Goal: Task Accomplishment & Management: Manage account settings

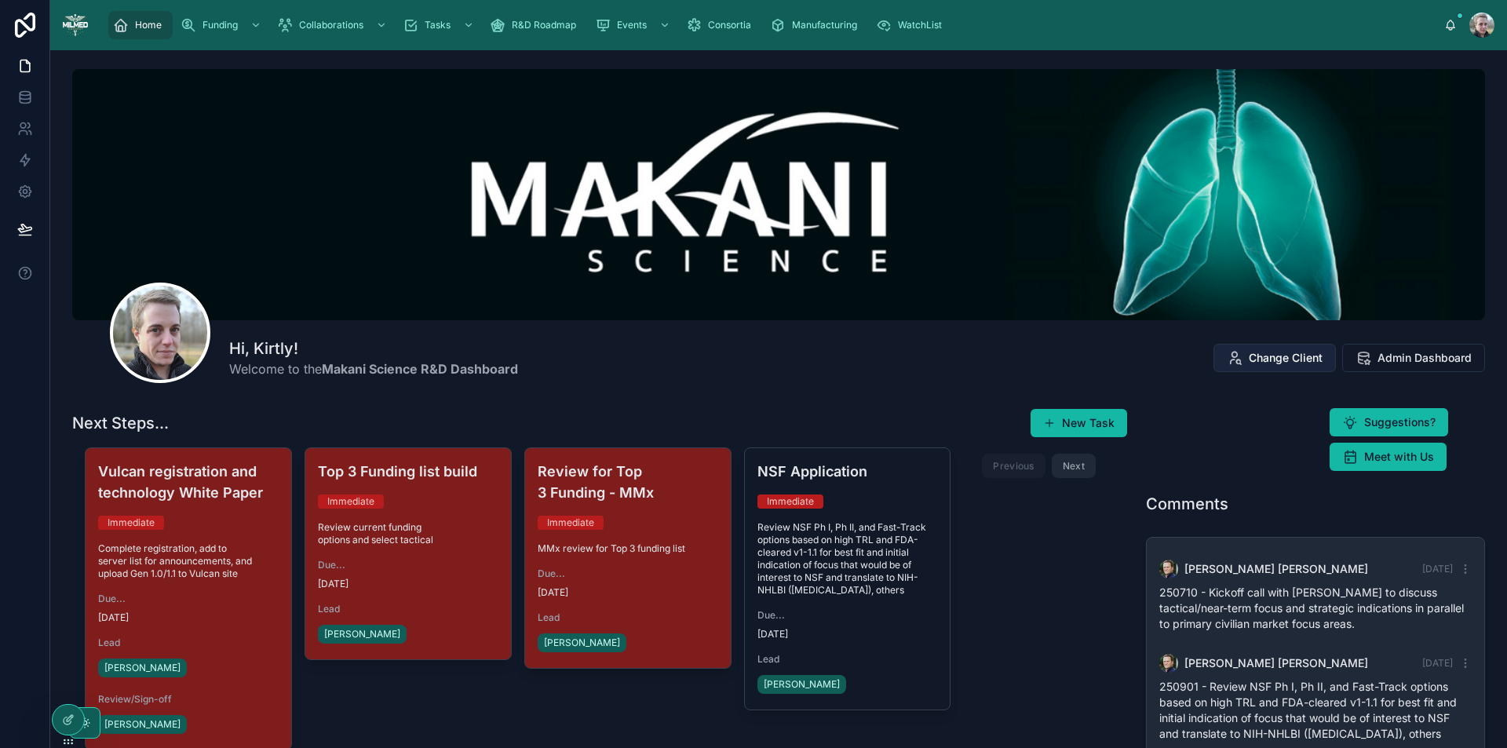
click at [1251, 353] on span "Change Client" at bounding box center [1286, 358] width 74 height 16
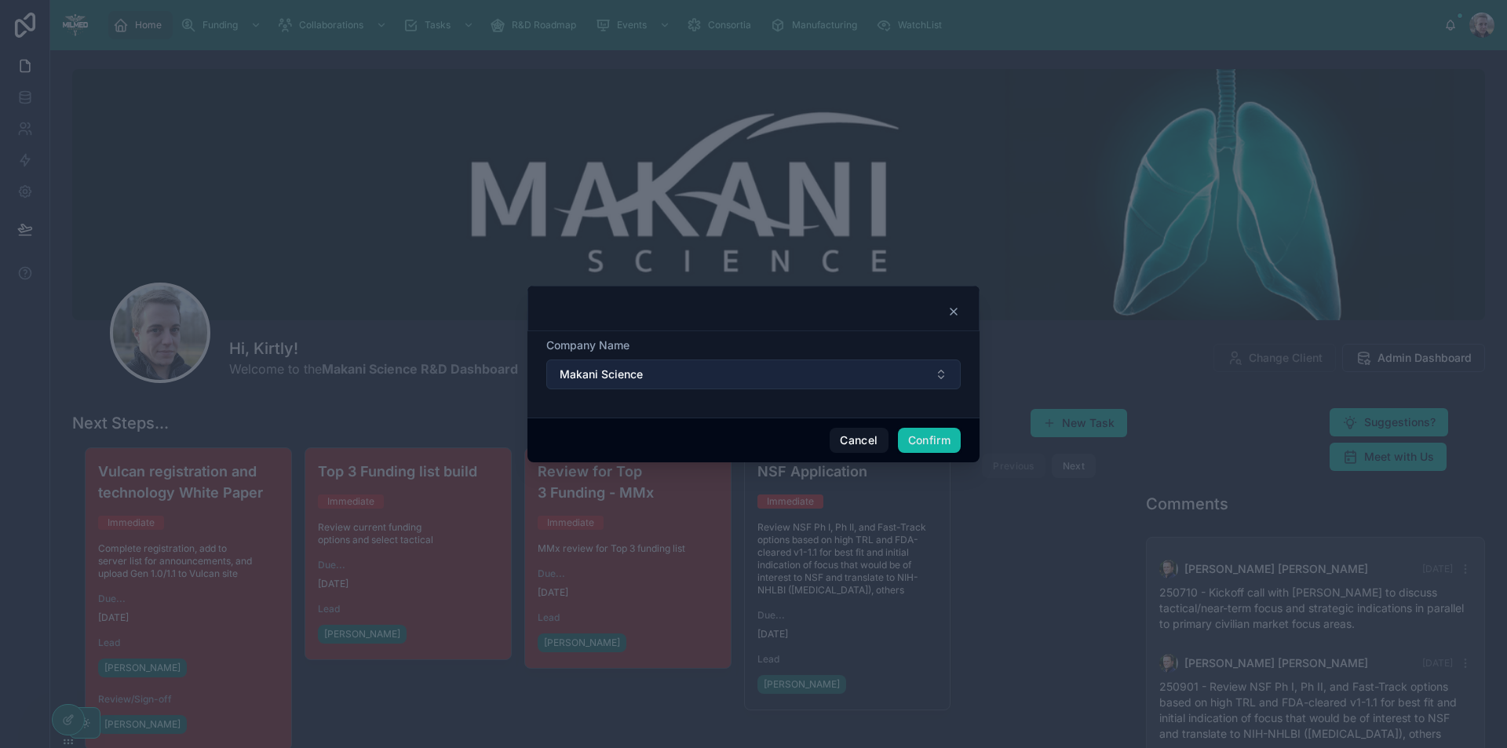
click at [626, 377] on span "Makani Science" at bounding box center [601, 375] width 83 height 16
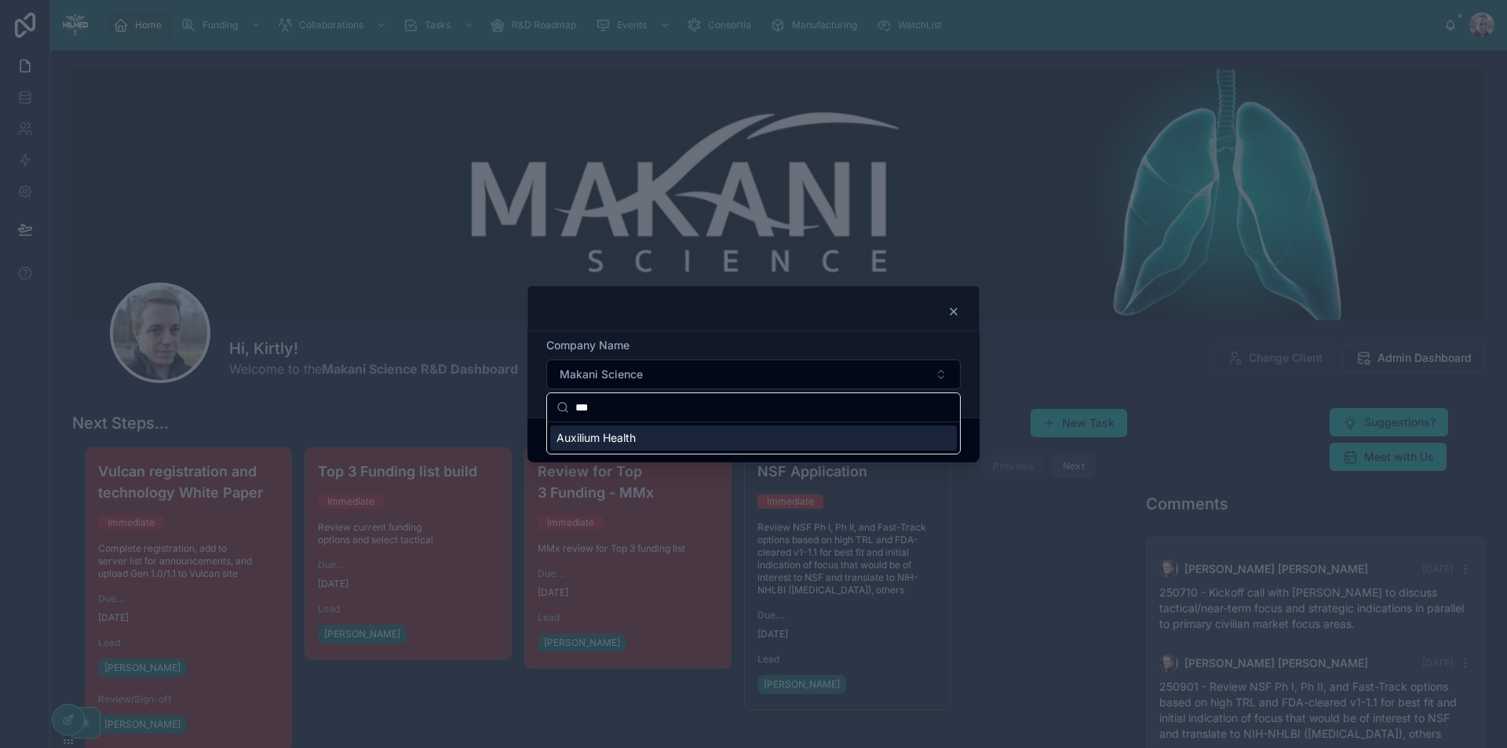
type input "***"
click at [617, 445] on span "Auxilium Health" at bounding box center [596, 438] width 79 height 16
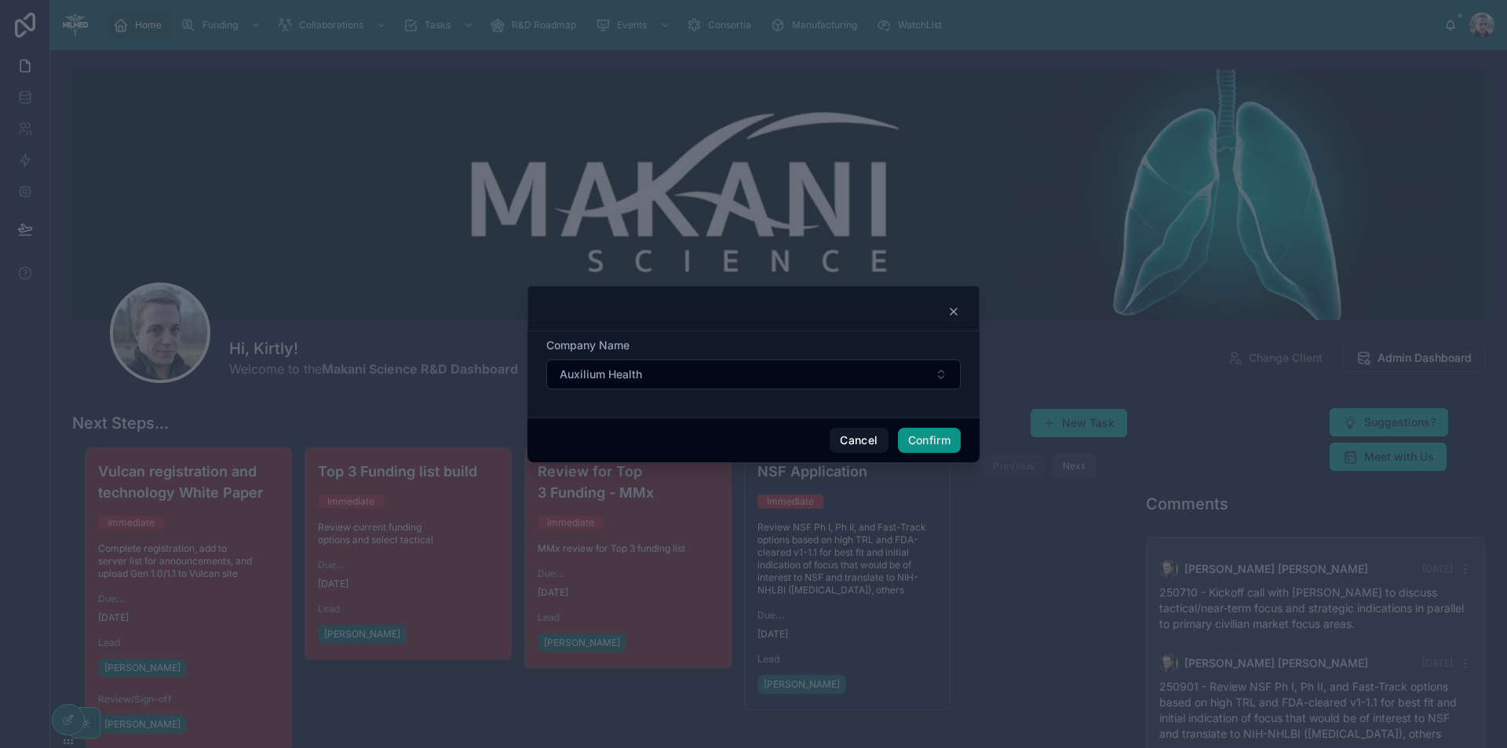
click at [935, 447] on button "Confirm" at bounding box center [929, 440] width 63 height 25
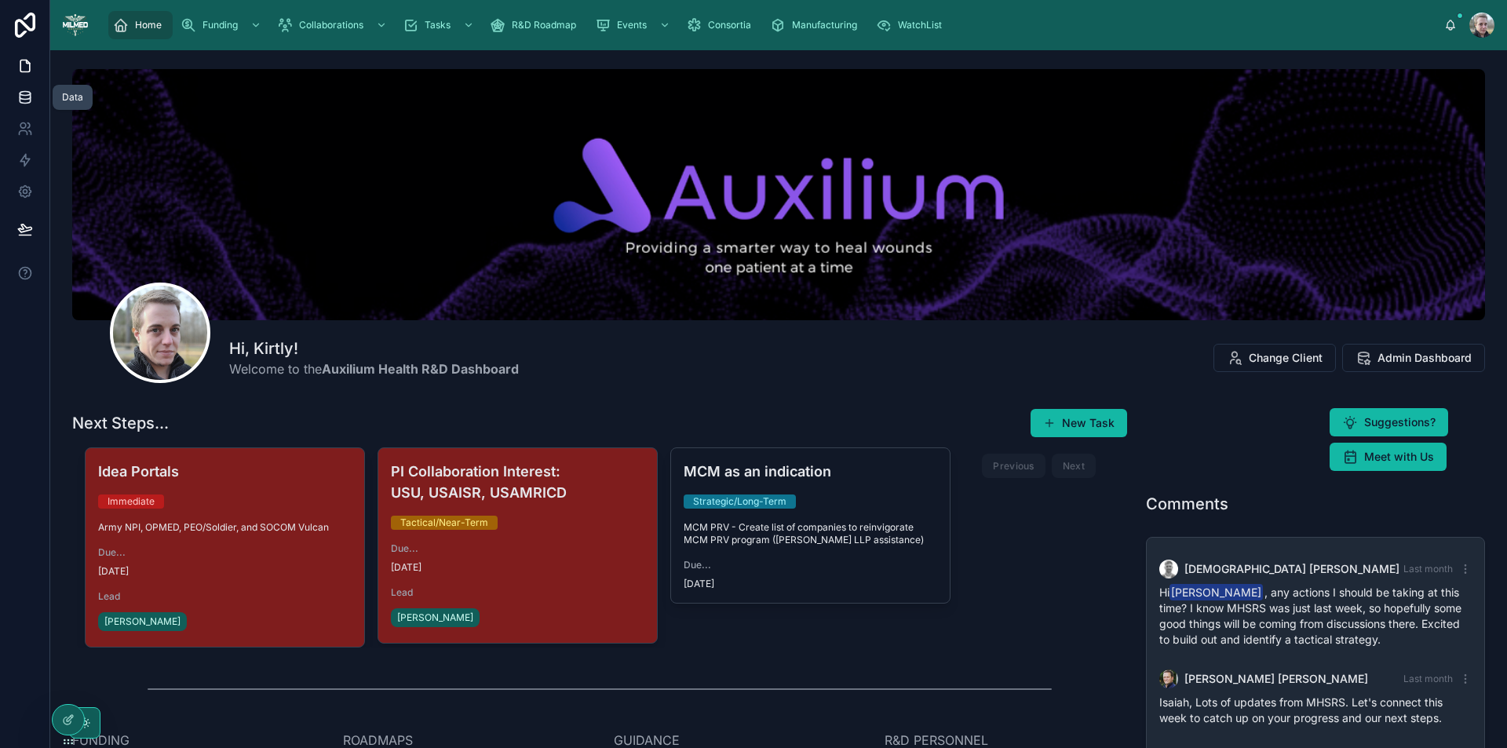
click at [20, 97] on icon at bounding box center [25, 96] width 10 height 6
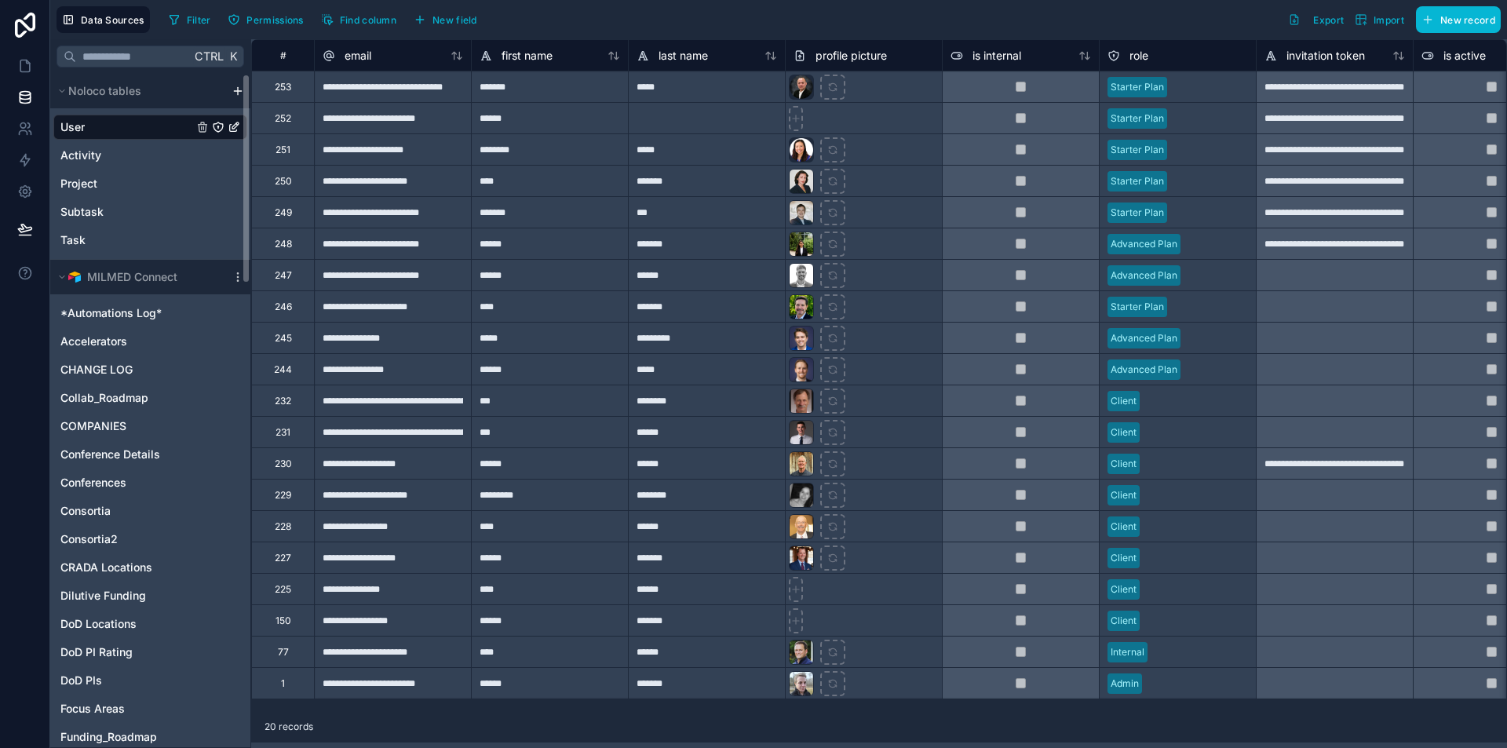
click at [242, 91] on html "Data Sources Filter Permissions Find column New field Export Import New record …" at bounding box center [753, 374] width 1507 height 748
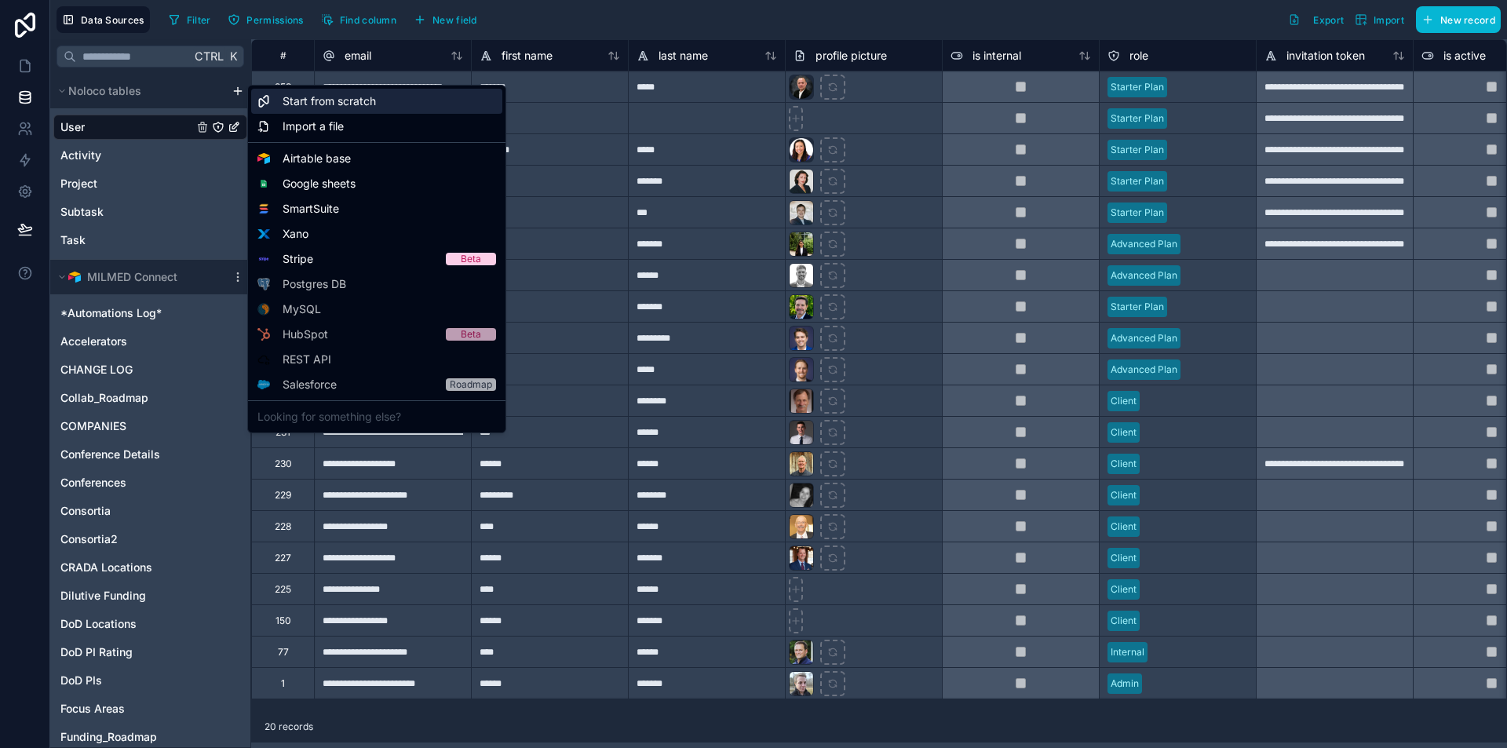
click at [342, 104] on span "Start from scratch" at bounding box center [329, 101] width 93 height 16
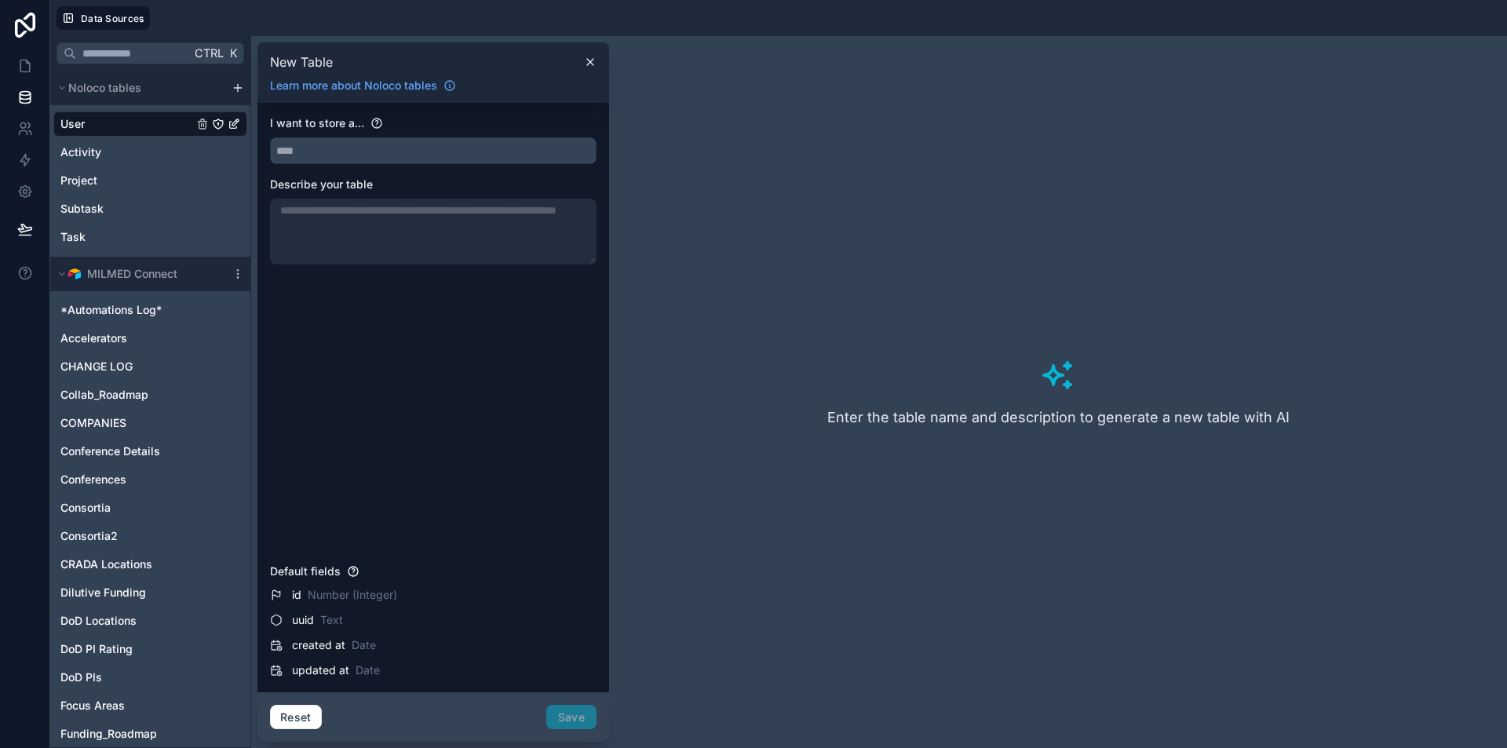
click at [364, 142] on input "text" at bounding box center [433, 150] width 325 height 25
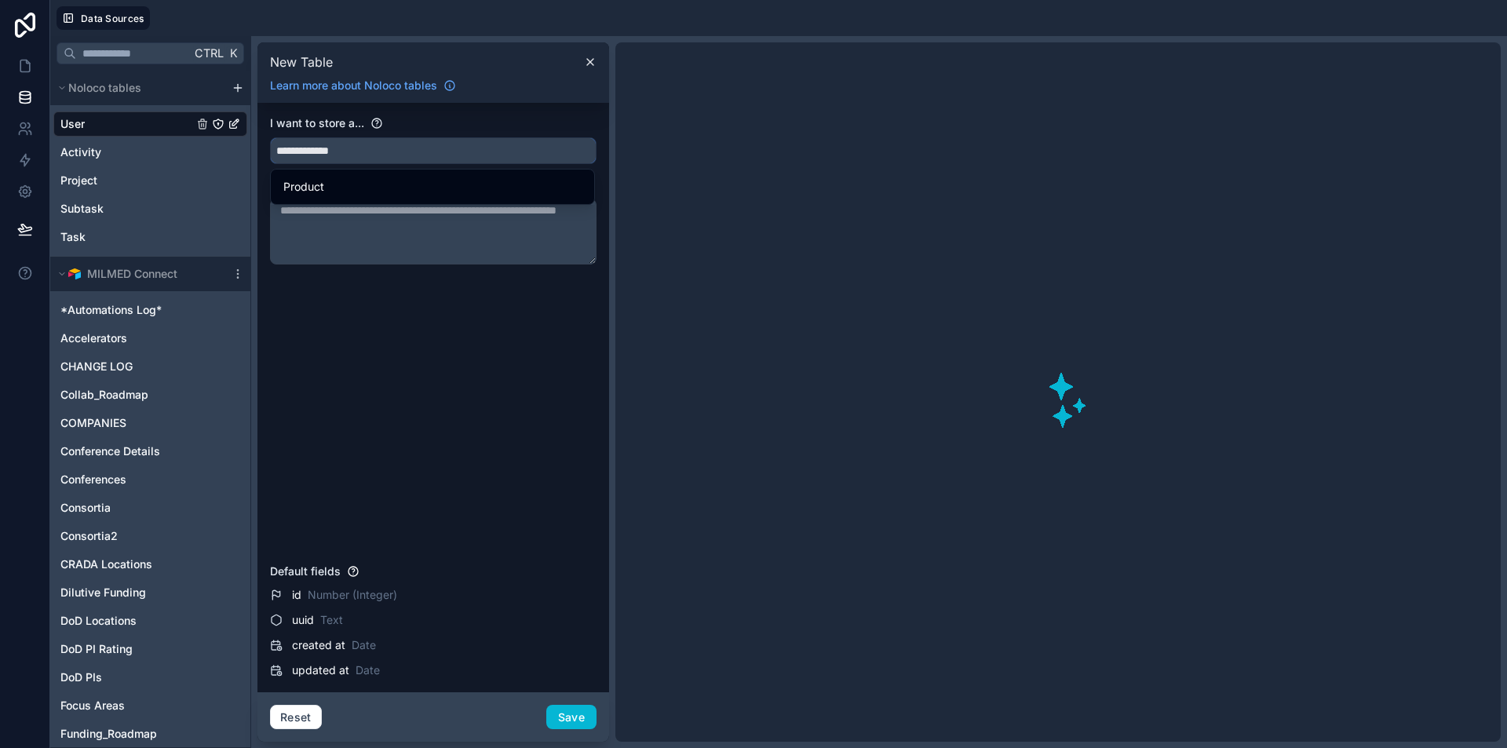
type input "**********"
click at [270, 137] on button "**********" at bounding box center [433, 150] width 327 height 27
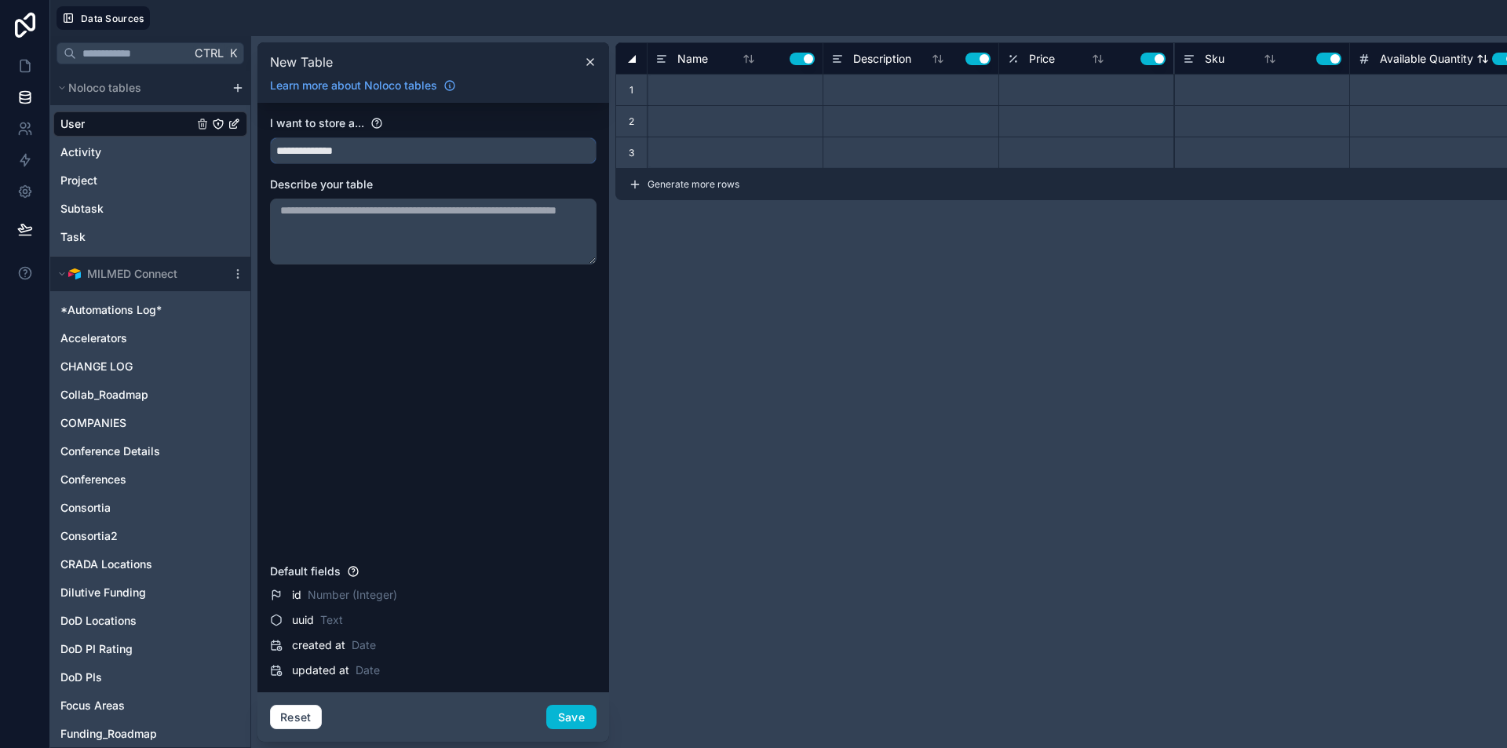
type input "**********"
click at [1502, 63] on button "Use setting" at bounding box center [1505, 59] width 25 height 13
click at [1332, 58] on button "Use setting" at bounding box center [1329, 59] width 25 height 13
click at [1160, 59] on button "Use setting" at bounding box center [1153, 59] width 25 height 13
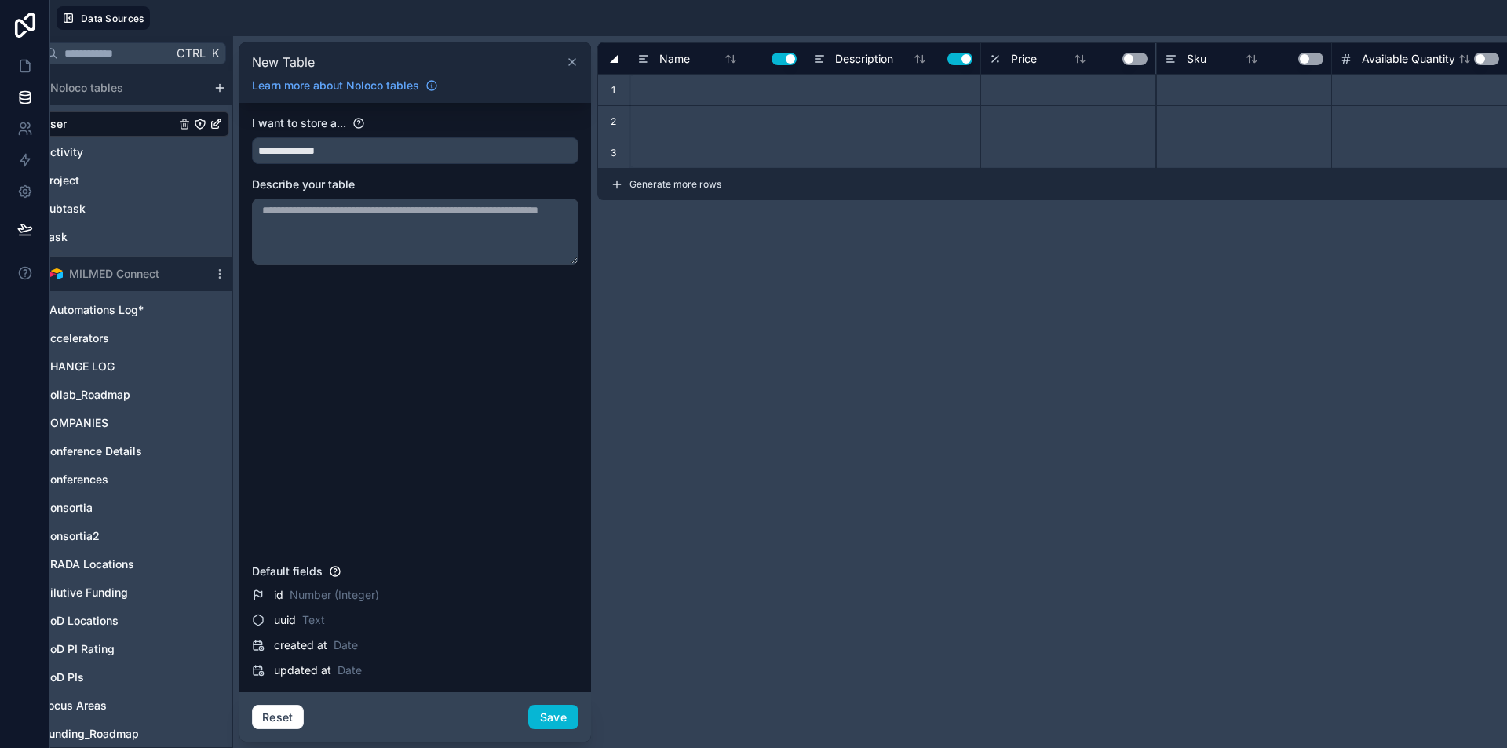
click at [575, 59] on icon at bounding box center [572, 62] width 6 height 6
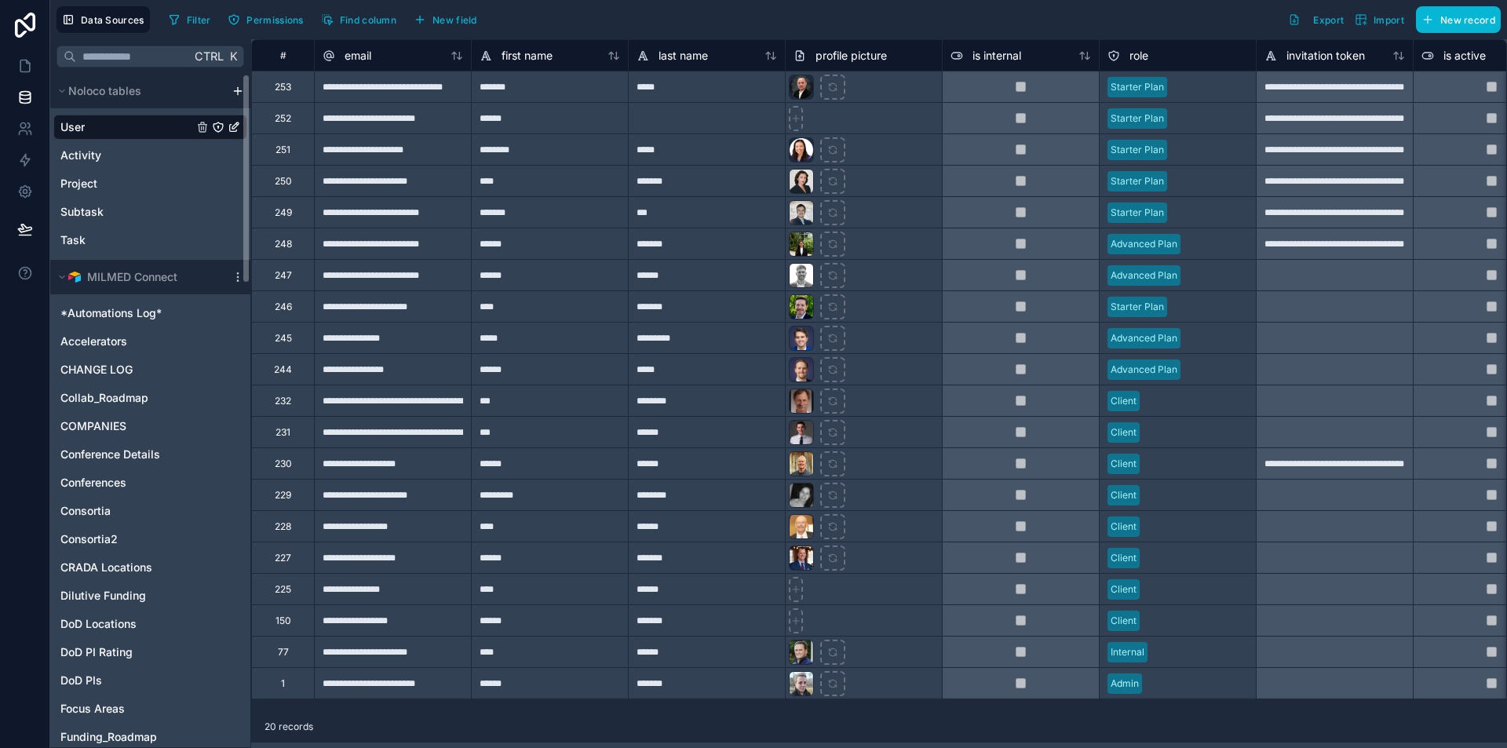
click at [236, 84] on div "Noloco tables" at bounding box center [150, 91] width 200 height 35
click at [236, 90] on html "Data Sources Filter Permissions Find column New field Export Import New record …" at bounding box center [753, 374] width 1507 height 748
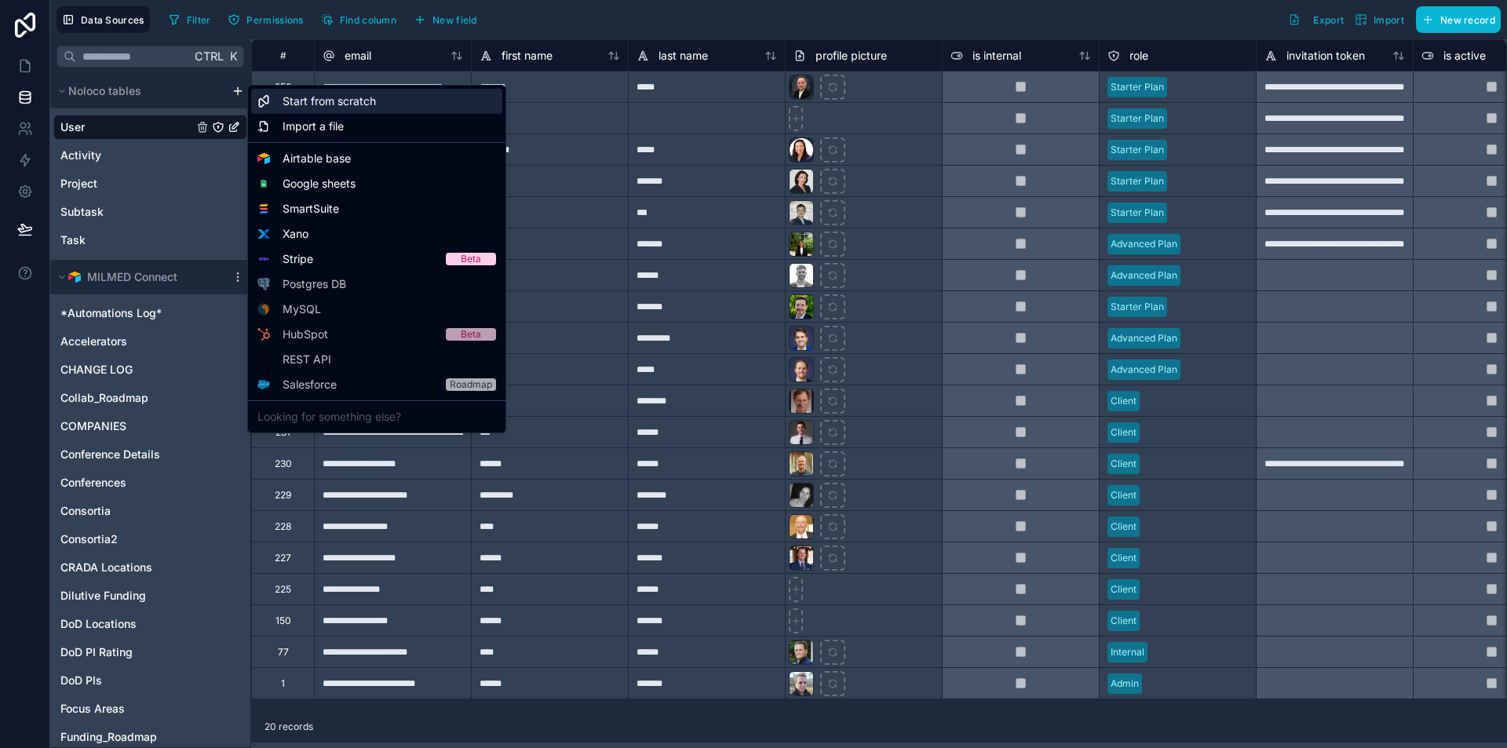
click at [380, 102] on div "Start from scratch" at bounding box center [376, 101] width 251 height 25
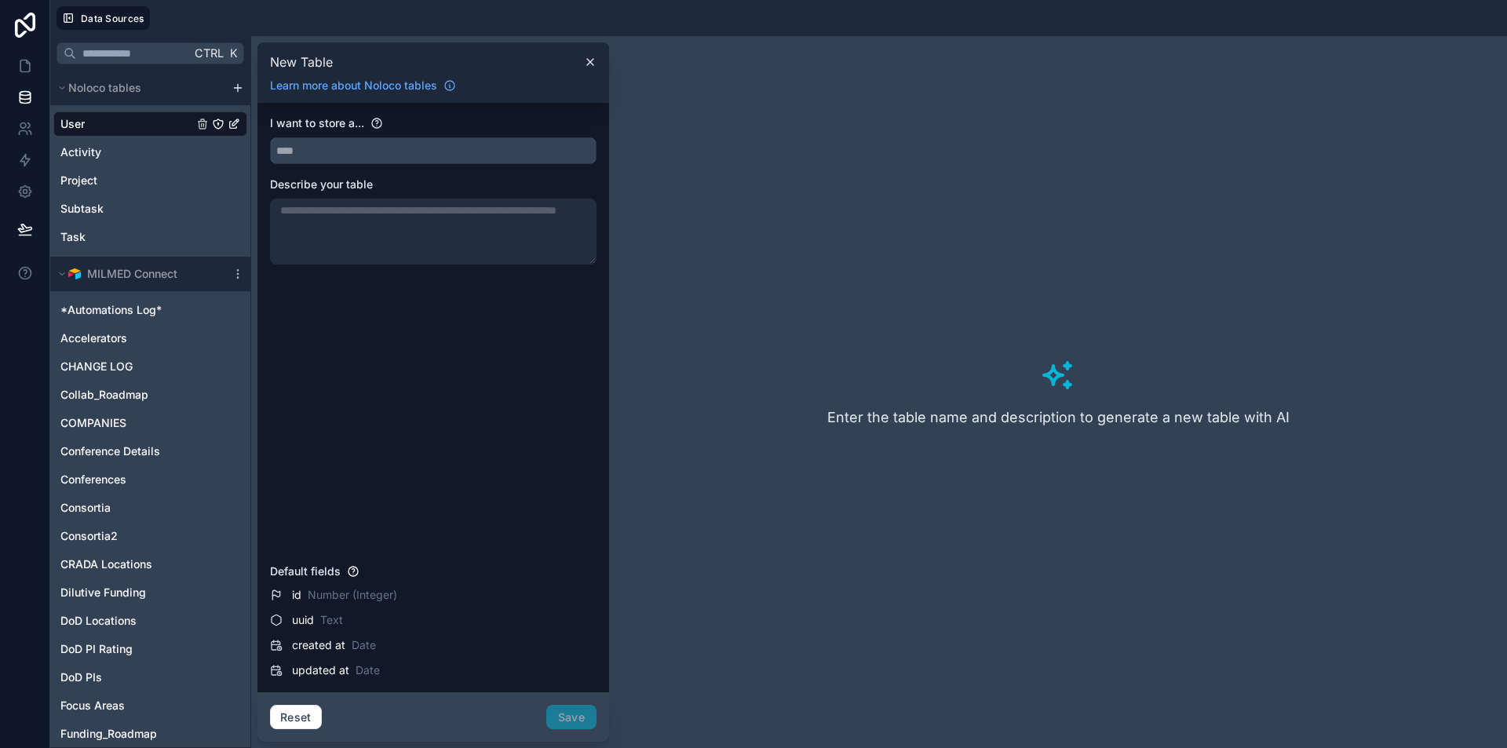
click at [366, 154] on input "text" at bounding box center [433, 150] width 325 height 25
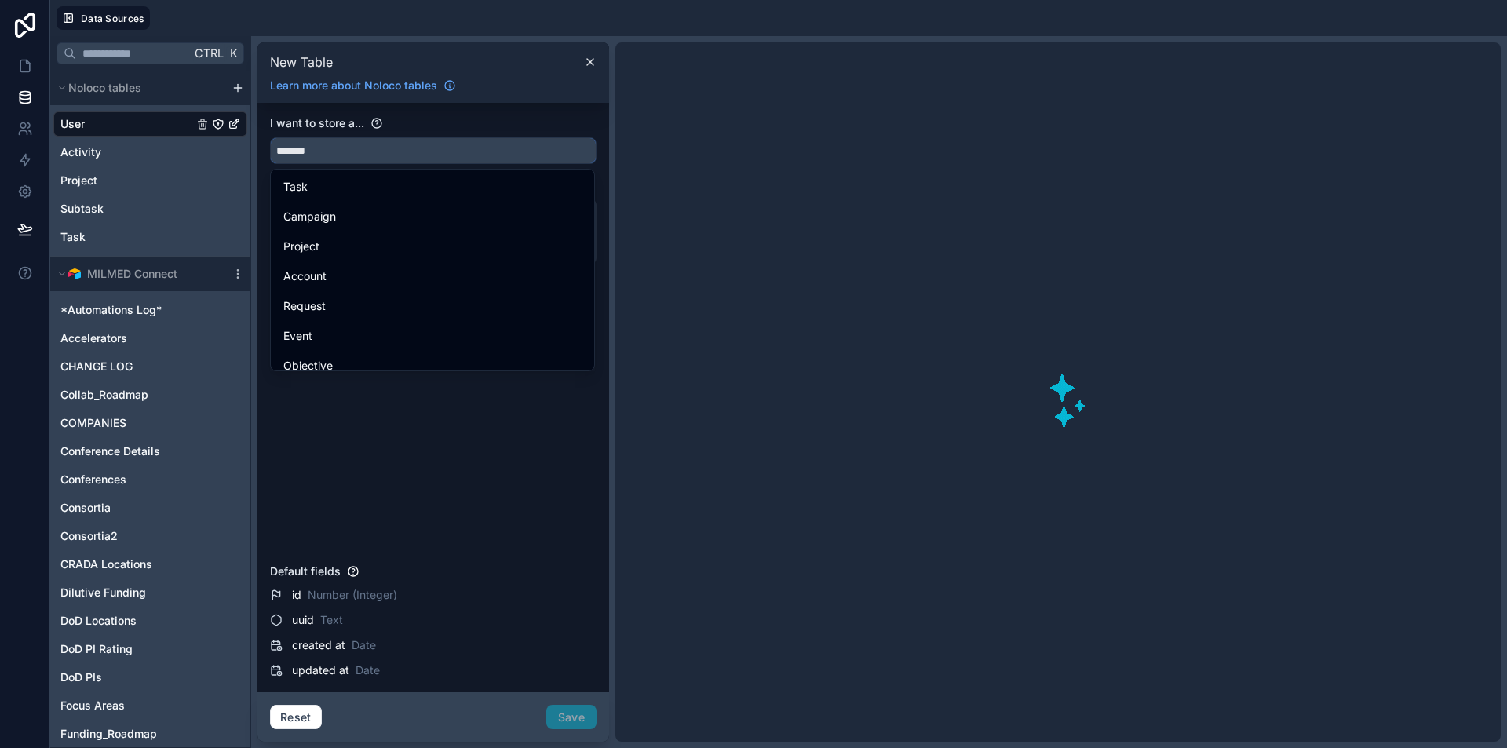
click at [270, 137] on button "******" at bounding box center [433, 150] width 327 height 27
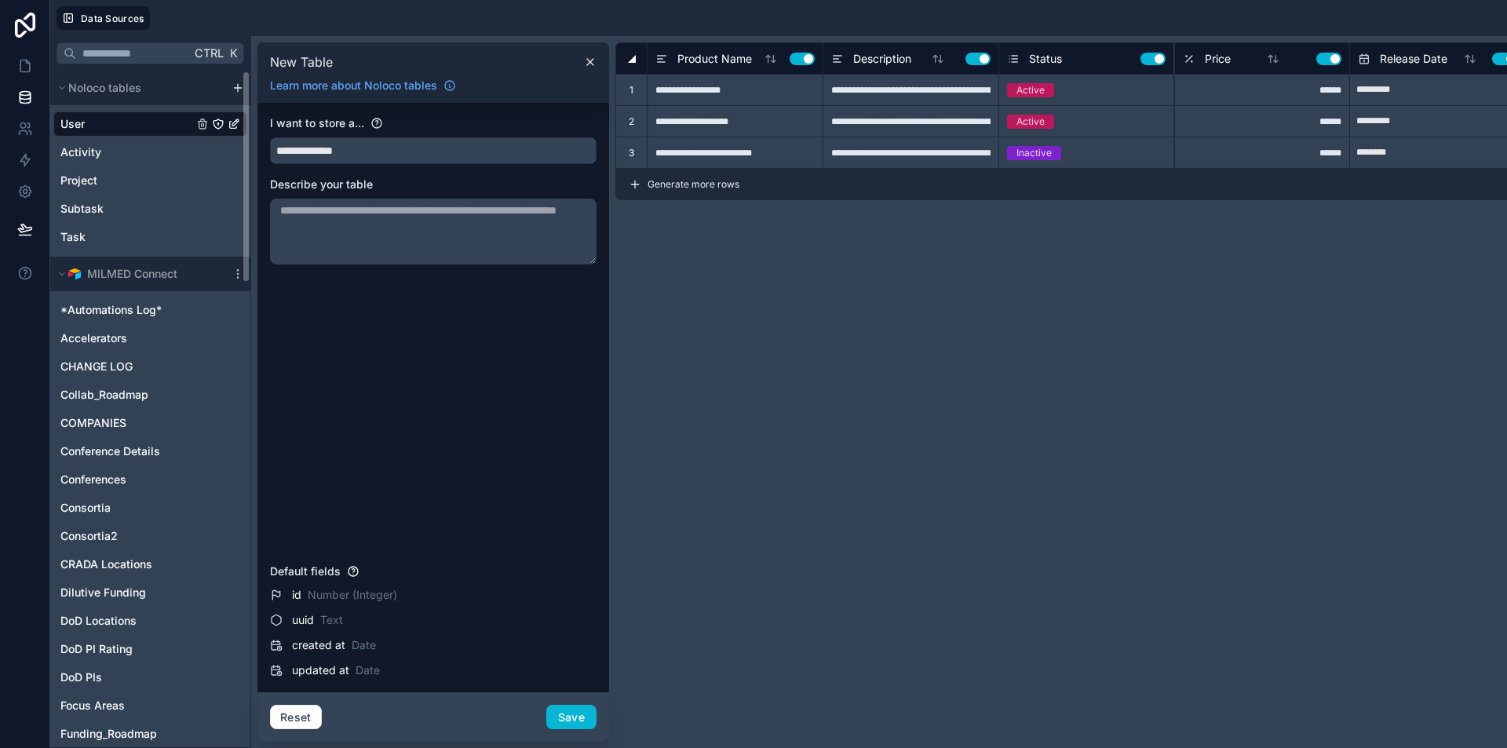
type input "**********"
click at [1152, 60] on button "Use setting" at bounding box center [1153, 59] width 25 height 13
click at [1322, 61] on button "Use setting" at bounding box center [1329, 59] width 25 height 13
click at [1504, 59] on button "Use setting" at bounding box center [1505, 59] width 25 height 13
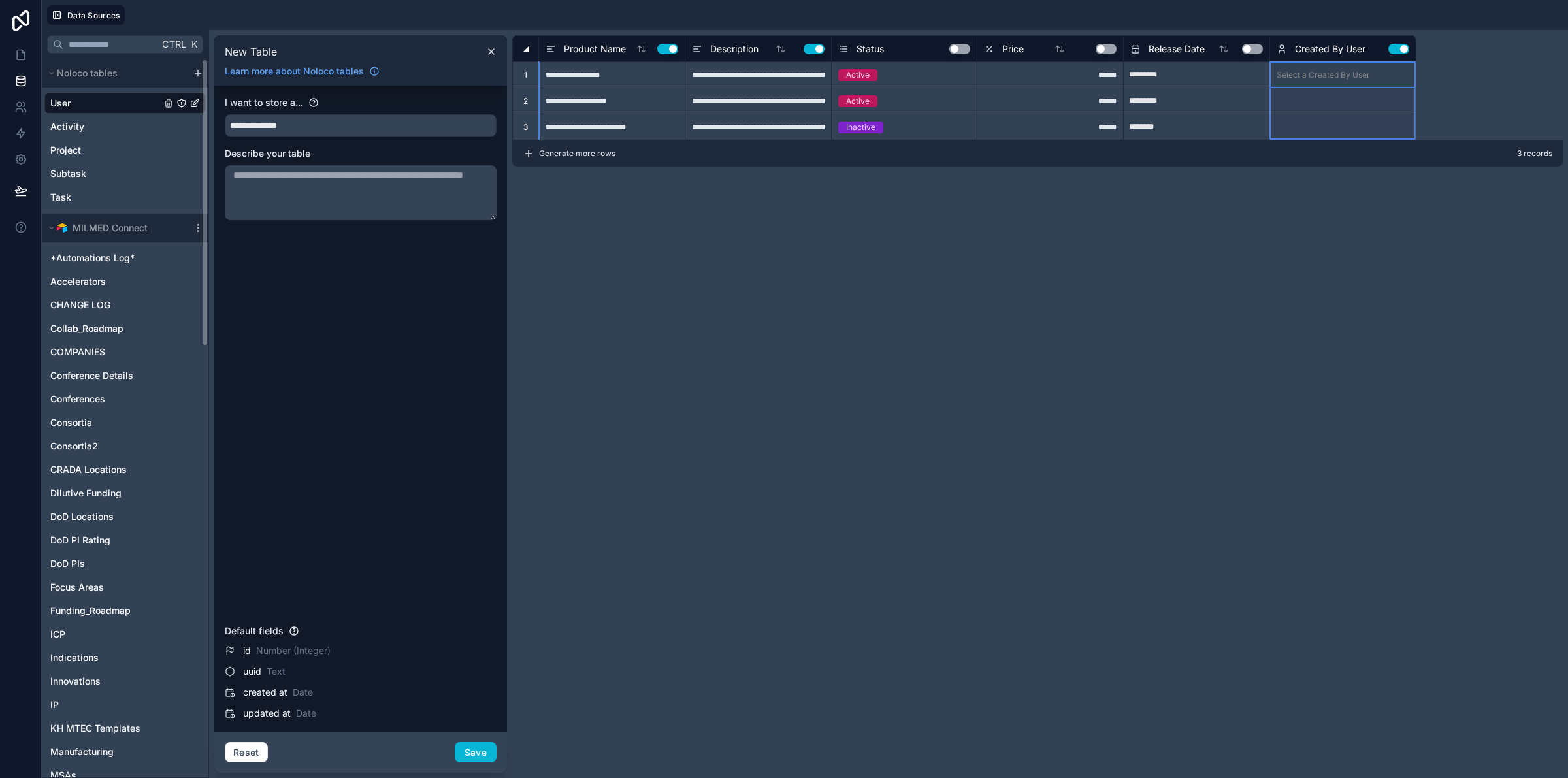
click at [1254, 53] on button "Use setting" at bounding box center [1398, 49] width 21 height 11
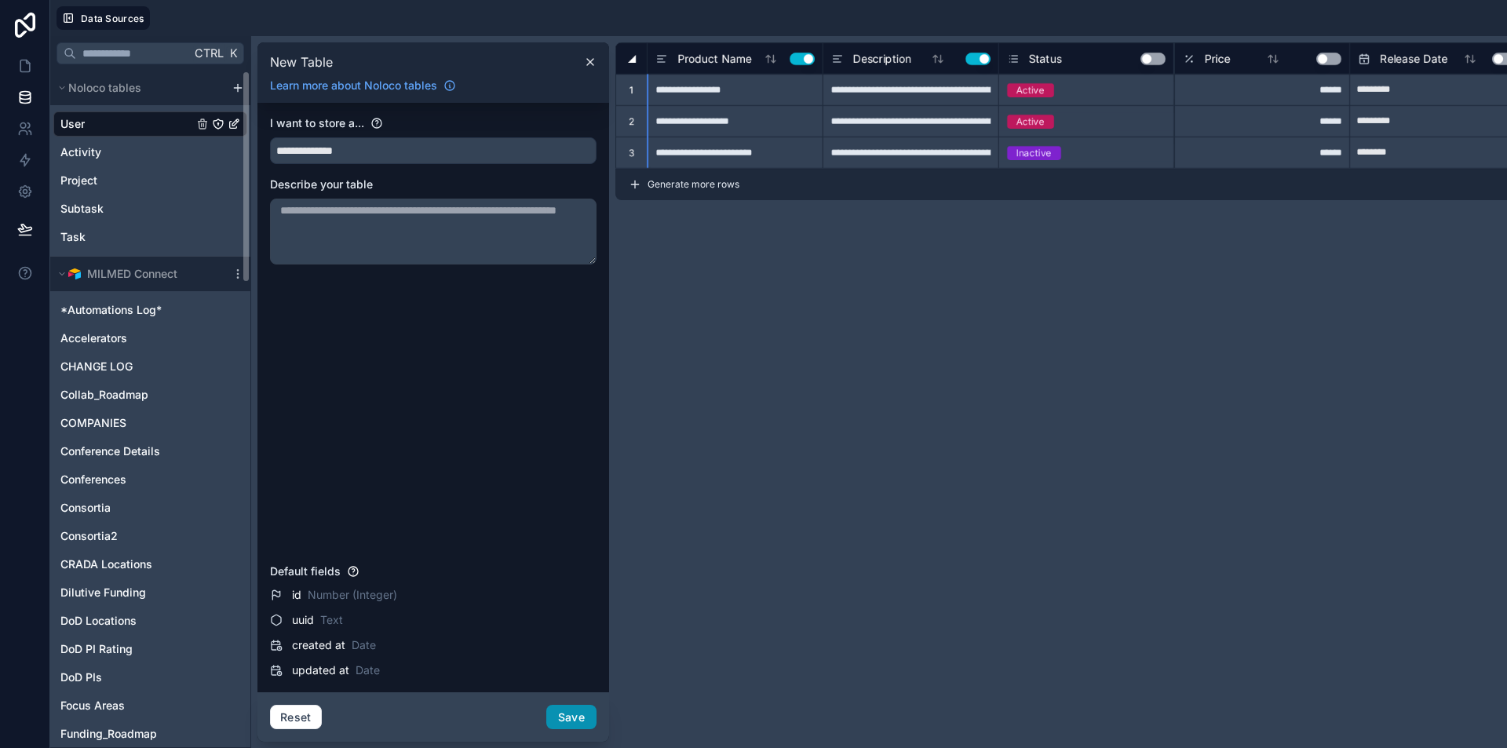
click at [557, 716] on button "Save" at bounding box center [571, 717] width 50 height 25
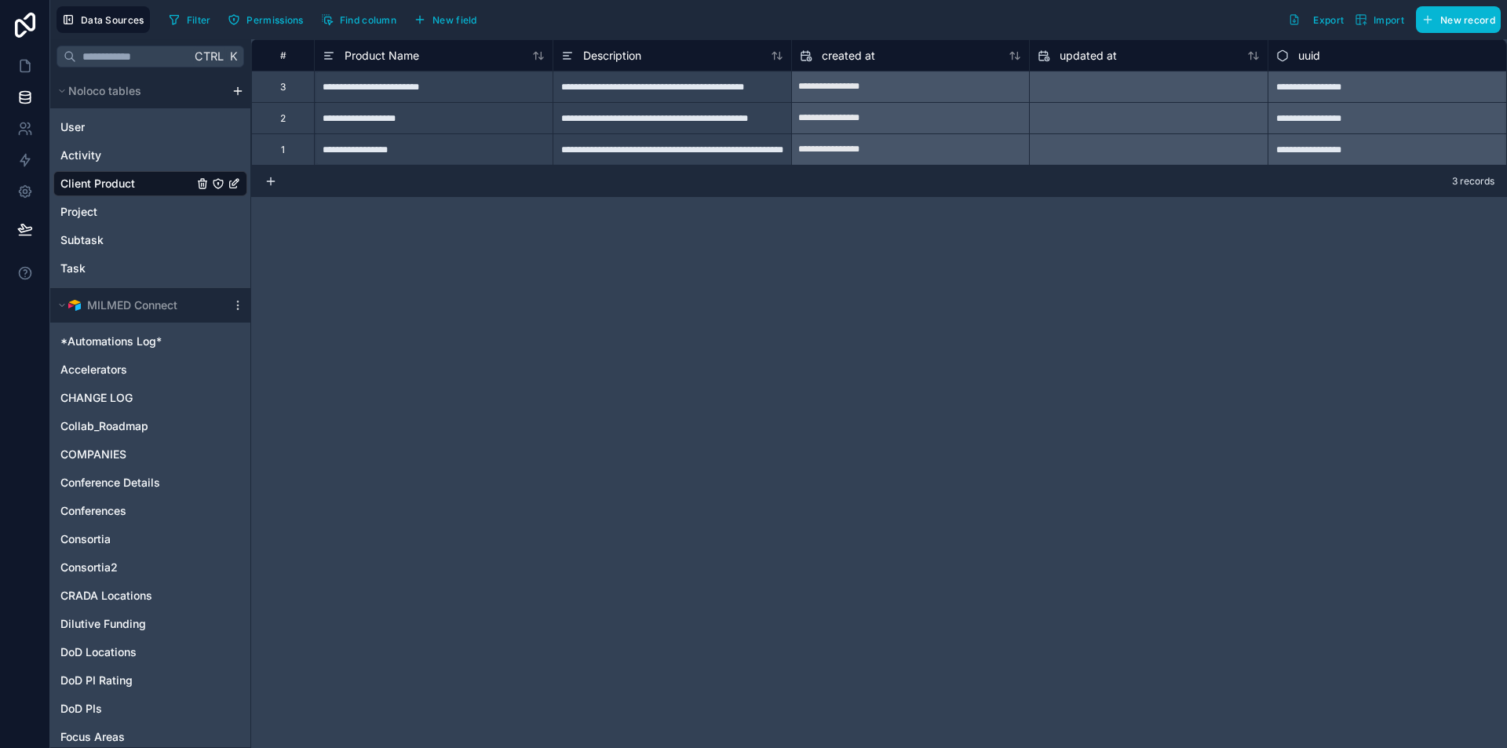
click at [290, 82] on div "3" at bounding box center [282, 86] width 63 height 31
click at [437, 20] on span "New field" at bounding box center [455, 20] width 45 height 12
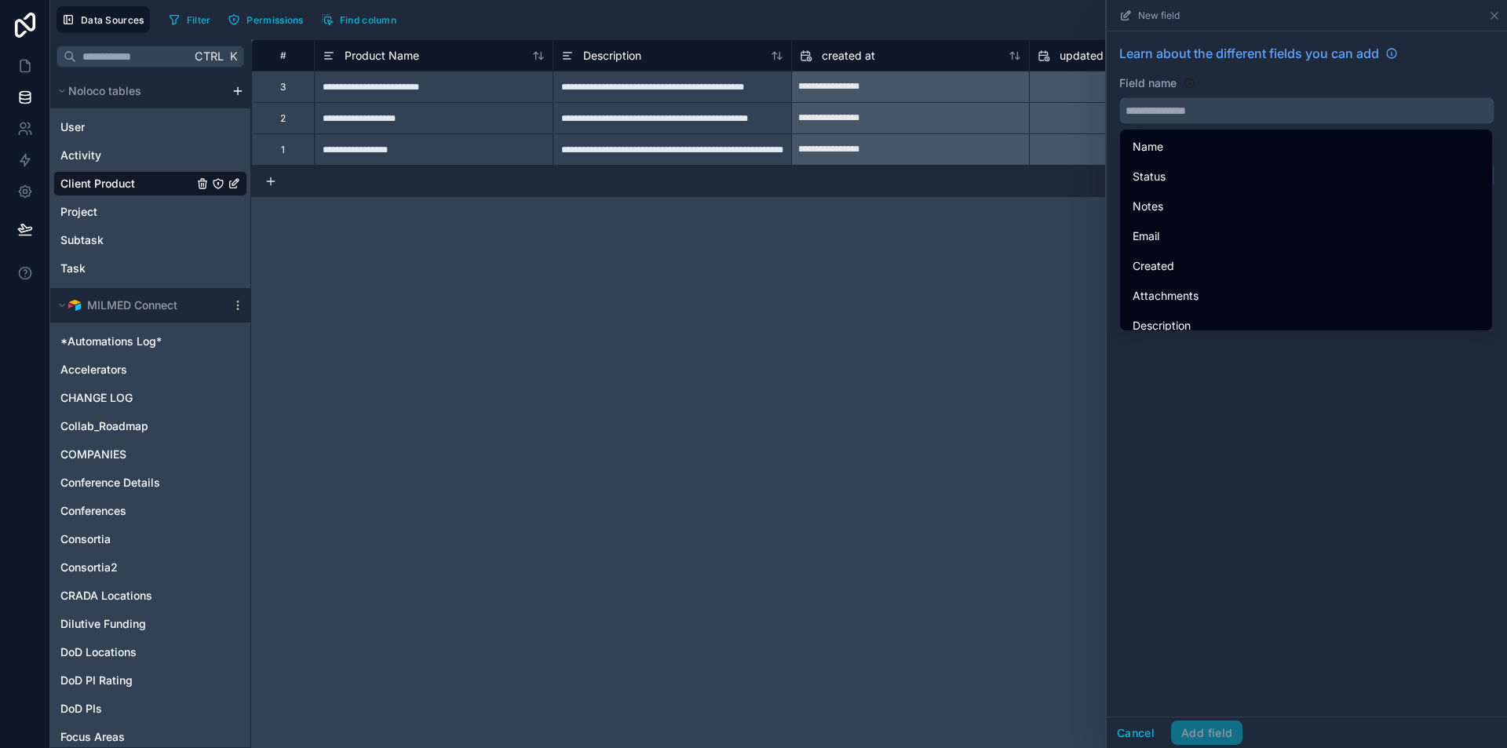
click at [1186, 111] on input "text" at bounding box center [1307, 110] width 374 height 25
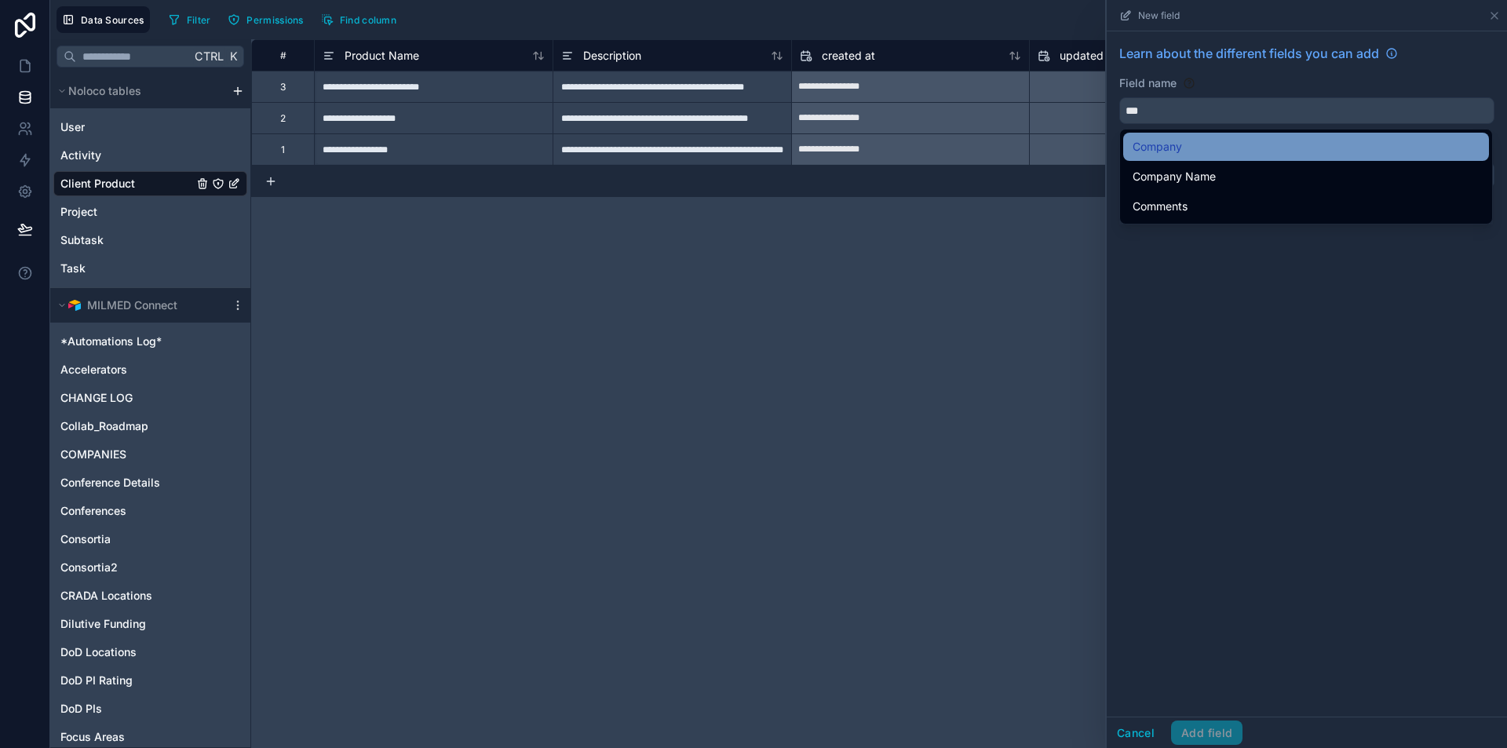
click at [1182, 146] on span "Company" at bounding box center [1157, 146] width 49 height 19
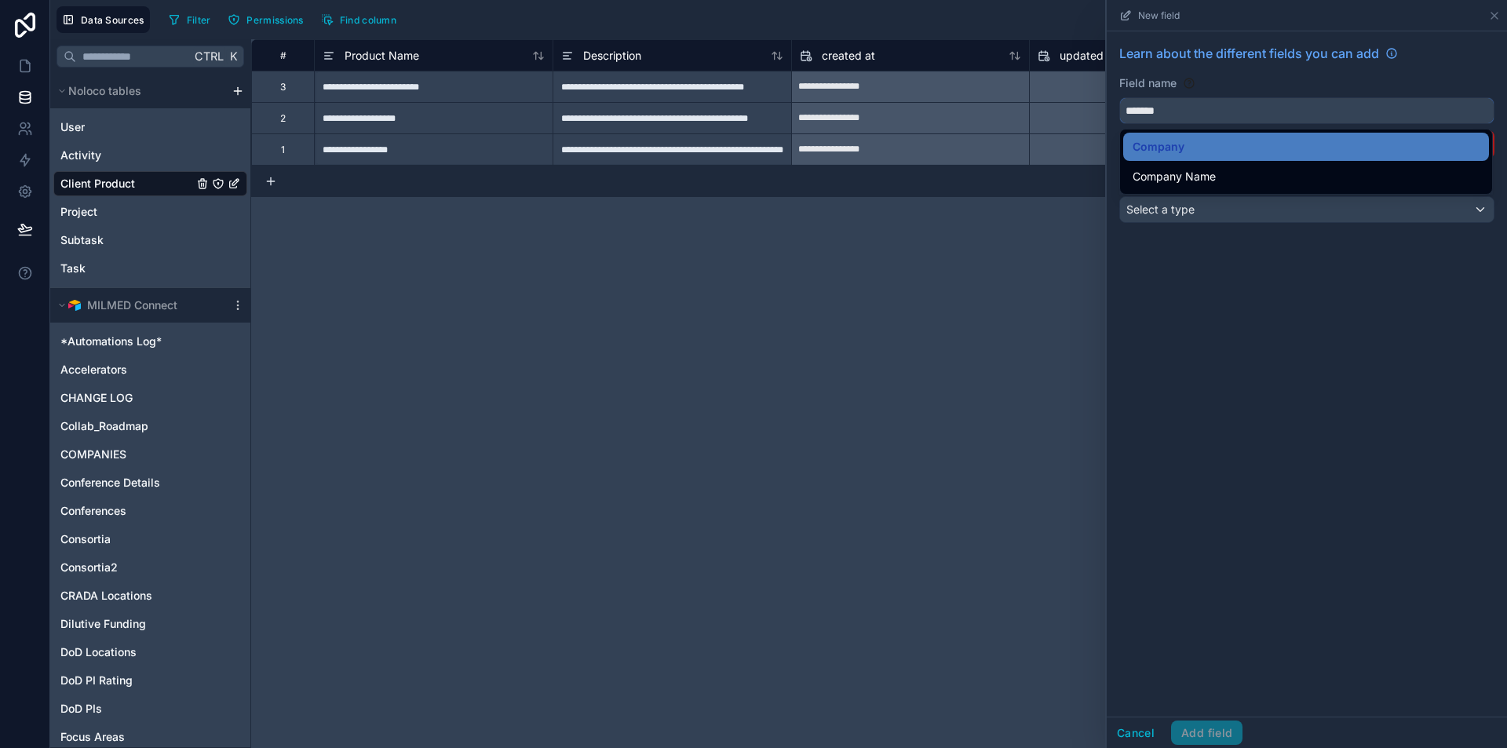
click at [1183, 119] on input "*******" at bounding box center [1307, 110] width 374 height 25
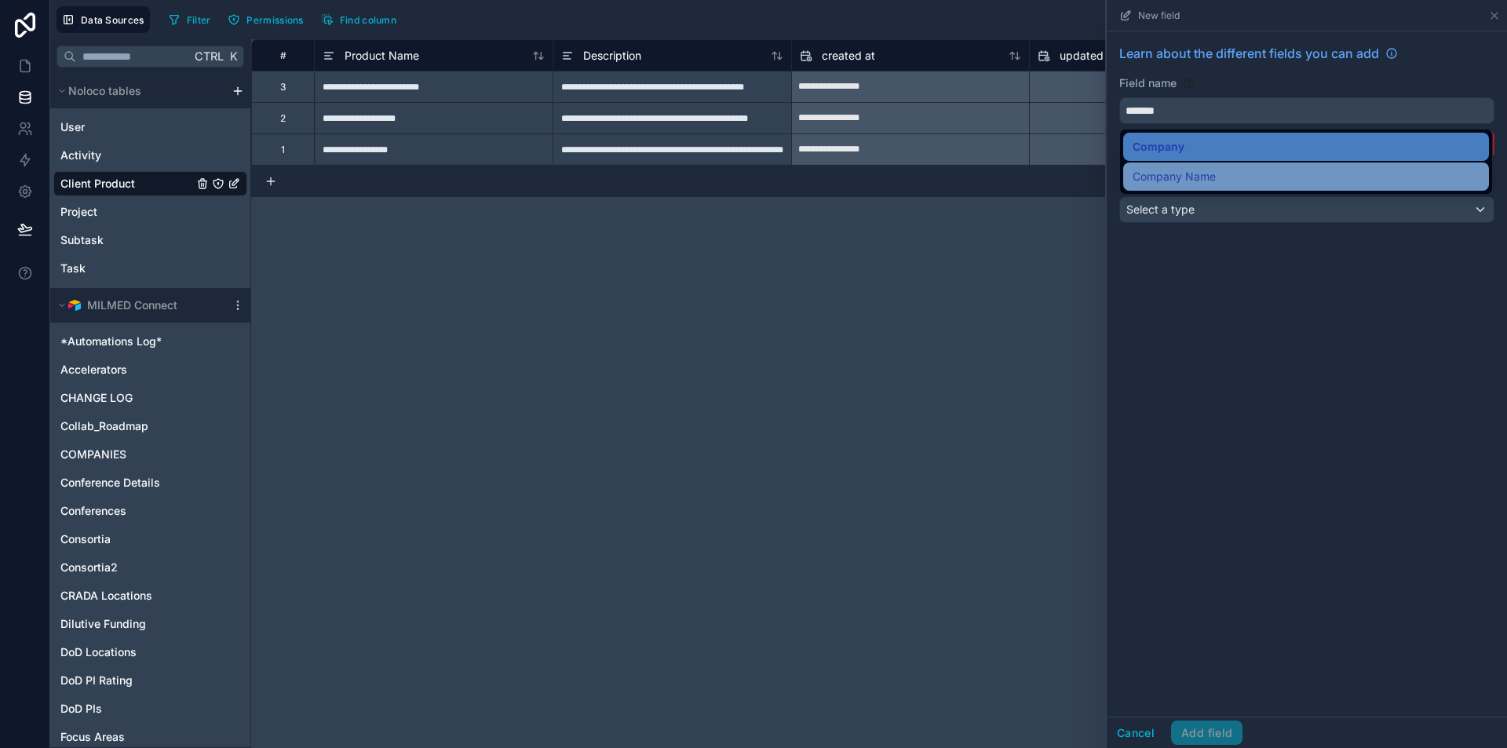
click at [1193, 176] on span "Company Name" at bounding box center [1174, 176] width 83 height 19
type input "**********"
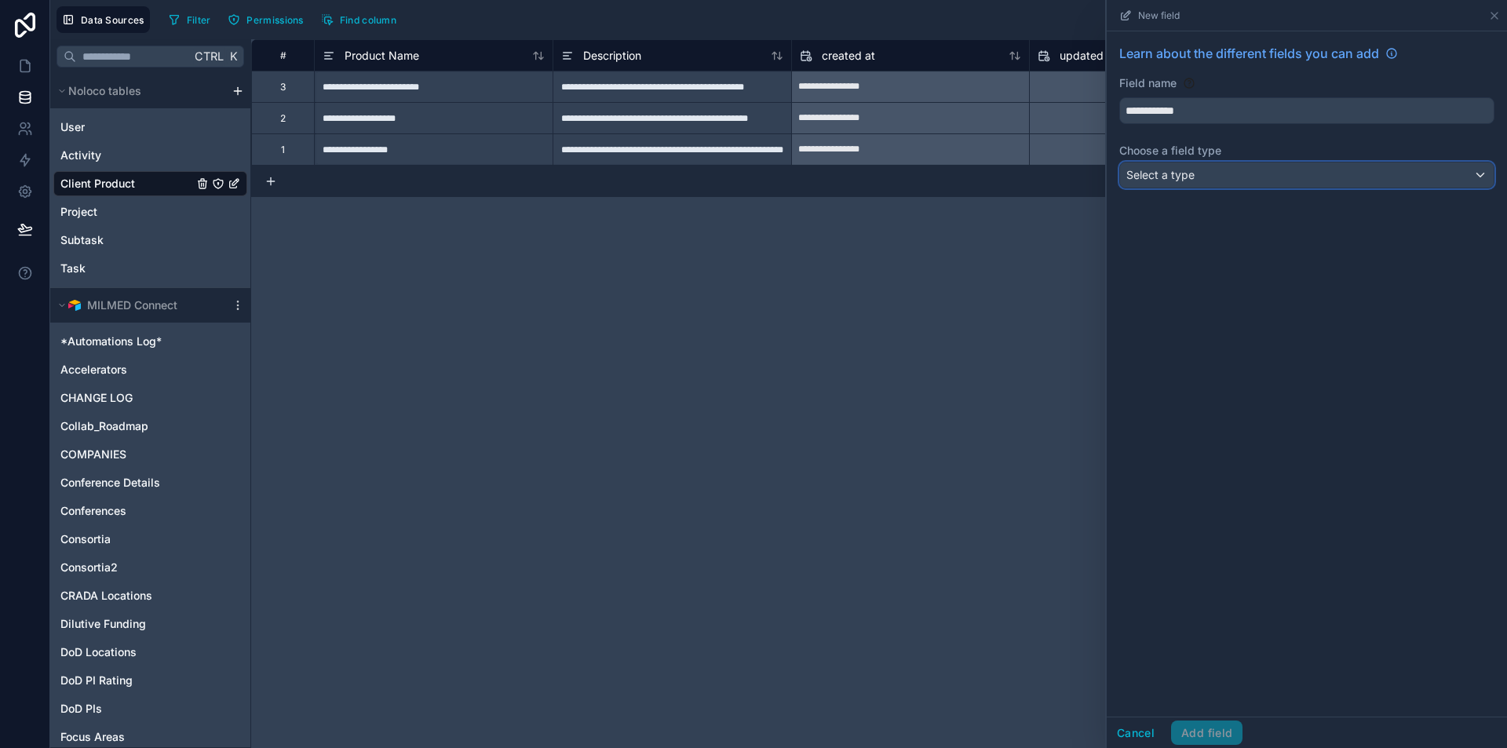
click at [1193, 176] on span "Select a type" at bounding box center [1161, 174] width 68 height 13
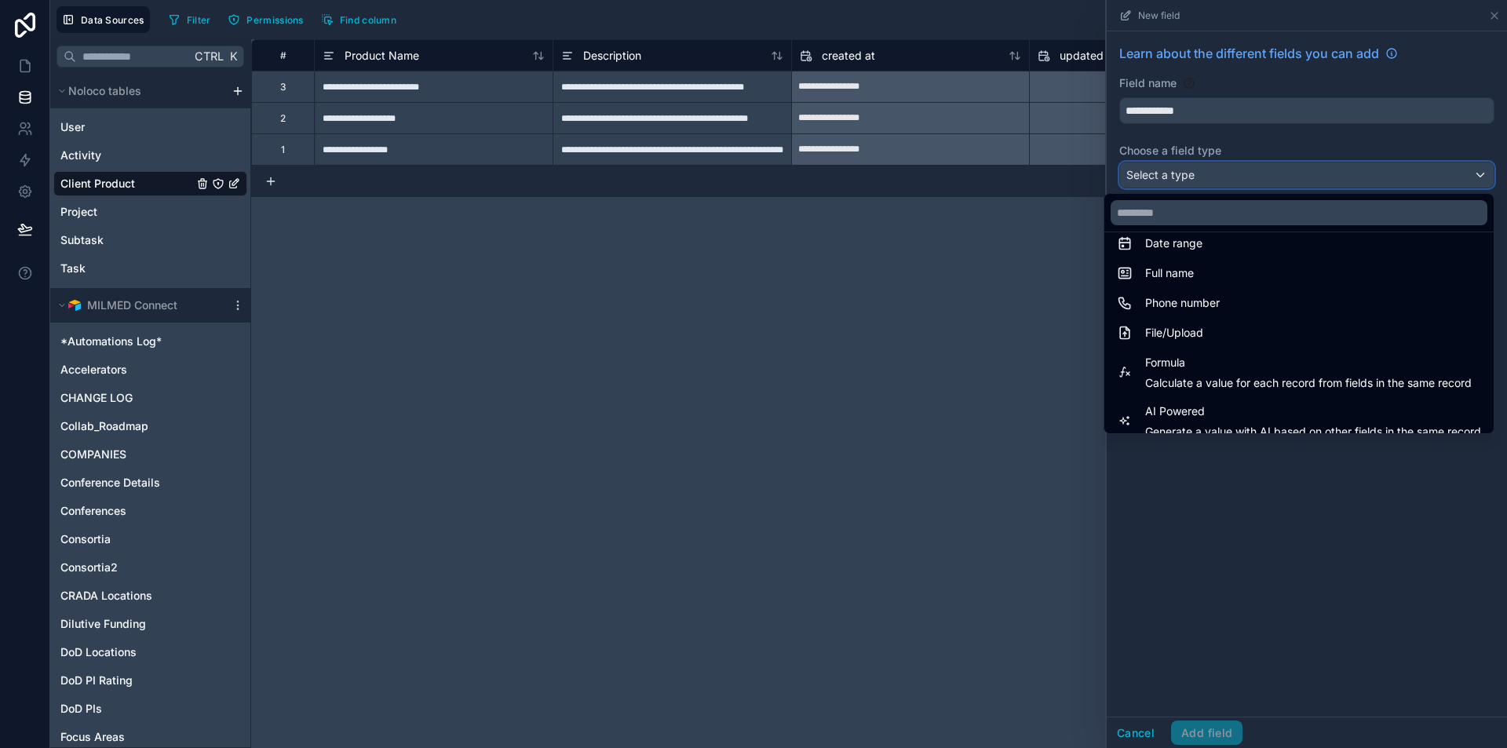
scroll to position [455, 0]
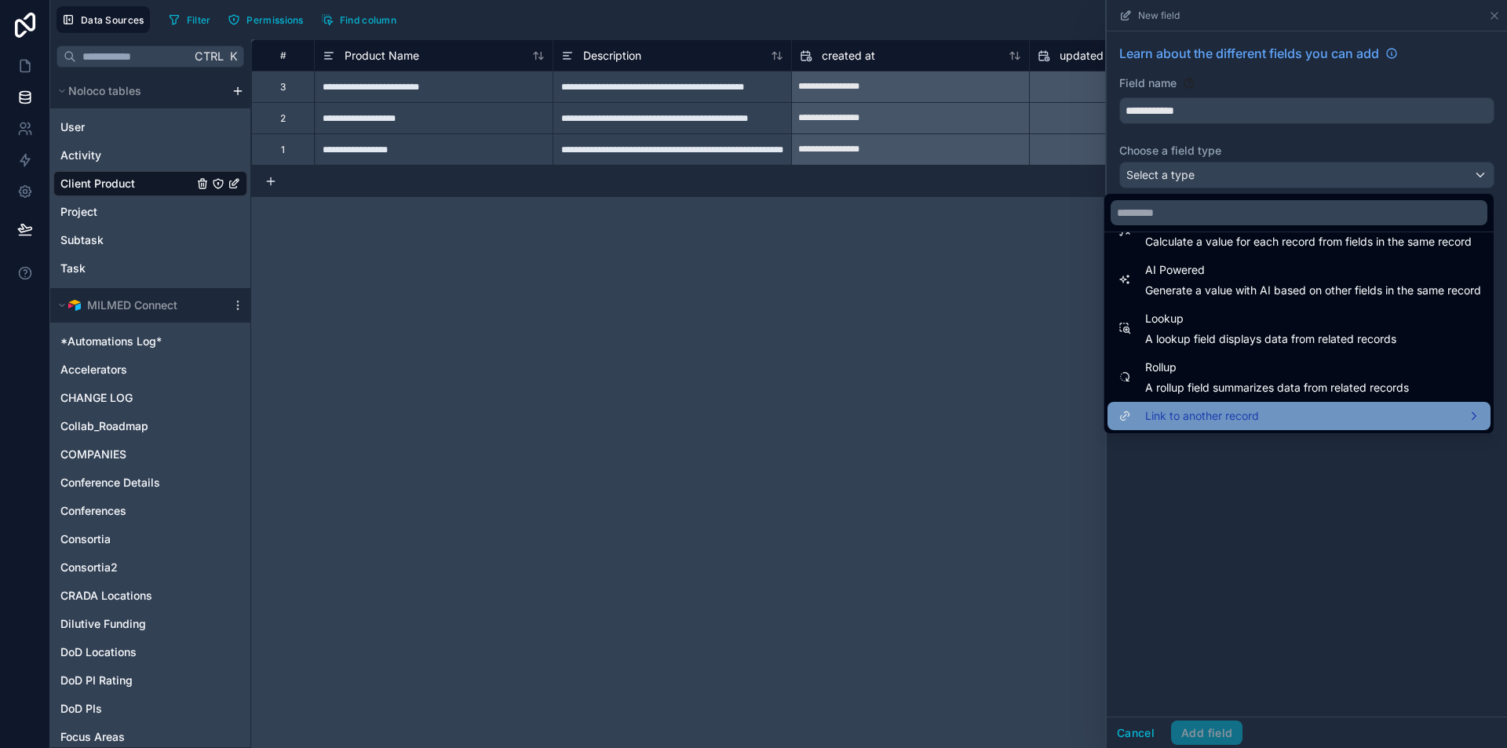
click at [1241, 406] on div "Link to another record" at bounding box center [1299, 416] width 383 height 28
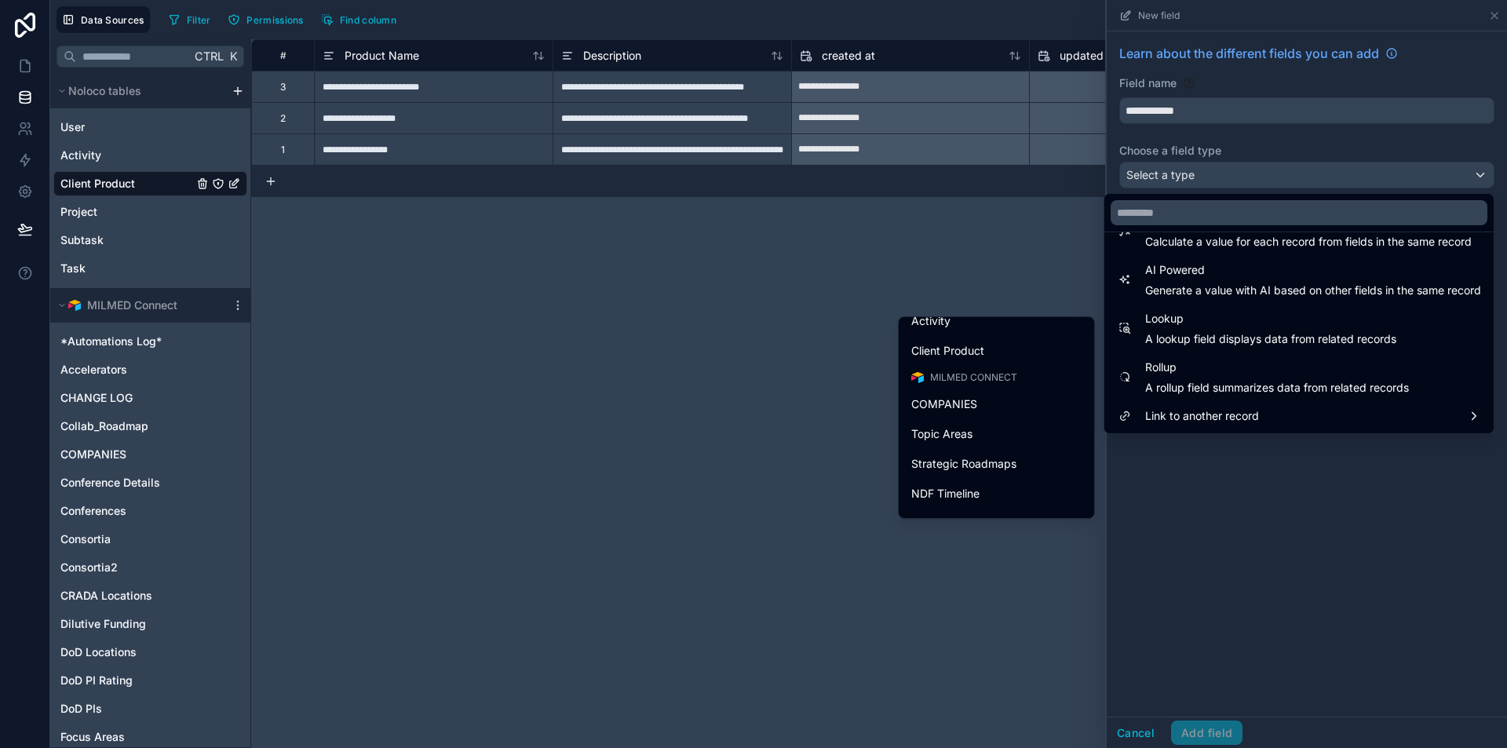
scroll to position [236, 0]
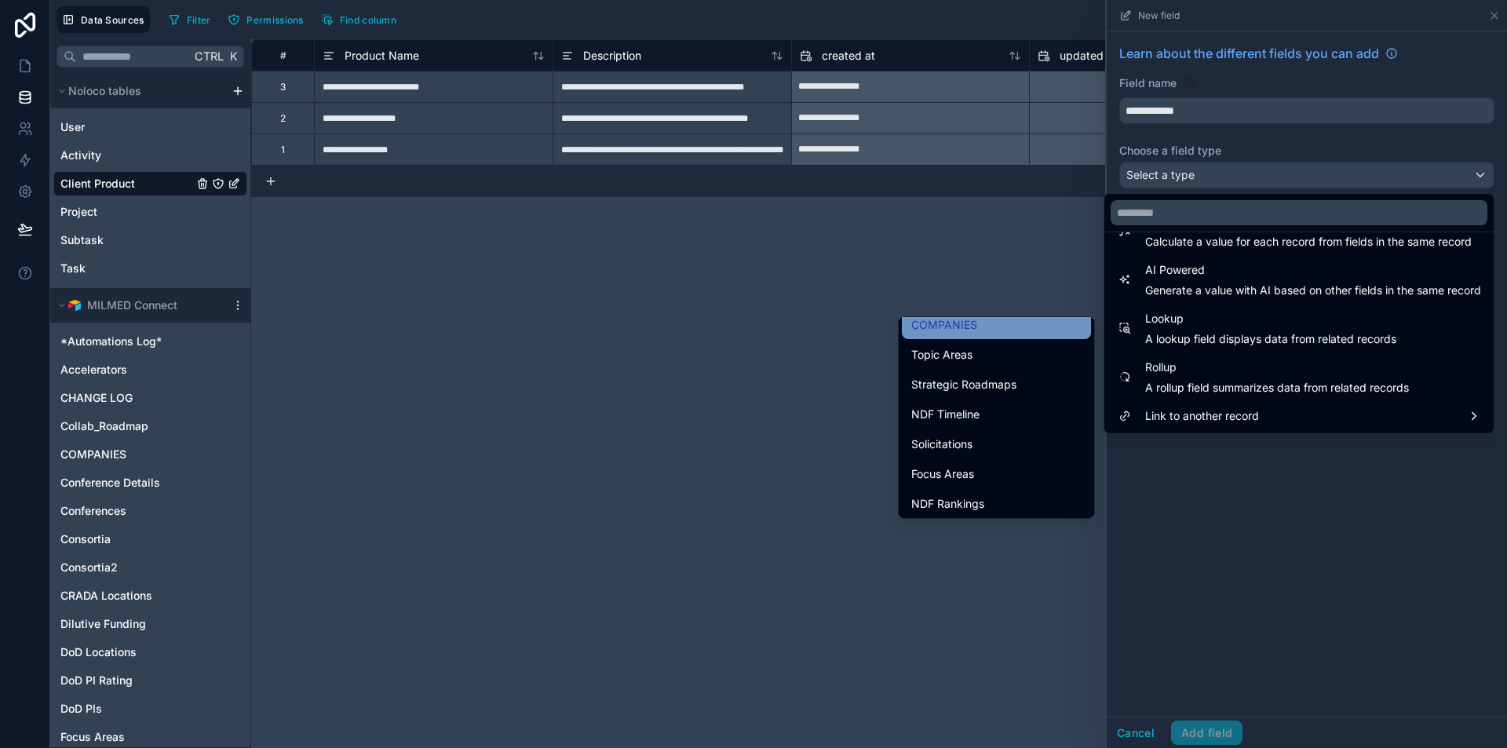
click at [959, 324] on span "COMPANIES" at bounding box center [945, 325] width 66 height 19
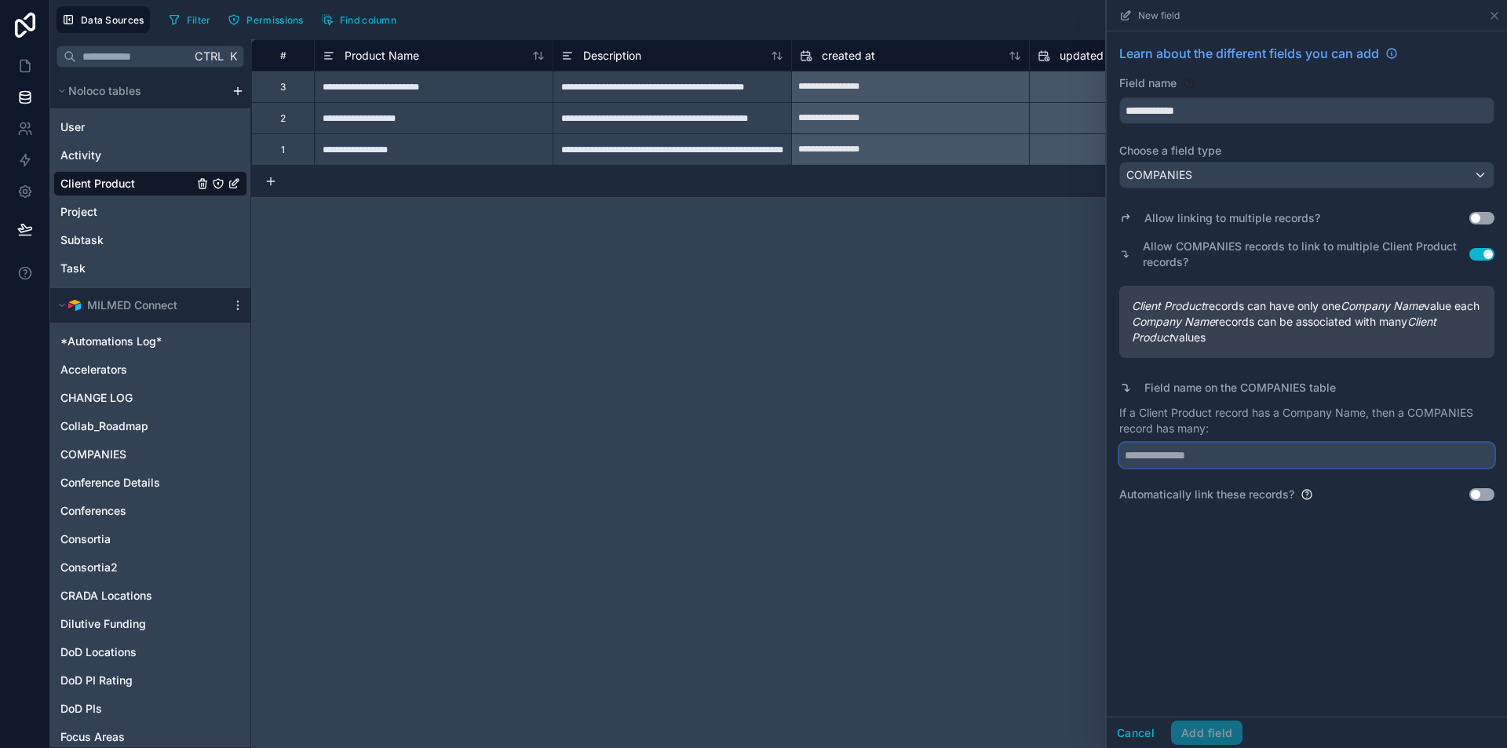
click at [1230, 468] on input "text" at bounding box center [1307, 455] width 375 height 25
type input "********"
click at [1218, 733] on button "Add field" at bounding box center [1206, 733] width 71 height 25
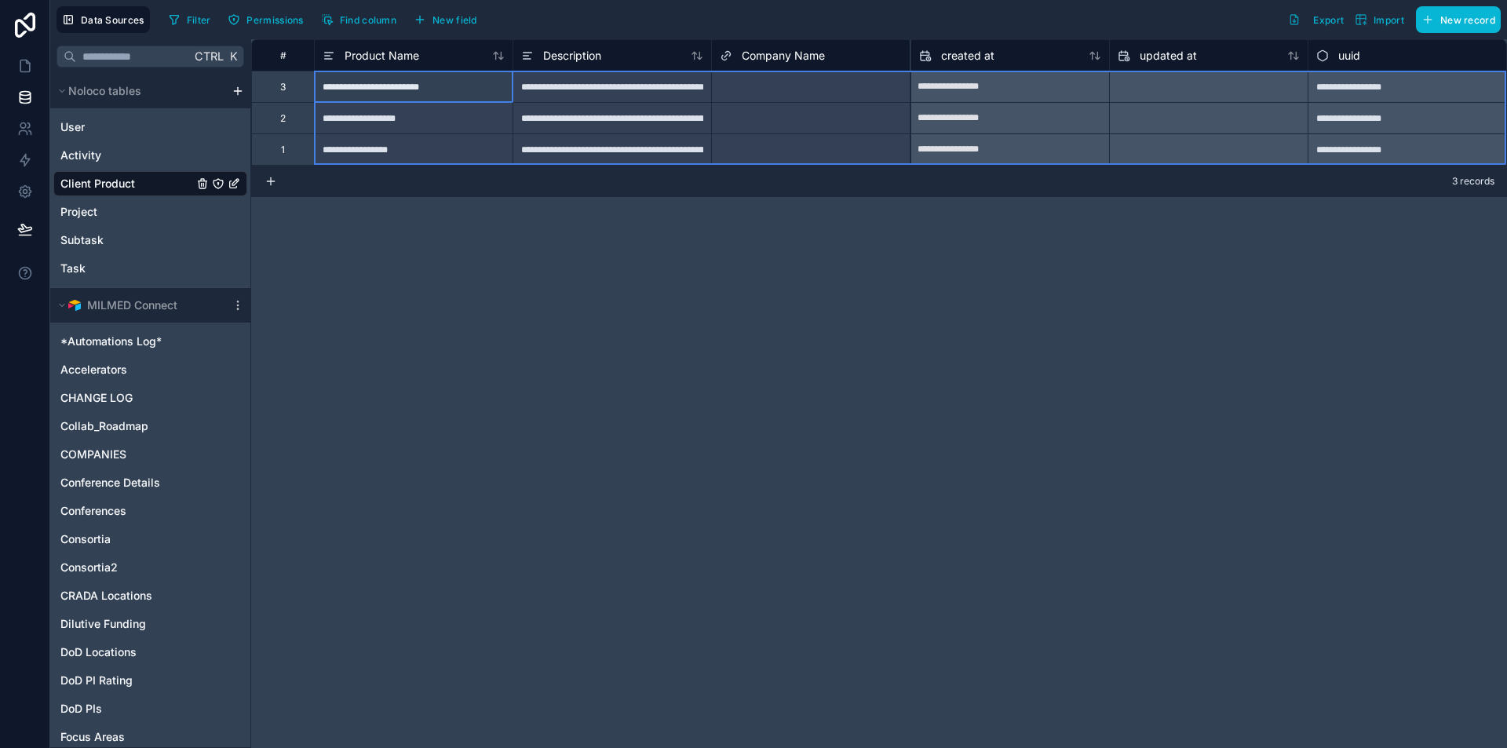
drag, startPoint x: 308, startPoint y: 86, endPoint x: 564, endPoint y: 152, distance: 264.1
click at [564, 152] on div "**********" at bounding box center [878, 102] width 1255 height 126
click at [568, 152] on div "**********" at bounding box center [612, 148] width 199 height 31
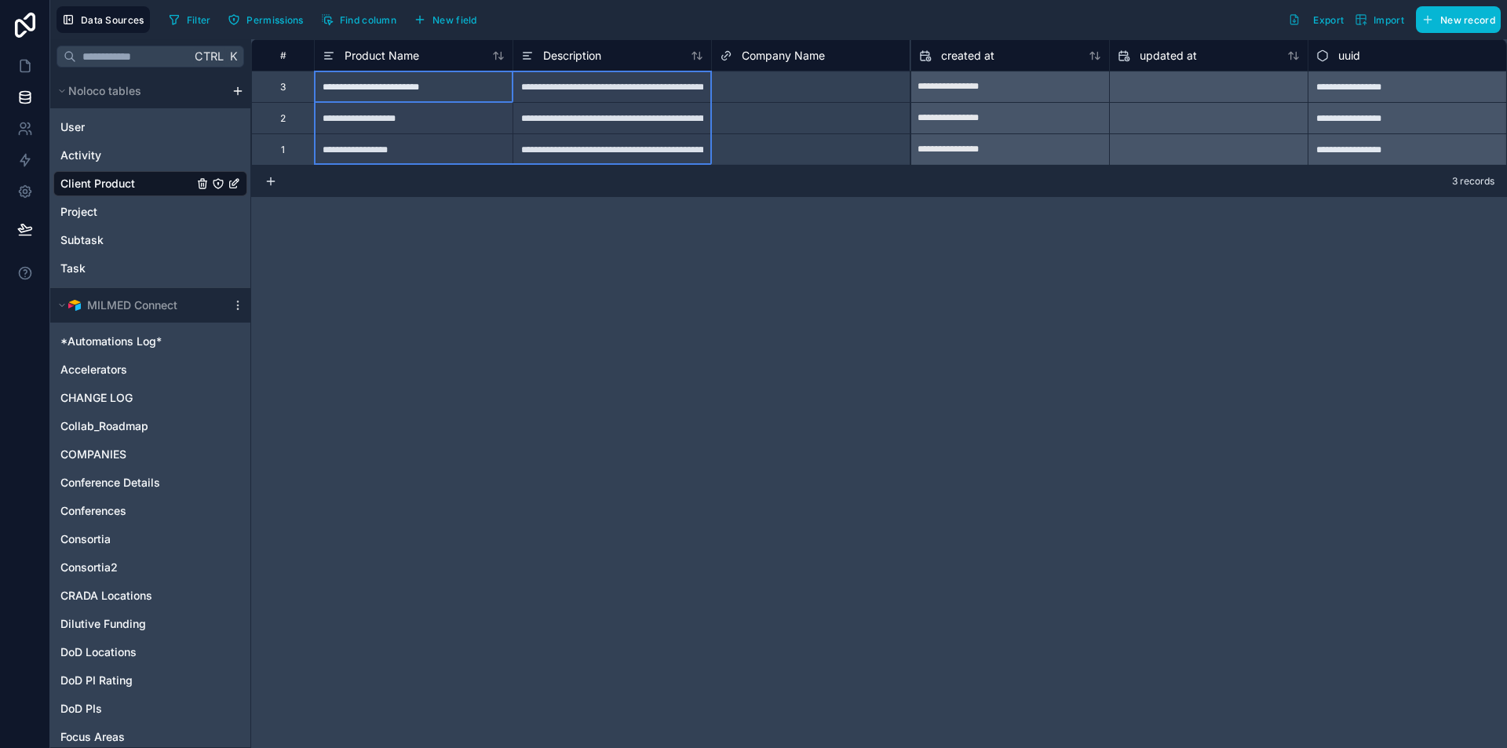
drag, startPoint x: 455, startPoint y: 94, endPoint x: 550, endPoint y: 151, distance: 110.5
click at [550, 151] on div "**********" at bounding box center [878, 102] width 1255 height 126
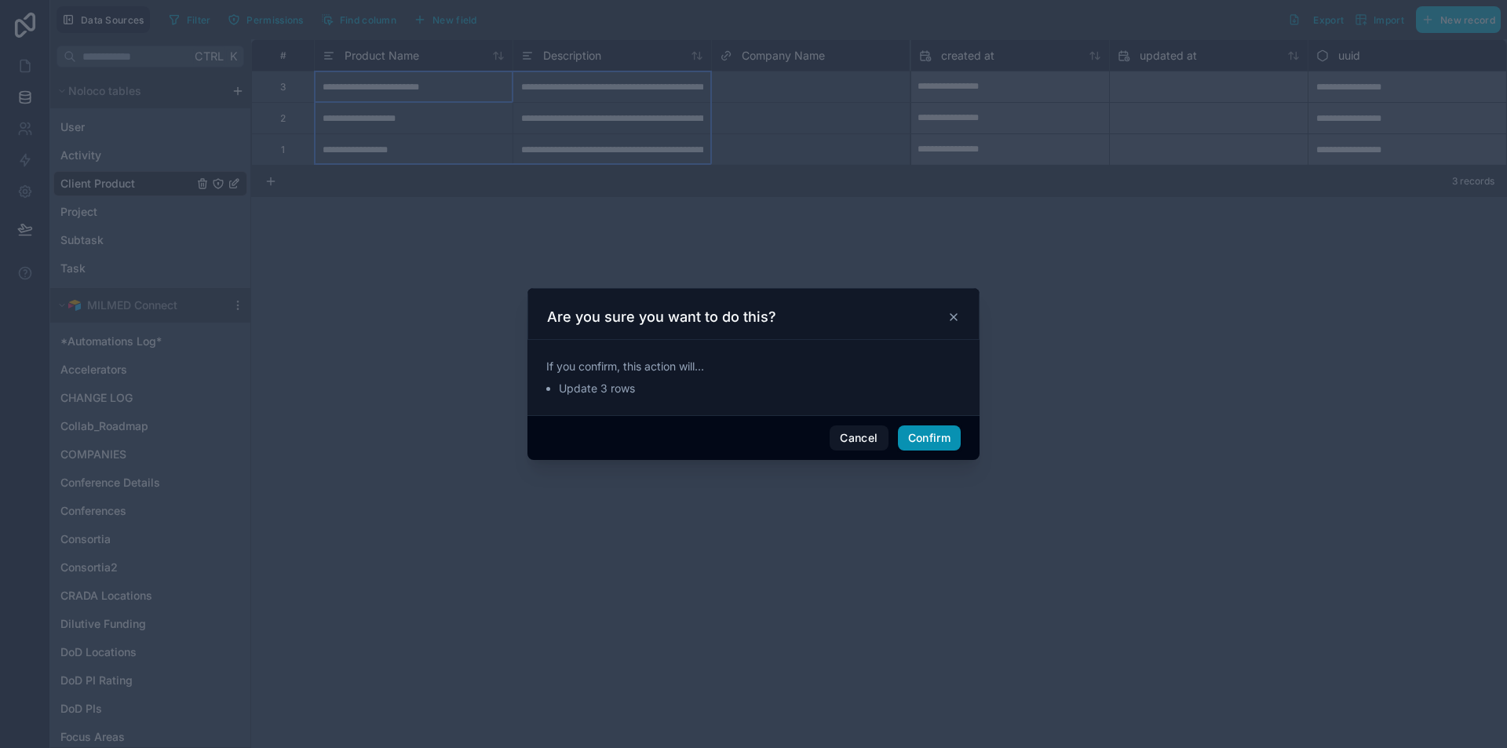
click at [915, 435] on button "Confirm" at bounding box center [929, 438] width 63 height 25
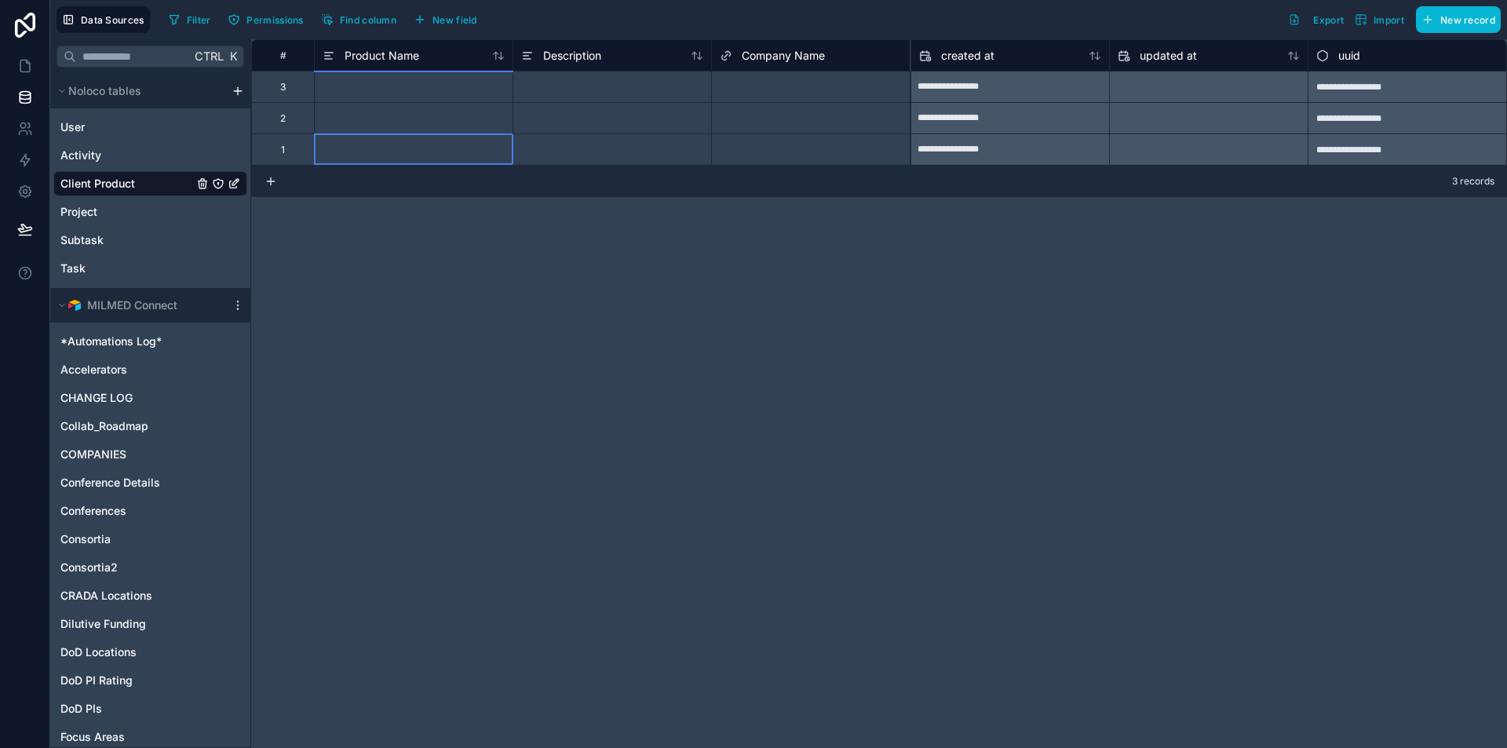
click at [393, 148] on div at bounding box center [413, 148] width 199 height 31
type input "**********"
click at [645, 158] on div at bounding box center [612, 148] width 199 height 31
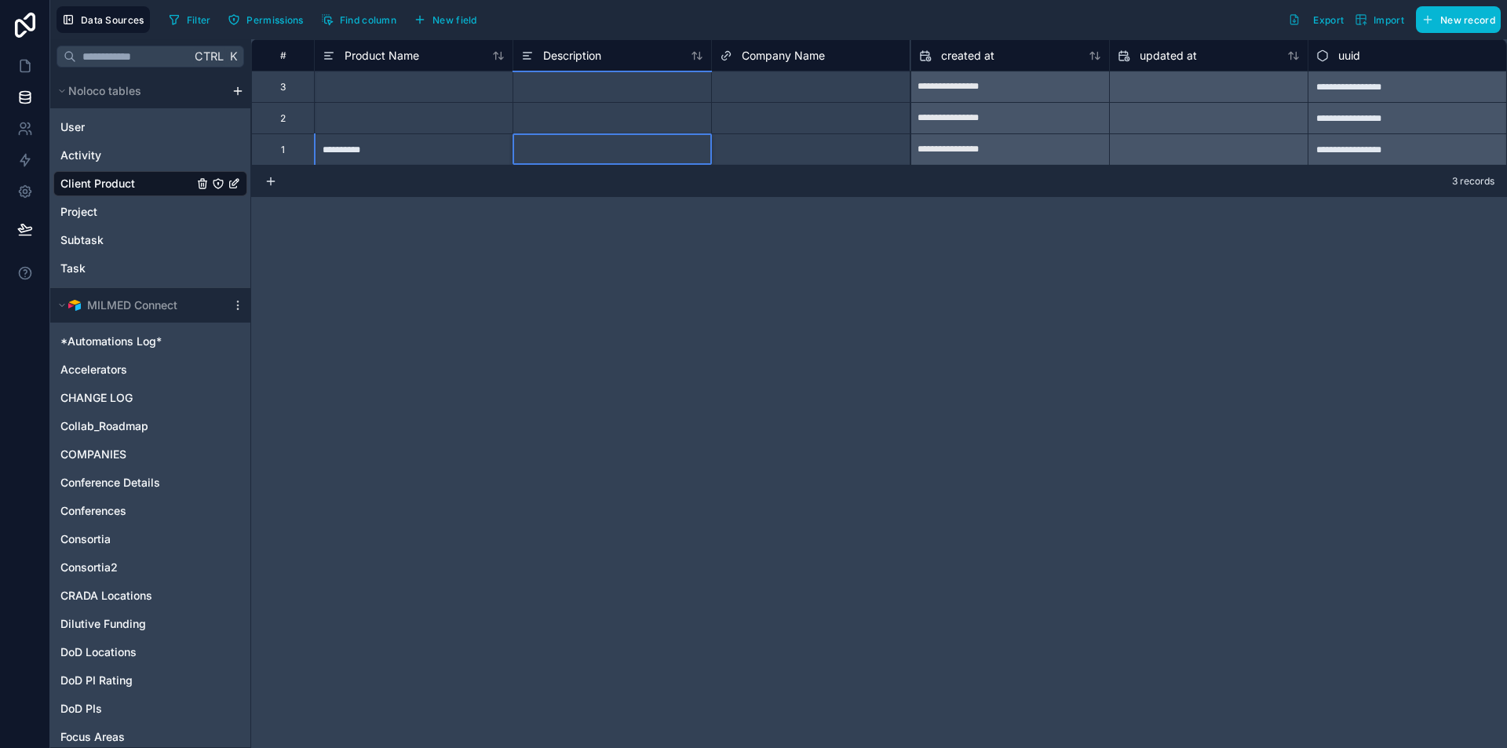
click at [645, 158] on div at bounding box center [612, 148] width 199 height 31
type input "**********"
click at [647, 156] on input at bounding box center [612, 149] width 198 height 31
type input "**********"
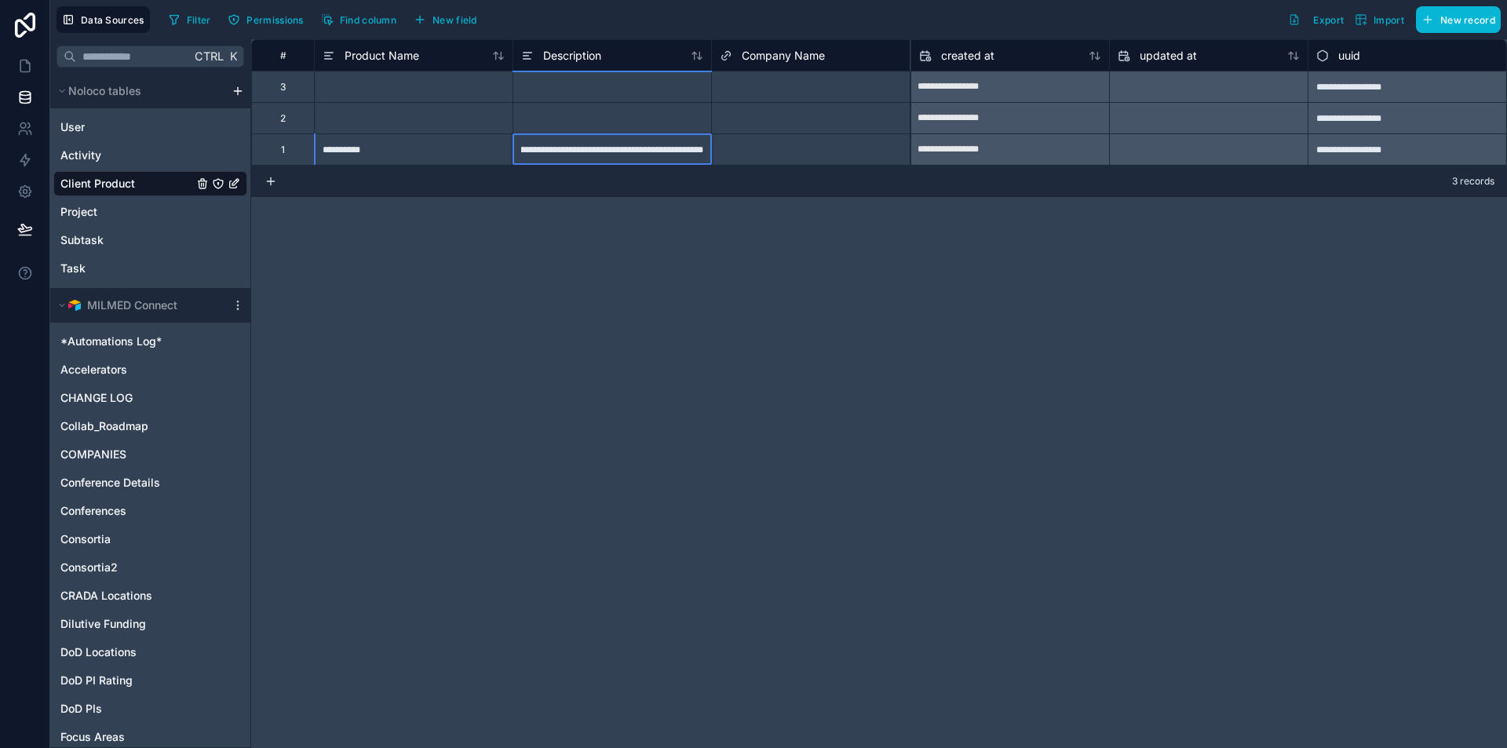
click at [661, 155] on input "**********" at bounding box center [612, 149] width 198 height 31
drag, startPoint x: 690, startPoint y: 152, endPoint x: 423, endPoint y: 139, distance: 267.2
click at [423, 139] on div "**********" at bounding box center [878, 148] width 1255 height 31
click at [595, 163] on input "**********" at bounding box center [612, 149] width 198 height 31
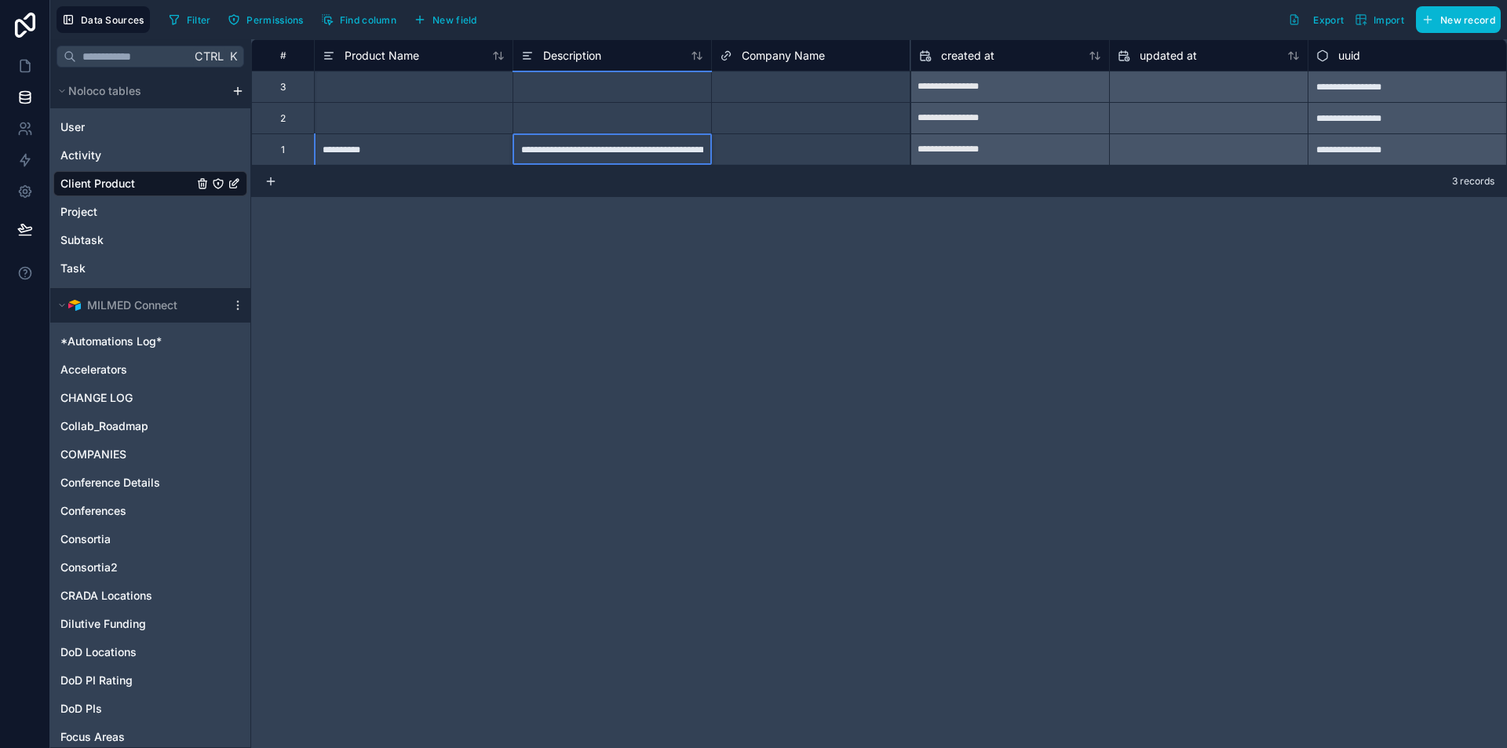
scroll to position [0, 100]
drag, startPoint x: 648, startPoint y: 152, endPoint x: 765, endPoint y: 141, distance: 117.5
click at [765, 141] on div "**********" at bounding box center [878, 148] width 1255 height 31
click at [601, 111] on div at bounding box center [612, 117] width 199 height 31
click at [781, 144] on div "Select a Company Name" at bounding box center [775, 150] width 111 height 13
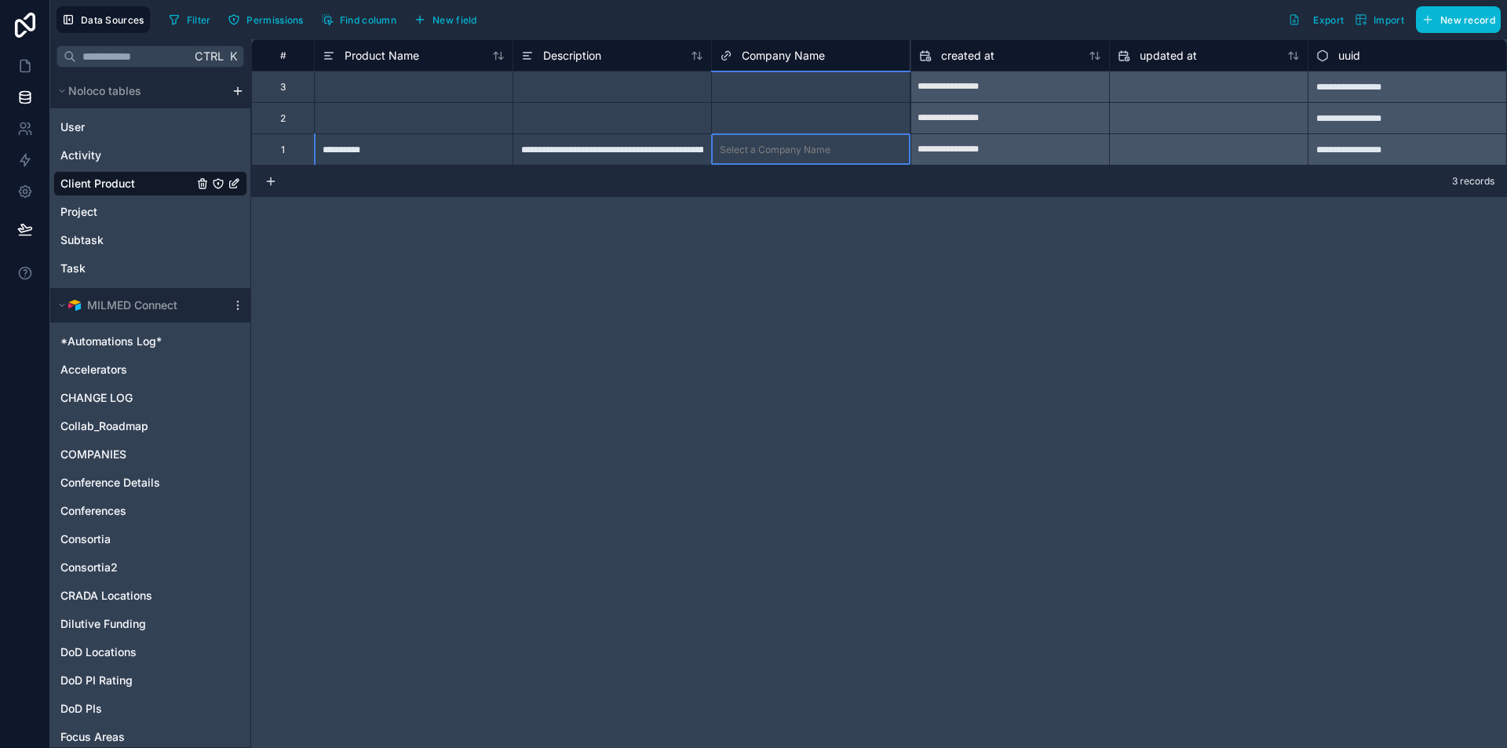
click at [782, 155] on div "Select a Company Name" at bounding box center [775, 150] width 111 height 13
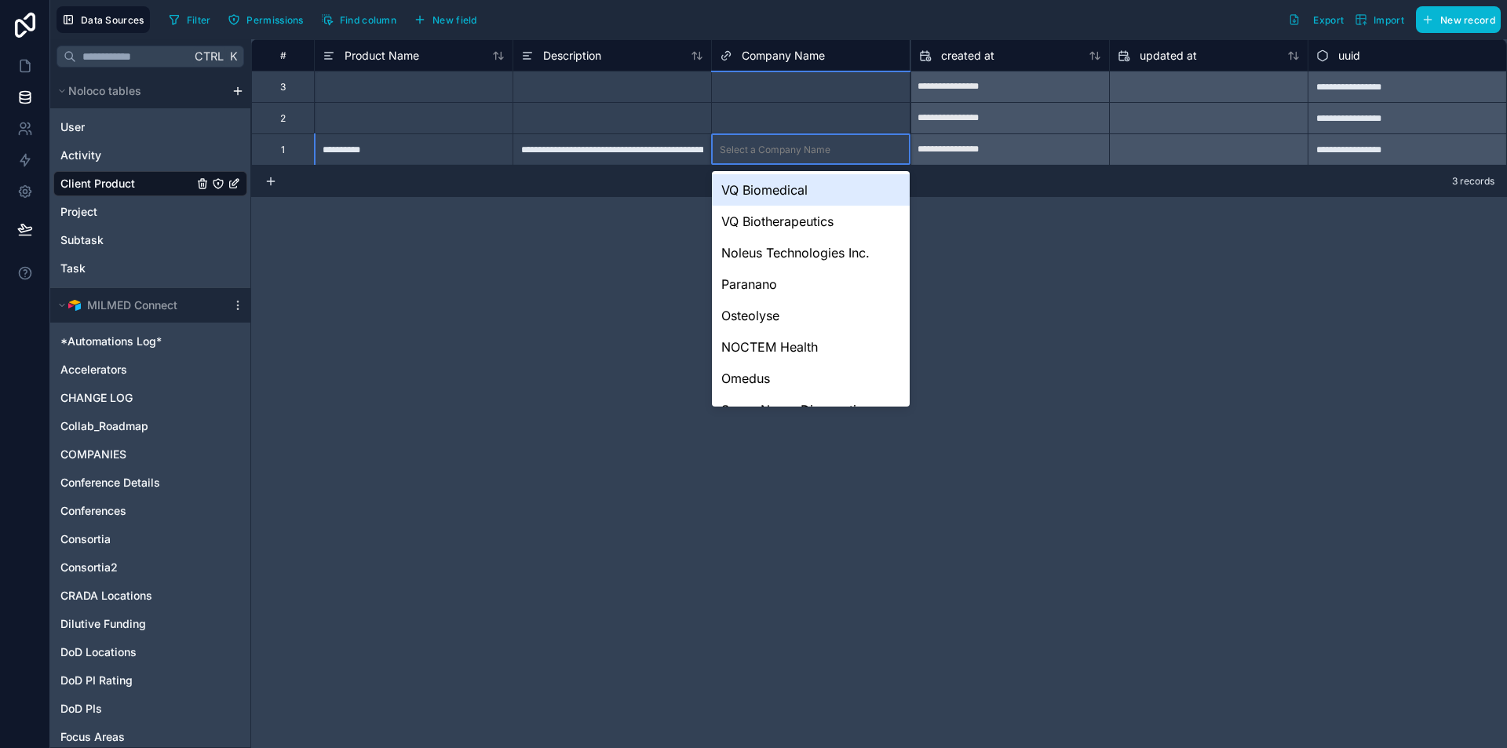
click at [803, 154] on div "Select a Company Name" at bounding box center [775, 150] width 111 height 13
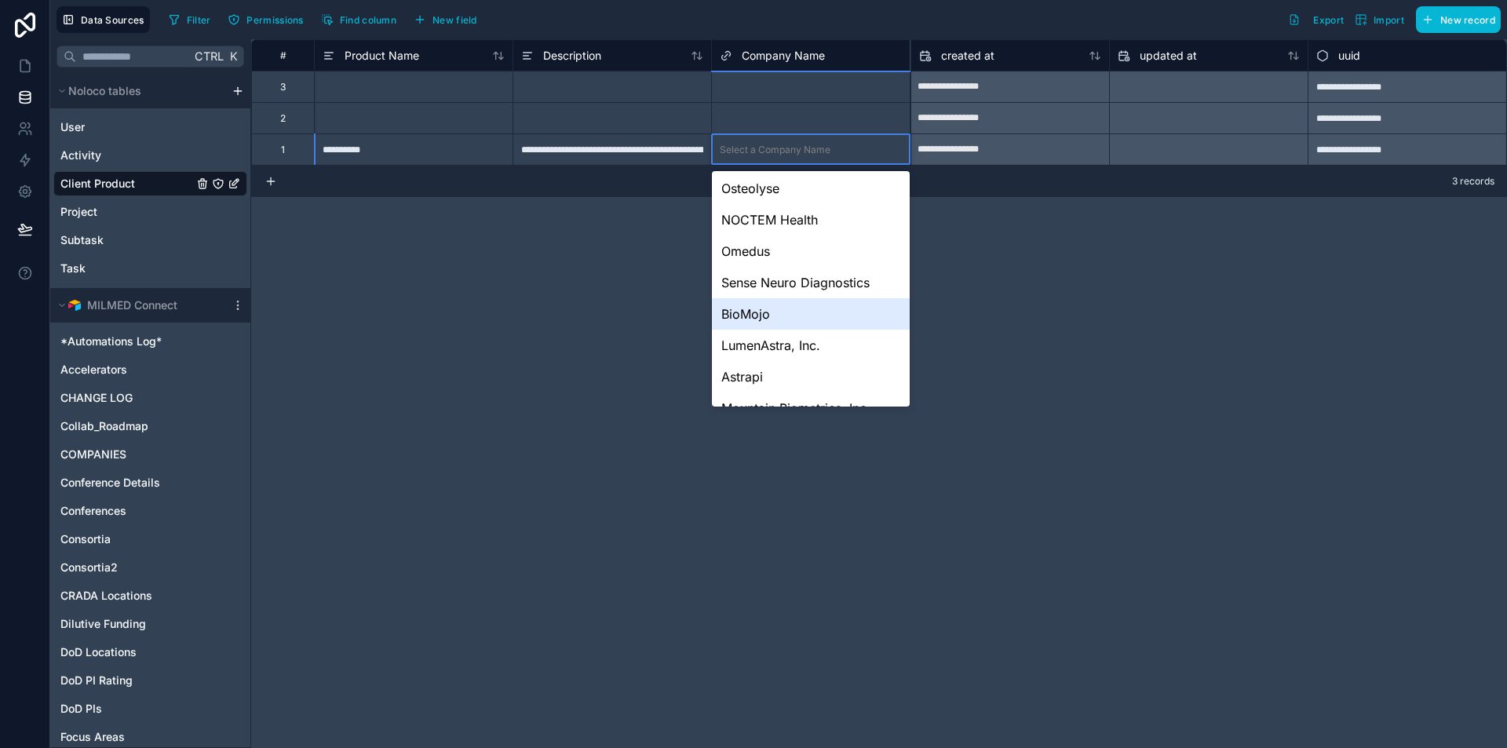
scroll to position [236, 0]
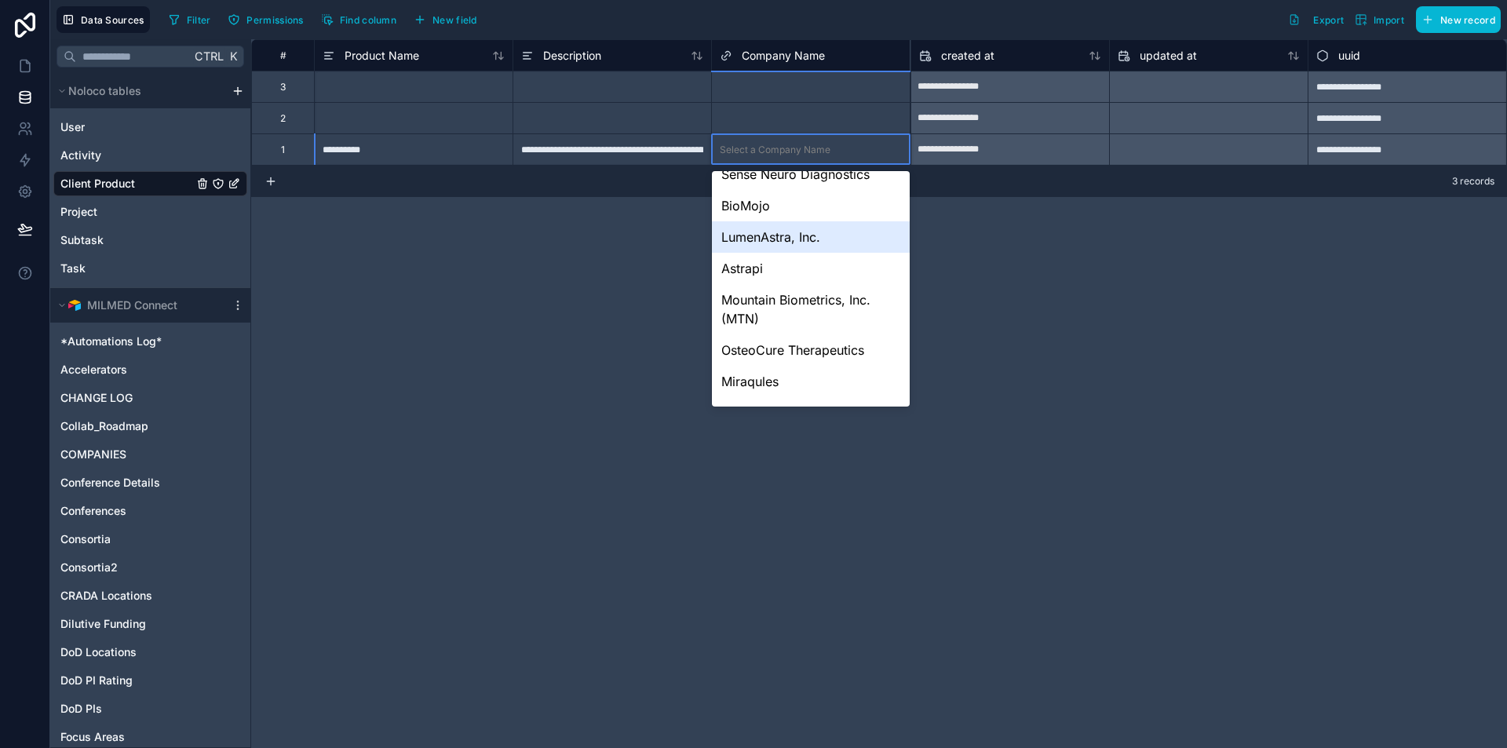
click at [769, 48] on span "Company Name" at bounding box center [783, 56] width 83 height 16
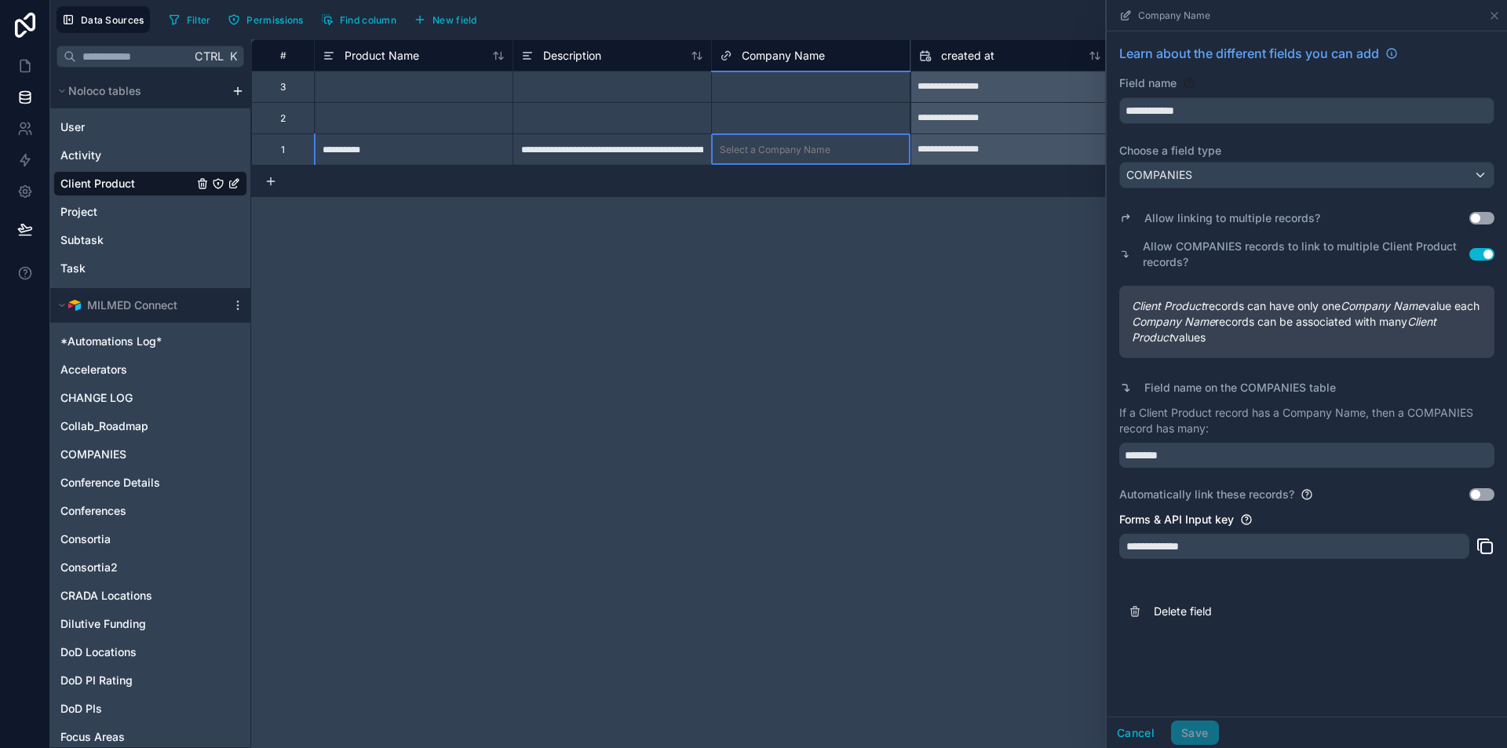
click at [790, 148] on div "Select a Company Name" at bounding box center [775, 150] width 111 height 13
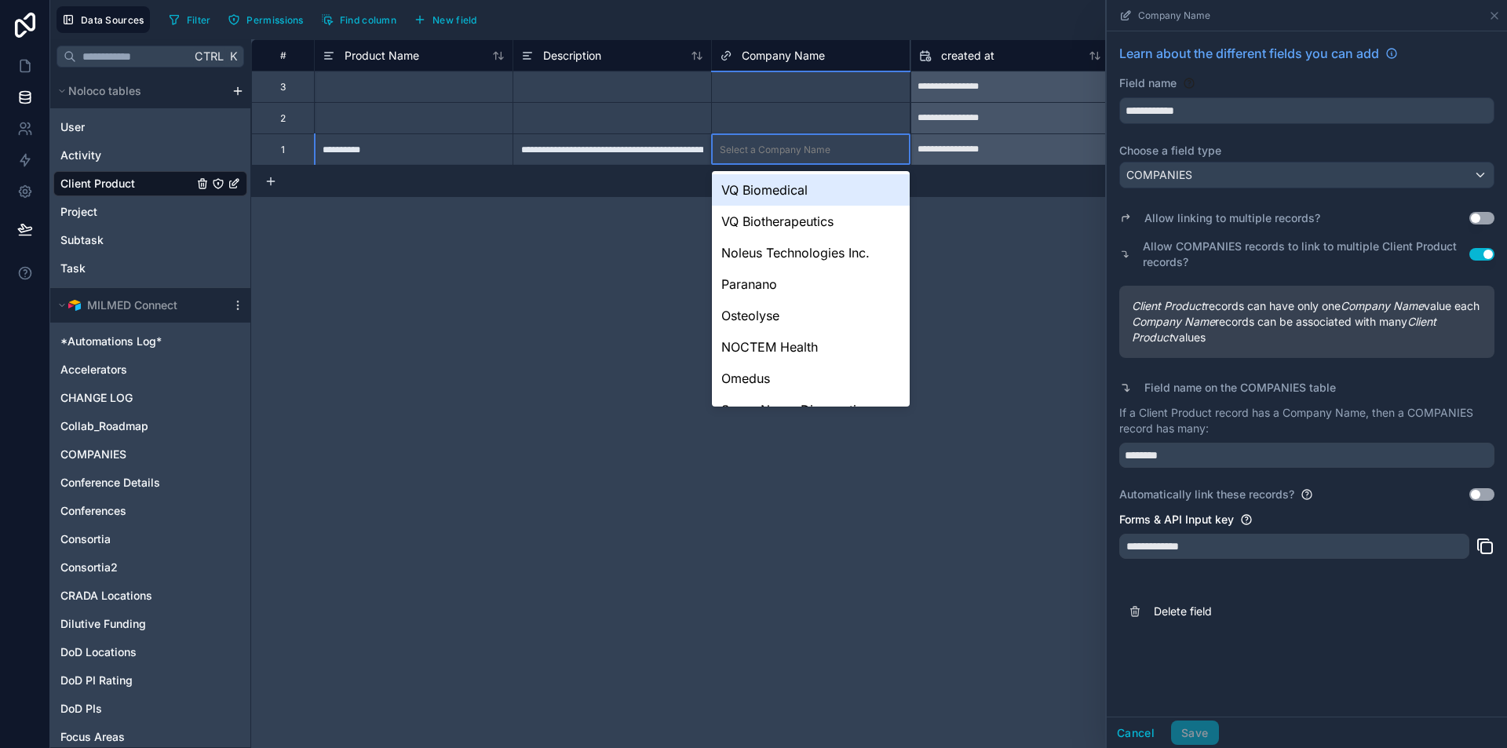
click at [808, 149] on div "Select a Company Name" at bounding box center [775, 150] width 111 height 13
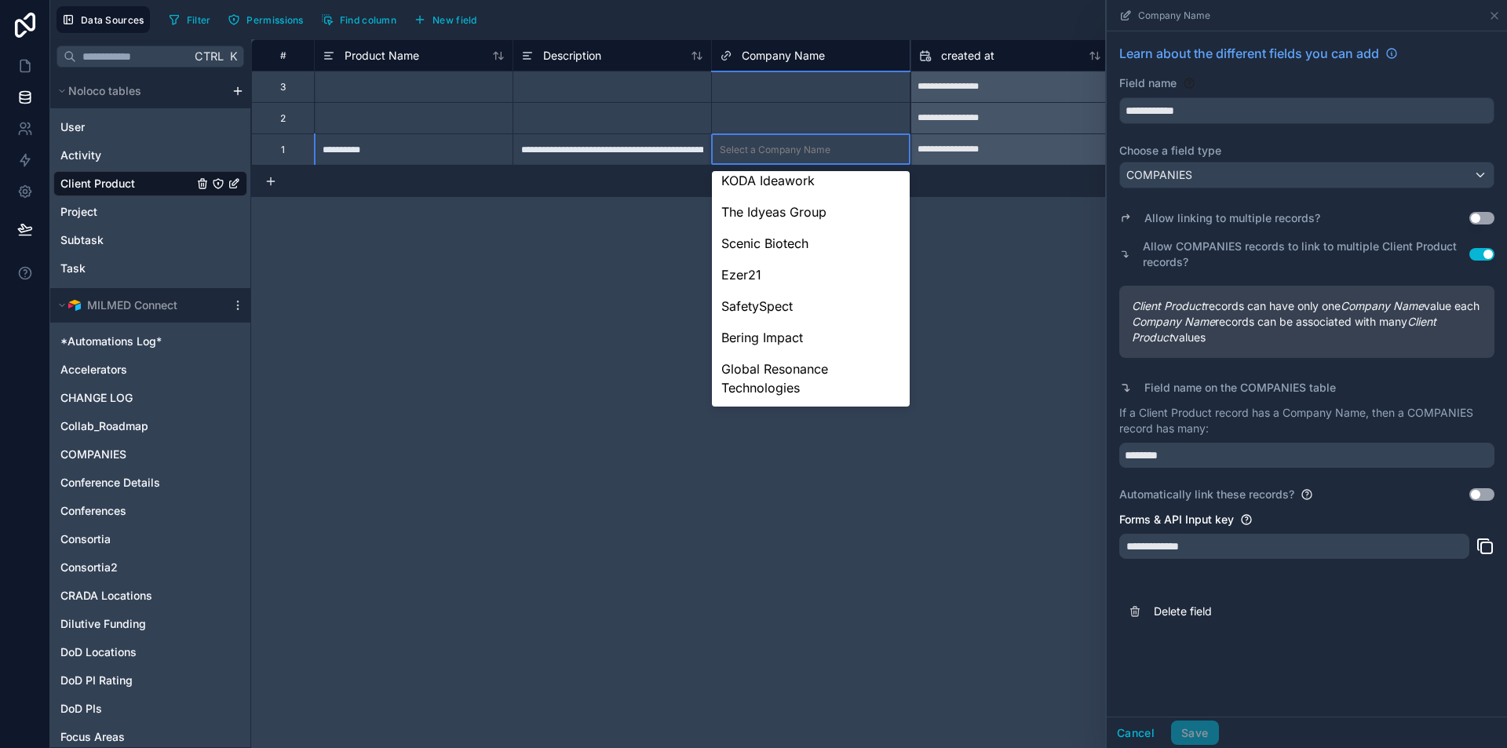
click at [858, 557] on div "**********" at bounding box center [879, 393] width 1256 height 709
click at [833, 111] on div "Select a Company Name" at bounding box center [811, 119] width 198 height 16
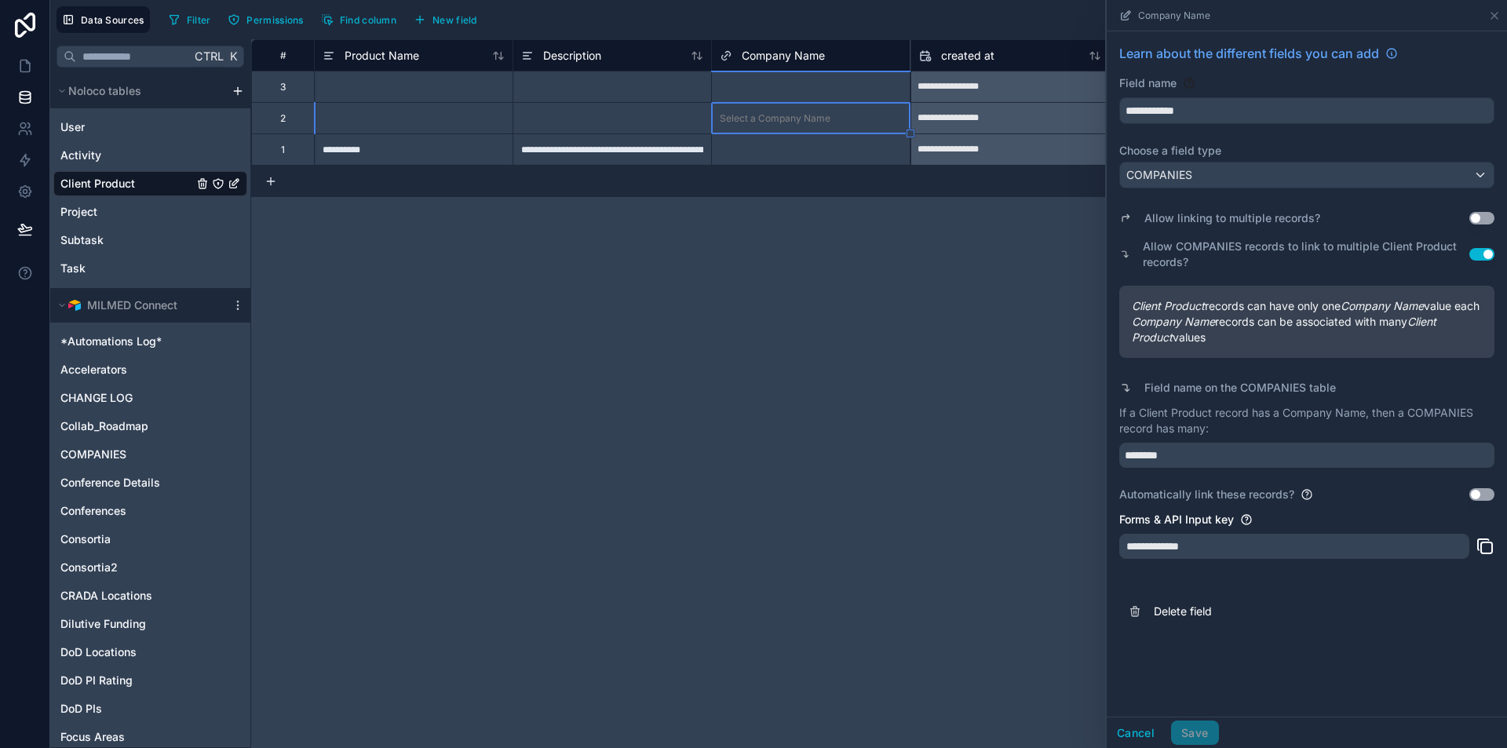
click at [797, 118] on div "Select a Company Name" at bounding box center [775, 118] width 111 height 13
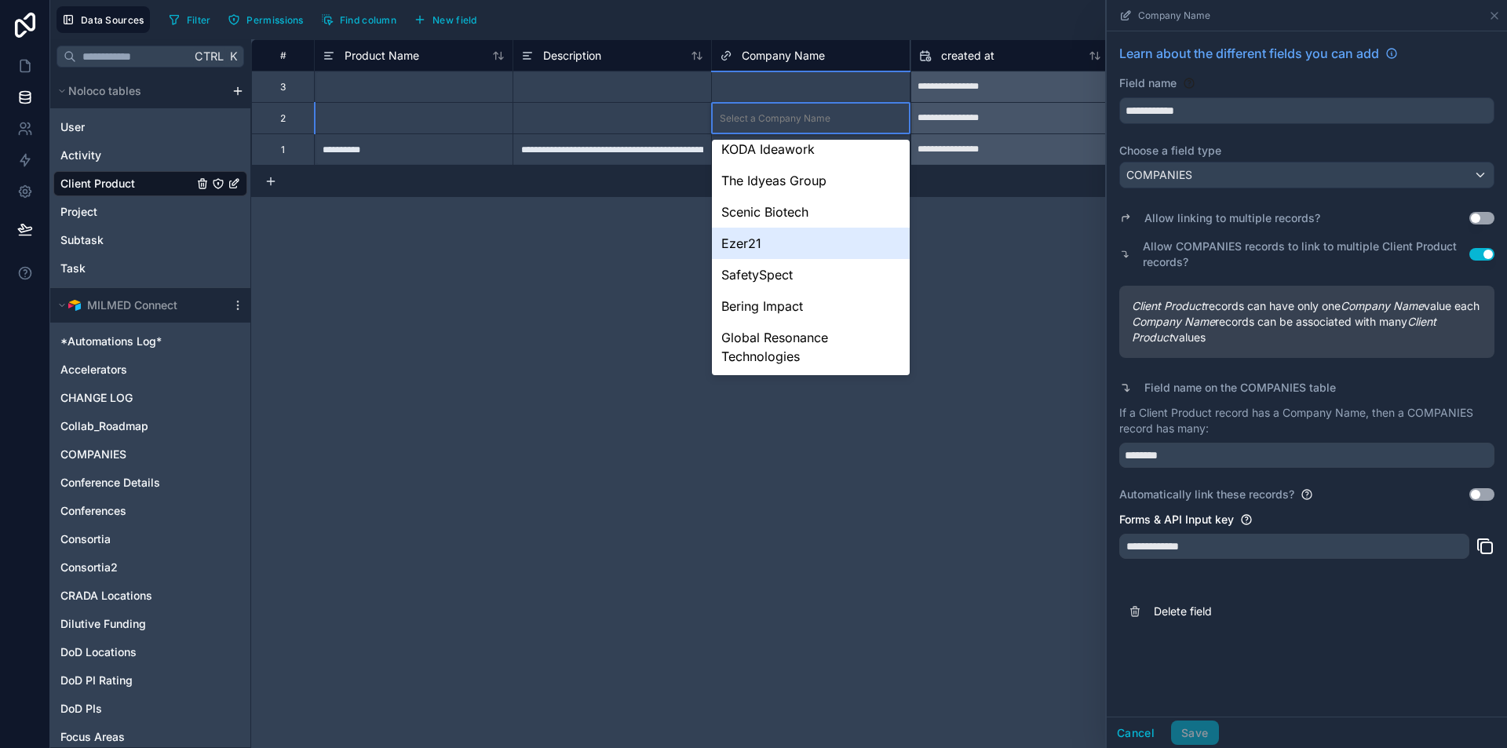
click at [897, 546] on div "**********" at bounding box center [879, 393] width 1256 height 709
click at [807, 122] on div "Select a Company Name" at bounding box center [775, 118] width 111 height 13
click at [660, 371] on div "**********" at bounding box center [879, 393] width 1256 height 709
click at [619, 322] on div "**********" at bounding box center [879, 393] width 1256 height 709
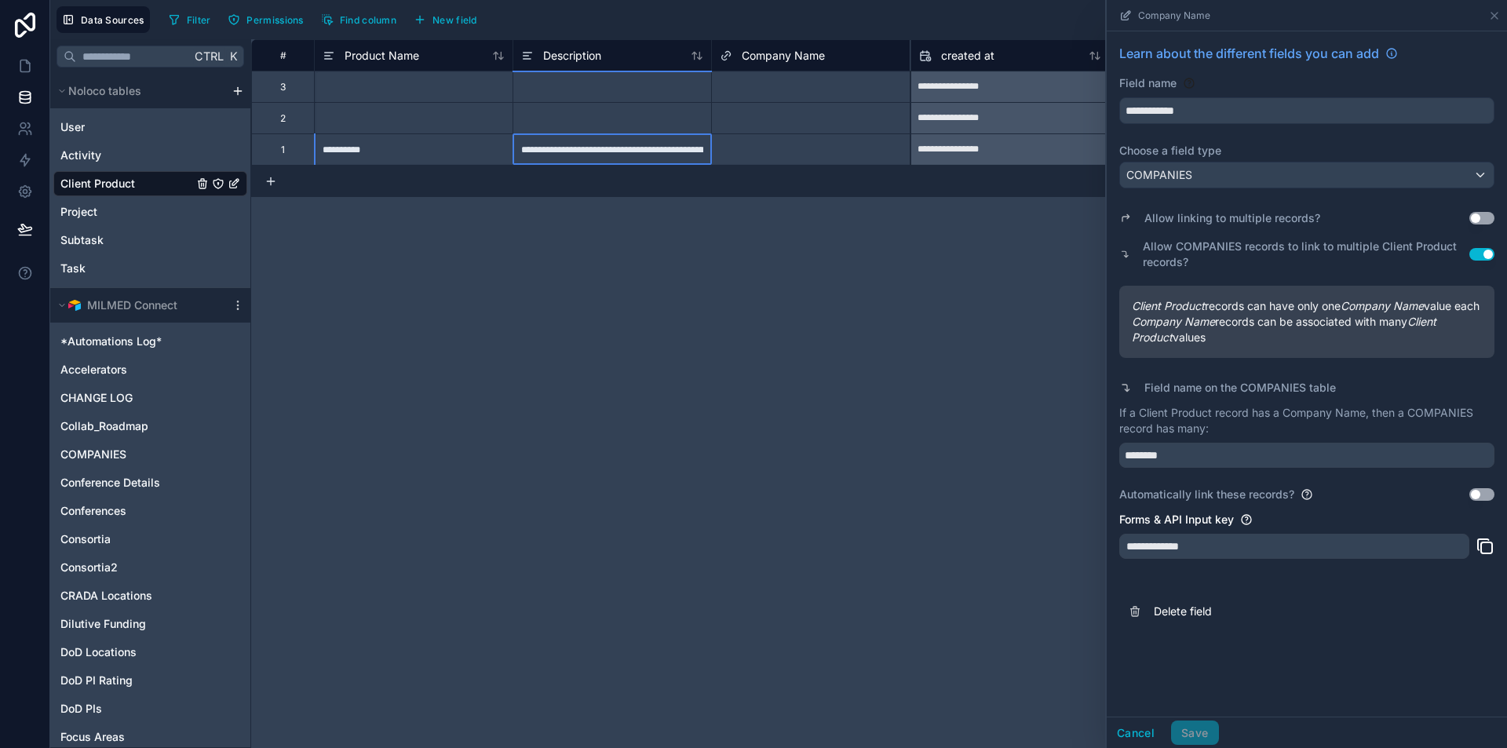
click at [594, 134] on div "**********" at bounding box center [612, 148] width 199 height 31
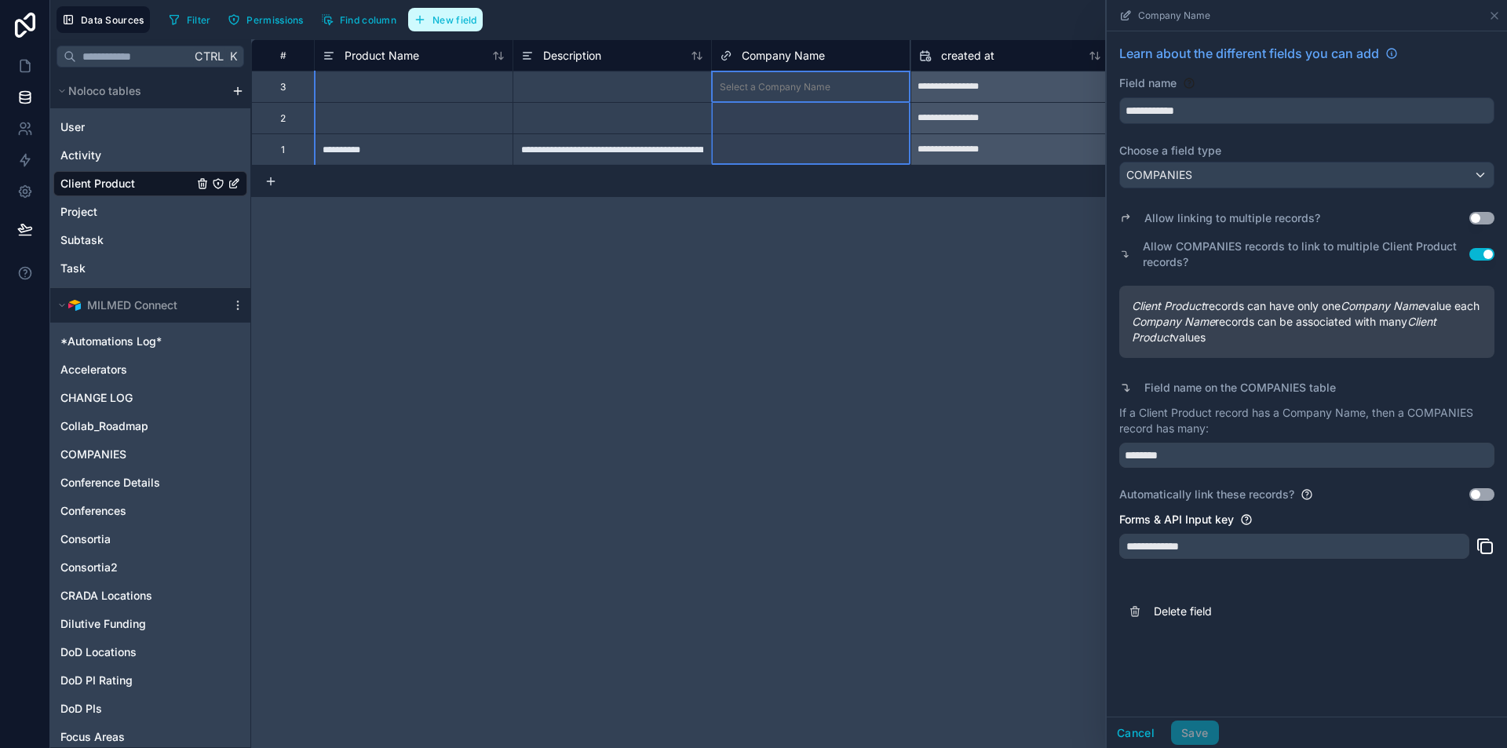
drag, startPoint x: 836, startPoint y: 64, endPoint x: 438, endPoint y: 19, distance: 400.6
click at [438, 19] on span "New field" at bounding box center [455, 20] width 45 height 12
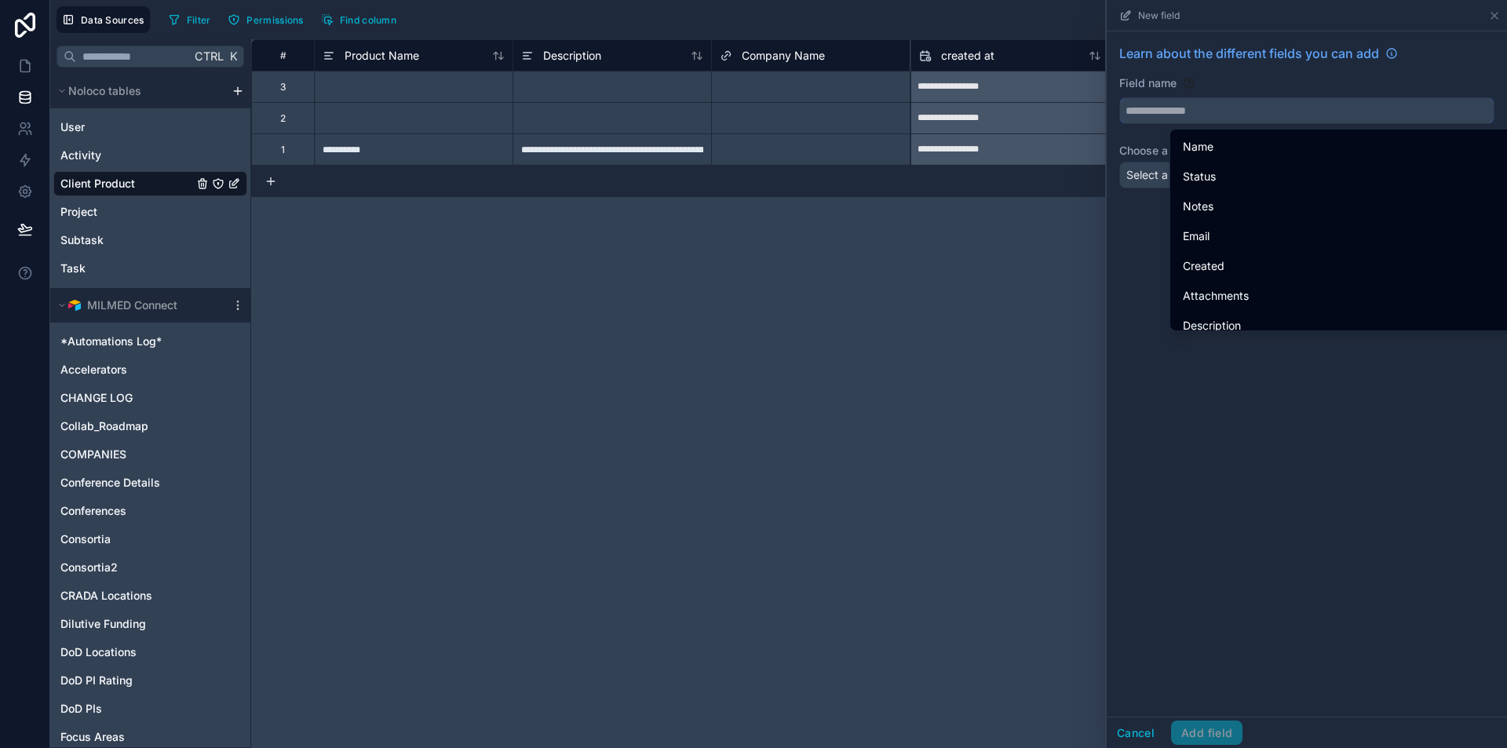
click at [1197, 109] on input "text" at bounding box center [1307, 110] width 374 height 25
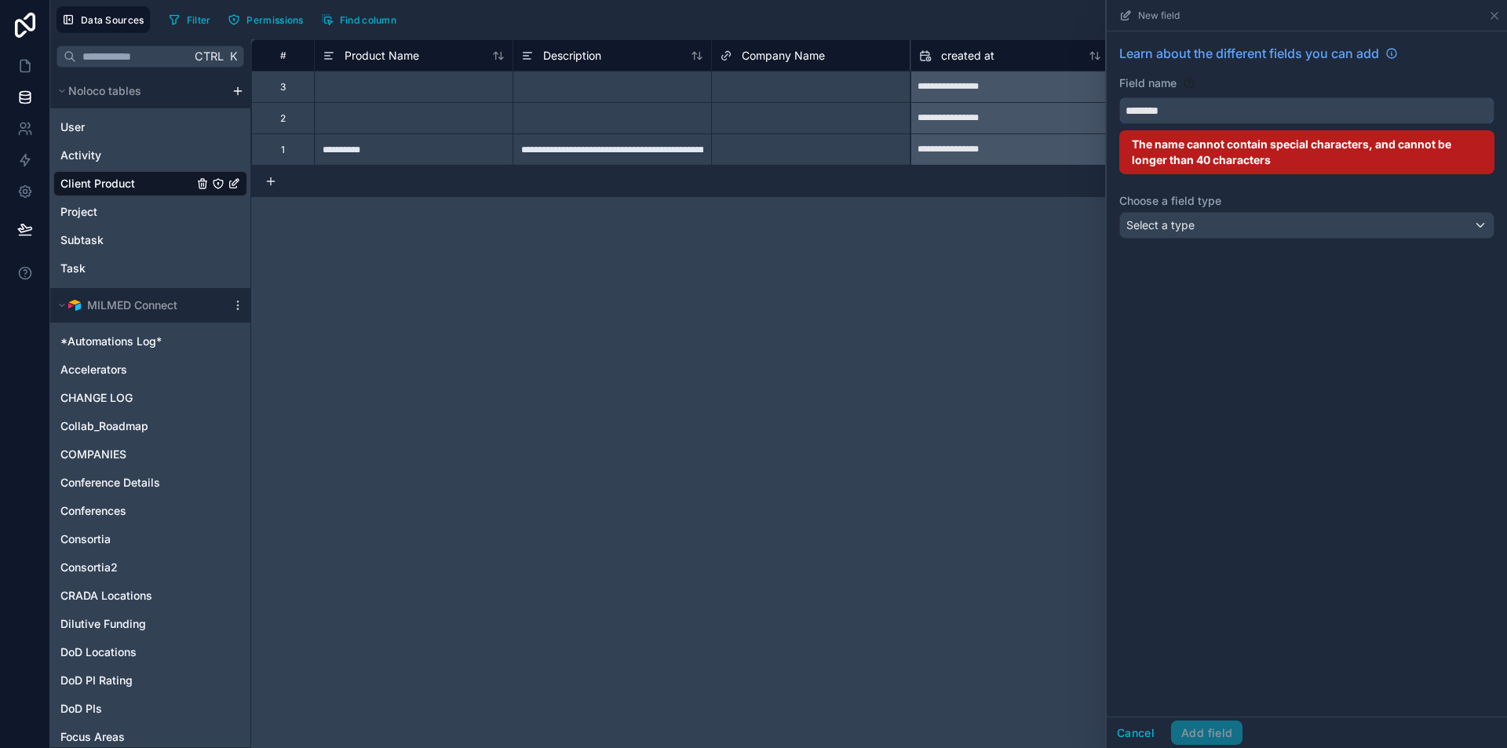
click at [1120, 97] on button "*******" at bounding box center [1307, 110] width 375 height 27
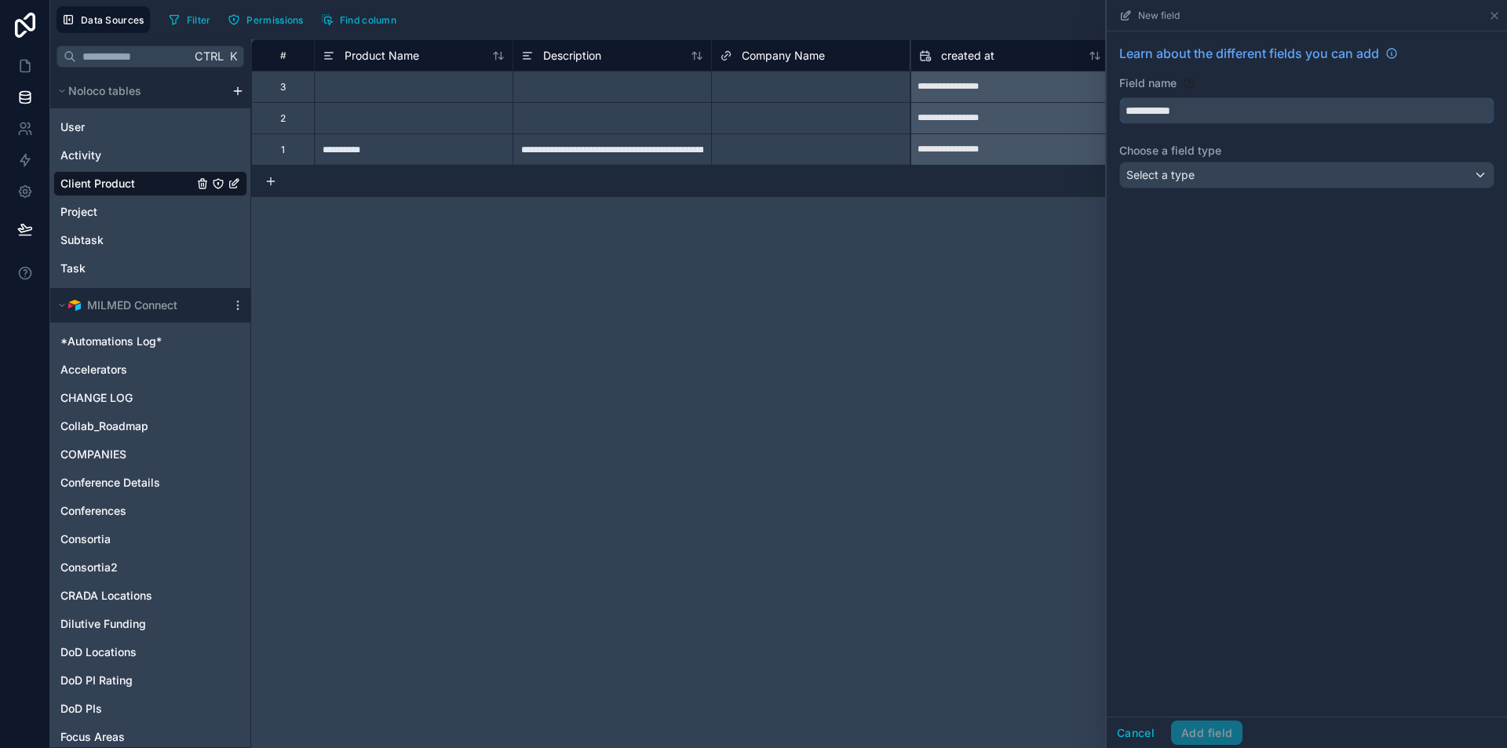
type input "**********"
click at [1180, 167] on span "Select a type" at bounding box center [1161, 175] width 68 height 16
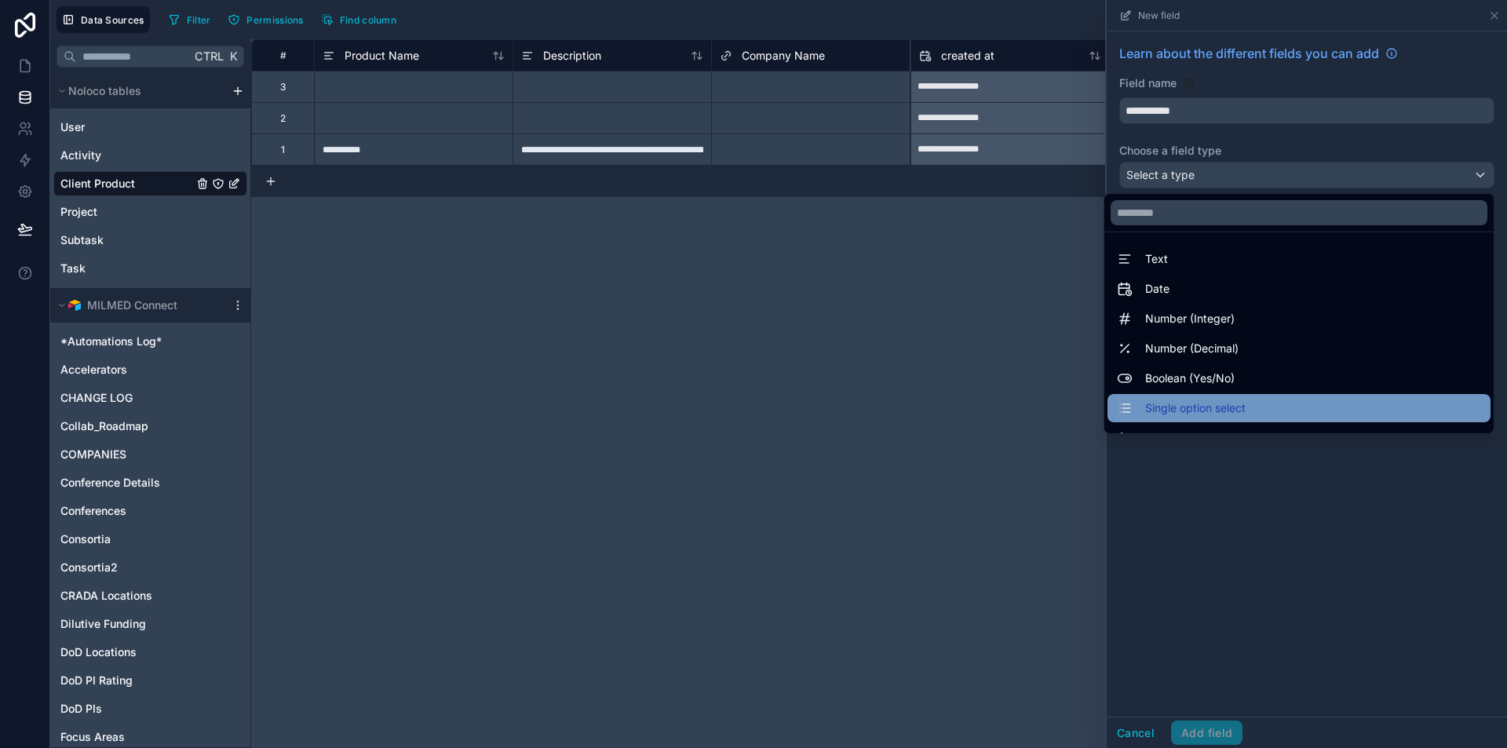
click at [1203, 408] on span "Single option select" at bounding box center [1195, 408] width 100 height 19
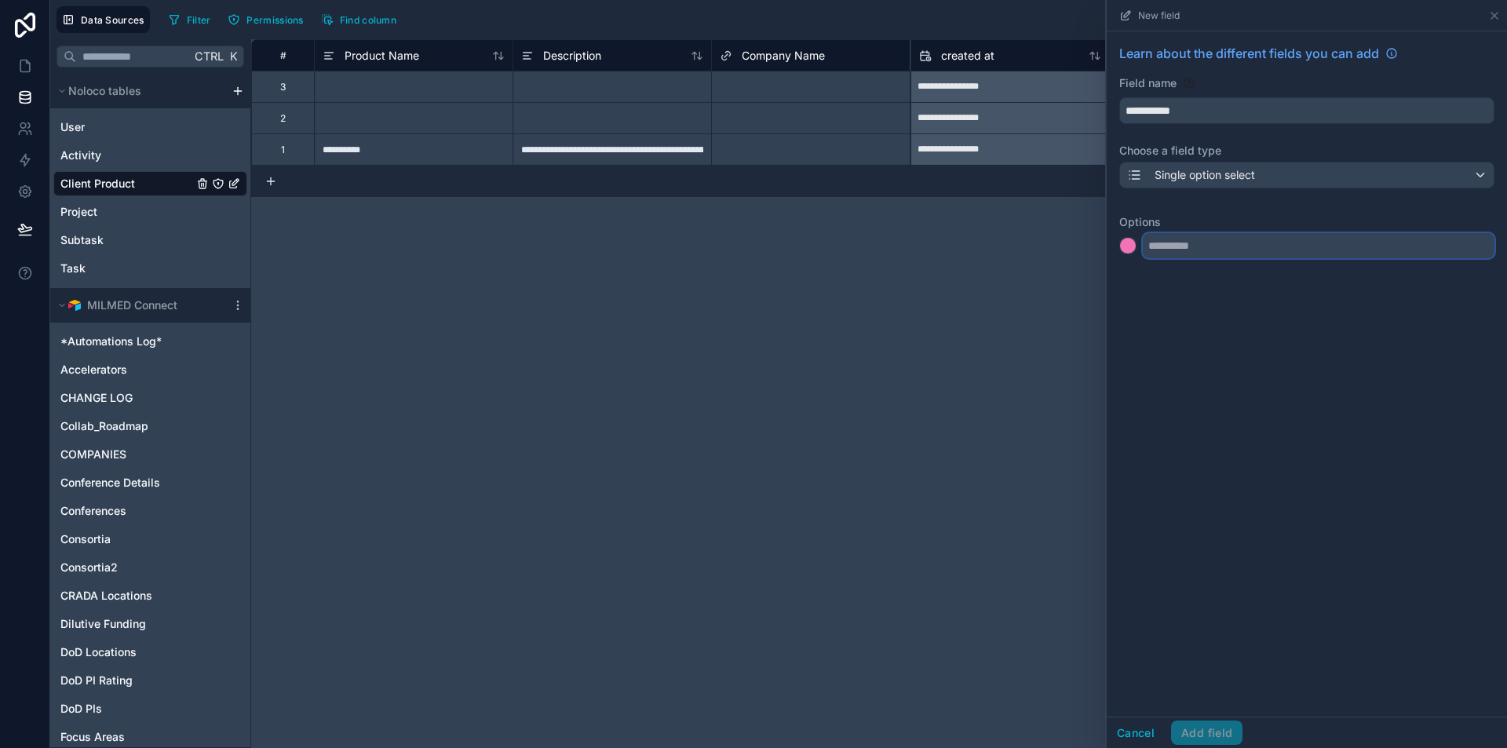
click at [1197, 247] on input "text" at bounding box center [1319, 245] width 352 height 25
type input "*"
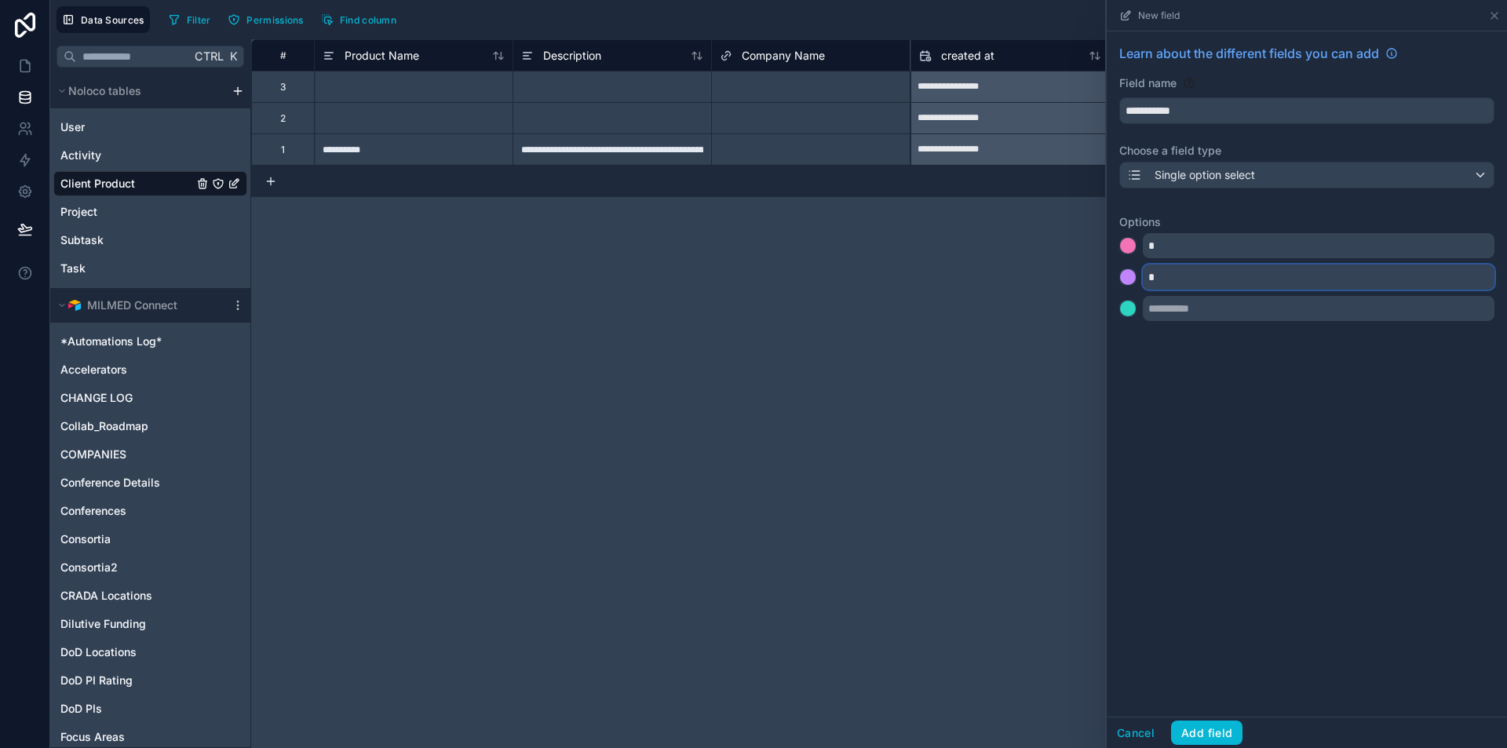
type input "*"
click at [1353, 179] on div "Single option select" at bounding box center [1307, 175] width 374 height 25
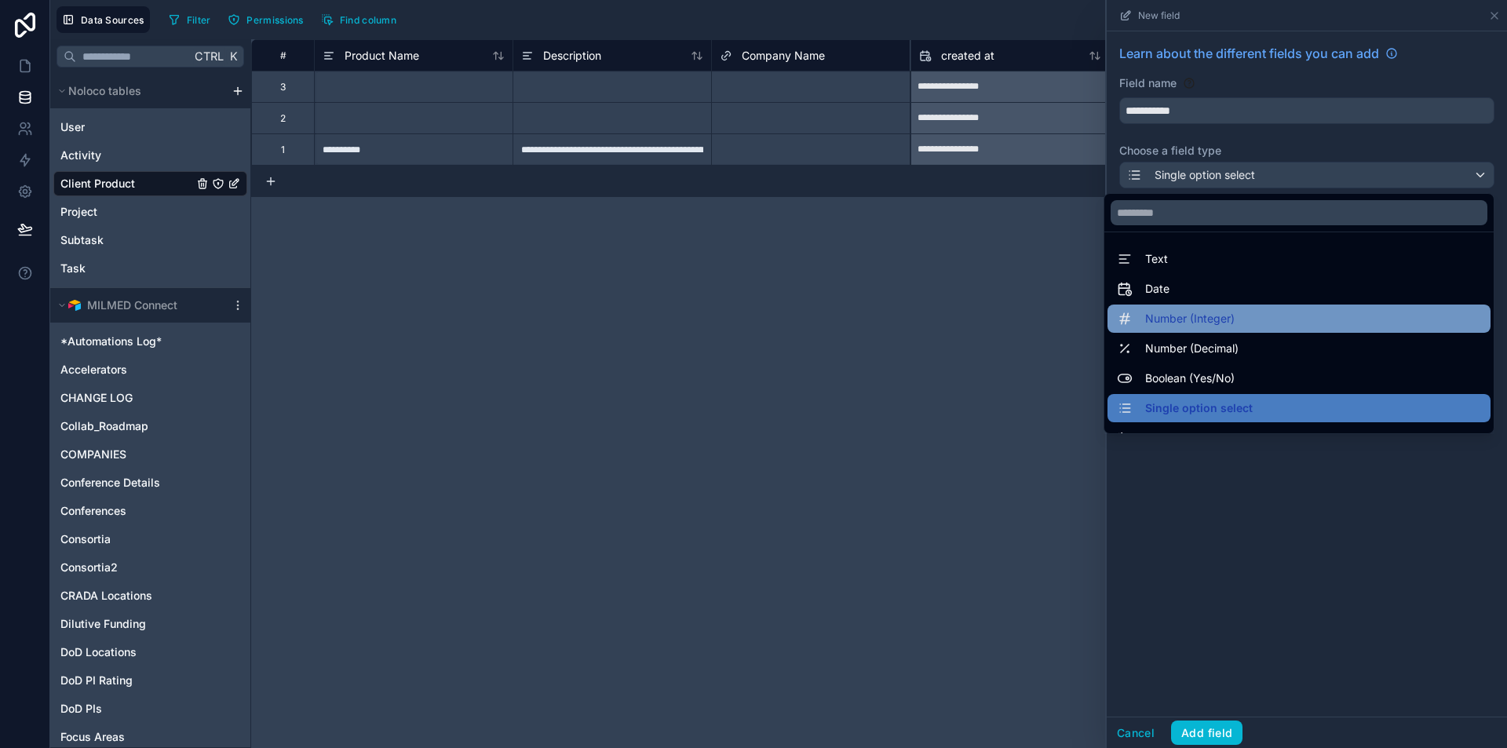
click at [1199, 331] on div "Number (Integer)" at bounding box center [1299, 319] width 383 height 28
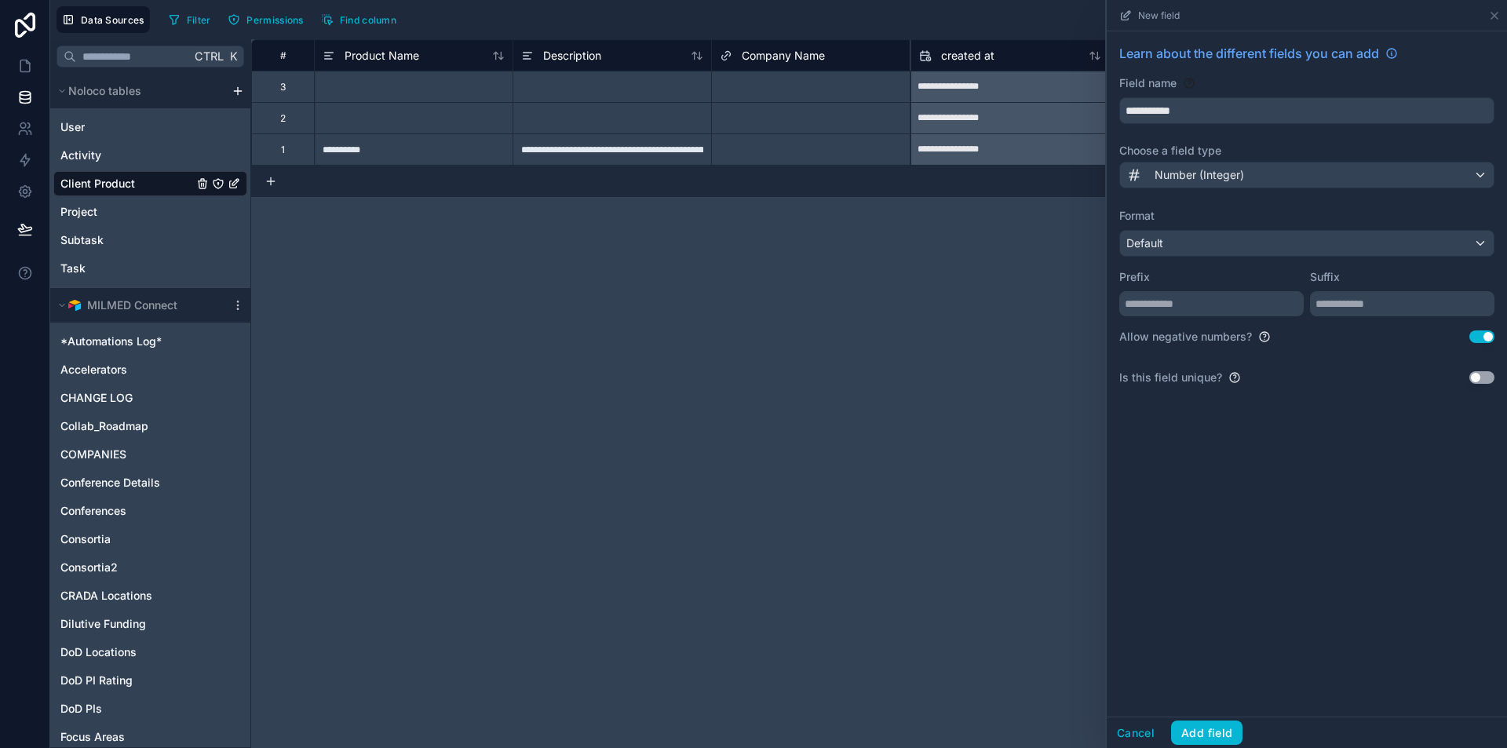
click at [1482, 338] on button "Use setting" at bounding box center [1482, 337] width 25 height 13
click at [1414, 318] on div "**********" at bounding box center [1307, 220] width 400 height 379
click at [1413, 305] on input "text" at bounding box center [1402, 303] width 185 height 25
click at [1240, 238] on div "Default" at bounding box center [1307, 243] width 374 height 25
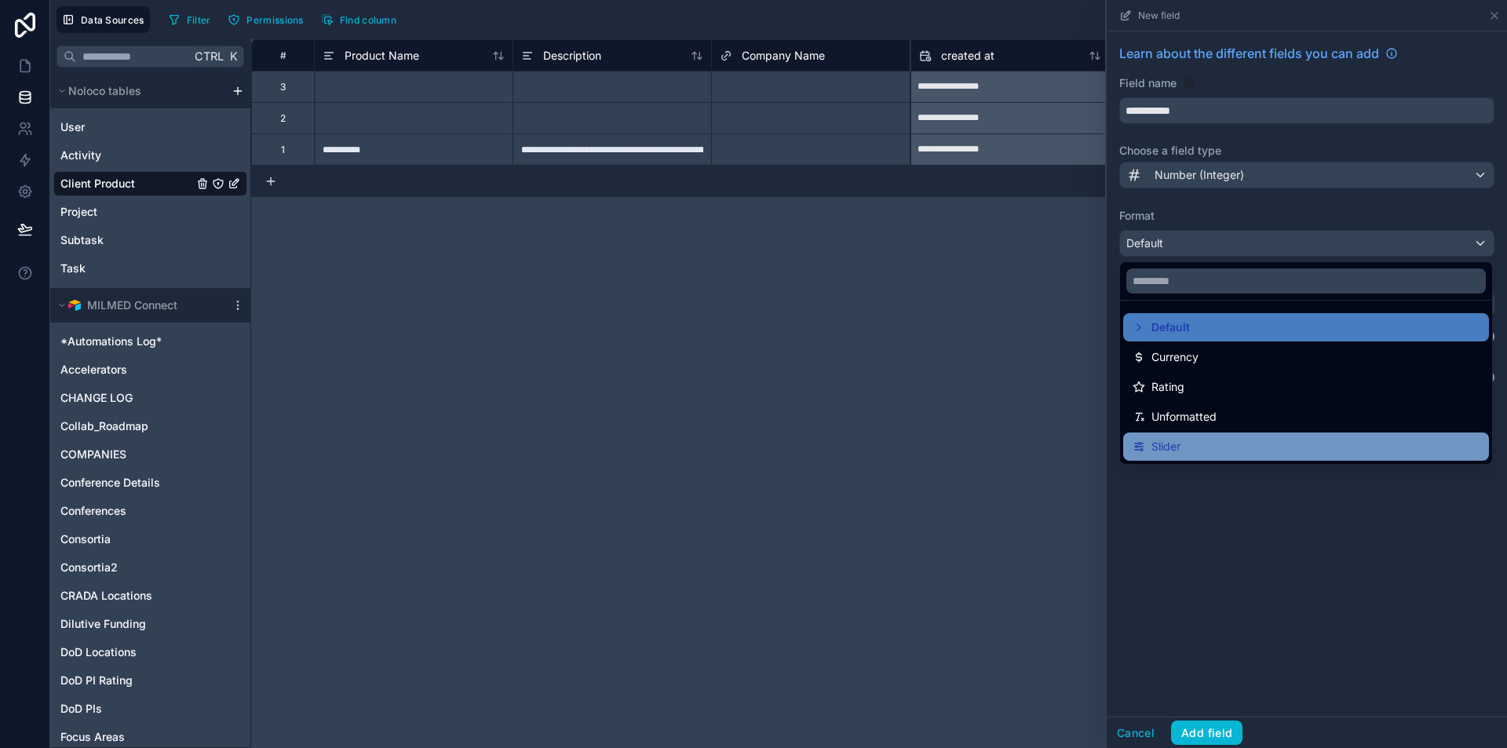
click at [1132, 451] on div "Slider" at bounding box center [1307, 447] width 366 height 28
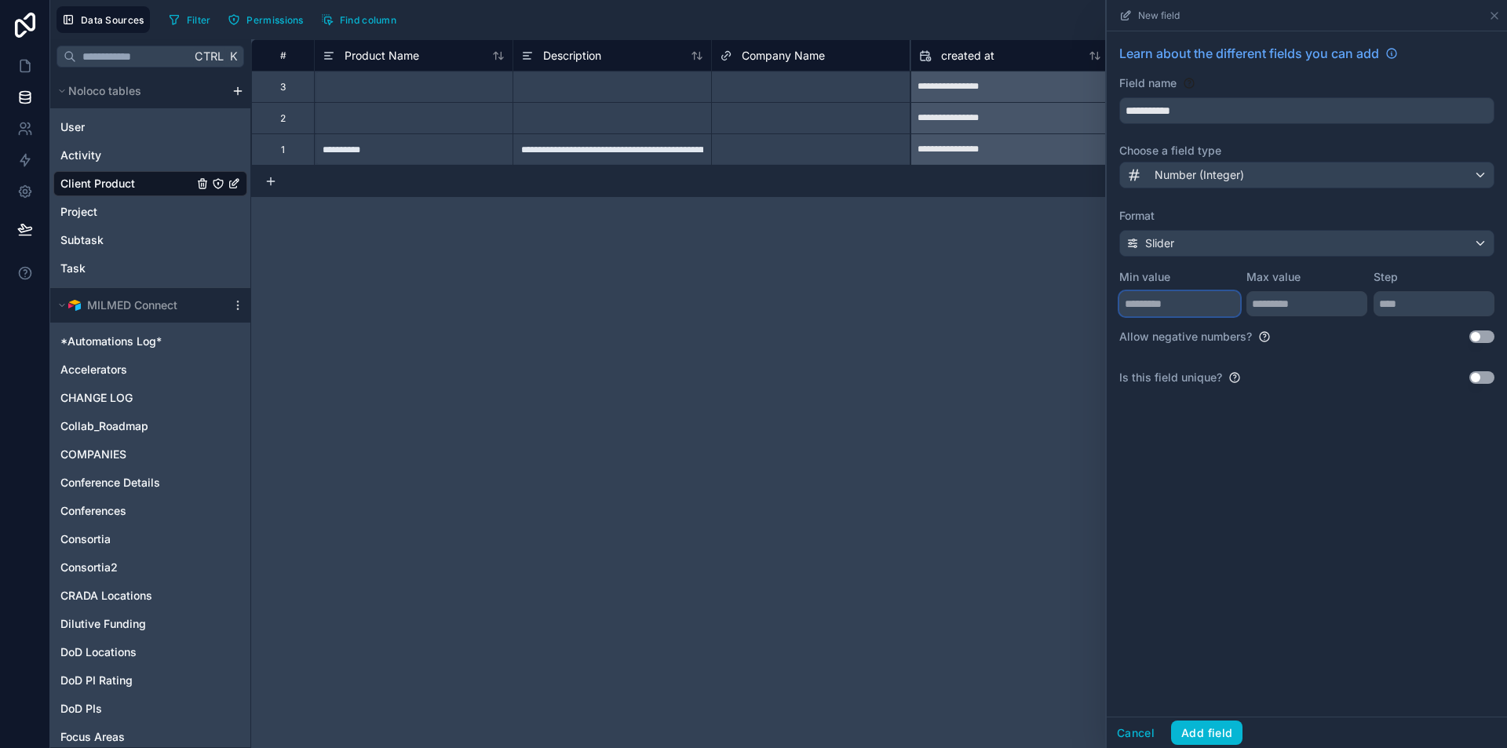
click at [1168, 309] on input "number" at bounding box center [1180, 303] width 121 height 25
type input "*"
click at [1303, 300] on input "number" at bounding box center [1307, 303] width 121 height 25
type input "*"
click at [1434, 296] on input "number" at bounding box center [1434, 303] width 121 height 25
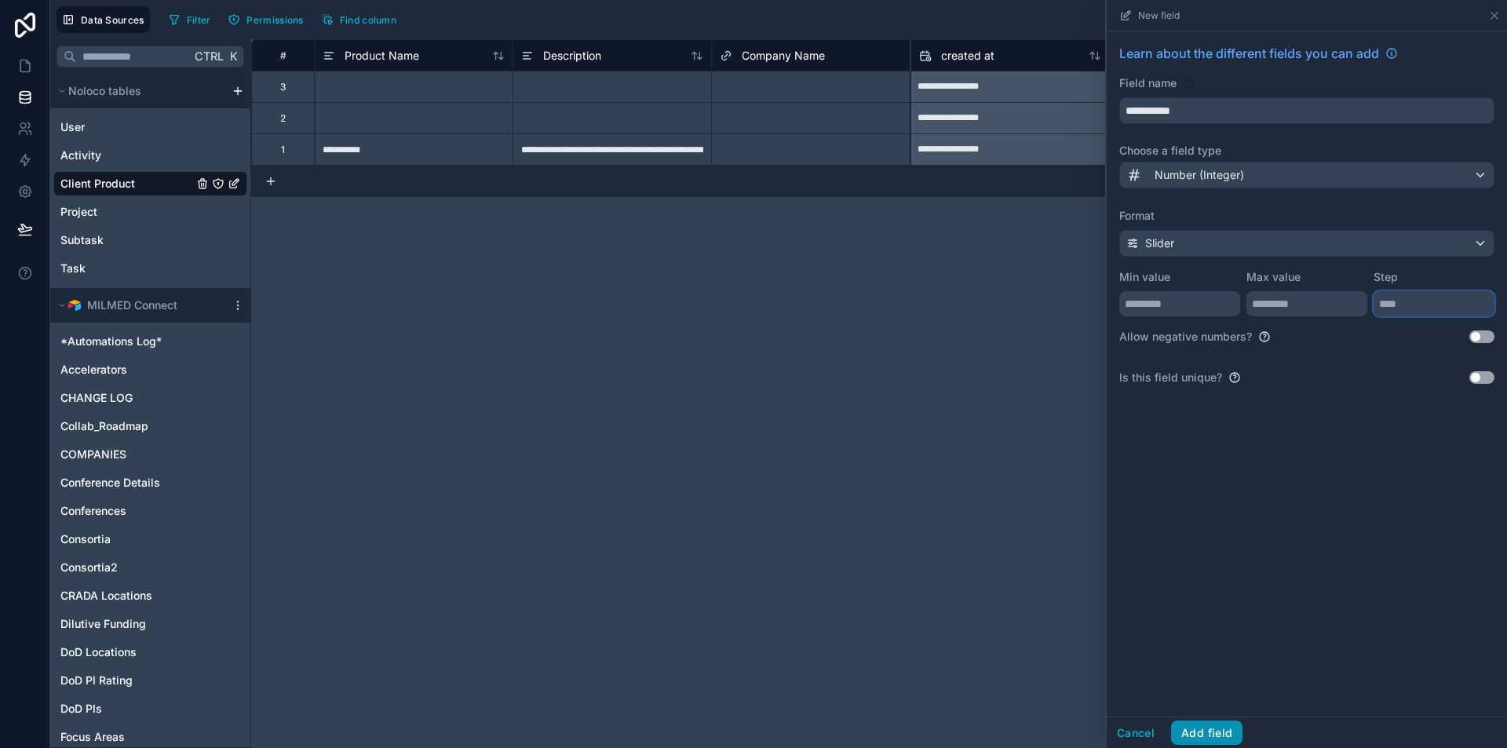
type input "*"
click at [1216, 729] on button "Add field" at bounding box center [1206, 733] width 71 height 25
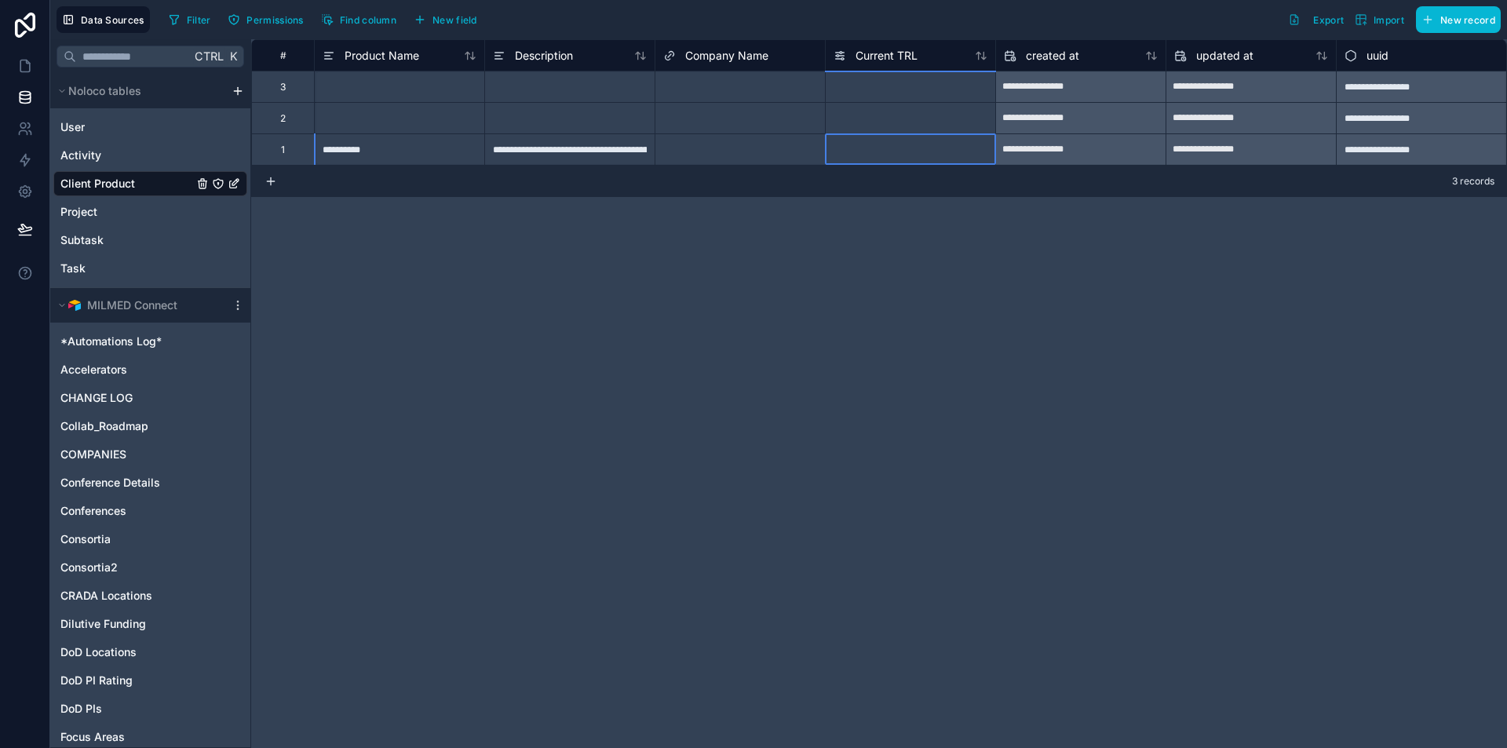
click at [913, 147] on div at bounding box center [910, 148] width 170 height 31
click at [912, 147] on div at bounding box center [910, 148] width 170 height 31
type input "**"
click at [945, 287] on div "**********" at bounding box center [879, 393] width 1256 height 709
click at [922, 158] on div "**" at bounding box center [910, 148] width 170 height 31
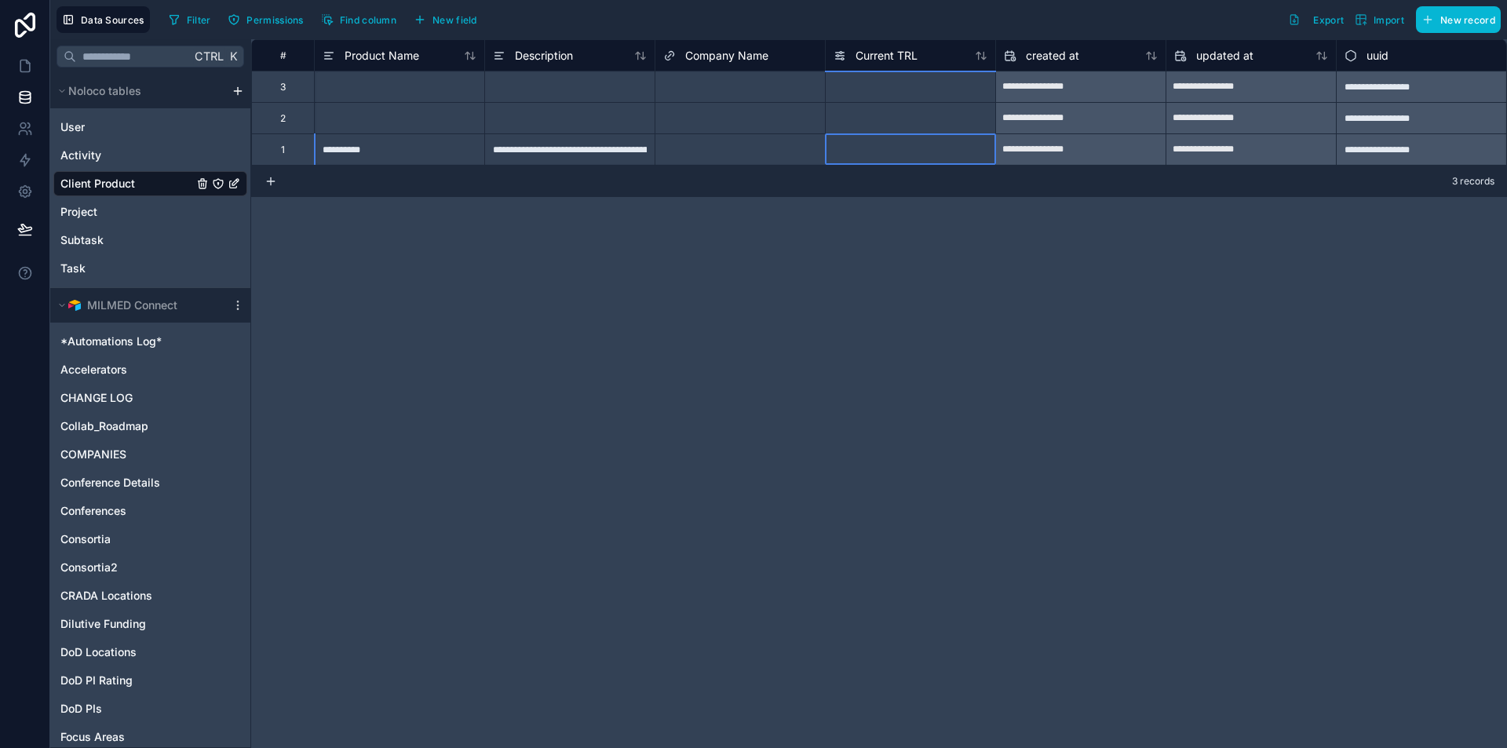
click at [934, 232] on div "**********" at bounding box center [879, 393] width 1256 height 709
click at [444, 16] on span "New field" at bounding box center [455, 20] width 45 height 12
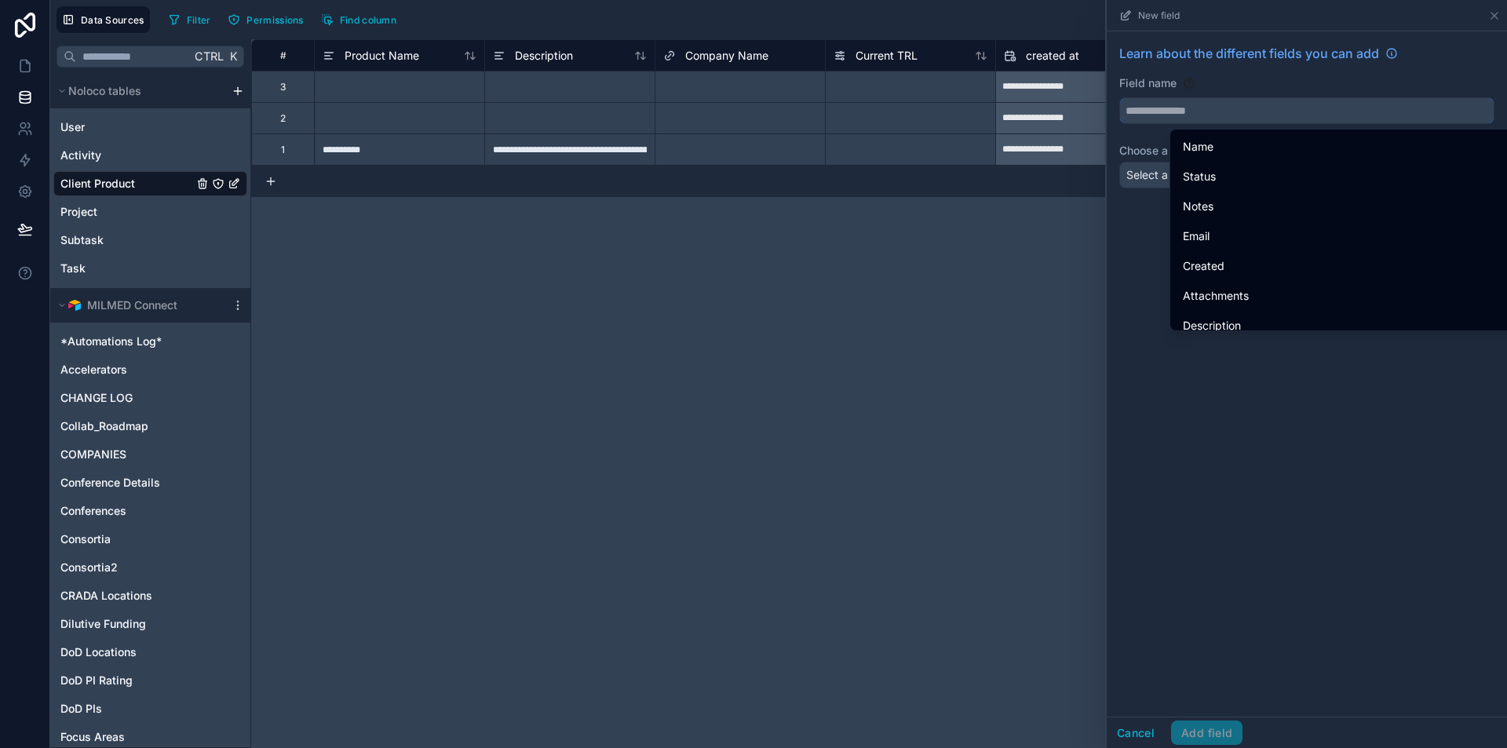
click at [1196, 115] on input "text" at bounding box center [1307, 110] width 374 height 25
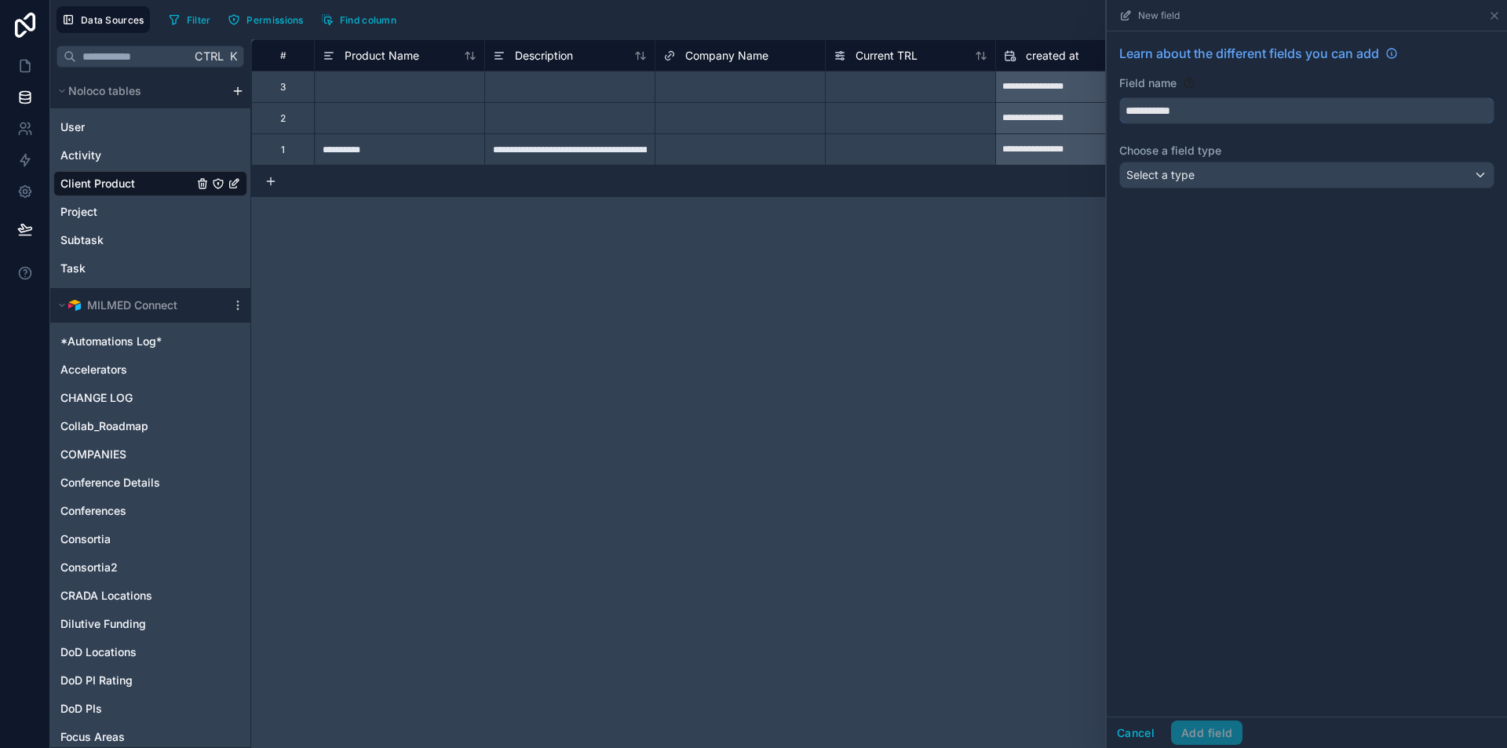
type input "**********"
click at [1190, 174] on span "Select a type" at bounding box center [1161, 174] width 68 height 13
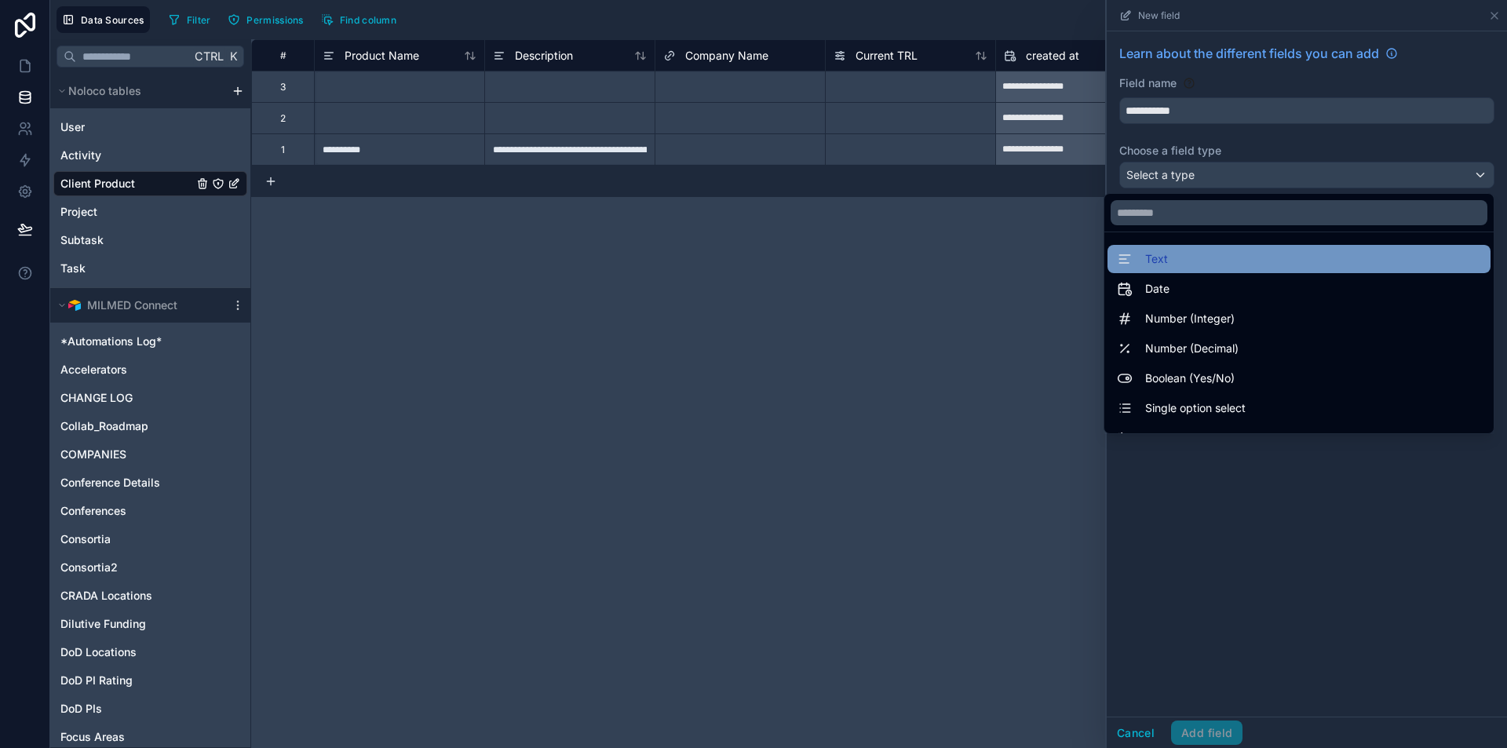
click at [1156, 265] on span "Text" at bounding box center [1156, 259] width 23 height 19
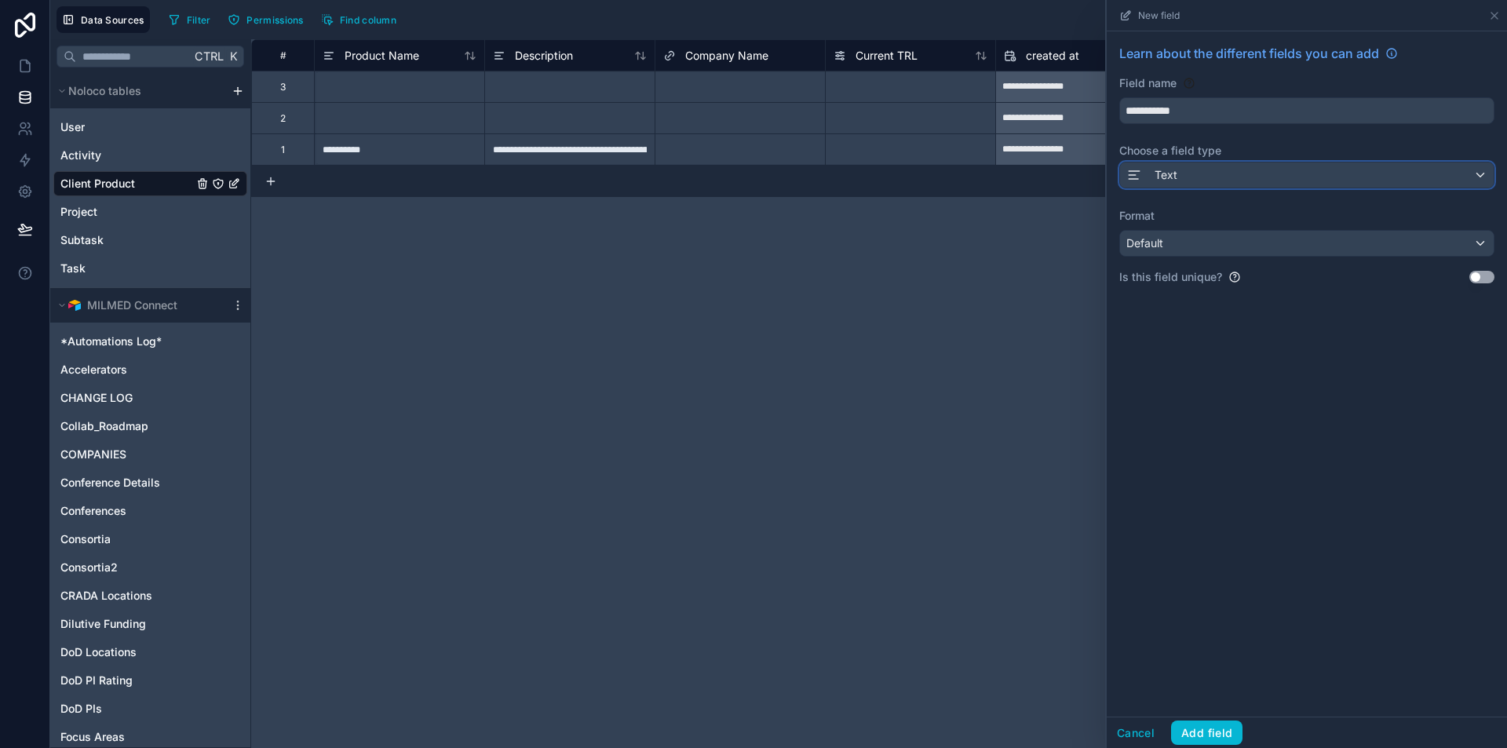
click at [1196, 170] on div "Text" at bounding box center [1307, 175] width 374 height 25
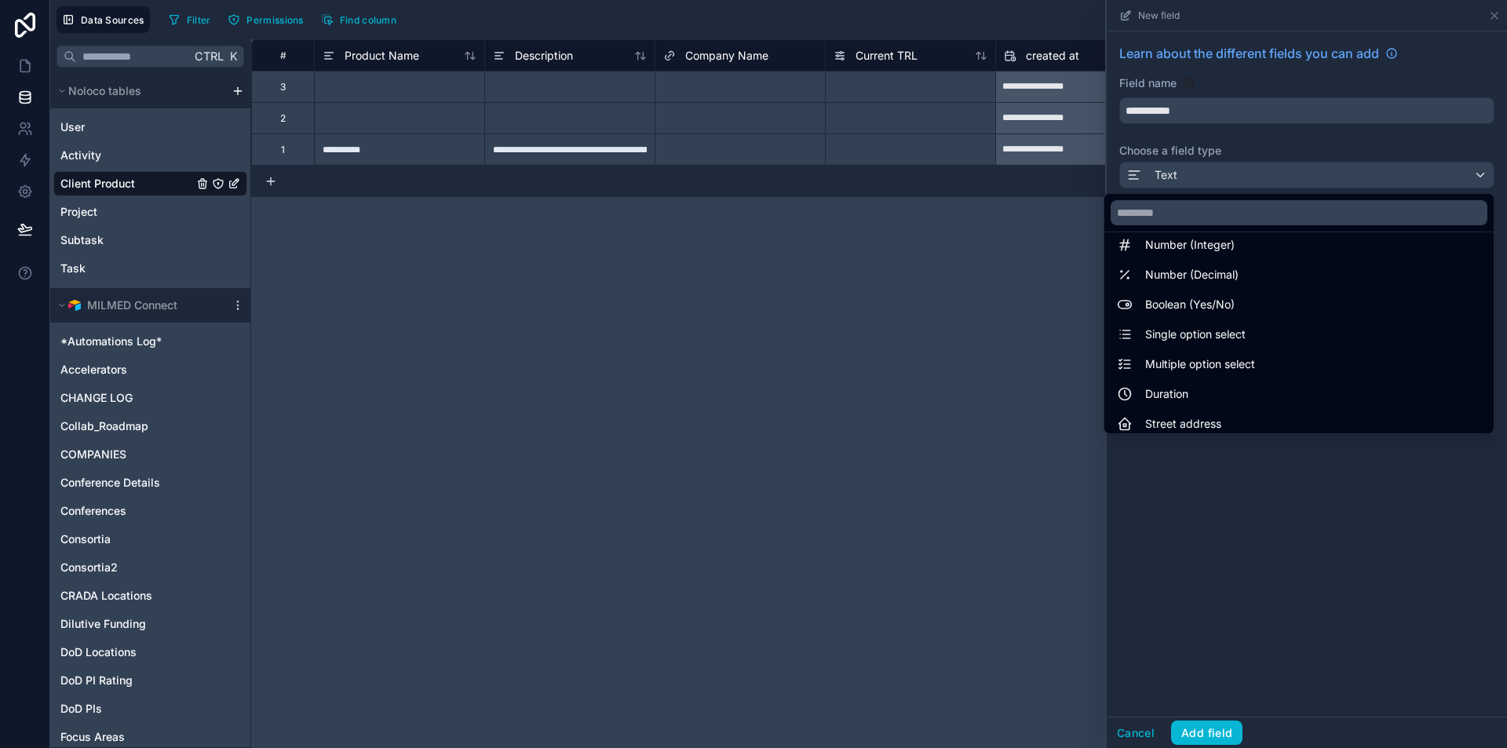
scroll to position [79, 0]
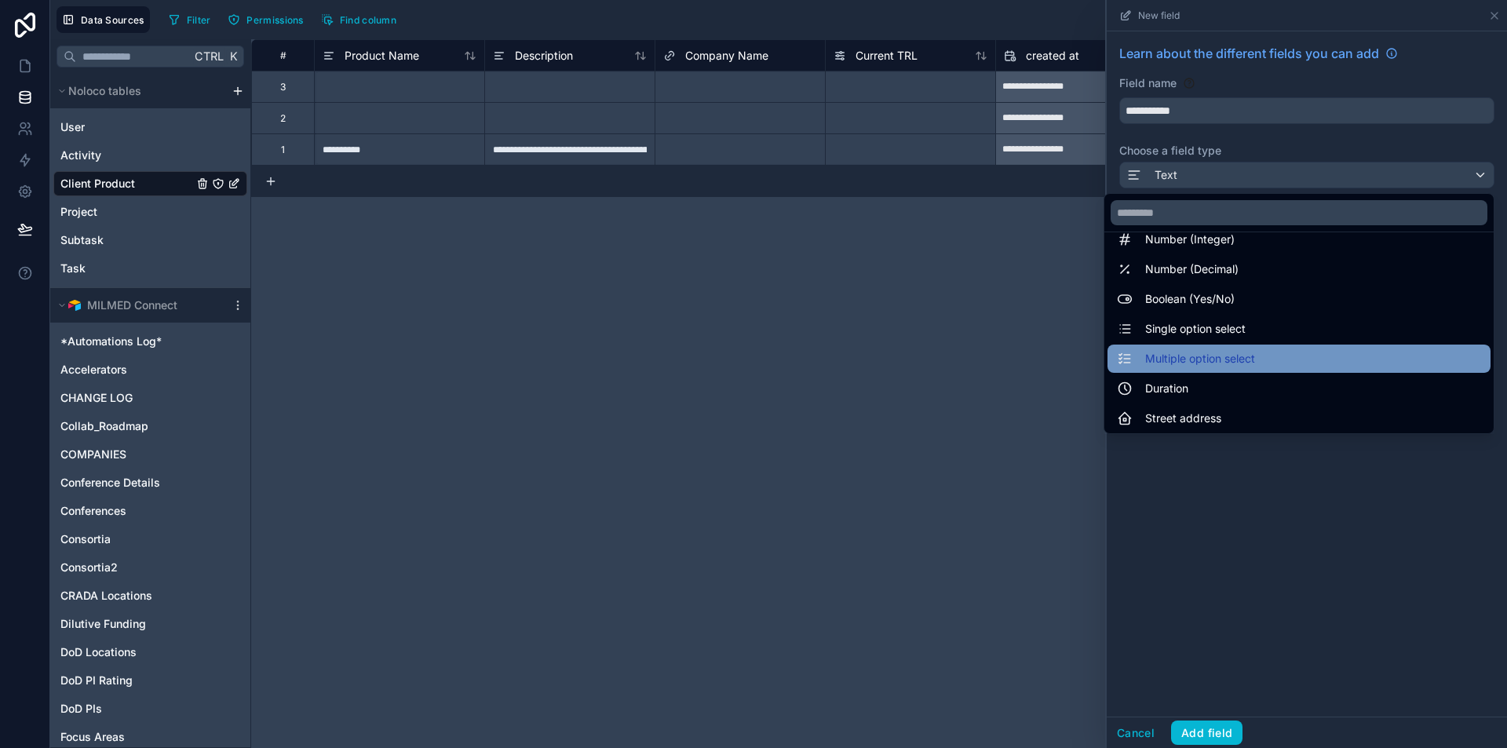
click at [1230, 368] on div "Multiple option select" at bounding box center [1299, 359] width 383 height 28
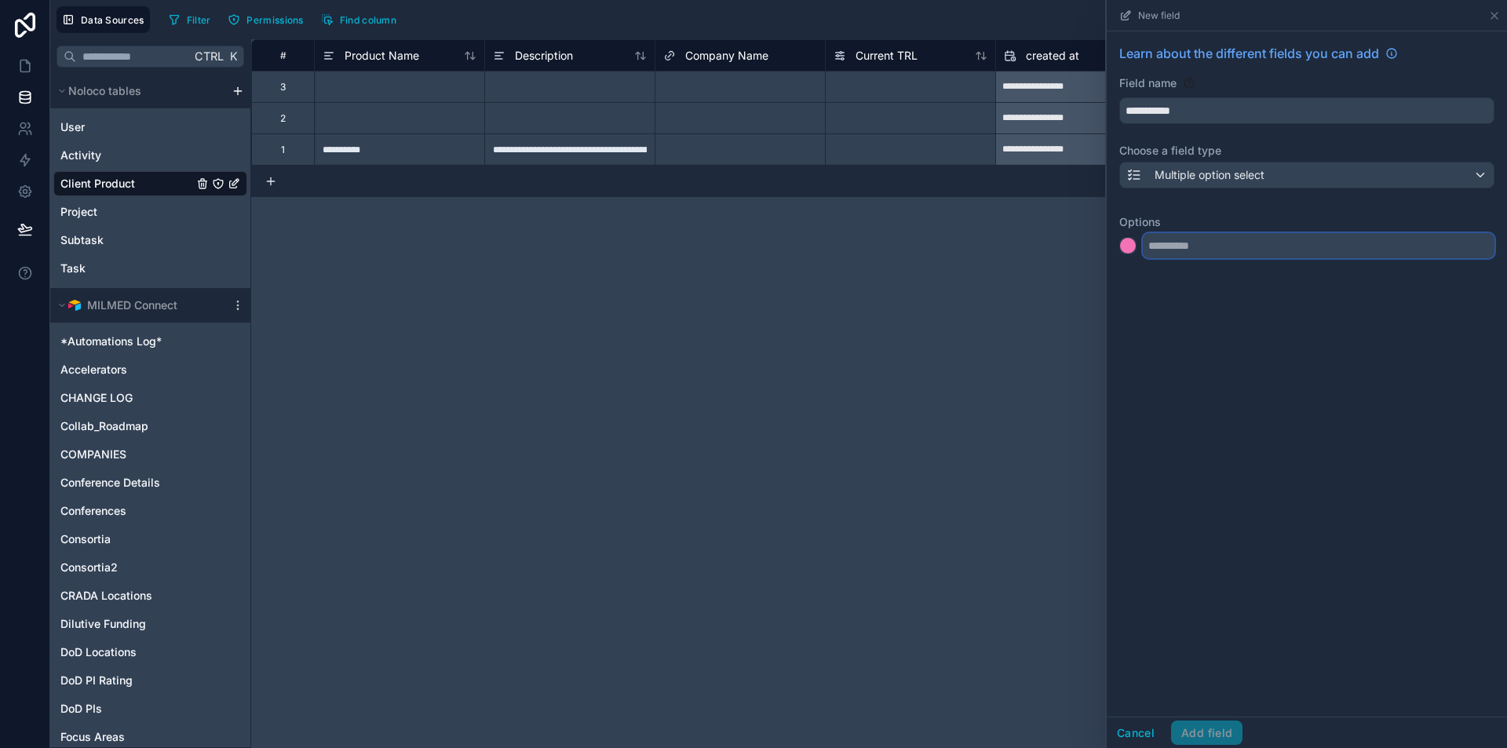
click at [1226, 242] on input "text" at bounding box center [1319, 245] width 352 height 25
type input "******"
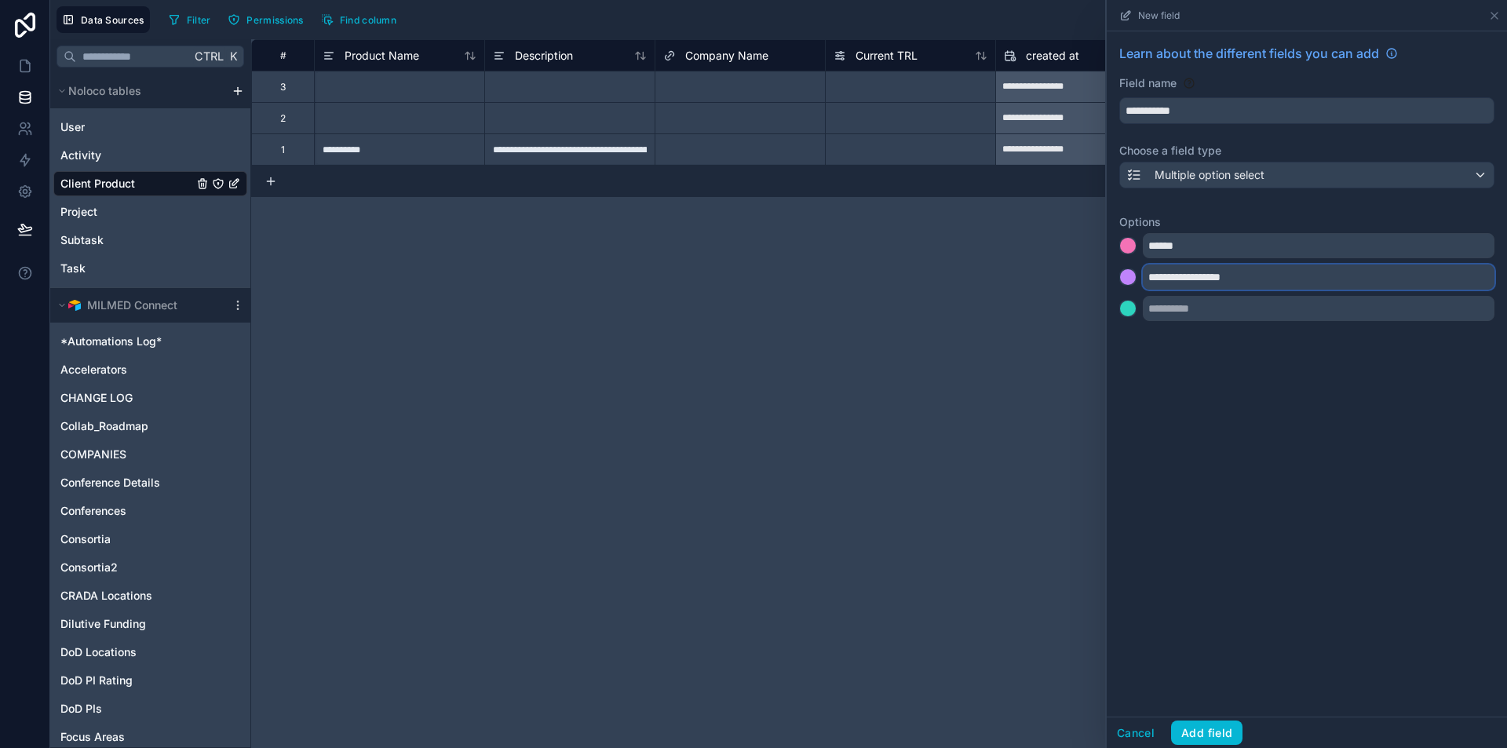
type input "**********"
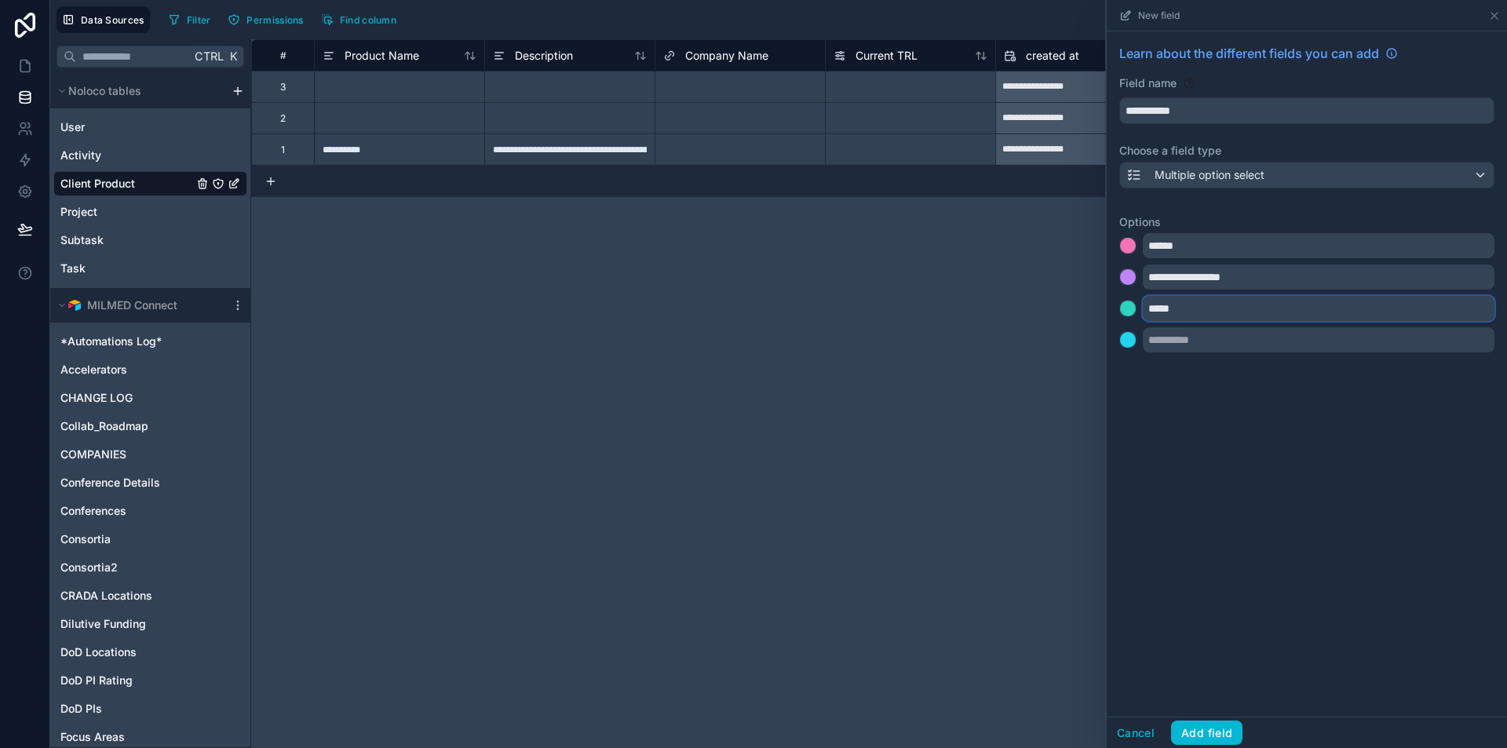
type input "*****"
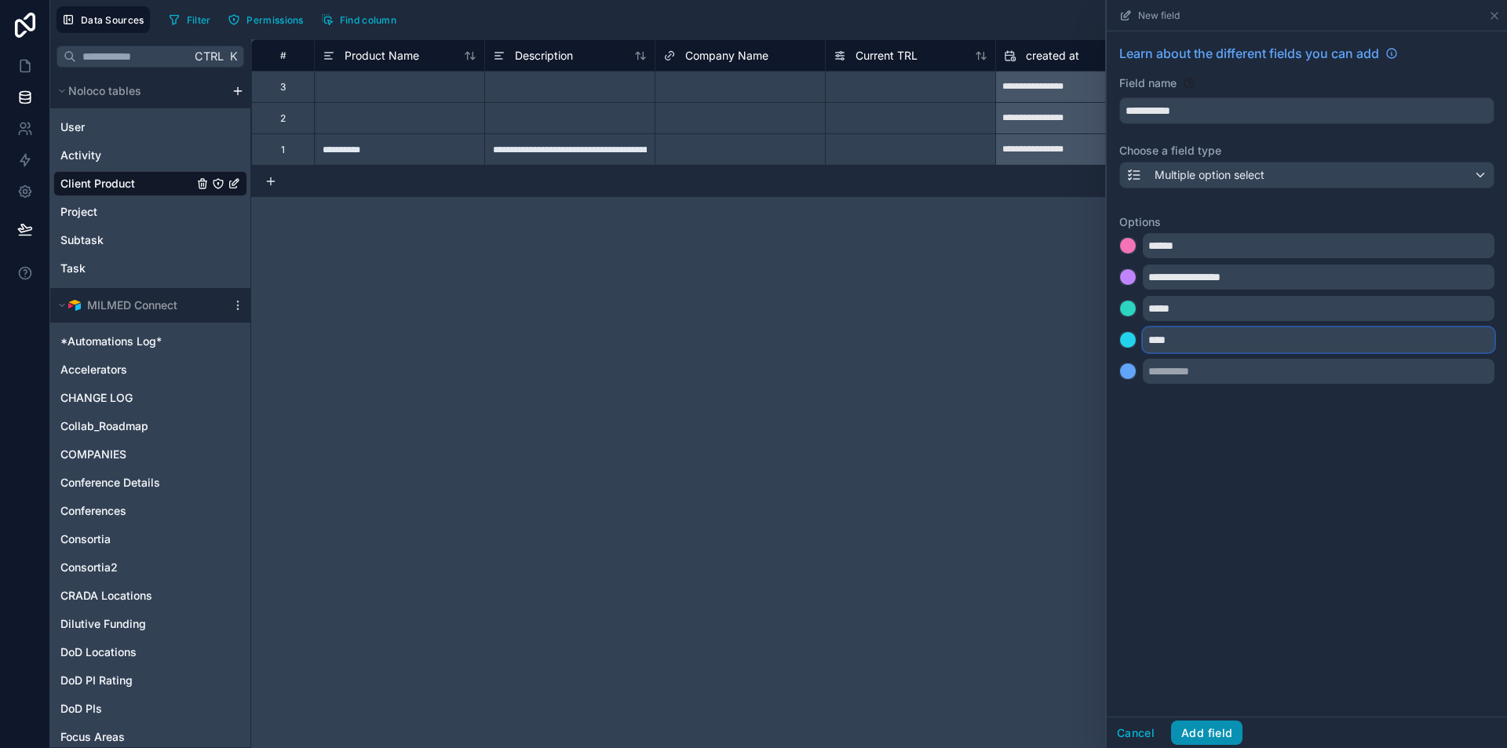
type input "****"
click at [1215, 733] on button "Add field" at bounding box center [1206, 733] width 71 height 25
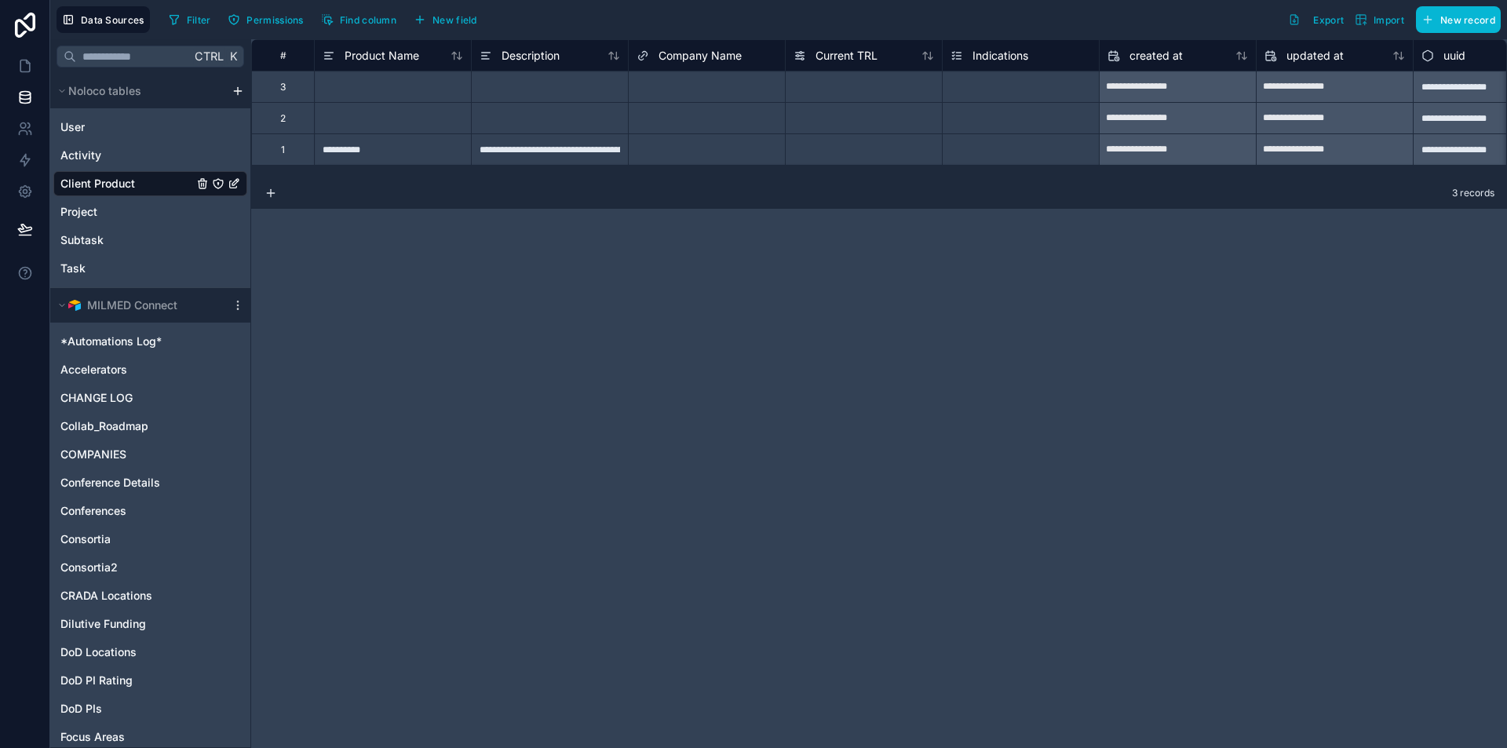
click at [999, 151] on div "Select a Indications" at bounding box center [994, 150] width 86 height 13
click at [999, 151] on div "Select a Indications" at bounding box center [995, 150] width 86 height 13
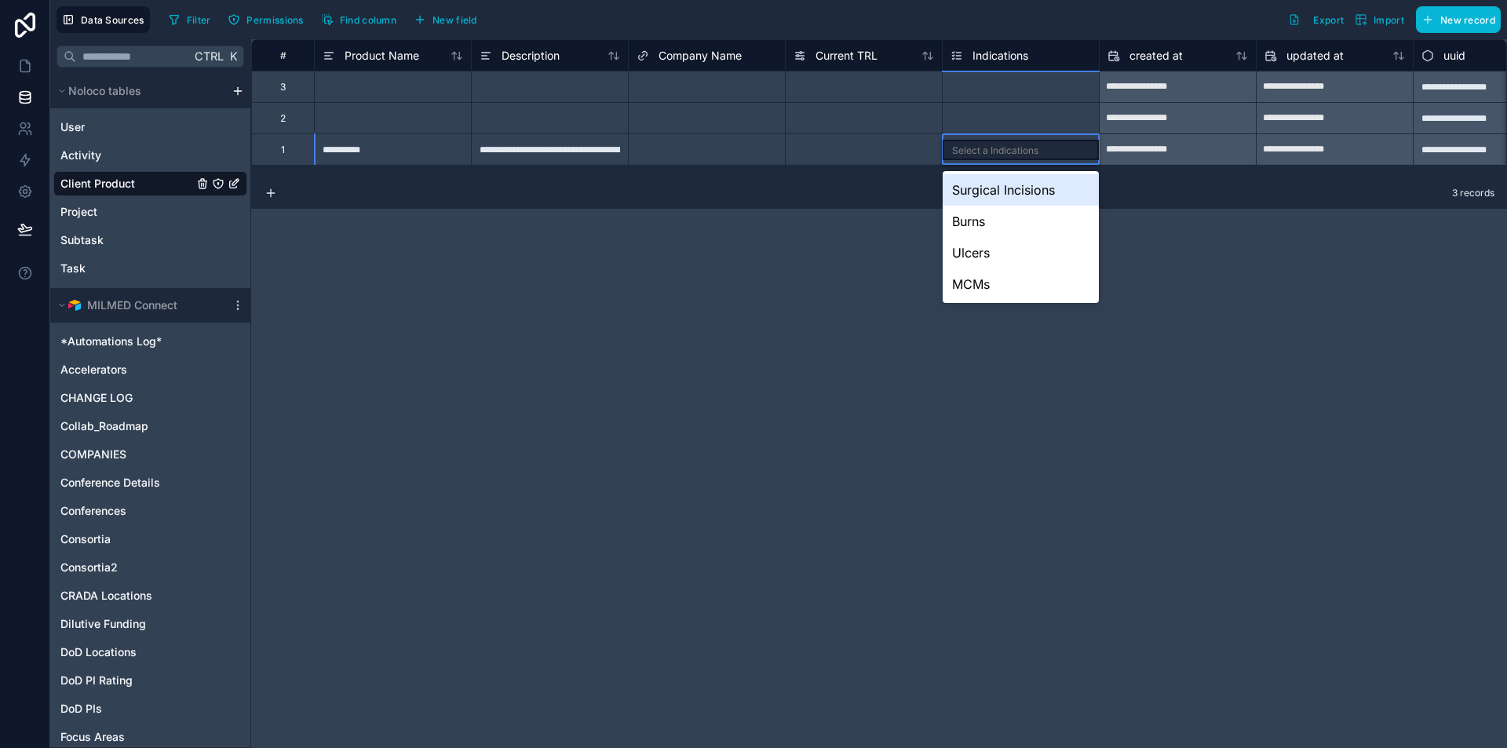
click at [999, 151] on div "Select a Indications" at bounding box center [995, 150] width 86 height 13
click at [999, 46] on div "Indications" at bounding box center [990, 55] width 78 height 19
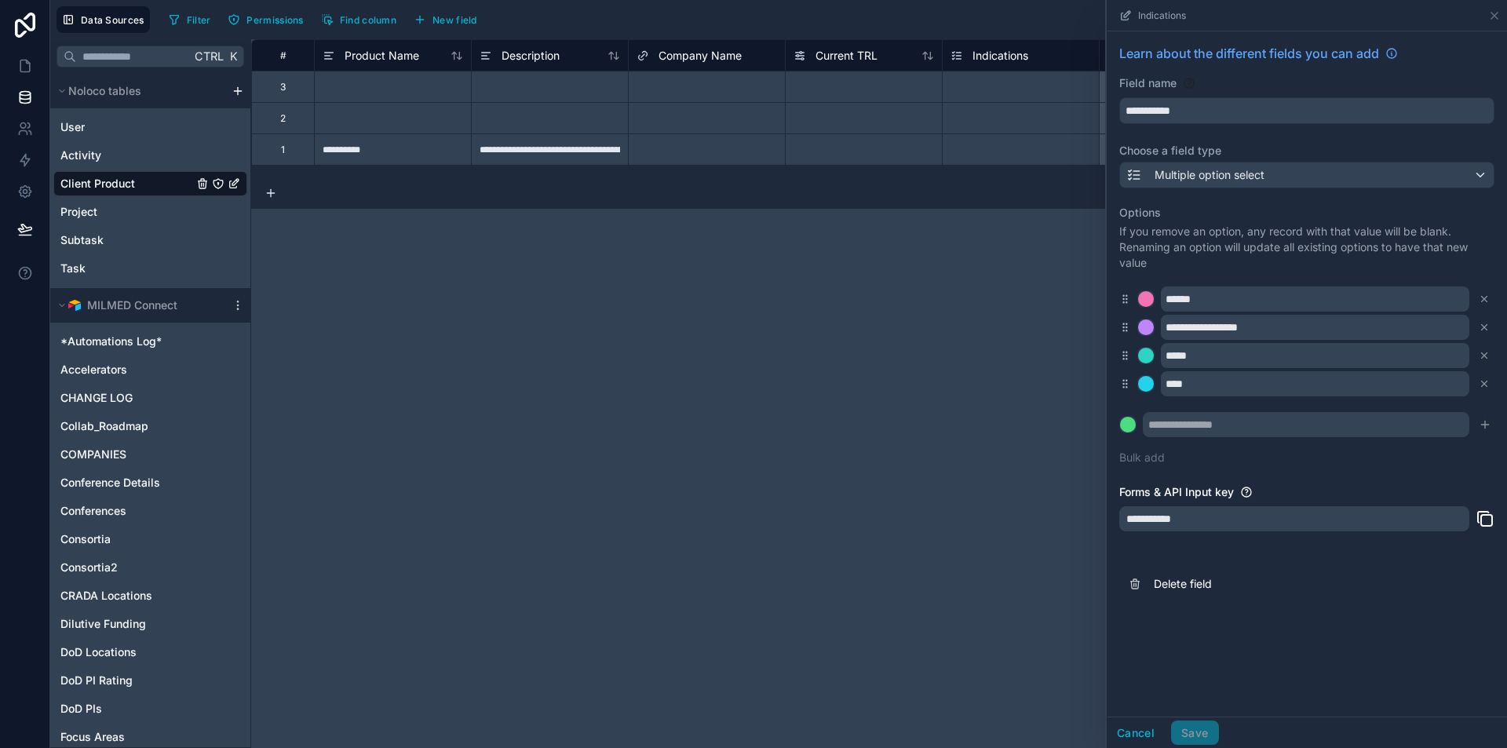
click at [912, 473] on div "**********" at bounding box center [879, 393] width 1256 height 709
drag, startPoint x: 813, startPoint y: 438, endPoint x: 817, endPoint y: 447, distance: 9.5
click at [809, 438] on div "**********" at bounding box center [879, 393] width 1256 height 709
click at [605, 371] on div "**********" at bounding box center [879, 393] width 1256 height 709
click at [16, 70] on link at bounding box center [24, 65] width 49 height 31
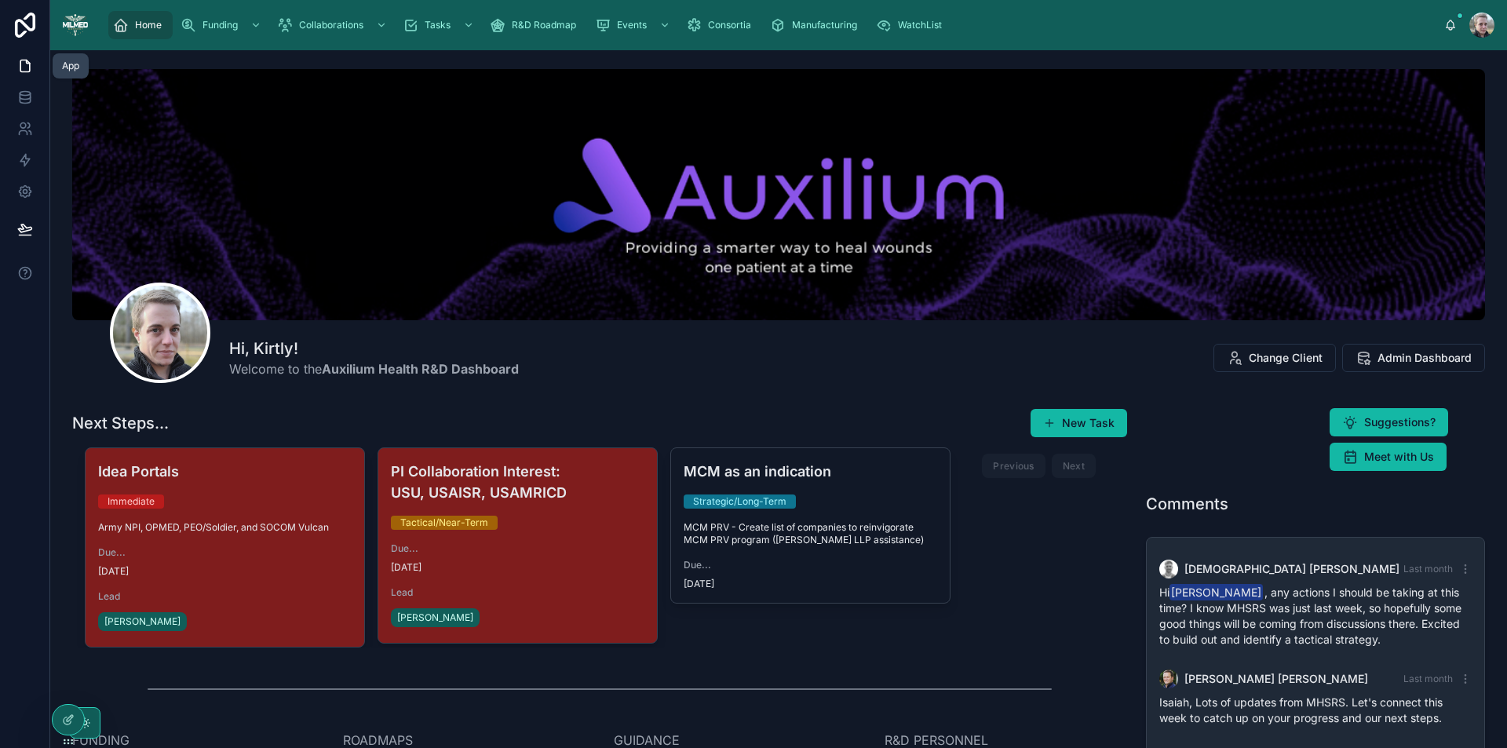
scroll to position [100, 0]
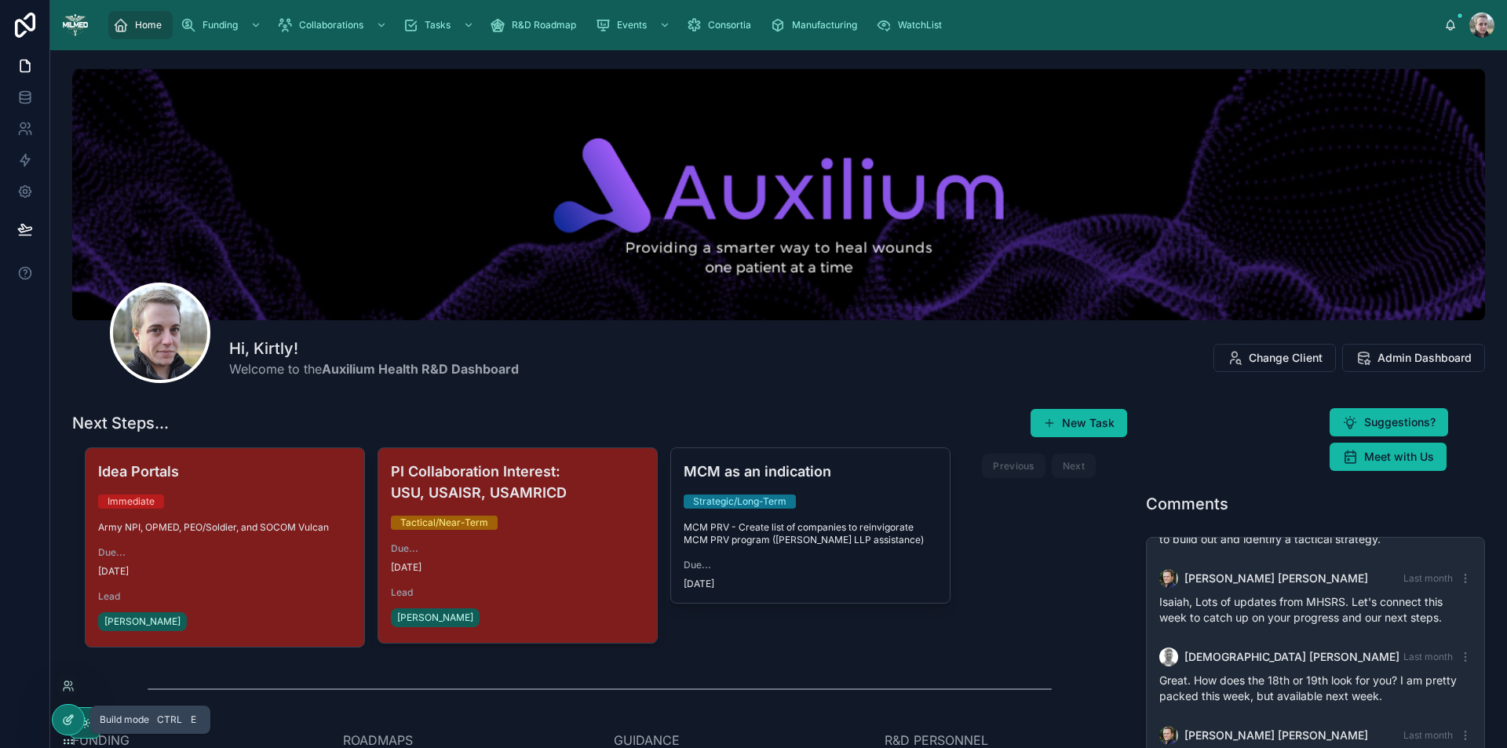
click at [69, 721] on icon at bounding box center [70, 718] width 6 height 6
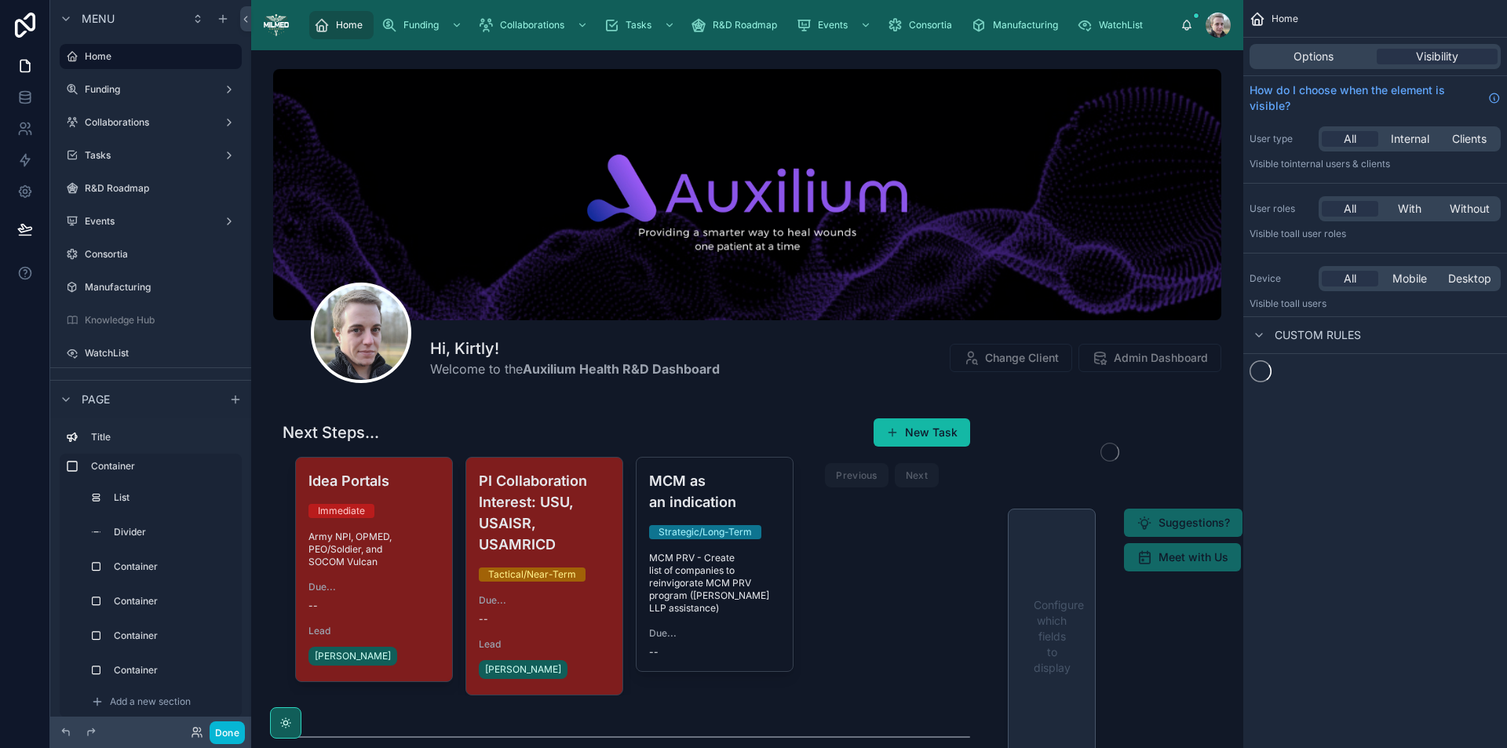
scroll to position [320, 0]
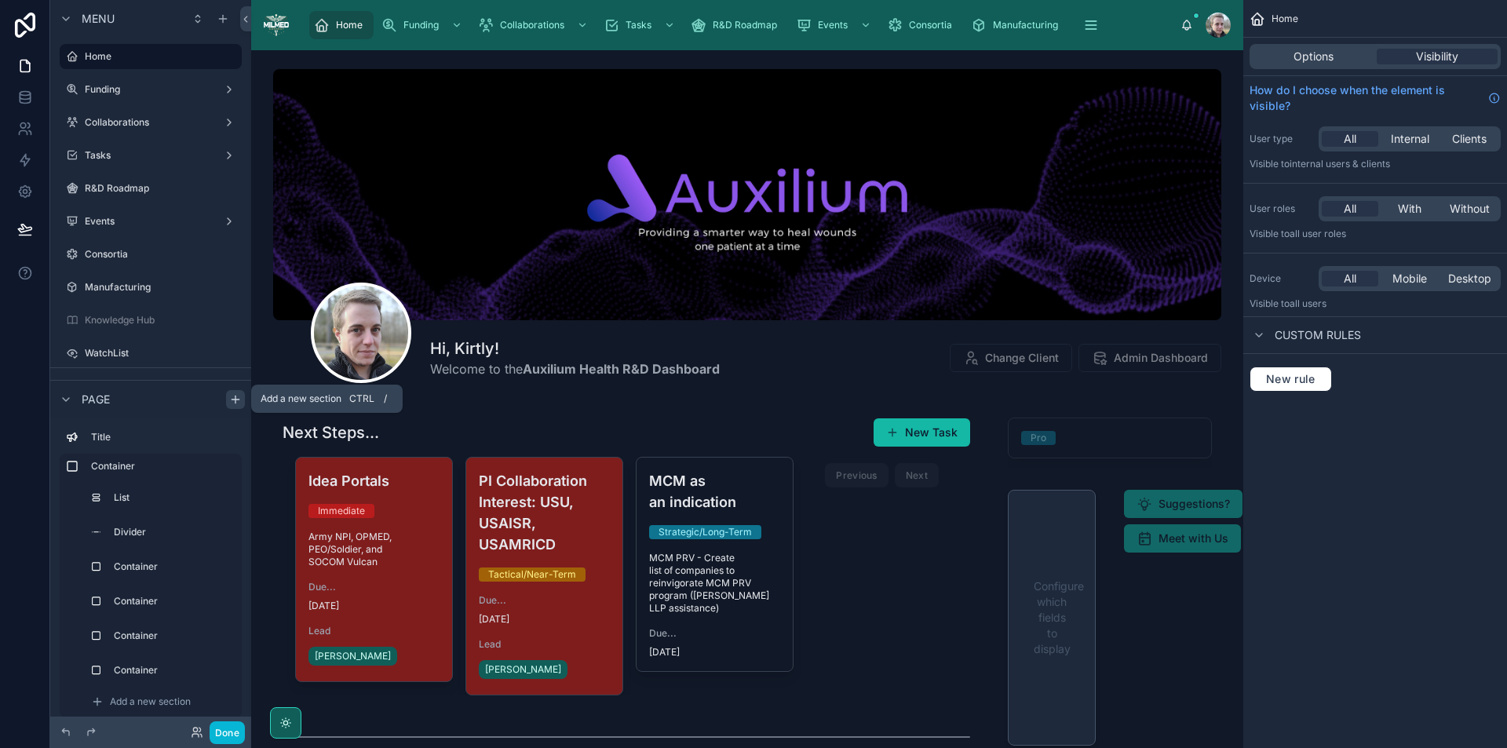
click at [239, 397] on icon "scrollable content" at bounding box center [235, 399] width 13 height 13
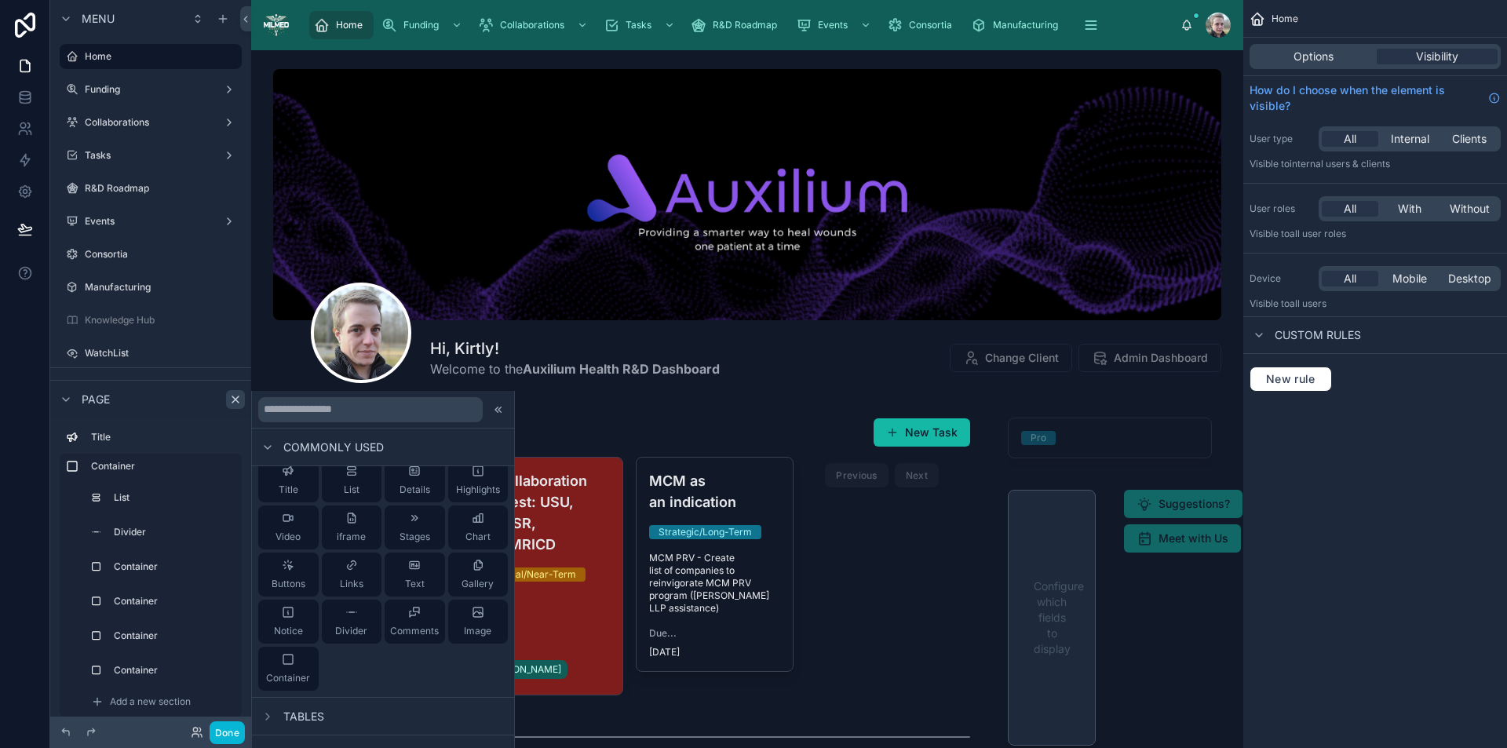
scroll to position [18, 0]
click at [144, 401] on div "Page" at bounding box center [150, 399] width 201 height 38
click at [228, 16] on icon "scrollable content" at bounding box center [223, 19] width 13 height 13
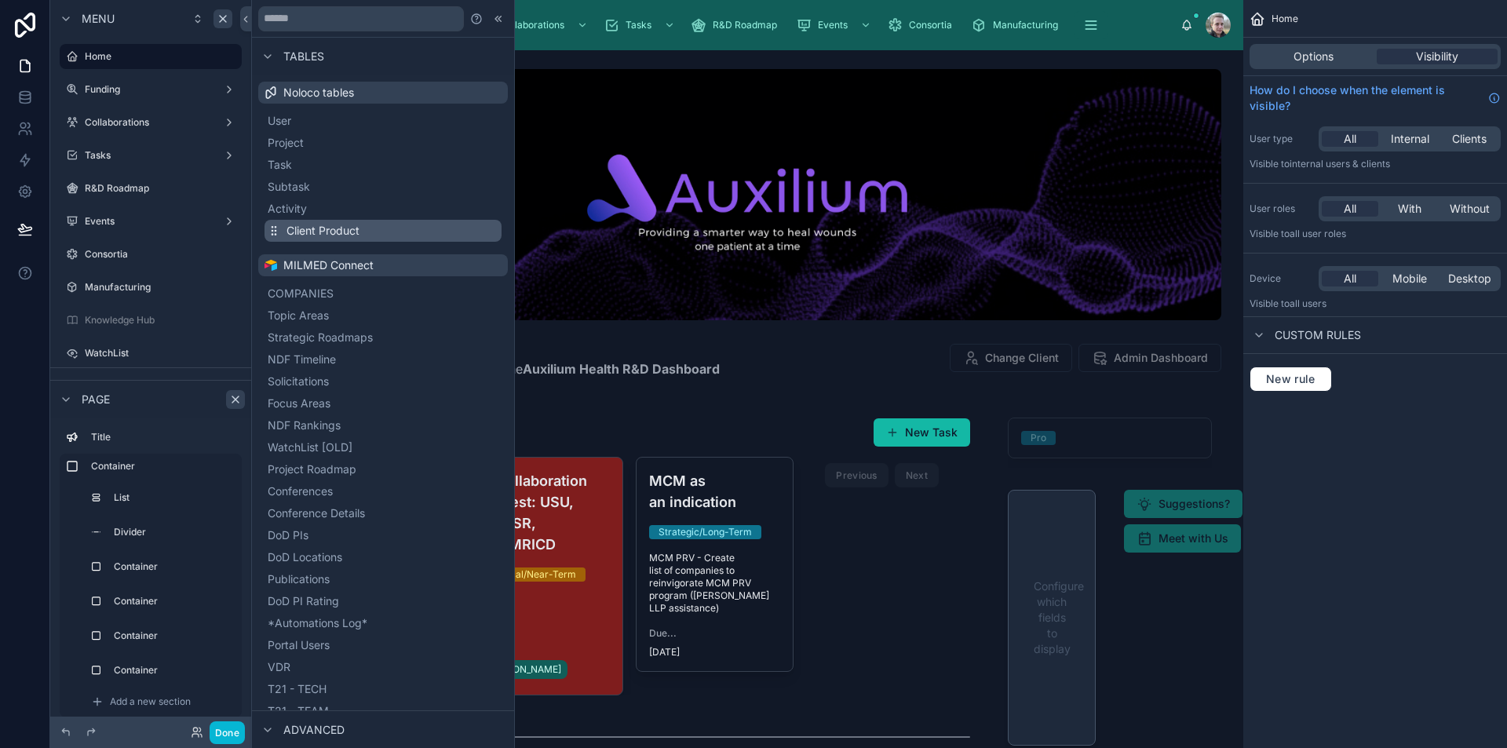
click at [304, 233] on span "Client Product" at bounding box center [323, 231] width 73 height 16
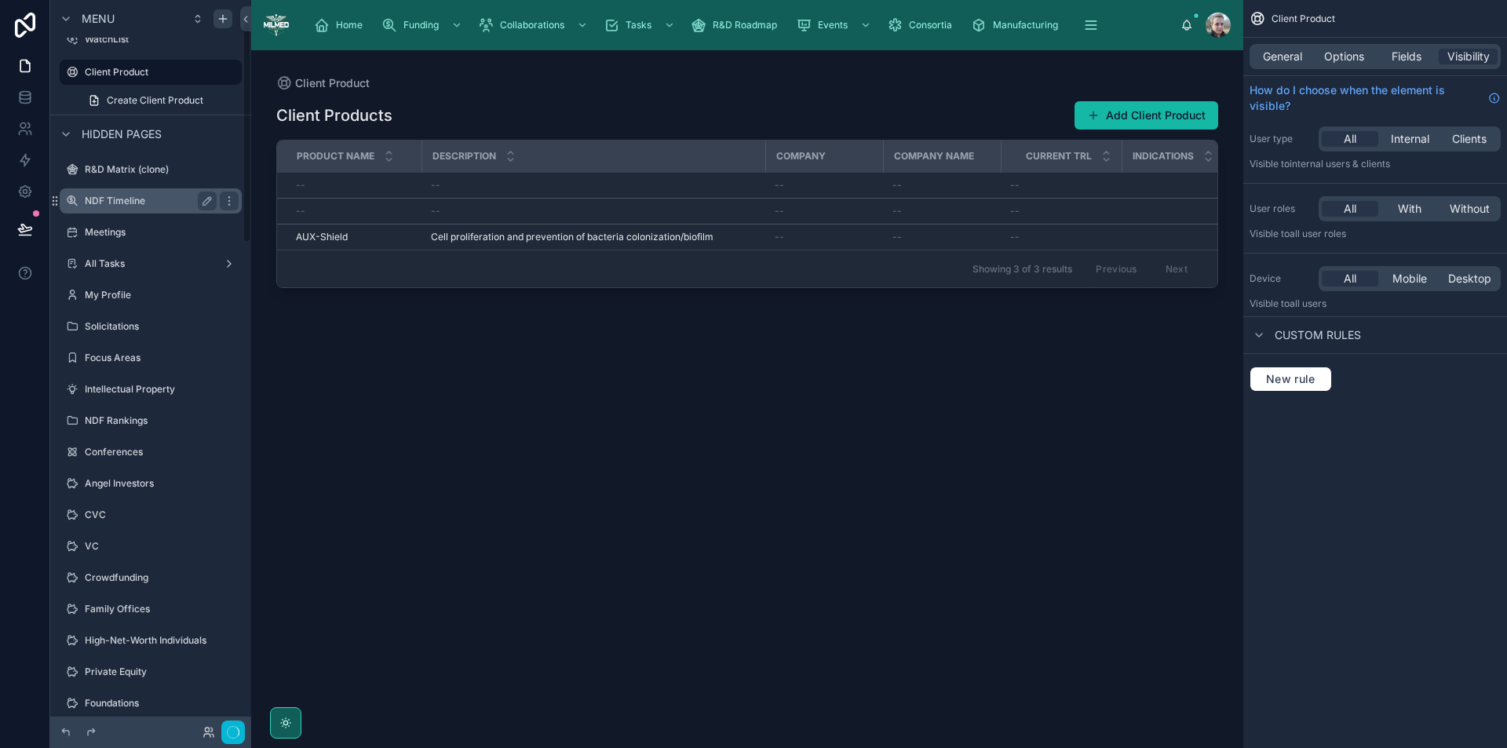
scroll to position [5, 0]
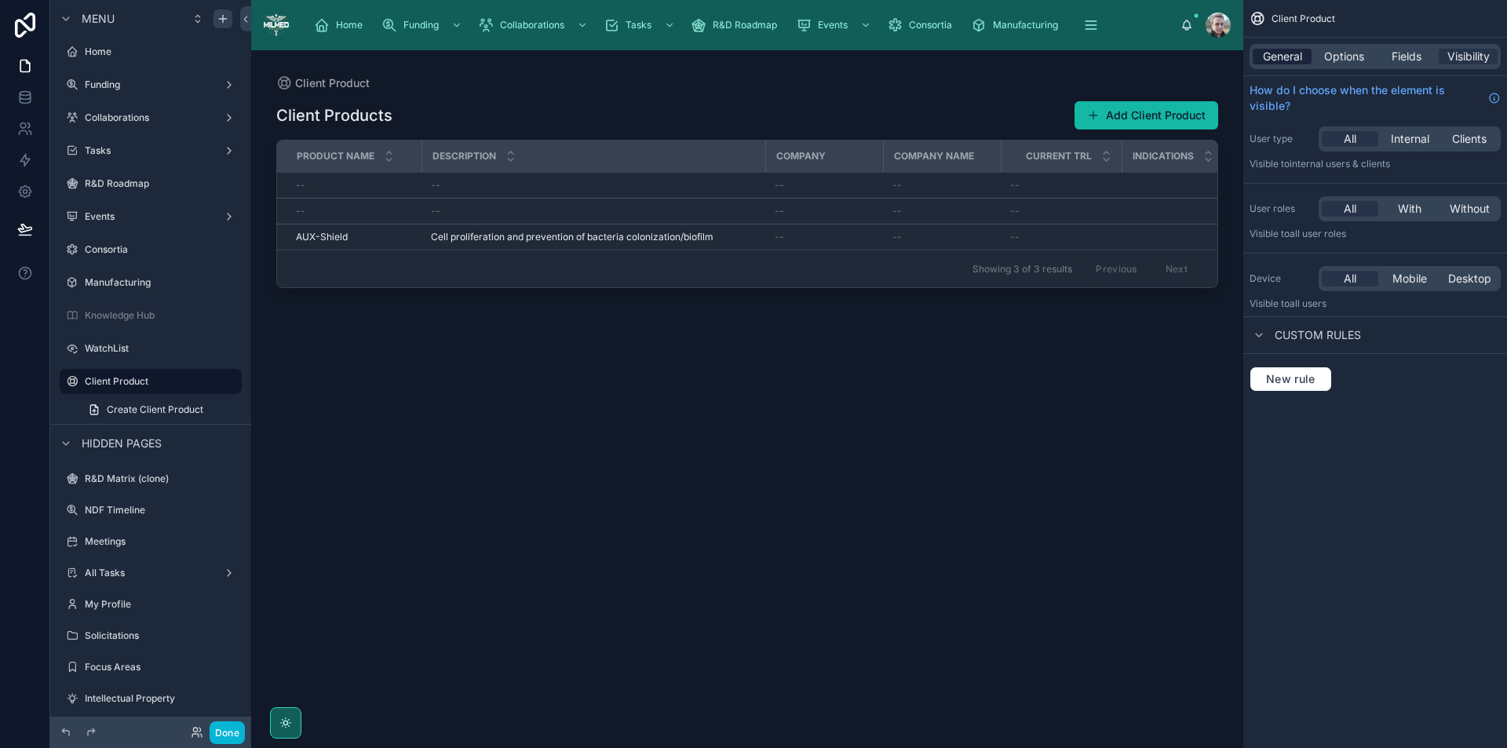
click at [1297, 60] on span "General" at bounding box center [1282, 57] width 39 height 16
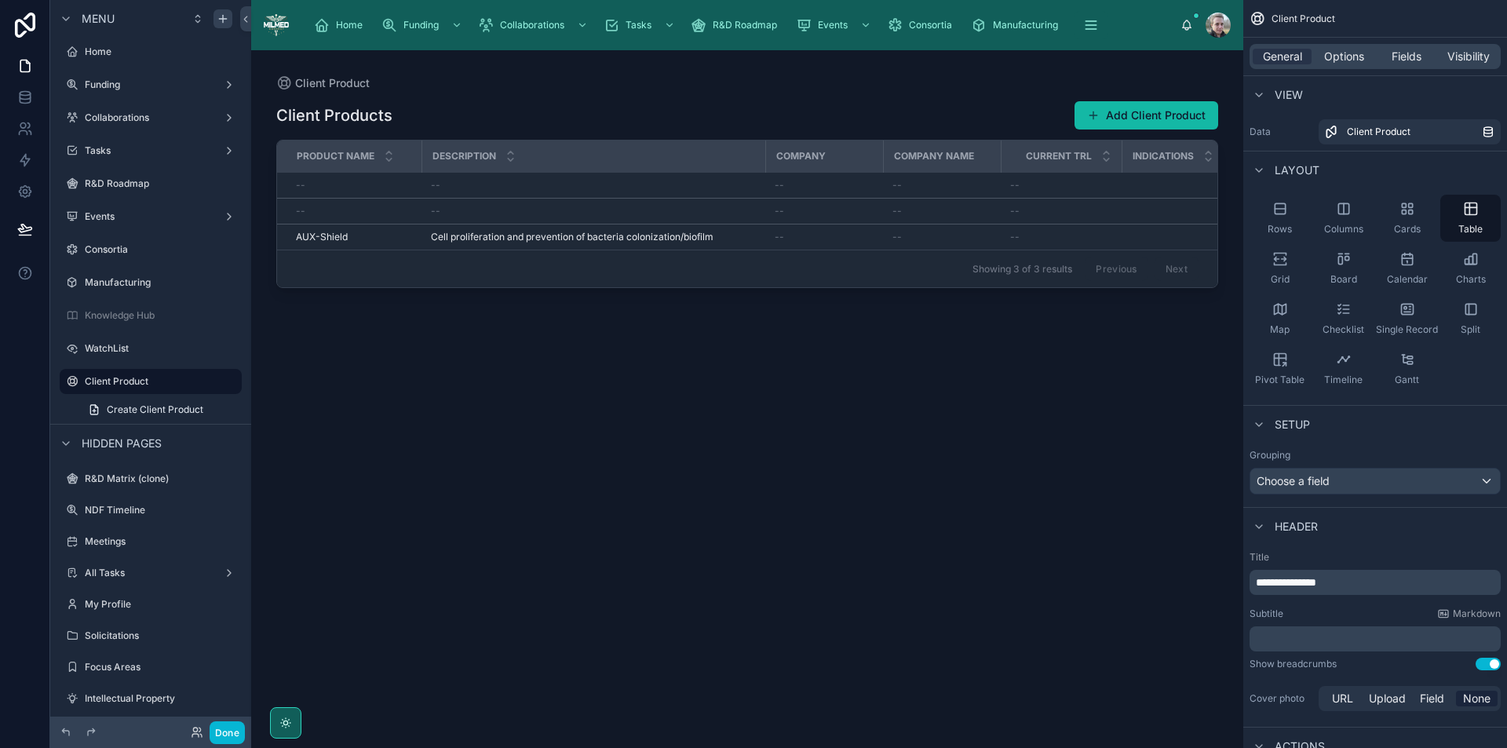
click at [1493, 668] on button "Use setting" at bounding box center [1488, 664] width 25 height 13
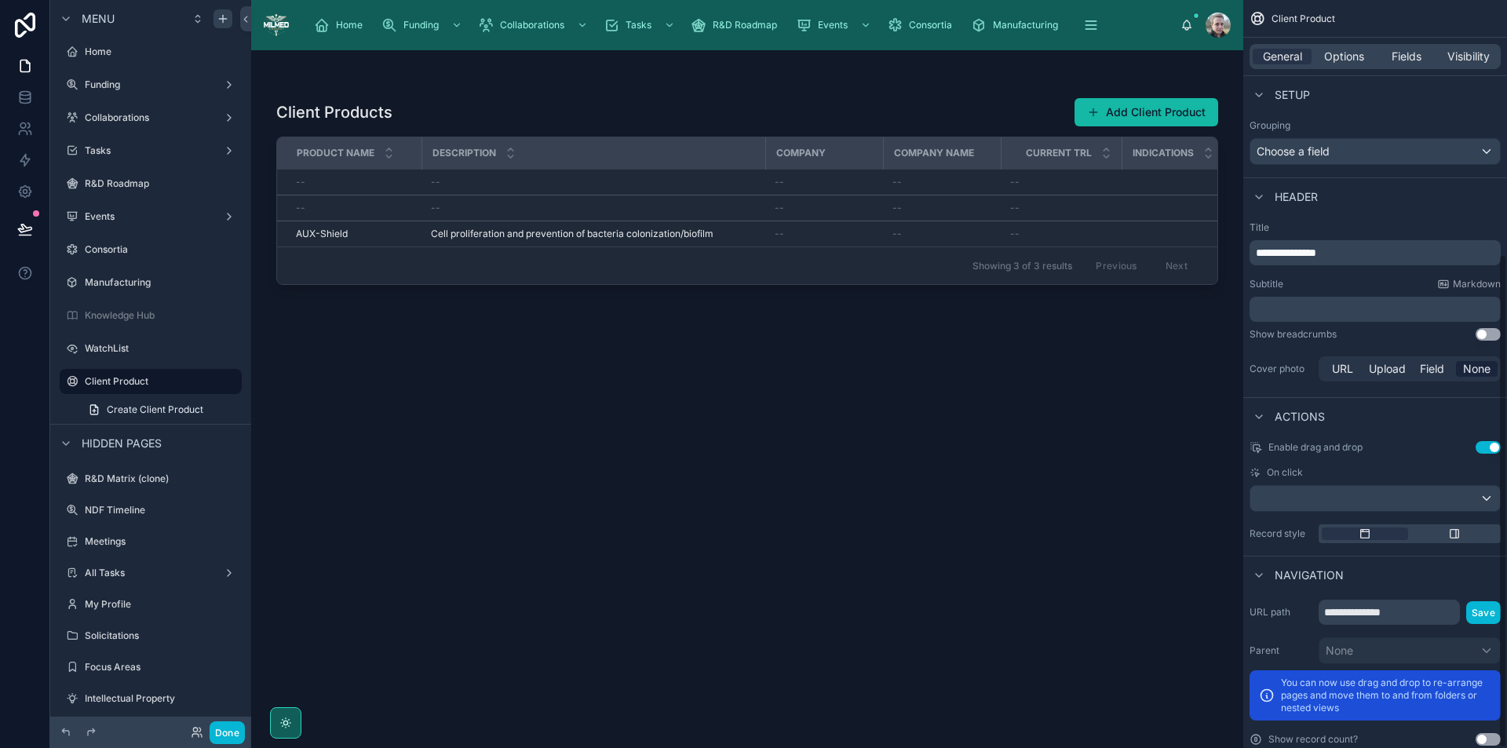
scroll to position [384, 0]
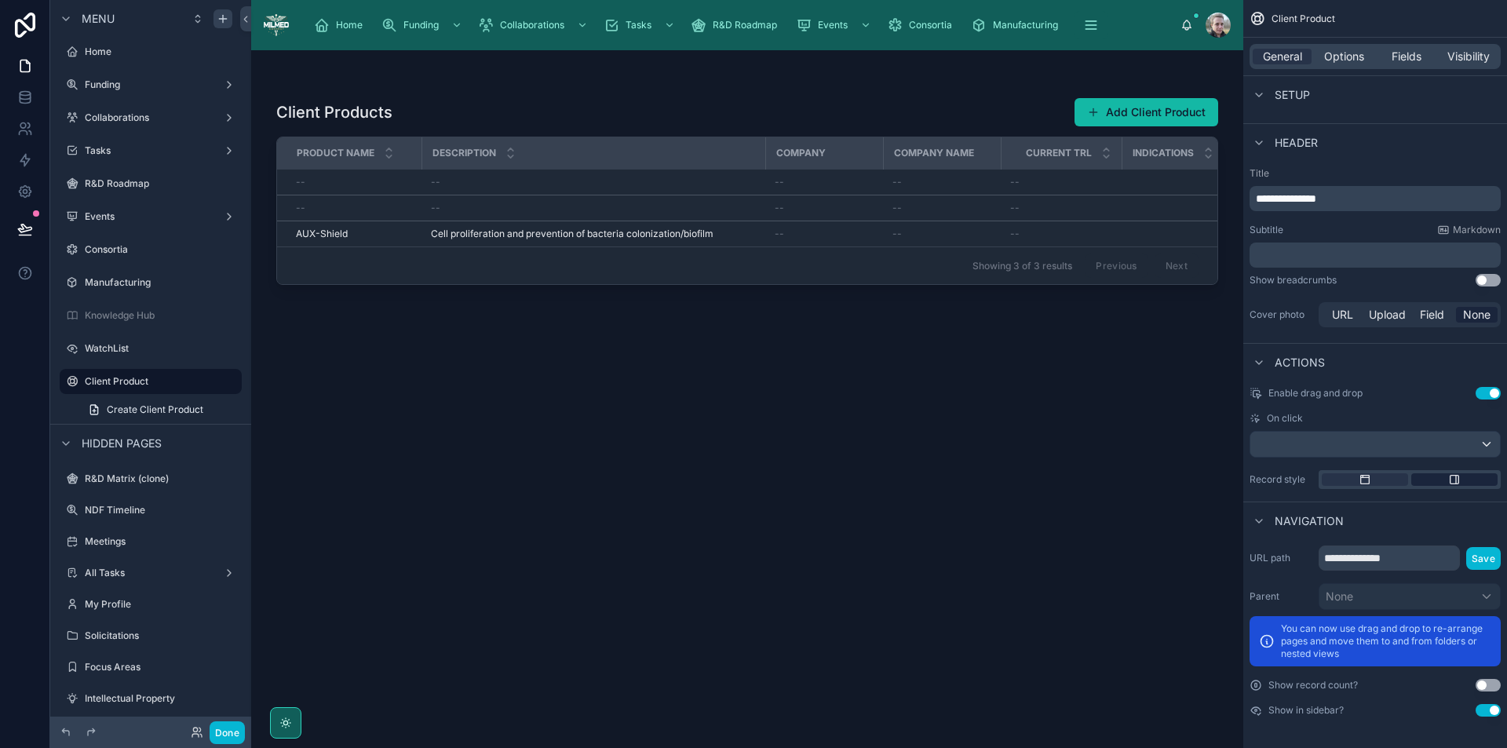
click at [1445, 481] on div "scrollable content" at bounding box center [1455, 479] width 86 height 13
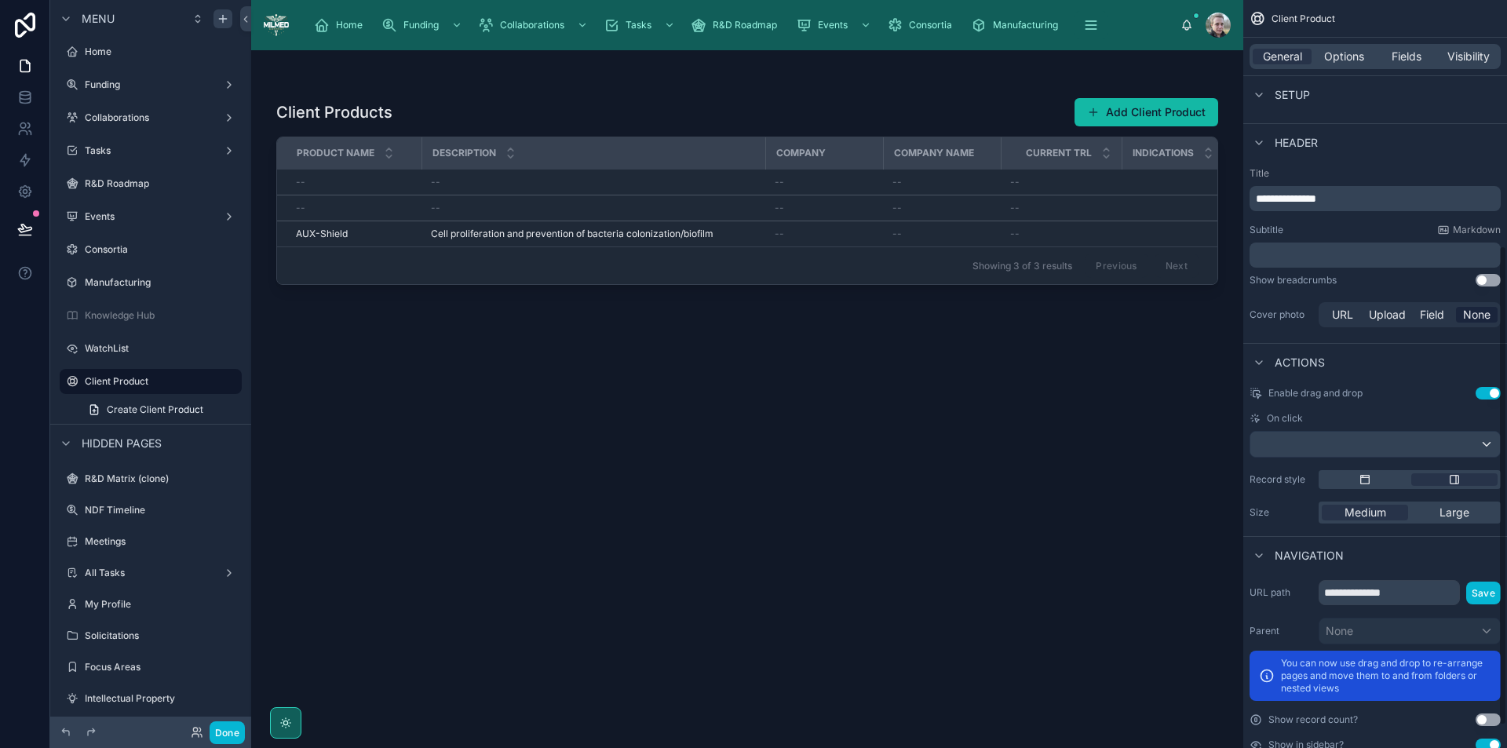
click at [1493, 747] on button "Use setting" at bounding box center [1488, 745] width 25 height 13
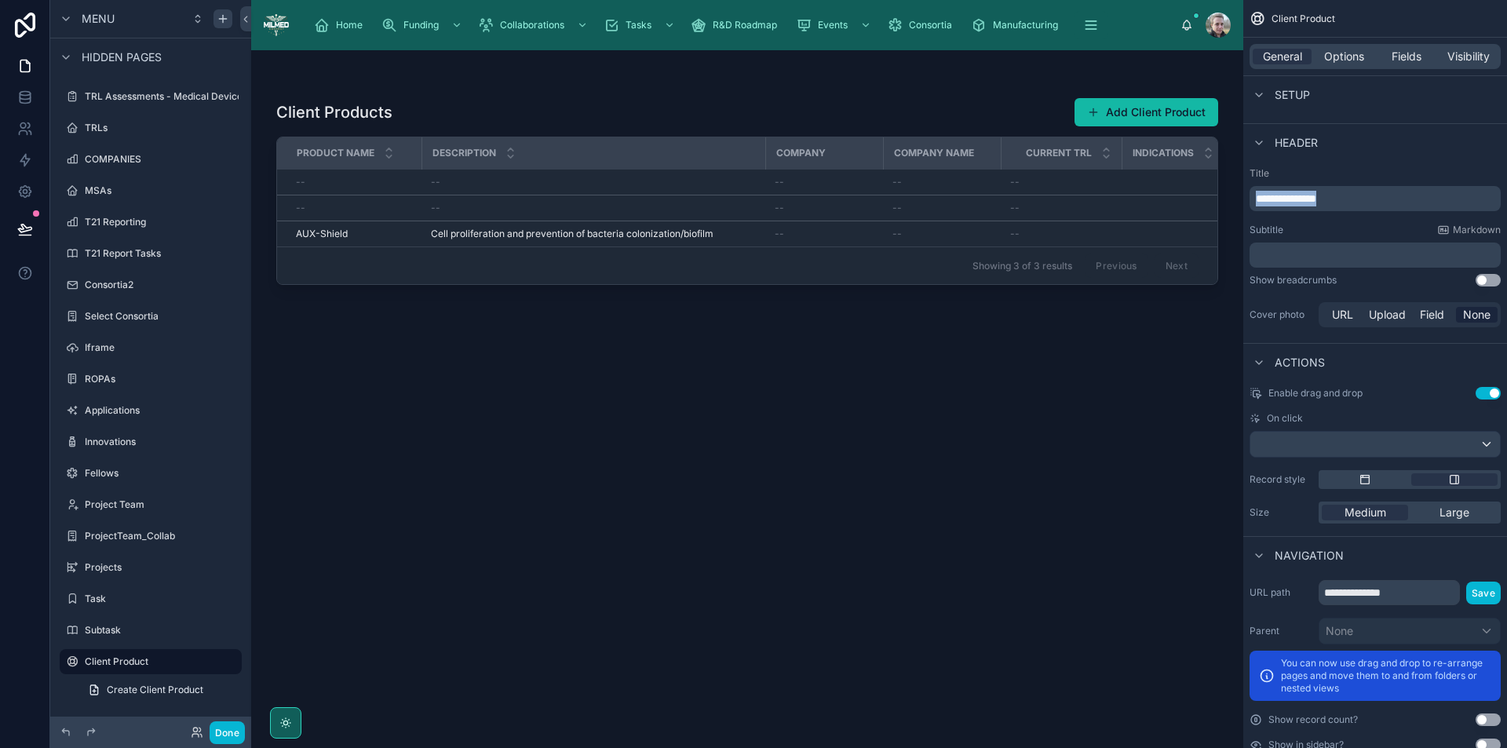
drag, startPoint x: 1401, startPoint y: 198, endPoint x: 1216, endPoint y: 197, distance: 184.5
click at [1216, 197] on div "**********" at bounding box center [879, 374] width 1256 height 748
click at [1390, 190] on div "**********" at bounding box center [1375, 198] width 251 height 25
click at [1383, 199] on p "**********" at bounding box center [1377, 199] width 242 height 16
click at [1398, 157] on div "Header" at bounding box center [1376, 142] width 264 height 38
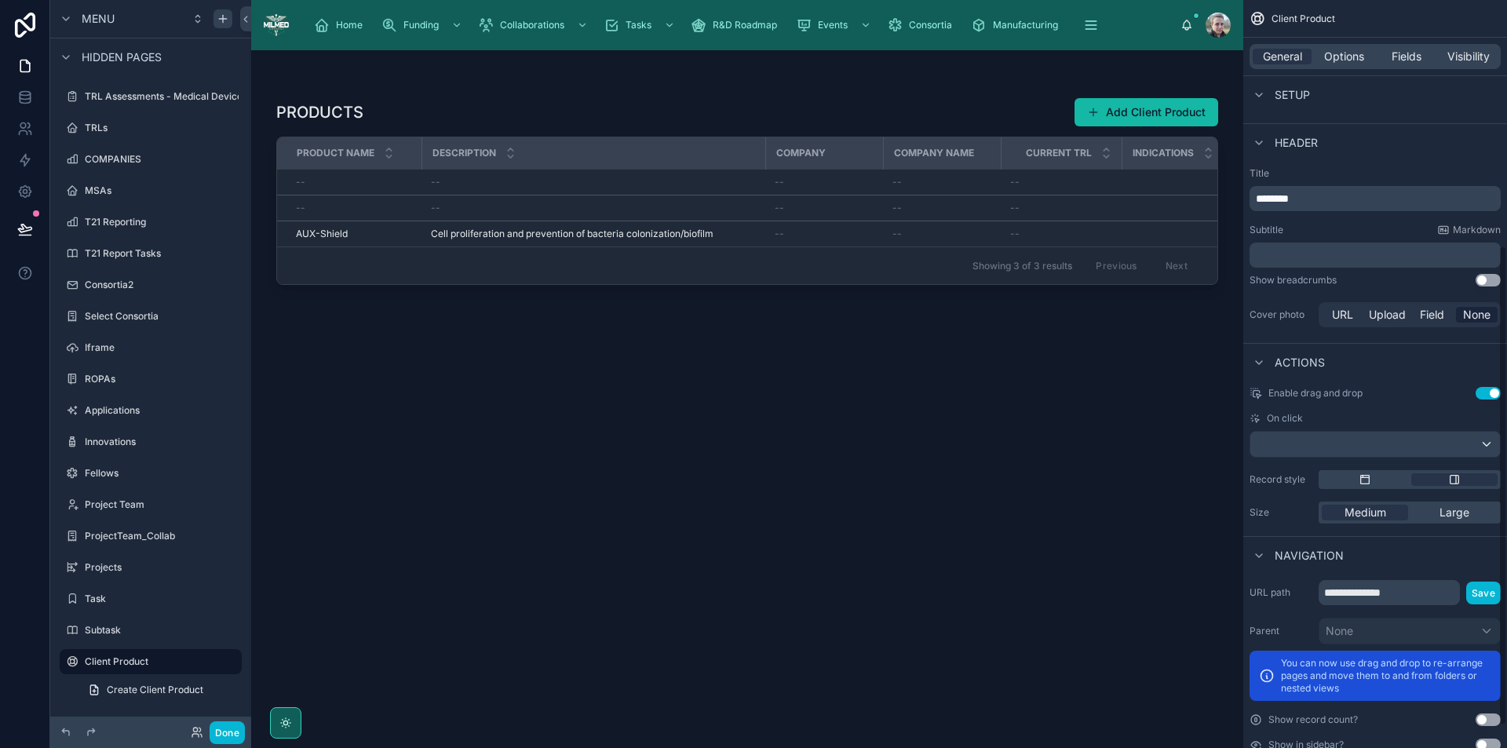
click at [1357, 245] on div "﻿" at bounding box center [1375, 255] width 251 height 25
click at [1343, 258] on p "﻿" at bounding box center [1377, 255] width 242 height 16
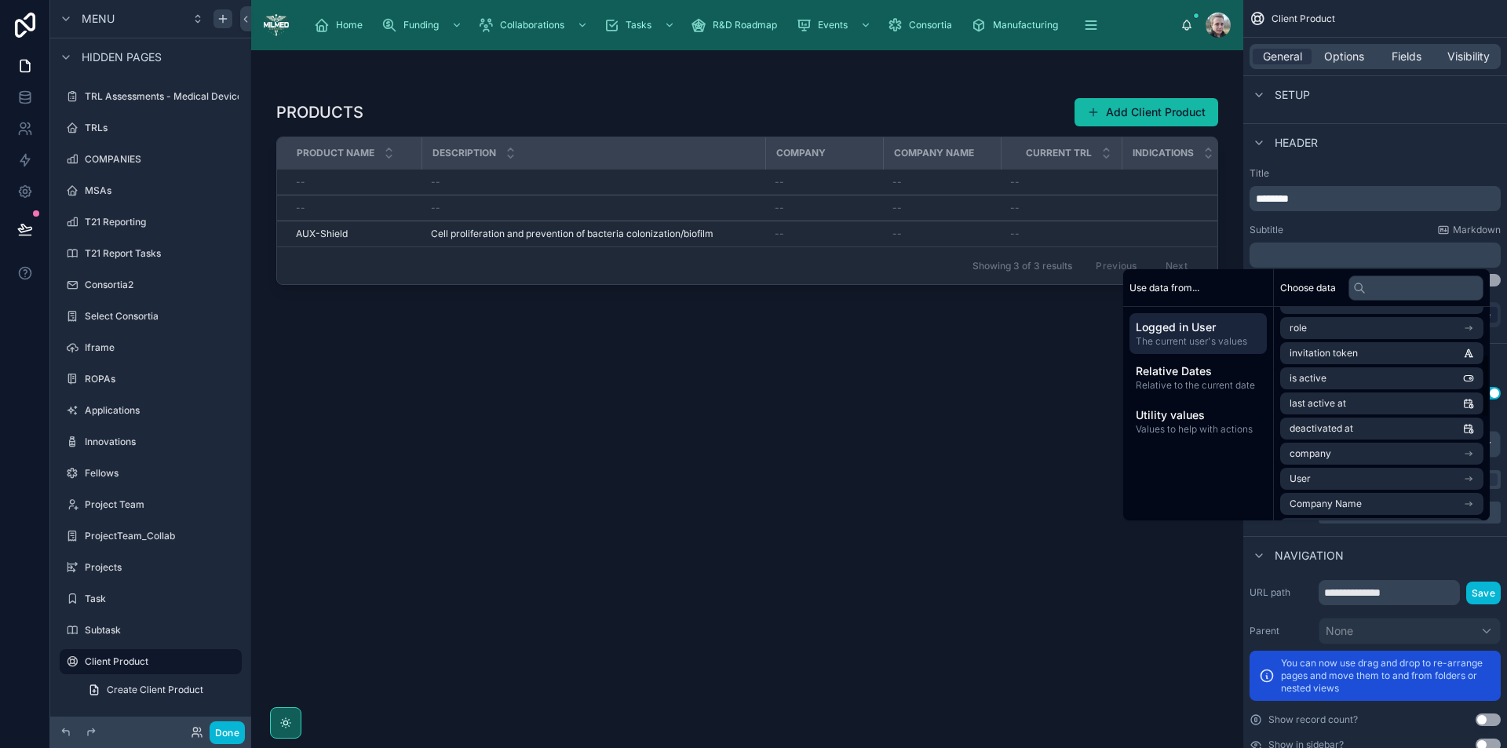
scroll to position [157, 0]
click at [1366, 495] on li "Company Name" at bounding box center [1382, 494] width 203 height 22
click at [1366, 376] on li "Company Name" at bounding box center [1382, 378] width 203 height 22
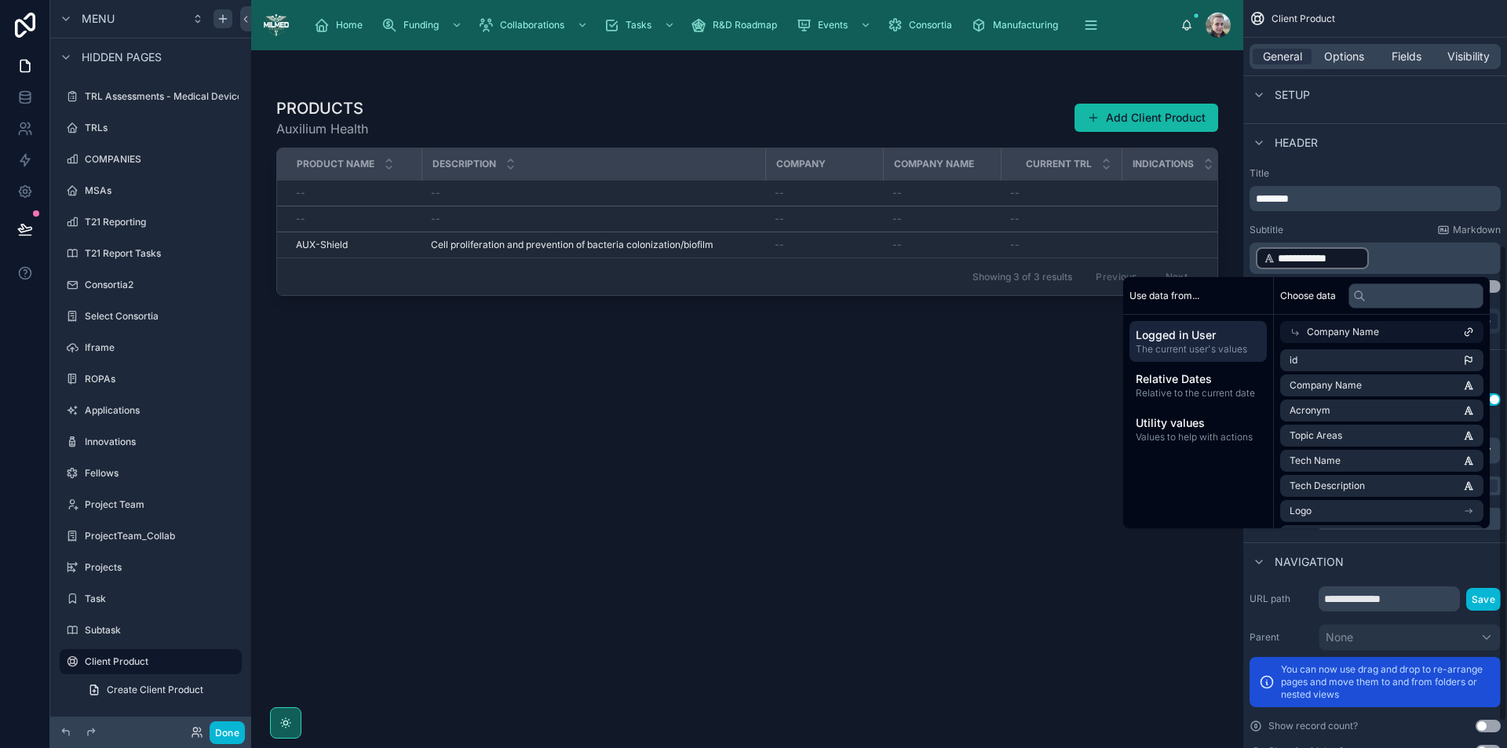
click at [1406, 173] on label "Title" at bounding box center [1375, 173] width 251 height 13
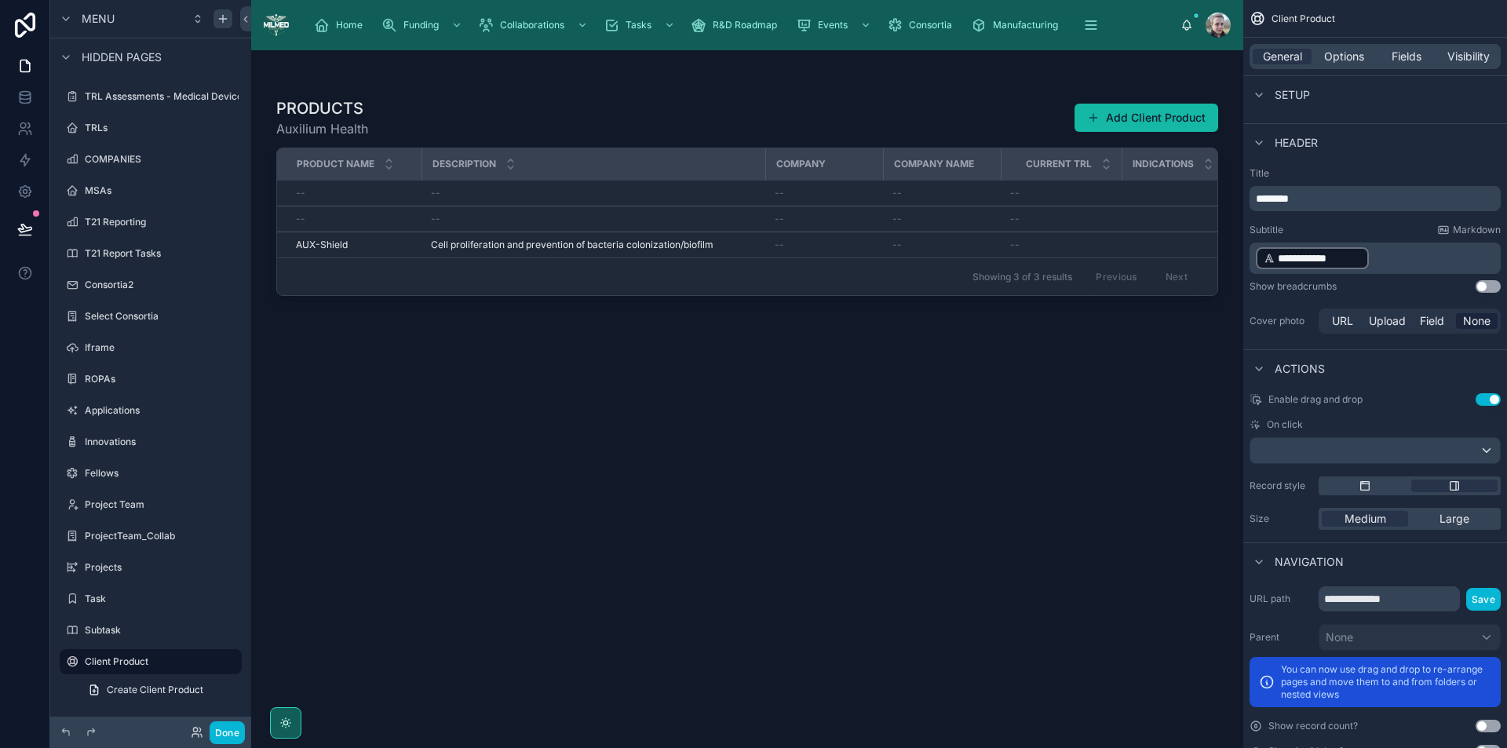
click at [1417, 262] on p "**********" at bounding box center [1377, 258] width 242 height 25
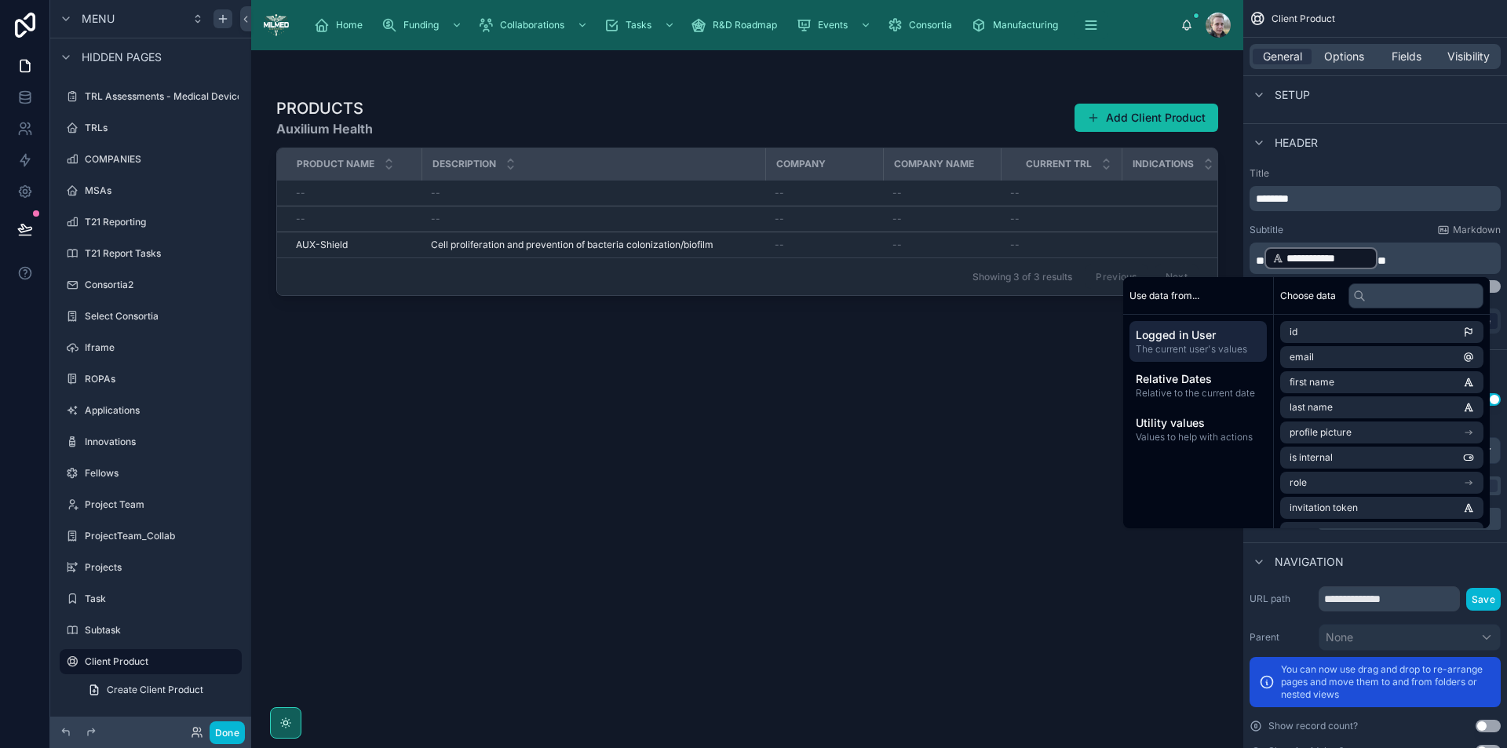
click at [1417, 262] on p "**********" at bounding box center [1377, 258] width 242 height 25
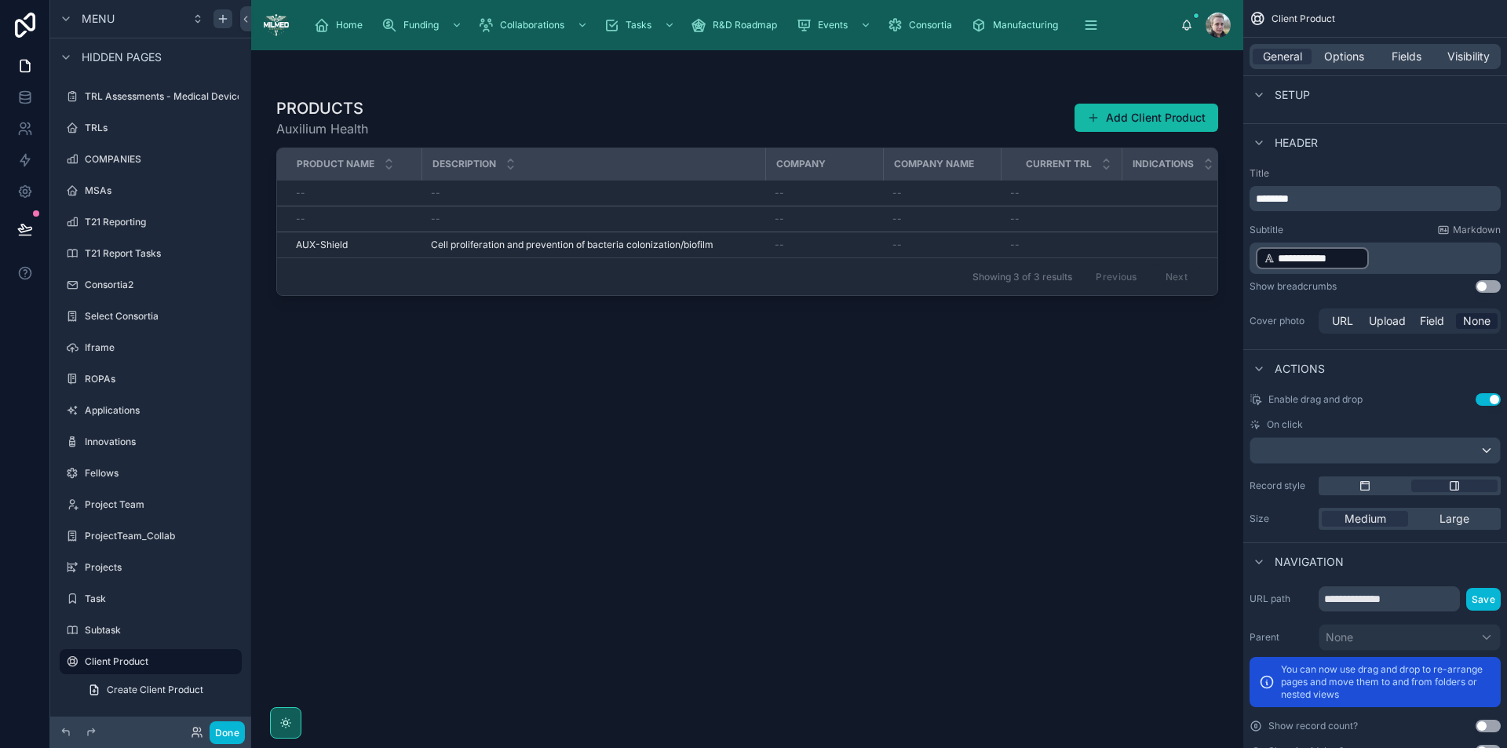
click at [1417, 262] on p "**********" at bounding box center [1377, 258] width 242 height 25
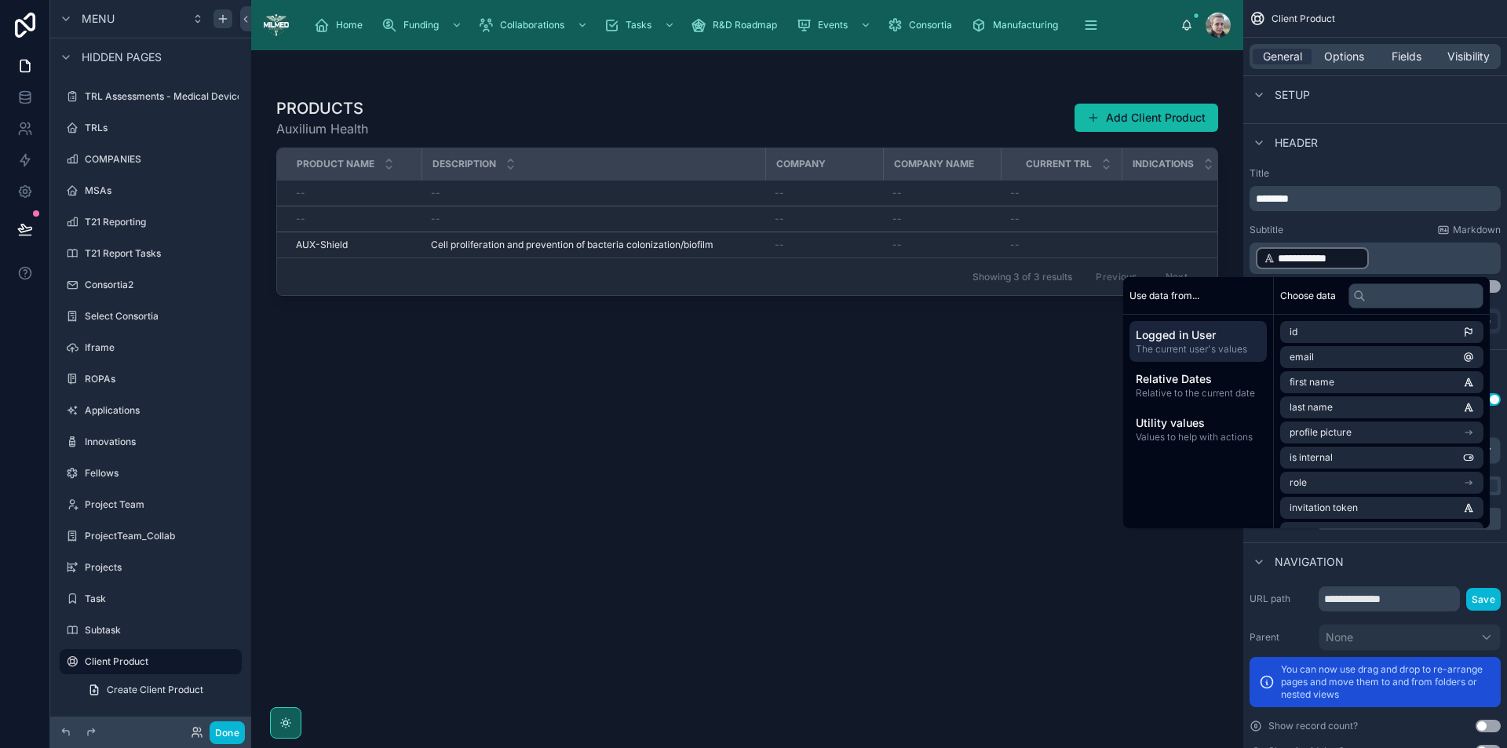
click at [1445, 135] on div "Header" at bounding box center [1376, 142] width 264 height 38
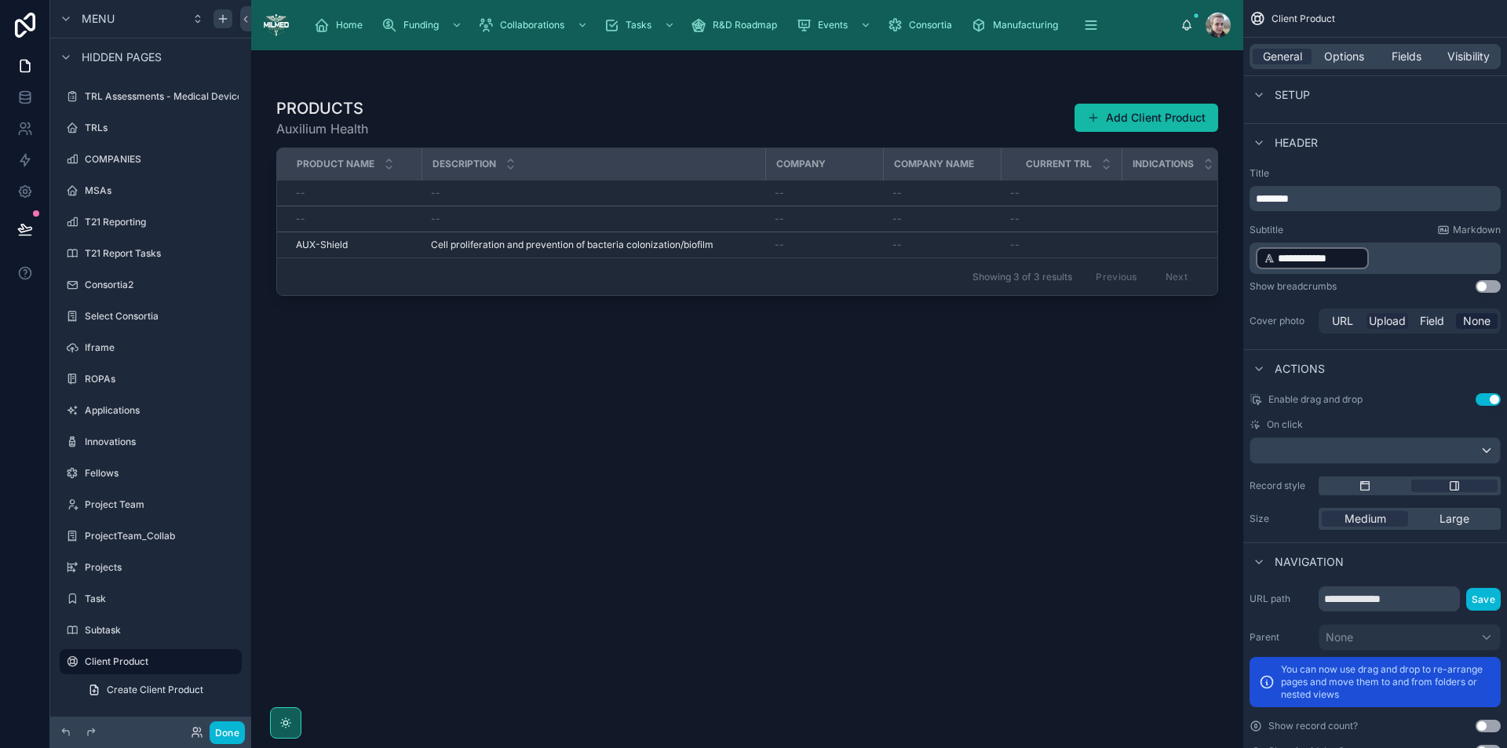
click at [1394, 323] on span "Upload" at bounding box center [1387, 321] width 37 height 16
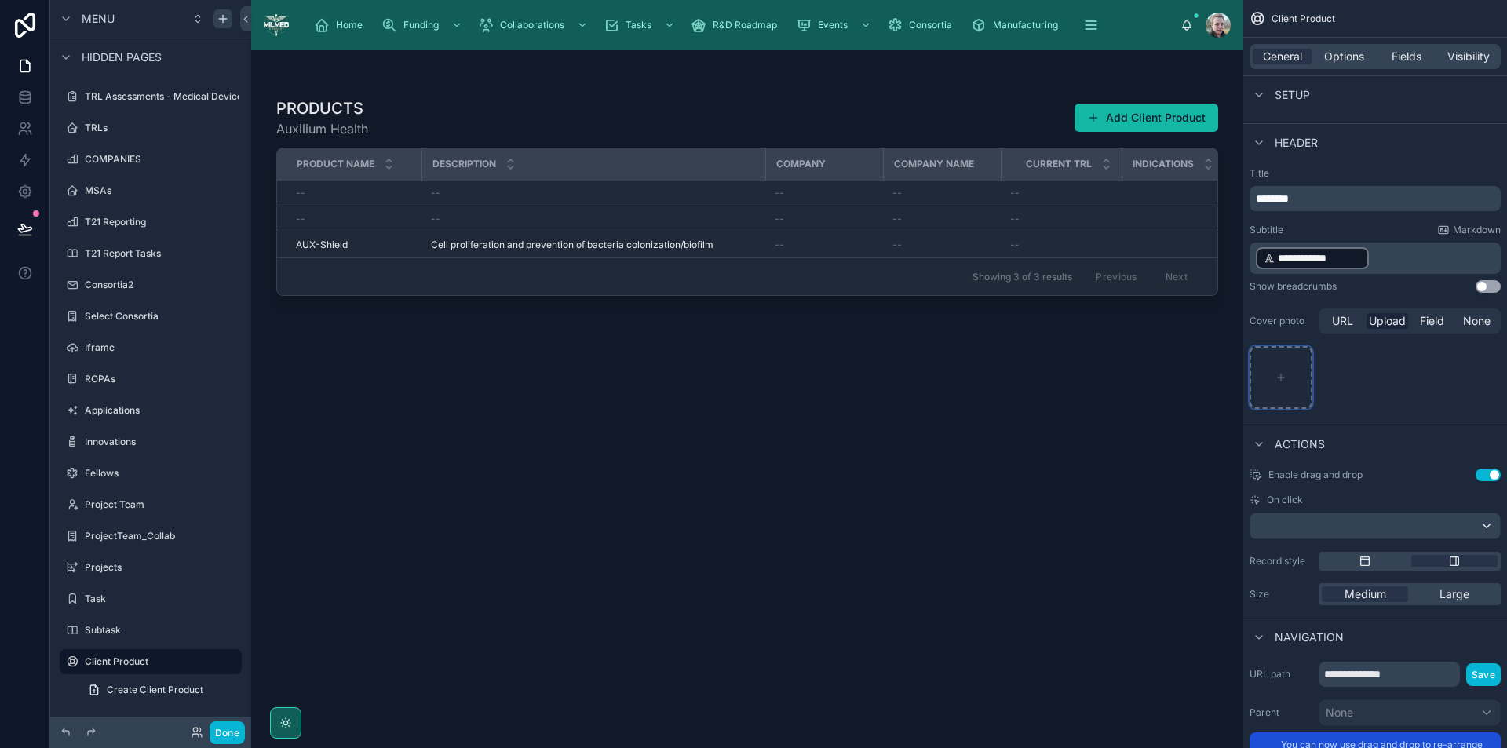
click at [1273, 376] on div "scrollable content" at bounding box center [1281, 377] width 63 height 63
type input "**********"
click at [1287, 377] on icon "scrollable content" at bounding box center [1281, 371] width 11 height 14
click at [1299, 361] on icon "scrollable content" at bounding box center [1299, 360] width 0 height 3
click at [1331, 331] on icon "button" at bounding box center [1332, 331] width 13 height 13
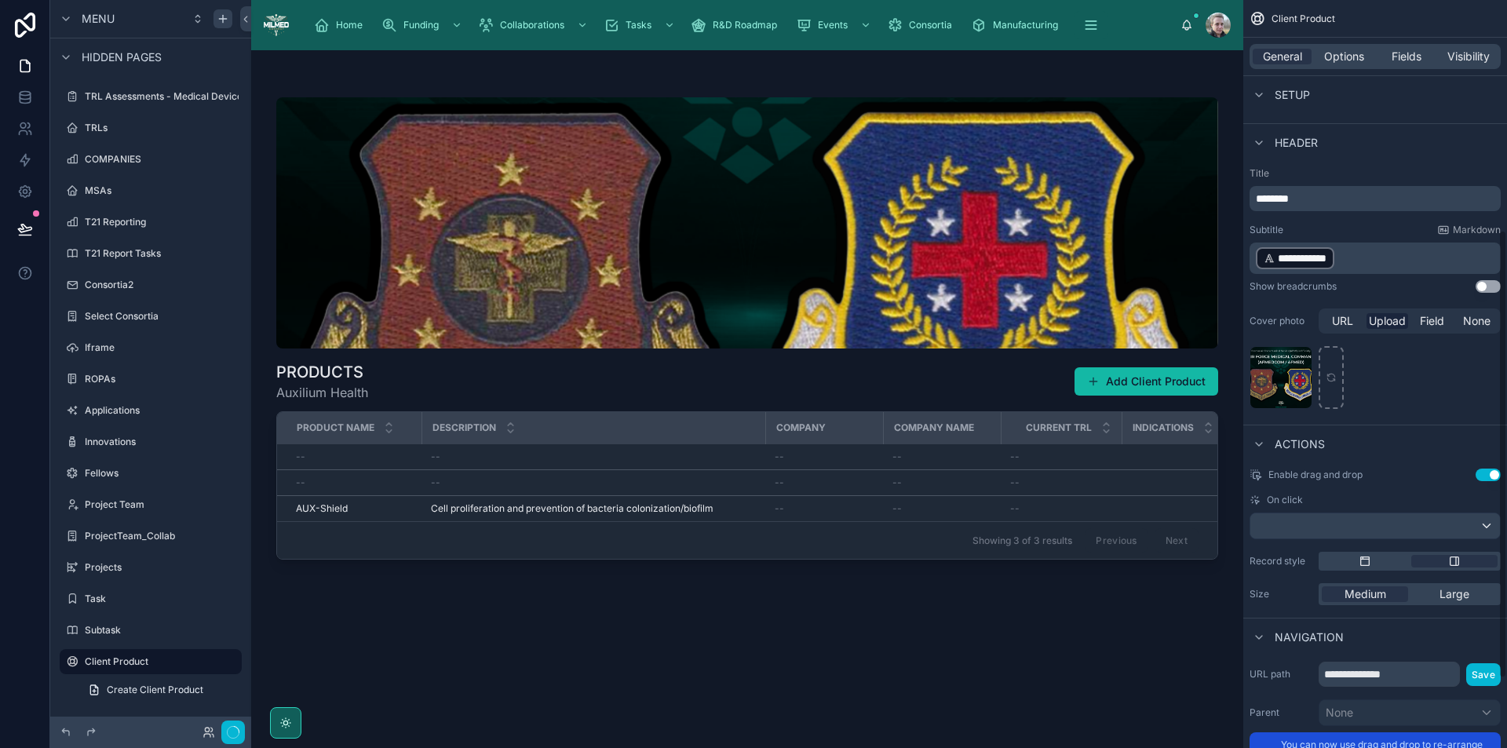
click at [1286, 378] on div "AFMEDCOM .png" at bounding box center [1281, 377] width 63 height 63
click at [1296, 360] on icon "scrollable content" at bounding box center [1298, 360] width 7 height 7
click at [1330, 331] on icon "button" at bounding box center [1332, 331] width 13 height 13
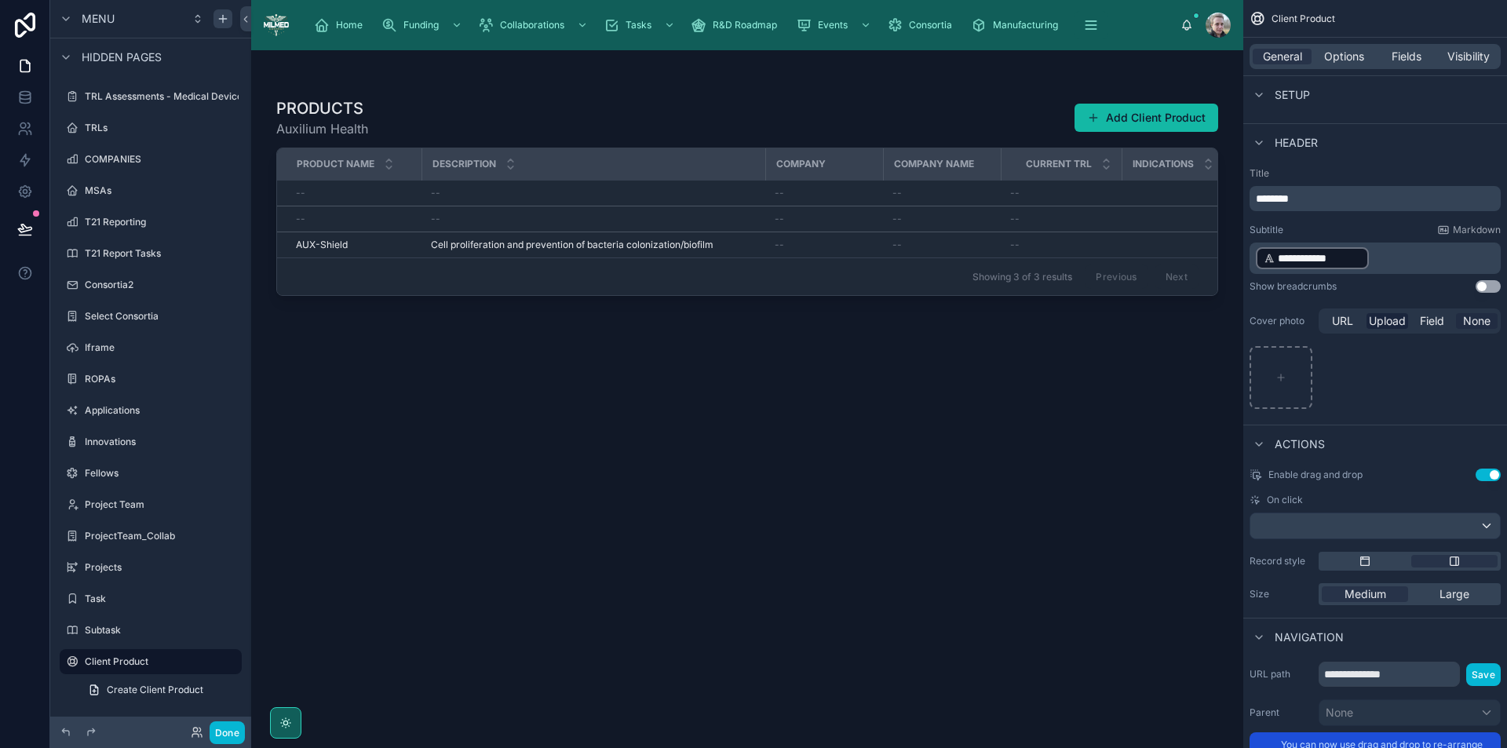
click at [1482, 318] on span "None" at bounding box center [1476, 321] width 27 height 16
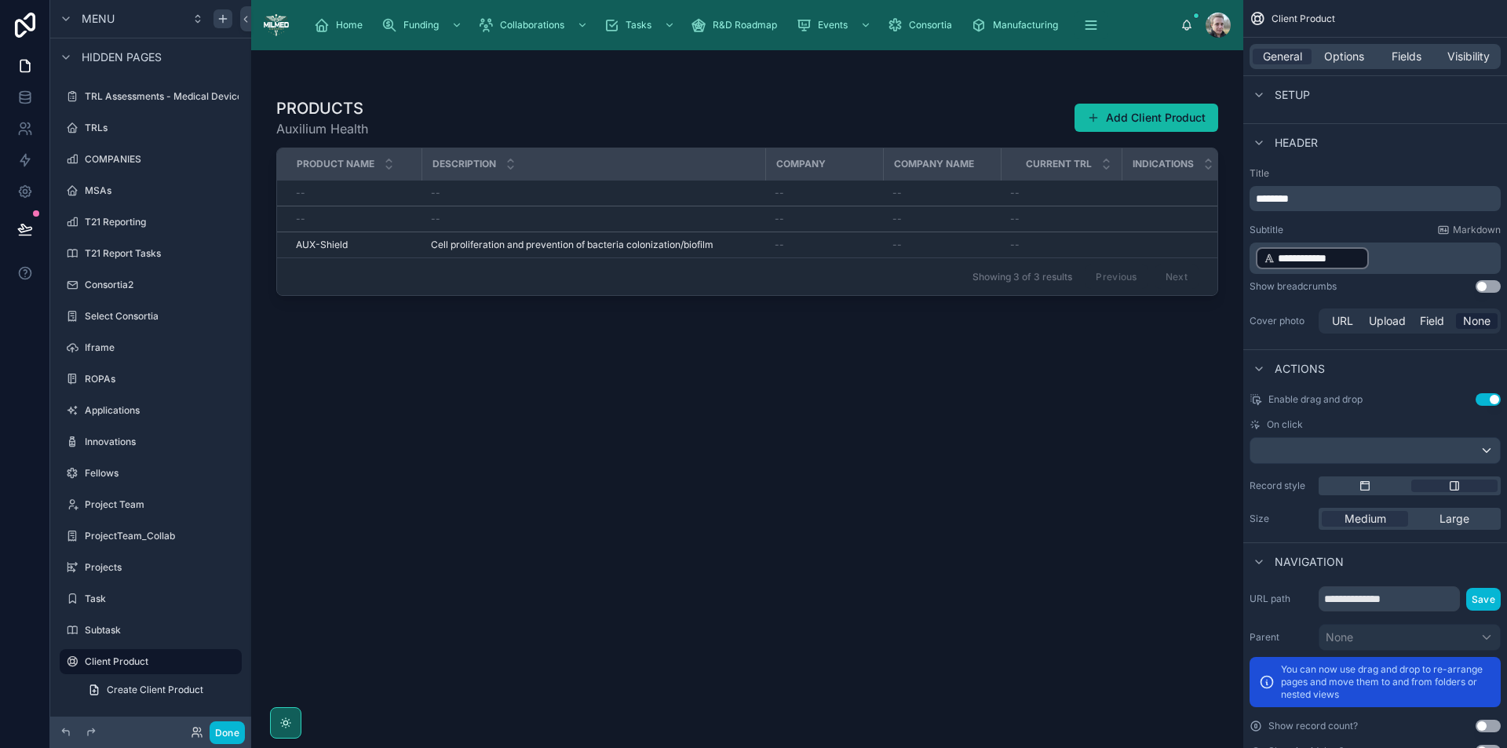
click at [1489, 400] on button "Use setting" at bounding box center [1488, 399] width 25 height 13
click at [1322, 446] on div "scrollable content" at bounding box center [1376, 450] width 250 height 25
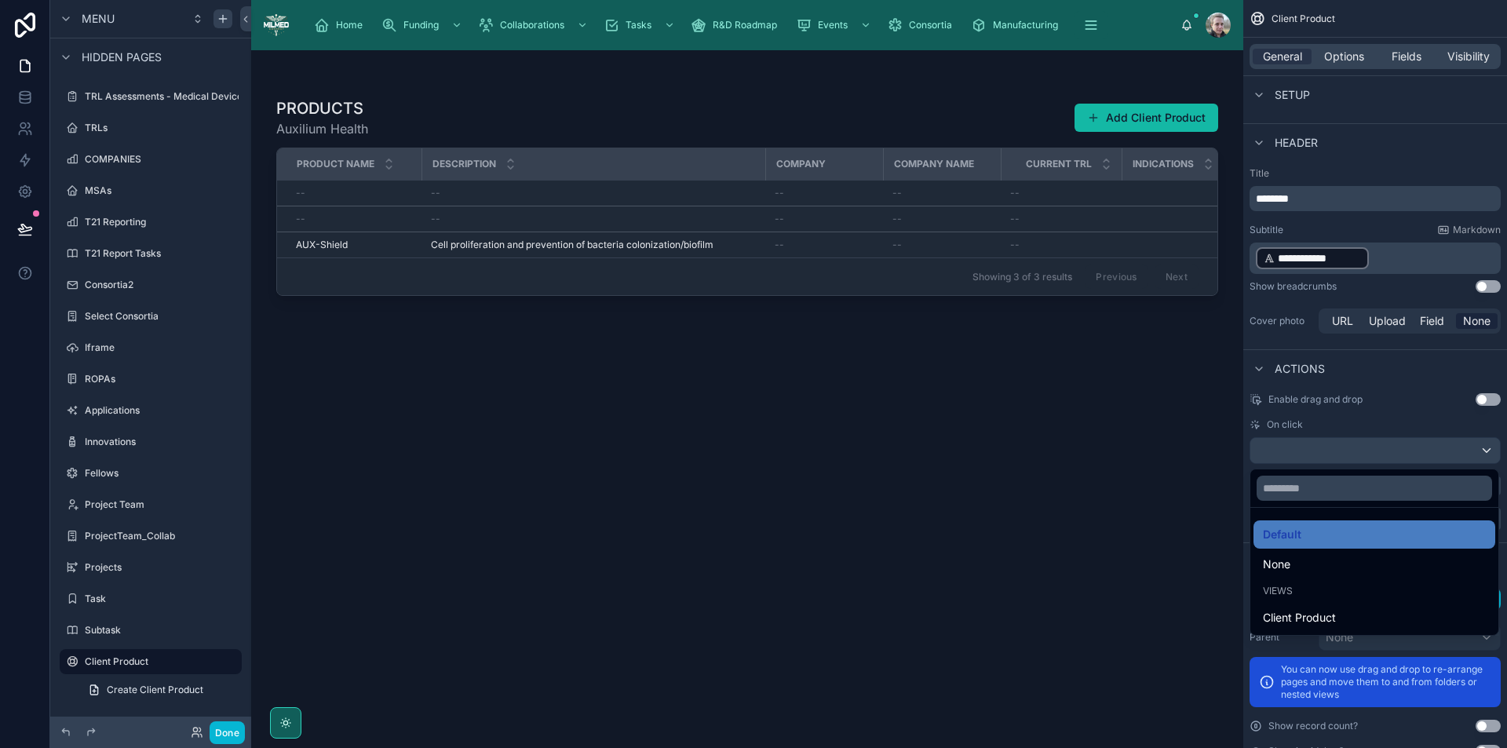
click at [1322, 446] on div "scrollable content" at bounding box center [753, 374] width 1507 height 748
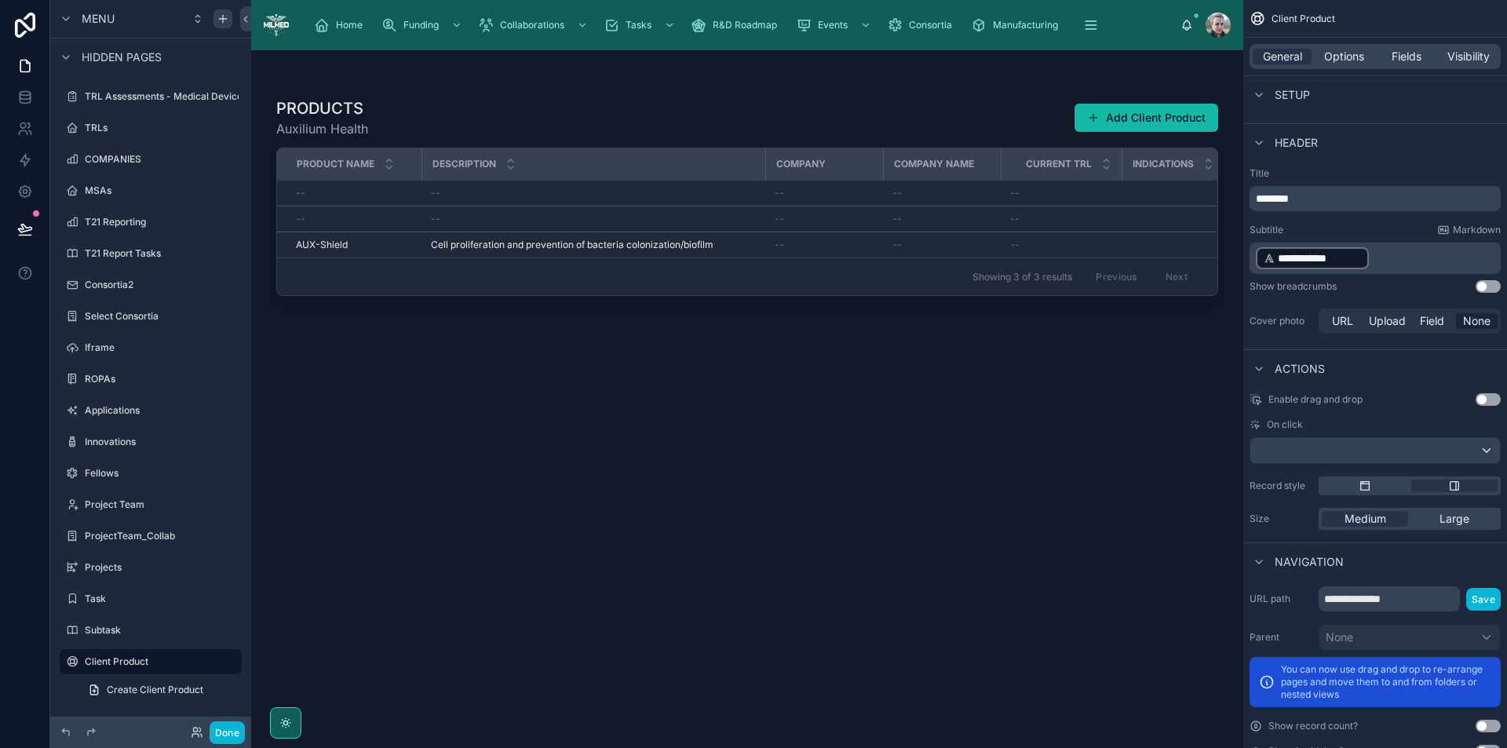
click at [655, 239] on div at bounding box center [747, 389] width 992 height 679
click at [636, 243] on span "Cell proliferation and prevention of bacteria colonization/biofilm" at bounding box center [572, 245] width 283 height 13
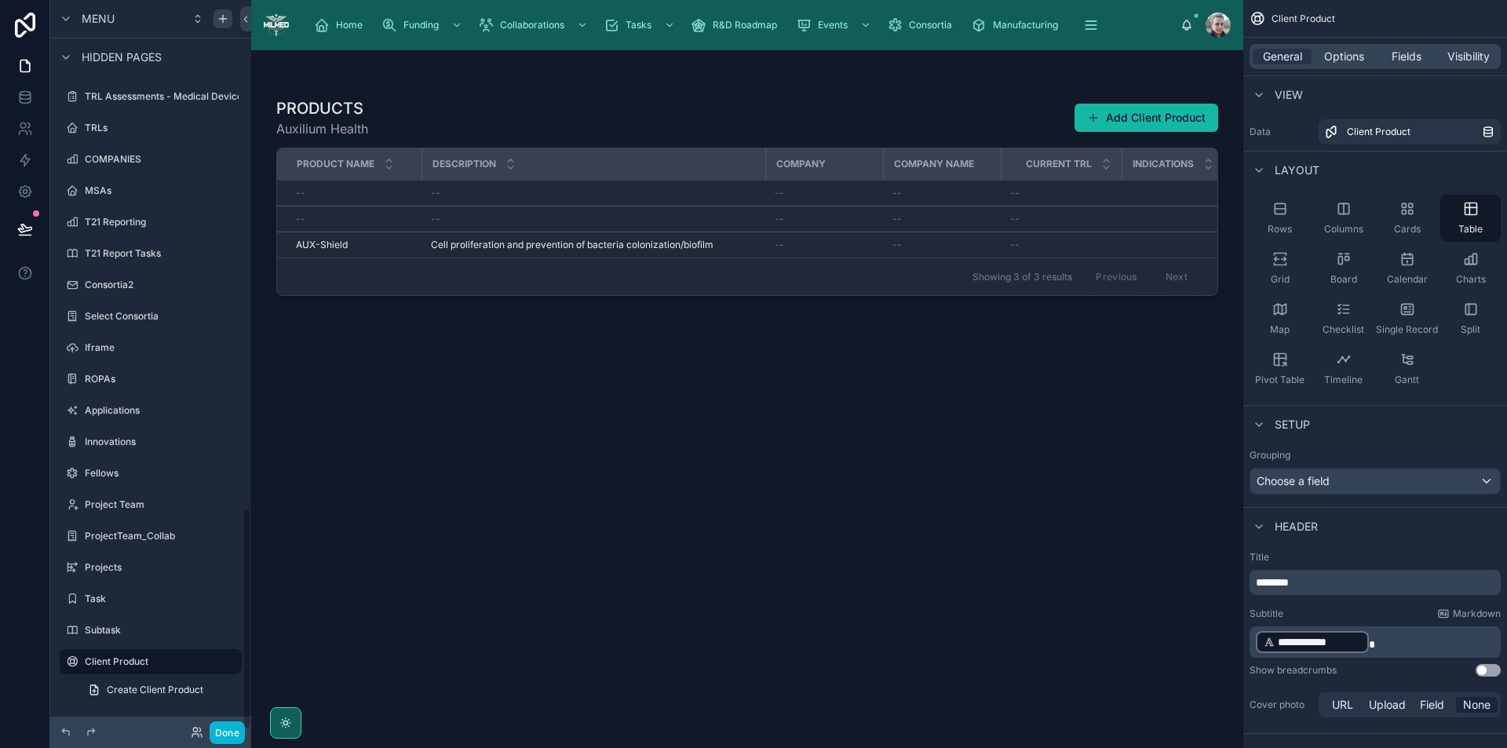
scroll to position [1676, 0]
click at [1337, 254] on icon "scrollable content" at bounding box center [1344, 259] width 16 height 16
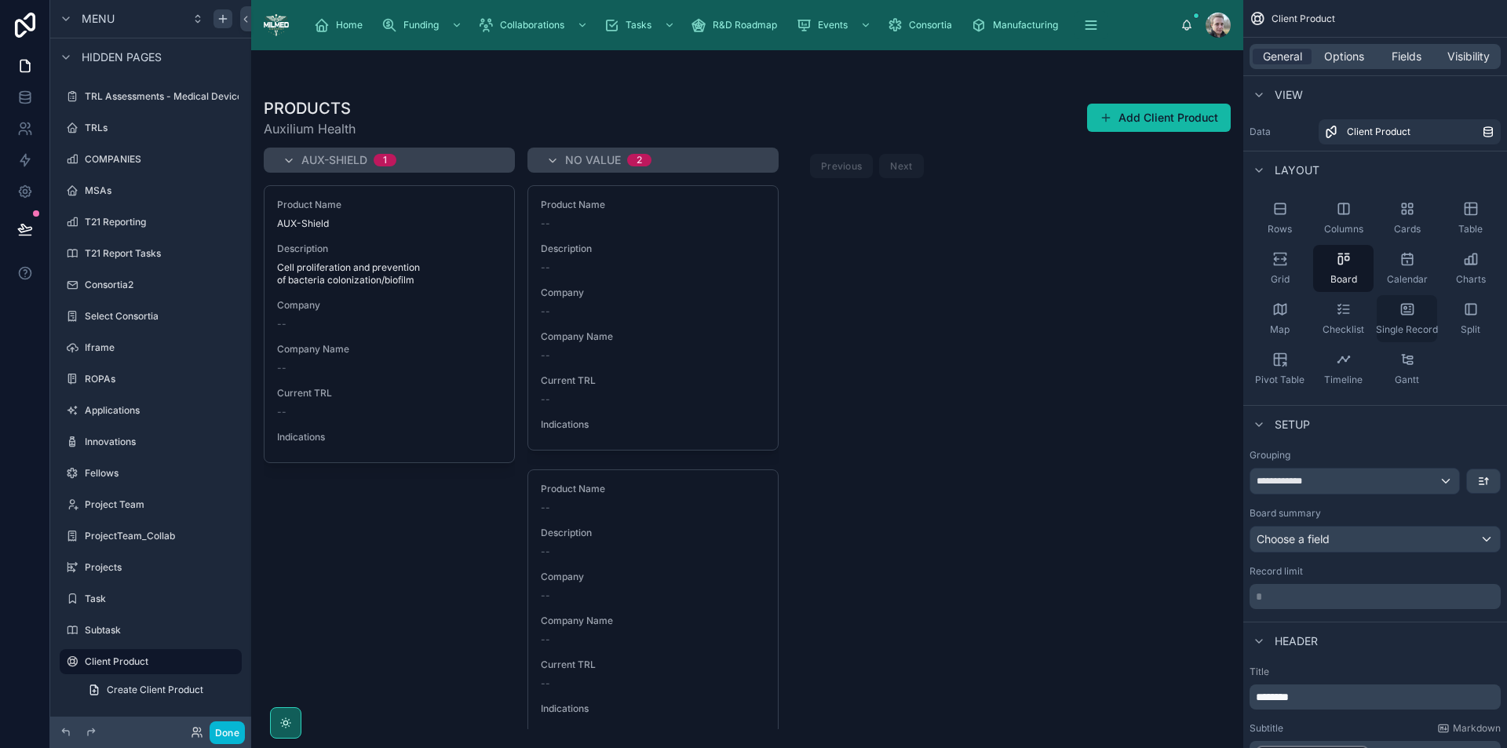
click at [1409, 309] on icon "scrollable content" at bounding box center [1410, 309] width 2 height 0
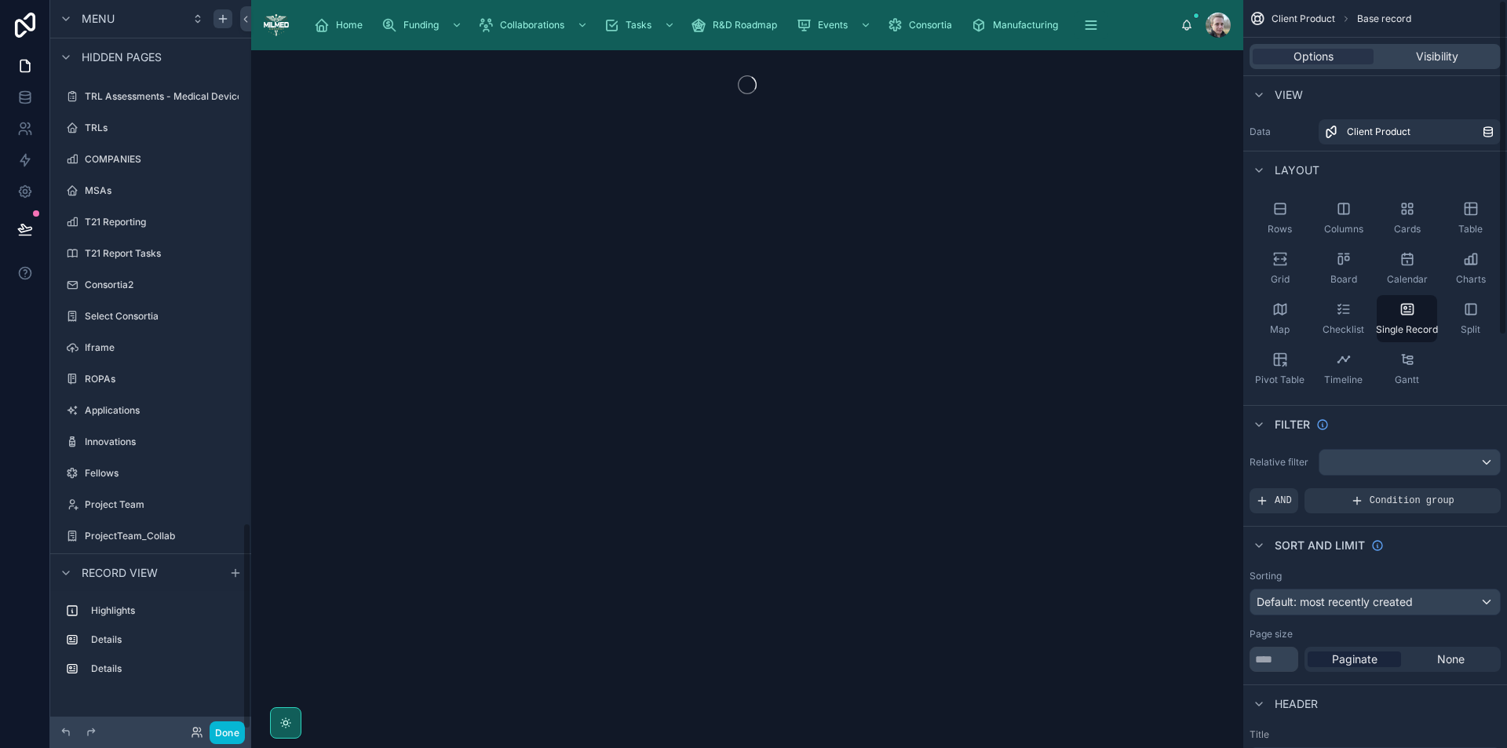
scroll to position [1840, 0]
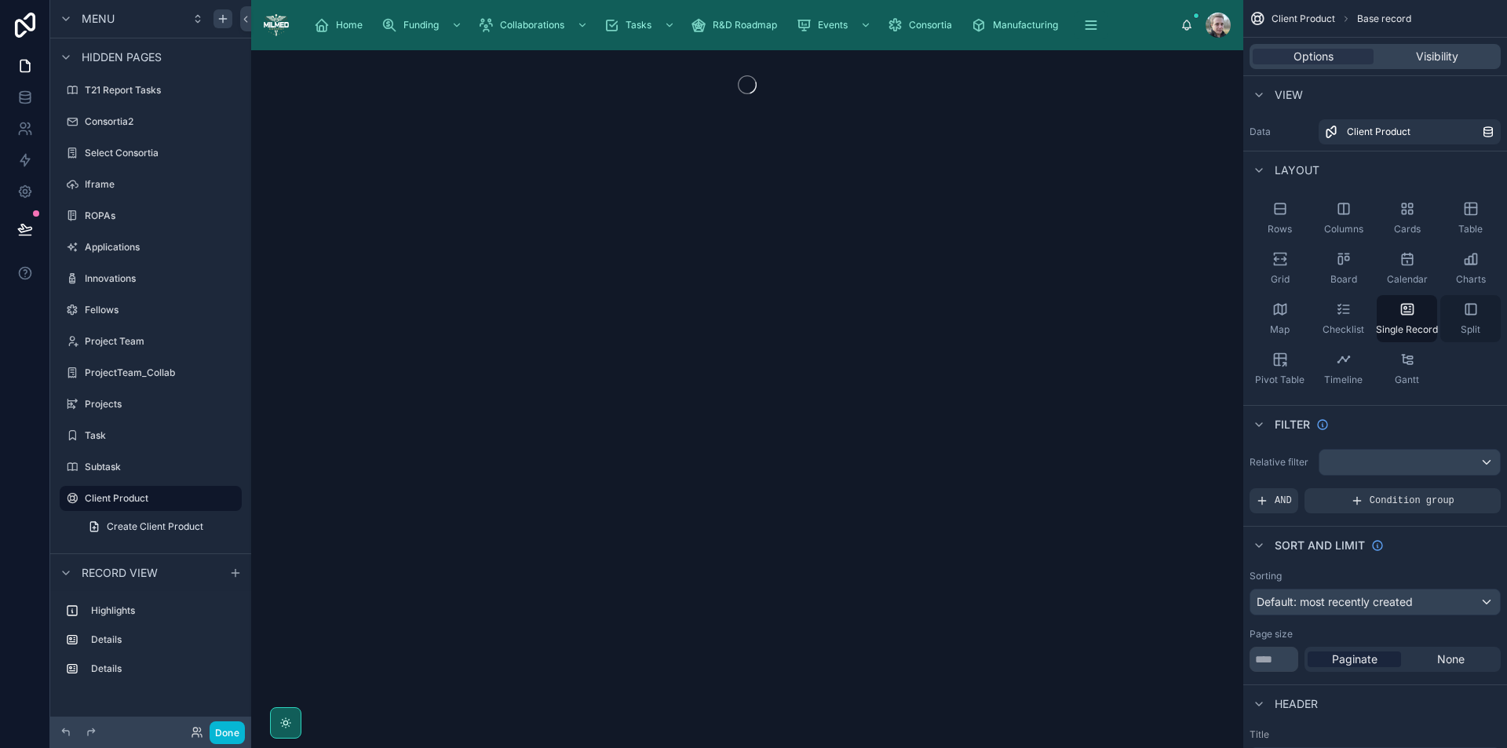
click at [1483, 311] on div "Split" at bounding box center [1471, 318] width 60 height 47
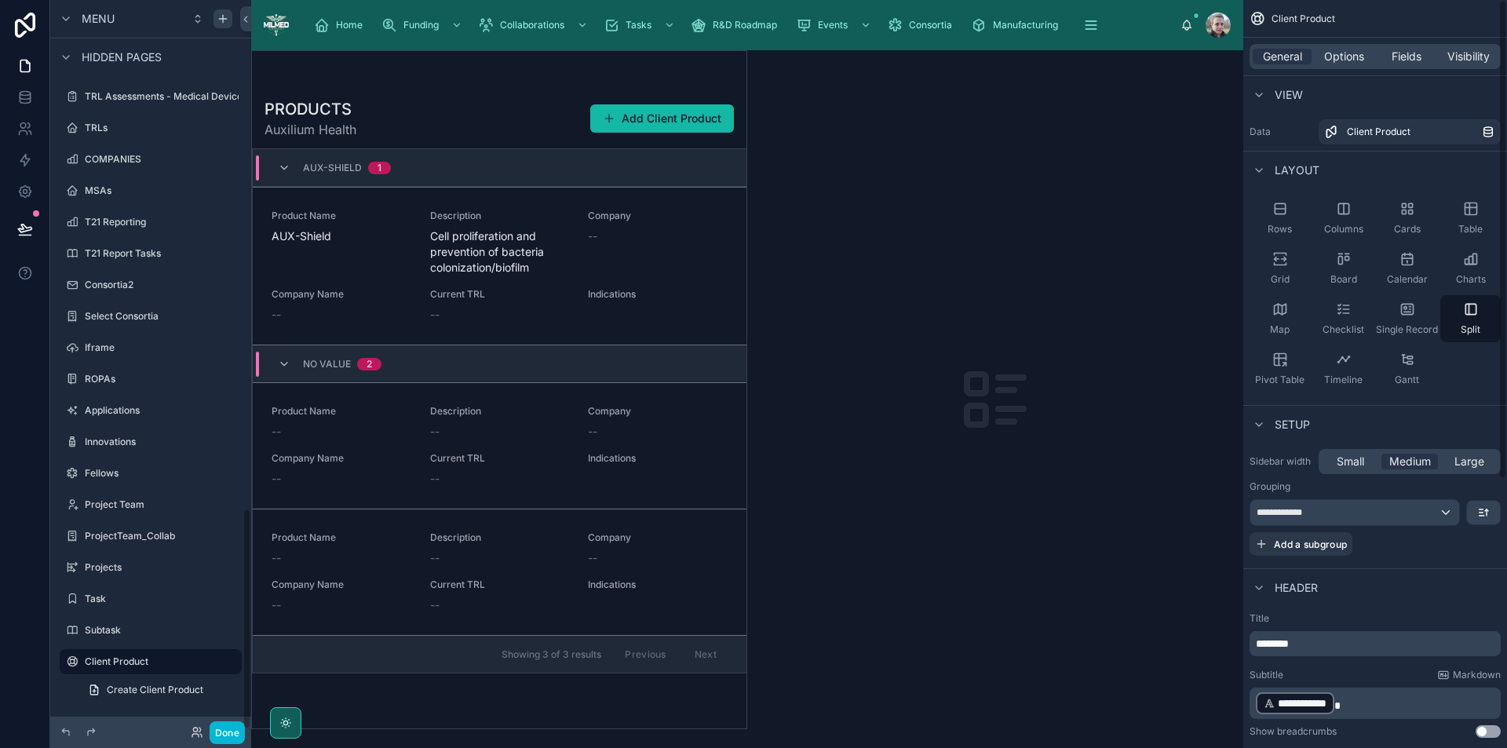
scroll to position [1676, 0]
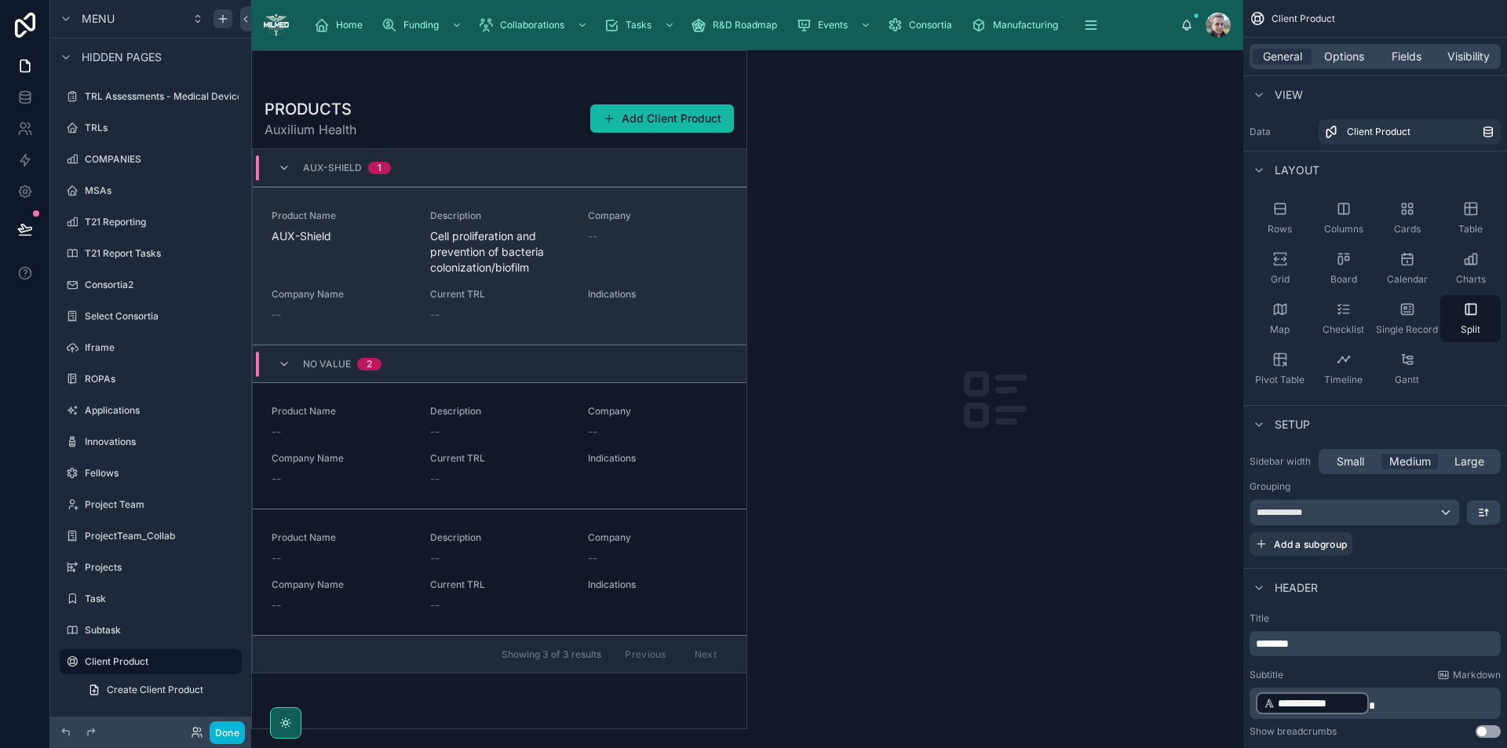
click at [340, 246] on div "Product Name AUX-Shield" at bounding box center [342, 243] width 140 height 66
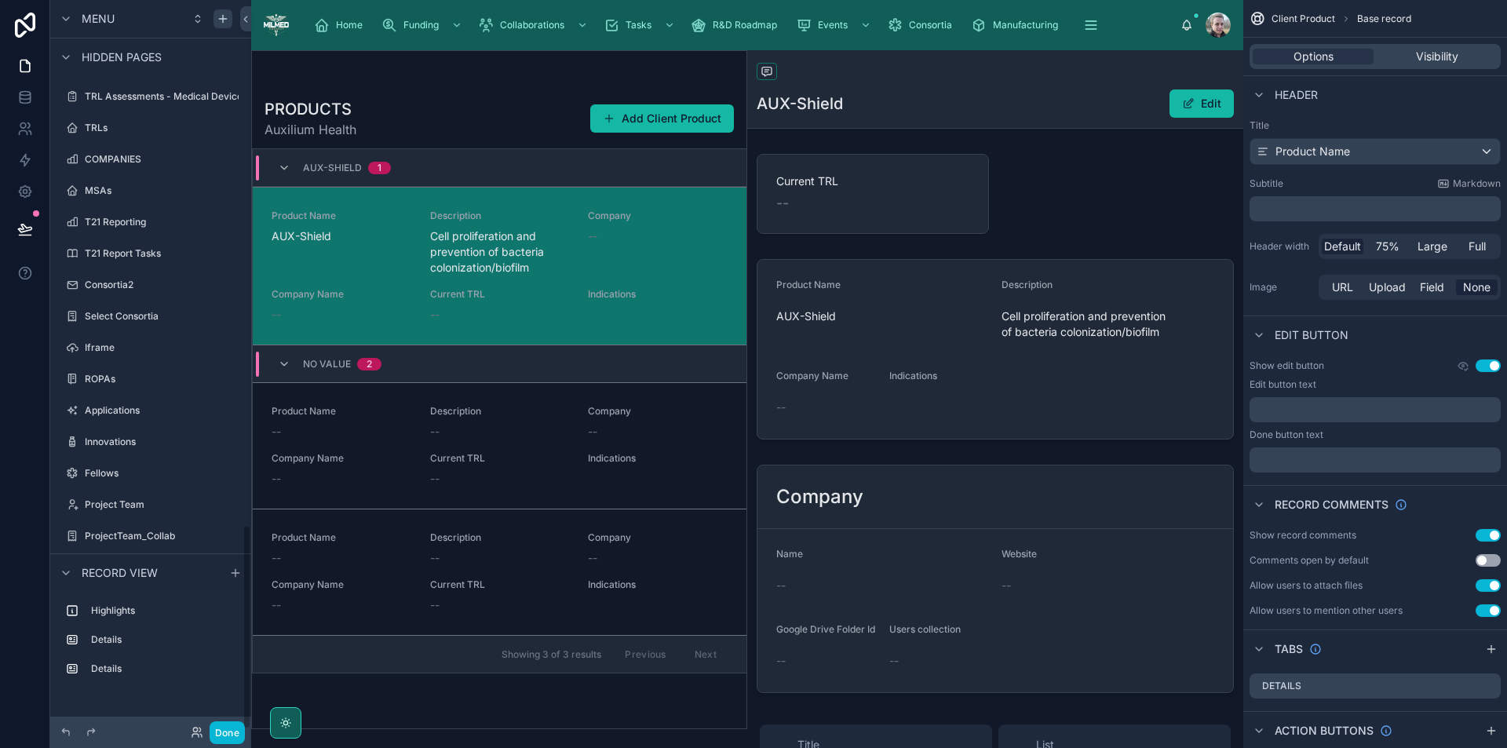
scroll to position [1868, 0]
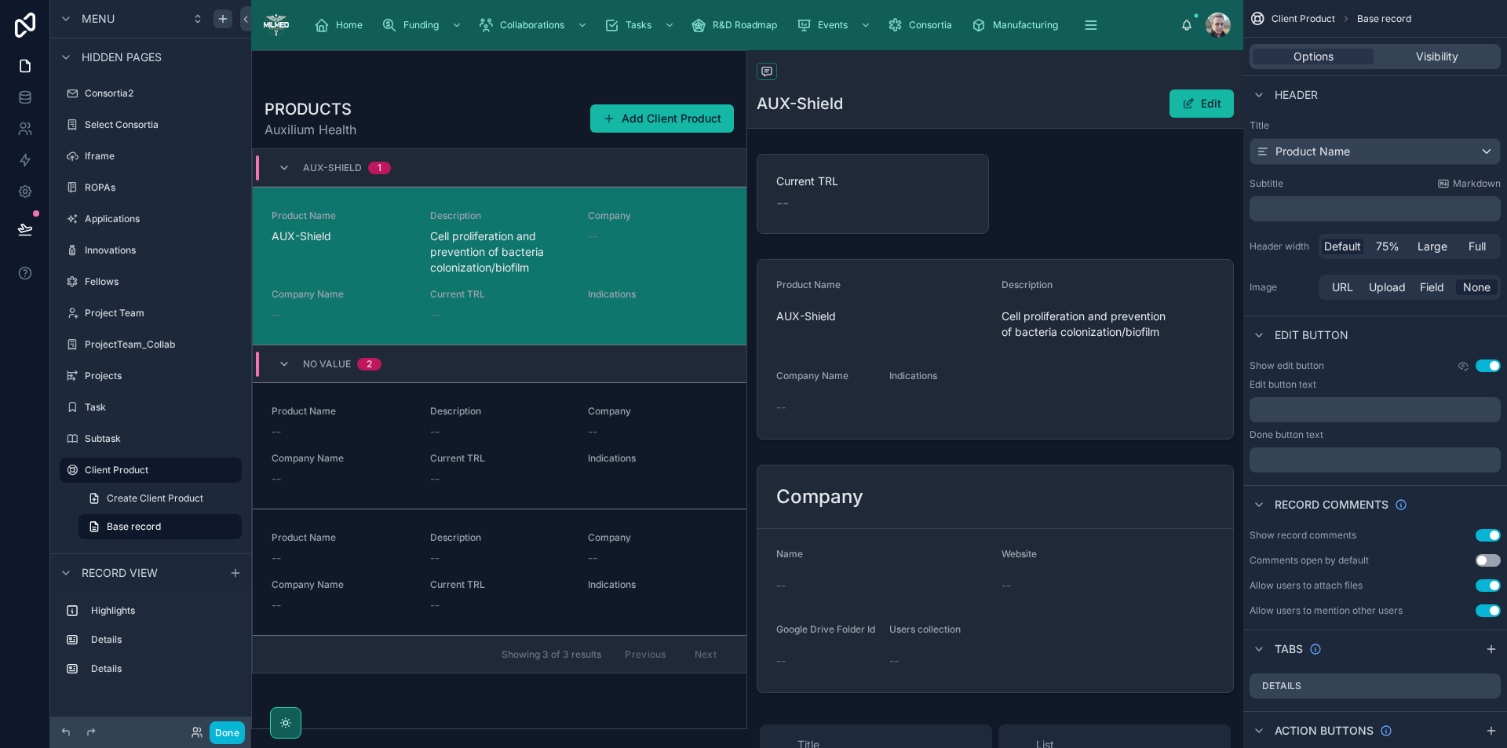
click at [1383, 18] on span "Base record" at bounding box center [1384, 19] width 54 height 13
click at [1319, 17] on span "Client Product" at bounding box center [1304, 19] width 64 height 13
click at [409, 93] on div "PRODUCTS Auxilium Health Add Client Product AUX-Shield 1 Product Name AUX-Shiel…" at bounding box center [499, 409] width 495 height 640
click at [310, 85] on div at bounding box center [500, 82] width 470 height 13
click at [1493, 561] on button "Use setting" at bounding box center [1488, 560] width 25 height 13
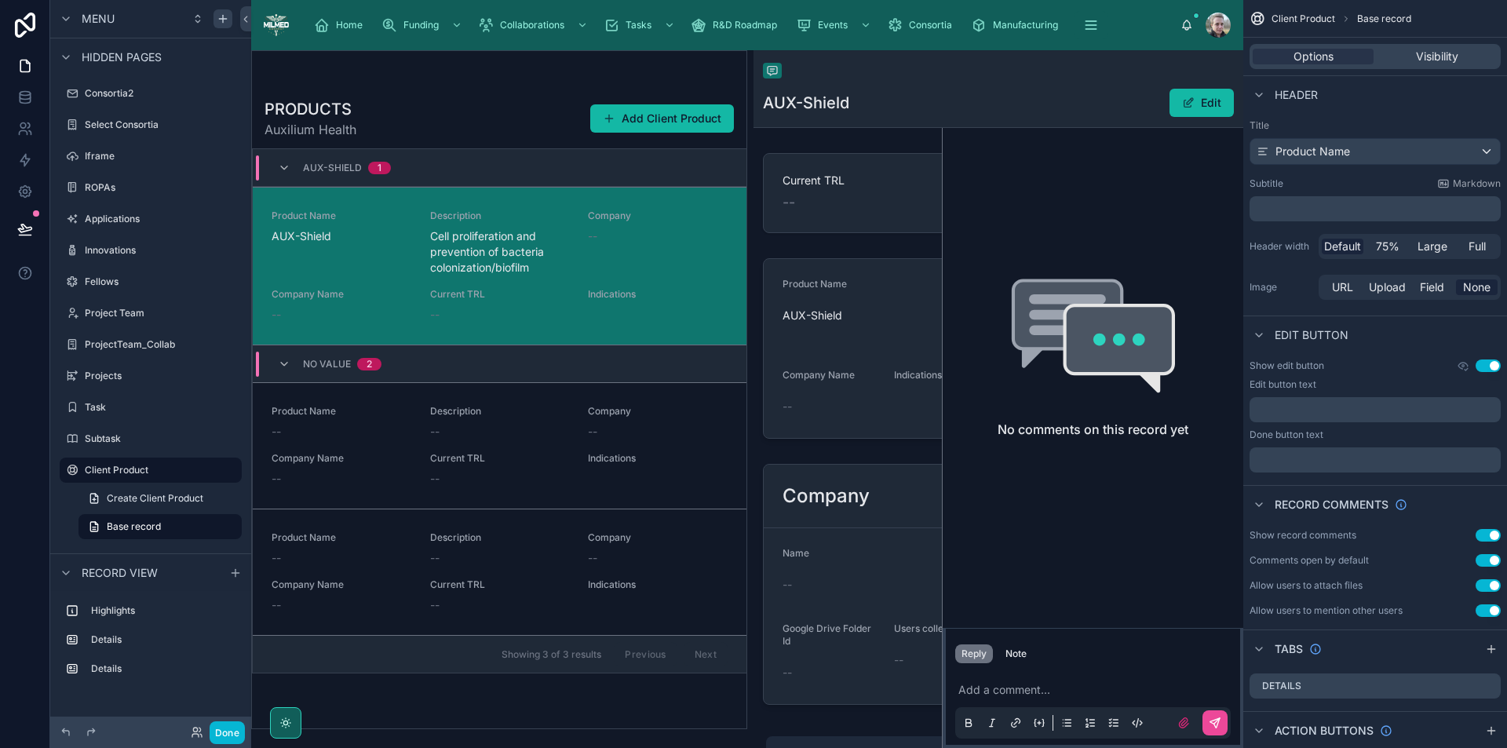
click at [1493, 561] on button "Use setting" at bounding box center [1488, 560] width 25 height 13
click at [776, 73] on icon at bounding box center [772, 71] width 9 height 9
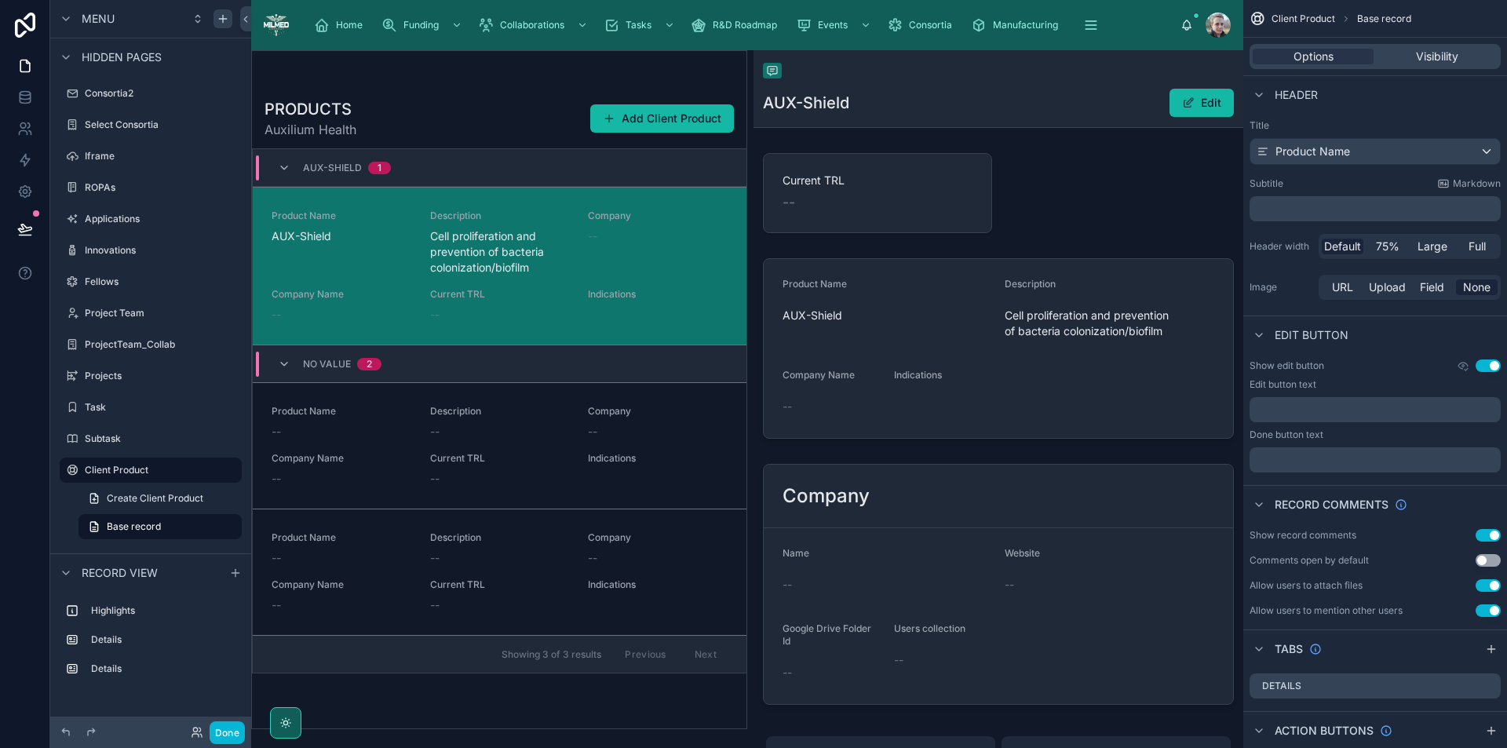
click at [597, 85] on div at bounding box center [500, 82] width 470 height 13
click at [734, 282] on link "Product Name AUX-Shield Description Cell proliferation and prevention of bacter…" at bounding box center [500, 266] width 494 height 158
click at [732, 283] on link "Product Name AUX-Shield Description Cell proliferation and prevention of bacter…" at bounding box center [500, 266] width 494 height 158
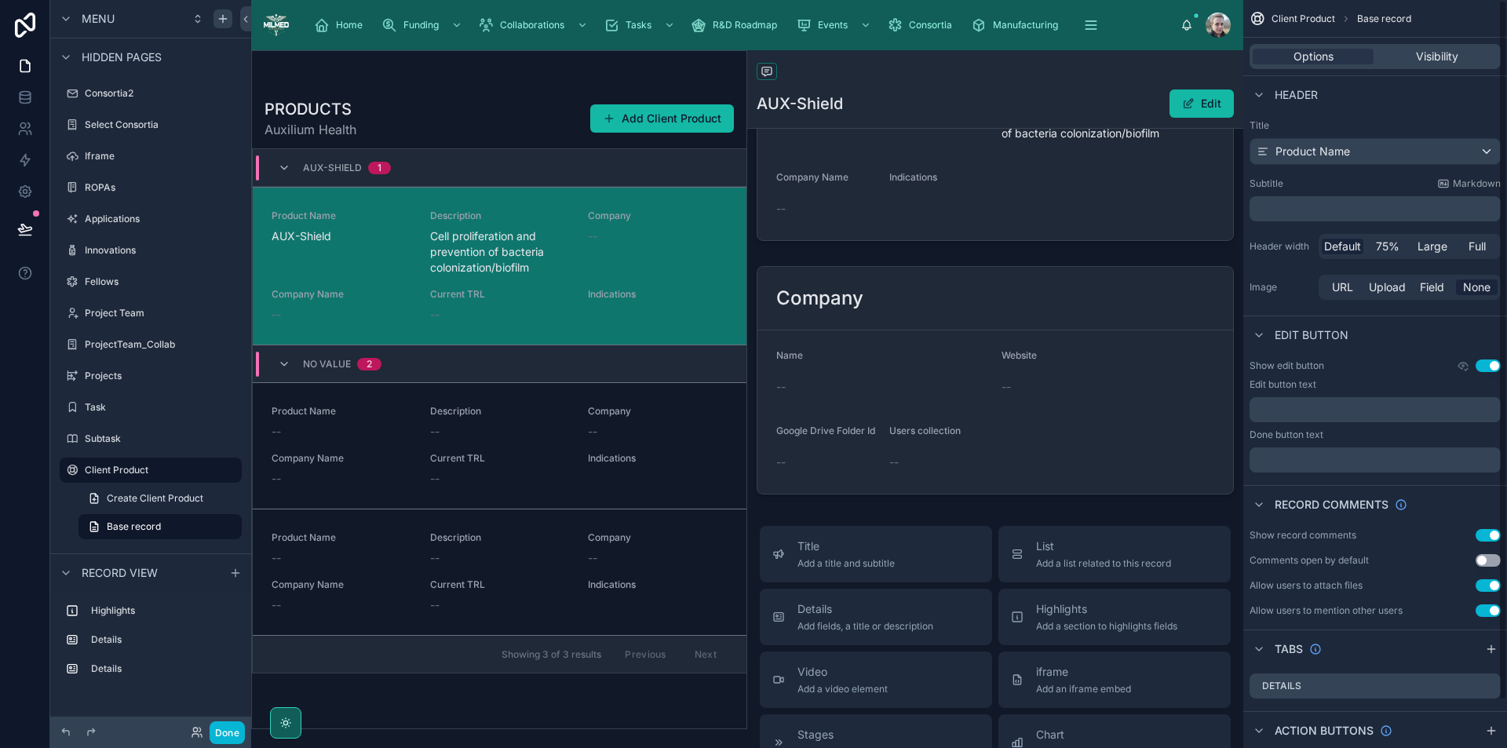
scroll to position [314, 0]
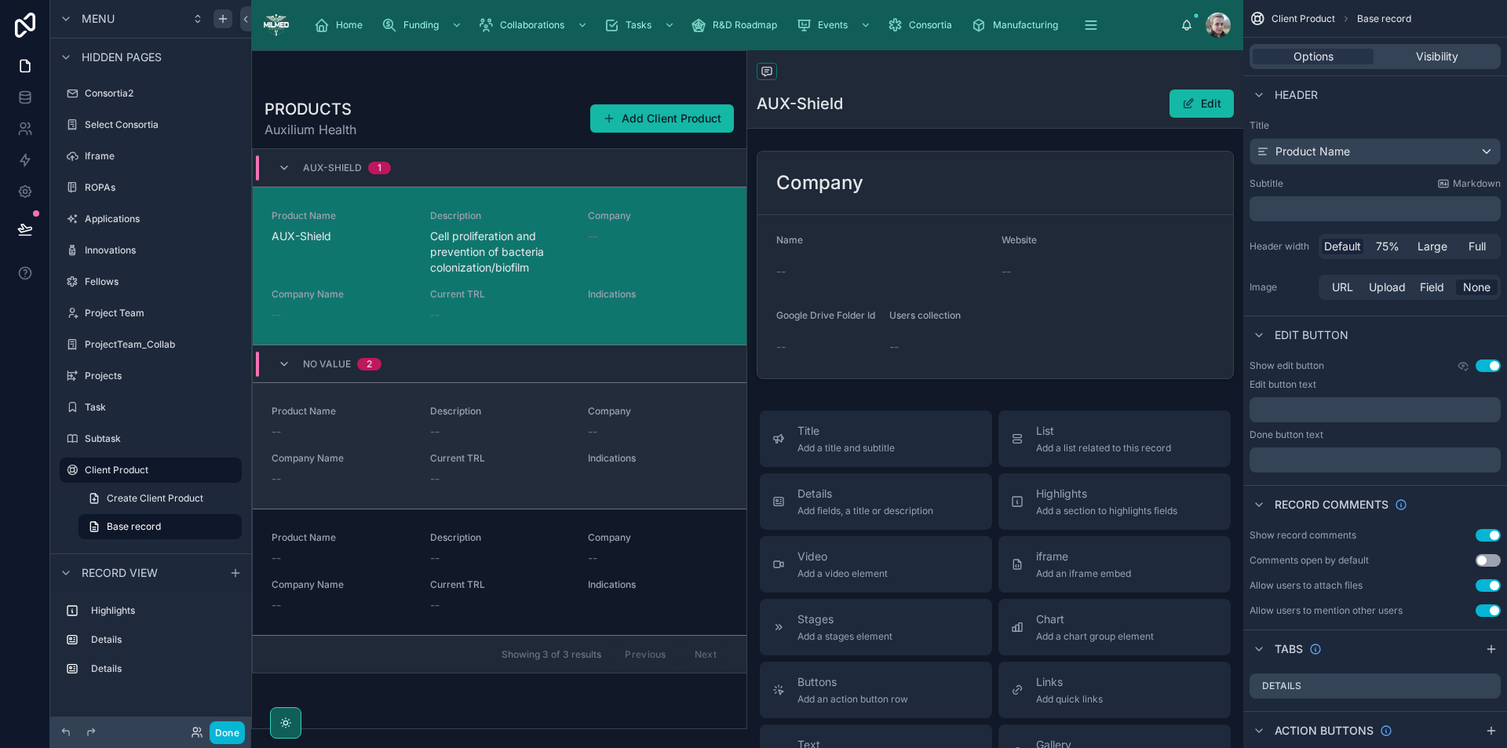
click at [514, 494] on link "Product Name -- Description -- Company -- Company Name -- Current TRL -- Indica…" at bounding box center [500, 445] width 494 height 126
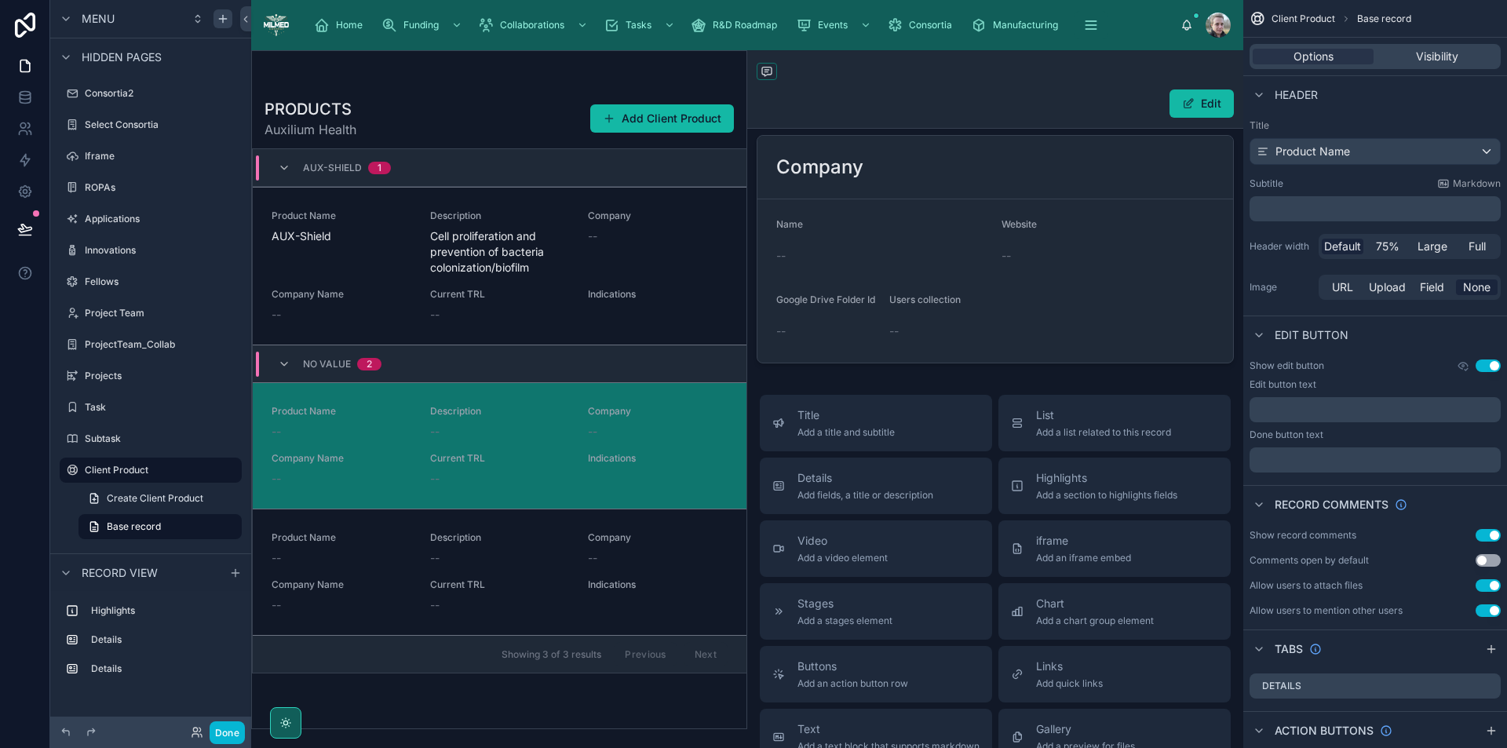
click at [522, 93] on div "PRODUCTS Auxilium Health Add Client Product AUX-Shield 1 Product Name AUX-Shiel…" at bounding box center [499, 409] width 495 height 640
click at [150, 521] on span "Base record" at bounding box center [134, 527] width 54 height 13
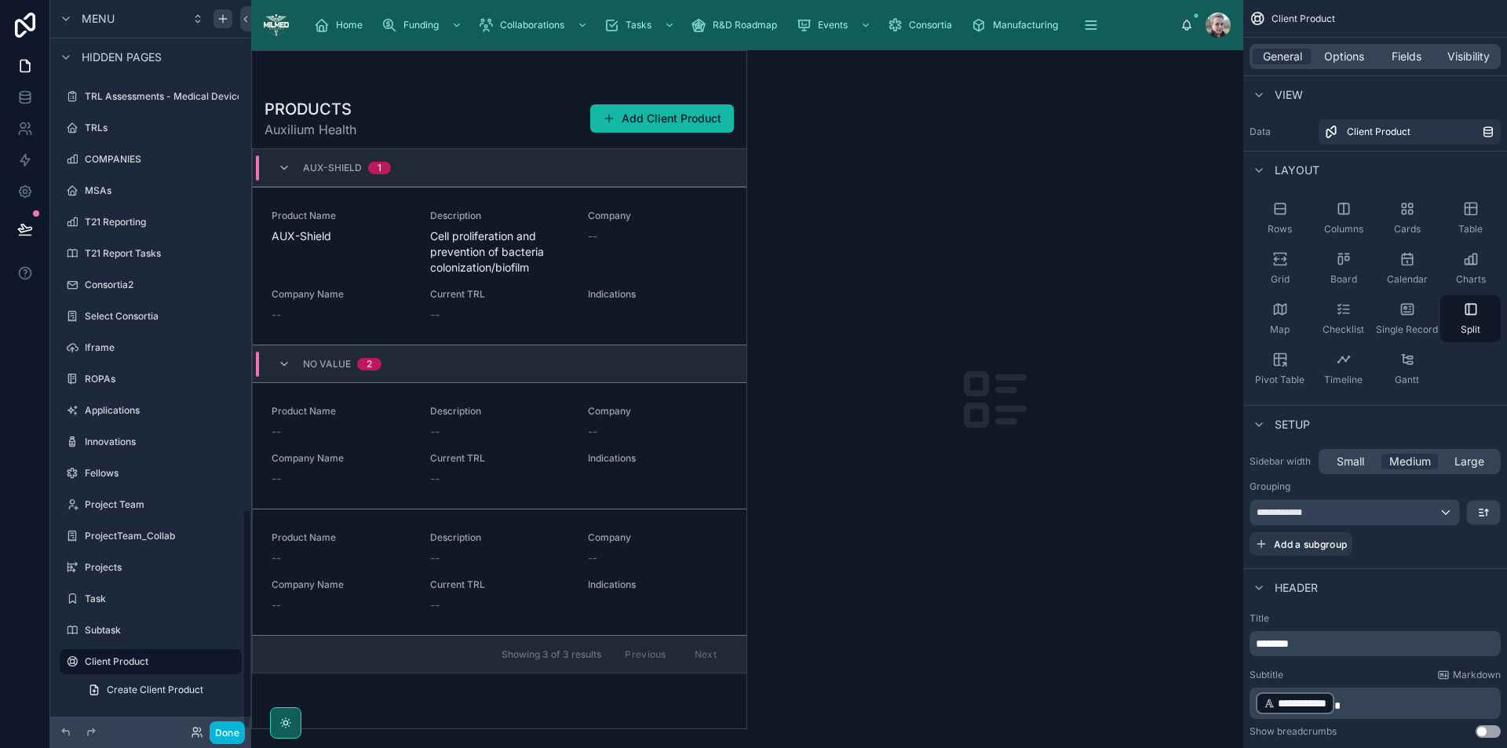
scroll to position [1676, 0]
click at [1357, 455] on span "Small" at bounding box center [1350, 462] width 27 height 16
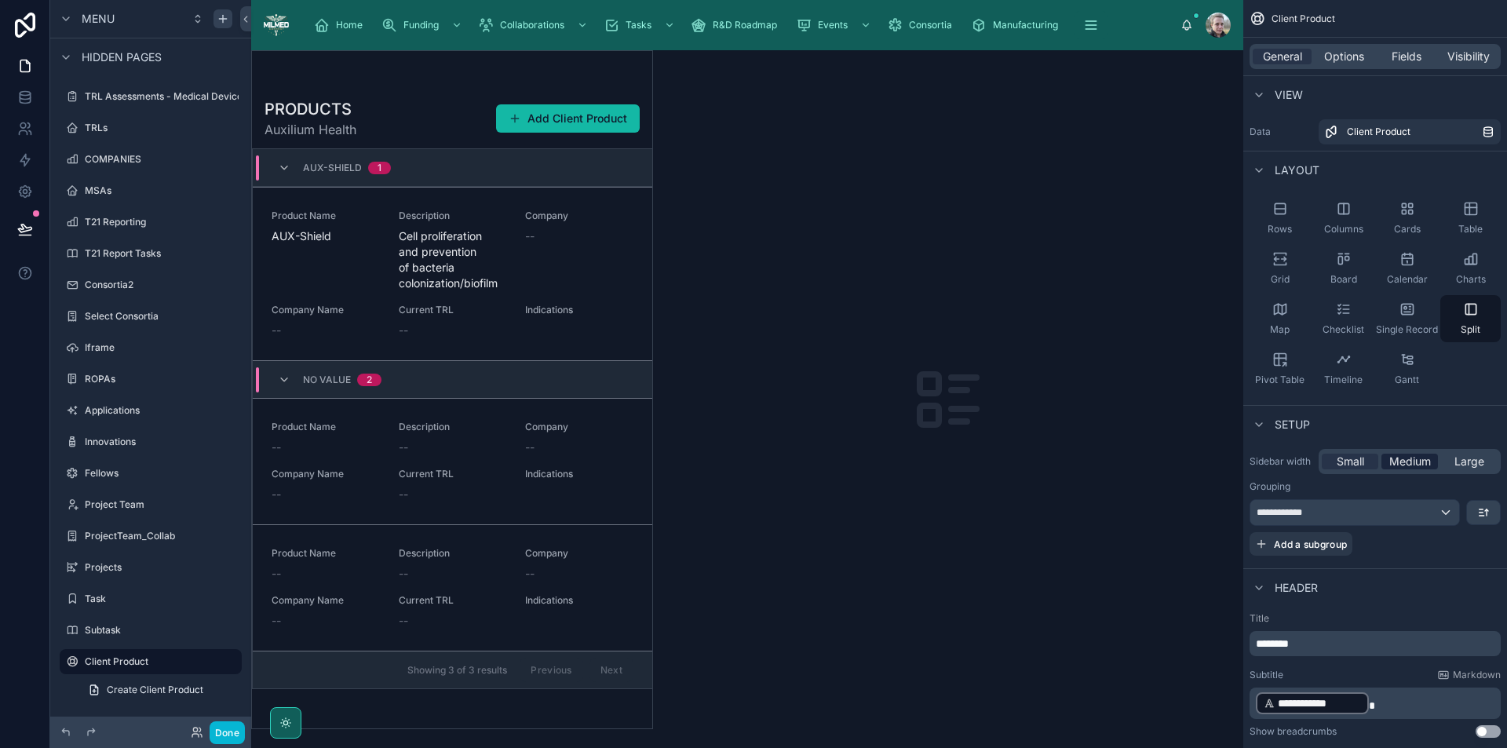
click at [1393, 463] on span "Medium" at bounding box center [1411, 462] width 42 height 16
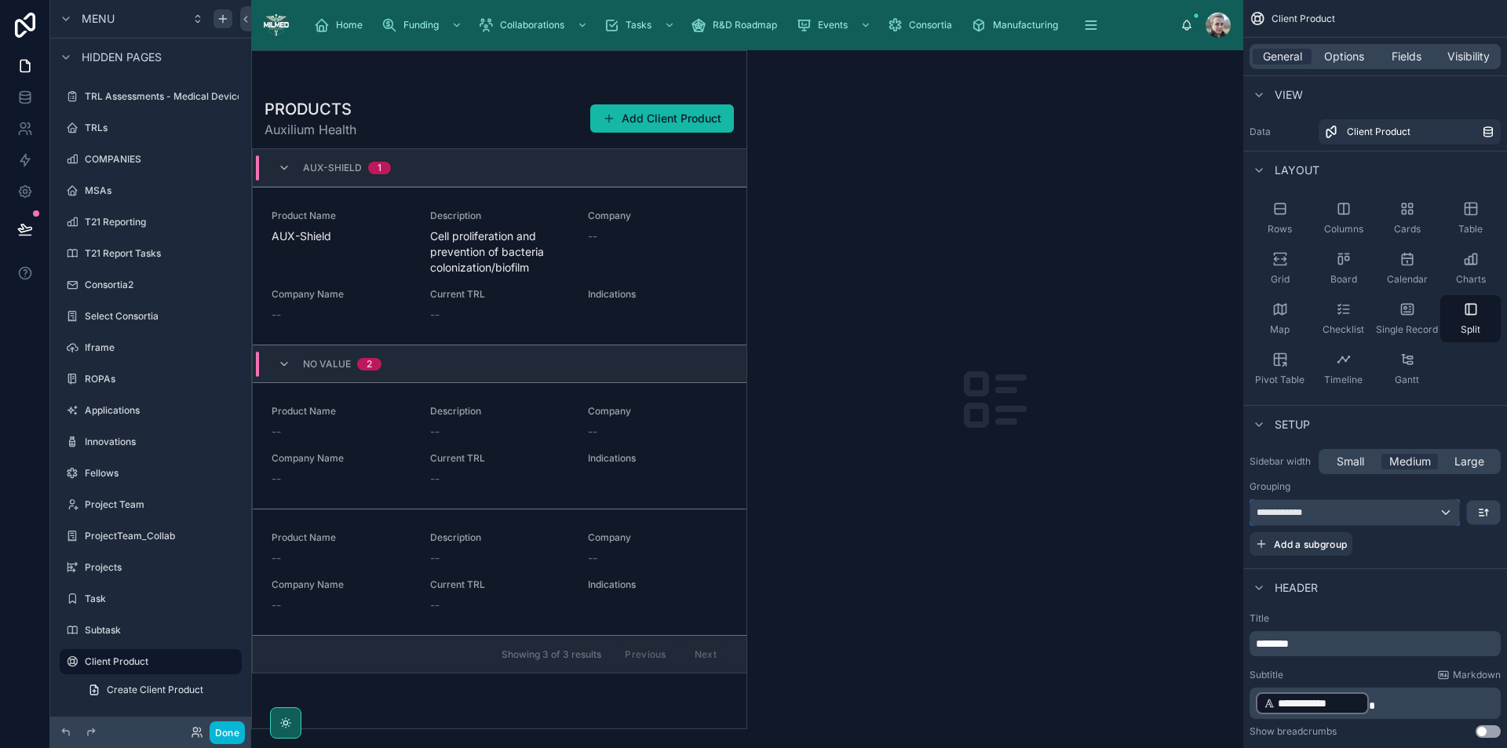
click at [1404, 513] on div "**********" at bounding box center [1355, 512] width 209 height 25
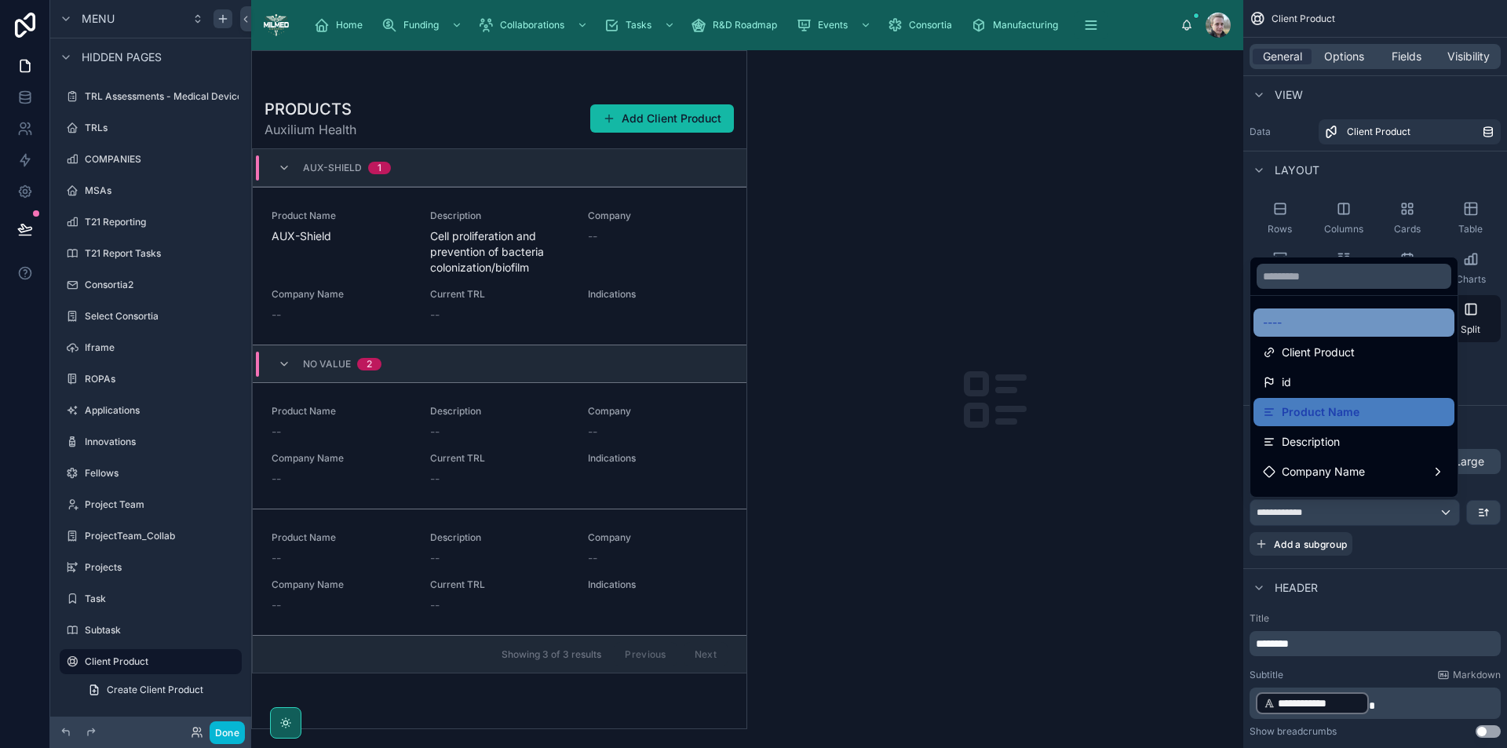
click at [1329, 326] on div "----" at bounding box center [1354, 322] width 182 height 19
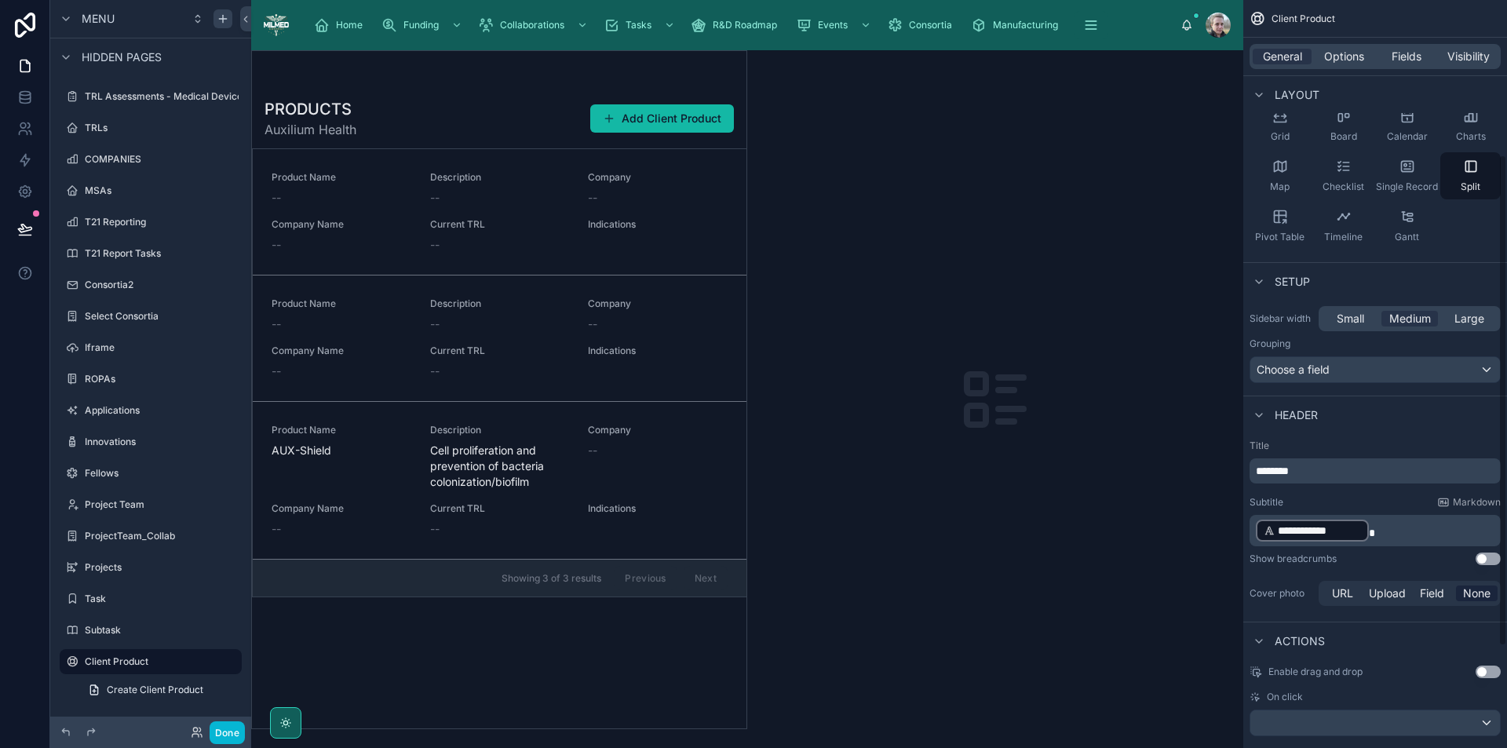
scroll to position [236, 0]
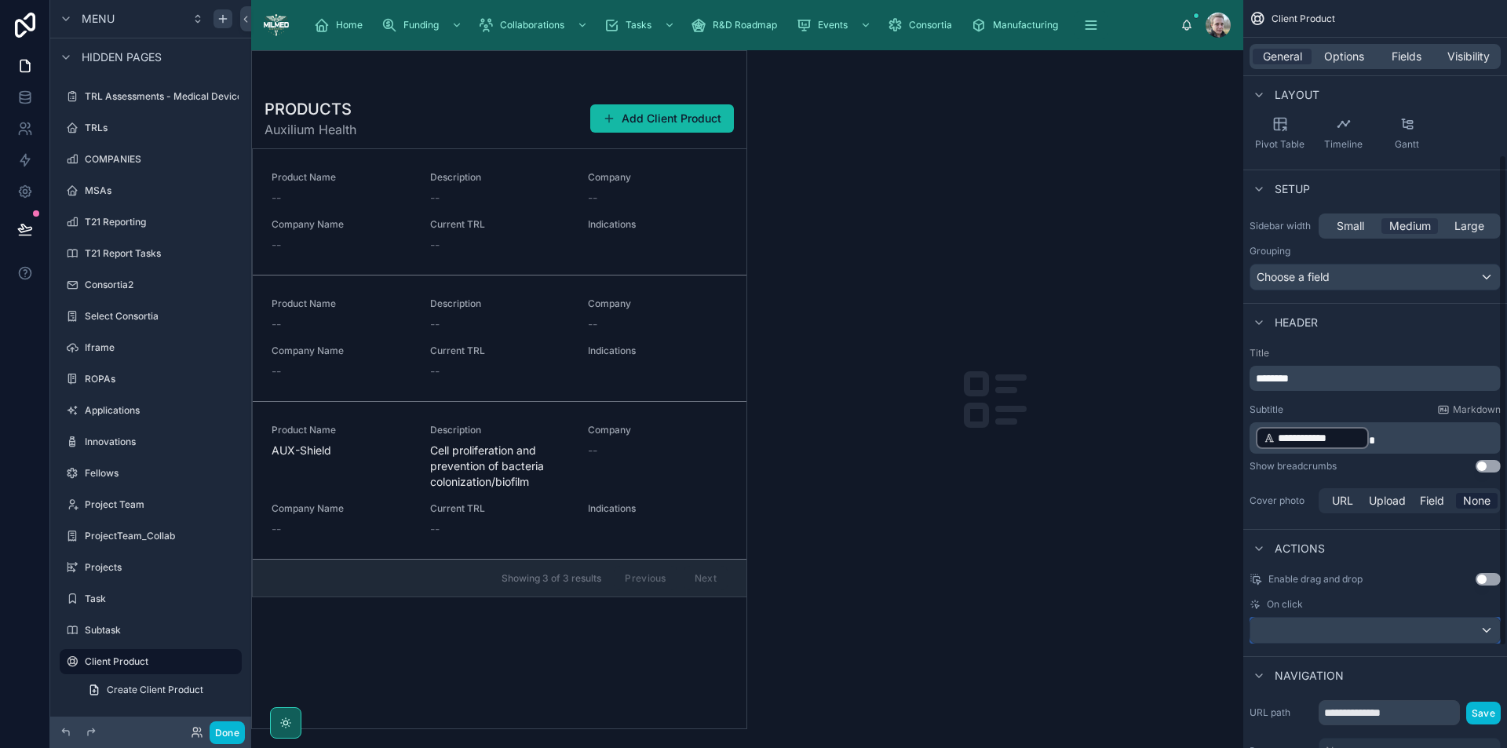
click at [1382, 634] on div "scrollable content" at bounding box center [1376, 630] width 250 height 25
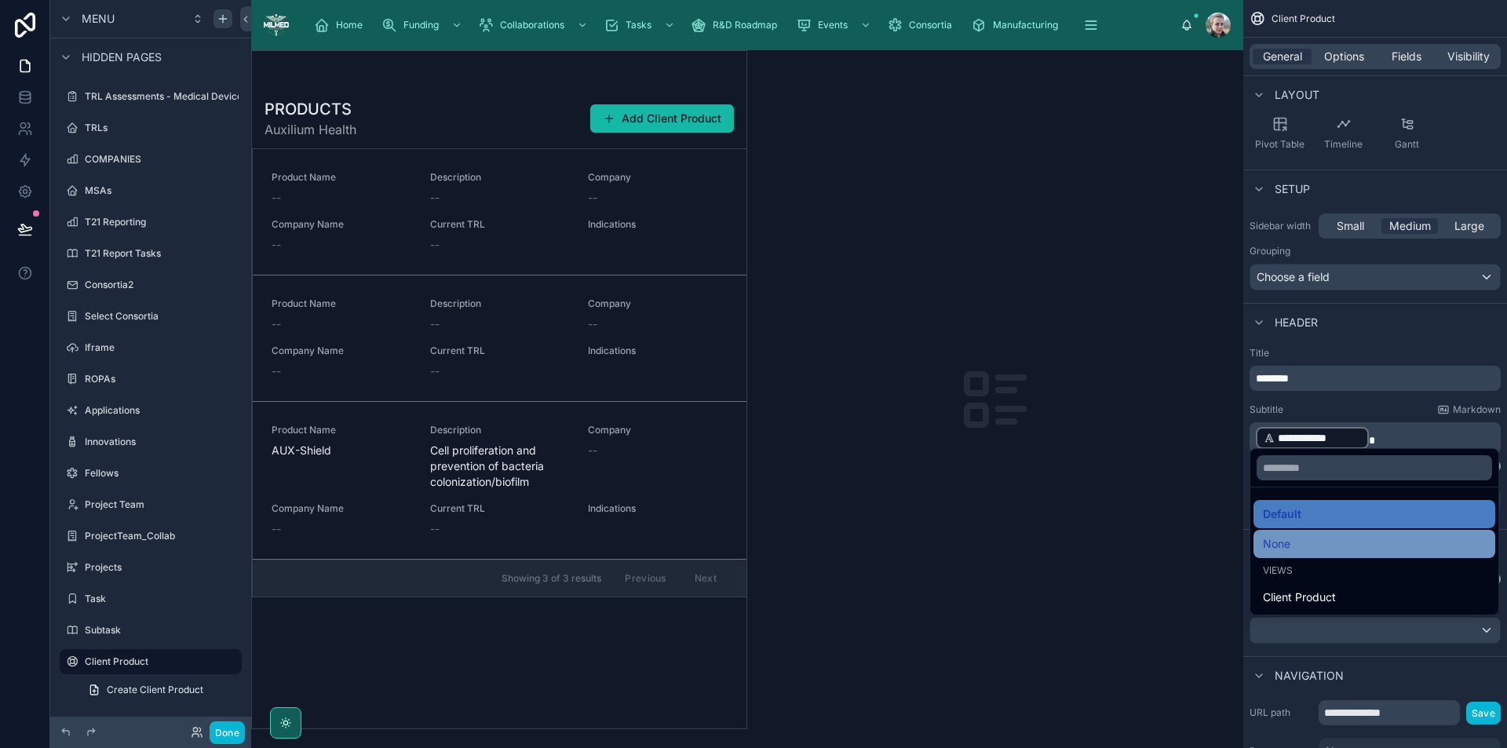
click at [1369, 537] on div "None" at bounding box center [1374, 544] width 223 height 19
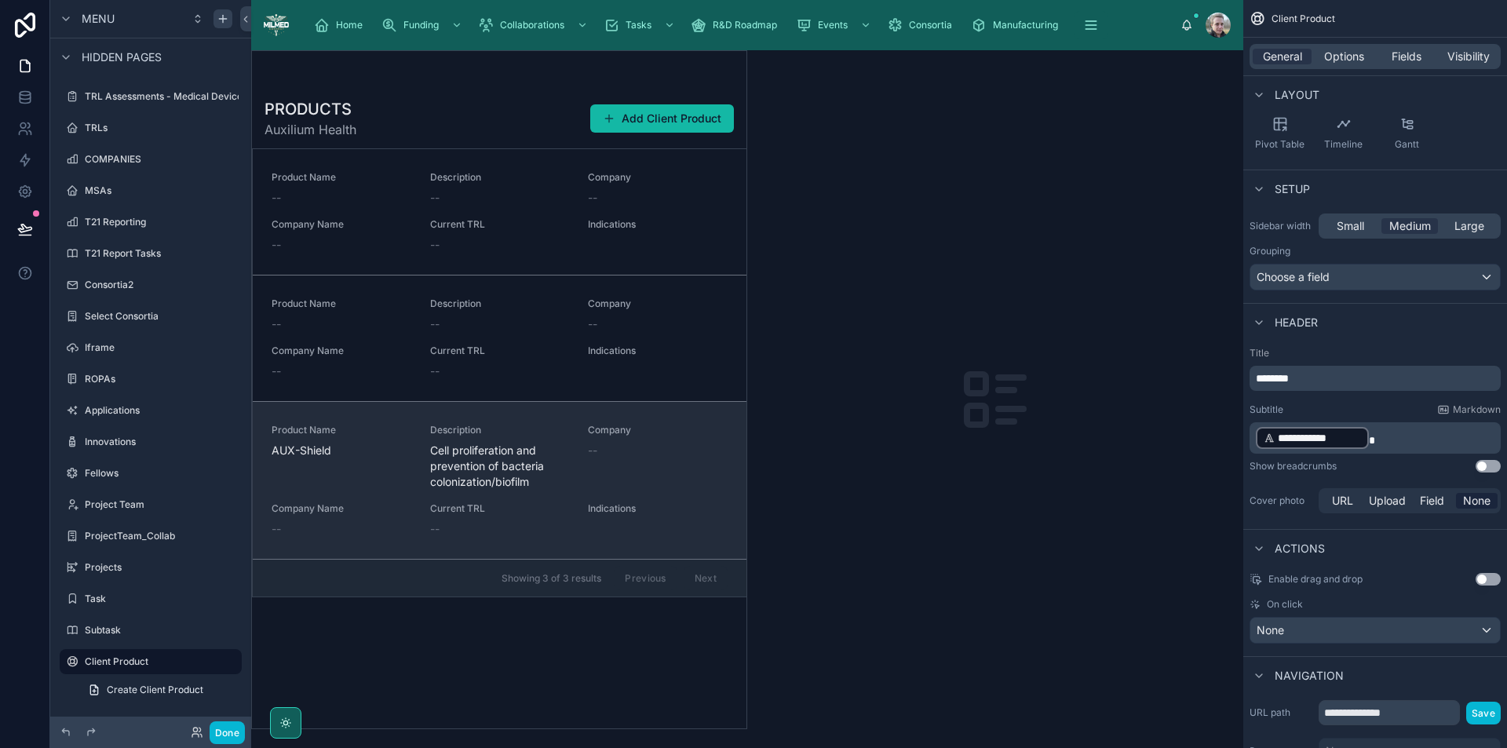
click at [544, 473] on span "Cell proliferation and prevention of bacteria colonization/biofilm" at bounding box center [500, 466] width 140 height 47
click at [633, 496] on div "Product Name AUX-Shield Description Cell proliferation and prevention of bacter…" at bounding box center [500, 480] width 456 height 113
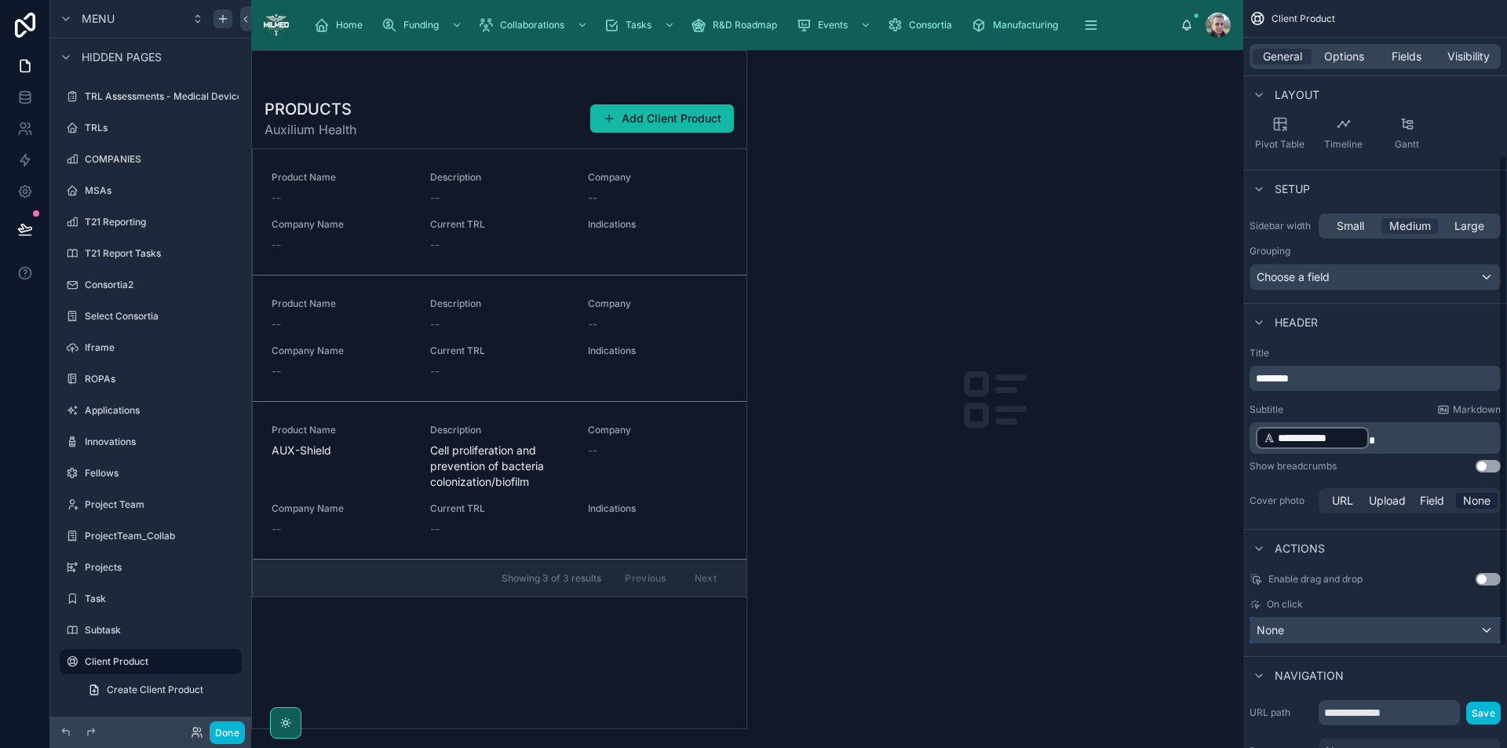
click at [1346, 630] on div "None" at bounding box center [1376, 630] width 250 height 25
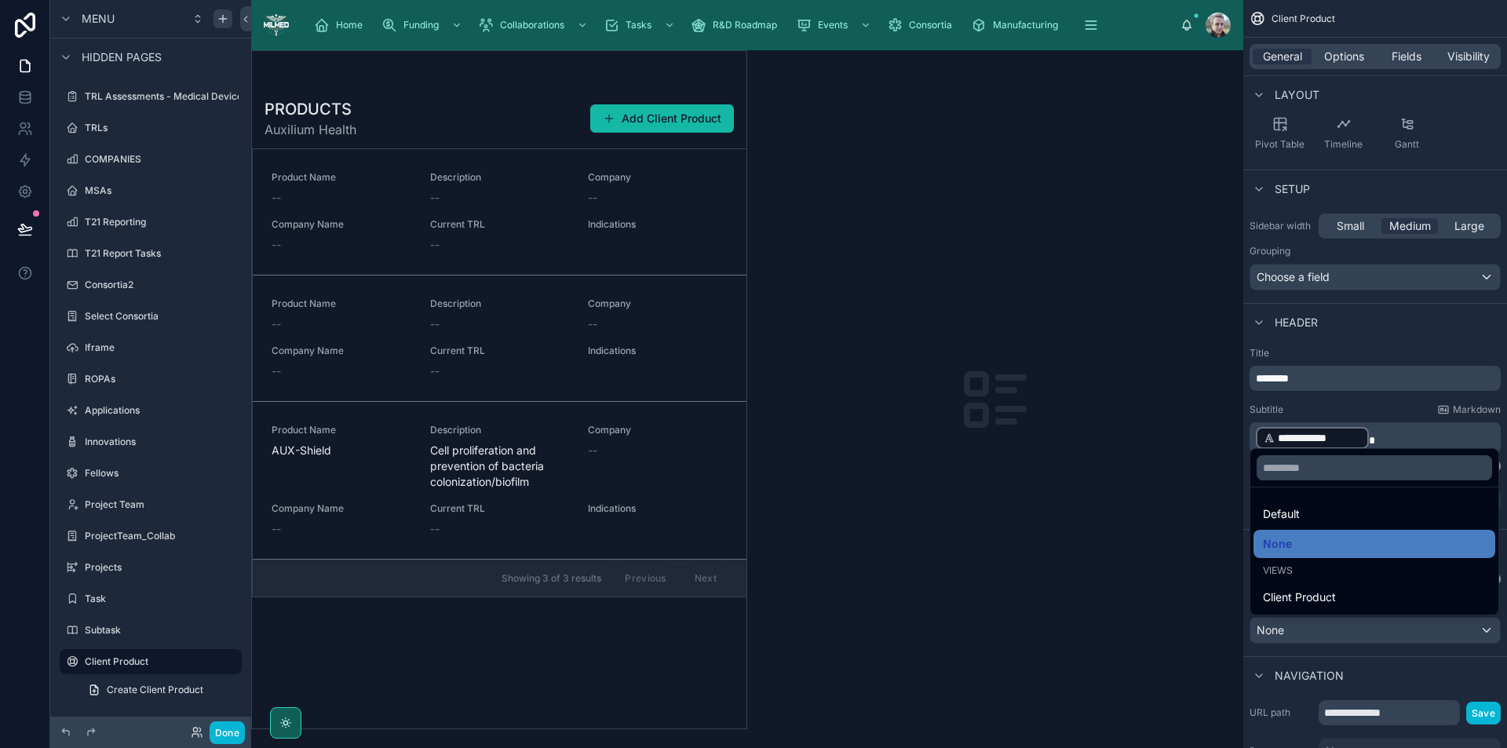
click at [1347, 507] on div "Default" at bounding box center [1374, 514] width 223 height 19
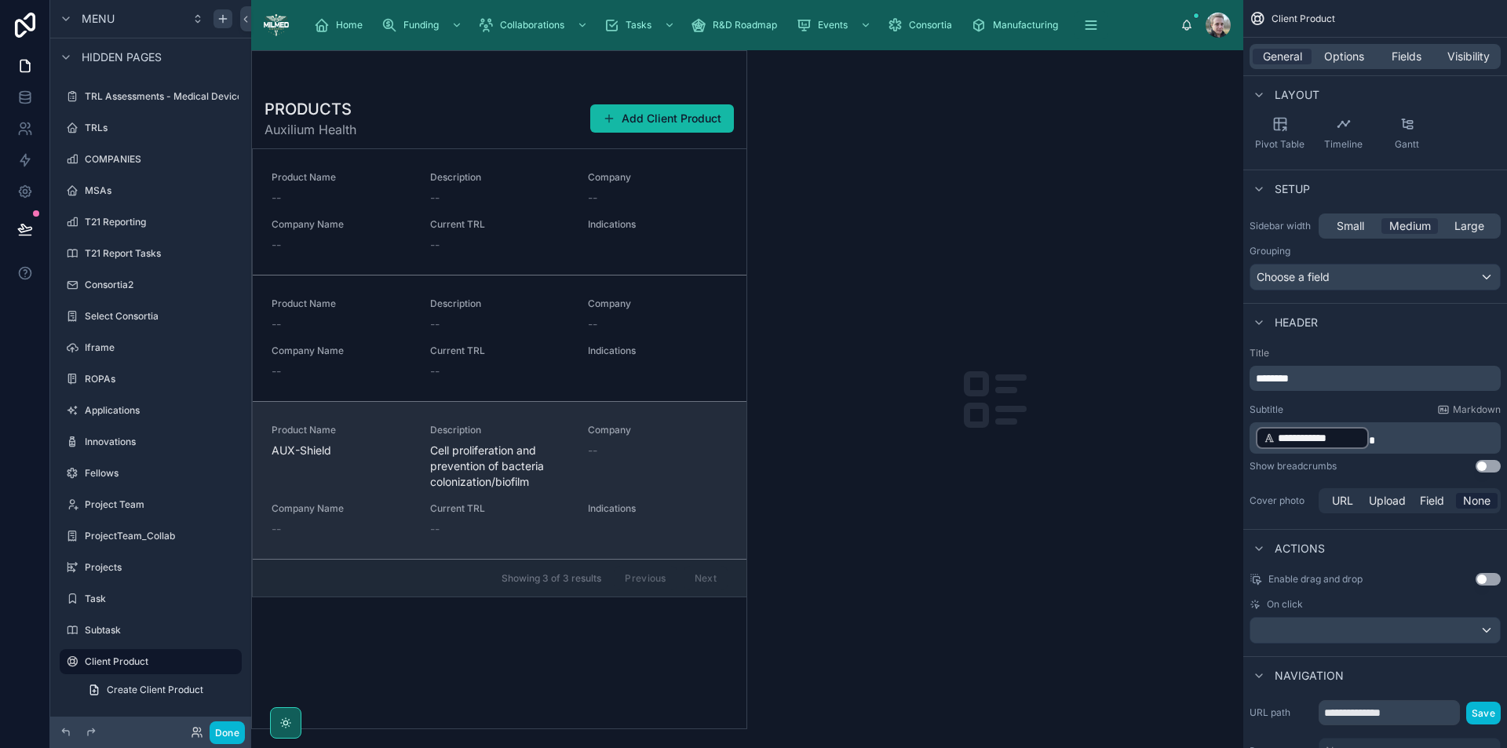
click at [644, 450] on div "--" at bounding box center [658, 451] width 140 height 16
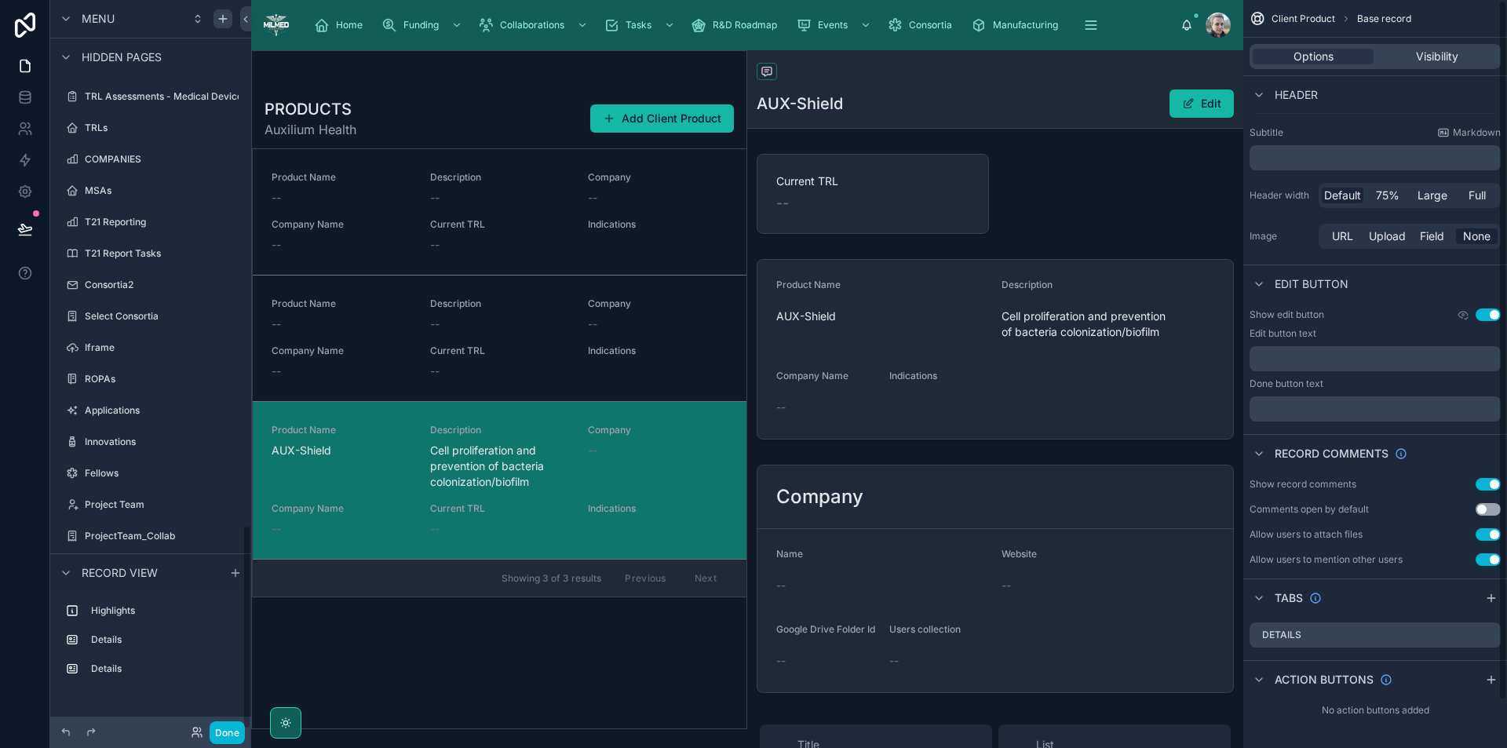
scroll to position [1868, 0]
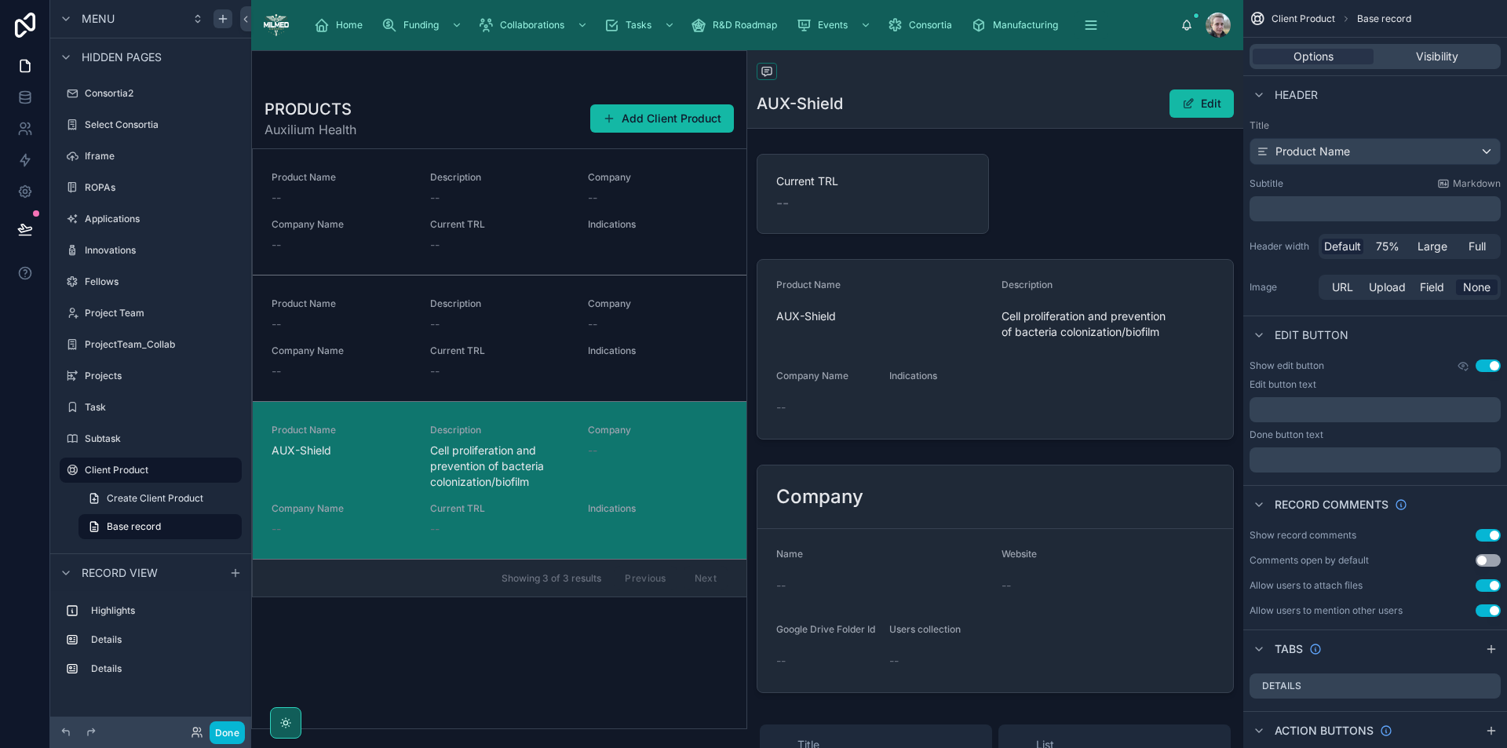
click at [644, 450] on div "--" at bounding box center [658, 451] width 140 height 16
click at [136, 522] on span "Base record" at bounding box center [134, 527] width 54 height 13
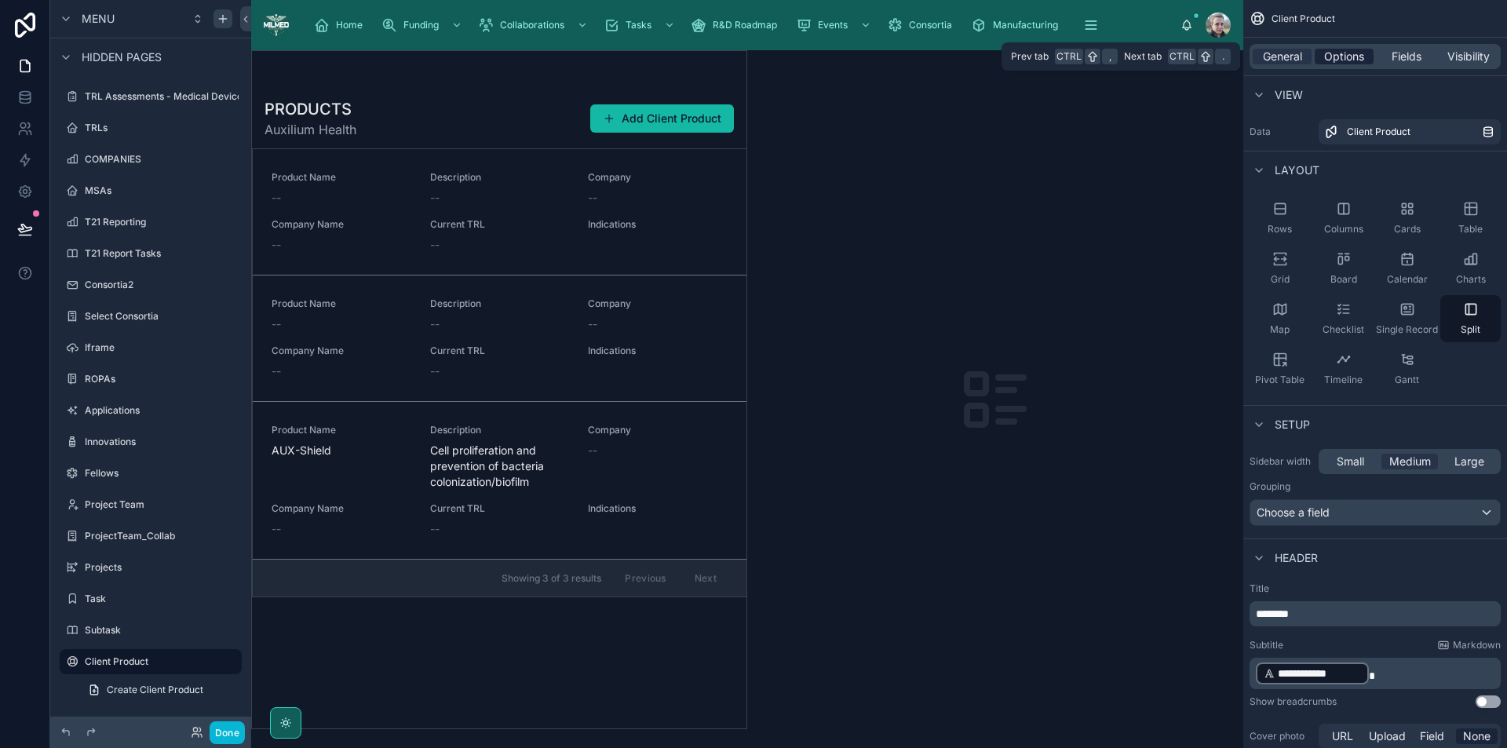
click at [1361, 60] on span "Options" at bounding box center [1344, 57] width 40 height 16
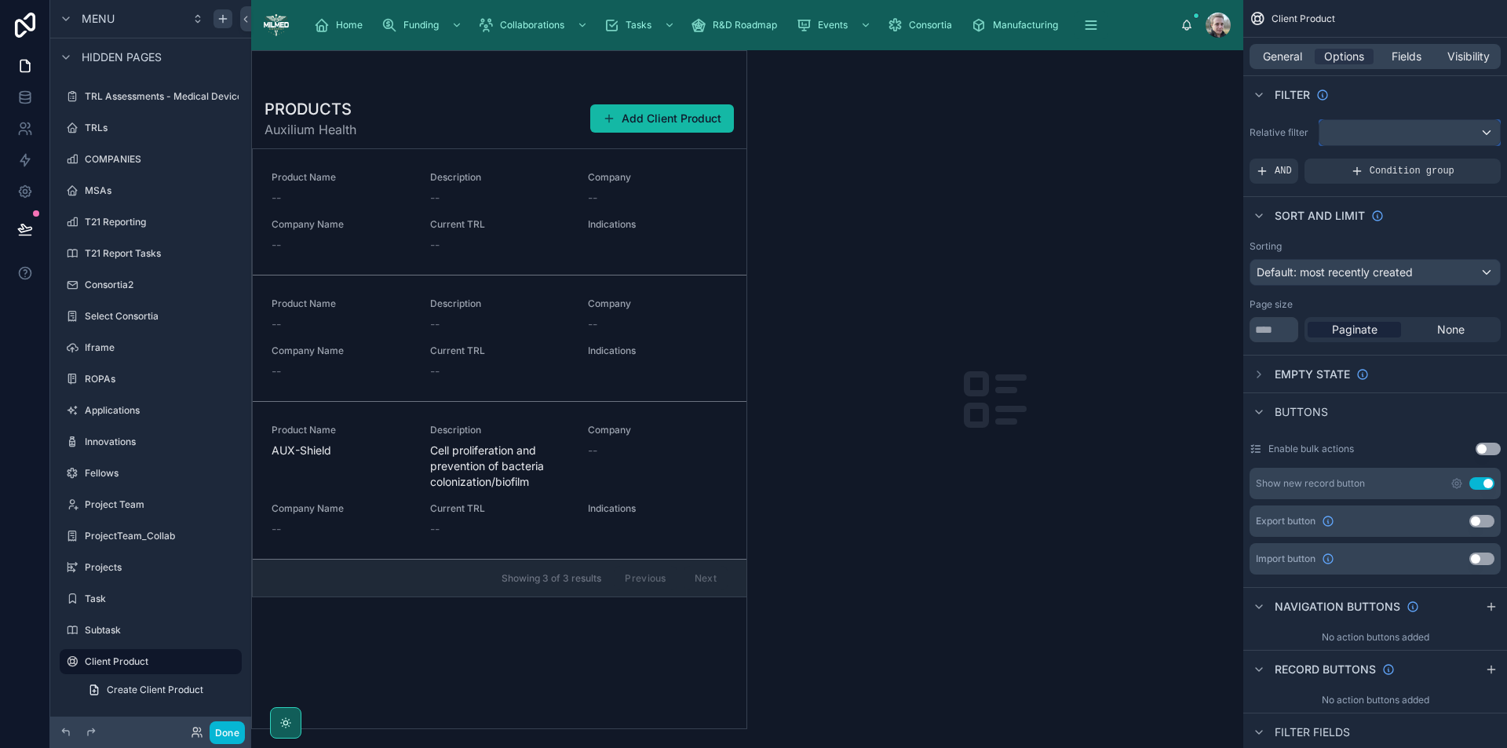
click at [1401, 127] on div "scrollable content" at bounding box center [1410, 132] width 181 height 25
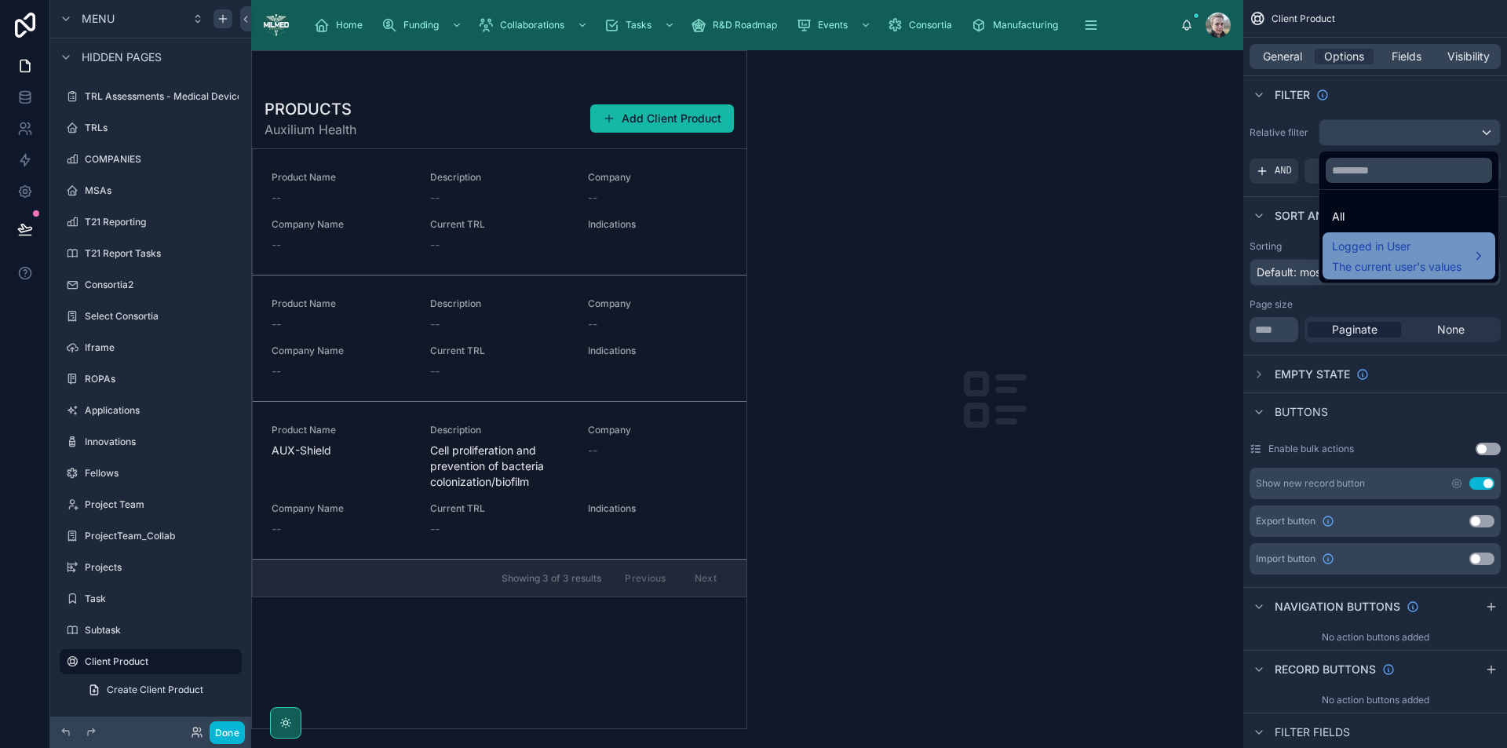
click at [1397, 261] on span "The current user's values" at bounding box center [1397, 267] width 130 height 16
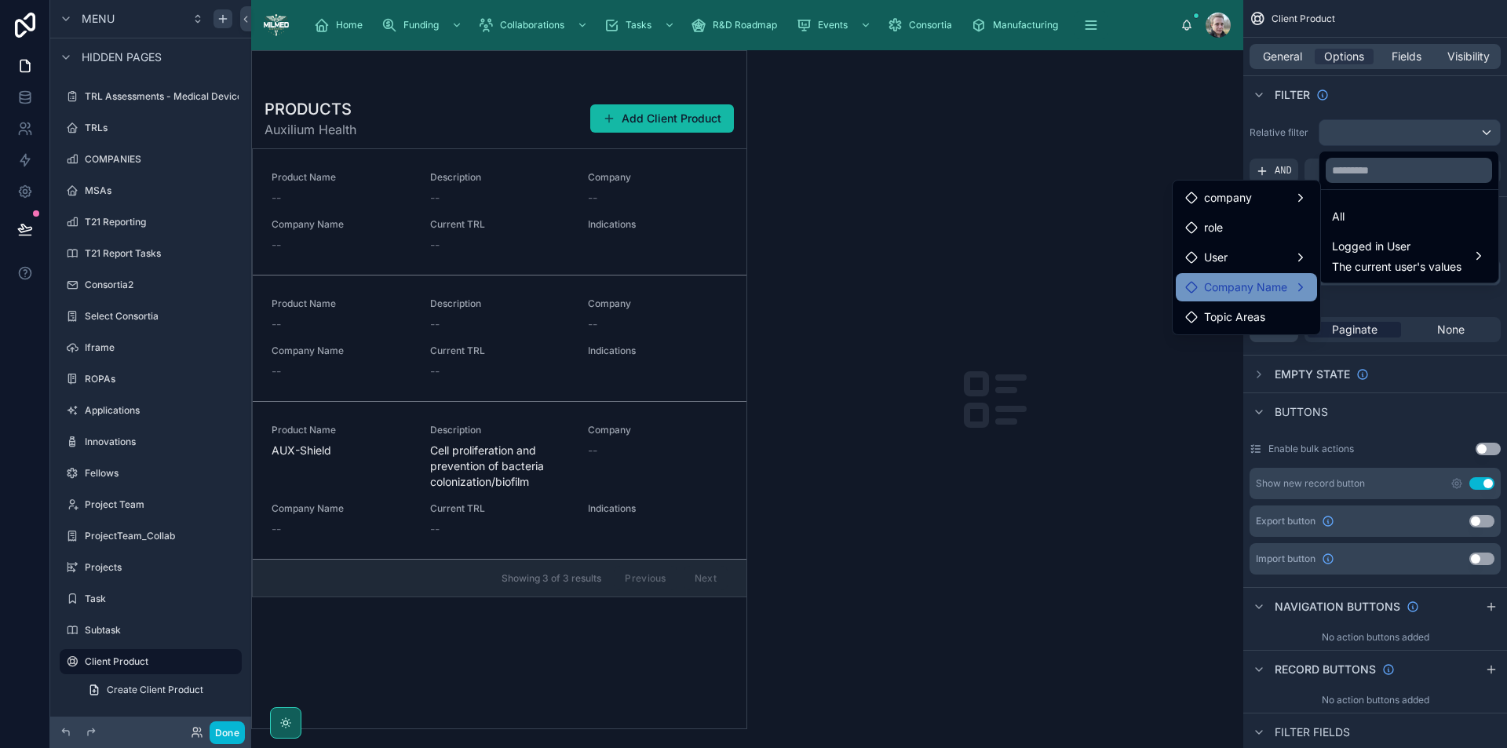
click at [1278, 294] on span "Company Name" at bounding box center [1245, 287] width 83 height 19
click at [1377, 295] on span "products collection" at bounding box center [1400, 289] width 98 height 19
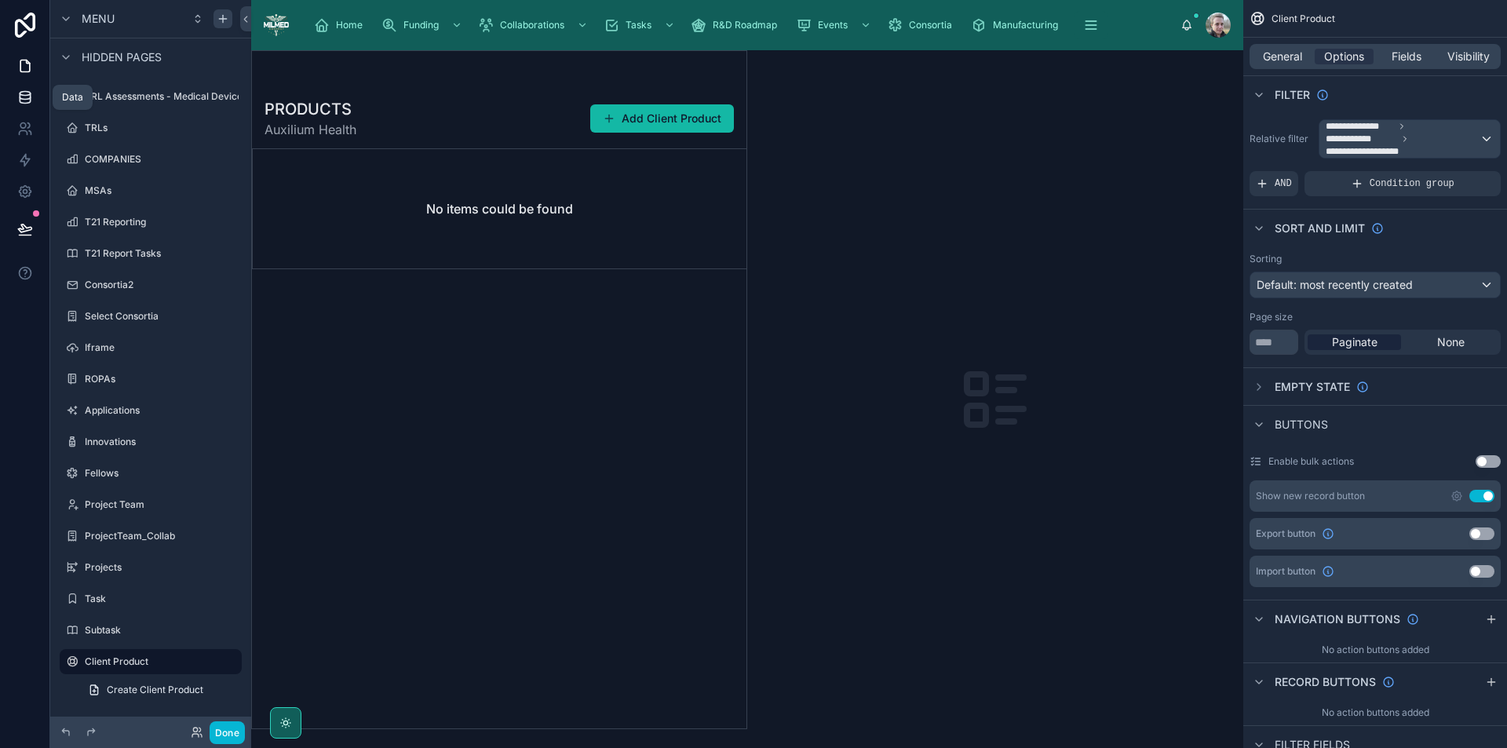
click at [22, 95] on icon at bounding box center [25, 94] width 10 height 4
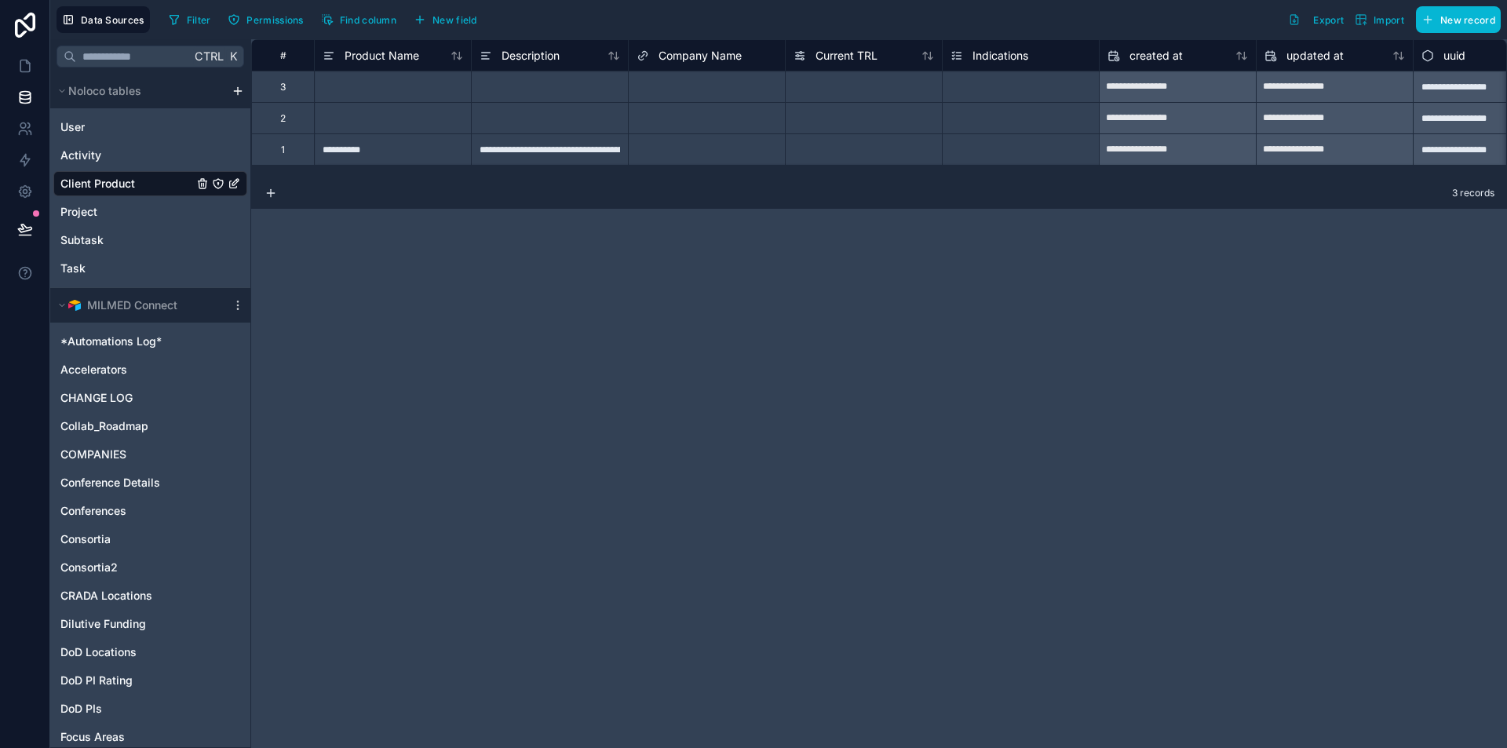
click at [701, 150] on div "Select a Company Name" at bounding box center [692, 150] width 111 height 13
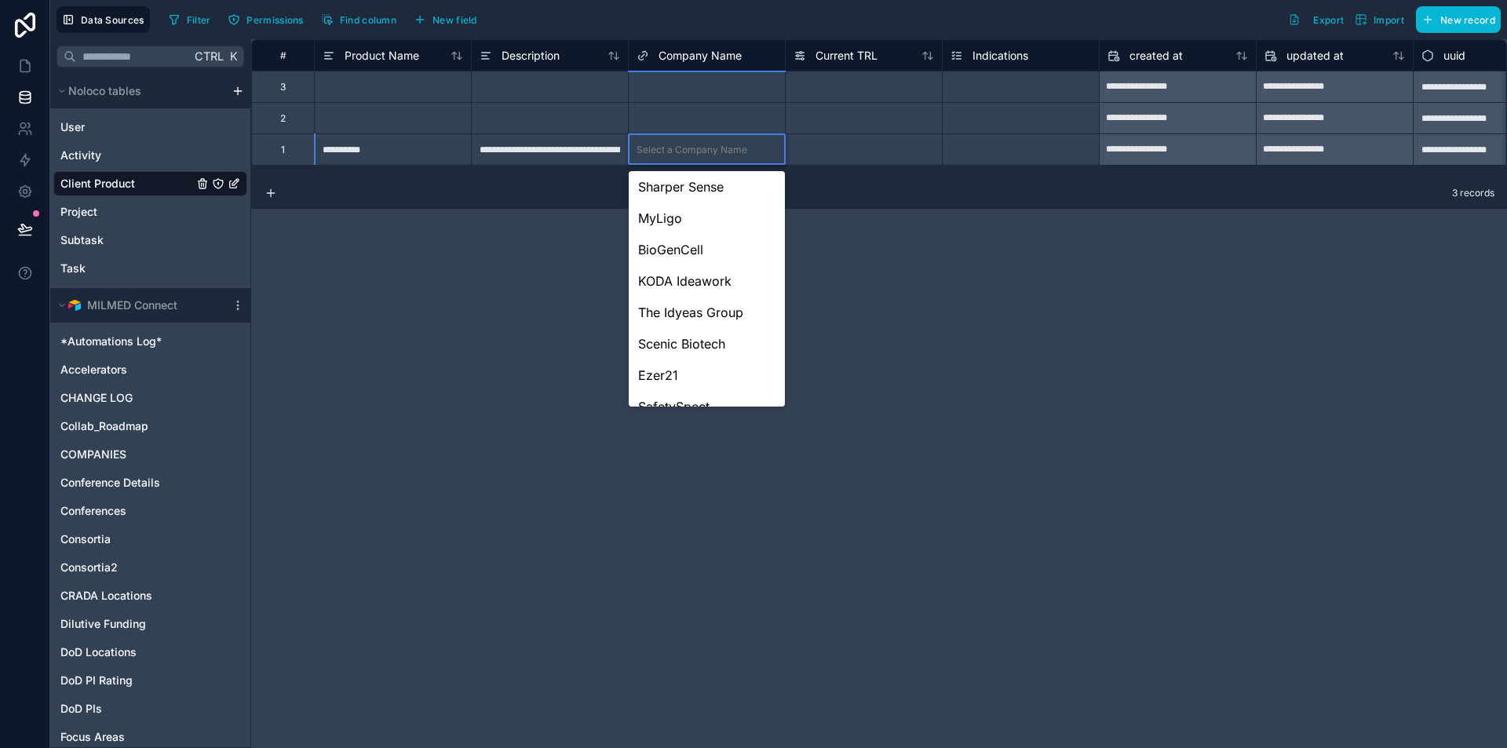
scroll to position [1435, 0]
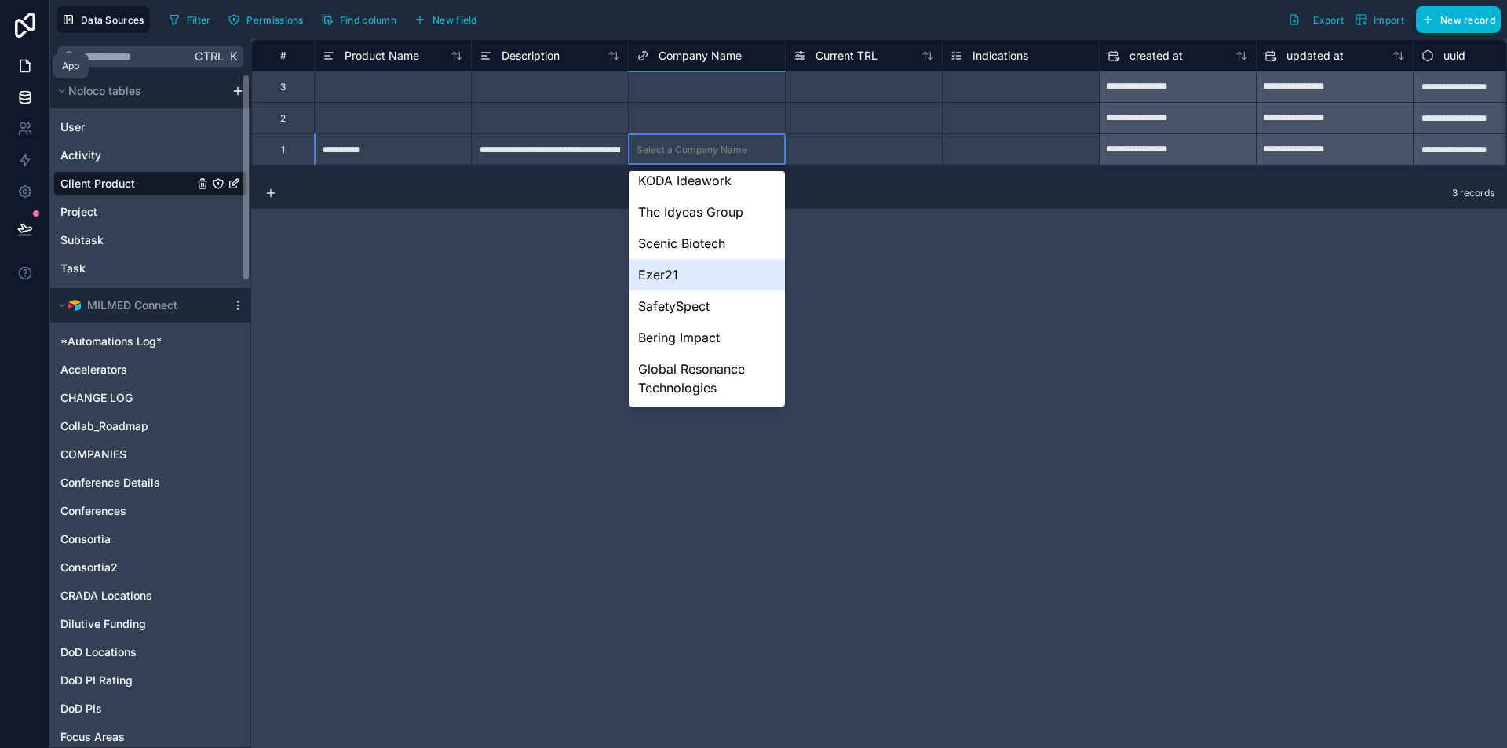
click at [24, 68] on icon at bounding box center [25, 66] width 16 height 16
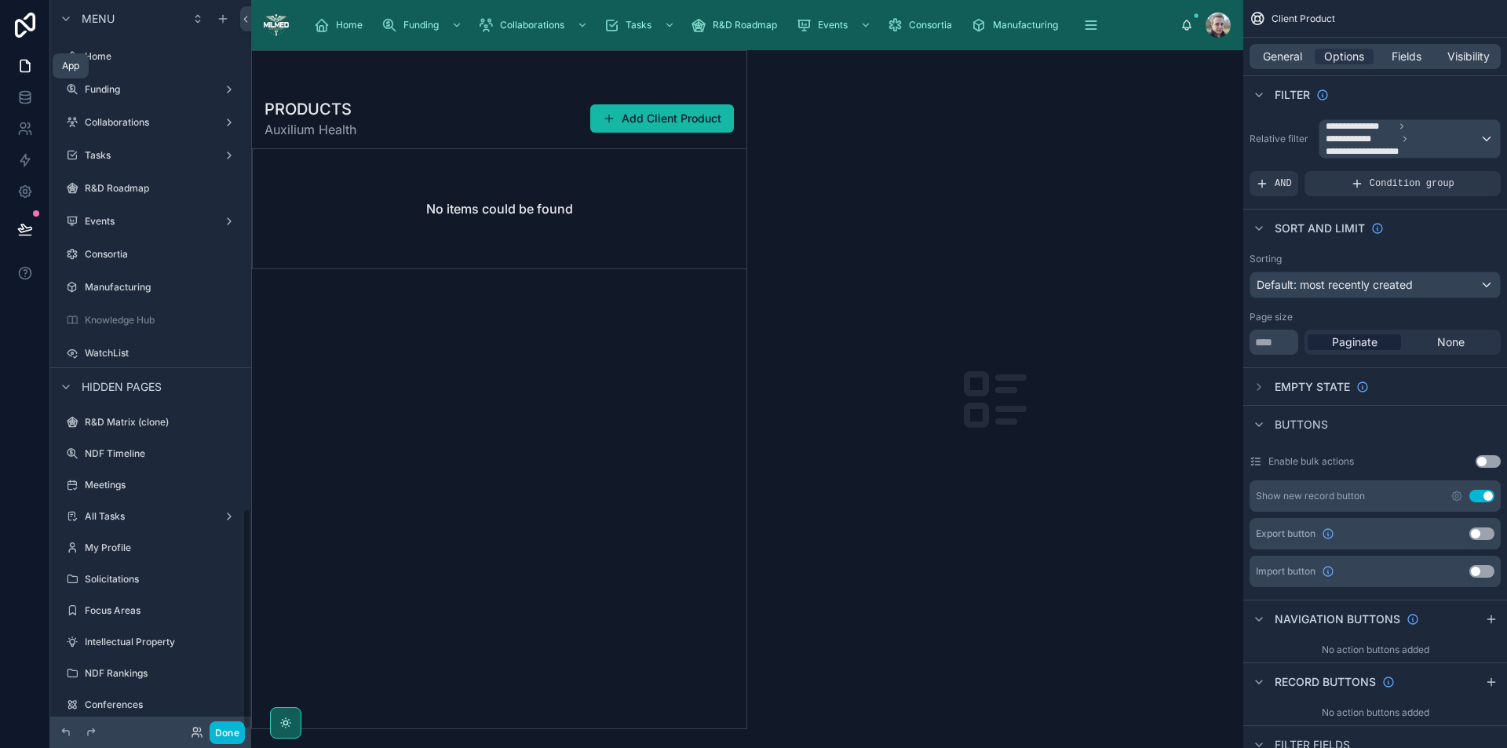
scroll to position [1676, 0]
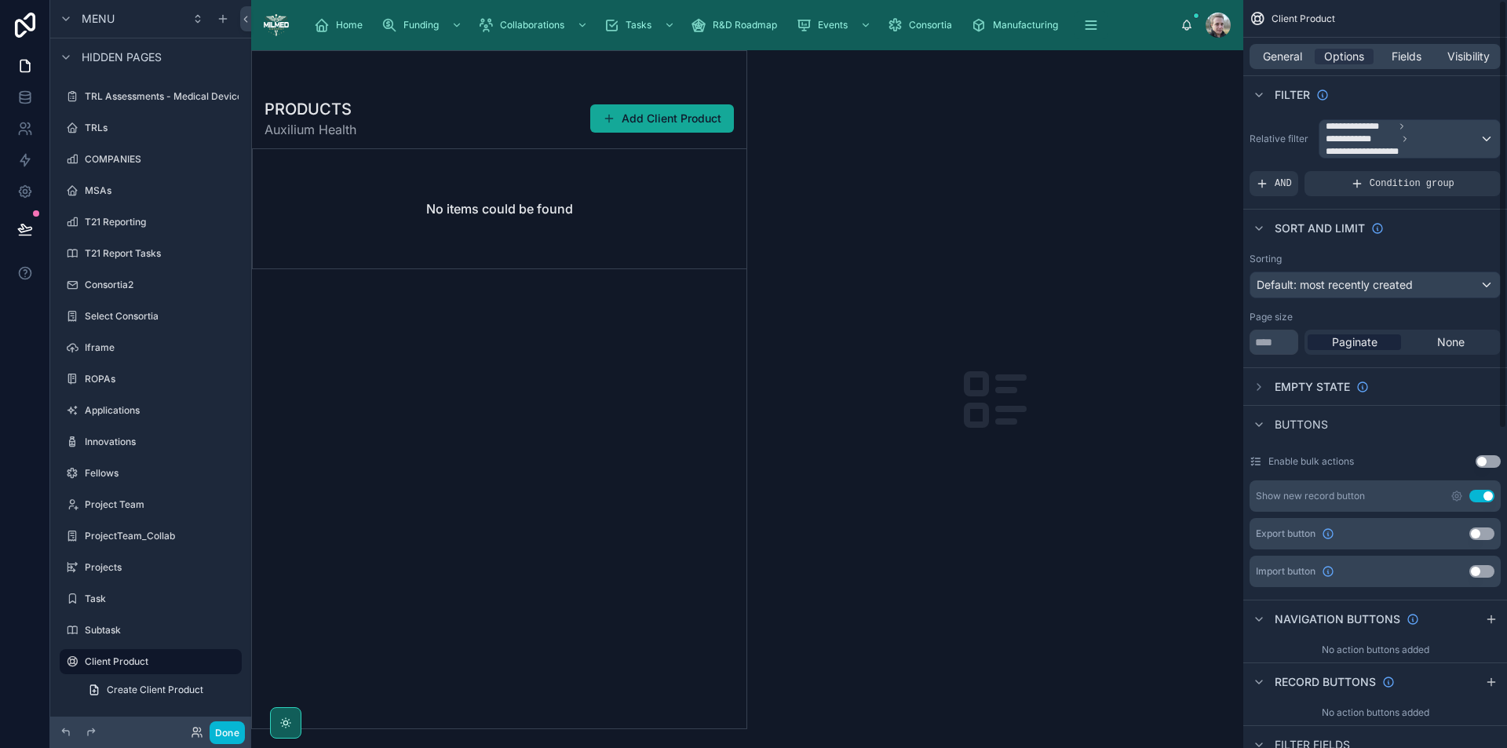
click at [653, 110] on button "Add Client Product" at bounding box center [662, 118] width 144 height 28
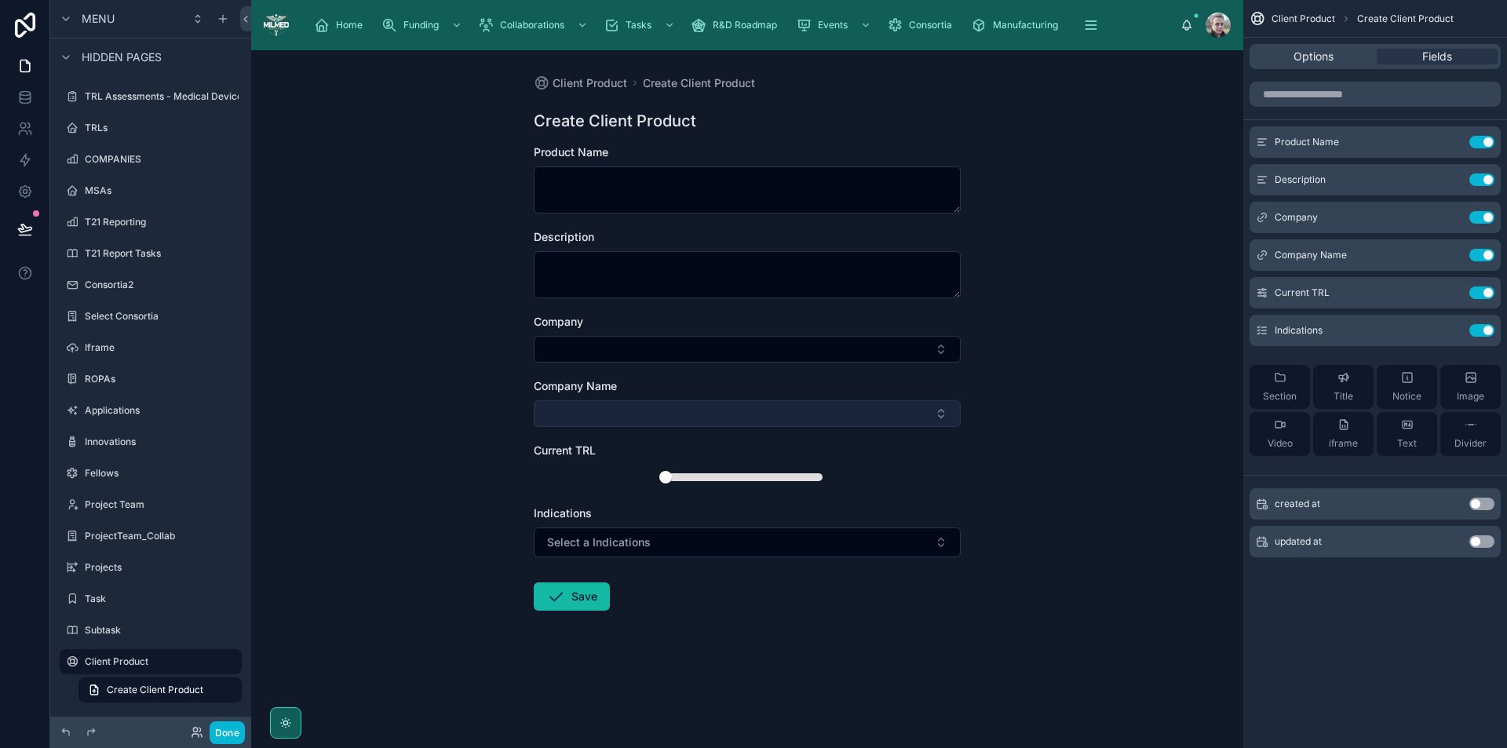
click at [666, 411] on button "Select Button" at bounding box center [747, 413] width 427 height 27
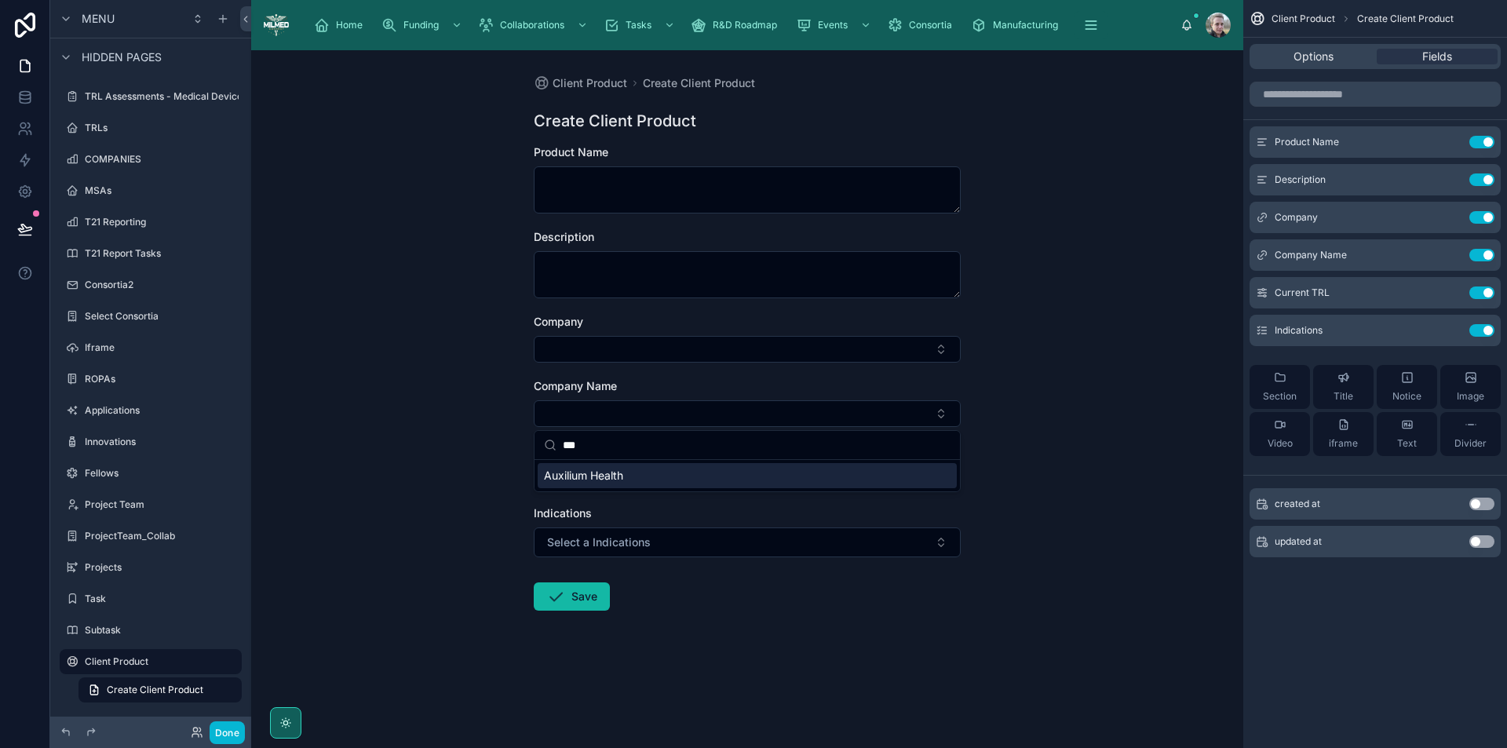
type input "***"
click at [648, 477] on div "Auxilium Health" at bounding box center [747, 475] width 419 height 25
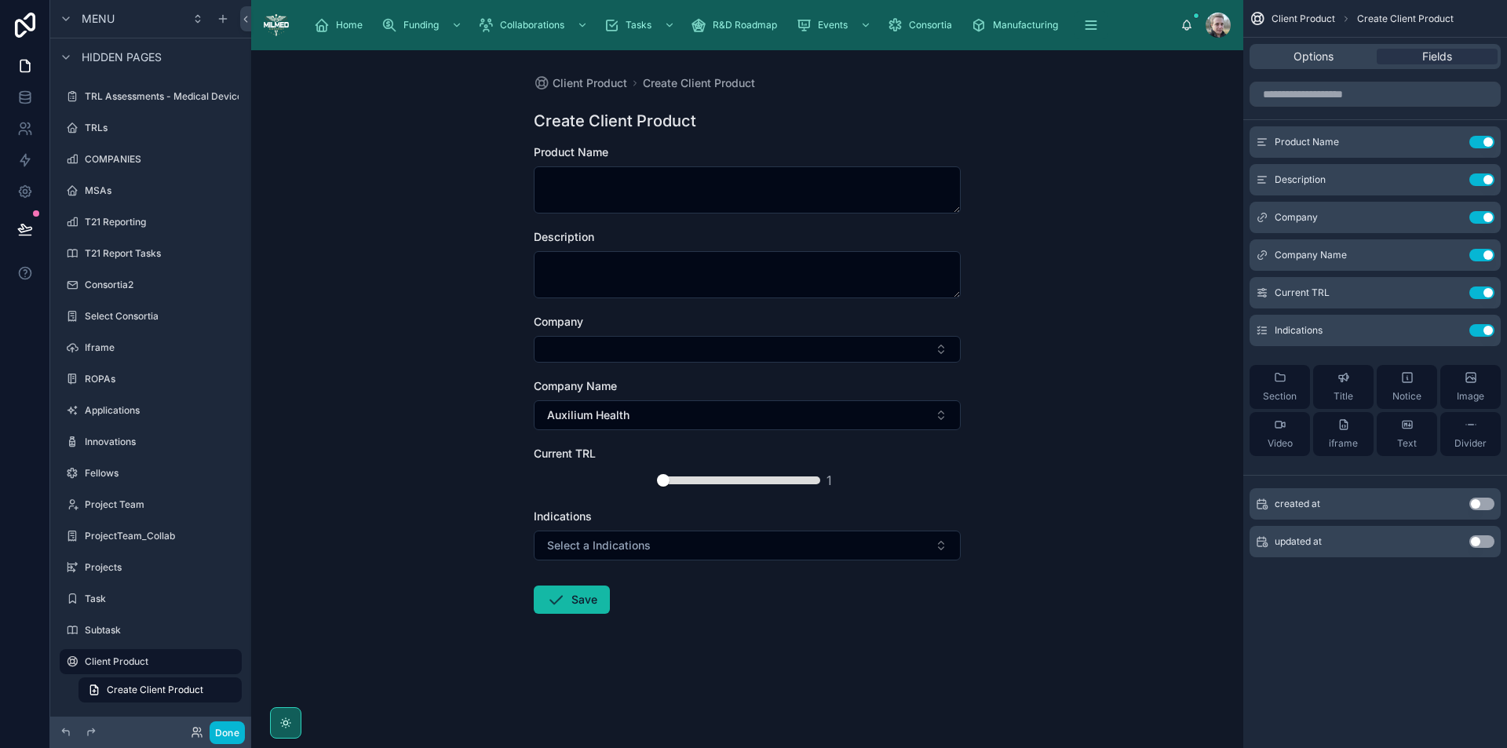
drag, startPoint x: 660, startPoint y: 478, endPoint x: 573, endPoint y: 475, distance: 86.4
click at [573, 475] on div "1" at bounding box center [747, 480] width 415 height 25
click at [755, 481] on div at bounding box center [740, 481] width 157 height 8
drag, startPoint x: 795, startPoint y: 484, endPoint x: 857, endPoint y: 487, distance: 62.1
click at [857, 487] on div "5" at bounding box center [747, 480] width 415 height 25
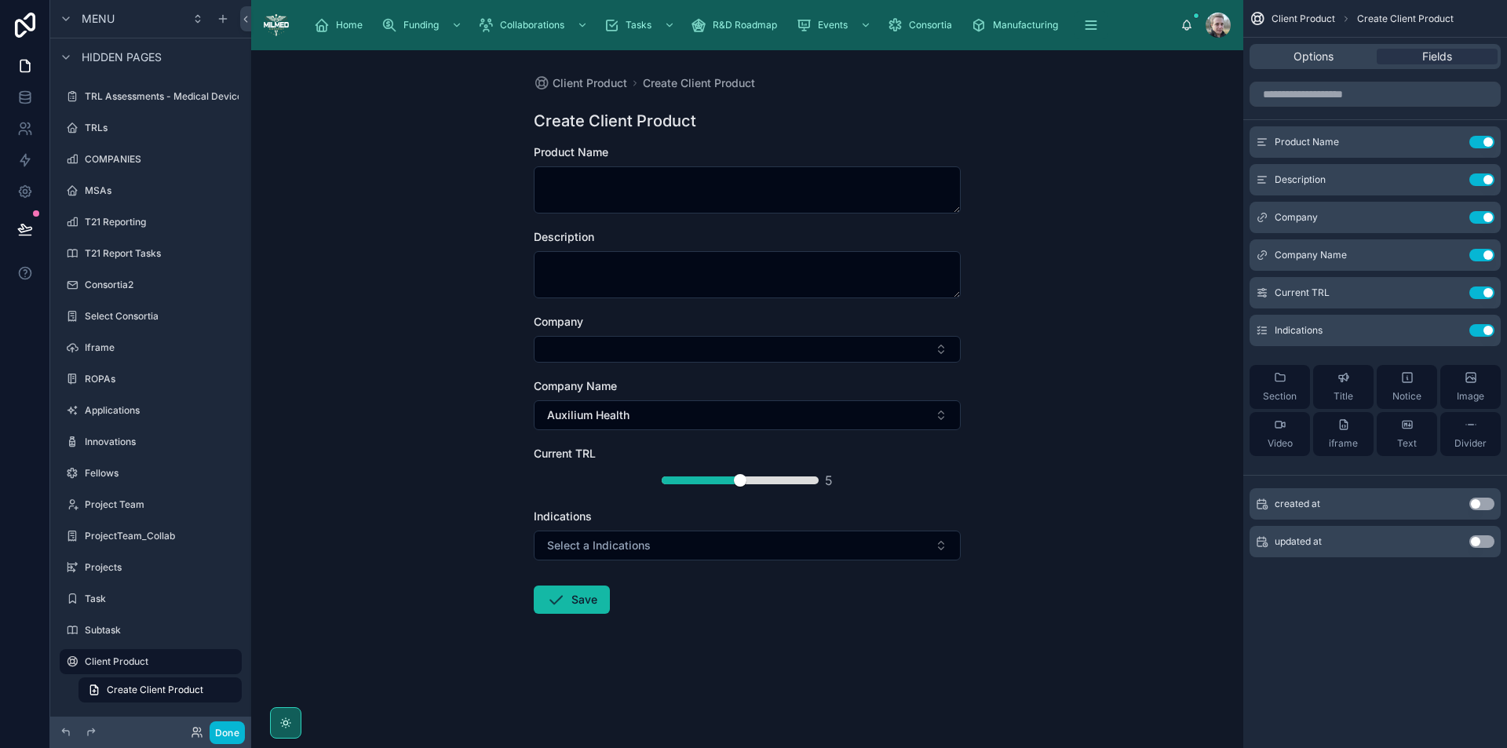
click at [816, 484] on div at bounding box center [740, 481] width 157 height 8
drag, startPoint x: 798, startPoint y: 481, endPoint x: 521, endPoint y: 456, distance: 277.5
click at [521, 456] on div "Client Product Create Client Product Create Client Product Product Name Descrip…" at bounding box center [747, 382] width 452 height 664
click at [586, 550] on span "Select a Indications" at bounding box center [599, 546] width 104 height 16
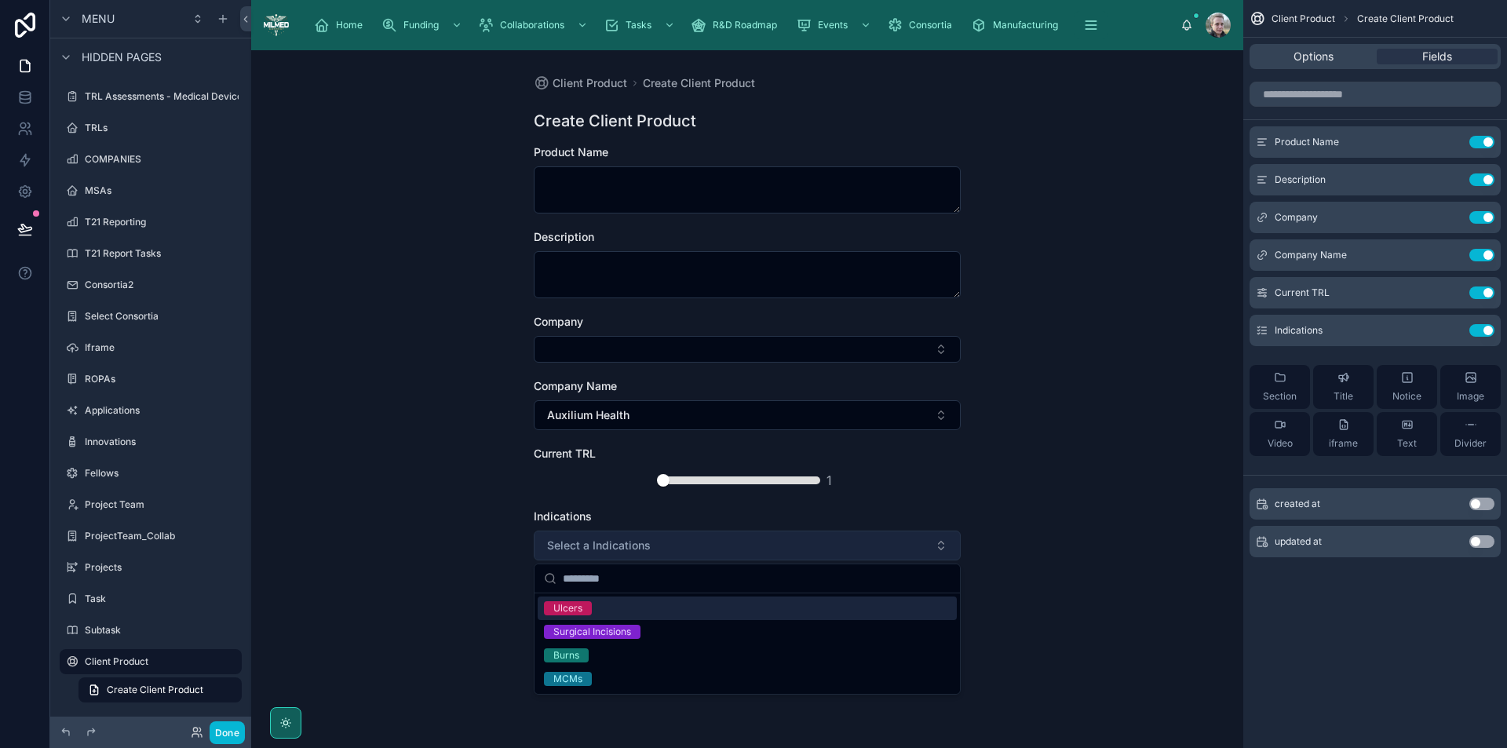
click at [586, 548] on span "Select a Indications" at bounding box center [599, 546] width 104 height 16
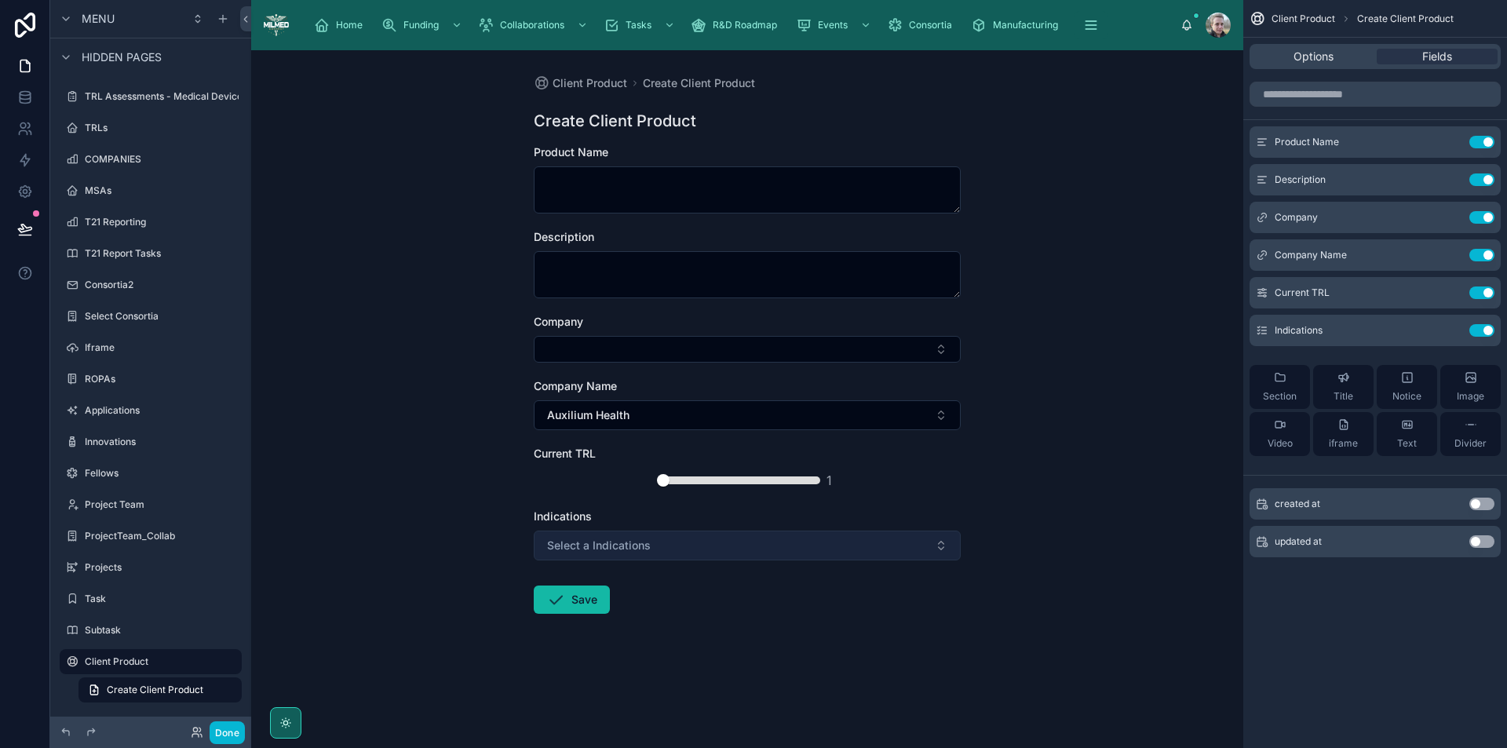
click at [919, 543] on button "Select a Indications" at bounding box center [747, 546] width 427 height 30
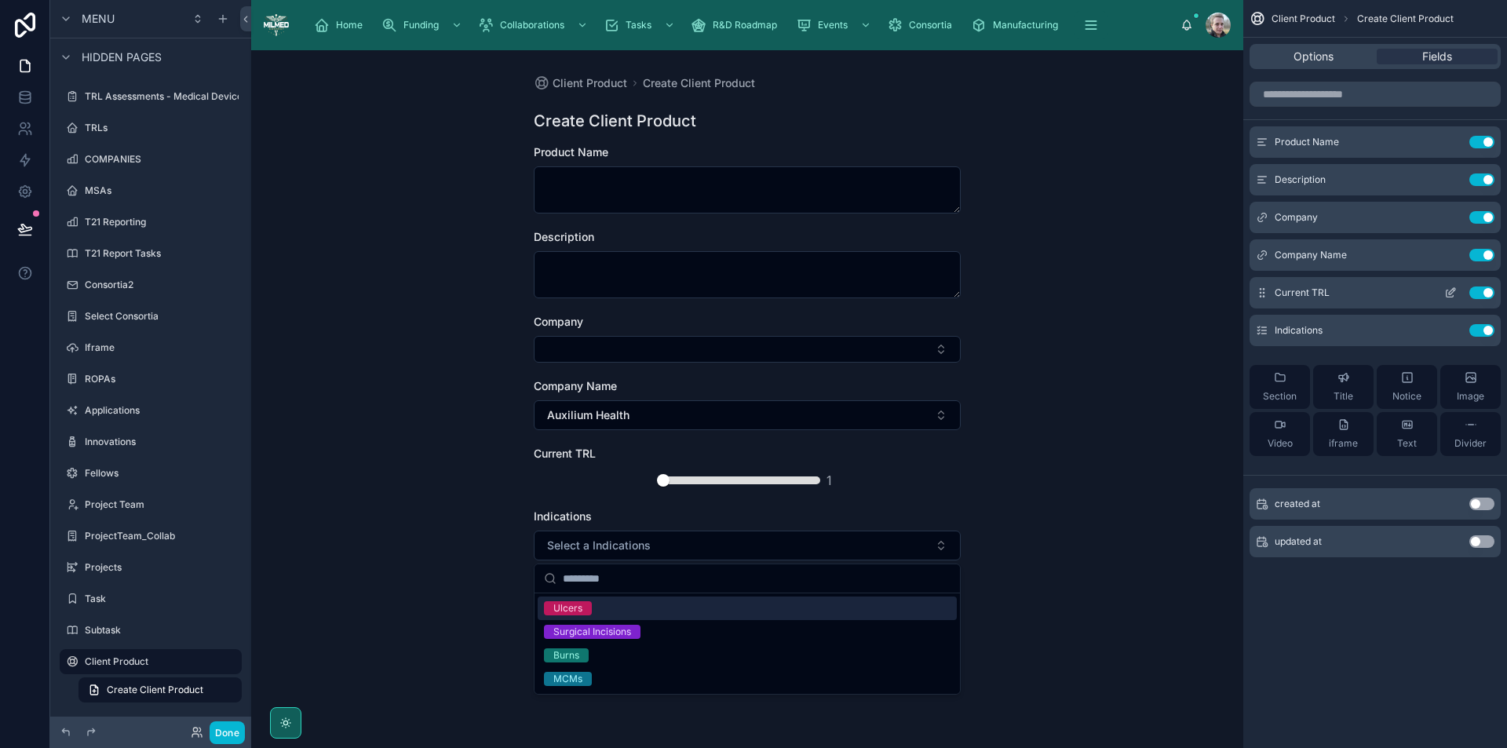
click at [1452, 293] on icon "scrollable content" at bounding box center [1451, 293] width 13 height 13
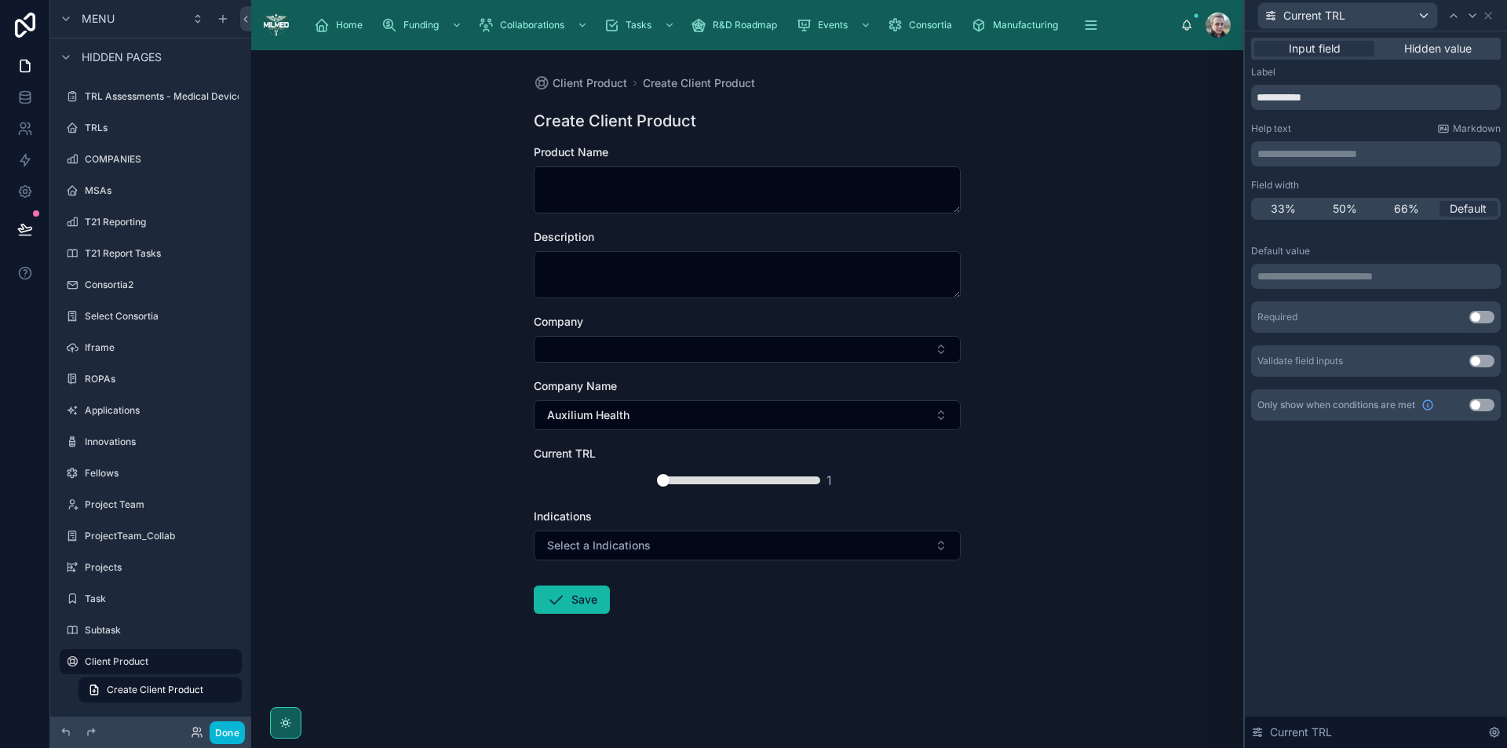
click at [1346, 276] on p "**********" at bounding box center [1378, 277] width 240 height 16
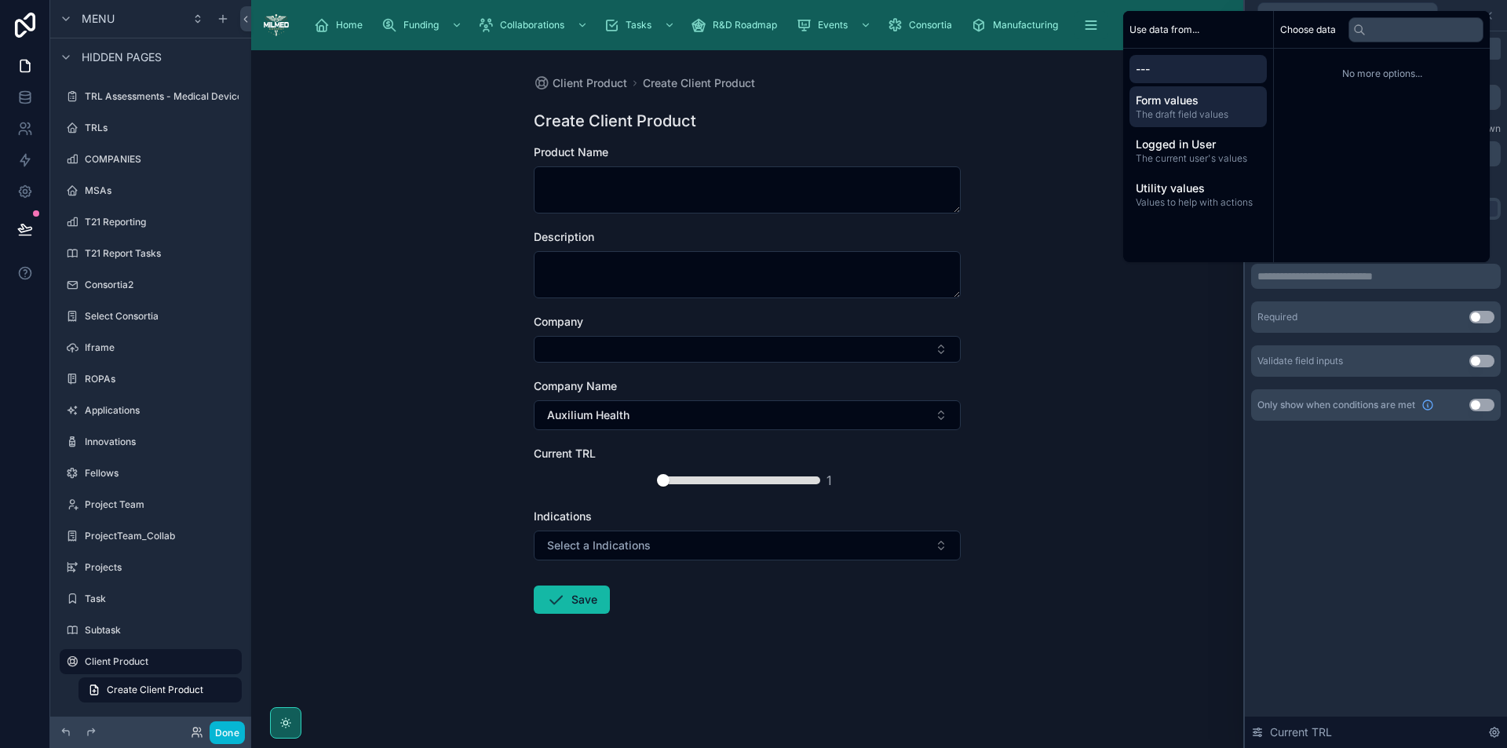
click at [1191, 108] on span "The draft field values" at bounding box center [1198, 114] width 125 height 13
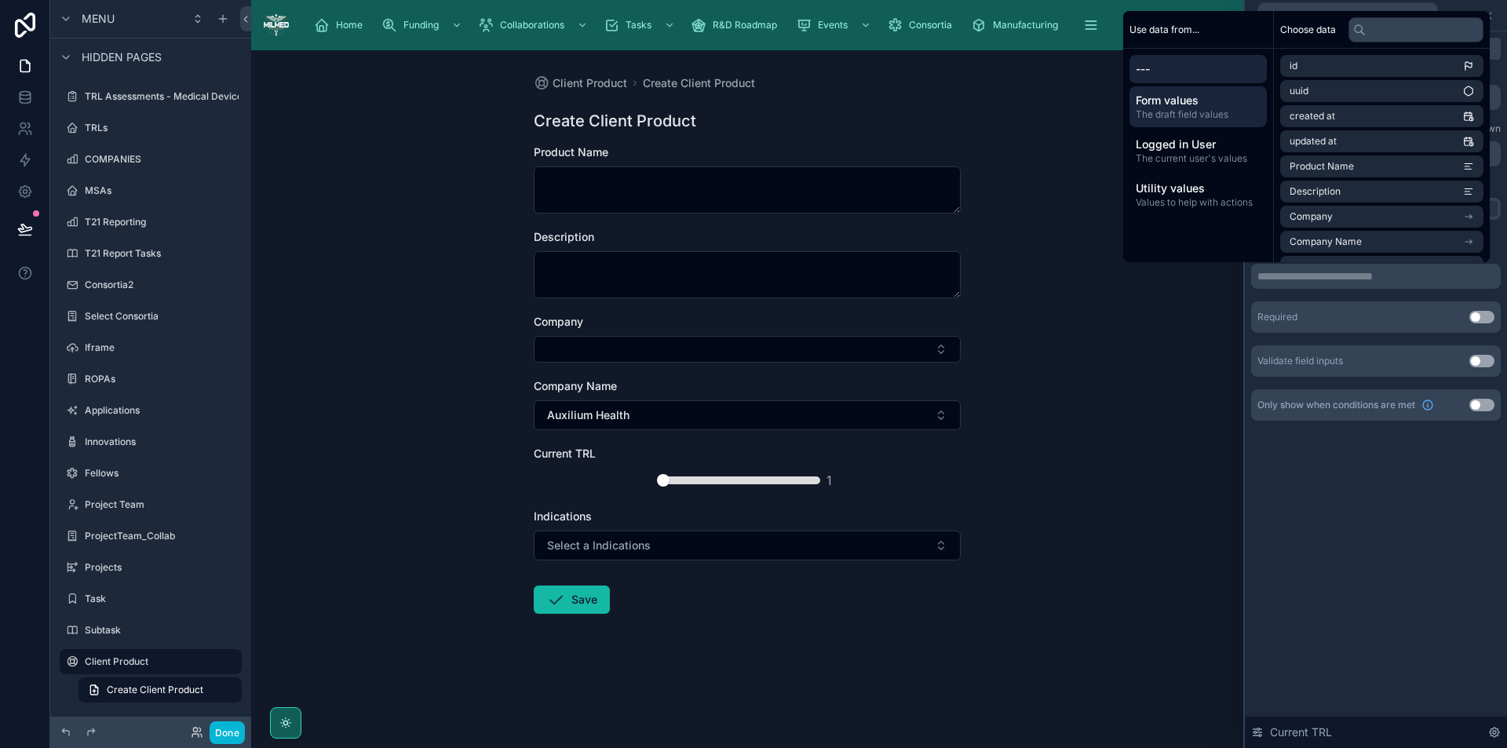
click at [1167, 65] on span "---" at bounding box center [1198, 69] width 125 height 16
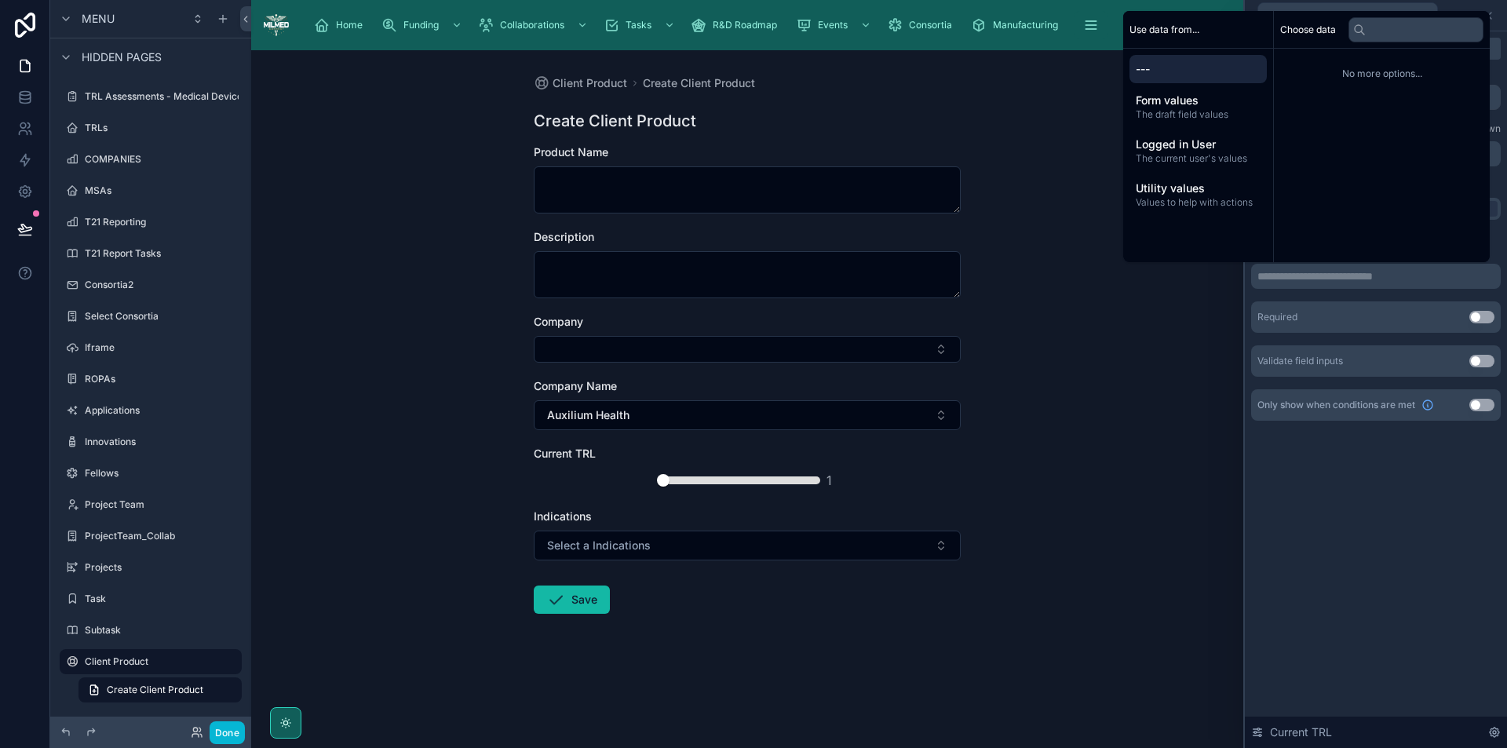
click at [1341, 598] on div "**********" at bounding box center [1376, 389] width 262 height 717
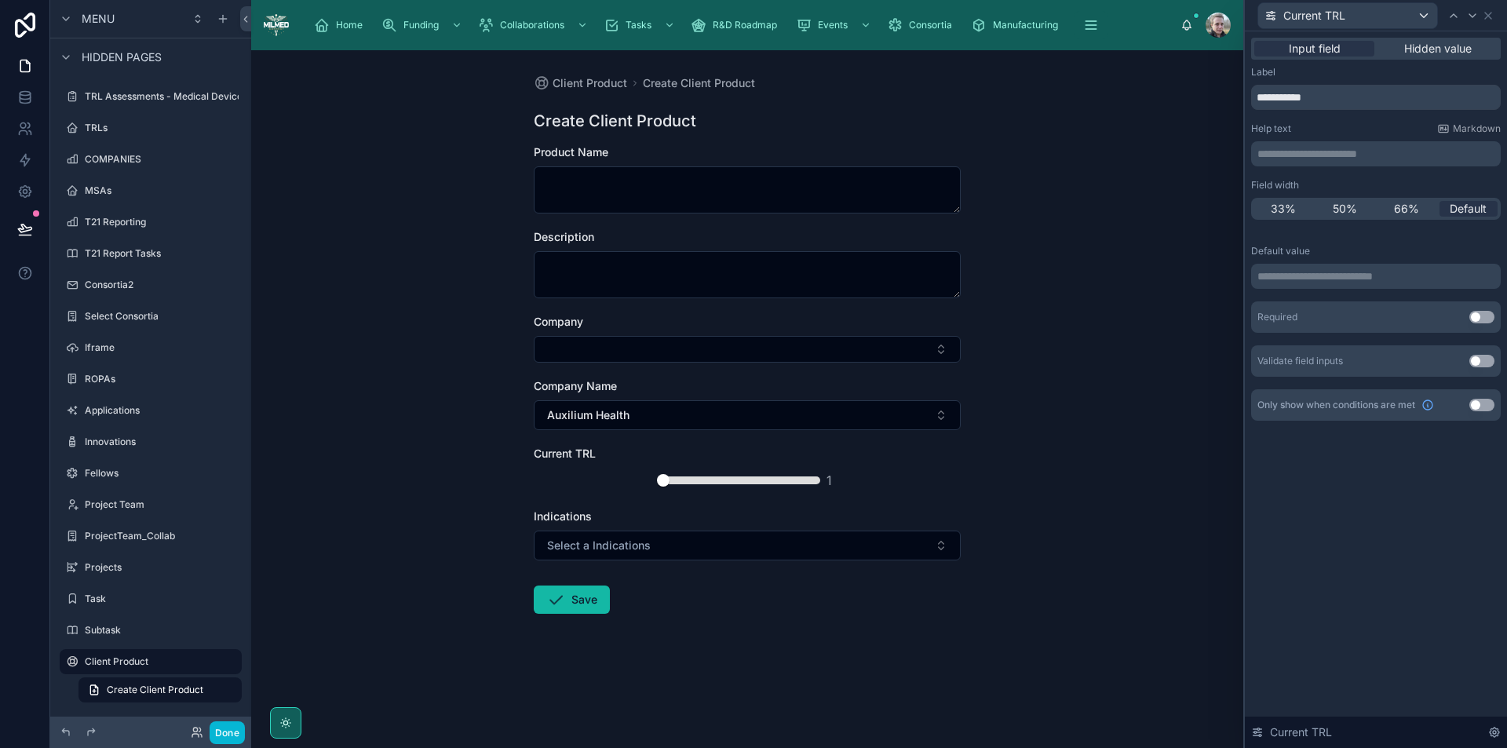
click at [1482, 362] on button "Use setting" at bounding box center [1482, 361] width 25 height 13
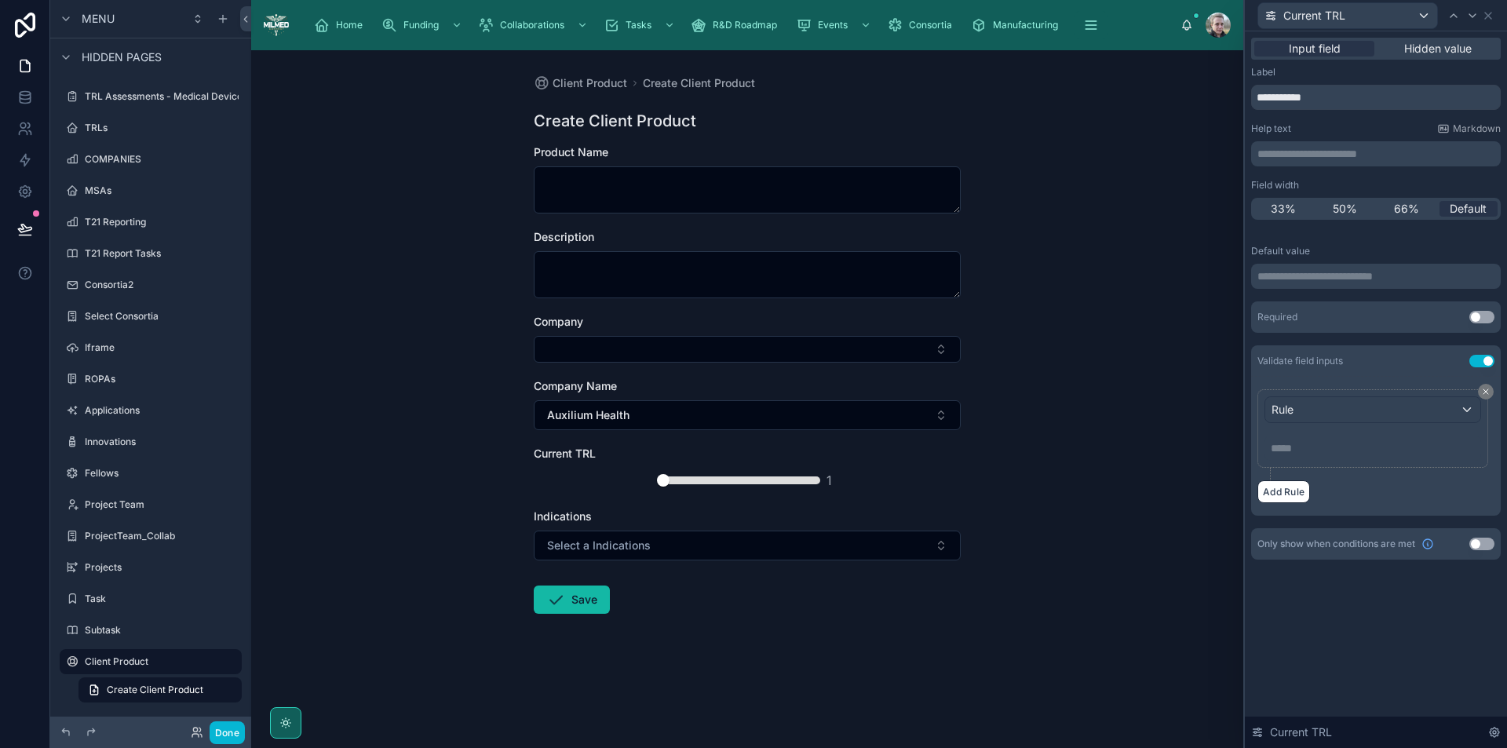
click at [1485, 359] on button "Use setting" at bounding box center [1482, 361] width 25 height 13
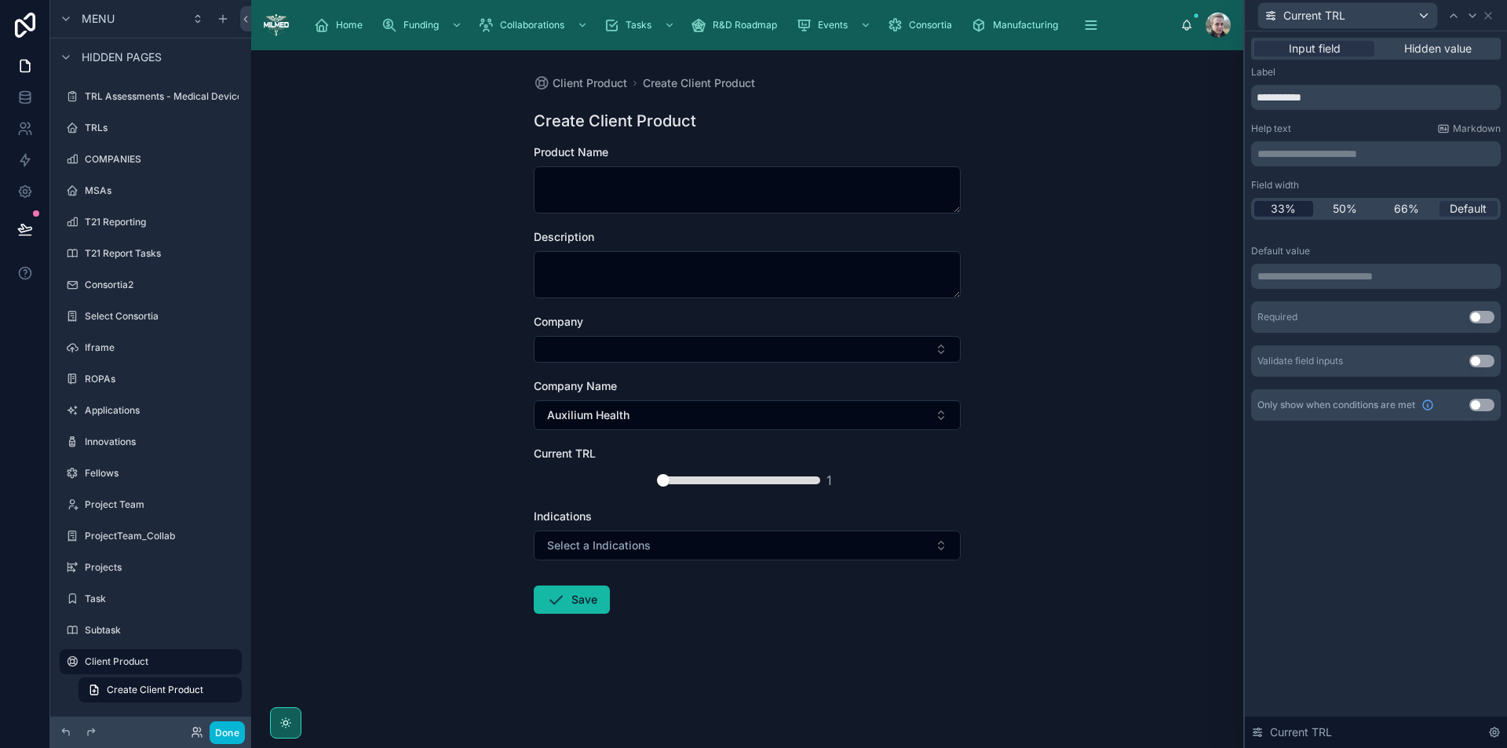
click at [1287, 207] on span "33%" at bounding box center [1283, 209] width 25 height 16
click at [1389, 25] on div "Current TRL" at bounding box center [1348, 15] width 179 height 25
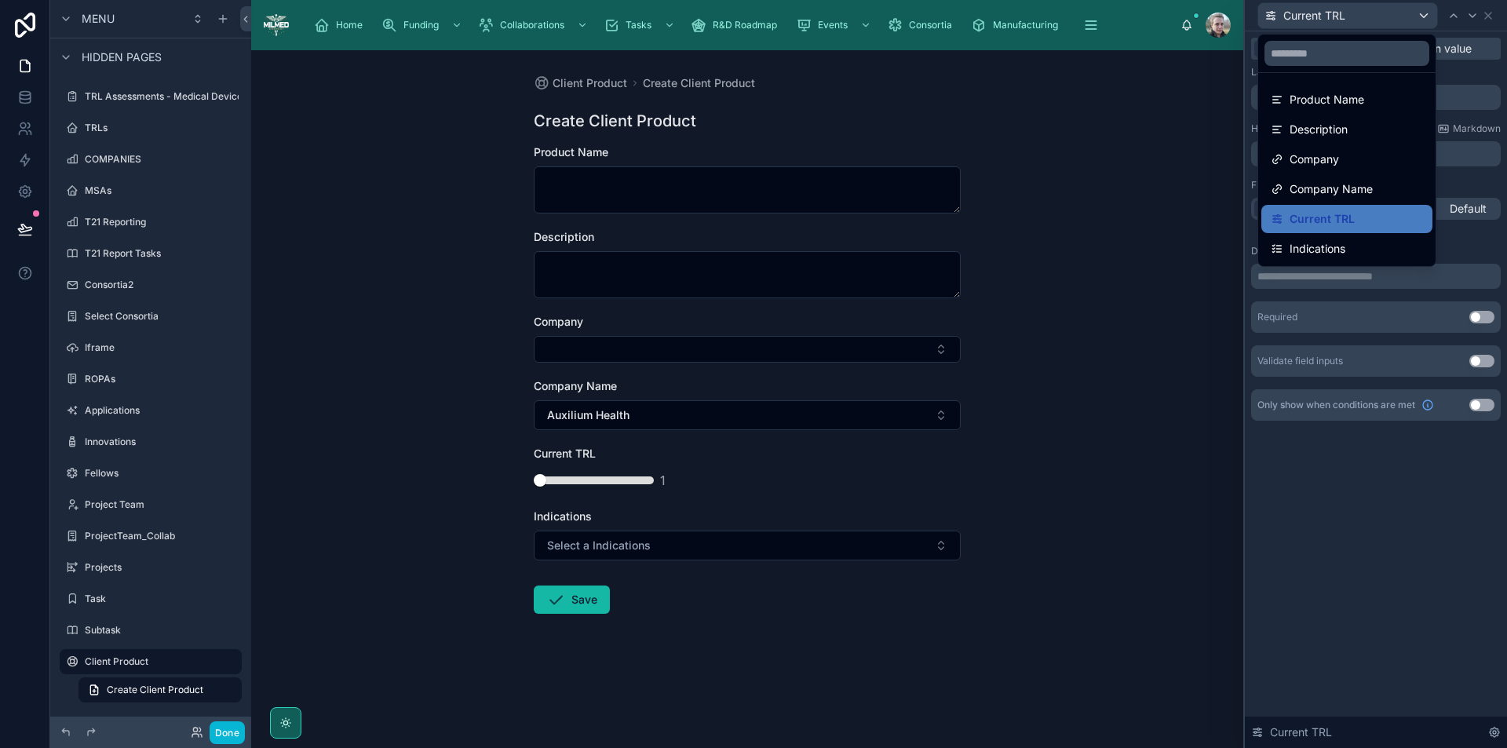
click at [1389, 25] on div at bounding box center [1376, 374] width 262 height 748
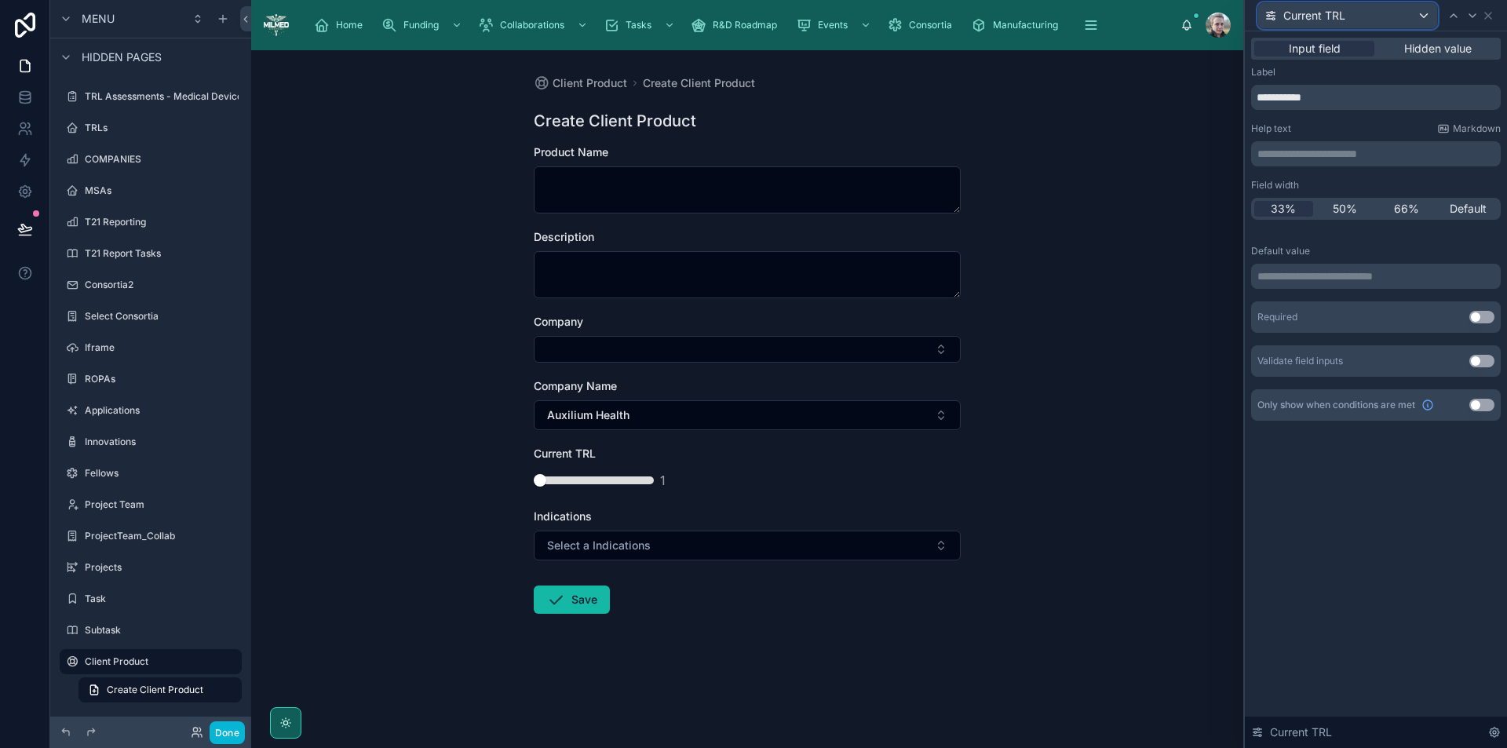
click at [1310, 18] on span "Current TRL" at bounding box center [1315, 16] width 62 height 16
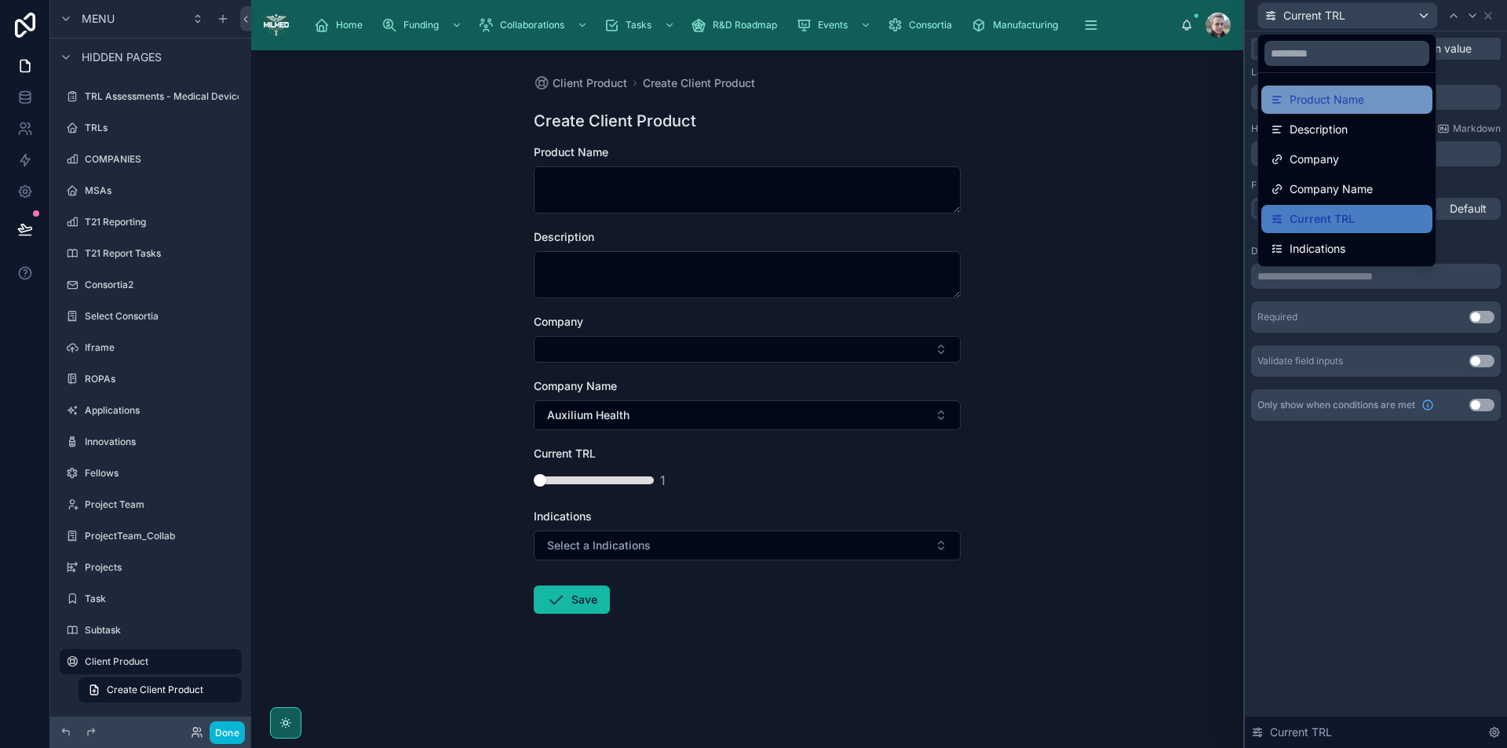
click at [1307, 100] on span "Product Name" at bounding box center [1327, 99] width 75 height 19
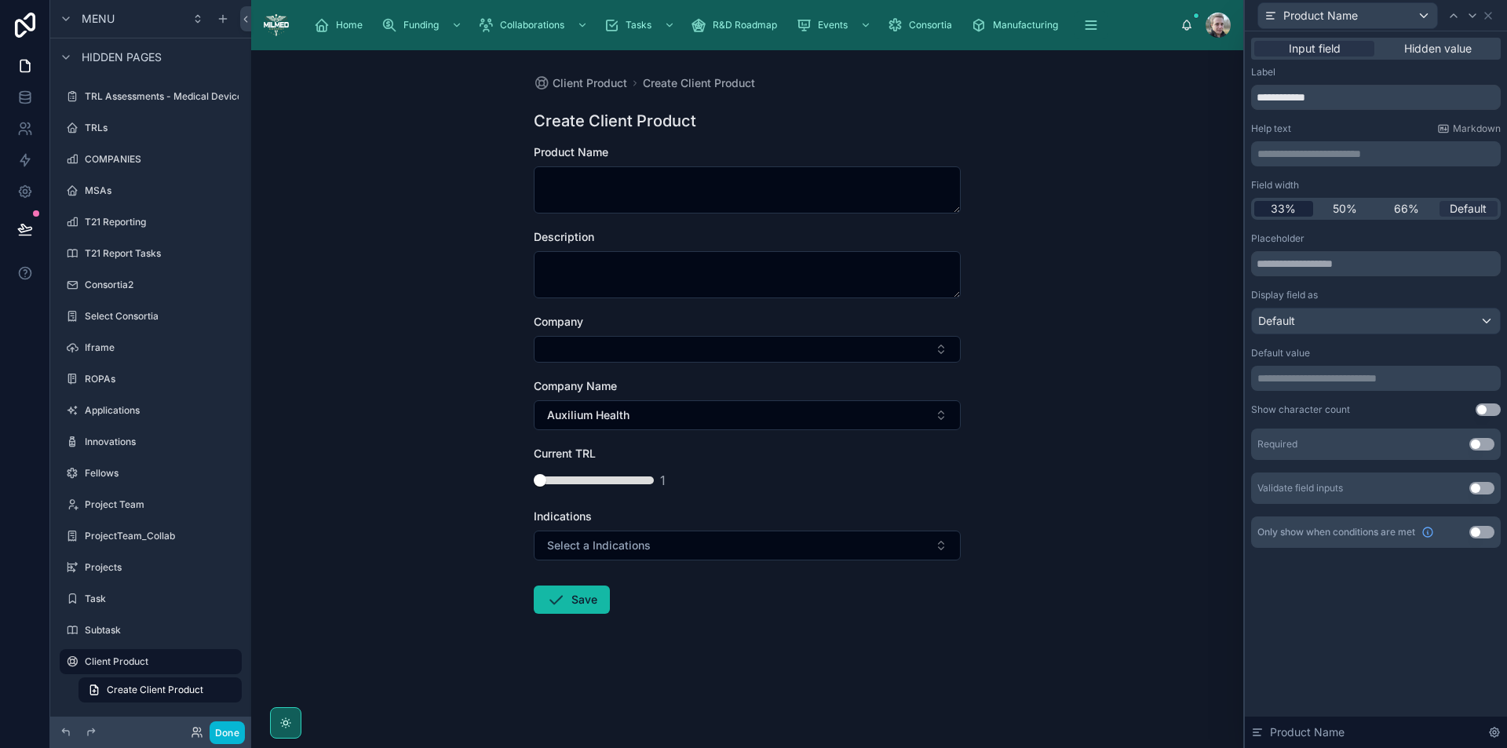
click at [1293, 215] on span "33%" at bounding box center [1283, 209] width 25 height 16
click at [1459, 207] on span "Default" at bounding box center [1468, 209] width 37 height 16
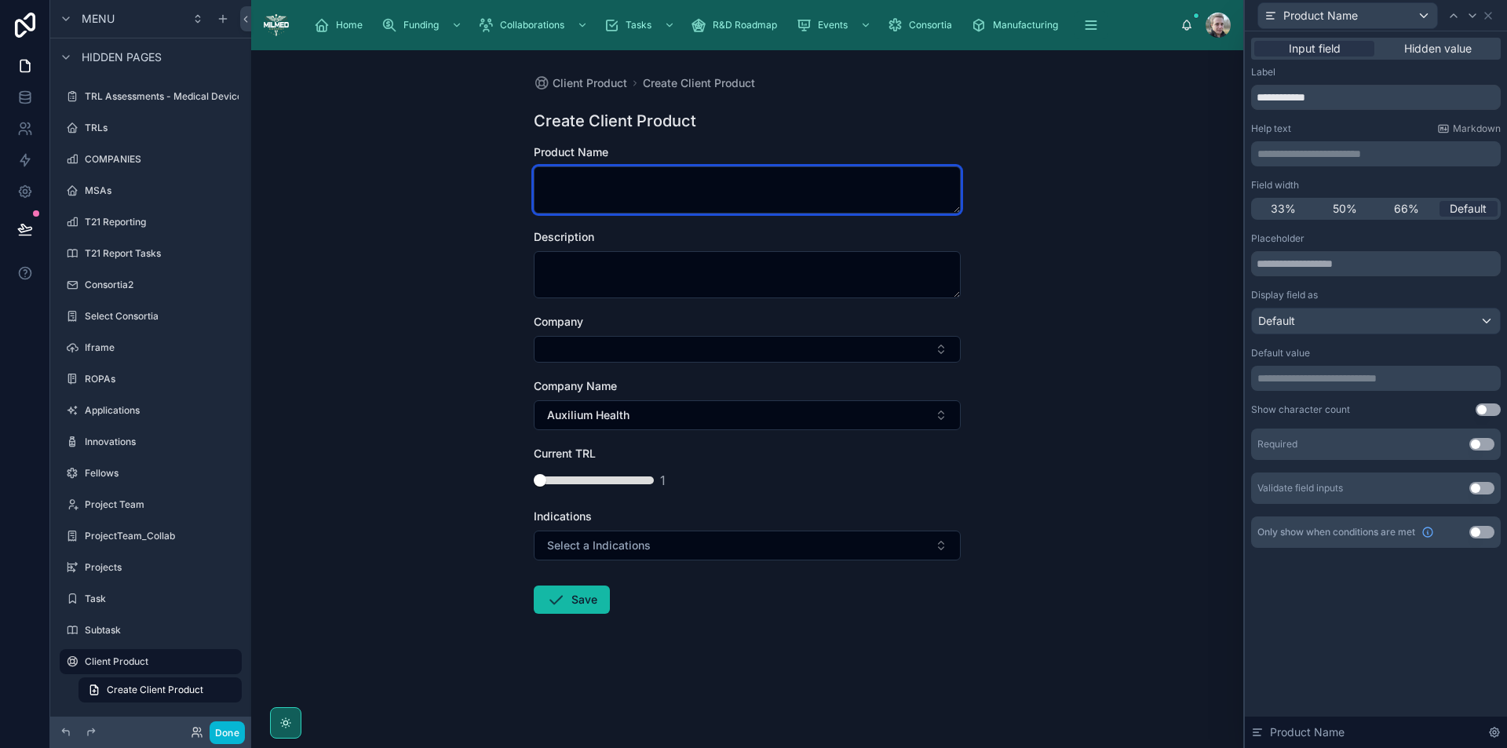
click at [804, 195] on textarea at bounding box center [747, 189] width 427 height 47
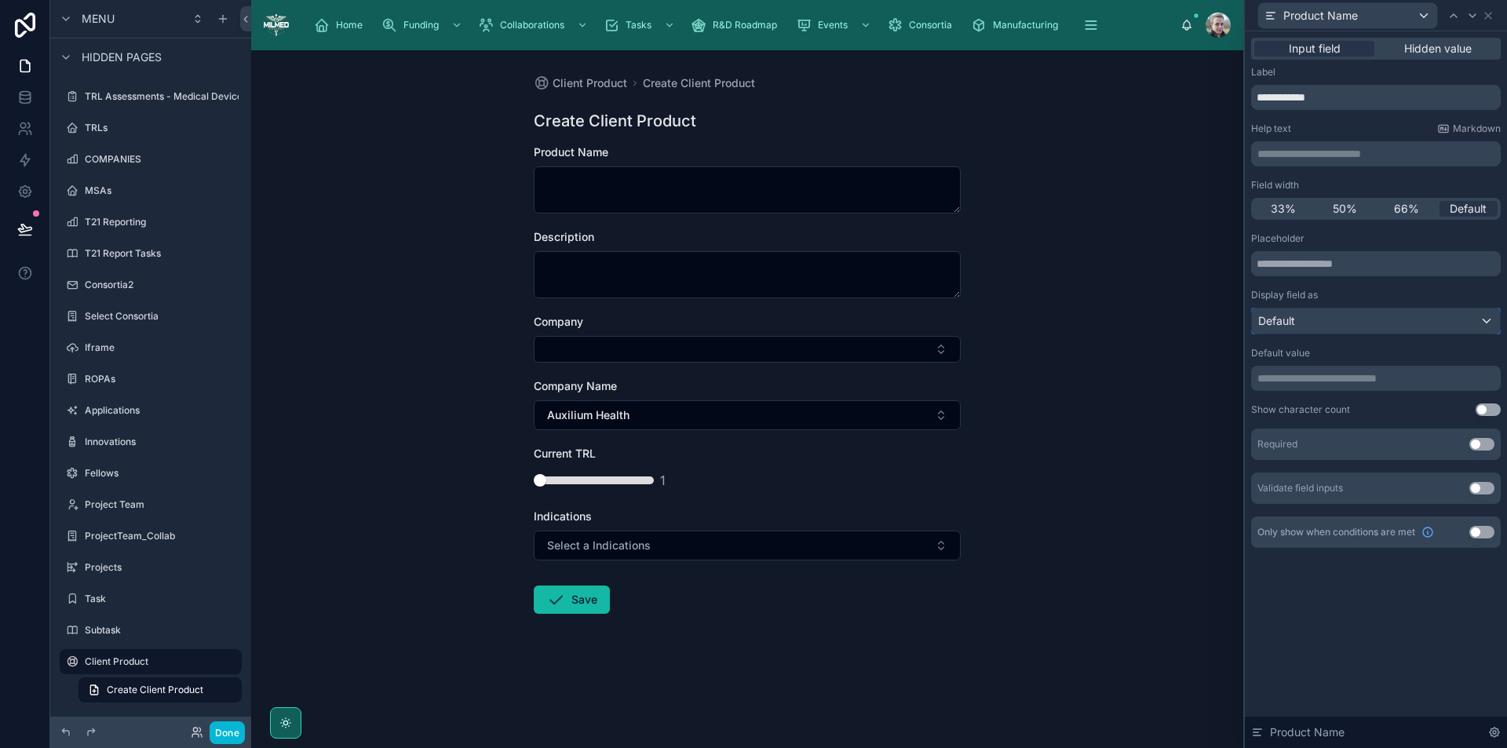
click at [1303, 327] on div "Default" at bounding box center [1376, 321] width 248 height 25
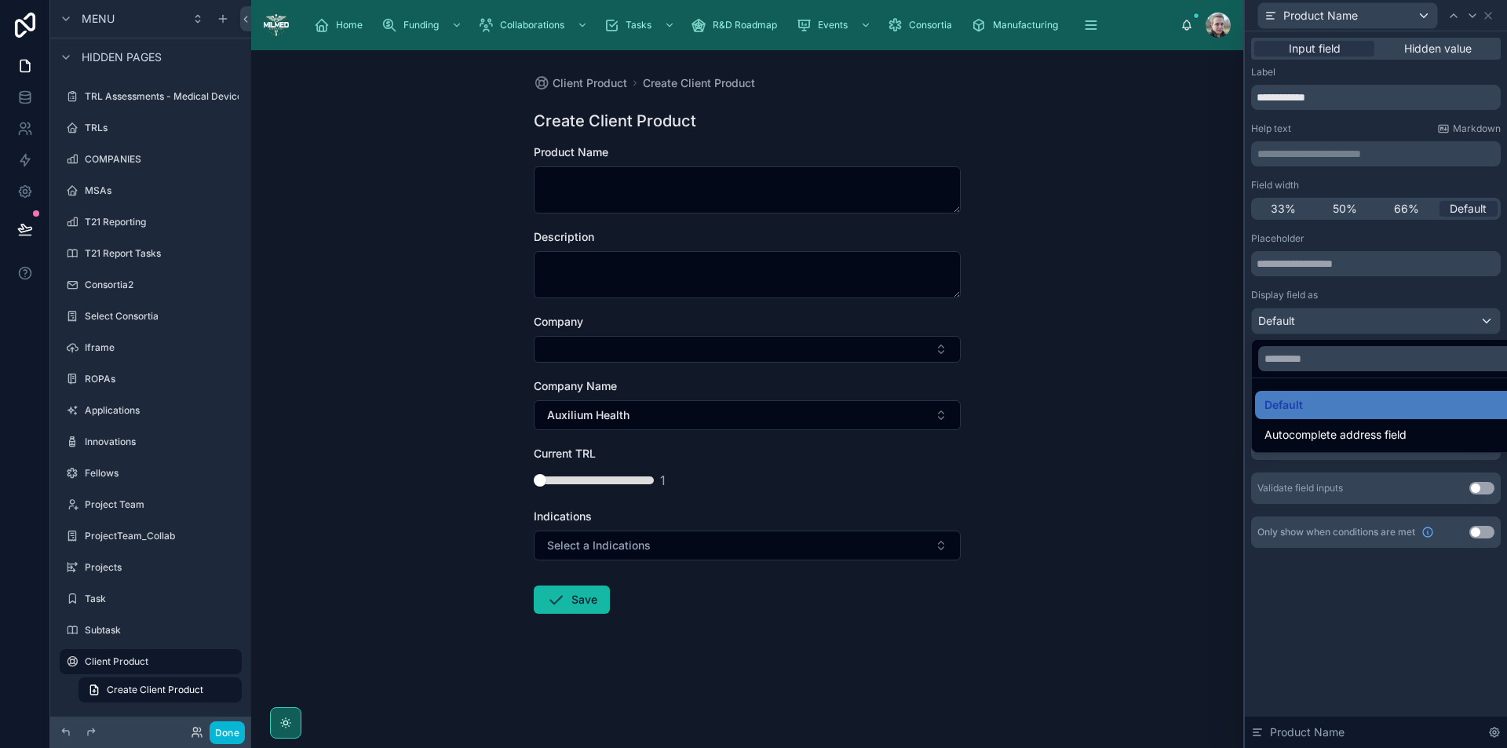
click at [1303, 327] on div at bounding box center [1376, 374] width 262 height 748
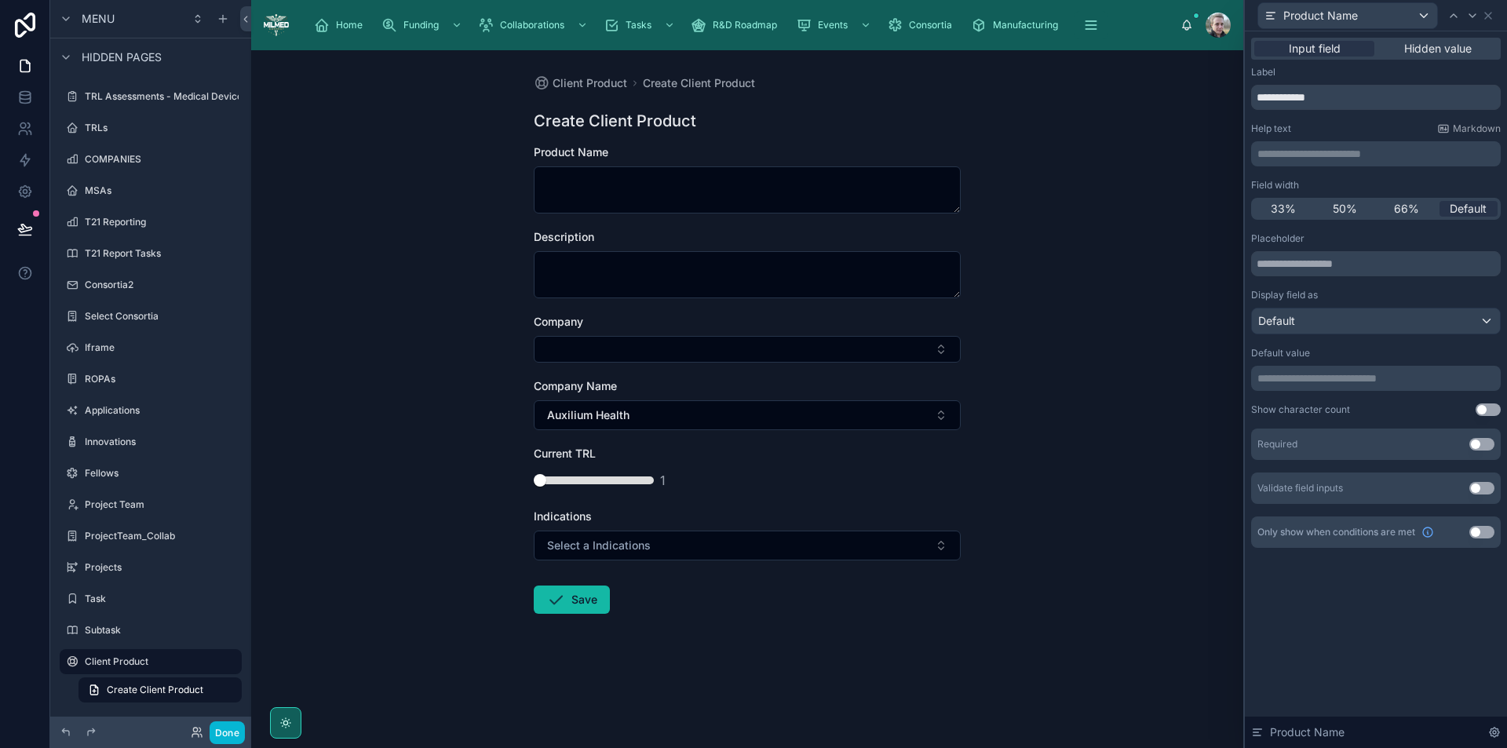
click at [1490, 444] on button "Use setting" at bounding box center [1482, 444] width 25 height 13
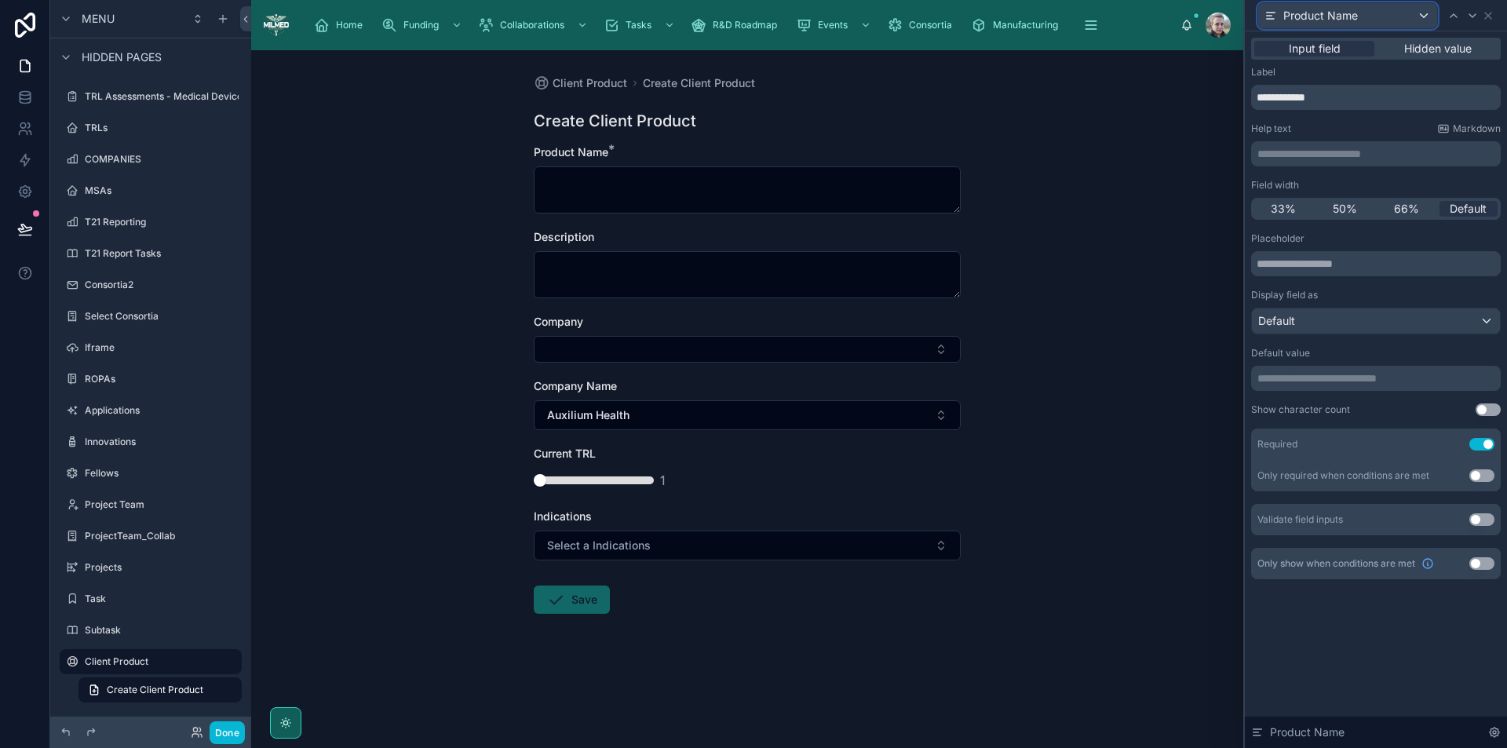
click at [1383, 19] on div "Product Name" at bounding box center [1348, 15] width 179 height 25
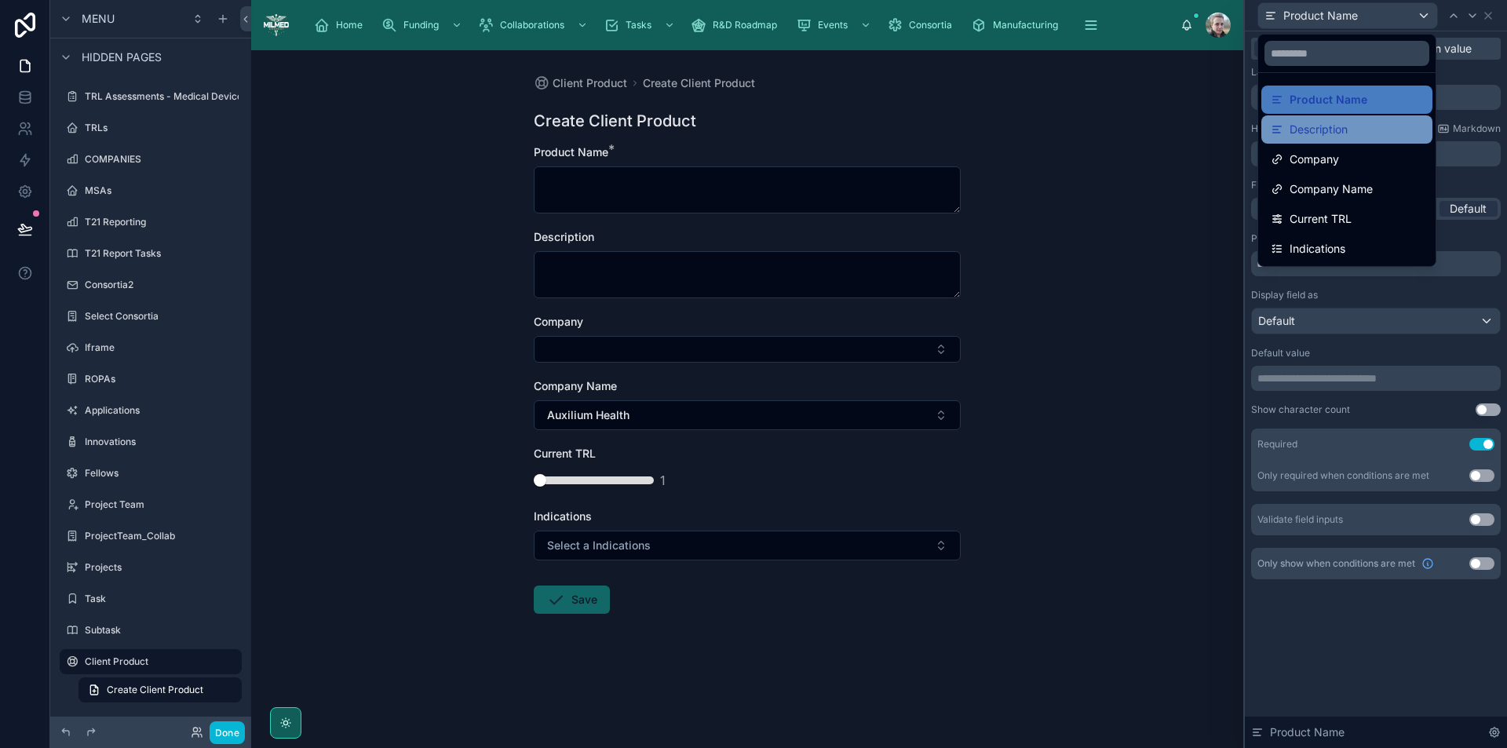
click at [1314, 128] on span "Description" at bounding box center [1319, 129] width 58 height 19
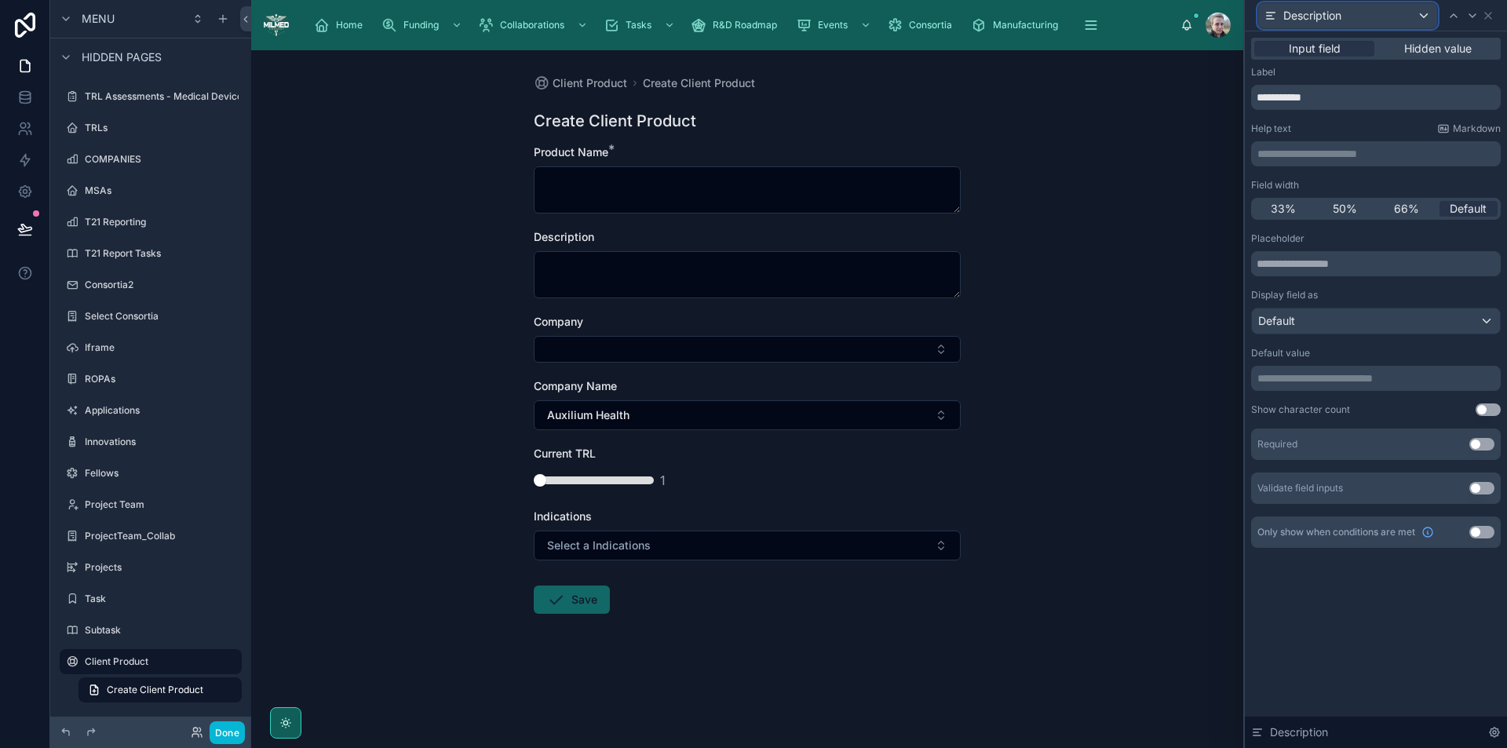
click at [1343, 21] on div "Description" at bounding box center [1348, 15] width 179 height 25
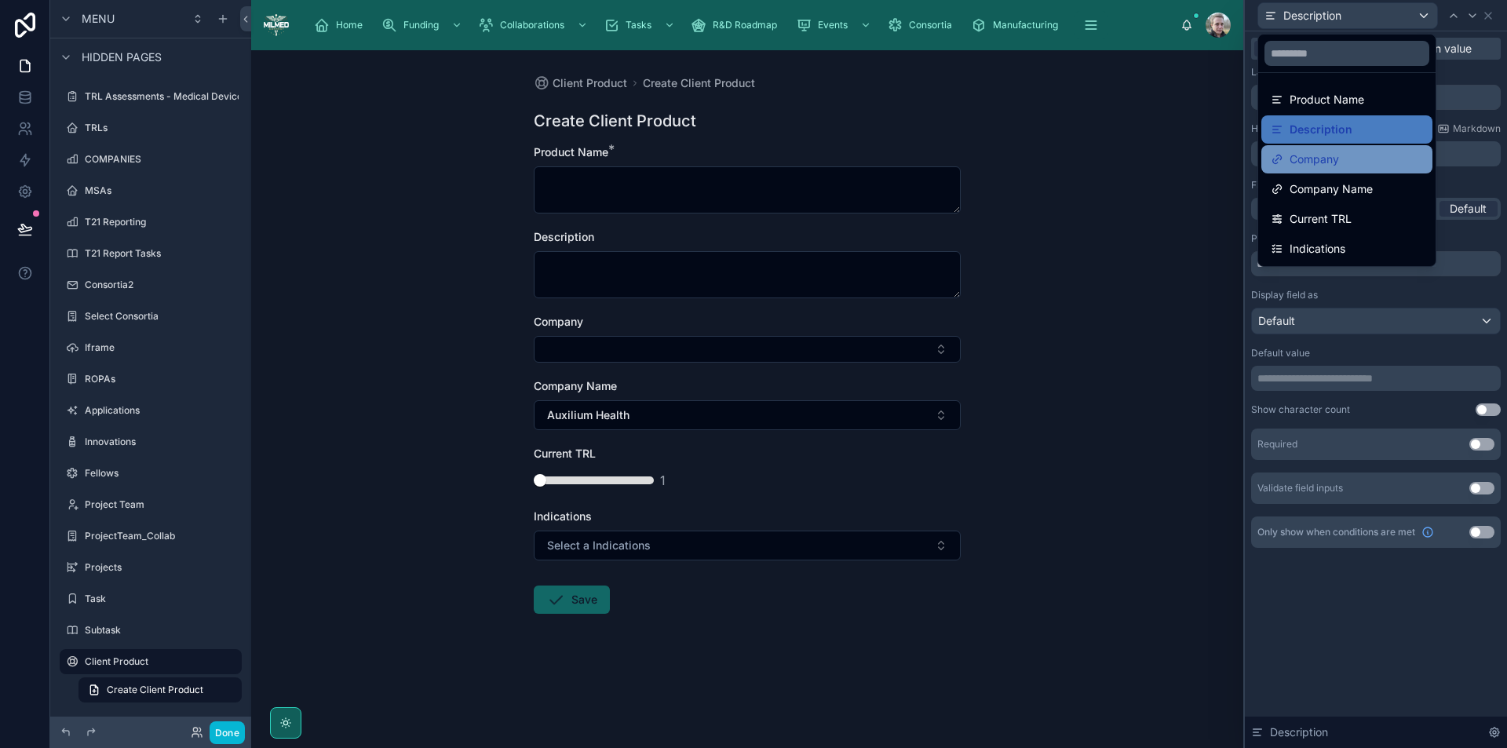
click at [1324, 152] on span "Company" at bounding box center [1314, 159] width 49 height 19
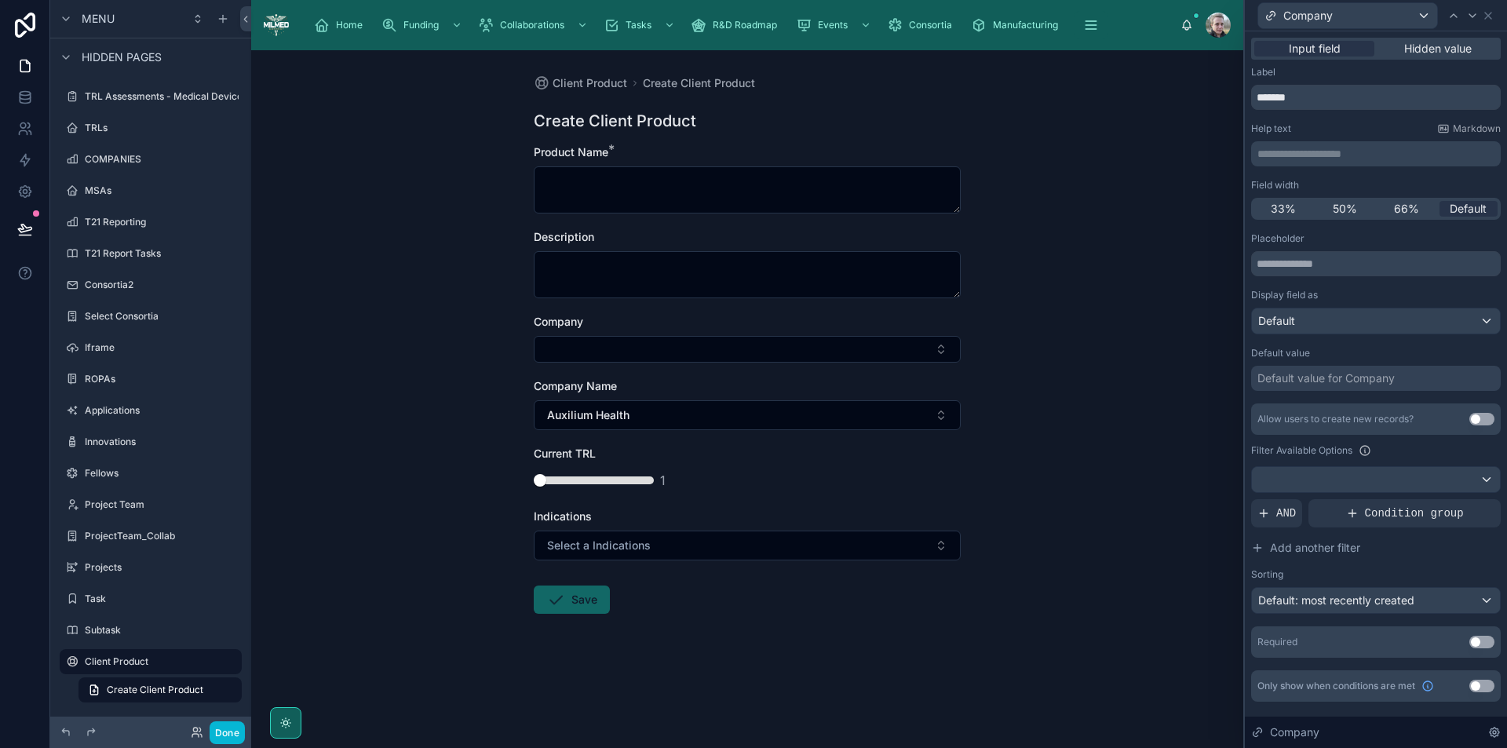
click at [1361, 374] on div "Default value for Company" at bounding box center [1326, 379] width 137 height 16
click at [1350, 69] on div "Label" at bounding box center [1376, 72] width 250 height 13
click at [1491, 16] on icon at bounding box center [1488, 15] width 13 height 13
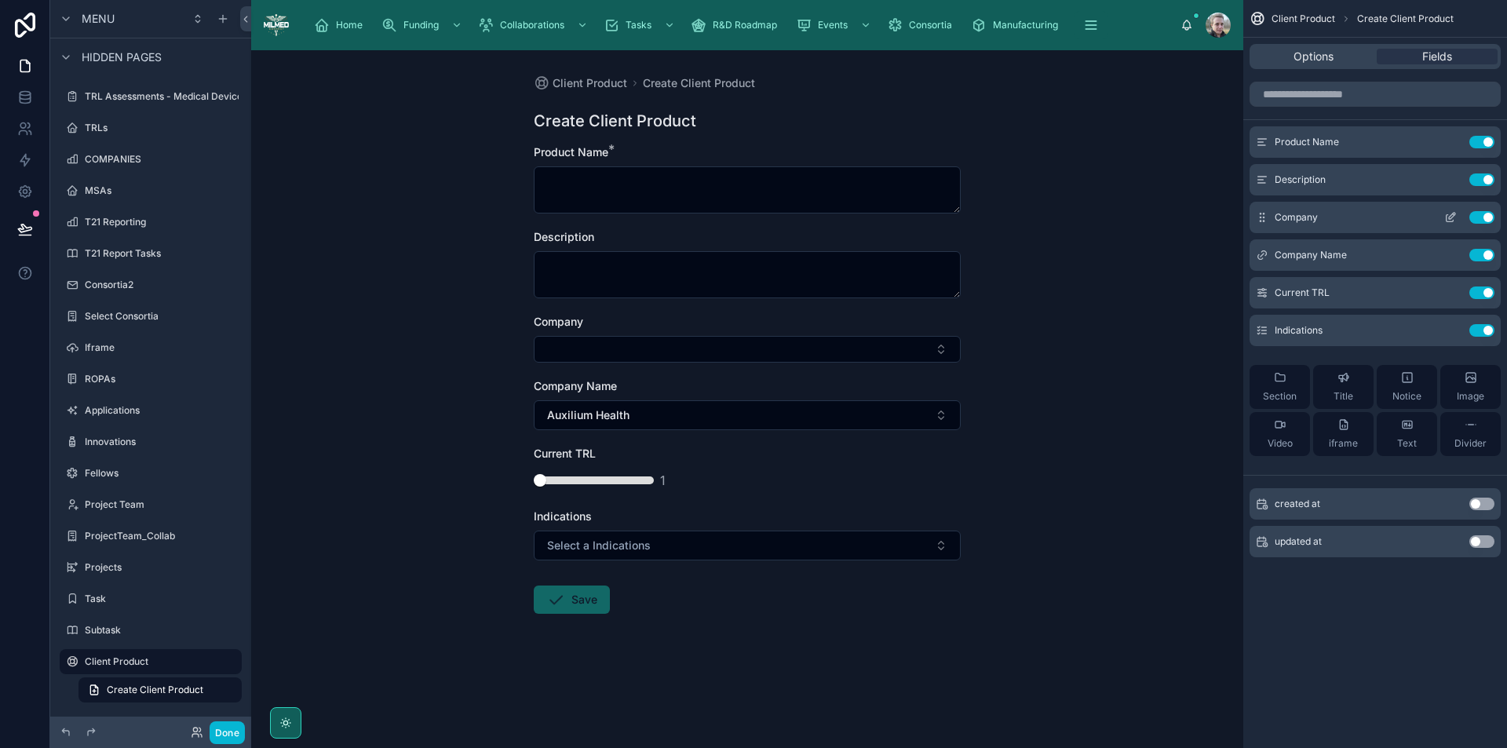
click at [1477, 217] on button "Use setting" at bounding box center [1482, 217] width 25 height 13
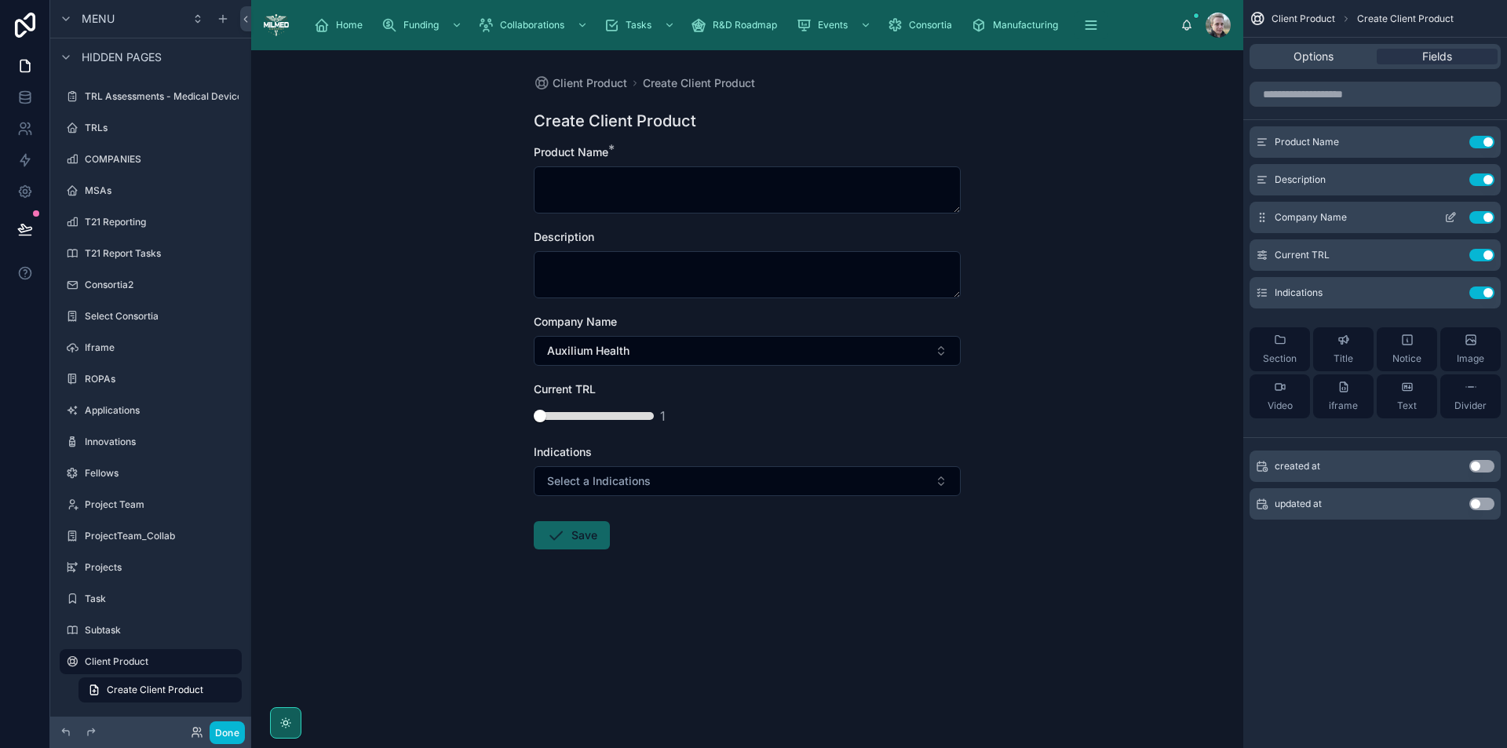
click at [1449, 214] on icon "scrollable content" at bounding box center [1451, 217] width 13 height 13
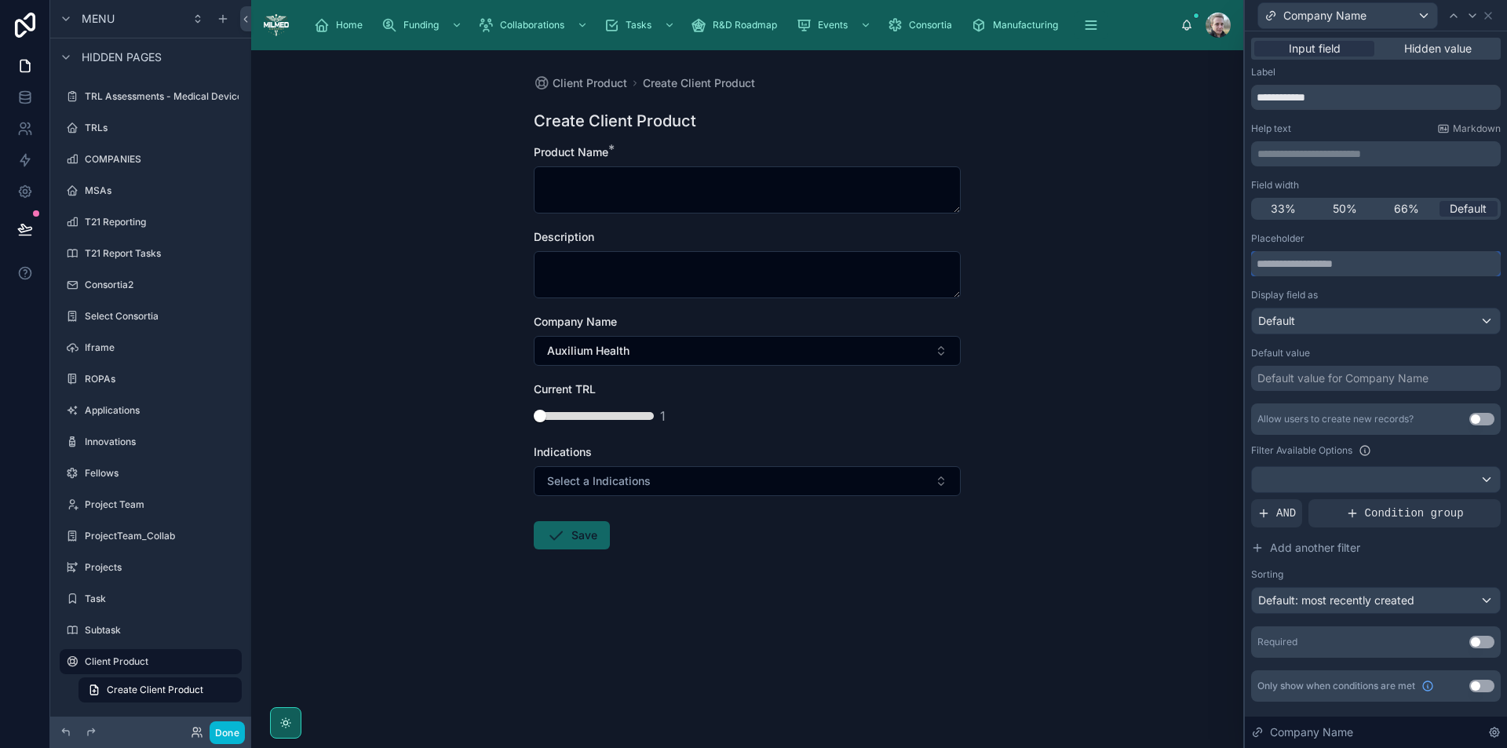
click at [1349, 261] on input "text" at bounding box center [1376, 263] width 250 height 25
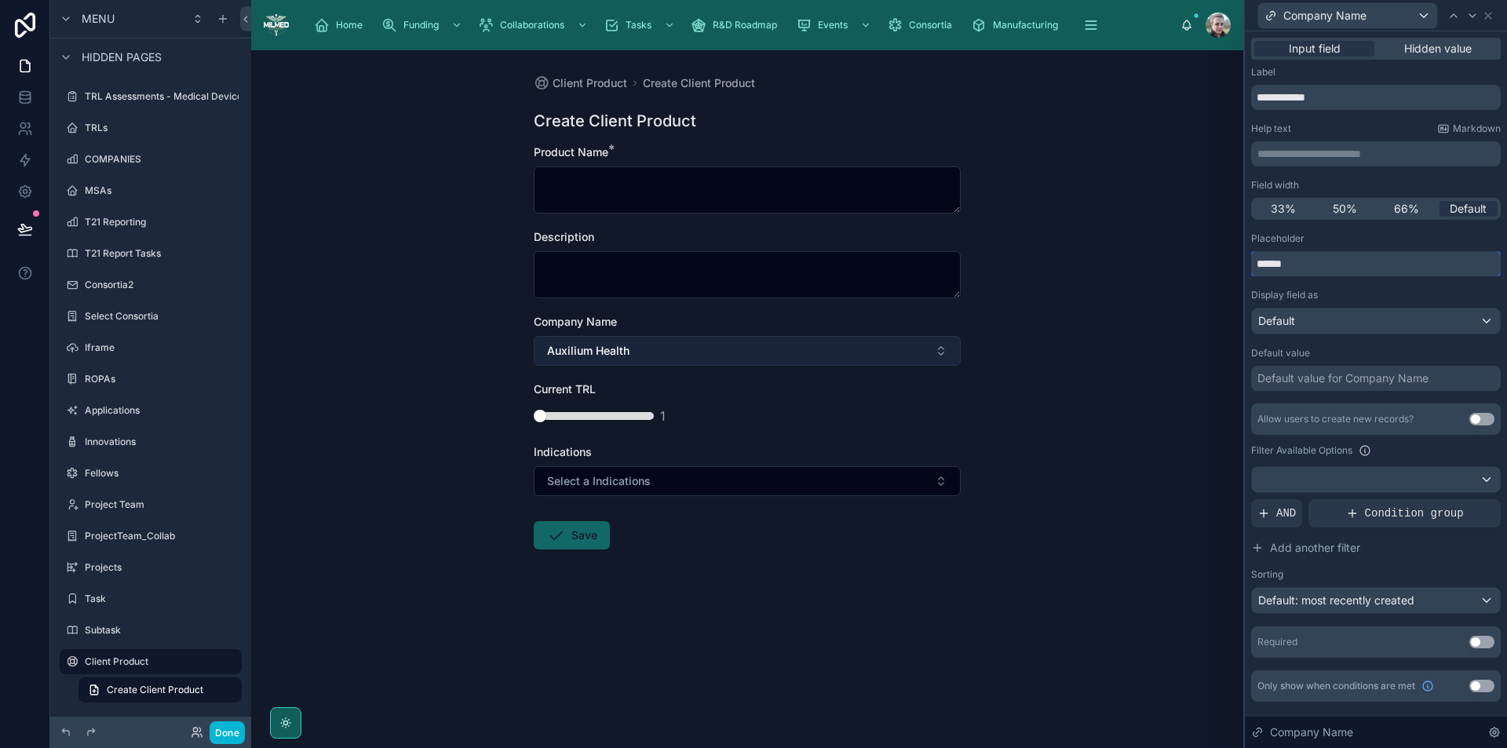
type input "******"
click at [667, 354] on button "Auxilium Health" at bounding box center [747, 351] width 427 height 30
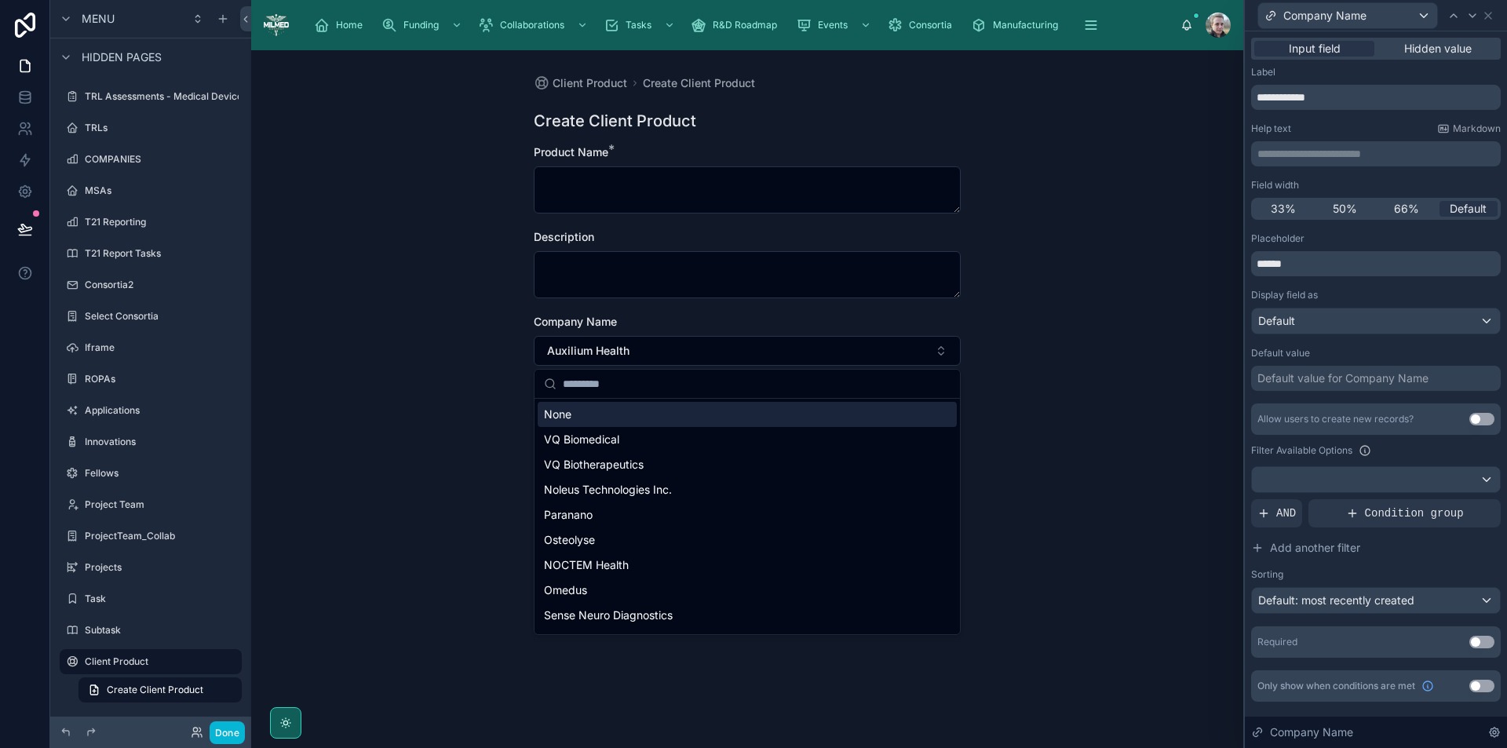
click at [623, 411] on div "None" at bounding box center [747, 414] width 419 height 25
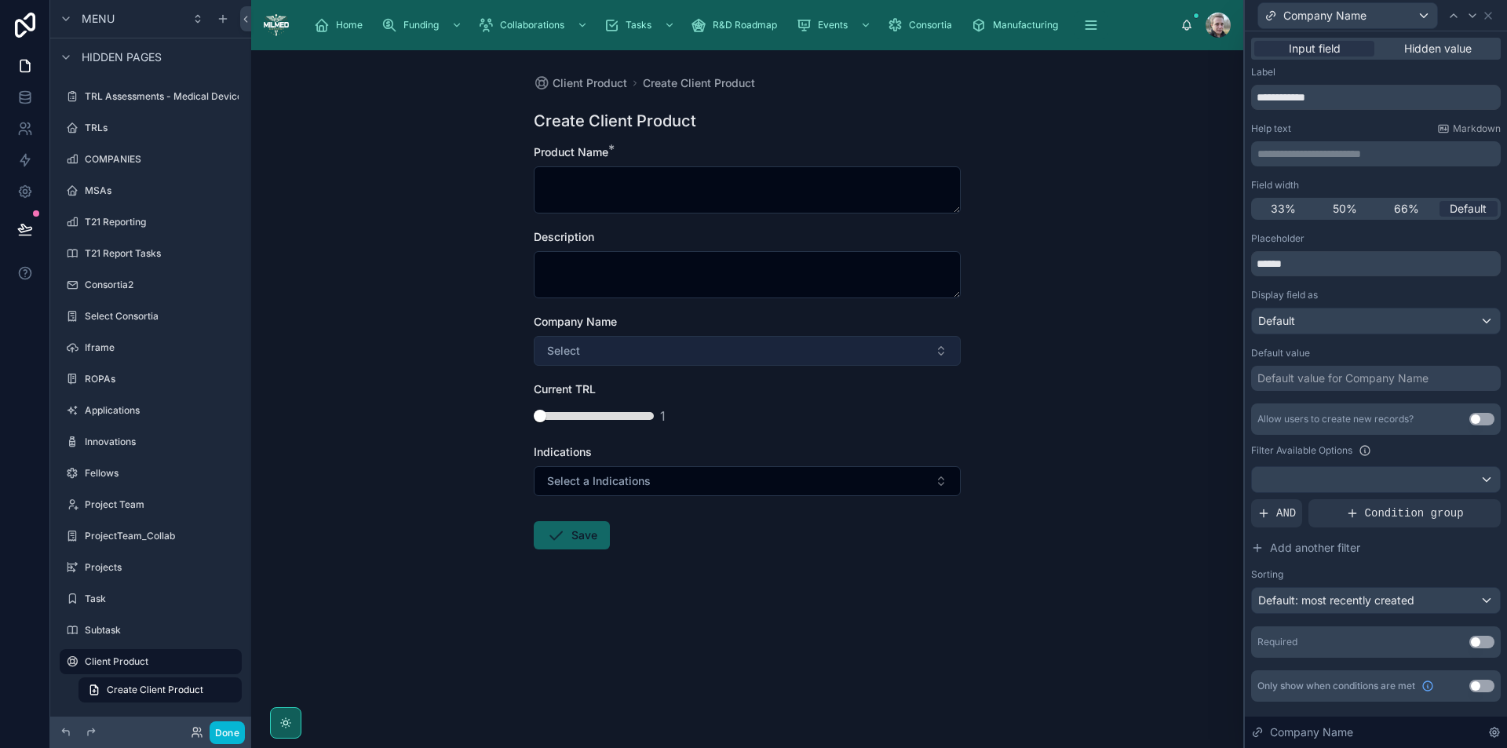
click at [759, 349] on button "Select" at bounding box center [747, 351] width 427 height 30
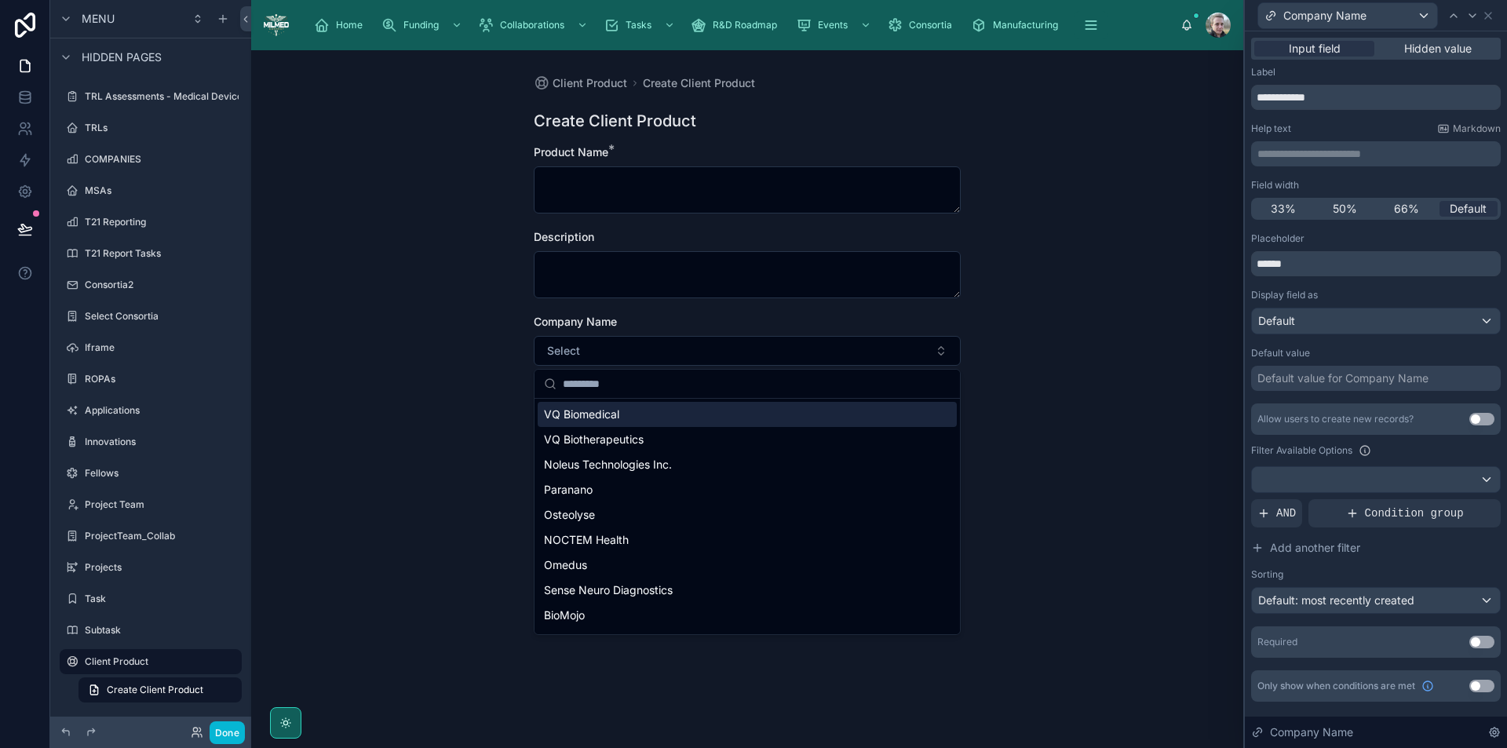
click at [1277, 371] on div "Default value for Company Name" at bounding box center [1343, 379] width 171 height 16
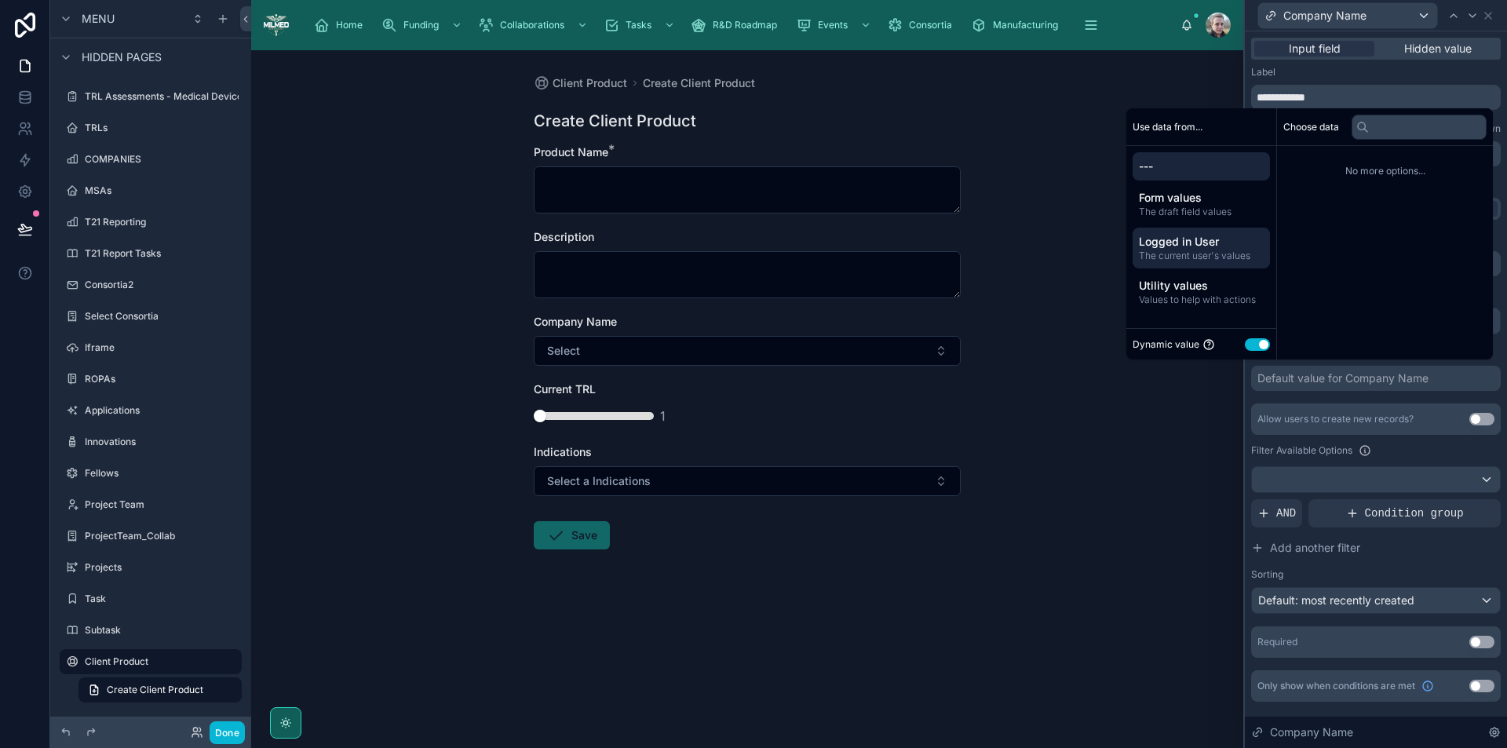
click at [1208, 247] on span "Logged in User" at bounding box center [1201, 242] width 125 height 16
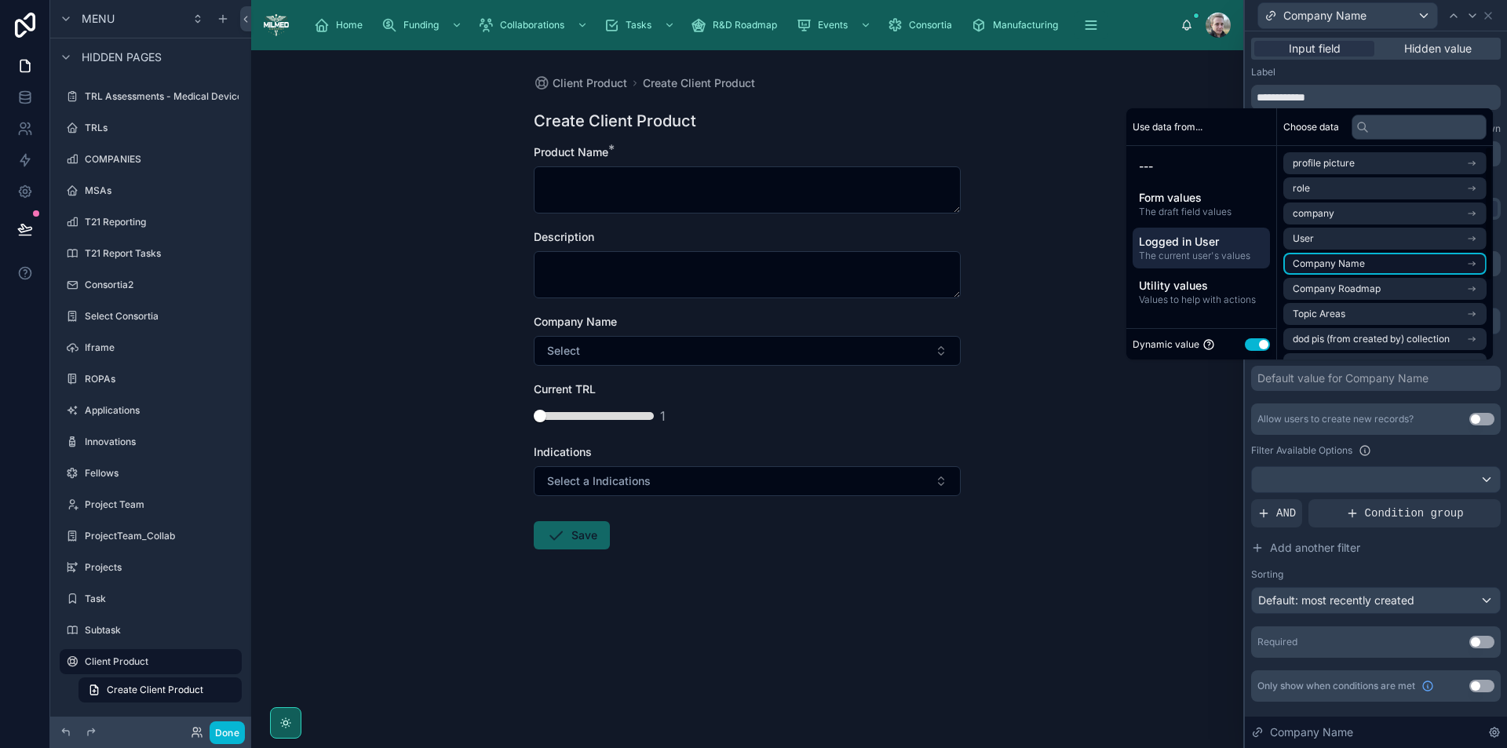
click at [1383, 257] on li "Company Name" at bounding box center [1385, 264] width 203 height 22
click at [1372, 197] on li "Company Name" at bounding box center [1385, 192] width 203 height 22
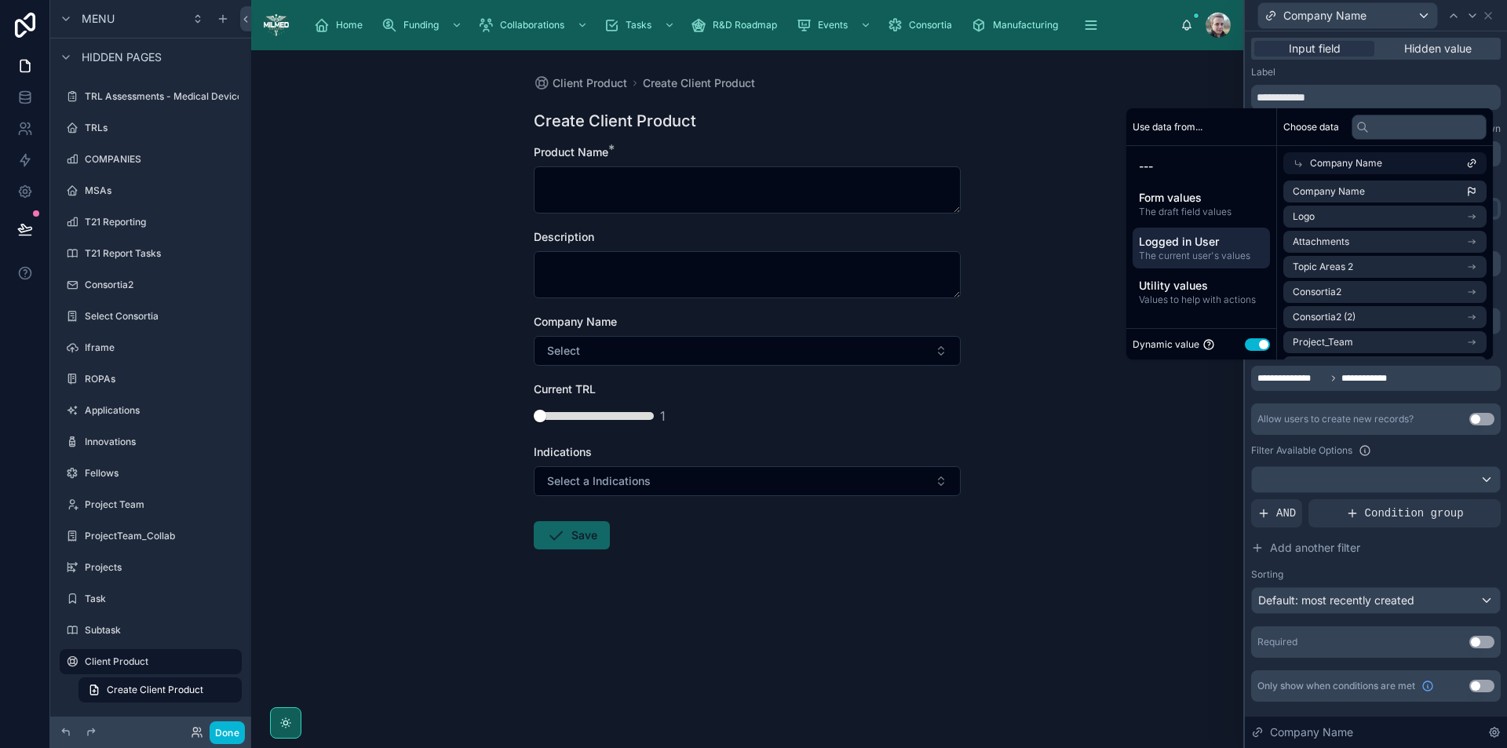
click at [1441, 451] on div "Filter Available Options" at bounding box center [1376, 450] width 250 height 19
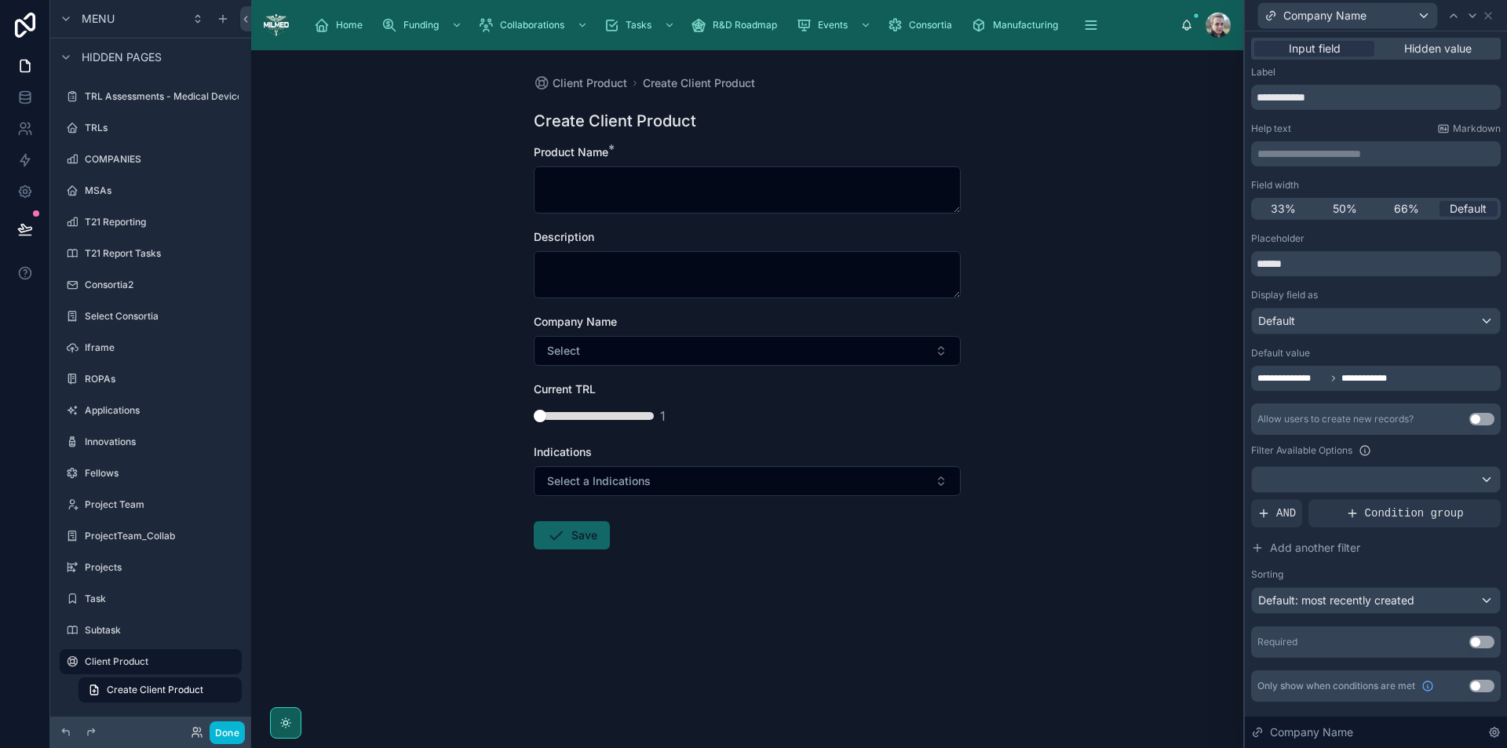
click at [1103, 338] on div "Client Product Create Client Product Create Client Product Product Name * Descr…" at bounding box center [747, 399] width 992 height 698
click at [700, 78] on span "Create Client Product" at bounding box center [699, 83] width 112 height 16
click at [597, 83] on span "Client Product" at bounding box center [590, 83] width 75 height 16
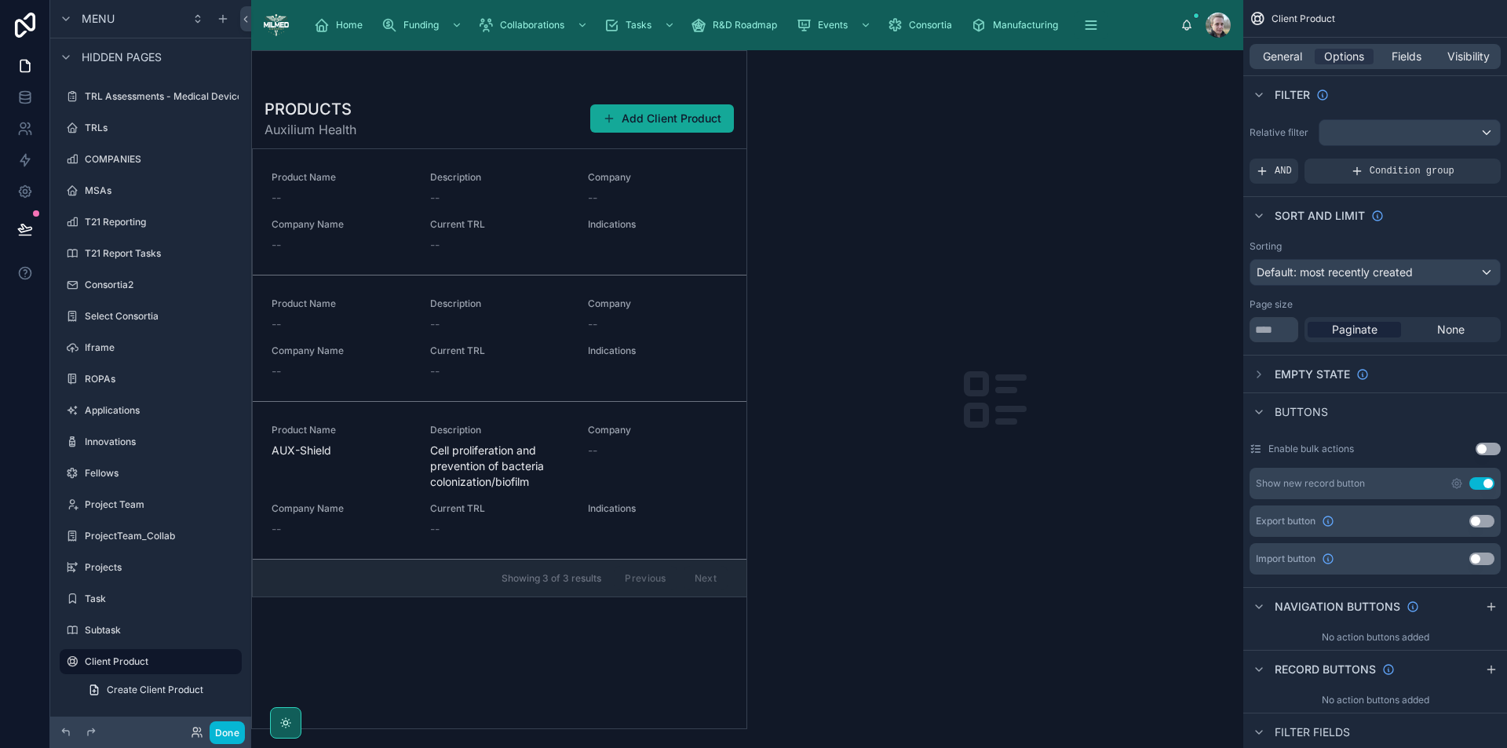
click at [620, 117] on button "Add Client Product" at bounding box center [662, 118] width 144 height 28
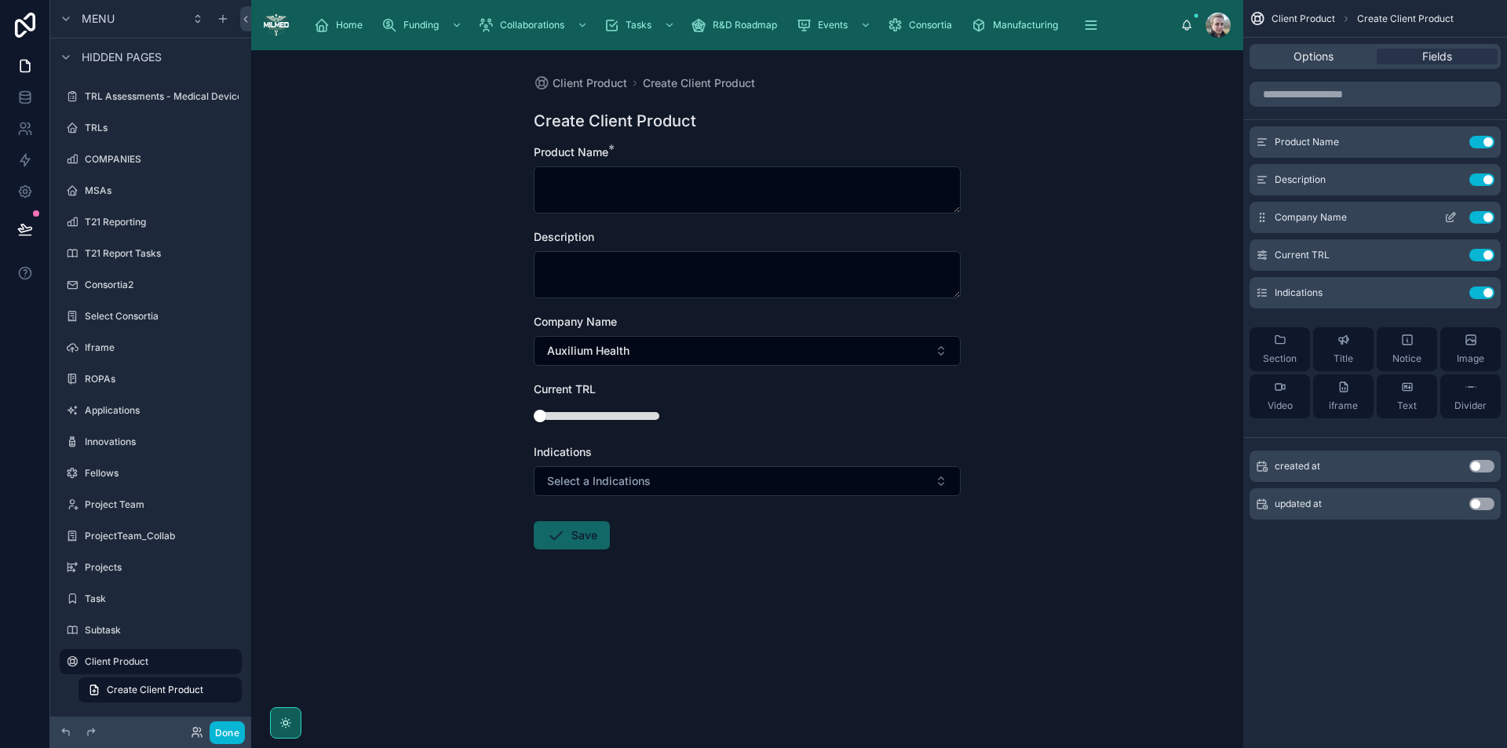
click at [1449, 212] on icon "scrollable content" at bounding box center [1451, 217] width 13 height 13
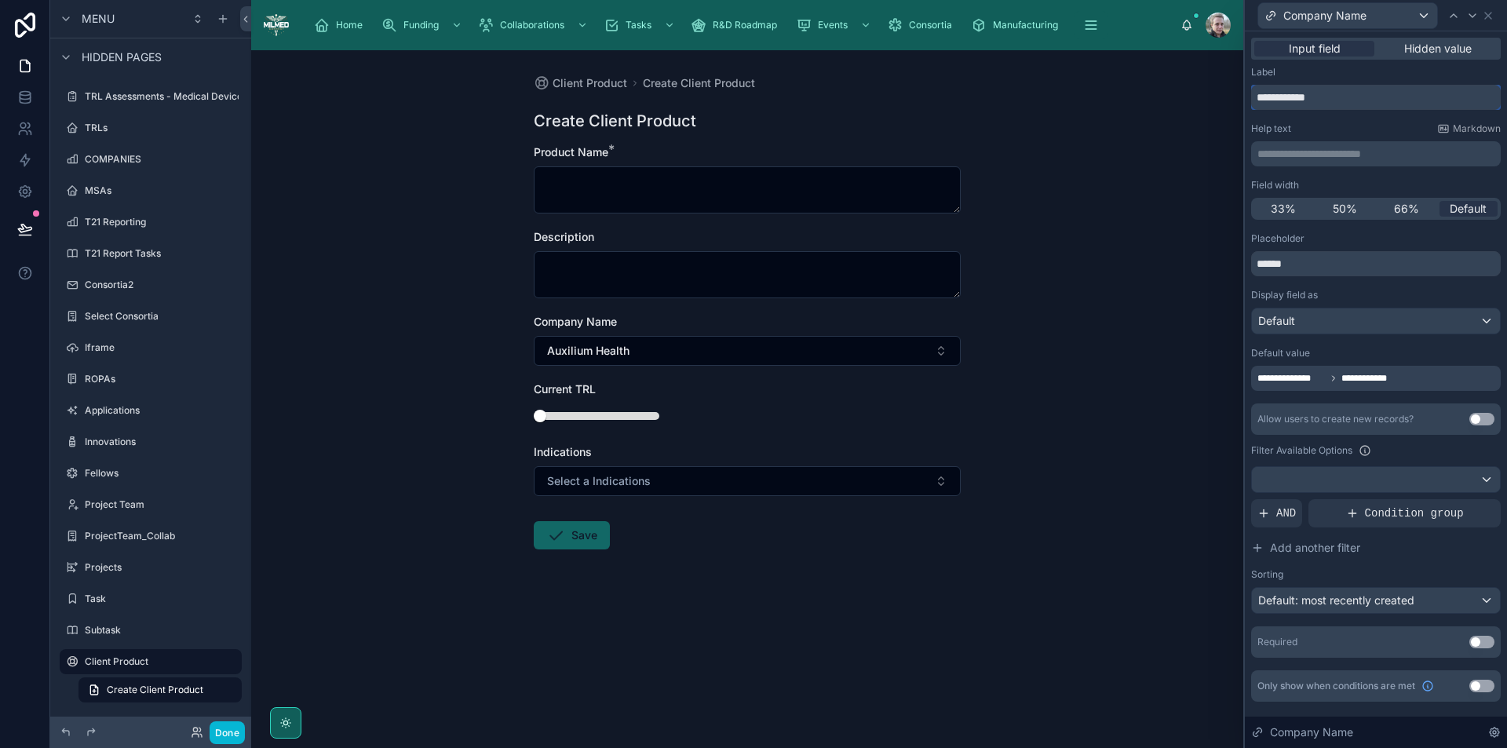
drag, startPoint x: 1360, startPoint y: 93, endPoint x: 1306, endPoint y: 90, distance: 53.5
click at [1306, 90] on input "**********" at bounding box center [1376, 97] width 250 height 25
type input "*******"
click at [18, 100] on icon at bounding box center [25, 98] width 16 height 16
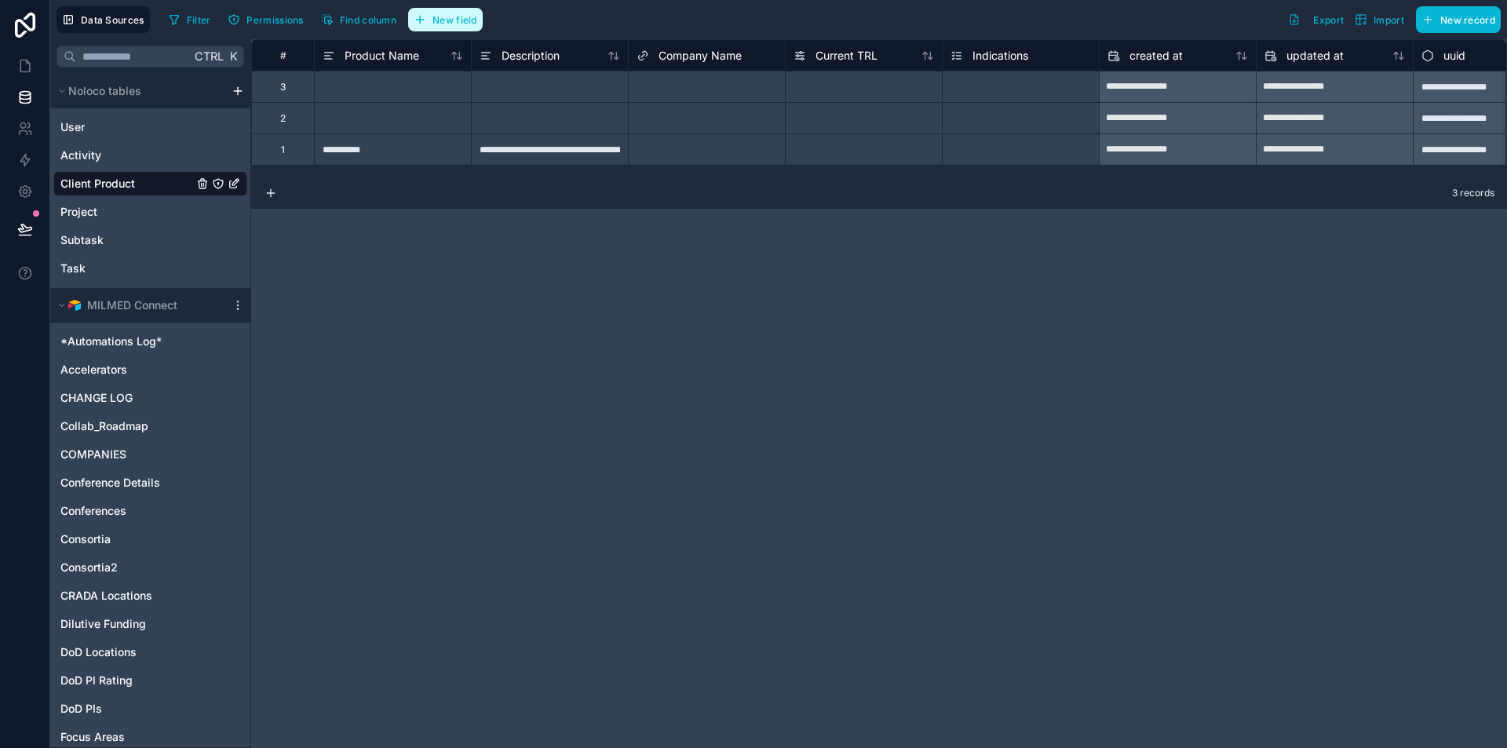
click at [441, 23] on span "New field" at bounding box center [455, 20] width 45 height 12
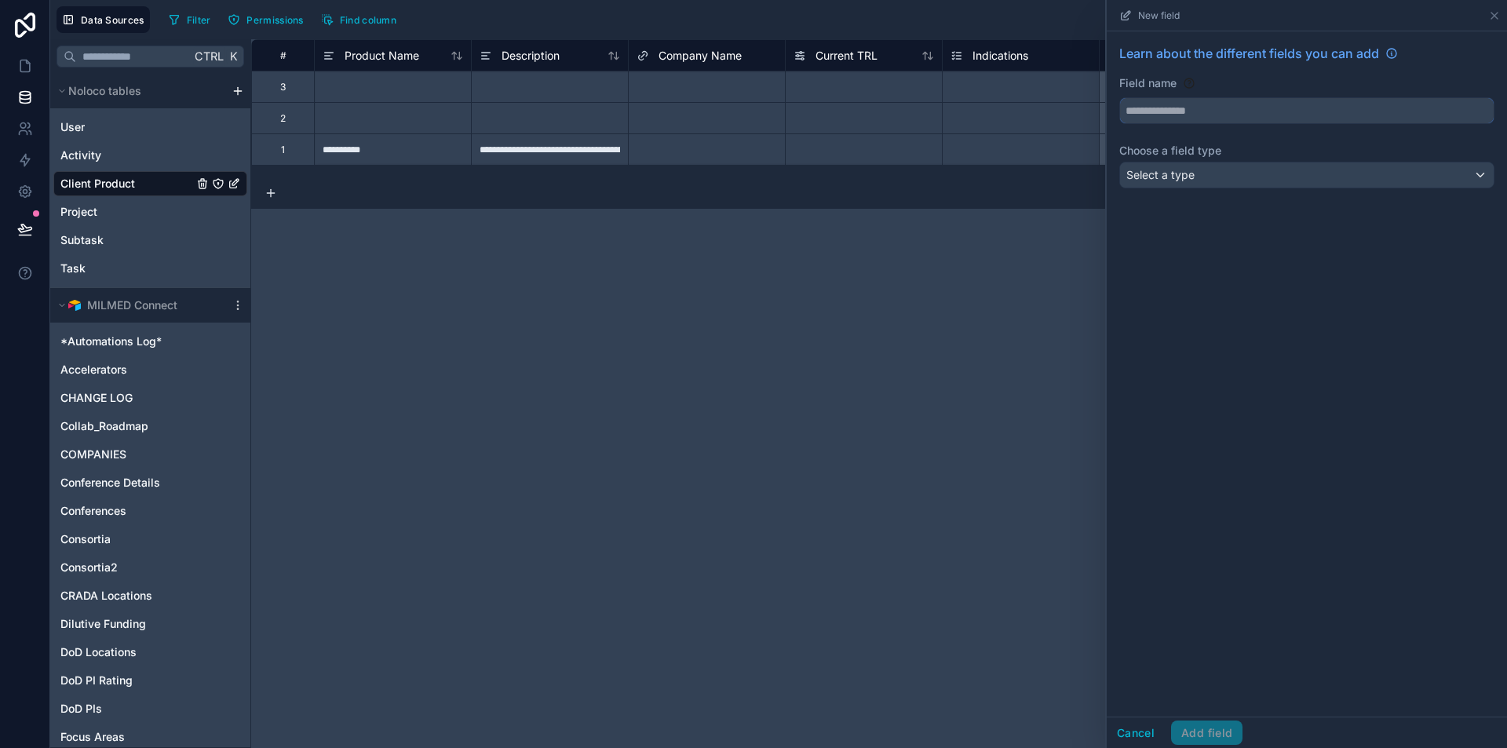
click at [1258, 112] on input "text" at bounding box center [1307, 110] width 374 height 25
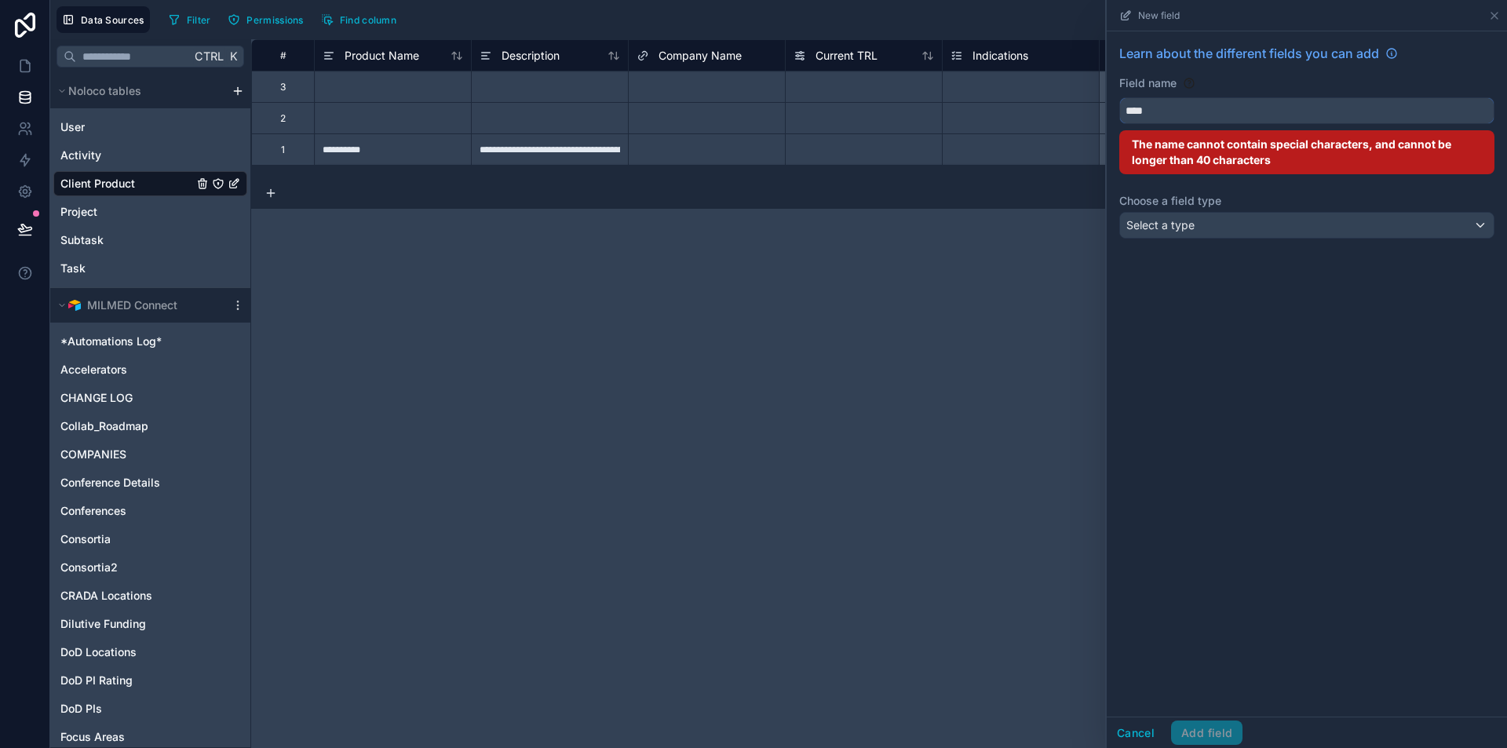
click at [1120, 97] on button "*****" at bounding box center [1307, 110] width 375 height 27
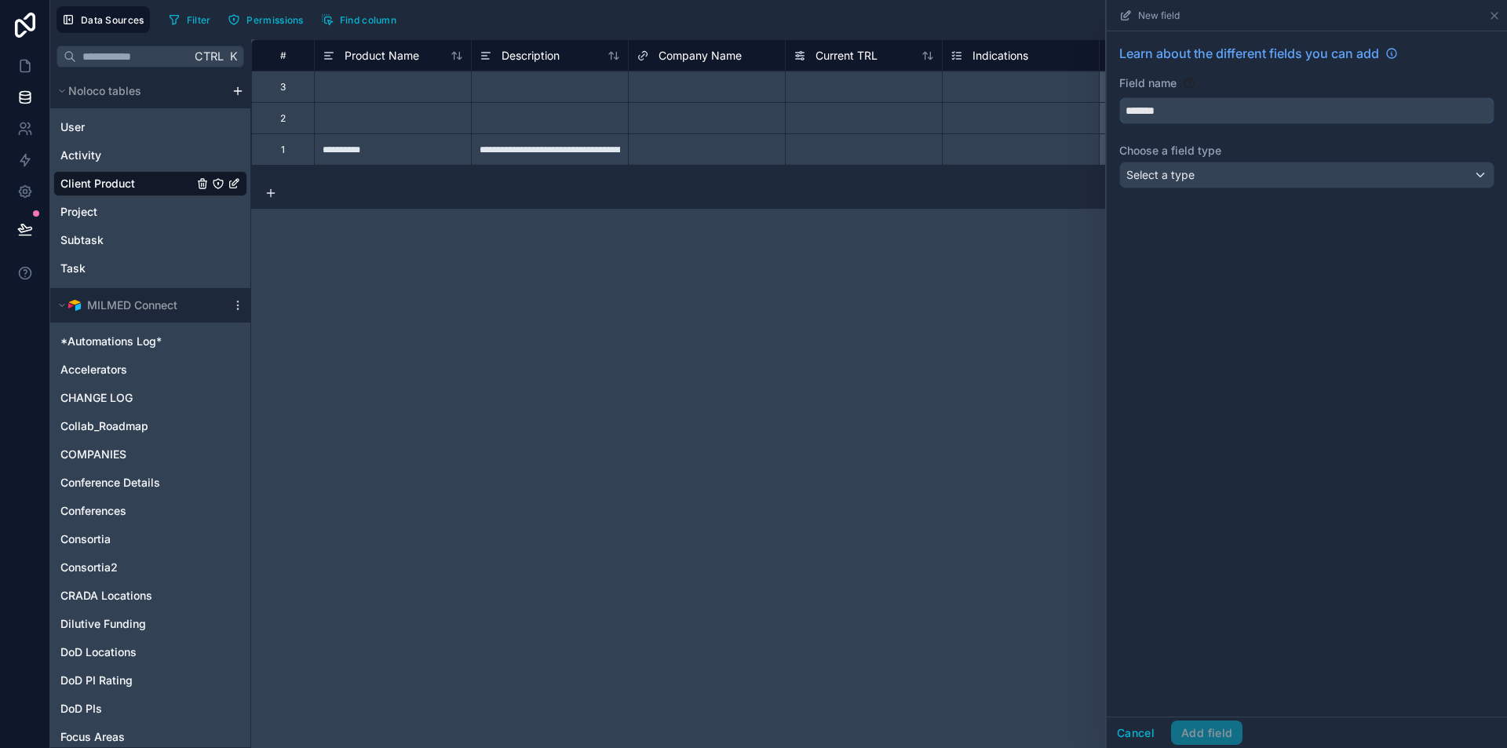
click at [1120, 97] on button "******" at bounding box center [1307, 110] width 375 height 27
click at [1120, 97] on button "*********" at bounding box center [1307, 110] width 375 height 27
type input "**********"
click at [1266, 165] on div "Select a type" at bounding box center [1307, 175] width 374 height 25
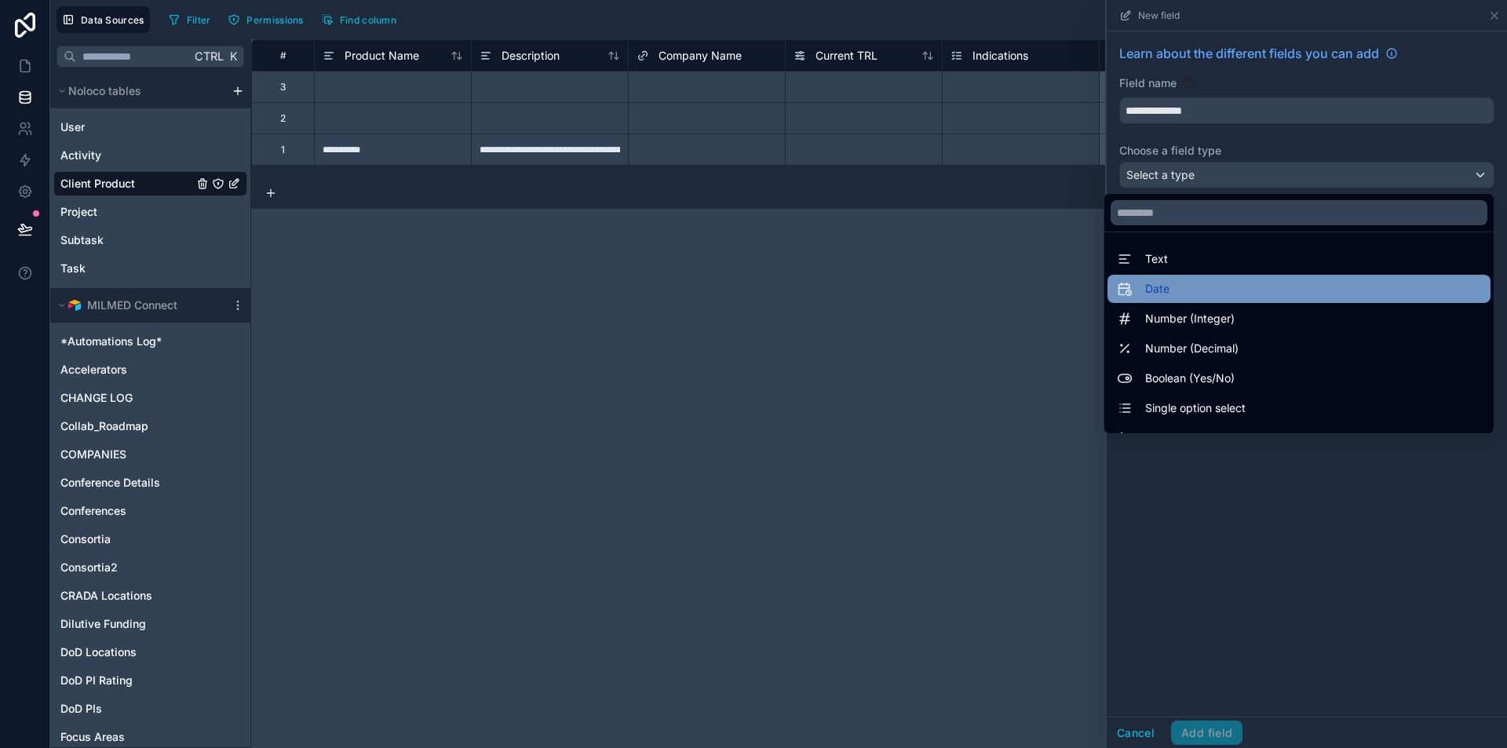
click at [1200, 298] on div "Date" at bounding box center [1299, 289] width 364 height 19
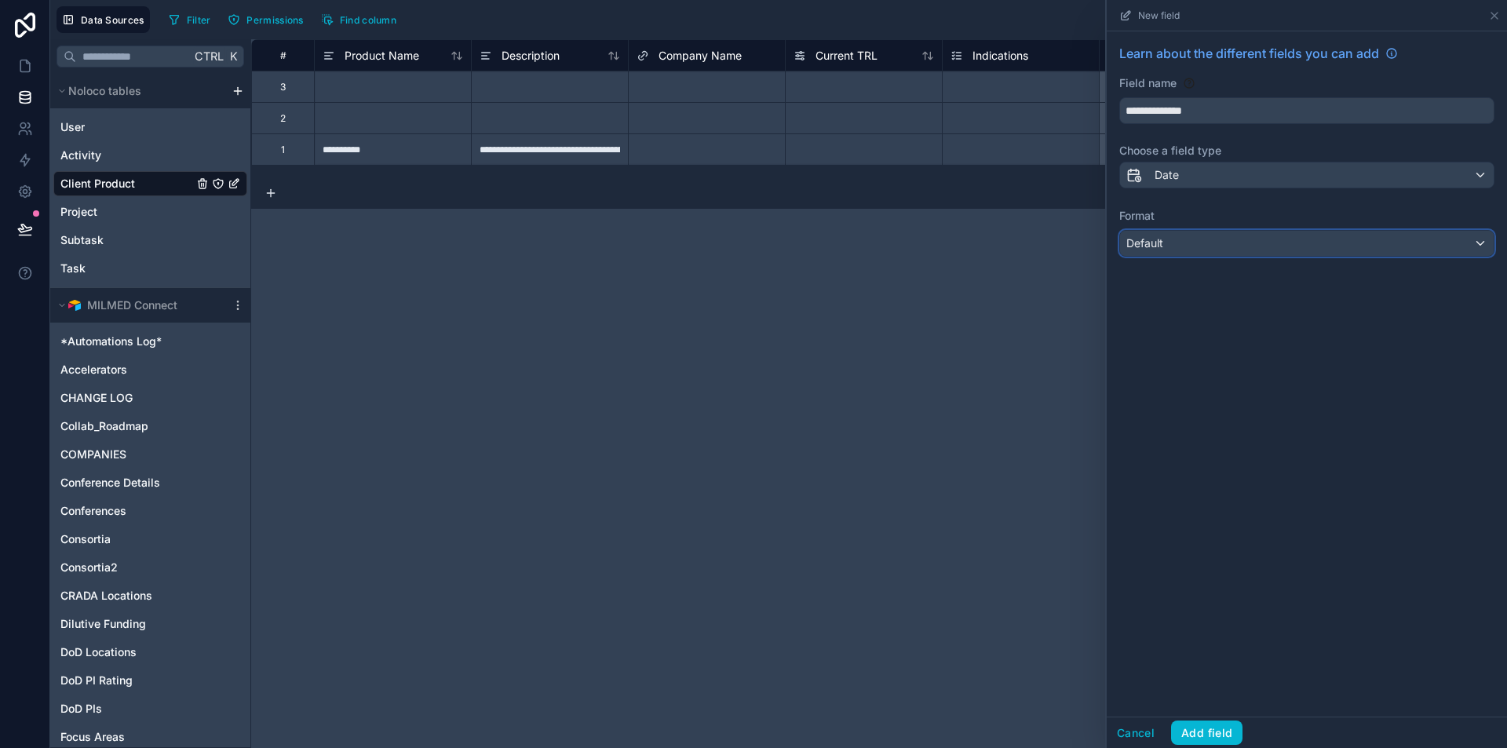
click at [1185, 244] on div "Default" at bounding box center [1307, 243] width 374 height 25
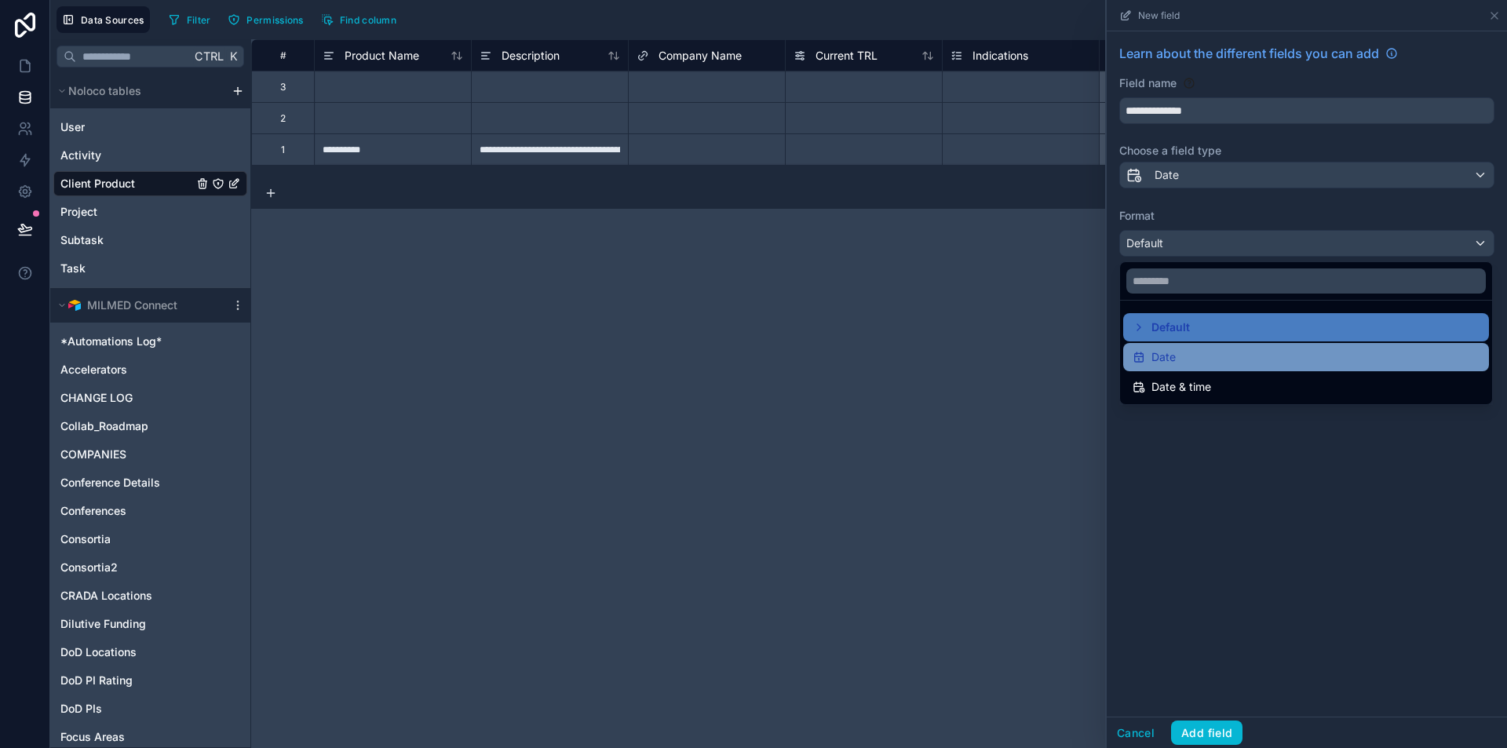
click at [1164, 356] on span "Date" at bounding box center [1164, 357] width 24 height 19
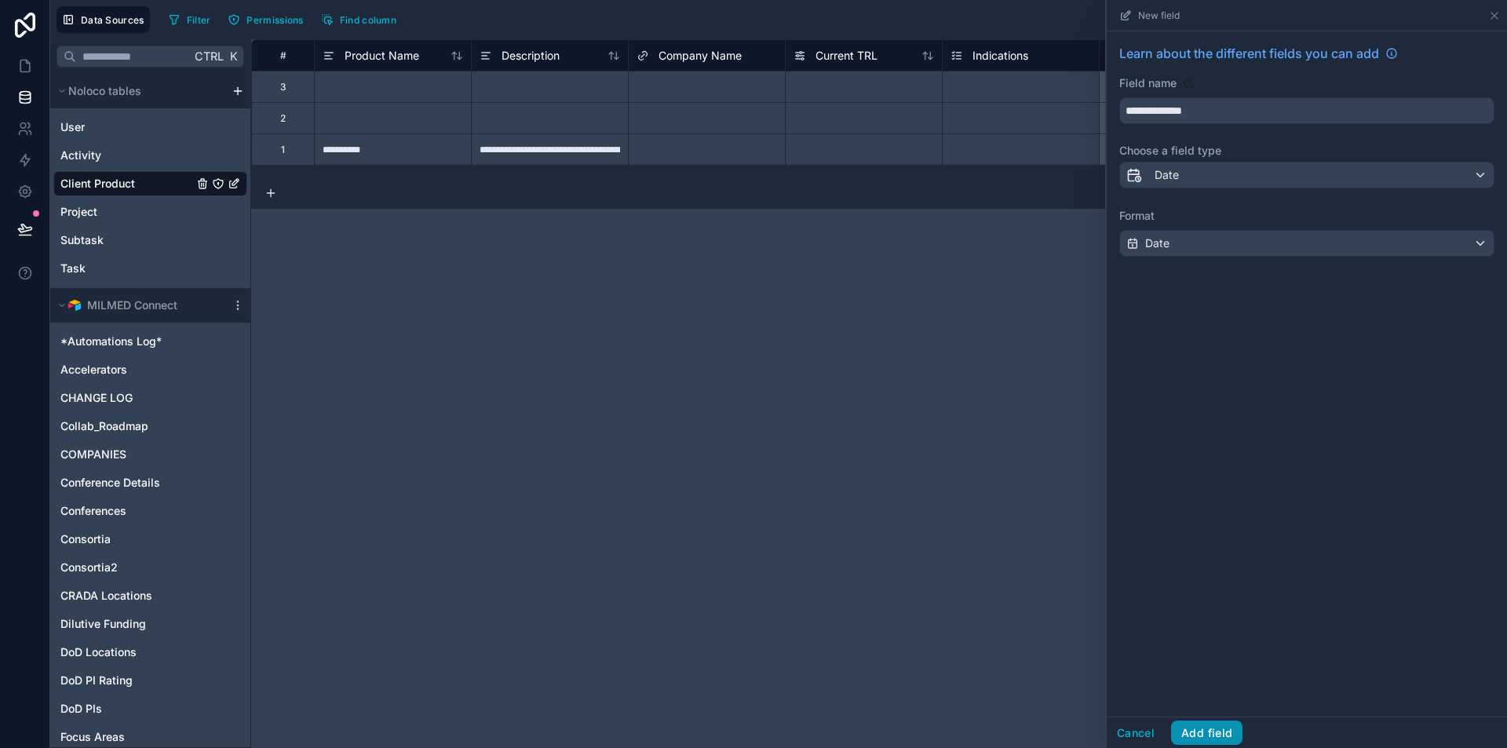
click at [1215, 734] on button "Add field" at bounding box center [1206, 733] width 71 height 25
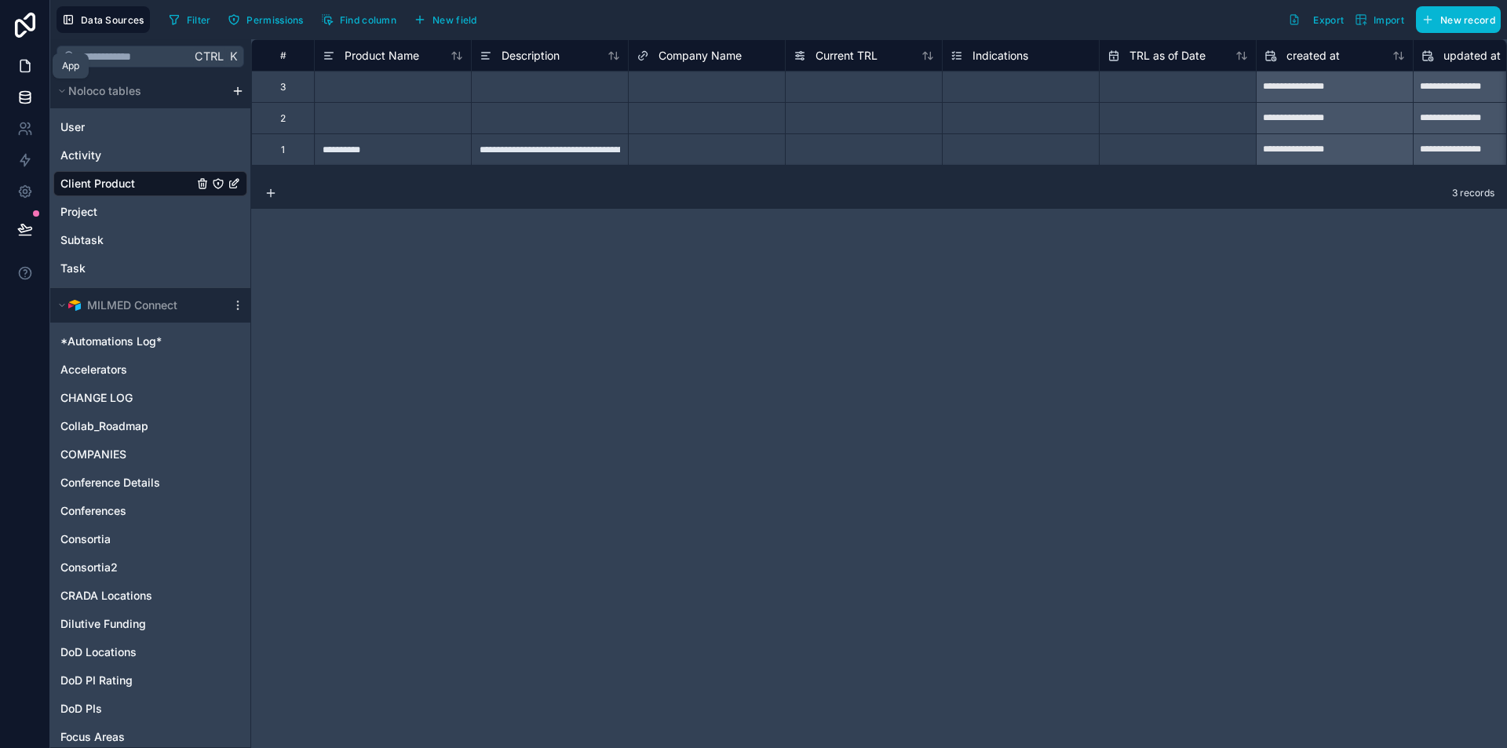
click at [20, 60] on icon at bounding box center [25, 66] width 16 height 16
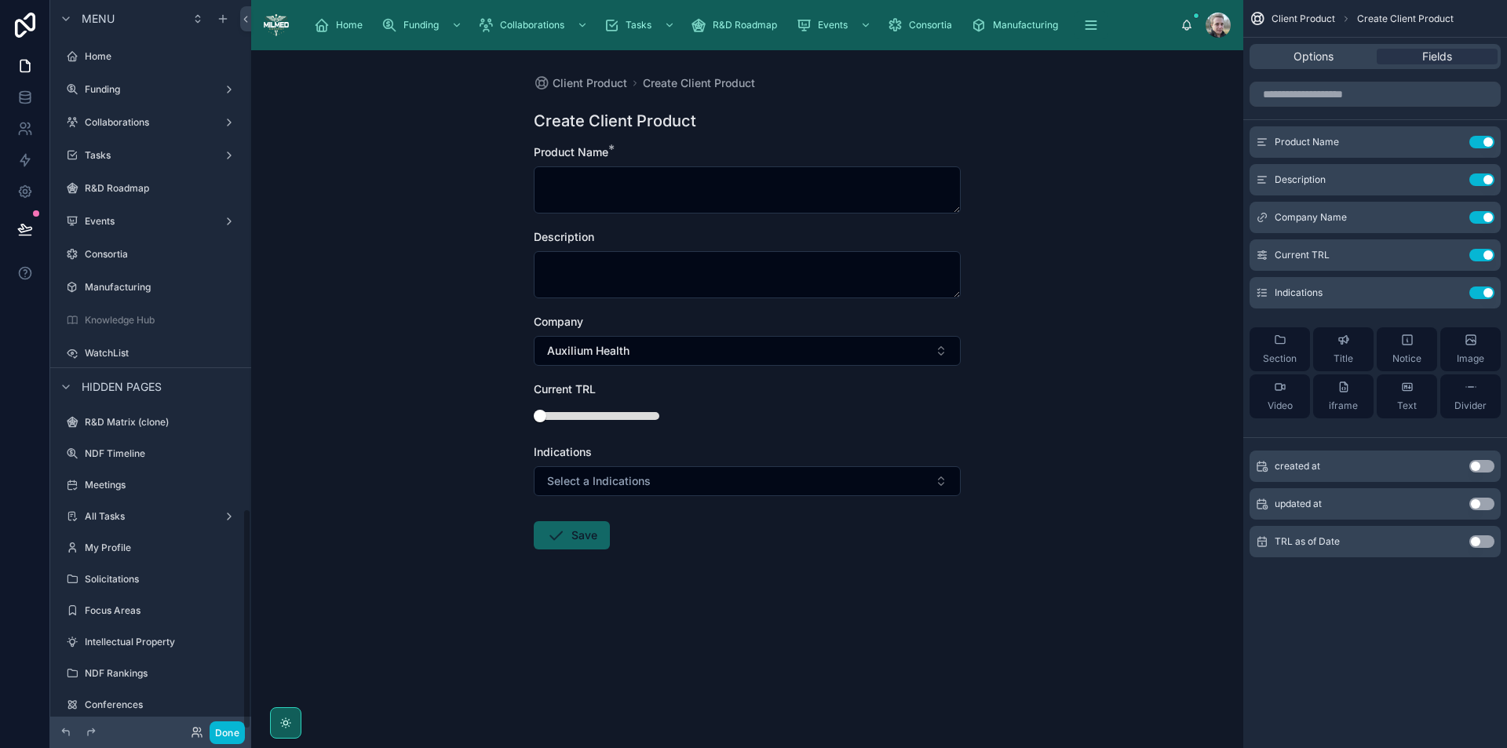
scroll to position [1676, 0]
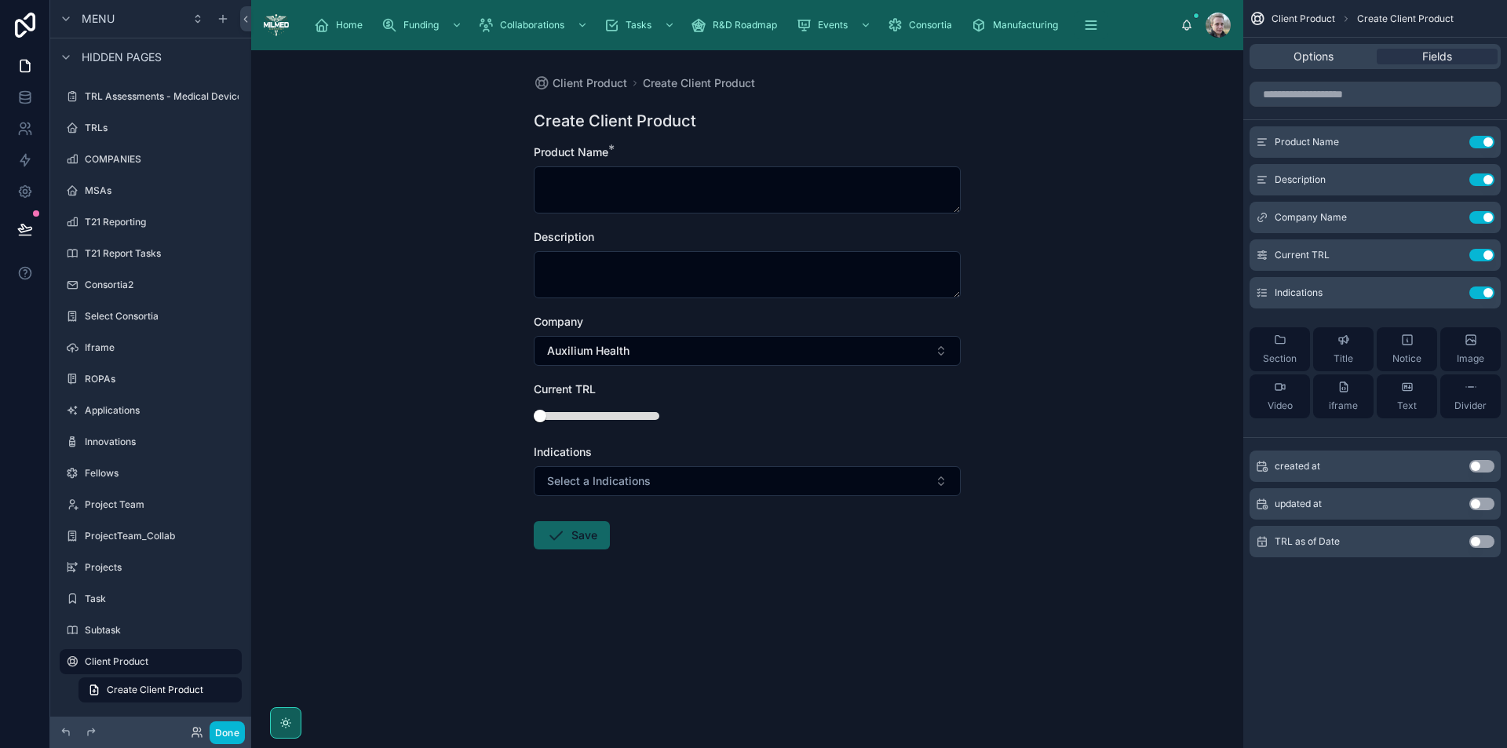
click at [1482, 546] on button "Use setting" at bounding box center [1482, 541] width 25 height 13
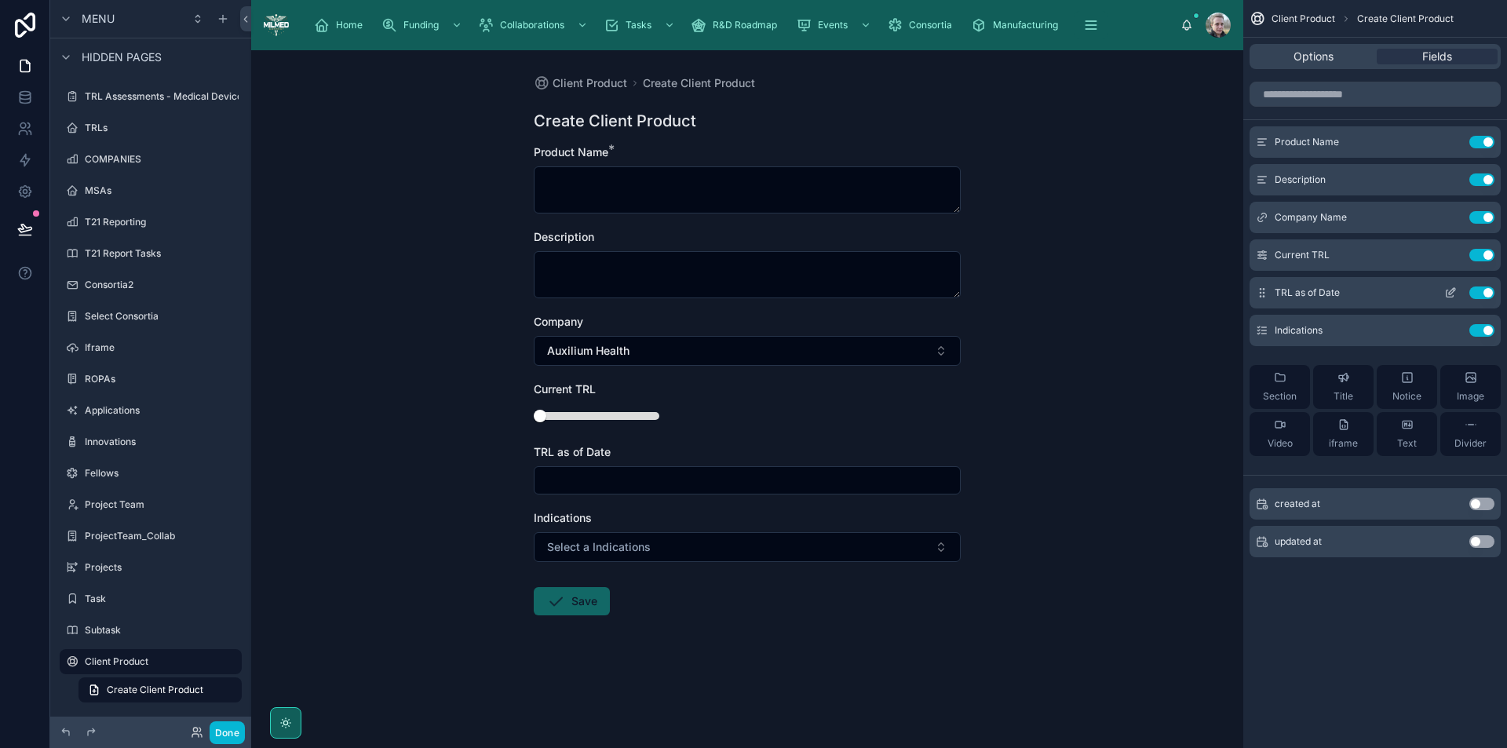
click at [1450, 294] on icon "scrollable content" at bounding box center [1451, 293] width 13 height 13
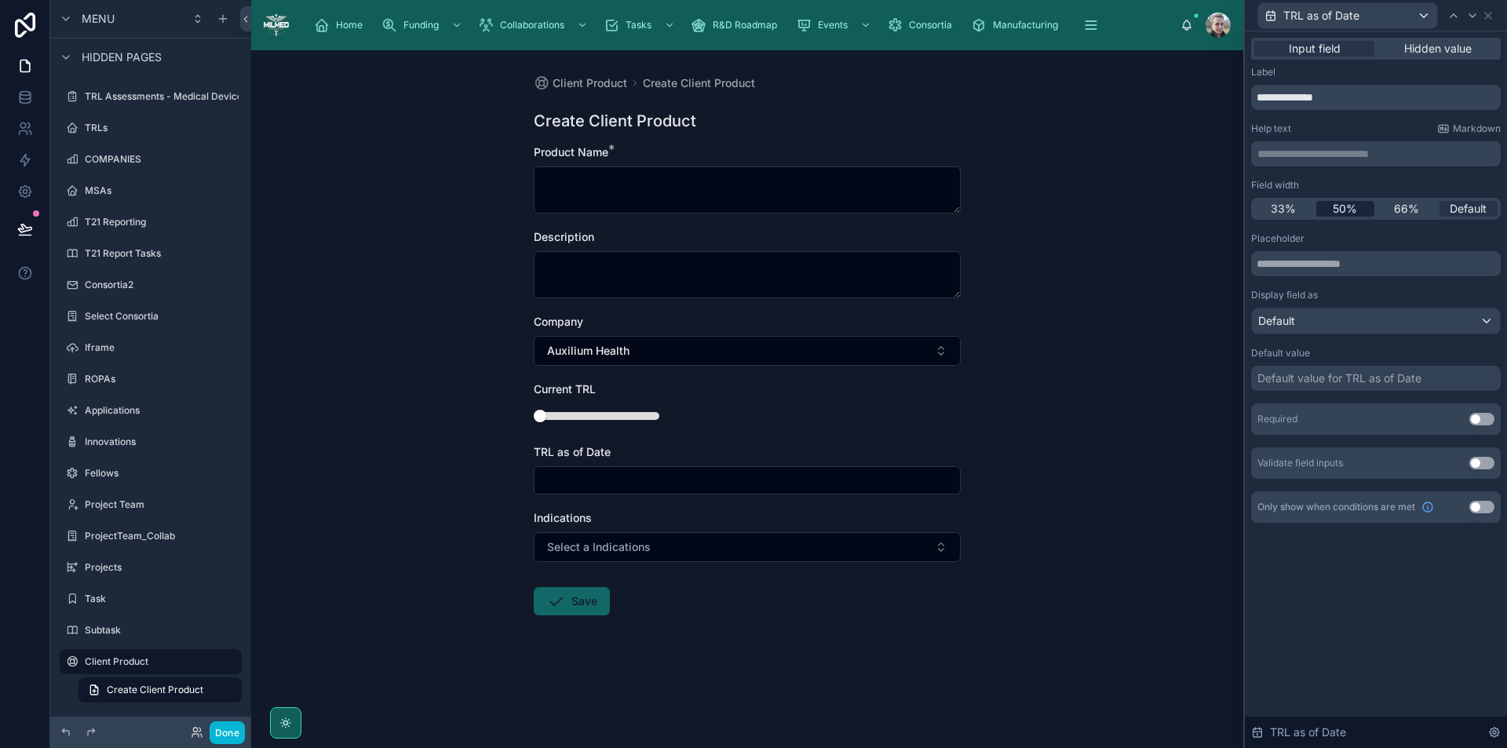
click at [1357, 210] on span "50%" at bounding box center [1345, 209] width 24 height 16
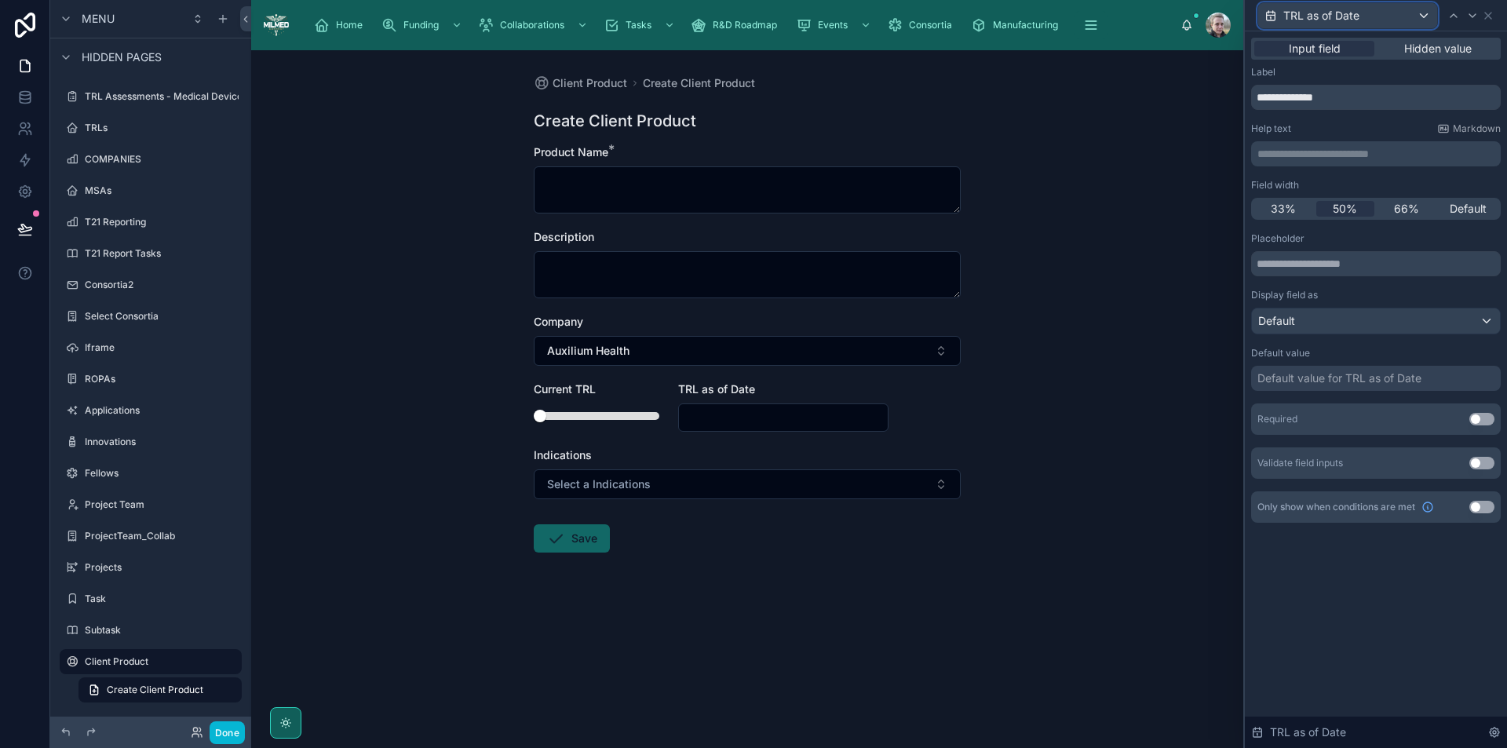
click at [1342, 20] on span "TRL as of Date" at bounding box center [1322, 16] width 76 height 16
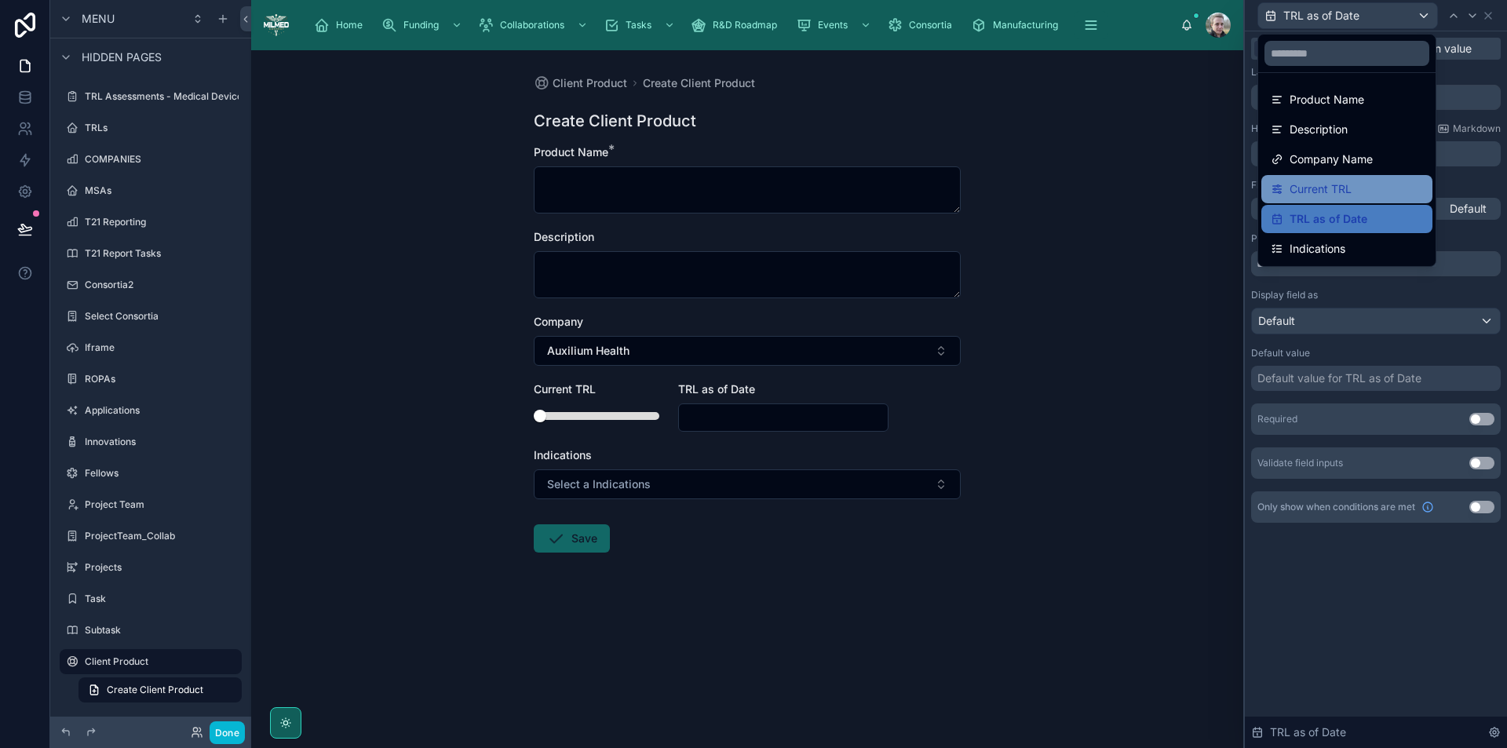
click at [1325, 190] on span "Current TRL" at bounding box center [1321, 189] width 62 height 19
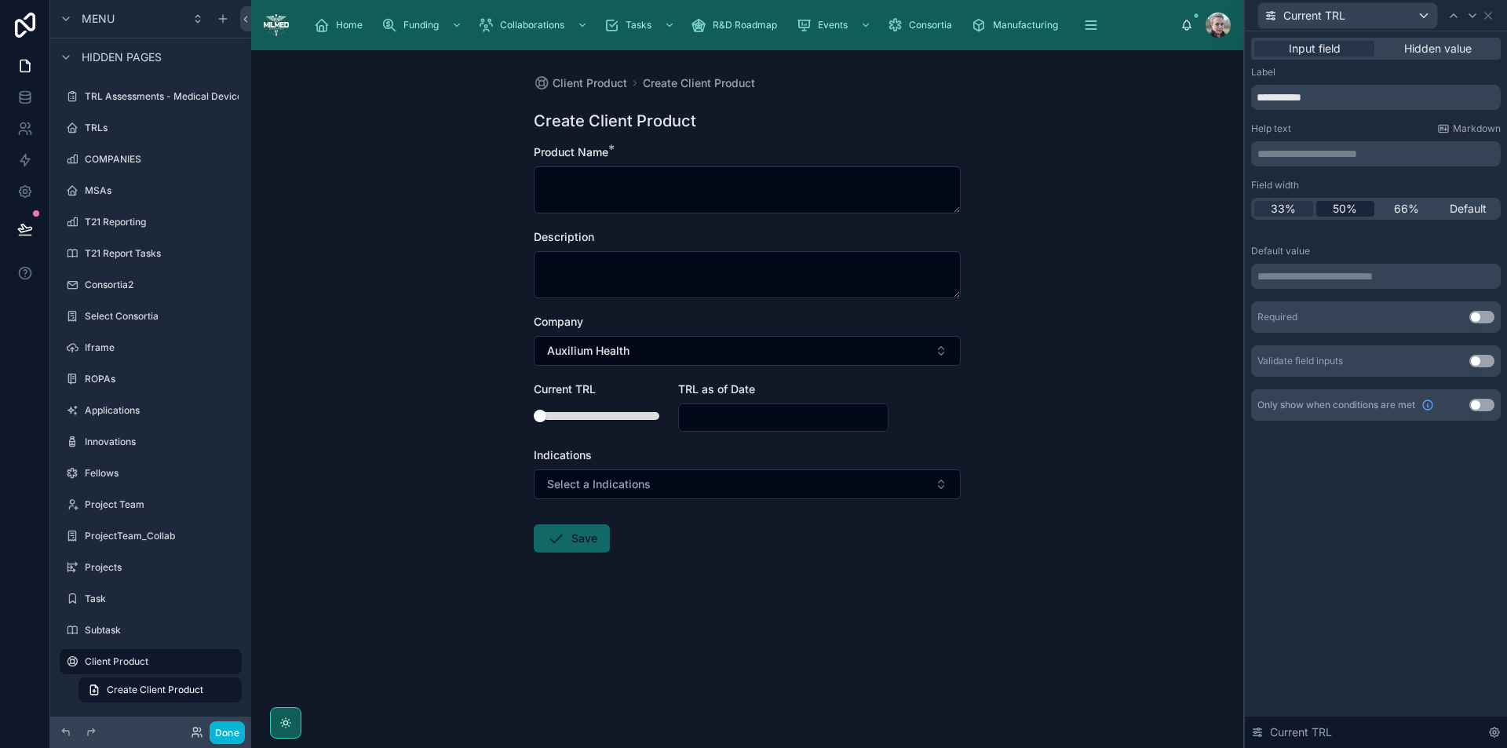
click at [1344, 209] on span "50%" at bounding box center [1345, 209] width 24 height 16
click at [1423, 276] on p "**********" at bounding box center [1378, 277] width 240 height 16
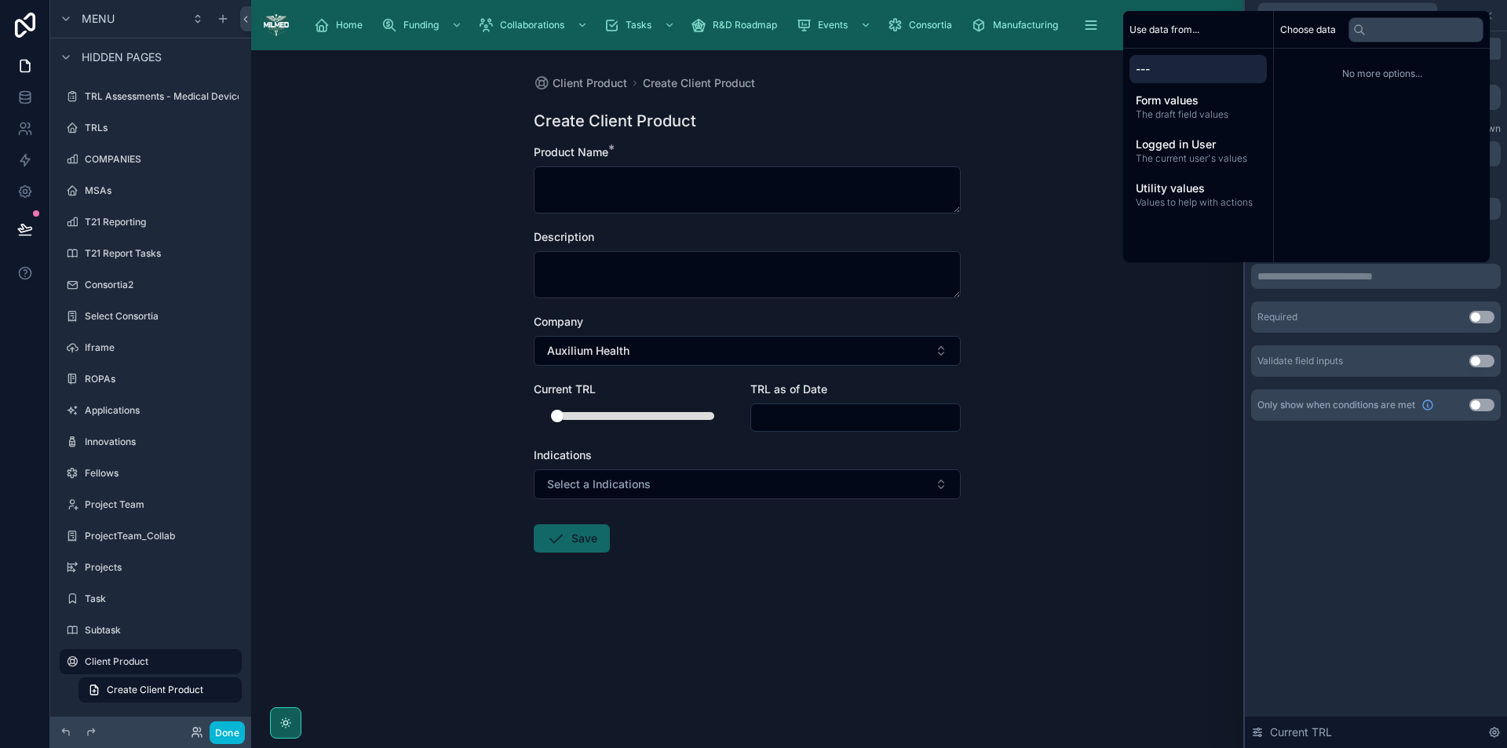
click at [1140, 334] on div "Client Product Create Client Product Create Client Product Product Name * Descr…" at bounding box center [747, 399] width 992 height 698
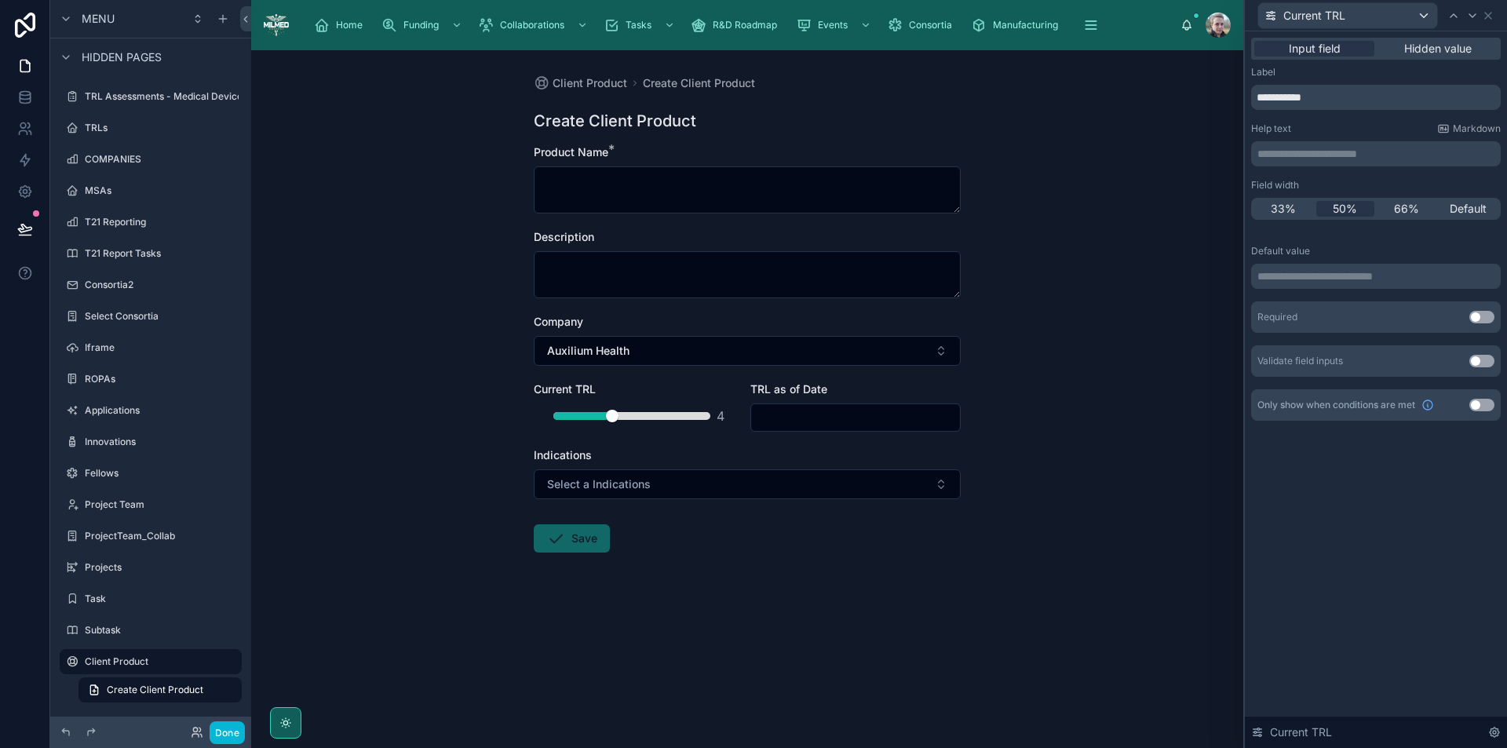
drag, startPoint x: 557, startPoint y: 417, endPoint x: 628, endPoint y: 418, distance: 71.5
click at [628, 418] on div at bounding box center [632, 416] width 157 height 8
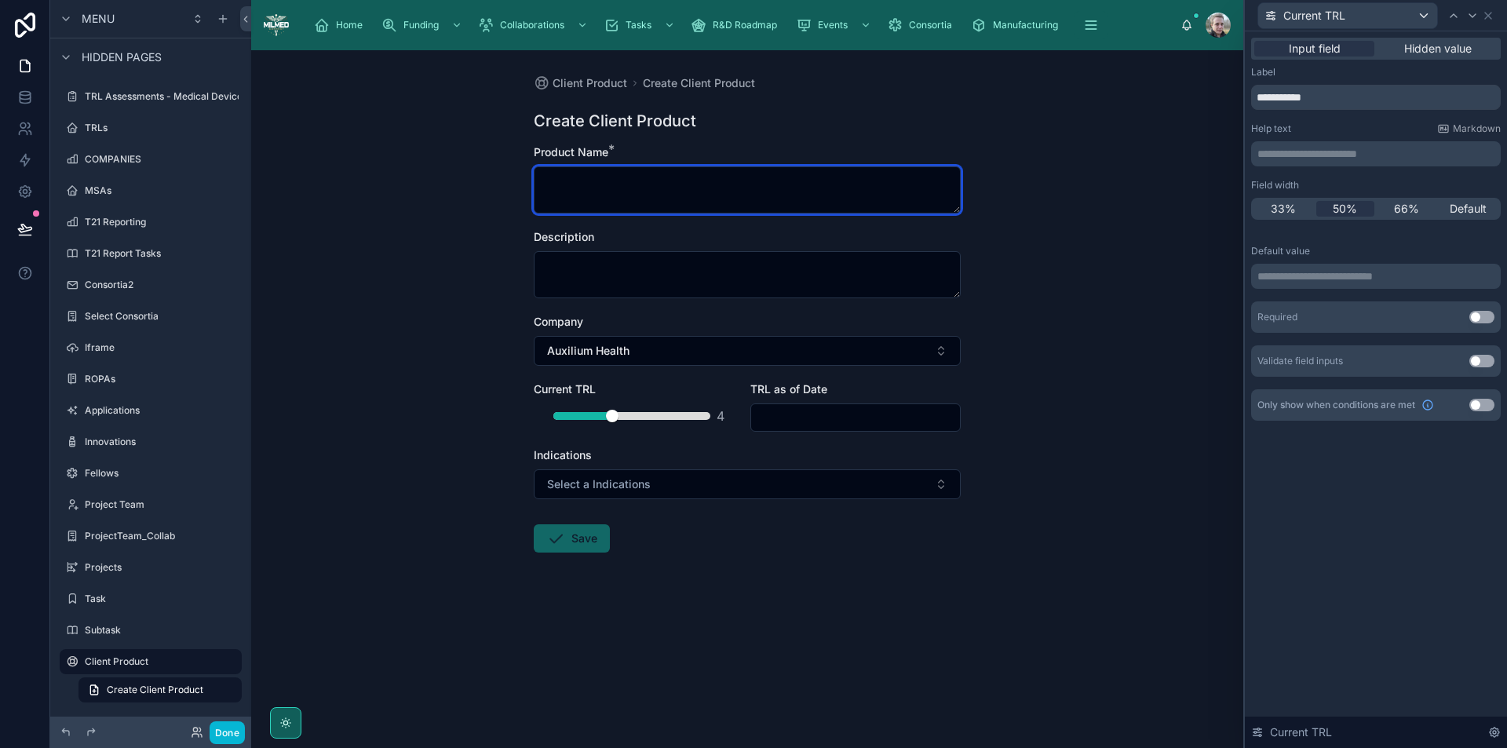
click at [771, 177] on textarea at bounding box center [747, 189] width 427 height 47
type textarea "**********"
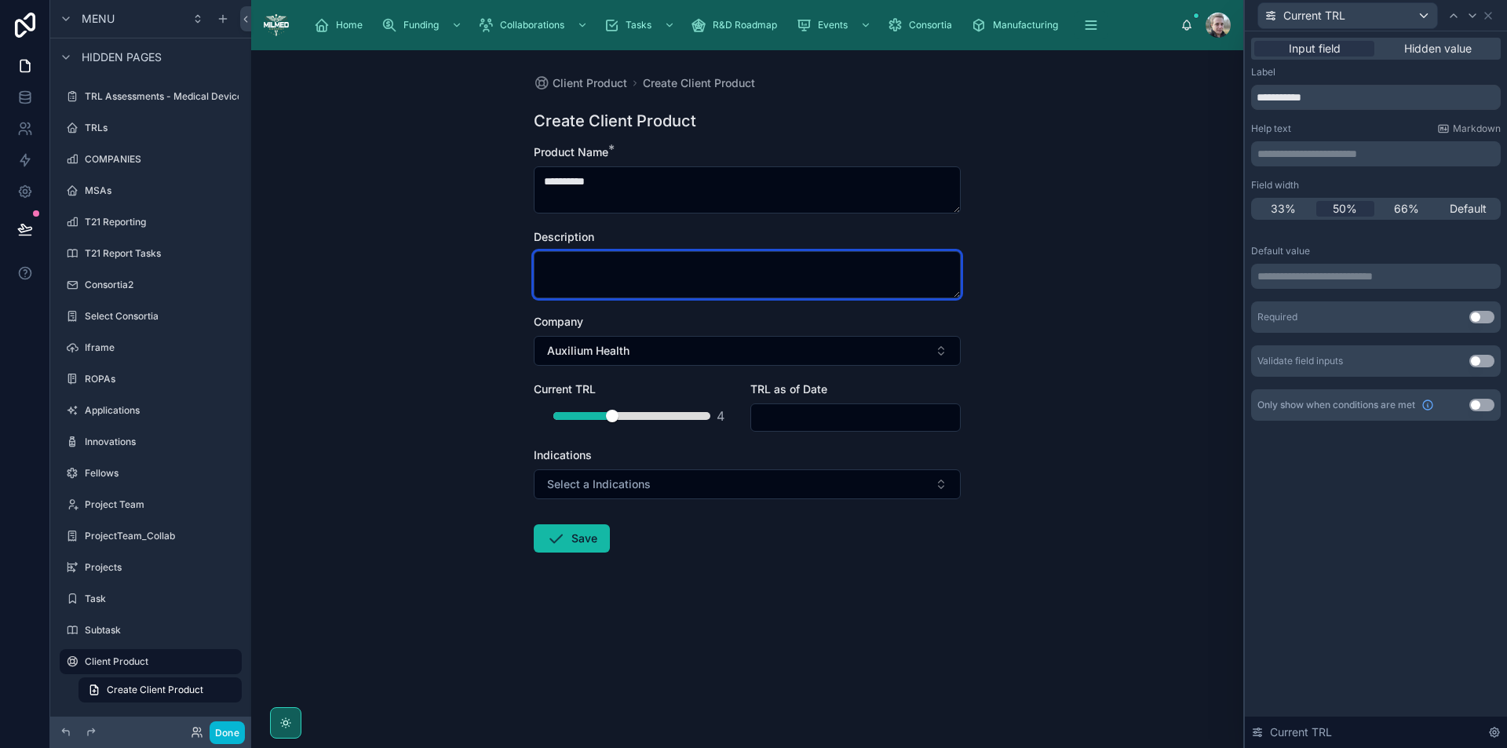
click at [895, 288] on textarea at bounding box center [747, 274] width 427 height 47
paste textarea "**********"
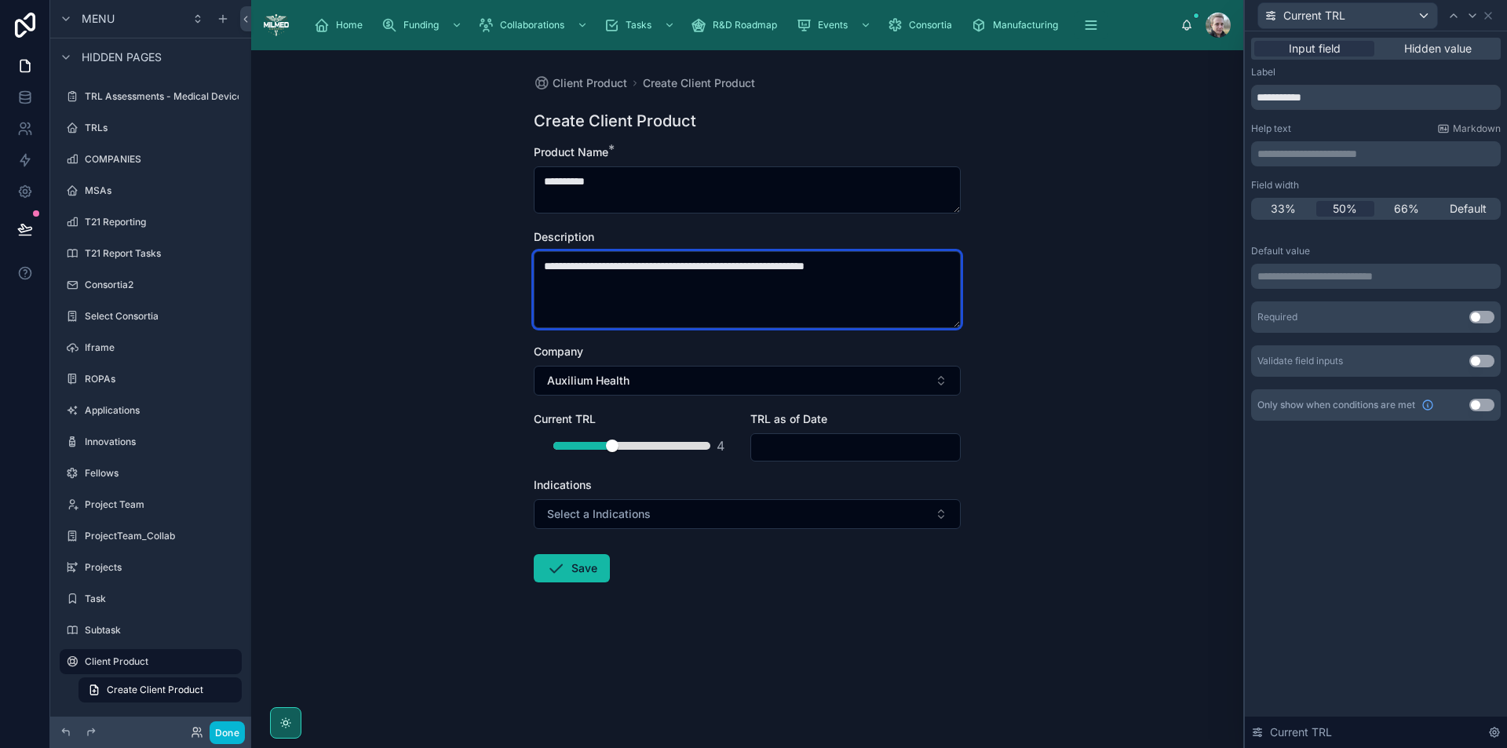
type textarea "**********"
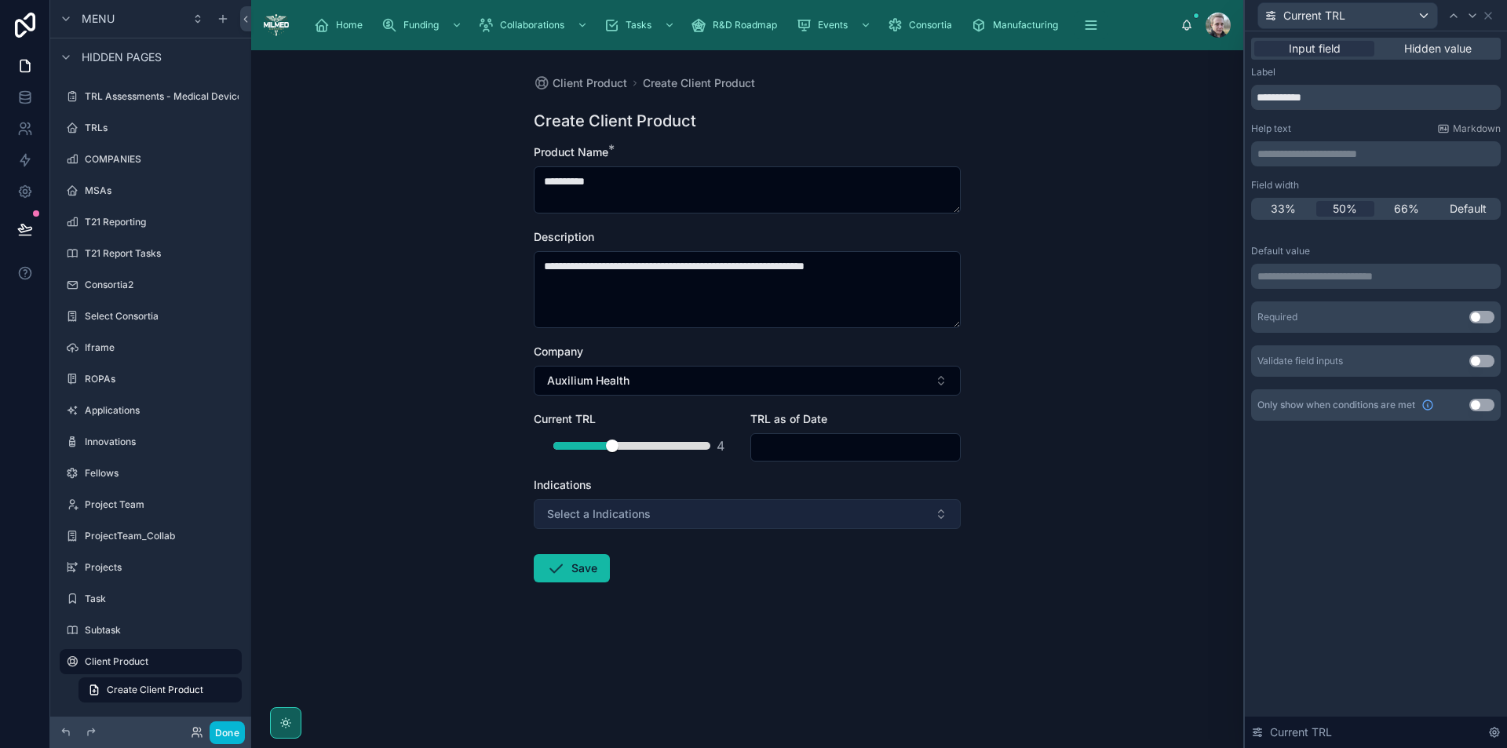
click at [900, 513] on button "Select a Indications" at bounding box center [747, 514] width 427 height 30
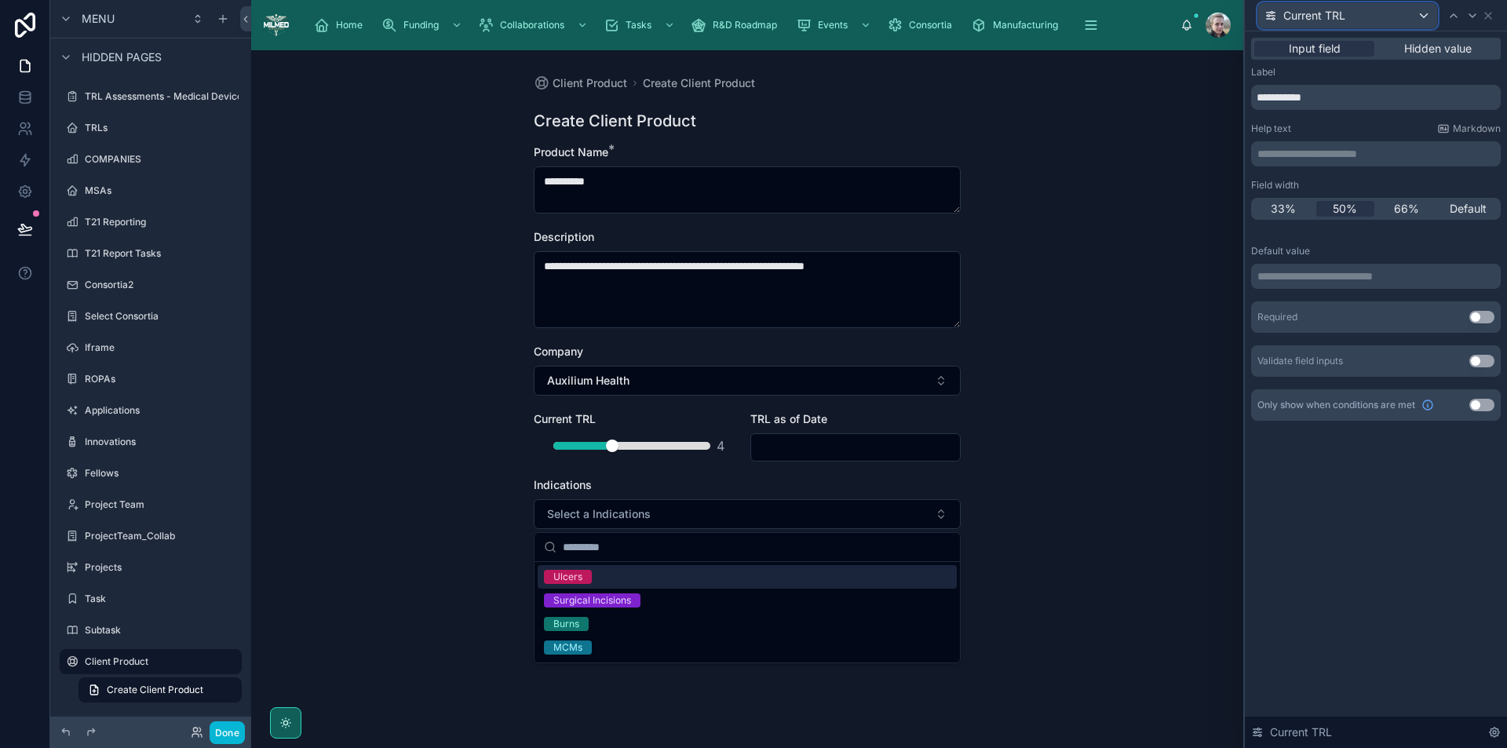
click at [1398, 19] on div "Current TRL" at bounding box center [1348, 15] width 179 height 25
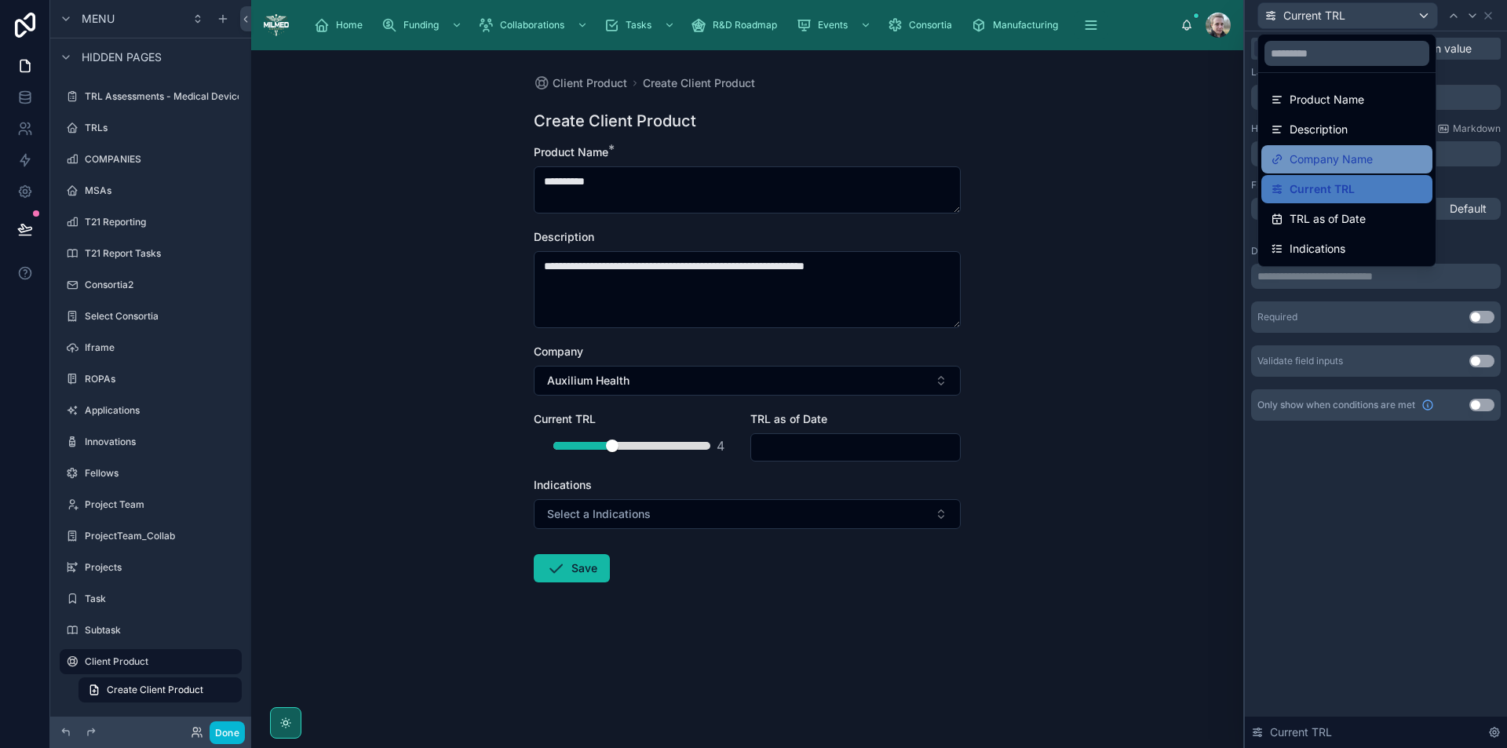
click at [1325, 155] on span "Company Name" at bounding box center [1331, 159] width 83 height 19
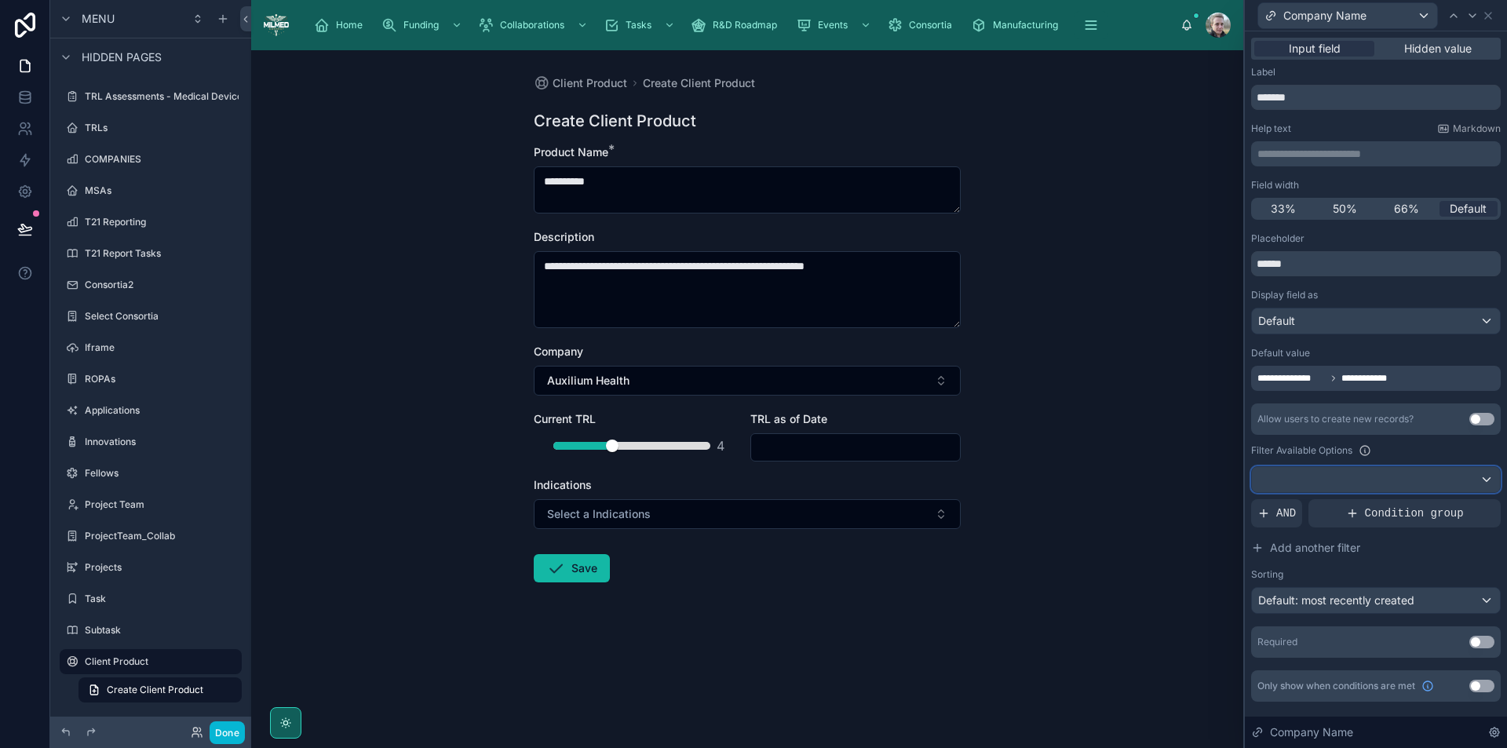
click at [1321, 482] on div at bounding box center [1376, 479] width 248 height 25
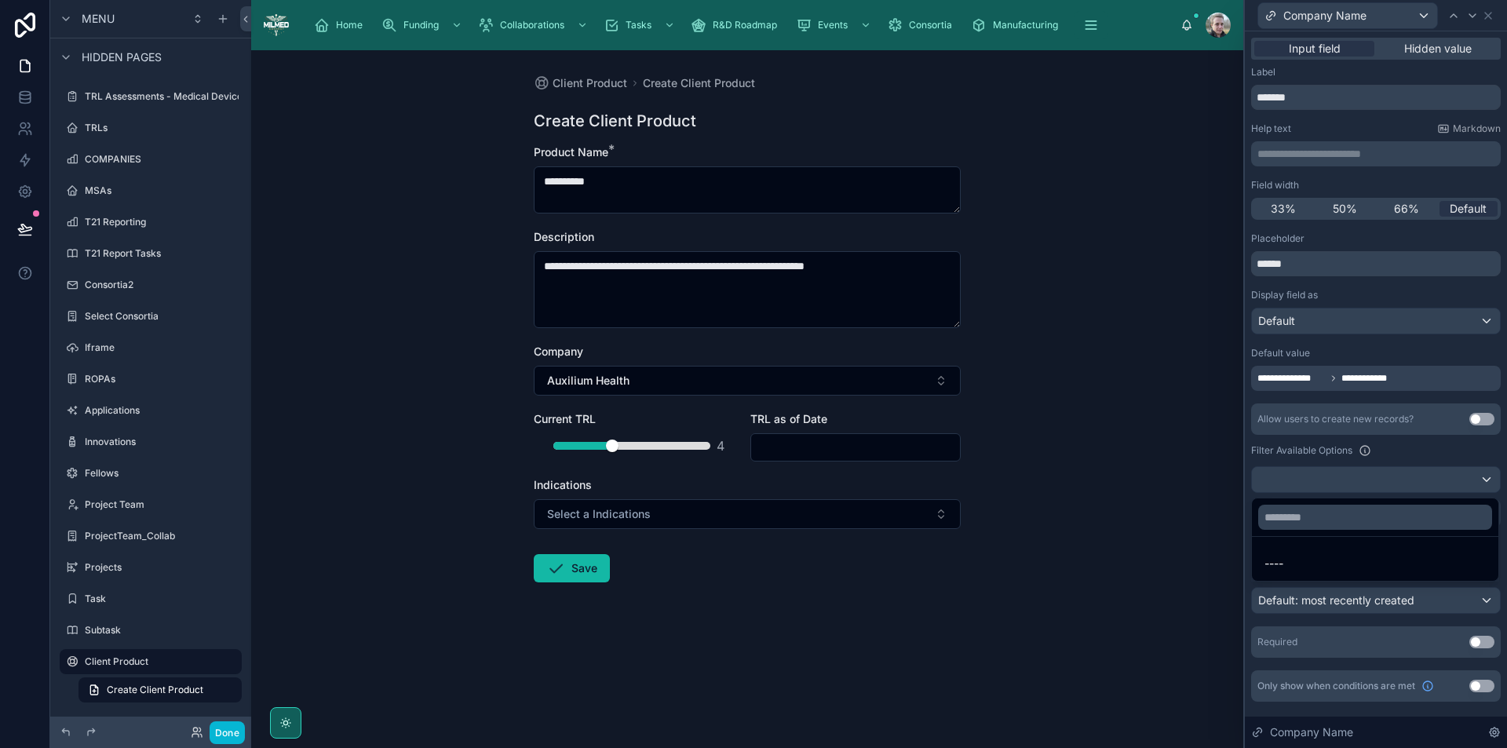
click at [1316, 485] on div at bounding box center [1376, 374] width 262 height 748
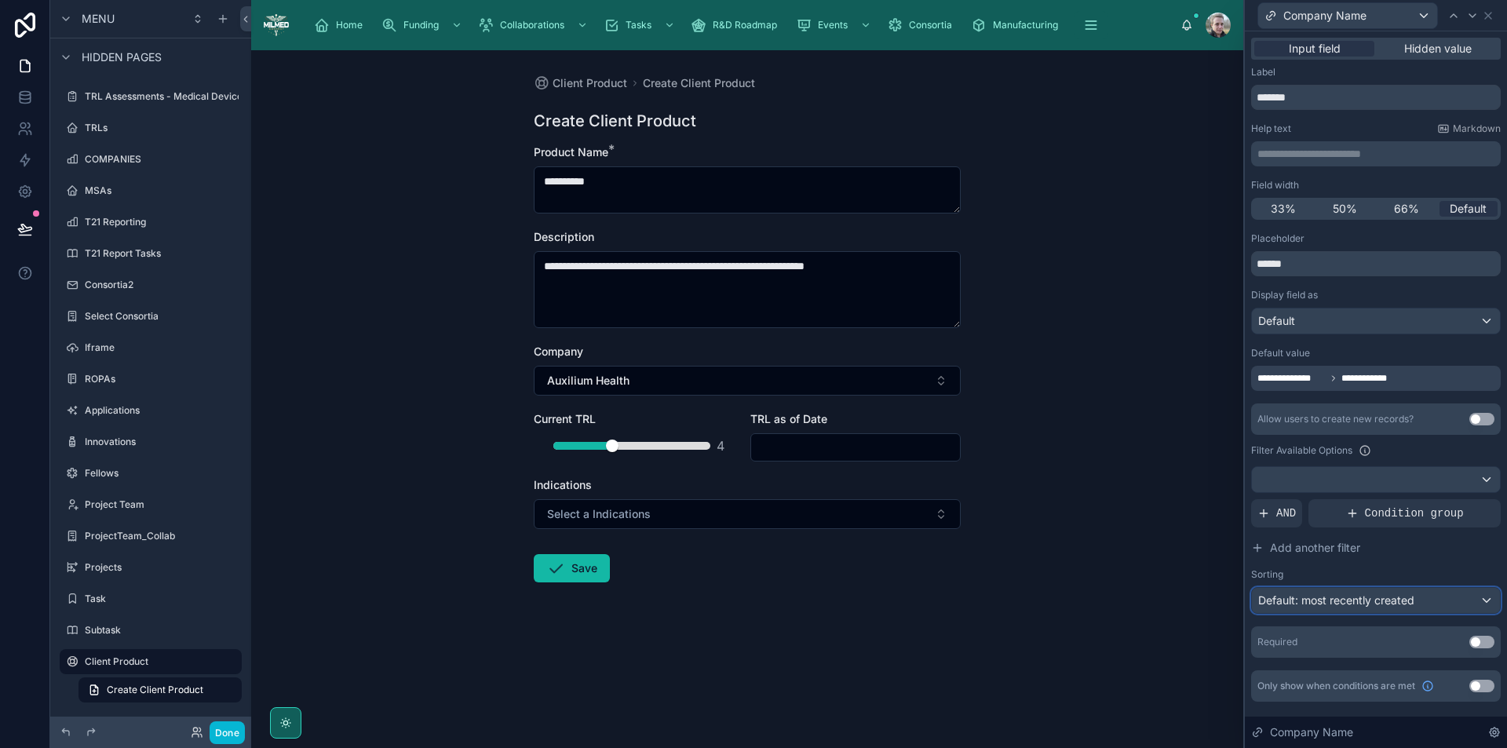
click at [1337, 608] on div "Default: most recently created" at bounding box center [1376, 600] width 248 height 25
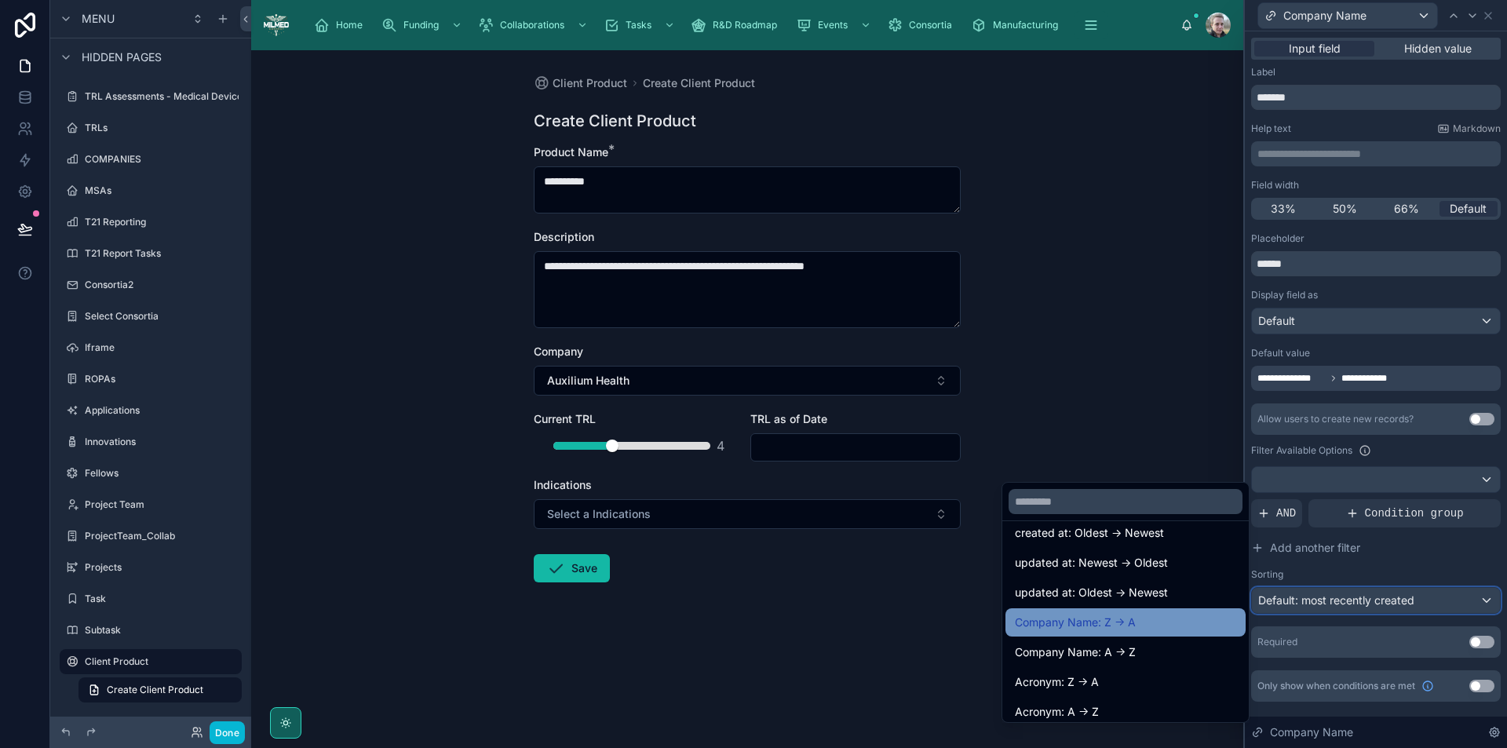
scroll to position [157, 0]
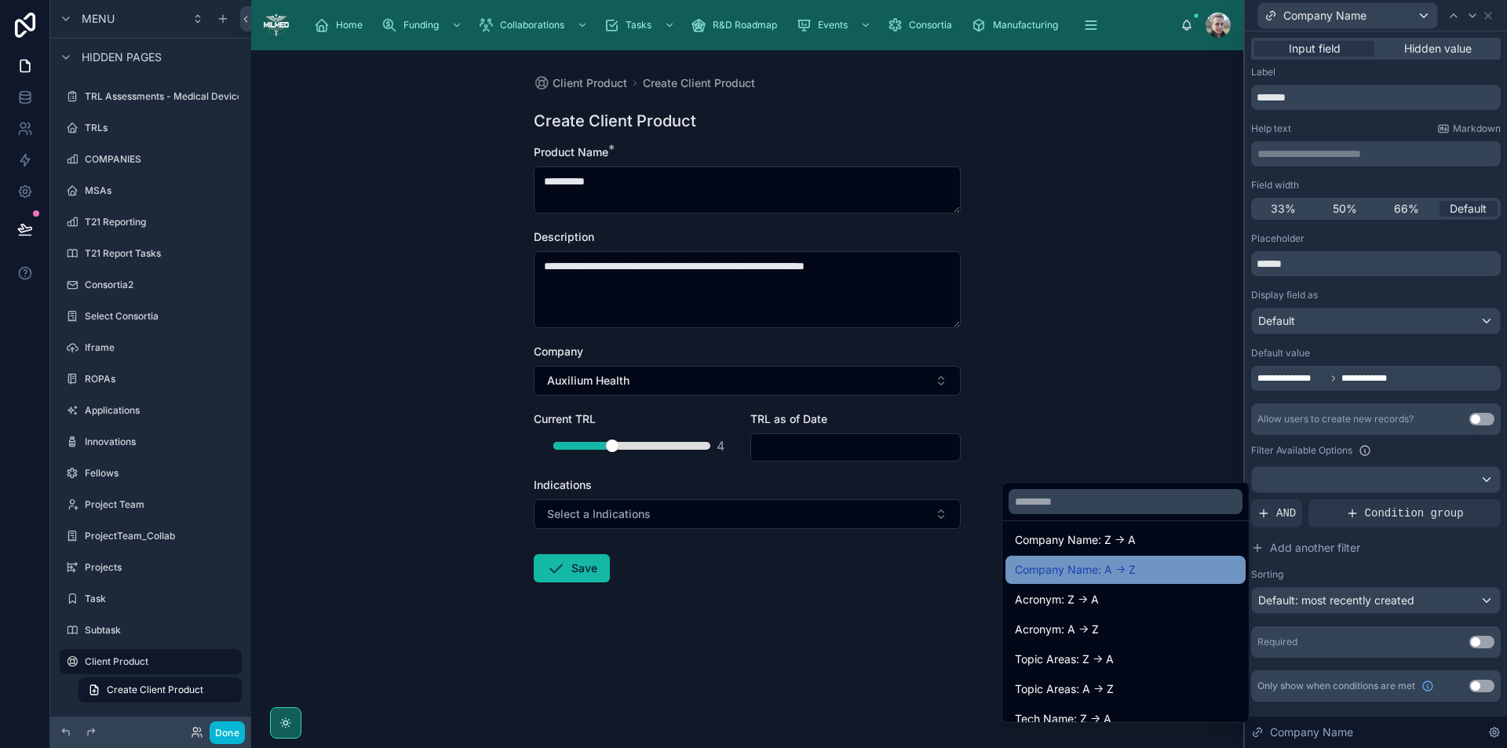
click at [1103, 563] on span "Company Name: A -> Z" at bounding box center [1075, 570] width 121 height 19
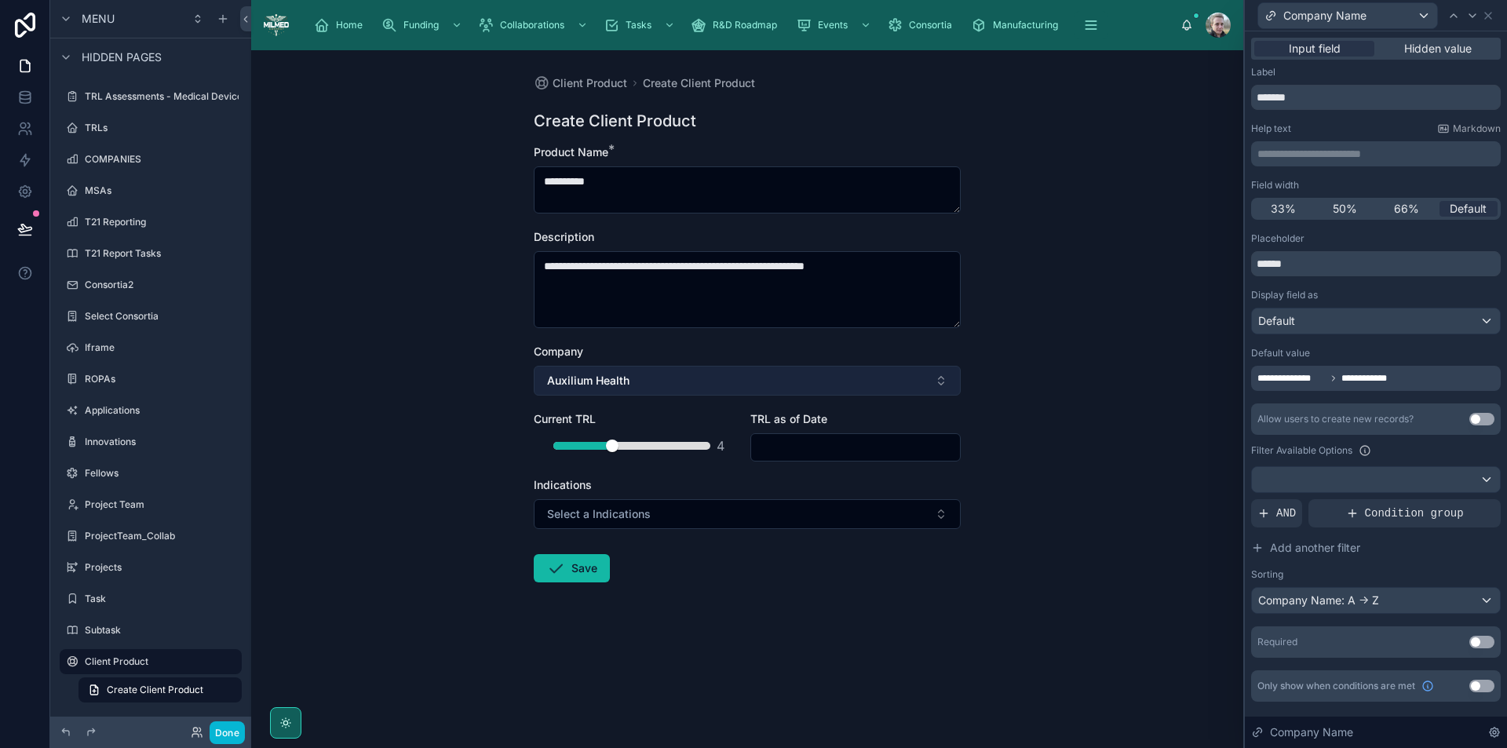
click at [909, 382] on button "Auxilium Health" at bounding box center [747, 381] width 427 height 30
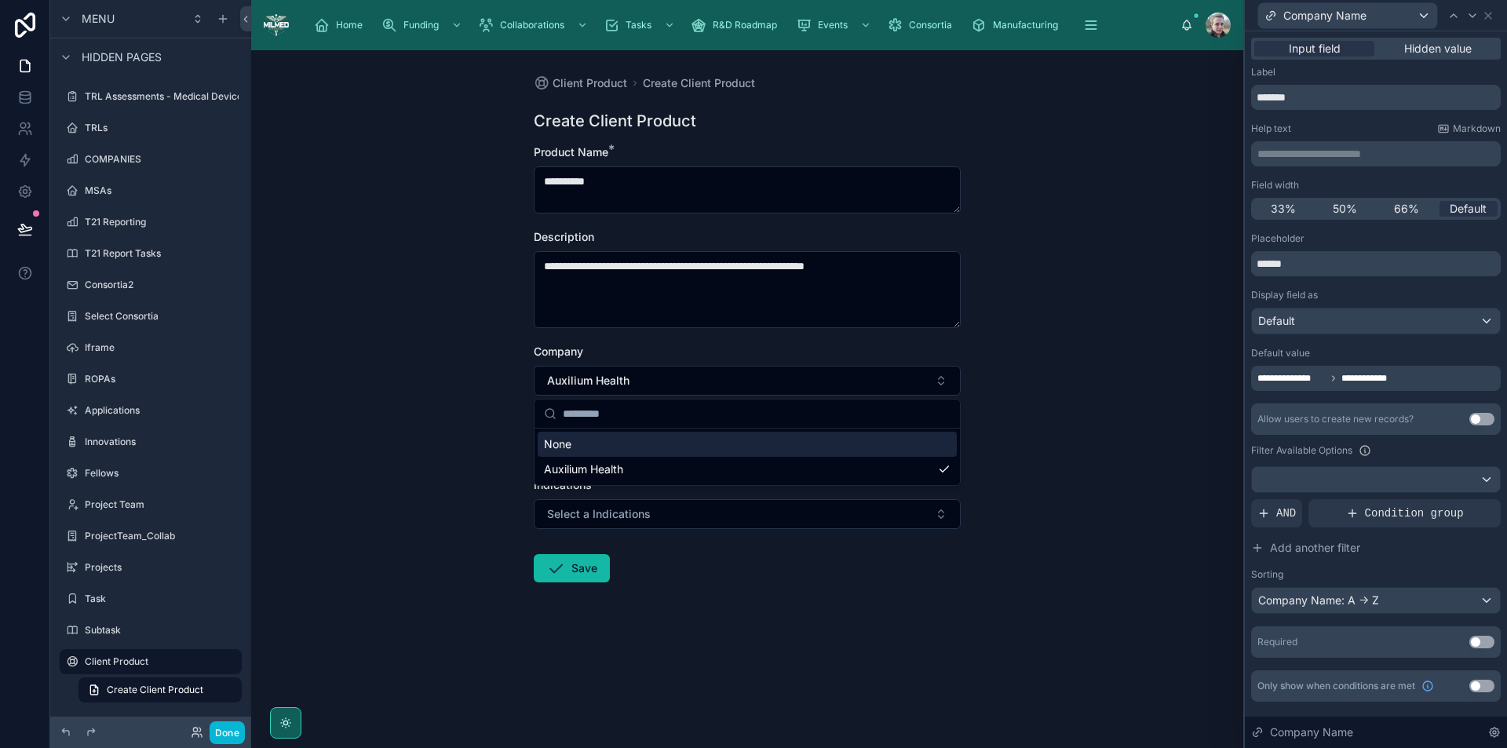
click at [1070, 381] on div "**********" at bounding box center [747, 399] width 992 height 698
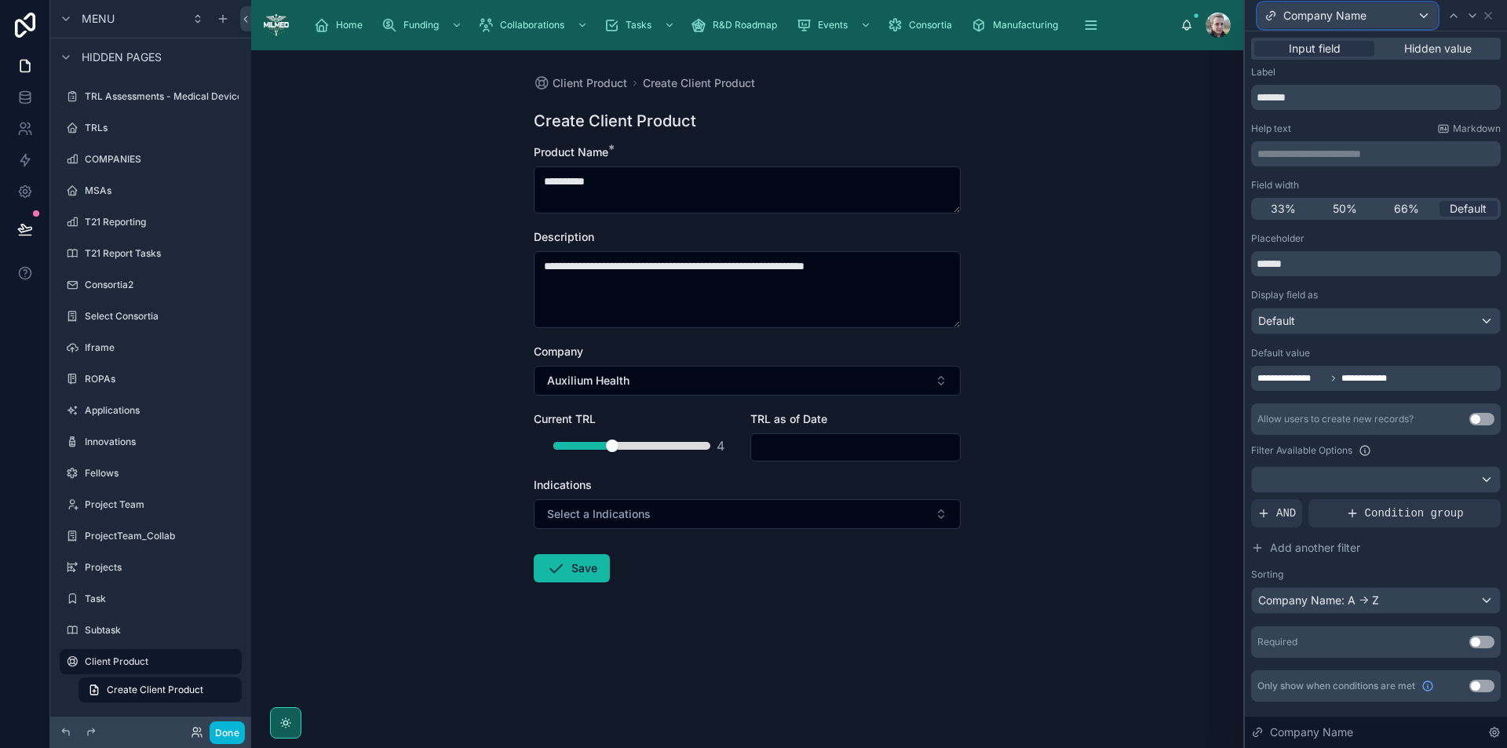
click at [1420, 24] on div "Company Name" at bounding box center [1348, 15] width 179 height 25
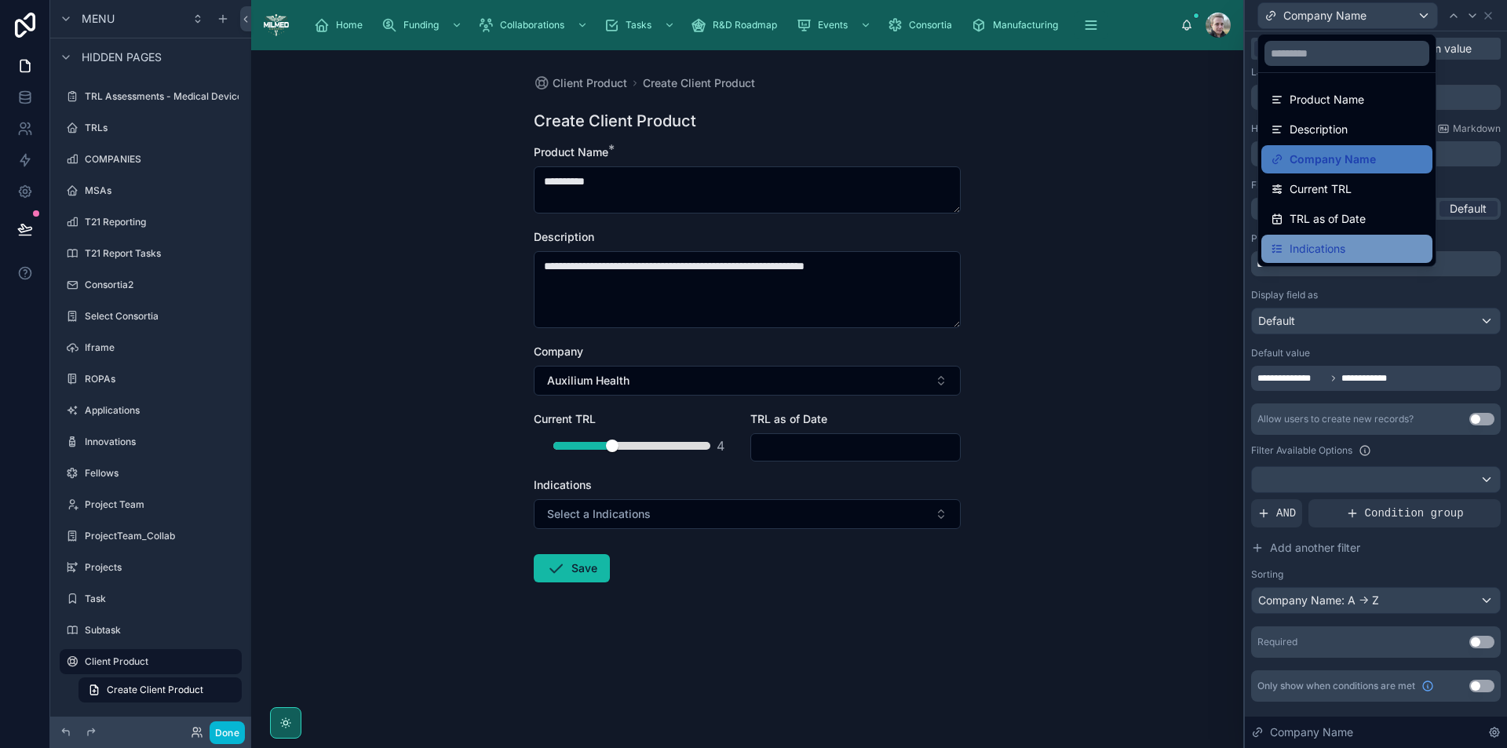
click at [1311, 249] on span "Indications" at bounding box center [1318, 248] width 56 height 19
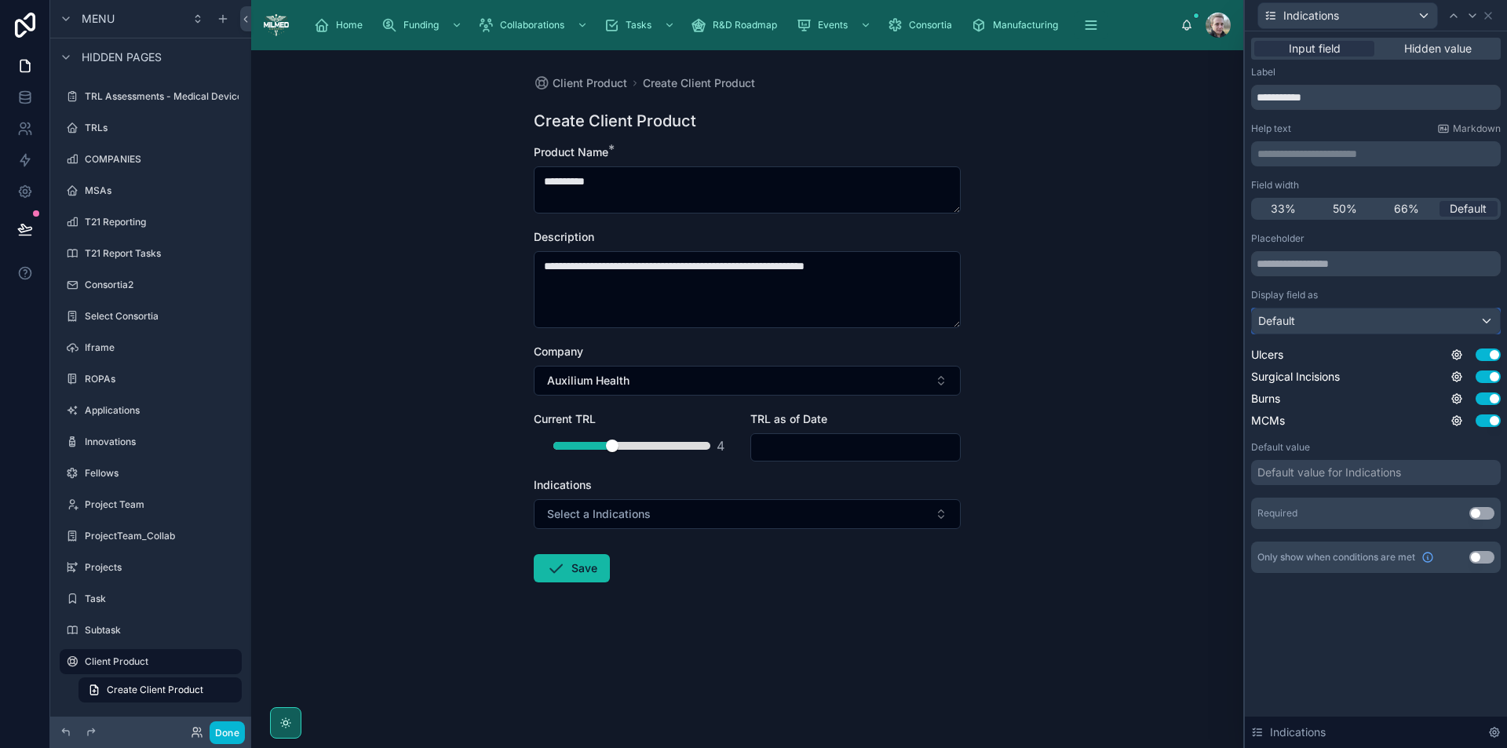
click at [1487, 320] on div "Default" at bounding box center [1376, 321] width 248 height 25
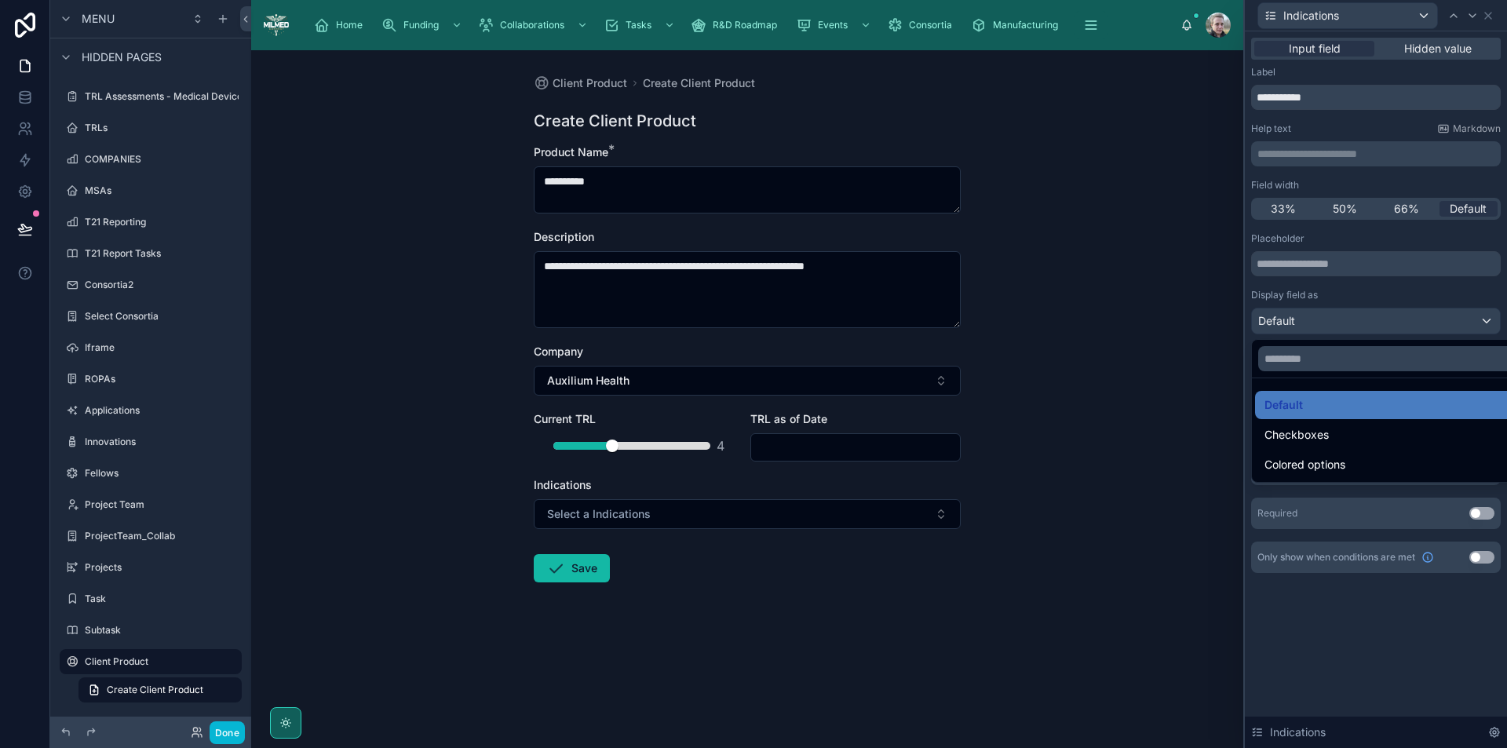
click at [1487, 320] on div at bounding box center [1376, 374] width 262 height 748
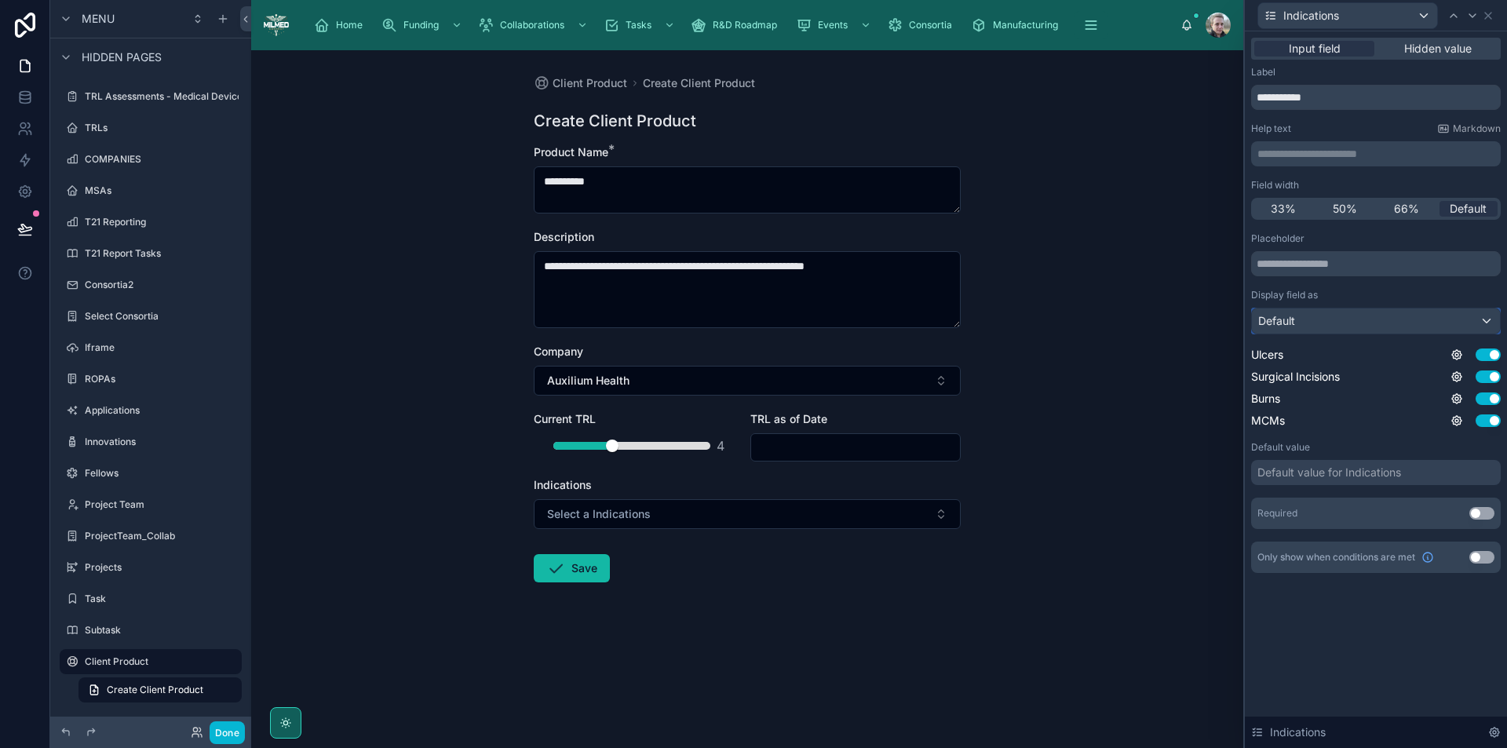
click at [1487, 320] on div "Default" at bounding box center [1376, 321] width 248 height 25
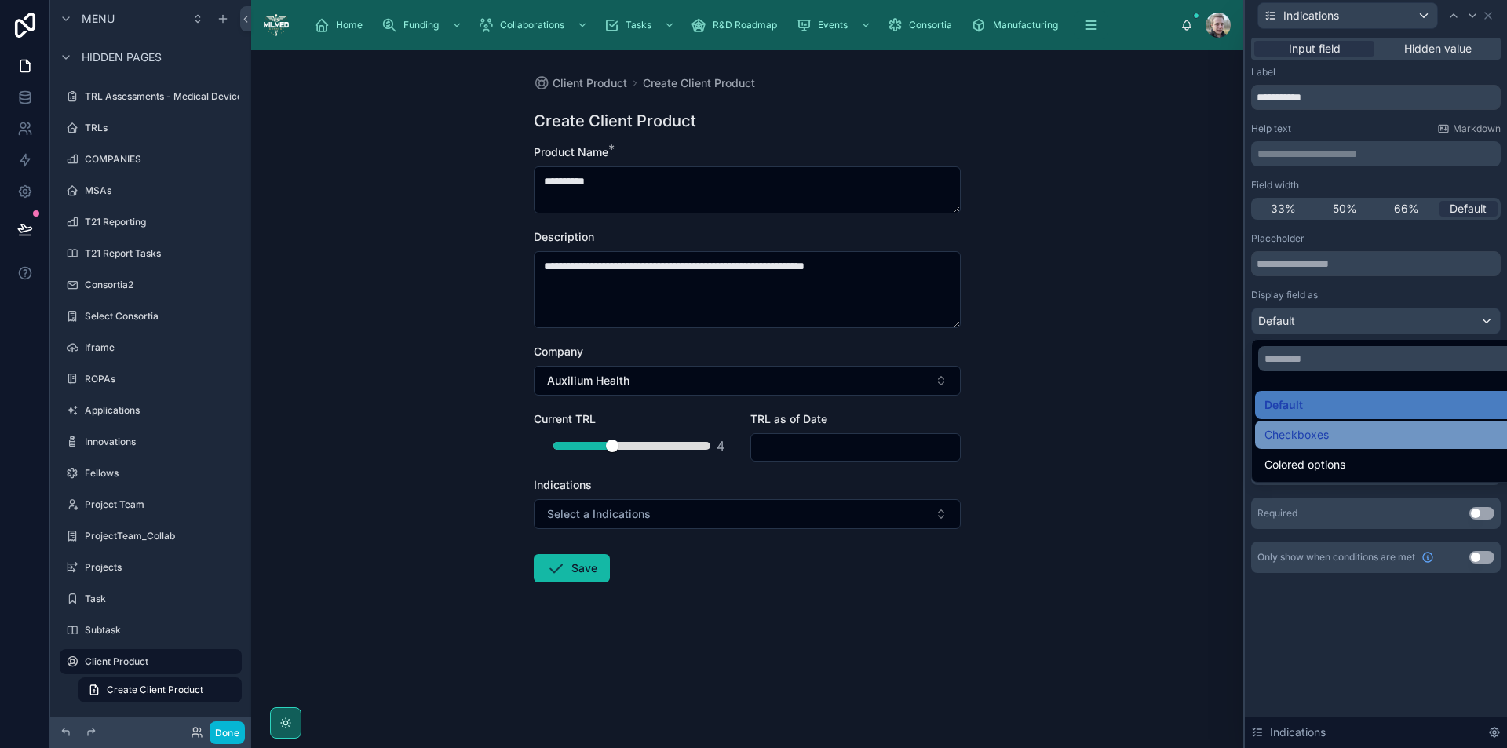
click at [1324, 433] on span "Checkboxes" at bounding box center [1297, 435] width 64 height 19
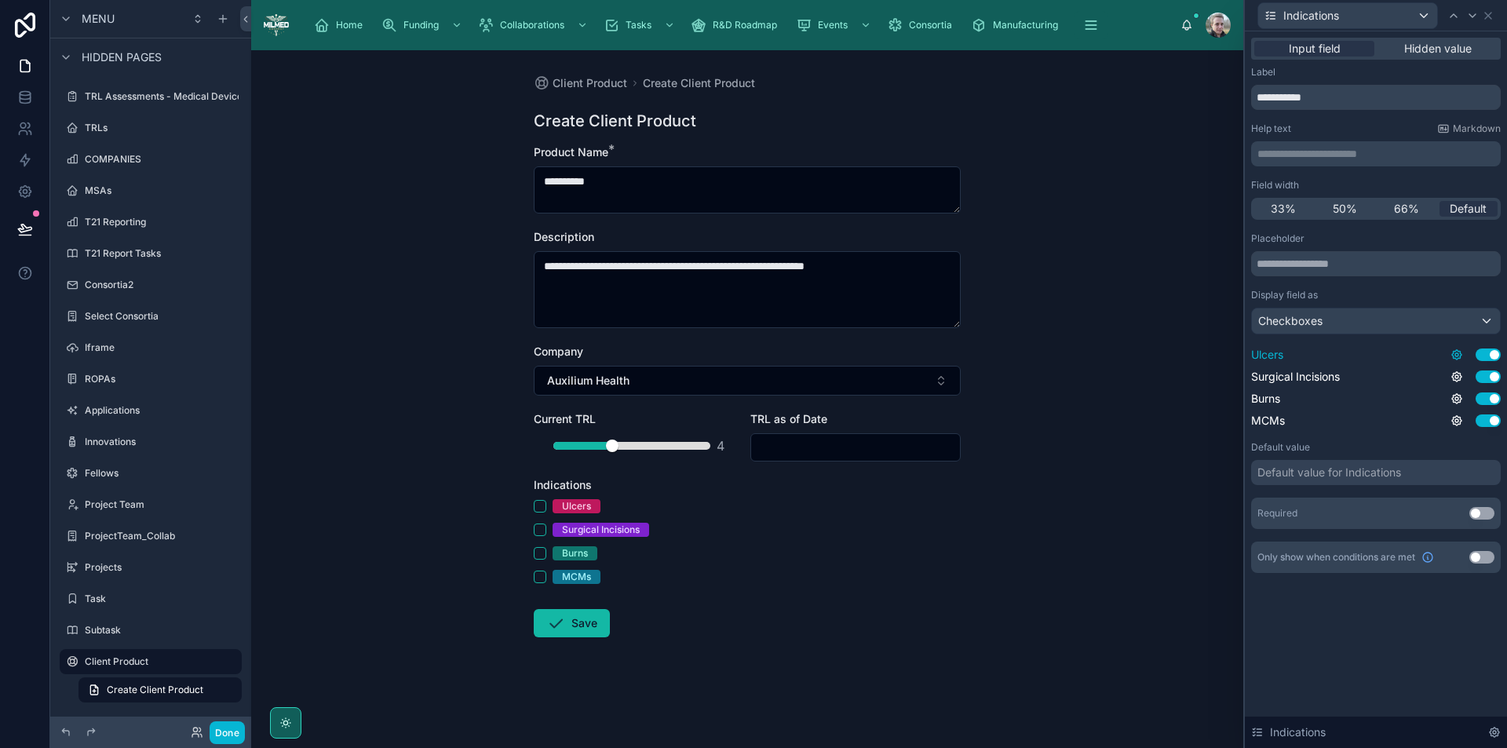
click at [1462, 355] on icon at bounding box center [1456, 354] width 9 height 9
click at [1455, 281] on div "Placeholder Display field as Checkboxes Ulcers Use setting Surgical Incisions U…" at bounding box center [1376, 330] width 250 height 196
click at [1297, 478] on div "Default value for Indications" at bounding box center [1330, 473] width 144 height 16
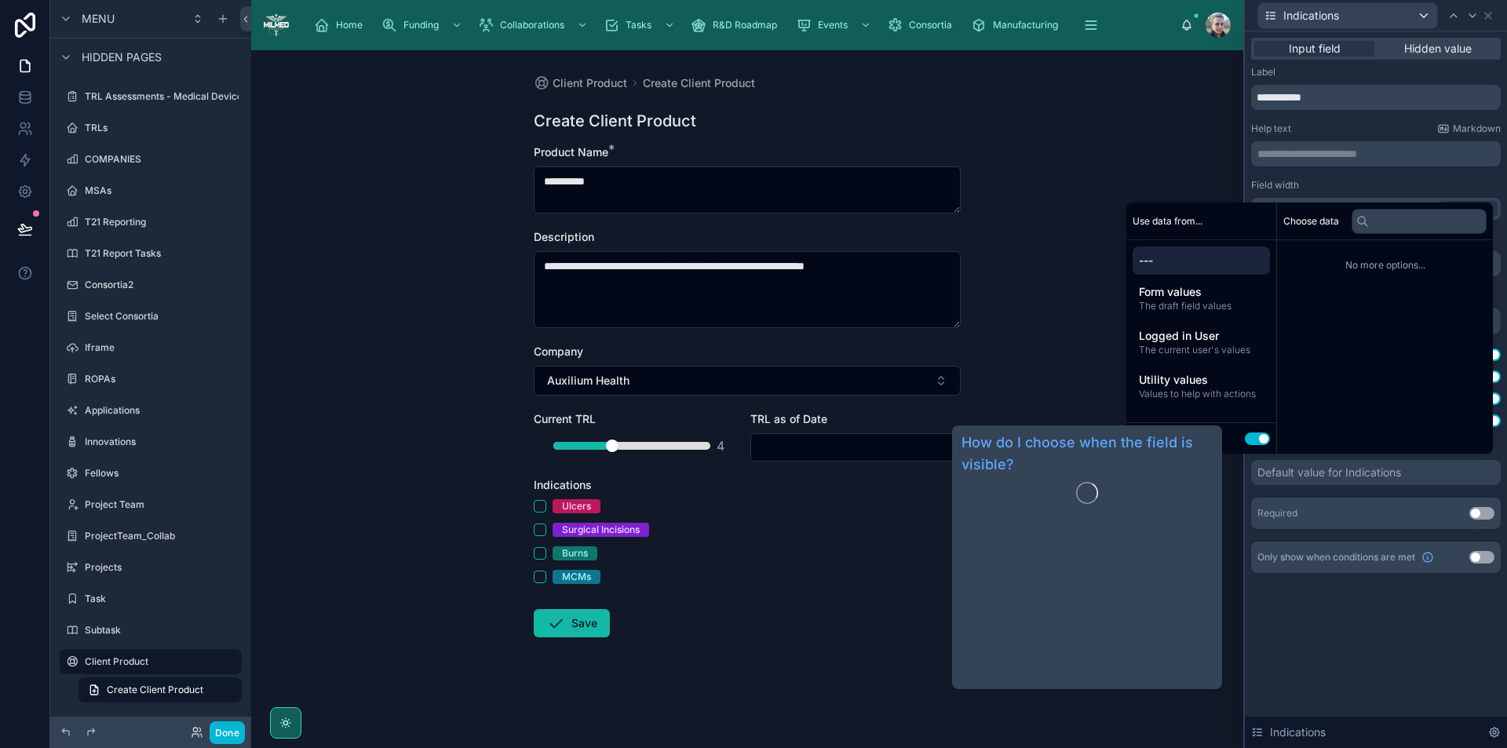
click at [1363, 637] on div "**********" at bounding box center [1376, 389] width 262 height 717
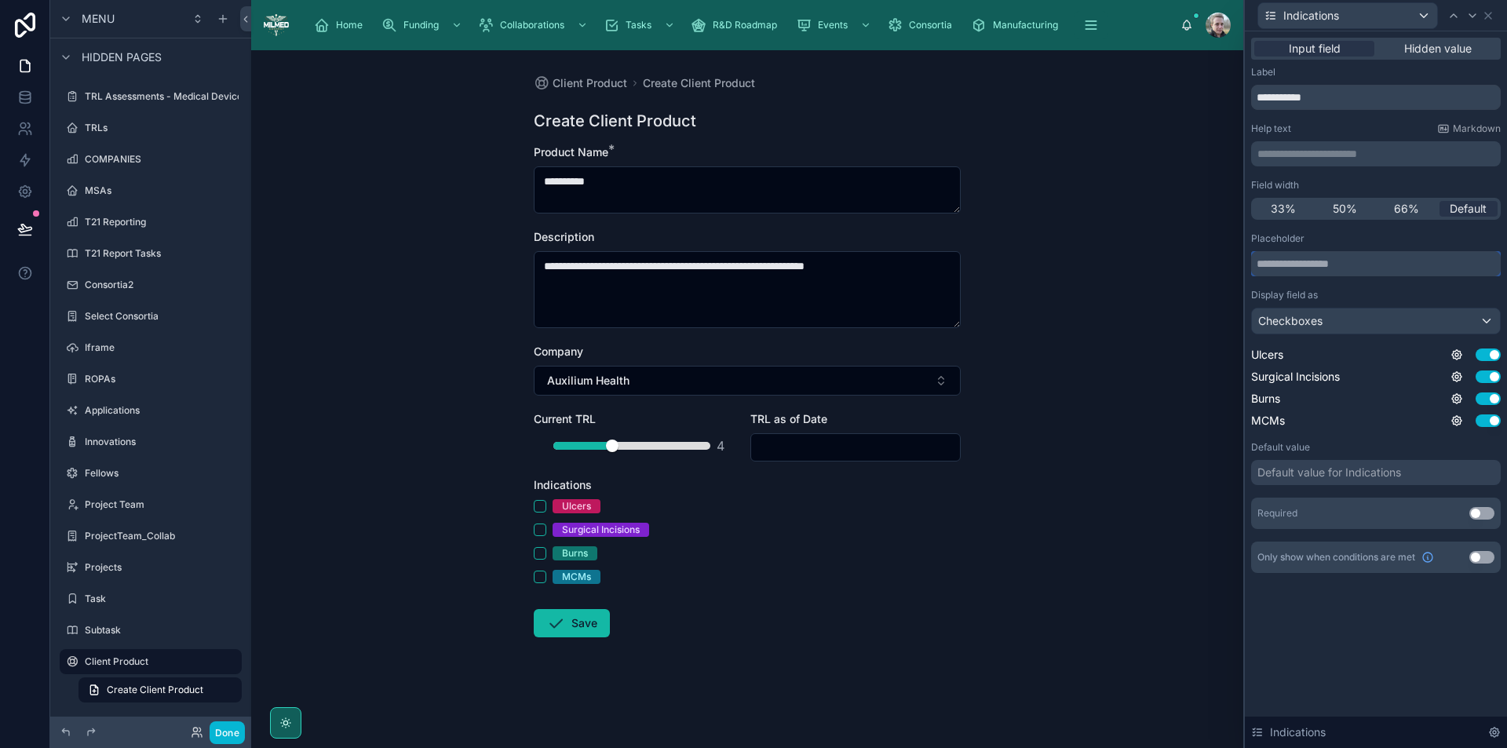
click at [1300, 270] on input "text" at bounding box center [1376, 263] width 250 height 25
click at [1366, 268] on input "text" at bounding box center [1376, 263] width 250 height 25
click at [1375, 320] on div "Checkboxes" at bounding box center [1376, 321] width 248 height 25
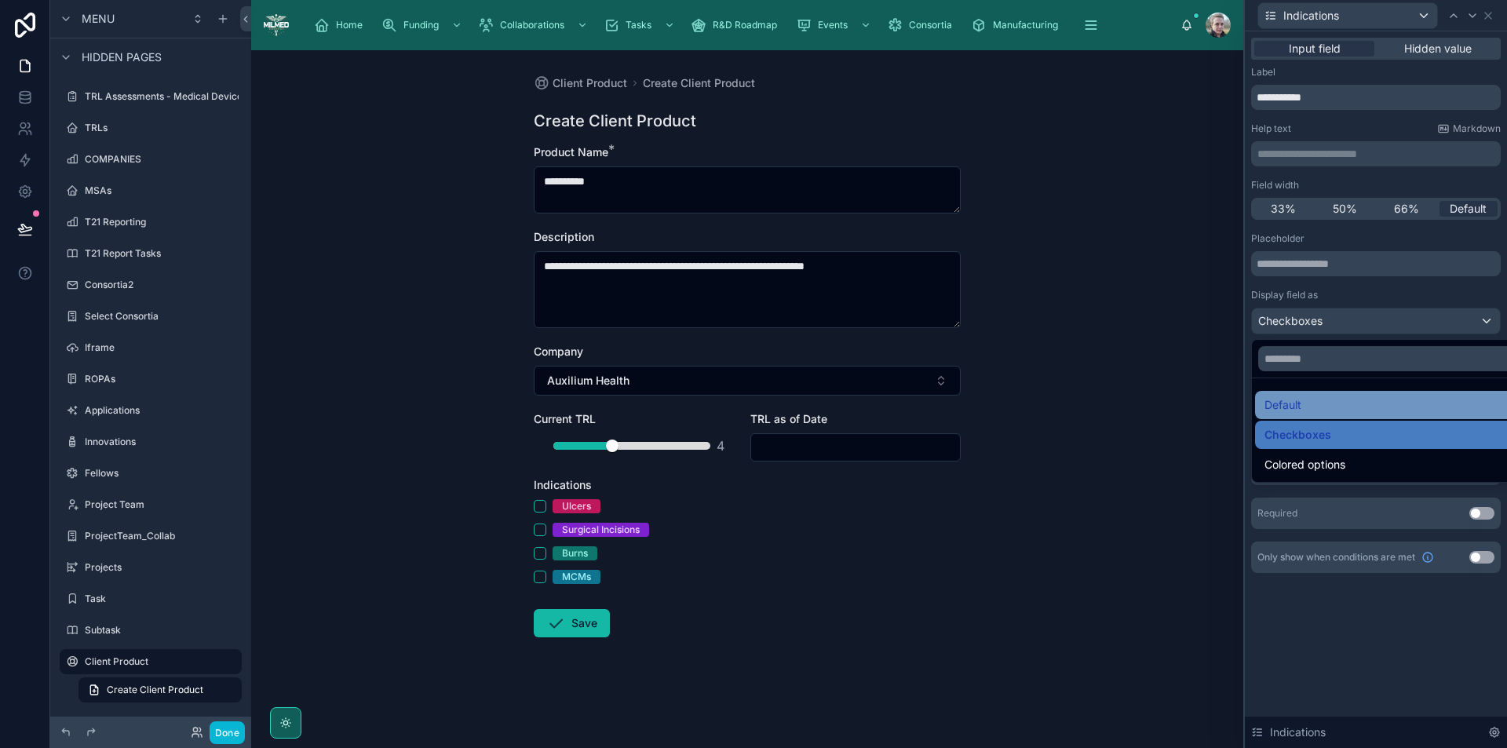
click at [1346, 401] on div "Default" at bounding box center [1394, 405] width 259 height 19
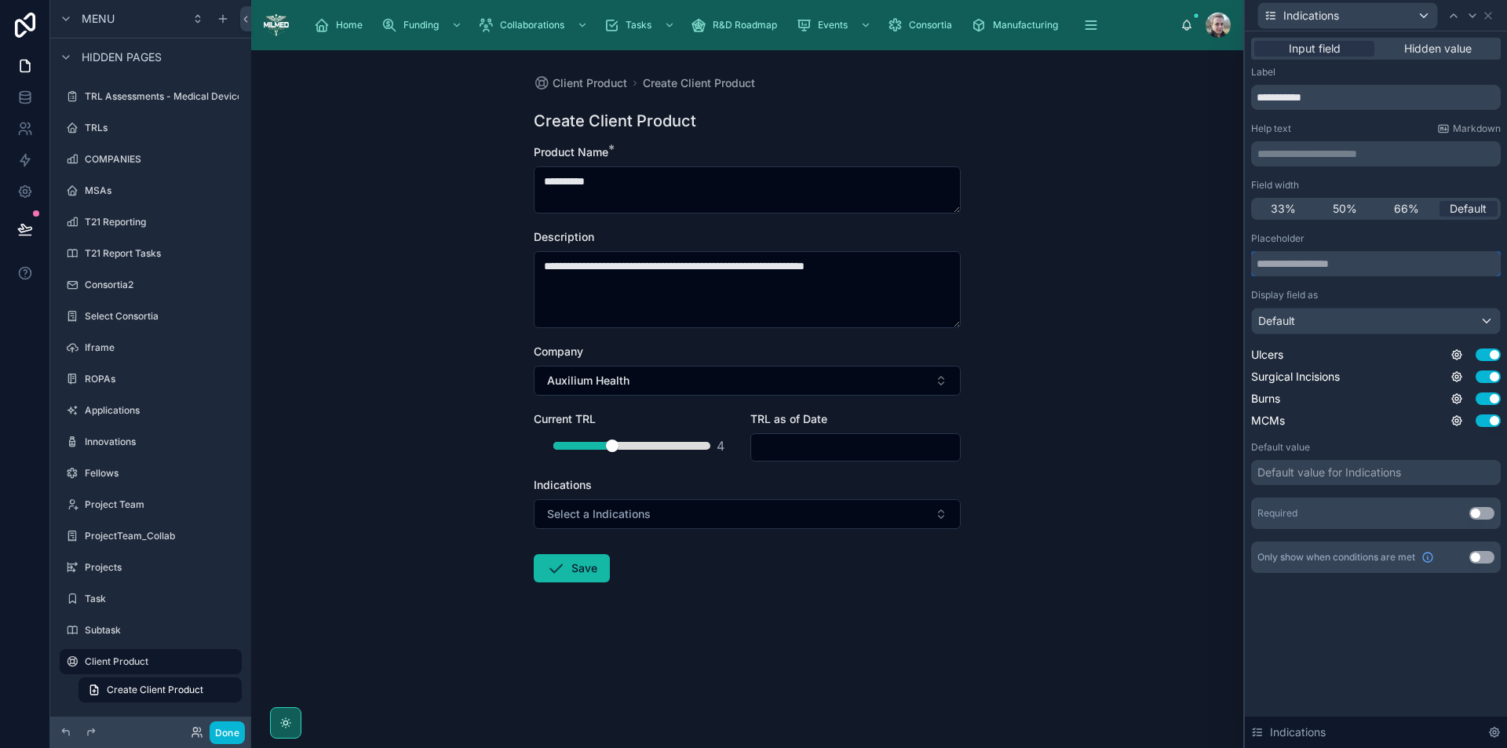
click at [1350, 262] on input "text" at bounding box center [1376, 263] width 250 height 25
type input "******"
click at [648, 511] on button "Select" at bounding box center [747, 514] width 427 height 30
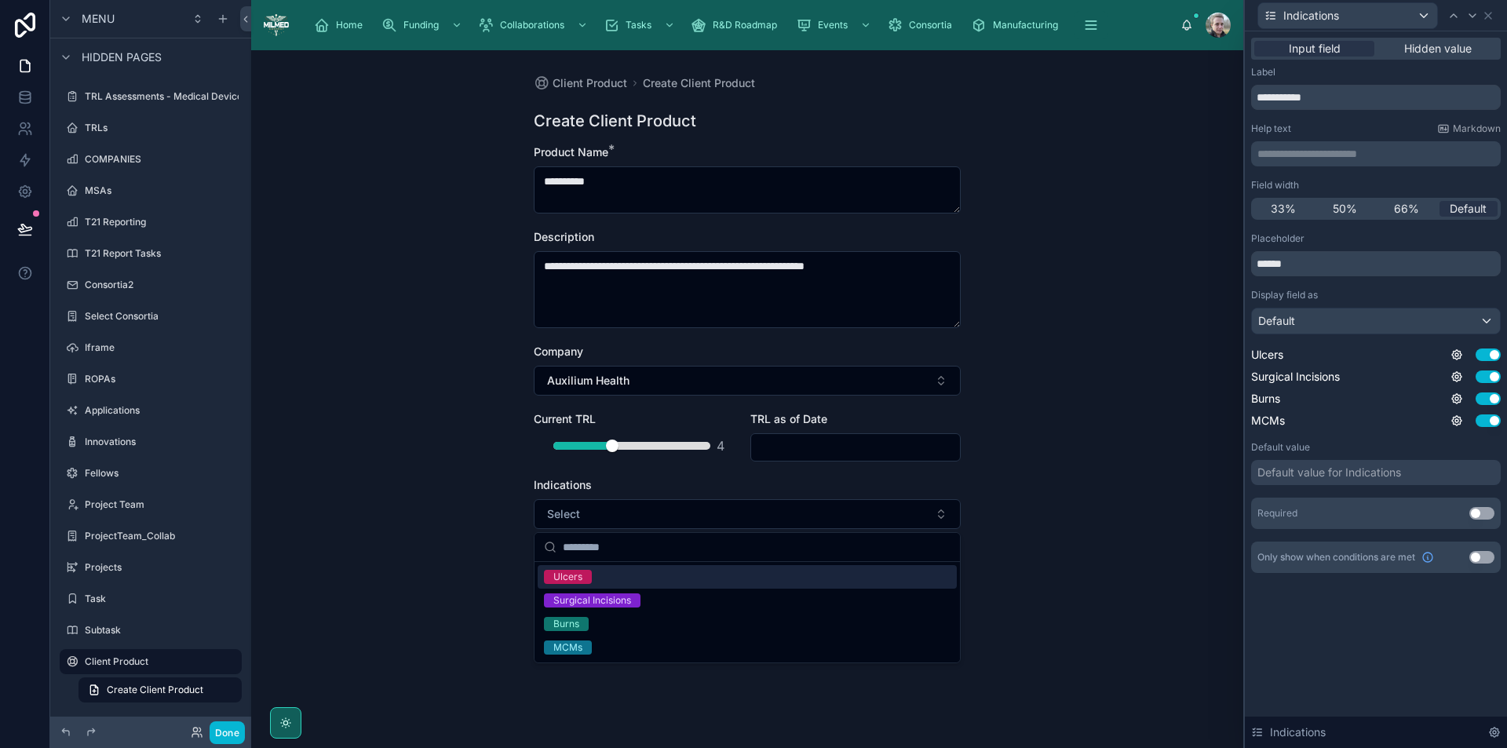
click at [617, 578] on div "Ulcers" at bounding box center [747, 577] width 419 height 24
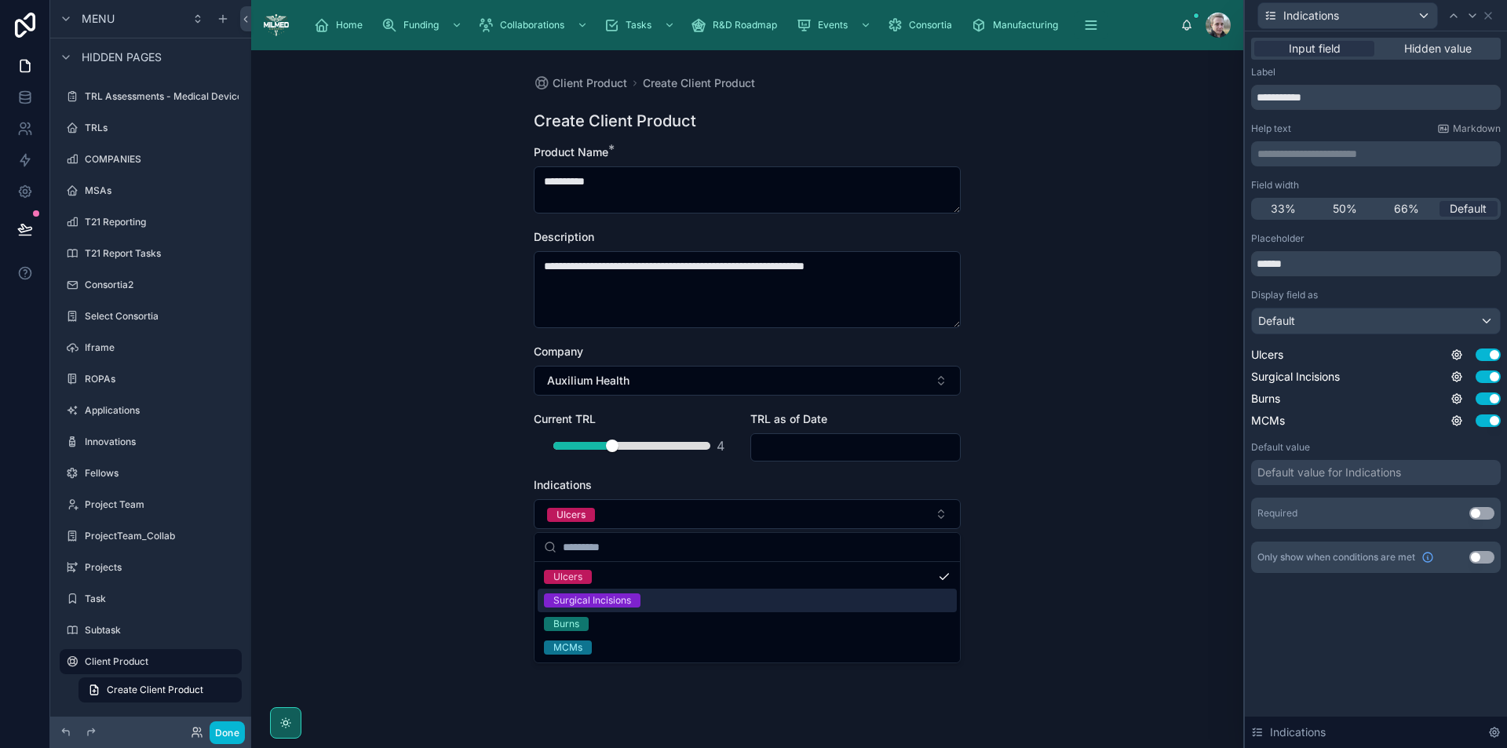
click at [669, 601] on div "Surgical Incisions" at bounding box center [747, 601] width 419 height 24
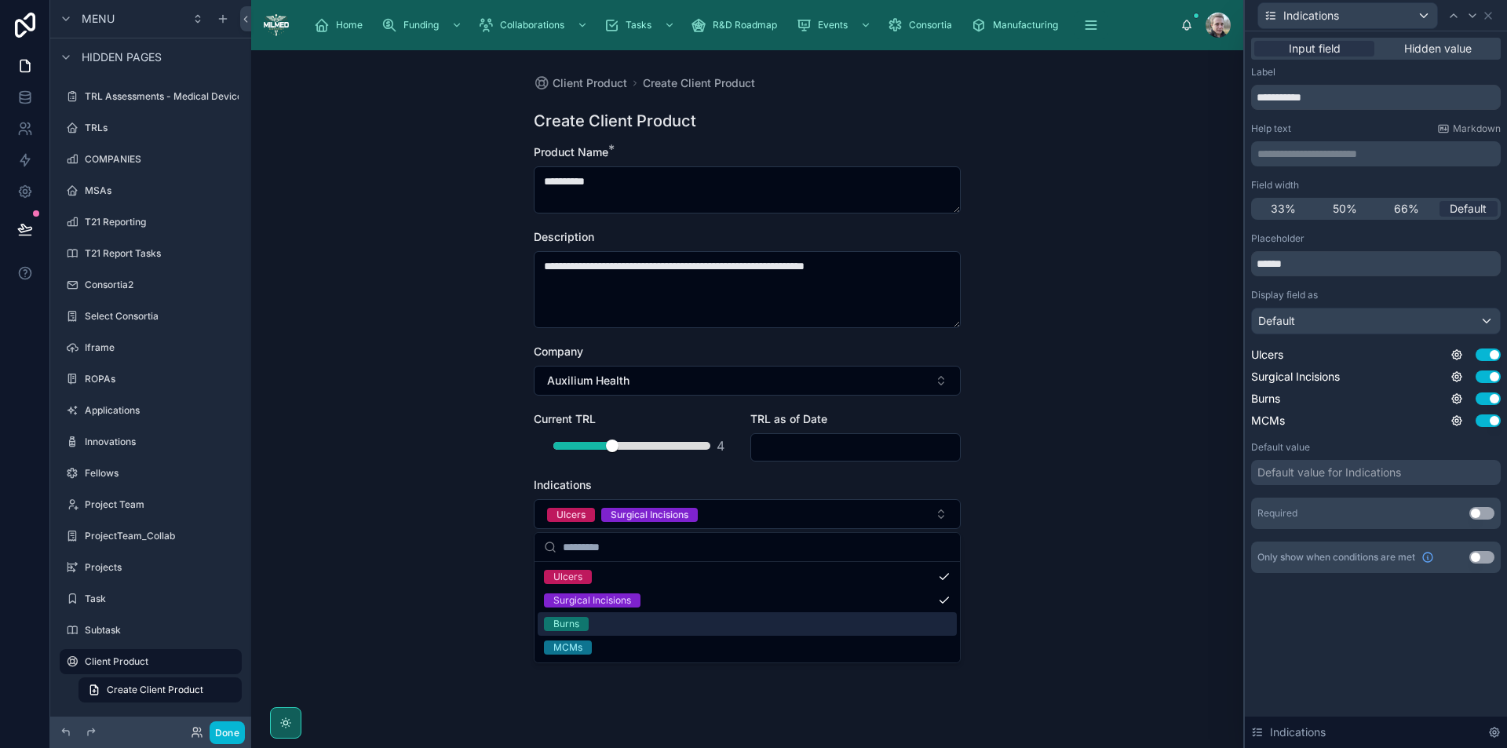
click at [661, 623] on div "Burns" at bounding box center [747, 624] width 419 height 24
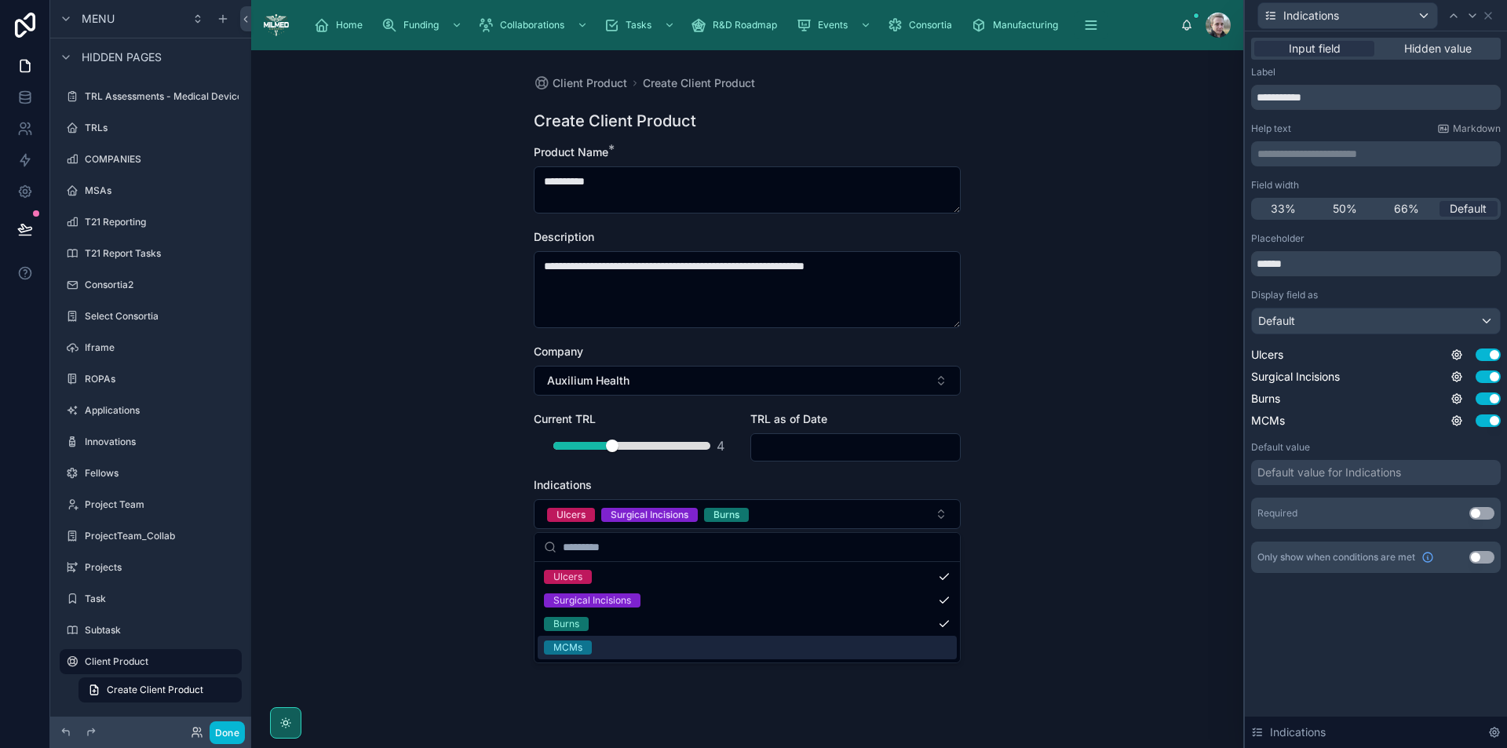
click at [656, 646] on div "MCMs" at bounding box center [747, 648] width 419 height 24
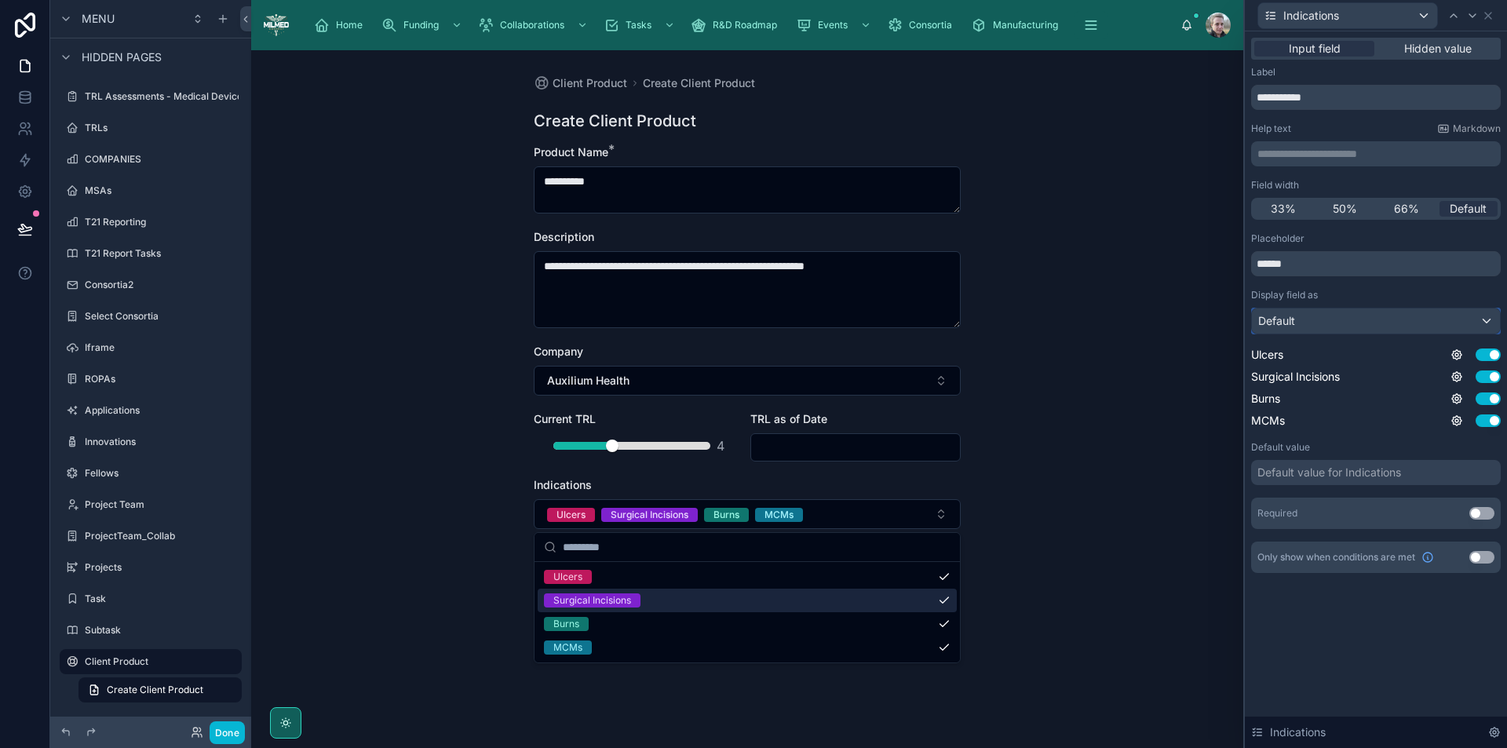
click at [1353, 320] on div "Default" at bounding box center [1376, 321] width 248 height 25
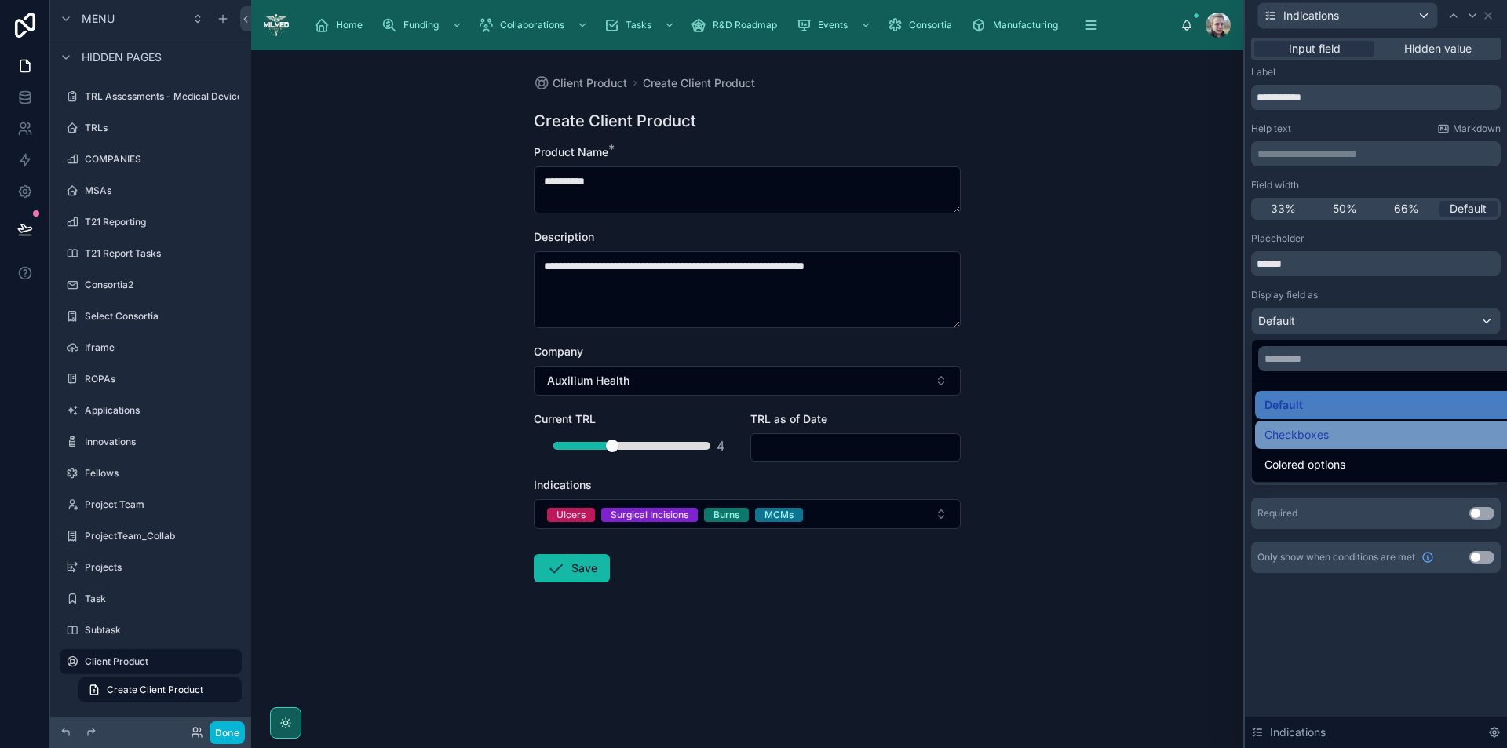
click at [1346, 444] on div "Checkboxes" at bounding box center [1394, 435] width 259 height 19
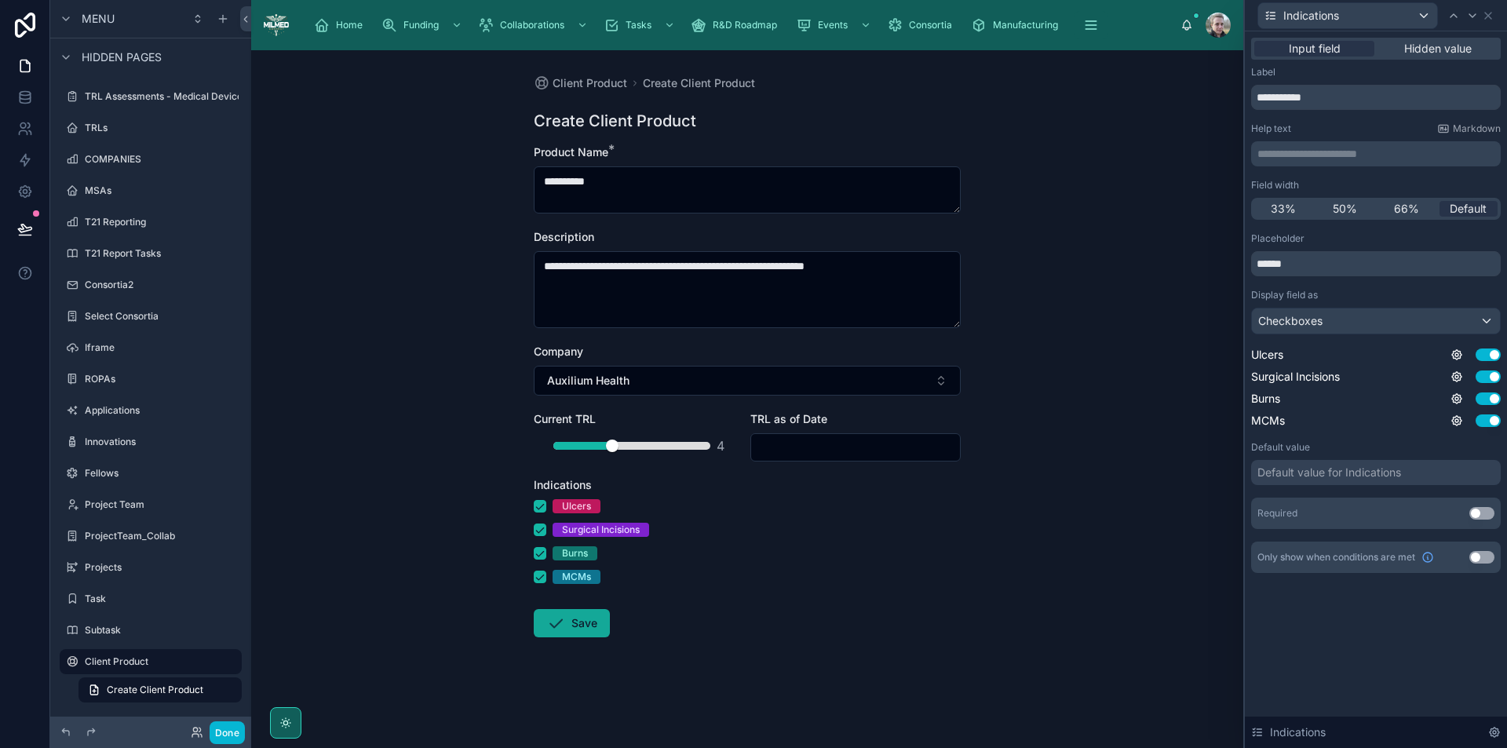
click at [565, 627] on button "Save" at bounding box center [572, 623] width 76 height 28
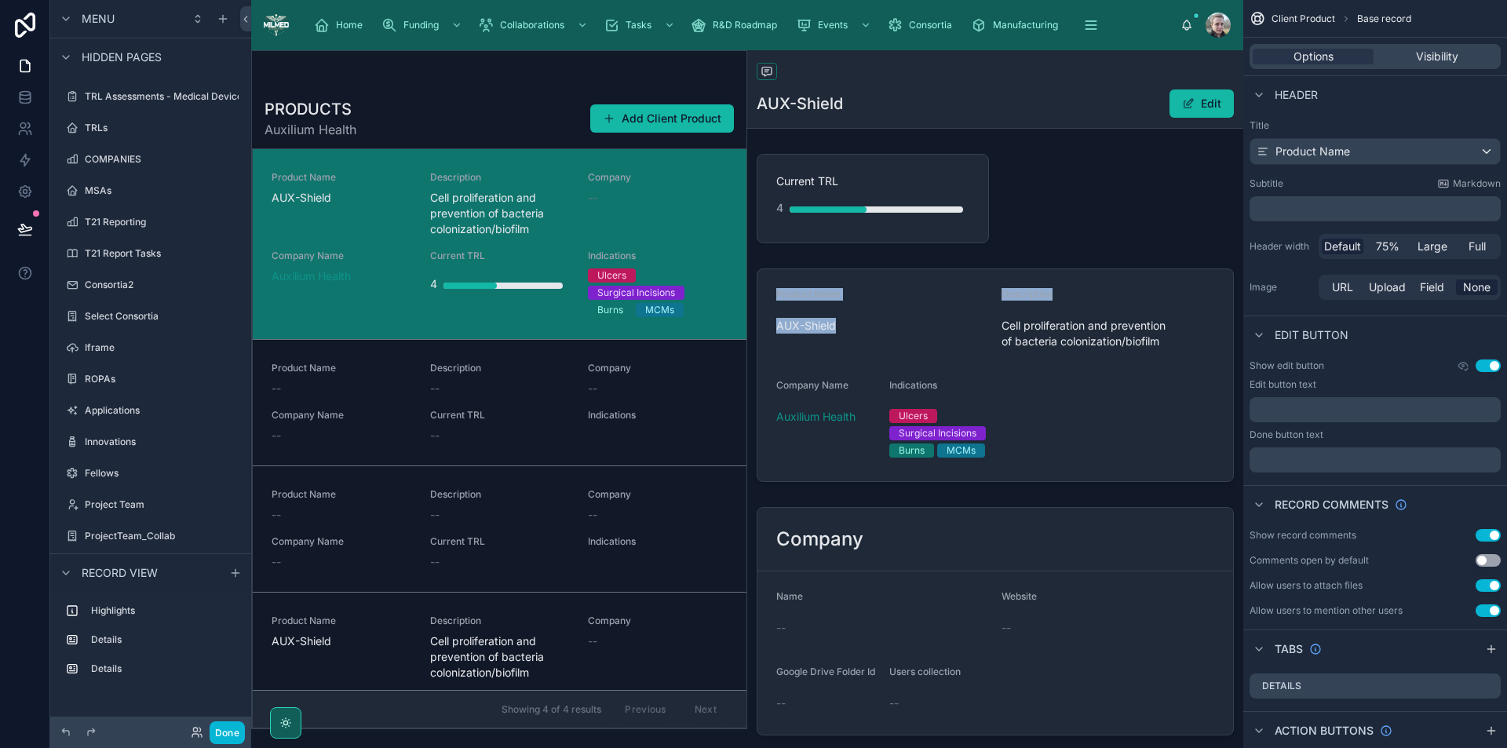
drag, startPoint x: 1115, startPoint y: 199, endPoint x: 1111, endPoint y: 258, distance: 59.8
click at [1111, 258] on div "Current TRL 4 Product Name AUX-Shield Description Cell proliferation and preven…" at bounding box center [995, 445] width 496 height 594
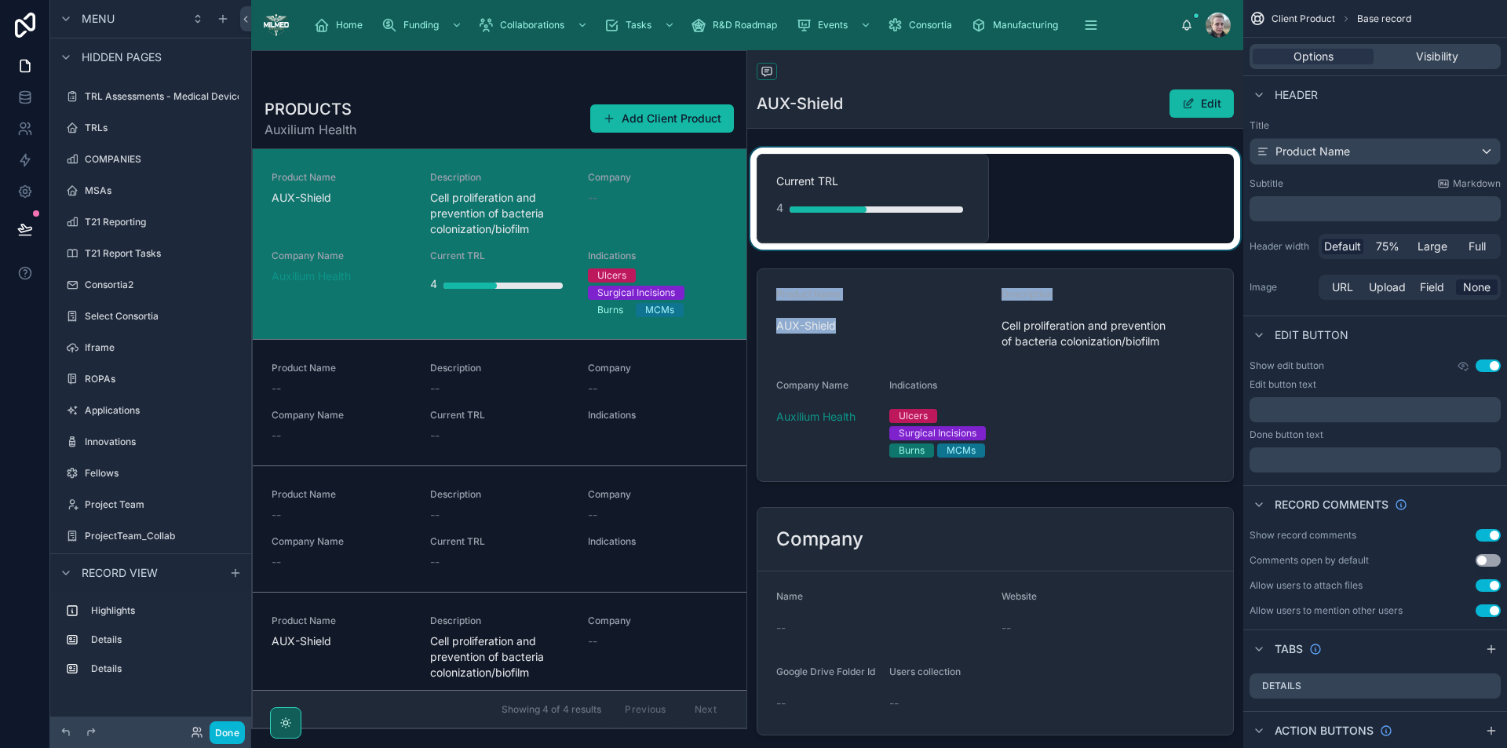
click at [1115, 184] on div at bounding box center [995, 199] width 496 height 102
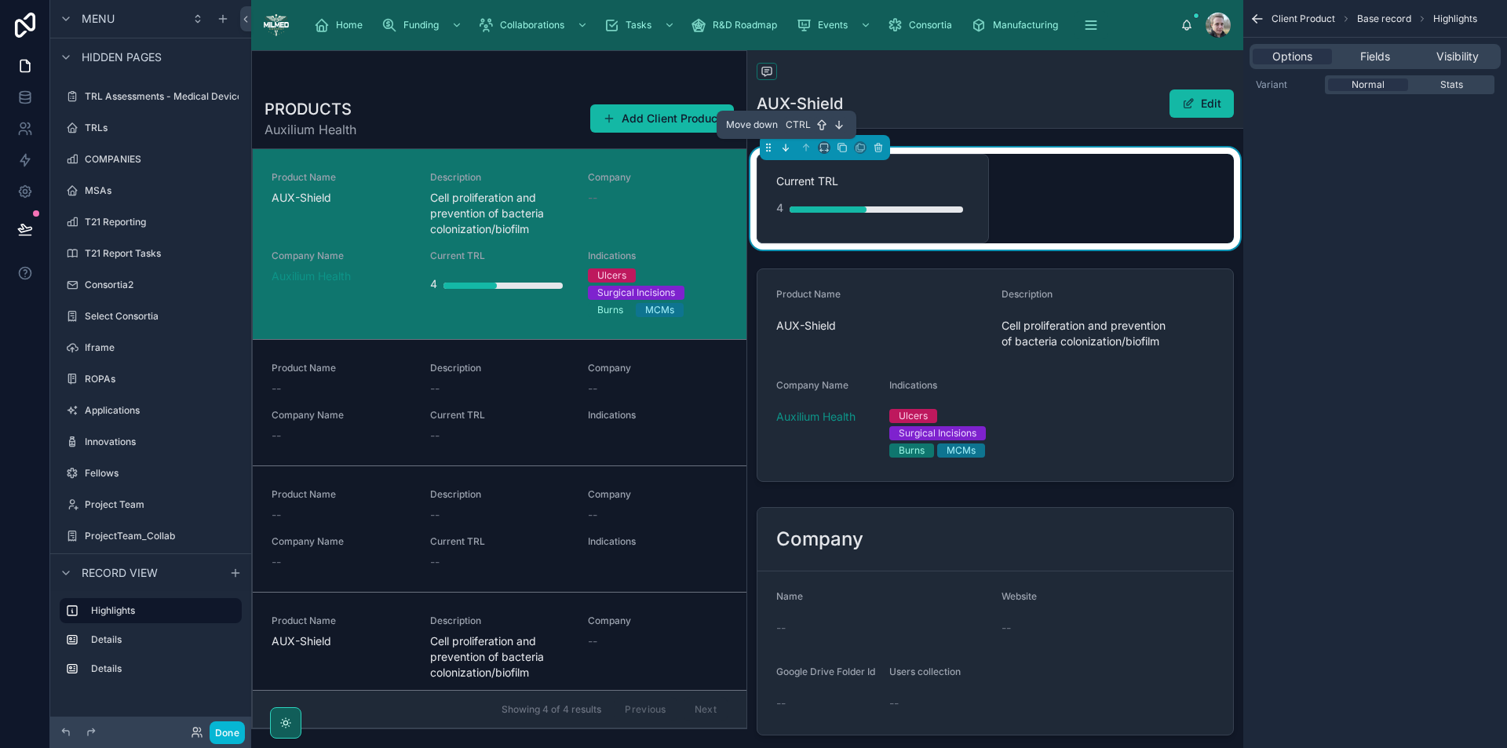
click at [788, 143] on icon at bounding box center [785, 147] width 11 height 11
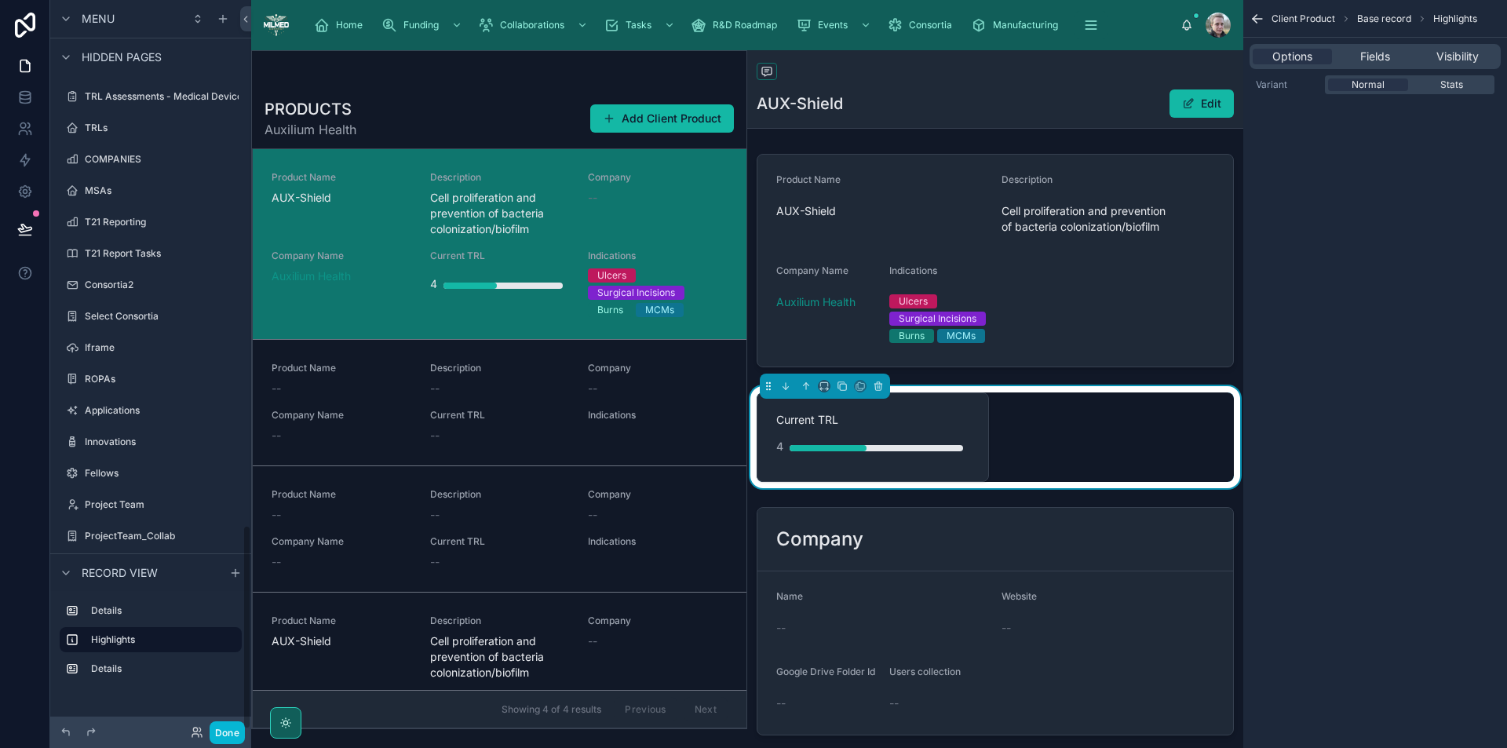
scroll to position [1868, 0]
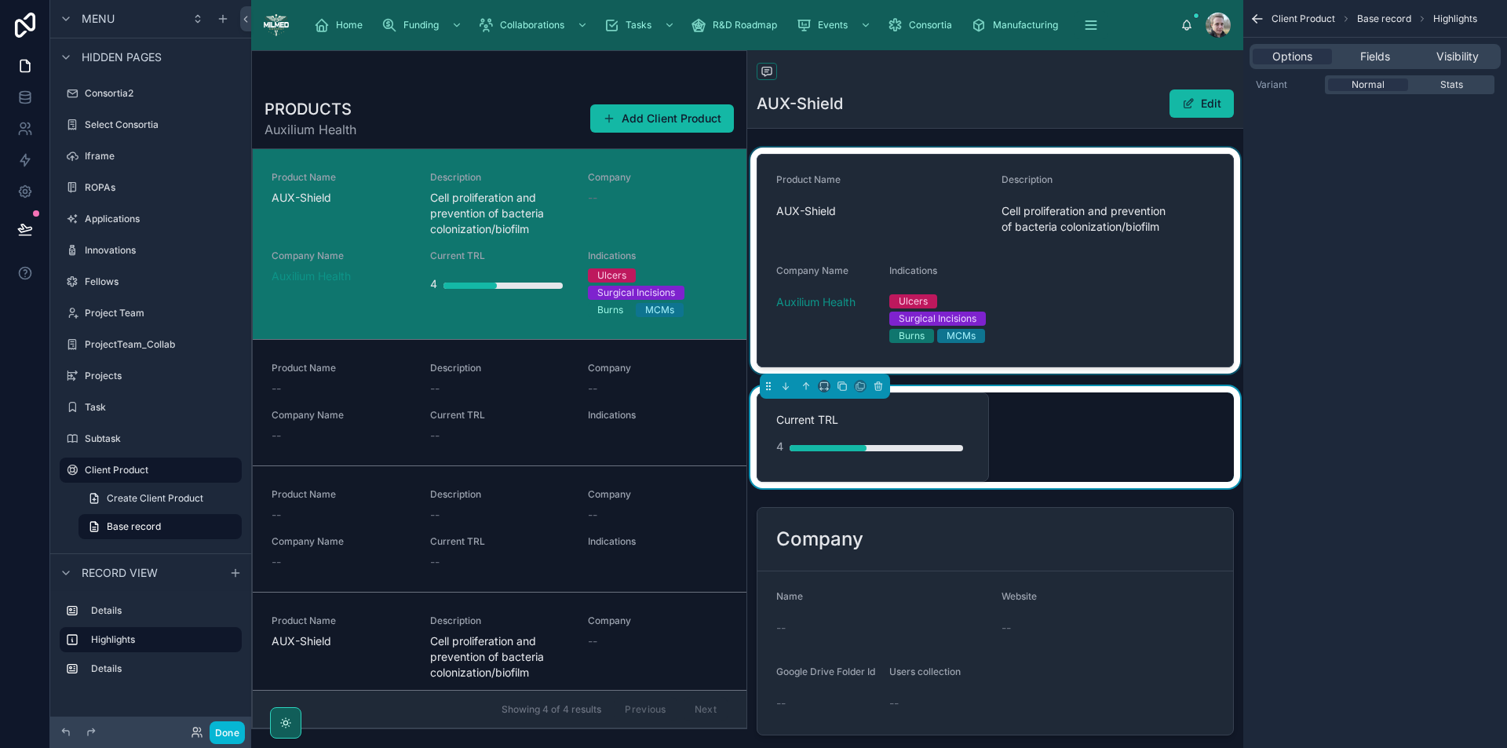
click at [890, 197] on div at bounding box center [995, 261] width 496 height 226
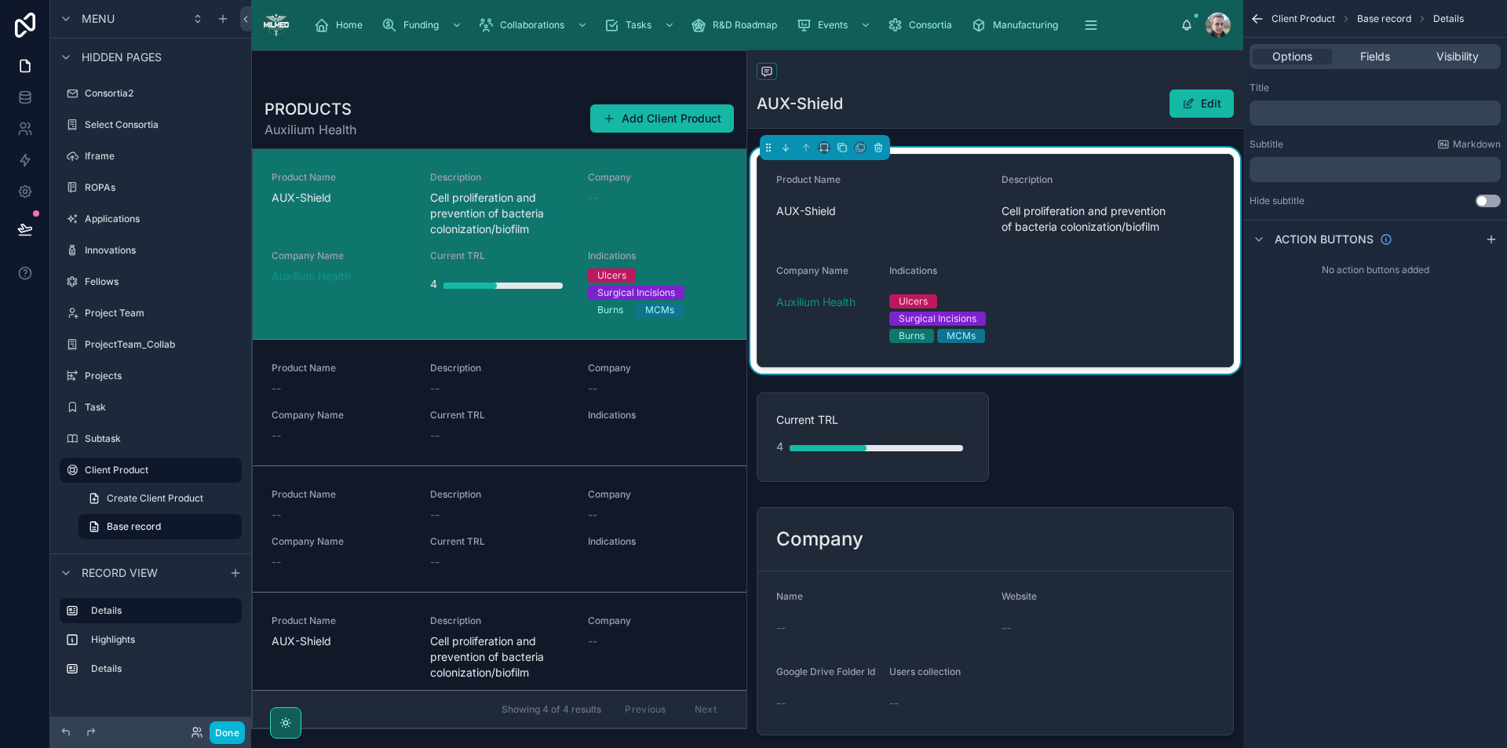
click at [1390, 111] on p "﻿" at bounding box center [1377, 113] width 242 height 13
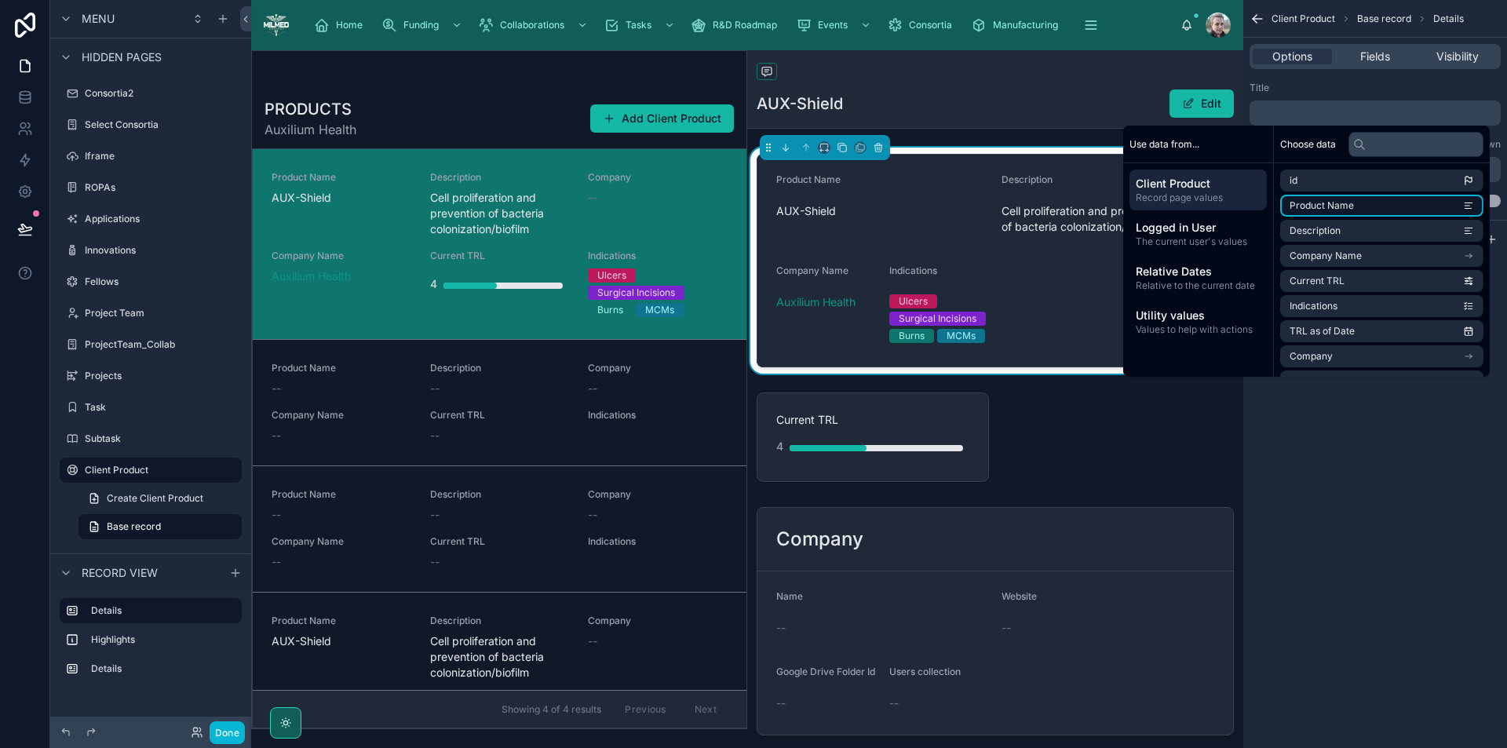
click at [1381, 200] on li "Product Name" at bounding box center [1382, 206] width 203 height 22
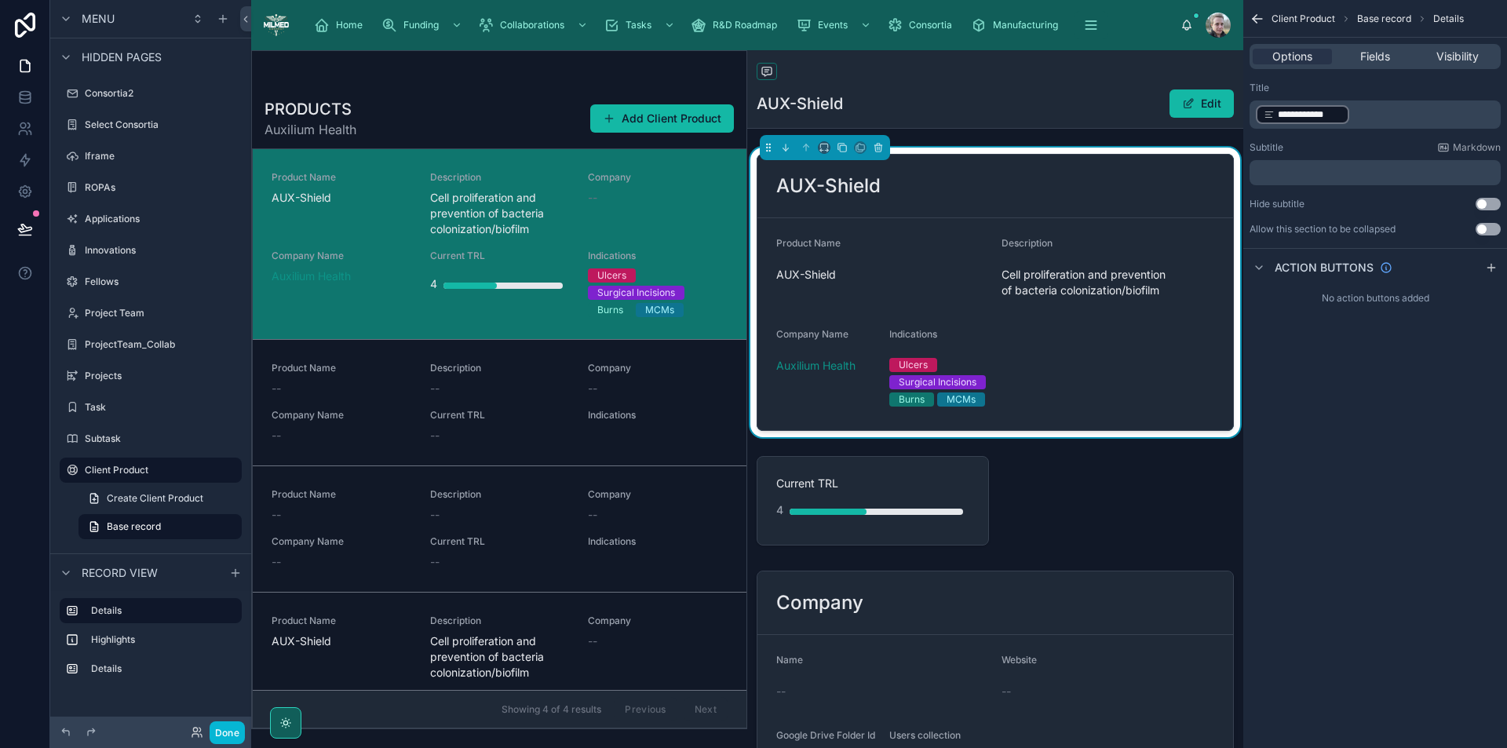
click at [1383, 89] on div "Title" at bounding box center [1375, 88] width 251 height 13
click at [1406, 16] on span "Base record" at bounding box center [1384, 19] width 54 height 13
click at [1449, 13] on span "Details" at bounding box center [1449, 19] width 31 height 13
click at [1259, 17] on icon "scrollable content" at bounding box center [1258, 19] width 16 height 16
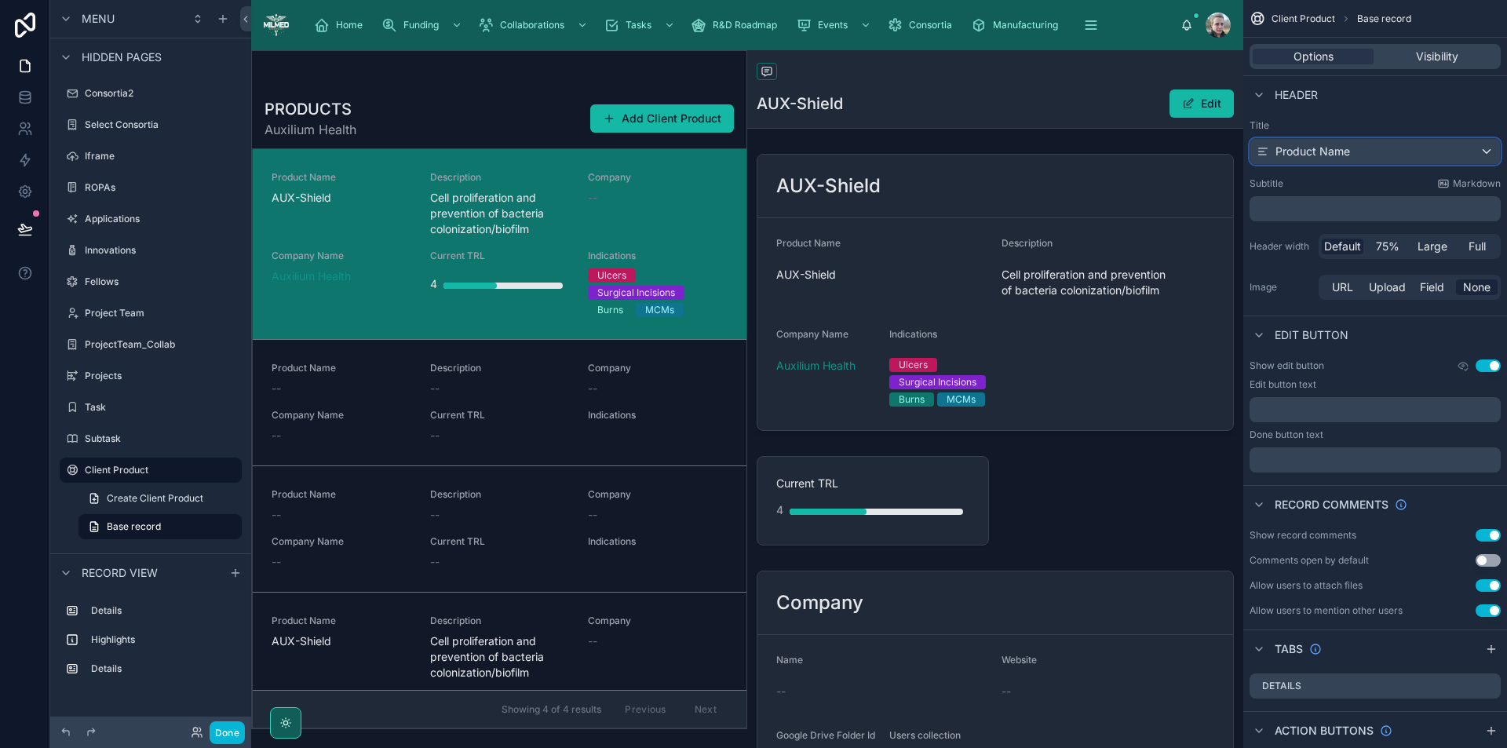
click at [1324, 152] on span "Product Name" at bounding box center [1313, 152] width 75 height 16
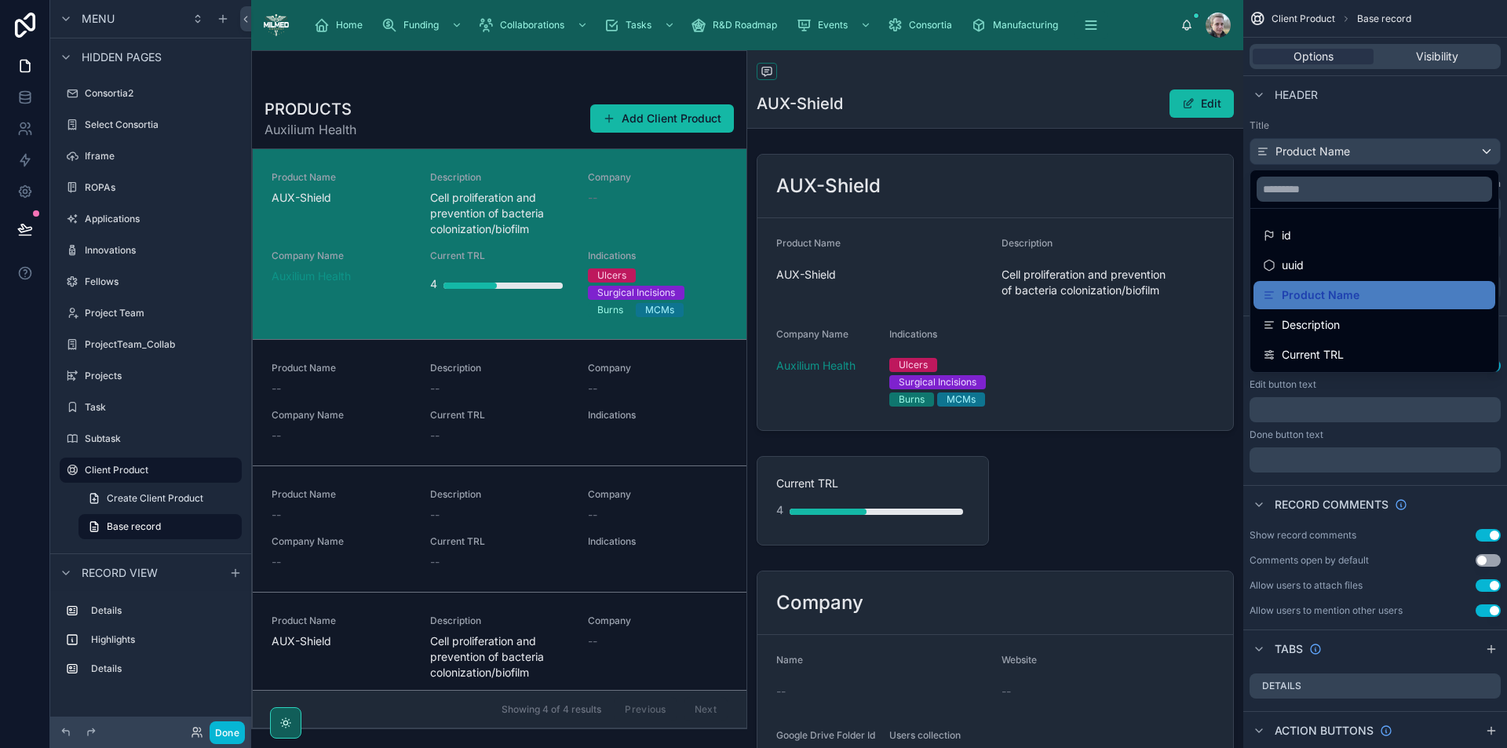
click at [1353, 152] on div "scrollable content" at bounding box center [753, 374] width 1507 height 748
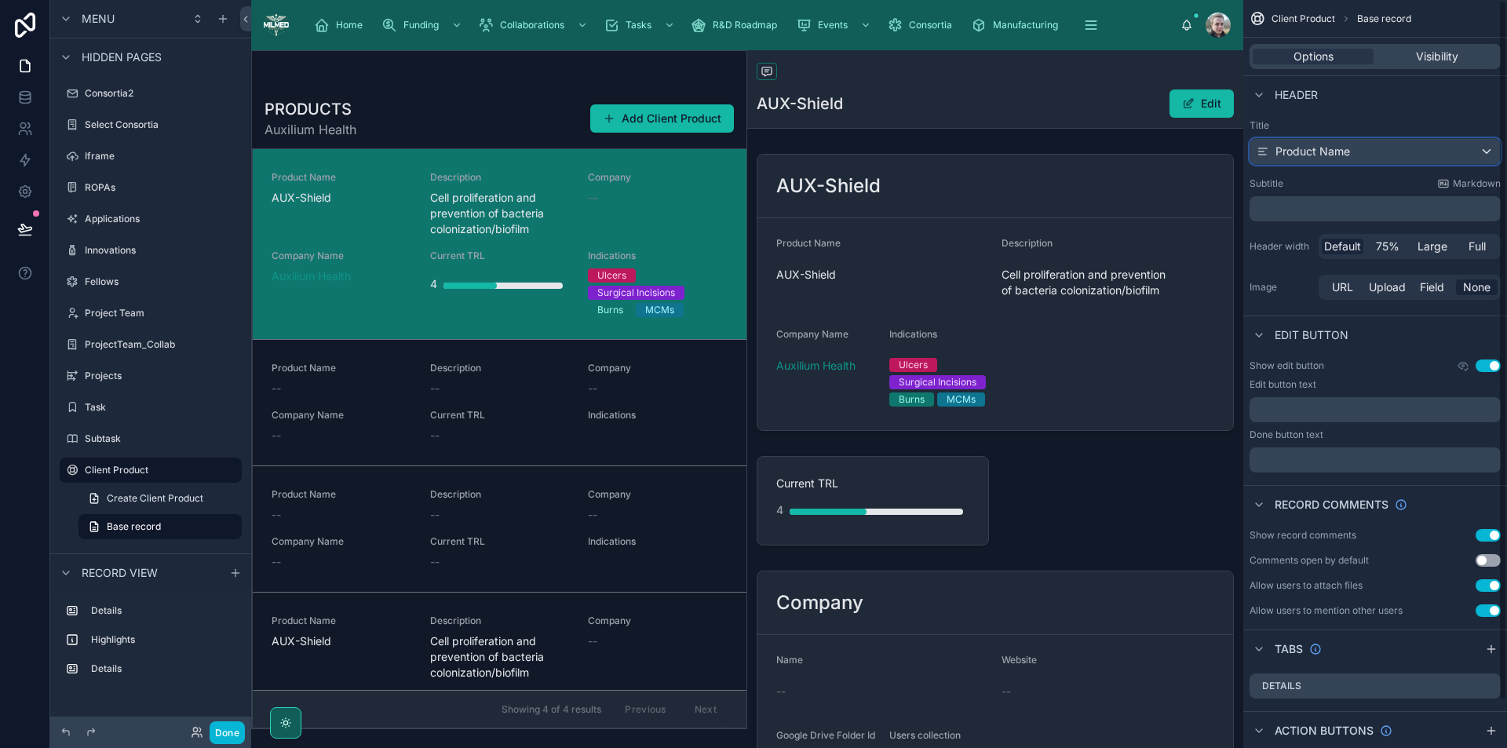
click at [1353, 152] on div "Product Name" at bounding box center [1376, 151] width 250 height 25
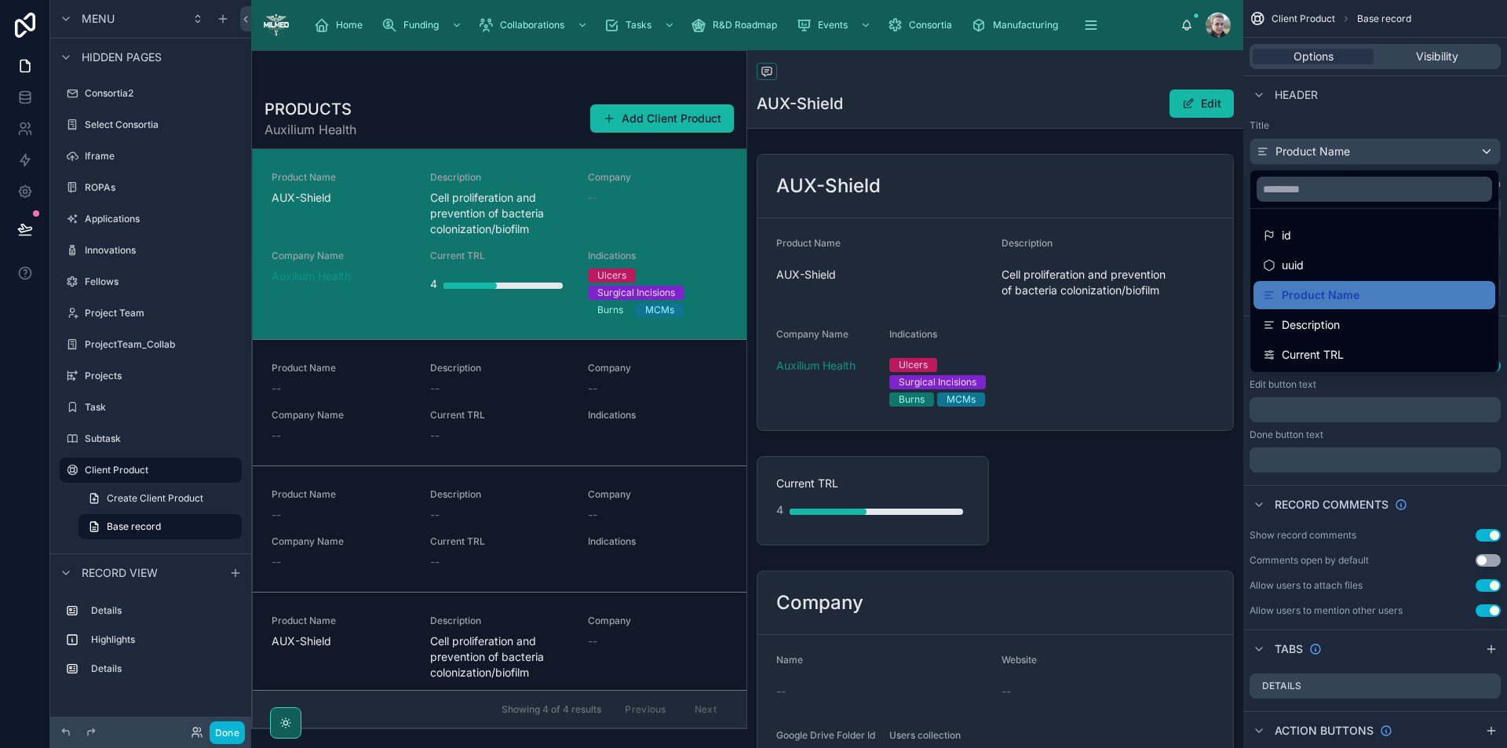
click at [1388, 82] on div "scrollable content" at bounding box center [753, 374] width 1507 height 748
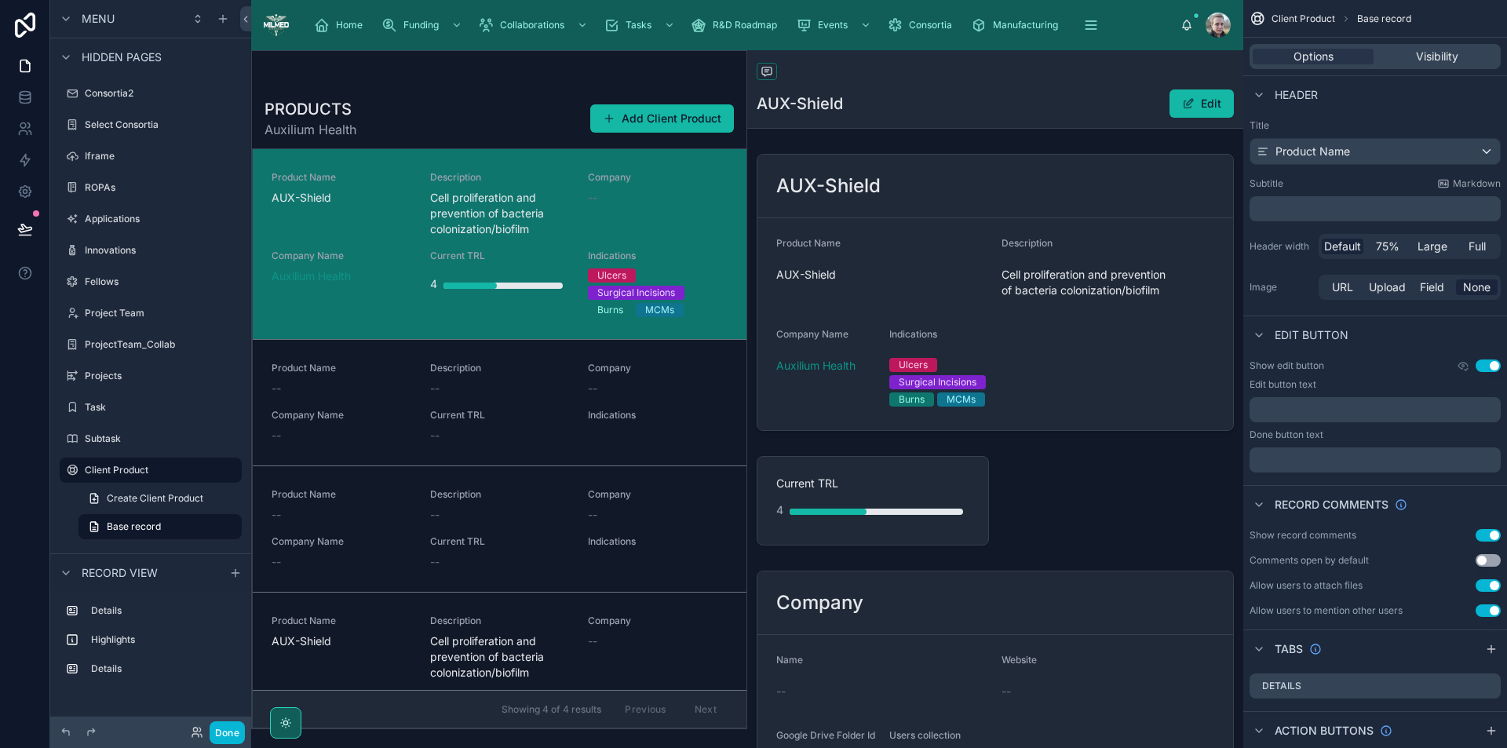
click at [1332, 208] on p "﻿" at bounding box center [1377, 209] width 242 height 16
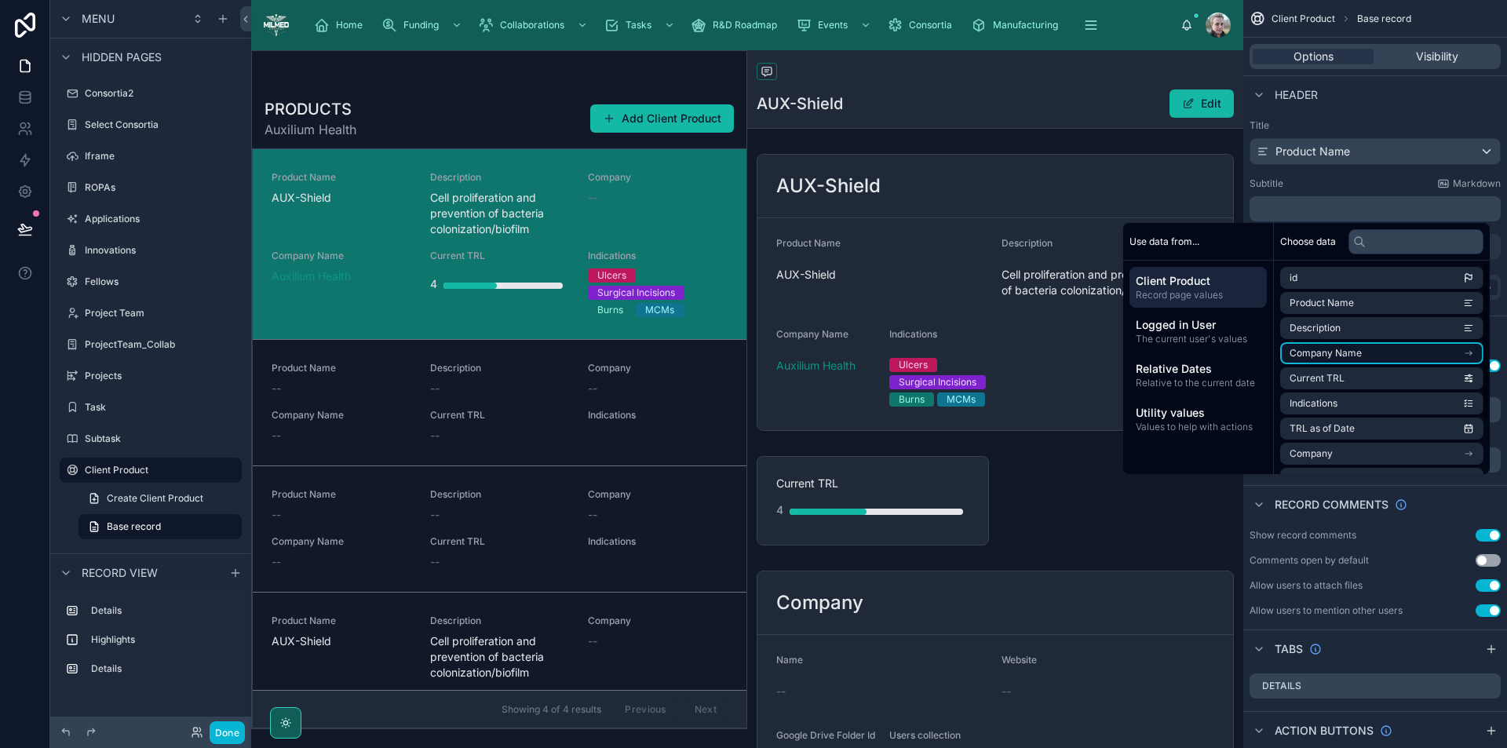
click at [1316, 361] on li "Company Name" at bounding box center [1382, 353] width 203 height 22
click at [1318, 334] on span "Company Name" at bounding box center [1326, 331] width 72 height 13
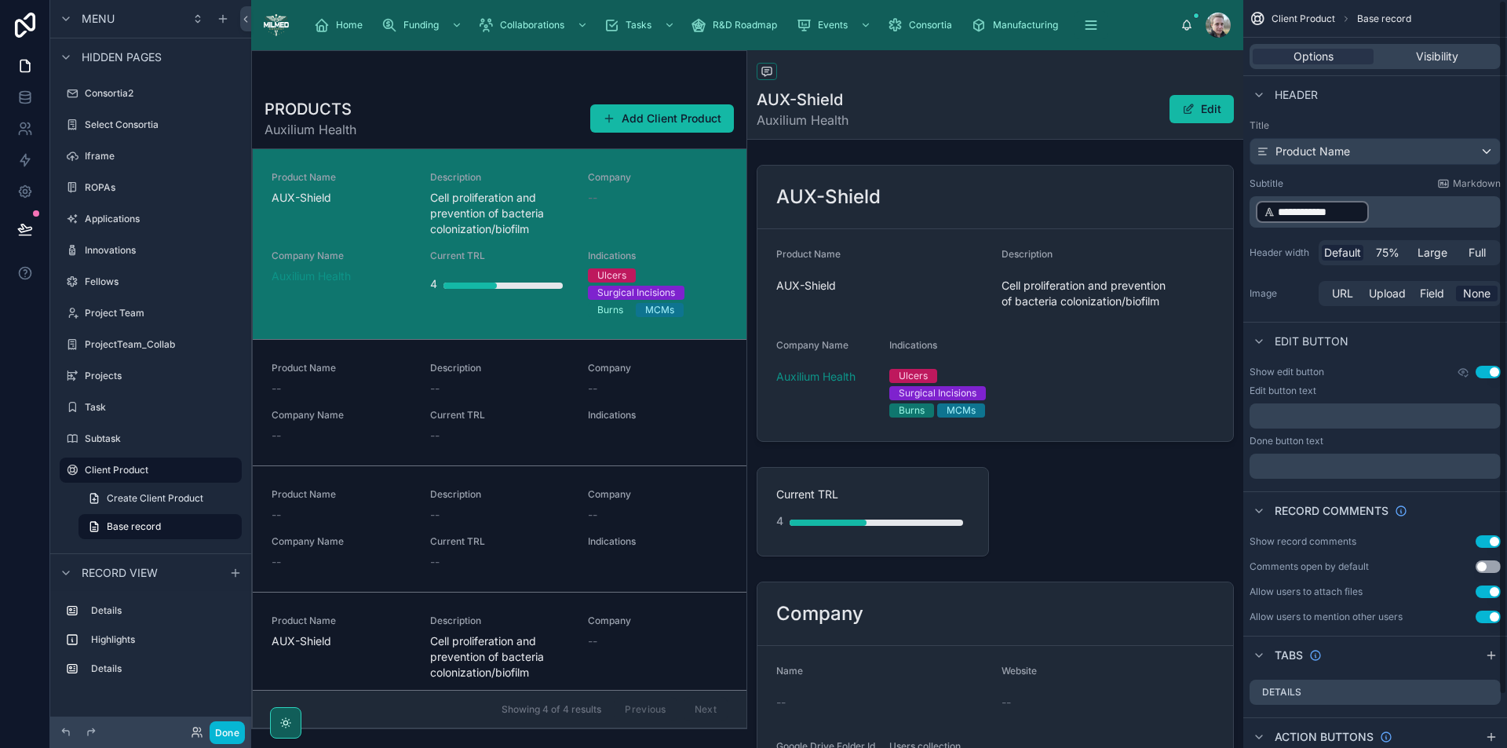
click at [1430, 210] on p "**********" at bounding box center [1377, 211] width 242 height 25
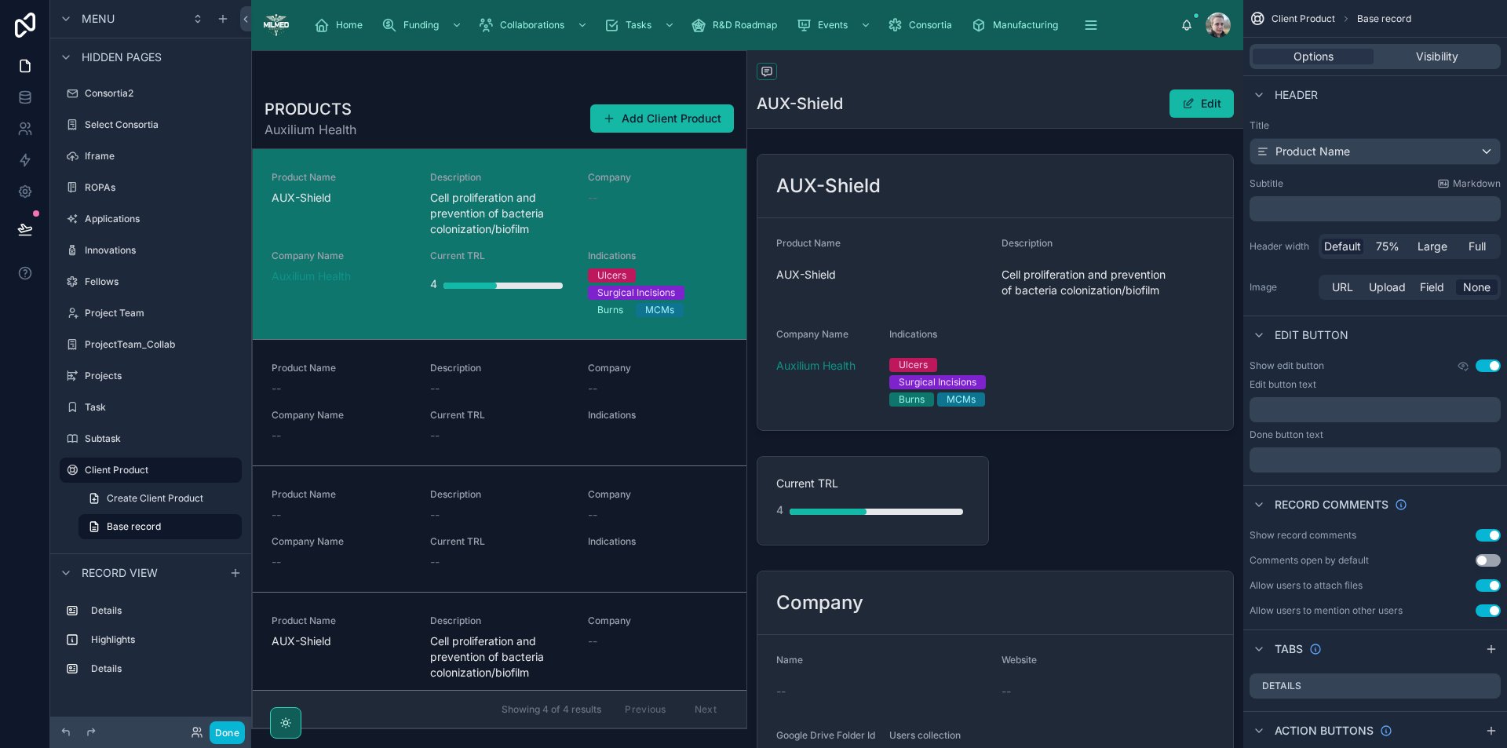
click at [1369, 101] on div "Header" at bounding box center [1376, 94] width 264 height 38
click at [1477, 250] on span "Full" at bounding box center [1477, 247] width 17 height 16
click at [1357, 245] on span "Default" at bounding box center [1342, 247] width 37 height 16
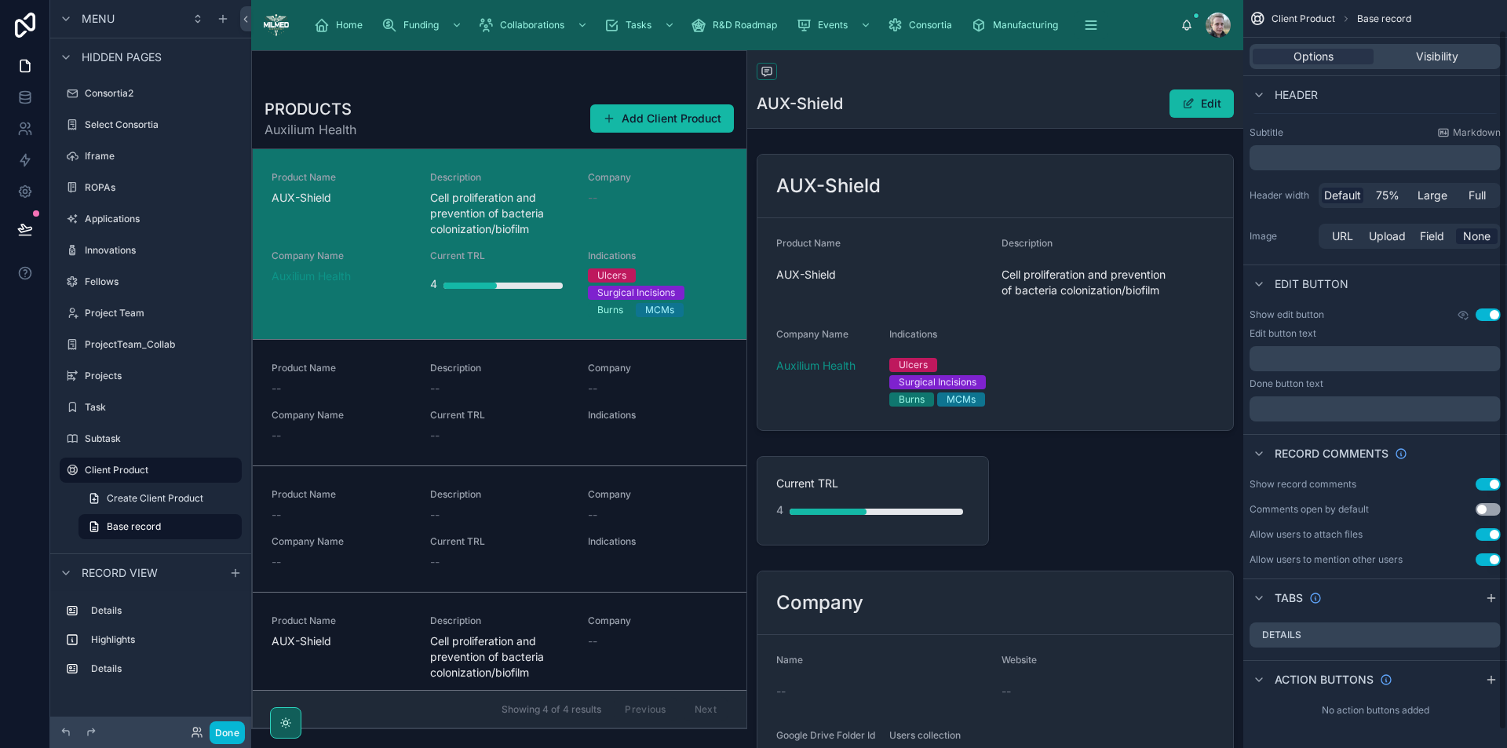
scroll to position [0, 0]
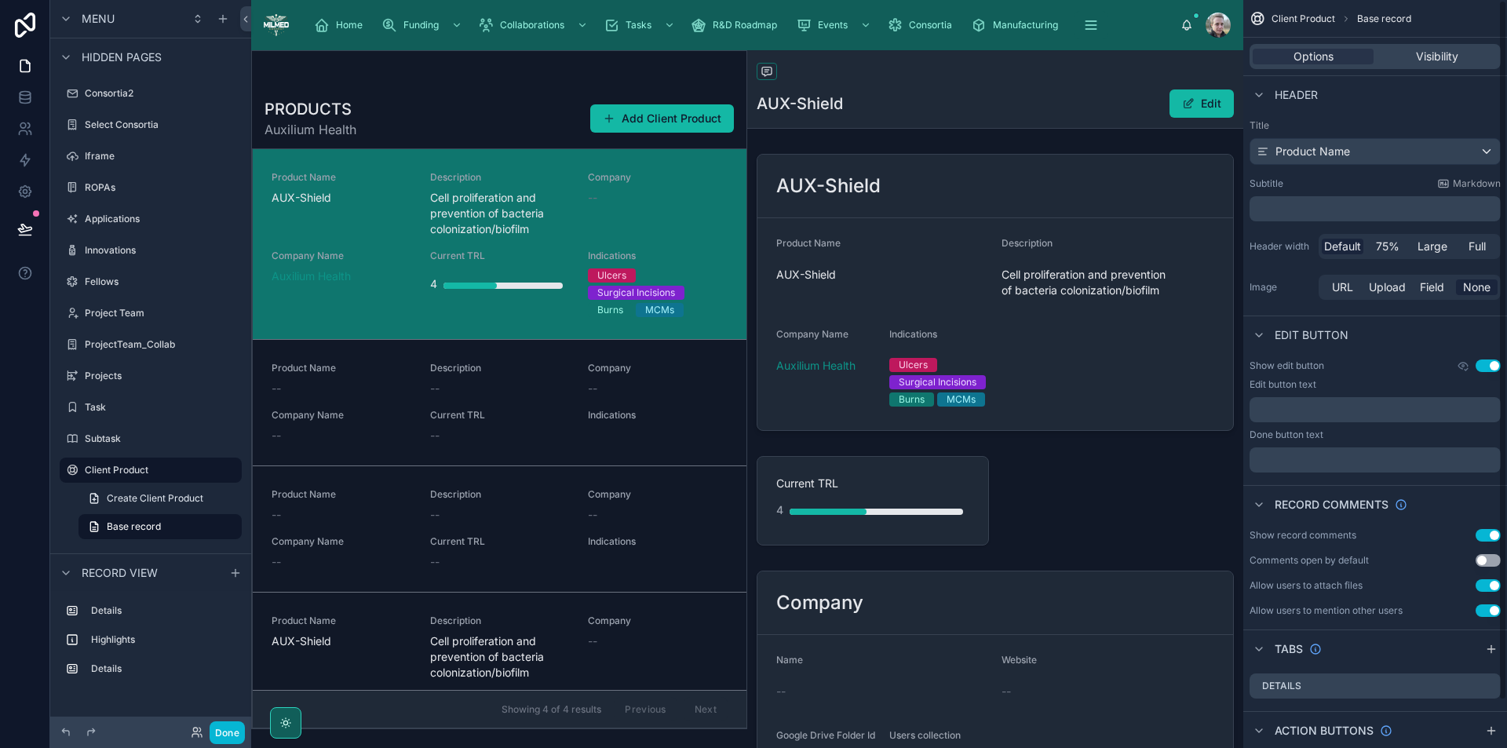
click at [1368, 21] on span "Base record" at bounding box center [1384, 19] width 54 height 13
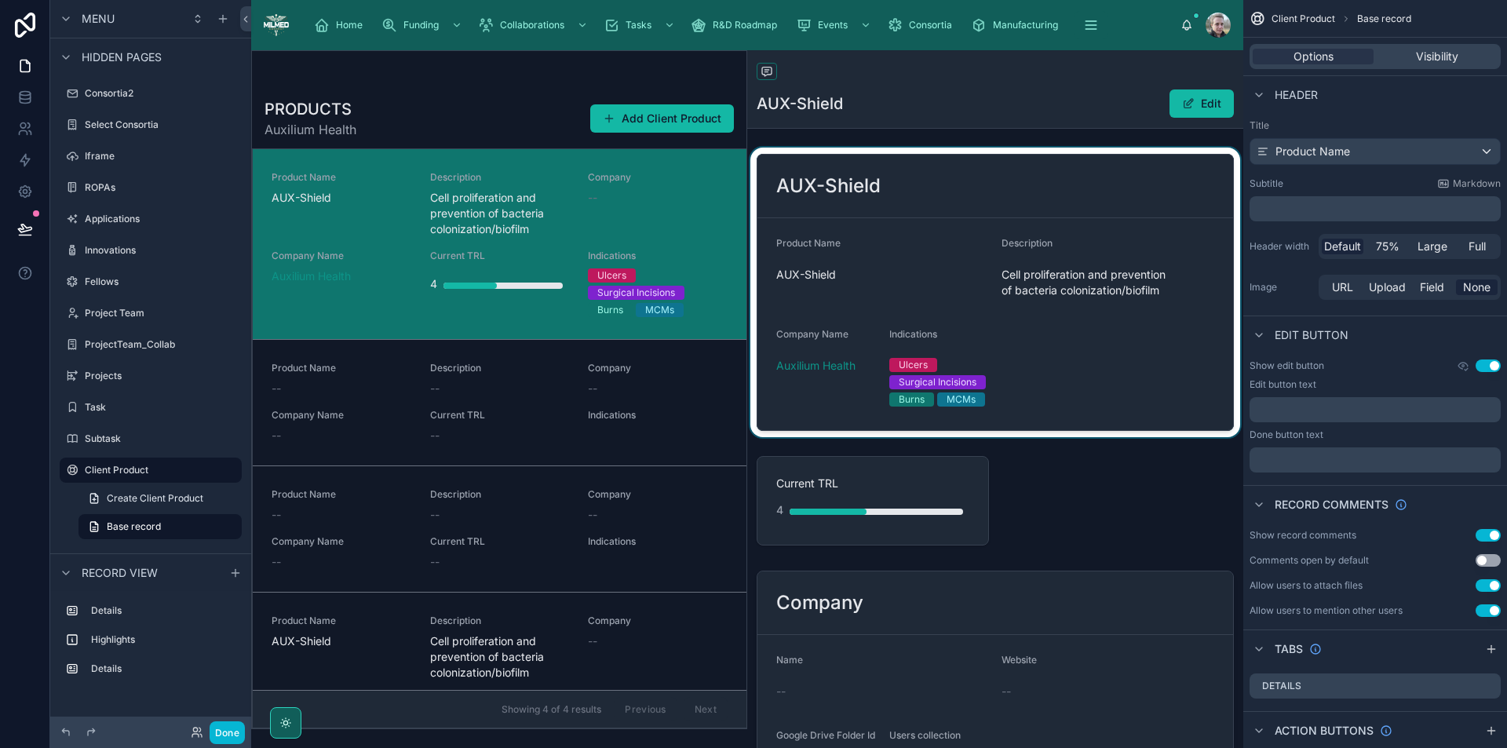
click at [1132, 205] on div at bounding box center [995, 293] width 496 height 290
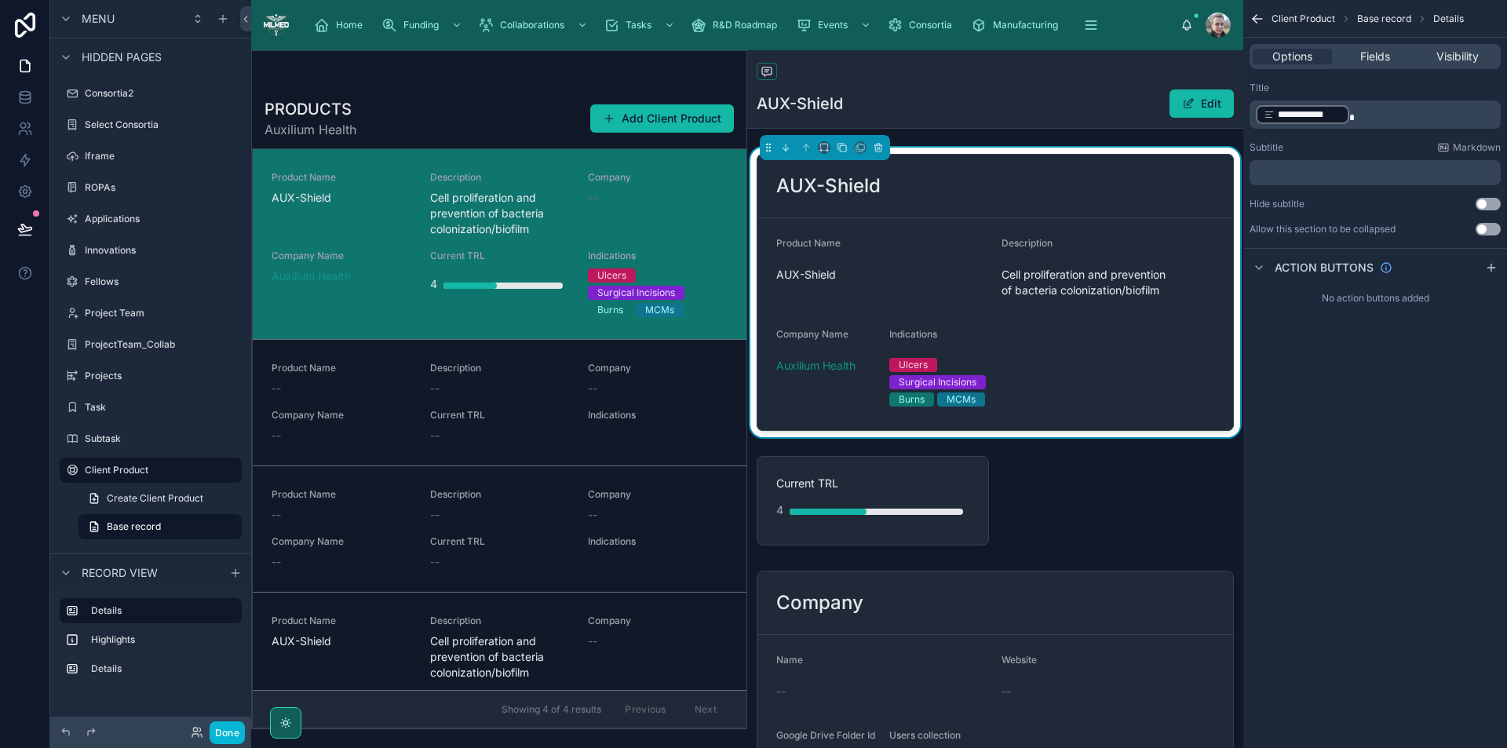
click at [1391, 115] on p "**********" at bounding box center [1377, 115] width 242 height 22
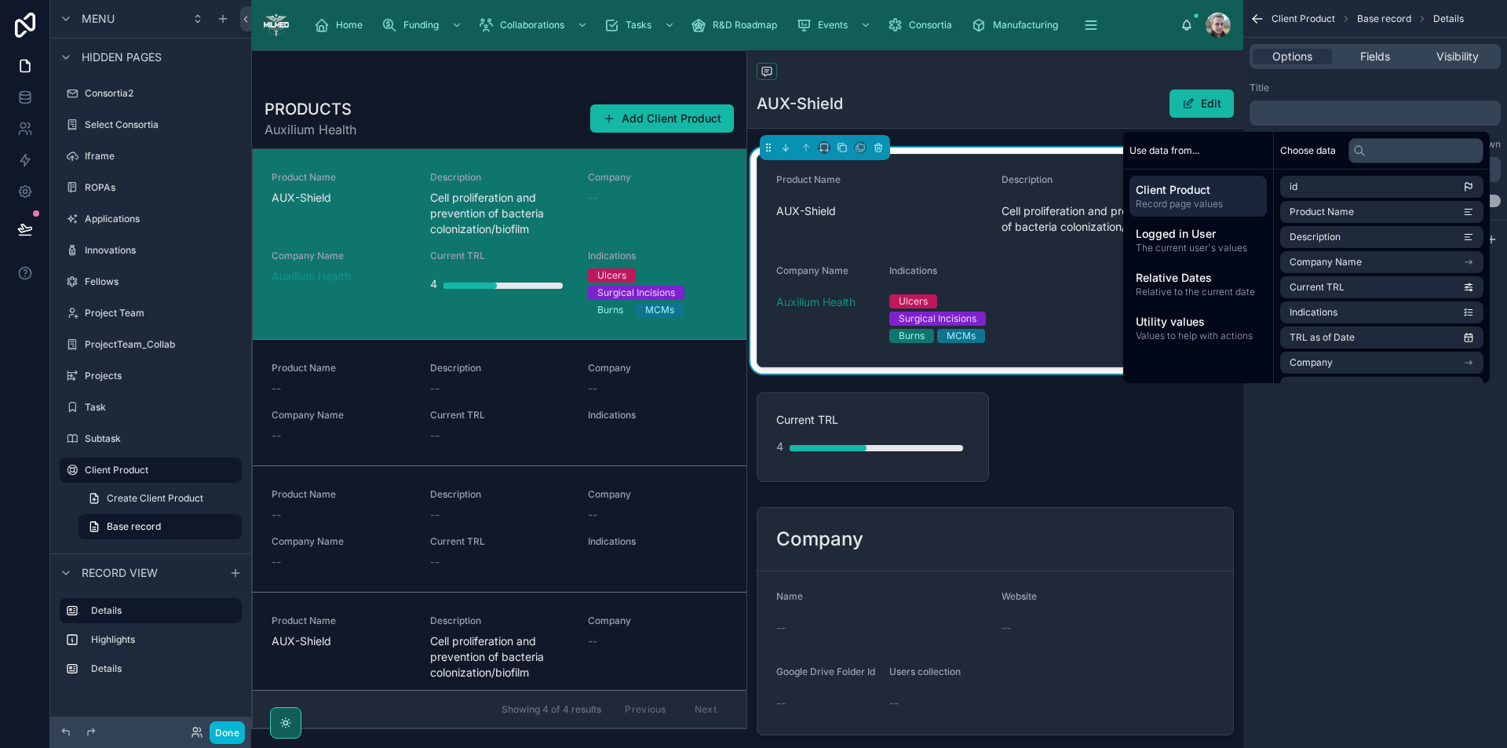
click at [1392, 89] on div "Title" at bounding box center [1375, 88] width 251 height 13
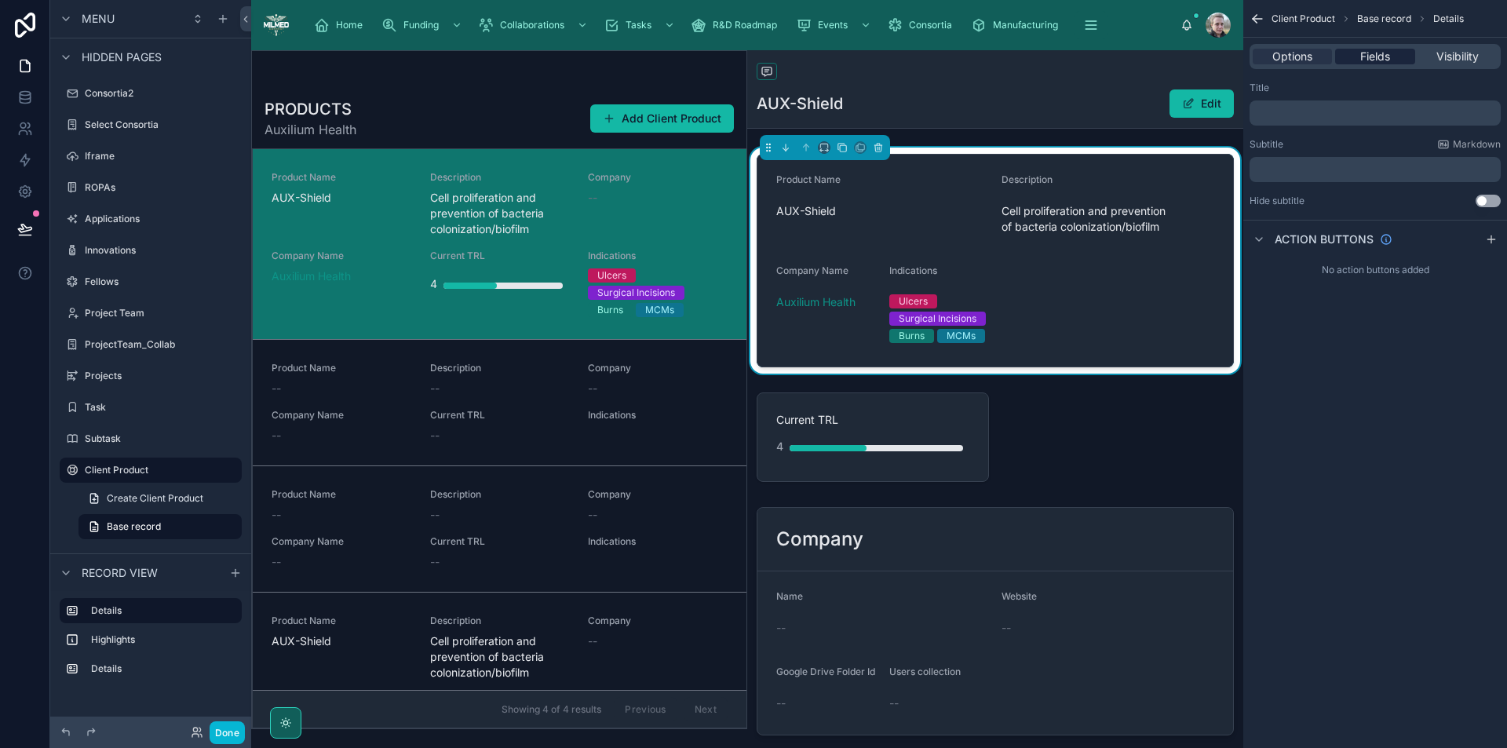
click at [1374, 57] on span "Fields" at bounding box center [1376, 57] width 30 height 16
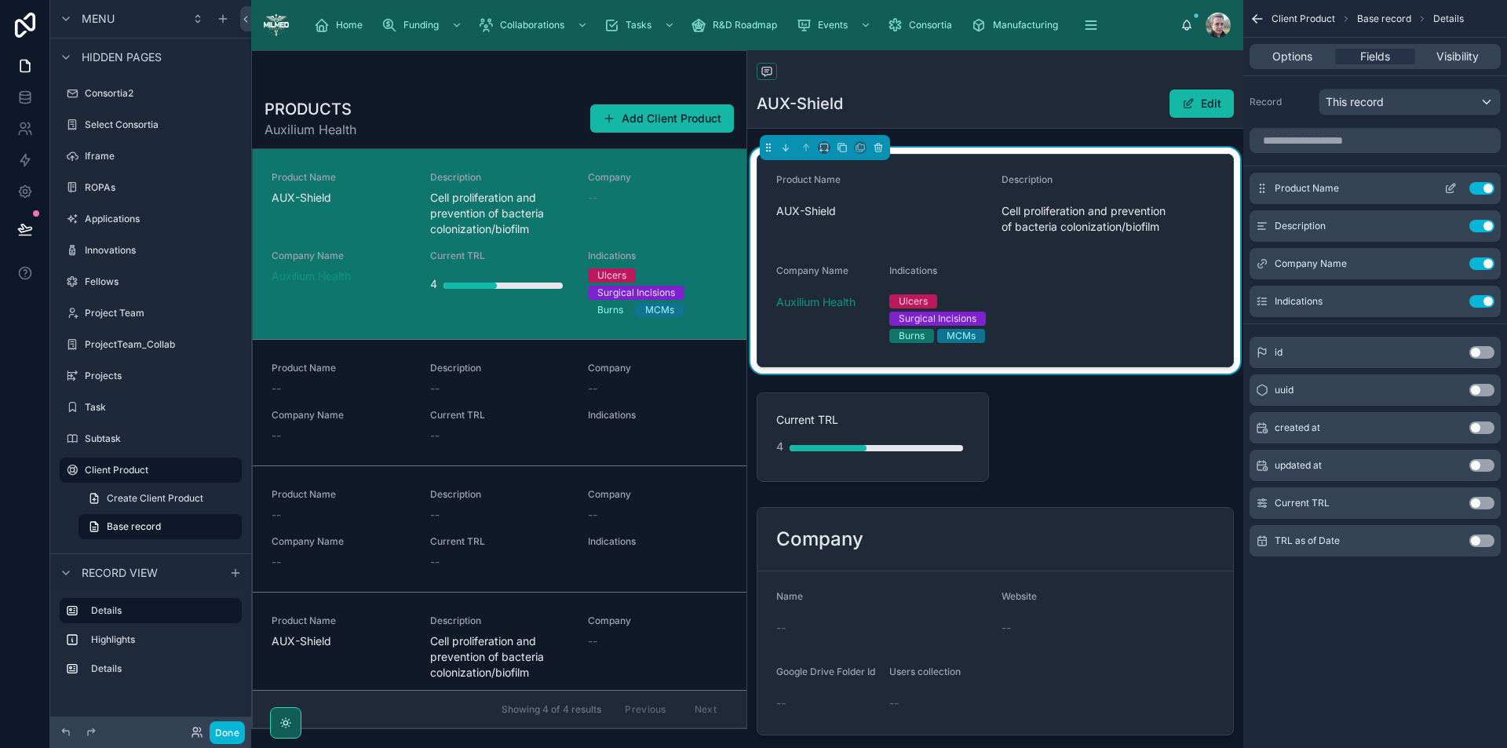
click at [1481, 184] on button "Use setting" at bounding box center [1482, 188] width 25 height 13
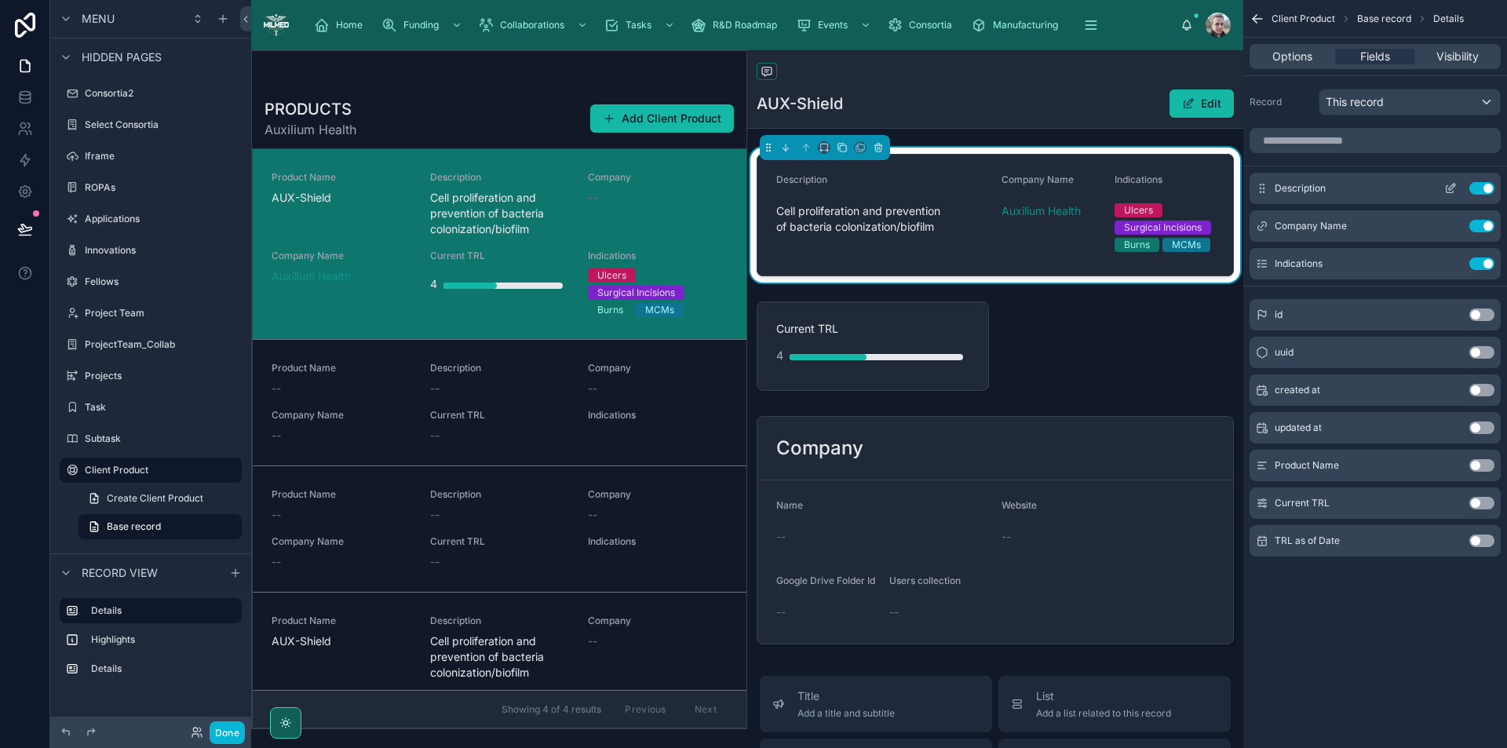
click at [1455, 191] on icon "scrollable content" at bounding box center [1451, 188] width 13 height 13
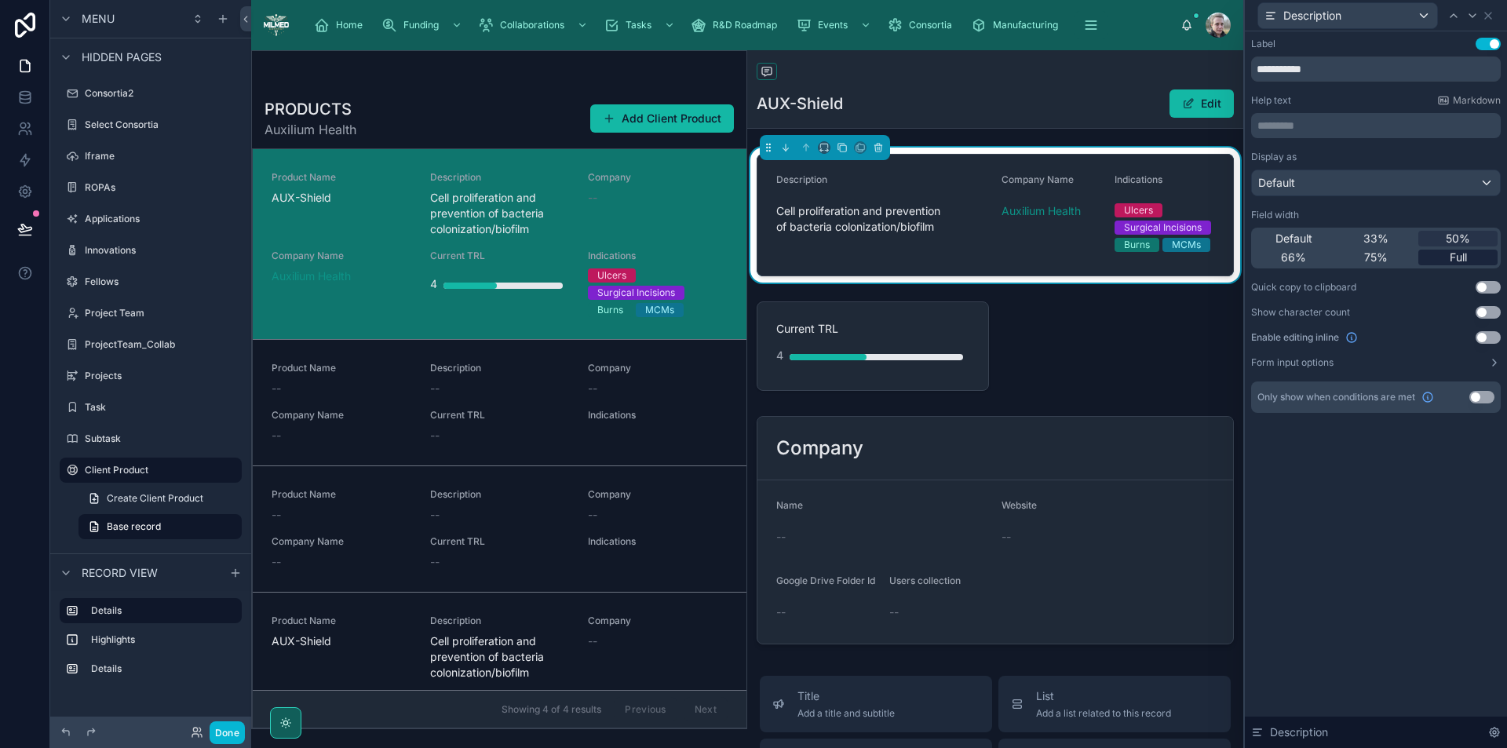
click at [1446, 250] on div "Full" at bounding box center [1458, 258] width 79 height 16
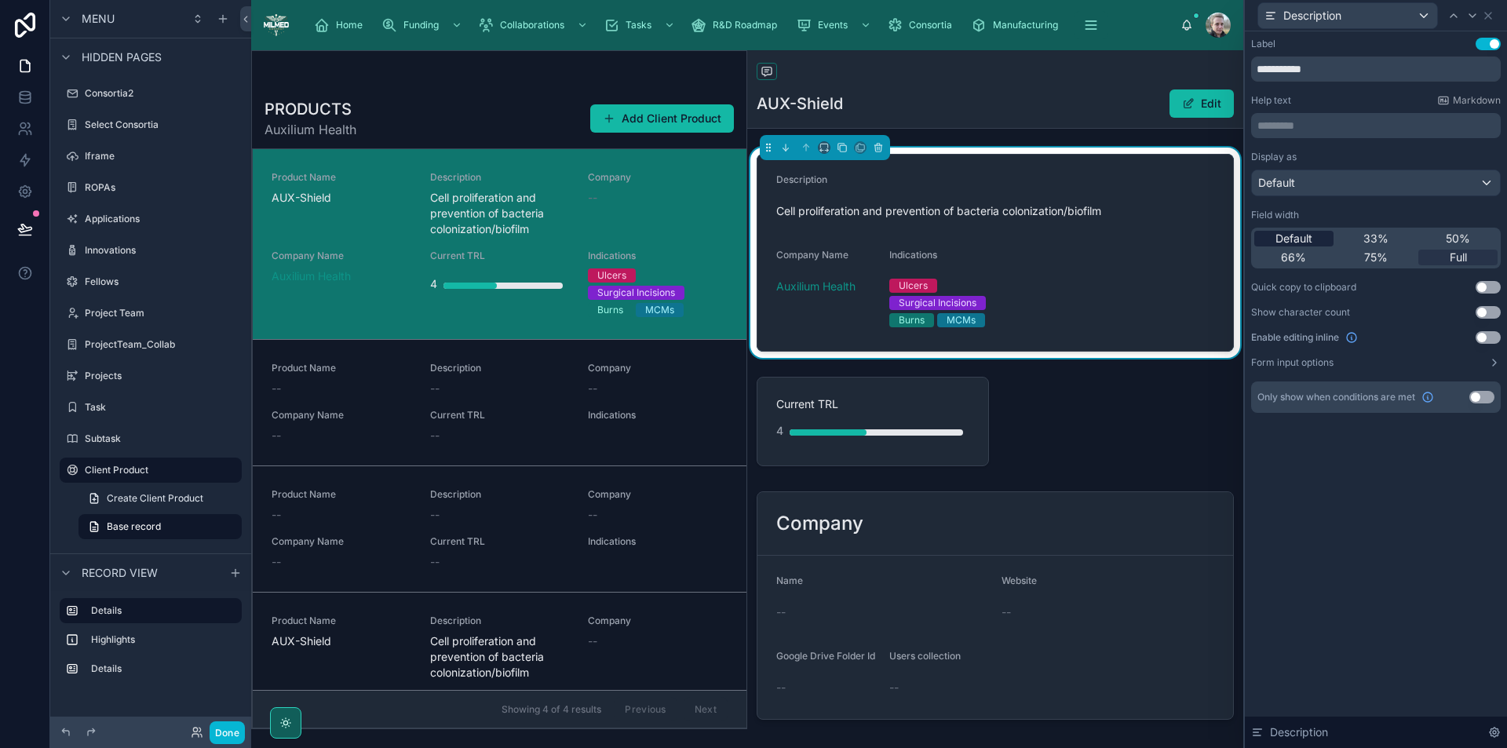
click at [1311, 240] on span "Default" at bounding box center [1294, 239] width 37 height 16
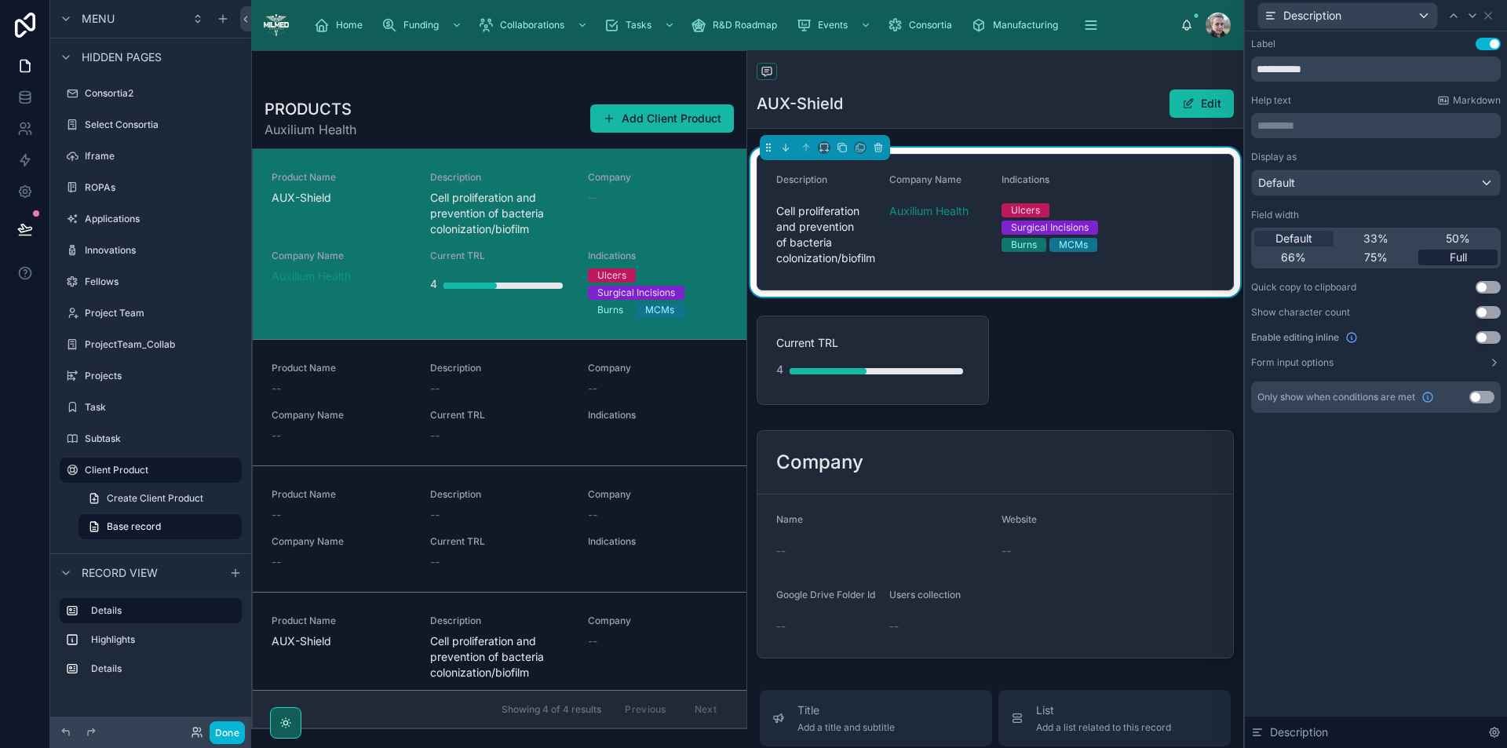
click at [1451, 258] on span "Full" at bounding box center [1458, 258] width 17 height 16
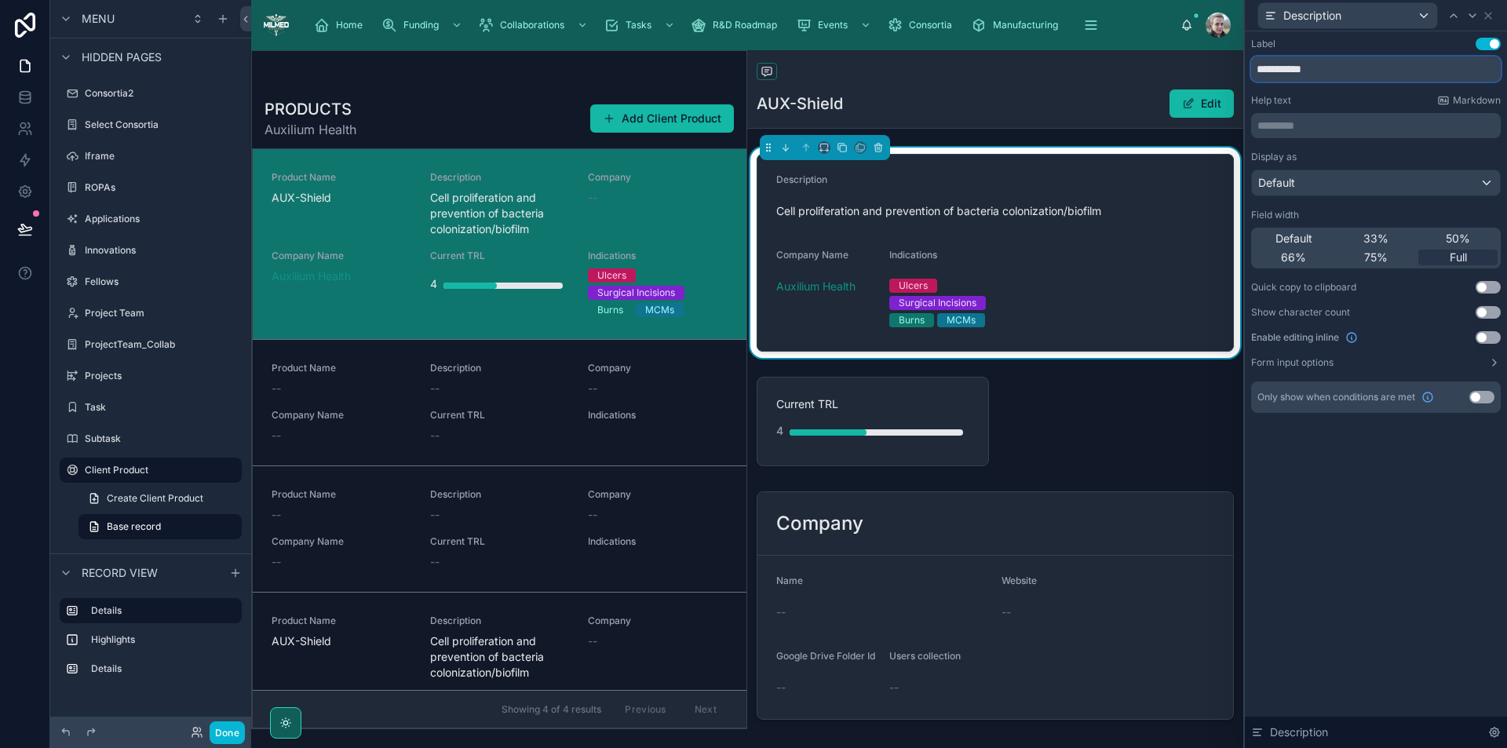
click at [1369, 74] on input "**********" at bounding box center [1376, 69] width 250 height 25
click at [1489, 46] on button "Use setting" at bounding box center [1488, 44] width 25 height 13
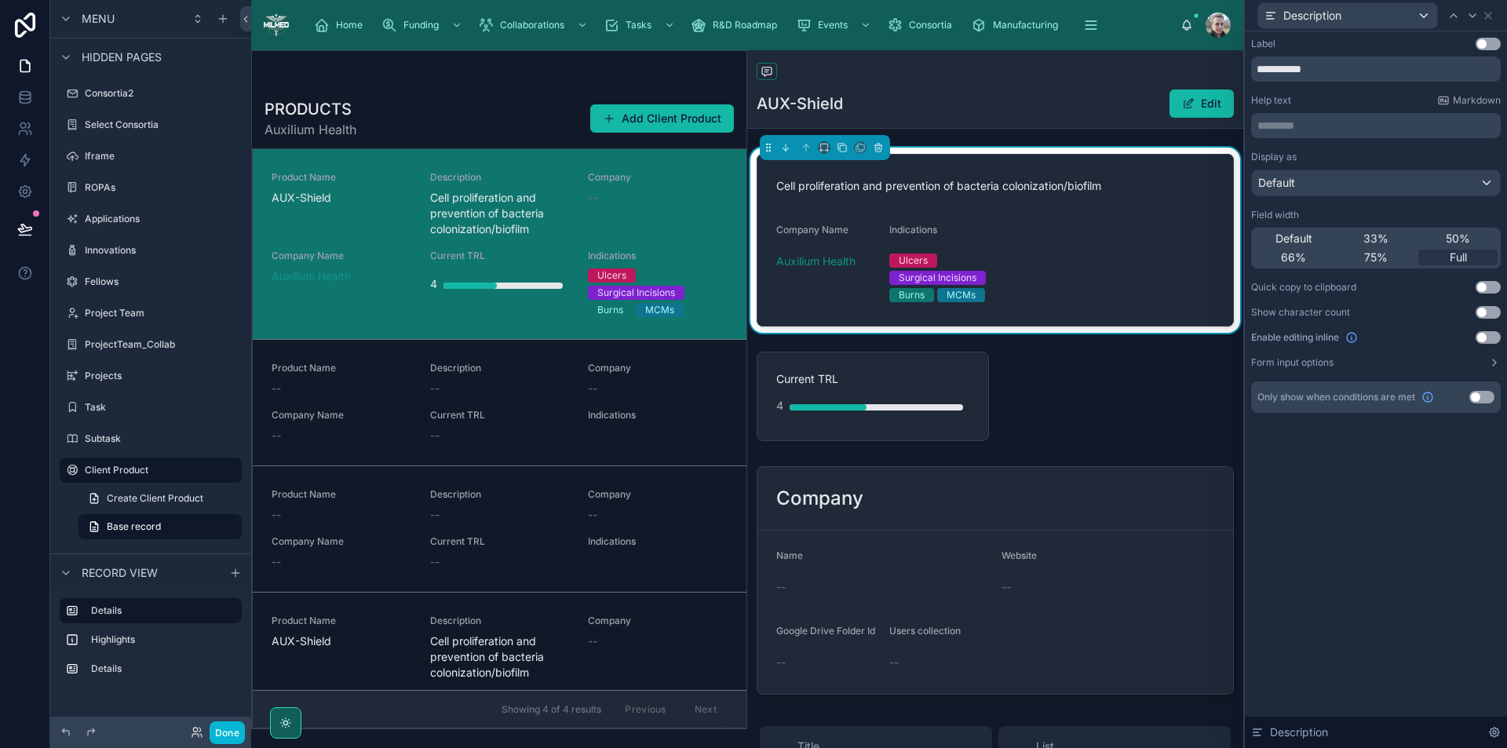
click at [1488, 338] on button "Use setting" at bounding box center [1488, 337] width 25 height 13
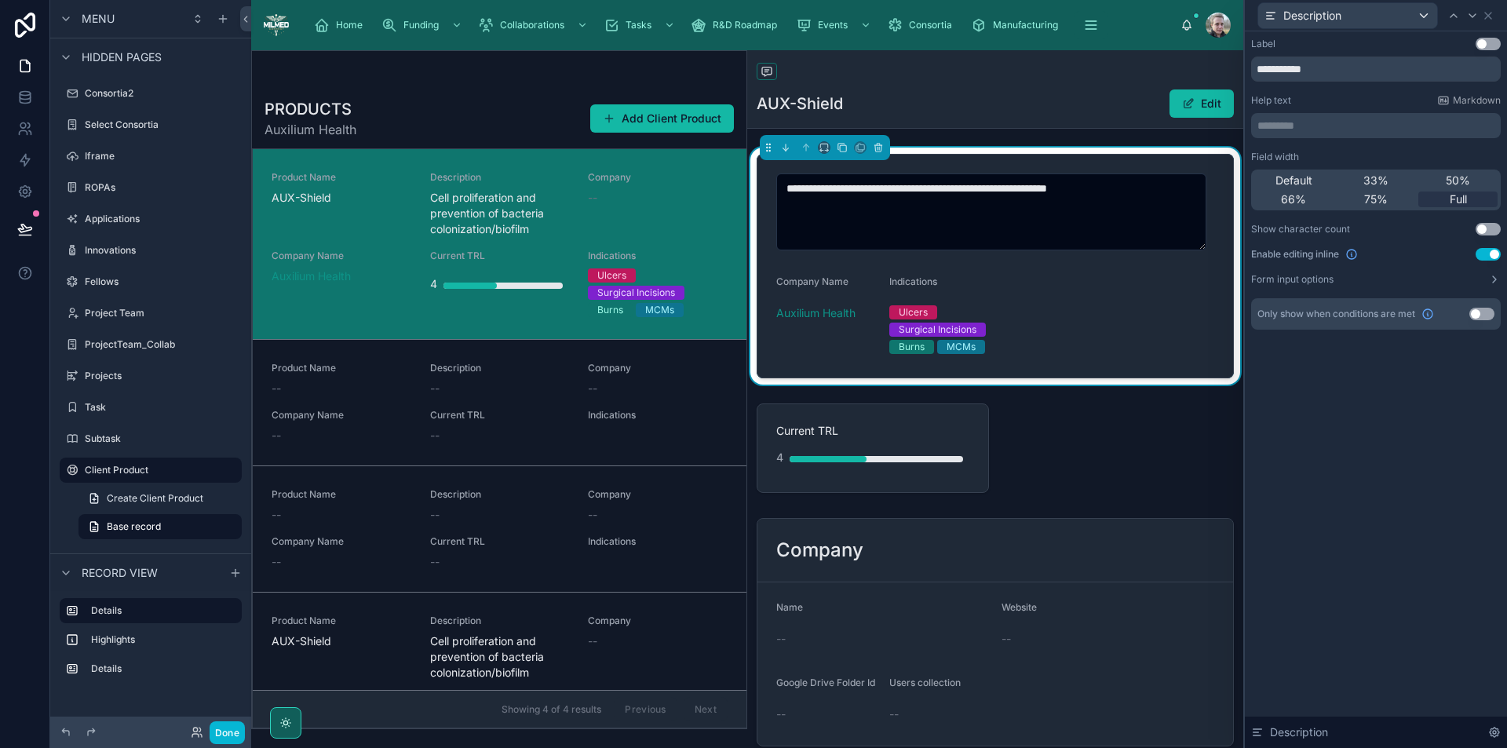
click at [1480, 253] on button "Use setting" at bounding box center [1488, 254] width 25 height 13
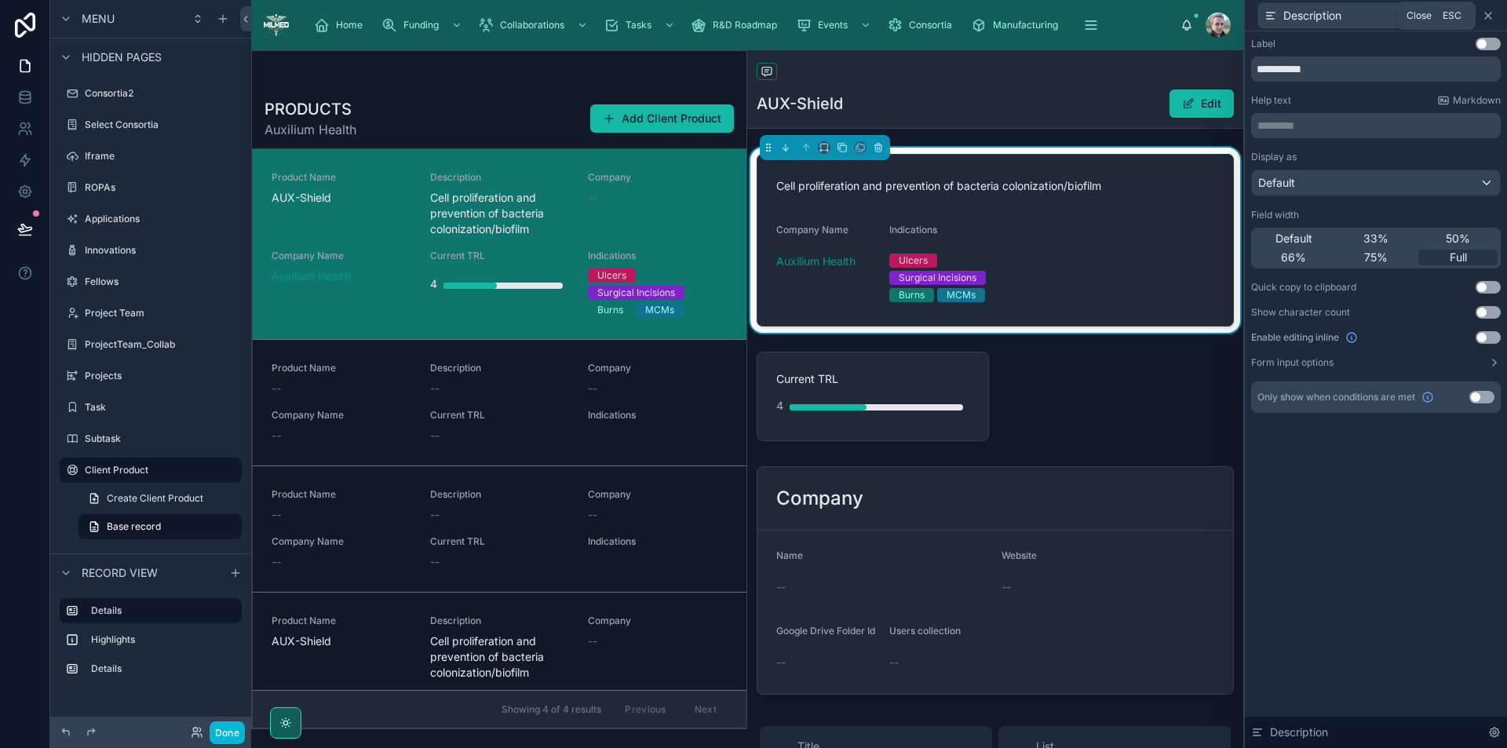
click at [1492, 13] on icon at bounding box center [1488, 16] width 6 height 6
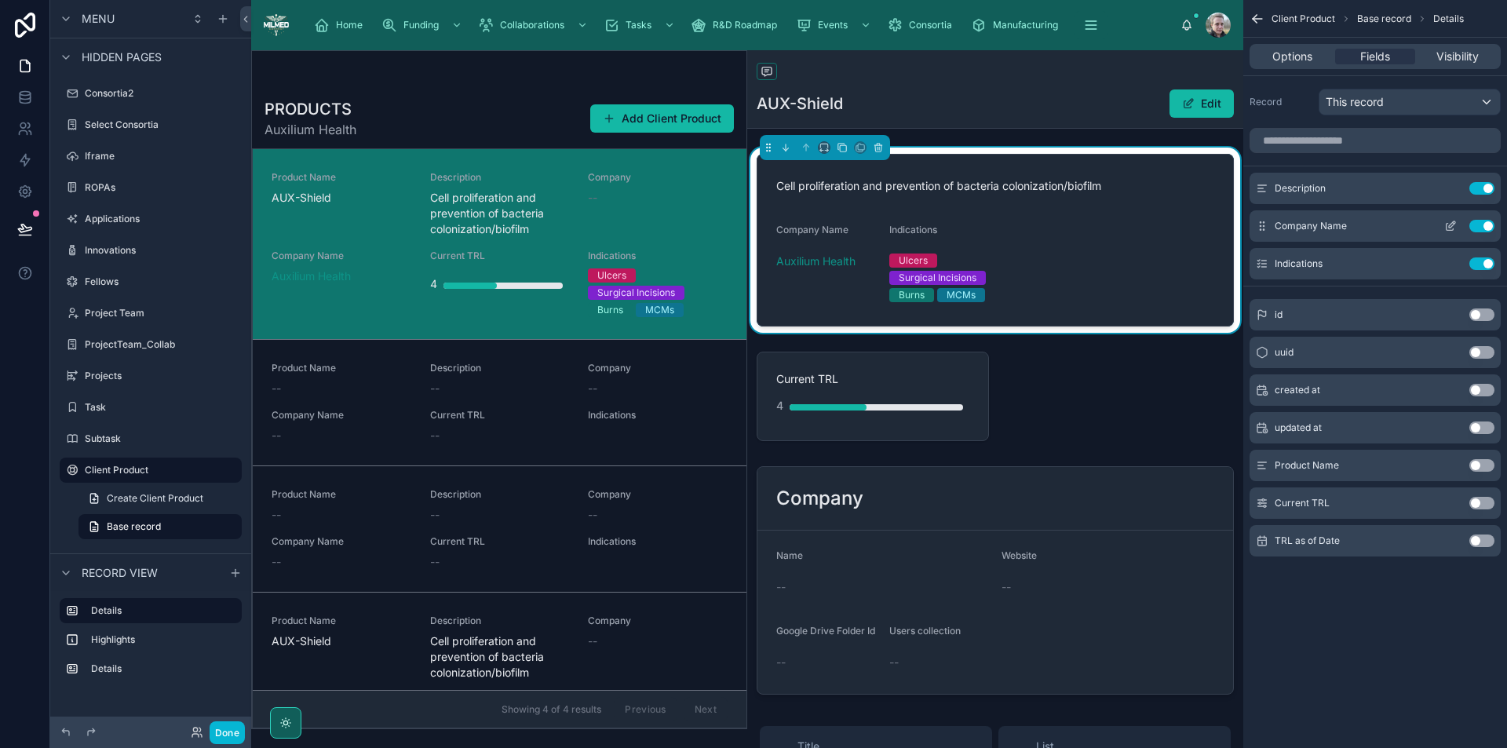
click at [1485, 224] on button "Use setting" at bounding box center [1482, 226] width 25 height 13
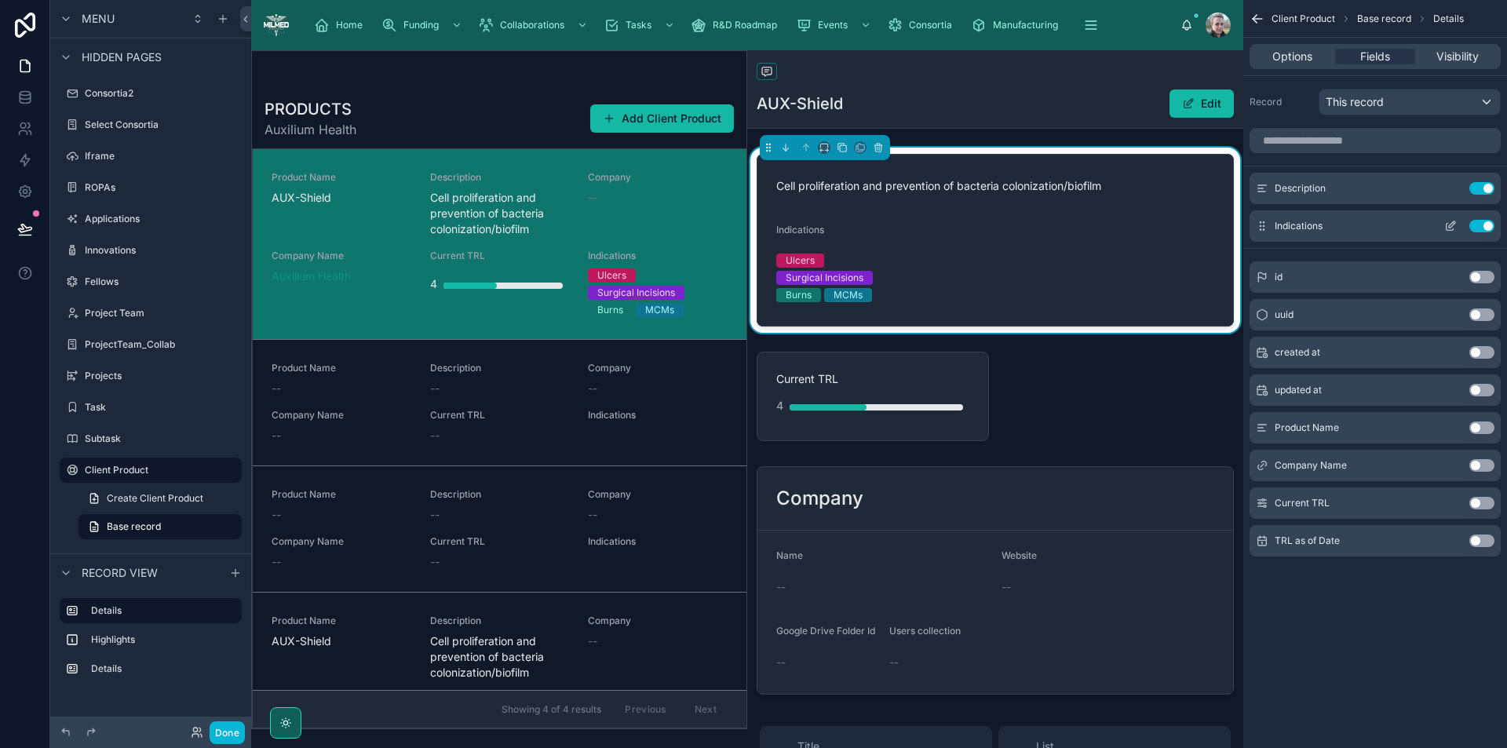
click at [1476, 227] on button "Use setting" at bounding box center [1482, 226] width 25 height 13
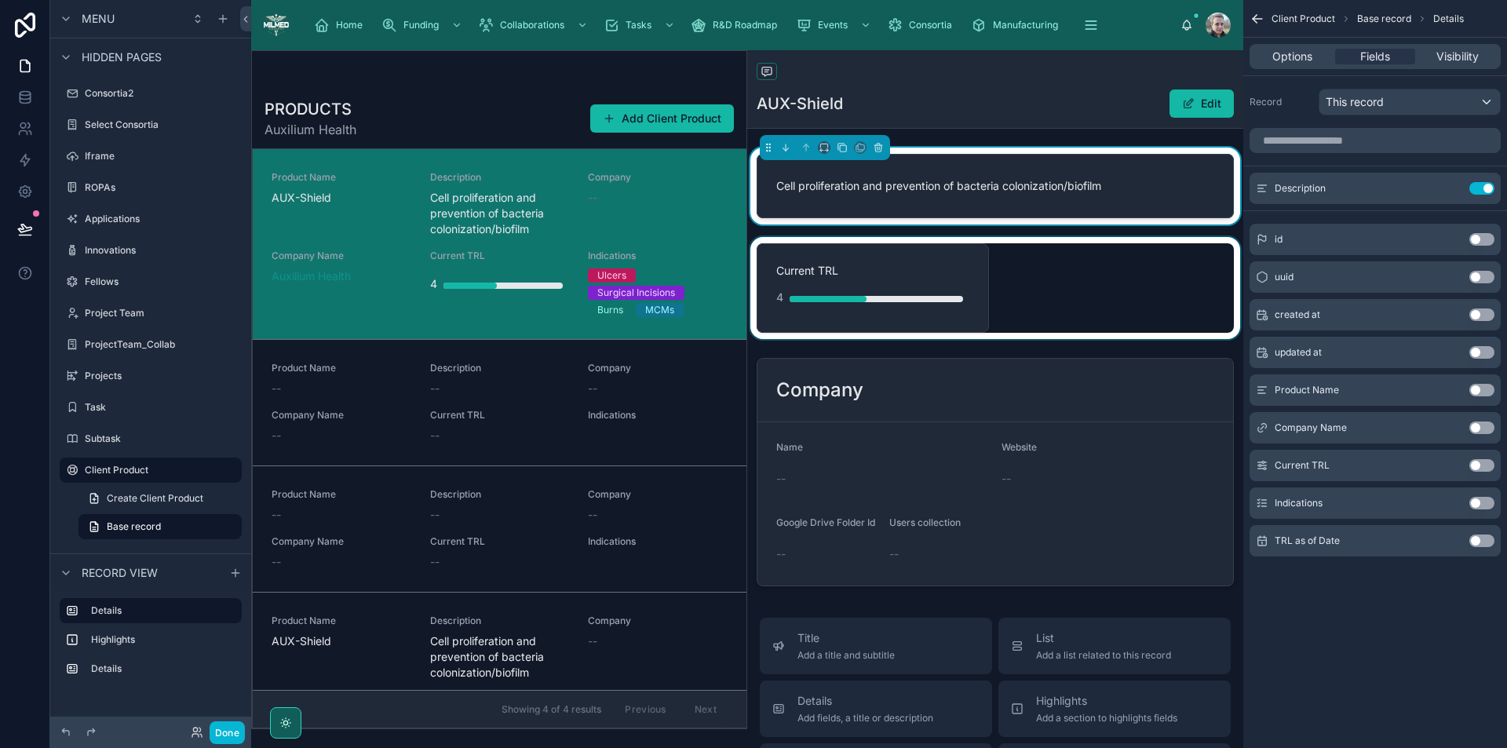
click at [1185, 287] on div at bounding box center [995, 288] width 496 height 102
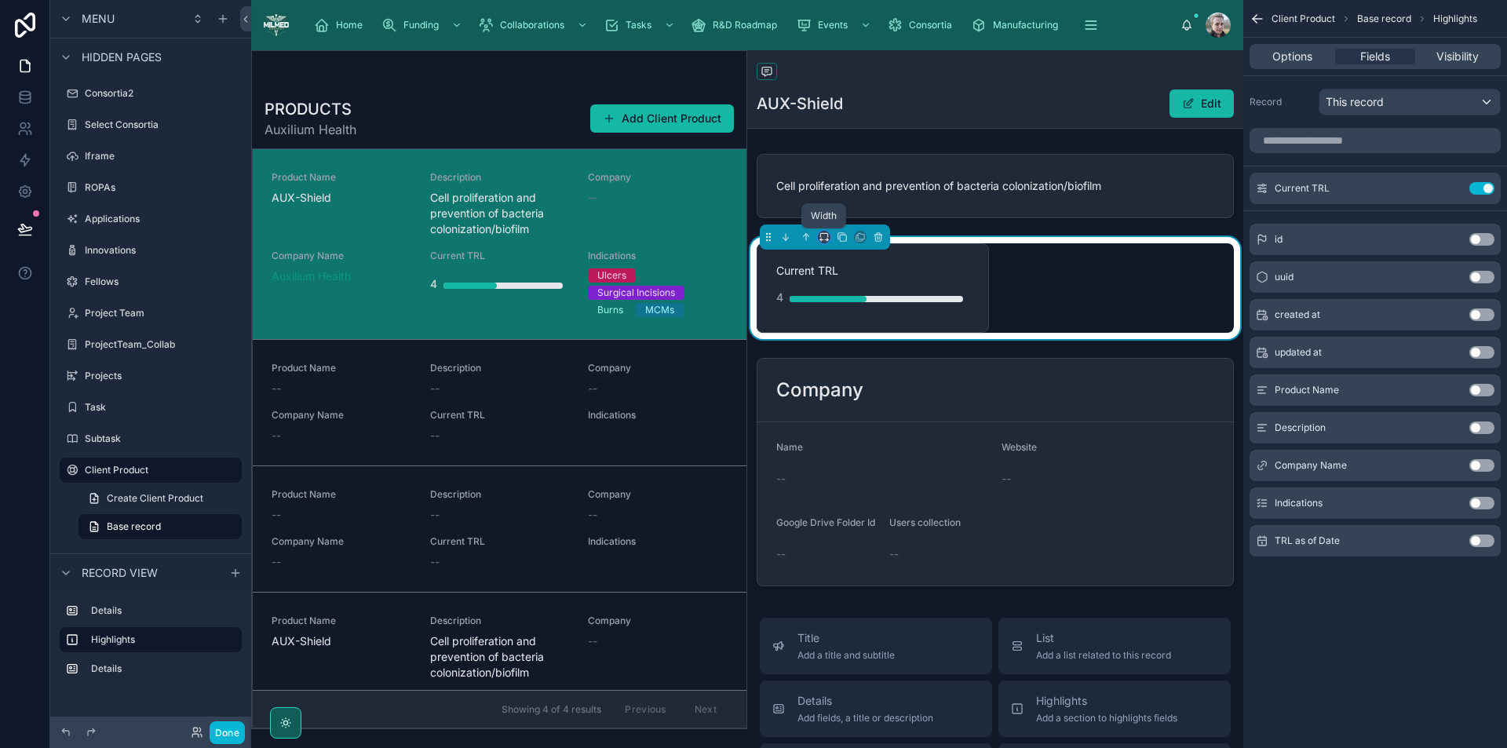
click at [826, 238] on icon at bounding box center [824, 237] width 11 height 11
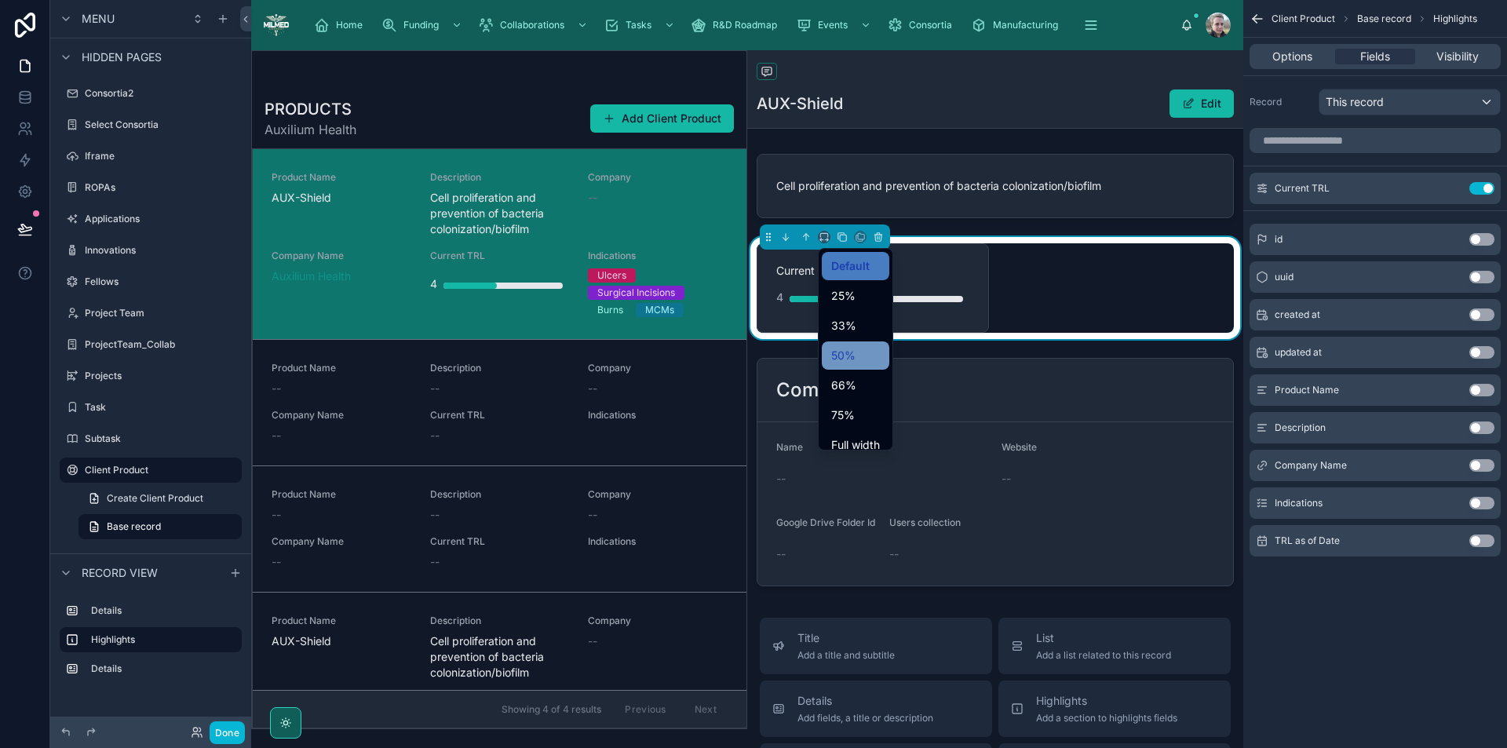
click at [837, 361] on span "50%" at bounding box center [843, 355] width 24 height 19
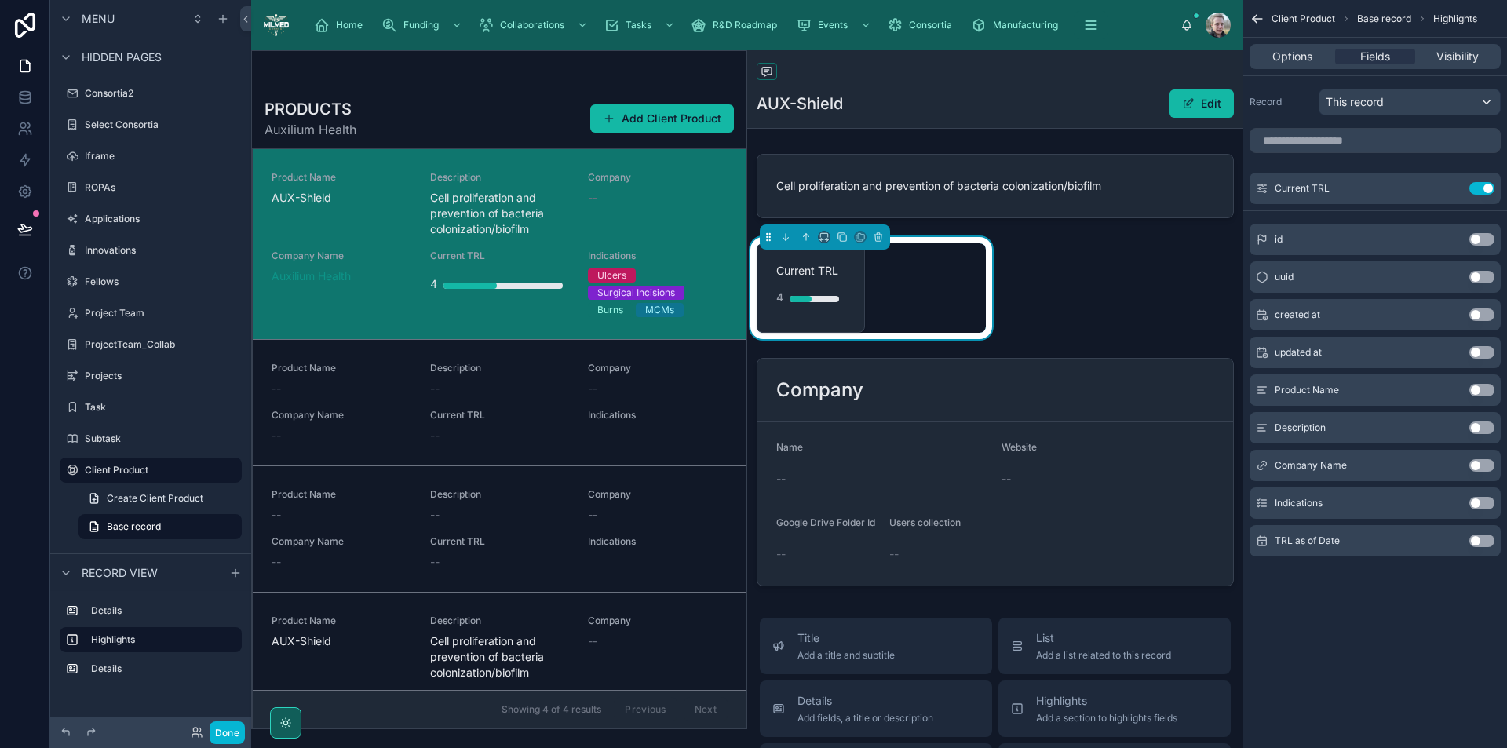
click at [857, 286] on div "Current TRL 4" at bounding box center [811, 288] width 108 height 90
click at [1448, 186] on icon "scrollable content" at bounding box center [1450, 189] width 7 height 7
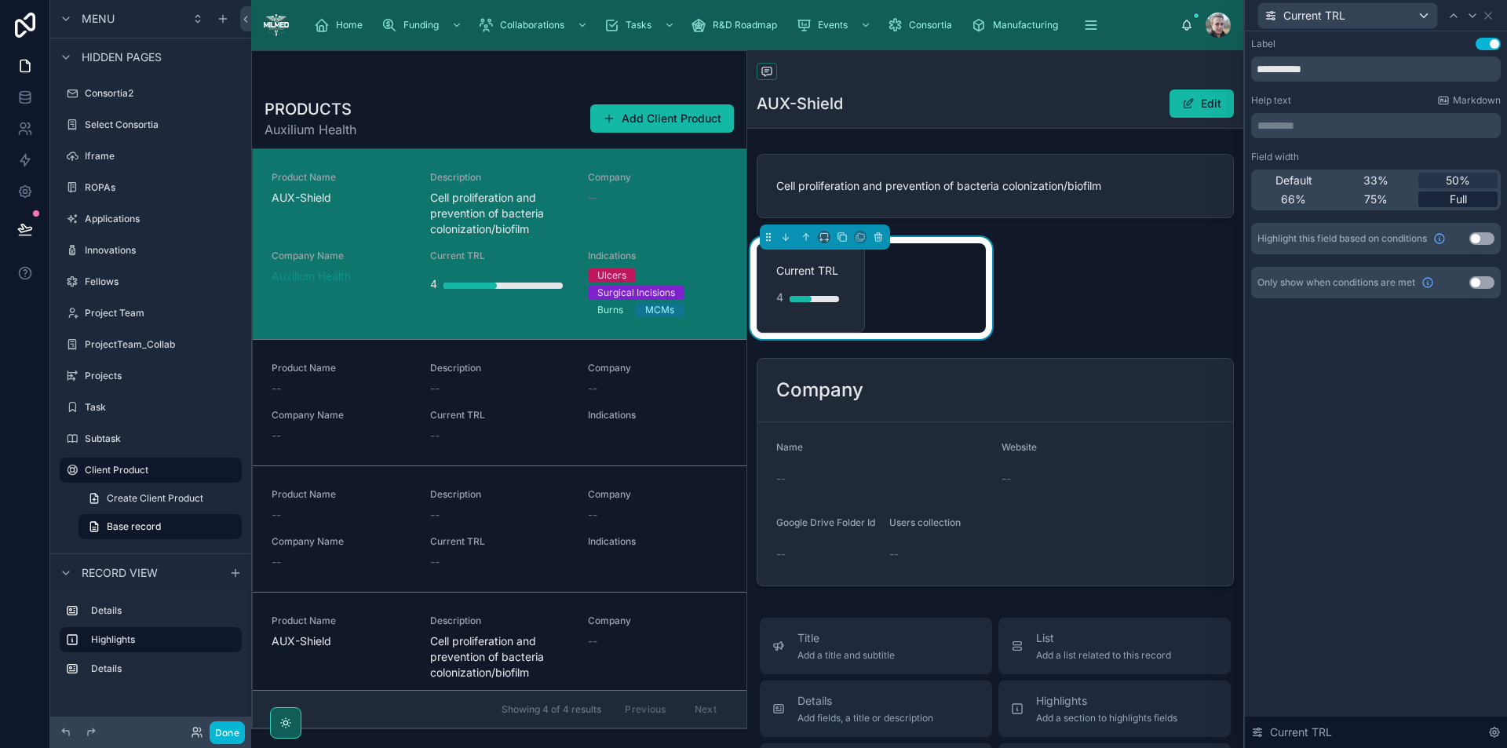
click at [1445, 198] on div "Full" at bounding box center [1458, 200] width 79 height 16
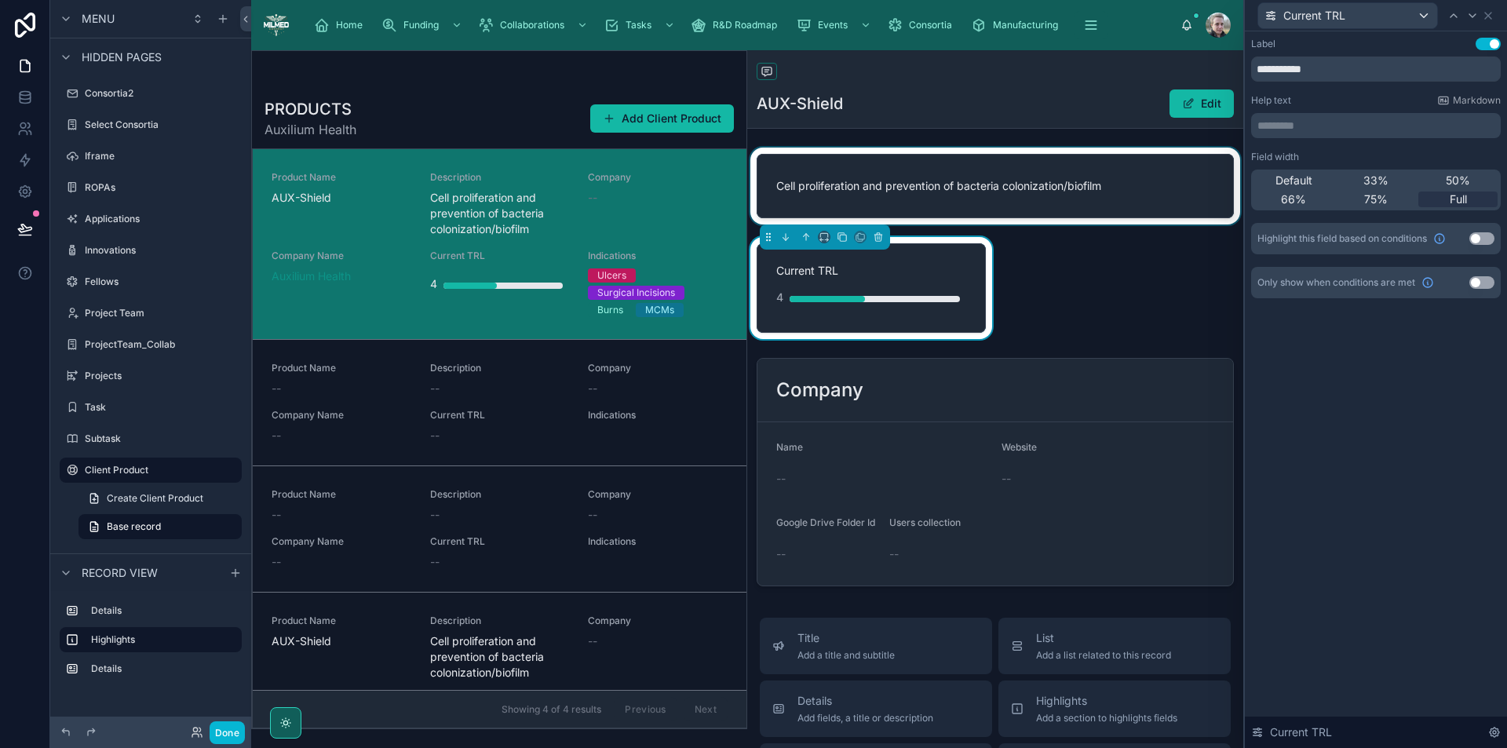
click at [991, 162] on div at bounding box center [995, 186] width 496 height 77
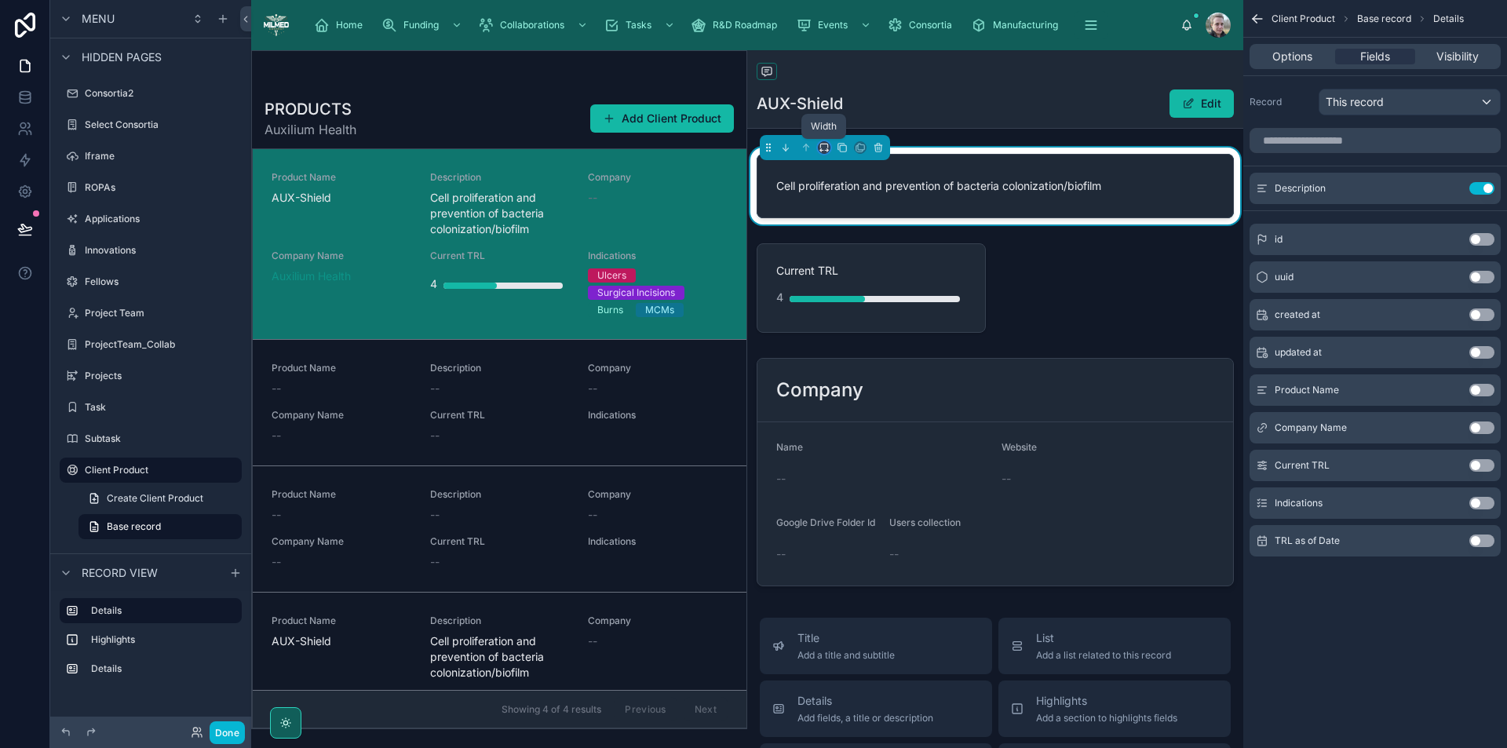
click at [826, 144] on icon at bounding box center [824, 147] width 11 height 11
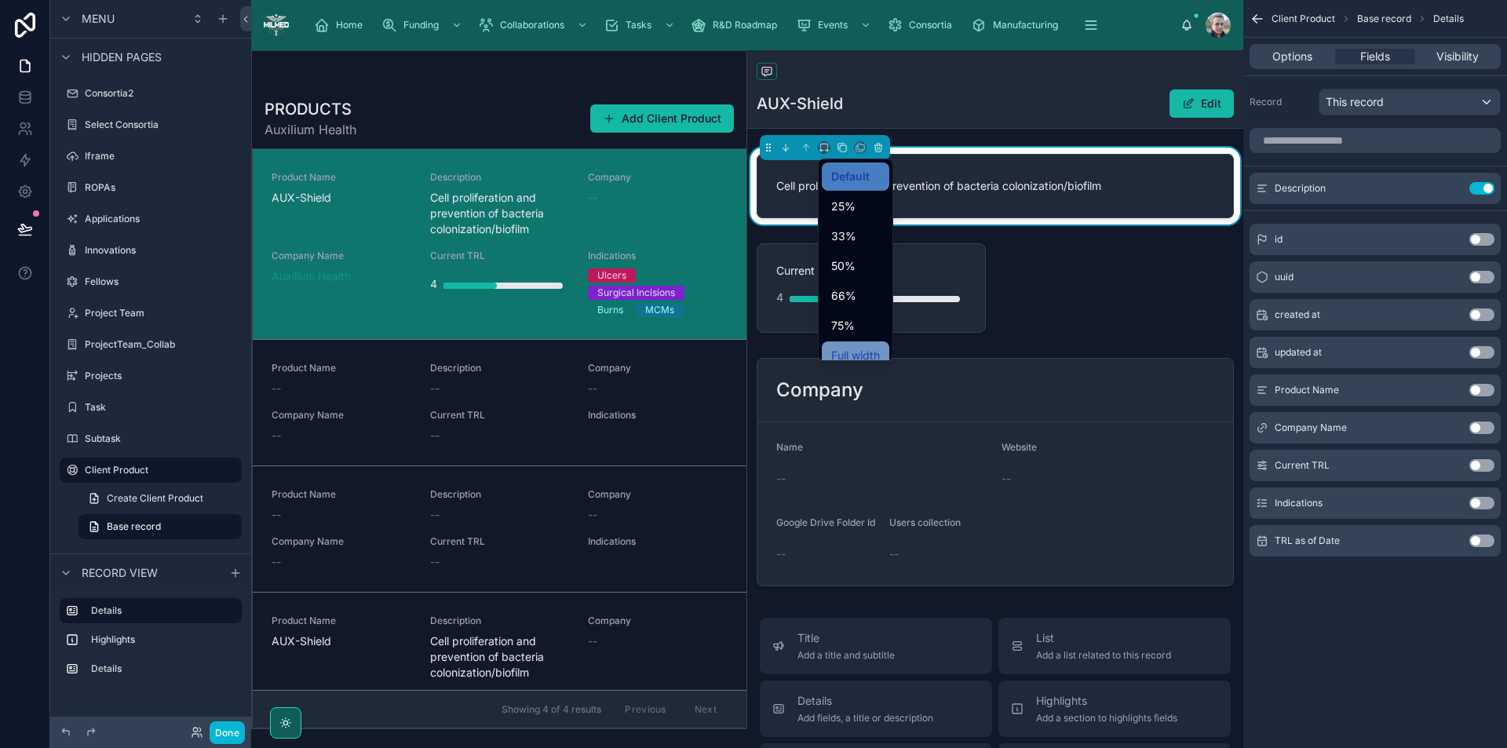
click at [849, 345] on div "Full width" at bounding box center [856, 356] width 68 height 28
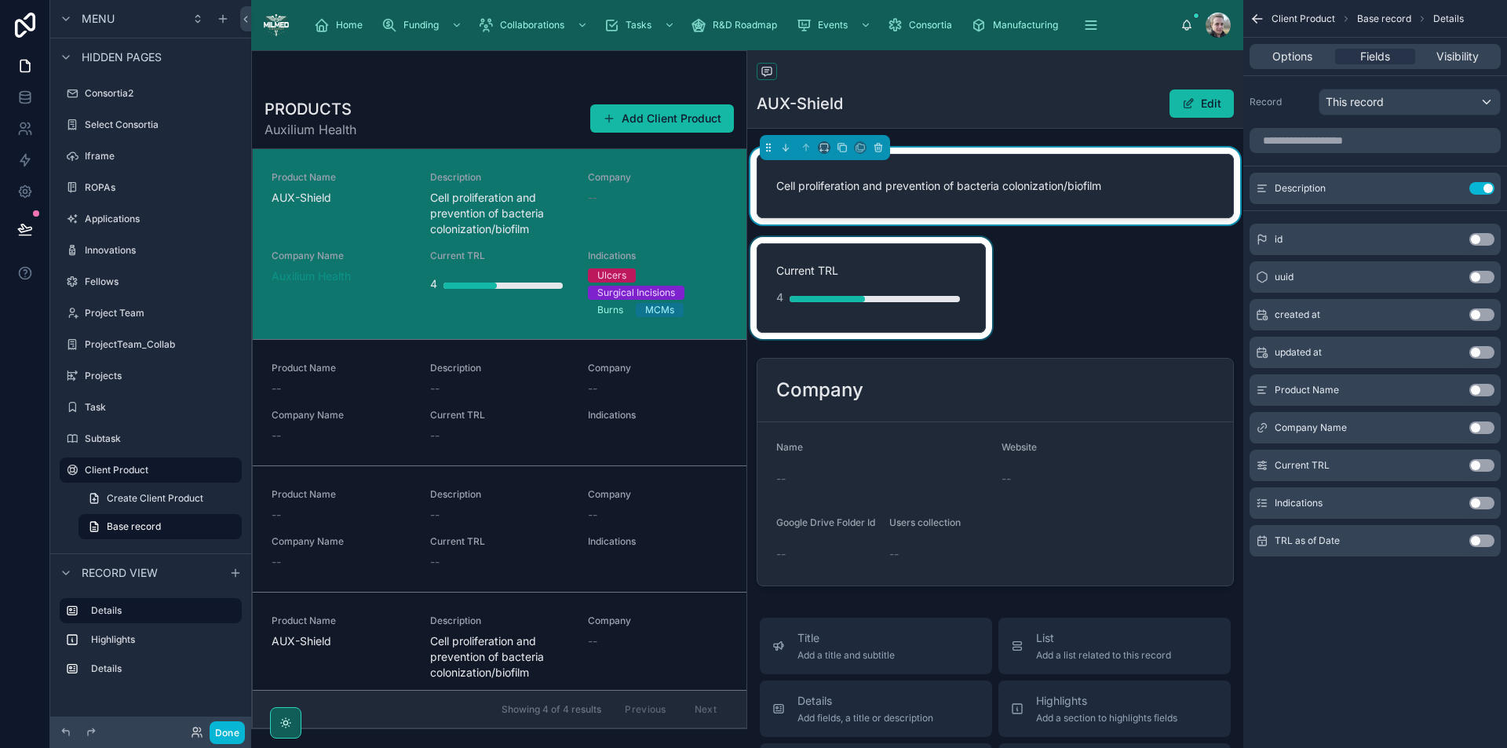
click at [961, 297] on div at bounding box center [871, 288] width 248 height 102
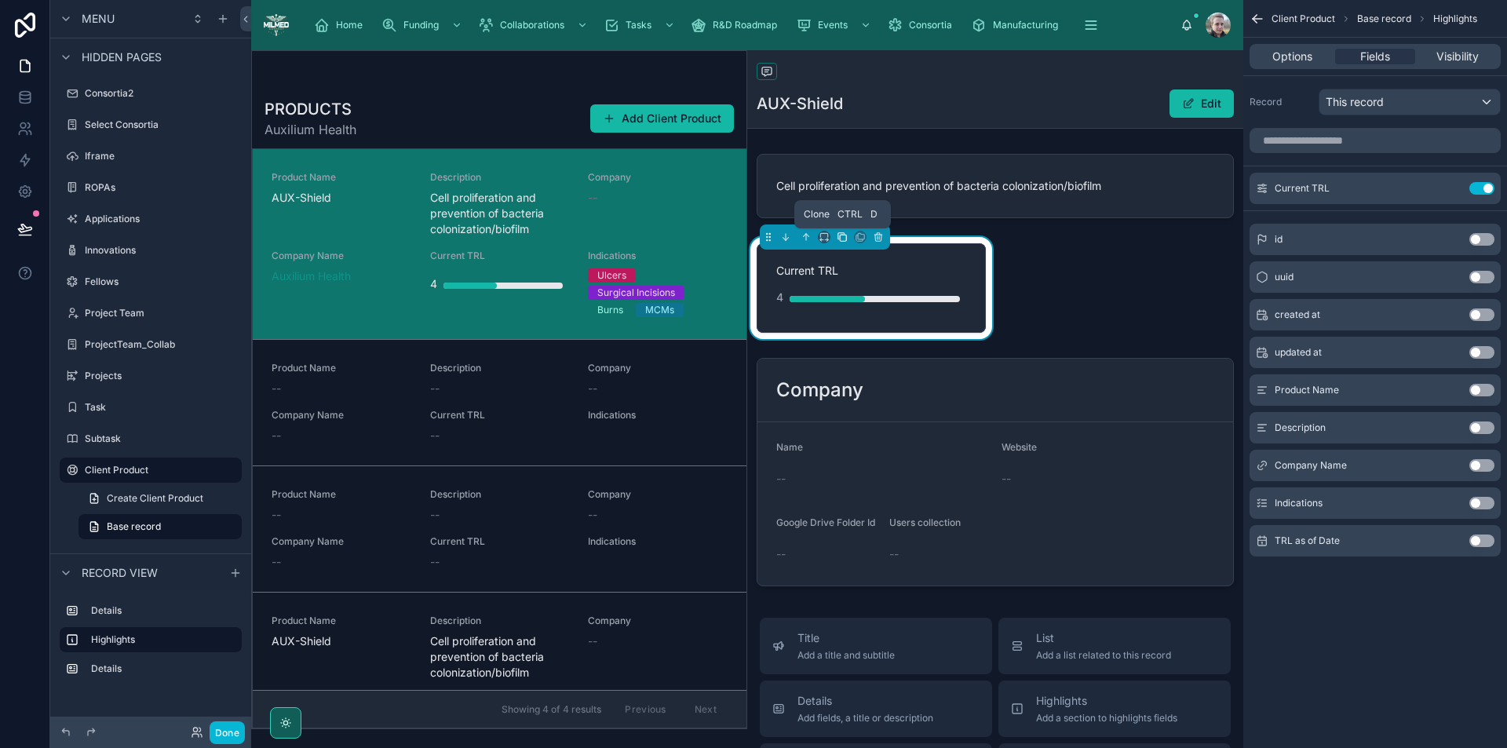
click at [840, 238] on icon at bounding box center [843, 238] width 6 height 6
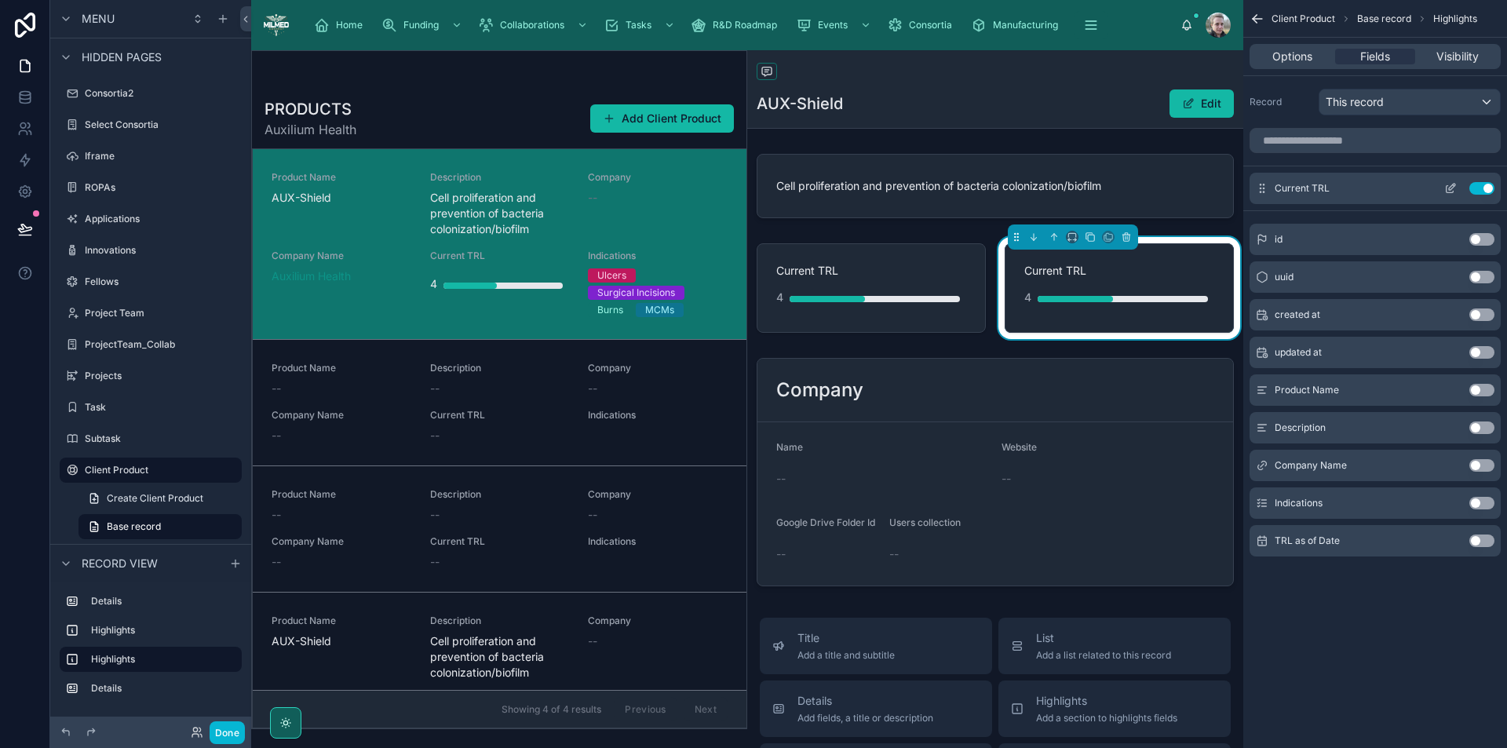
click at [1483, 185] on button "Use setting" at bounding box center [1482, 188] width 25 height 13
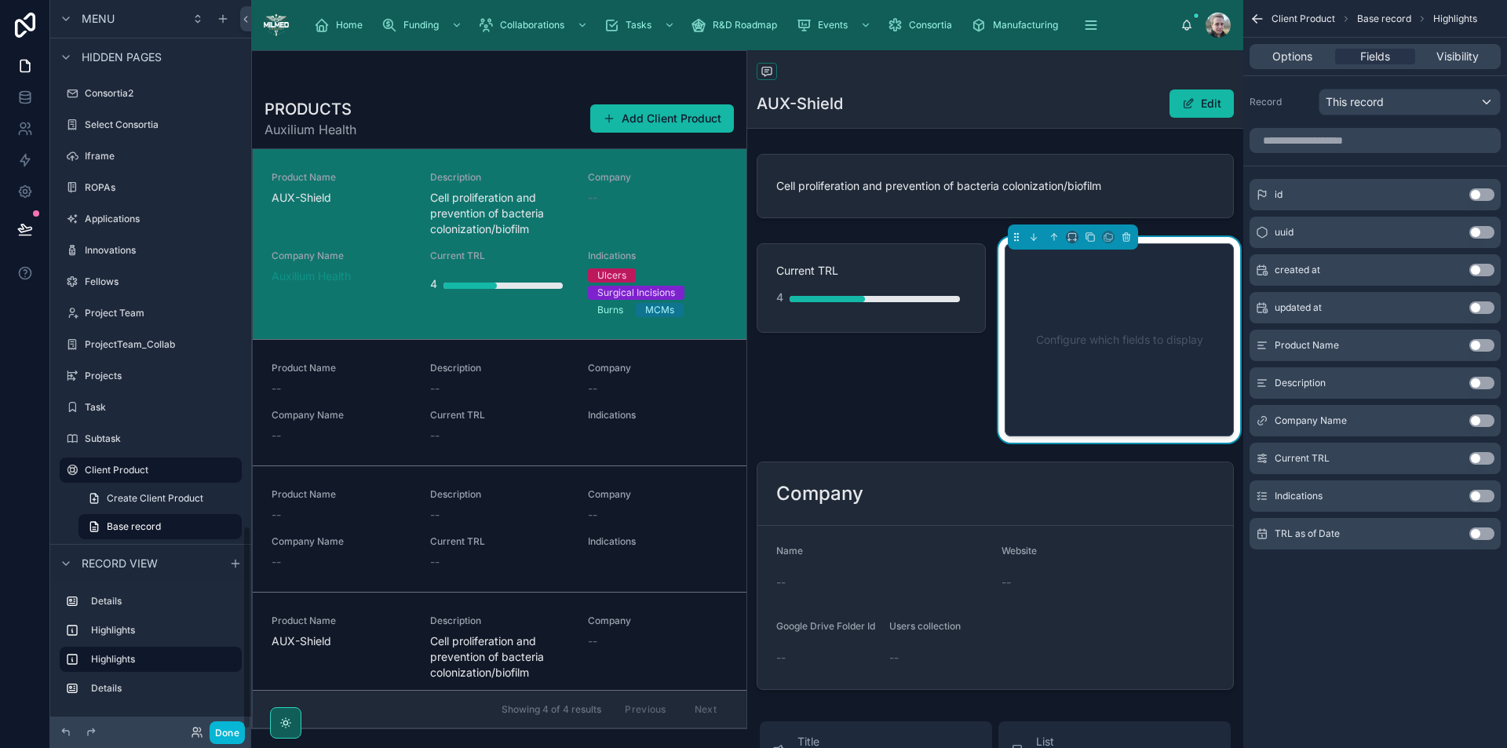
scroll to position [1877, 0]
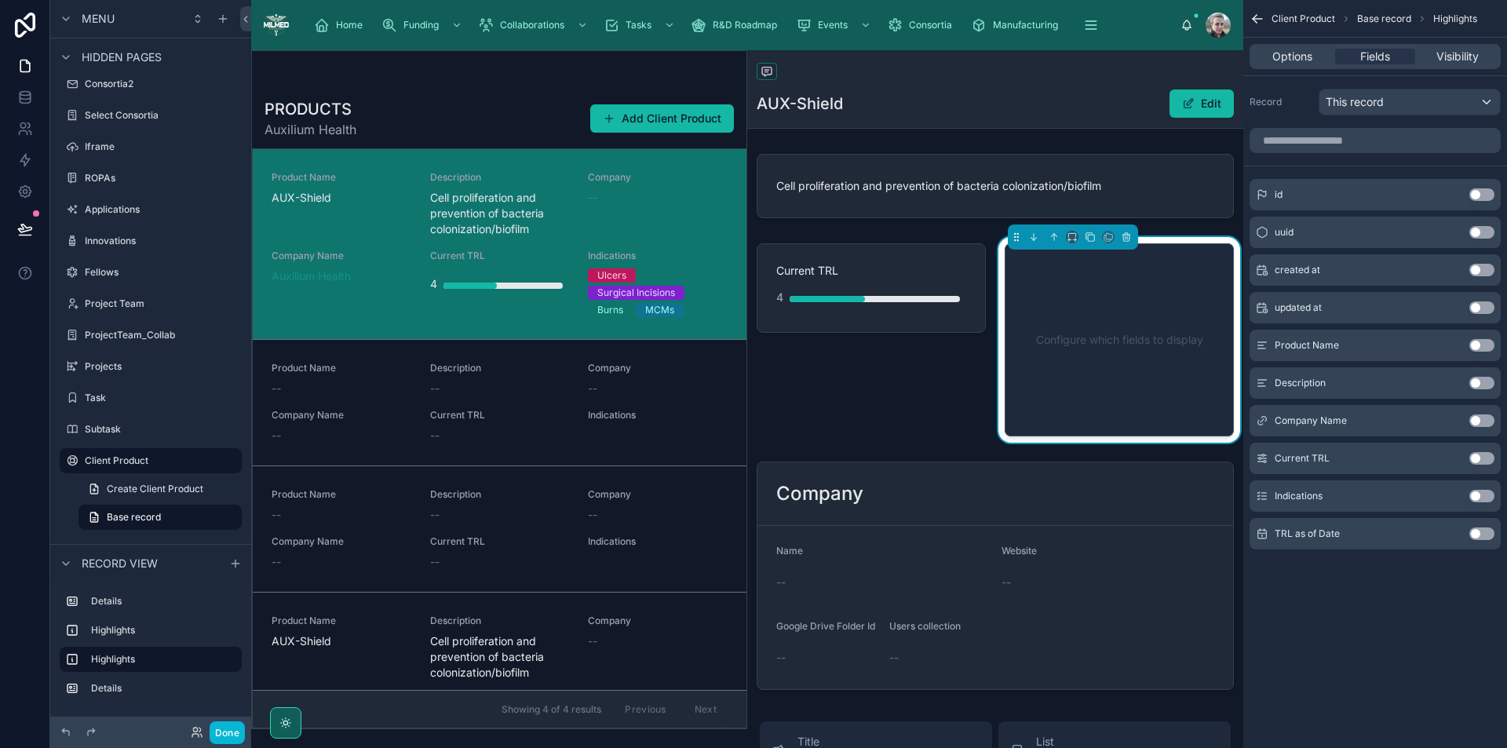
click at [1482, 496] on button "Use setting" at bounding box center [1482, 496] width 25 height 13
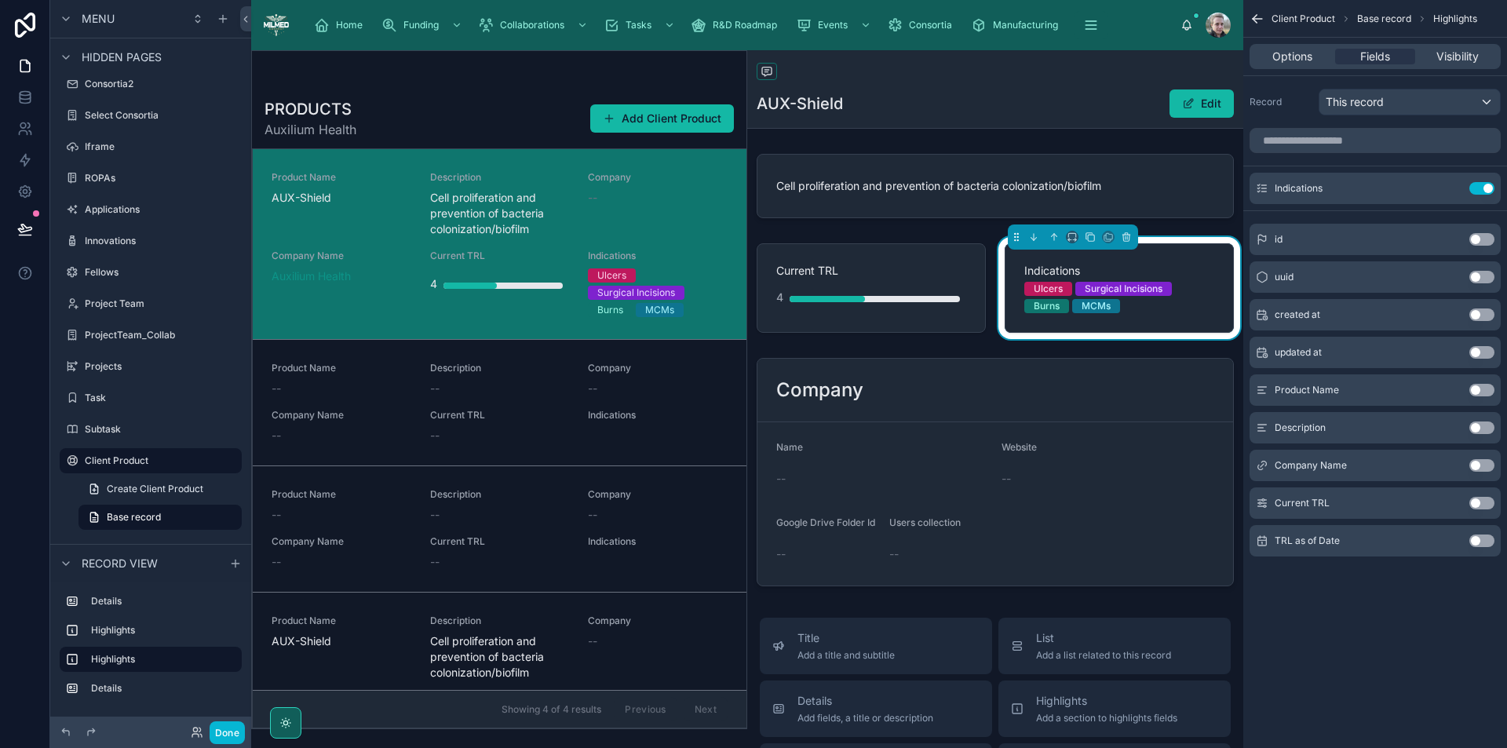
click at [1484, 538] on button "Use setting" at bounding box center [1482, 541] width 25 height 13
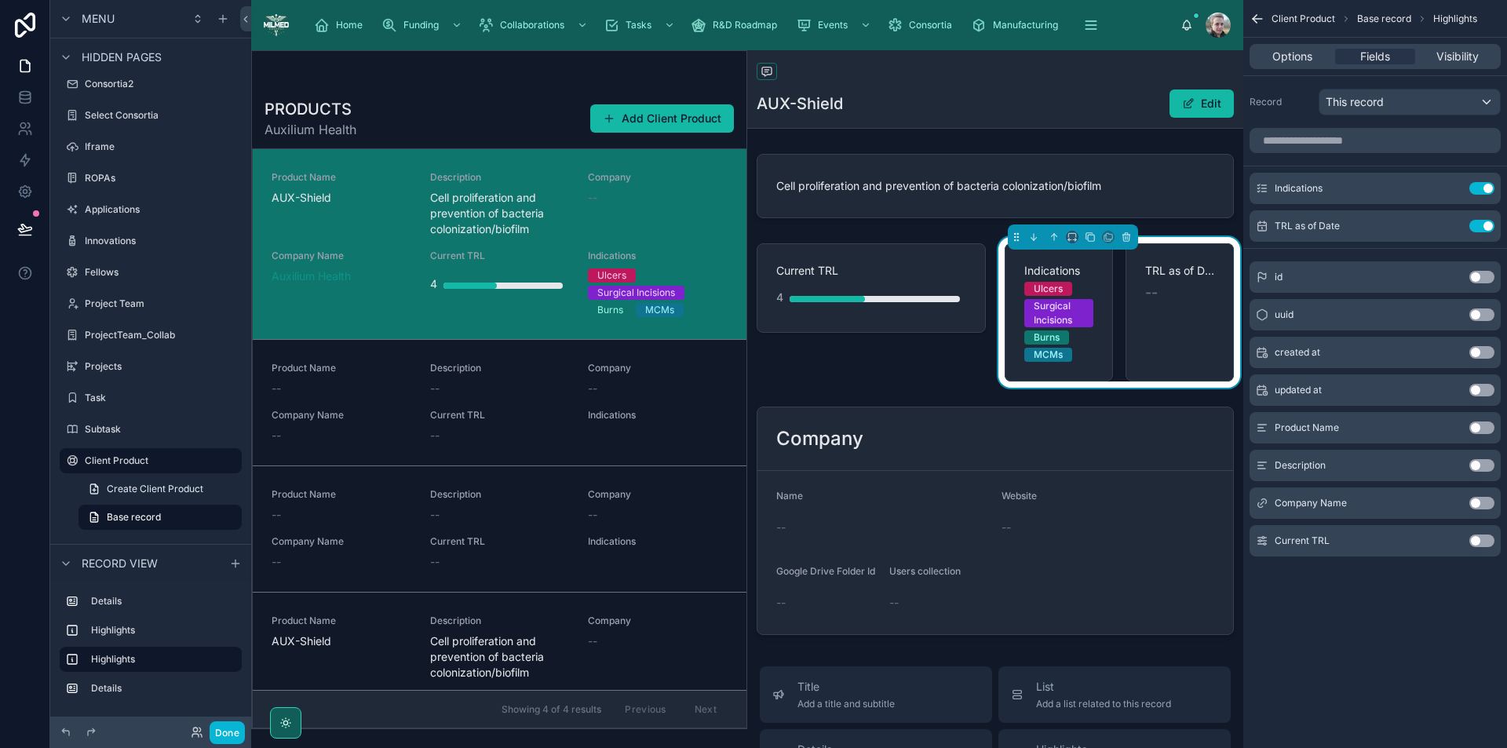
click at [1484, 538] on button "Use setting" at bounding box center [1482, 541] width 25 height 13
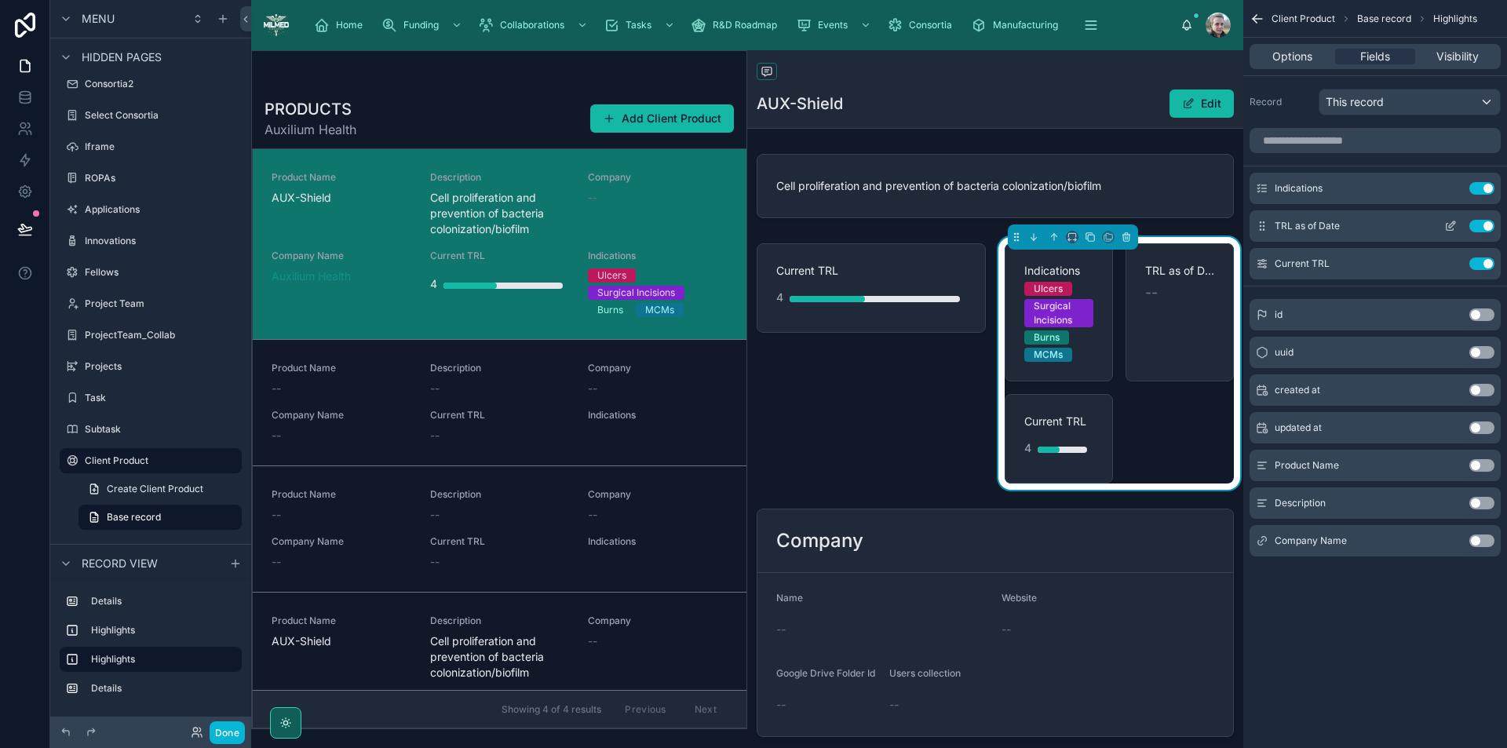
click at [1478, 228] on button "Use setting" at bounding box center [1482, 226] width 25 height 13
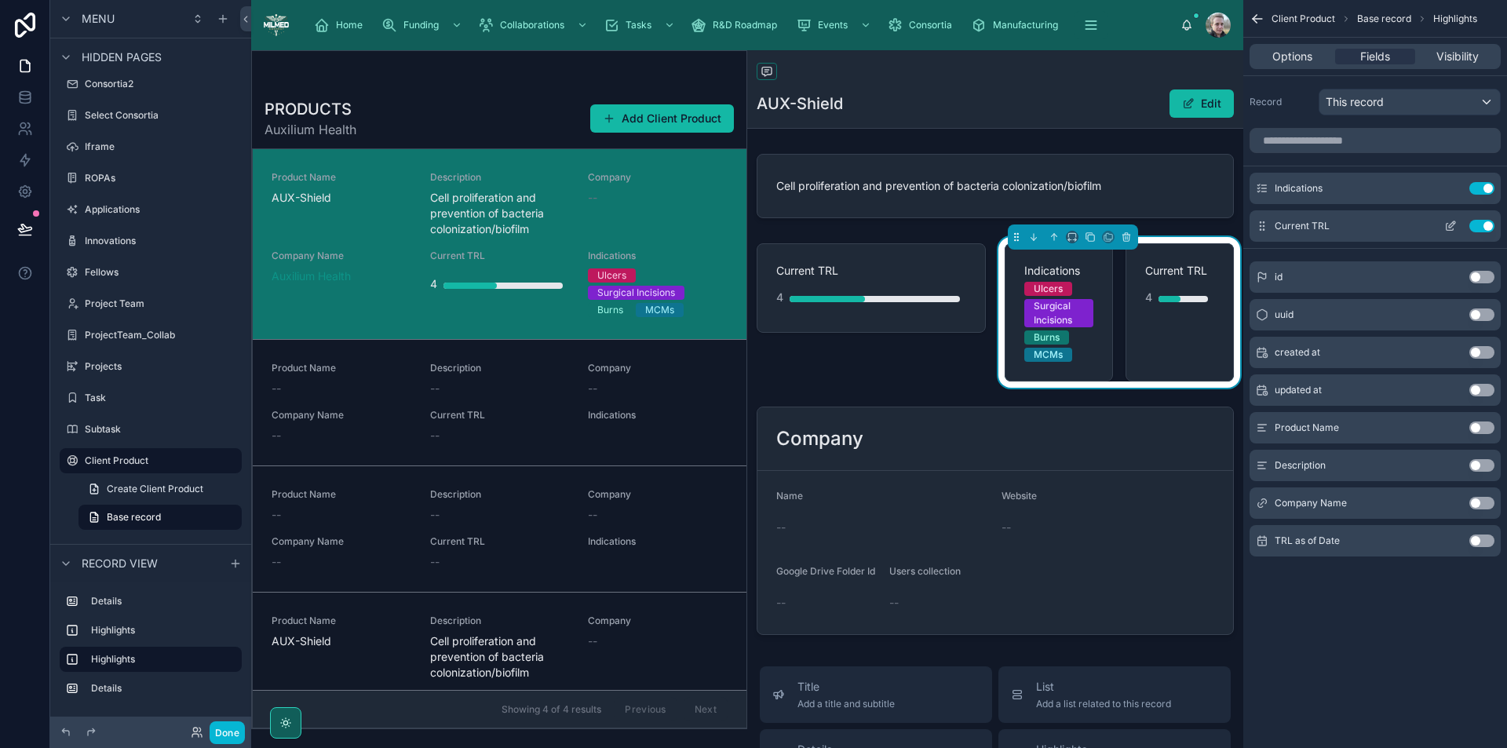
click at [1478, 225] on button "Use setting" at bounding box center [1482, 226] width 25 height 13
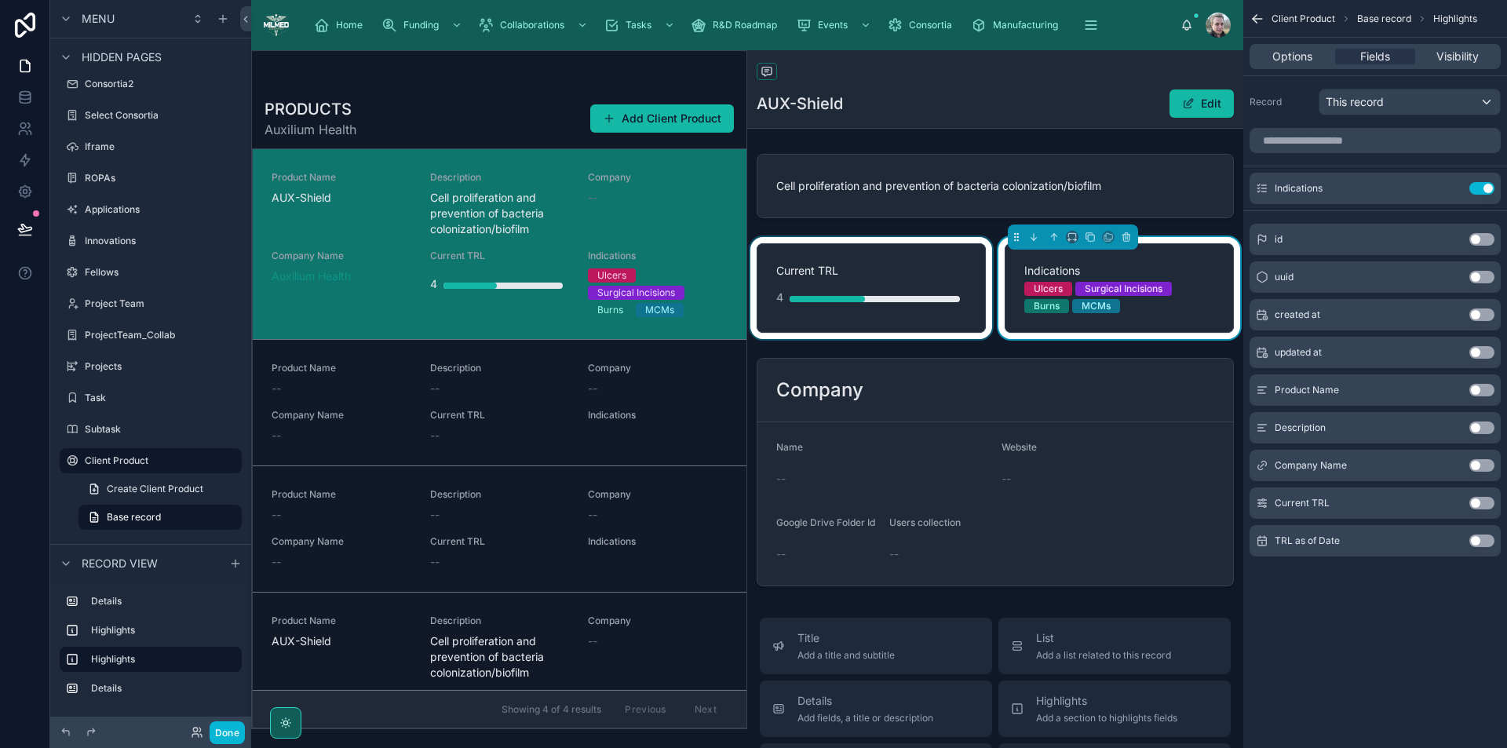
click at [869, 271] on div at bounding box center [871, 288] width 248 height 102
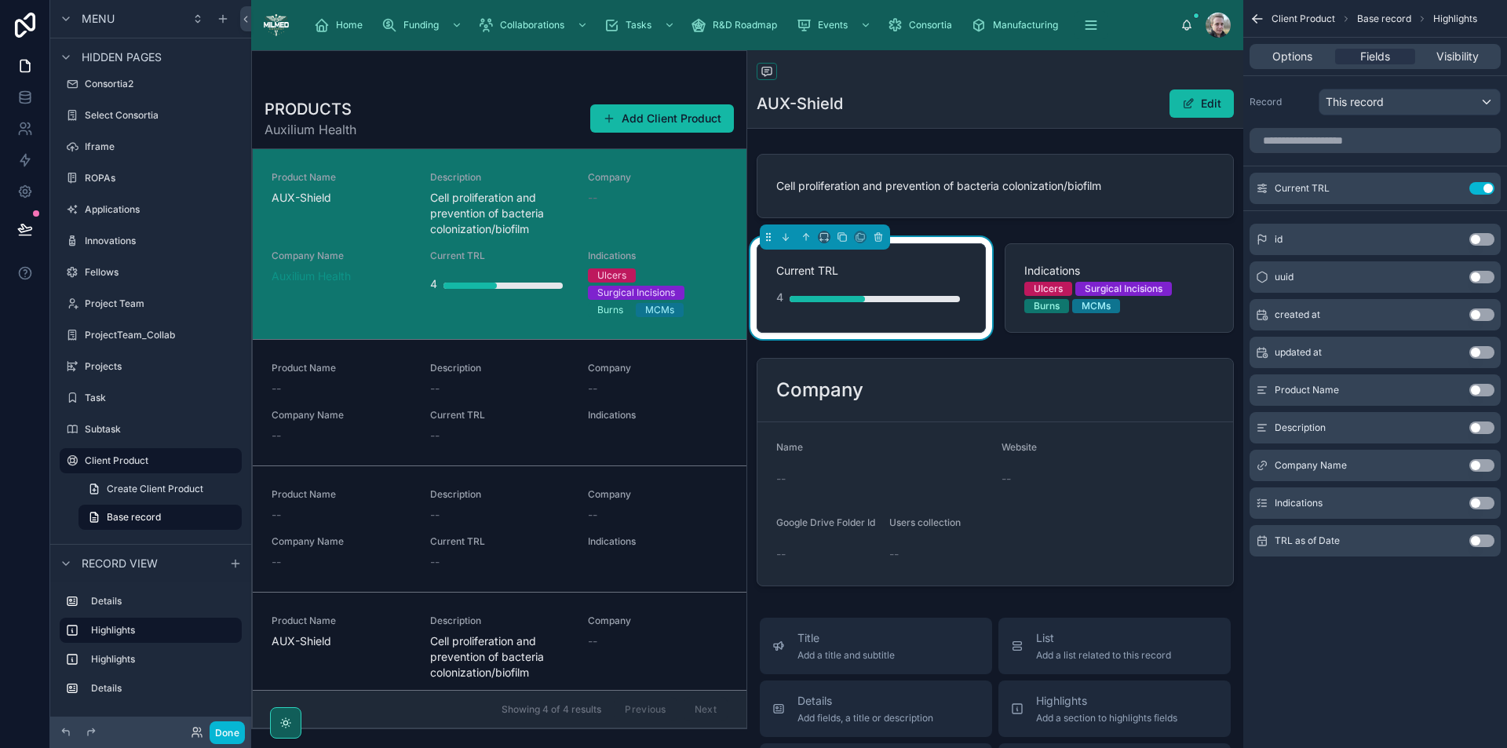
click at [1479, 539] on button "Use setting" at bounding box center [1482, 541] width 25 height 13
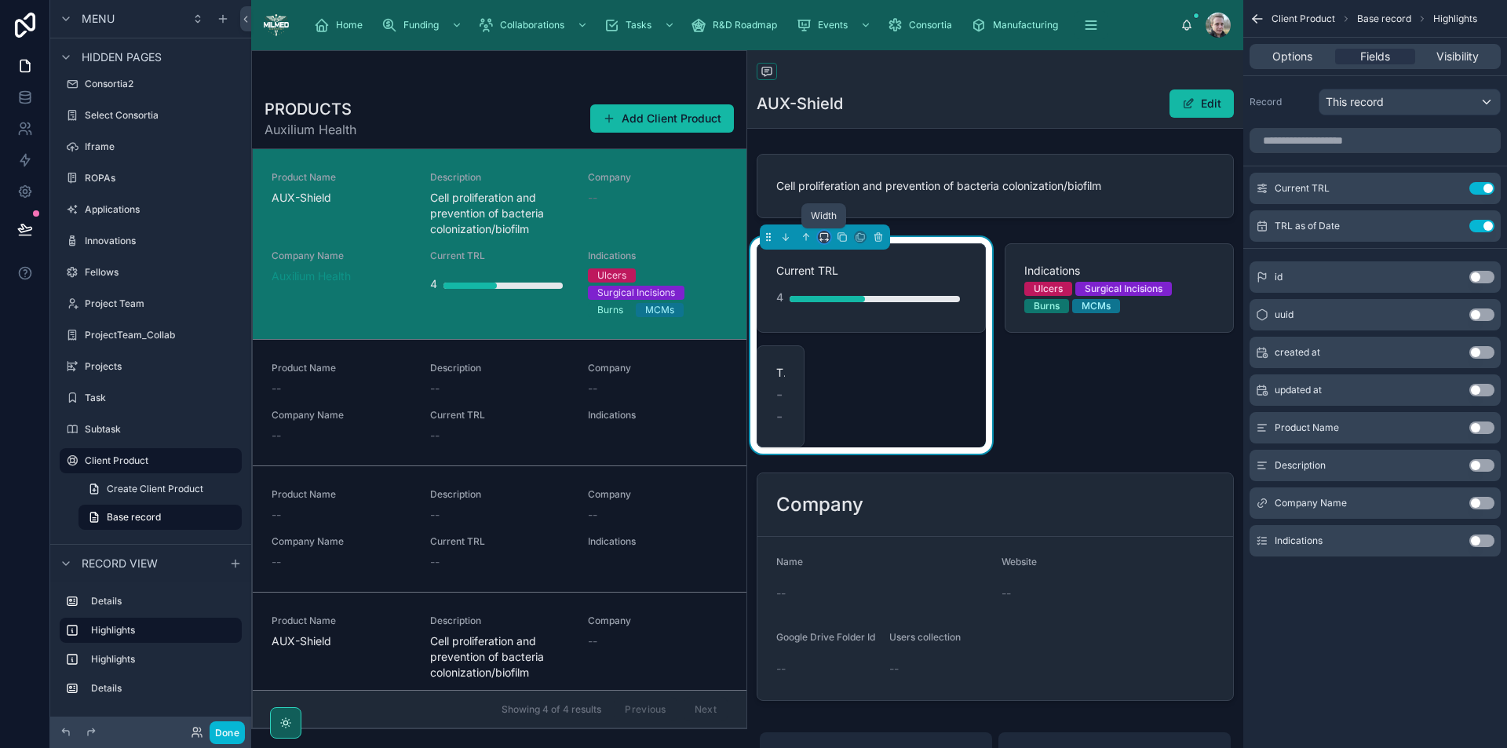
click at [824, 240] on icon at bounding box center [824, 237] width 11 height 11
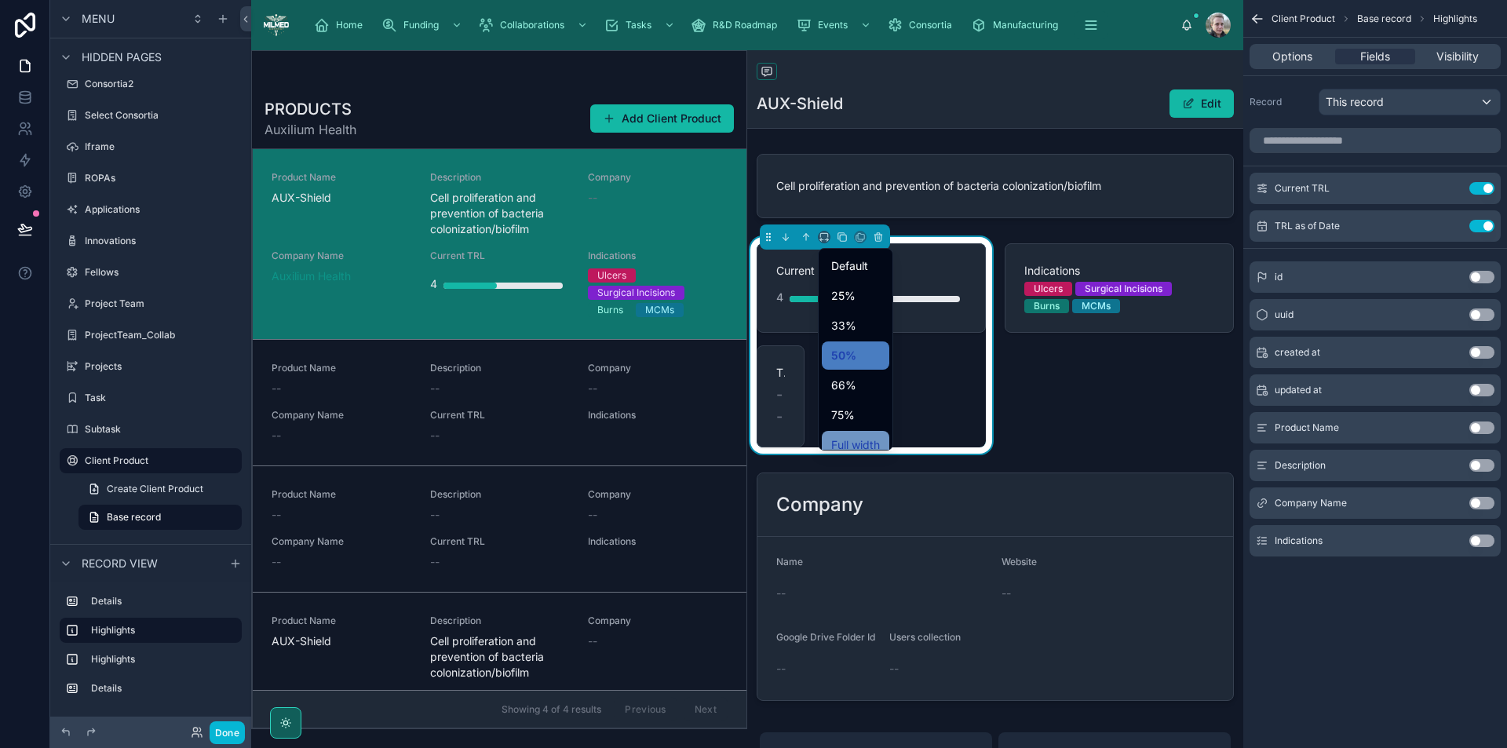
drag, startPoint x: 856, startPoint y: 420, endPoint x: 856, endPoint y: 440, distance: 19.6
click at [856, 440] on span "Full width" at bounding box center [855, 445] width 49 height 19
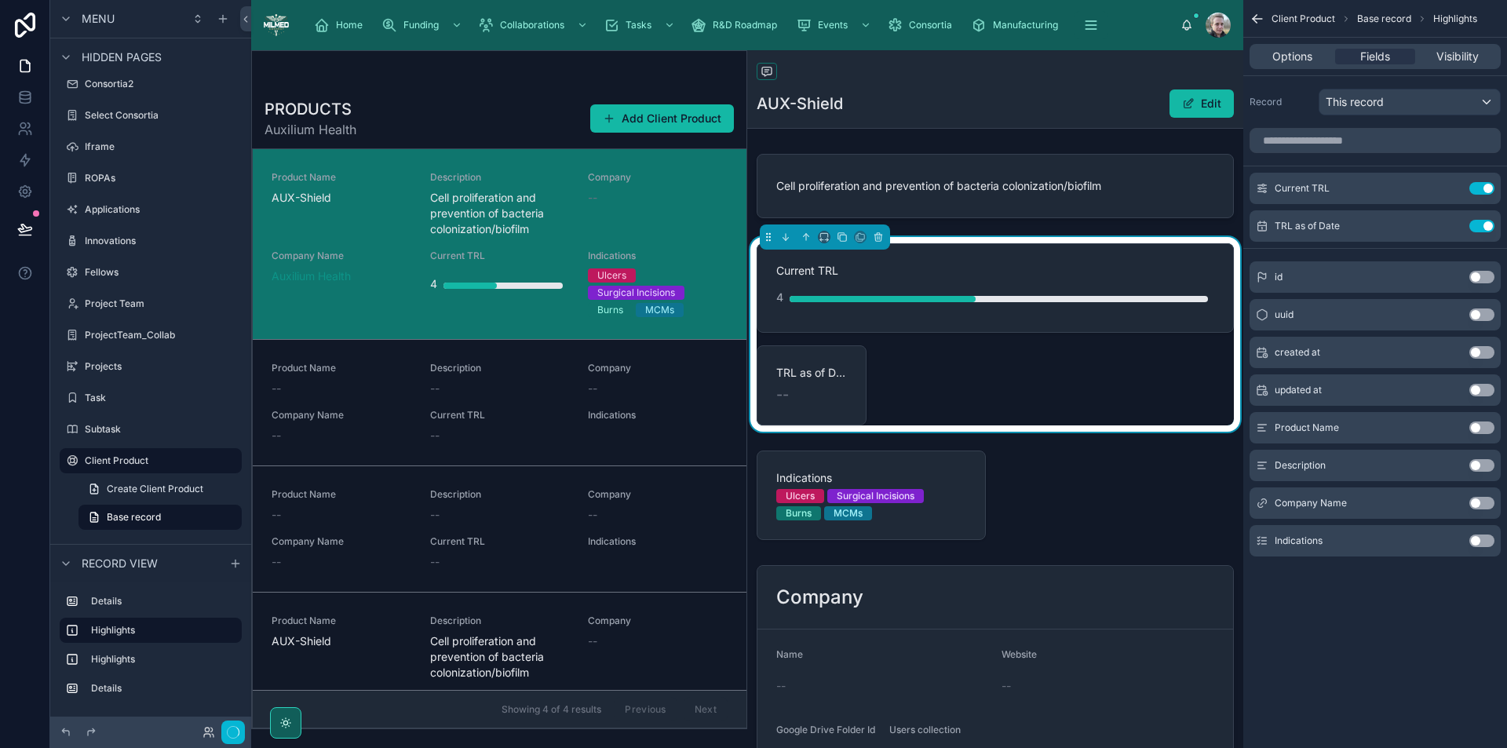
click at [857, 440] on div "Cell proliferation and prevention of bacteria colonization/biofilm Current TRL …" at bounding box center [995, 474] width 496 height 652
click at [966, 274] on span "Current TRL" at bounding box center [995, 271] width 438 height 16
click at [1452, 188] on icon "scrollable content" at bounding box center [1451, 188] width 13 height 13
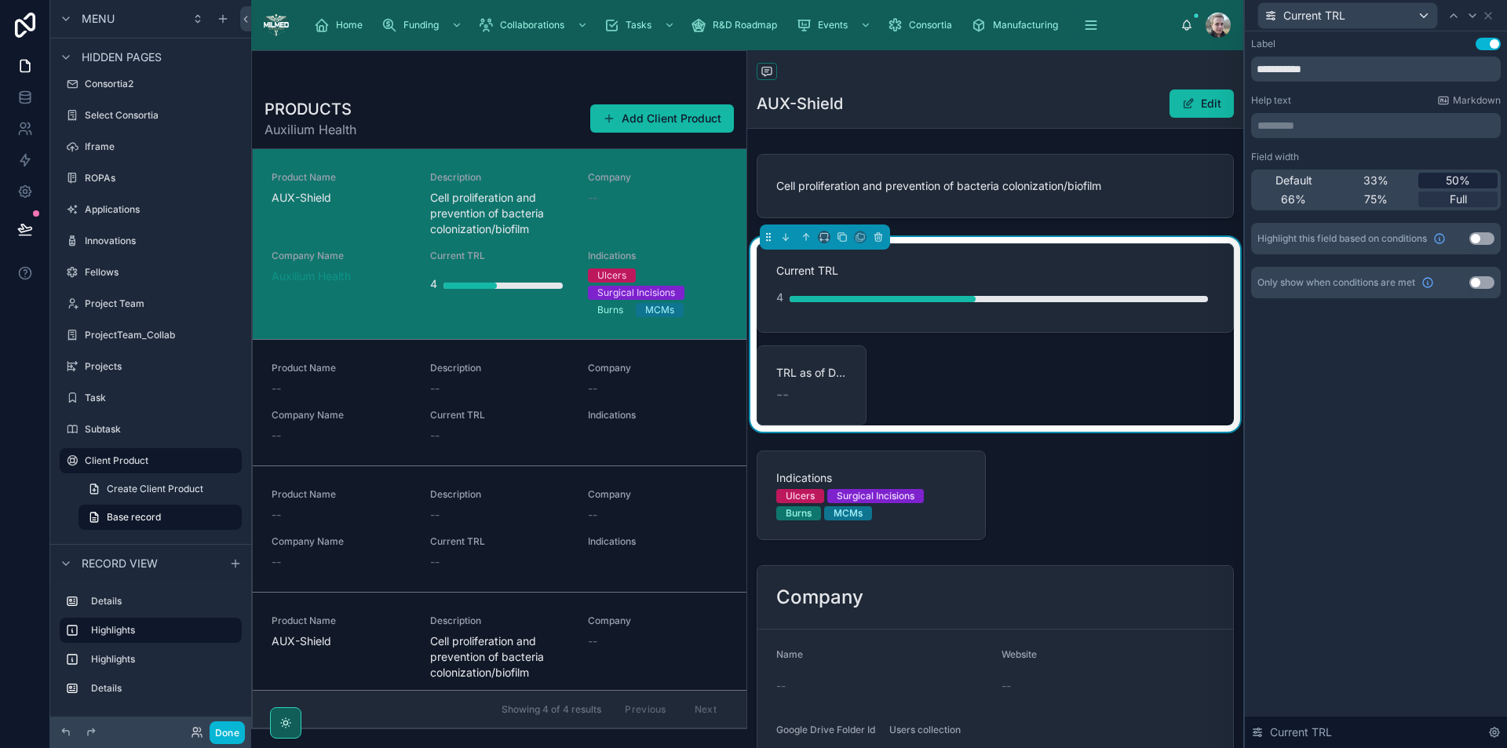
click at [1449, 181] on span "50%" at bounding box center [1458, 181] width 24 height 16
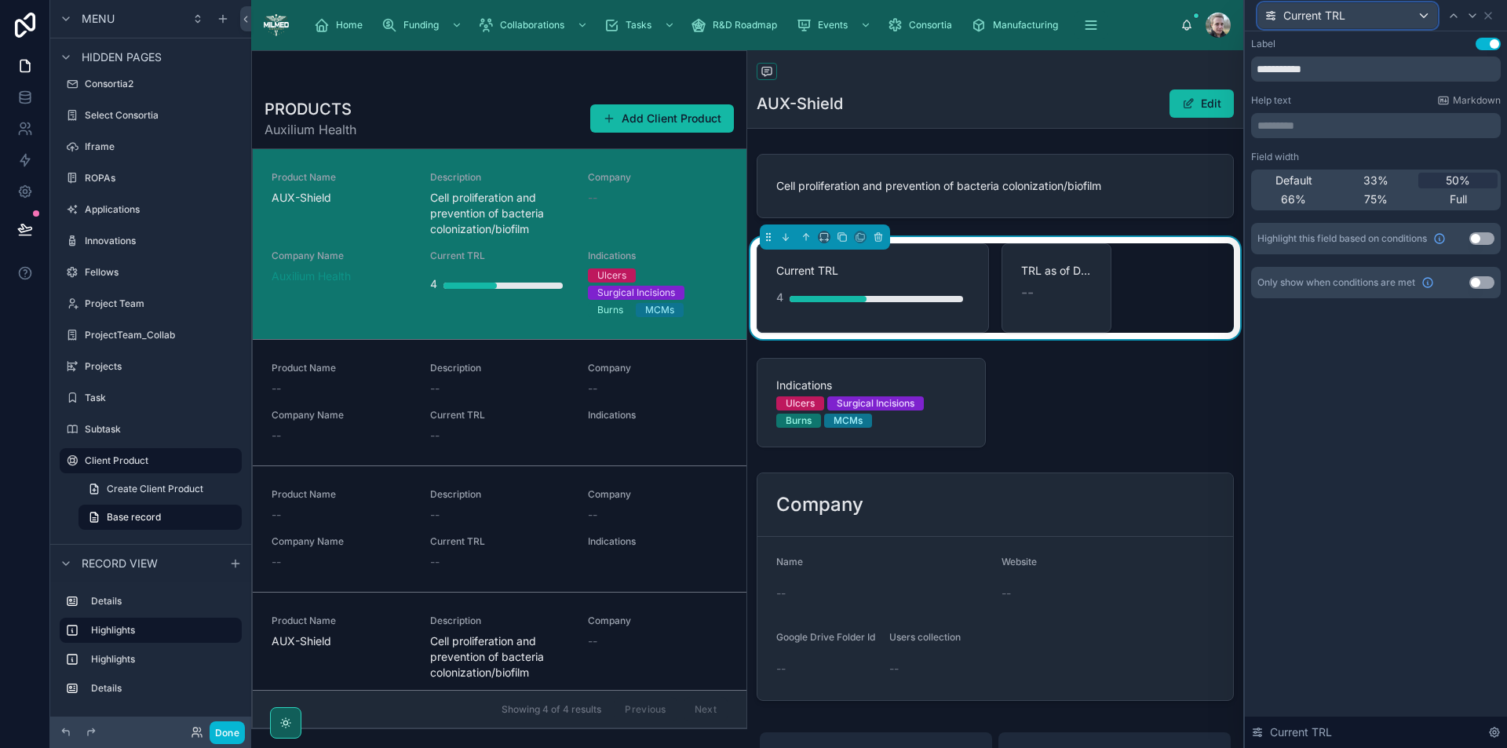
click at [1370, 13] on div "Current TRL" at bounding box center [1348, 15] width 179 height 25
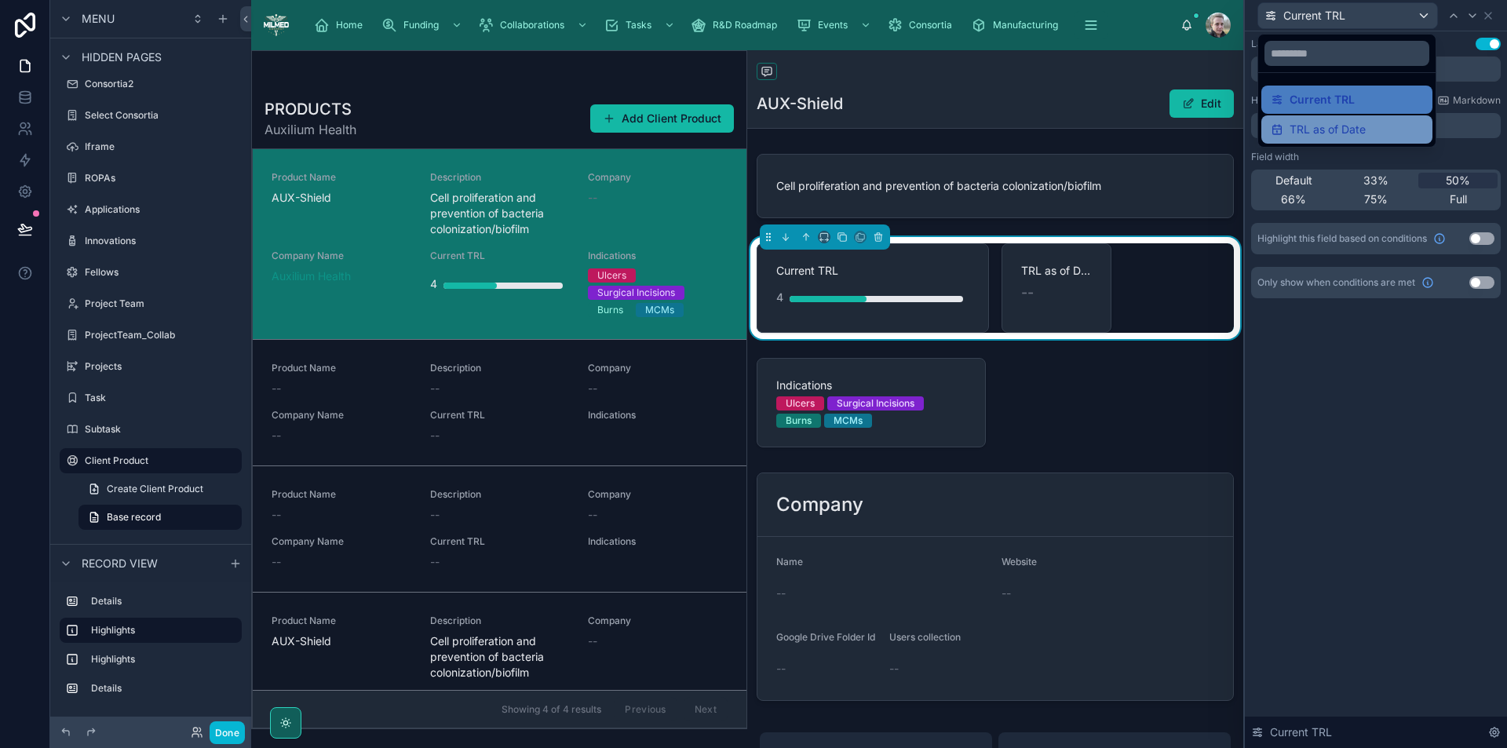
click at [1351, 137] on span "TRL as of Date" at bounding box center [1328, 129] width 76 height 19
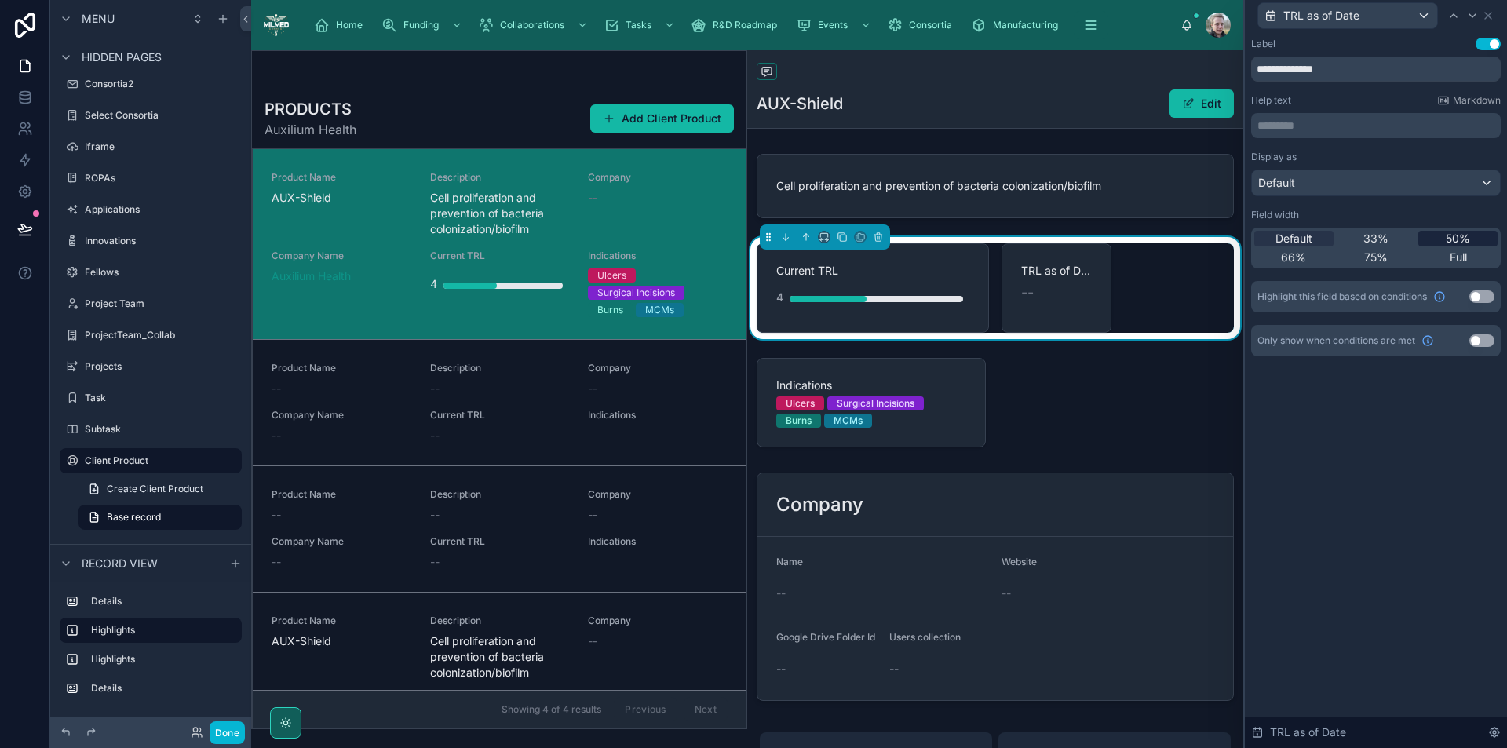
click at [1449, 236] on span "50%" at bounding box center [1458, 239] width 24 height 16
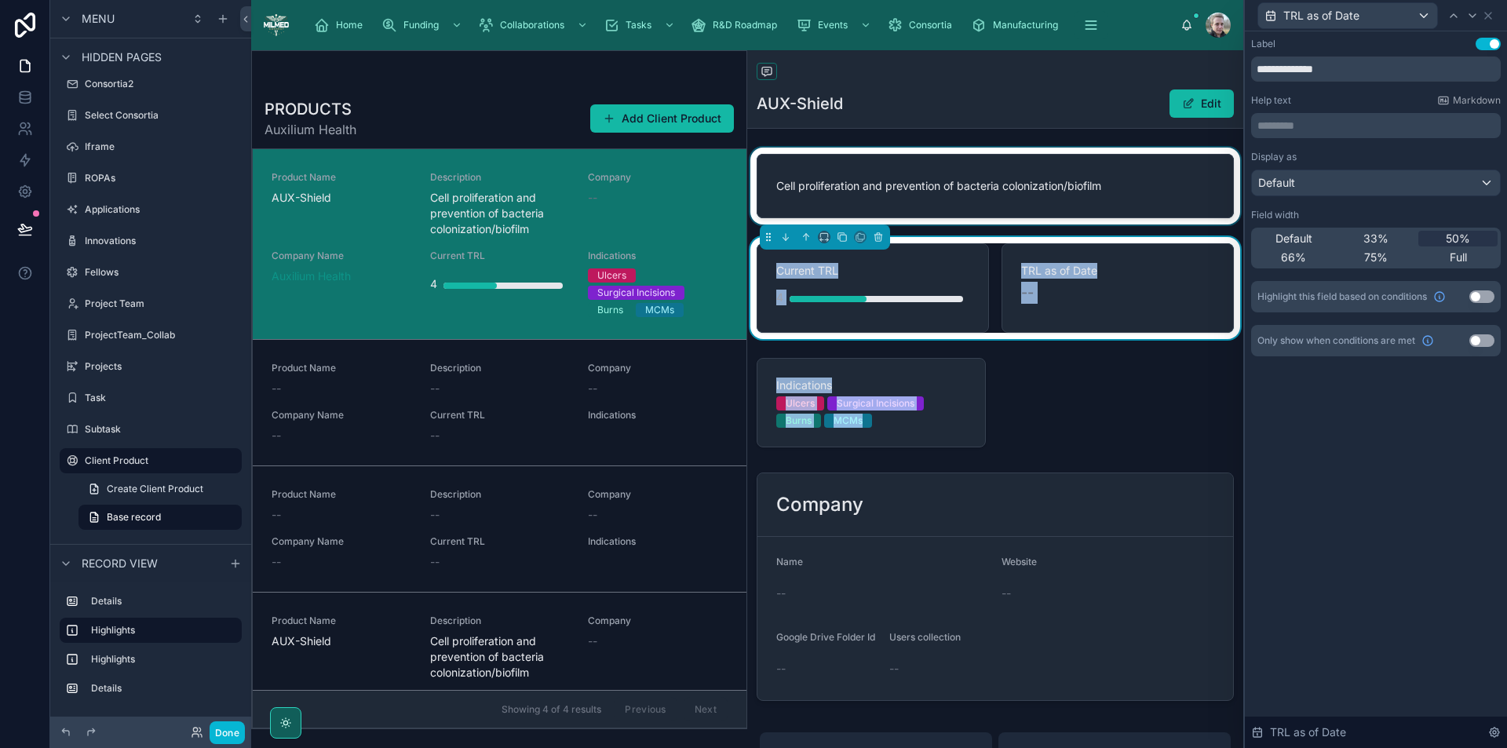
drag, startPoint x: 941, startPoint y: 390, endPoint x: 1175, endPoint y: 185, distance: 312.1
click at [1175, 185] on div "Cell proliferation and prevention of bacteria colonization/biofilm Current TRL …" at bounding box center [995, 428] width 496 height 560
click at [1071, 203] on div at bounding box center [995, 186] width 496 height 77
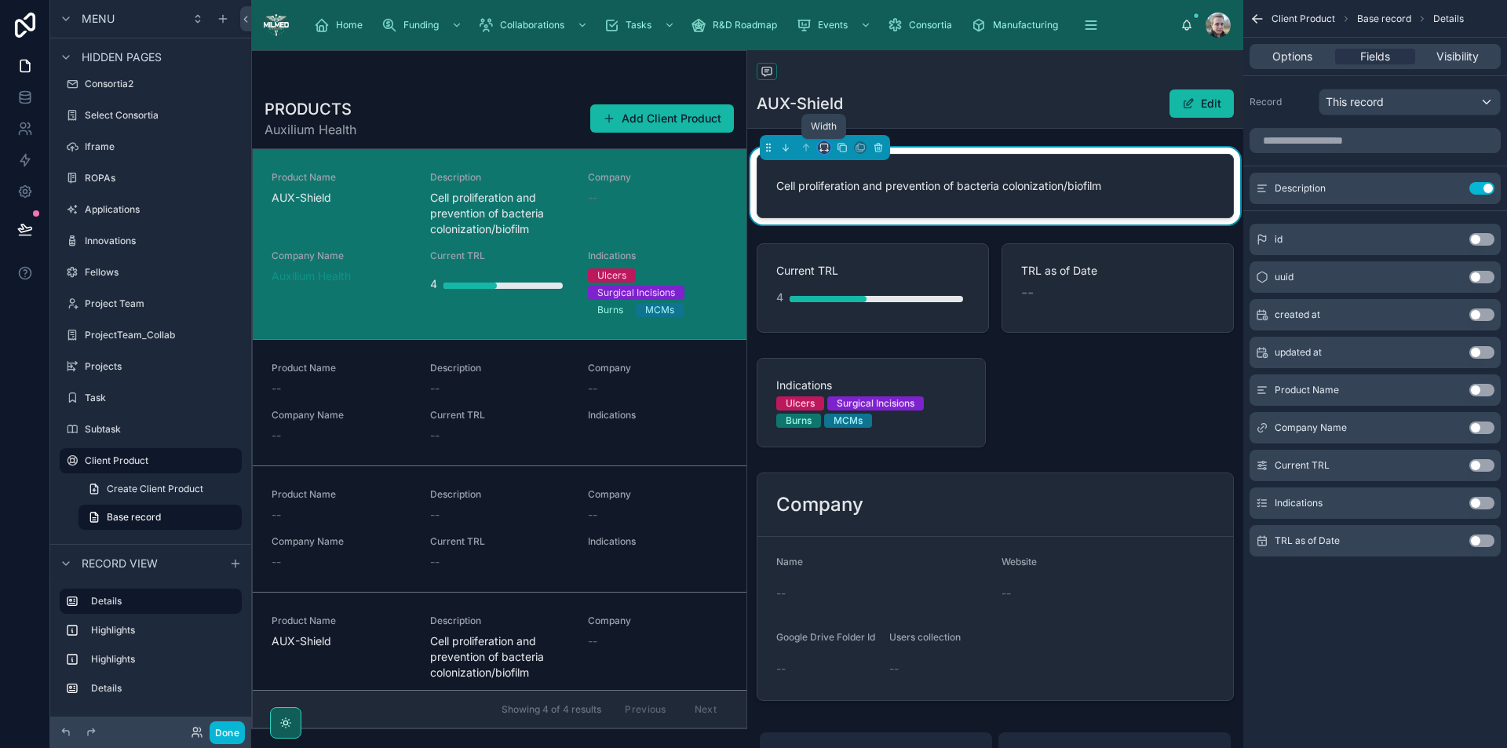
click at [824, 148] on icon at bounding box center [824, 147] width 11 height 11
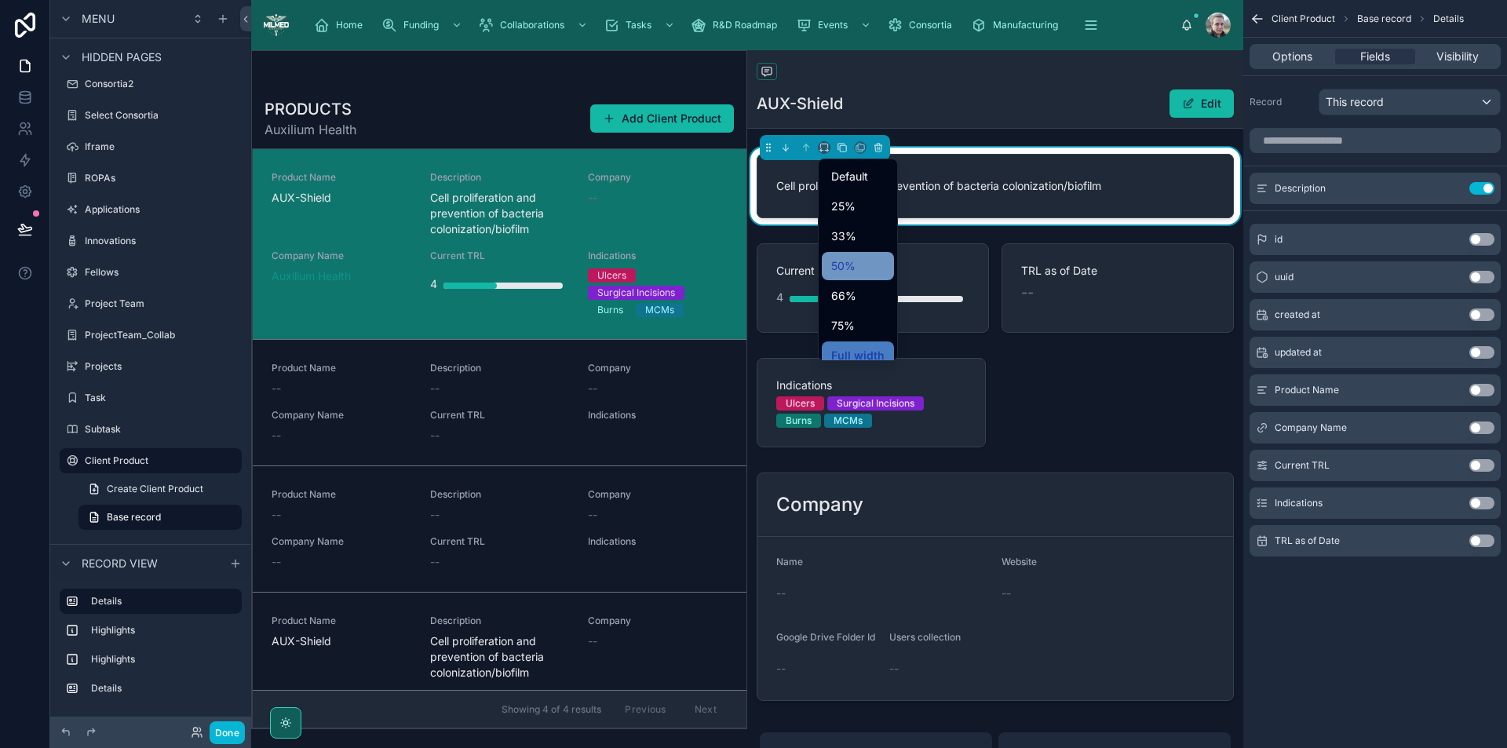
click at [839, 254] on div "50%" at bounding box center [858, 266] width 72 height 28
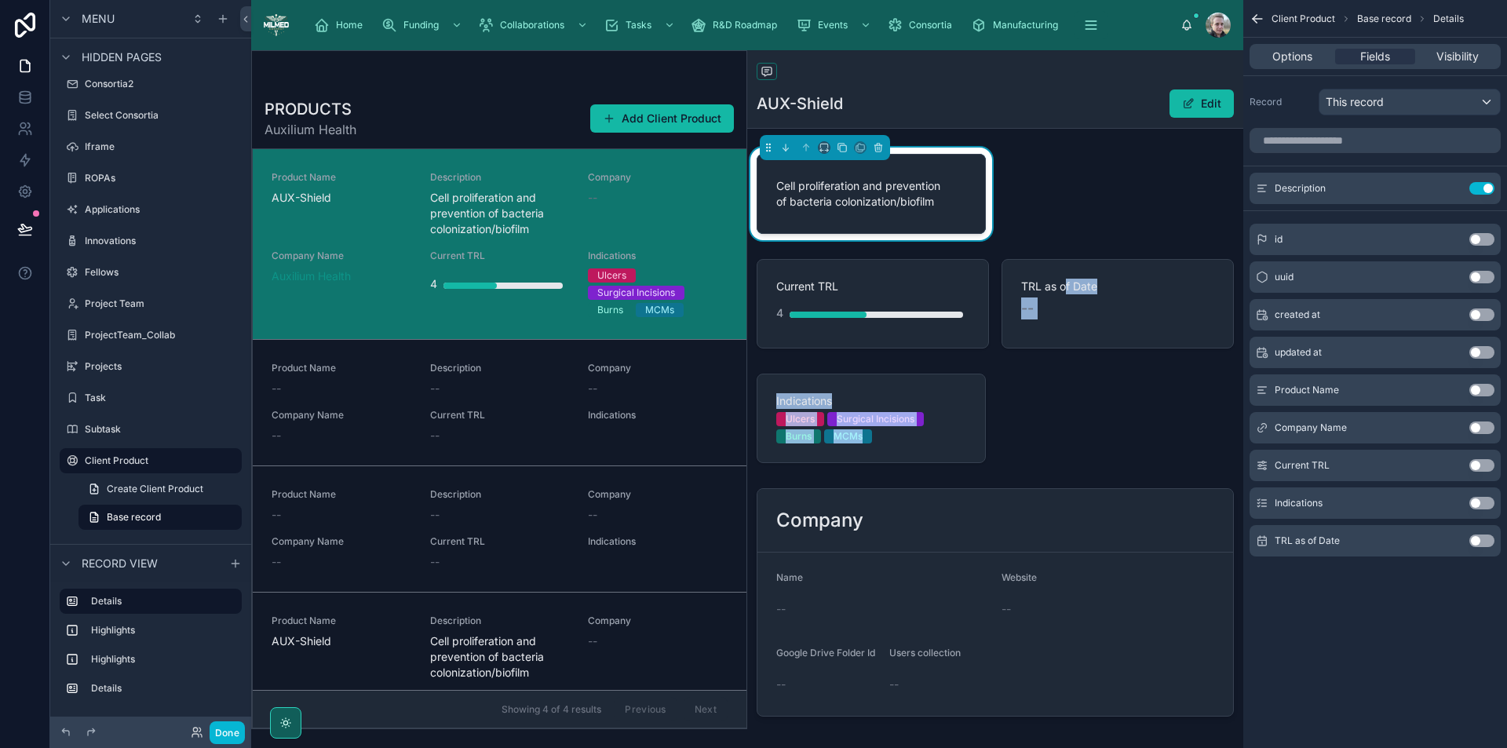
drag, startPoint x: 831, startPoint y: 399, endPoint x: 1062, endPoint y: 192, distance: 309.7
click at [1062, 192] on div "Cell proliferation and prevention of bacteria colonization/biofilm Current TRL …" at bounding box center [995, 435] width 496 height 575
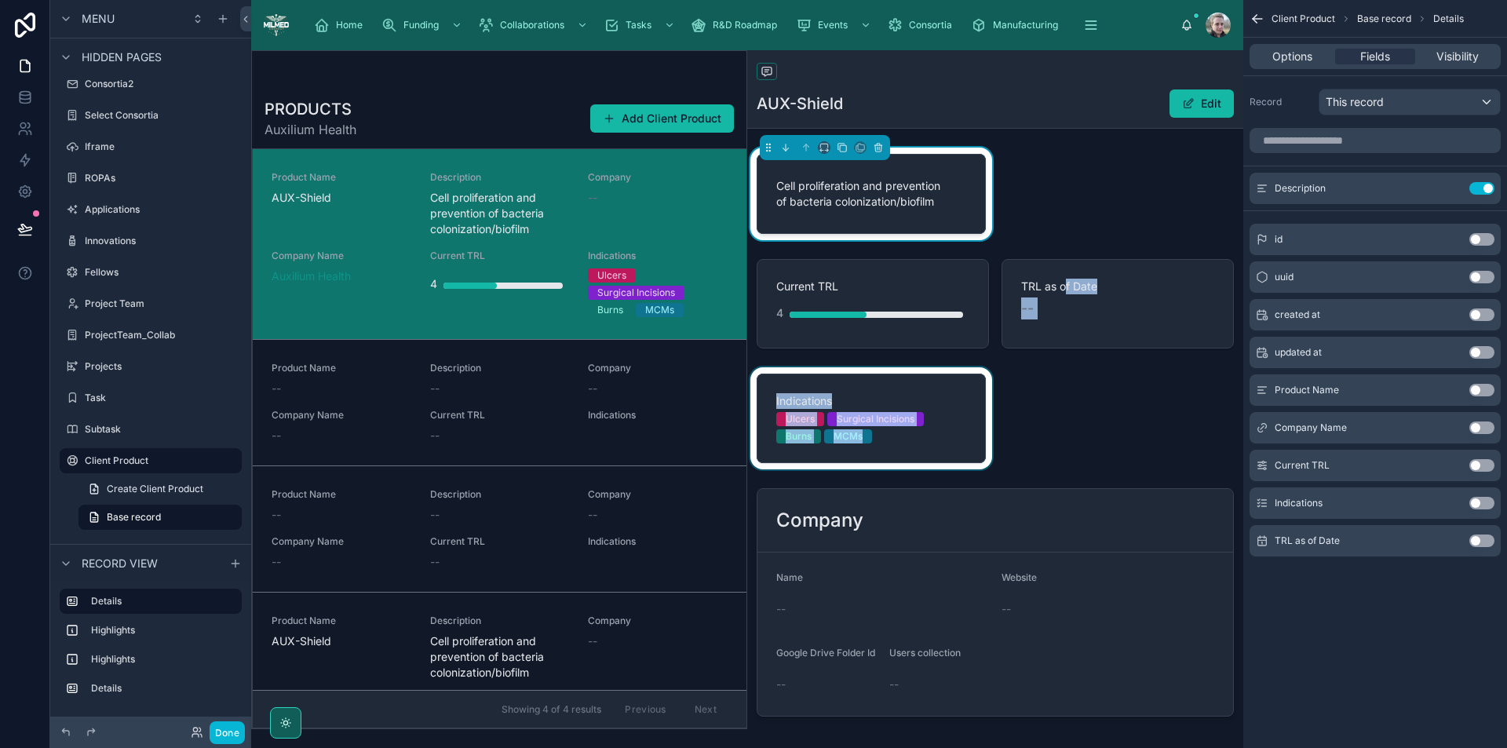
click at [808, 391] on div at bounding box center [871, 418] width 248 height 102
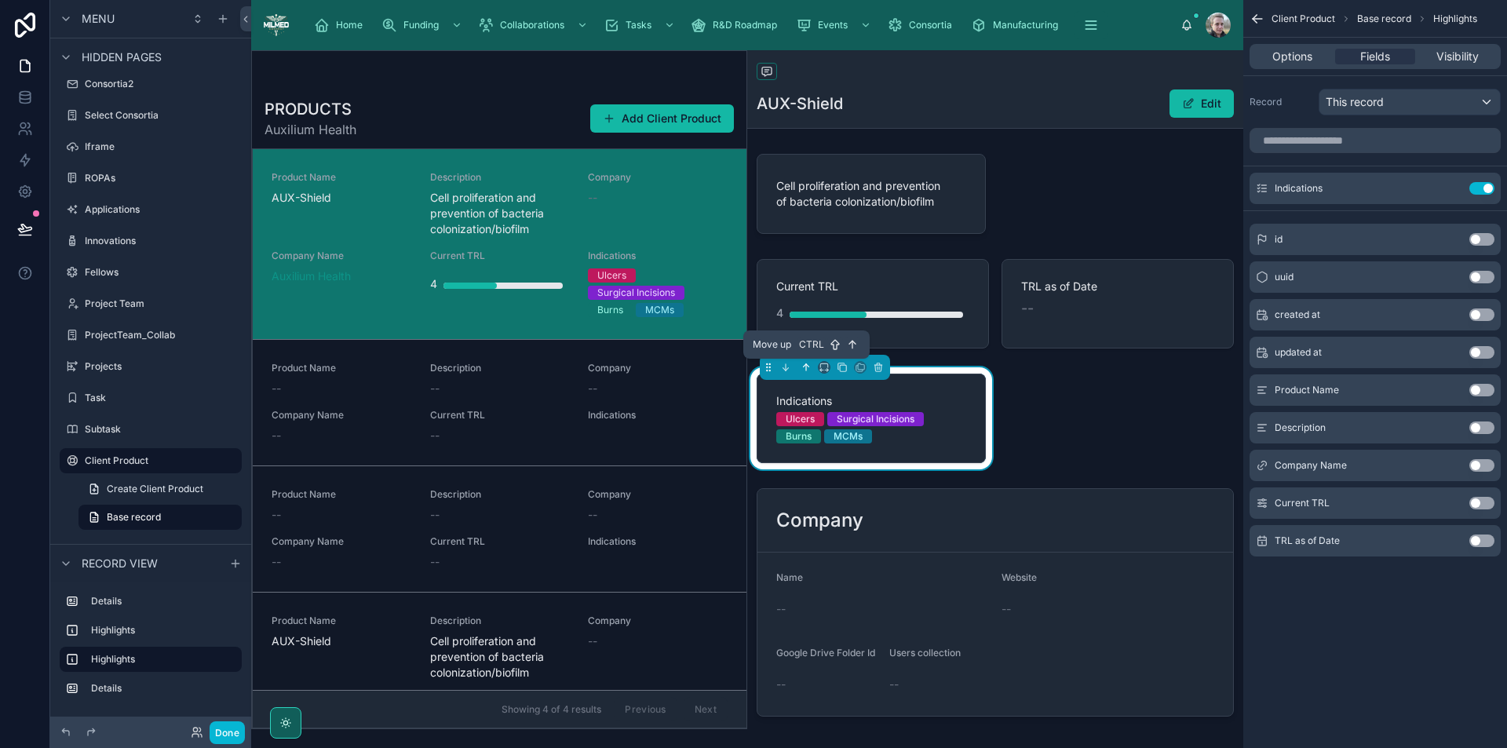
click at [800, 367] on button at bounding box center [806, 367] width 17 height 17
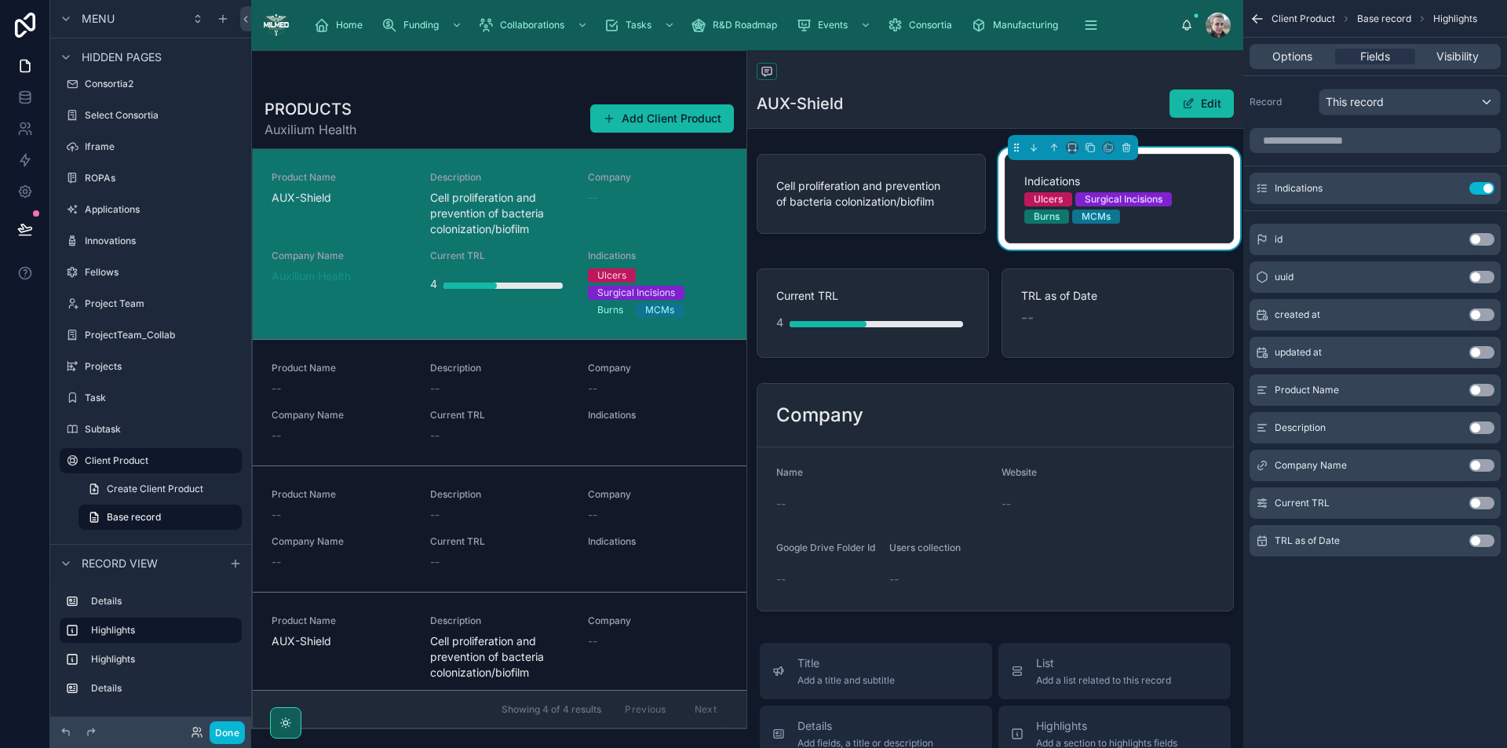
click at [1142, 371] on div "Cell proliferation and prevention of bacteria colonization/biofilm Indications …" at bounding box center [995, 383] width 496 height 470
click at [925, 100] on div "AUX-Shield Edit" at bounding box center [995, 104] width 477 height 30
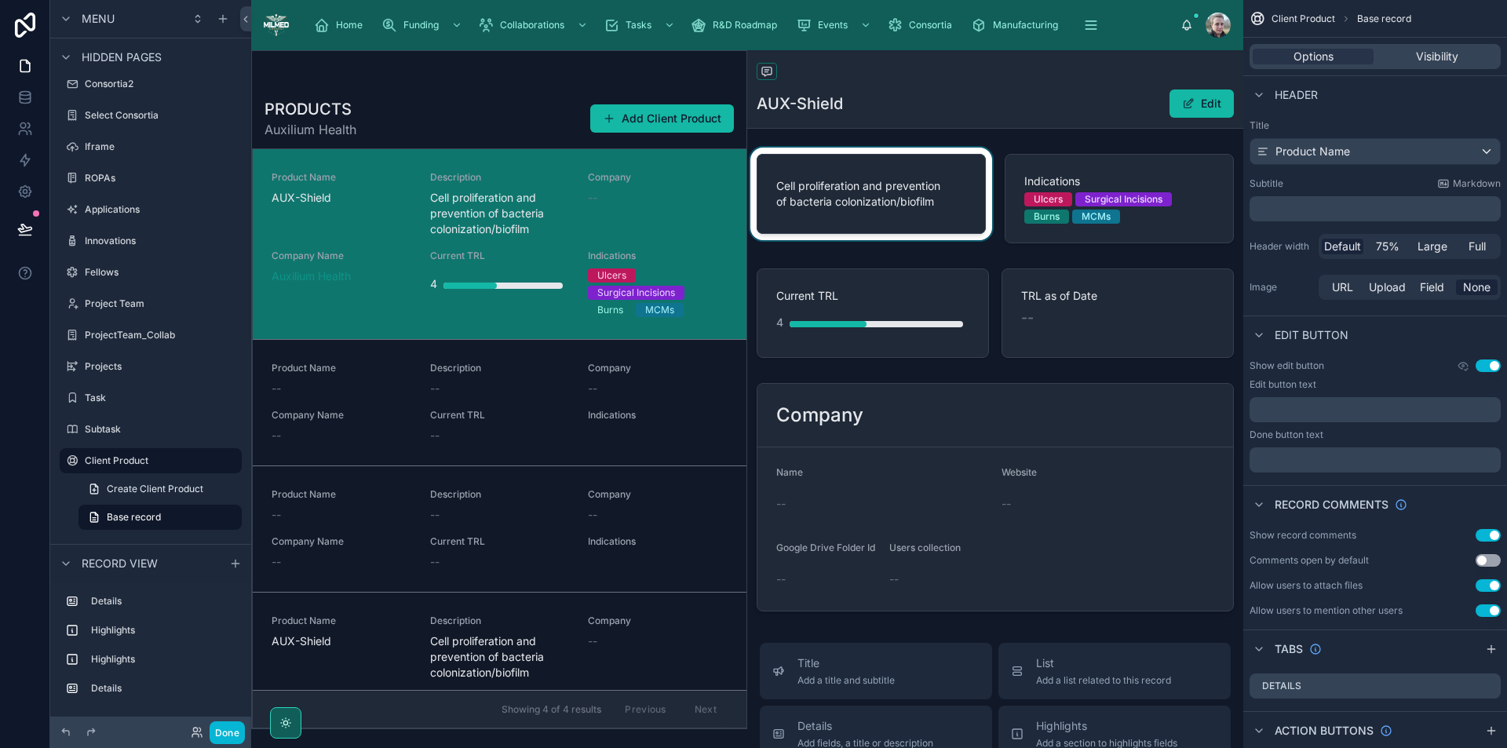
click at [875, 212] on div at bounding box center [871, 199] width 248 height 102
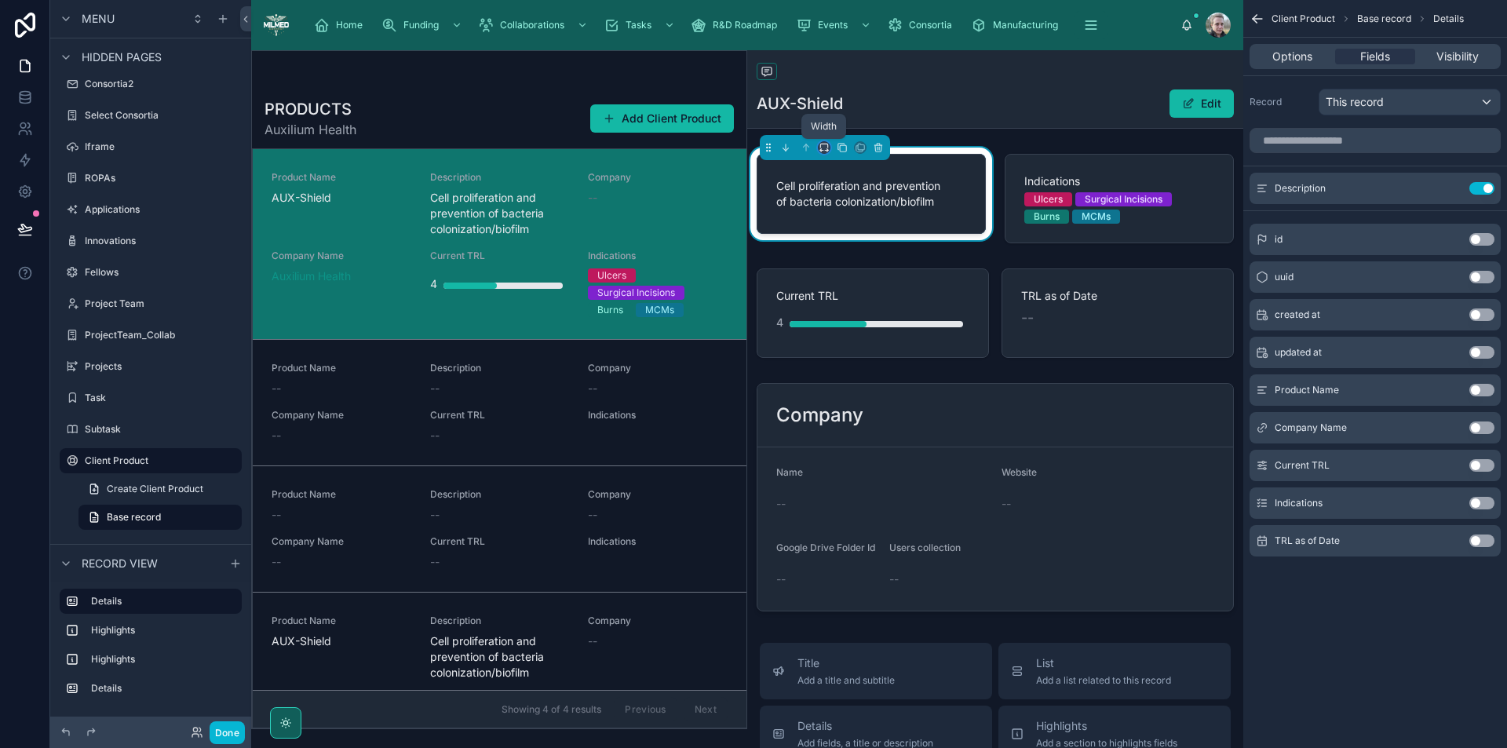
click at [825, 145] on icon at bounding box center [824, 147] width 11 height 11
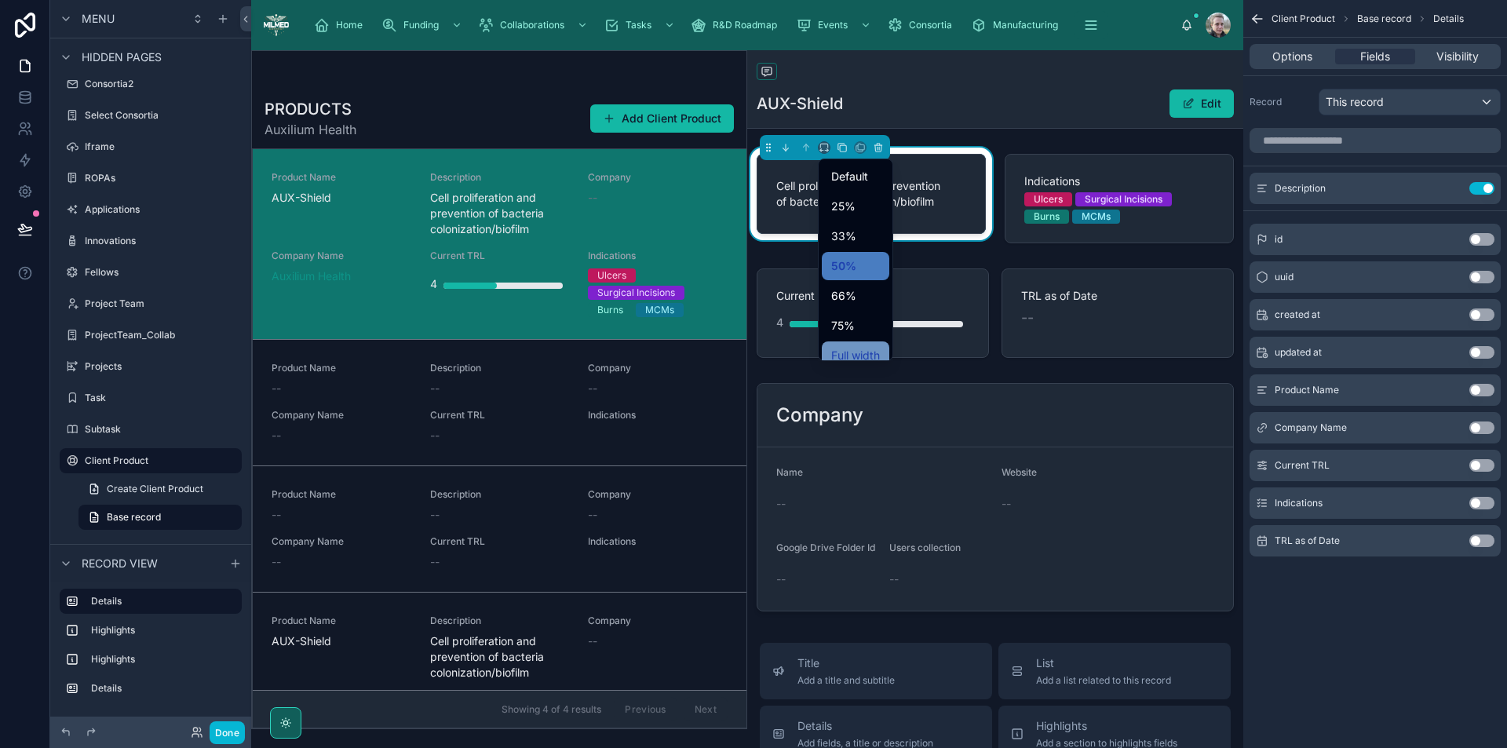
click at [845, 349] on span "Full width" at bounding box center [855, 355] width 49 height 19
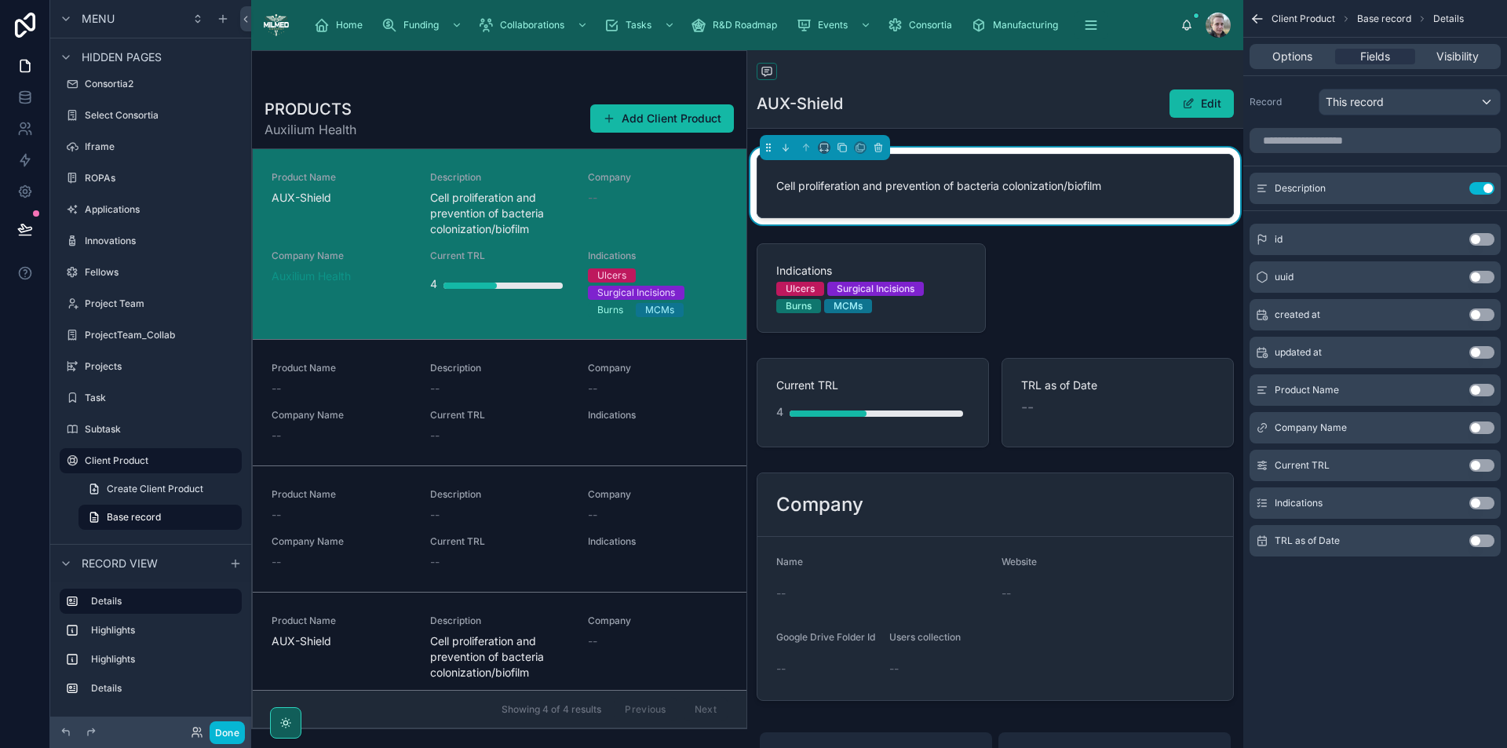
click at [1481, 503] on button "Use setting" at bounding box center [1482, 503] width 25 height 13
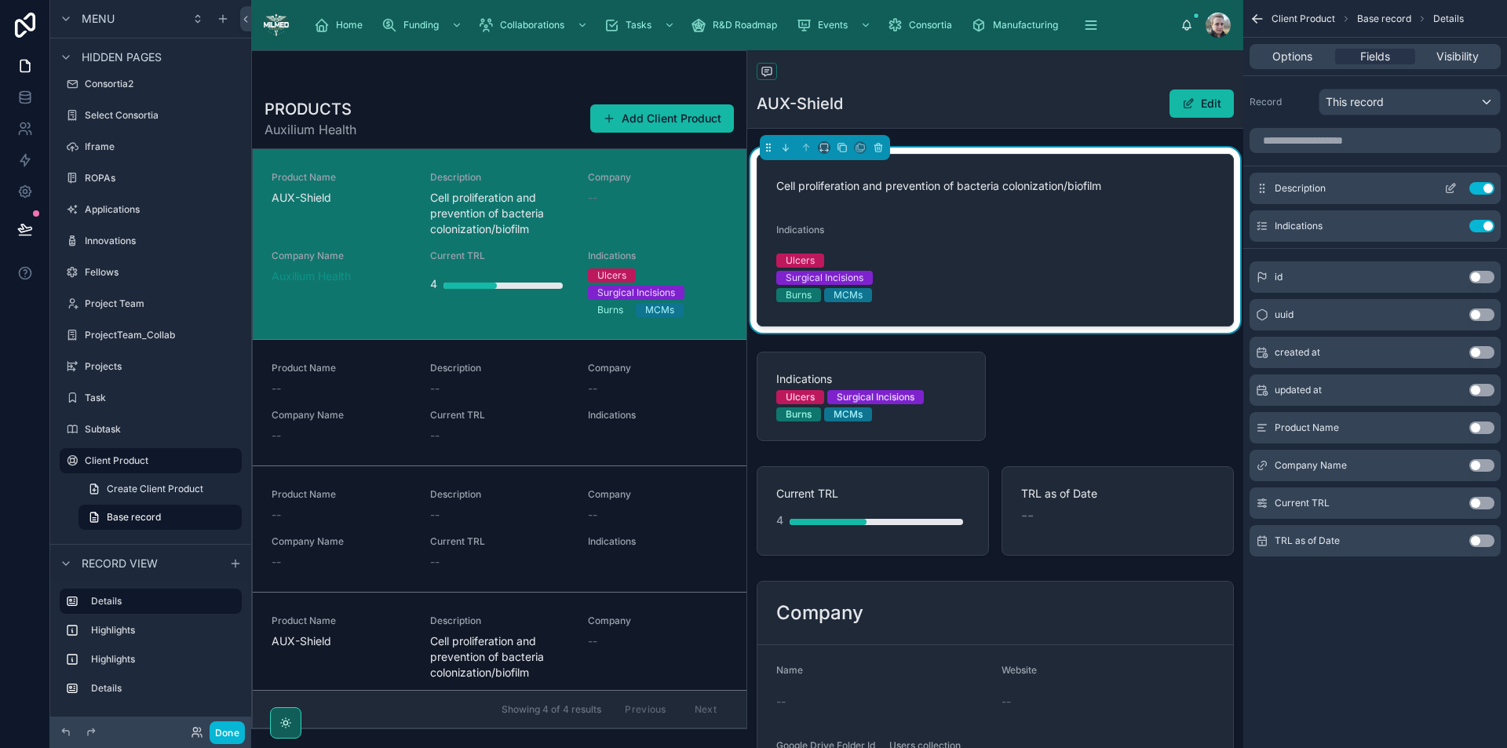
click at [1452, 185] on icon "scrollable content" at bounding box center [1451, 188] width 13 height 13
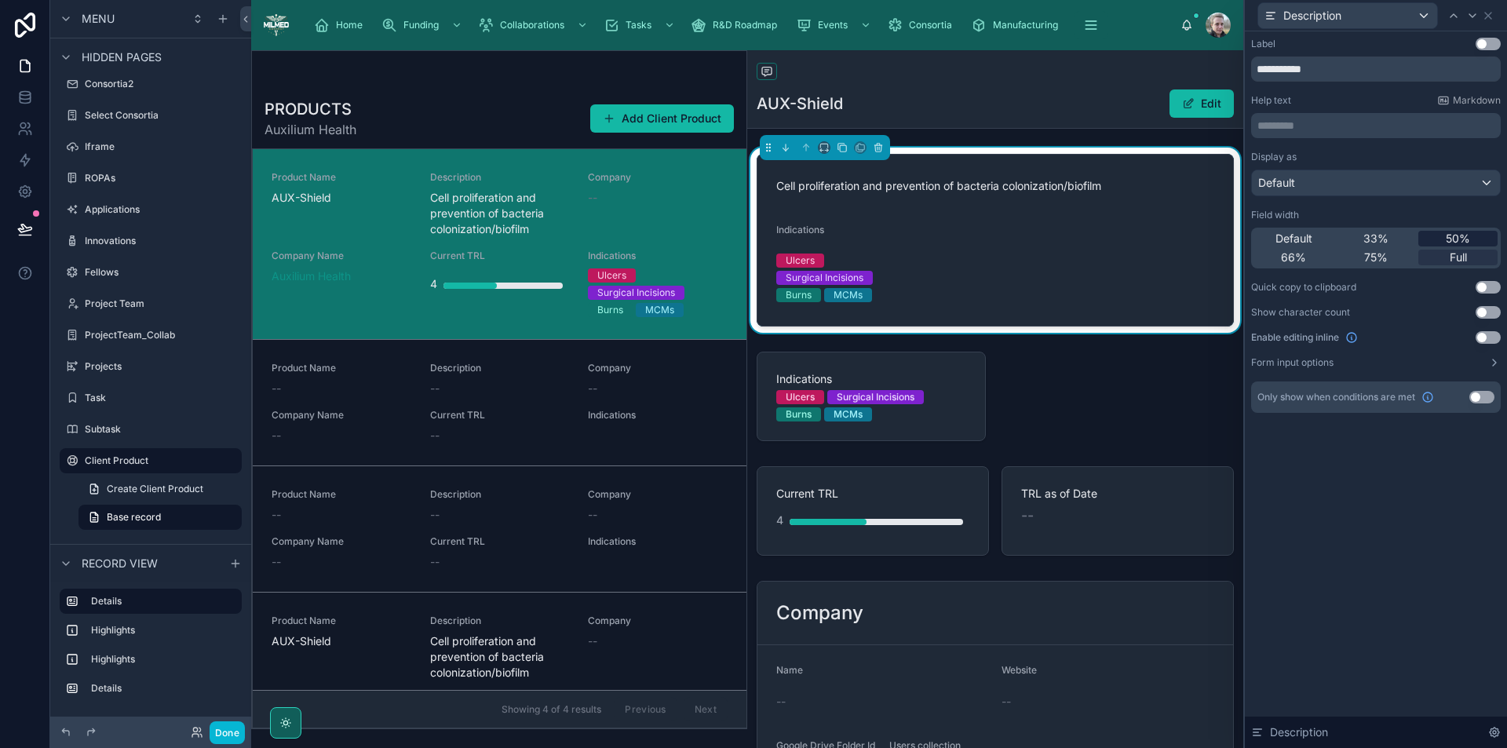
click at [1454, 243] on span "50%" at bounding box center [1458, 239] width 24 height 16
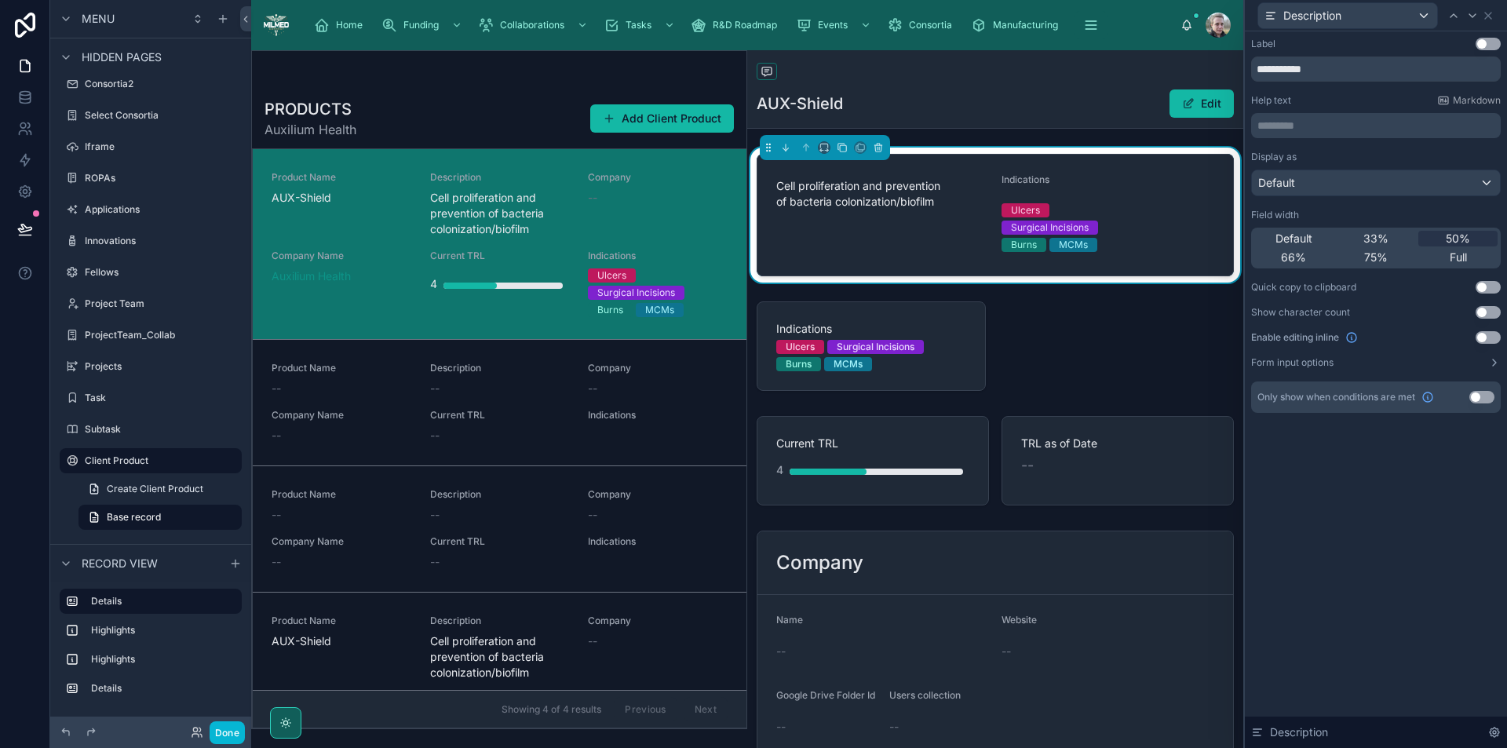
drag, startPoint x: 1400, startPoint y: 13, endPoint x: 1422, endPoint y: 483, distance: 470.0
click at [1421, 484] on div "**********" at bounding box center [1376, 389] width 262 height 717
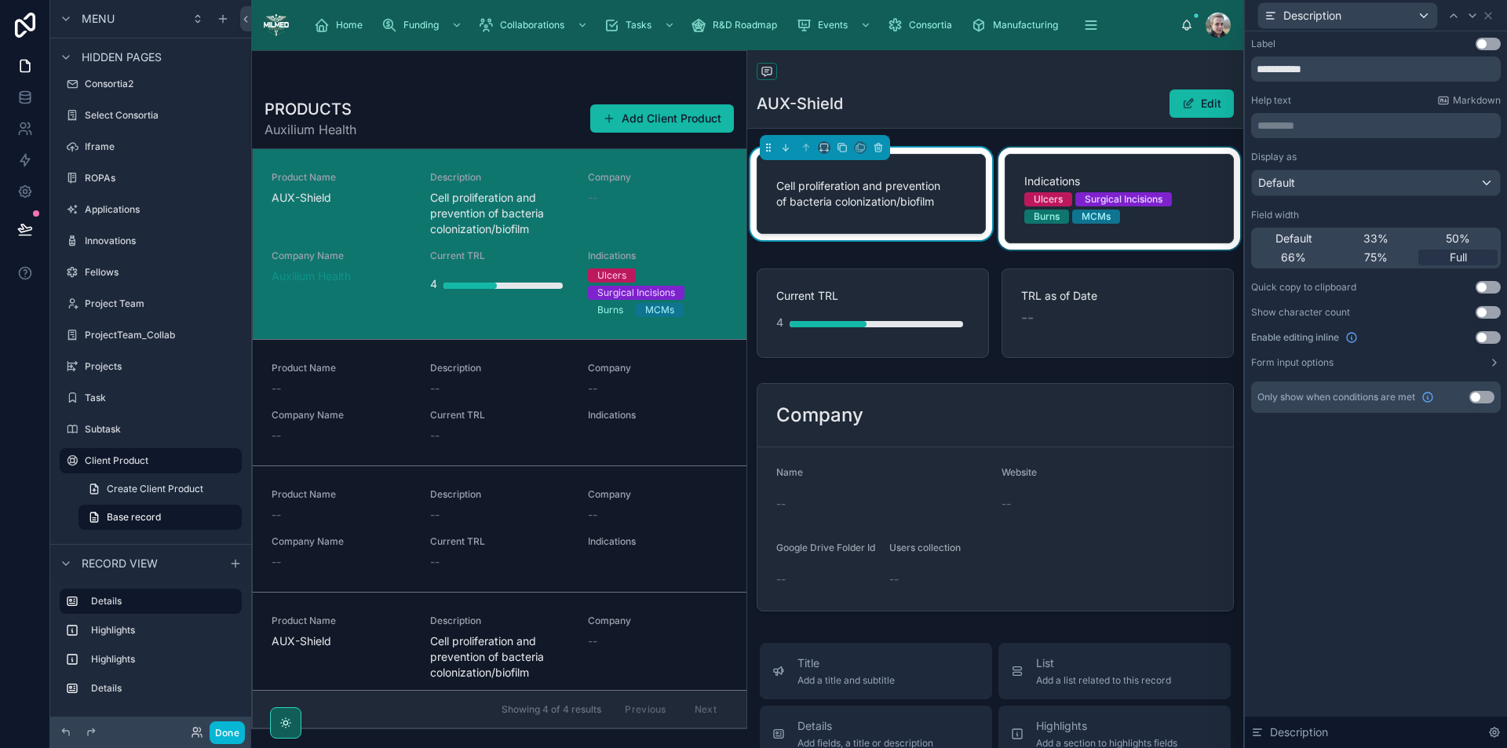
click at [1146, 171] on div at bounding box center [1120, 199] width 248 height 102
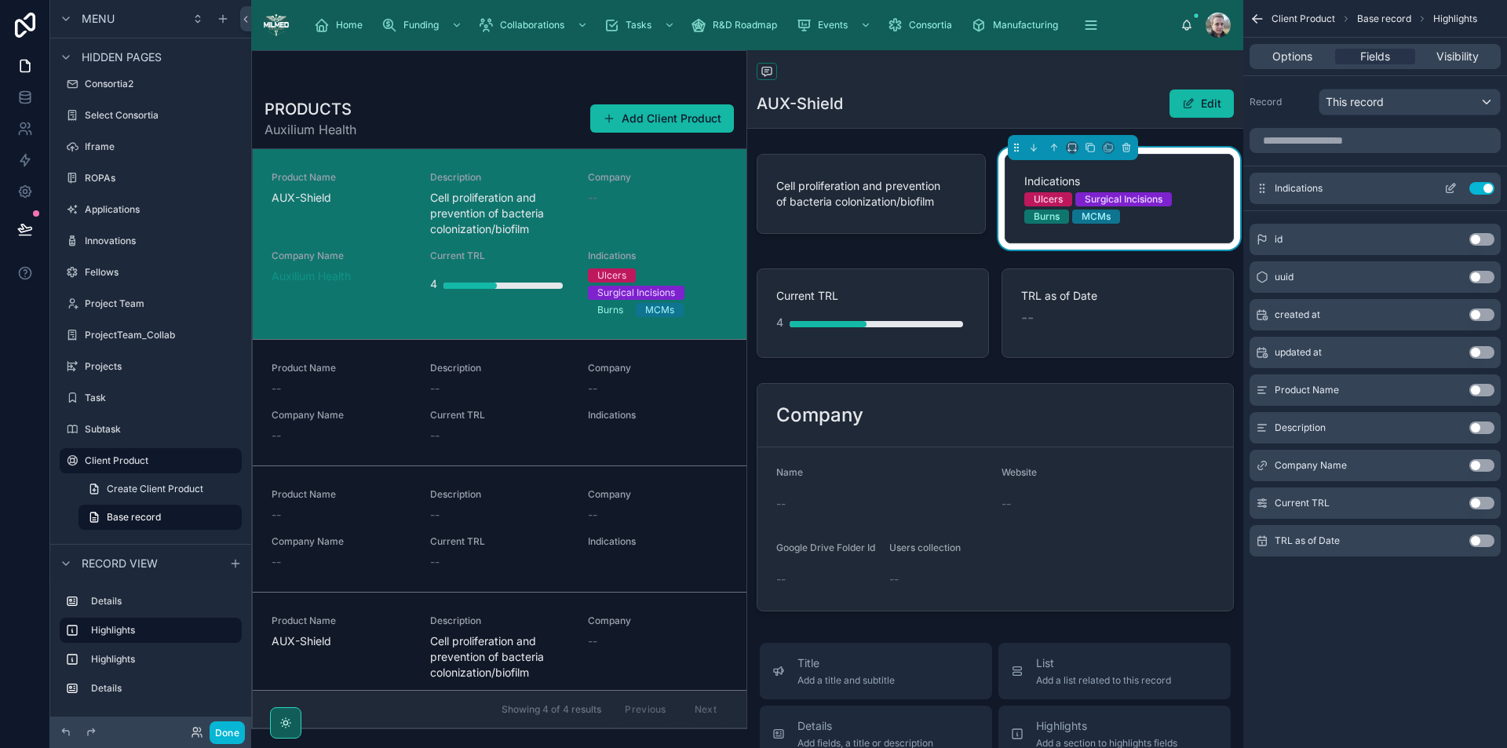
click at [1454, 187] on icon "scrollable content" at bounding box center [1452, 187] width 6 height 6
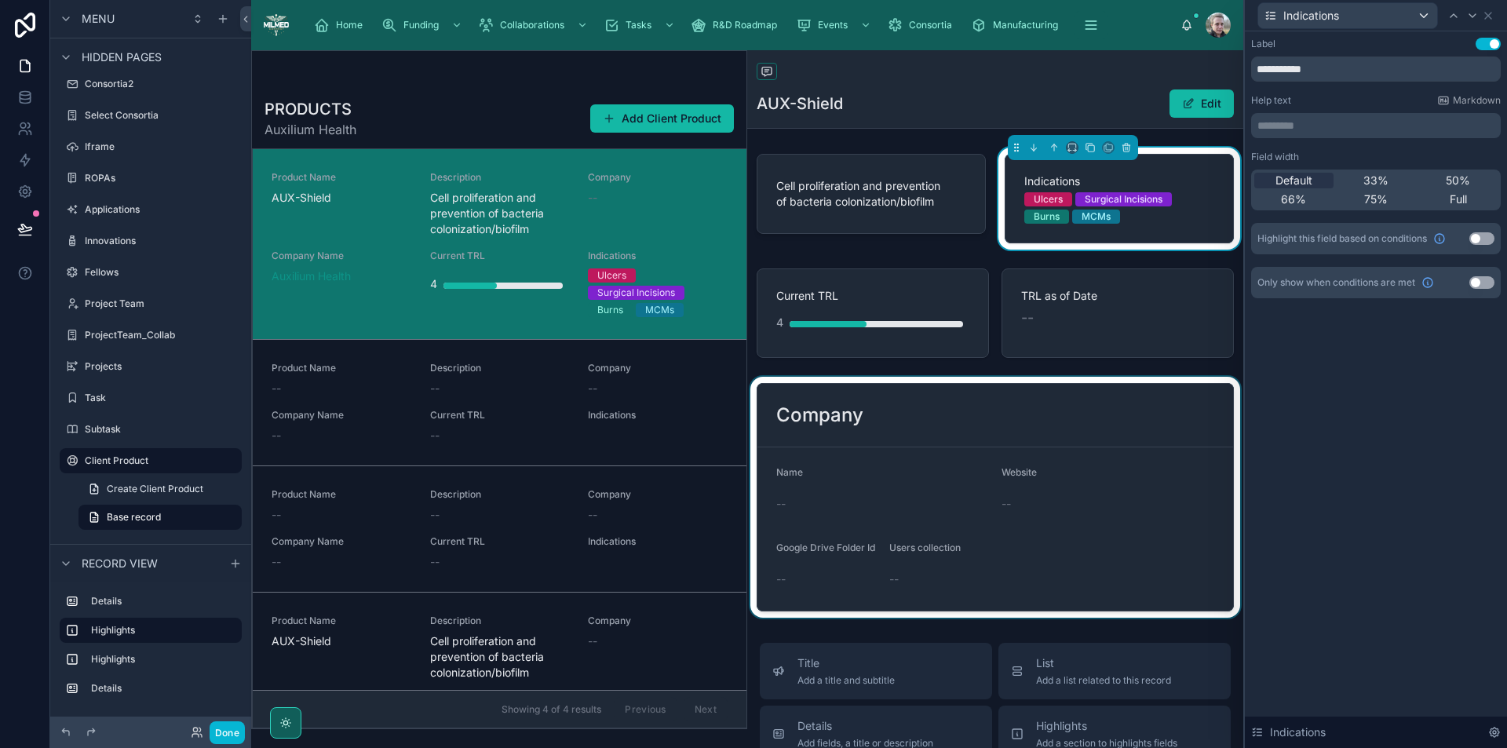
click at [1102, 428] on div at bounding box center [995, 497] width 496 height 241
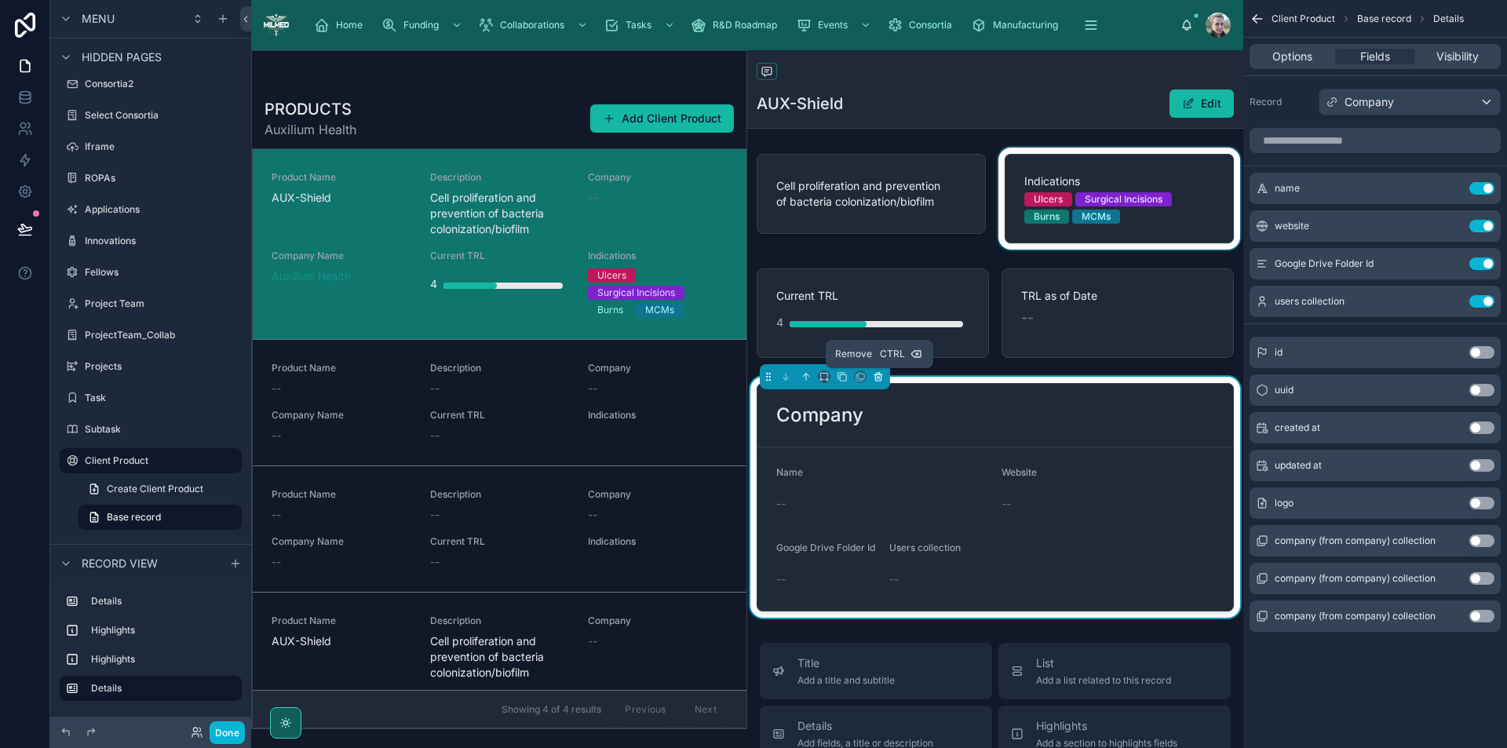
click at [876, 375] on icon at bounding box center [878, 376] width 11 height 11
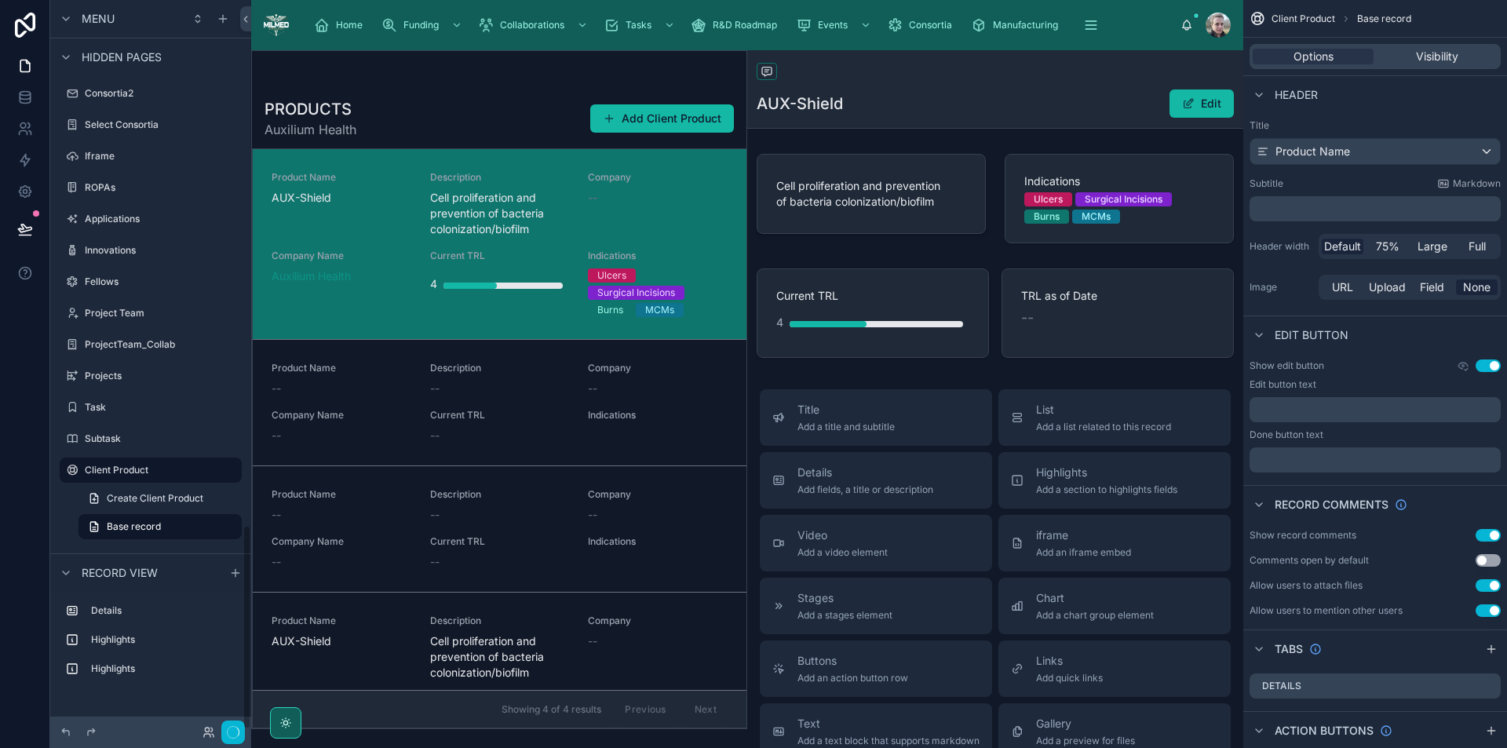
scroll to position [1868, 0]
click at [876, 375] on div "Client Product AUX-Shield Edit Cell proliferation and prevention of bacteria co…" at bounding box center [995, 568] width 496 height 1036
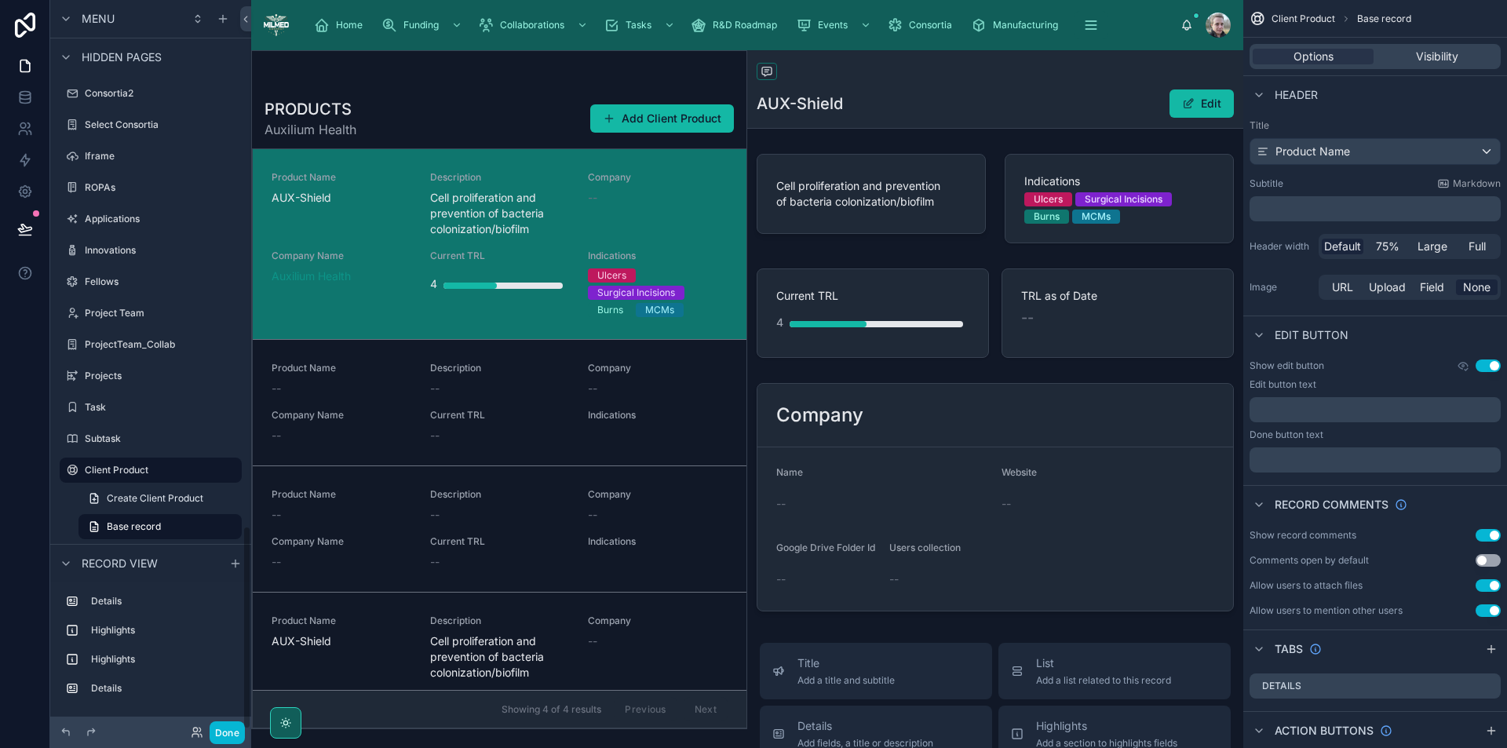
scroll to position [1877, 0]
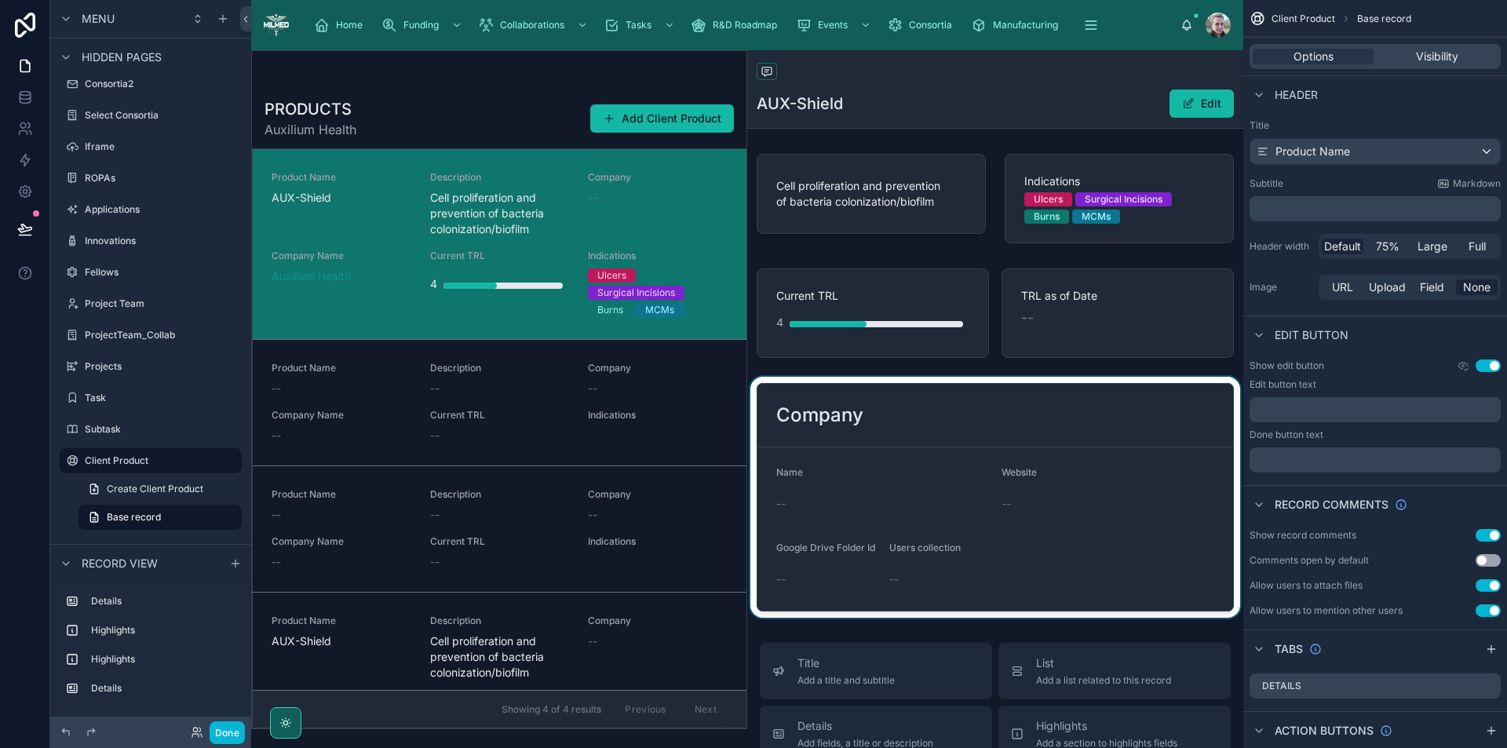
click at [887, 400] on div at bounding box center [995, 497] width 496 height 241
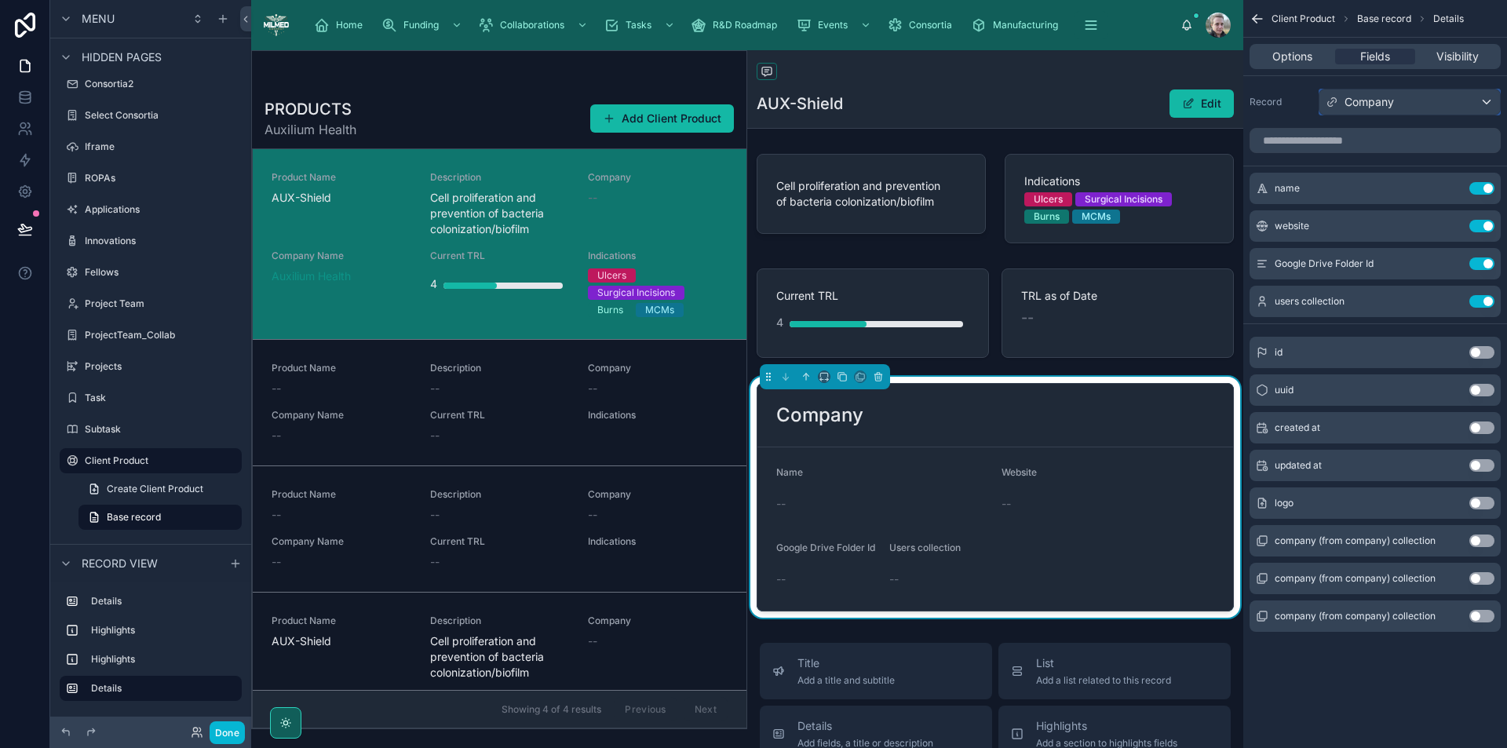
click at [1397, 96] on div "Company" at bounding box center [1410, 102] width 181 height 25
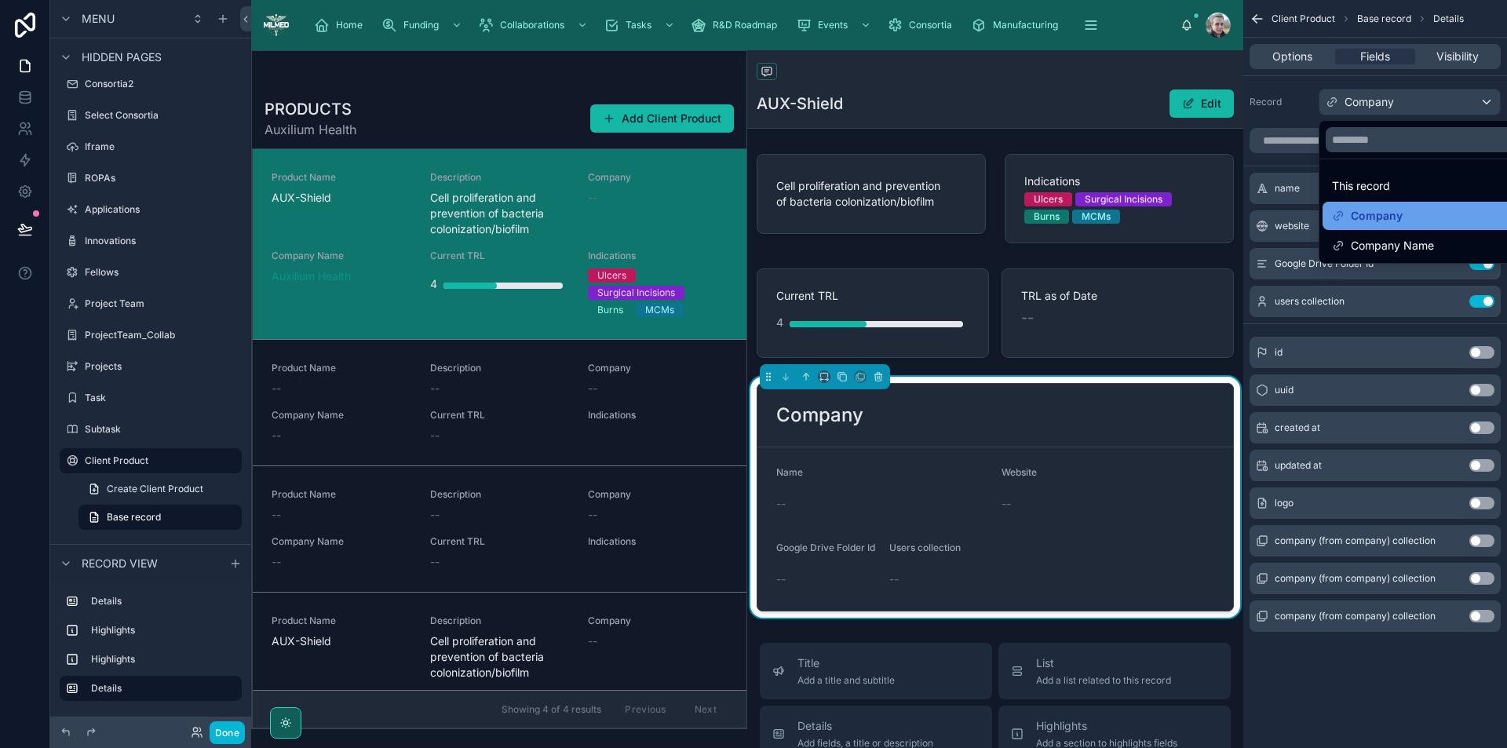
click at [1386, 209] on span "Company" at bounding box center [1377, 215] width 52 height 19
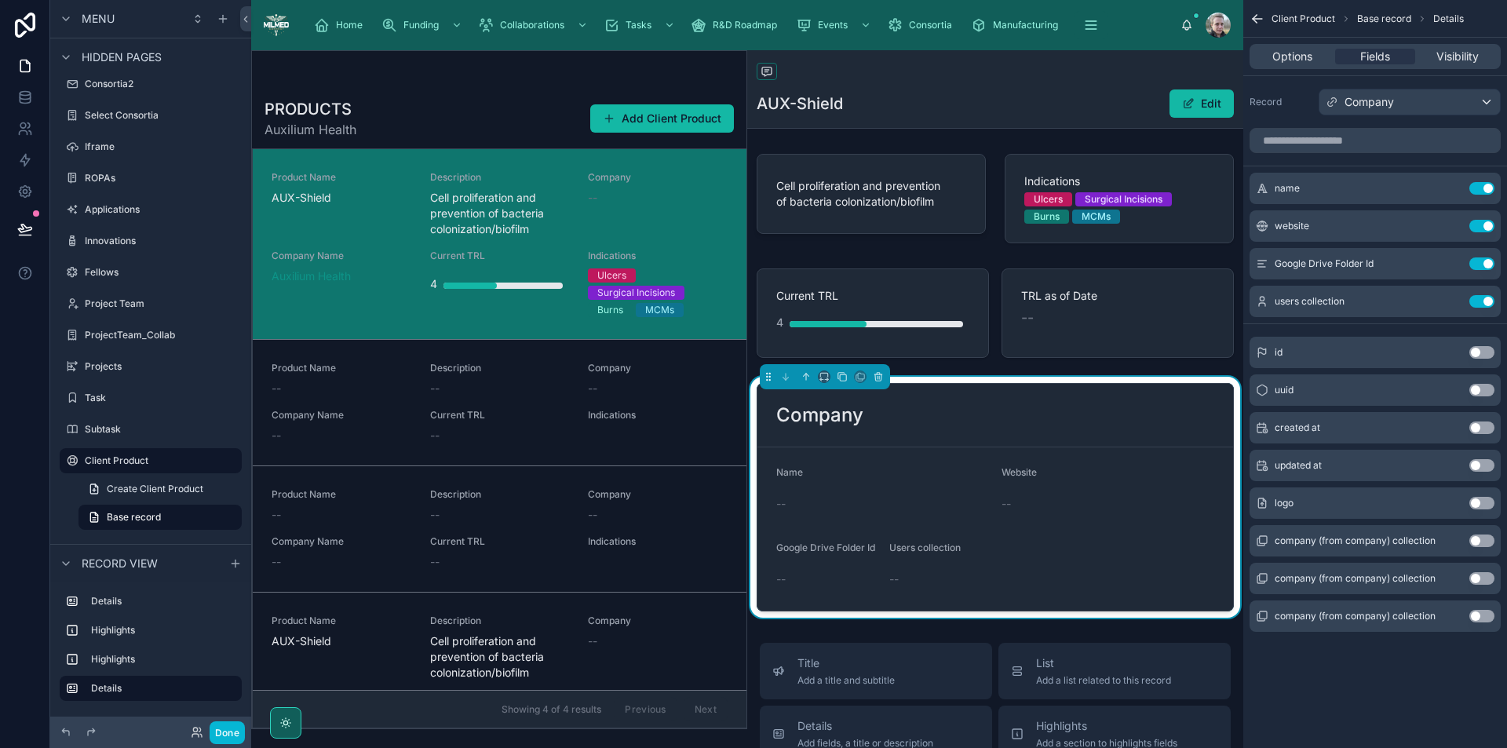
click at [1477, 612] on button "Use setting" at bounding box center [1482, 616] width 25 height 13
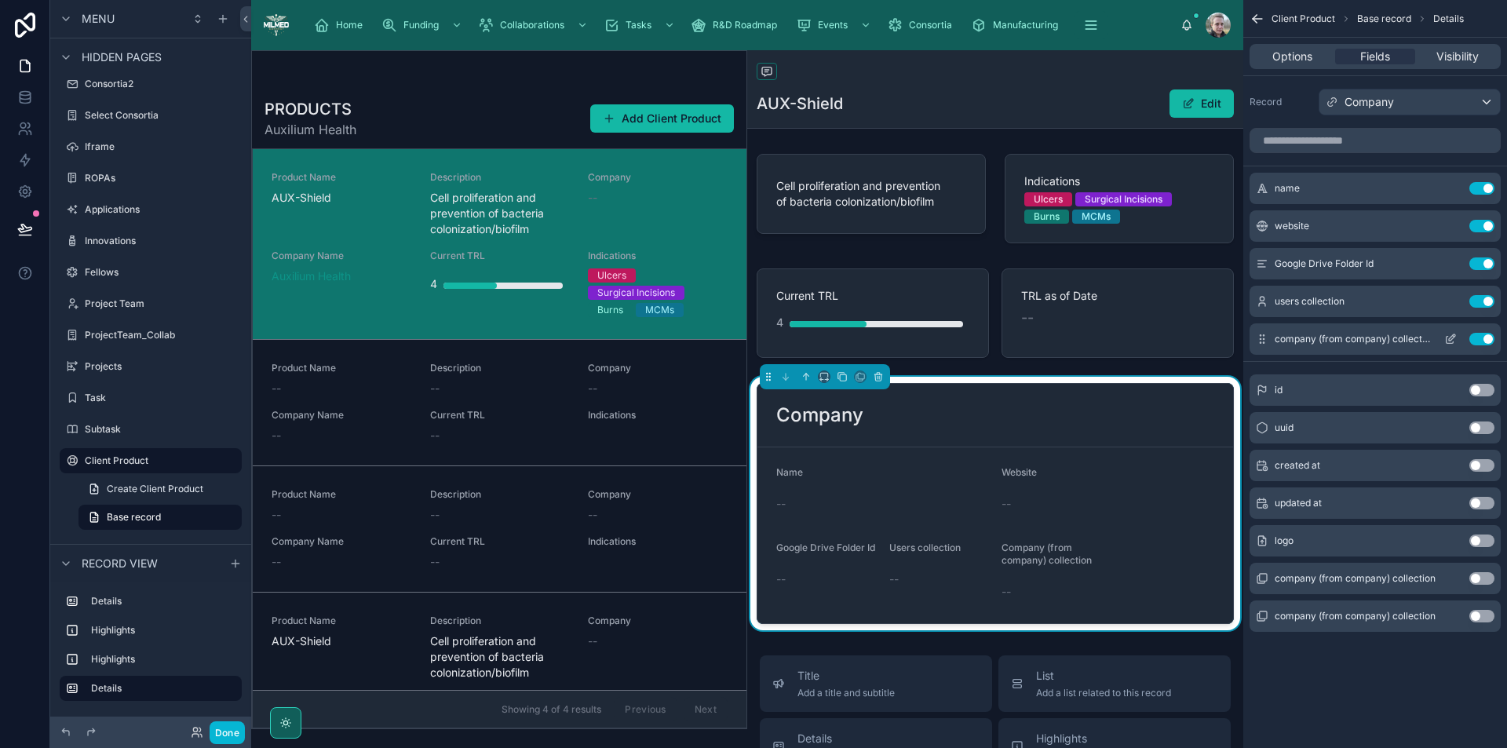
click at [1449, 342] on icon "scrollable content" at bounding box center [1451, 339] width 13 height 13
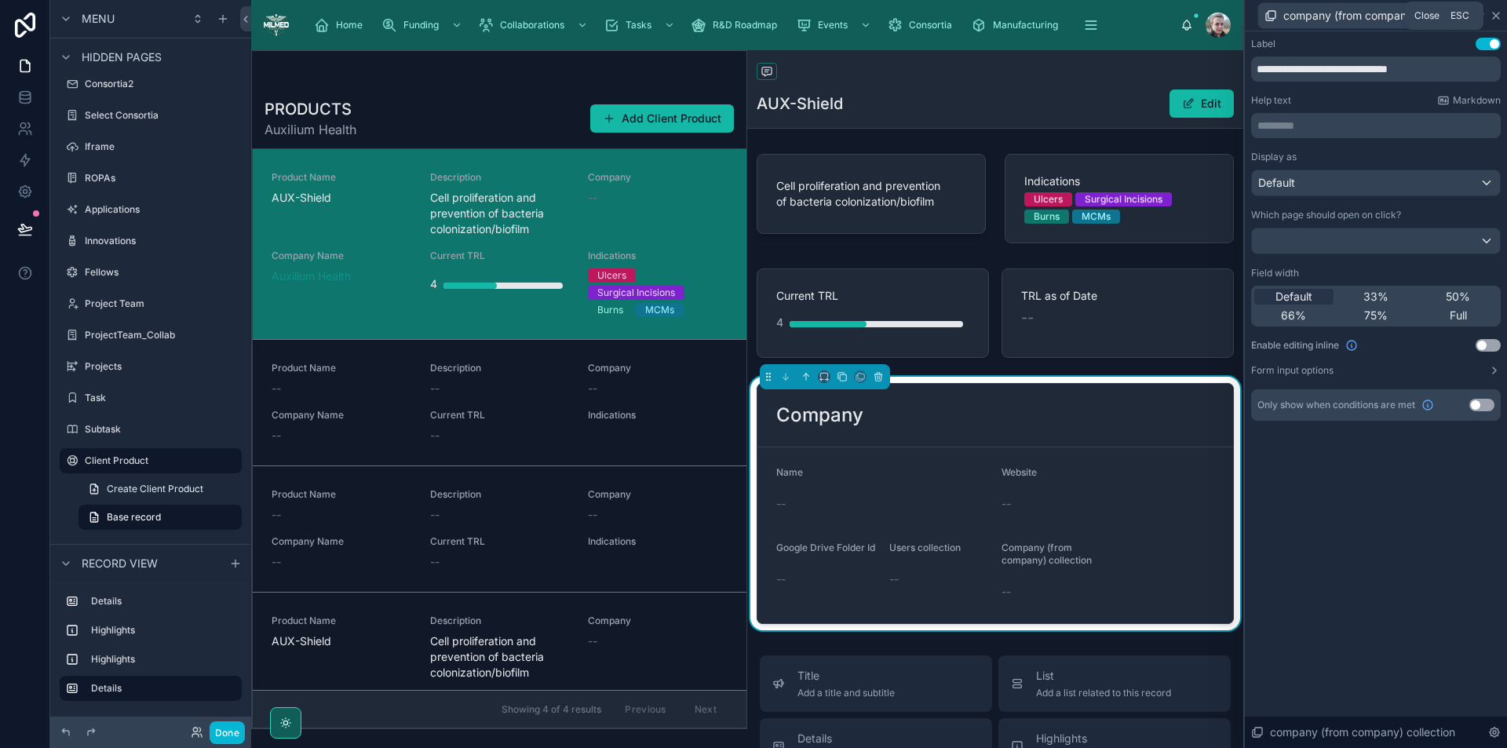
click at [1500, 16] on icon at bounding box center [1496, 15] width 13 height 13
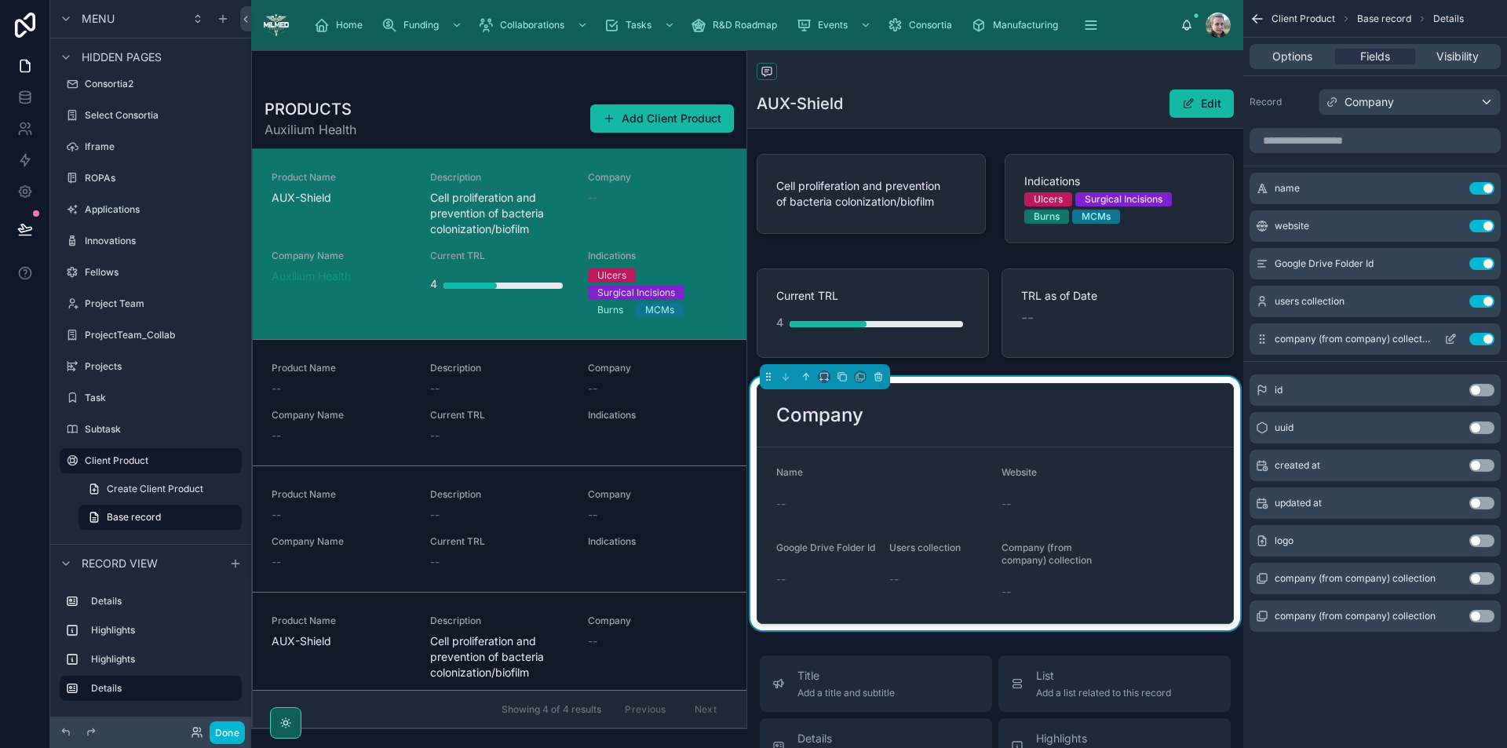
click at [1478, 338] on button "Use setting" at bounding box center [1482, 339] width 25 height 13
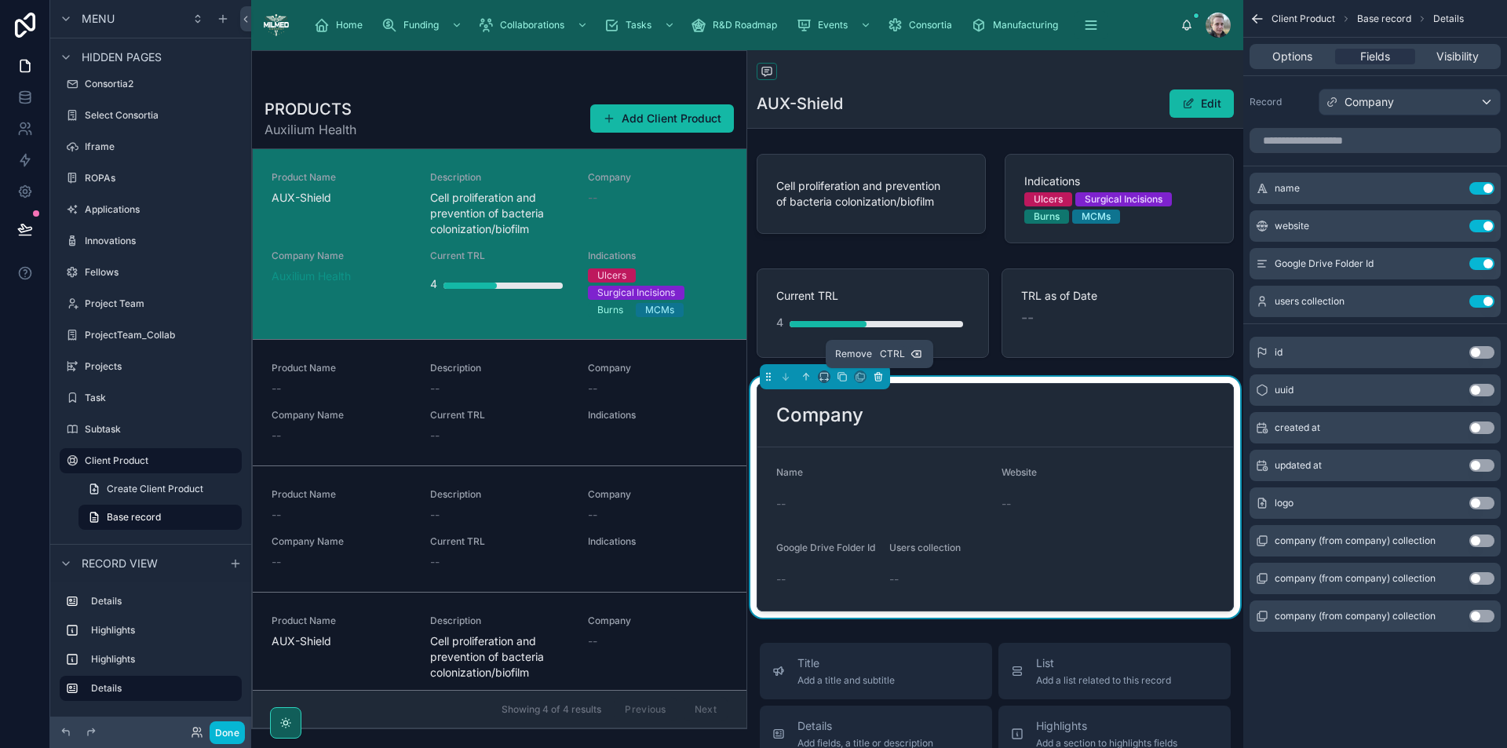
click at [882, 377] on icon at bounding box center [878, 378] width 6 height 6
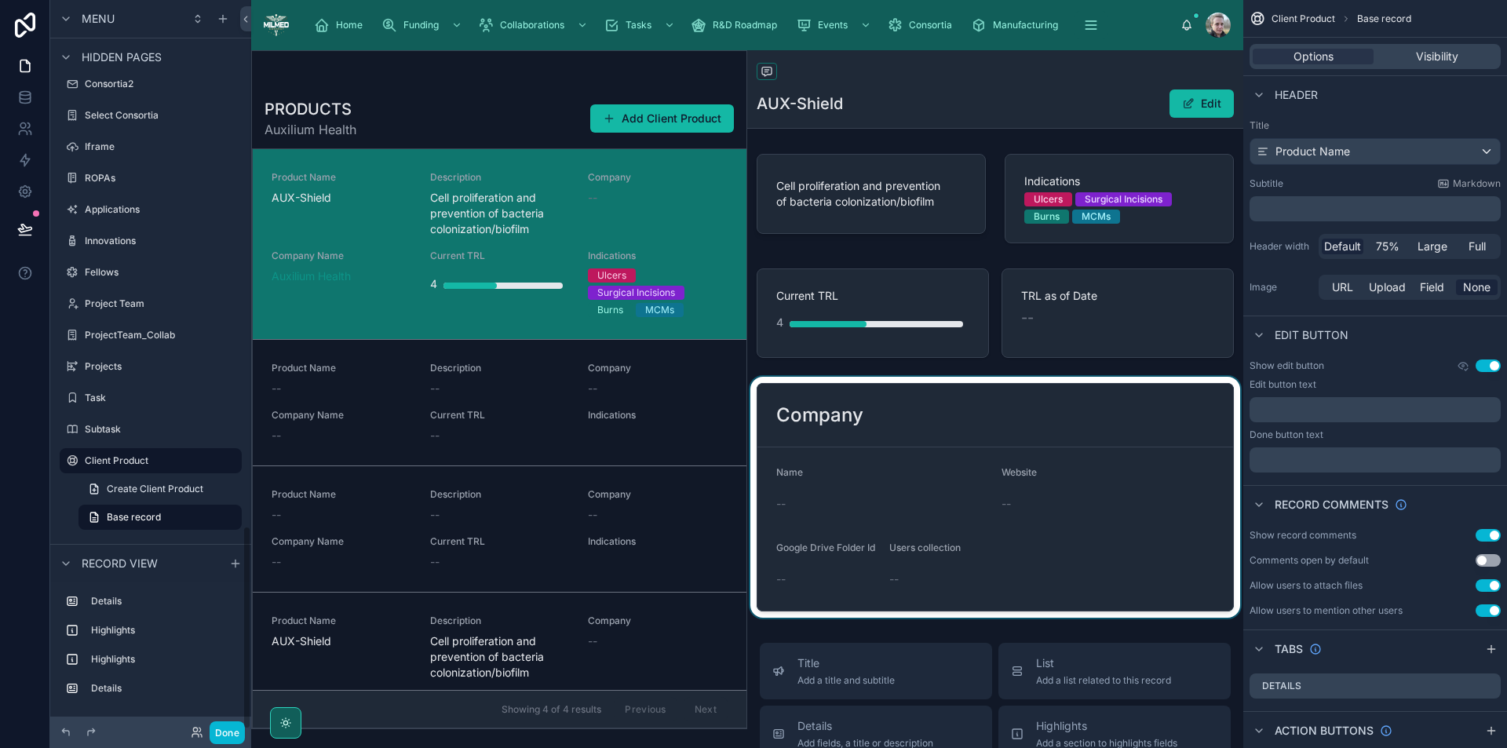
click at [918, 406] on div at bounding box center [995, 497] width 496 height 241
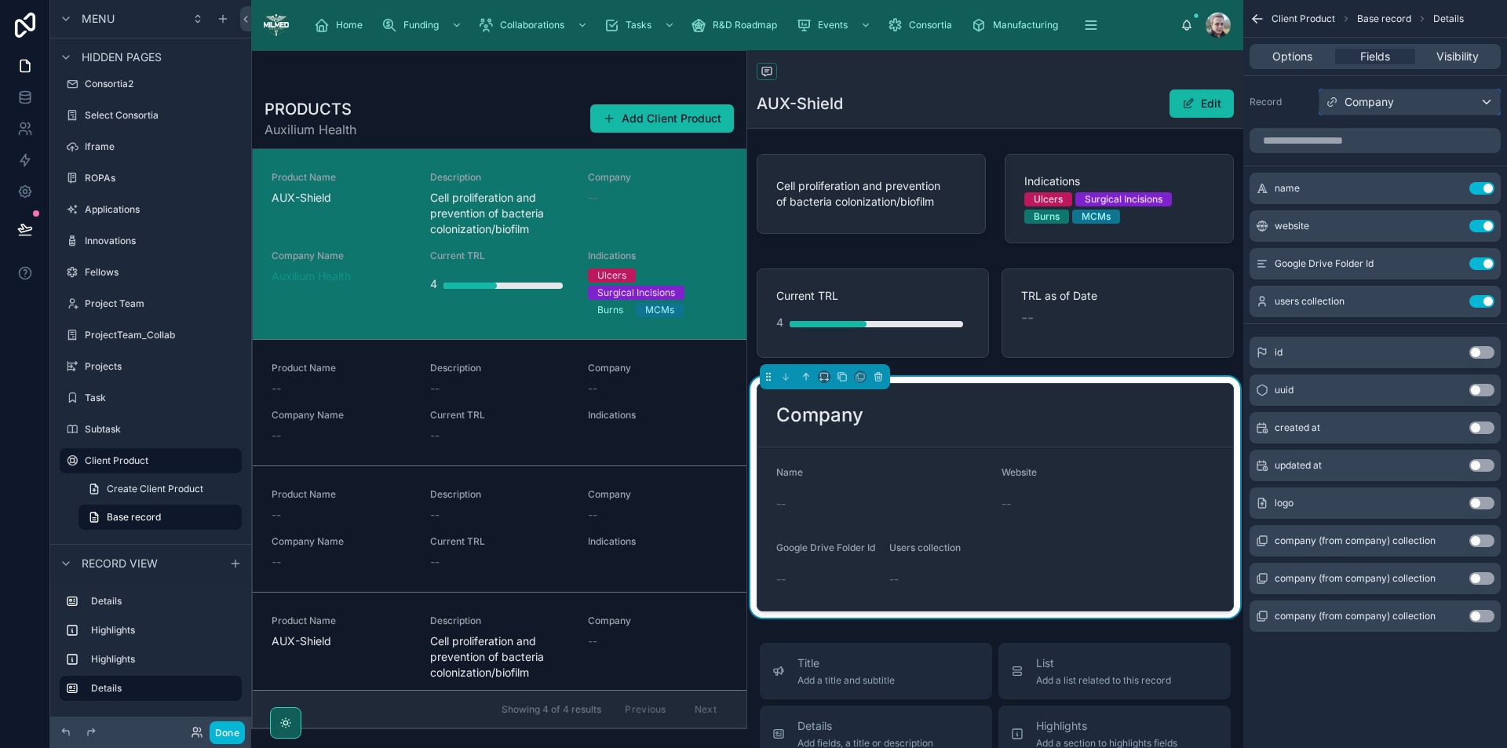
click at [1401, 108] on div "Company" at bounding box center [1410, 102] width 181 height 25
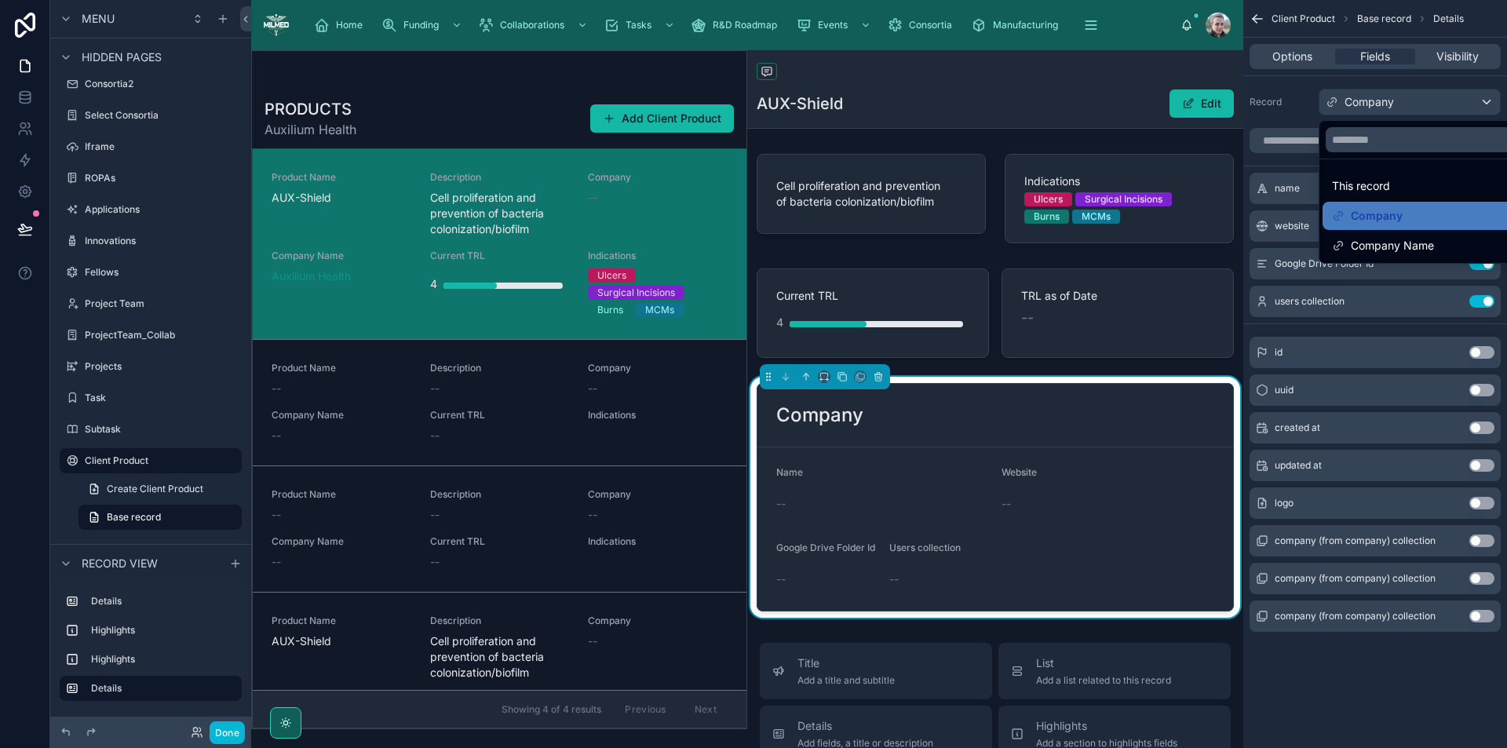
click at [1402, 108] on div "scrollable content" at bounding box center [753, 374] width 1507 height 748
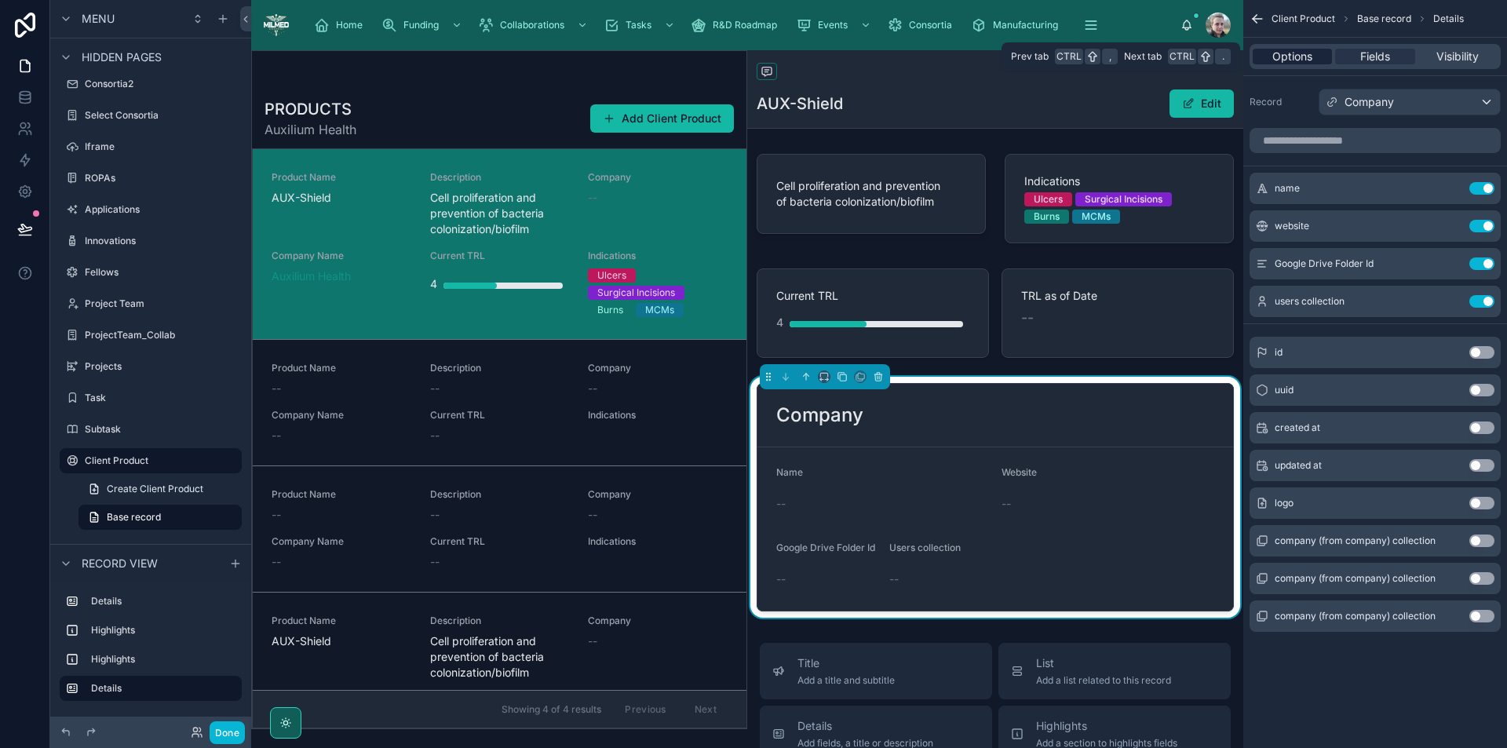
click at [1292, 62] on span "Options" at bounding box center [1293, 57] width 40 height 16
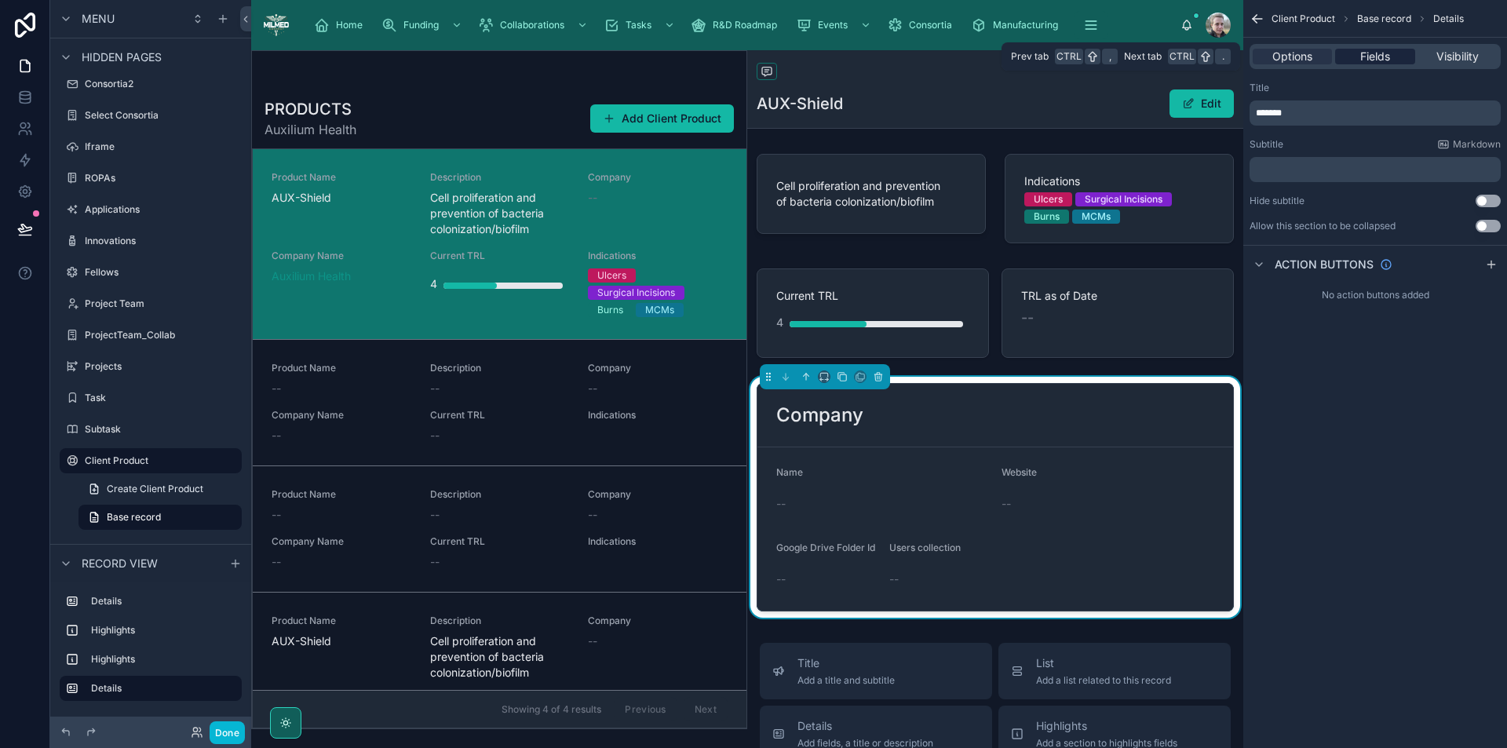
click at [1361, 62] on span "Fields" at bounding box center [1376, 57] width 30 height 16
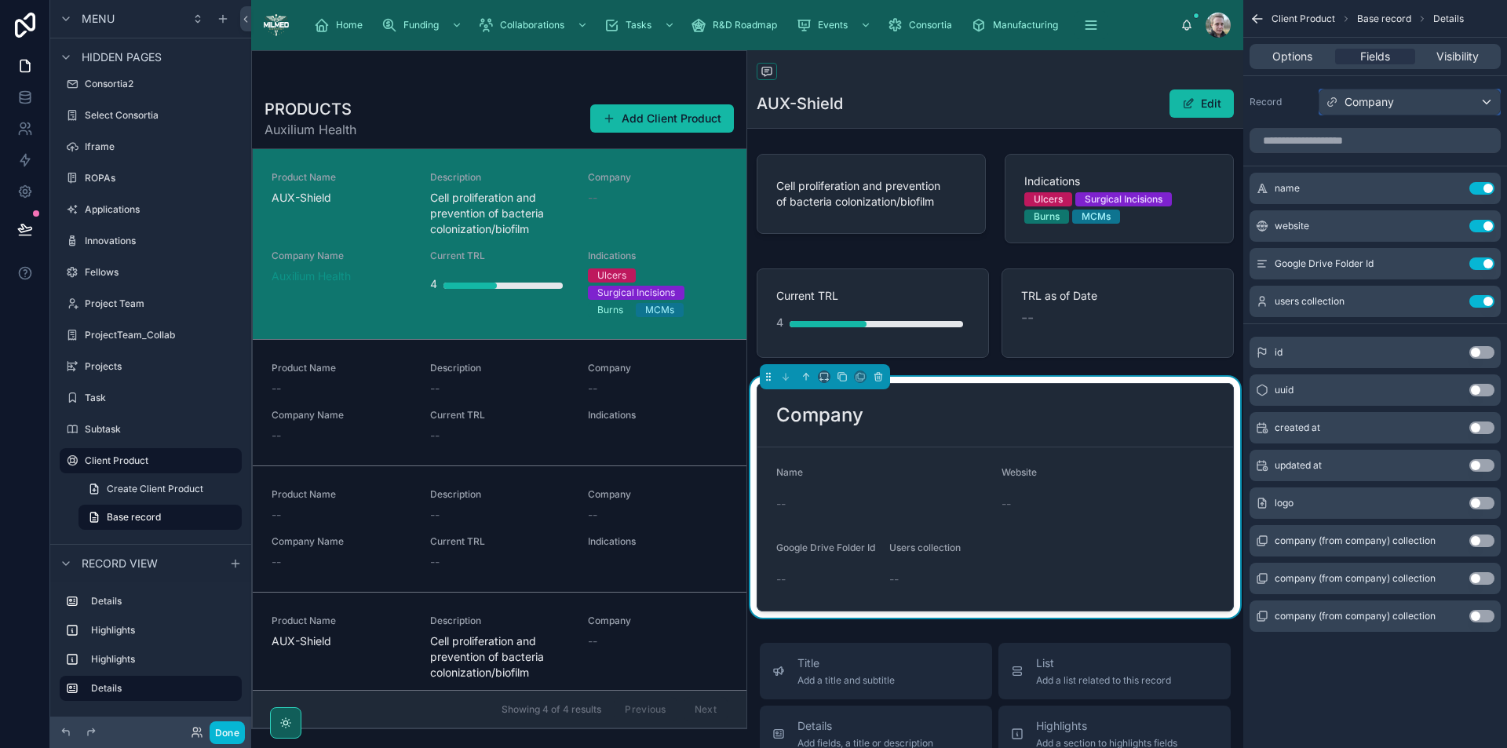
click at [1379, 103] on span "Company" at bounding box center [1369, 102] width 49 height 16
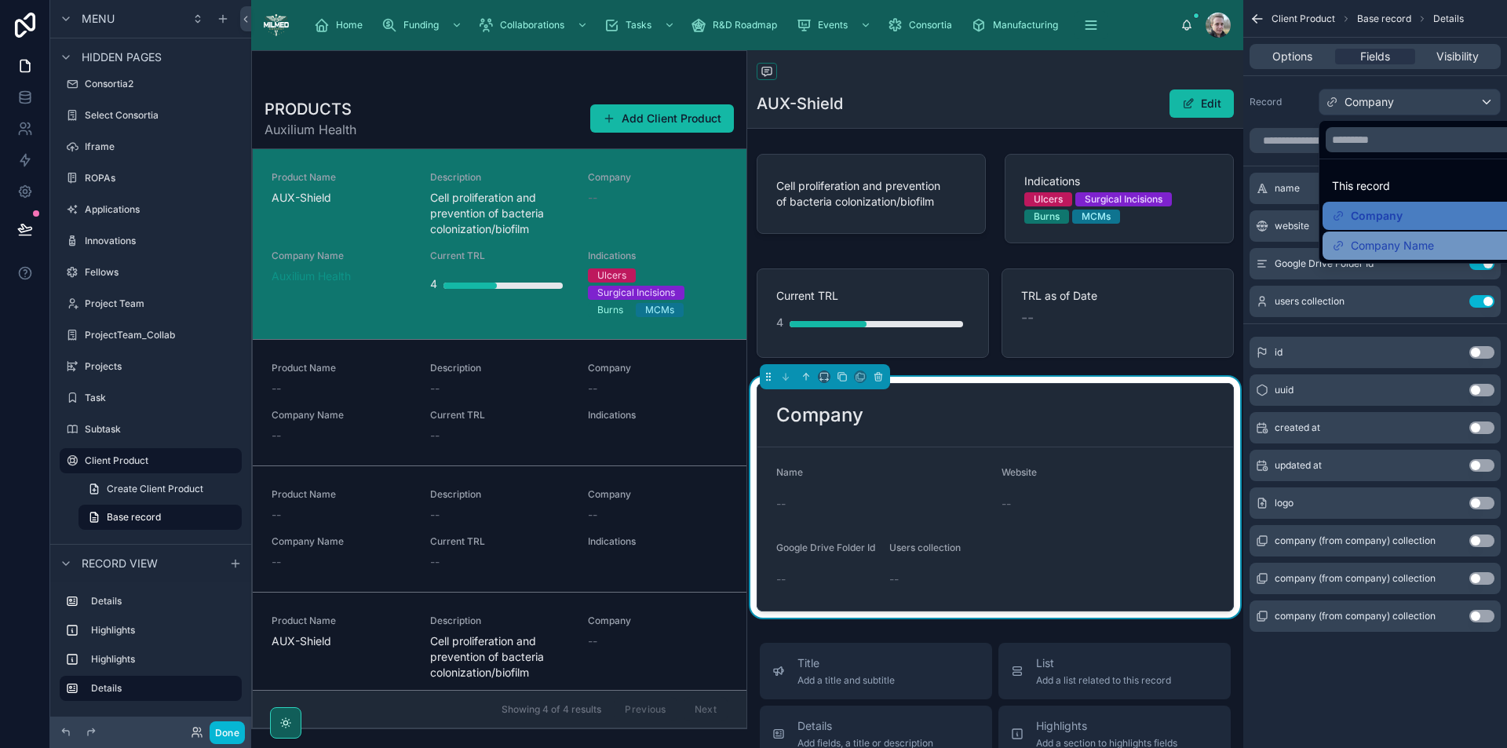
click at [1394, 251] on span "Company Name" at bounding box center [1392, 245] width 83 height 19
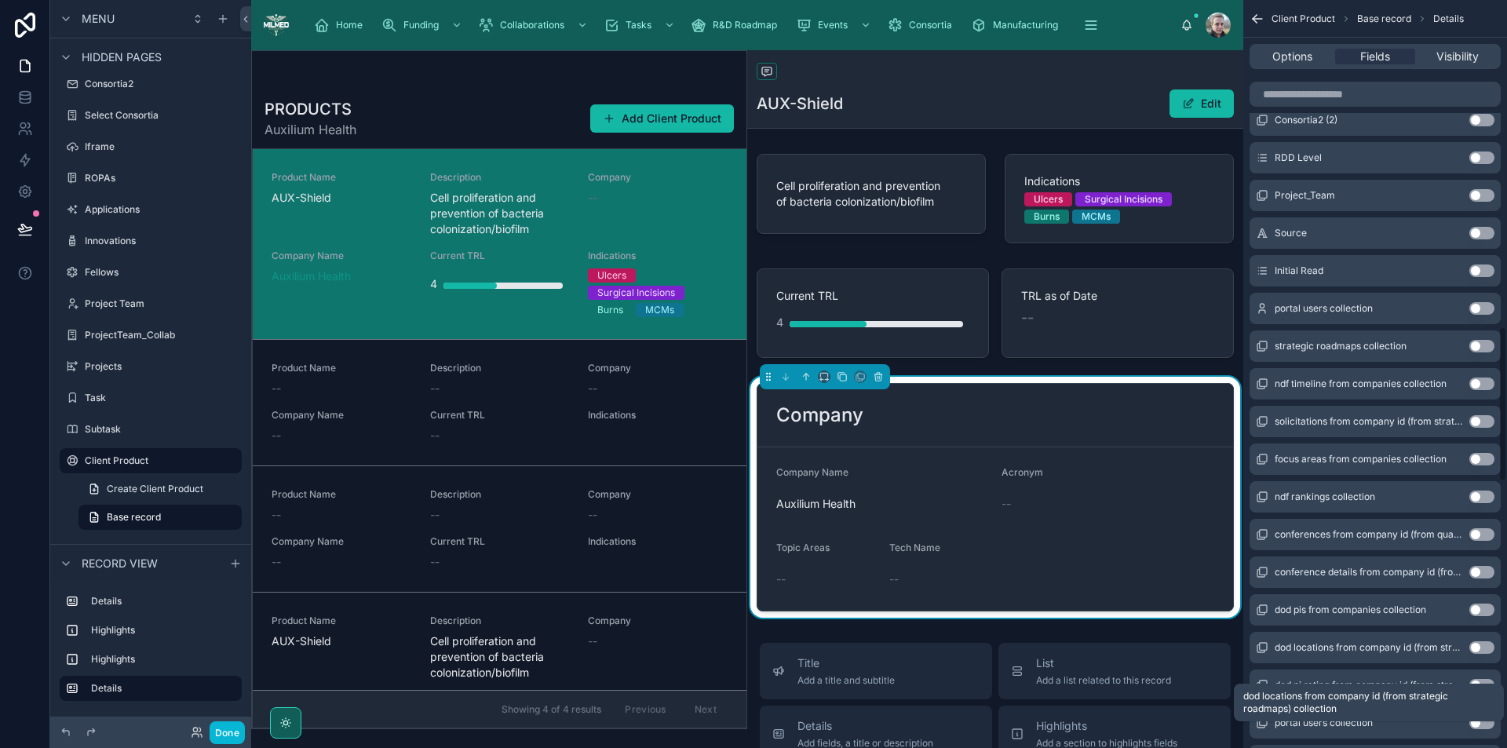
scroll to position [1570, 0]
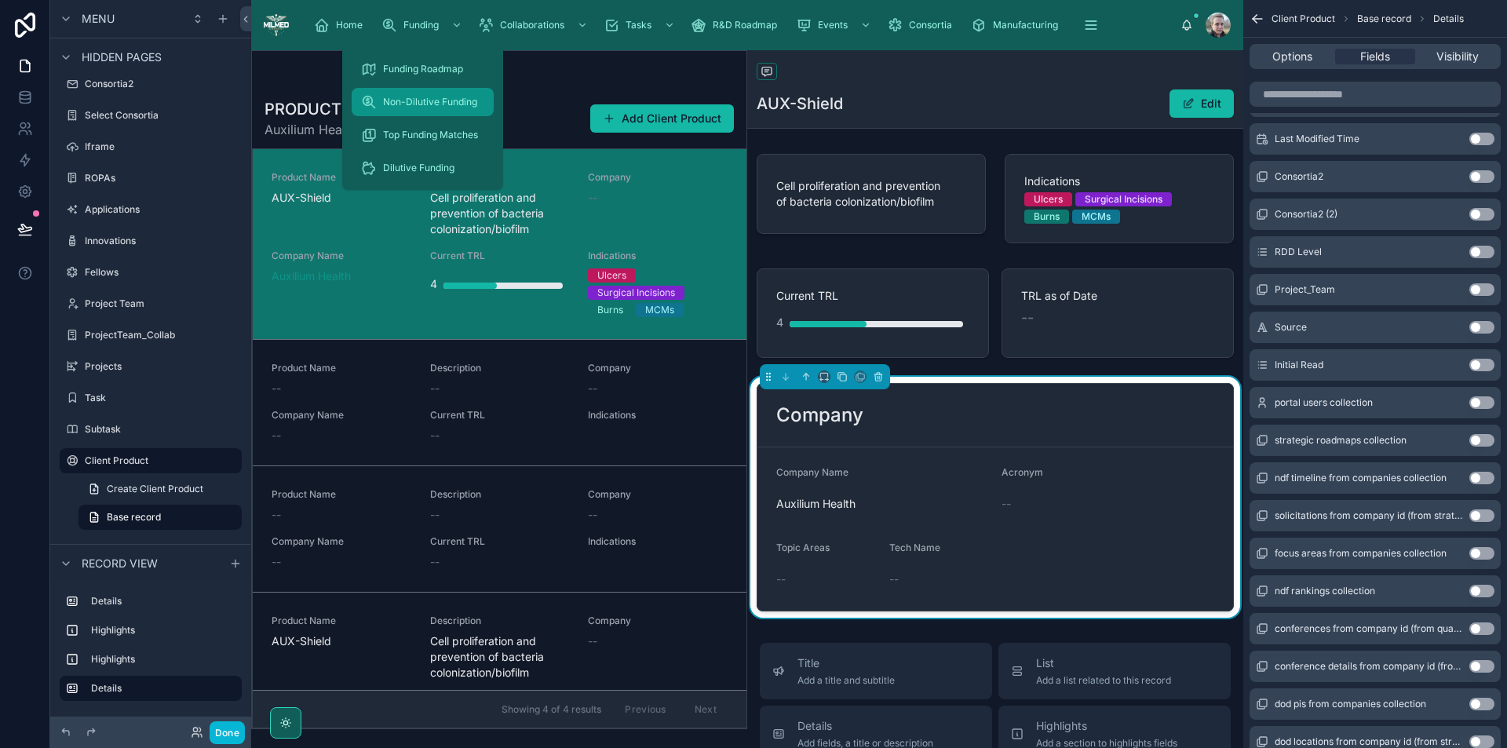
click at [411, 108] on div "Non-Dilutive Funding" at bounding box center [422, 102] width 123 height 25
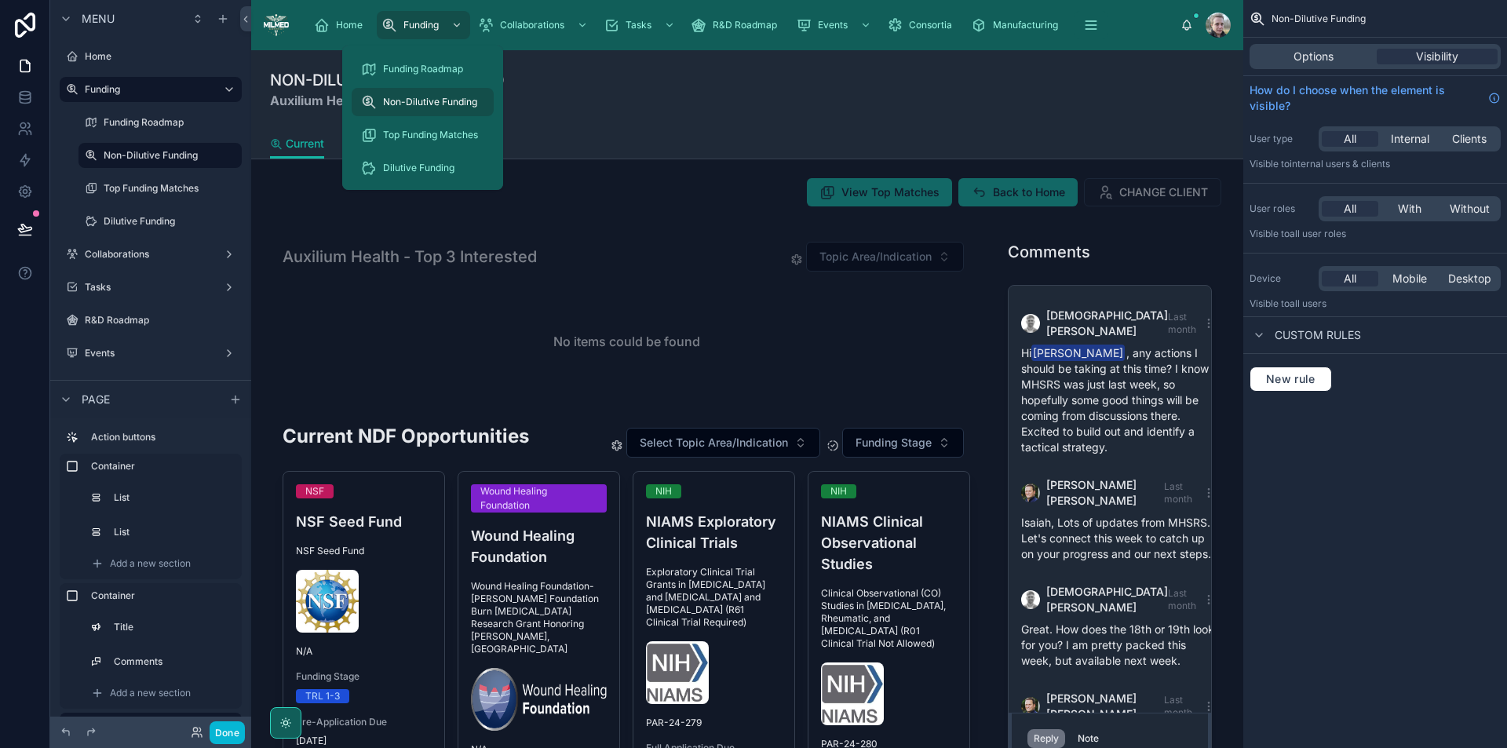
scroll to position [320, 0]
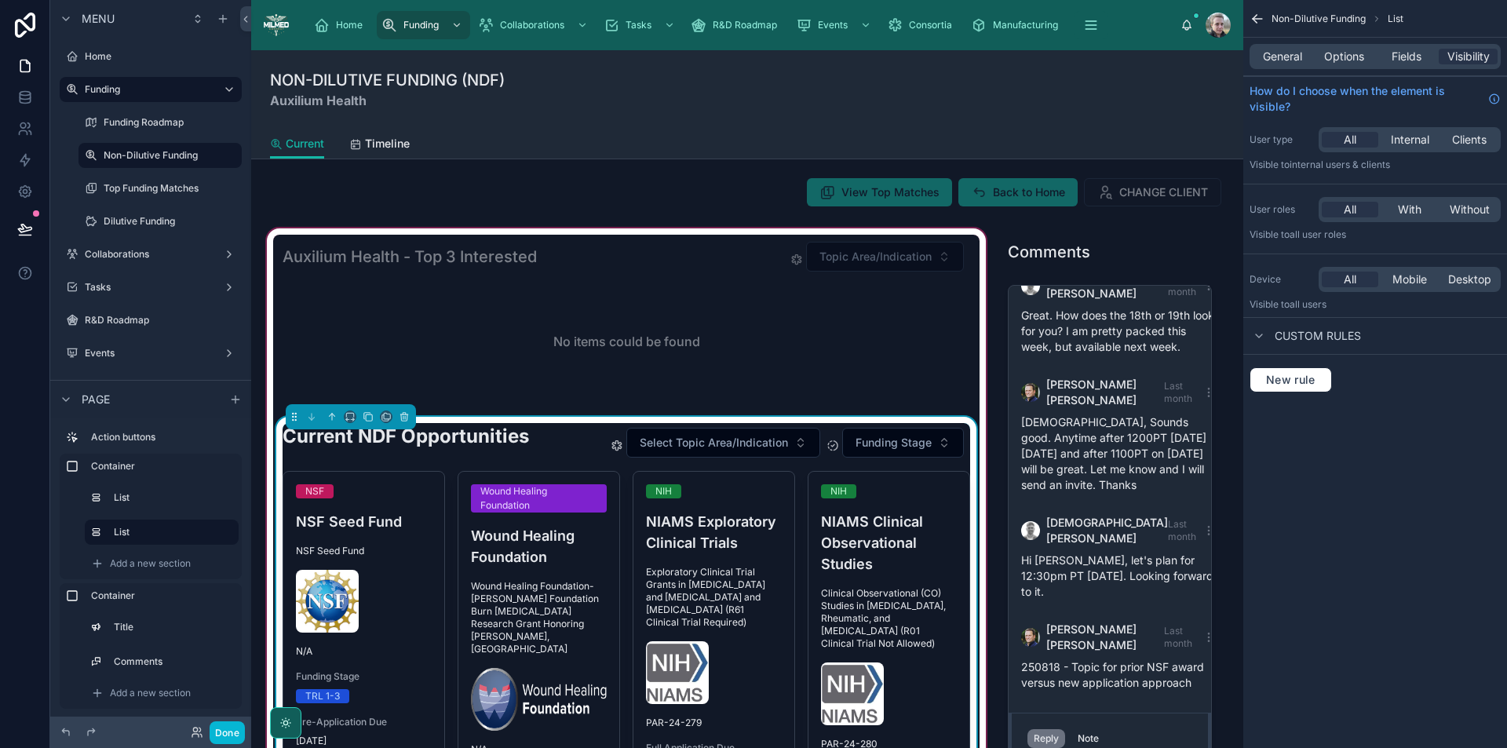
click at [1290, 48] on div "General Options Fields Visibility" at bounding box center [1375, 56] width 251 height 25
click at [1284, 58] on span "General" at bounding box center [1282, 57] width 39 height 16
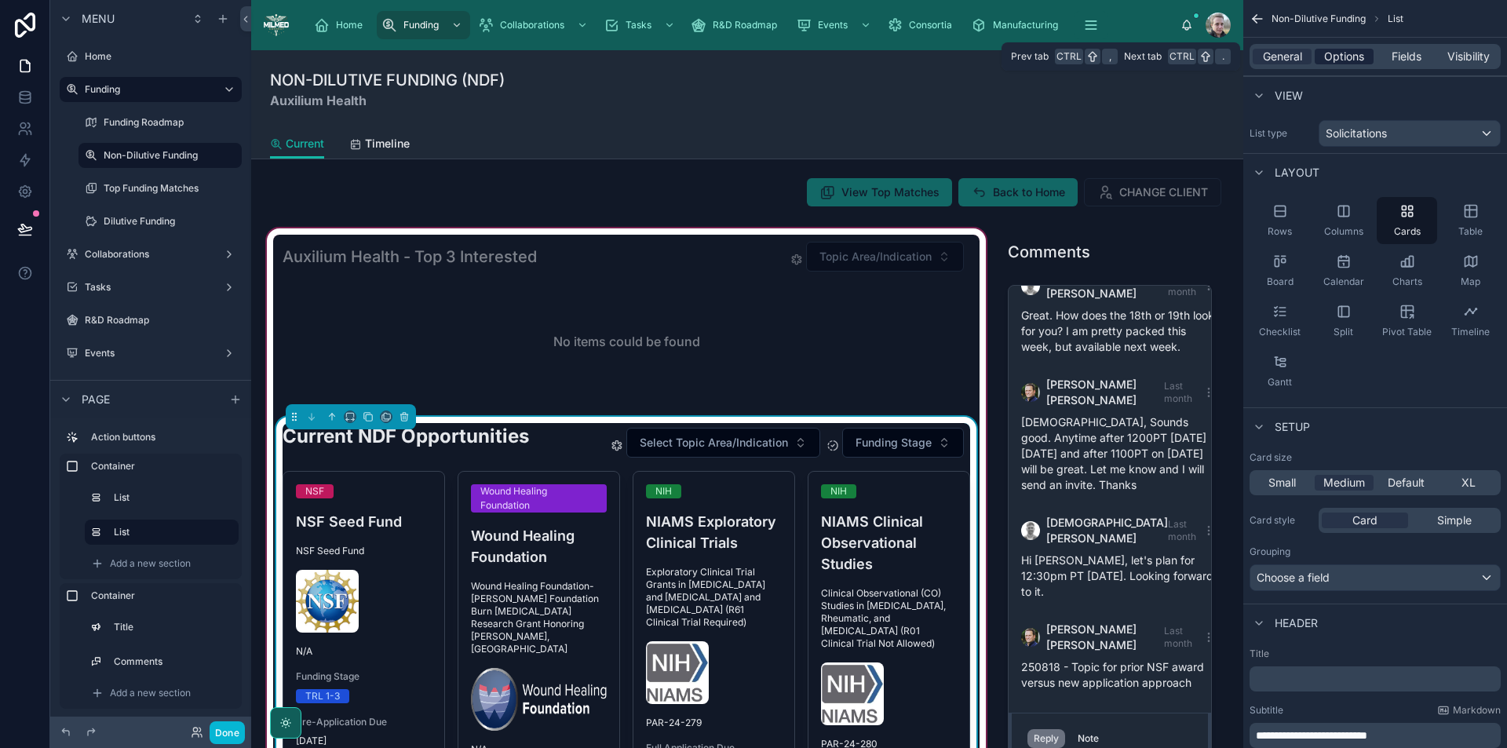
click at [1351, 58] on span "Options" at bounding box center [1344, 57] width 40 height 16
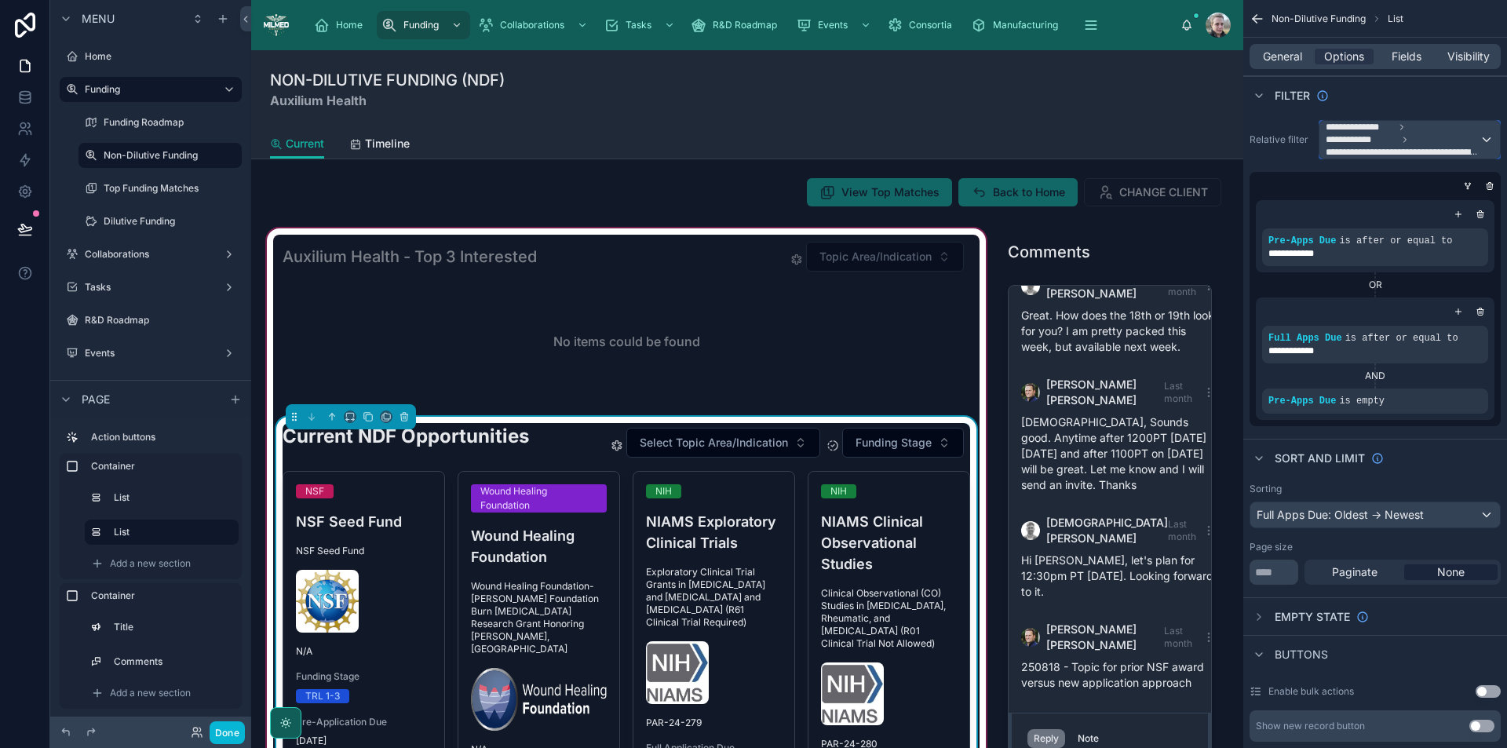
click at [1443, 152] on span "**********" at bounding box center [1403, 152] width 154 height 13
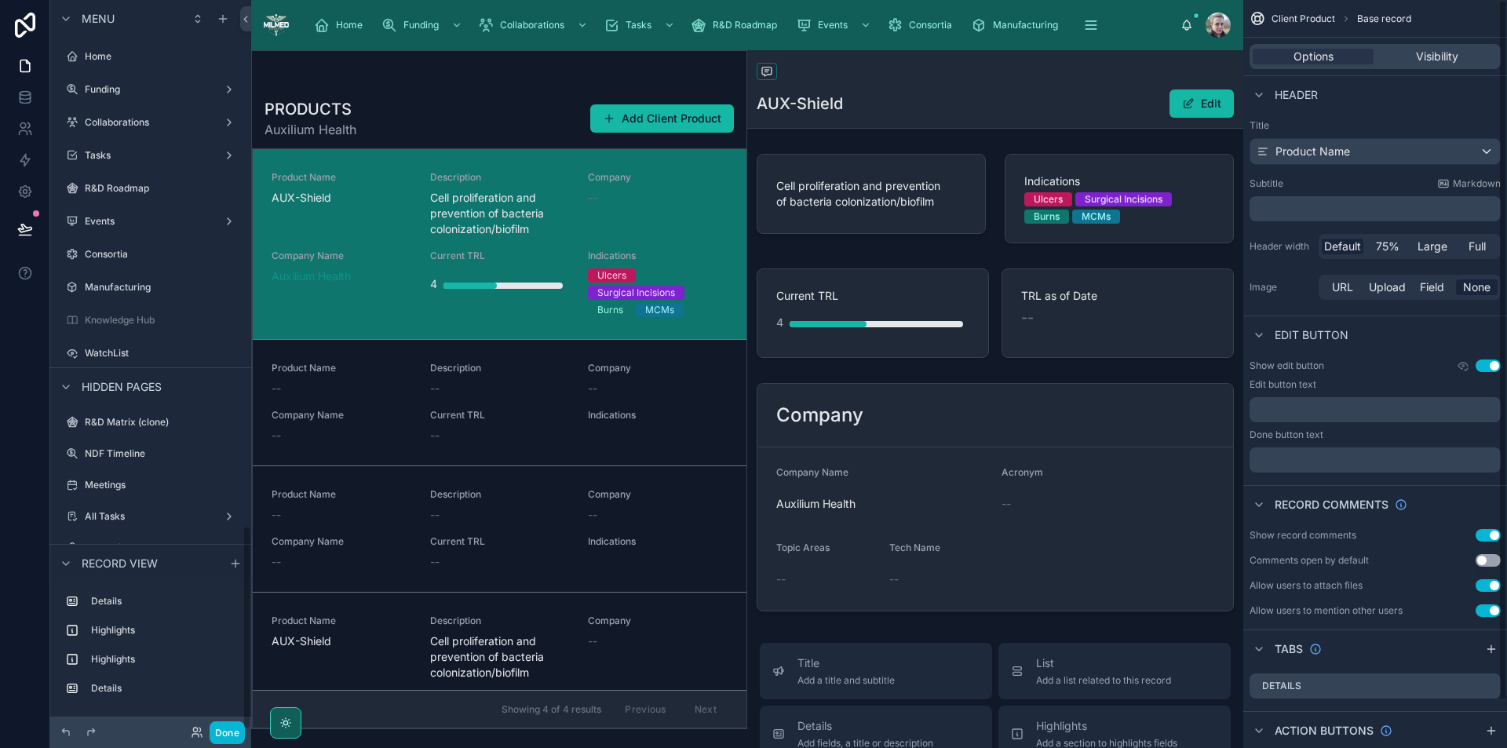
scroll to position [1877, 0]
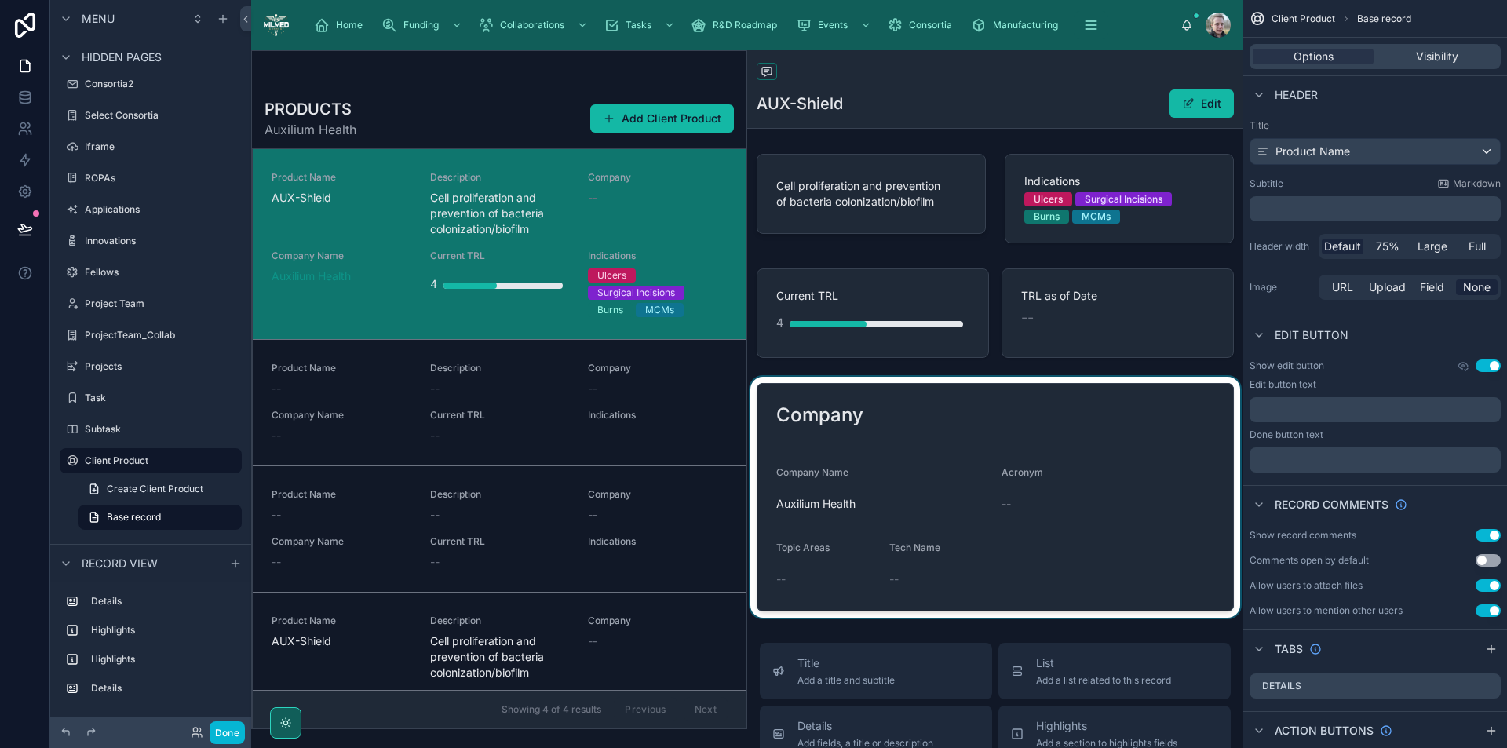
click at [1037, 413] on div at bounding box center [995, 497] width 496 height 241
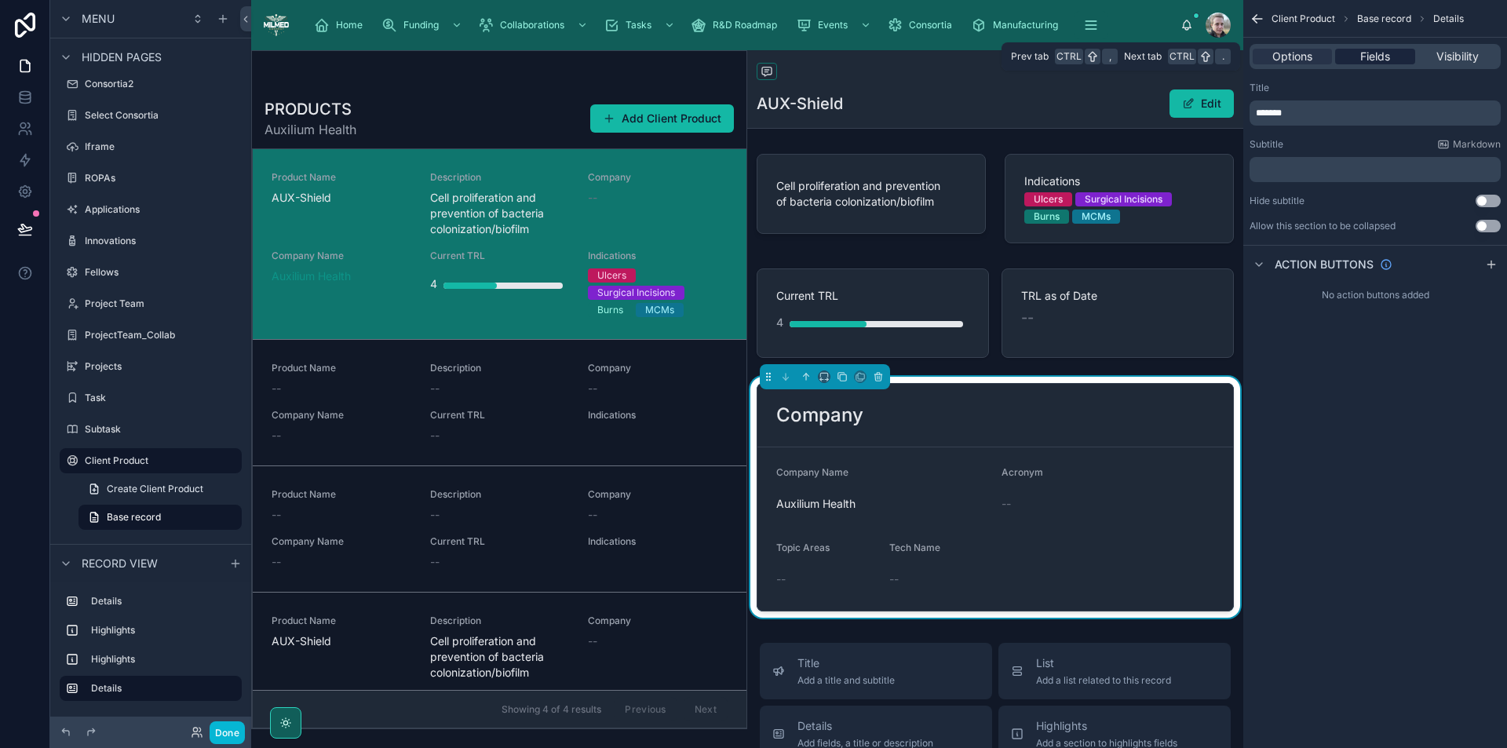
click at [1380, 58] on span "Fields" at bounding box center [1376, 57] width 30 height 16
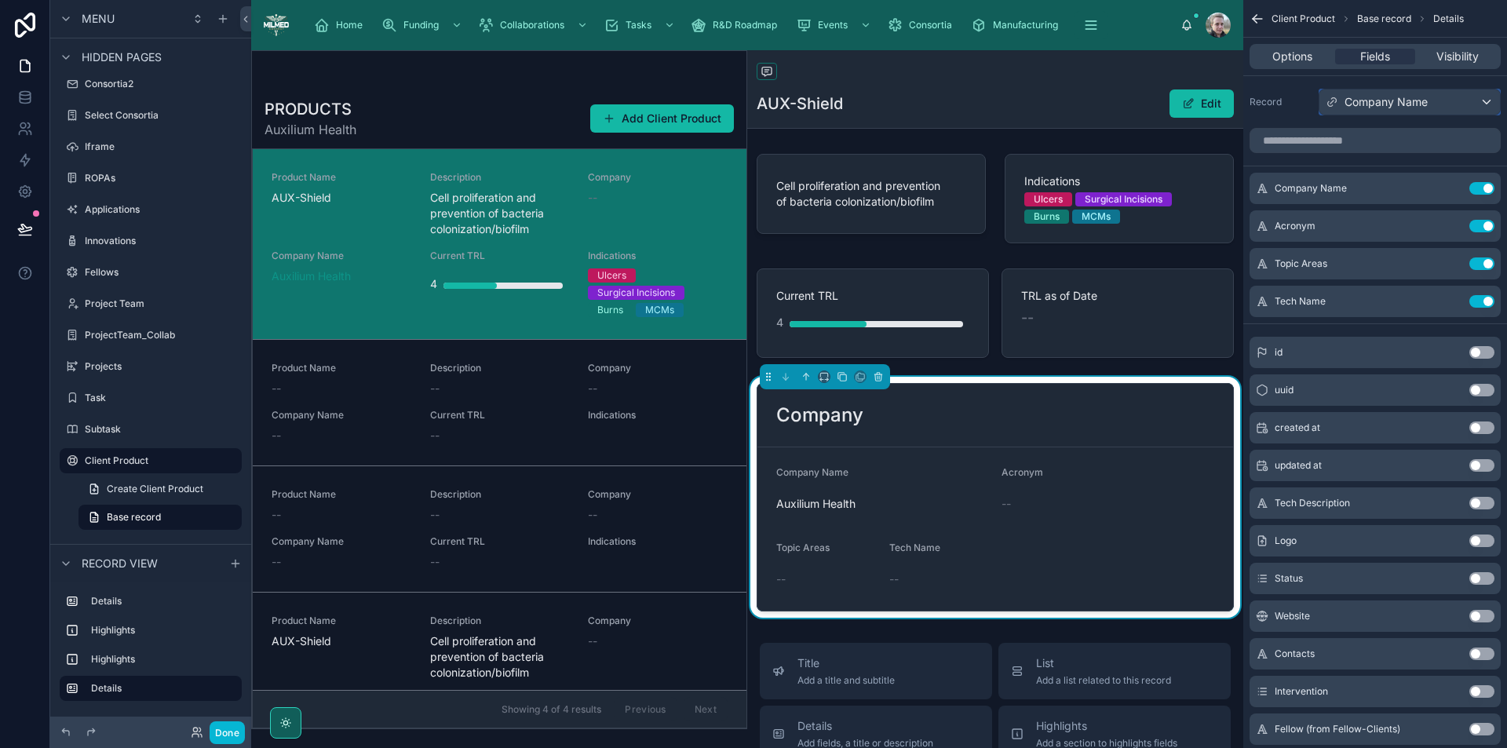
click at [1396, 100] on span "Company Name" at bounding box center [1386, 102] width 83 height 16
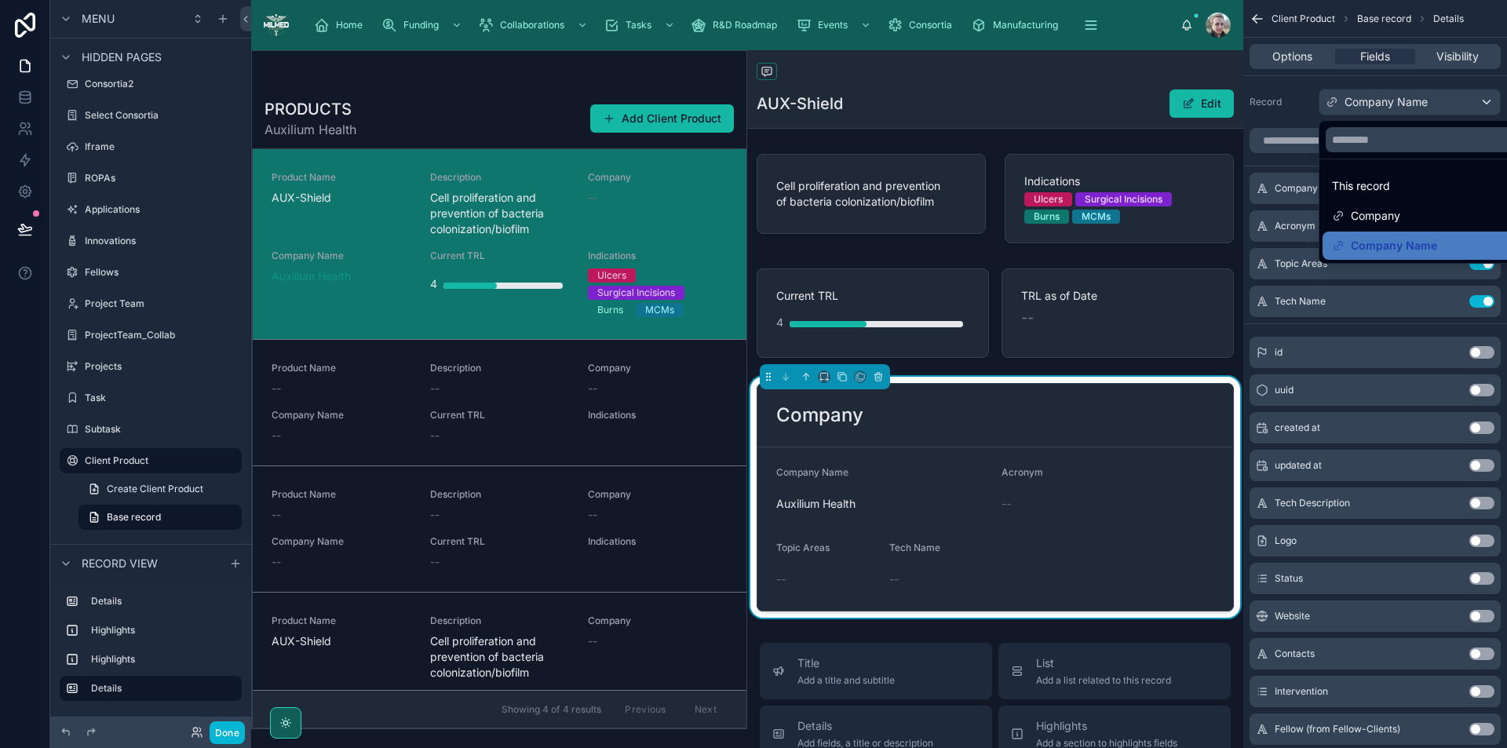
click at [1396, 100] on div "scrollable content" at bounding box center [753, 374] width 1507 height 748
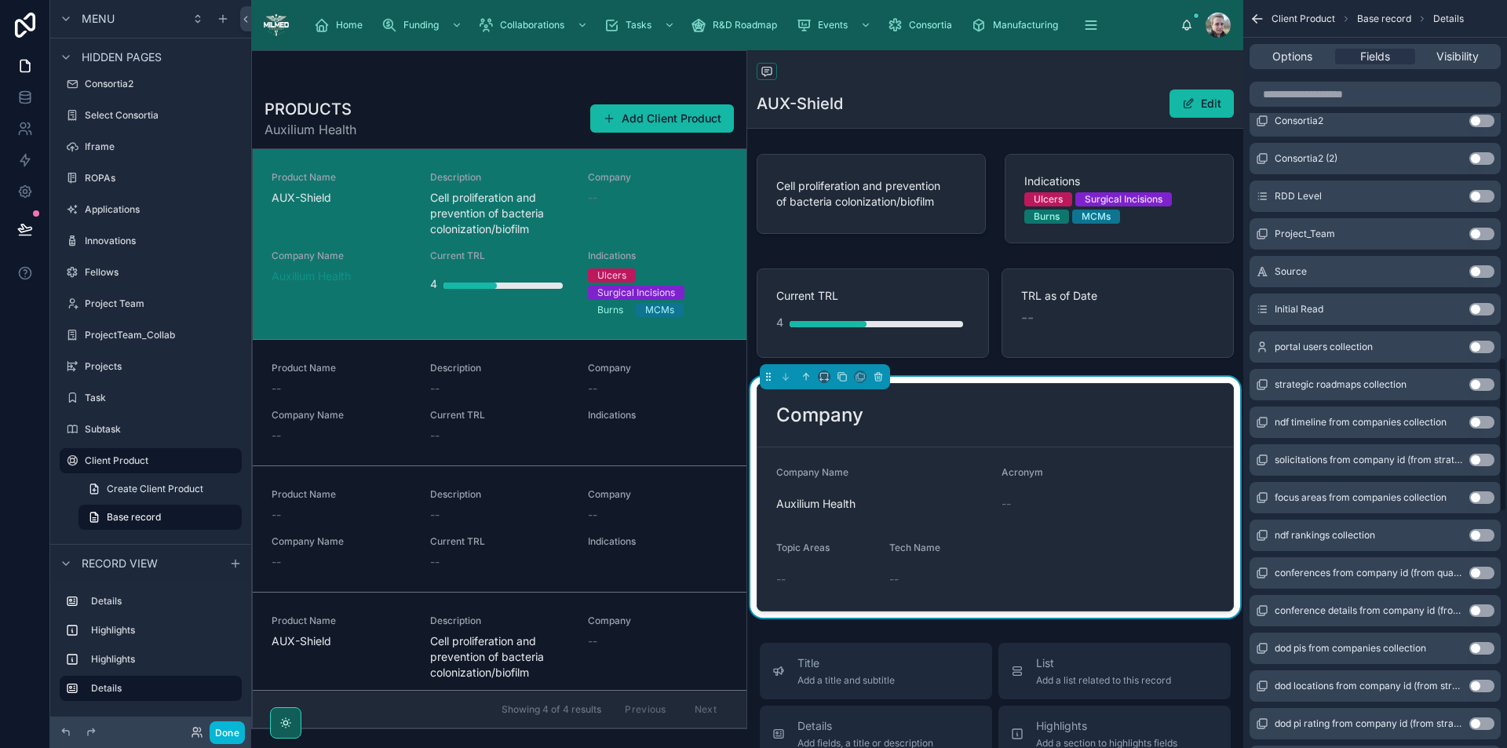
scroll to position [1727, 0]
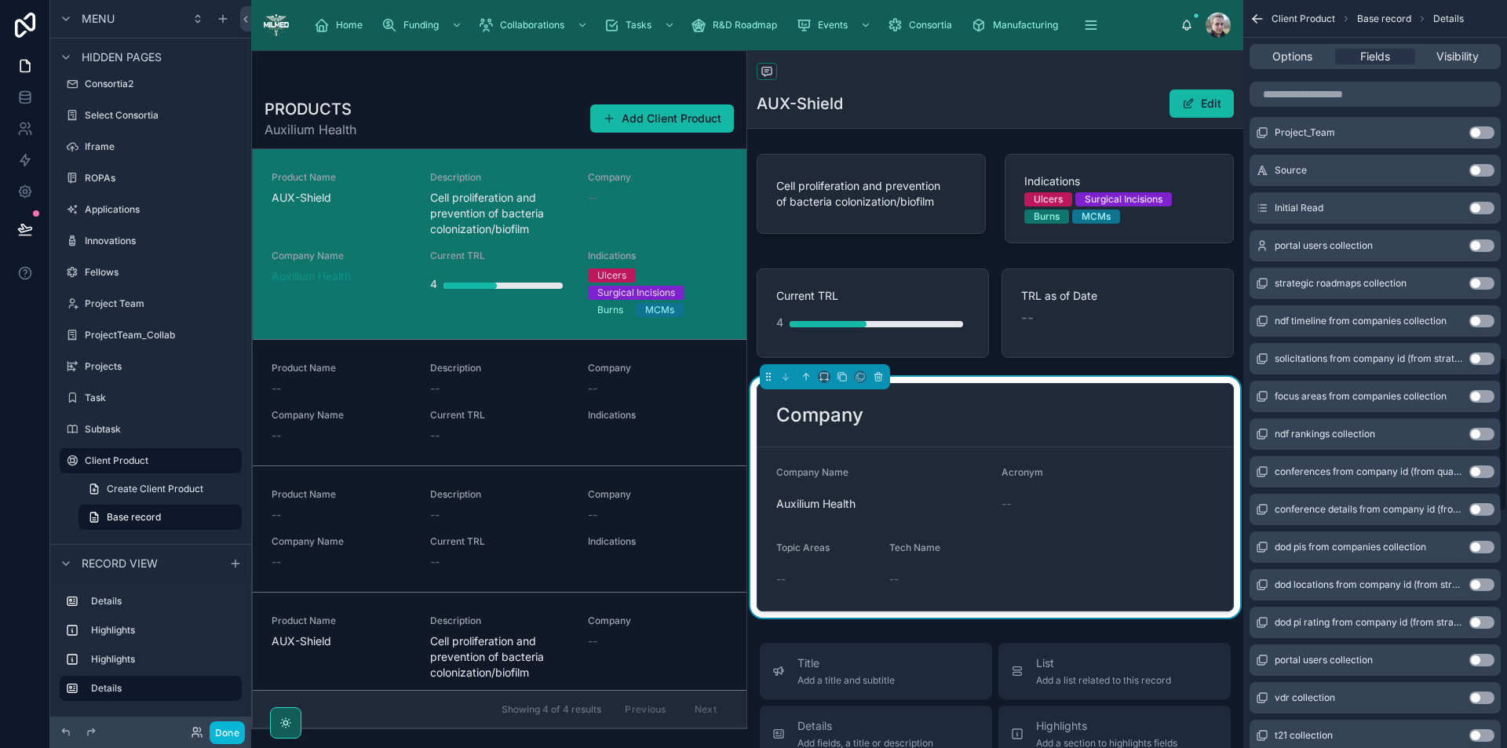
click at [1485, 357] on button "Use setting" at bounding box center [1482, 359] width 25 height 13
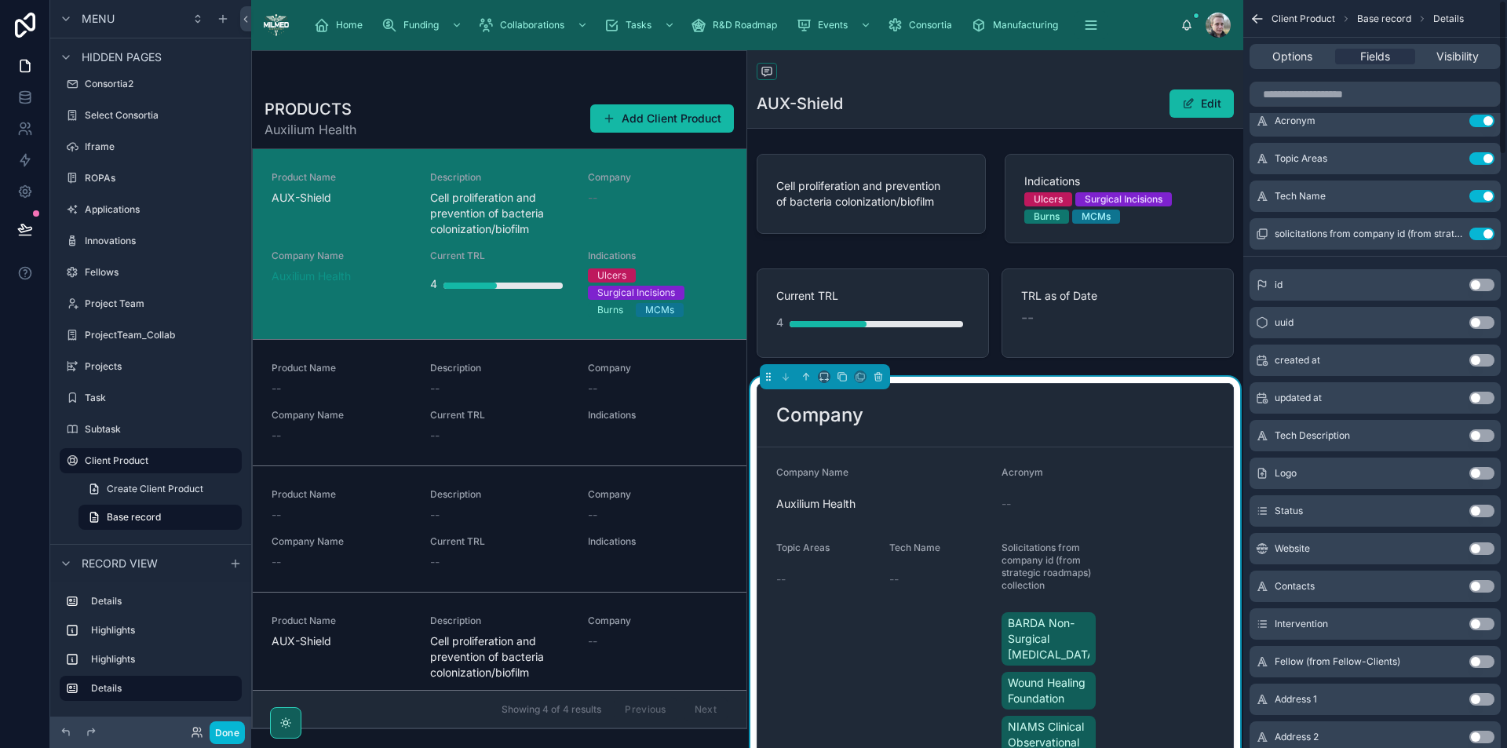
scroll to position [0, 0]
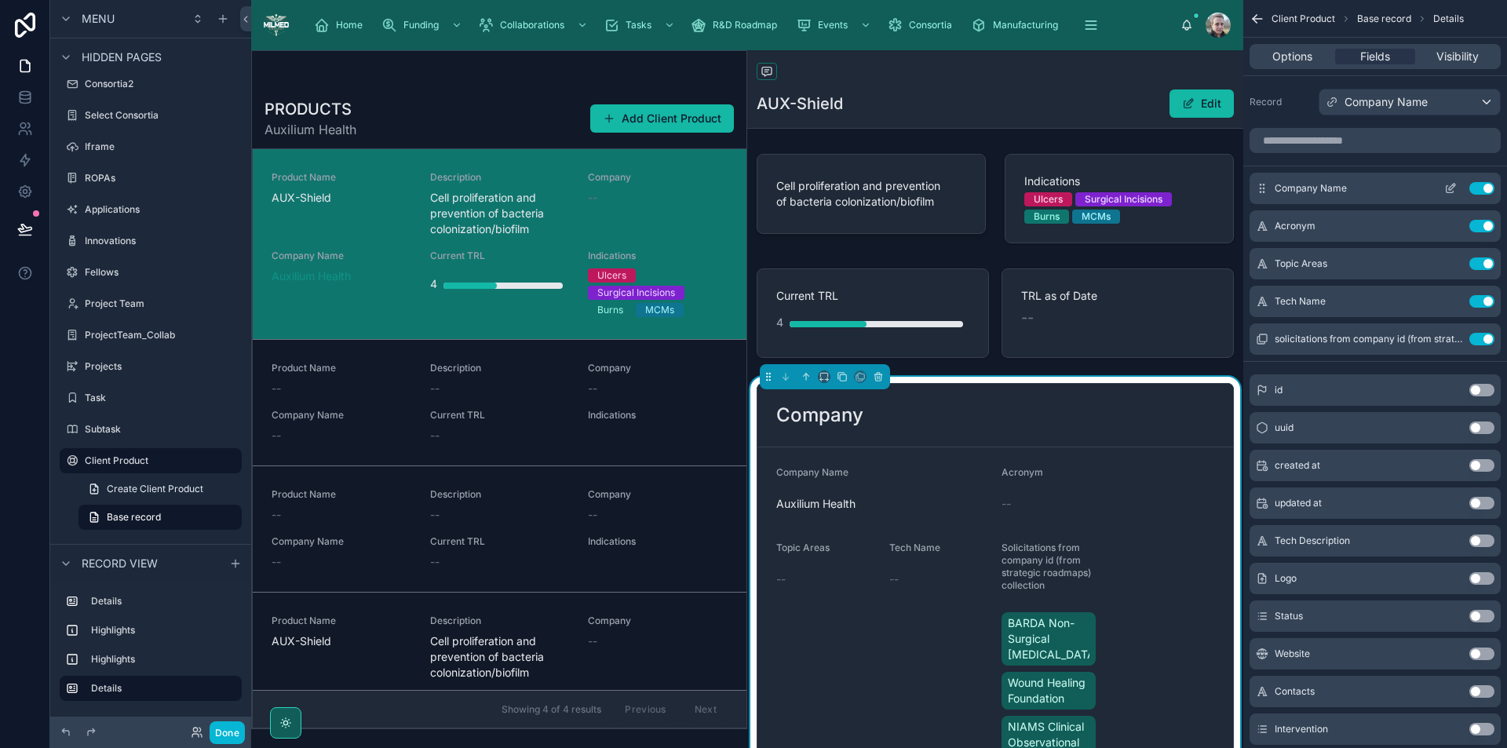
click at [1483, 186] on button "Use setting" at bounding box center [1482, 188] width 25 height 13
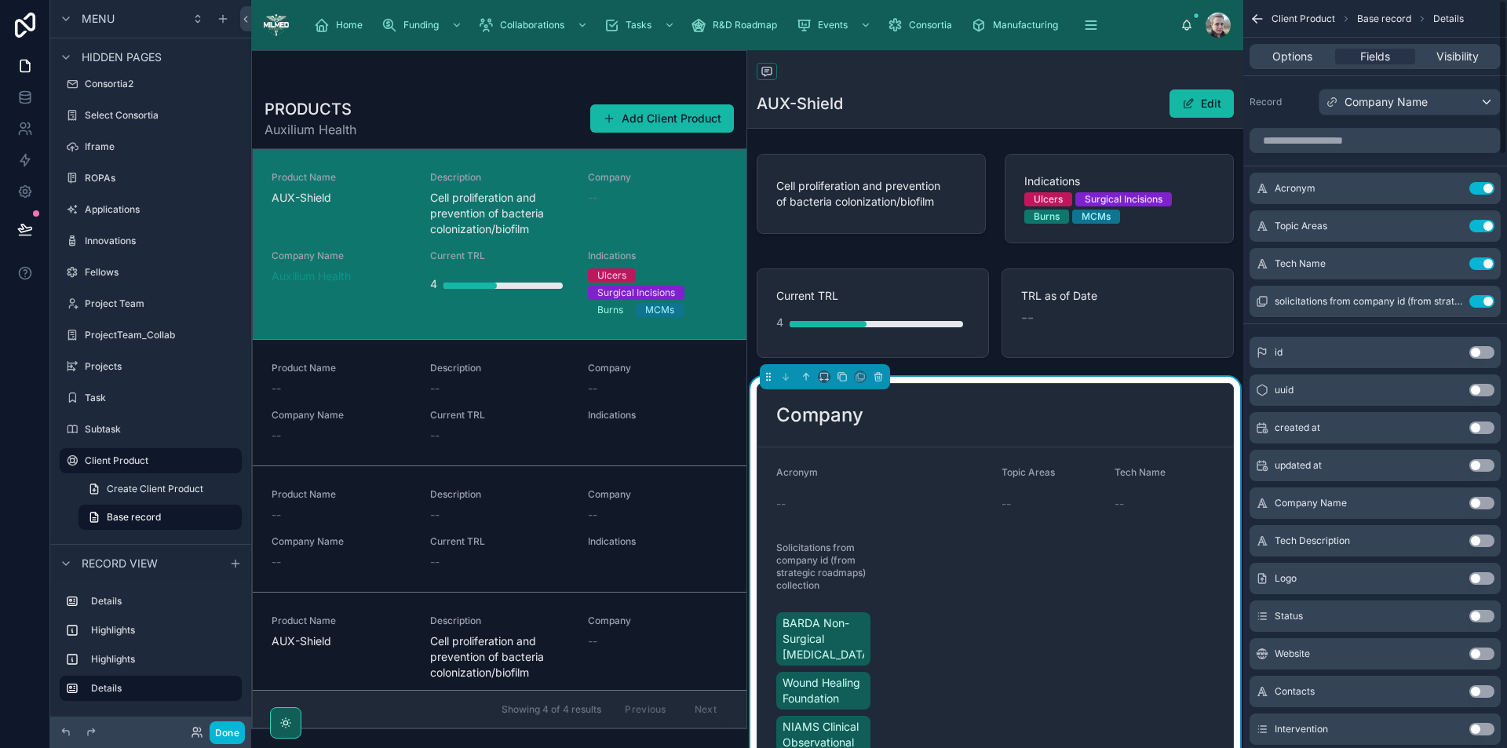
click at [1483, 186] on button "Use setting" at bounding box center [1482, 188] width 25 height 13
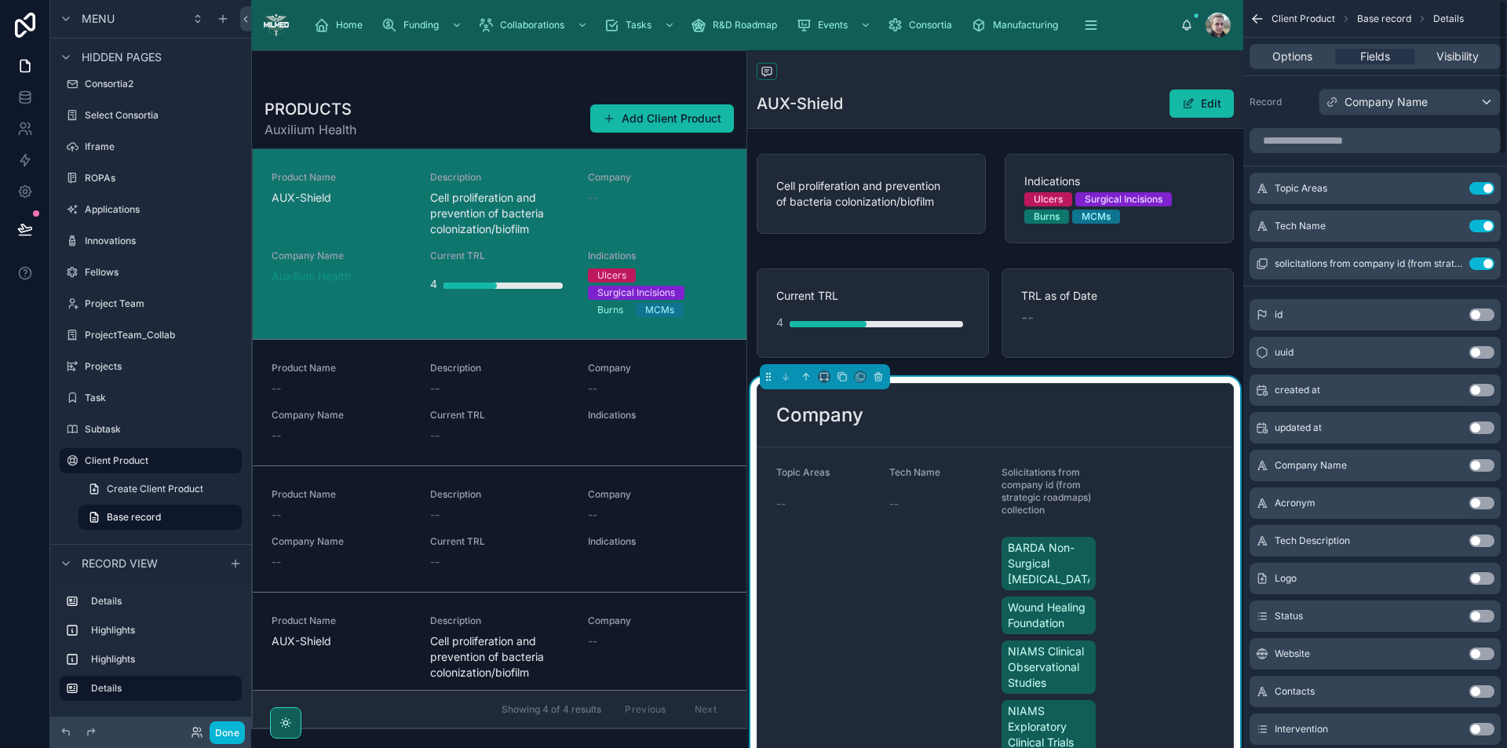
click at [1483, 186] on button "Use setting" at bounding box center [1482, 188] width 25 height 13
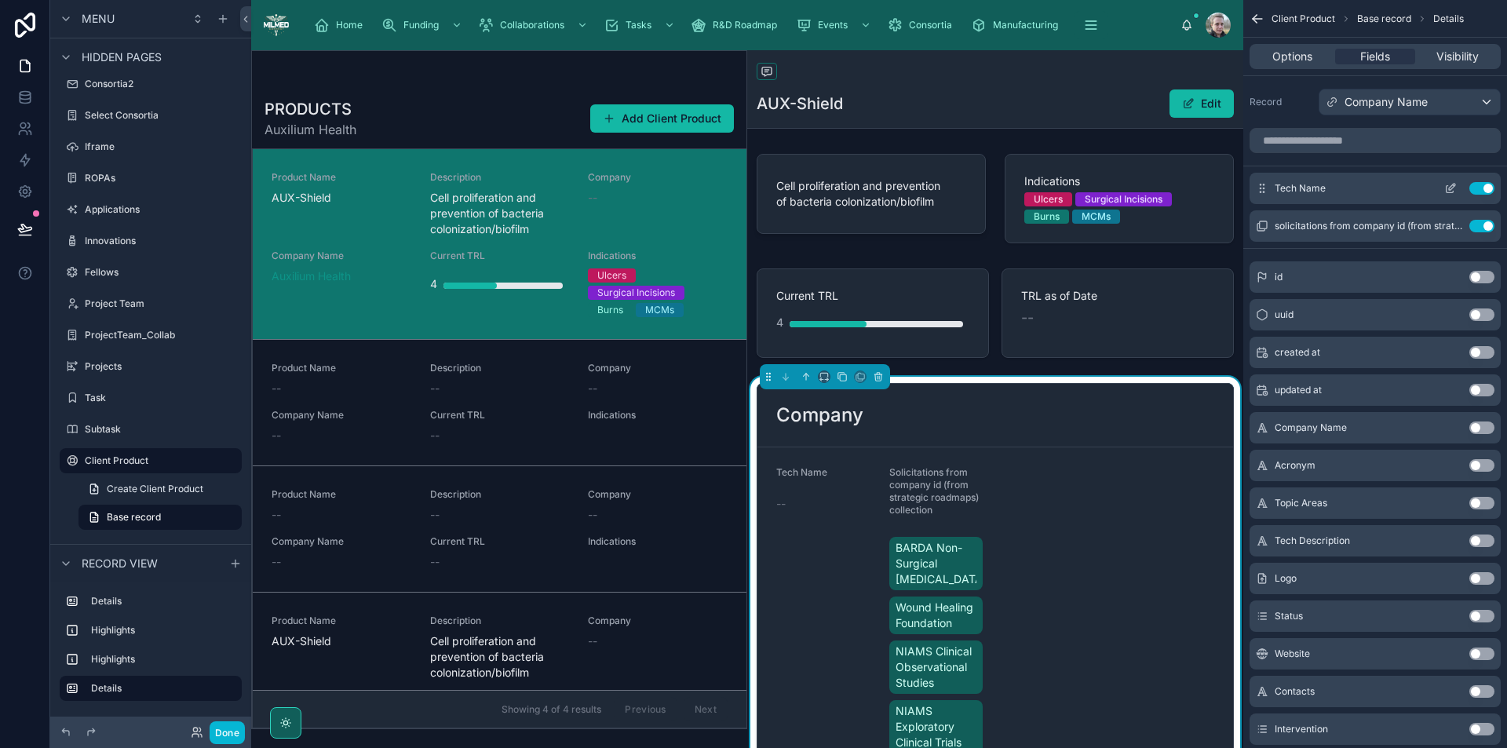
click at [1482, 188] on button "Use setting" at bounding box center [1482, 188] width 25 height 13
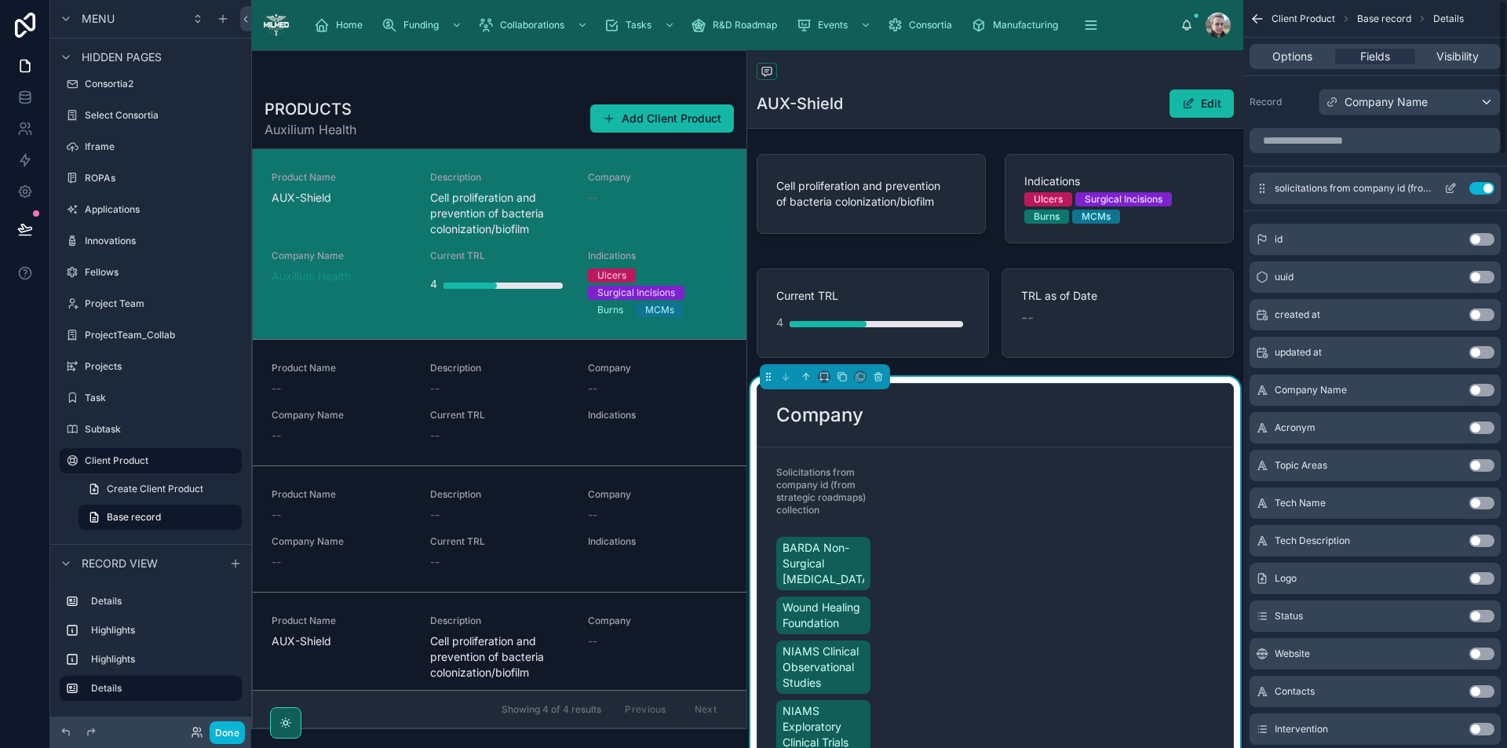
click at [1453, 186] on icon "scrollable content" at bounding box center [1451, 188] width 13 height 13
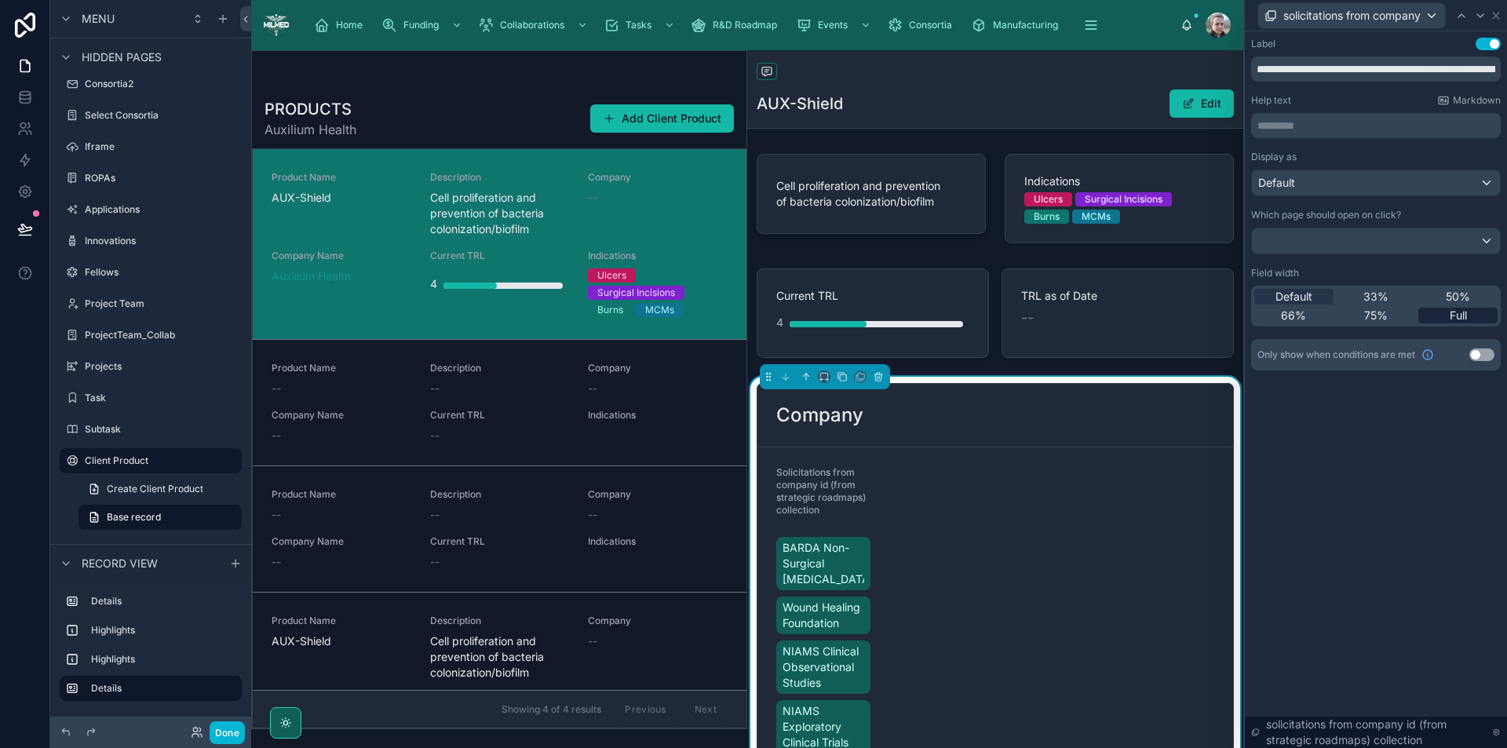
click at [1440, 311] on div "Full" at bounding box center [1458, 316] width 79 height 16
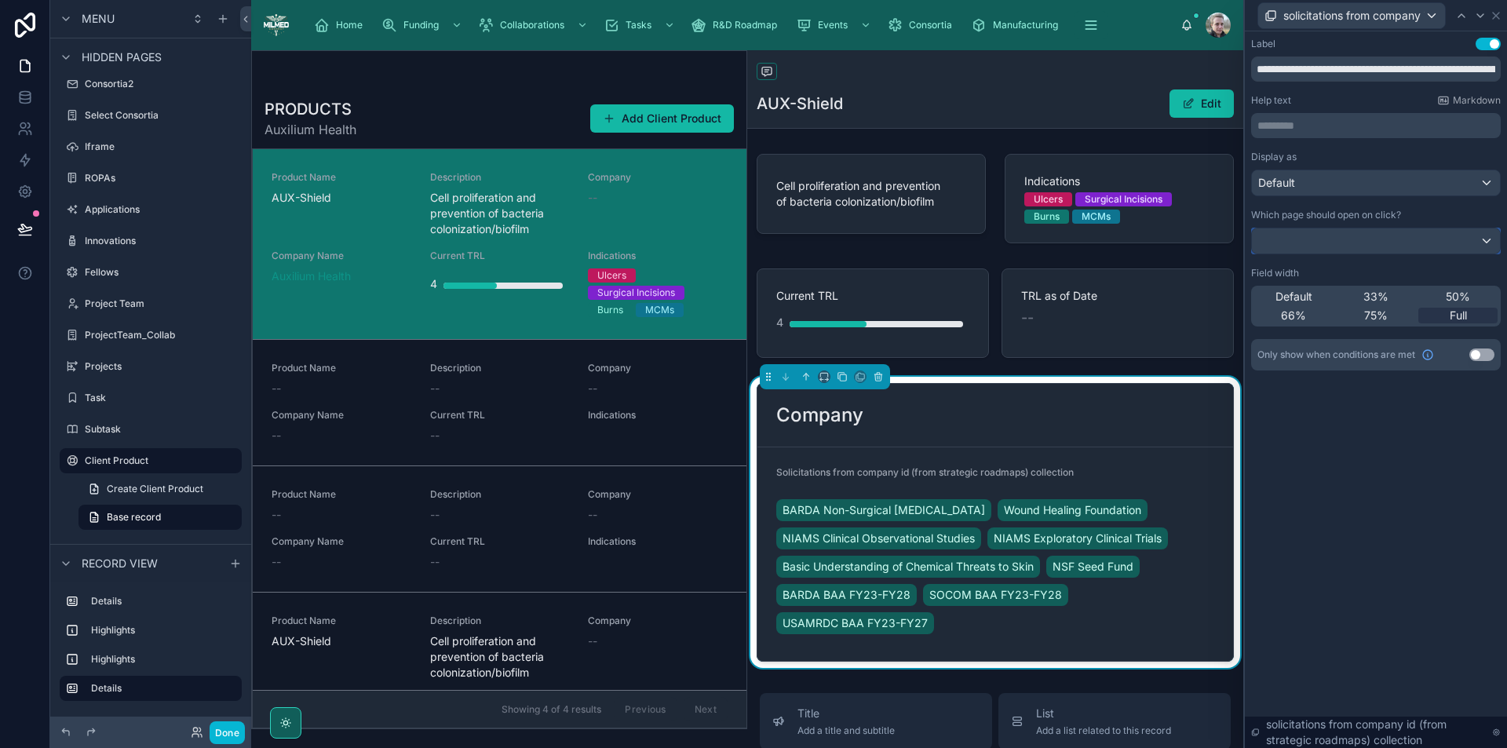
click at [1401, 241] on div at bounding box center [1376, 240] width 248 height 25
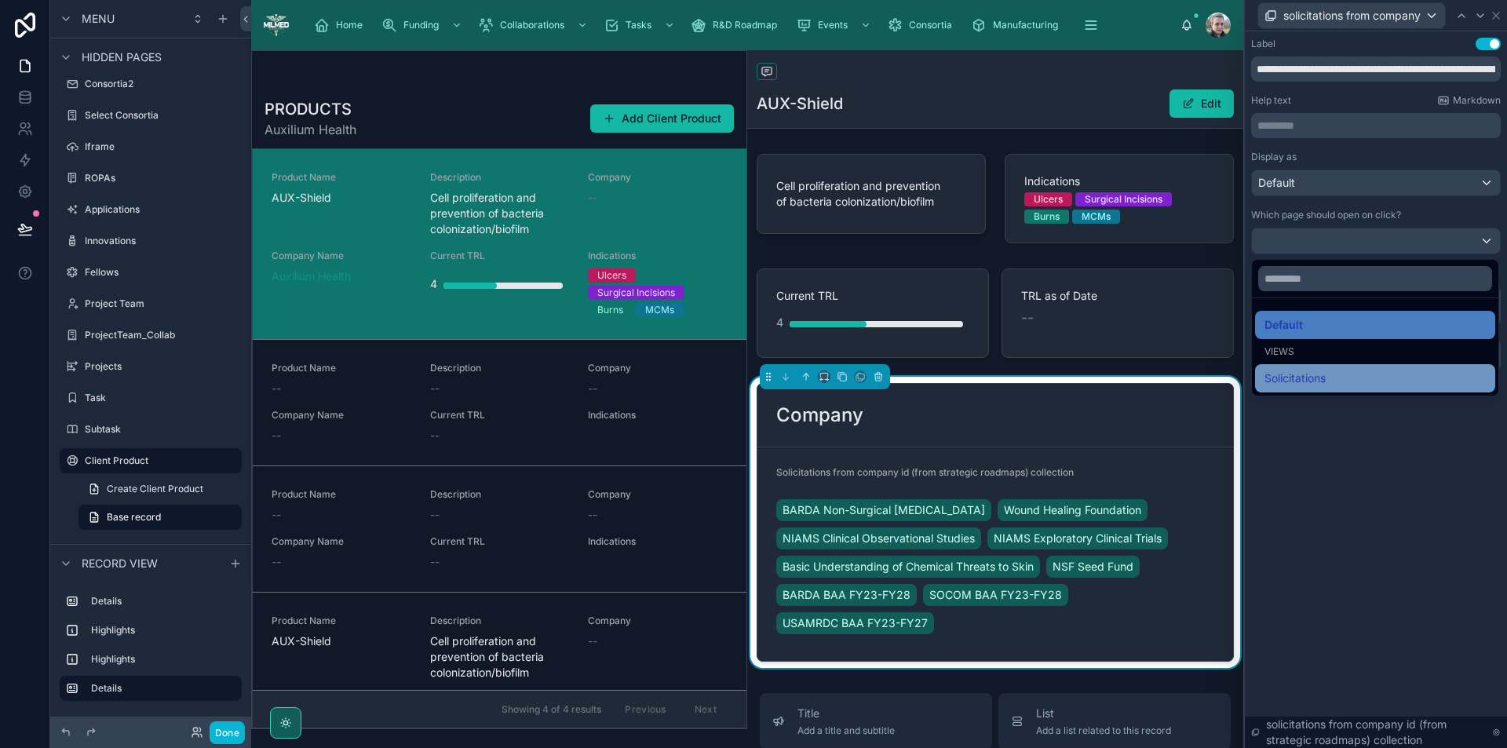
click at [1335, 384] on div "Solicitations" at bounding box center [1375, 378] width 221 height 19
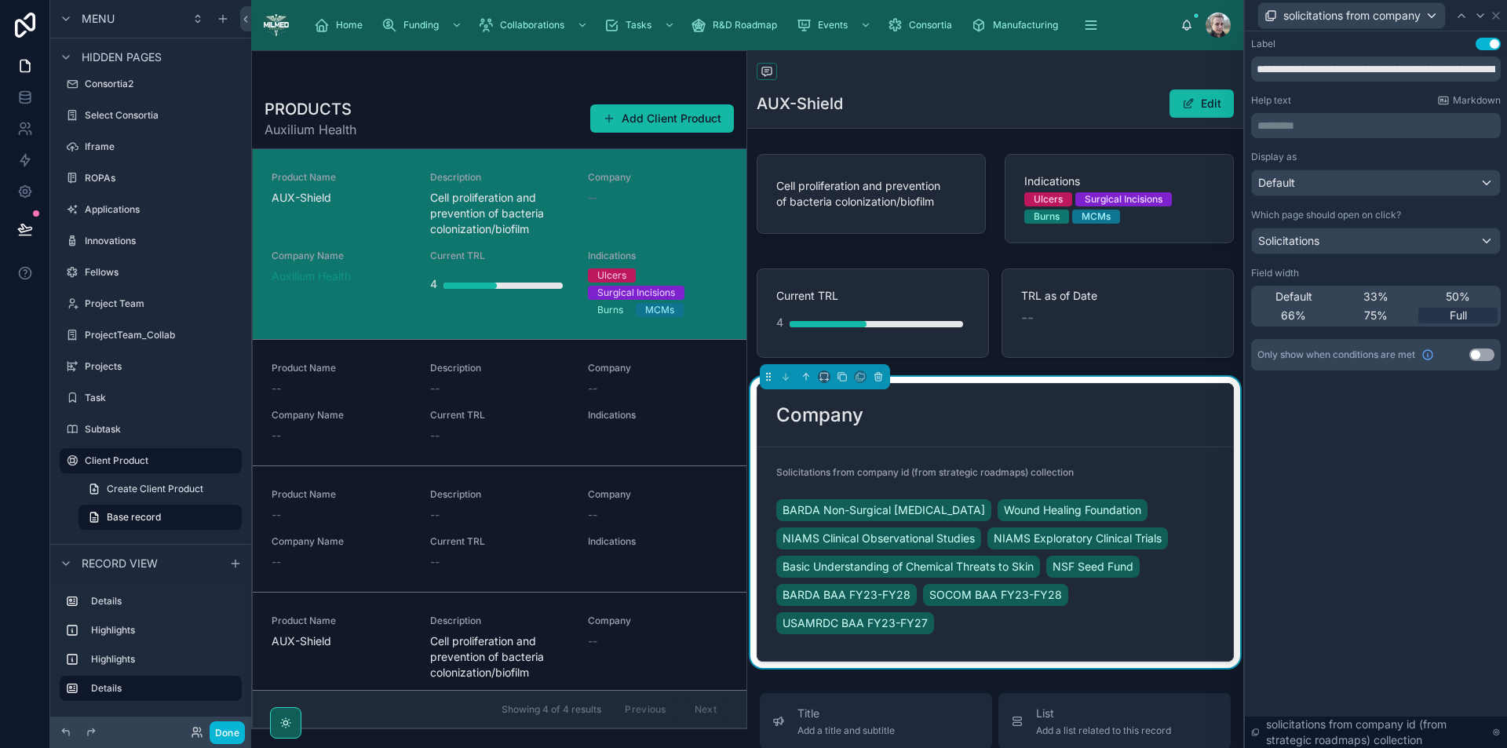
click at [1486, 46] on button "Use setting" at bounding box center [1488, 44] width 25 height 13
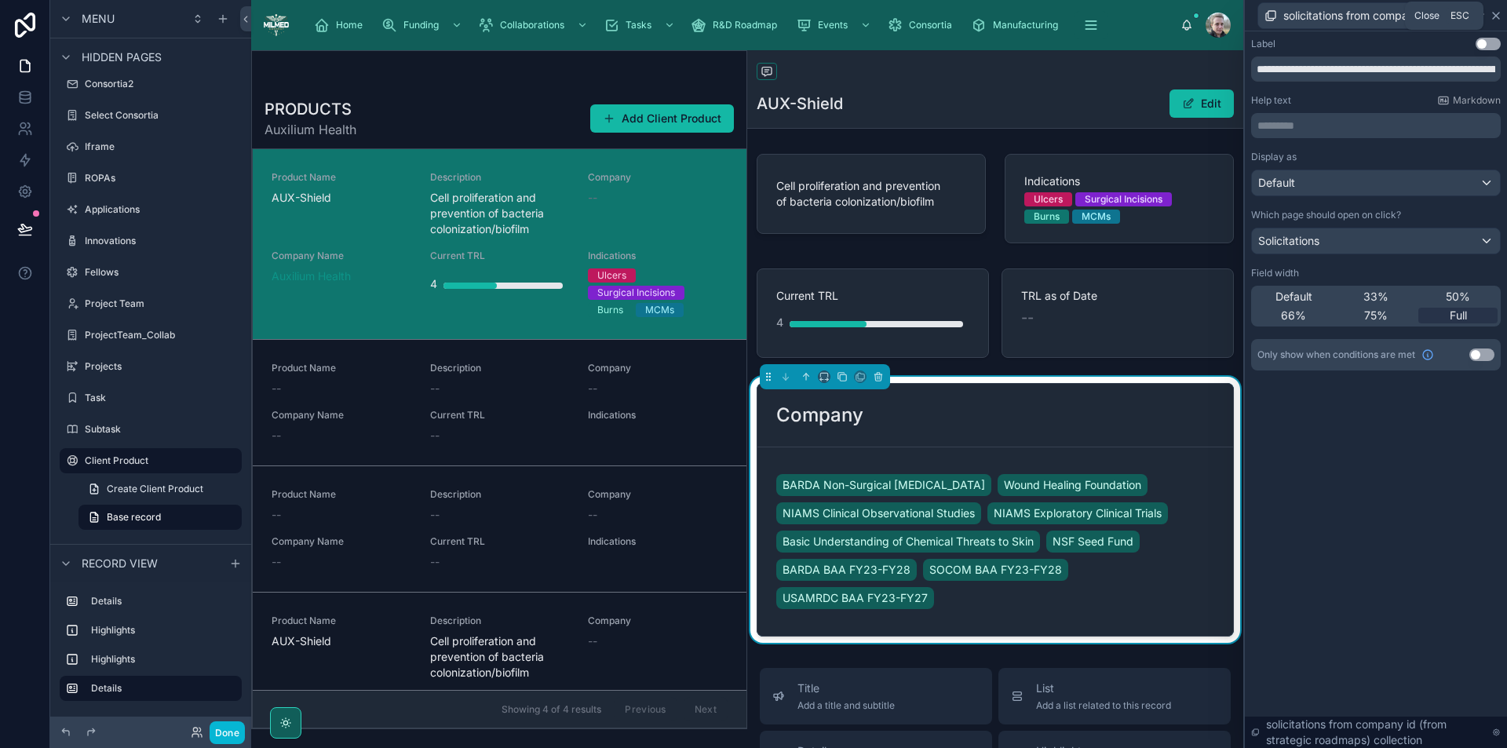
click at [1497, 16] on icon at bounding box center [1496, 16] width 6 height 6
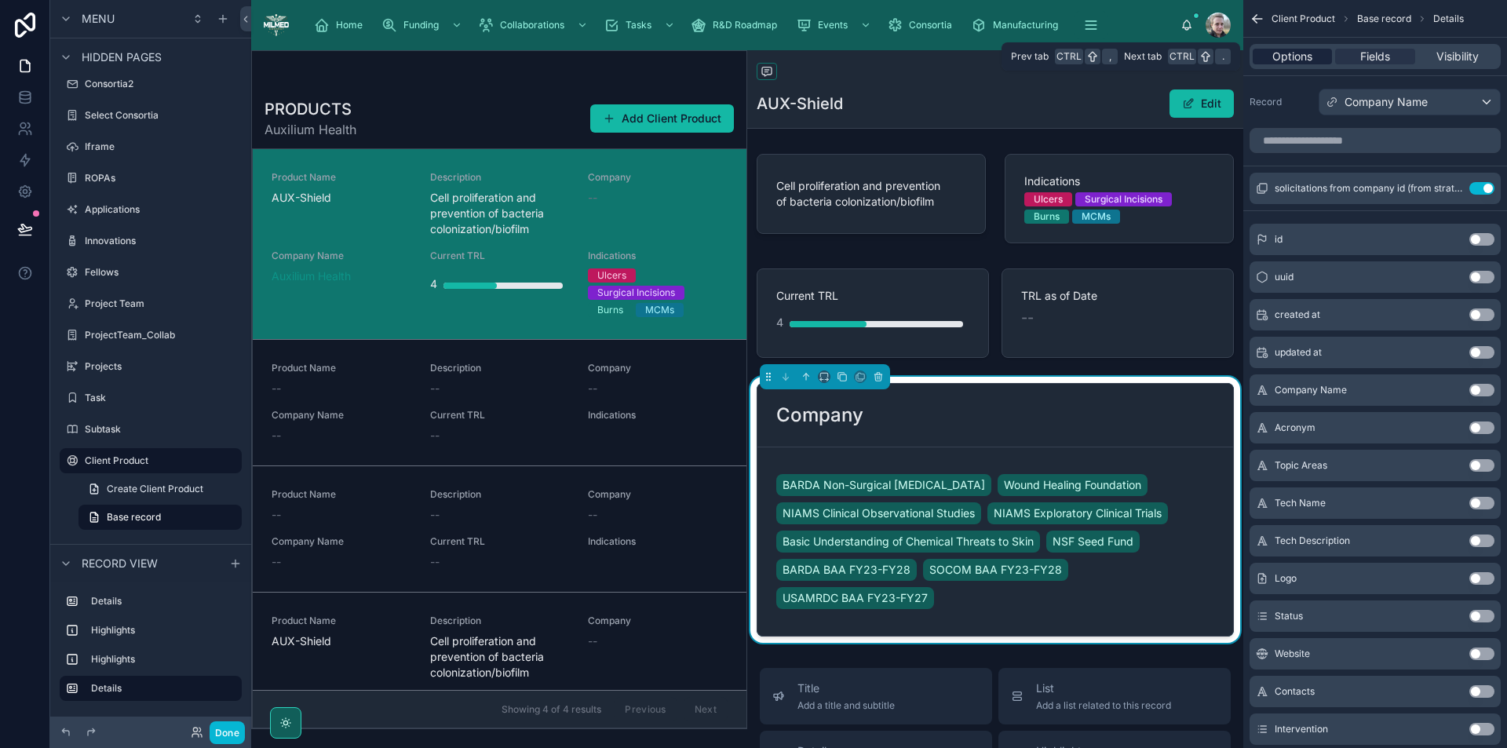
click at [1321, 59] on div "Options" at bounding box center [1292, 57] width 79 height 16
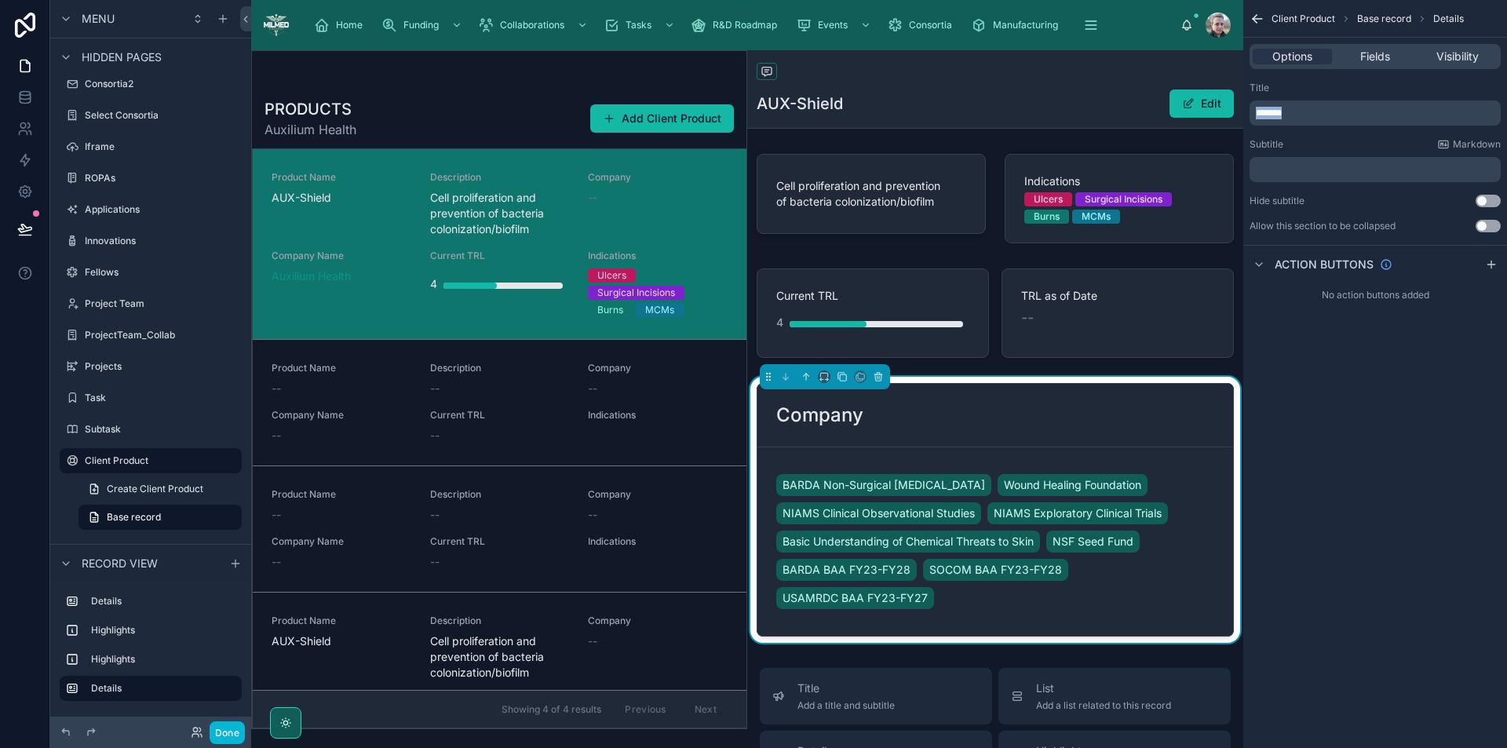
drag, startPoint x: 1330, startPoint y: 108, endPoint x: 1145, endPoint y: 105, distance: 184.5
click at [1145, 105] on div "Home Funding Collaborations Tasks R&D Roadmap Events Consortia Manufacturing Kn…" at bounding box center [879, 374] width 1256 height 748
click at [1102, 488] on span "Wound Healing Foundation" at bounding box center [1072, 485] width 137 height 16
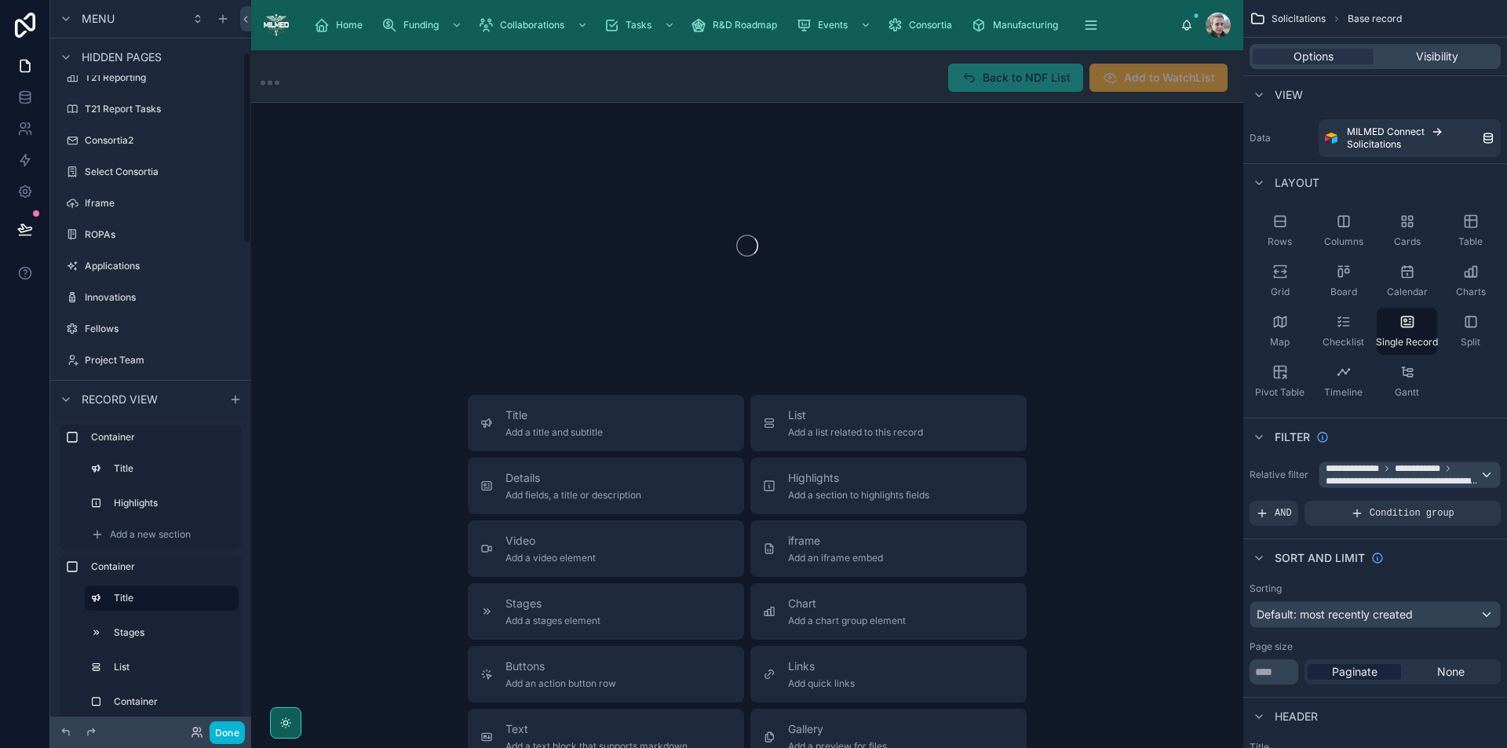
scroll to position [199, 0]
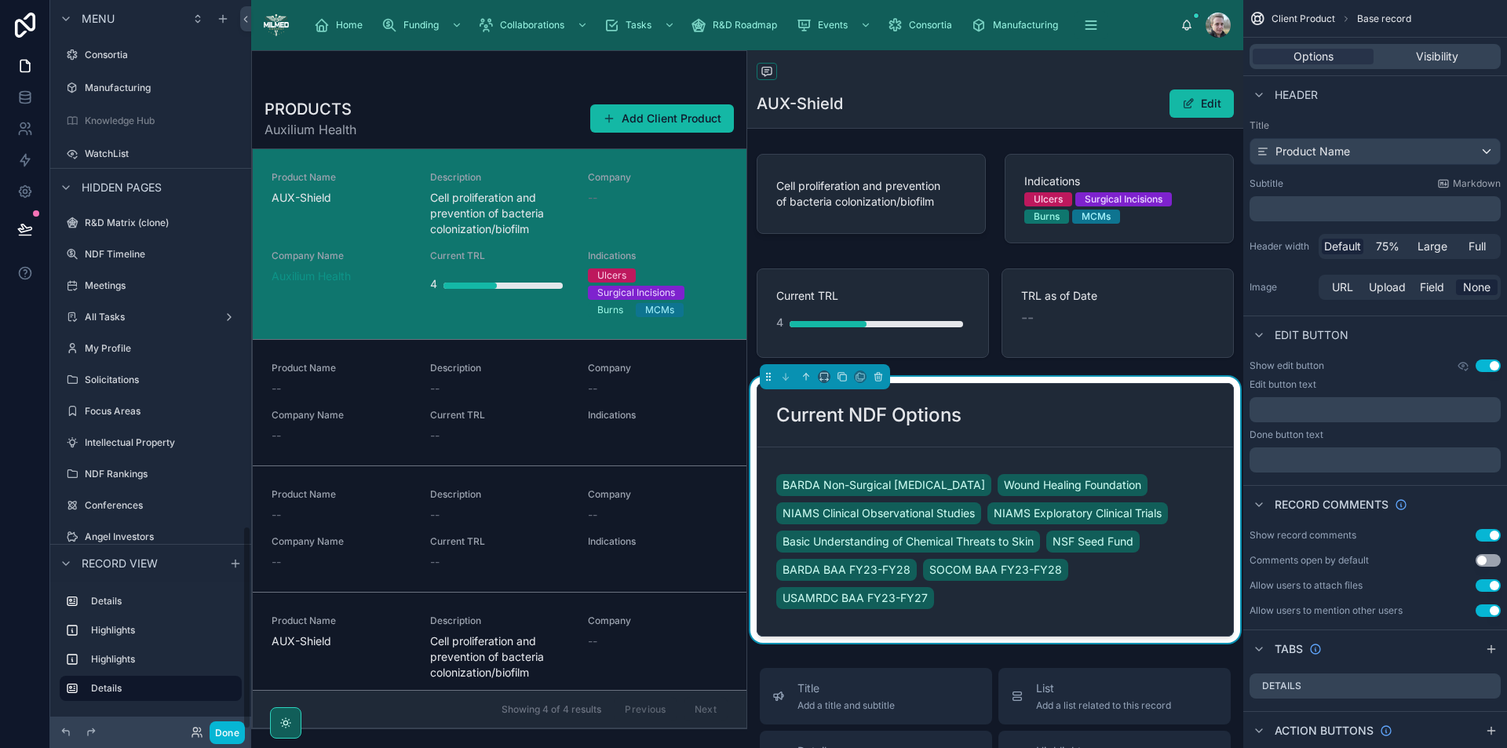
scroll to position [1877, 0]
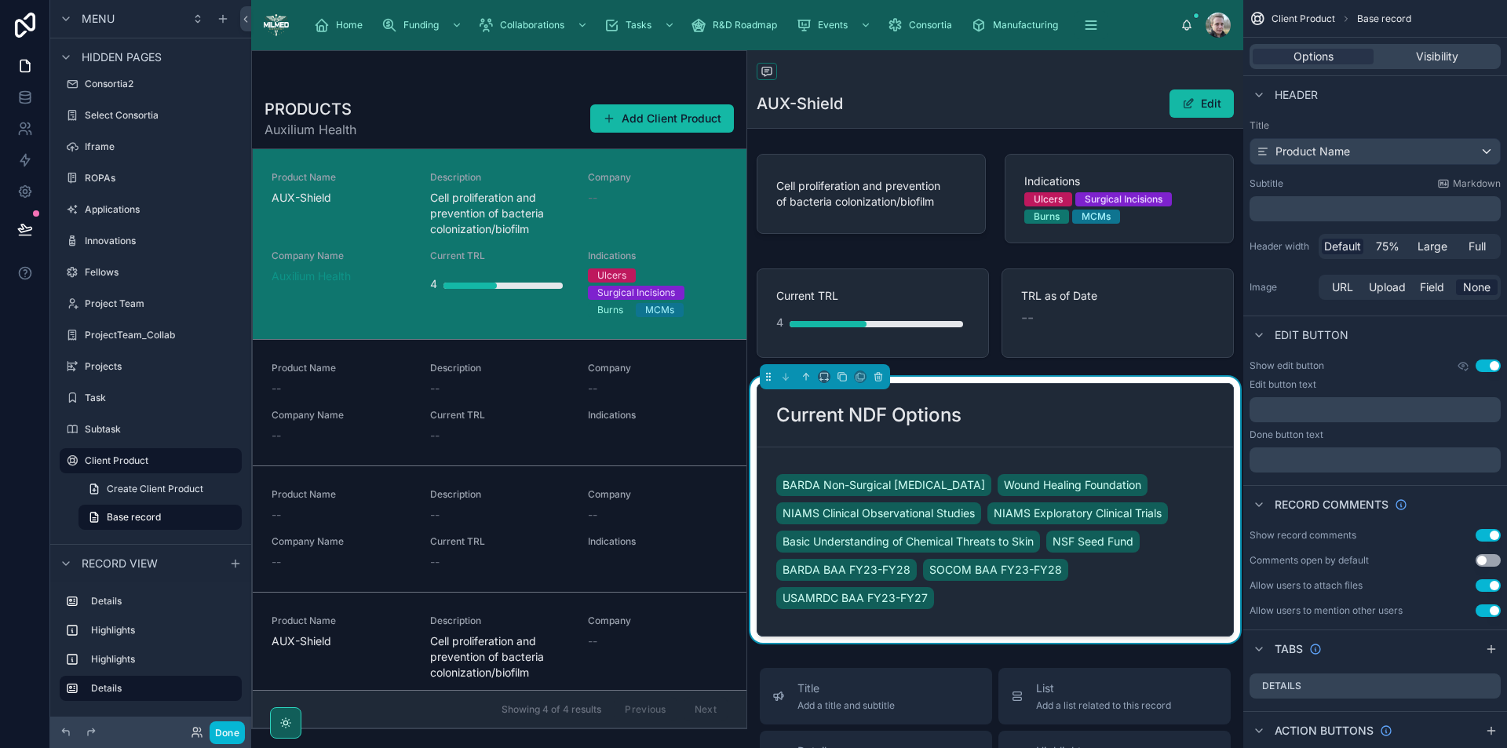
click at [675, 234] on div "Company --" at bounding box center [658, 204] width 140 height 66
click at [1383, 17] on span "Base record" at bounding box center [1384, 19] width 54 height 13
click at [140, 516] on span "Base record" at bounding box center [134, 517] width 54 height 13
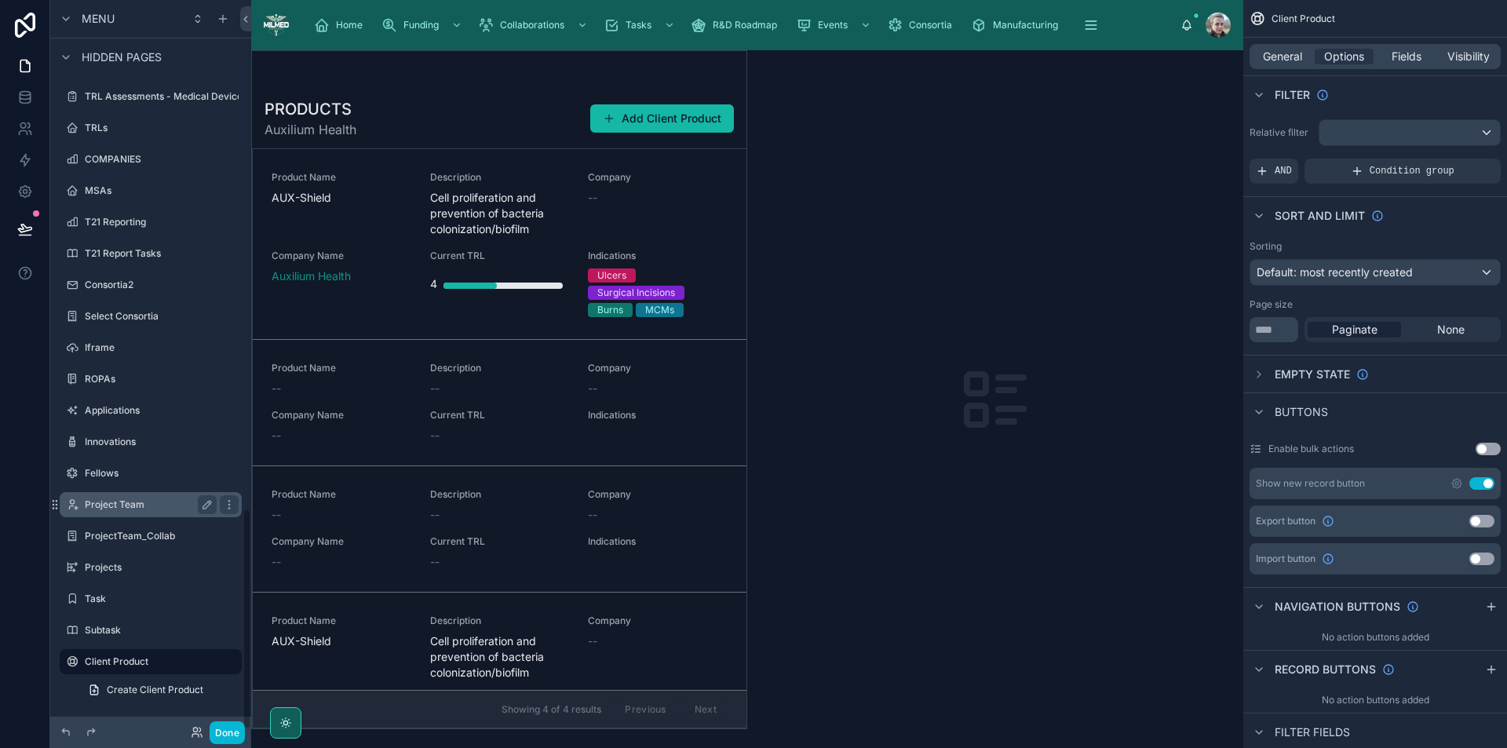
scroll to position [1676, 0]
click at [1405, 126] on div "scrollable content" at bounding box center [1410, 132] width 181 height 25
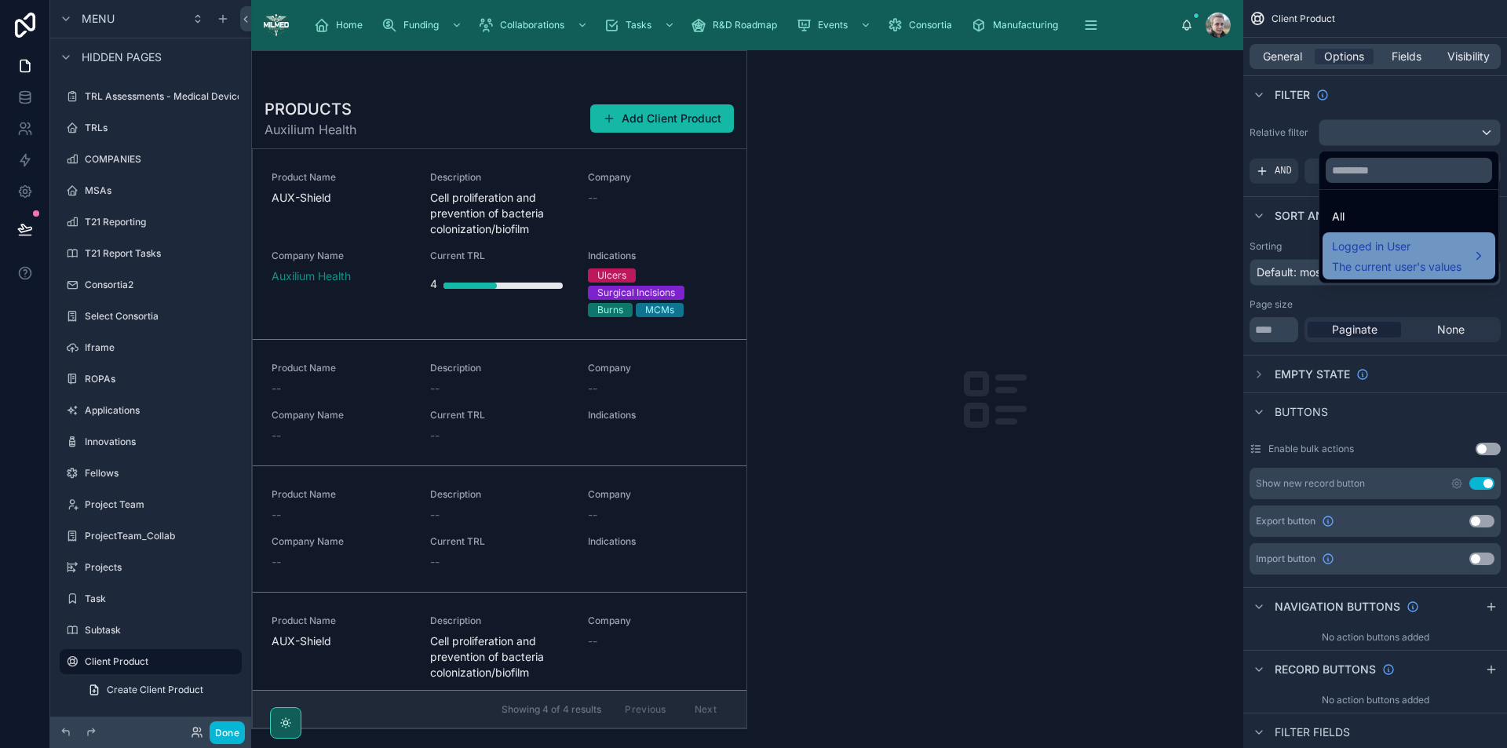
click at [1391, 271] on span "The current user's values" at bounding box center [1397, 267] width 130 height 16
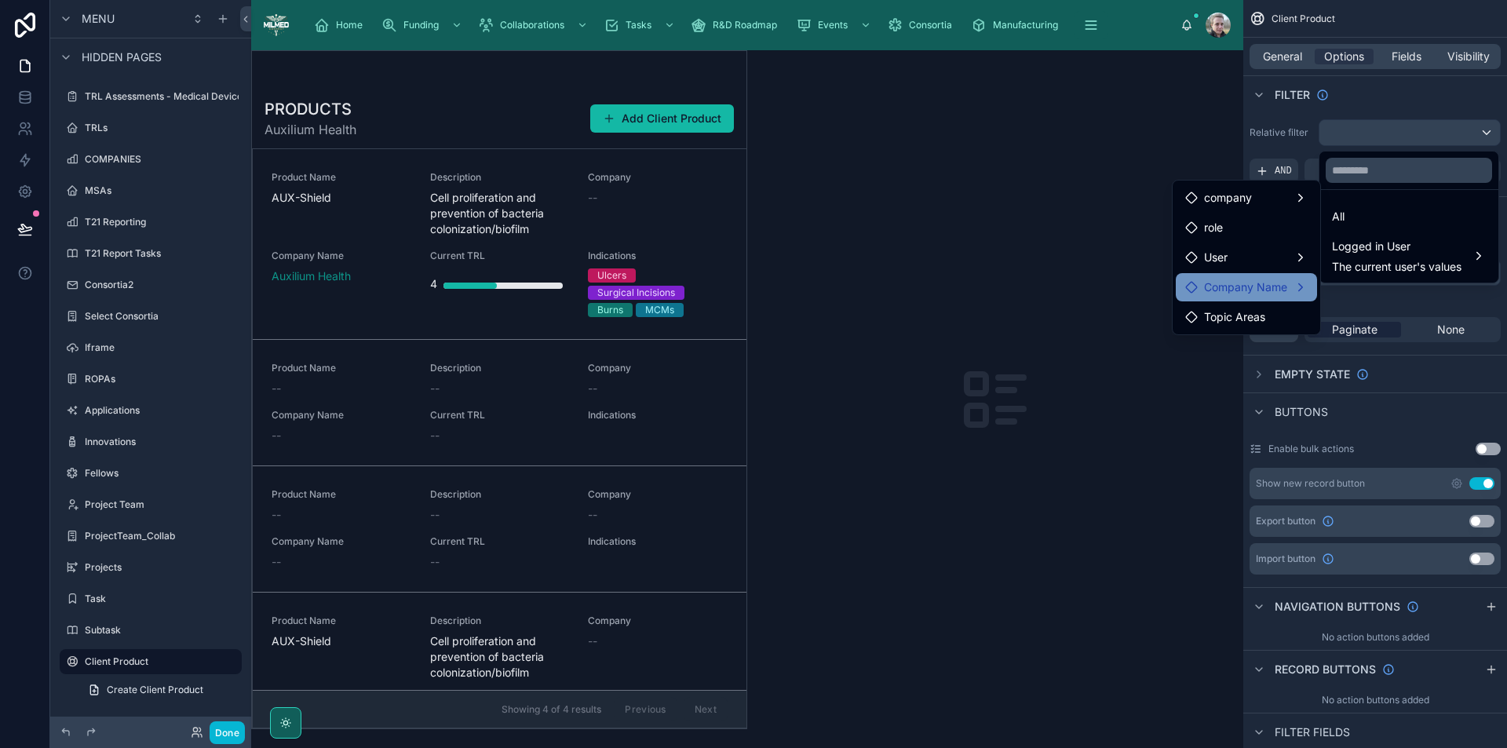
click at [1271, 291] on span "Company Name" at bounding box center [1245, 287] width 83 height 19
click at [1394, 287] on span "products collection" at bounding box center [1400, 289] width 98 height 19
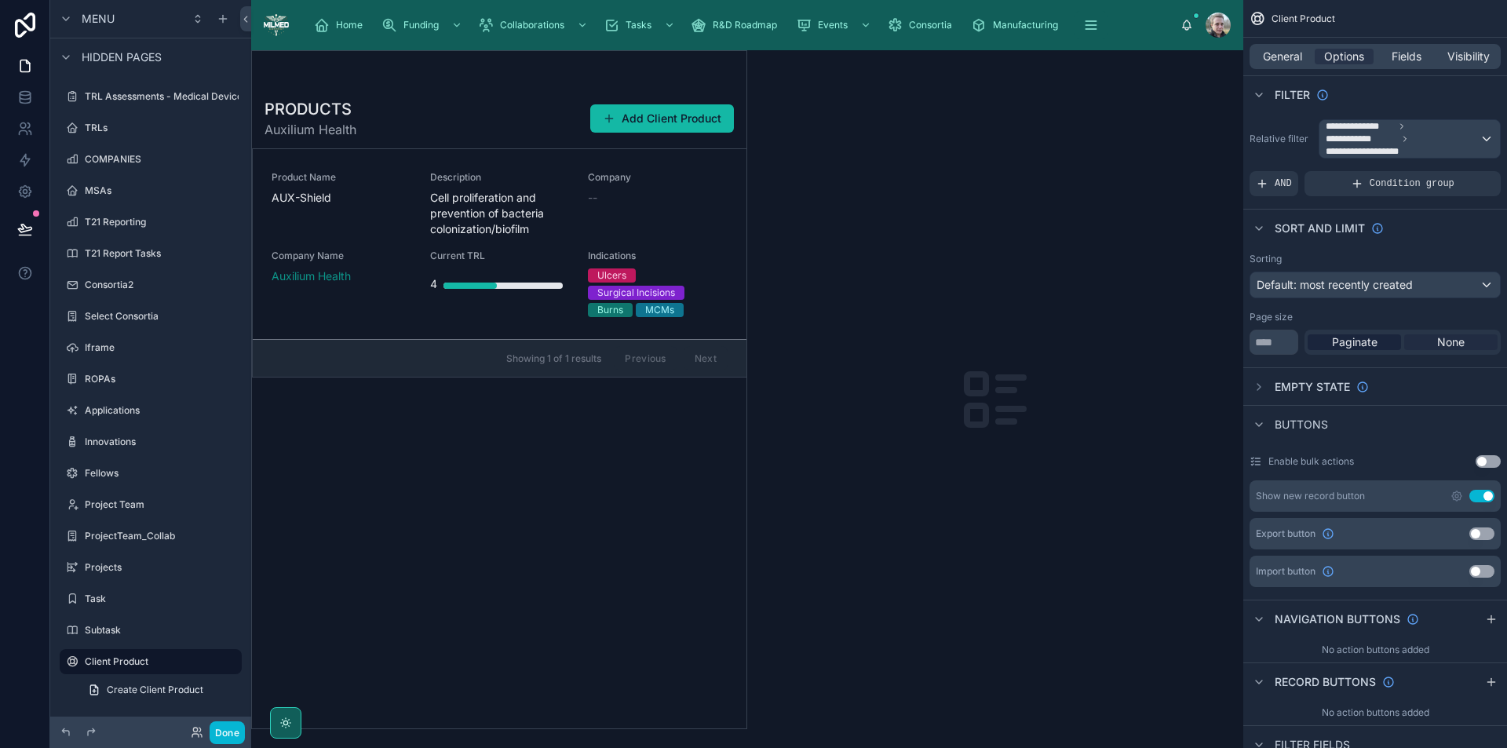
click at [1449, 345] on span "None" at bounding box center [1451, 342] width 27 height 16
click at [1449, 293] on div "Default: most recently created" at bounding box center [1376, 284] width 250 height 25
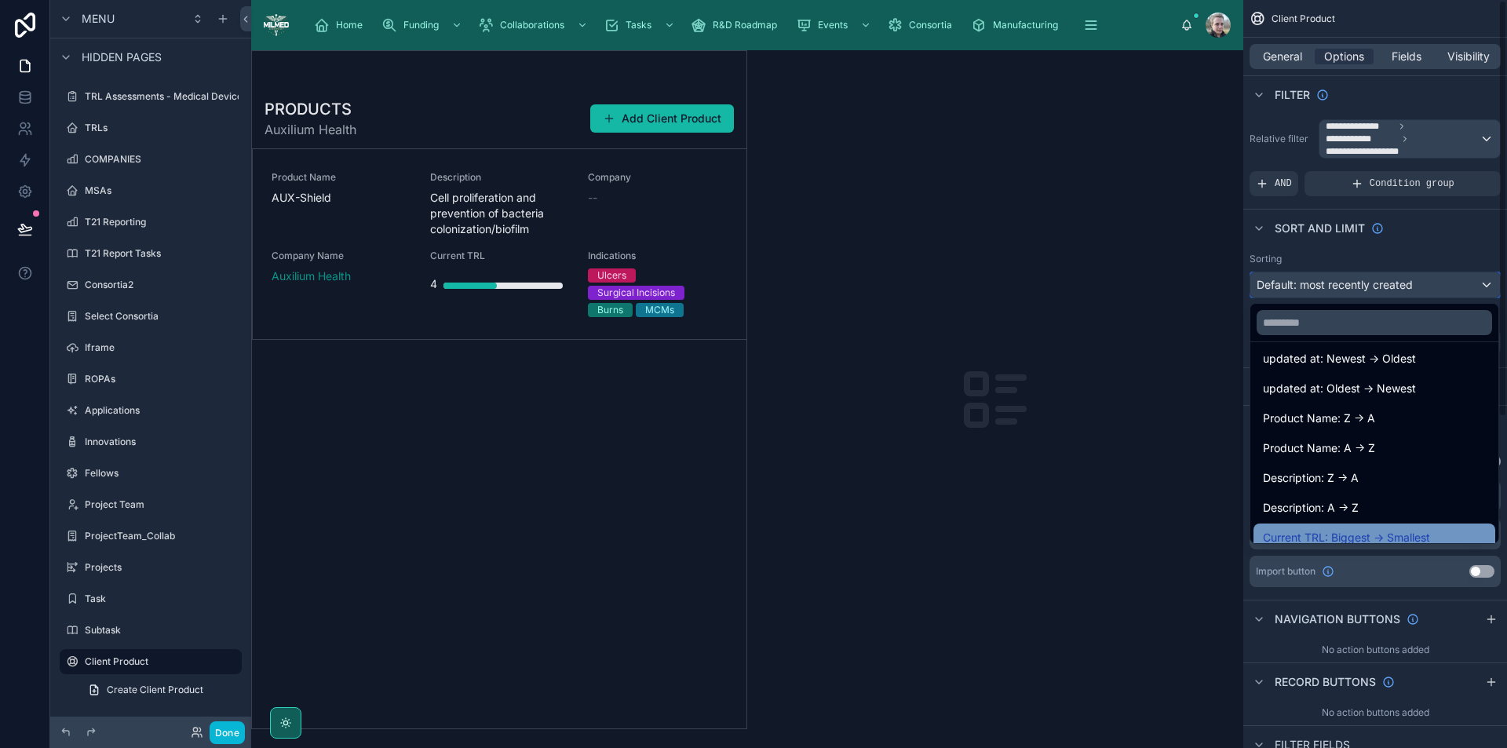
scroll to position [157, 0]
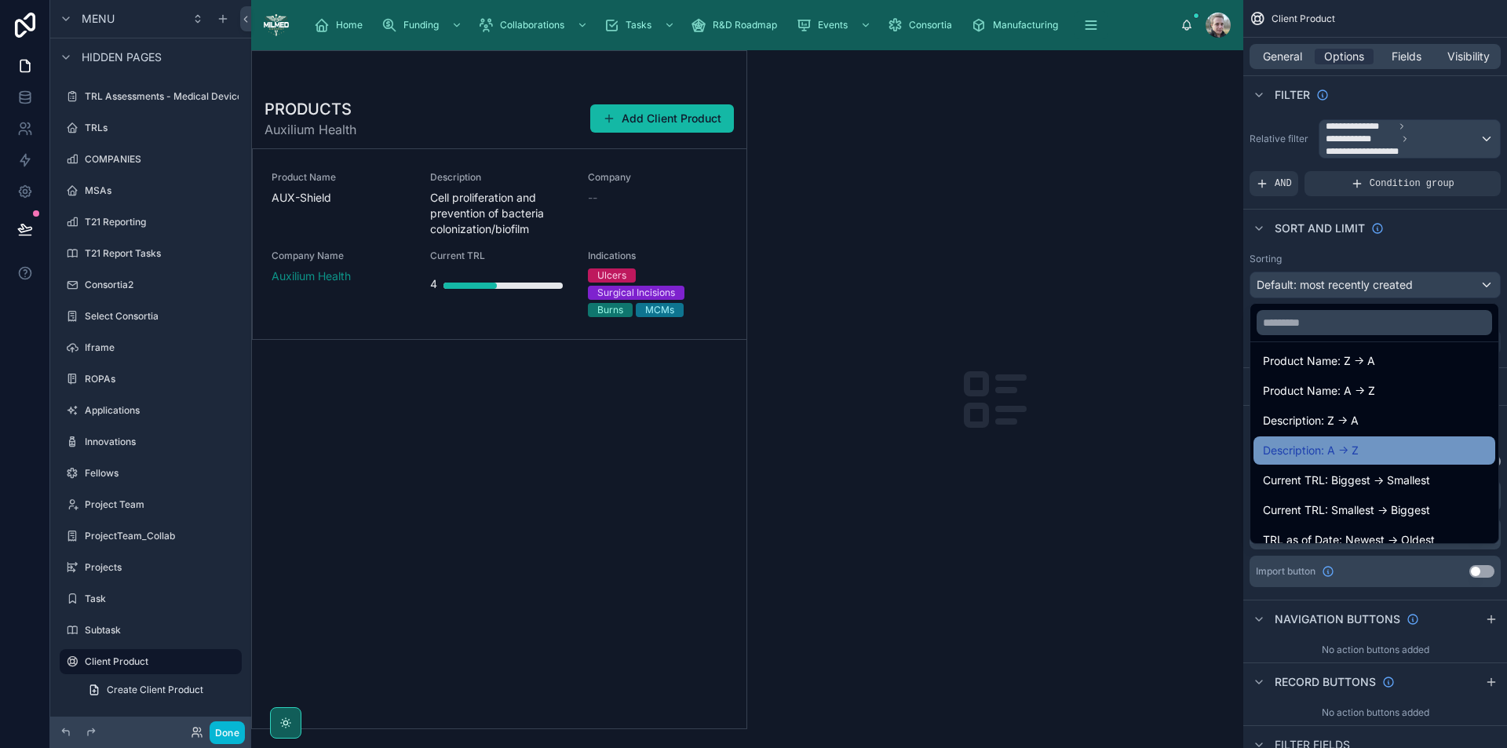
click at [1373, 447] on div "Description: A -> Z" at bounding box center [1374, 450] width 223 height 19
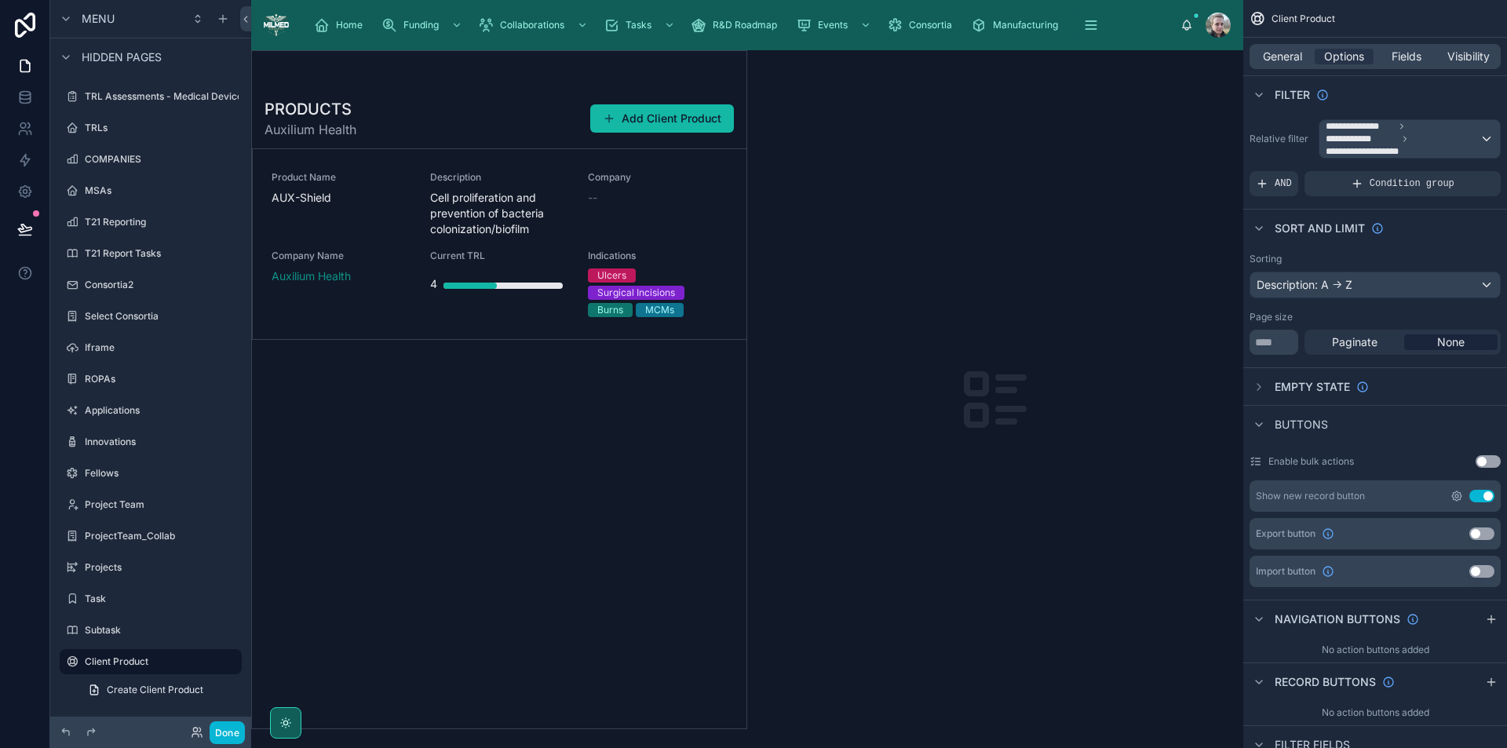
click at [1456, 496] on icon "scrollable content" at bounding box center [1457, 496] width 3 height 3
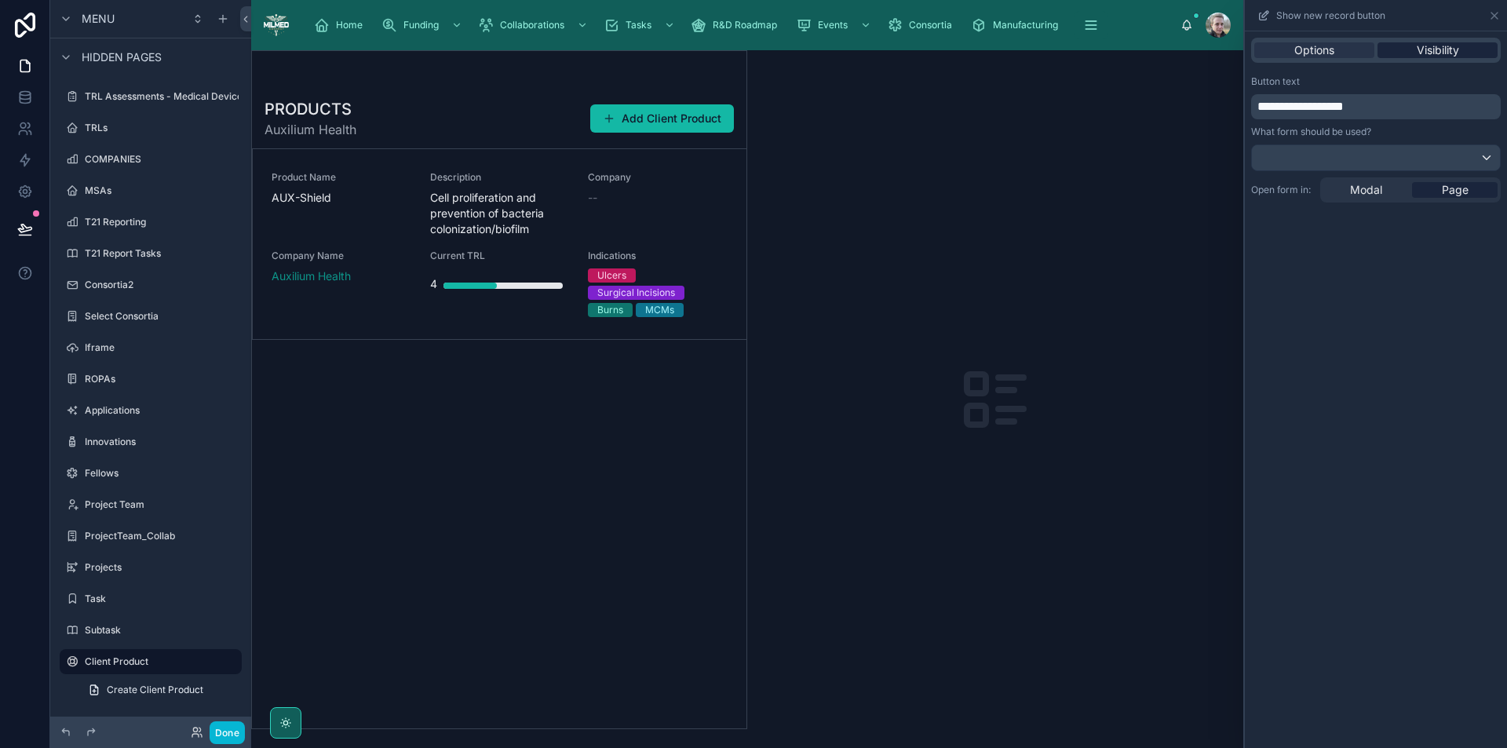
click at [1446, 49] on span "Visibility" at bounding box center [1438, 50] width 42 height 16
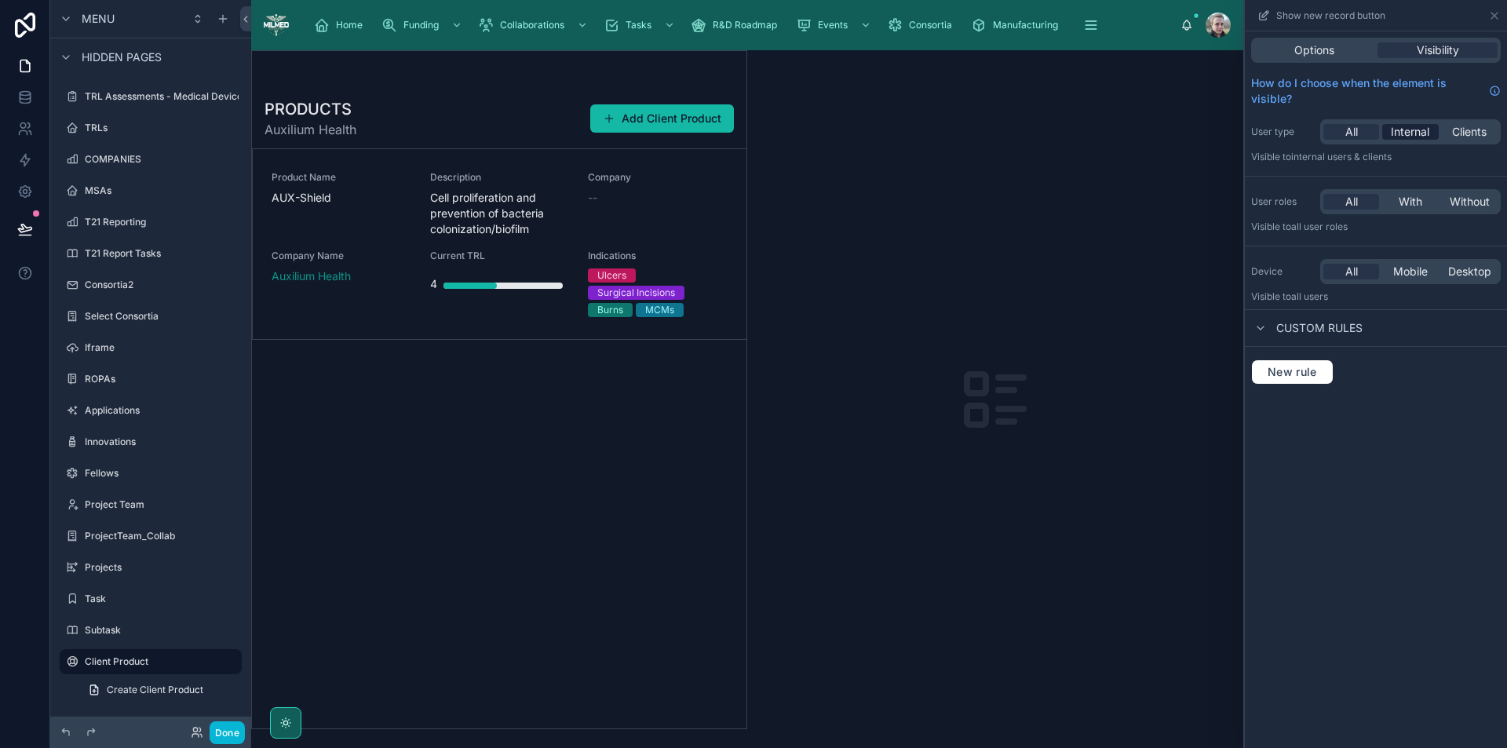
click at [1406, 130] on span "Internal" at bounding box center [1410, 132] width 38 height 16
click at [1499, 16] on icon at bounding box center [1495, 15] width 13 height 13
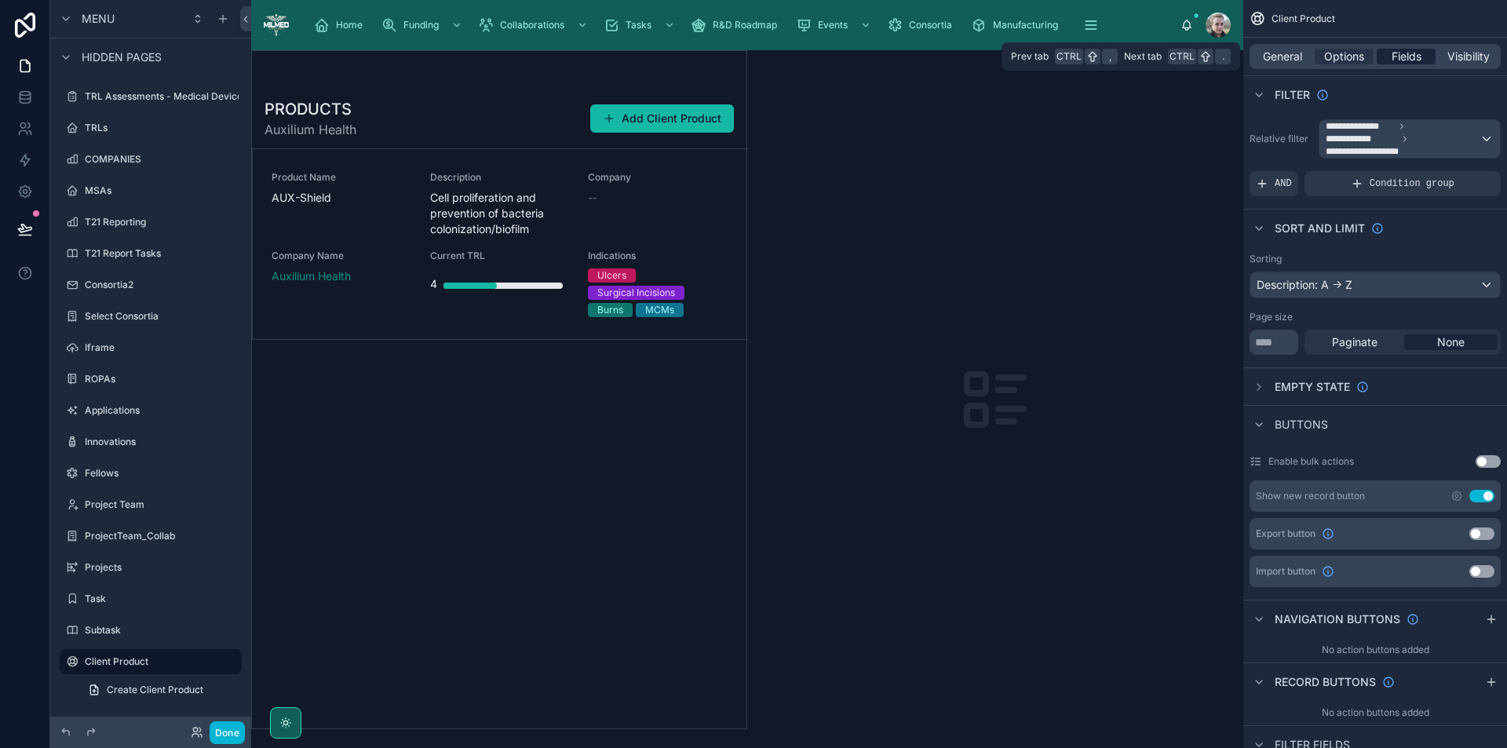
click at [1393, 53] on span "Fields" at bounding box center [1407, 57] width 30 height 16
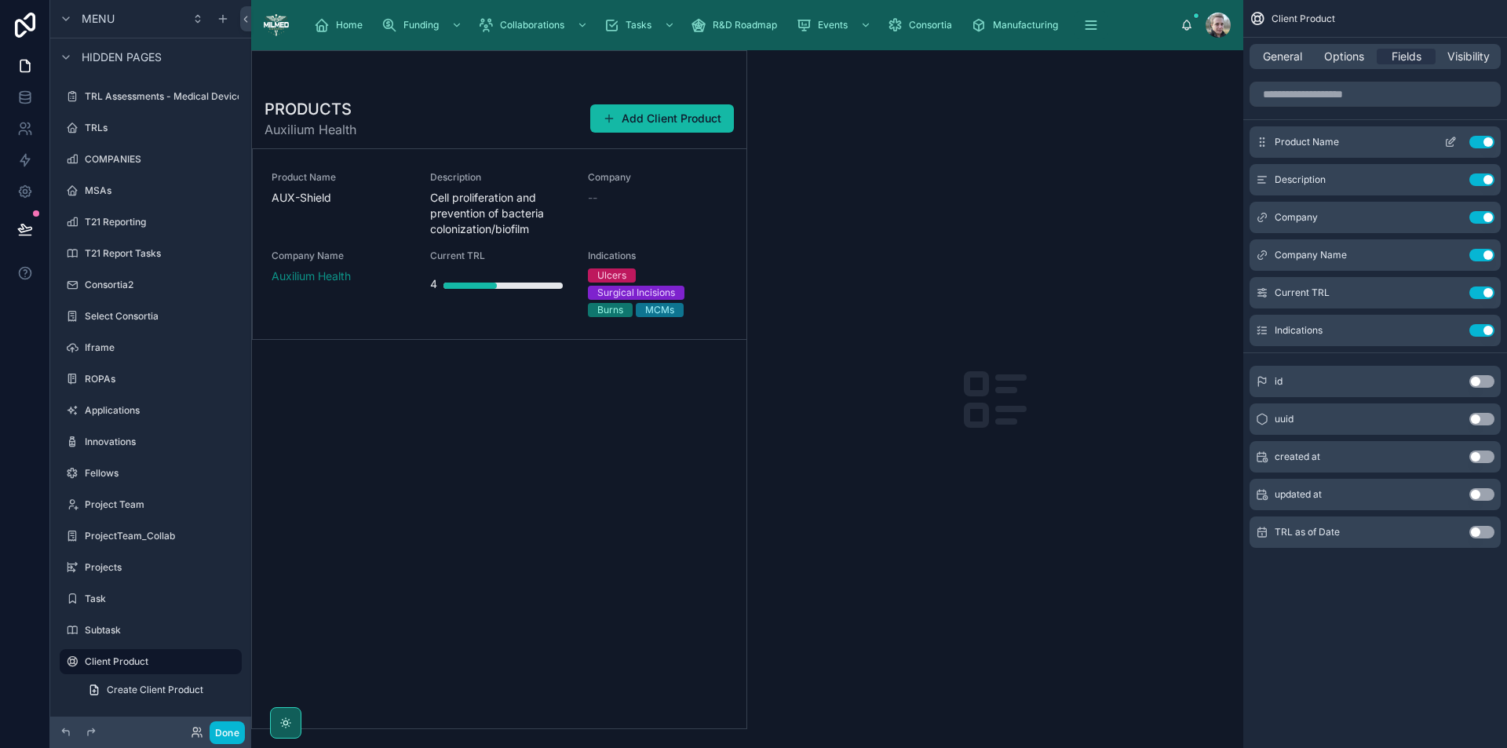
click at [1449, 139] on icon "scrollable content" at bounding box center [1451, 142] width 13 height 13
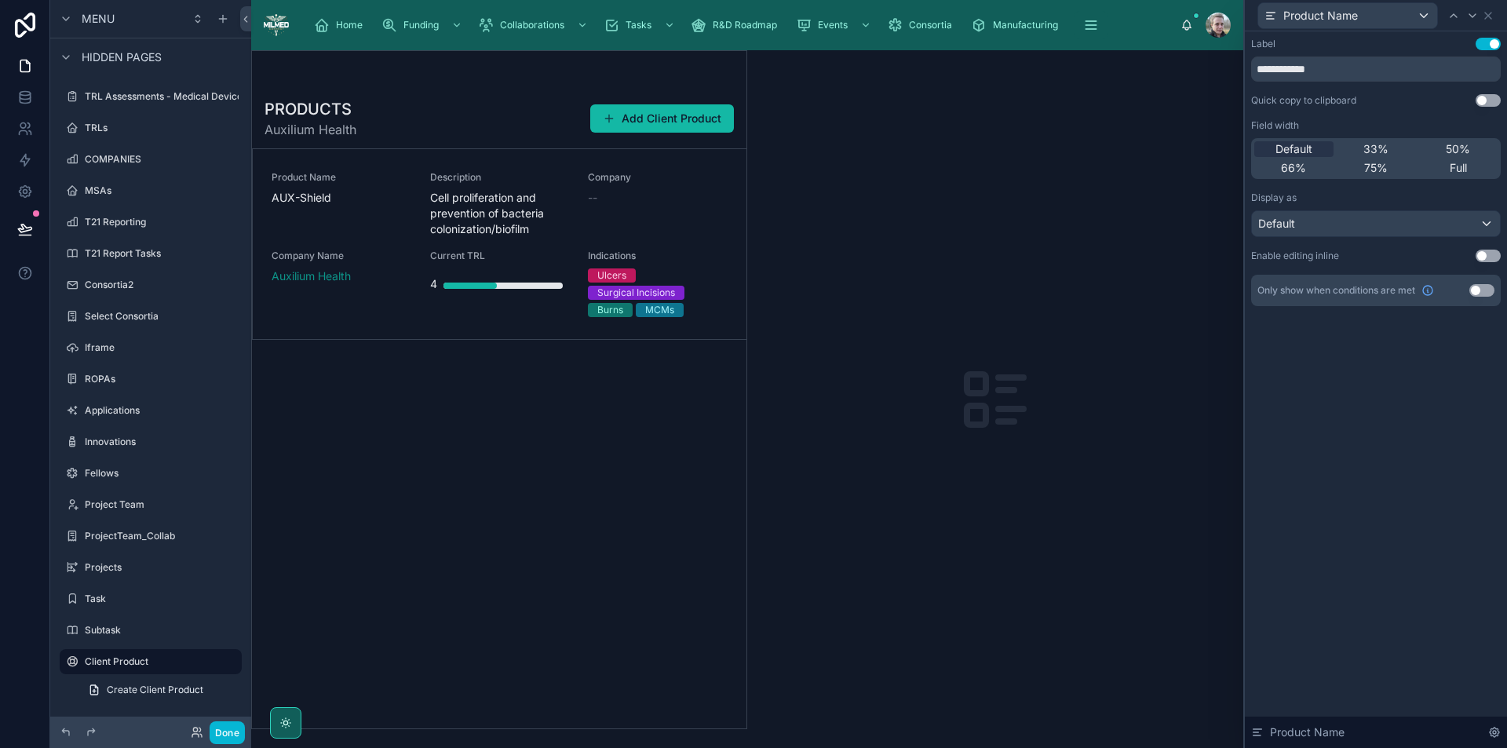
click at [1485, 42] on button "Use setting" at bounding box center [1488, 44] width 25 height 13
click at [1362, 225] on div "Default" at bounding box center [1376, 223] width 248 height 25
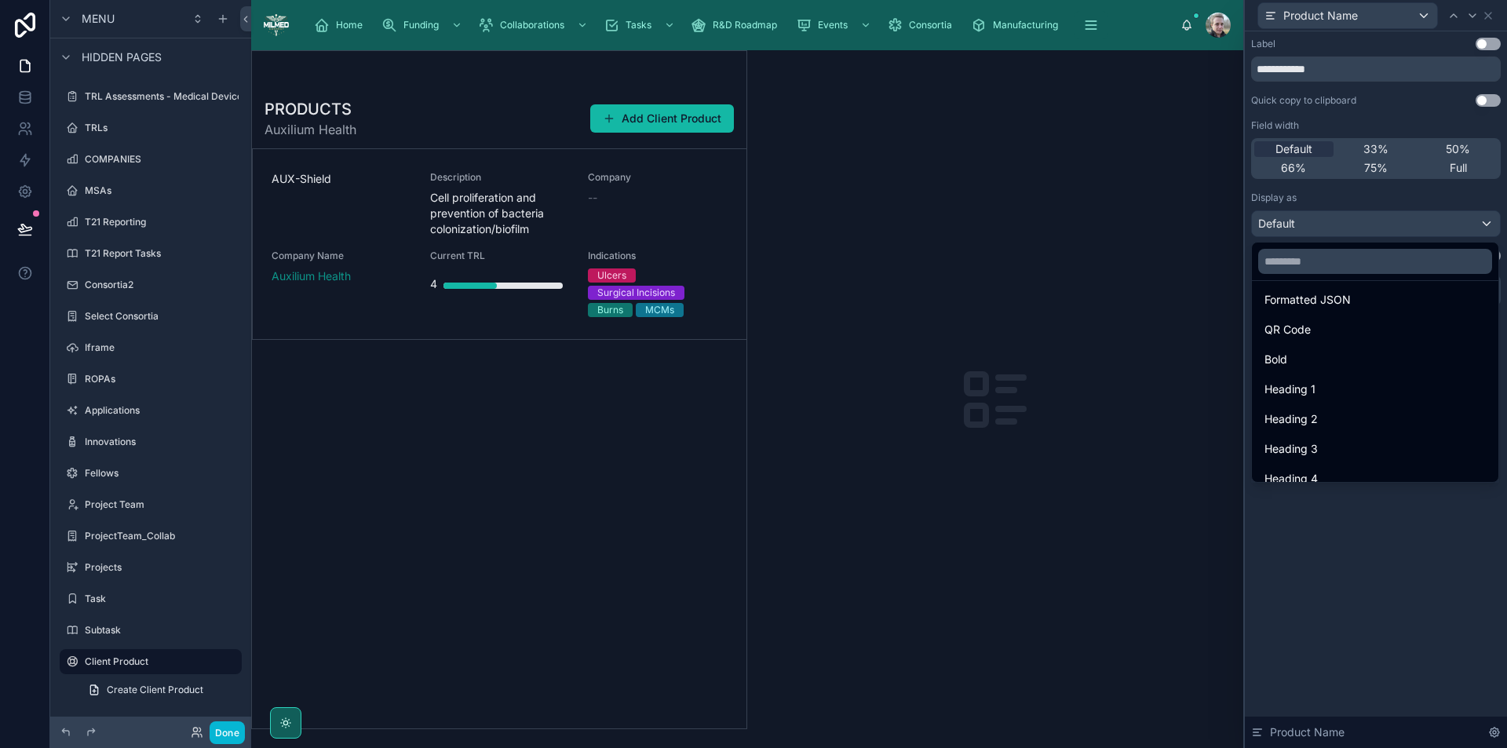
click at [1350, 395] on div "Heading 1" at bounding box center [1375, 389] width 221 height 19
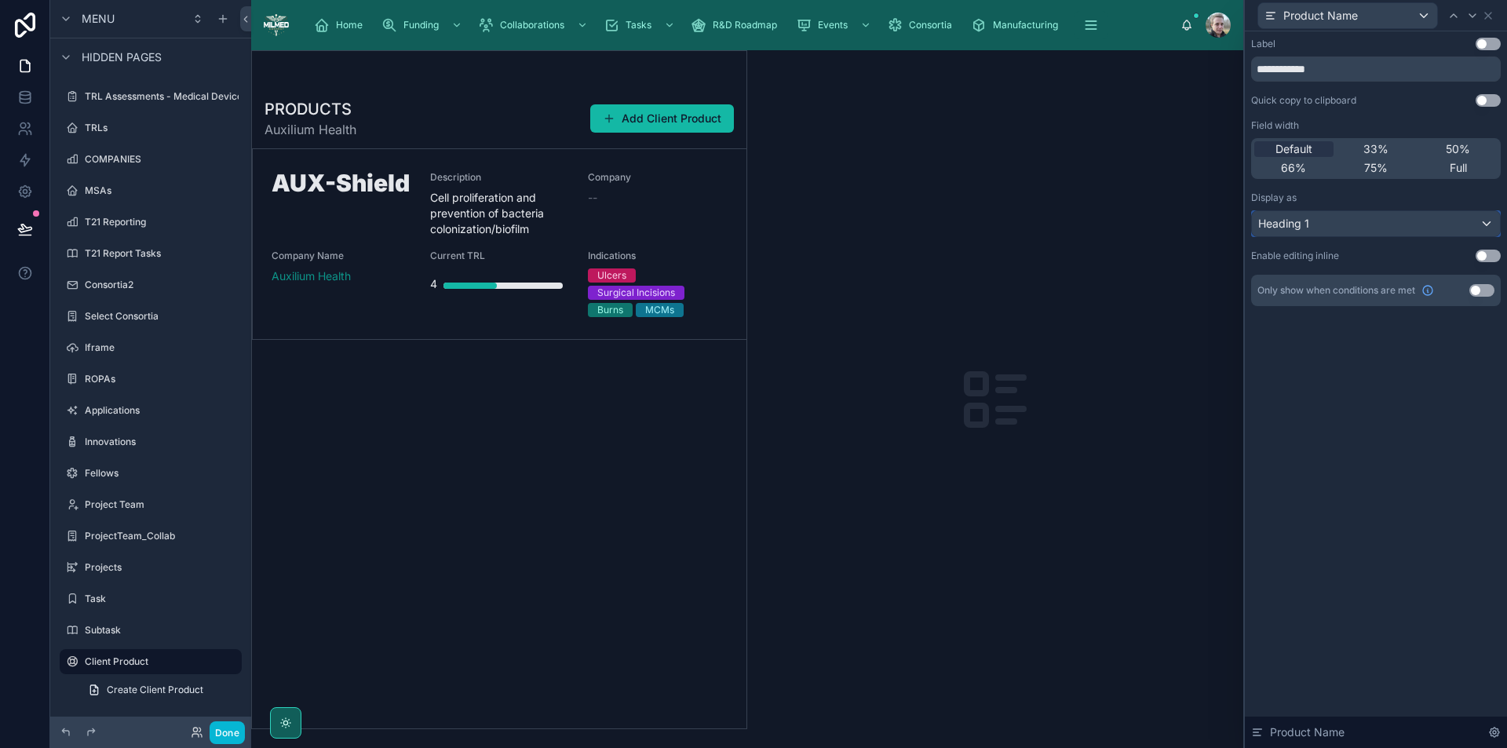
click at [1394, 223] on div "Heading 1" at bounding box center [1376, 223] width 248 height 25
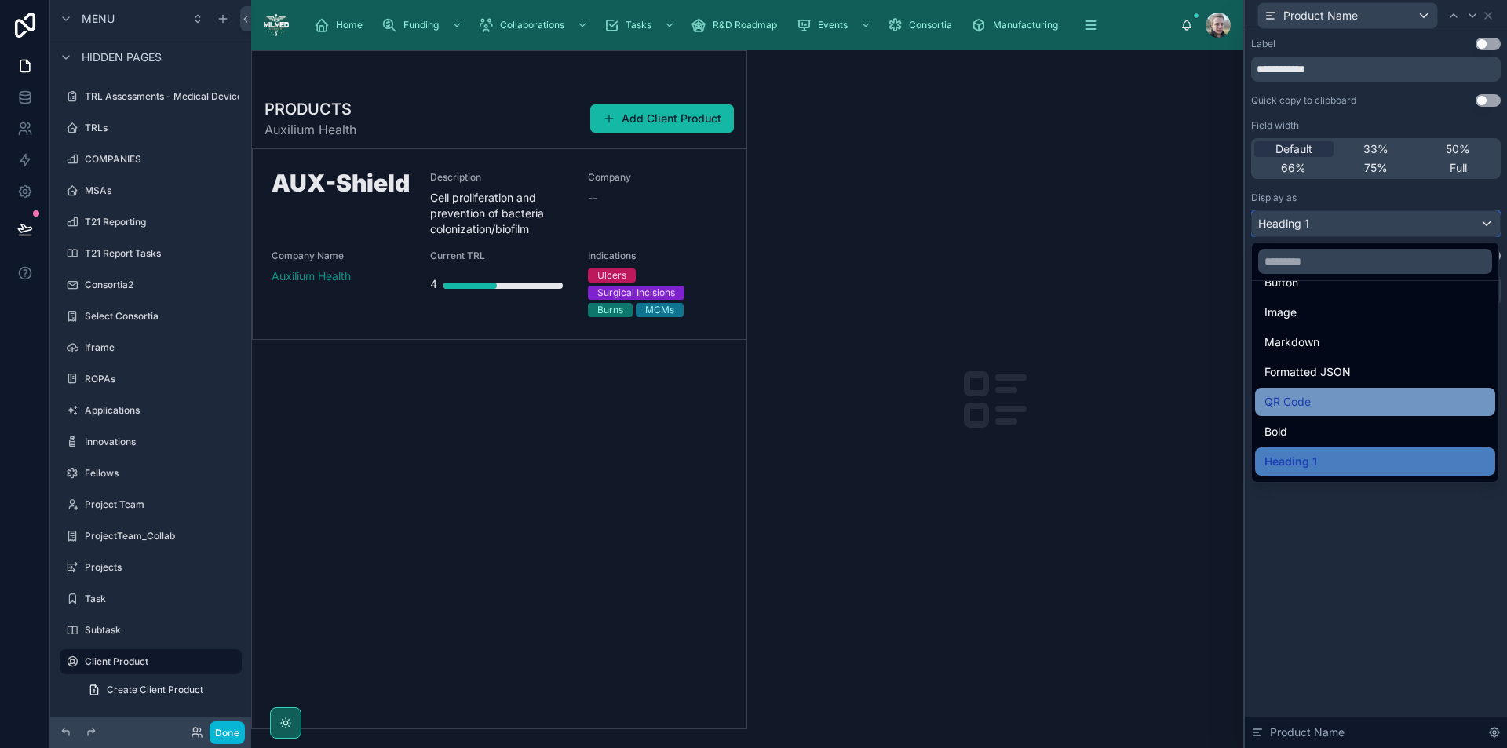
scroll to position [171, 0]
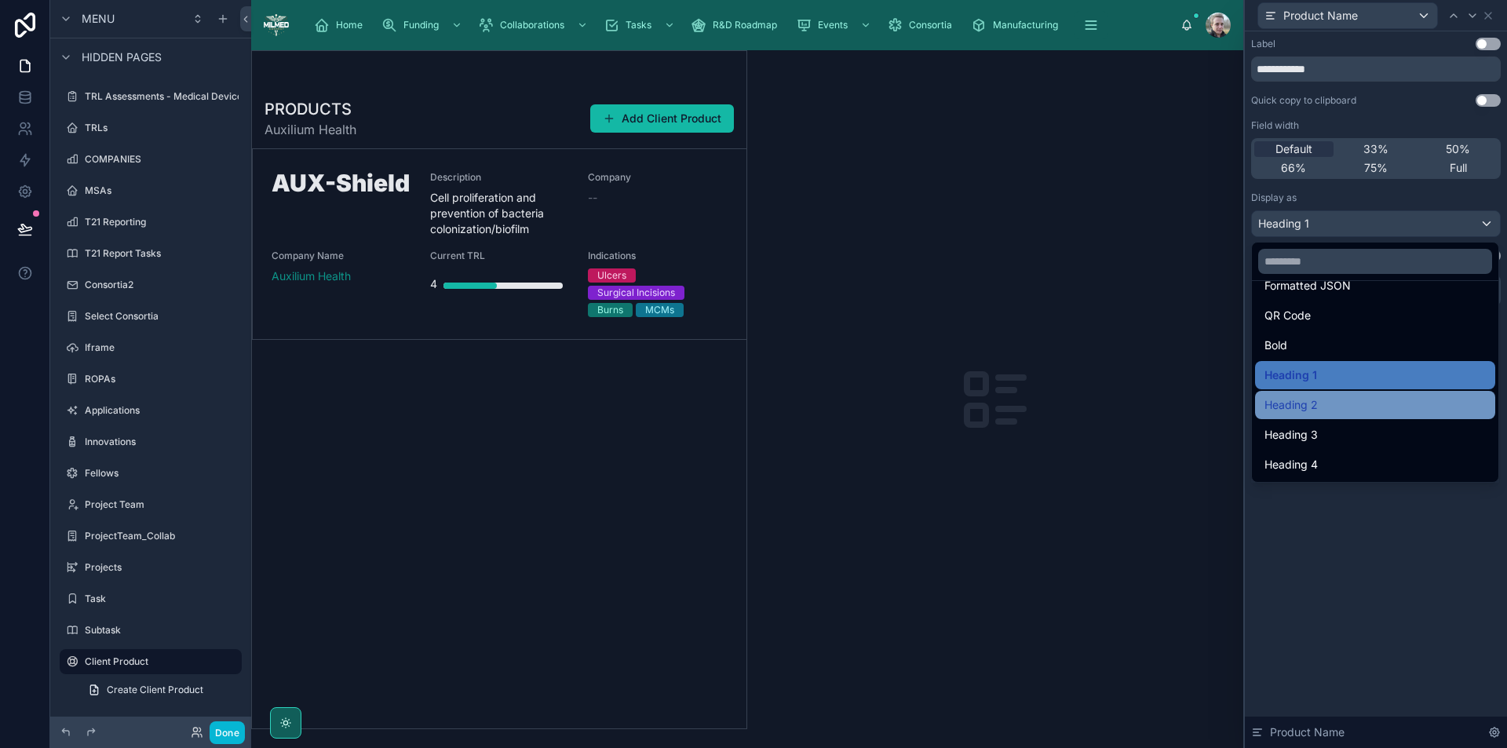
click at [1335, 411] on div "Heading 2" at bounding box center [1375, 405] width 221 height 19
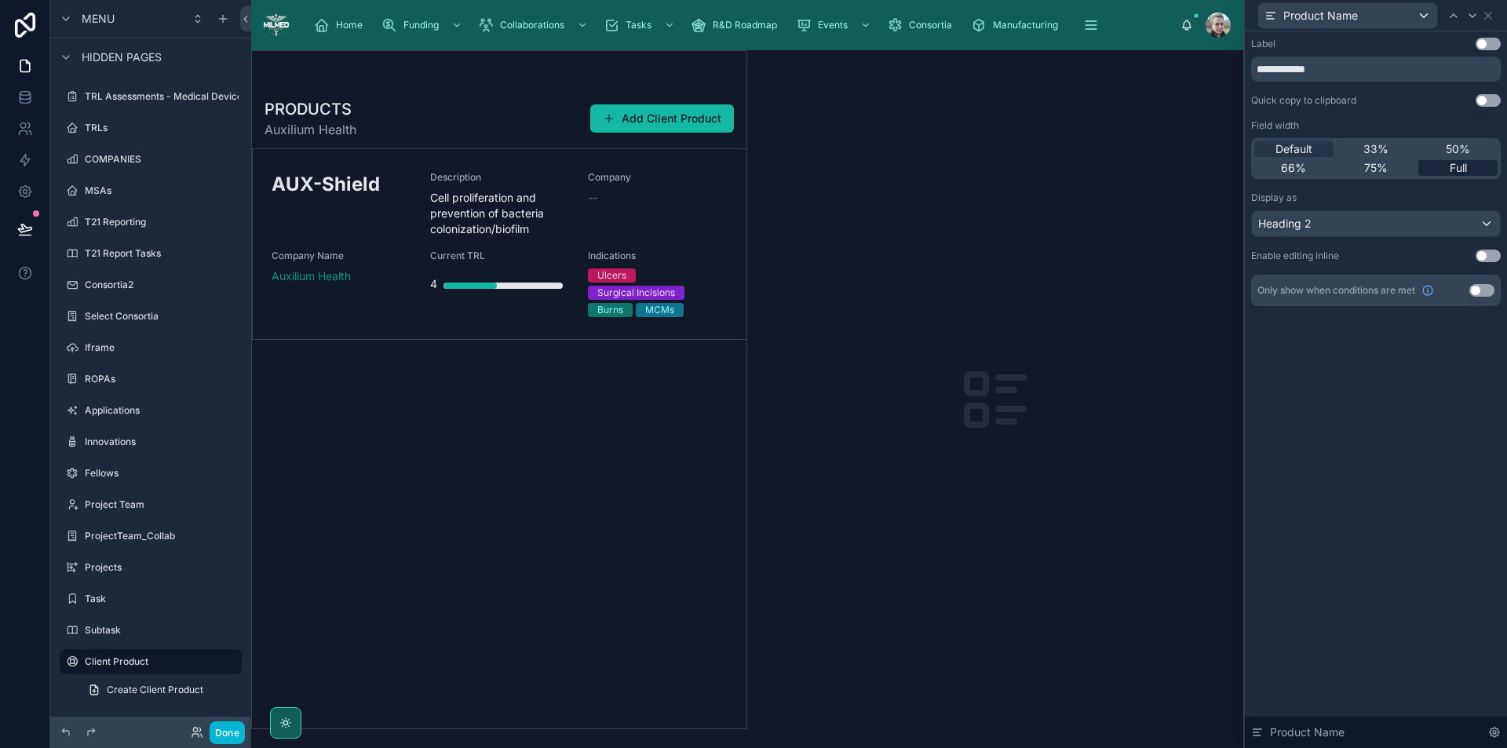
click at [1464, 175] on span "Full" at bounding box center [1458, 168] width 17 height 16
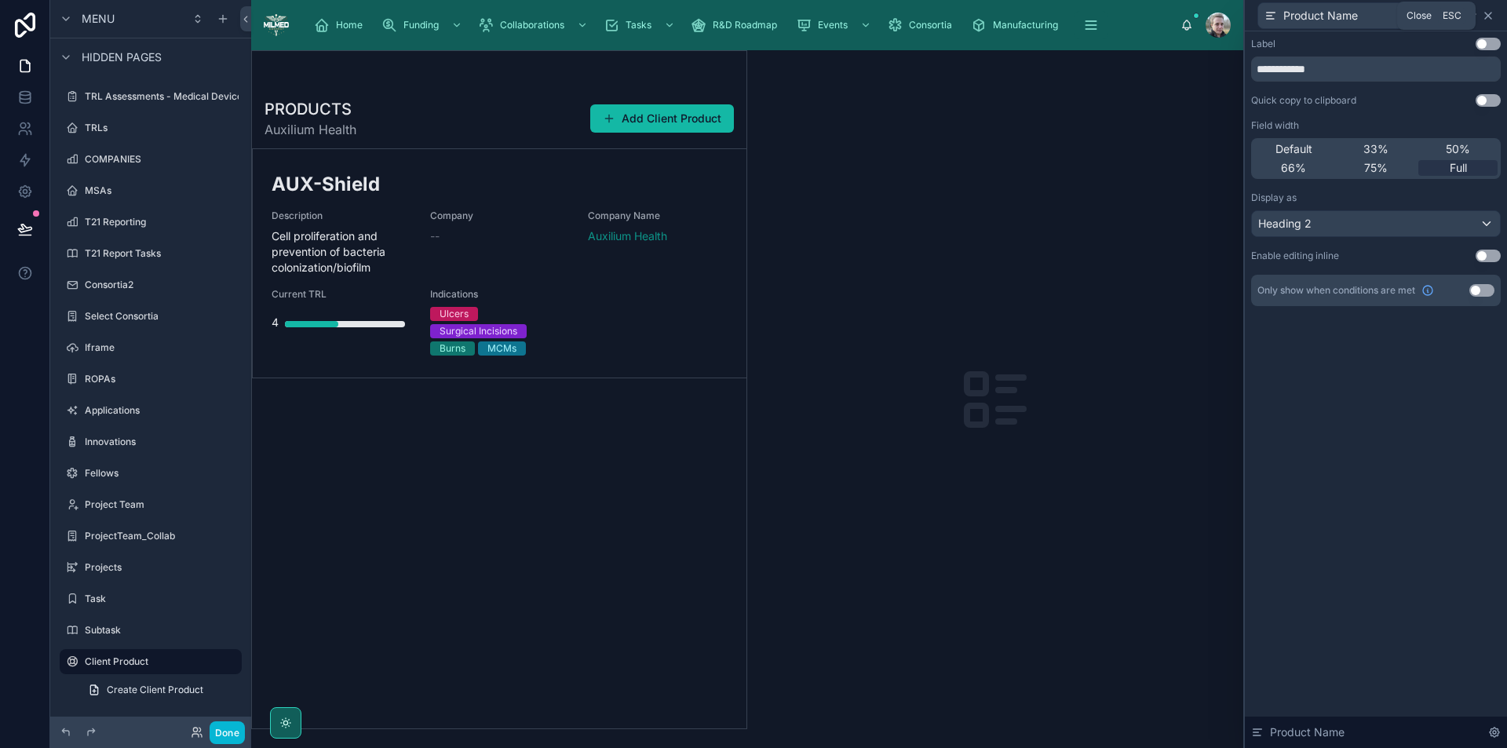
click at [1489, 13] on icon at bounding box center [1488, 15] width 13 height 13
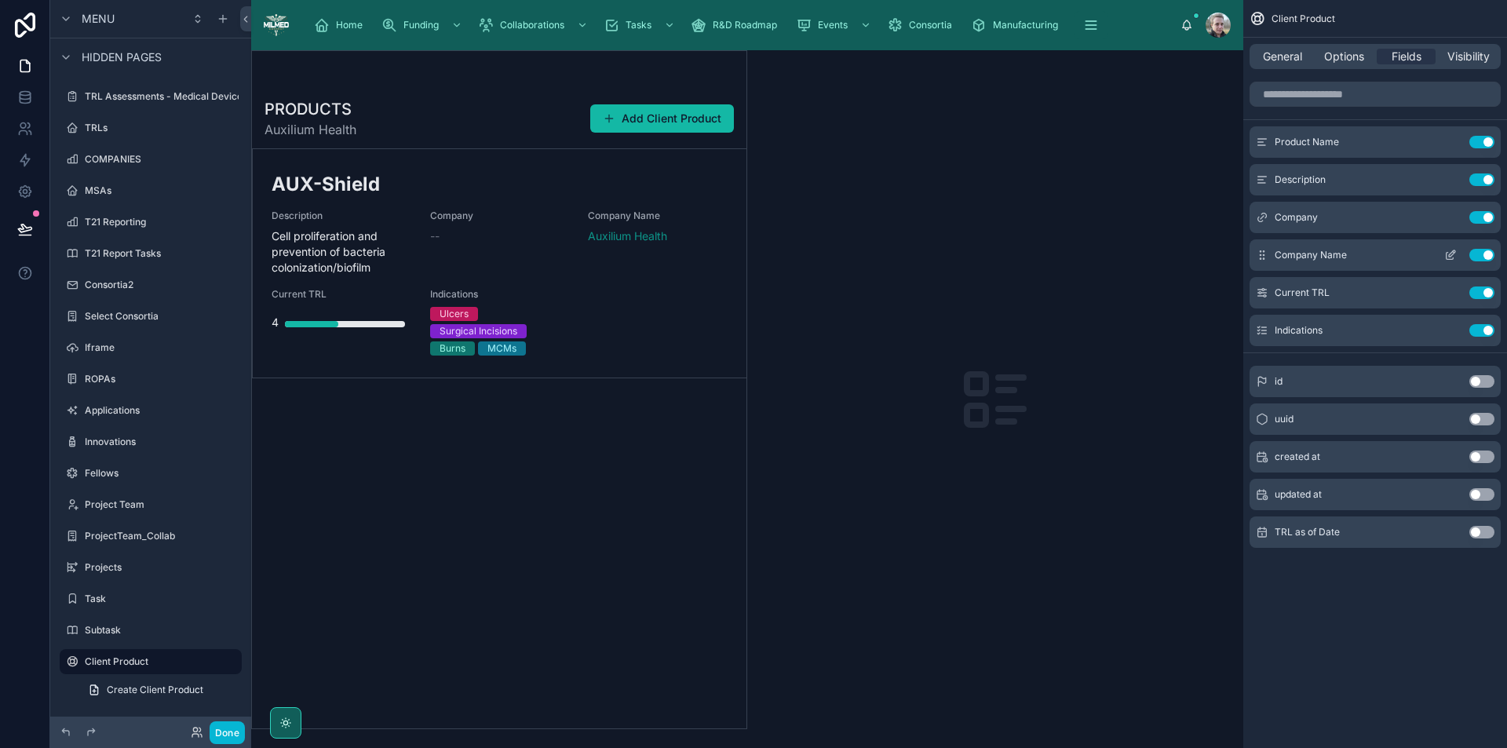
click at [1479, 251] on button "Use setting" at bounding box center [1482, 255] width 25 height 13
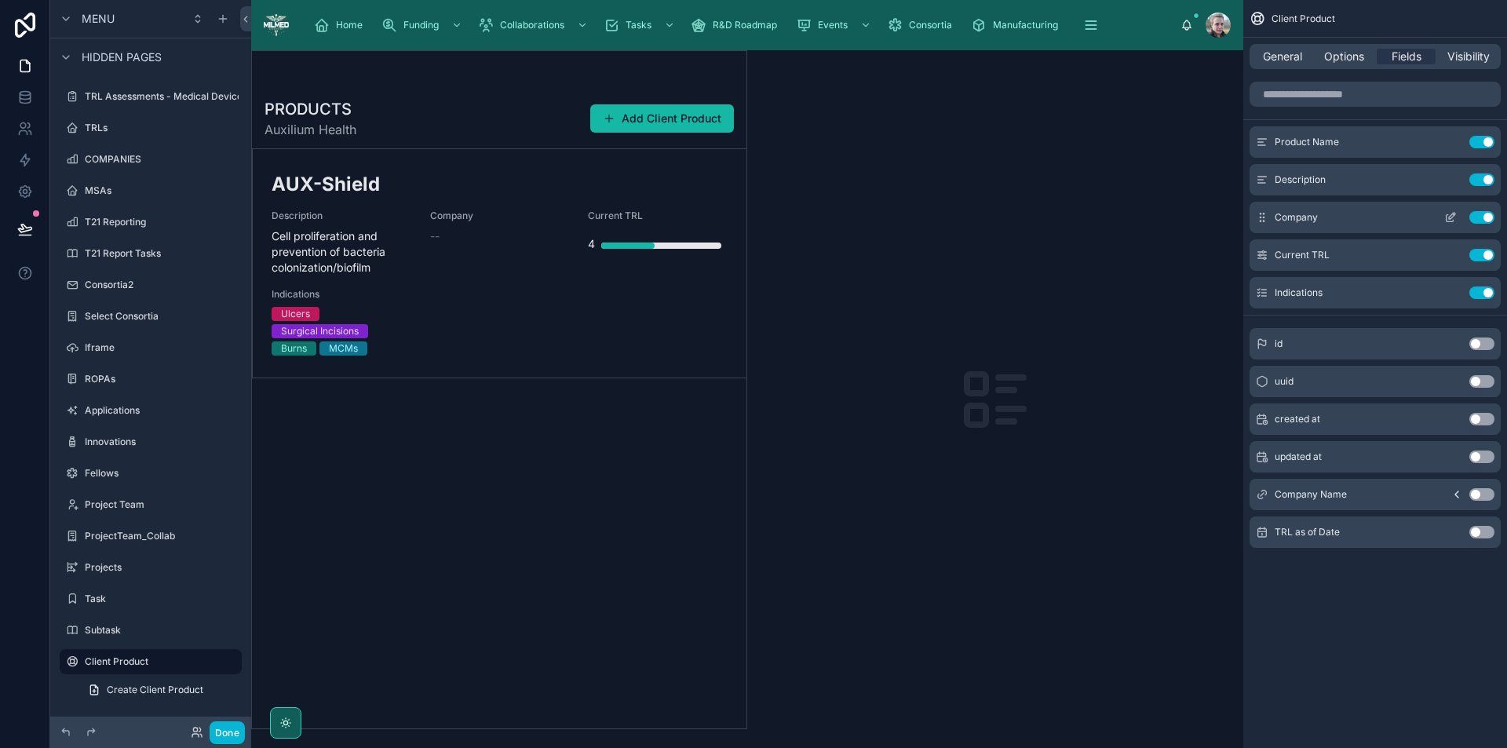
click at [1484, 215] on button "Use setting" at bounding box center [1482, 217] width 25 height 13
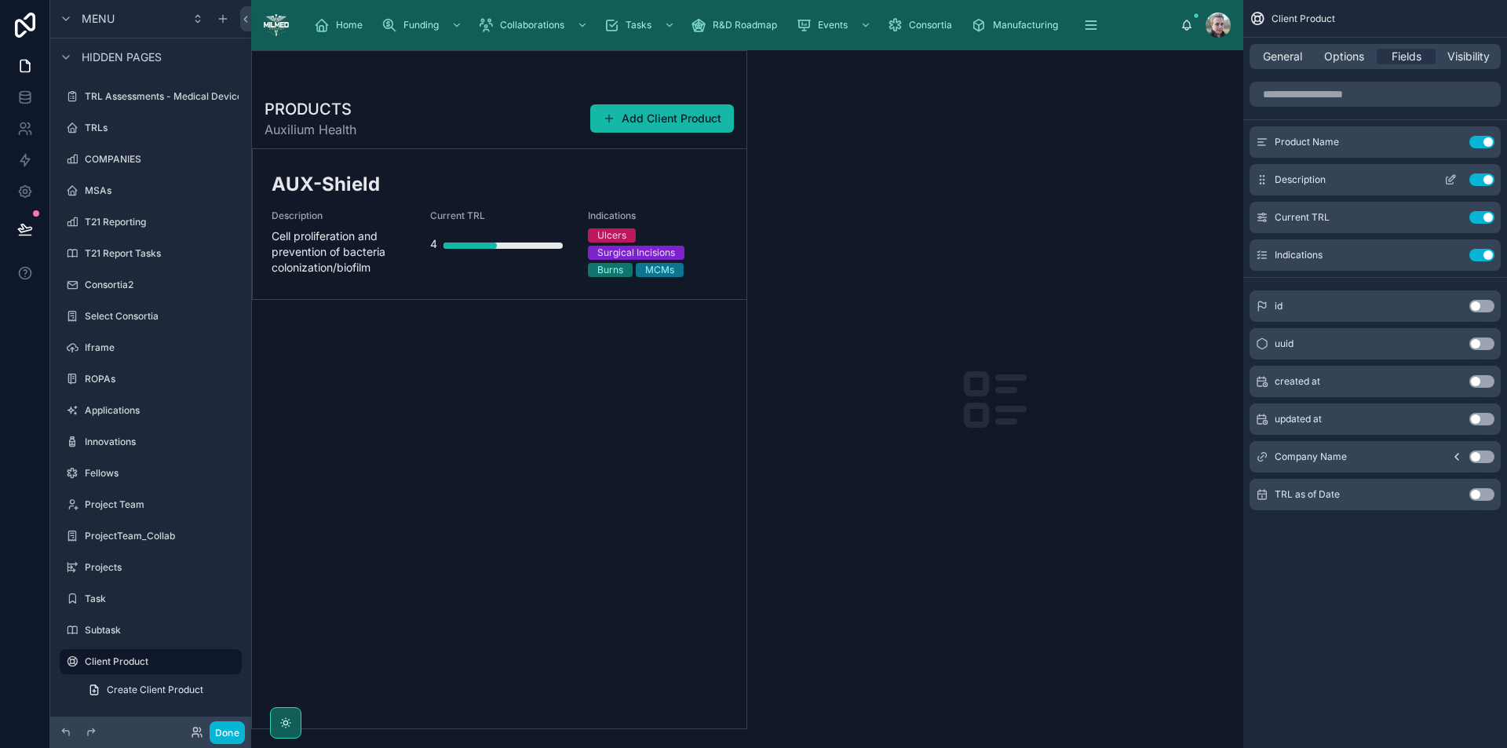
click at [1453, 183] on icon "scrollable content" at bounding box center [1450, 180] width 7 height 7
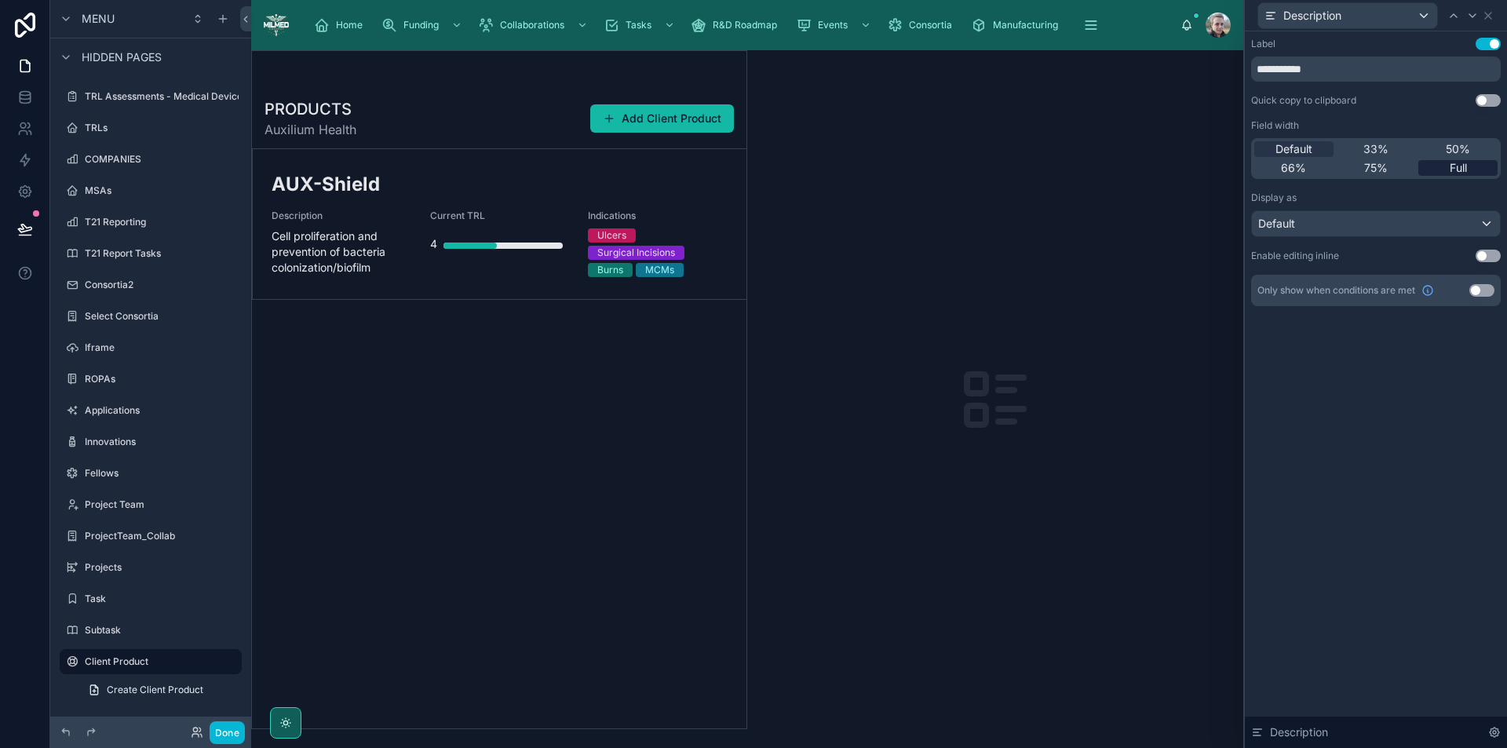
click at [1454, 169] on span "Full" at bounding box center [1458, 168] width 17 height 16
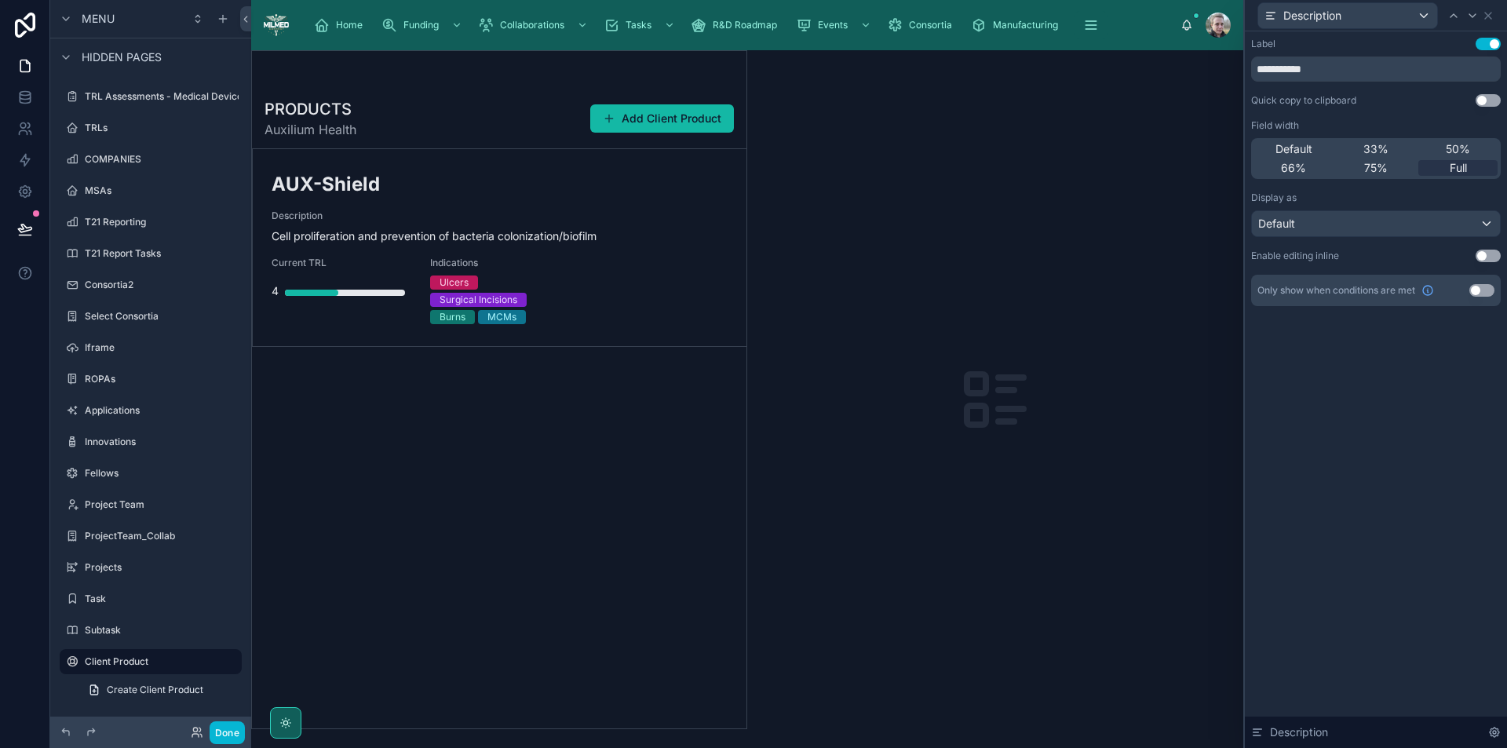
click at [1483, 46] on button "Use setting" at bounding box center [1488, 44] width 25 height 13
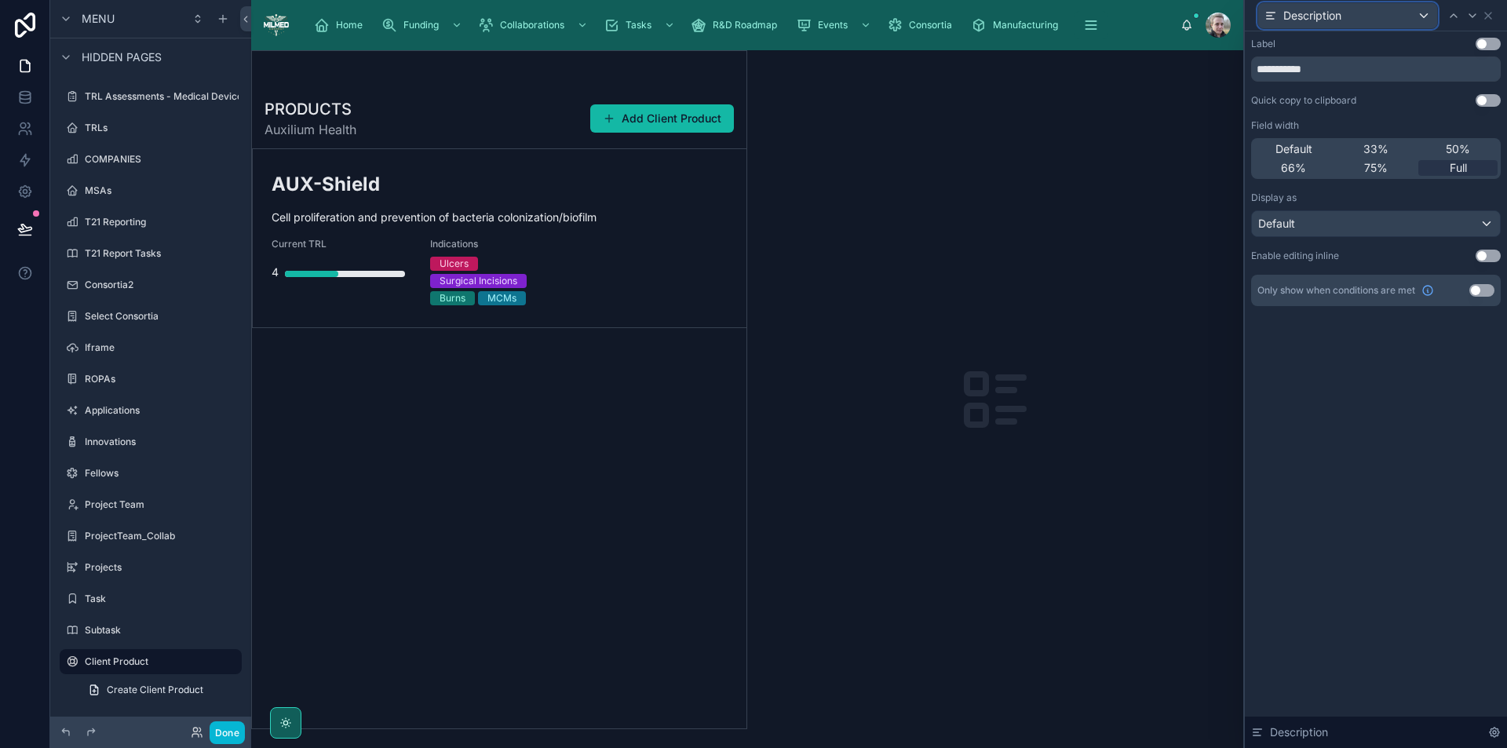
click at [1424, 20] on div "Description" at bounding box center [1348, 15] width 179 height 25
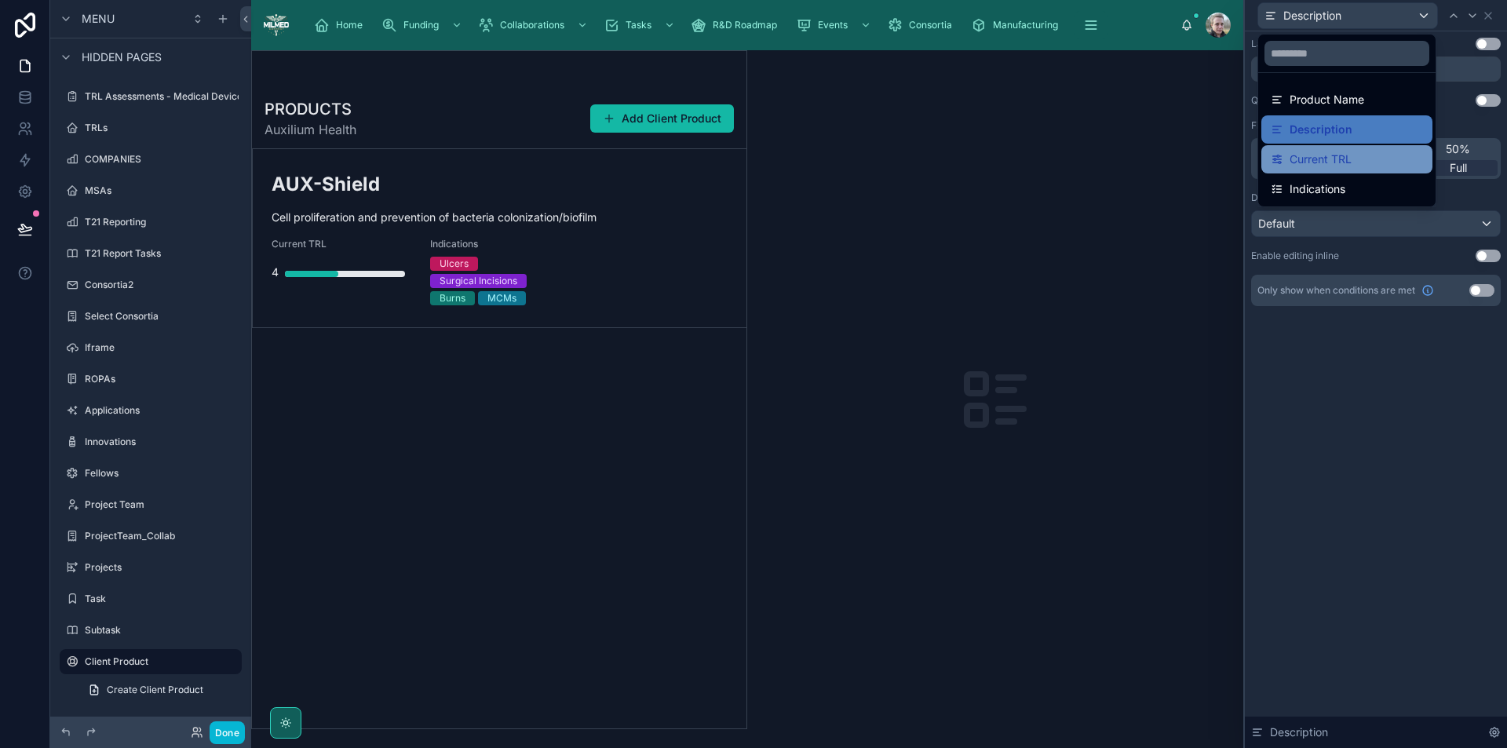
click at [1351, 157] on span "Current TRL" at bounding box center [1321, 159] width 62 height 19
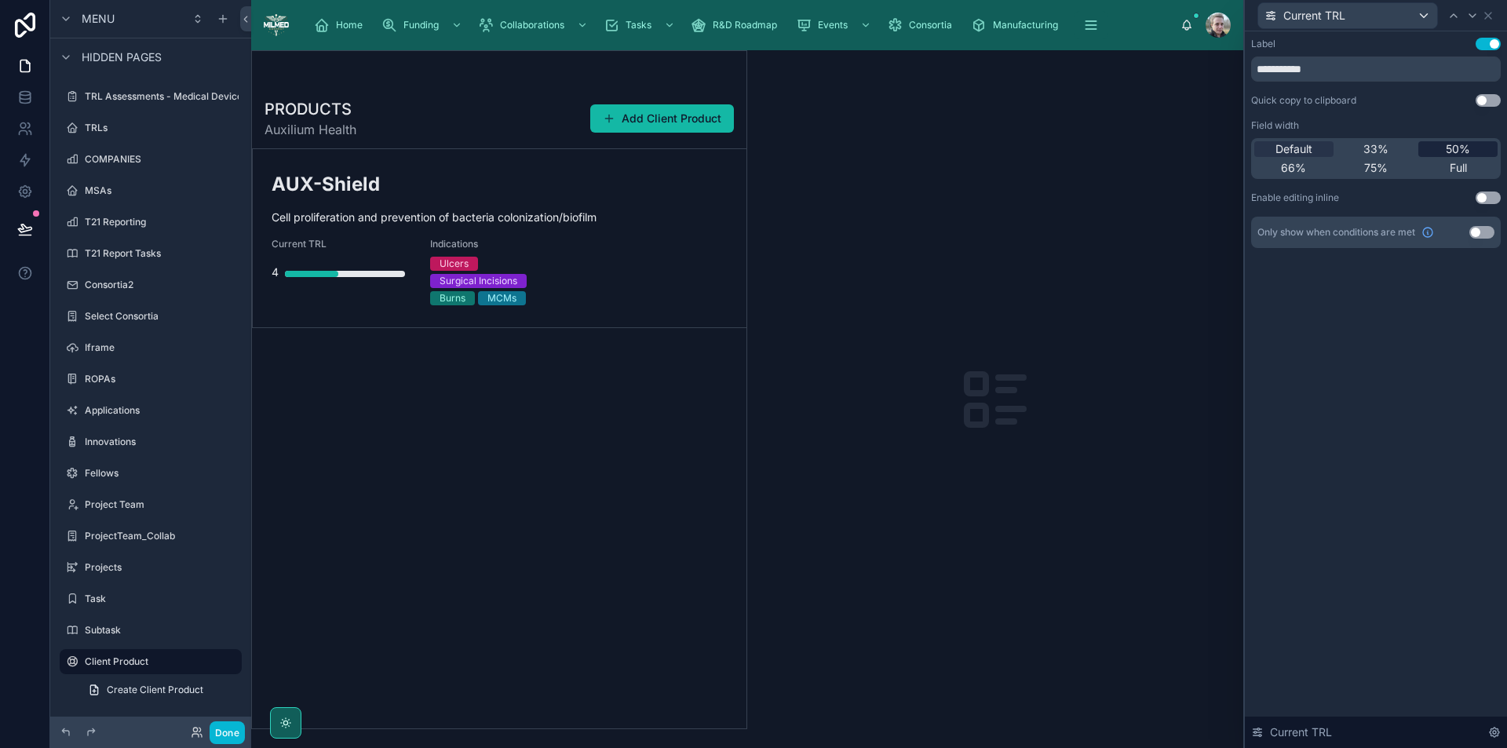
click at [1460, 150] on span "50%" at bounding box center [1458, 149] width 24 height 16
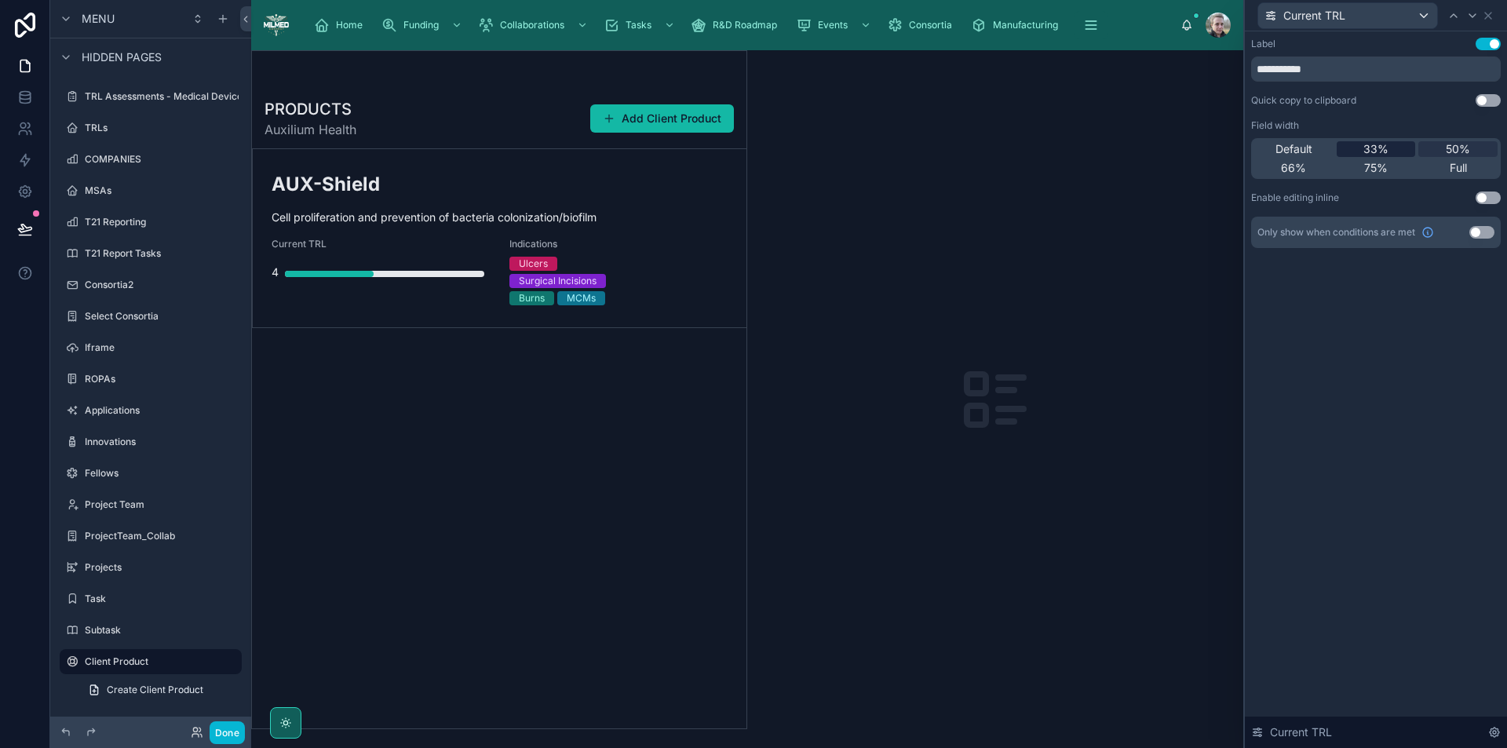
click at [1383, 148] on span "33%" at bounding box center [1376, 149] width 25 height 16
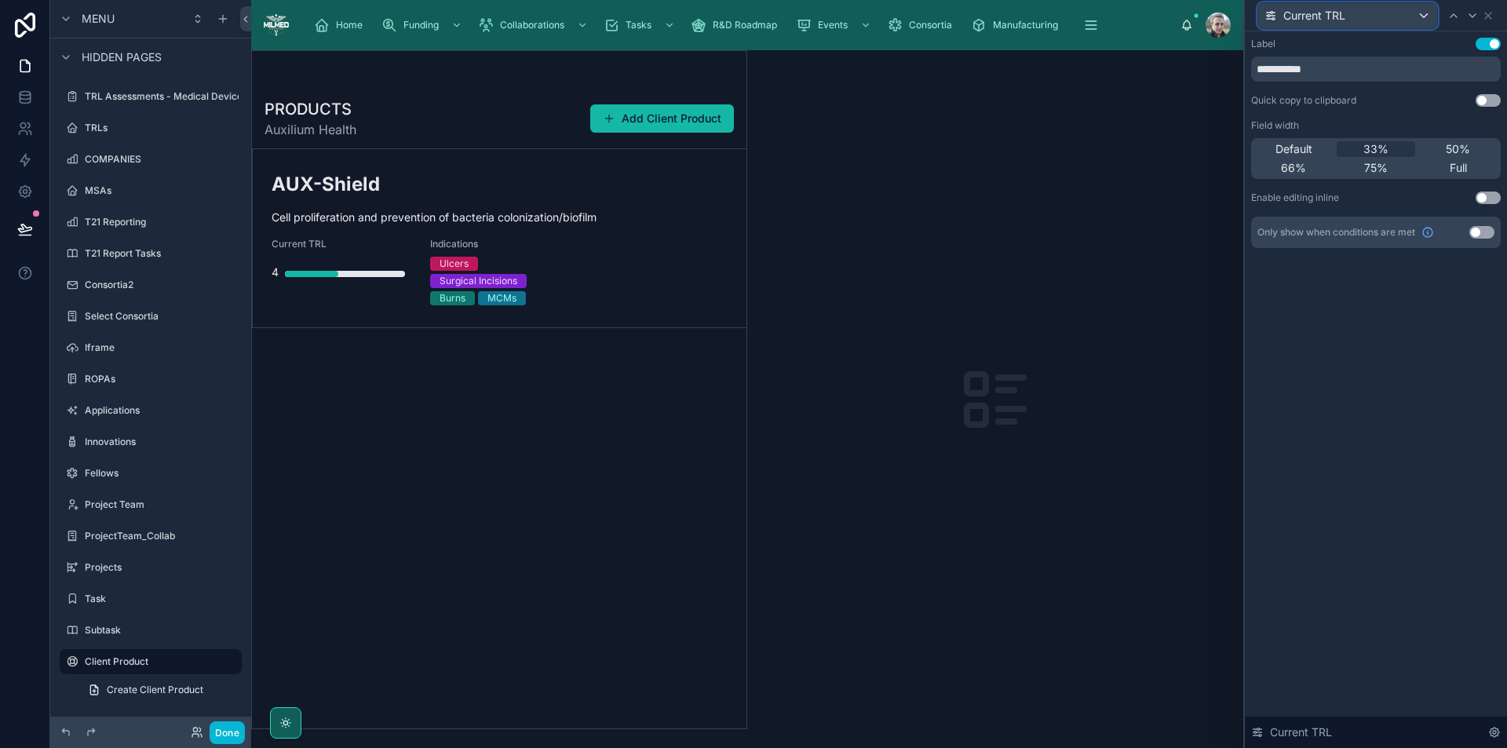
click at [1379, 20] on div "Current TRL" at bounding box center [1348, 15] width 179 height 25
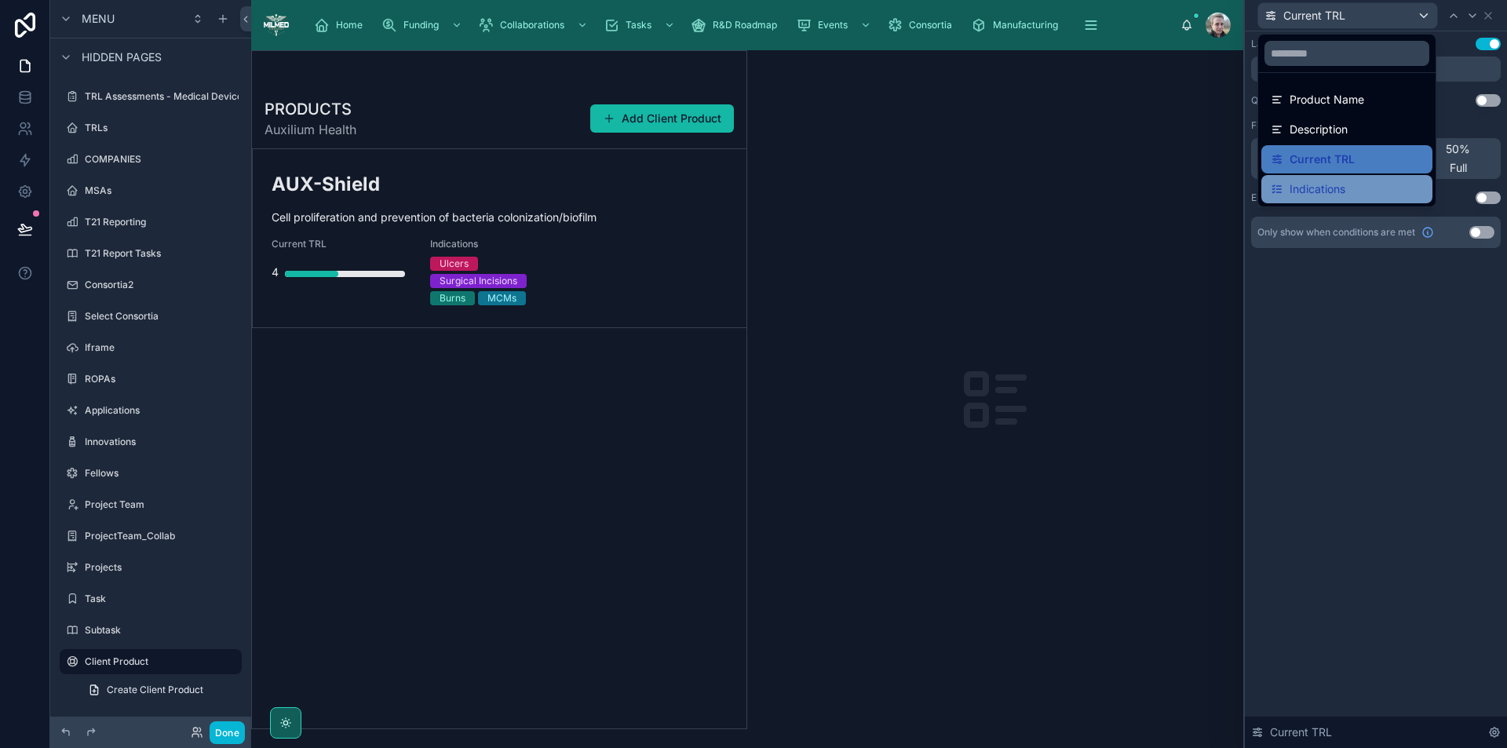
click at [1377, 186] on div "Indications" at bounding box center [1347, 189] width 152 height 19
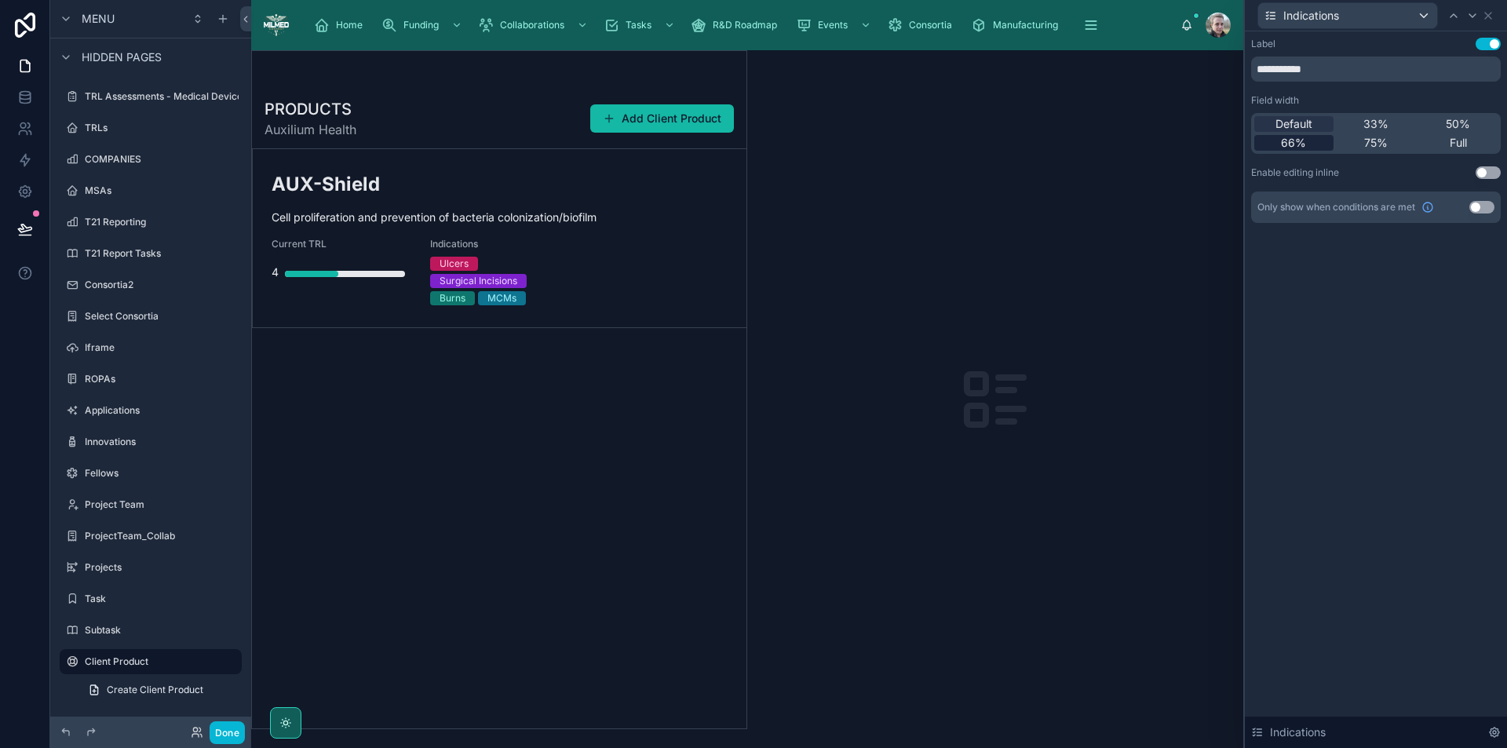
click at [1306, 141] on span "66%" at bounding box center [1293, 143] width 25 height 16
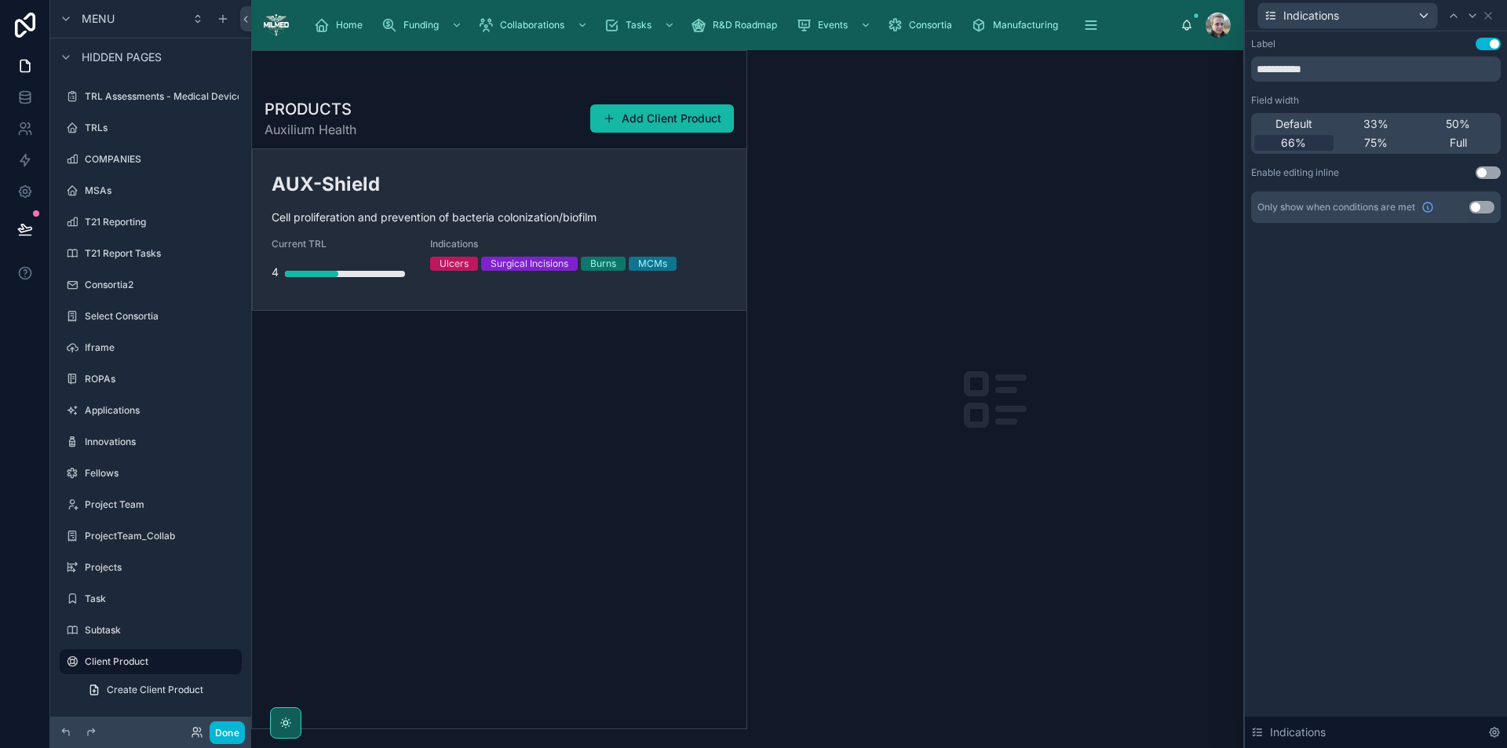
click at [682, 169] on link "AUX-Shield Cell proliferation and prevention of bacteria colonization/biofilm C…" at bounding box center [500, 229] width 494 height 161
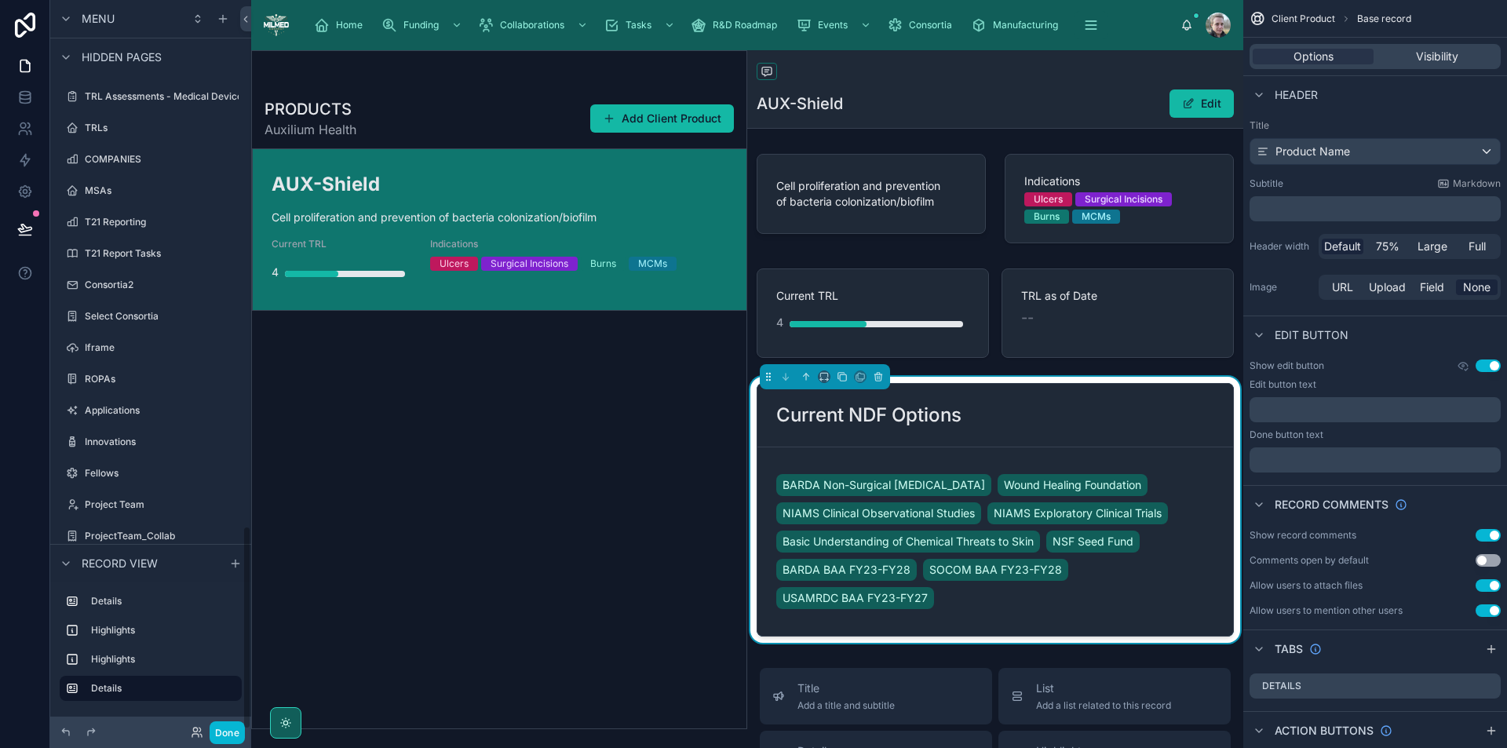
scroll to position [1877, 0]
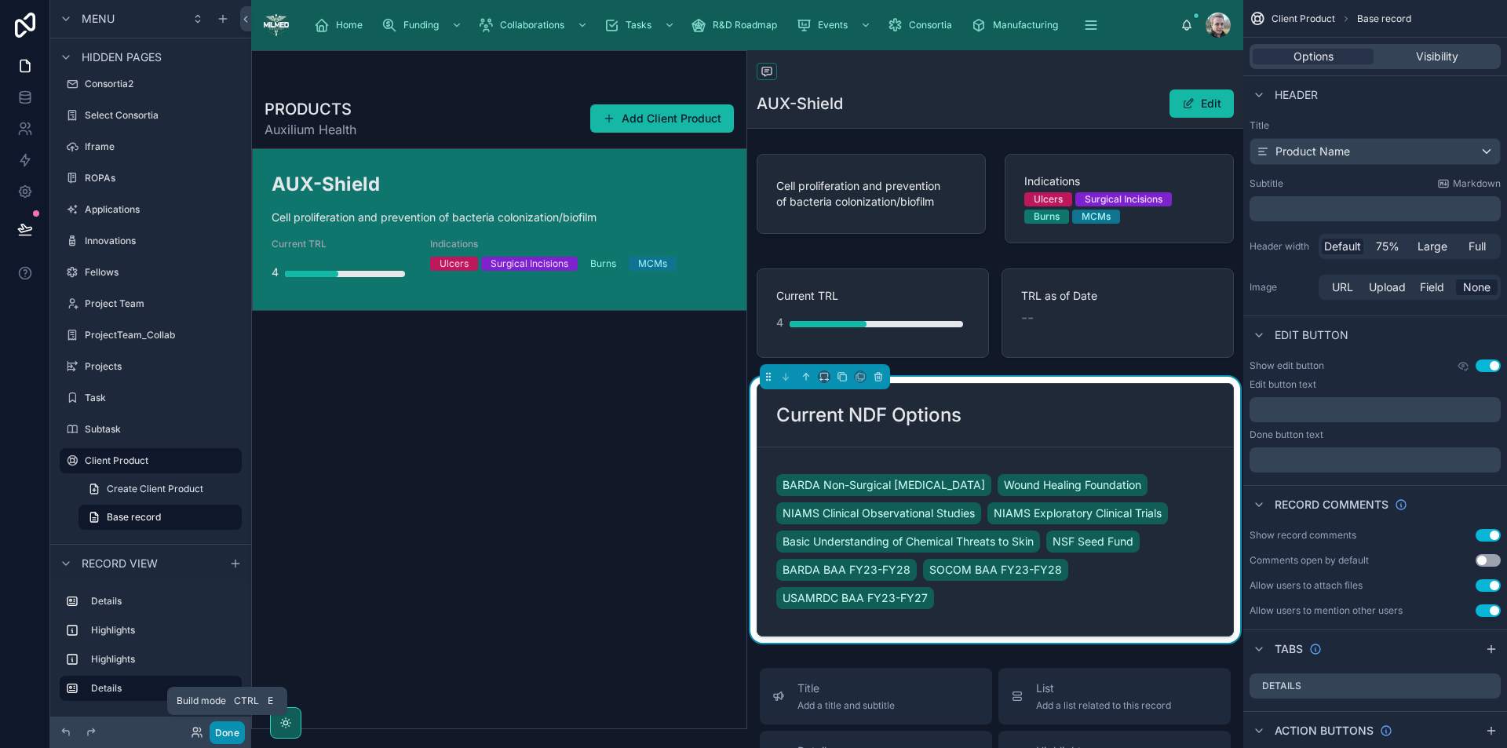
click at [227, 736] on button "Done" at bounding box center [227, 733] width 35 height 23
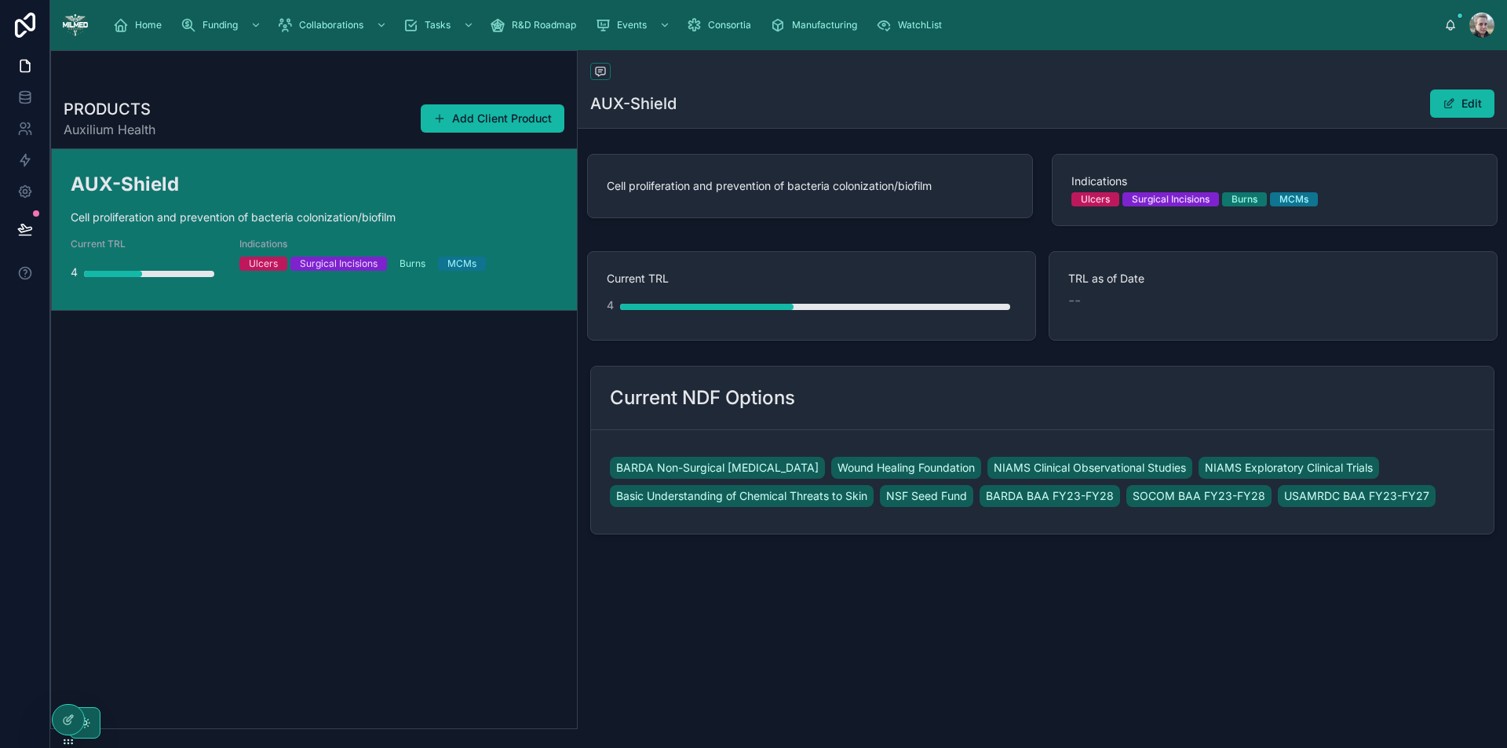
click at [364, 420] on div "PRODUCTS Auxilium Health Add Client Product AUX-Shield Cell proliferation and p…" at bounding box center [314, 409] width 526 height 640
click at [31, 225] on icon at bounding box center [25, 229] width 16 height 16
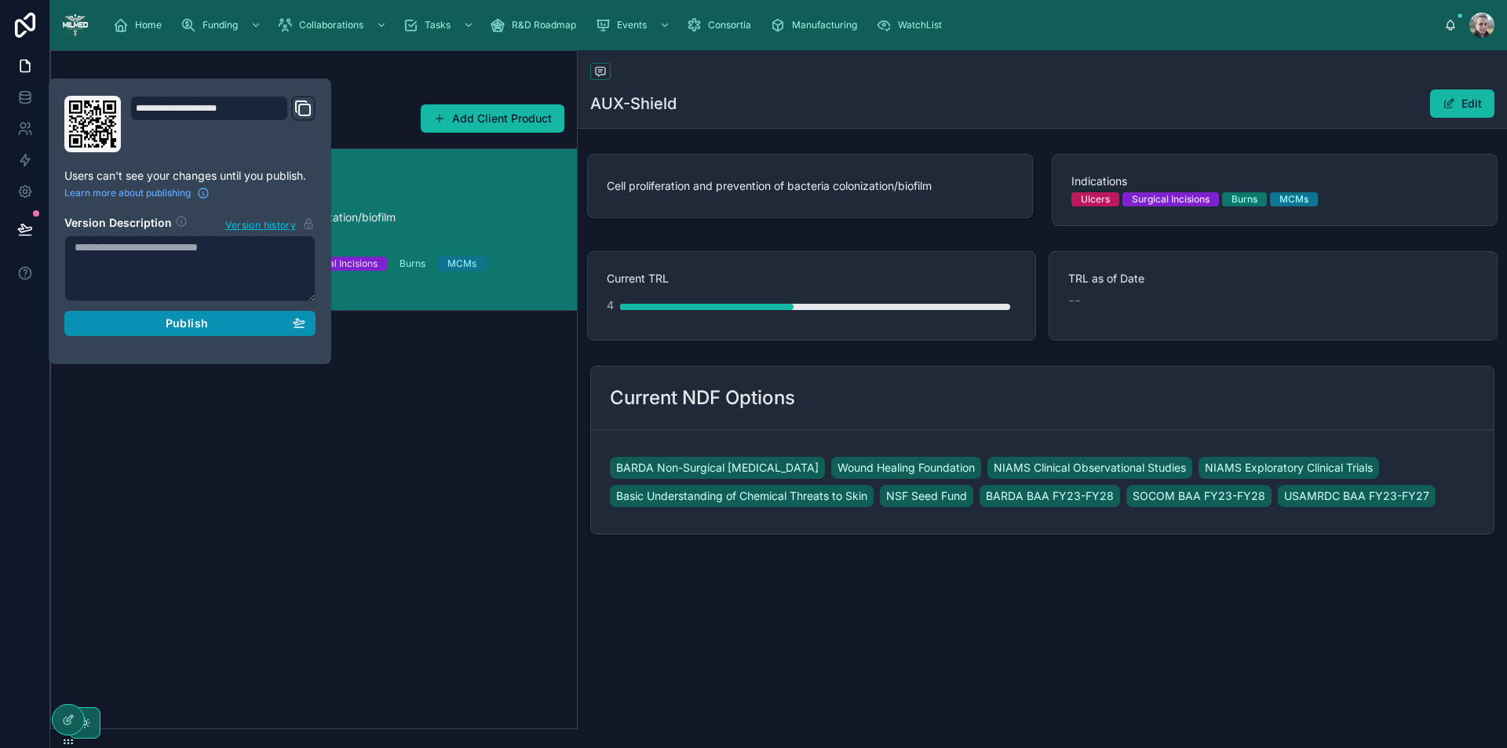
click at [181, 325] on span "Publish" at bounding box center [187, 323] width 42 height 14
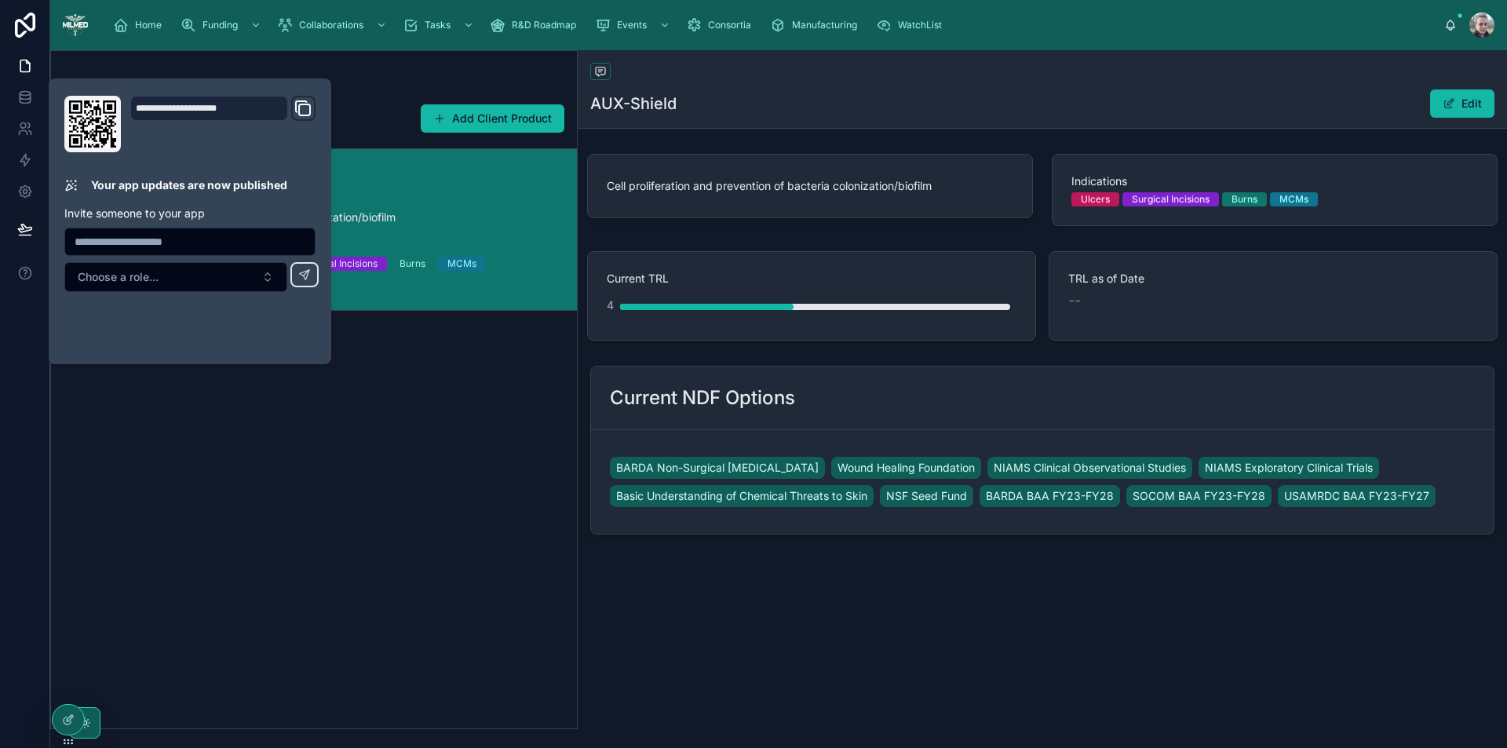
click at [524, 502] on div "PRODUCTS Auxilium Health Add Client Product AUX-Shield Cell proliferation and p…" at bounding box center [314, 409] width 526 height 640
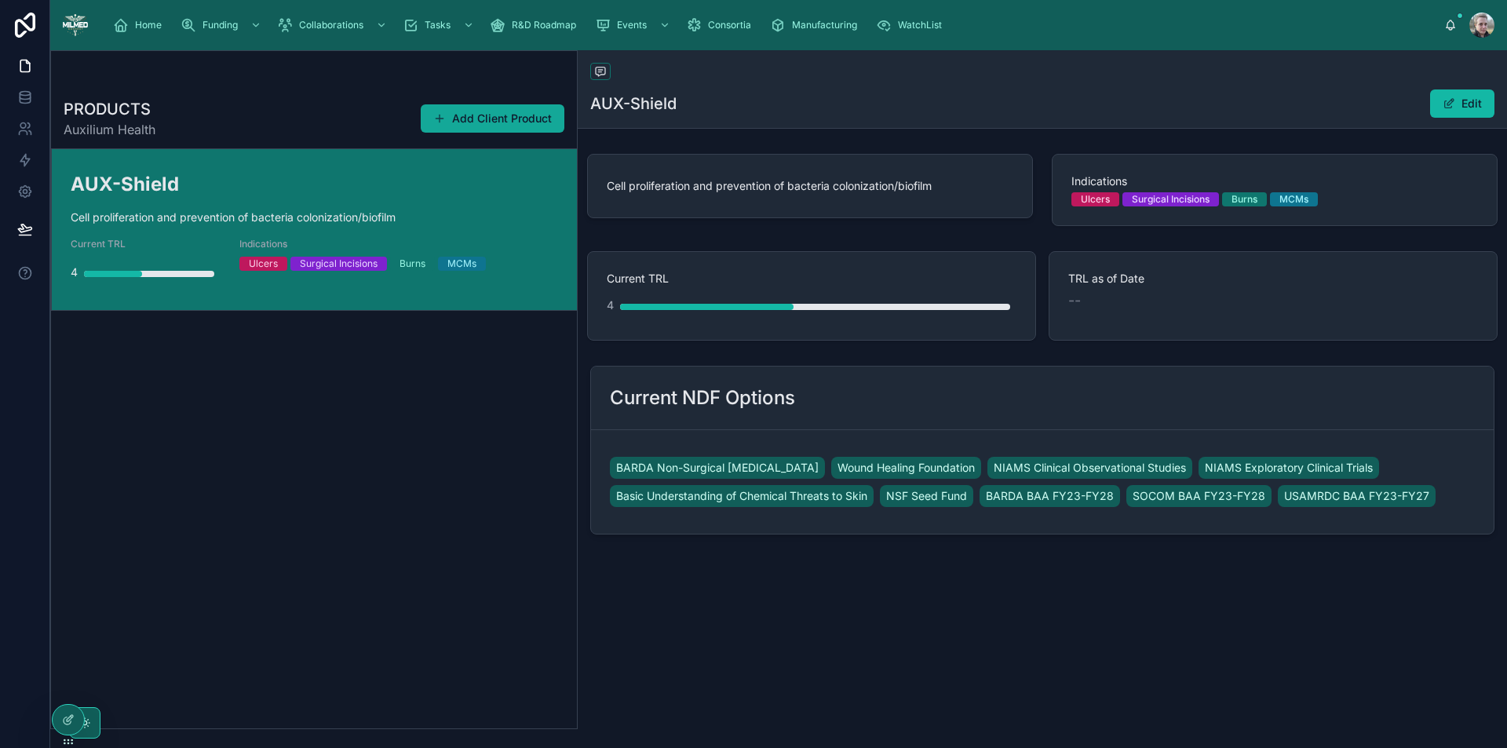
click at [534, 122] on button "Add Client Product" at bounding box center [493, 118] width 144 height 28
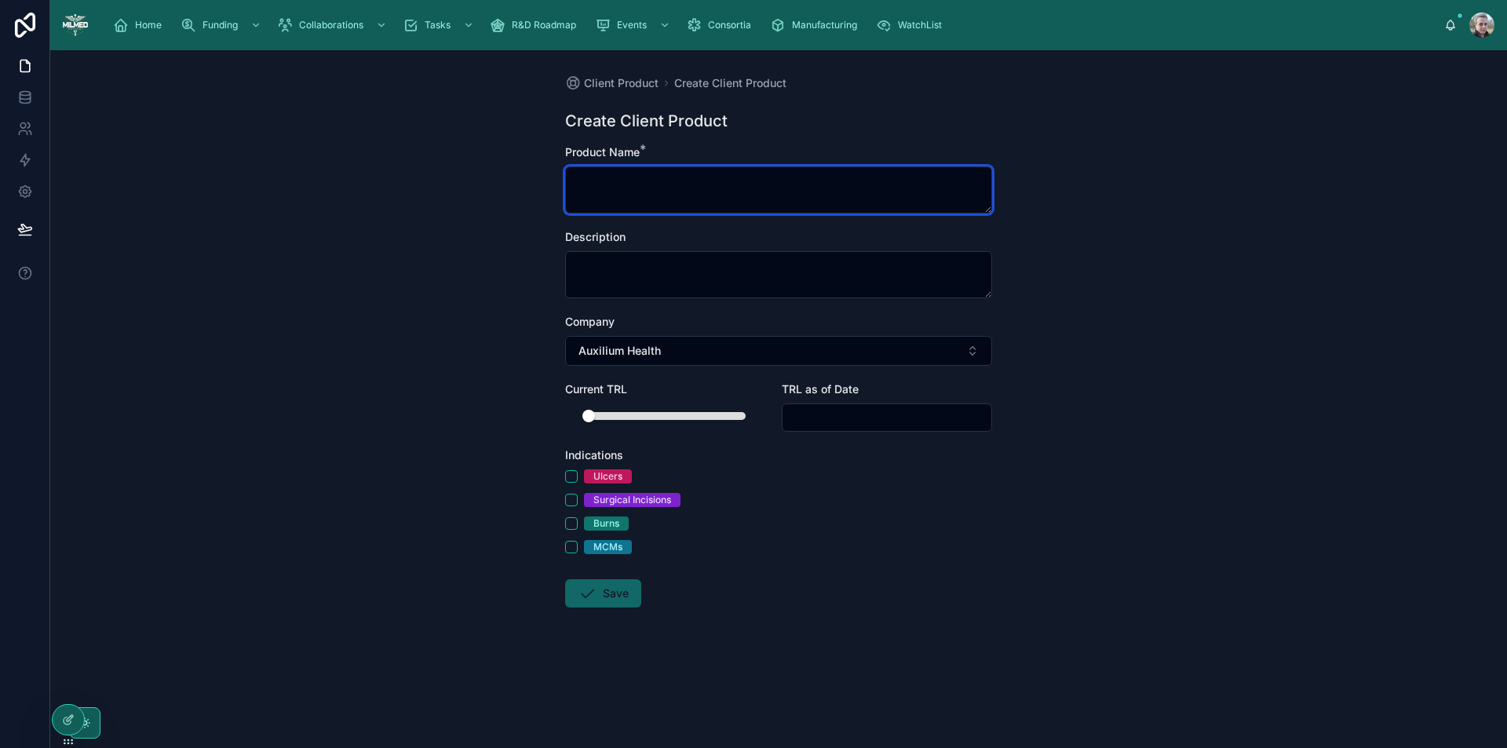
click at [684, 186] on textarea at bounding box center [778, 189] width 427 height 47
type textarea "*********"
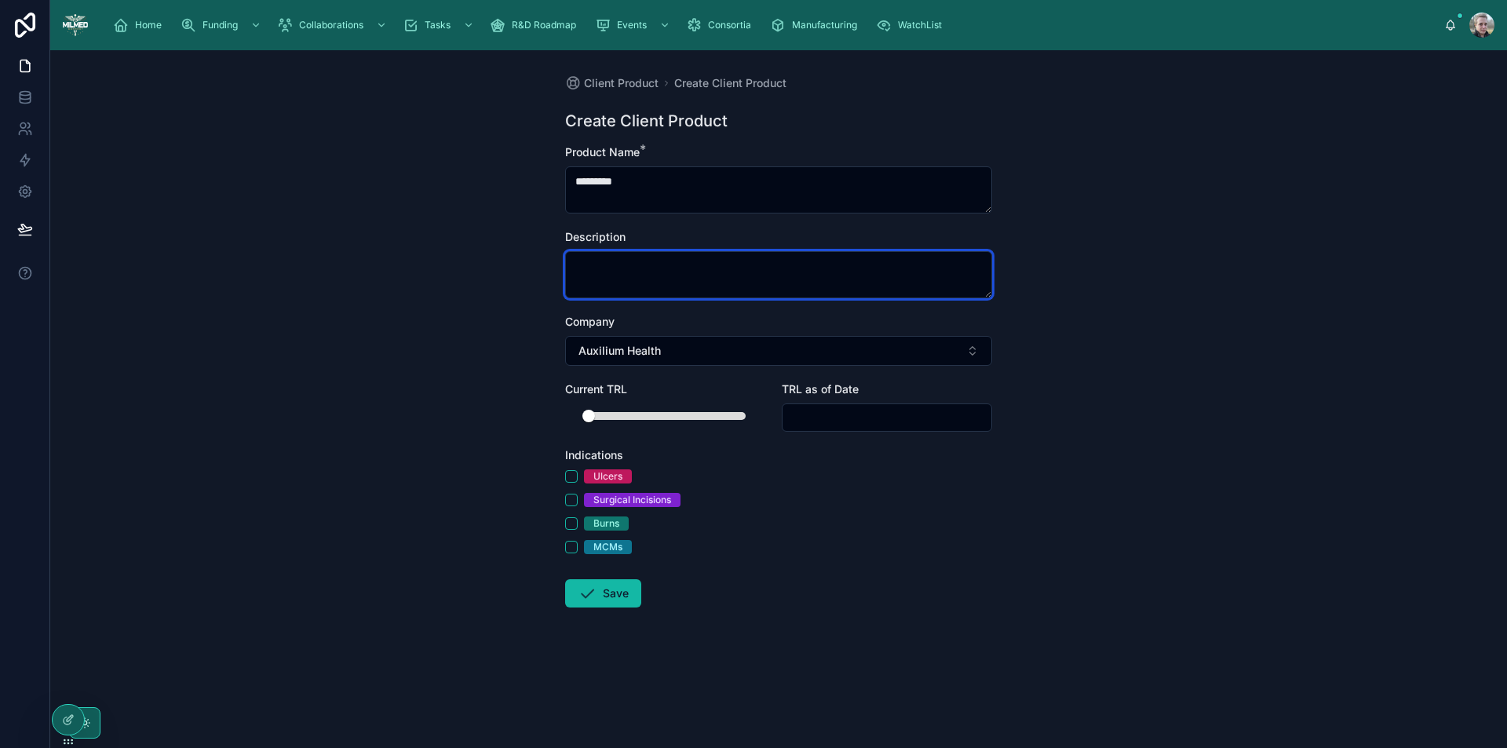
click at [850, 283] on textarea at bounding box center [778, 274] width 427 height 47
paste textarea "**********"
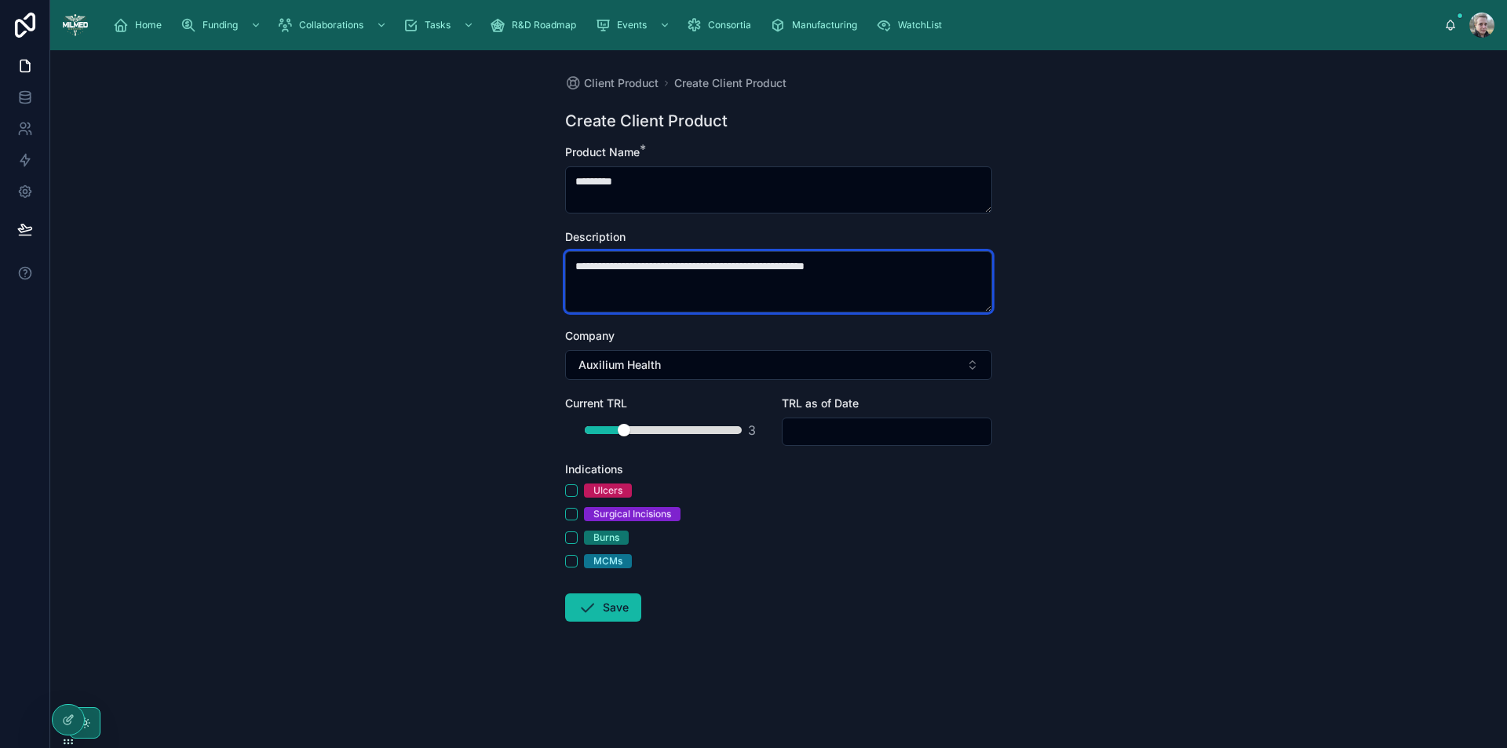
click at [632, 430] on div at bounding box center [663, 430] width 157 height 8
click at [611, 431] on div at bounding box center [663, 430] width 157 height 8
type textarea "**********"
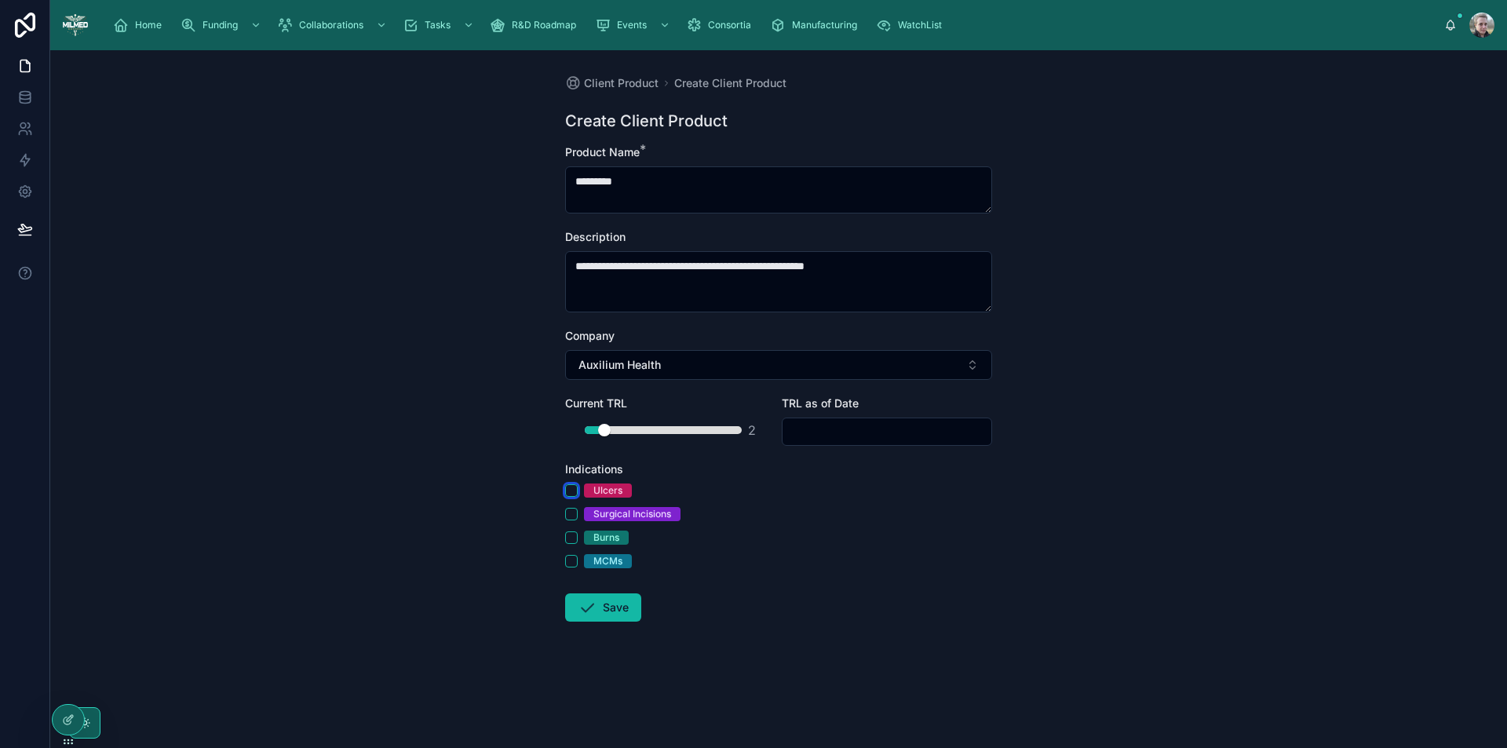
click at [570, 487] on button "Ulcers" at bounding box center [571, 490] width 13 height 13
click at [574, 515] on button "Surgical Incisions" at bounding box center [571, 514] width 13 height 13
click at [568, 541] on button "Burns" at bounding box center [571, 538] width 13 height 13
click at [572, 557] on button "MCMs" at bounding box center [571, 561] width 13 height 13
click at [597, 611] on button "Save" at bounding box center [603, 608] width 76 height 28
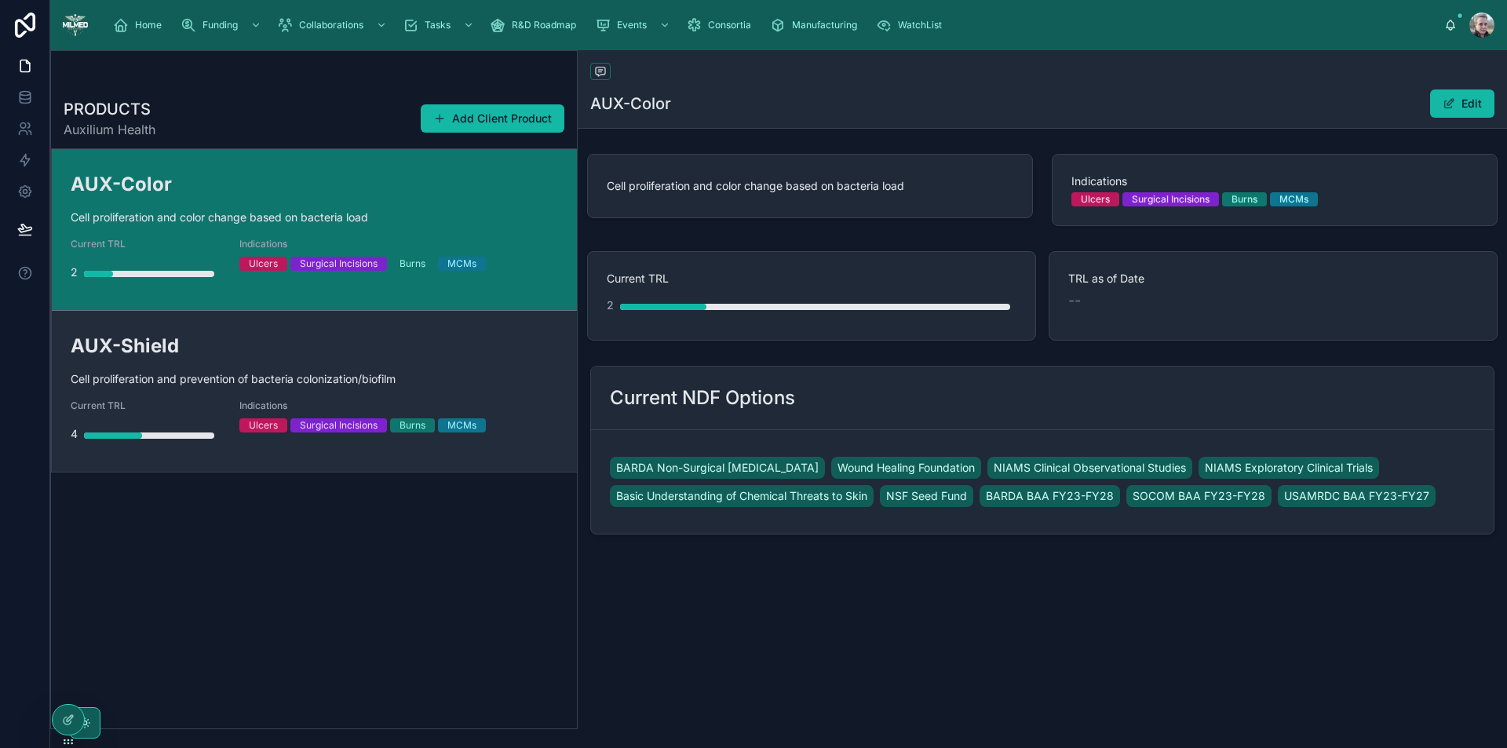
click at [532, 362] on div "AUX-Shield Cell proliferation and prevention of bacteria colonization/biofilm C…" at bounding box center [315, 391] width 488 height 117
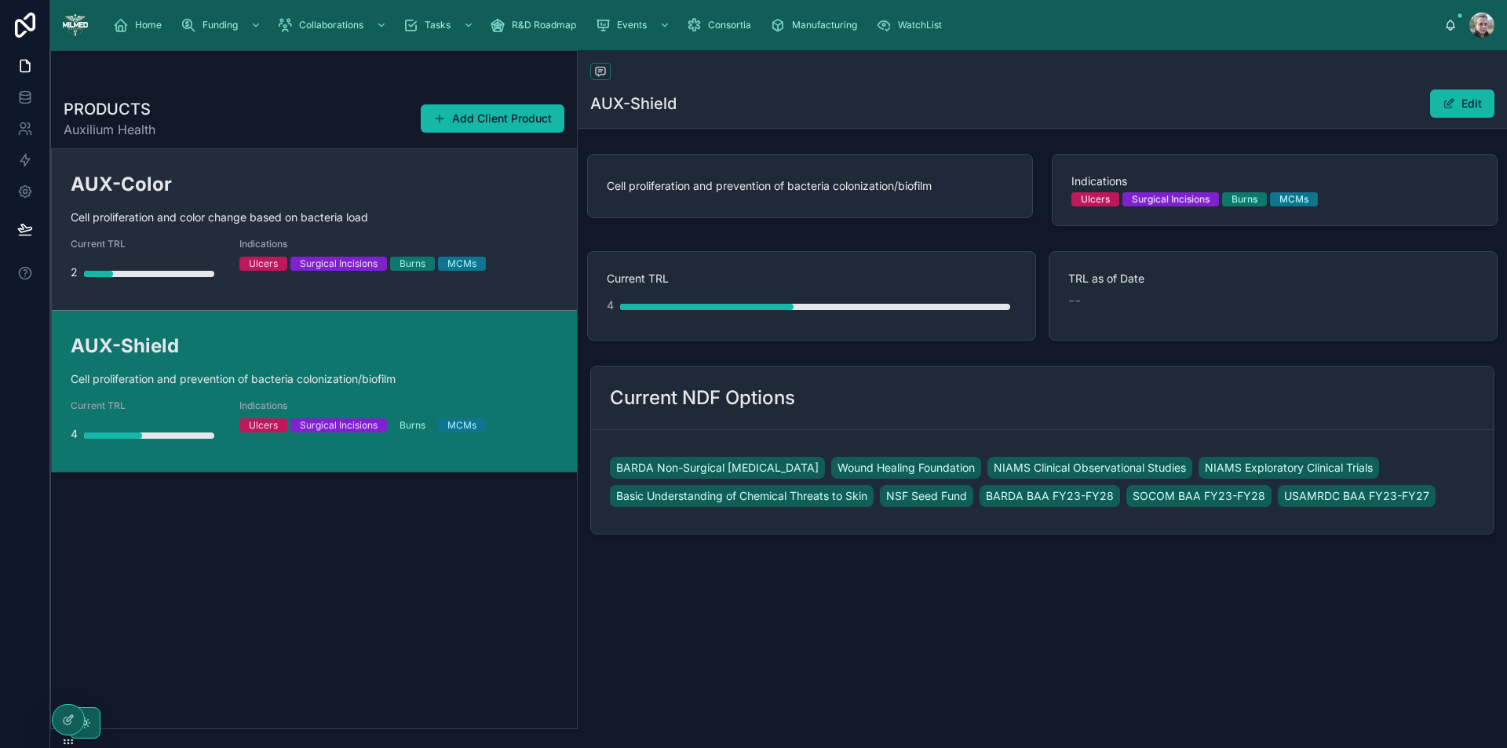
click at [525, 183] on h2 "AUX-Color" at bounding box center [315, 184] width 488 height 26
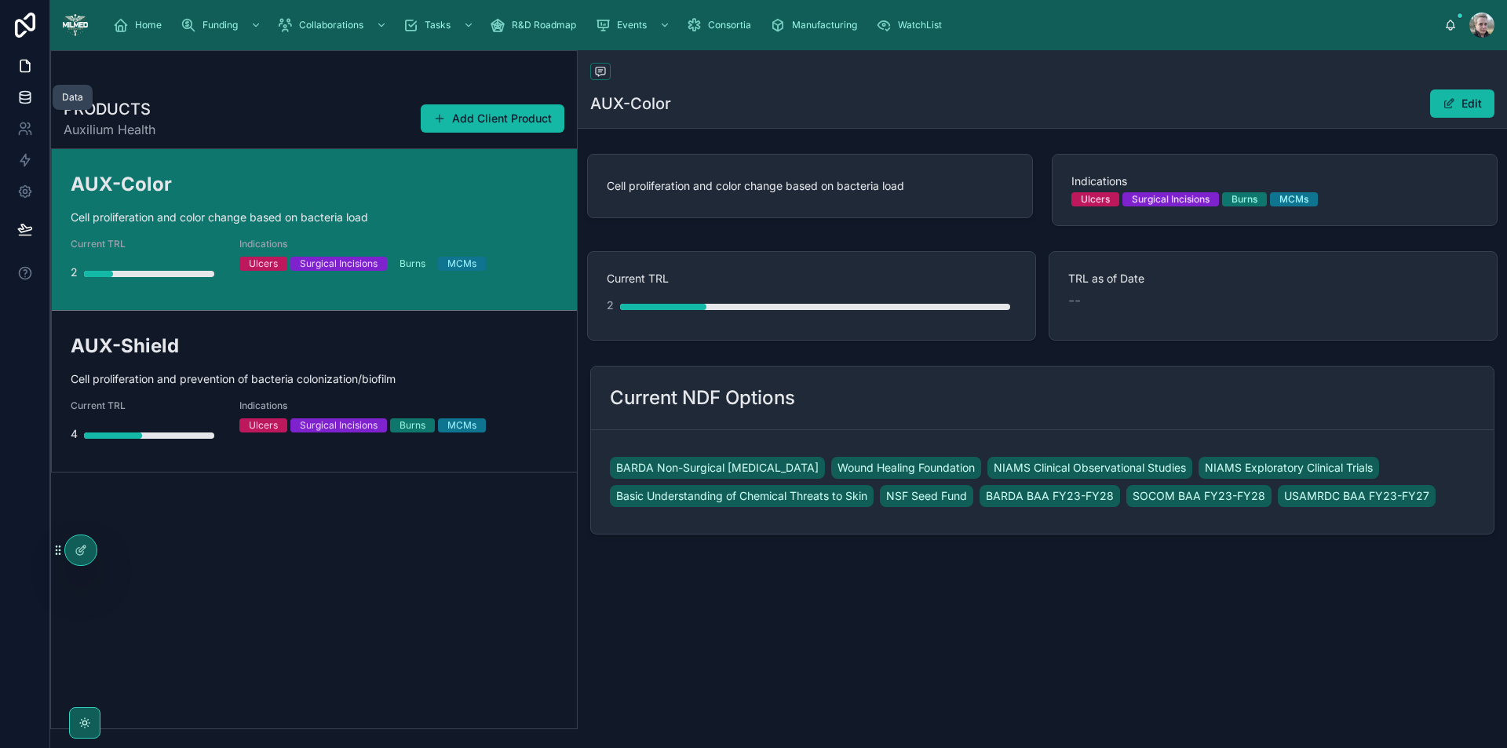
click at [17, 91] on icon at bounding box center [25, 98] width 16 height 16
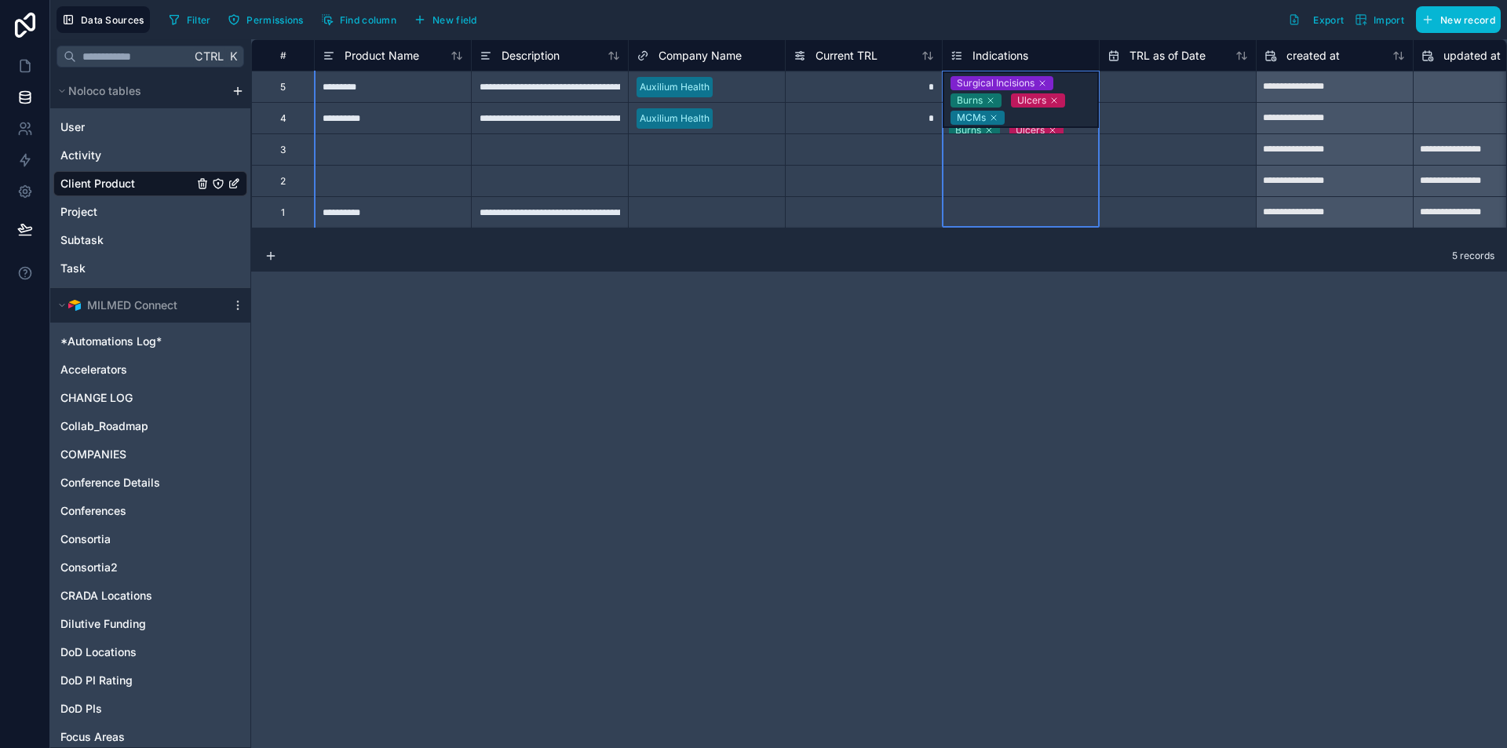
click at [1018, 48] on span "Indications" at bounding box center [1001, 56] width 56 height 16
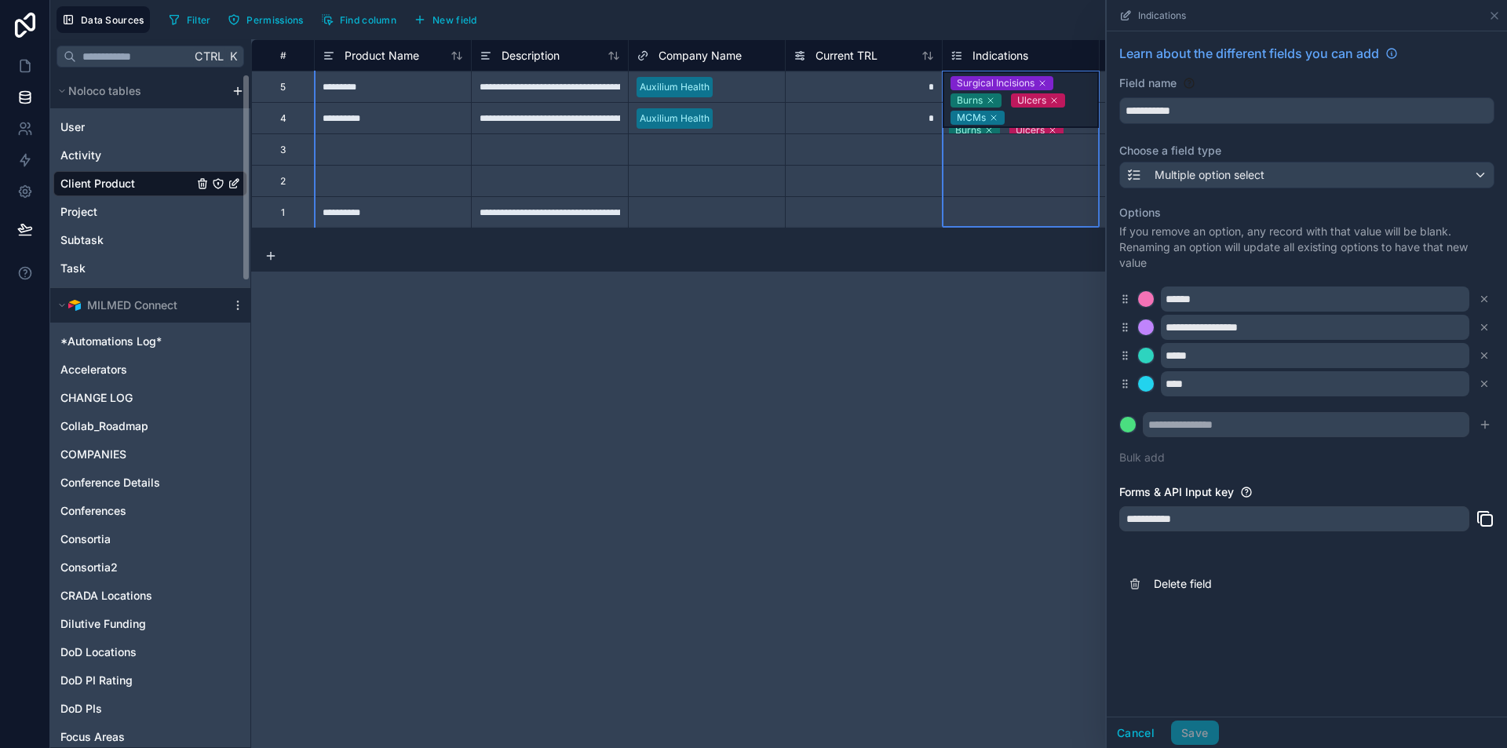
click at [233, 88] on html "Data Sources Filter Permissions Find column New field Export Import New record …" at bounding box center [753, 374] width 1507 height 748
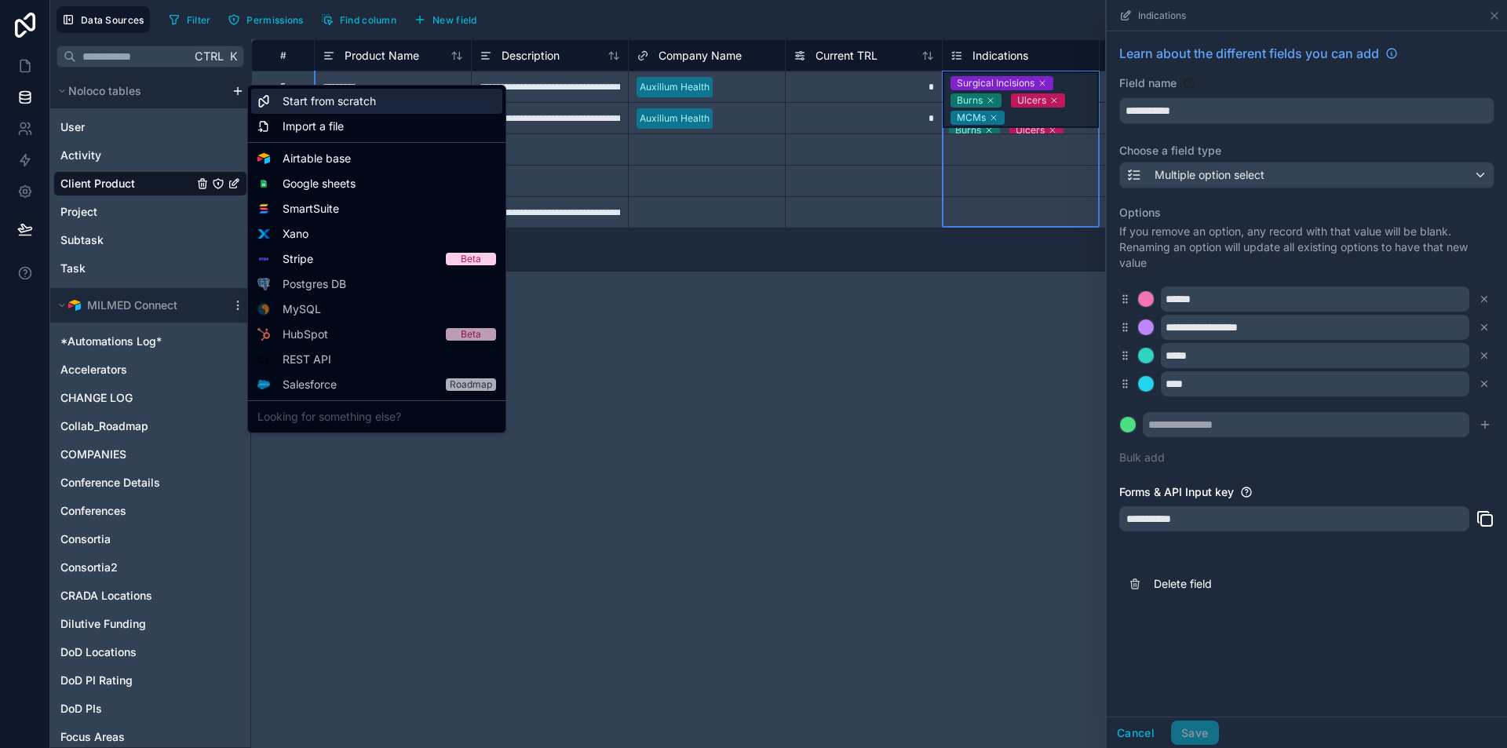
click at [314, 102] on span "Start from scratch" at bounding box center [329, 101] width 93 height 16
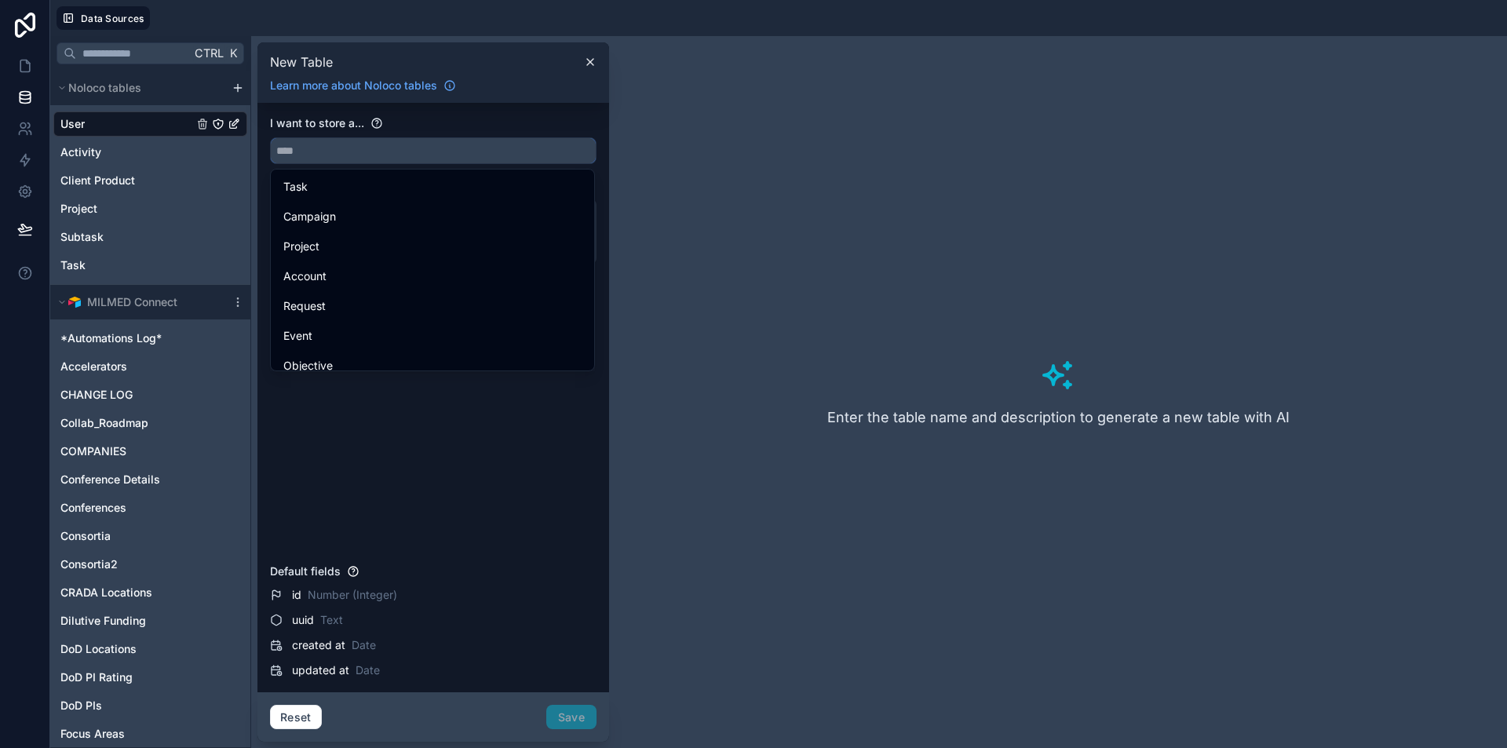
click at [323, 154] on input "text" at bounding box center [433, 150] width 325 height 25
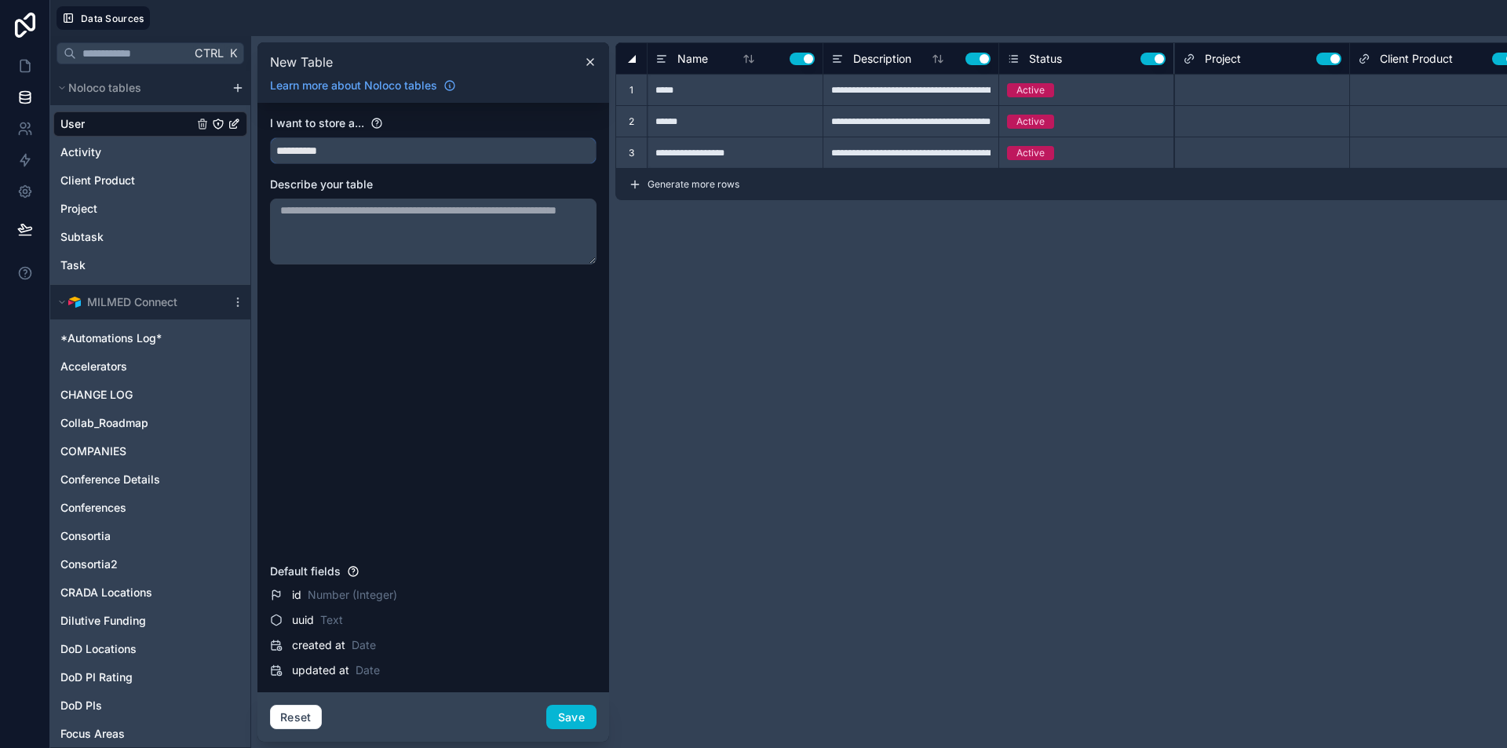
type input "**********"
click at [1153, 57] on button "Use setting" at bounding box center [1153, 59] width 25 height 13
click at [1326, 60] on button "Use setting" at bounding box center [1329, 59] width 25 height 13
click at [1417, 54] on span "Client Product" at bounding box center [1416, 59] width 73 height 16
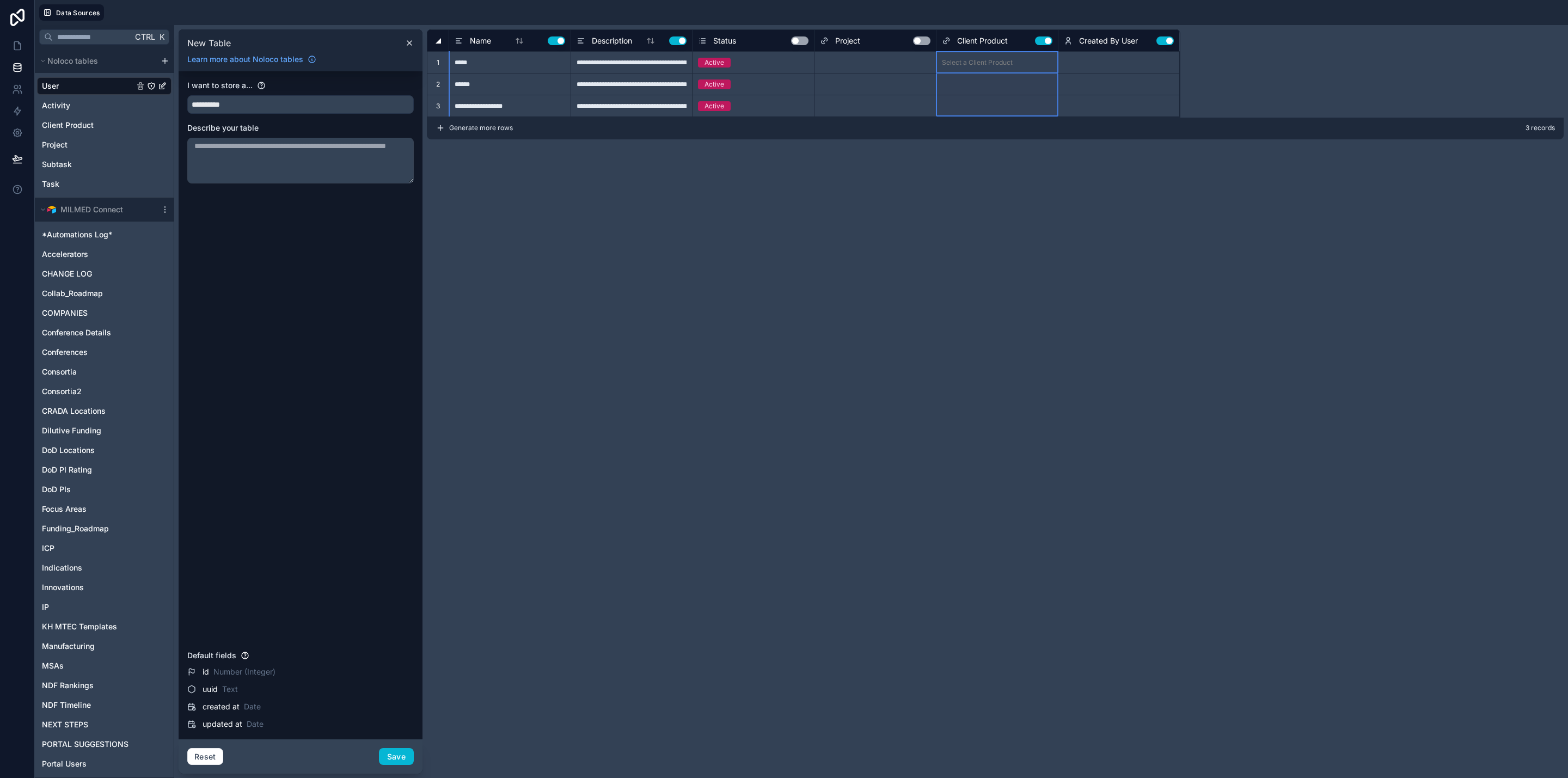
click at [1045, 40] on button "Use setting" at bounding box center [1165, 41] width 17 height 9
click at [675, 42] on button "Use setting" at bounding box center [678, 41] width 17 height 9
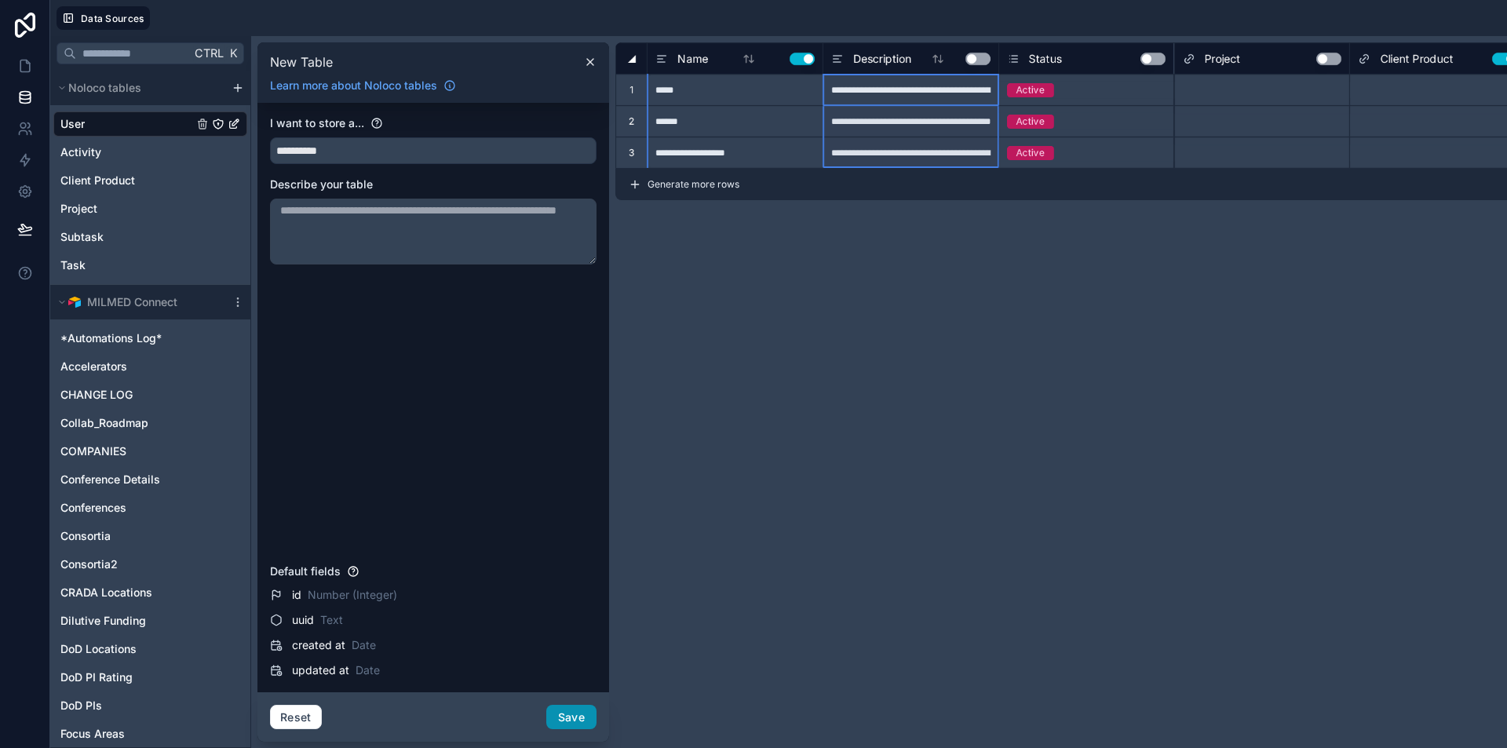
click at [567, 722] on button "Save" at bounding box center [571, 717] width 50 height 25
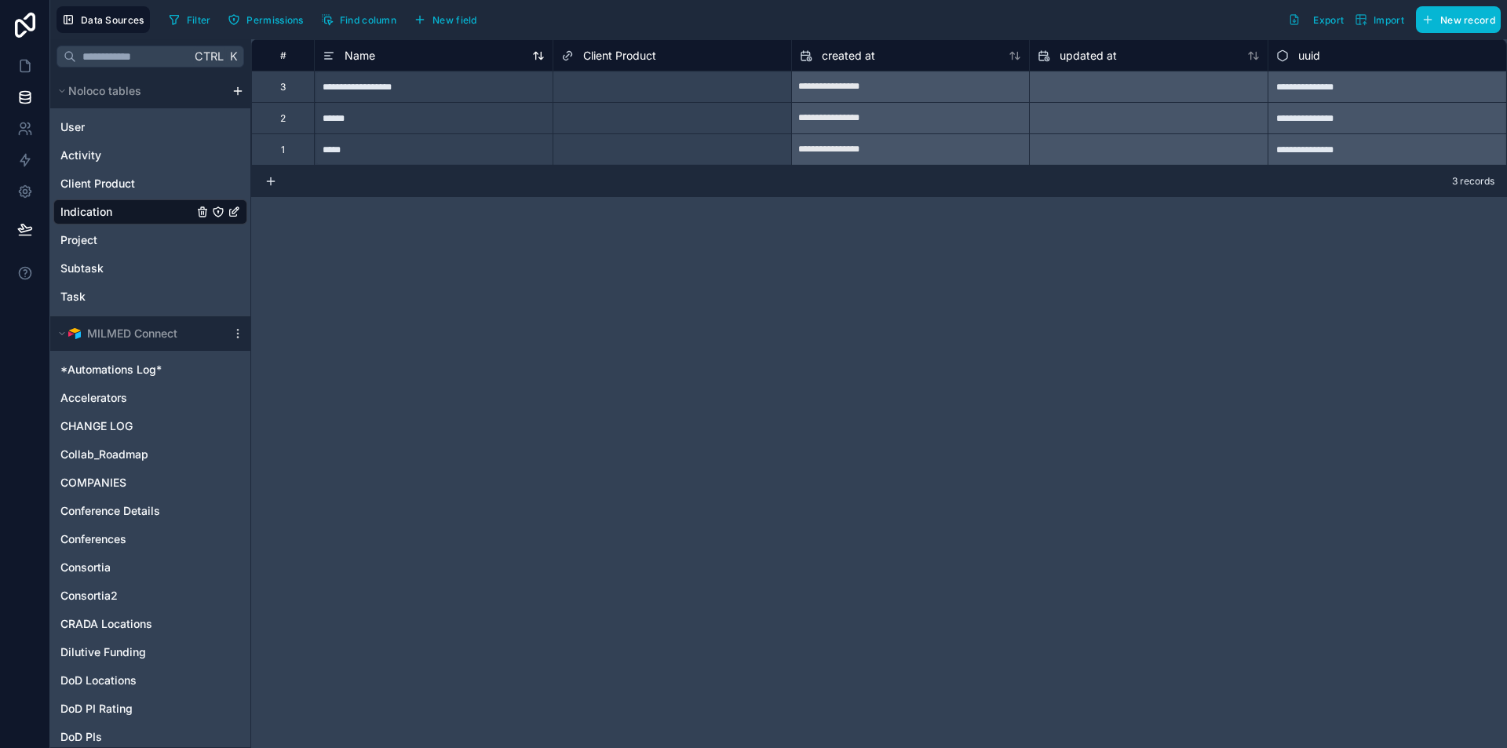
click at [426, 64] on div "Name" at bounding box center [434, 55] width 222 height 19
click at [358, 54] on span "Name" at bounding box center [360, 56] width 31 height 16
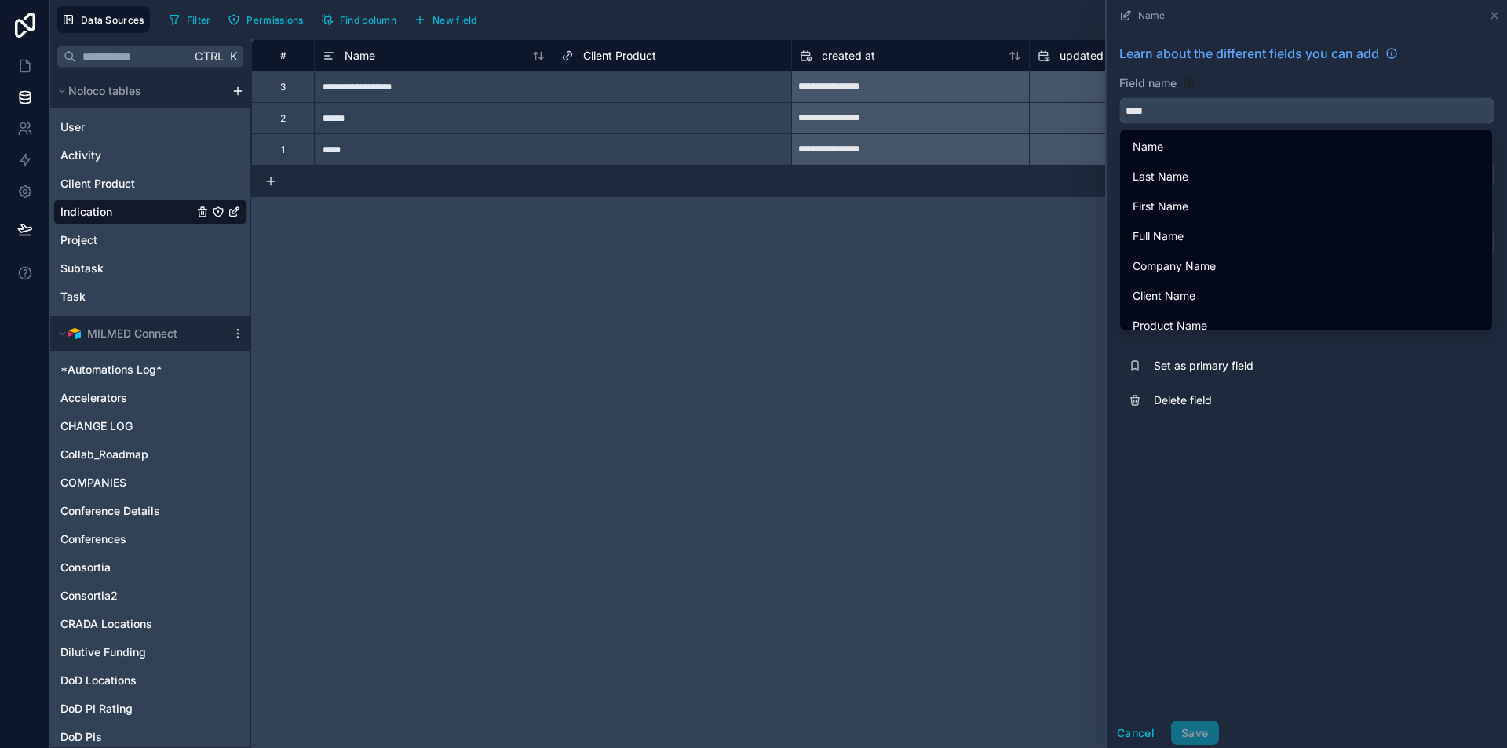
drag, startPoint x: 1177, startPoint y: 105, endPoint x: 1090, endPoint y: 104, distance: 87.2
click at [1090, 104] on div "**********" at bounding box center [879, 393] width 1256 height 709
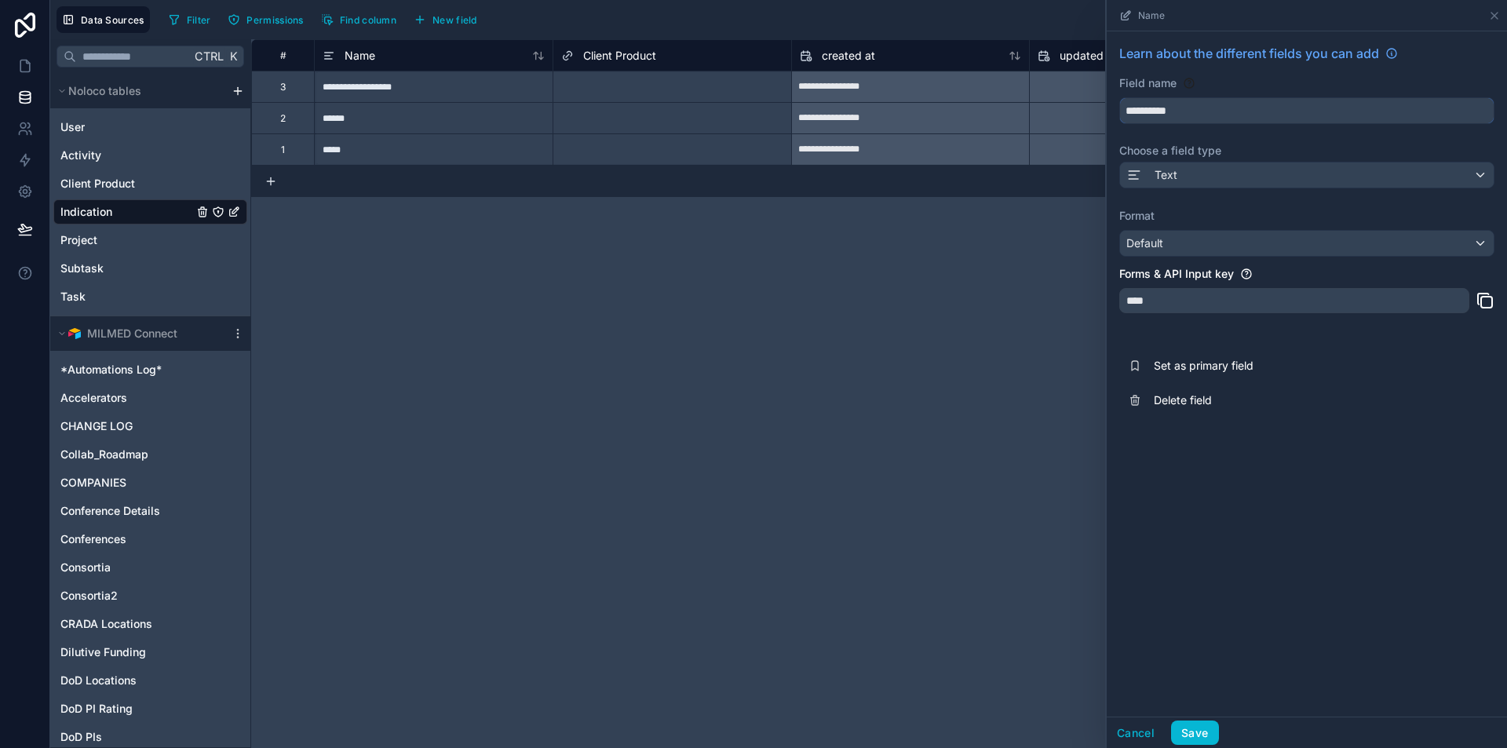
type input "**********"
click at [868, 363] on div "**********" at bounding box center [879, 393] width 1256 height 709
click at [1196, 741] on button "Save" at bounding box center [1194, 733] width 47 height 25
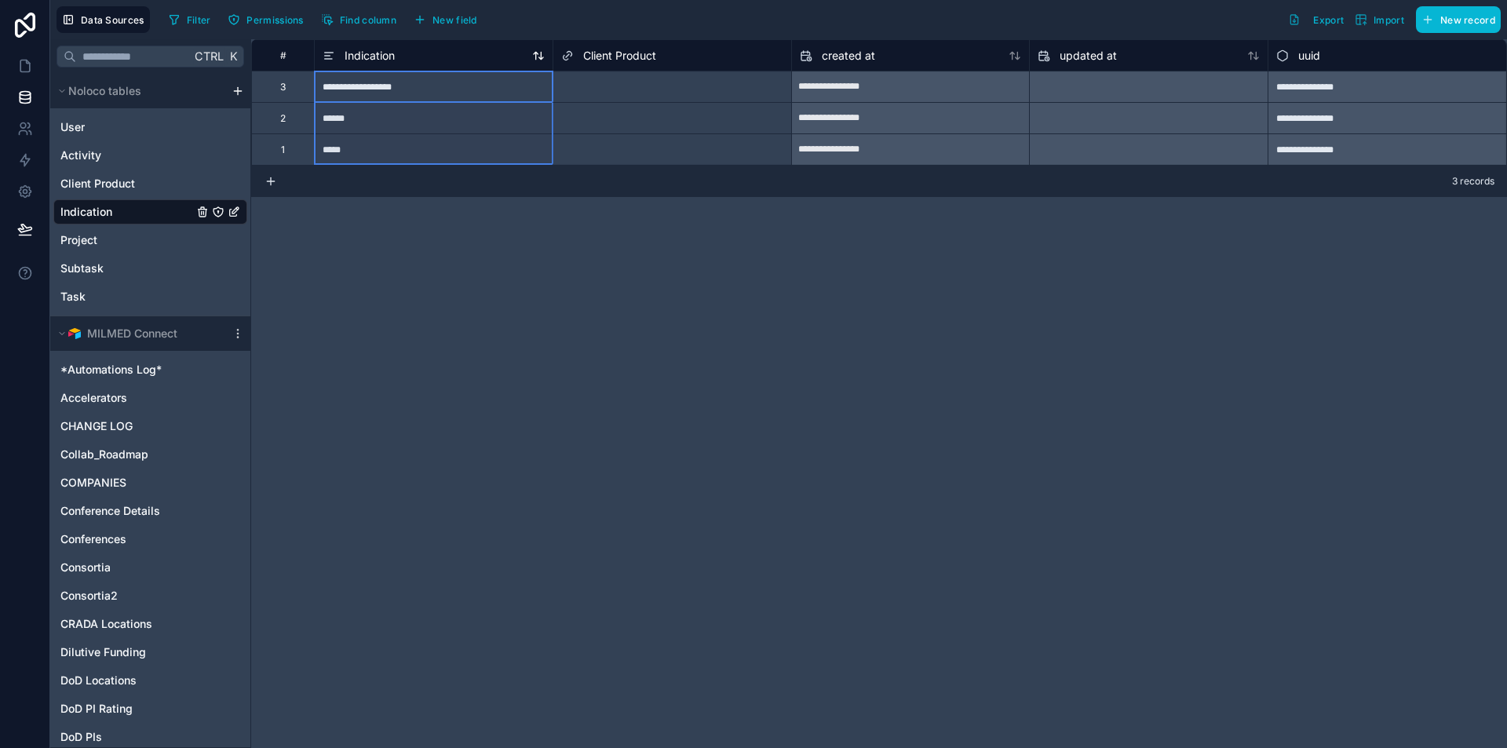
click at [544, 53] on icon at bounding box center [538, 55] width 13 height 13
click at [616, 371] on div "**********" at bounding box center [879, 393] width 1256 height 709
click at [608, 57] on span "Client Product" at bounding box center [619, 56] width 73 height 16
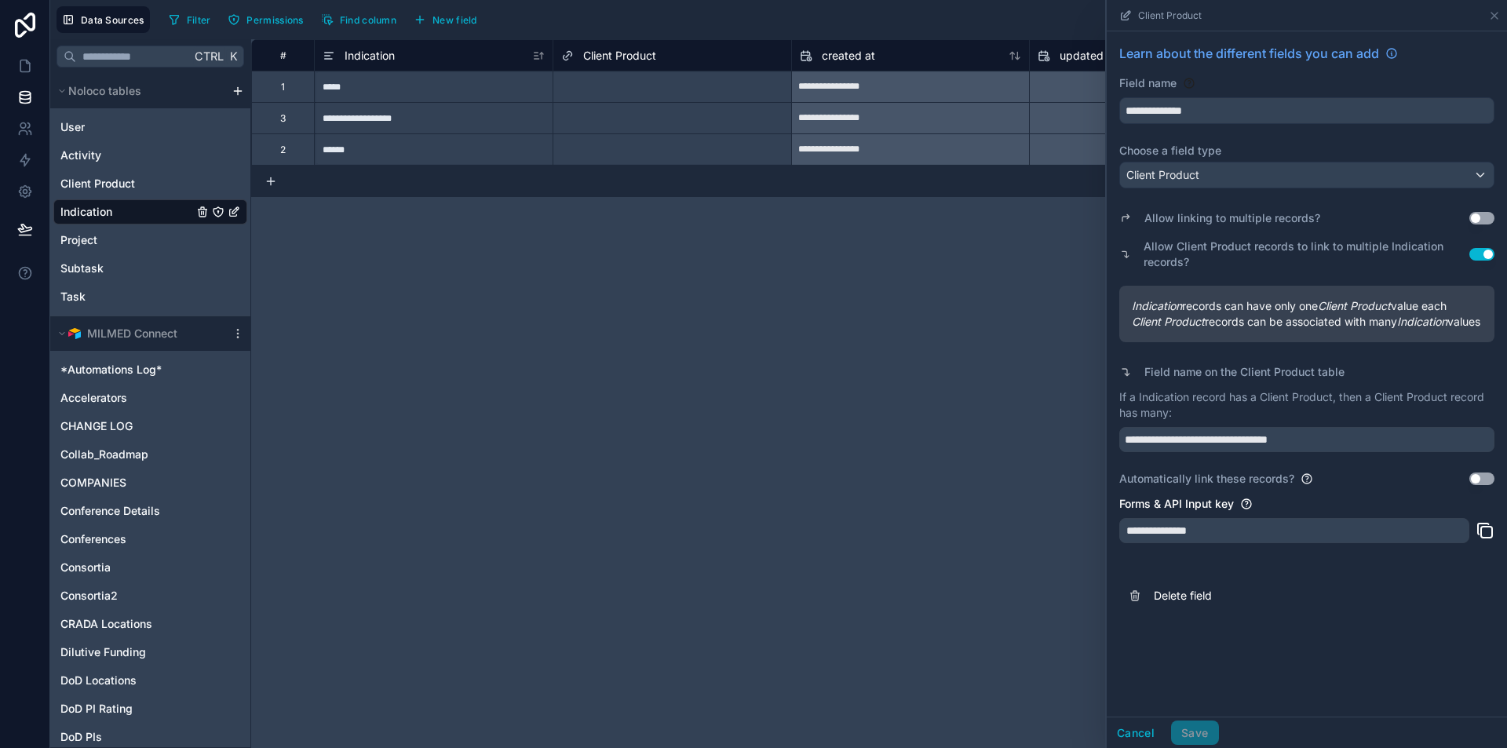
click at [1481, 220] on button "Use setting" at bounding box center [1482, 218] width 25 height 13
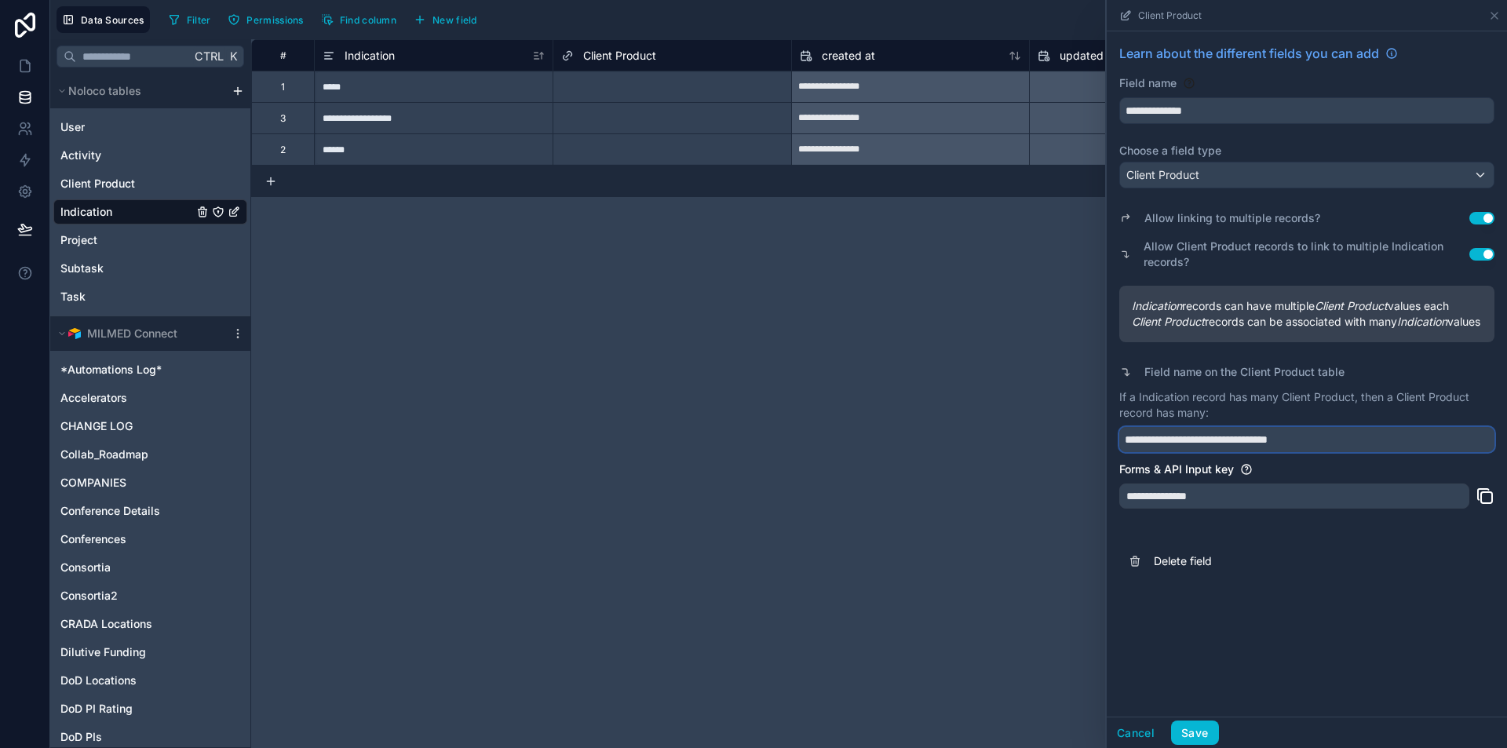
click at [1169, 452] on input "**********" at bounding box center [1307, 439] width 375 height 25
drag, startPoint x: 1325, startPoint y: 458, endPoint x: 1122, endPoint y: 454, distance: 203.4
click at [1122, 452] on input "**********" at bounding box center [1307, 439] width 375 height 25
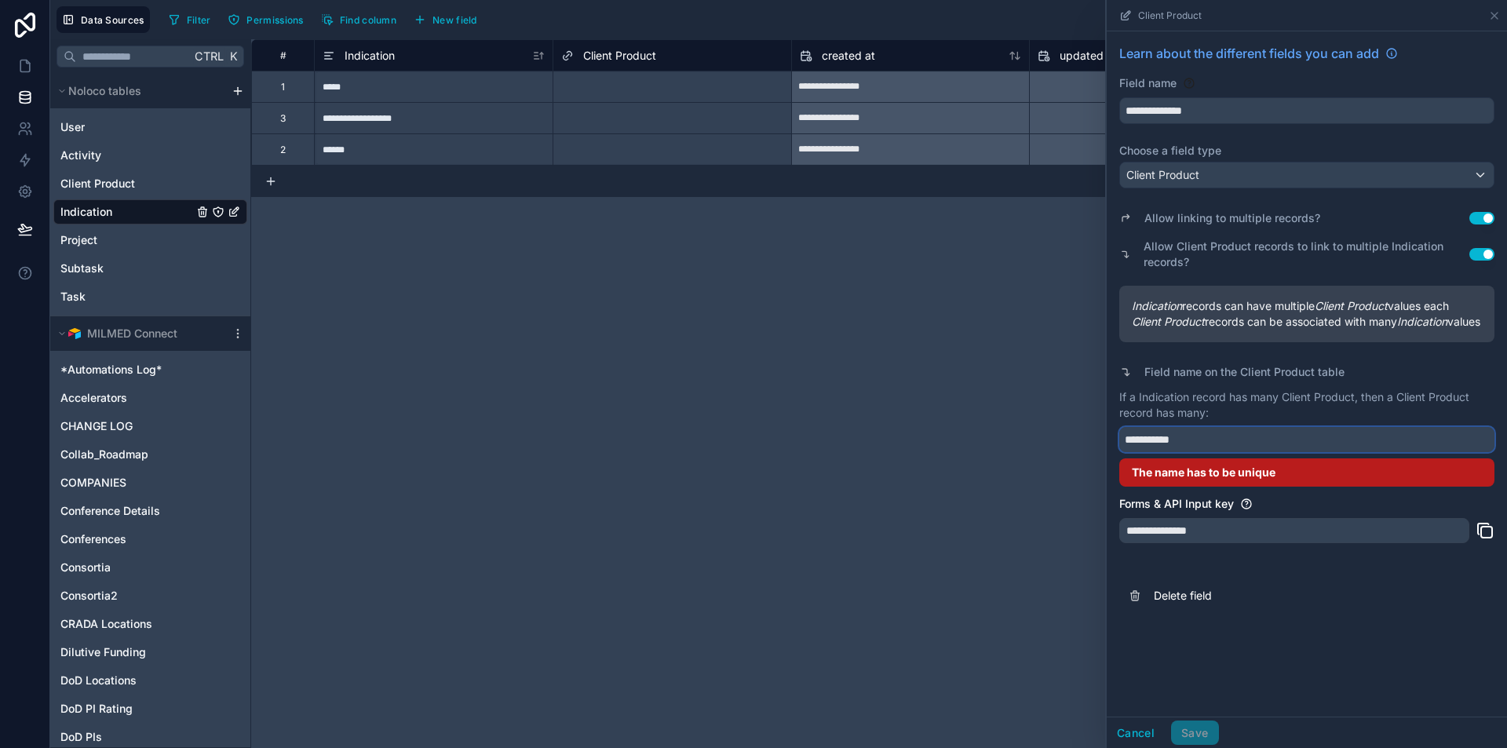
click at [1258, 452] on input "**********" at bounding box center [1307, 439] width 375 height 25
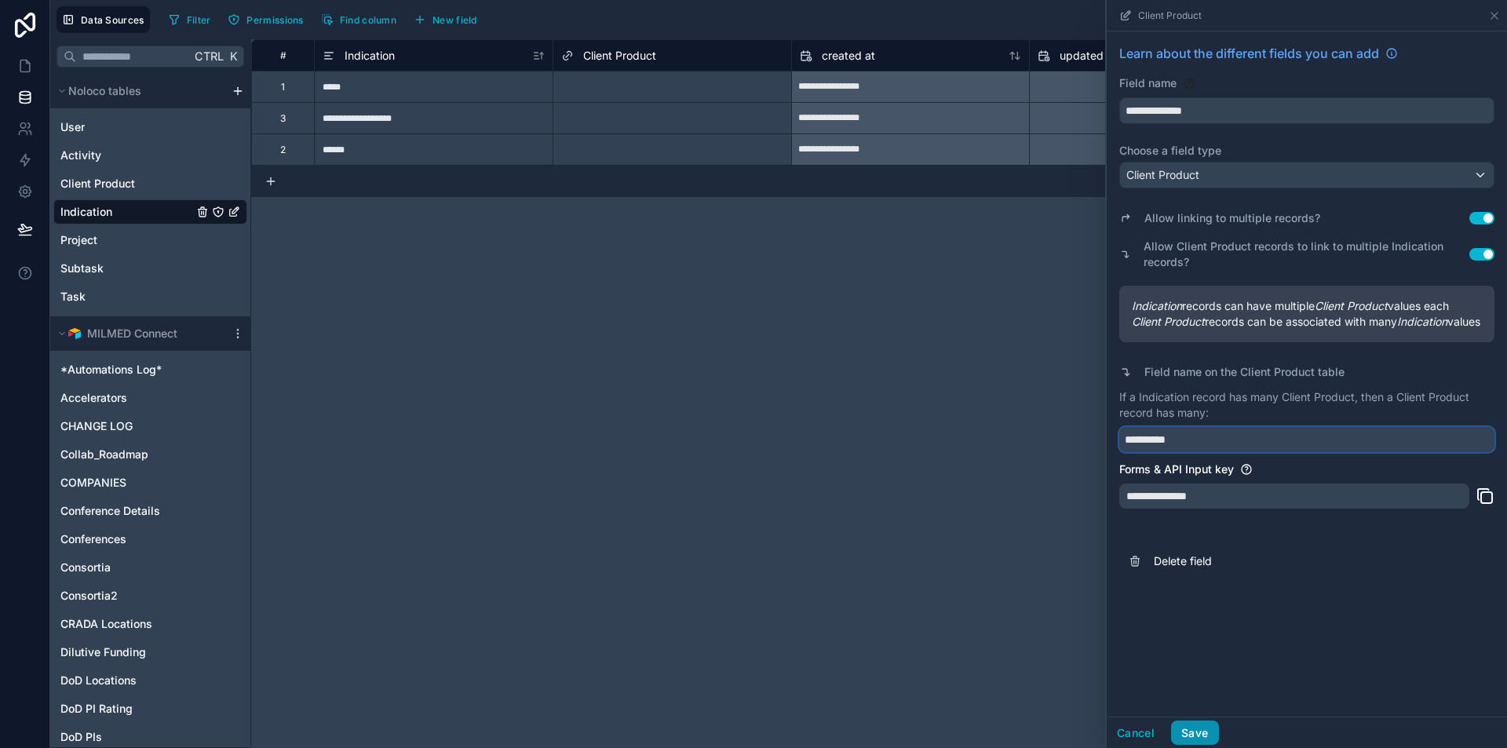
type input "**********"
click at [1197, 735] on button "Save" at bounding box center [1194, 733] width 47 height 25
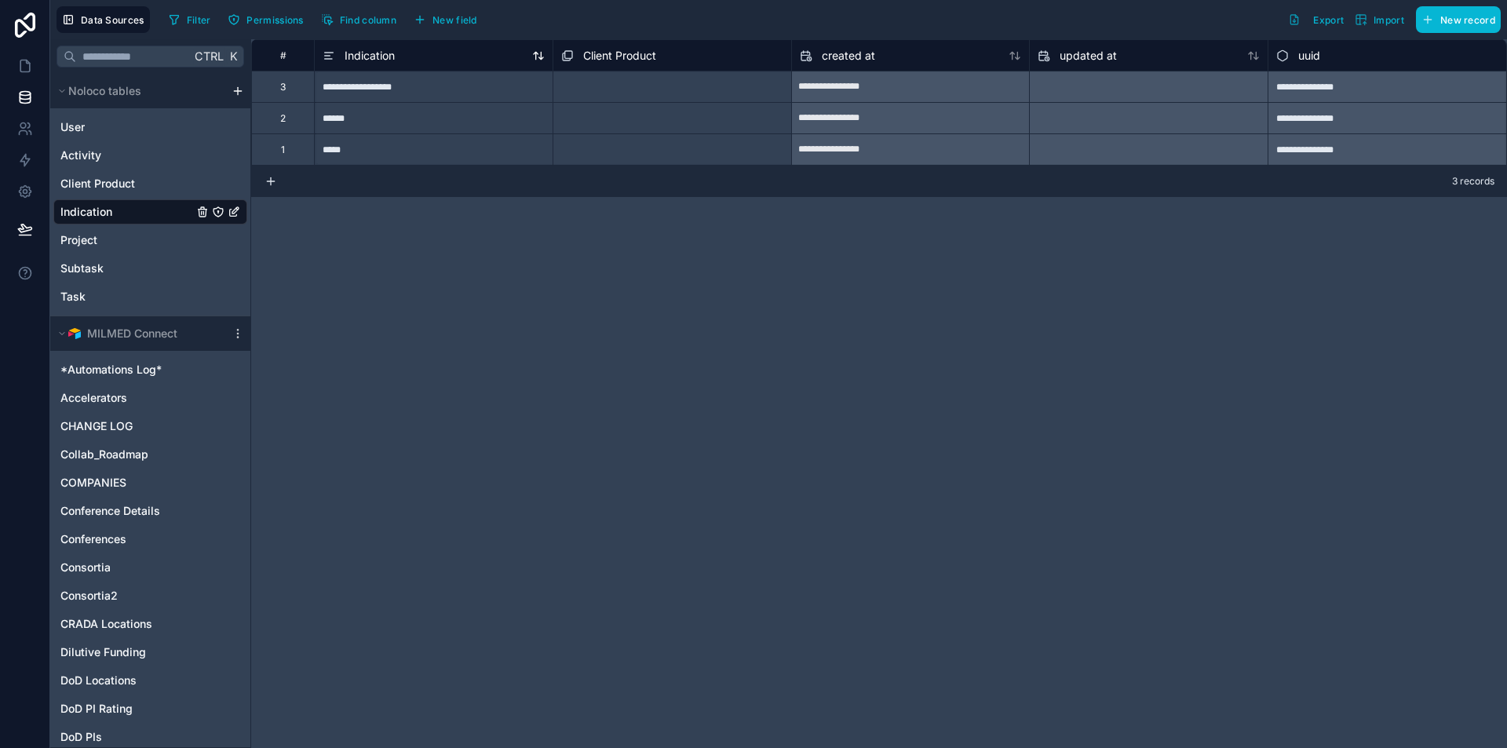
click at [537, 54] on icon at bounding box center [538, 55] width 13 height 13
click at [588, 83] on div "Select a Client Product" at bounding box center [612, 88] width 102 height 13
click at [586, 83] on div "Select a Client Product" at bounding box center [614, 88] width 102 height 13
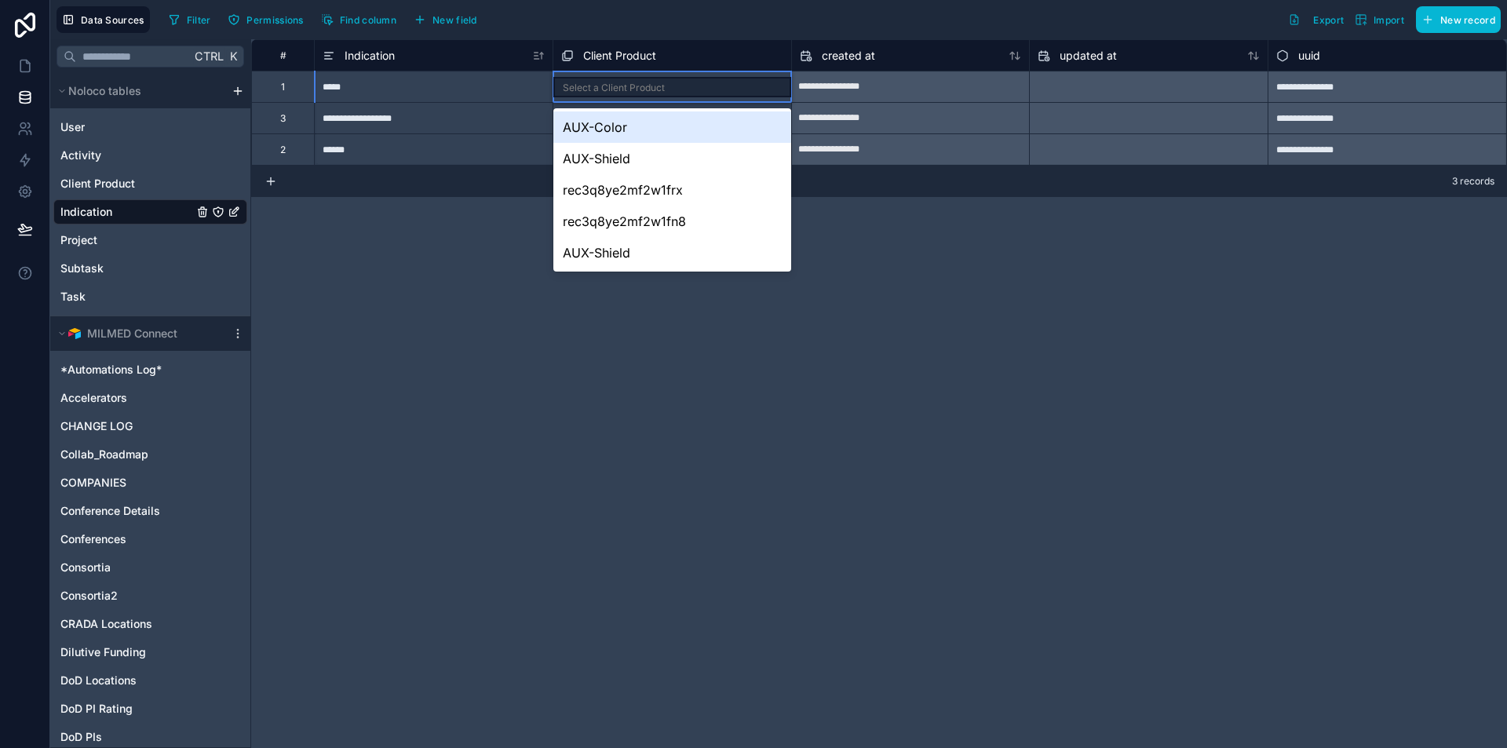
click at [633, 131] on div "AUX-Color" at bounding box center [673, 126] width 238 height 31
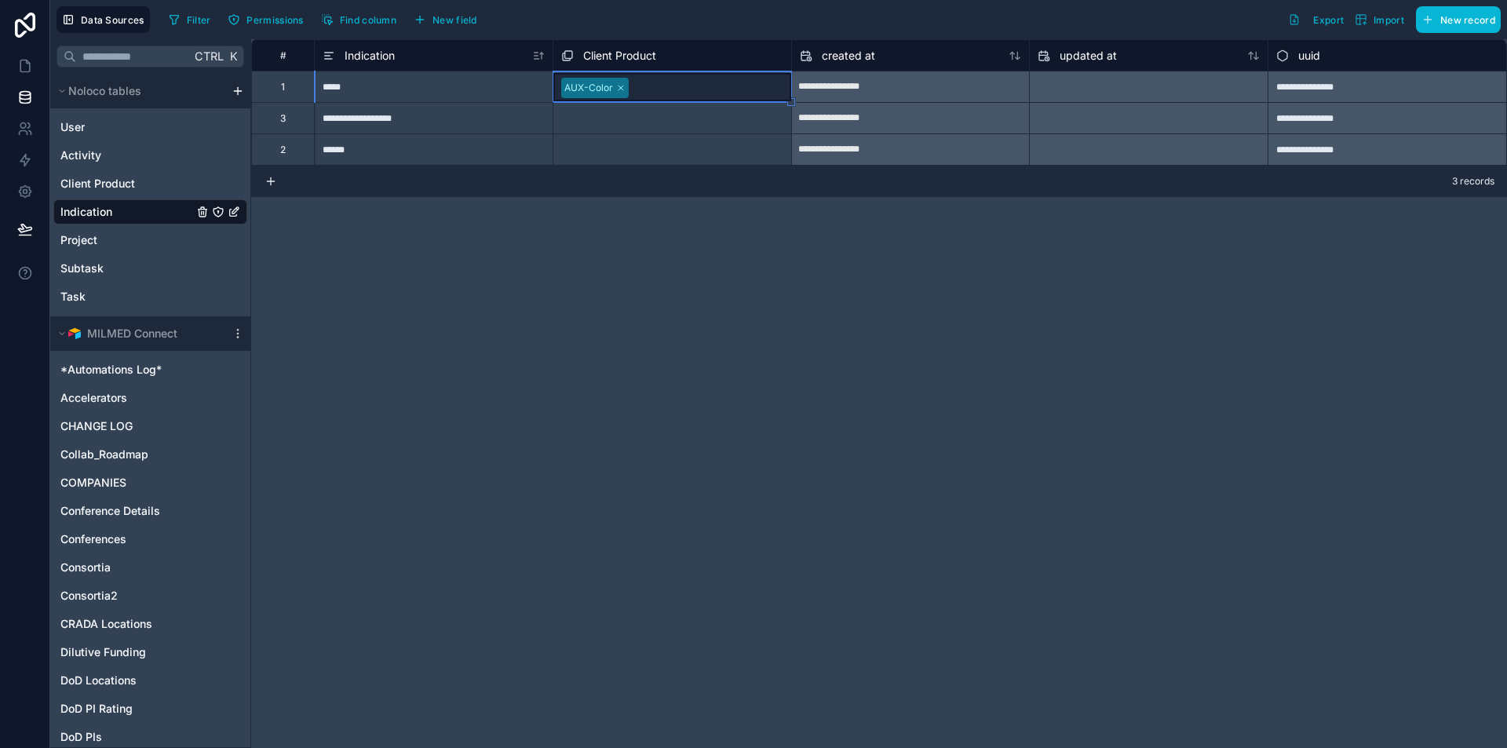
click at [628, 122] on div "Select a Client Product" at bounding box center [612, 119] width 102 height 13
click at [266, 181] on icon at bounding box center [271, 181] width 13 height 13
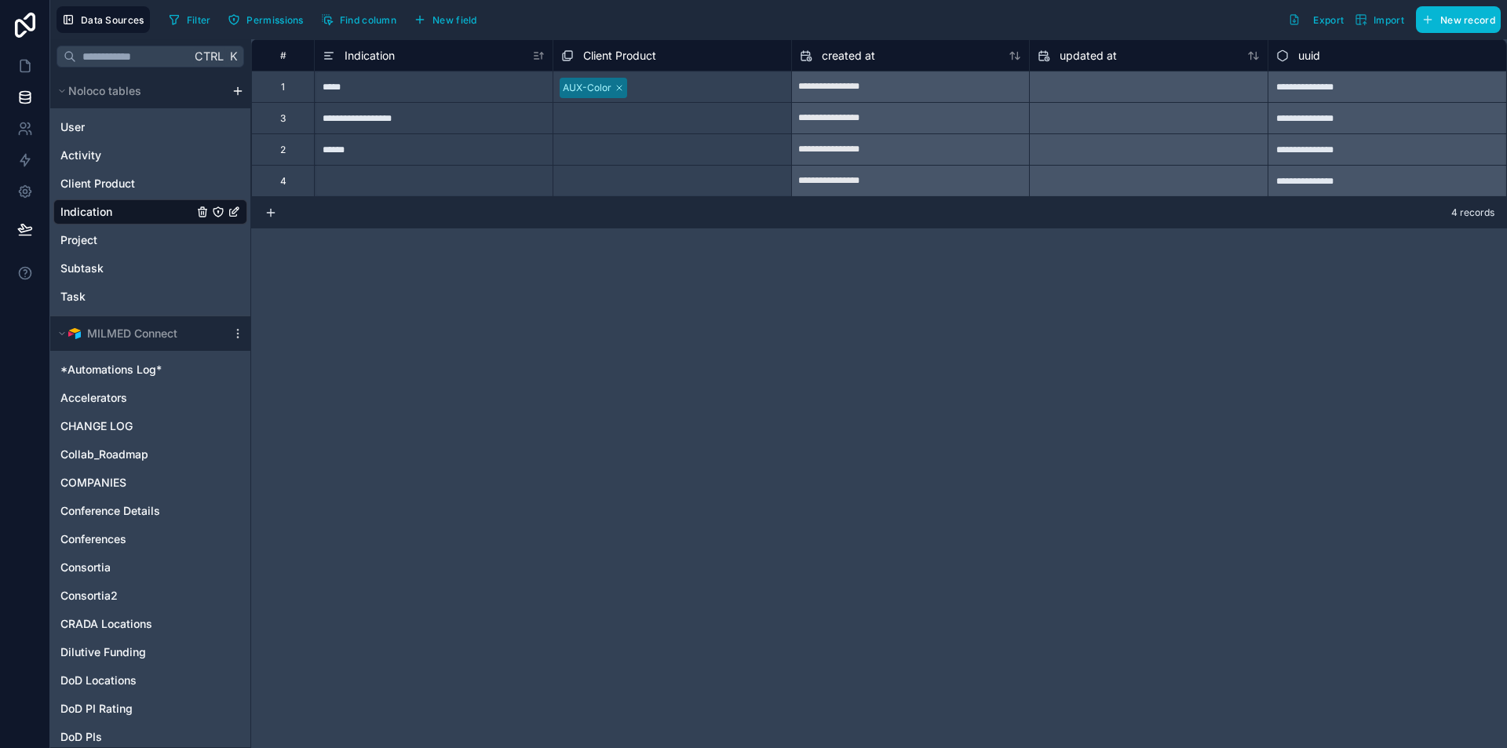
click at [394, 185] on div at bounding box center [433, 180] width 239 height 31
type input "****"
click at [568, 353] on div "**********" at bounding box center [879, 393] width 1256 height 709
click at [703, 98] on div "AUX-Color" at bounding box center [673, 87] width 238 height 25
drag, startPoint x: 787, startPoint y: 104, endPoint x: 782, endPoint y: 195, distance: 91.2
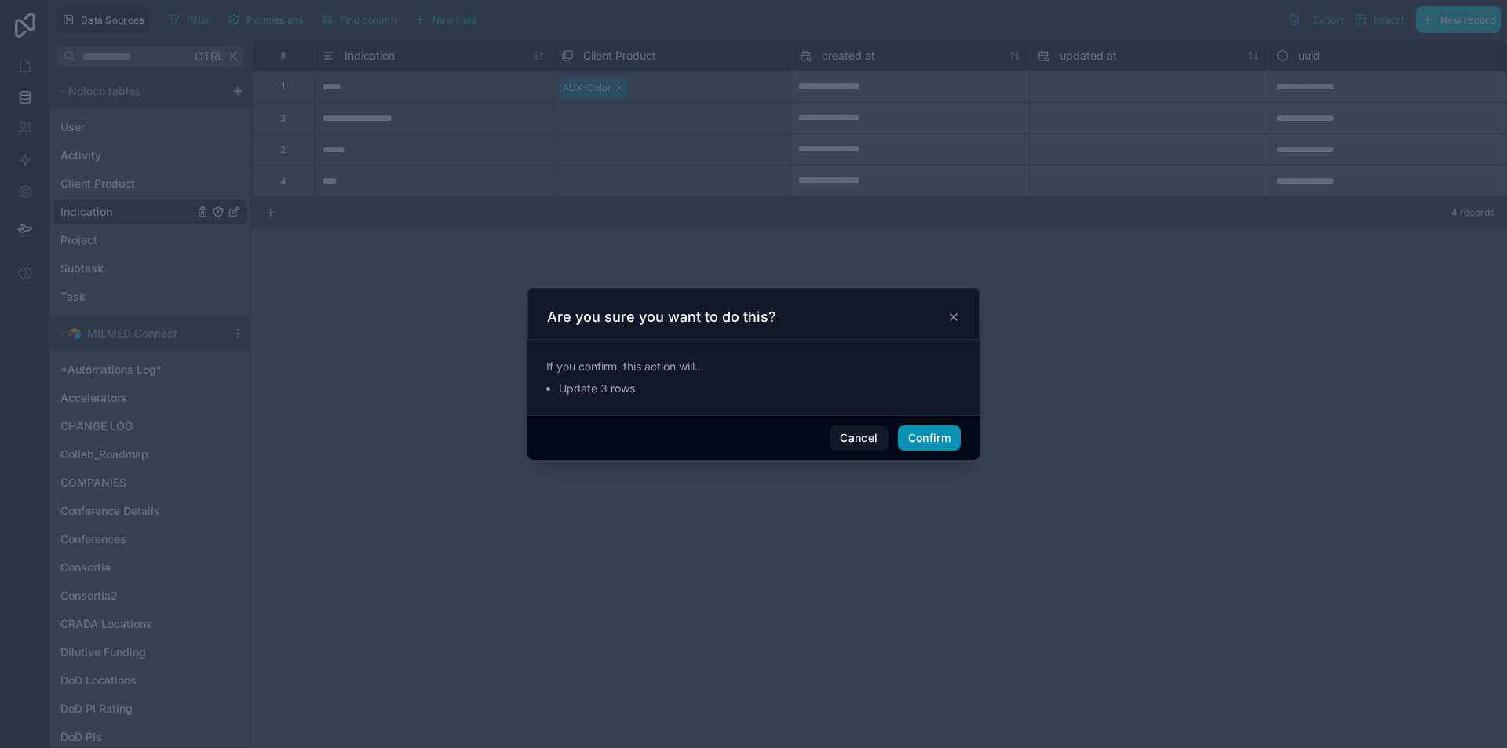
click at [933, 444] on button "Confirm" at bounding box center [929, 438] width 63 height 25
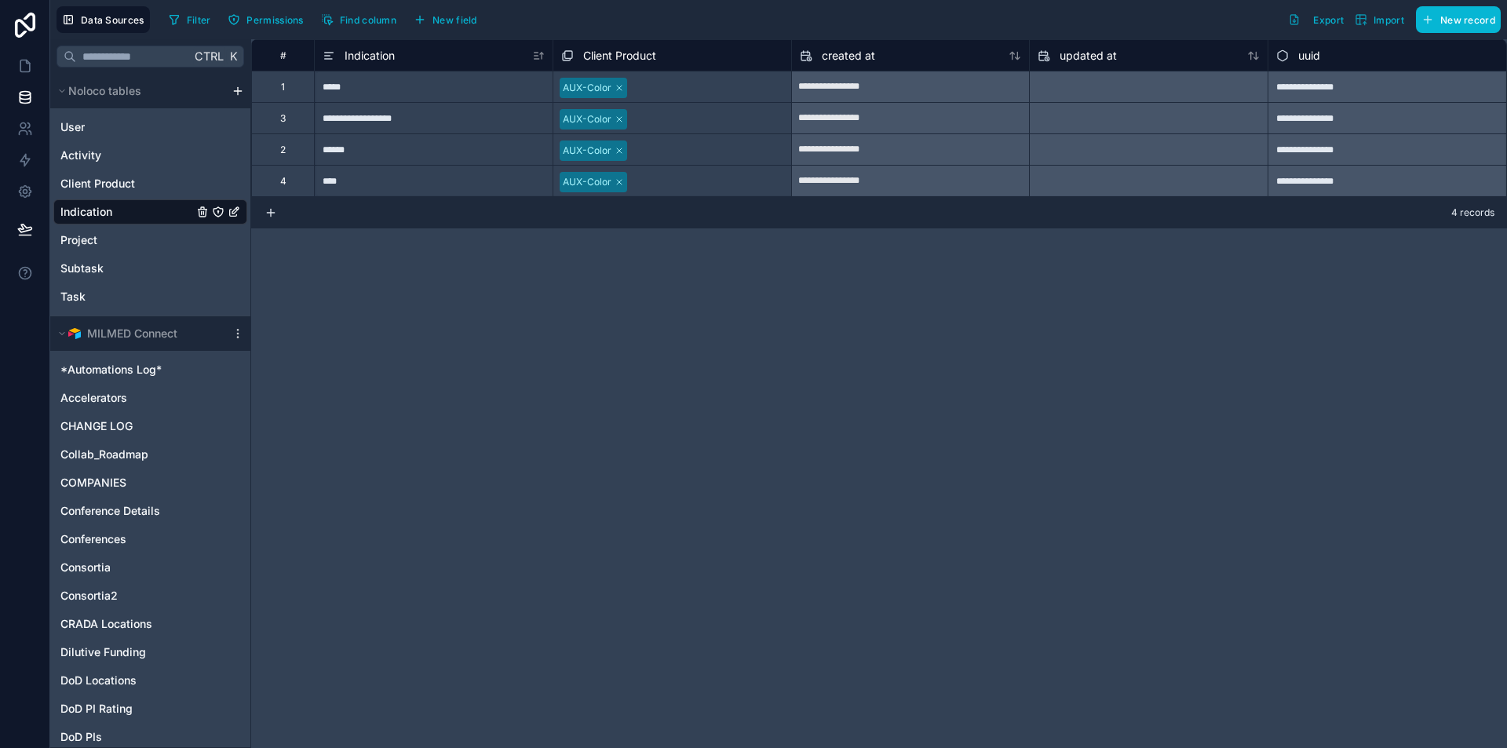
click at [663, 92] on div "AUX-Color" at bounding box center [673, 87] width 238 height 25
click at [663, 92] on div "AUX-Color" at bounding box center [673, 87] width 238 height 28
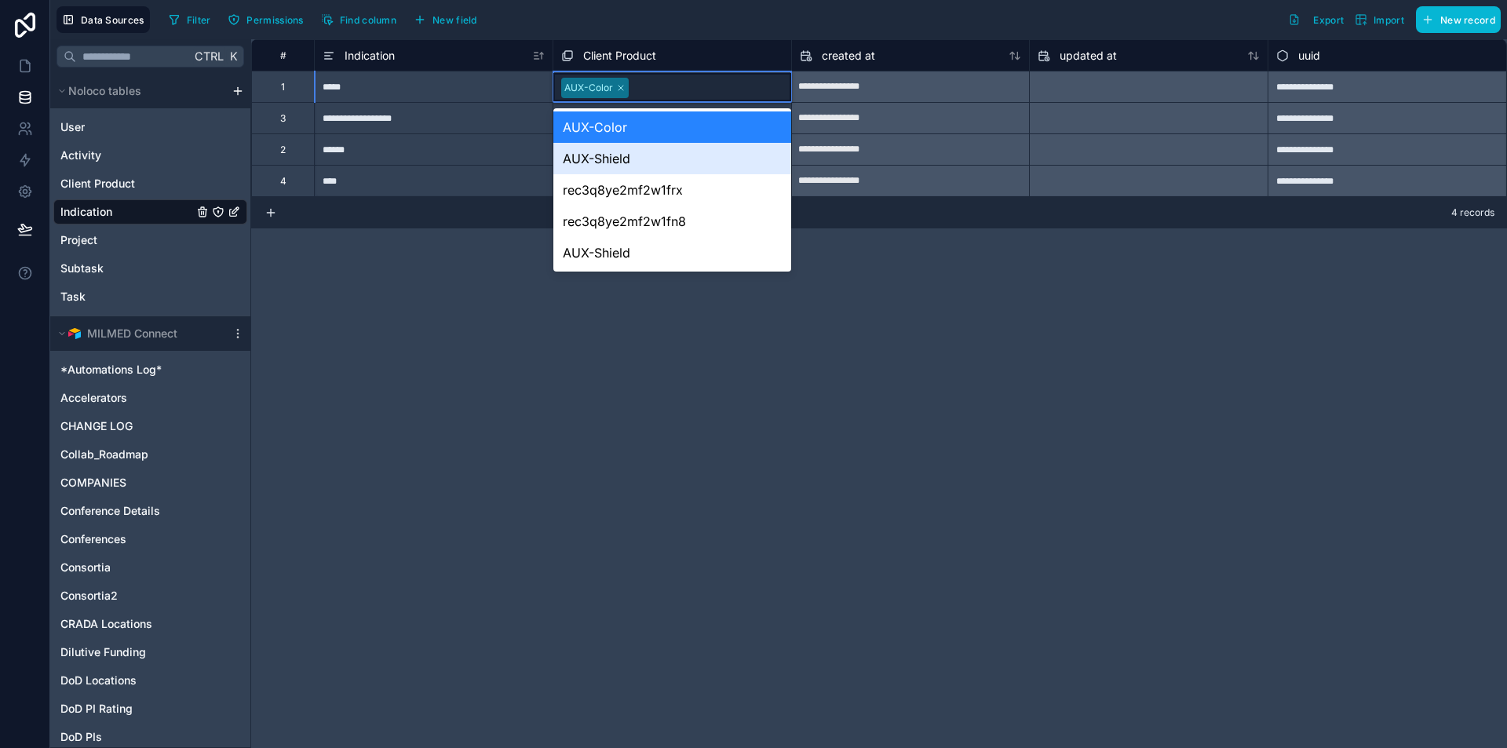
click at [646, 155] on div "AUX-Shield" at bounding box center [673, 158] width 238 height 31
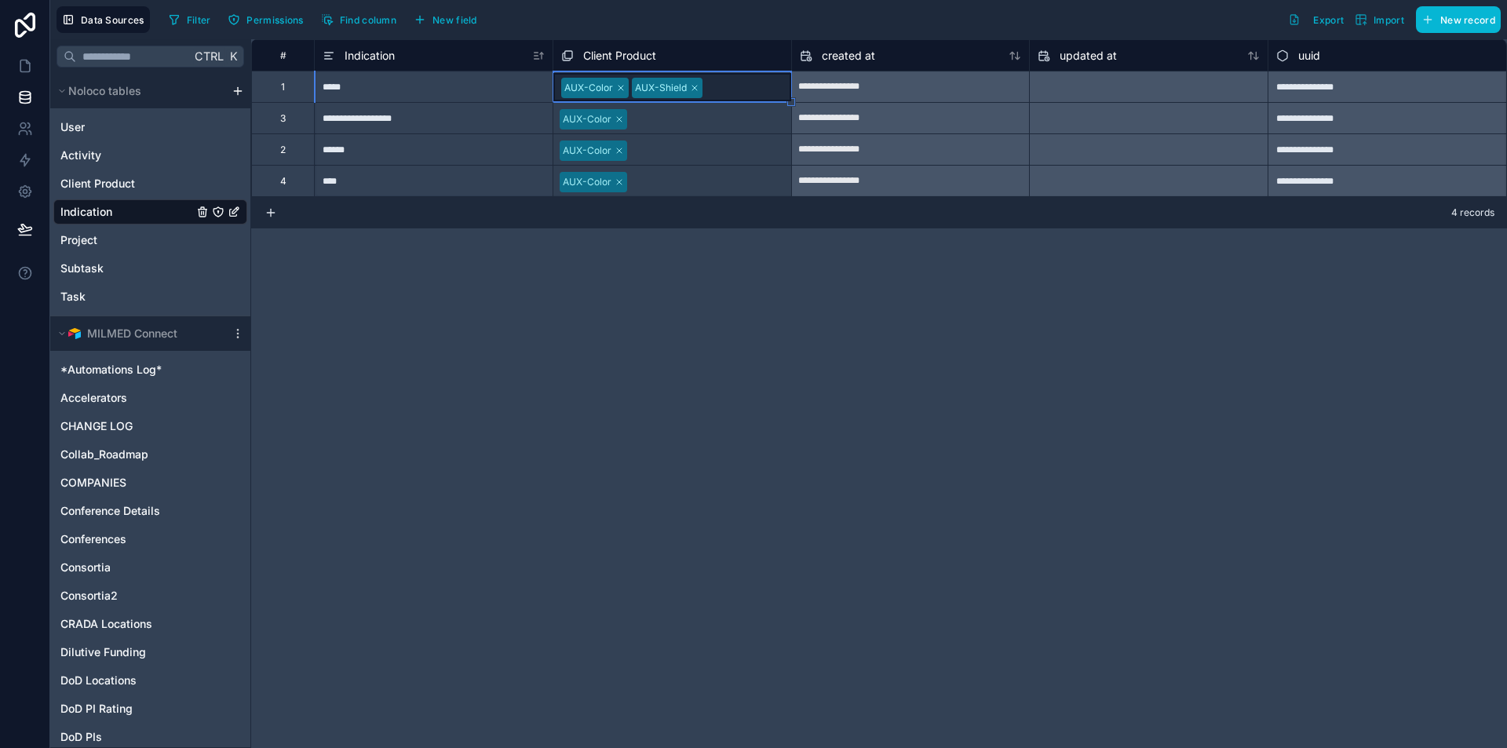
drag, startPoint x: 791, startPoint y: 104, endPoint x: 759, endPoint y: 195, distance: 96.6
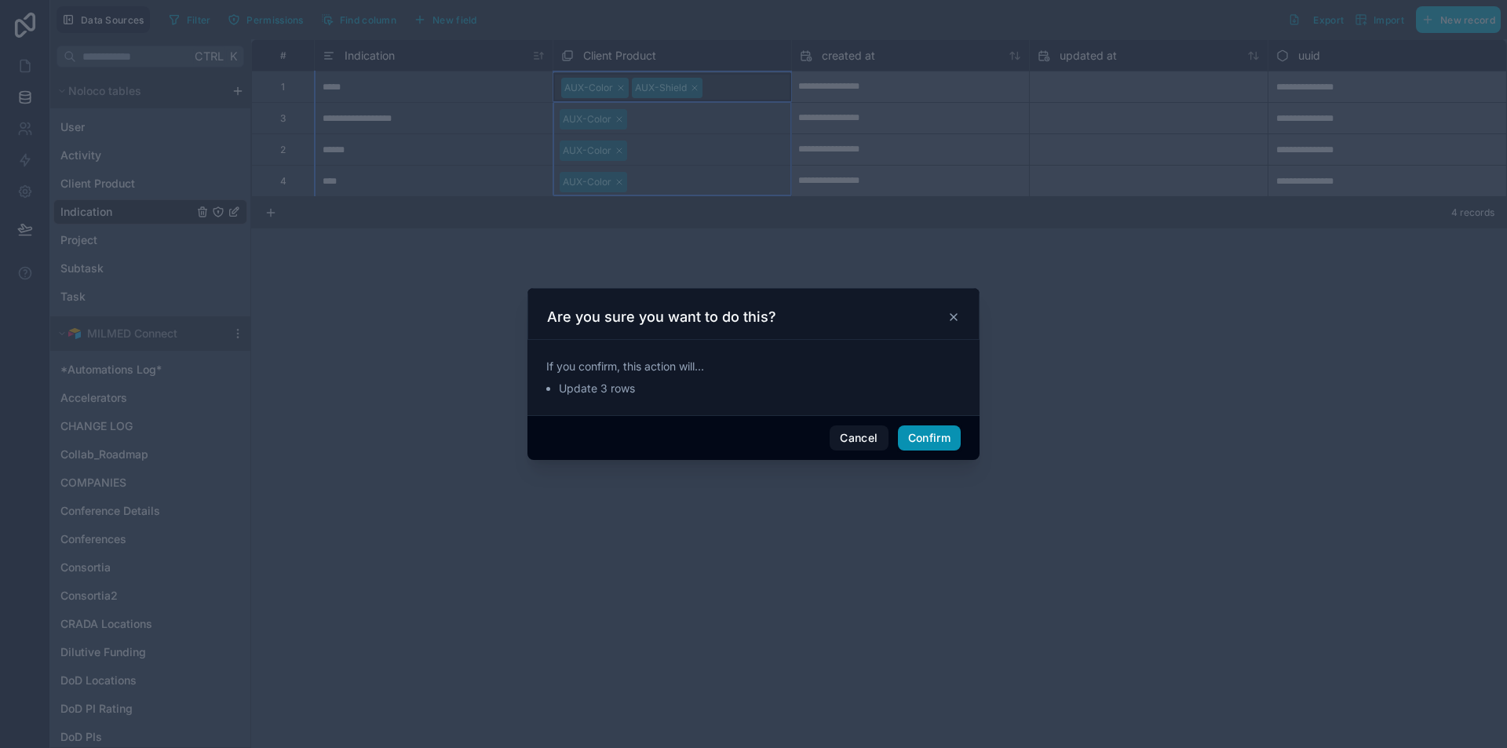
drag, startPoint x: 947, startPoint y: 437, endPoint x: 940, endPoint y: 427, distance: 11.8
click at [946, 437] on button "Confirm" at bounding box center [929, 438] width 63 height 25
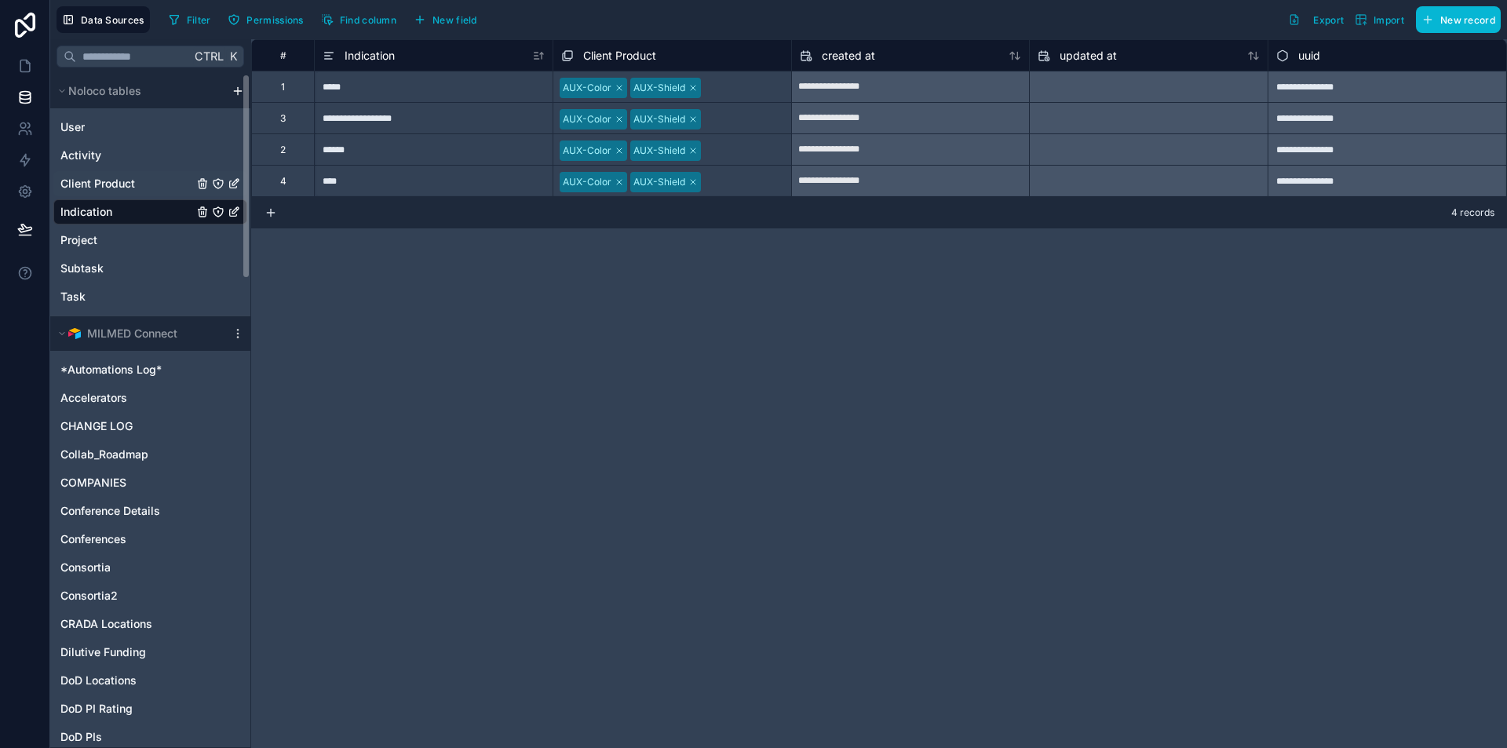
click at [99, 181] on span "Client Product" at bounding box center [97, 184] width 75 height 16
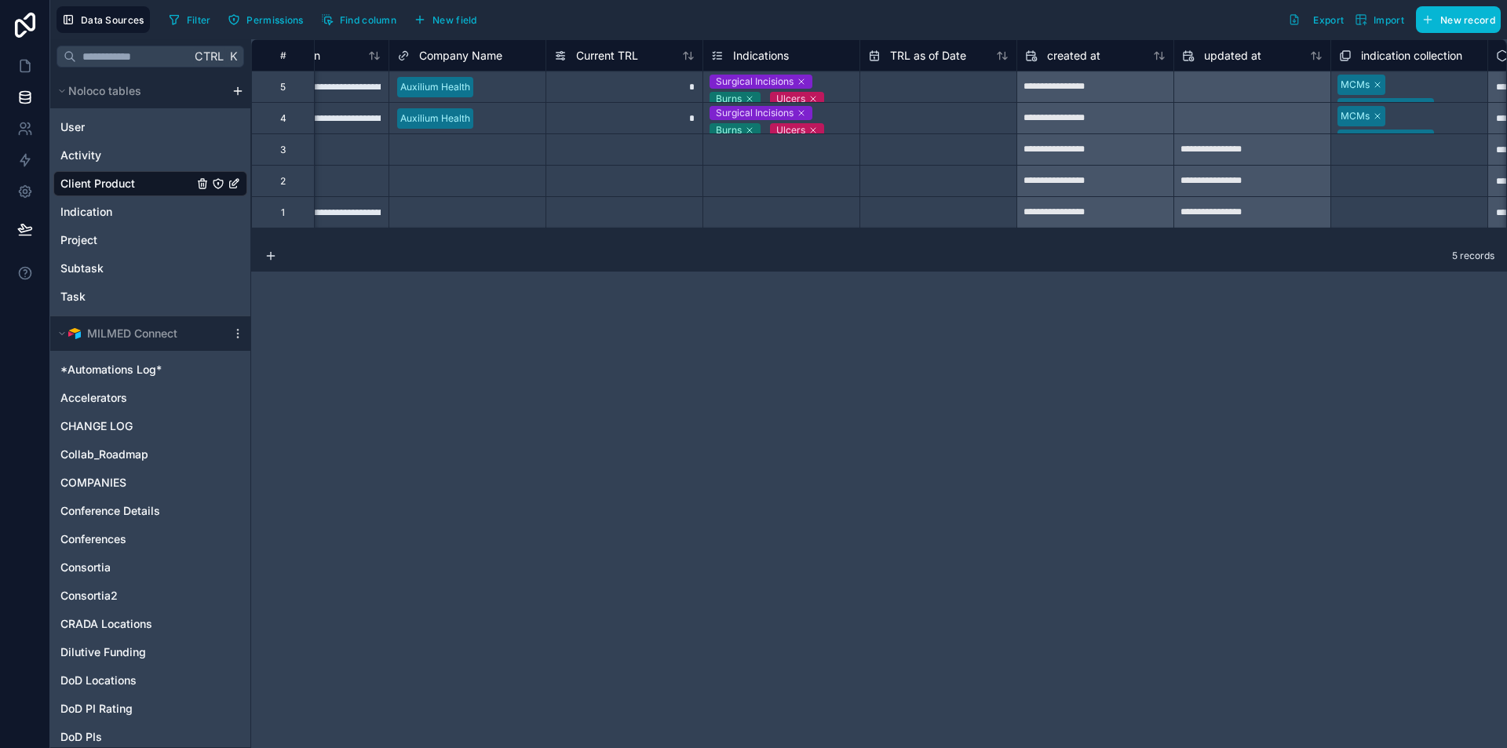
scroll to position [0, 378]
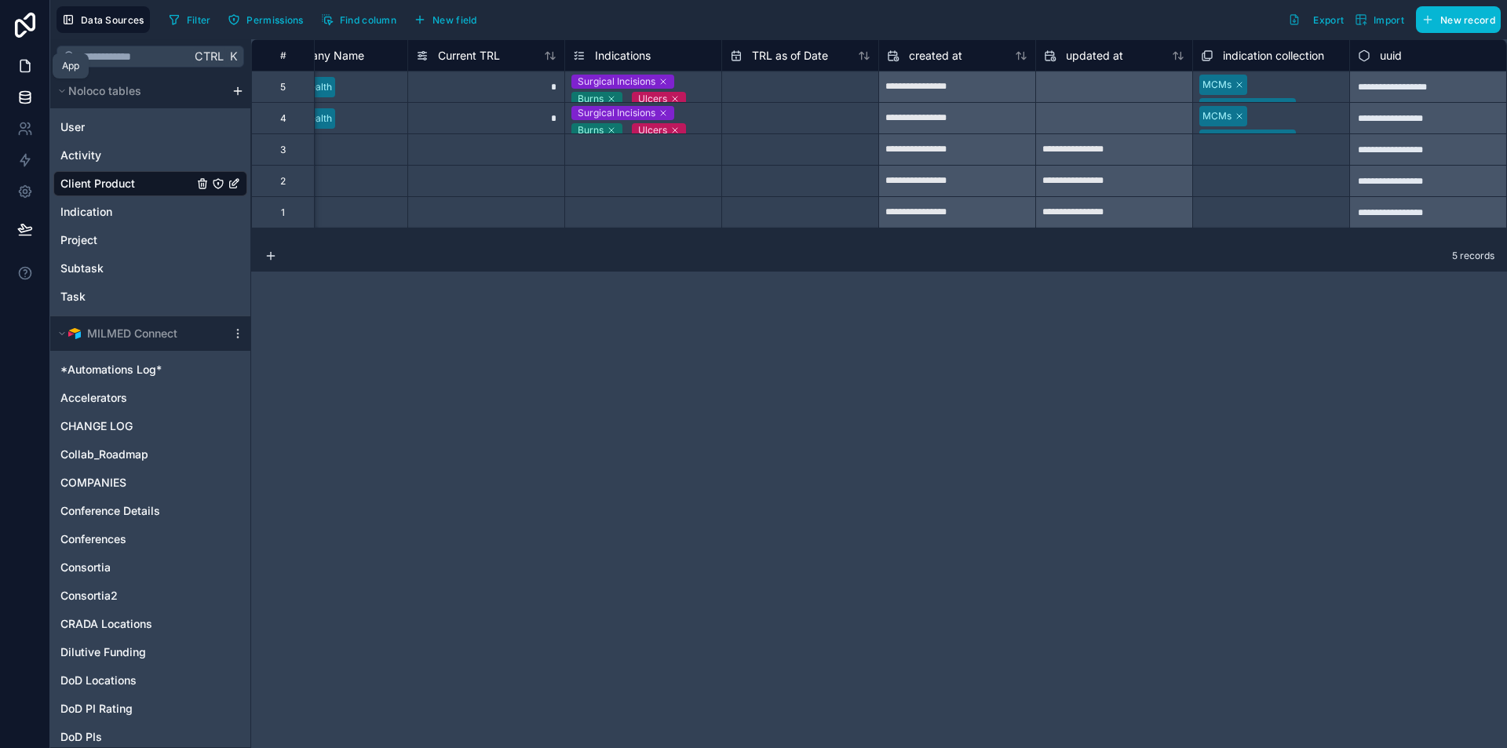
click at [33, 64] on link at bounding box center [24, 65] width 49 height 31
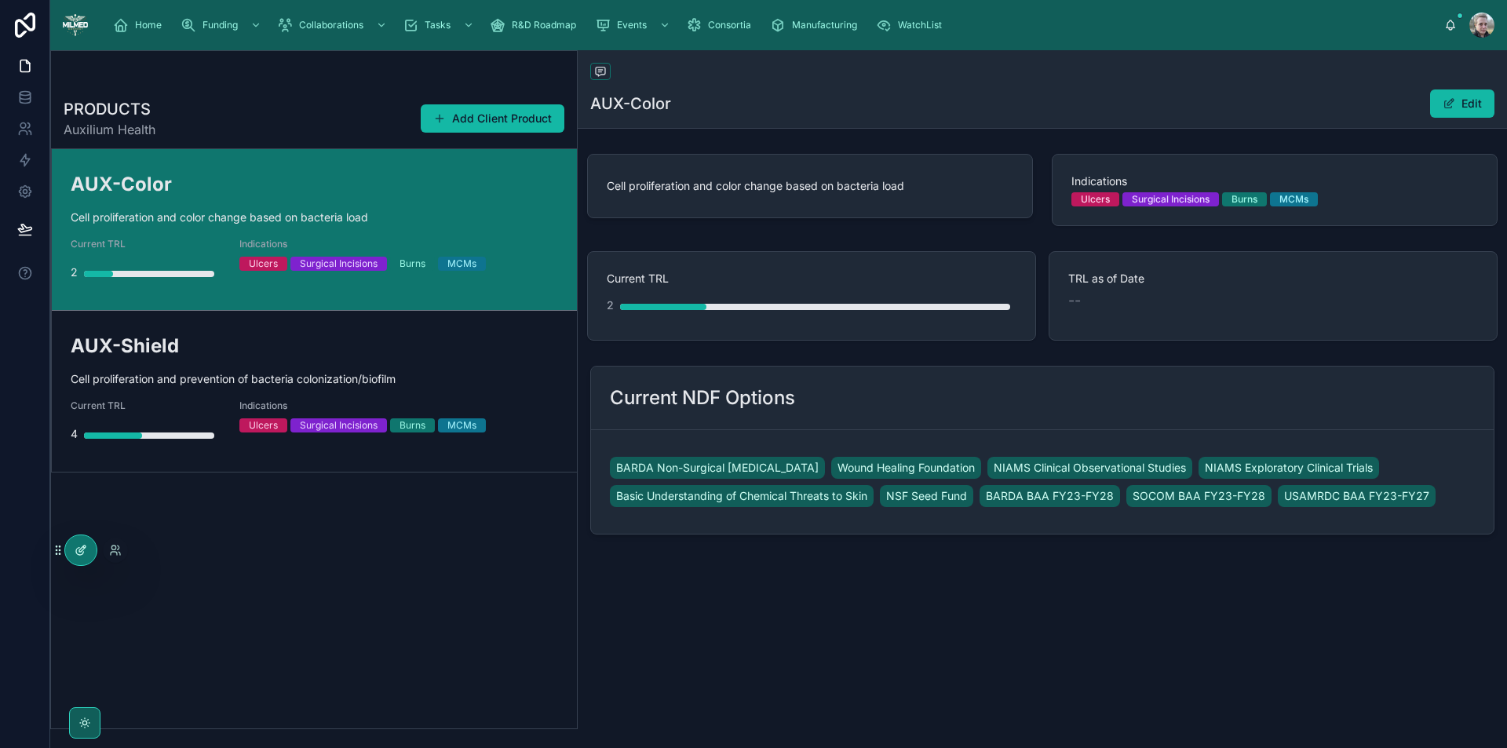
click at [75, 551] on icon at bounding box center [81, 550] width 13 height 13
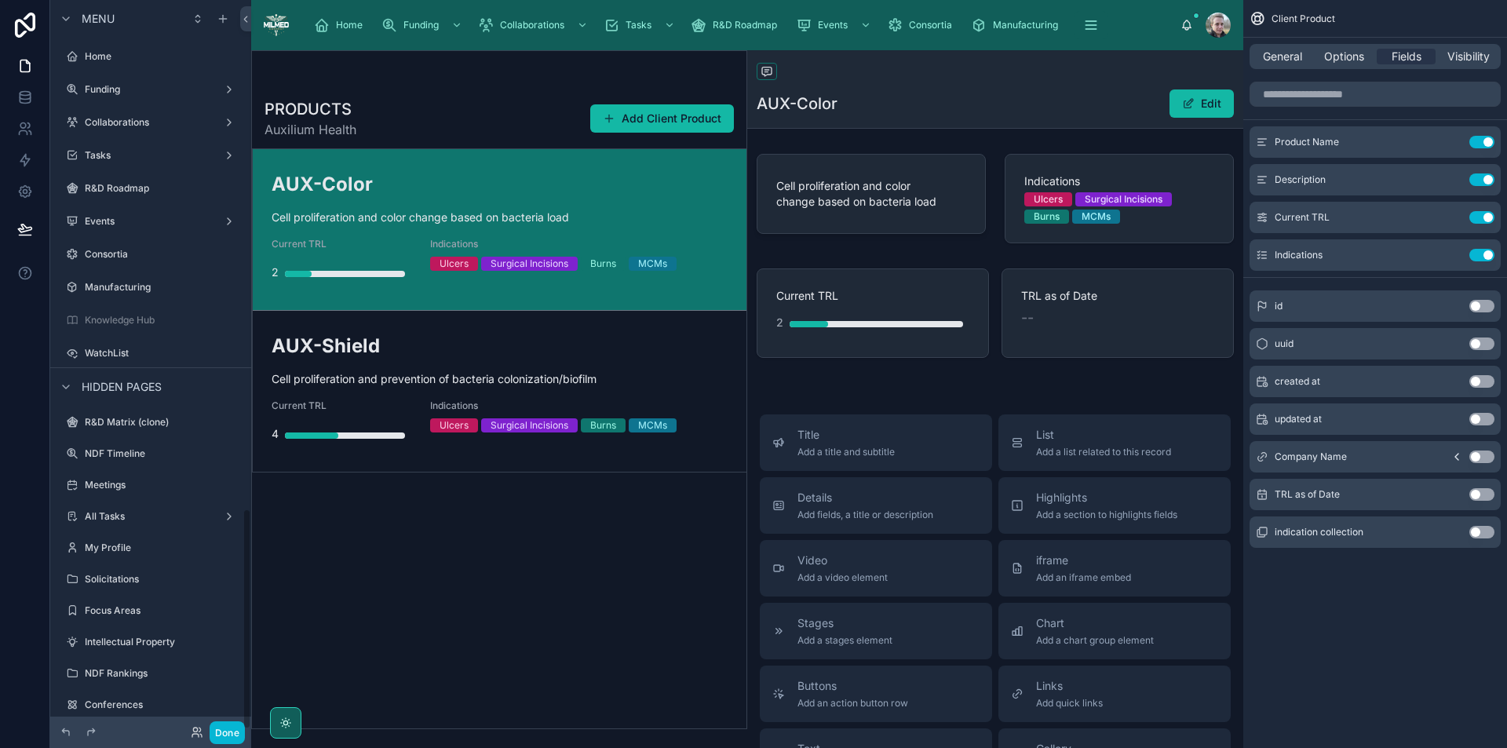
scroll to position [1676, 0]
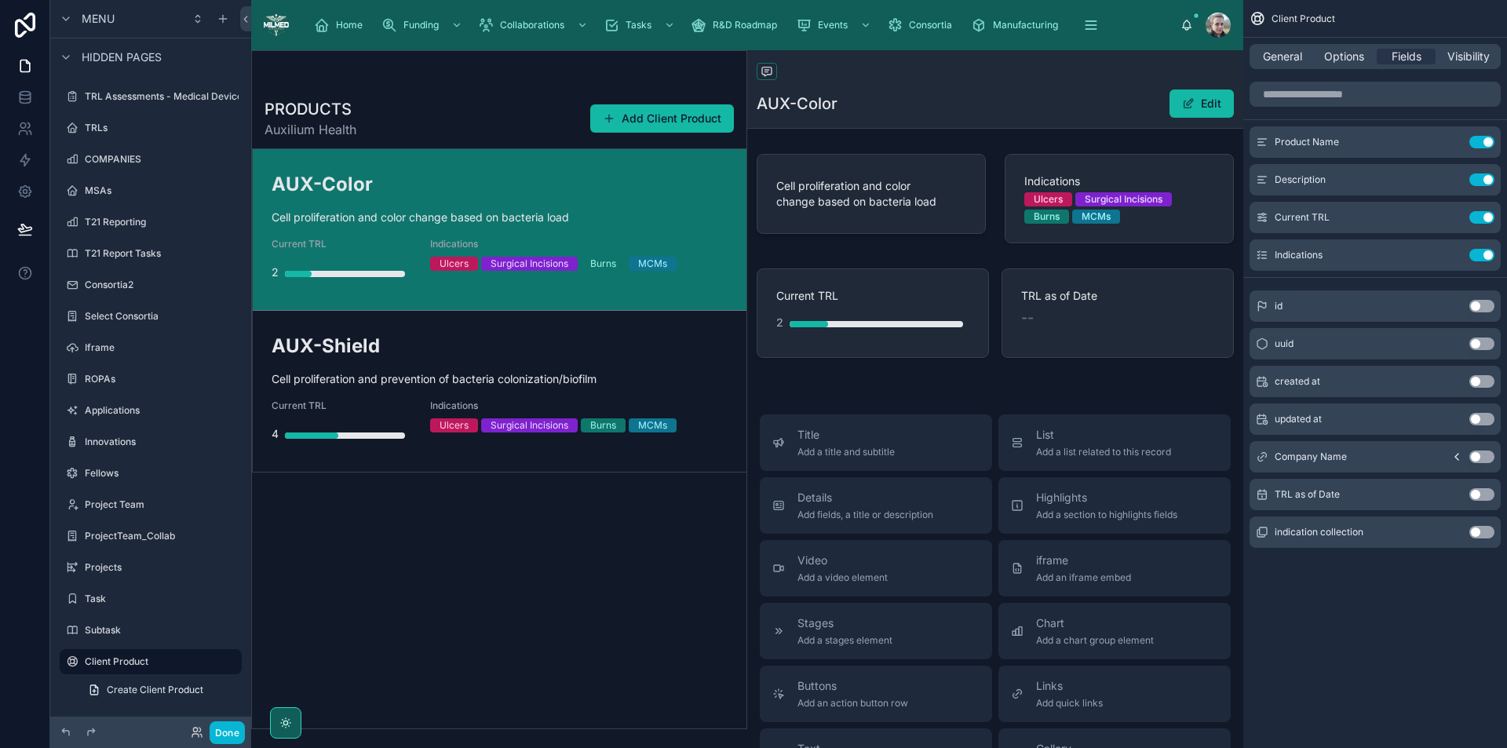
click at [1478, 535] on button "Use setting" at bounding box center [1482, 532] width 25 height 13
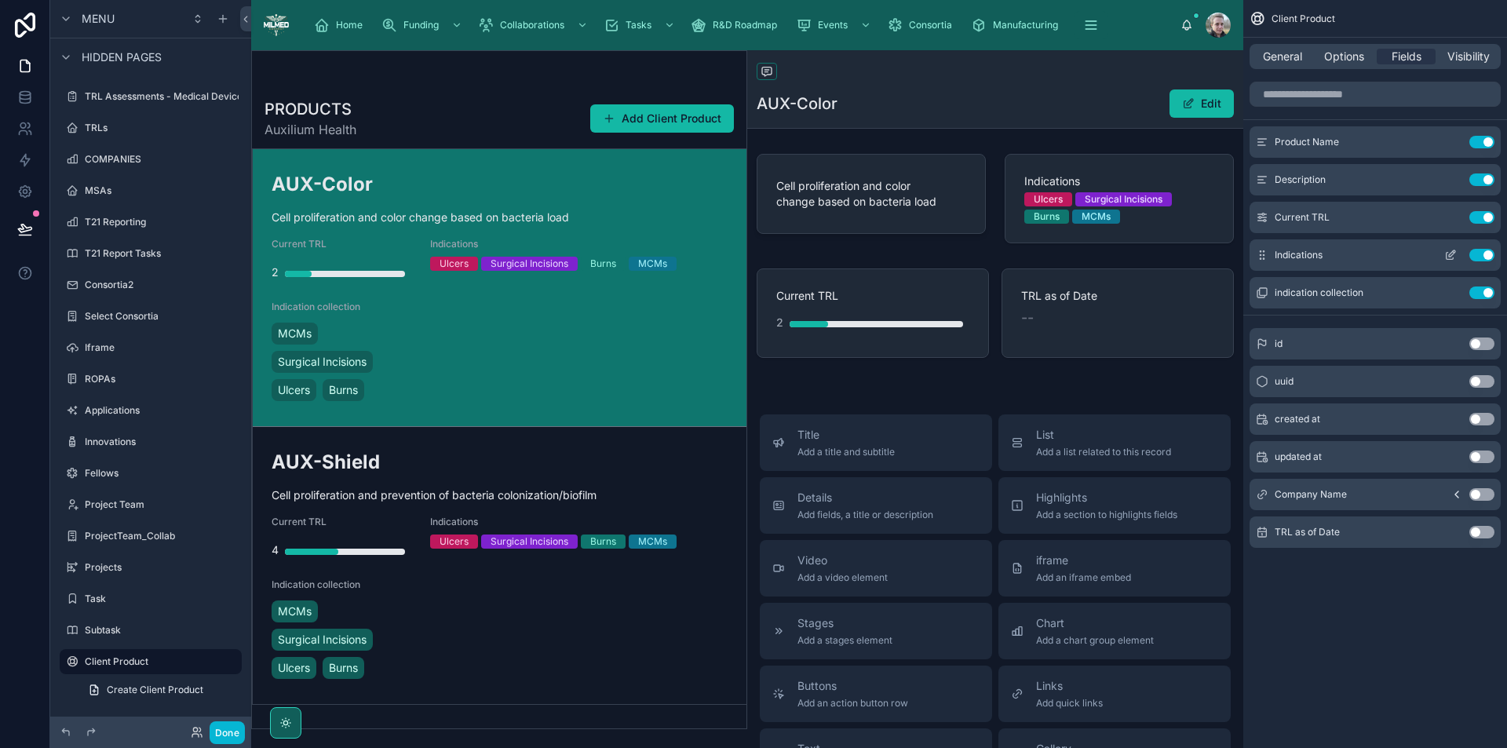
click at [1491, 255] on button "Use setting" at bounding box center [1482, 255] width 25 height 13
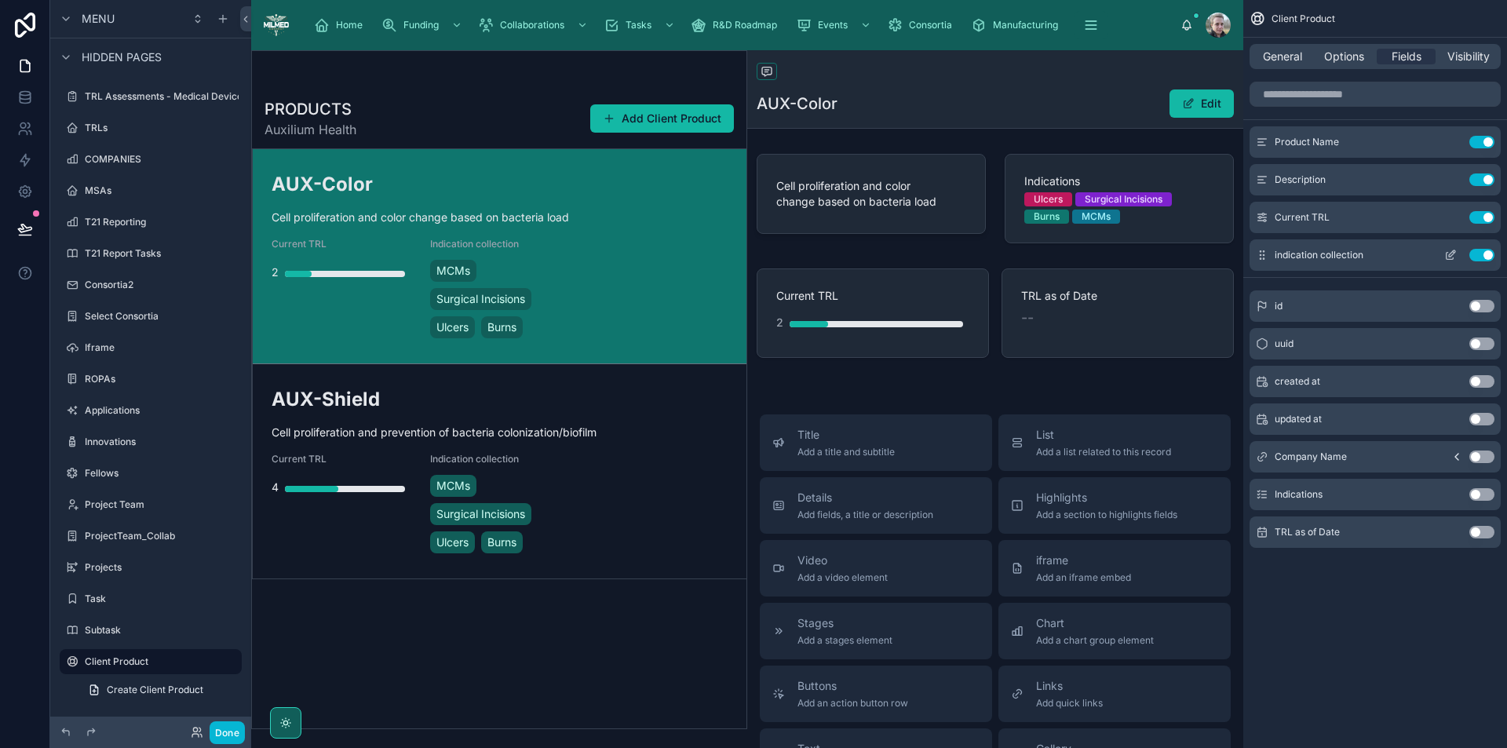
click at [1453, 253] on icon "scrollable content" at bounding box center [1451, 255] width 13 height 13
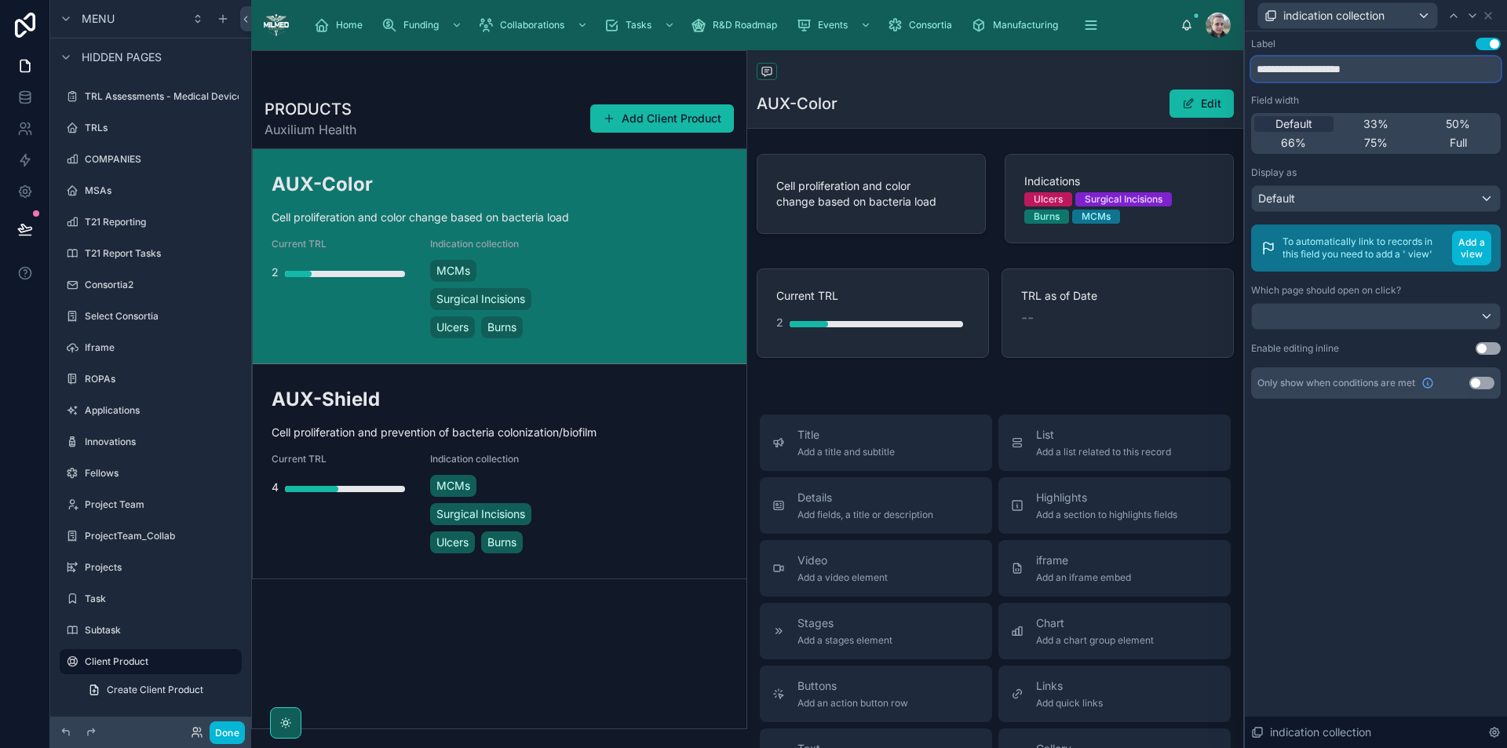
drag, startPoint x: 1394, startPoint y: 71, endPoint x: 1211, endPoint y: 67, distance: 183.8
click at [1211, 67] on div "**********" at bounding box center [753, 374] width 1507 height 748
type input "**********"
click at [1321, 143] on div "66%" at bounding box center [1294, 143] width 79 height 16
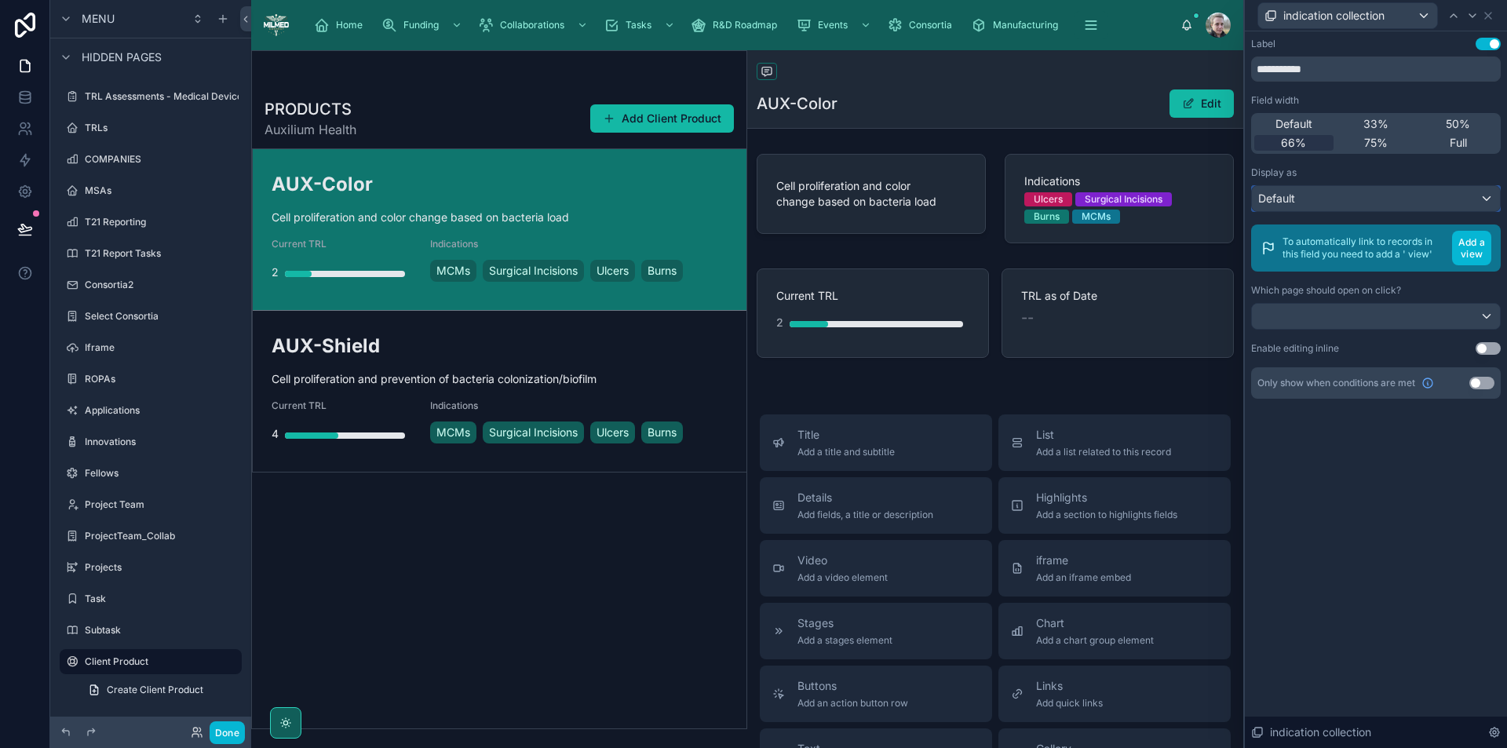
click at [1324, 201] on div "Default" at bounding box center [1376, 198] width 248 height 25
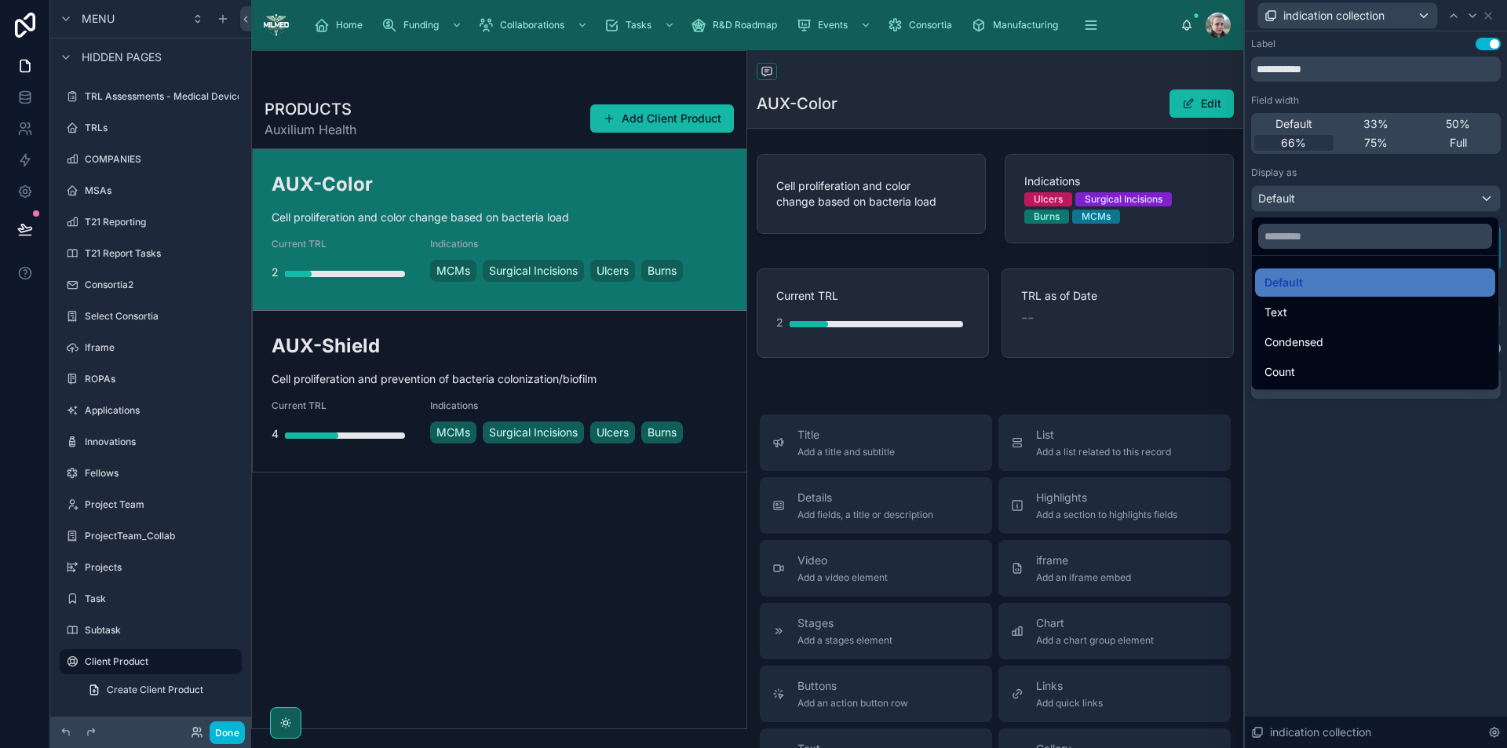
click at [1324, 201] on div at bounding box center [1376, 374] width 262 height 748
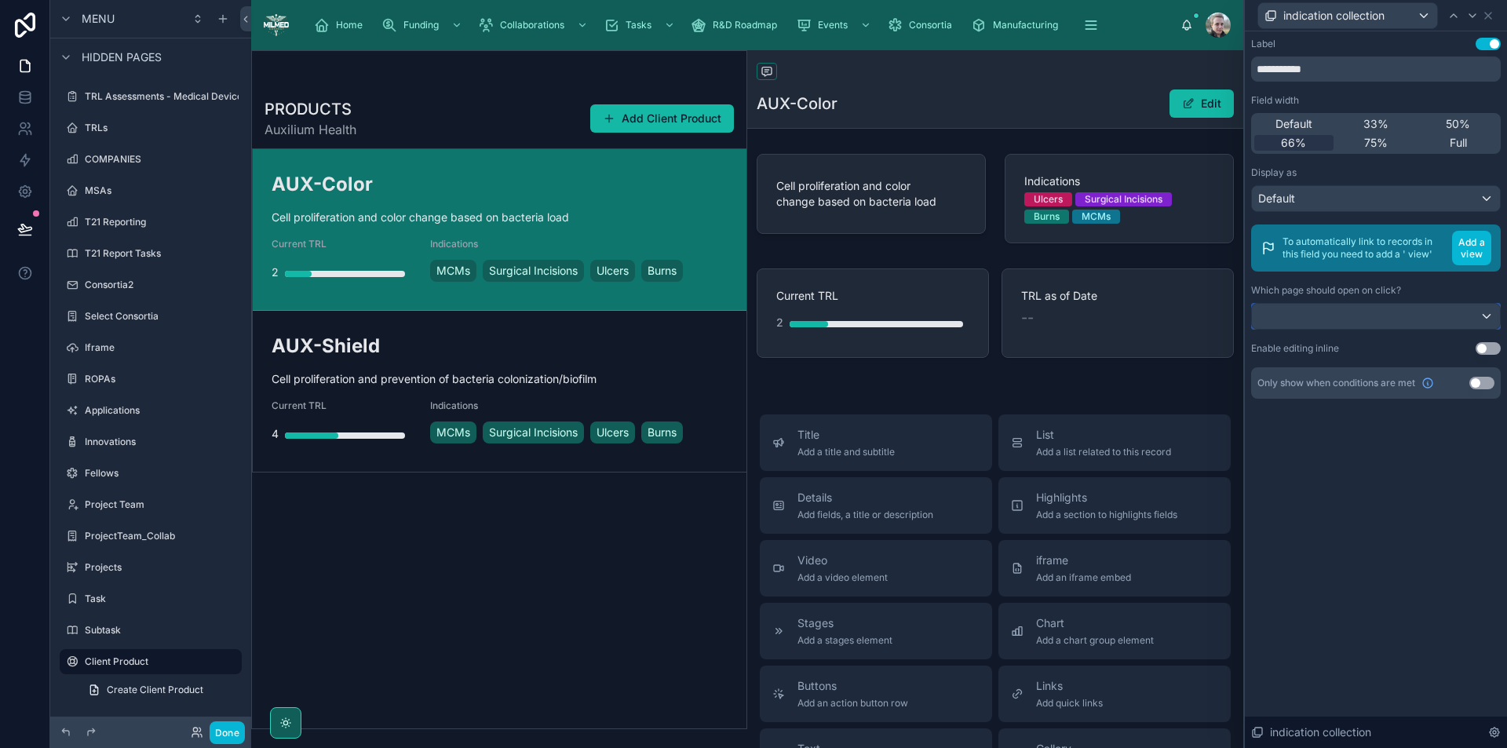
click at [1426, 320] on div at bounding box center [1376, 316] width 248 height 25
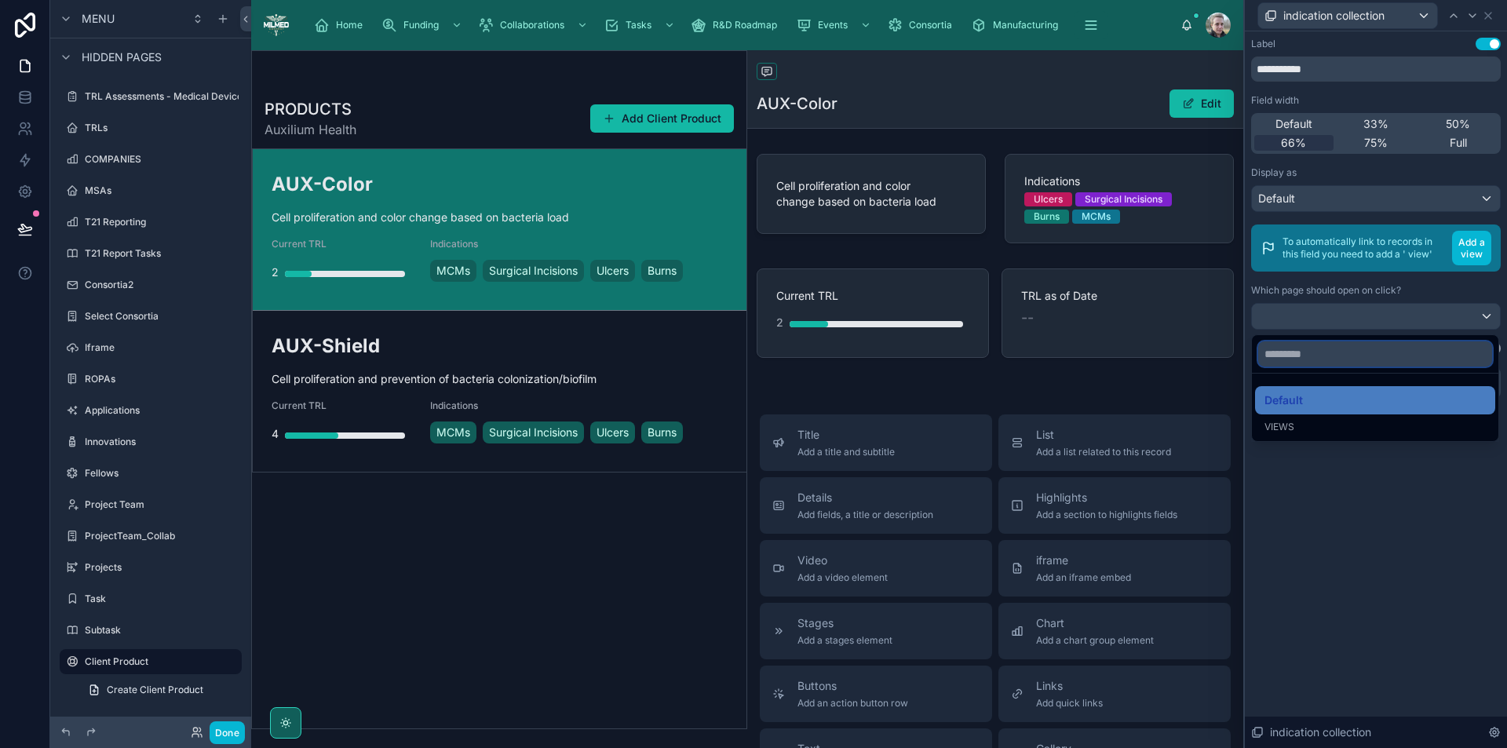
click at [1374, 357] on input "text" at bounding box center [1376, 354] width 234 height 25
click at [1429, 316] on div at bounding box center [1376, 374] width 262 height 748
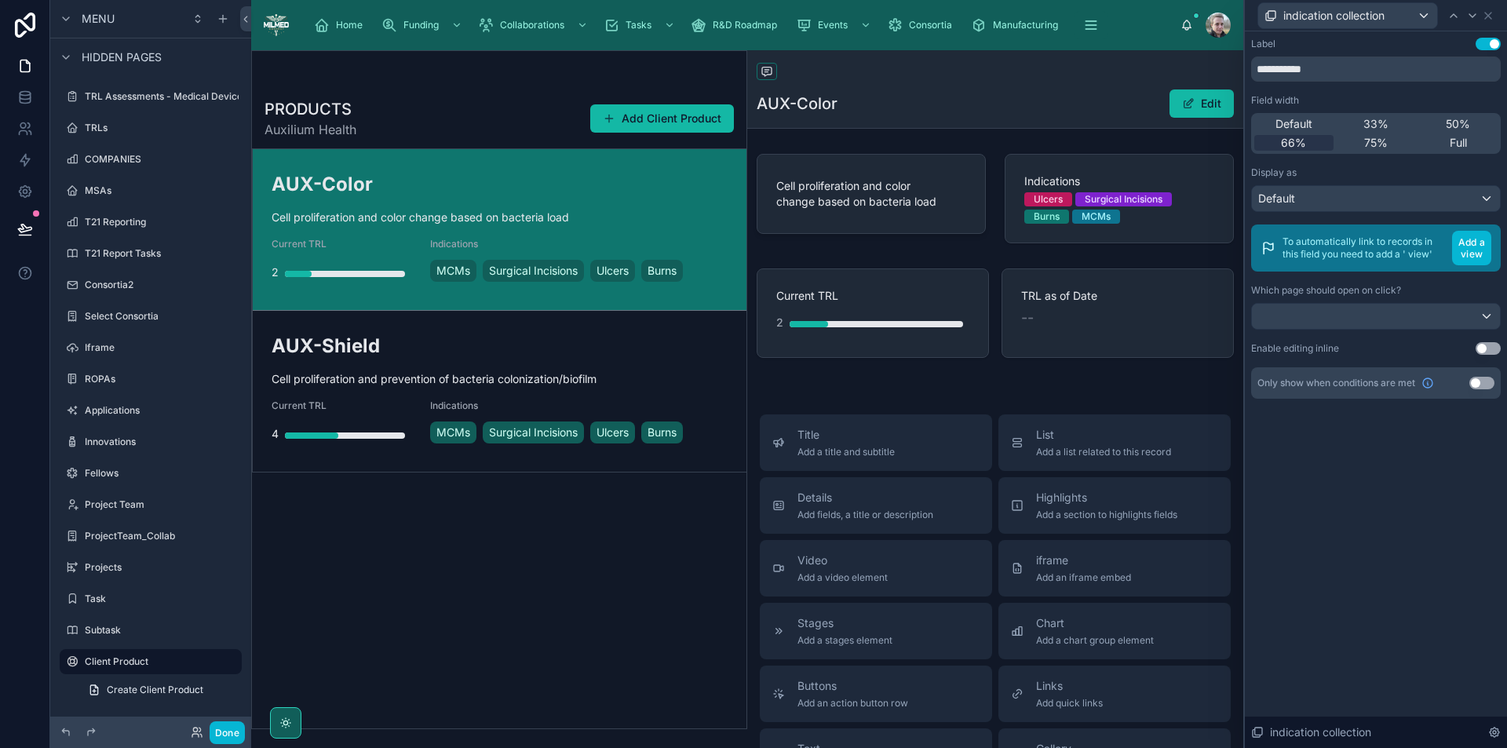
click at [667, 268] on div at bounding box center [499, 390] width 495 height 678
click at [1473, 258] on button "Add a view" at bounding box center [1471, 248] width 39 height 35
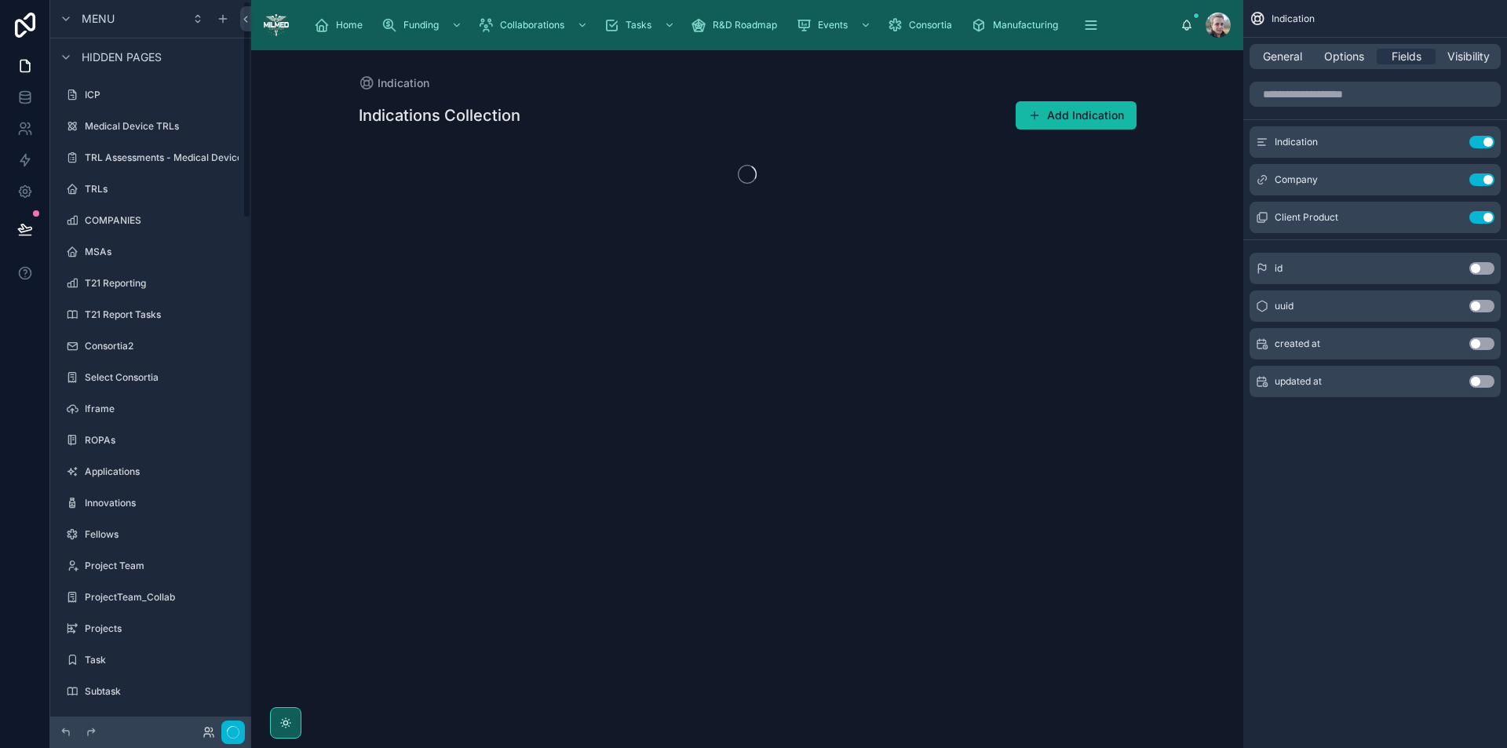
scroll to position [5, 0]
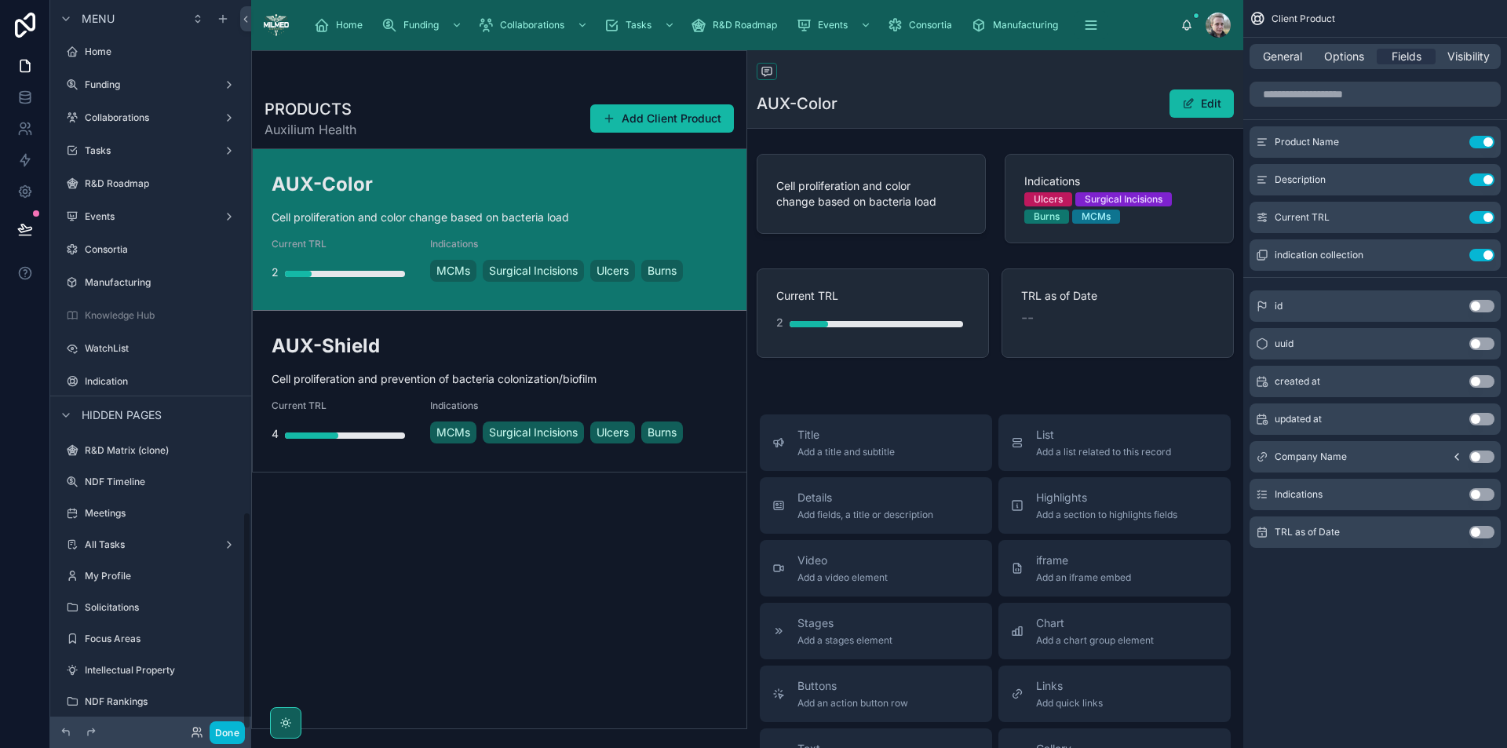
scroll to position [1709, 0]
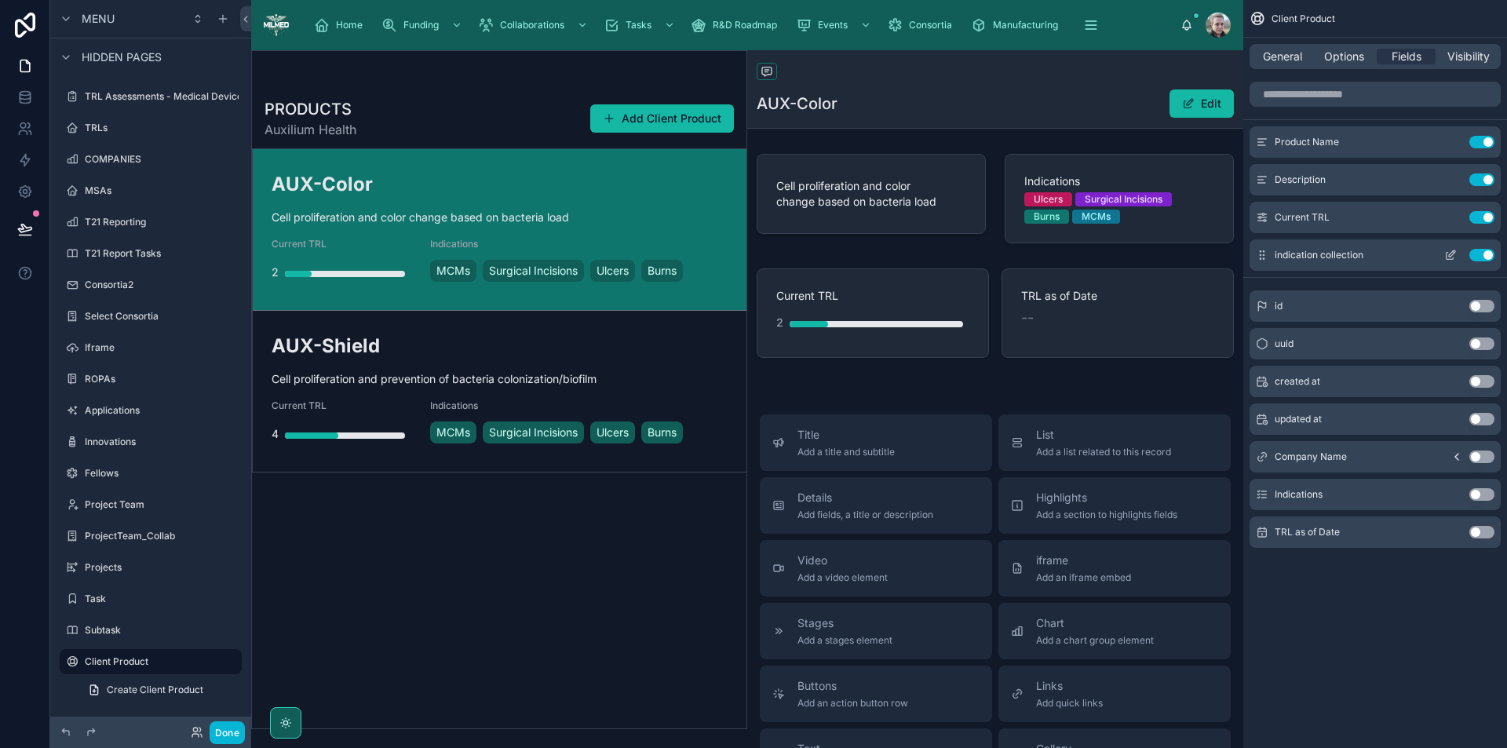
click at [1452, 255] on icon "scrollable content" at bounding box center [1451, 255] width 13 height 13
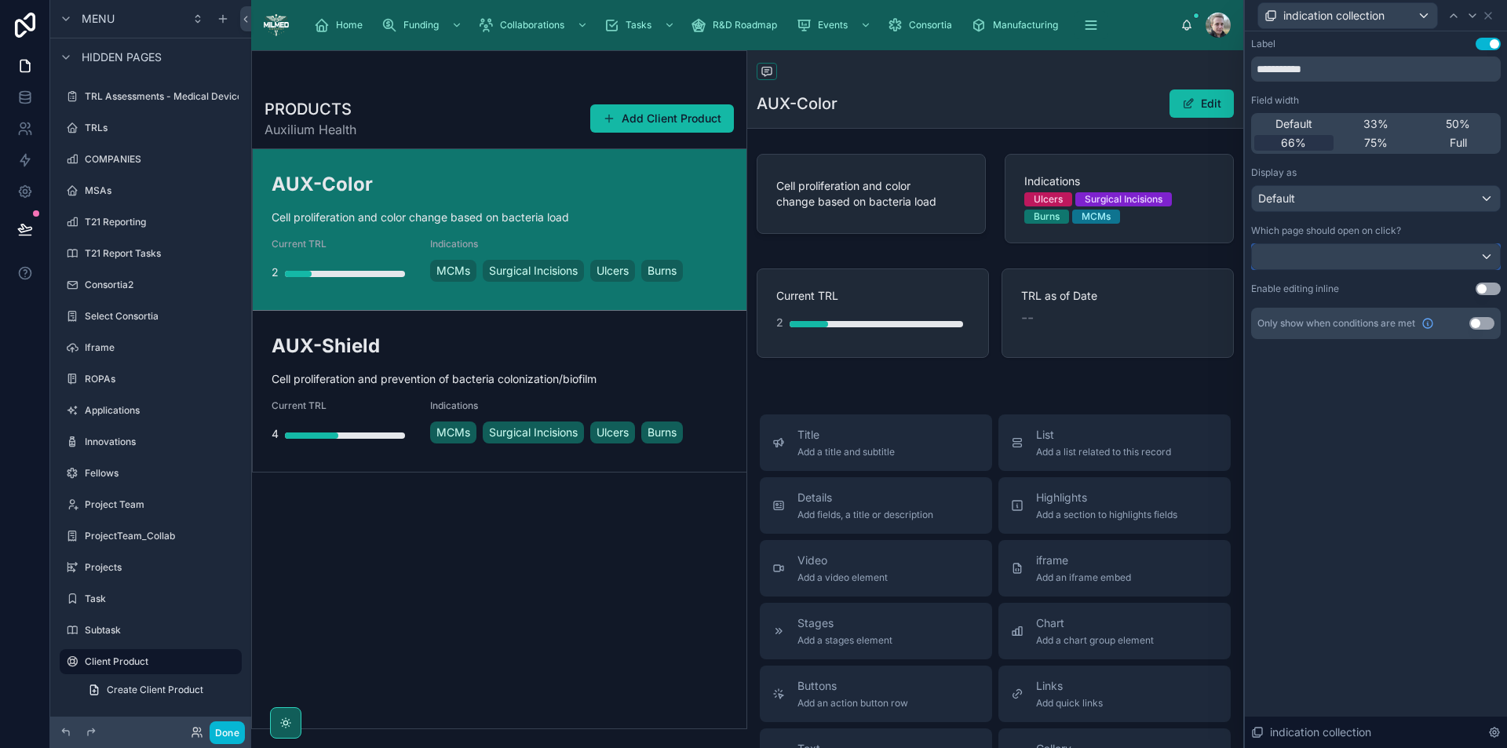
click at [1452, 255] on div at bounding box center [1376, 256] width 248 height 25
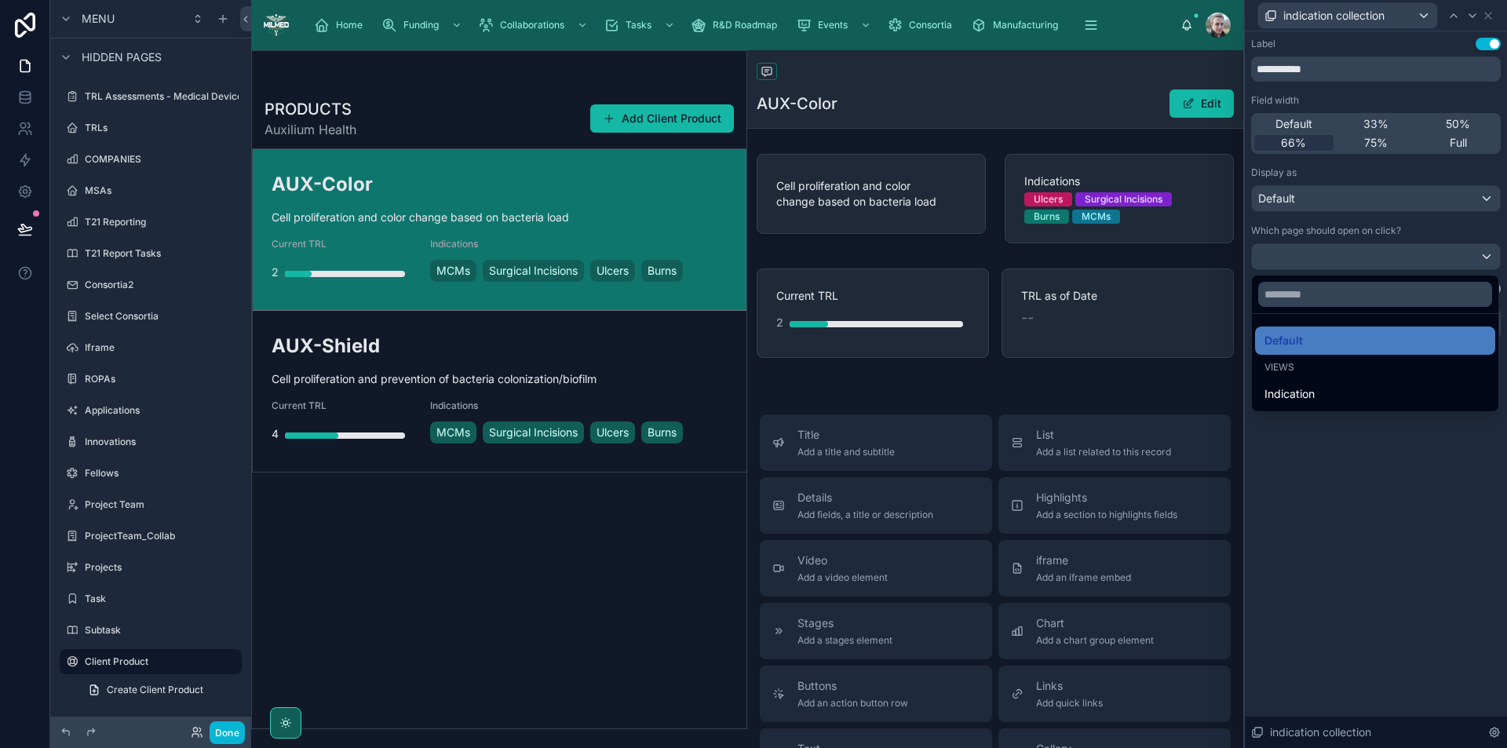
click at [1277, 372] on span "Views" at bounding box center [1280, 367] width 30 height 13
click at [1321, 514] on div at bounding box center [1376, 374] width 262 height 748
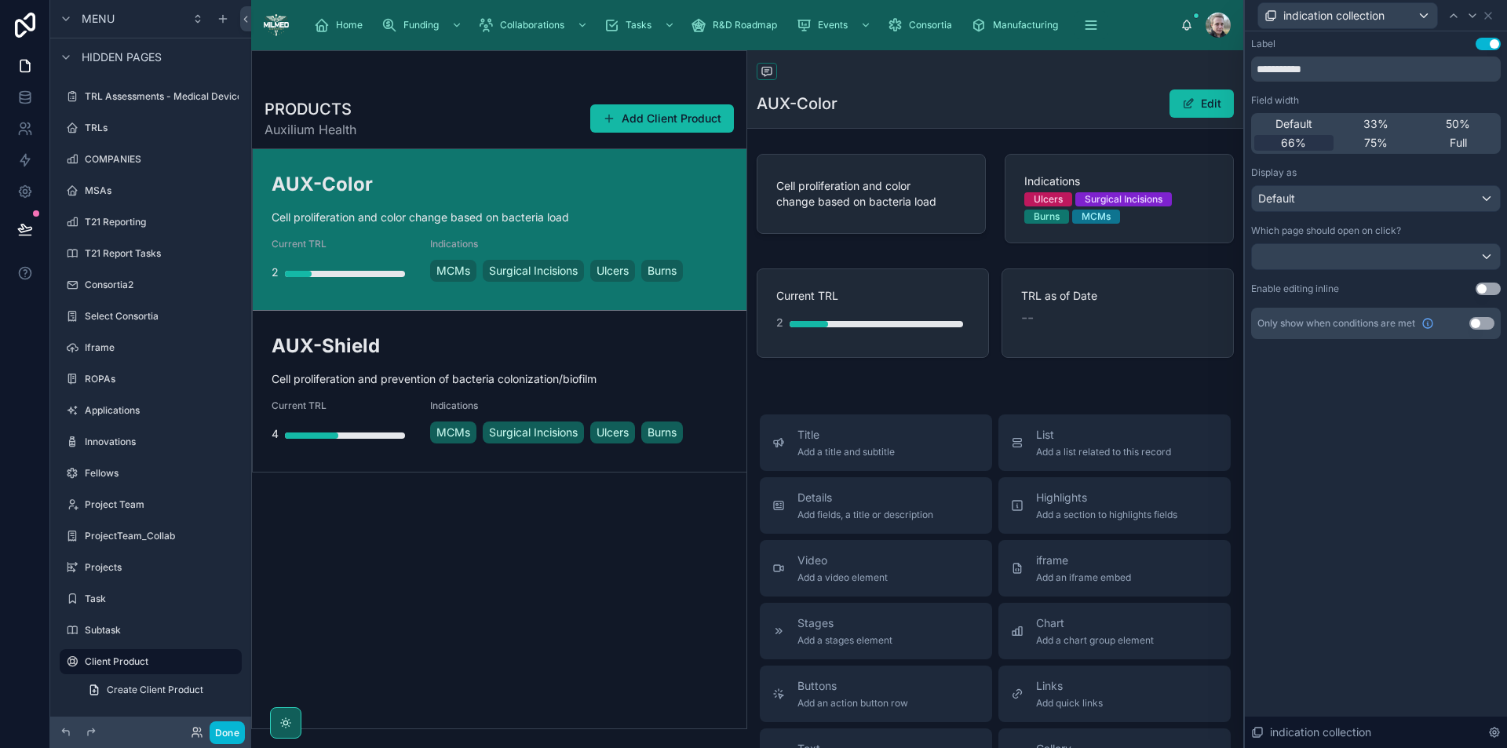
click at [1040, 109] on div "AUX-Color Edit" at bounding box center [995, 104] width 477 height 30
click at [649, 236] on div "AUX-Color Cell proliferation and color change based on bacteria load Current TR…" at bounding box center [500, 229] width 456 height 117
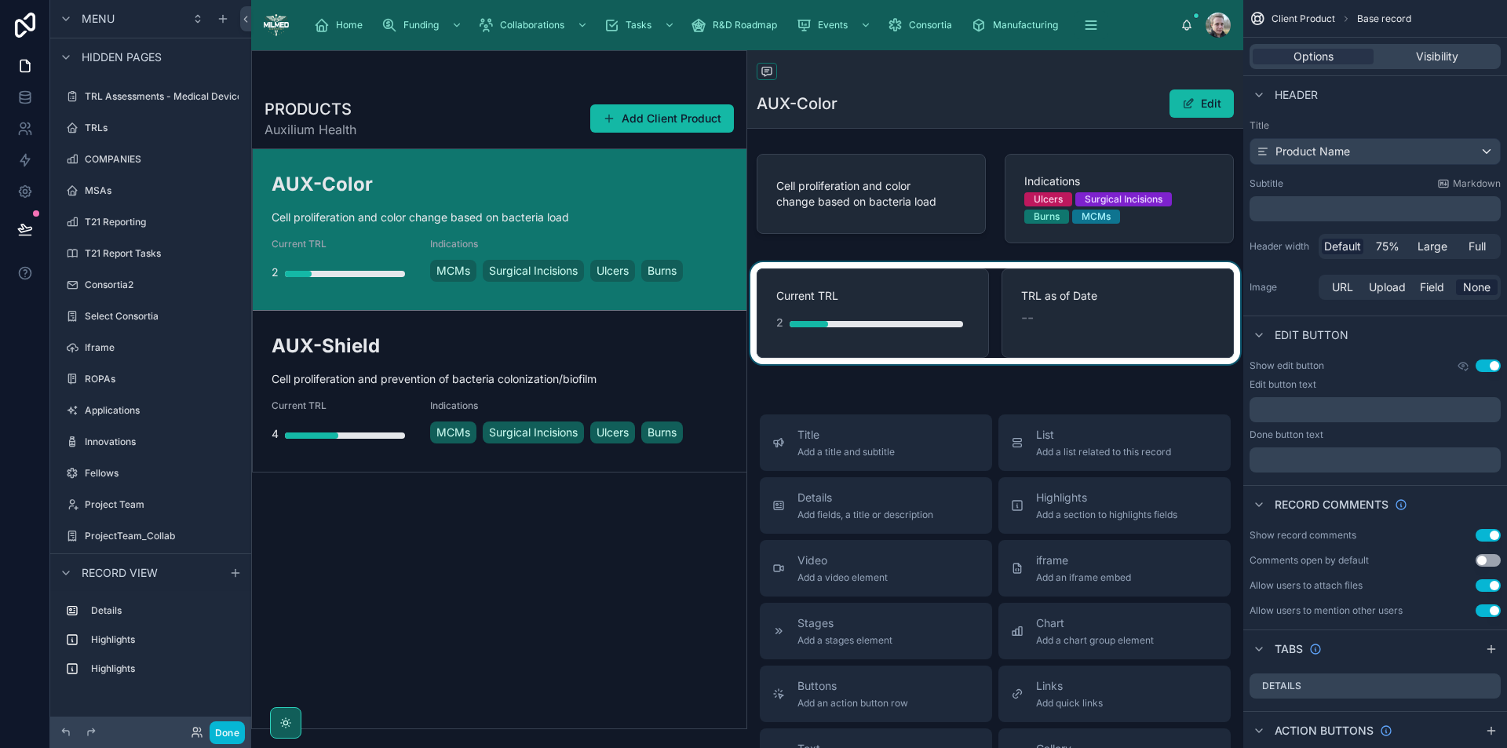
click at [1002, 290] on div at bounding box center [995, 313] width 496 height 102
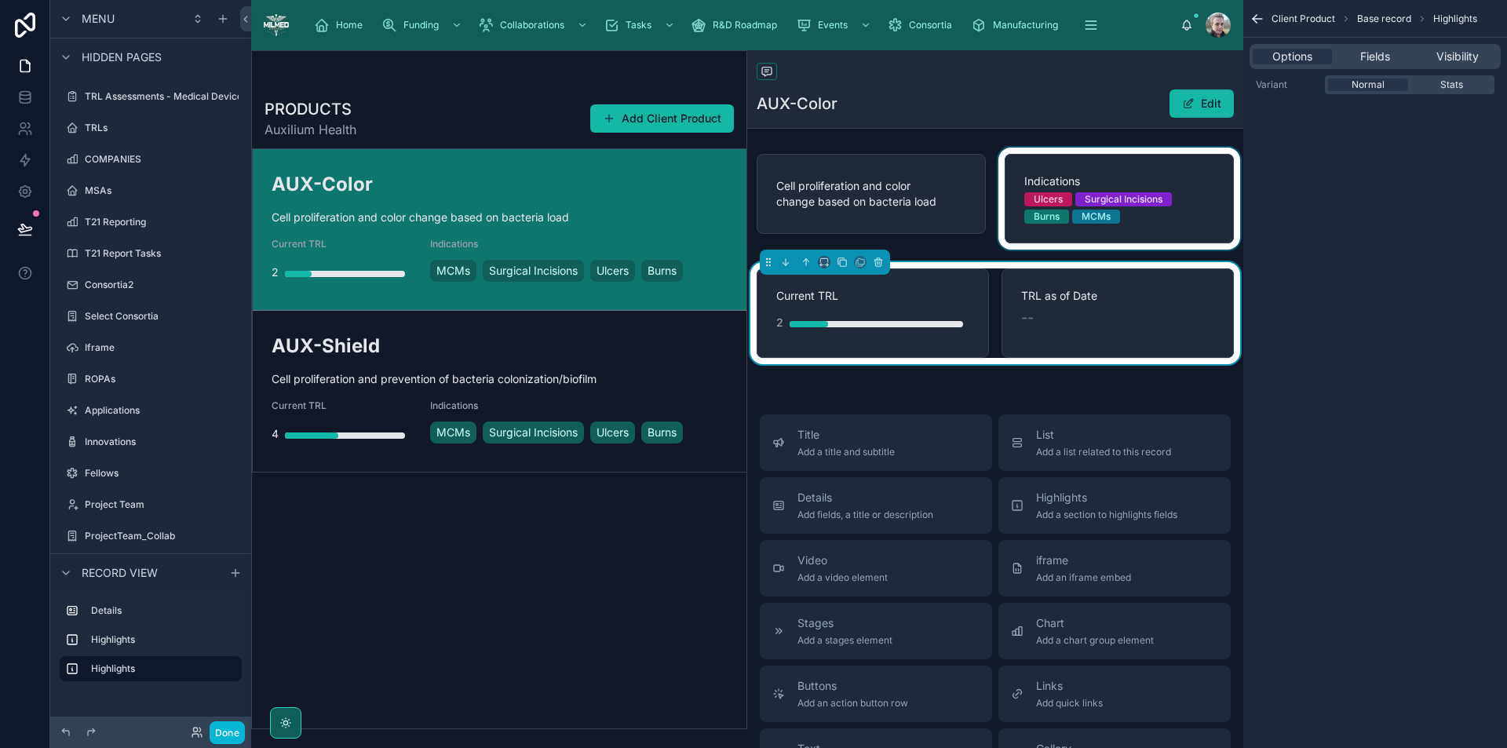
click at [1091, 165] on div at bounding box center [1120, 199] width 248 height 102
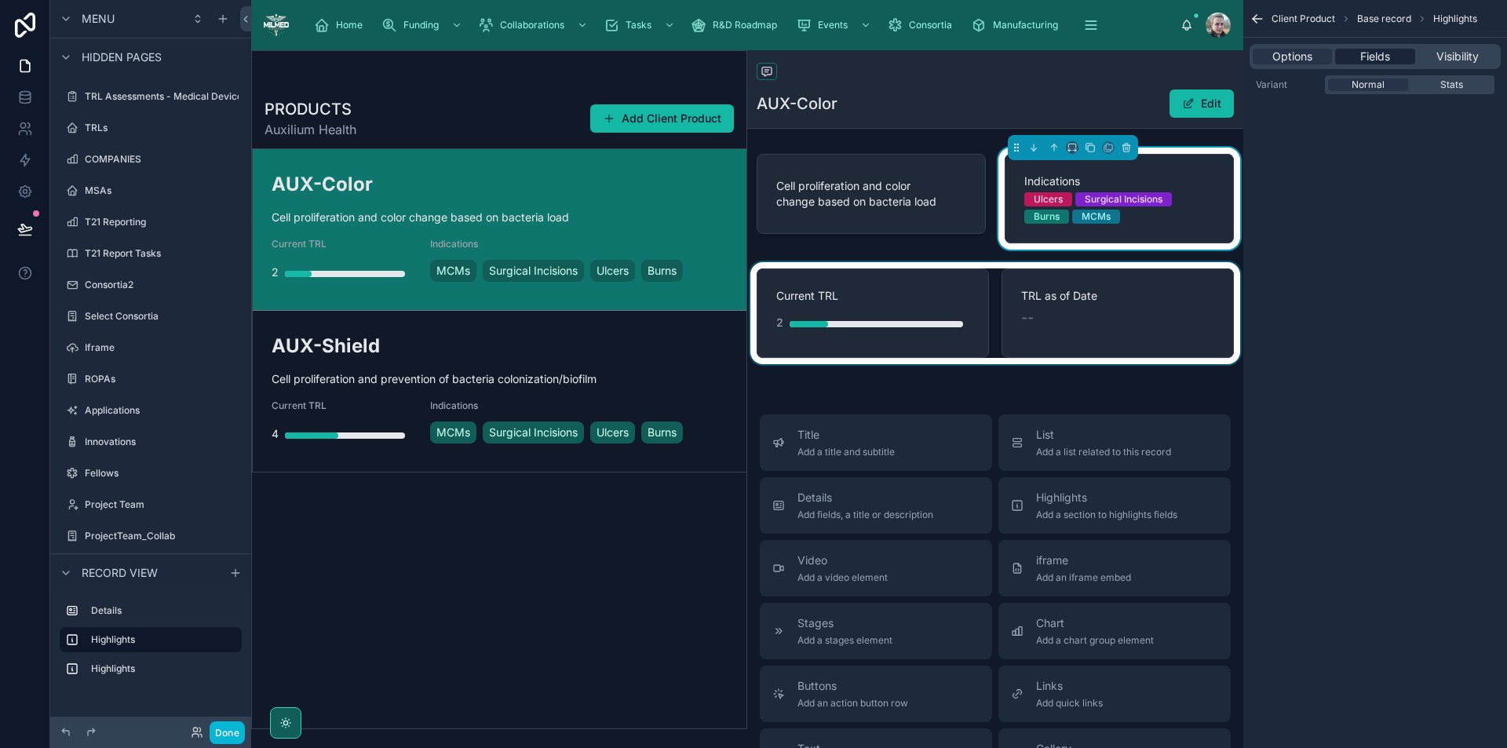
click at [1376, 61] on span "Fields" at bounding box center [1376, 57] width 30 height 16
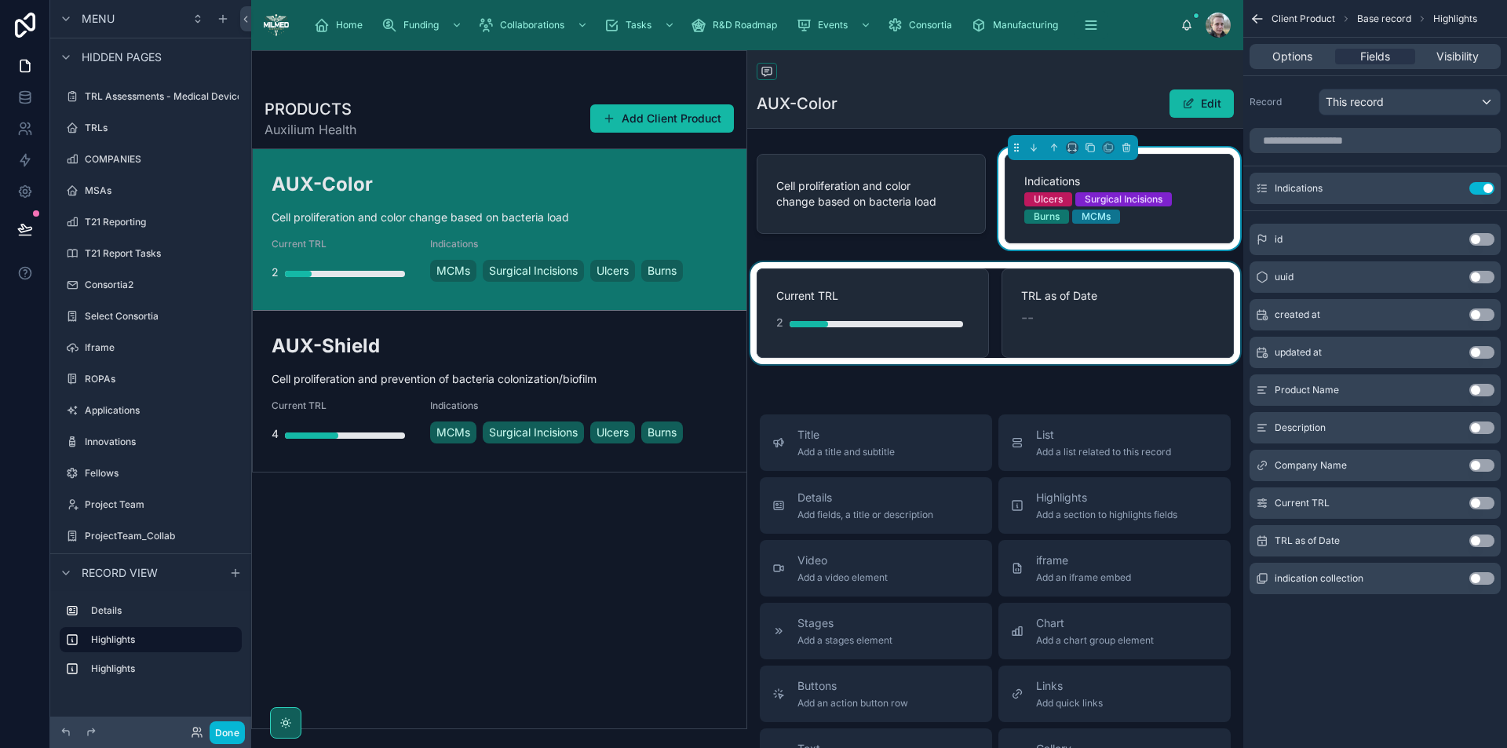
click at [1287, 46] on div "Options Fields Visibility" at bounding box center [1375, 56] width 251 height 25
click at [1287, 57] on span "Options" at bounding box center [1293, 57] width 40 height 16
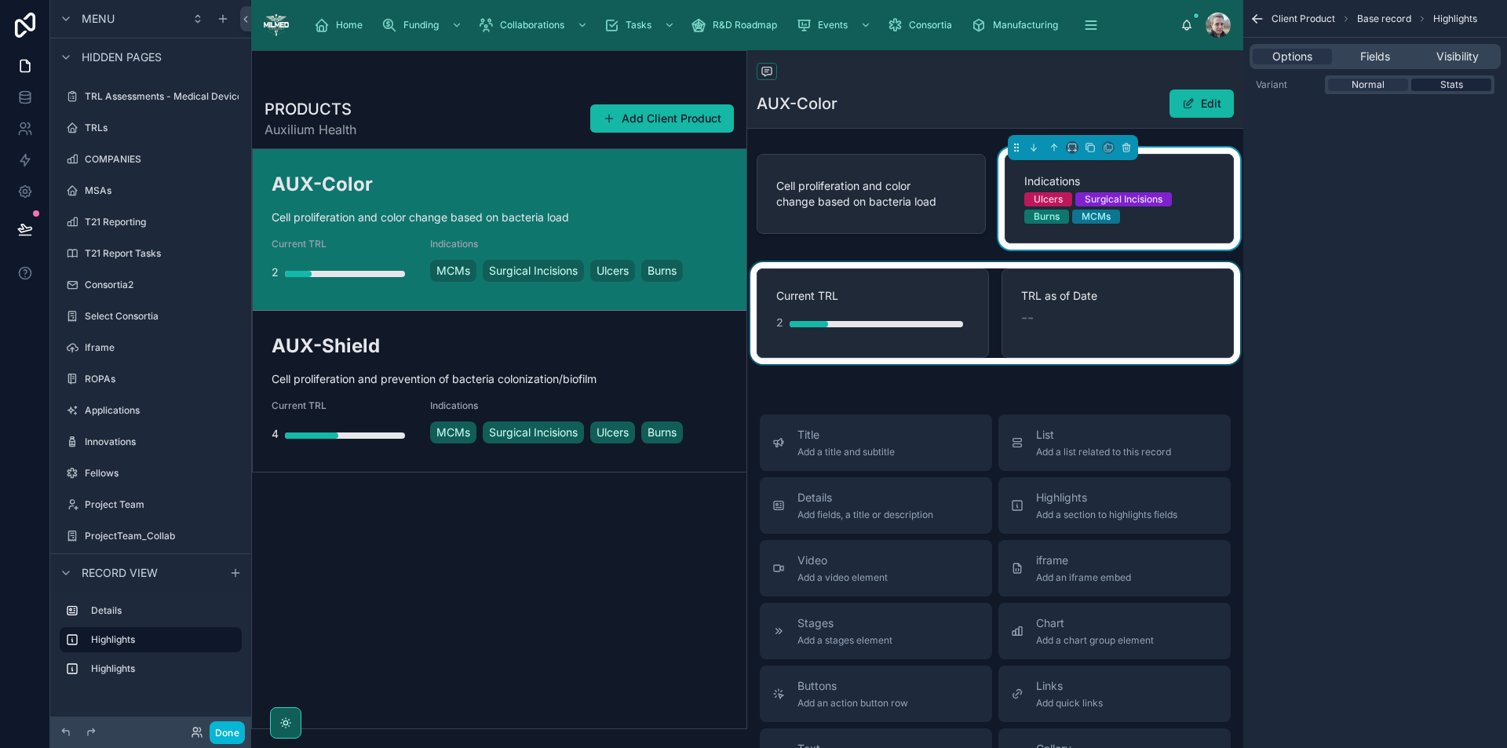
drag, startPoint x: 1451, startPoint y: 84, endPoint x: 1463, endPoint y: 83, distance: 12.6
click at [1461, 82] on span "Stats" at bounding box center [1452, 85] width 23 height 13
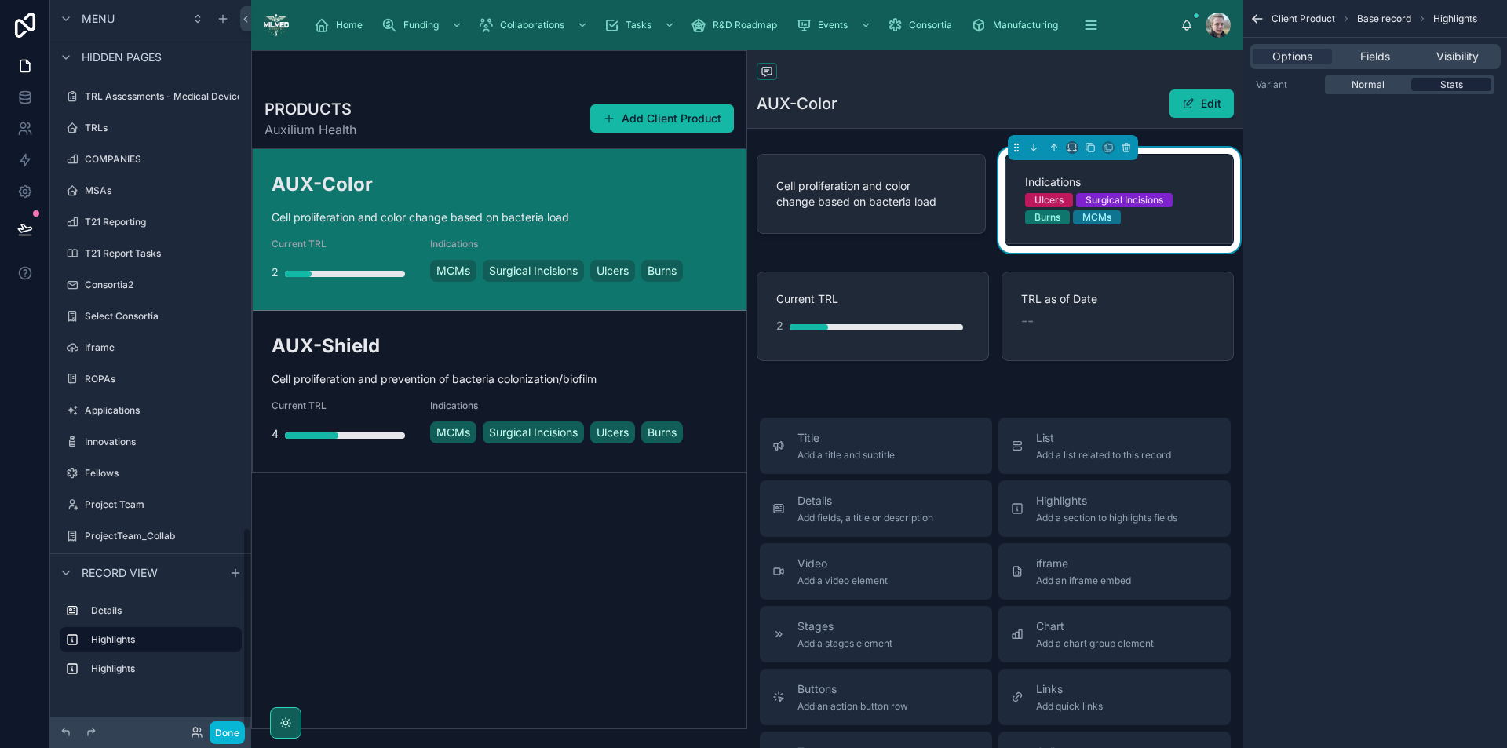
scroll to position [1901, 0]
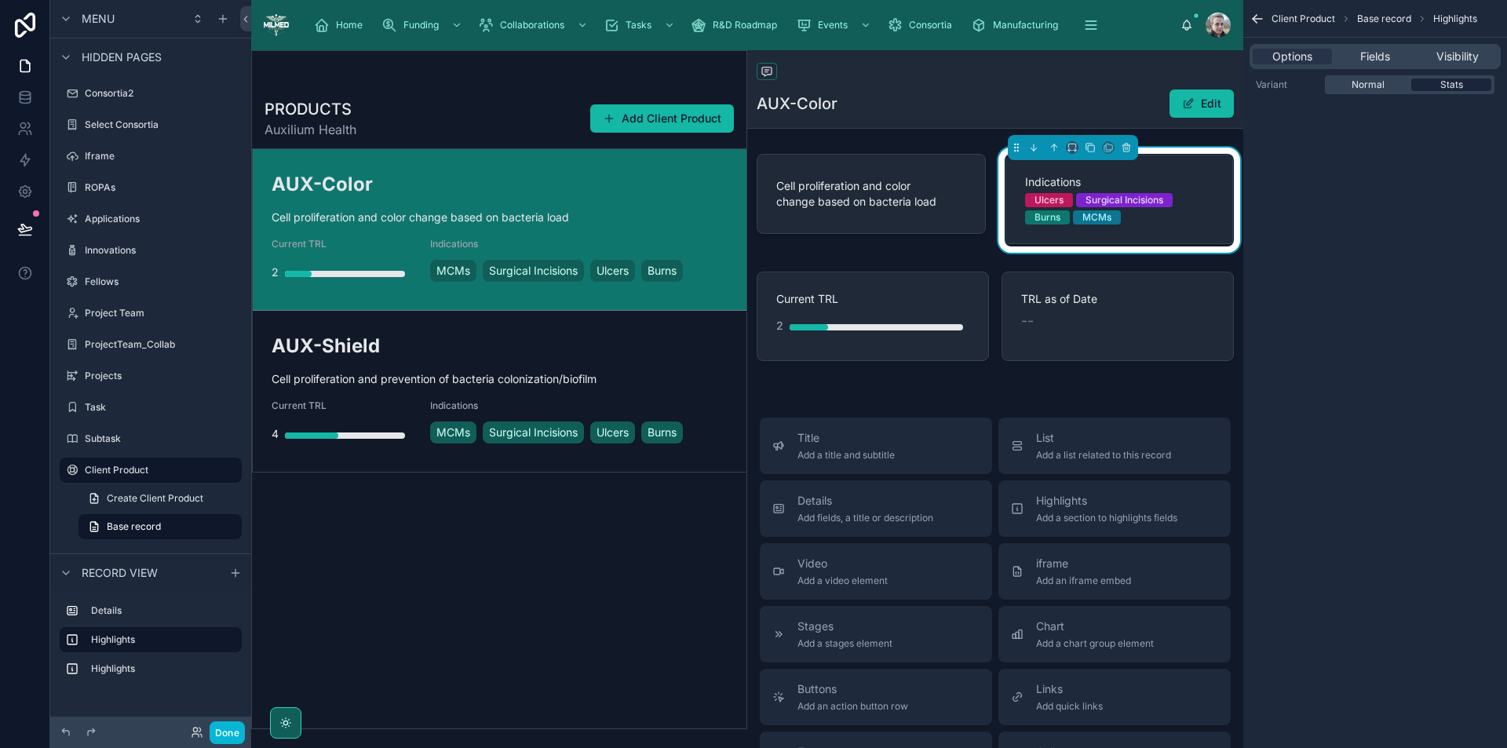
click at [1459, 82] on span "Stats" at bounding box center [1452, 85] width 23 height 13
click at [1374, 84] on span "Normal" at bounding box center [1368, 85] width 33 height 13
click at [1451, 85] on span "Stats" at bounding box center [1452, 85] width 23 height 13
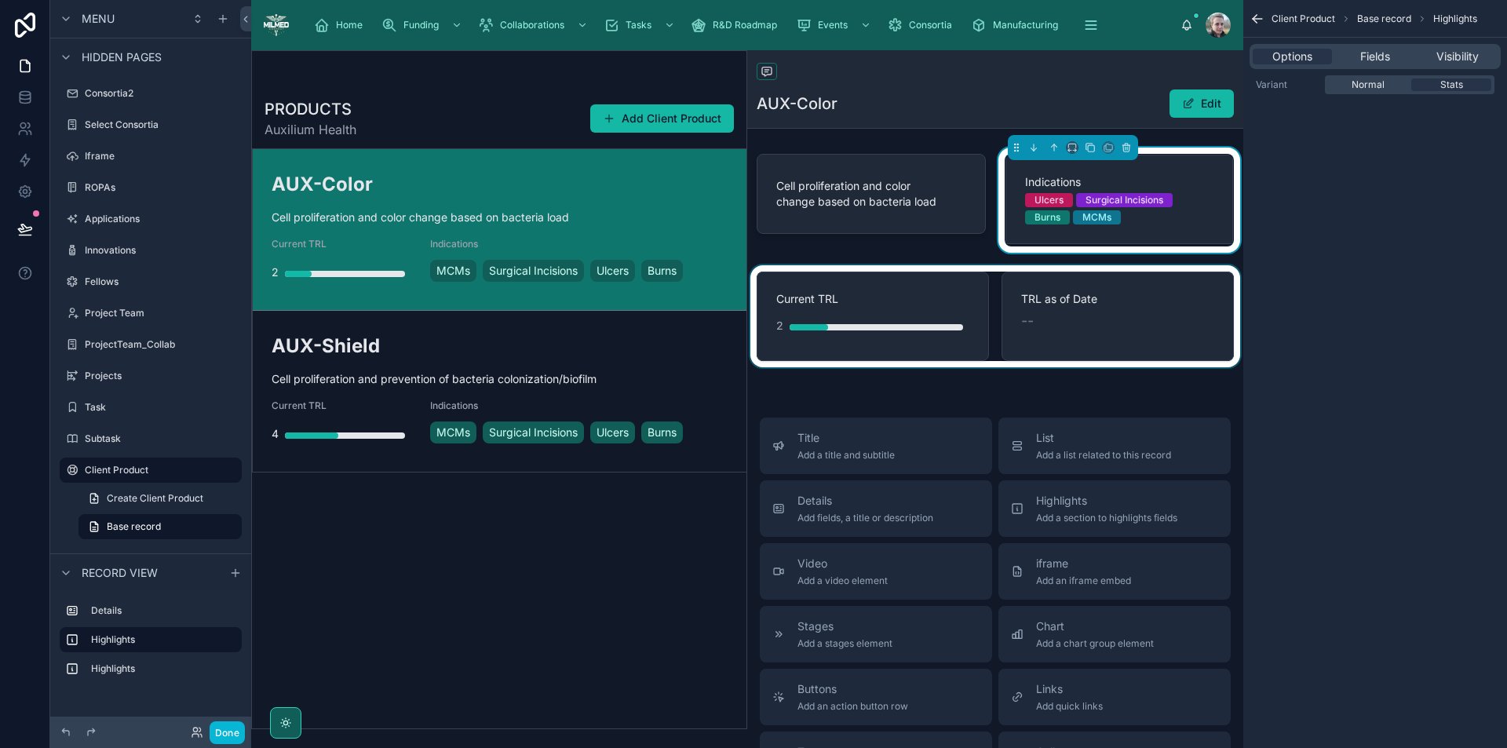
click at [954, 288] on div at bounding box center [995, 316] width 496 height 102
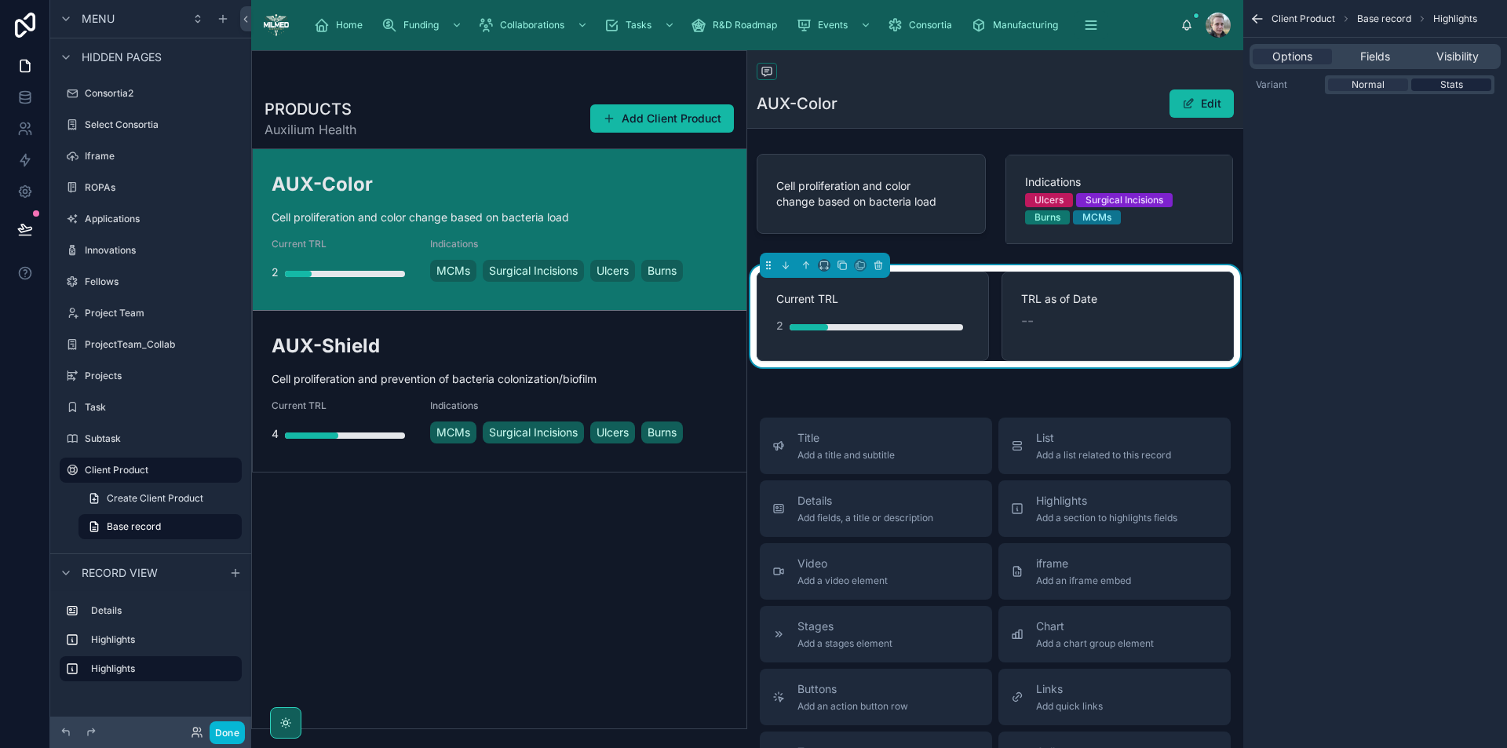
click at [1455, 84] on span "Stats" at bounding box center [1452, 85] width 23 height 13
click at [1451, 84] on span "Stats" at bounding box center [1452, 85] width 23 height 13
click at [1362, 85] on span "Normal" at bounding box center [1368, 85] width 33 height 13
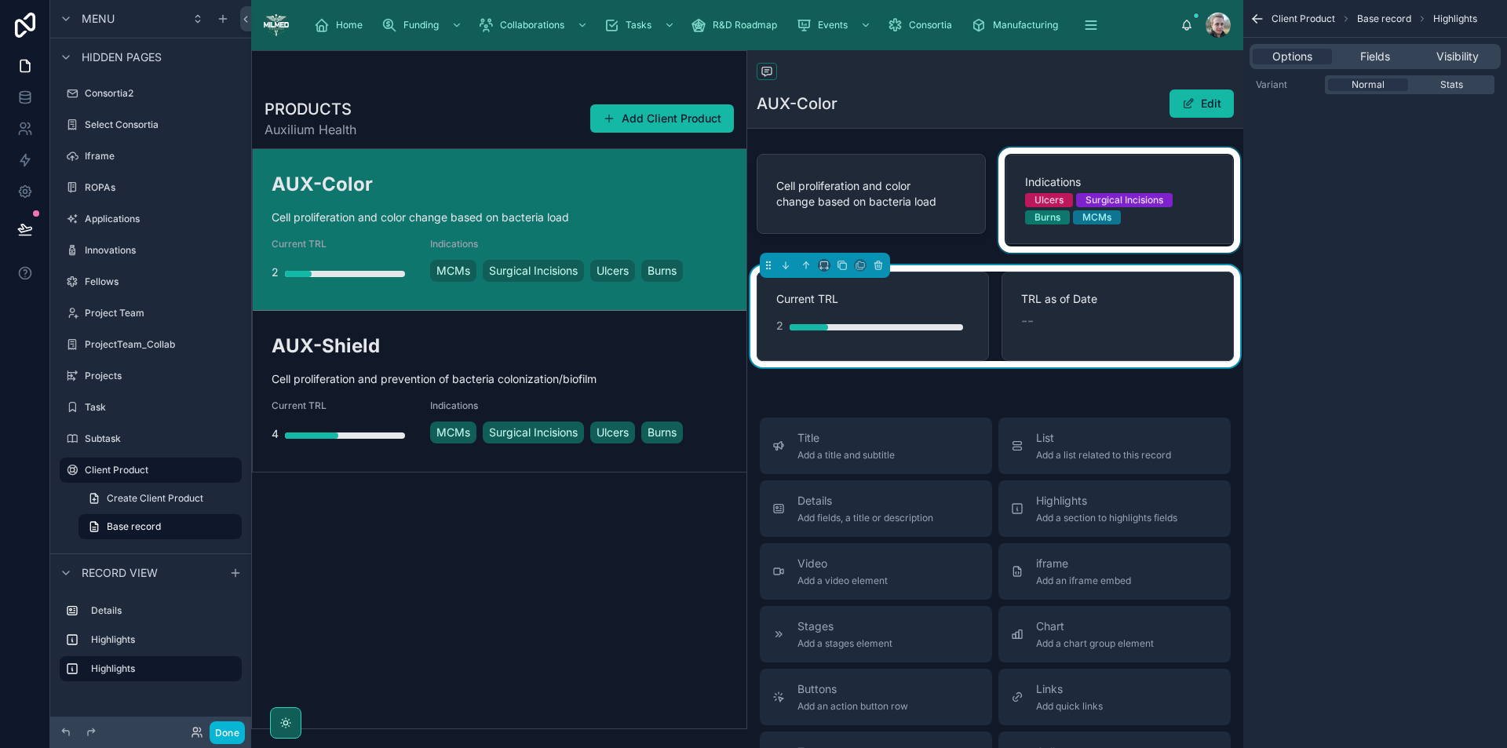
click at [1065, 203] on div at bounding box center [1120, 200] width 248 height 105
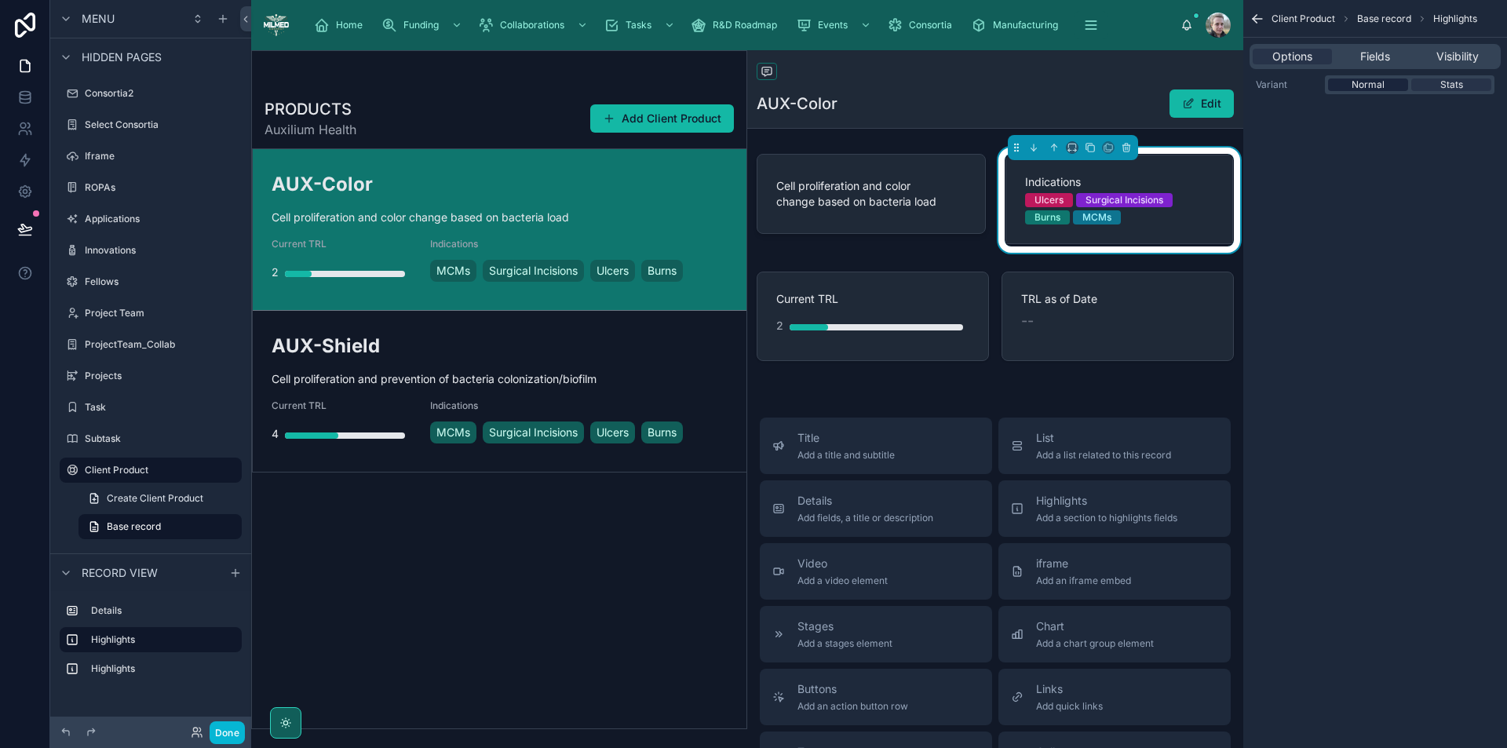
click at [1367, 84] on span "Normal" at bounding box center [1368, 85] width 33 height 13
click at [1377, 57] on span "Fields" at bounding box center [1376, 57] width 30 height 16
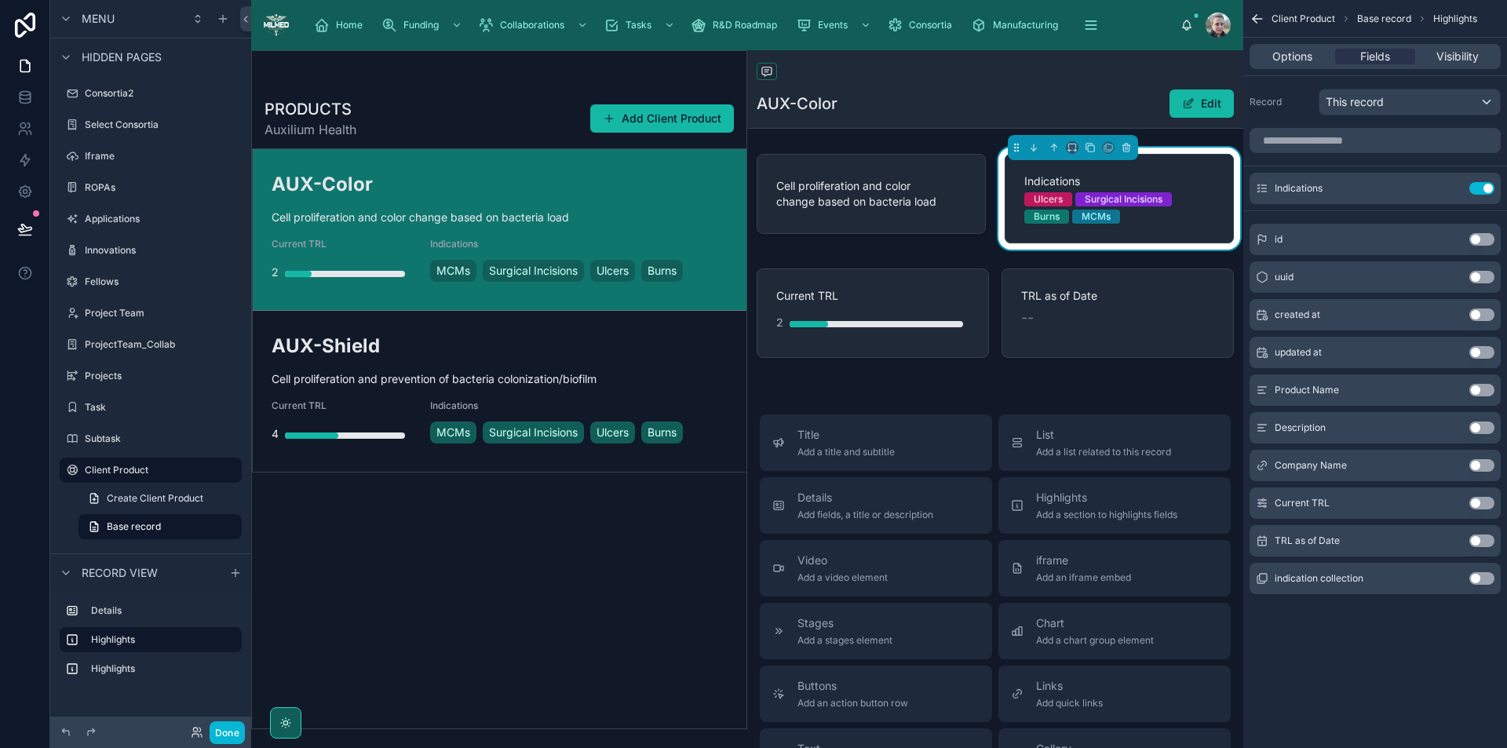
click at [1485, 578] on button "Use setting" at bounding box center [1482, 578] width 25 height 13
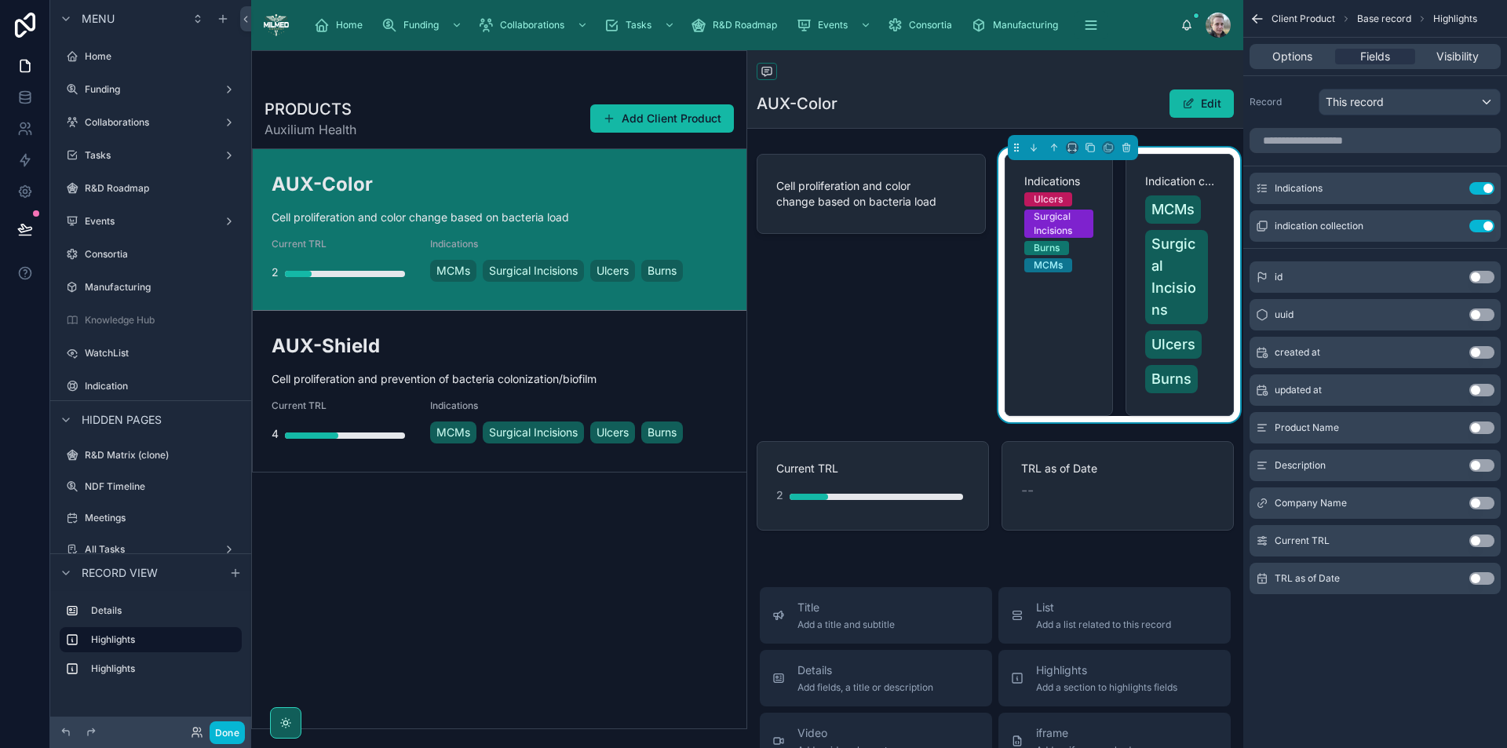
click at [1481, 187] on button "Use setting" at bounding box center [1482, 188] width 25 height 13
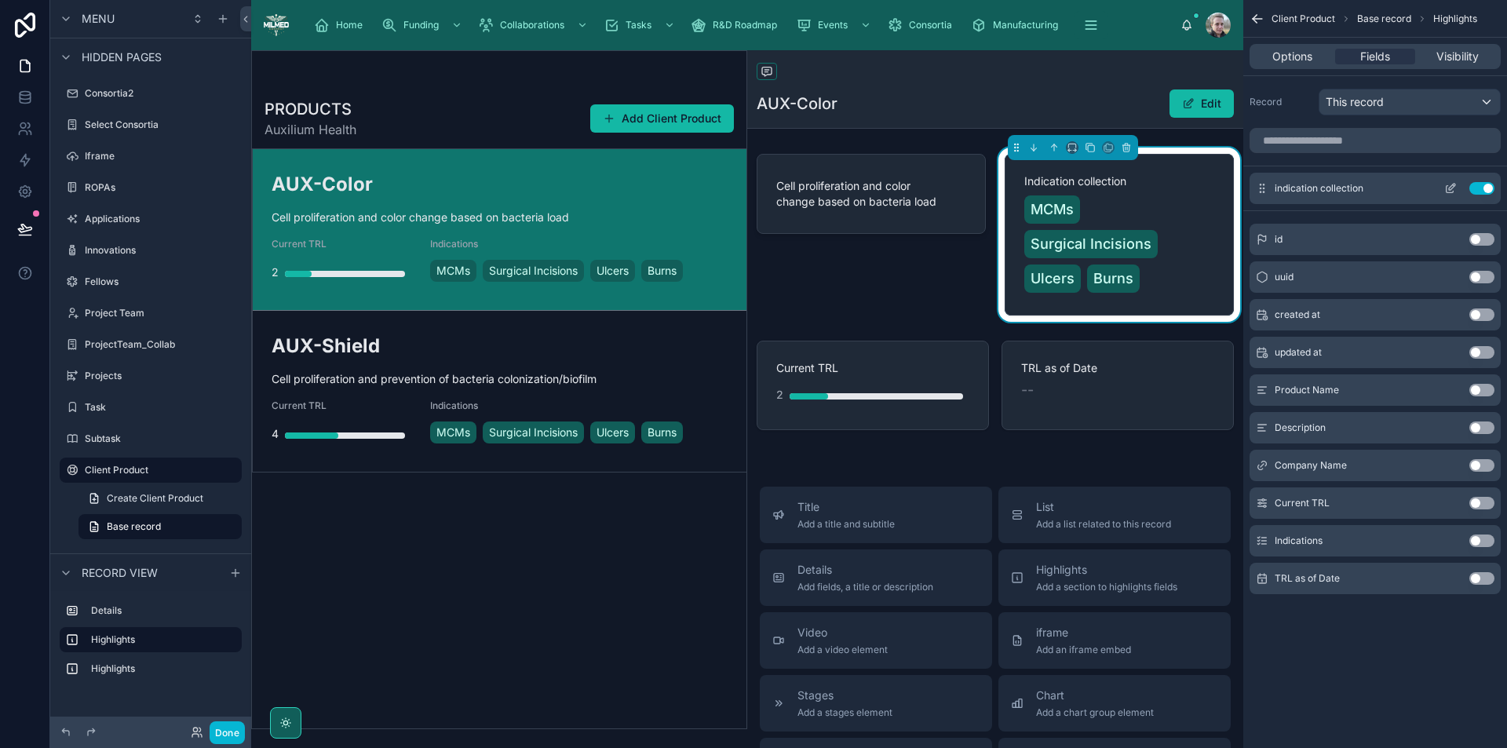
click at [1449, 189] on icon "scrollable content" at bounding box center [1452, 187] width 6 height 6
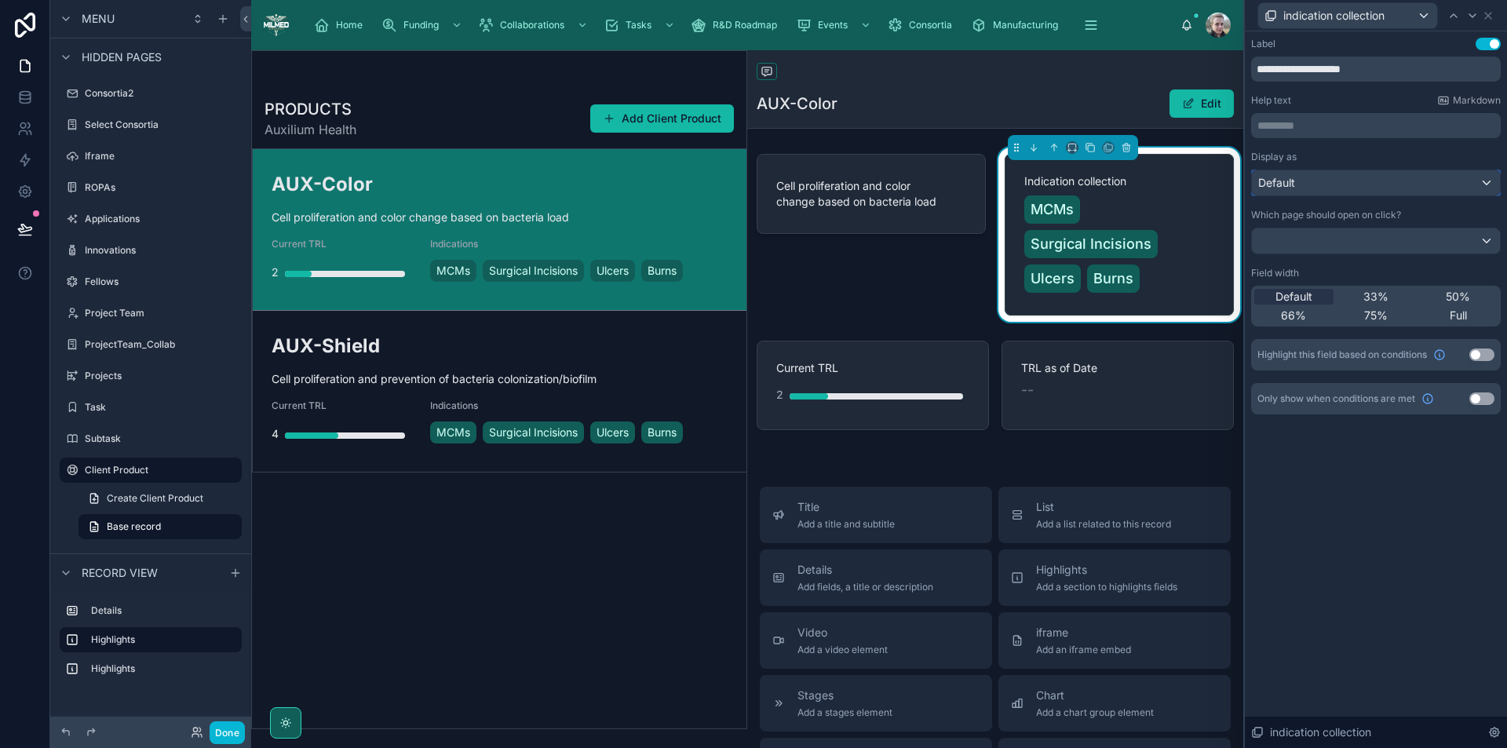
click at [1449, 186] on div "Default" at bounding box center [1376, 182] width 248 height 25
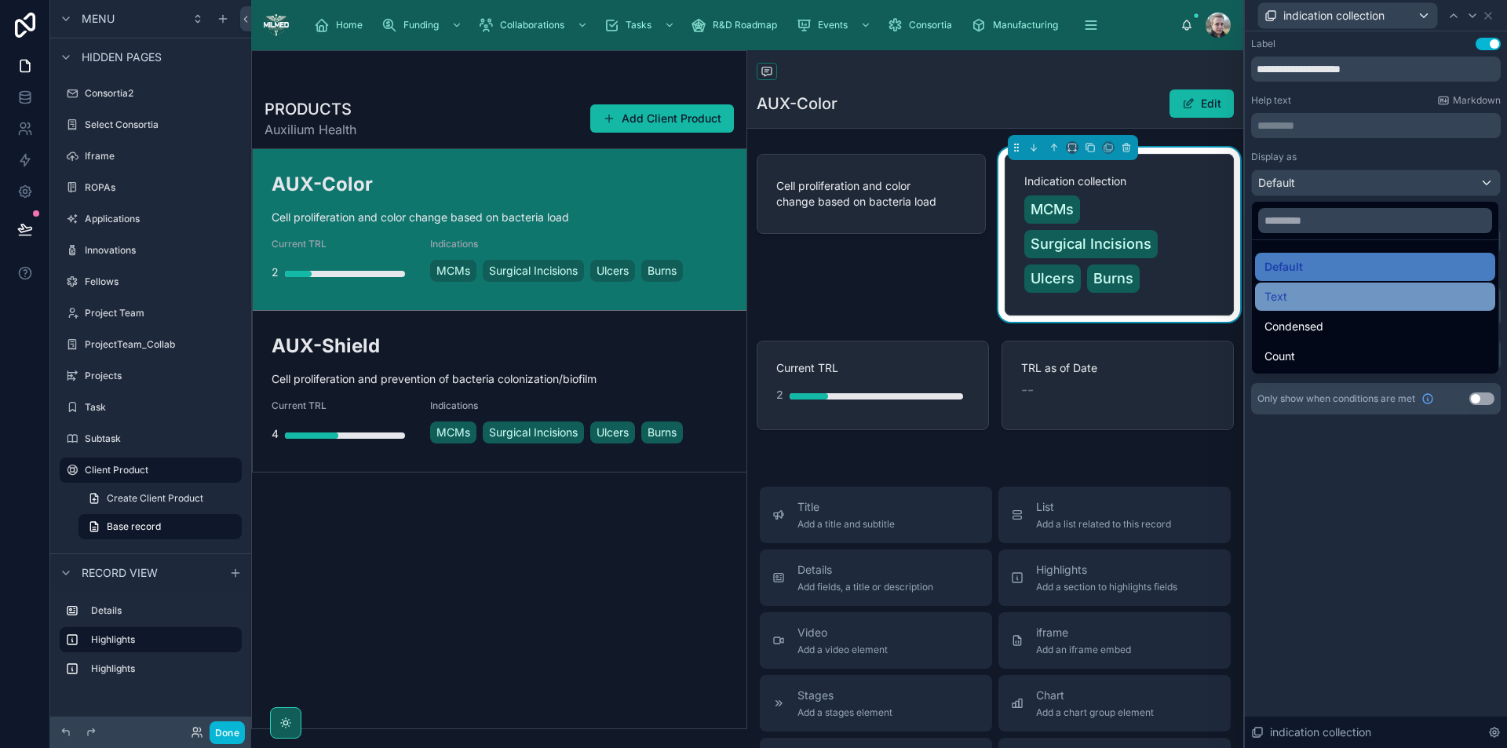
click at [1377, 291] on div "Text" at bounding box center [1375, 296] width 221 height 19
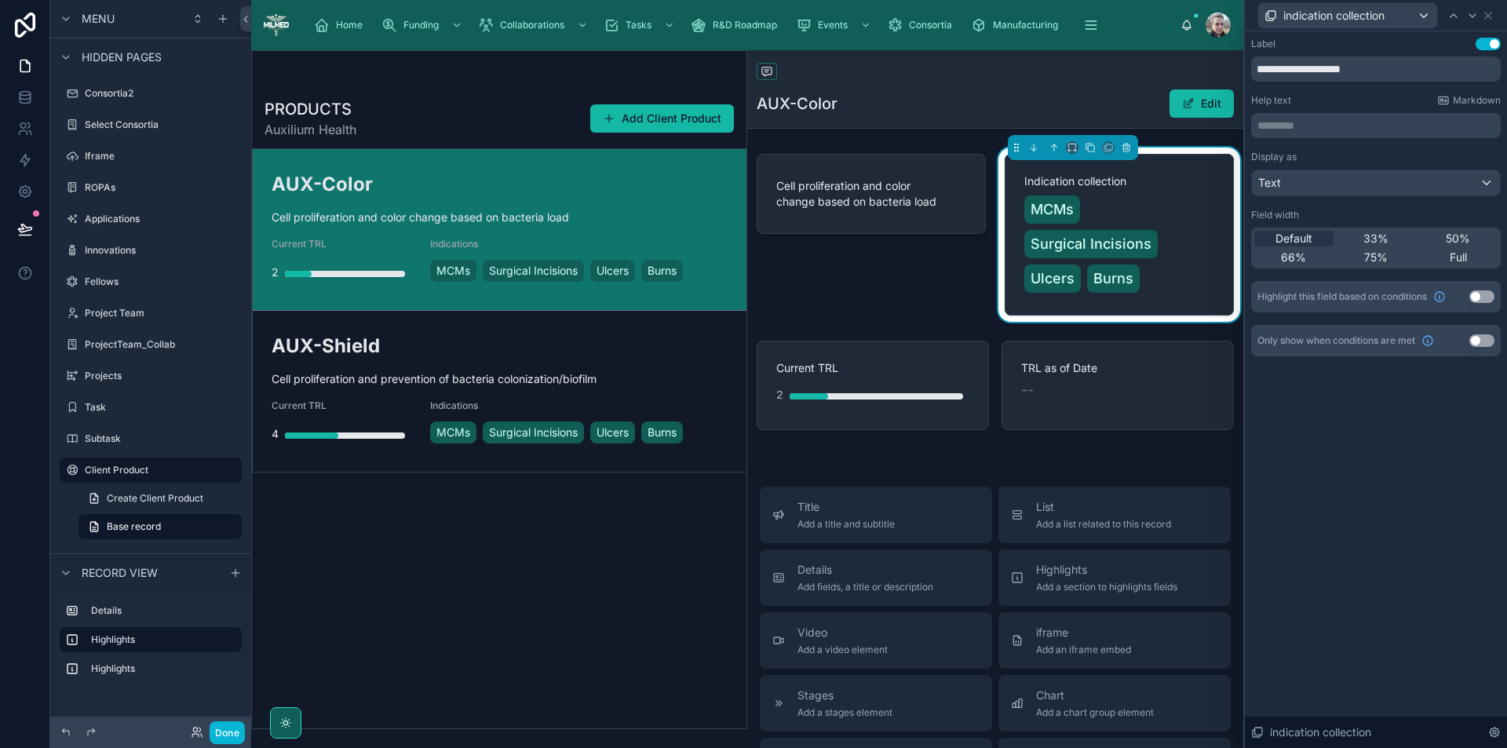
click at [1371, 198] on div "Display as Text Field width Default 33% 50% 66% 75% Full Highlight this field b…" at bounding box center [1376, 232] width 250 height 162
click at [1377, 186] on div "Text" at bounding box center [1376, 182] width 248 height 25
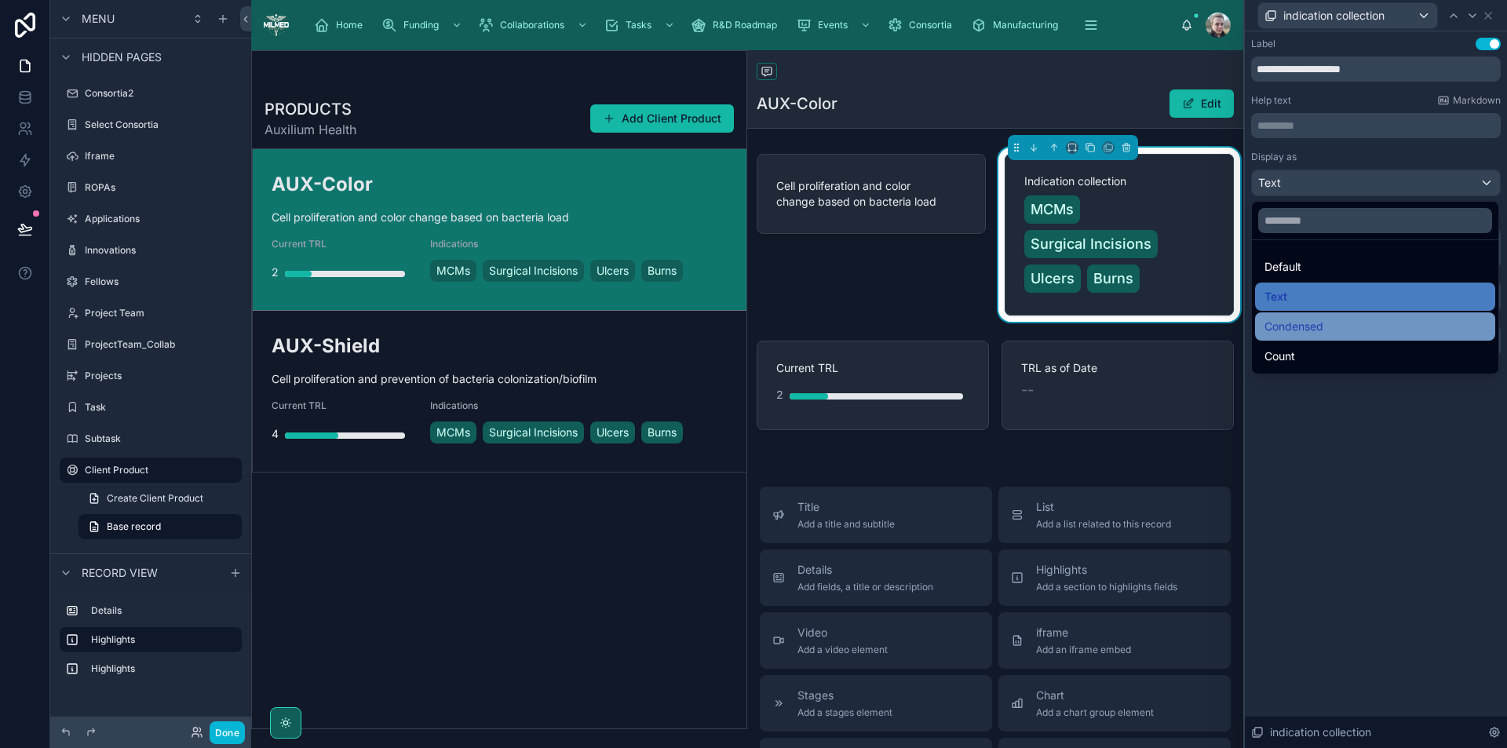
click at [1352, 326] on div "Condensed" at bounding box center [1375, 326] width 221 height 19
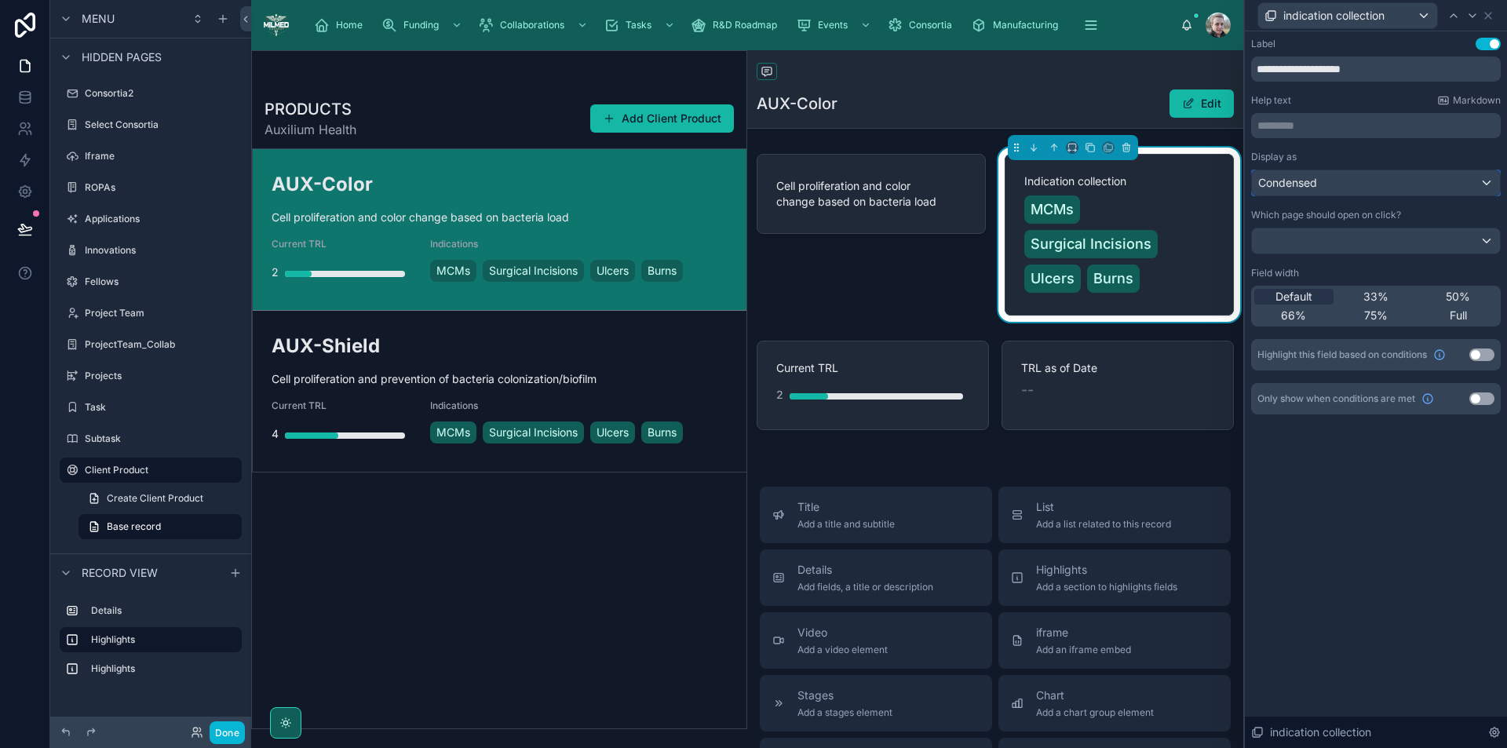
click at [1369, 191] on div "Condensed" at bounding box center [1376, 182] width 248 height 25
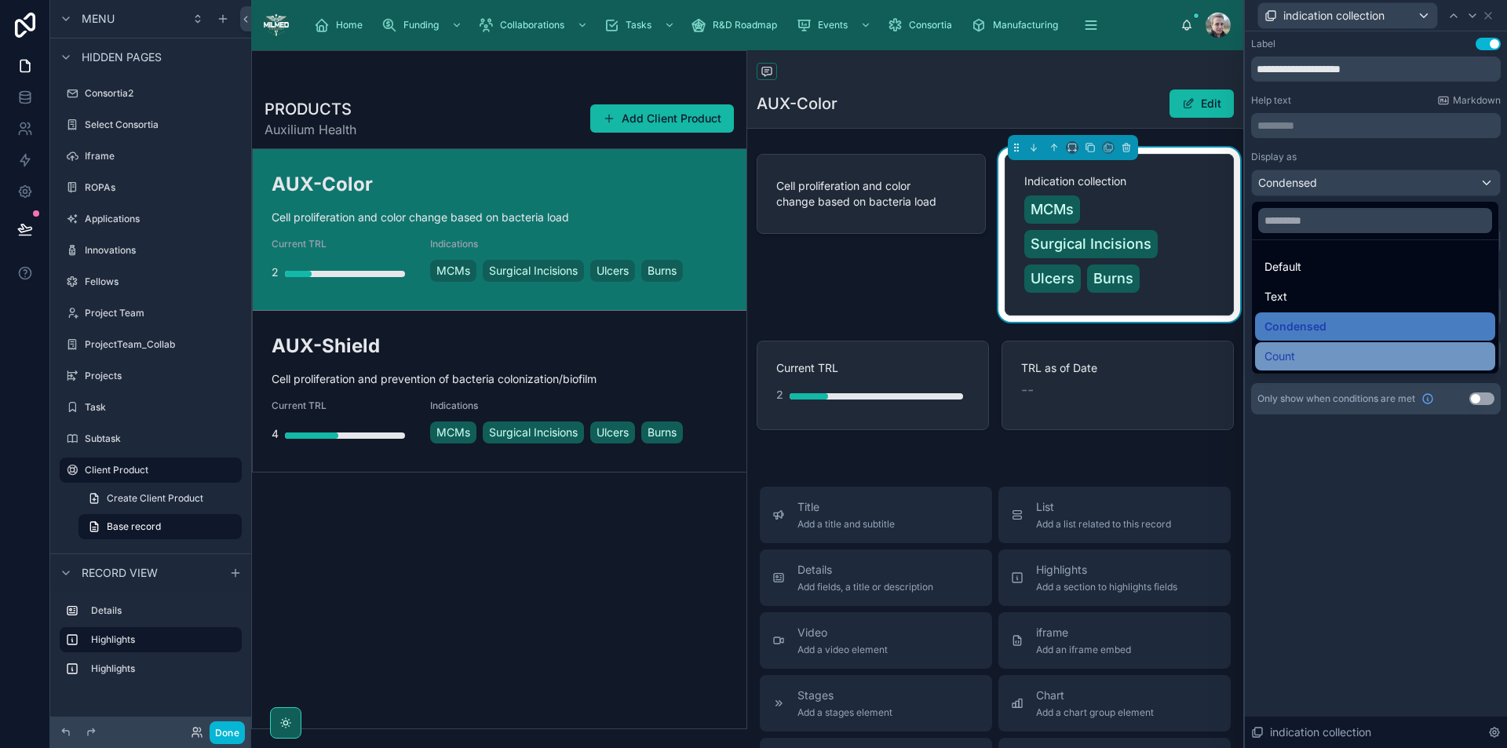
click at [1339, 344] on div "Count" at bounding box center [1375, 356] width 240 height 28
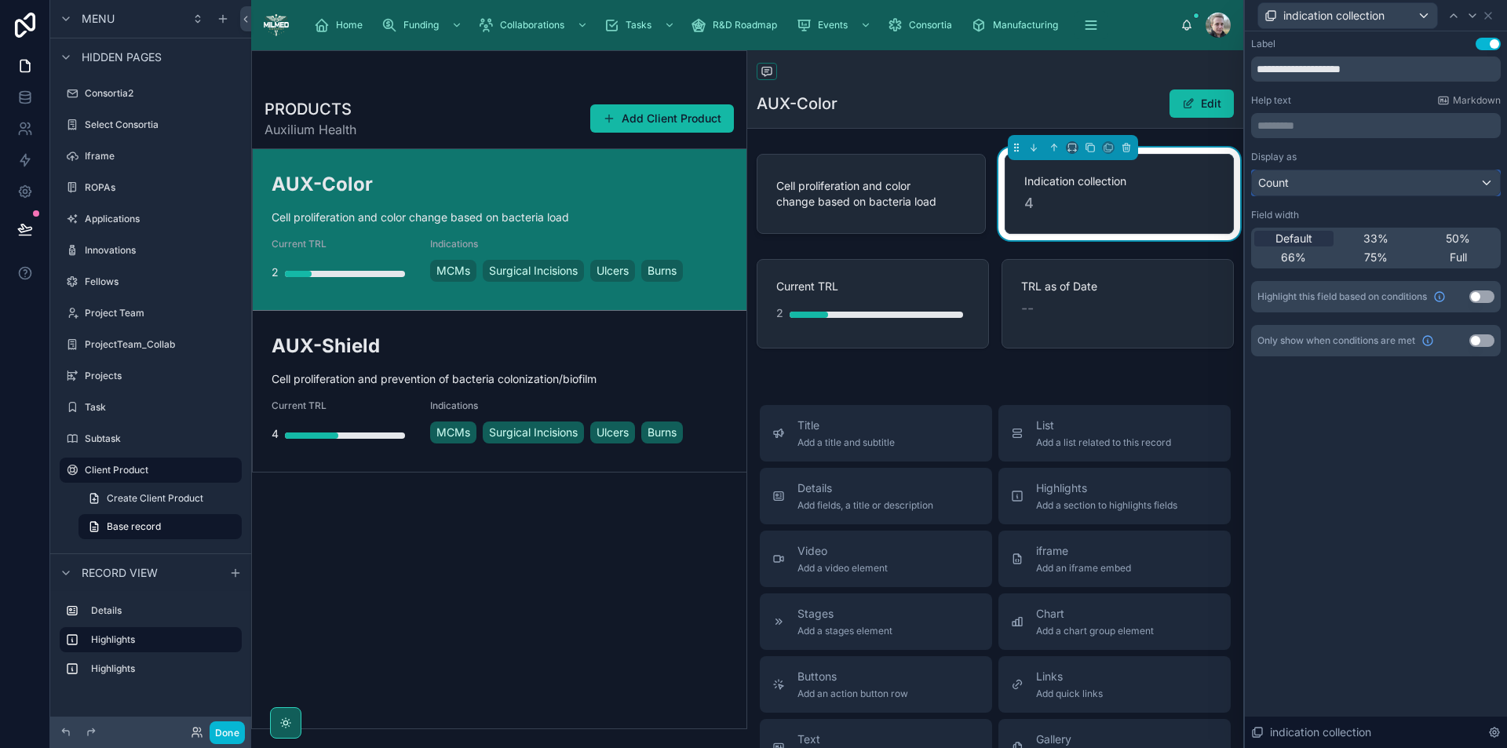
click at [1348, 184] on div "Count" at bounding box center [1376, 182] width 248 height 25
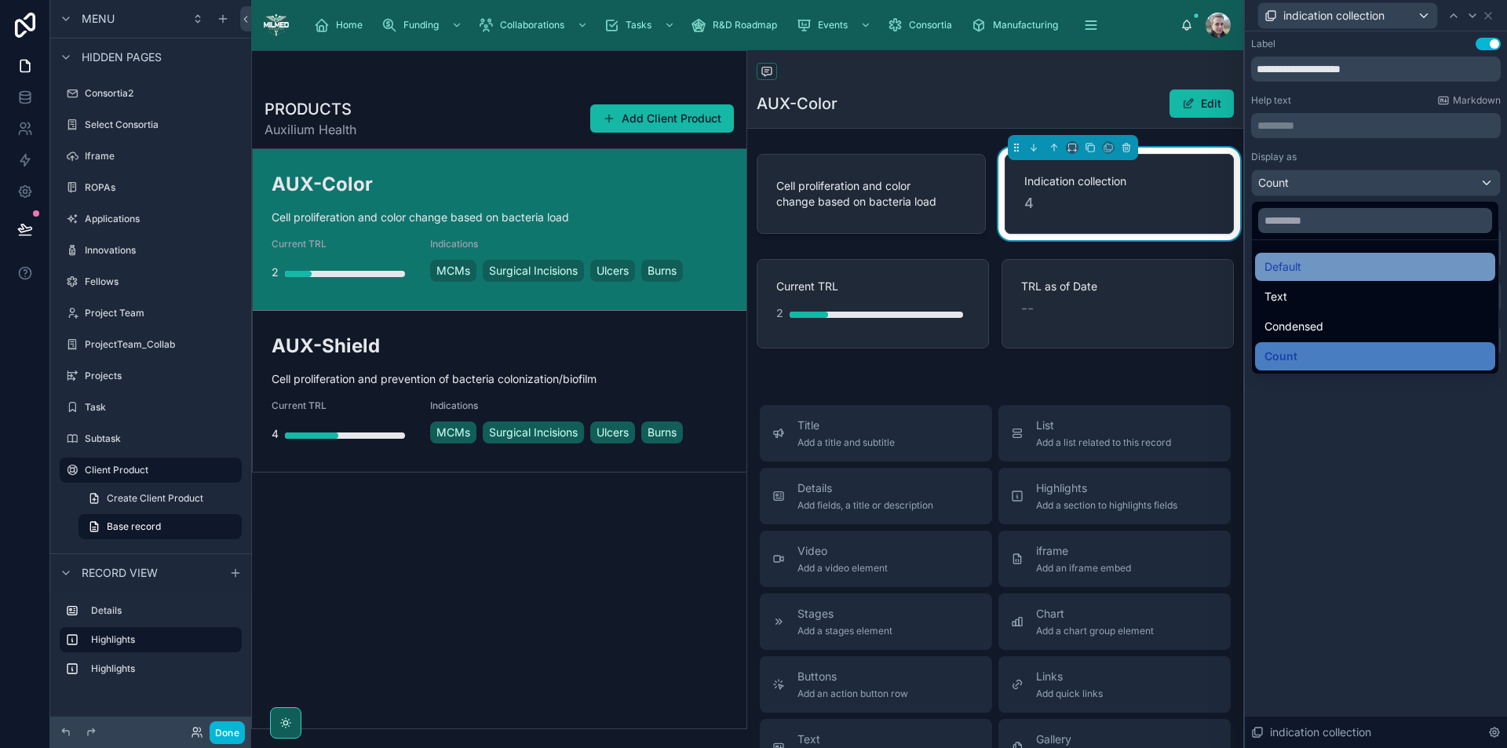
click at [1336, 263] on div "Default" at bounding box center [1375, 267] width 221 height 19
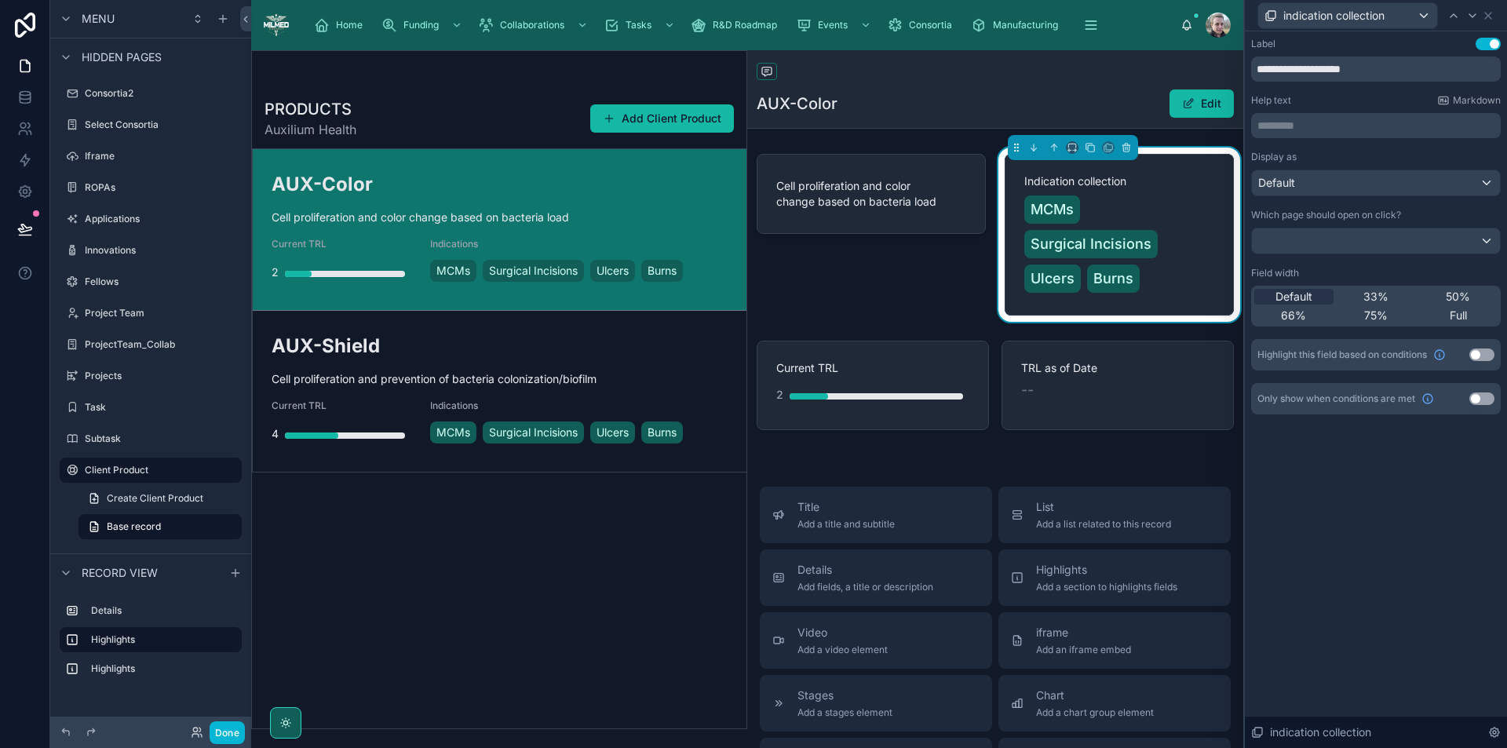
click at [1298, 222] on div "Which page should open on click?" at bounding box center [1376, 232] width 250 height 46
click at [1298, 238] on div at bounding box center [1376, 240] width 248 height 25
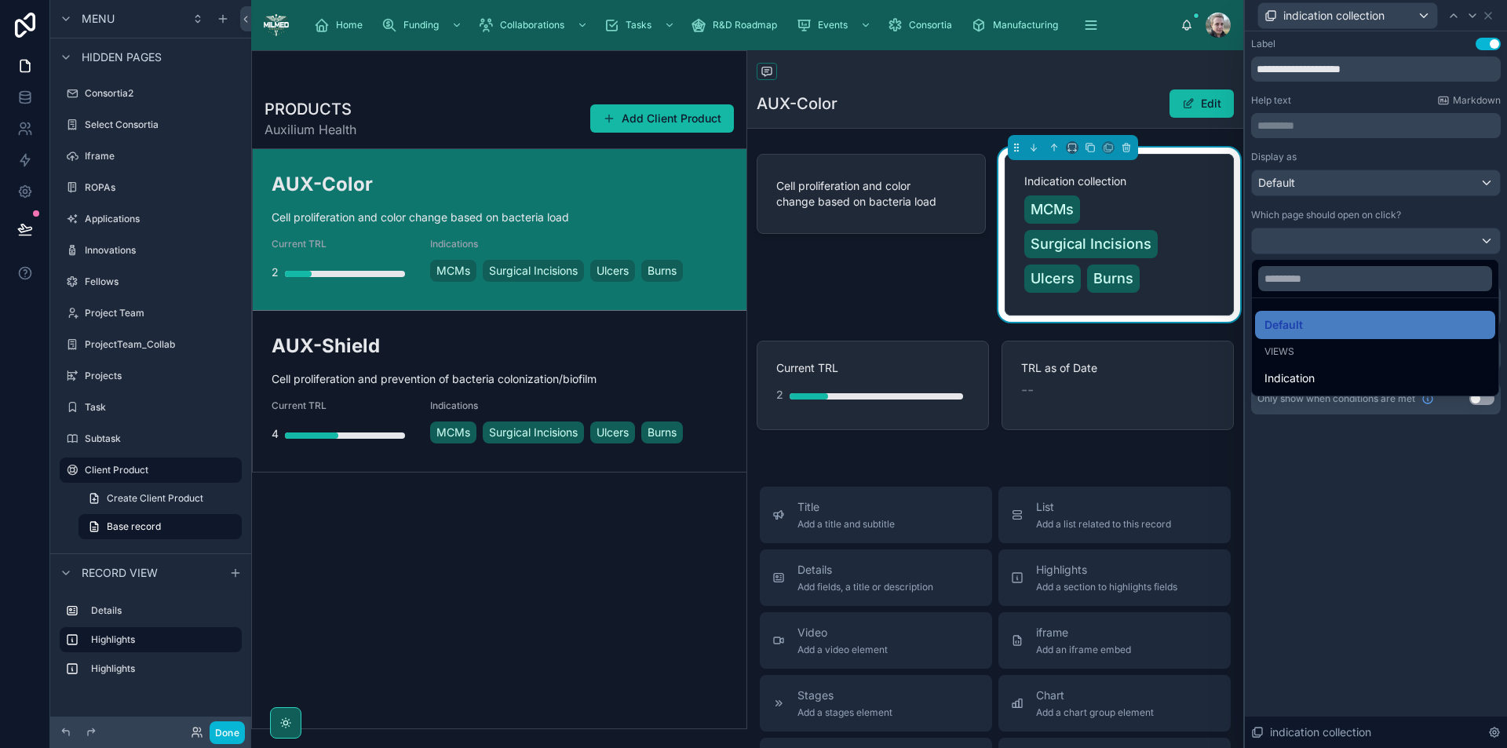
click at [1298, 238] on div at bounding box center [1376, 374] width 262 height 748
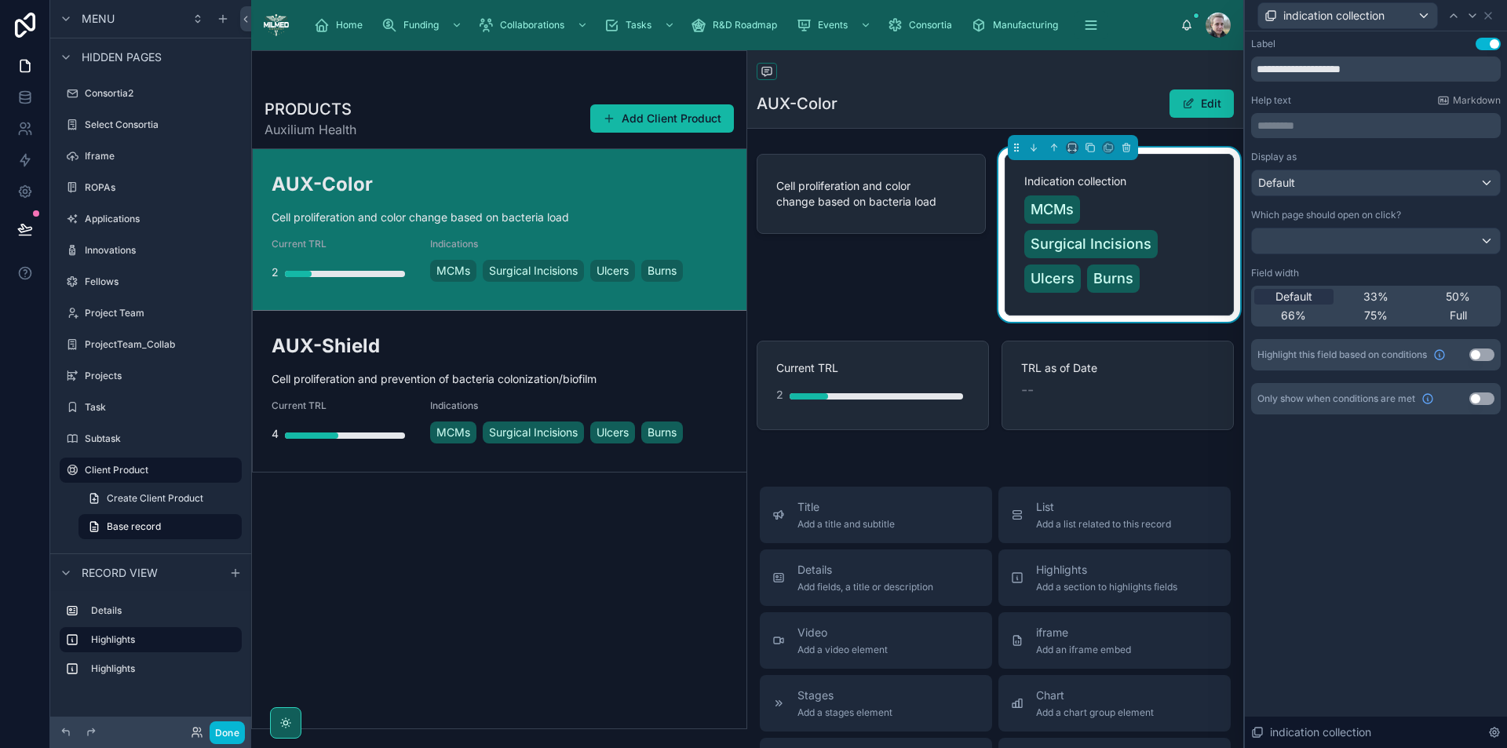
click at [1299, 130] on p "********* ﻿" at bounding box center [1378, 126] width 240 height 16
click at [1378, 68] on input "**********" at bounding box center [1376, 69] width 250 height 25
drag, startPoint x: 1393, startPoint y: 75, endPoint x: 1305, endPoint y: 72, distance: 88.0
click at [1305, 72] on input "**********" at bounding box center [1376, 69] width 250 height 25
type input "**********"
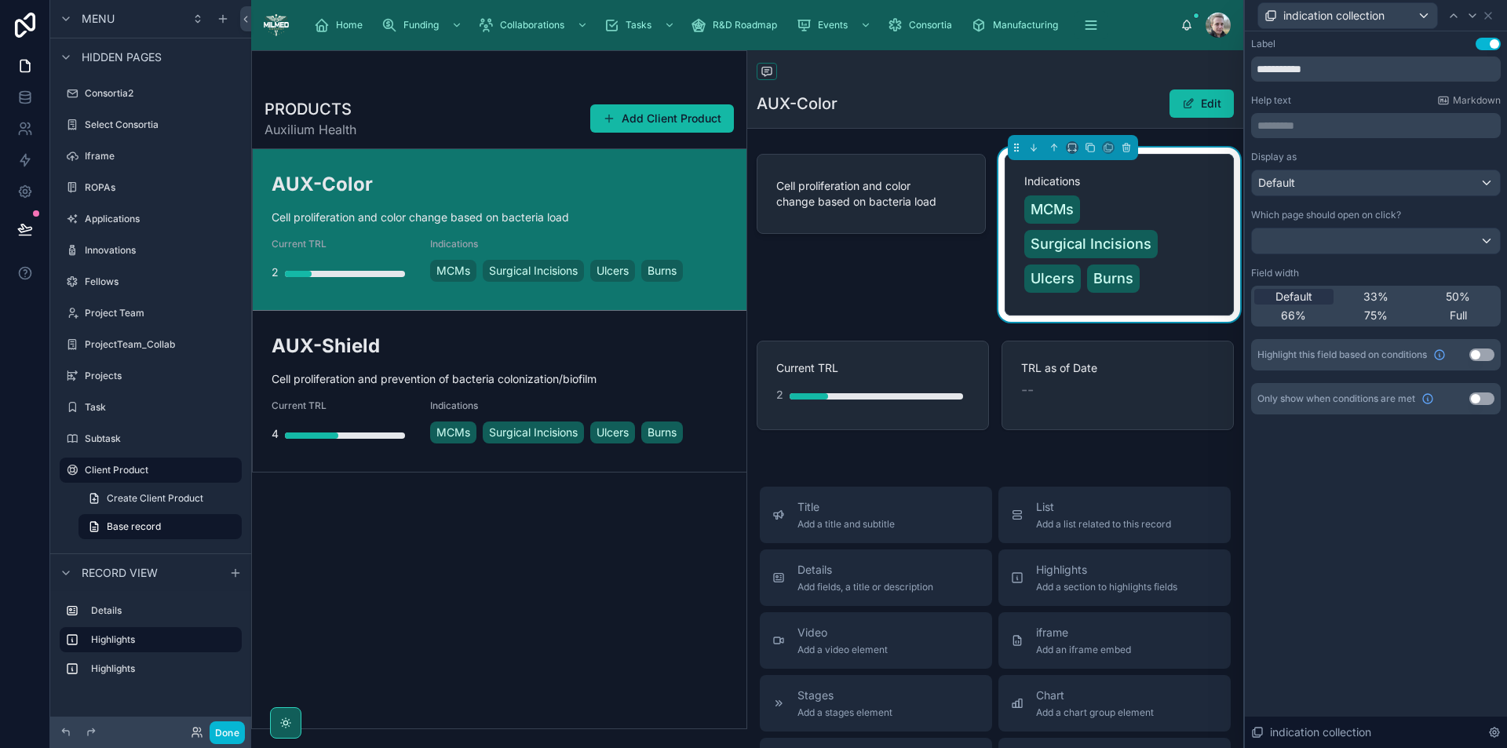
click at [529, 637] on div "PRODUCTS Auxilium Health Add Client Product AUX-Color Cell proliferation and co…" at bounding box center [499, 409] width 495 height 640
click at [1497, 9] on div "indication collection" at bounding box center [1376, 15] width 250 height 31
click at [1491, 15] on icon at bounding box center [1488, 15] width 13 height 13
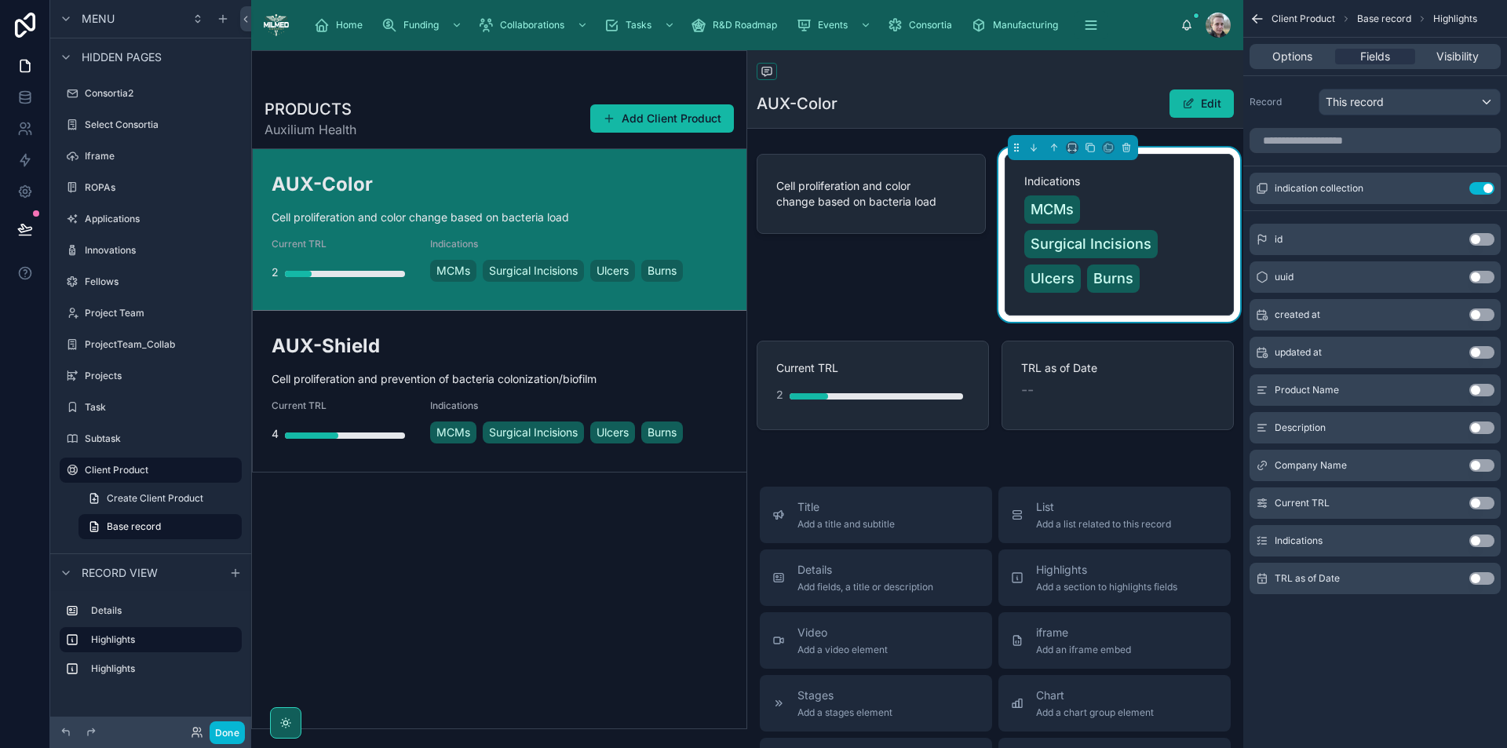
click at [1300, 45] on div "Options Fields Visibility" at bounding box center [1375, 56] width 251 height 25
click at [1299, 54] on span "Options" at bounding box center [1293, 57] width 40 height 16
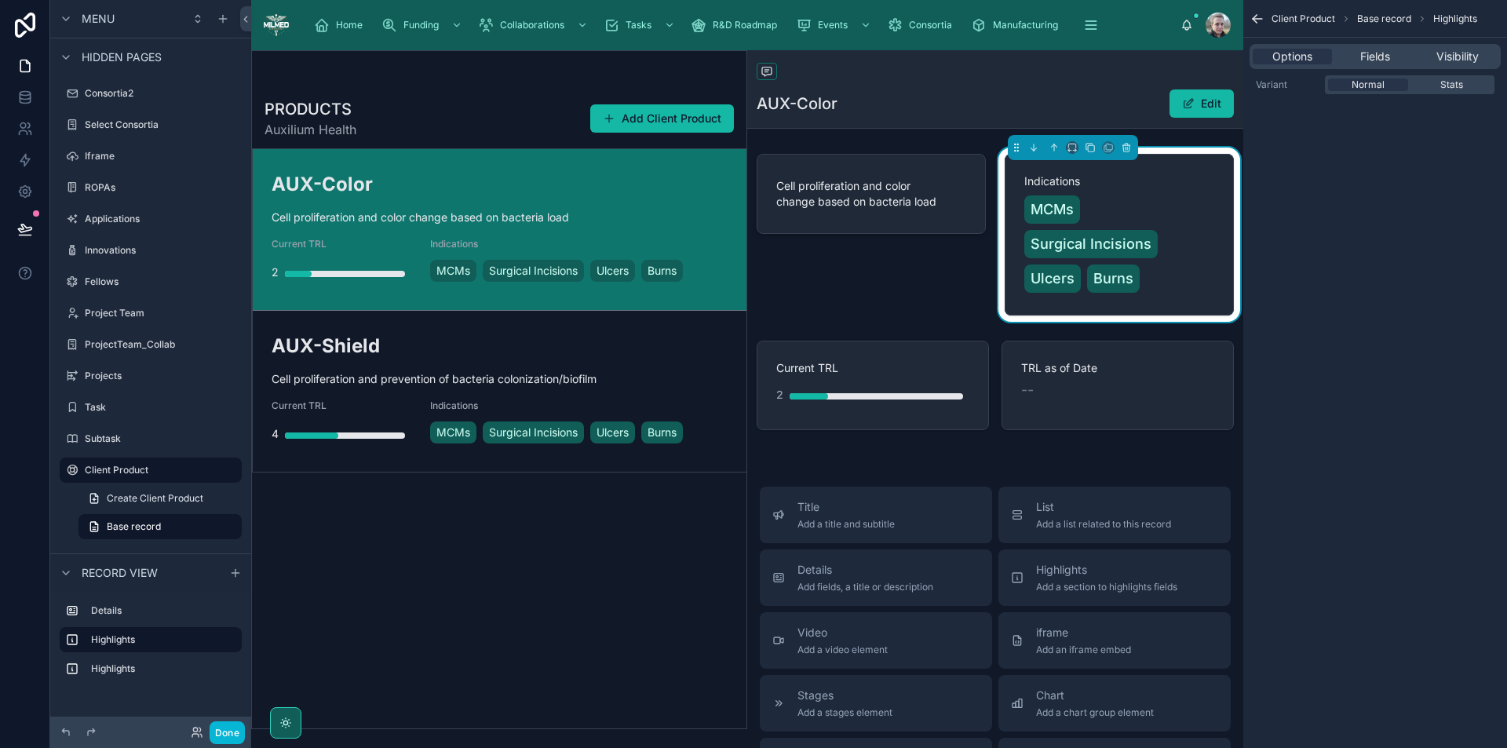
click at [906, 74] on div "Back to Client Product Client Product" at bounding box center [995, 73] width 477 height 20
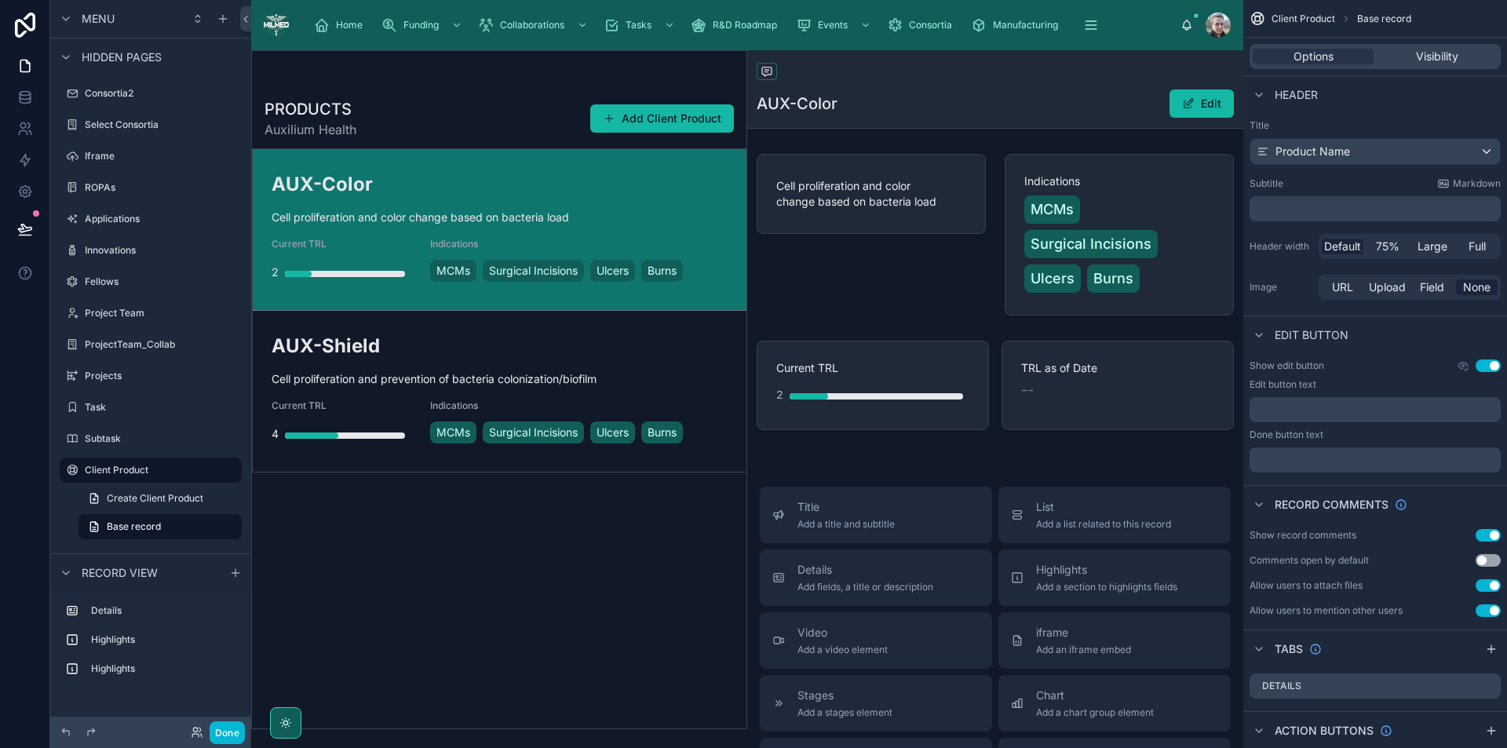
click at [1309, 216] on p "﻿" at bounding box center [1377, 209] width 242 height 16
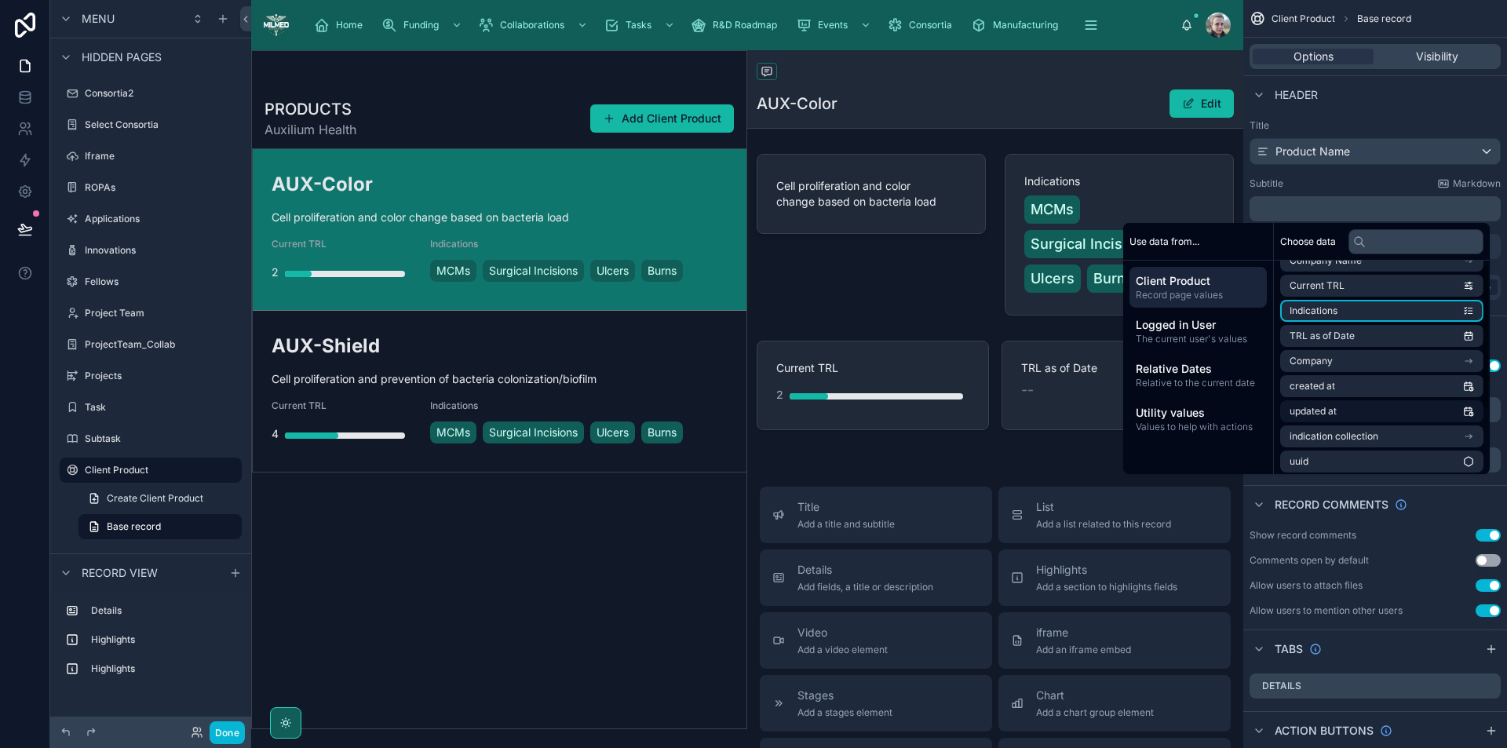
scroll to position [97, 0]
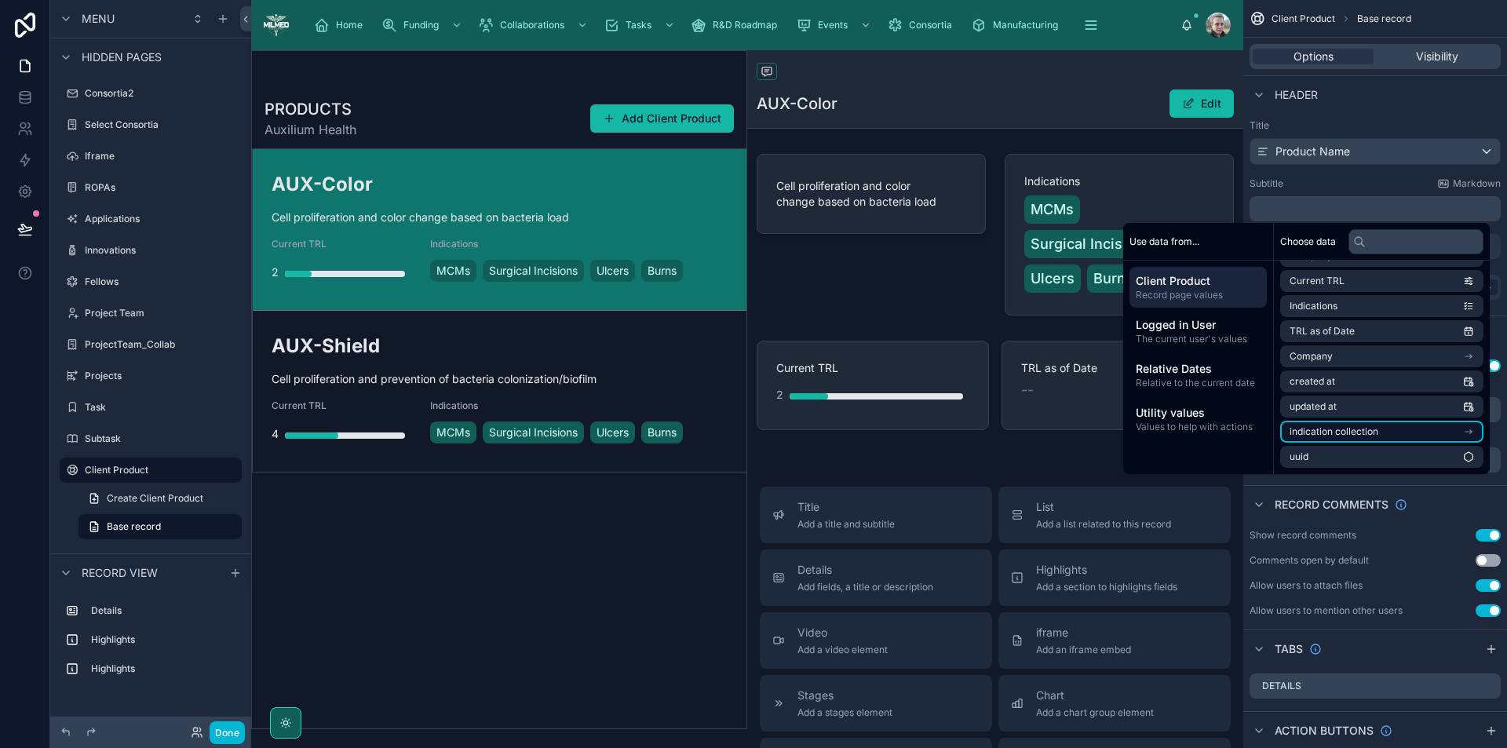
click at [1339, 429] on span "indication collection" at bounding box center [1334, 432] width 89 height 13
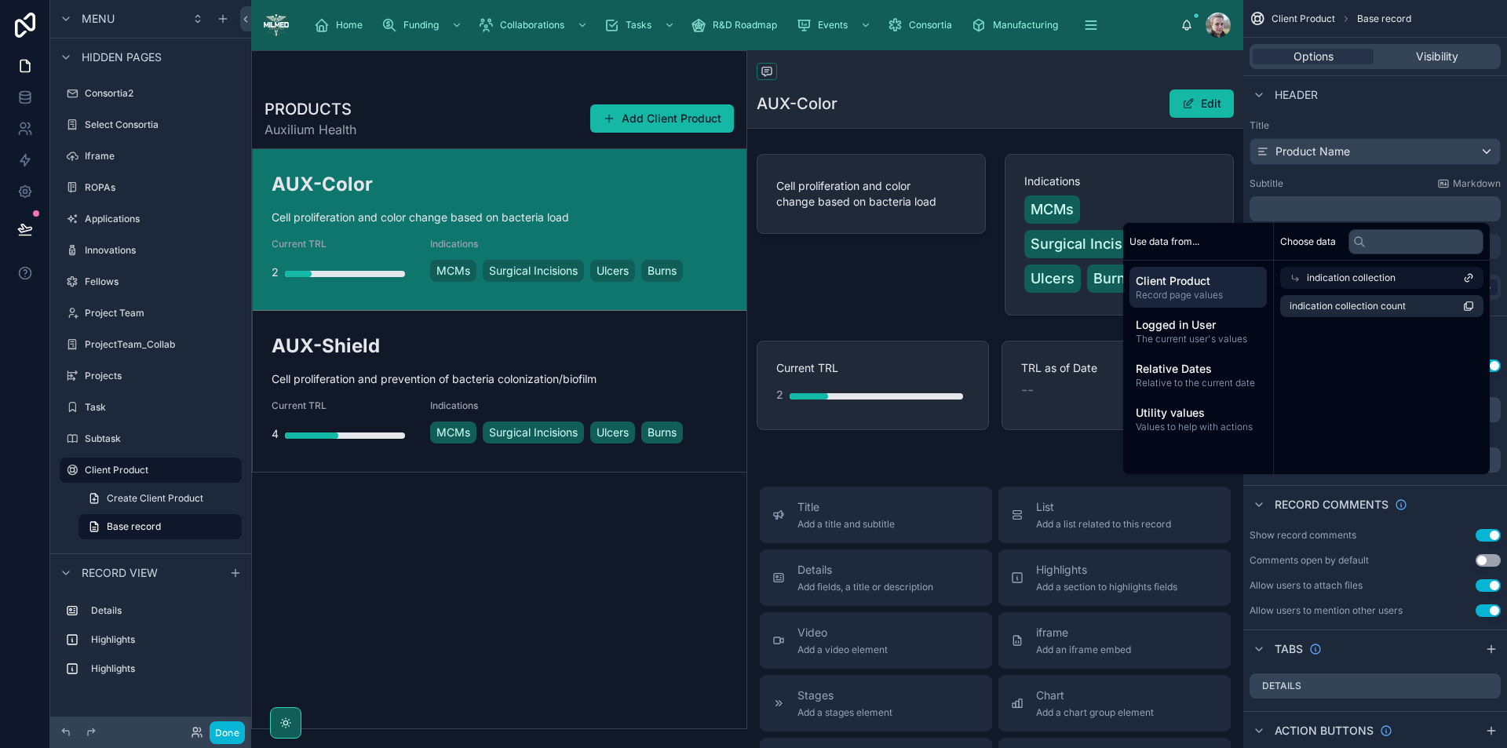
click at [1339, 277] on span "indication collection" at bounding box center [1351, 278] width 89 height 13
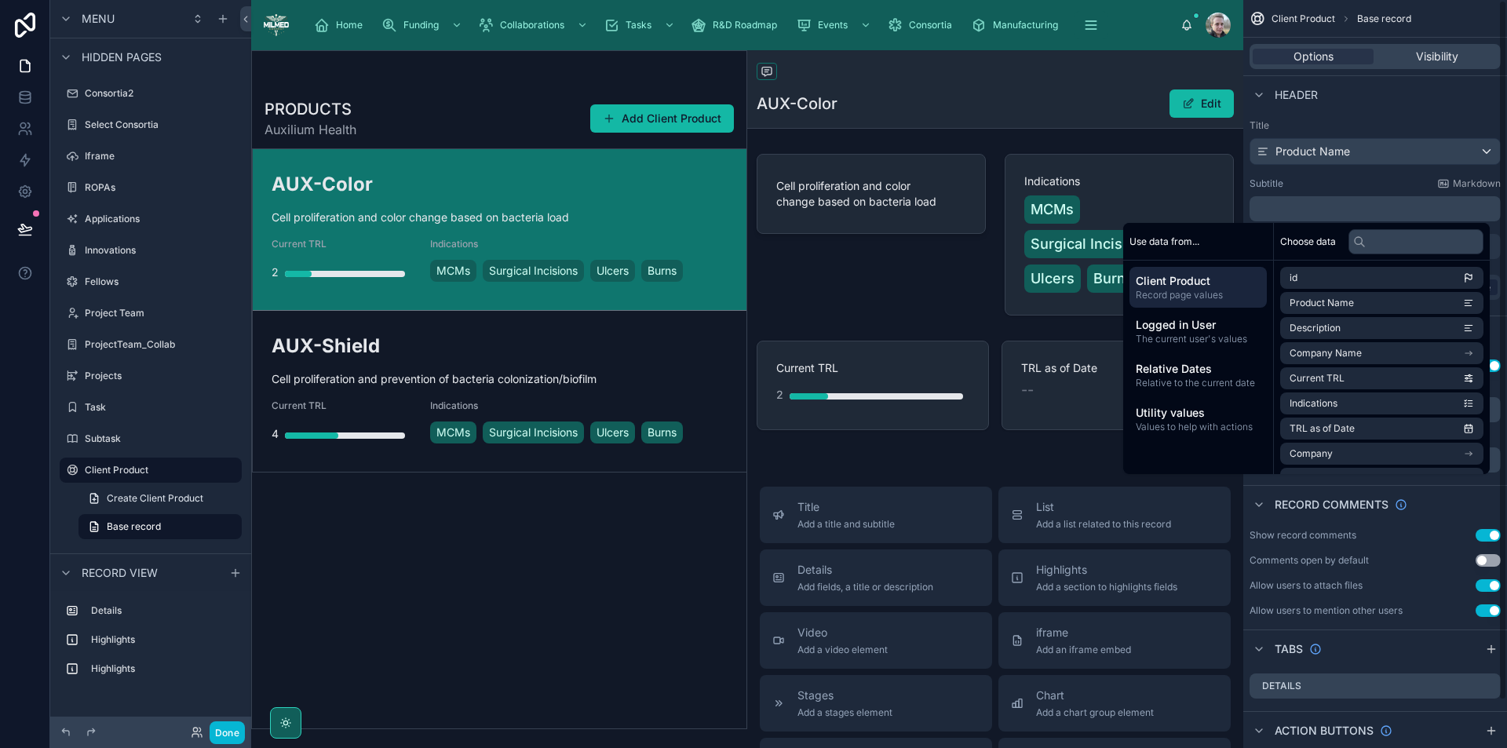
click at [1324, 178] on div "Subtitle Markdown" at bounding box center [1375, 183] width 251 height 13
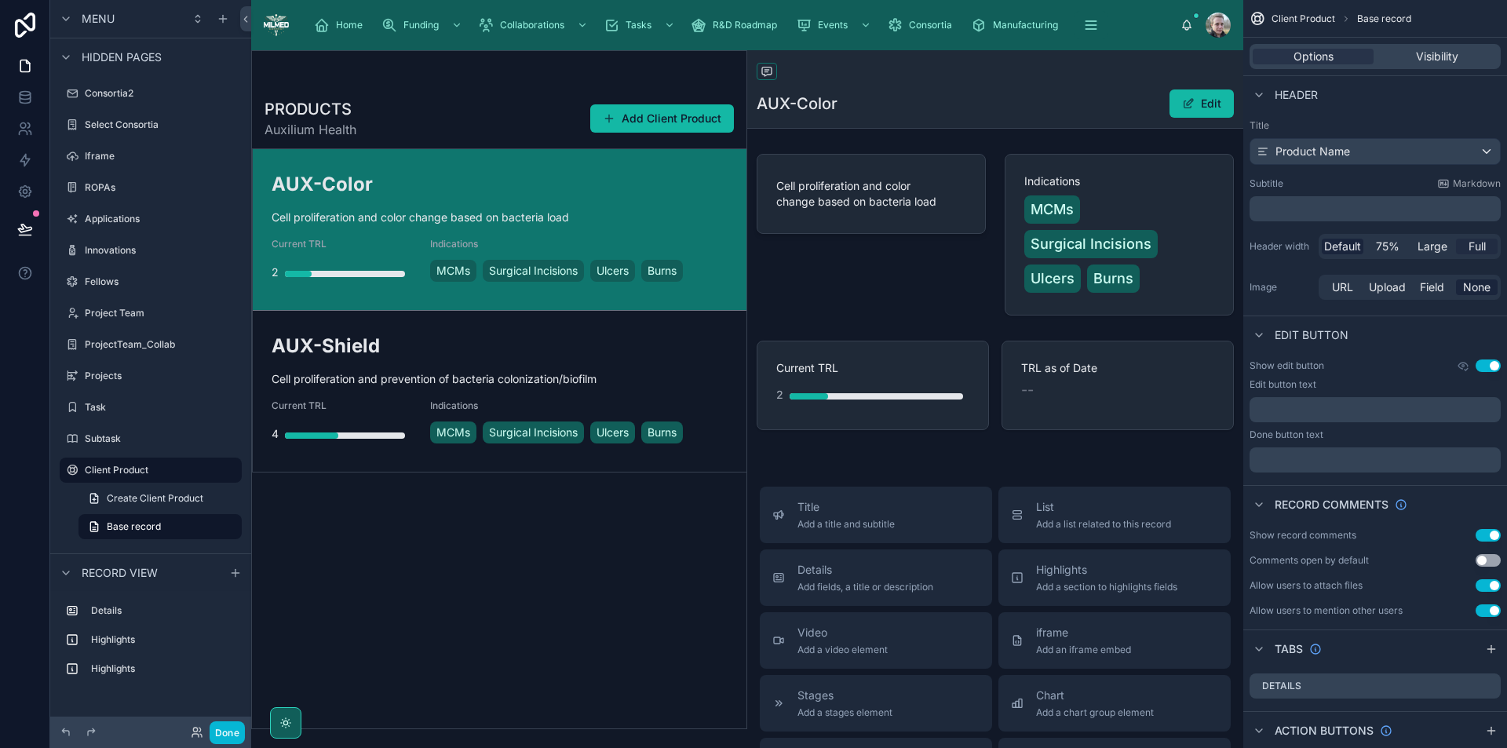
click at [1482, 253] on div "Default 75% Large Full" at bounding box center [1410, 246] width 182 height 25
click at [1482, 243] on span "Full" at bounding box center [1477, 247] width 17 height 16
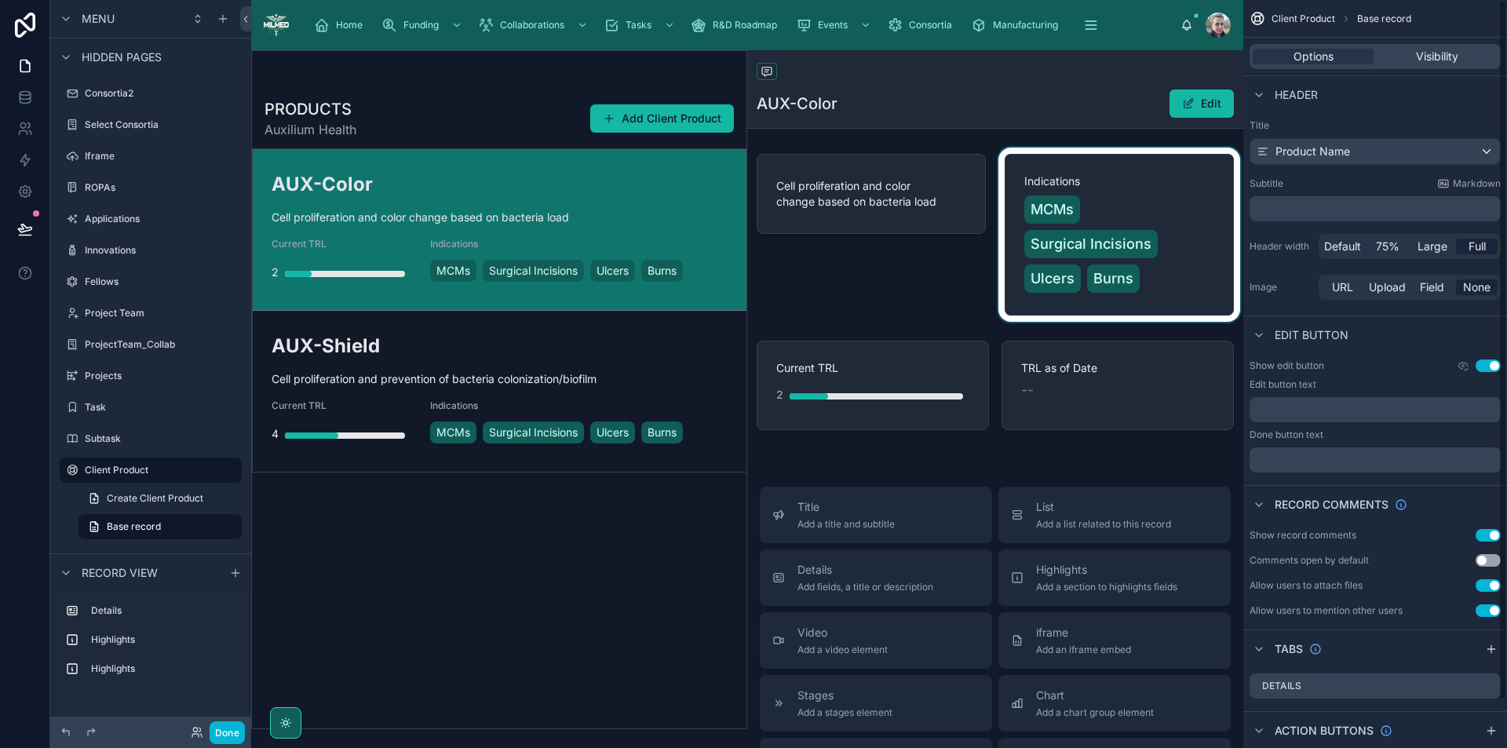
click at [1124, 177] on div at bounding box center [1120, 235] width 248 height 174
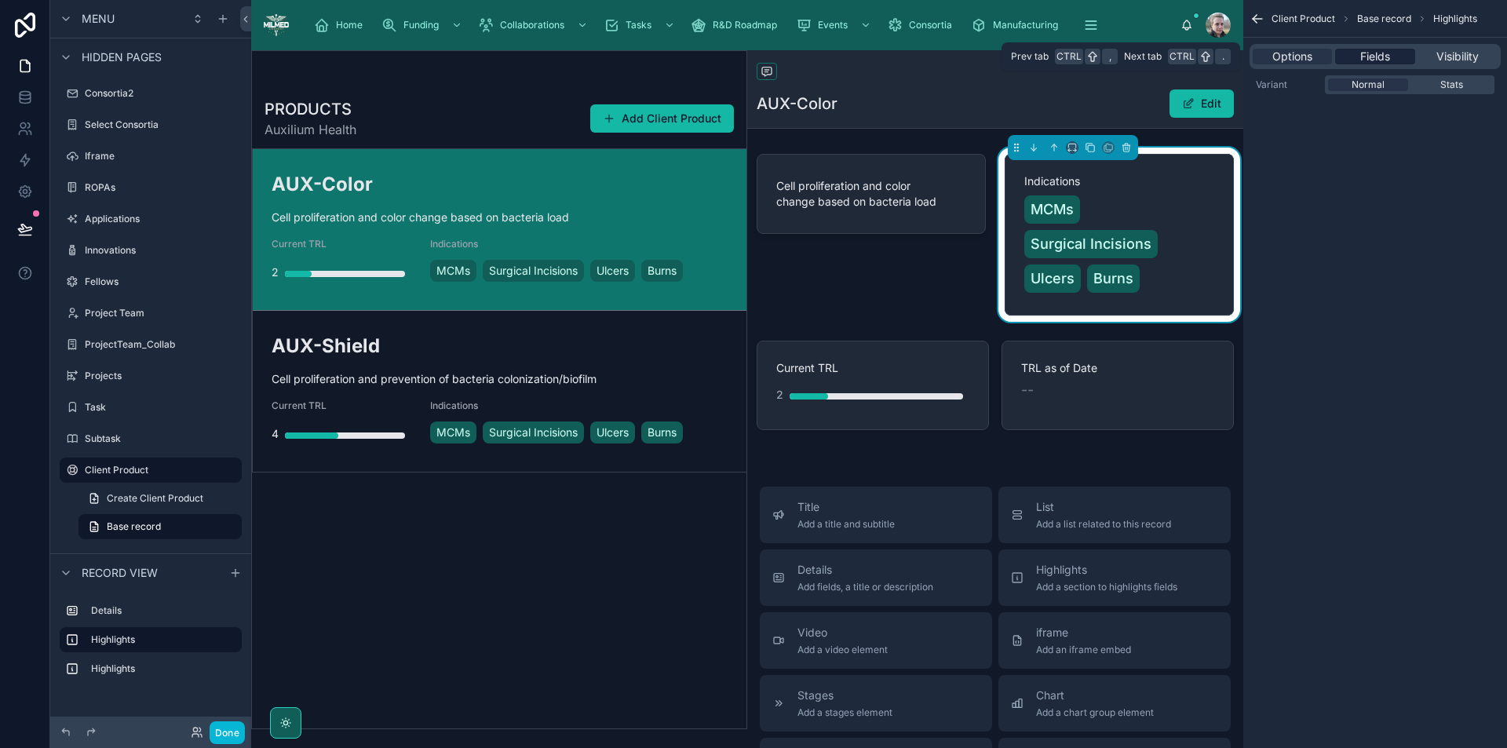
click at [1387, 60] on span "Fields" at bounding box center [1376, 57] width 30 height 16
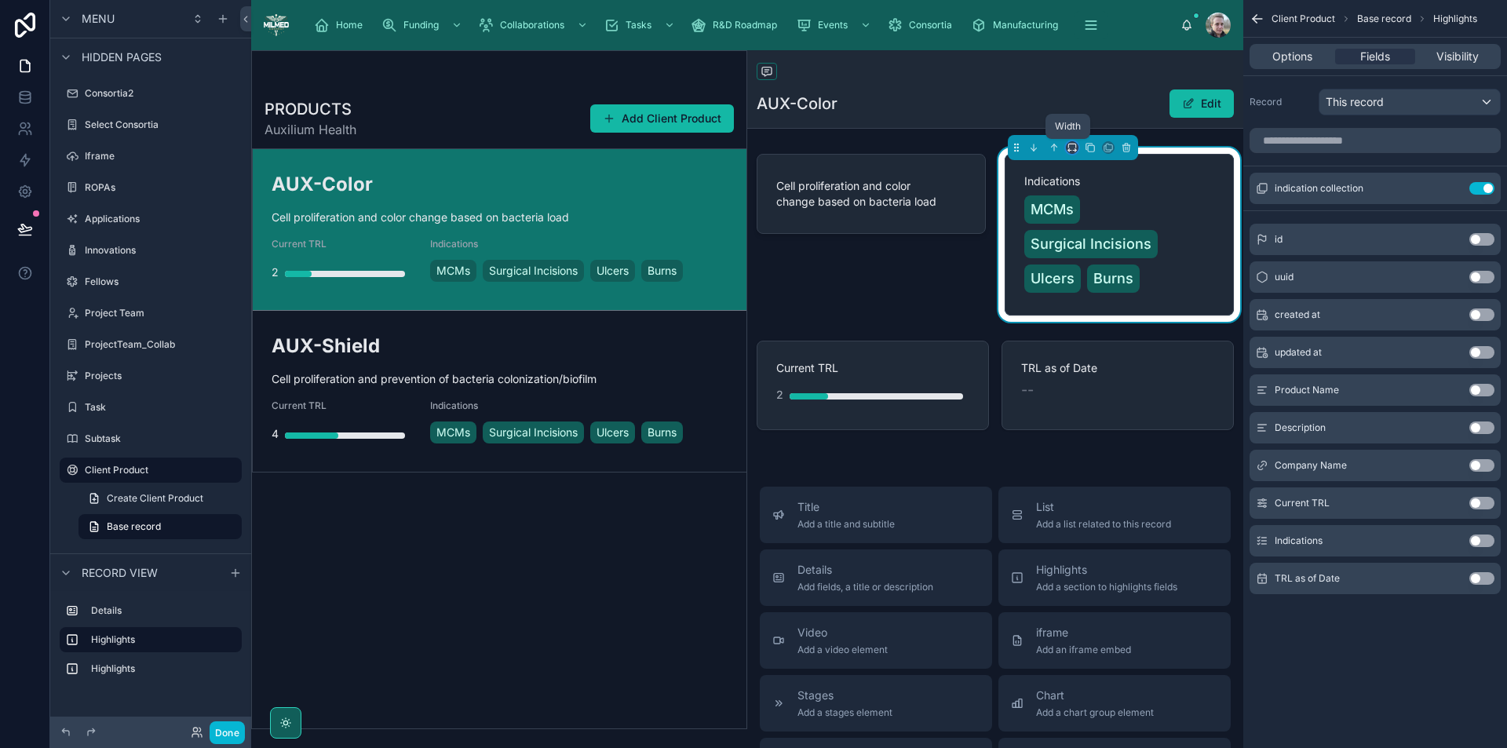
click at [1067, 148] on icon at bounding box center [1072, 147] width 11 height 11
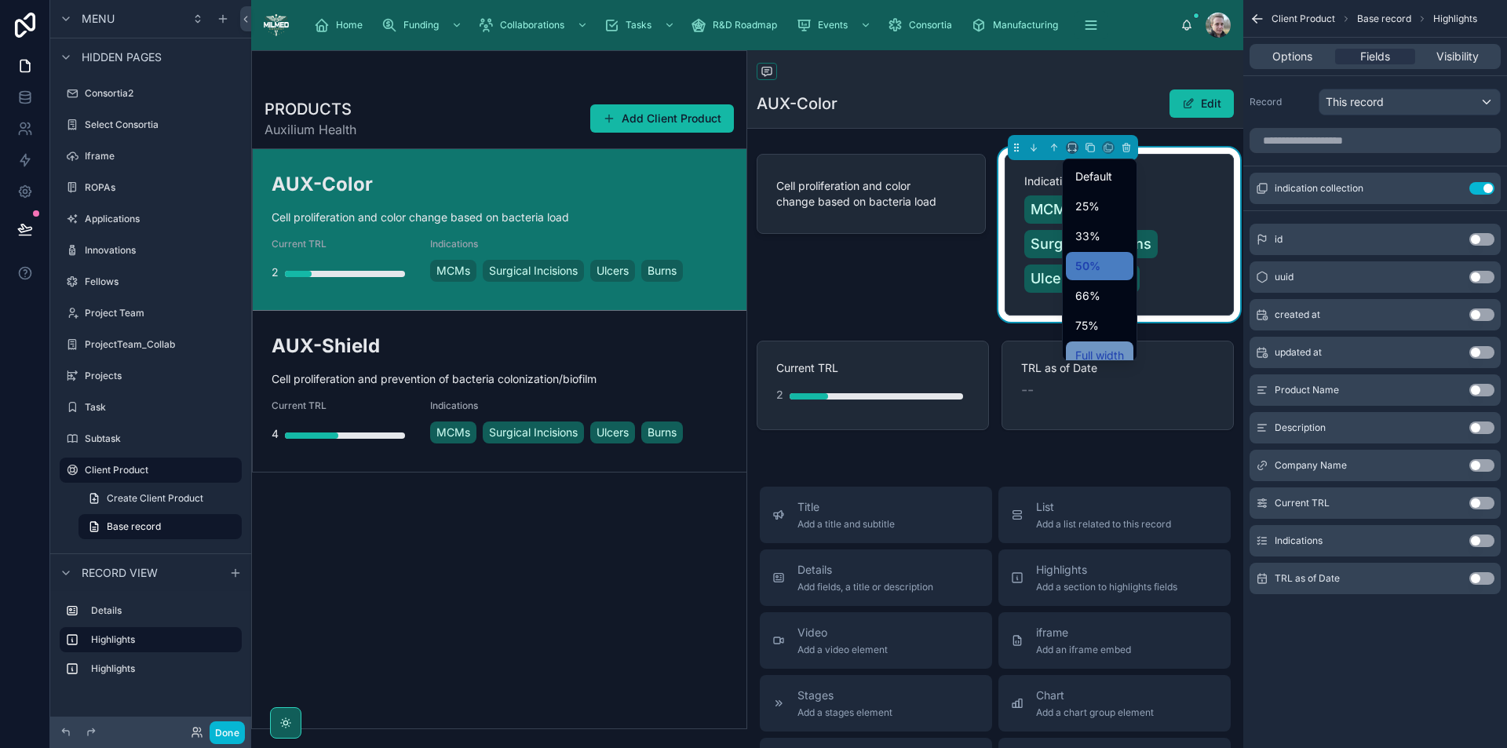
click at [1109, 354] on span "Full width" at bounding box center [1100, 355] width 49 height 19
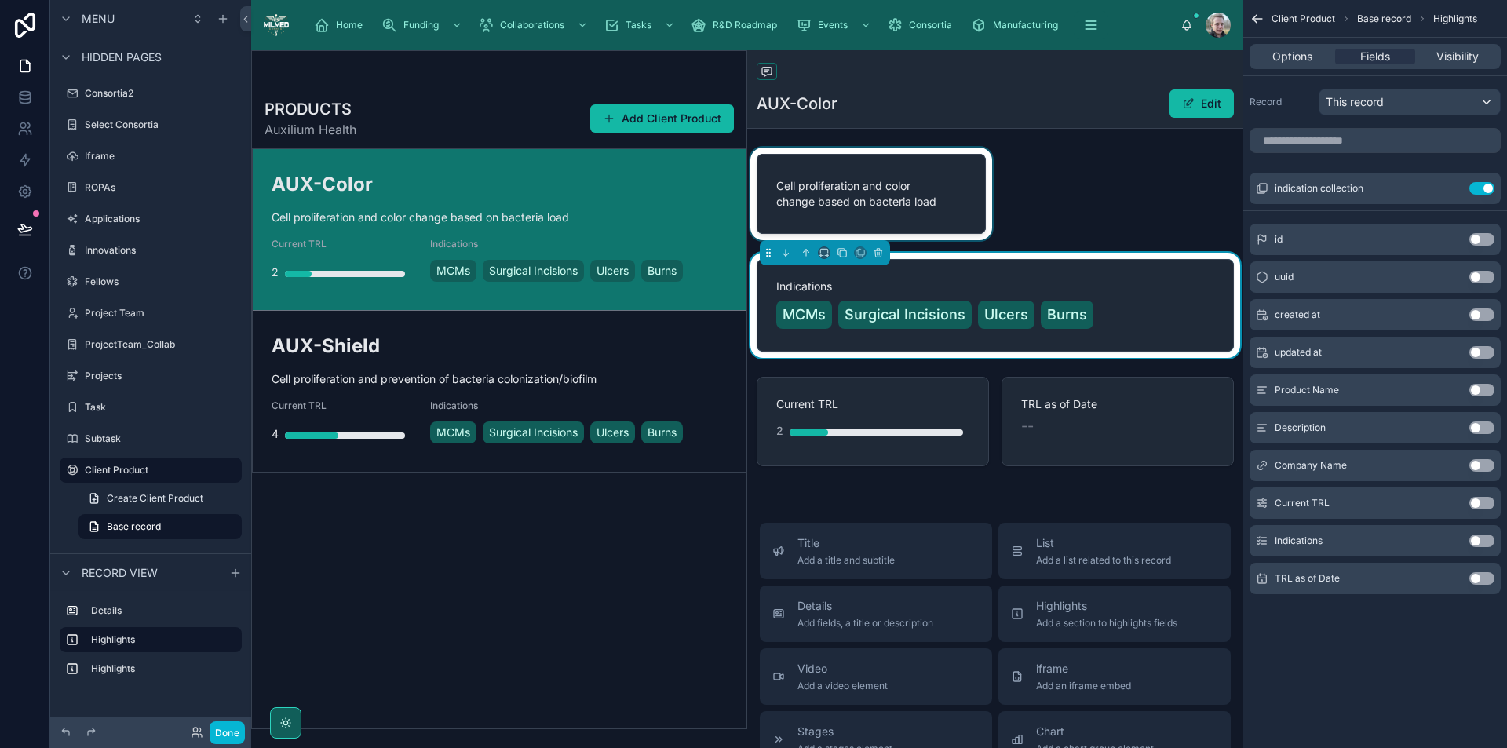
click at [964, 217] on div at bounding box center [871, 194] width 248 height 93
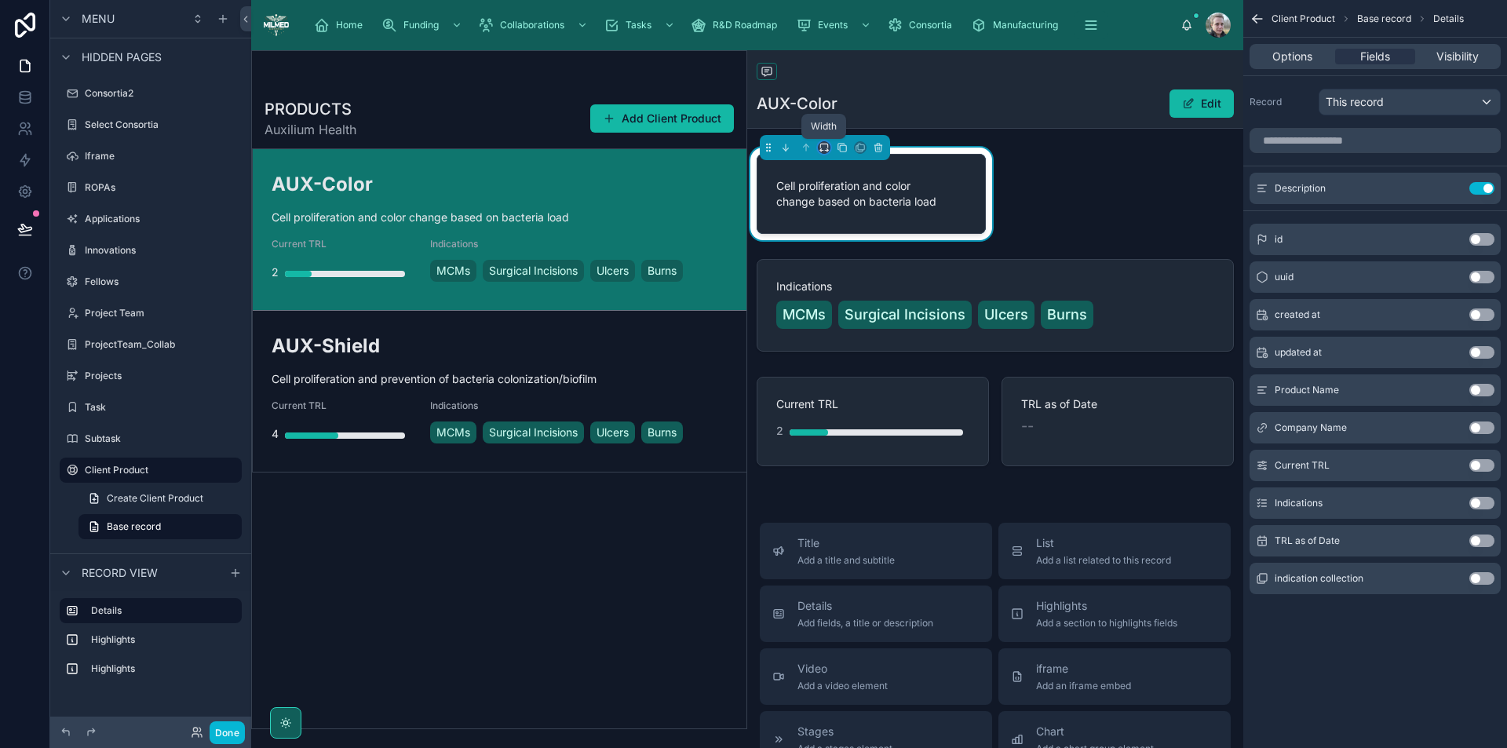
click at [826, 151] on icon at bounding box center [826, 151] width 3 height 0
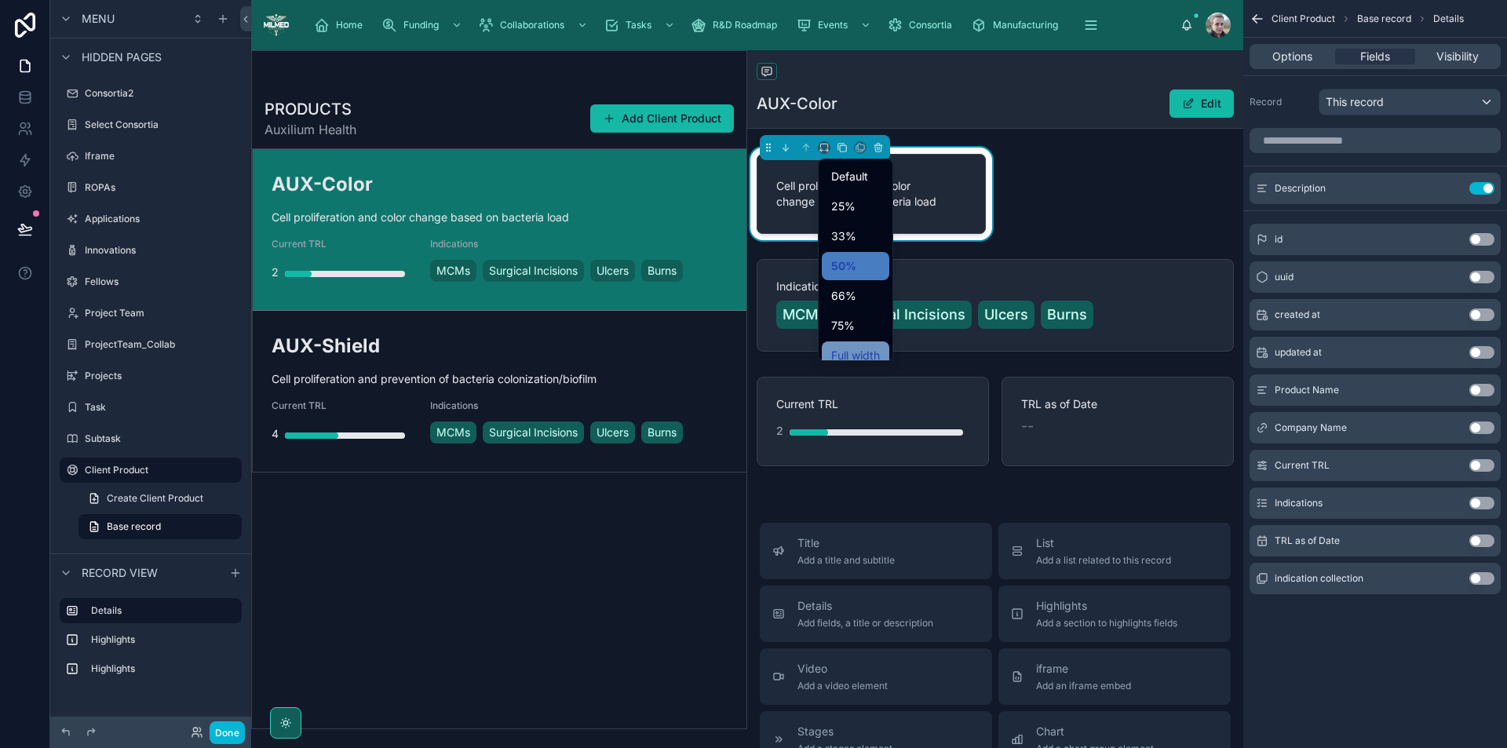
click at [853, 357] on span "Full width" at bounding box center [855, 355] width 49 height 19
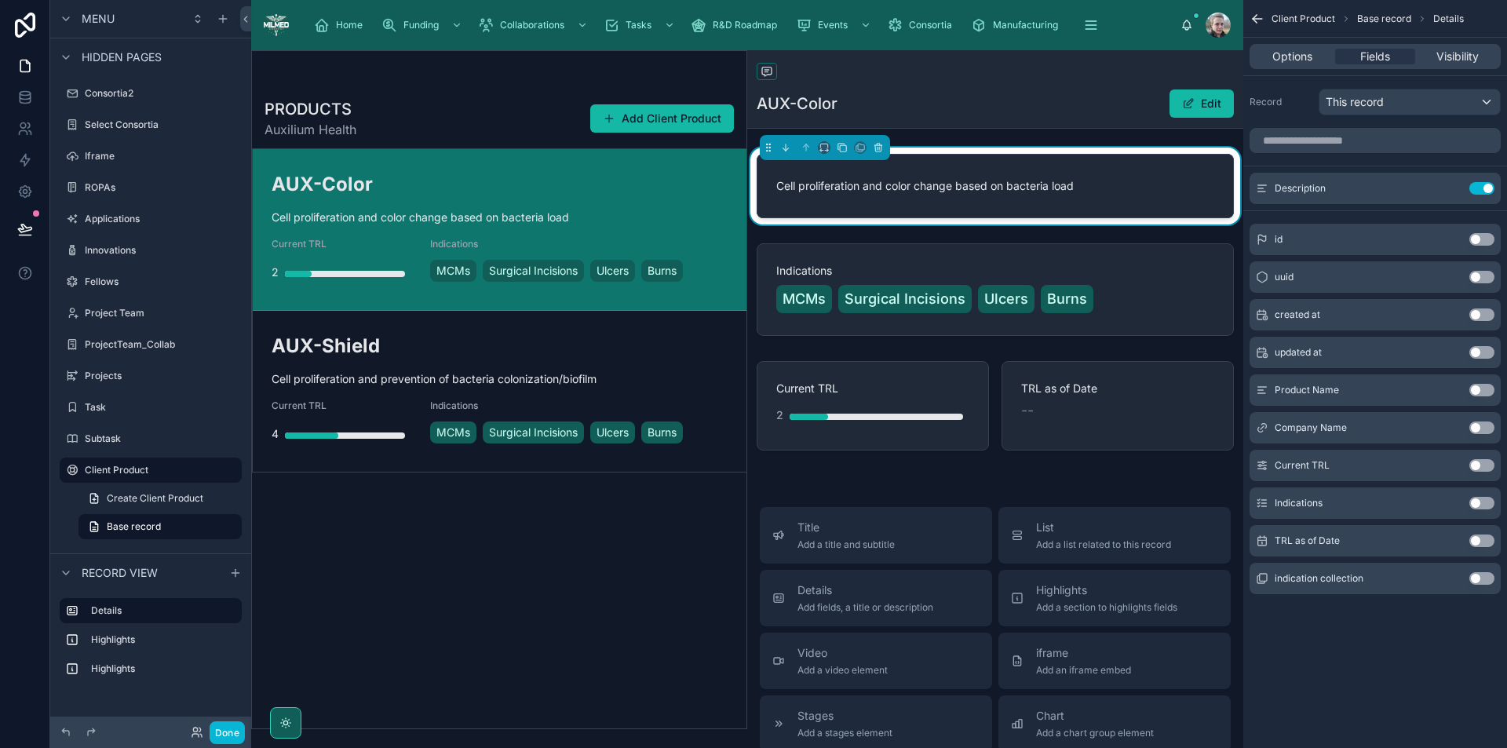
click at [1134, 219] on div "Cell proliferation and color change based on bacteria load" at bounding box center [995, 186] width 496 height 77
click at [212, 736] on button "Done" at bounding box center [227, 733] width 35 height 23
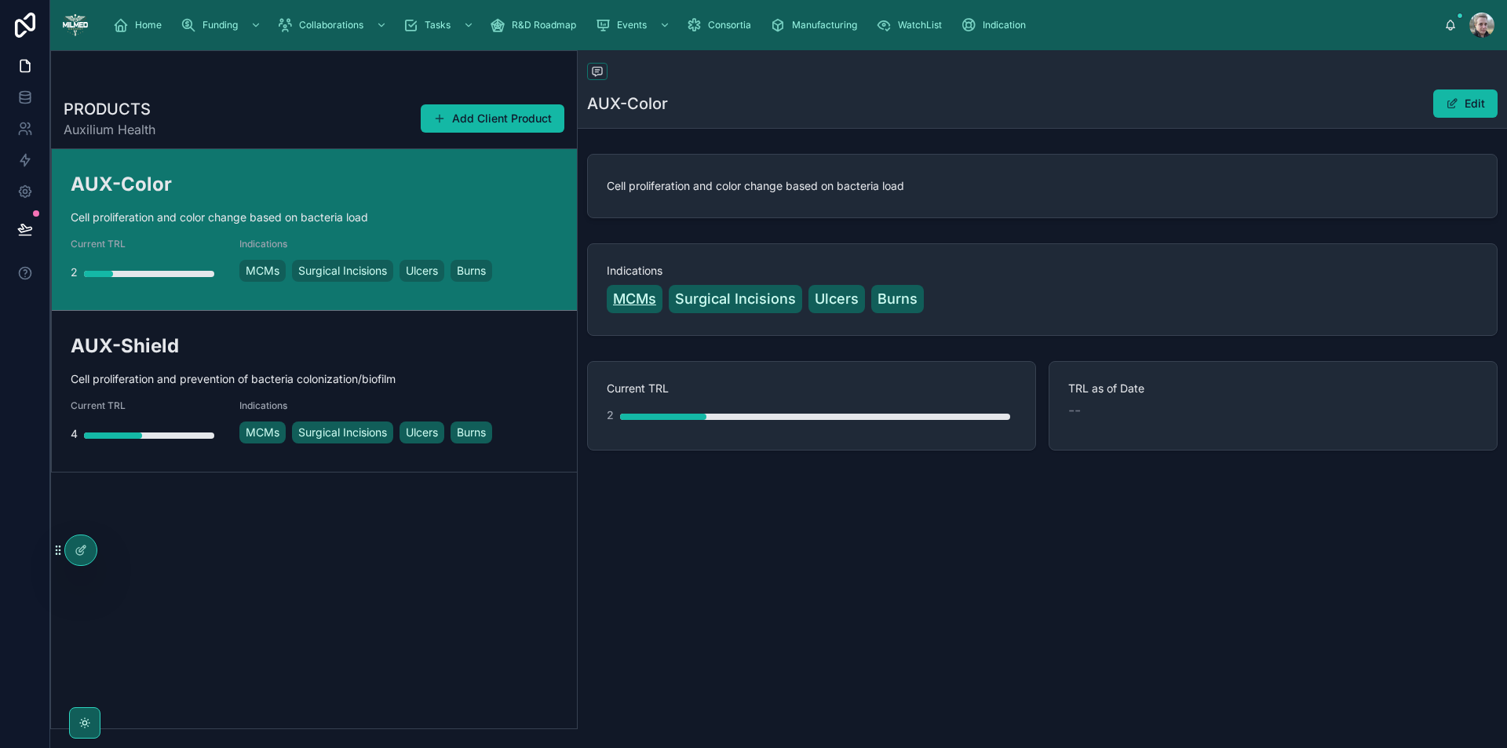
click at [632, 298] on span "MCMs" at bounding box center [634, 299] width 43 height 22
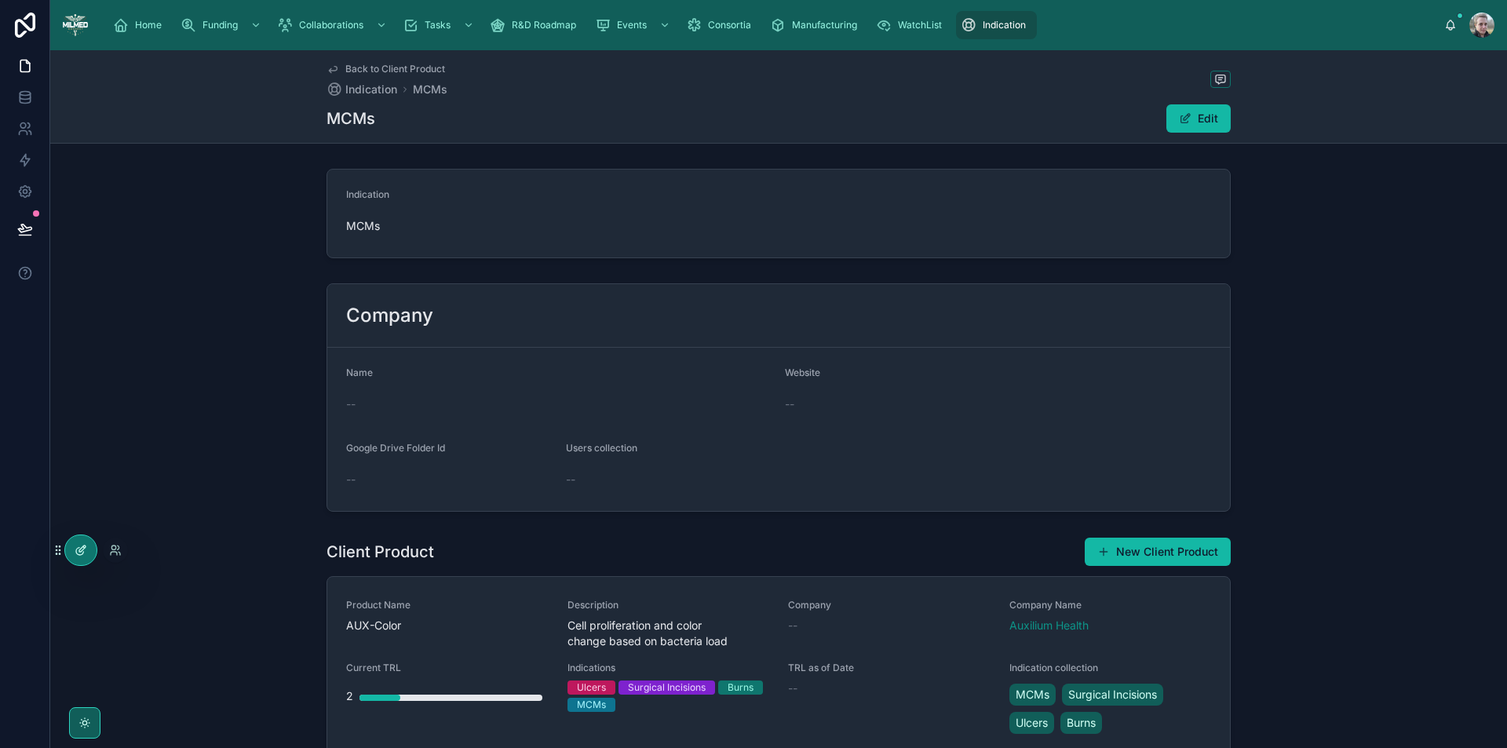
click at [75, 547] on icon at bounding box center [81, 550] width 13 height 13
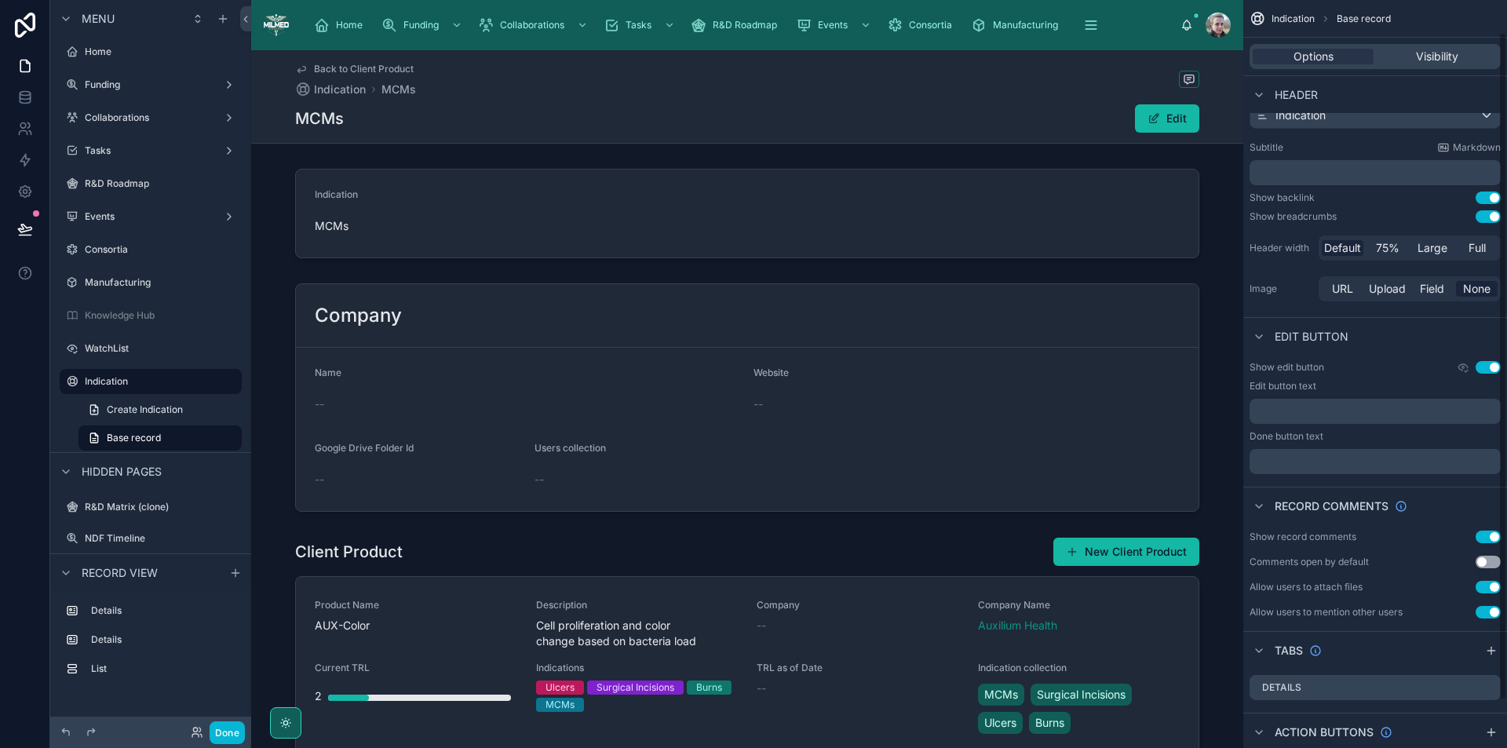
scroll to position [89, 0]
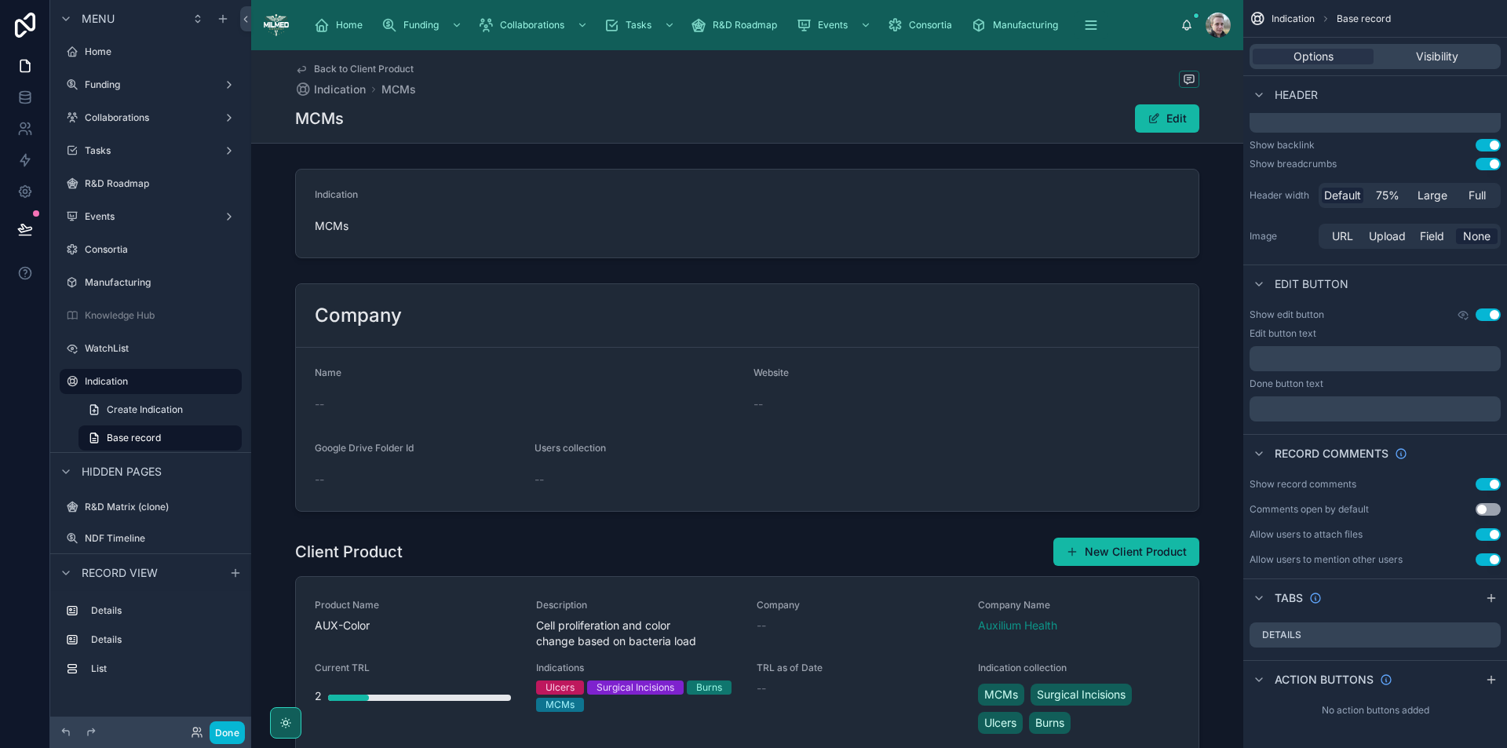
click at [1495, 163] on button "Use setting" at bounding box center [1488, 164] width 25 height 13
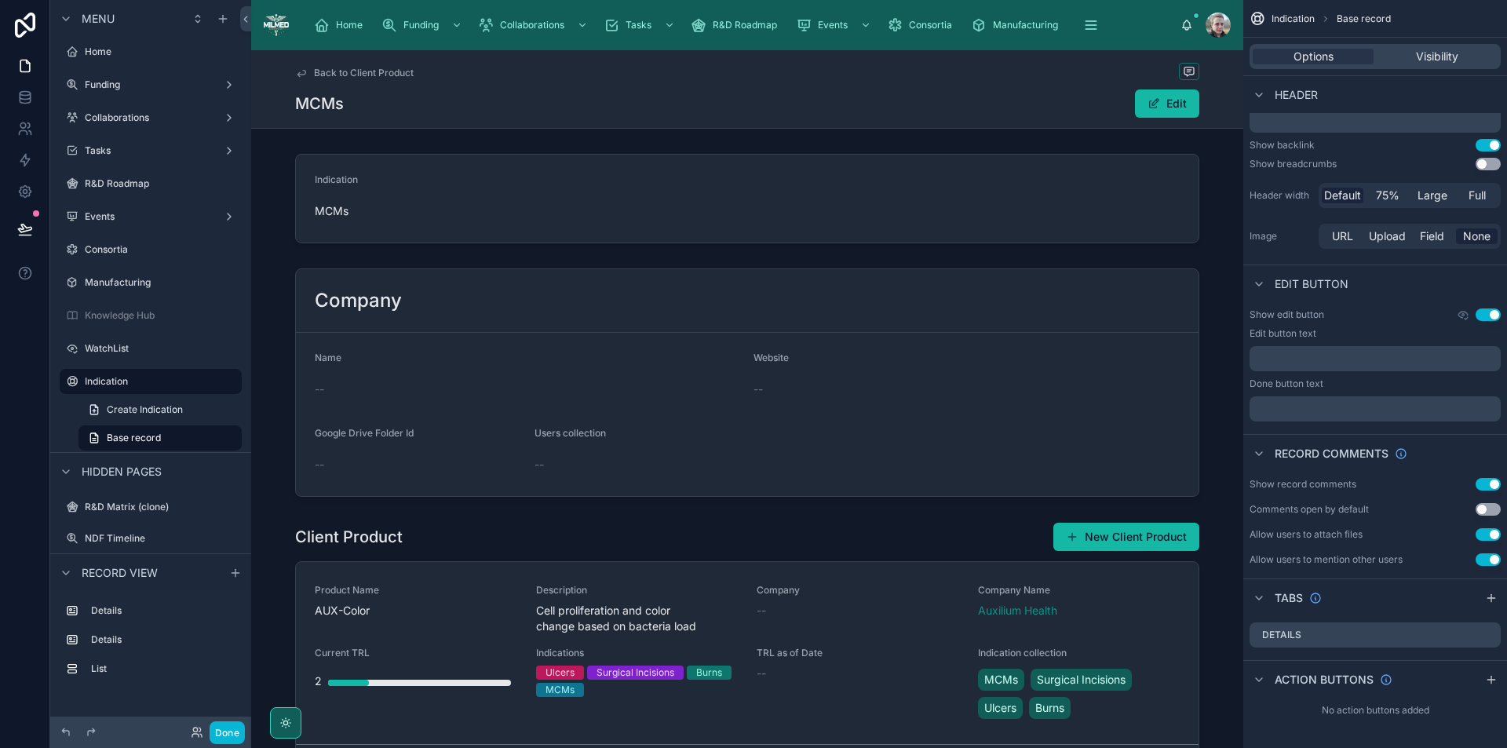
click at [1489, 313] on button "Use setting" at bounding box center [1488, 315] width 25 height 13
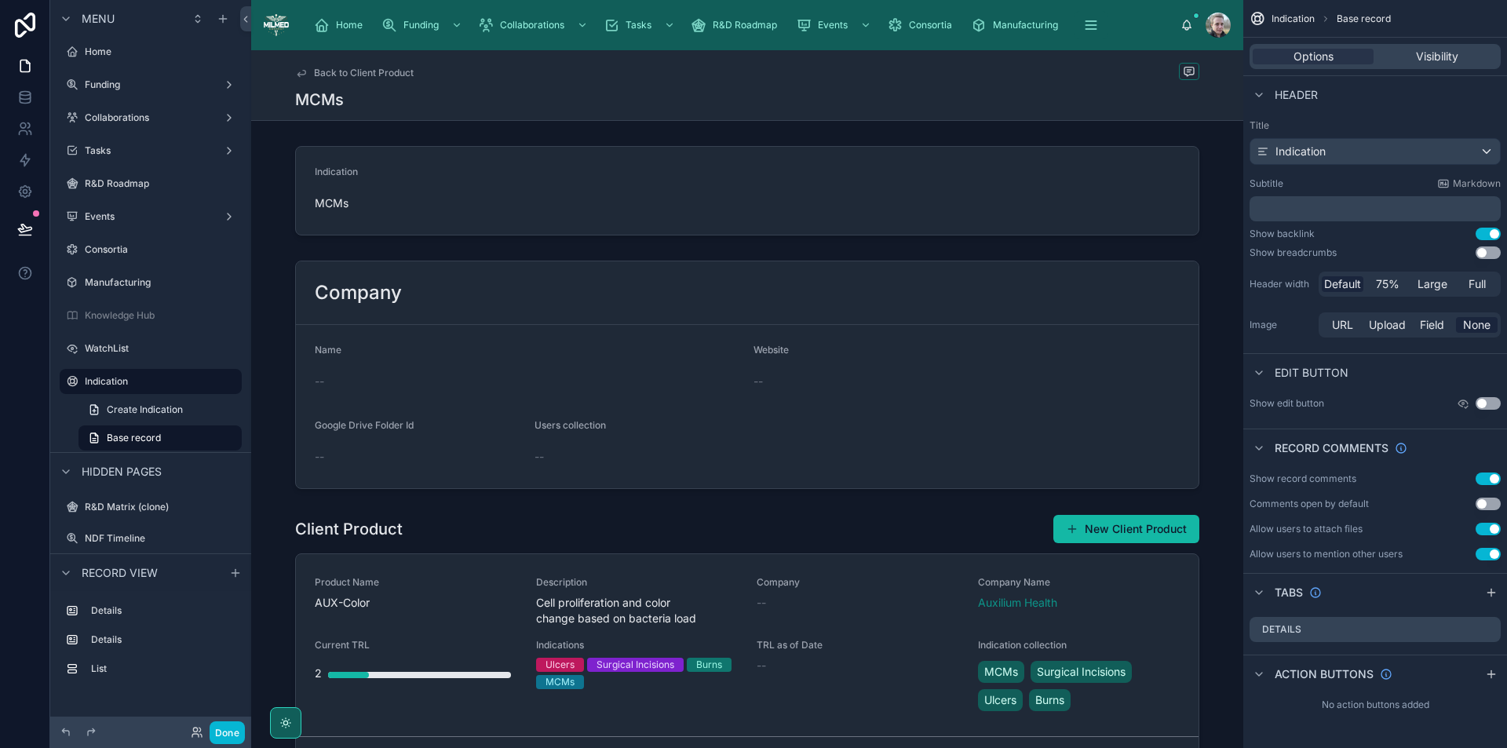
scroll to position [0, 0]
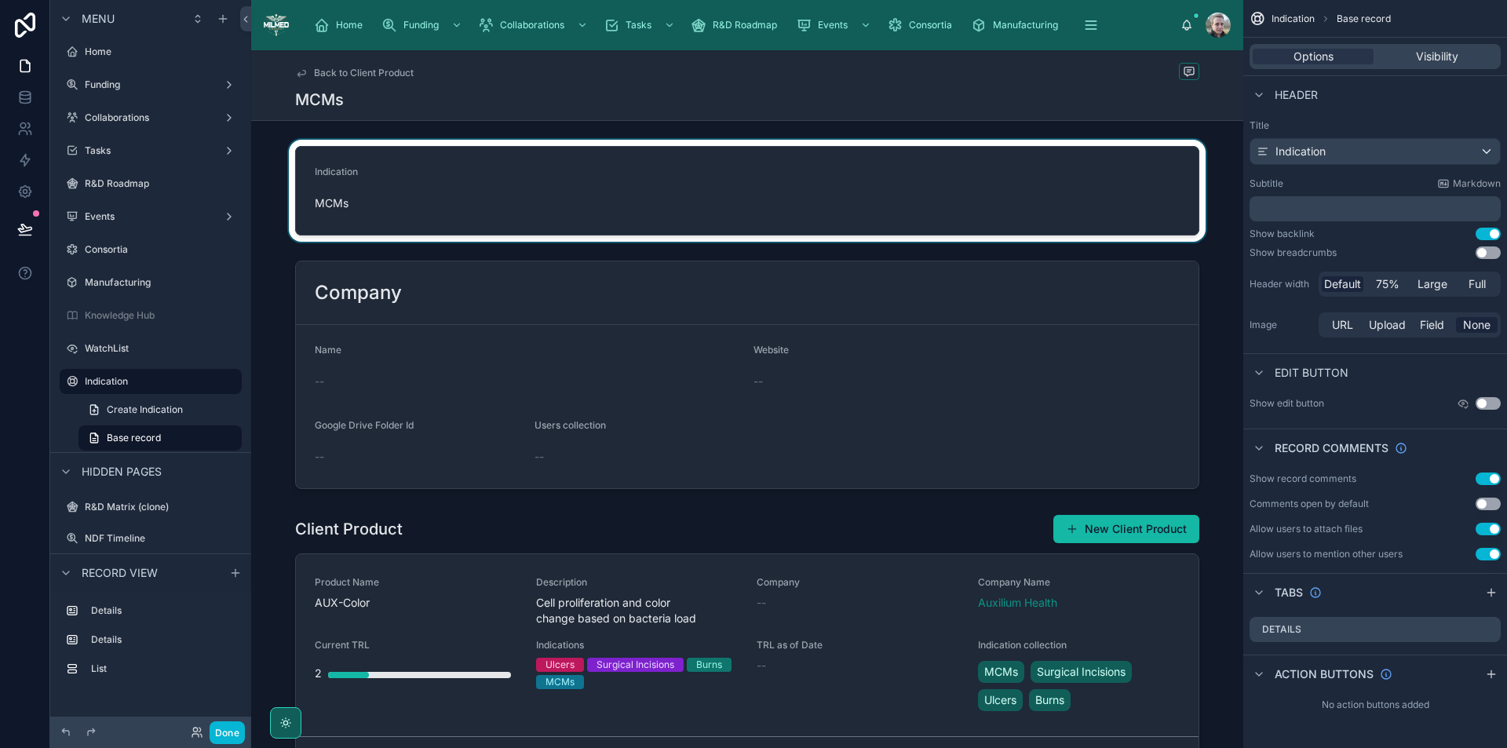
click at [839, 195] on div at bounding box center [747, 191] width 992 height 102
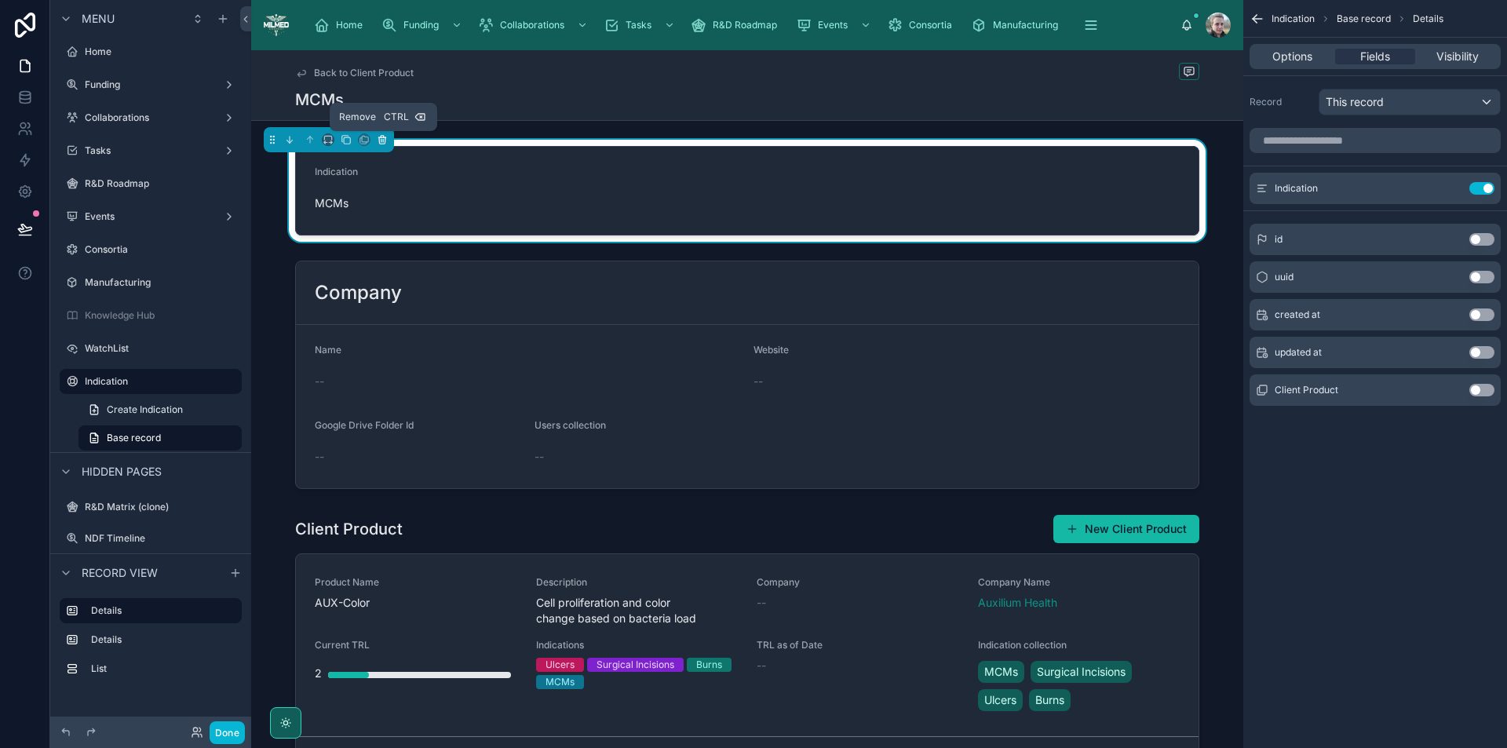
click at [385, 141] on icon at bounding box center [382, 140] width 6 height 6
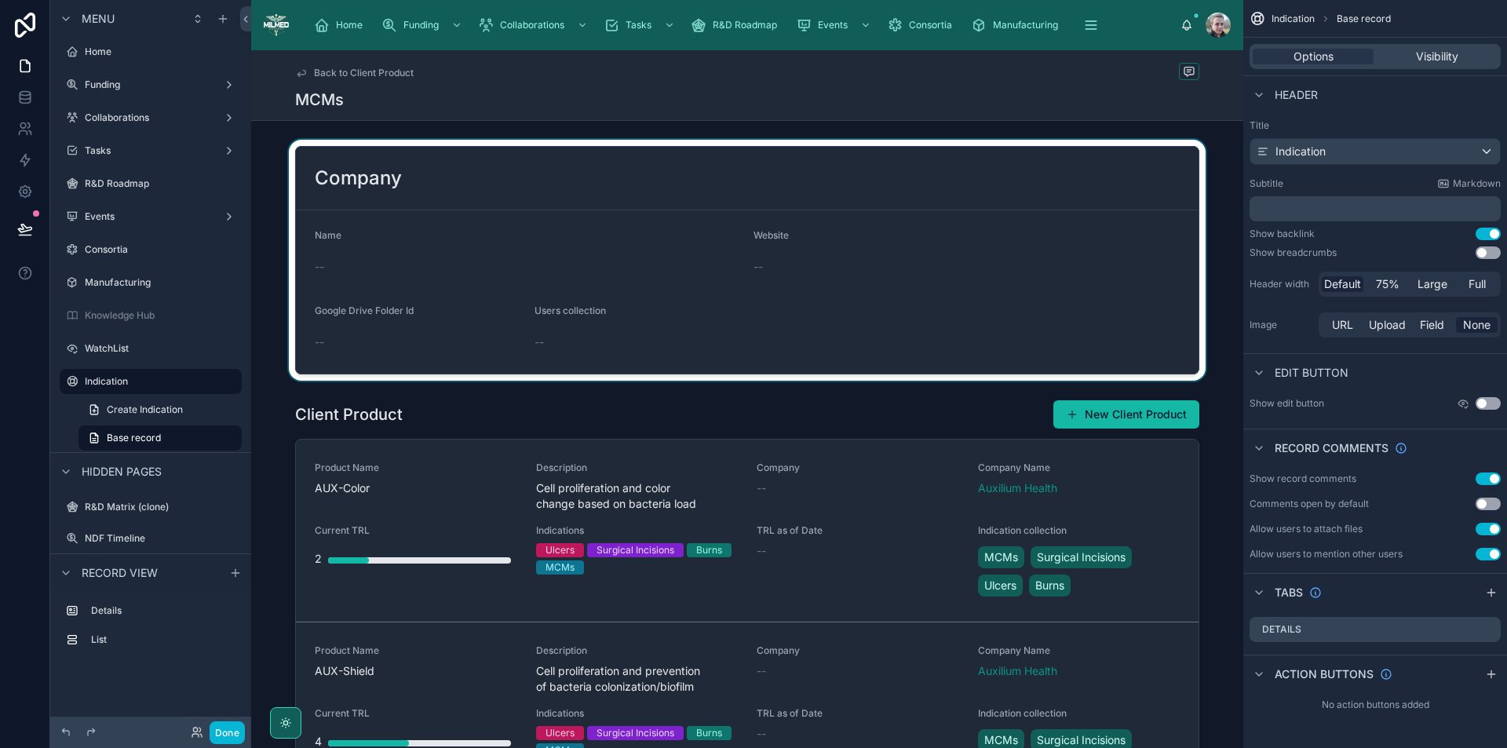
click at [575, 167] on div at bounding box center [747, 260] width 992 height 241
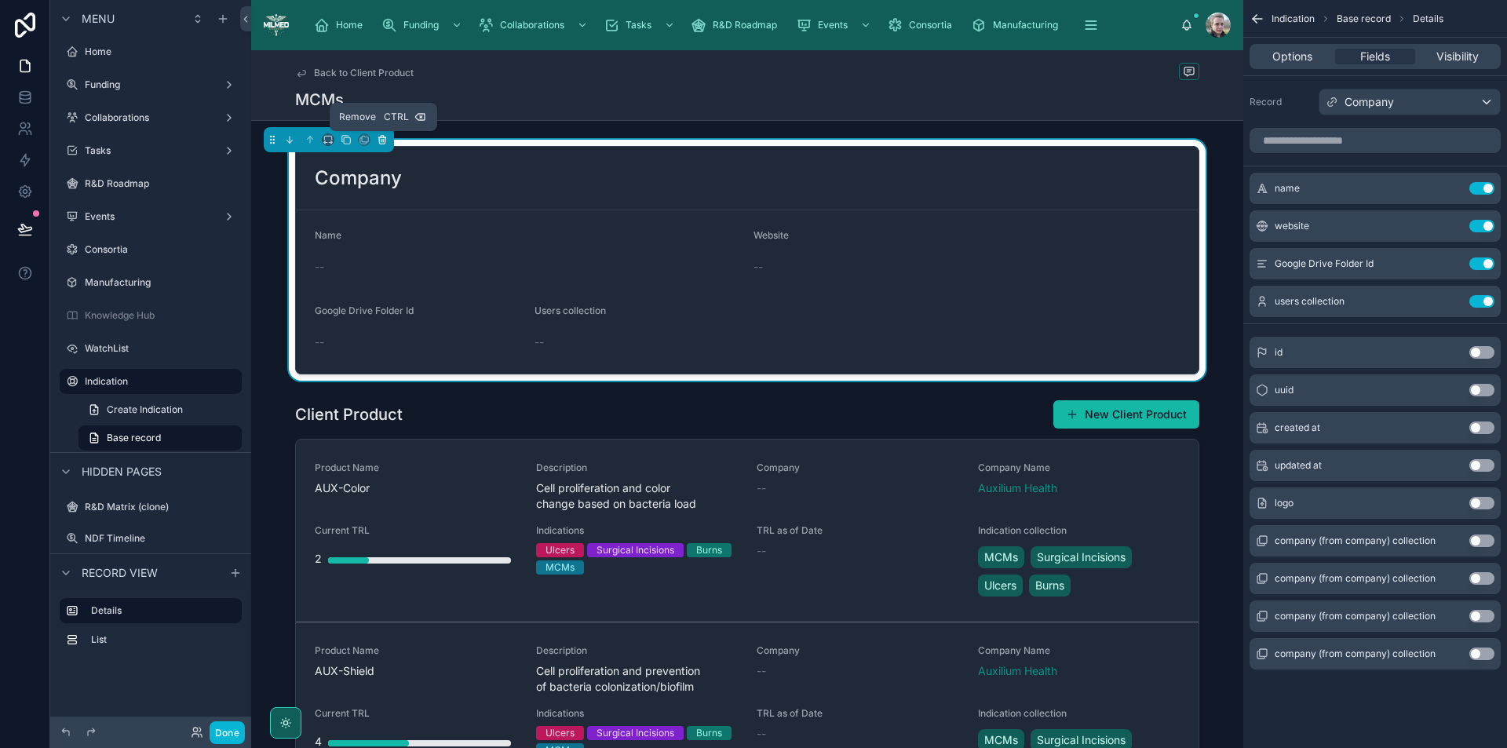
click at [385, 137] on icon at bounding box center [381, 137] width 7 height 0
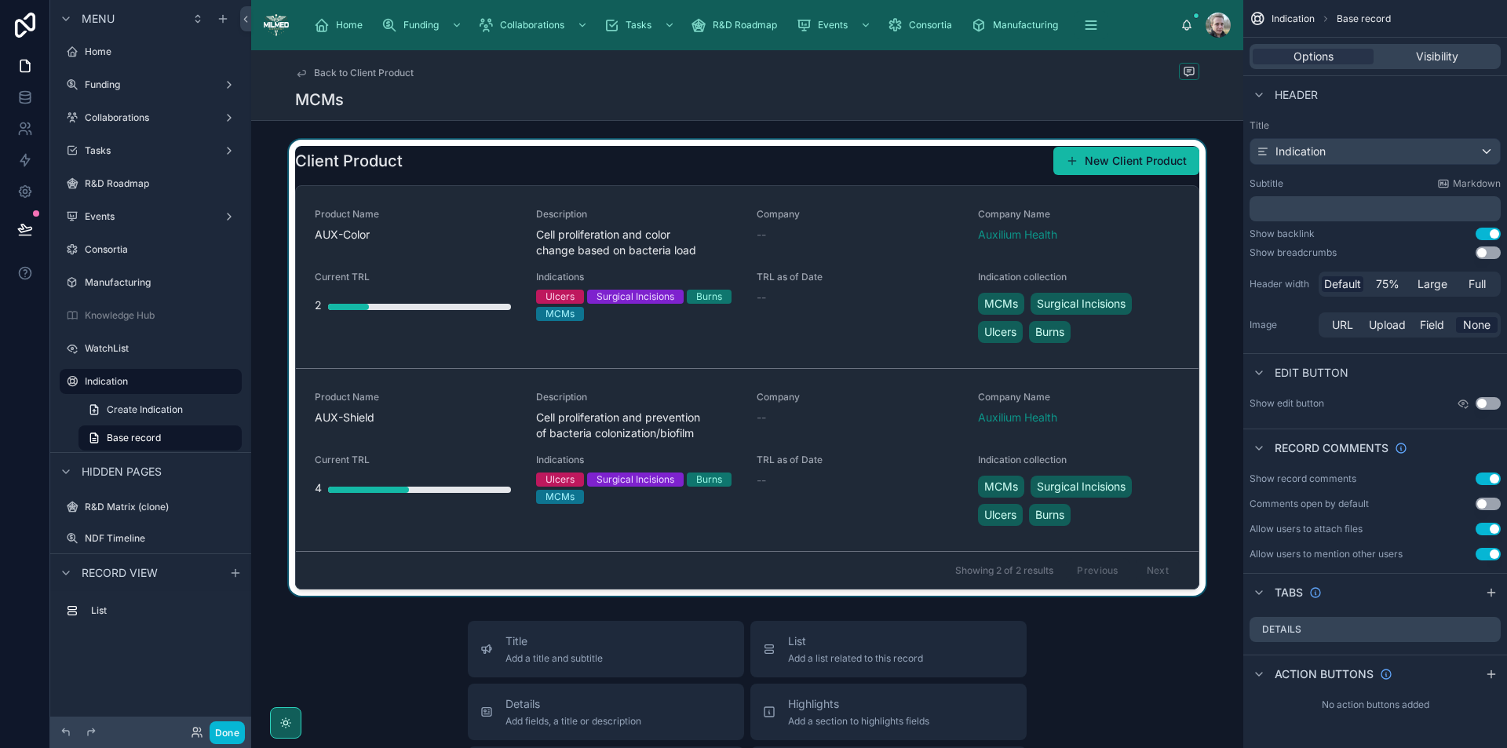
click at [690, 171] on div at bounding box center [747, 368] width 992 height 456
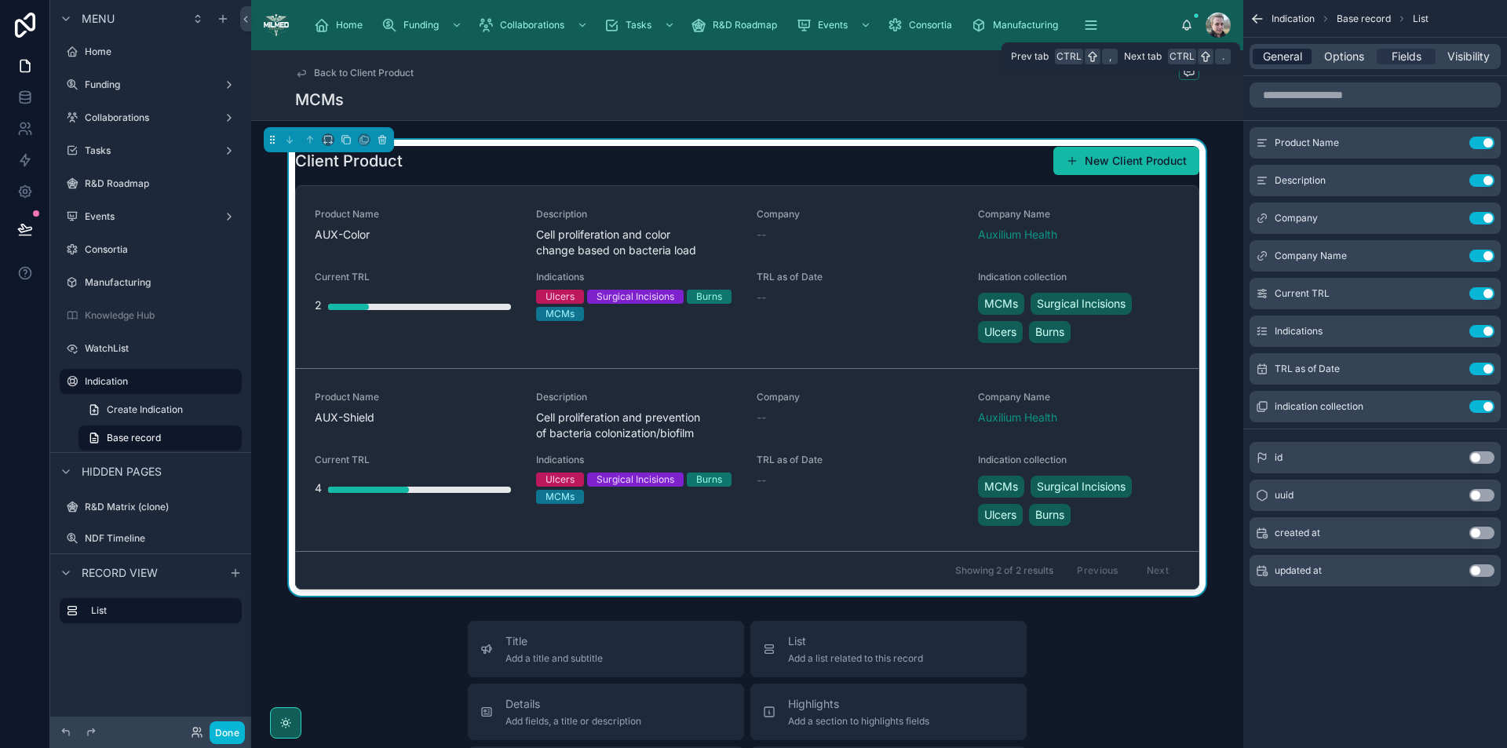
click at [1282, 57] on span "General" at bounding box center [1282, 57] width 39 height 16
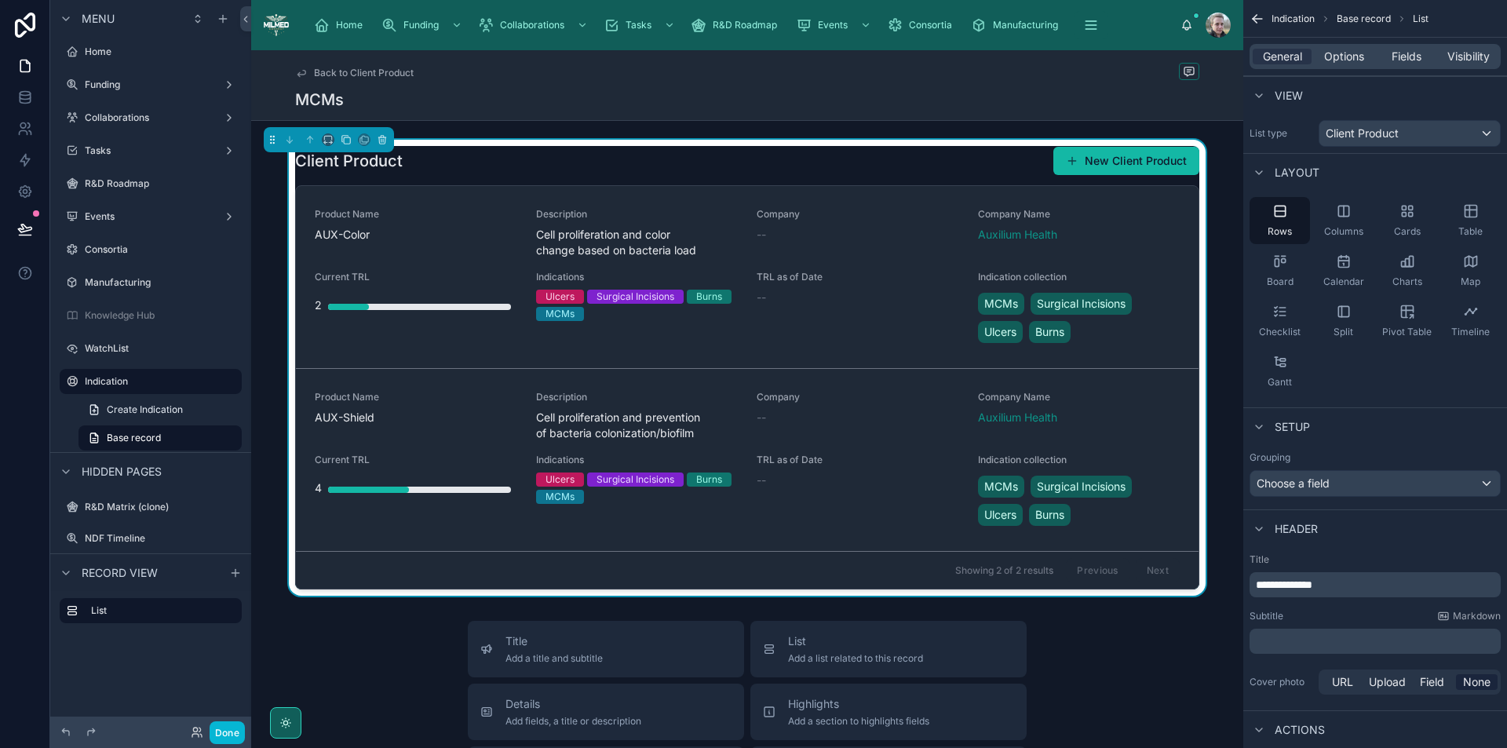
click at [1342, 48] on div "General Options Fields Visibility" at bounding box center [1375, 56] width 251 height 25
click at [1343, 57] on span "Options" at bounding box center [1344, 57] width 40 height 16
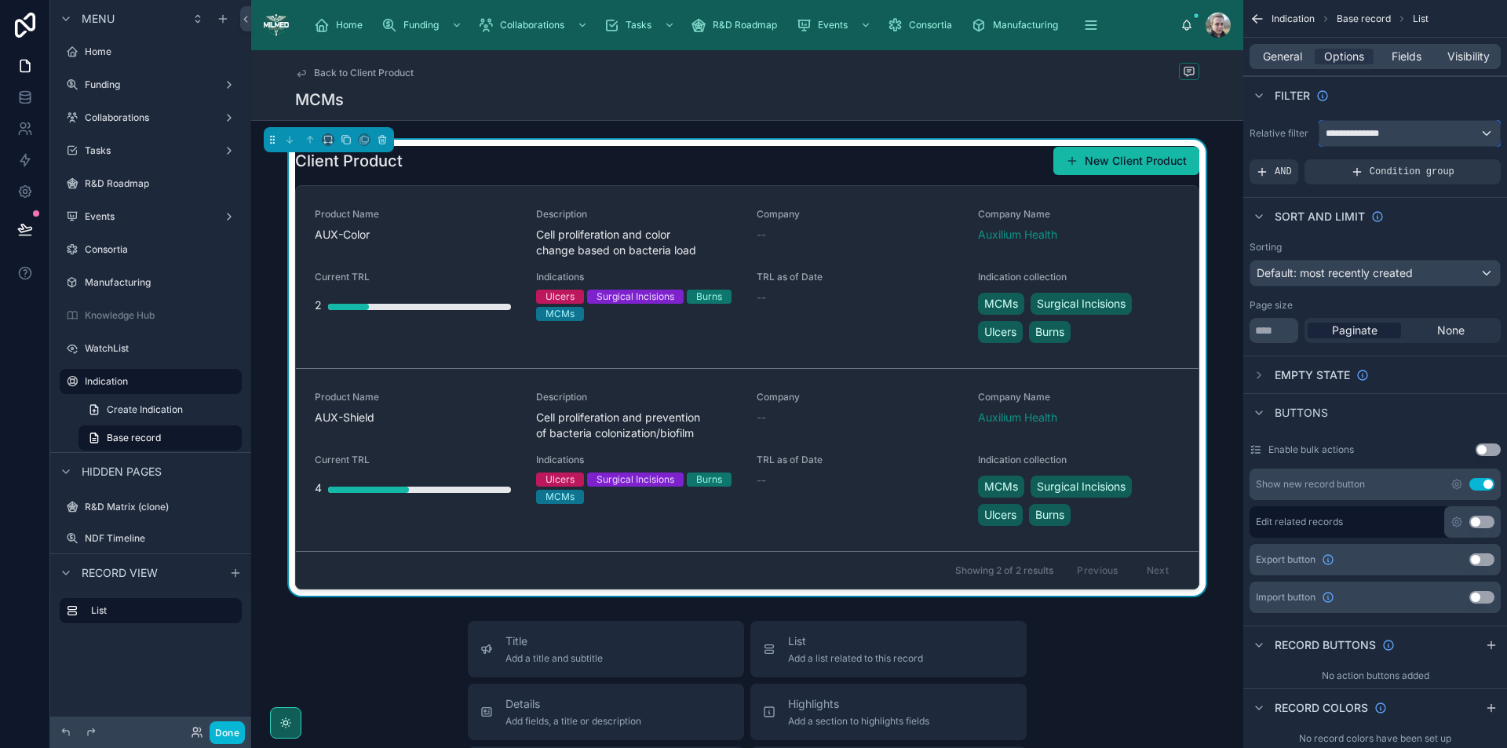
click at [1387, 136] on span "**********" at bounding box center [1357, 133] width 63 height 13
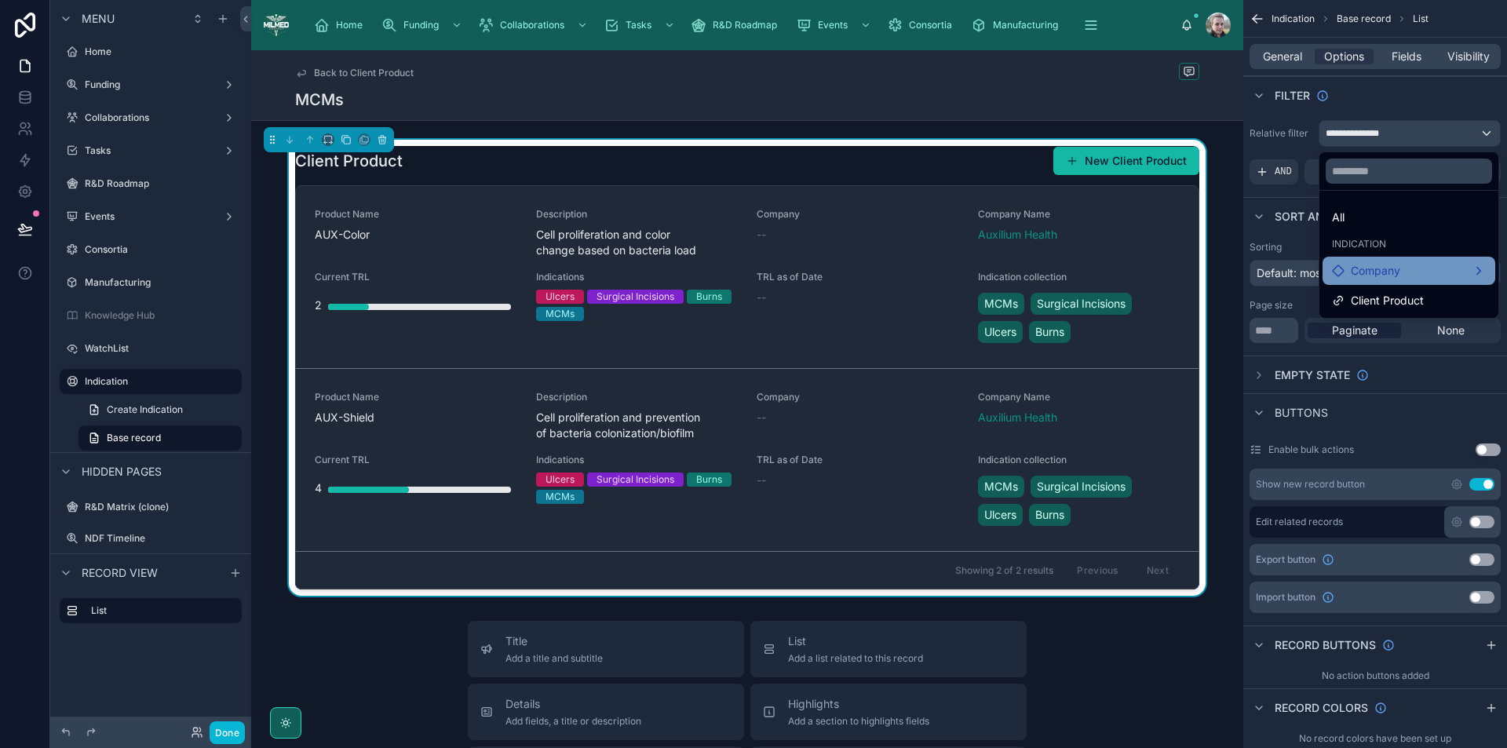
click at [1403, 272] on div "Company" at bounding box center [1409, 270] width 154 height 19
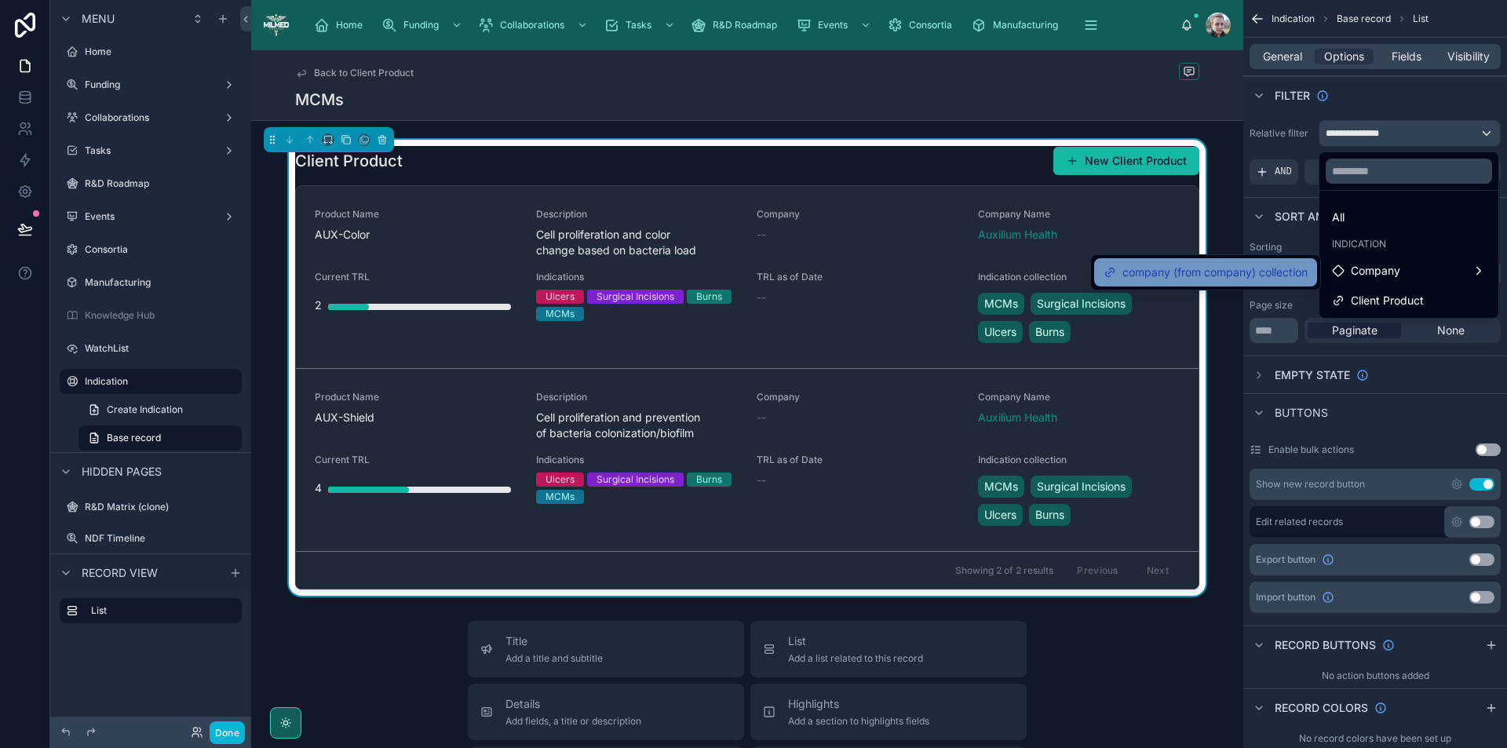
click at [1292, 270] on span "company (from company) collection" at bounding box center [1215, 272] width 185 height 19
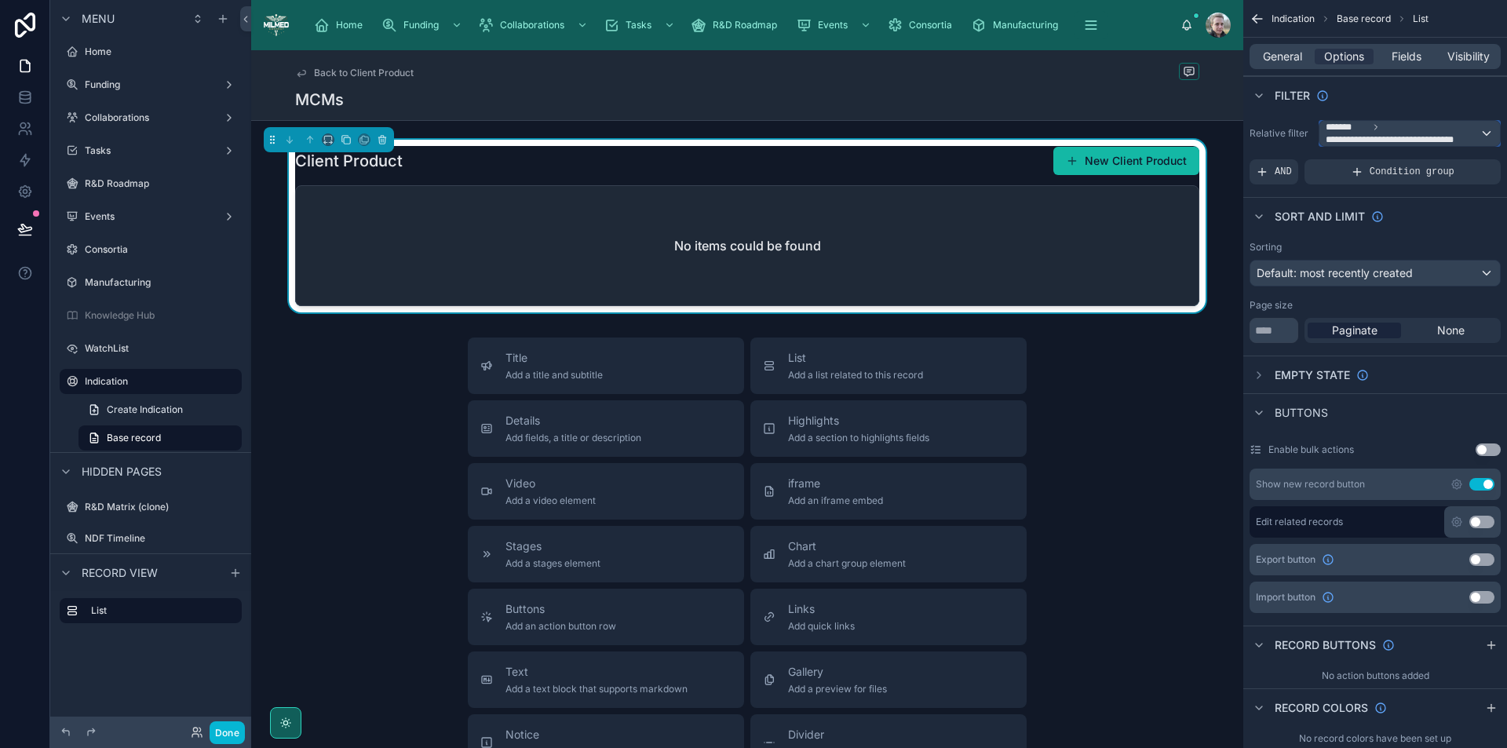
click at [1423, 138] on span "**********" at bounding box center [1403, 139] width 154 height 13
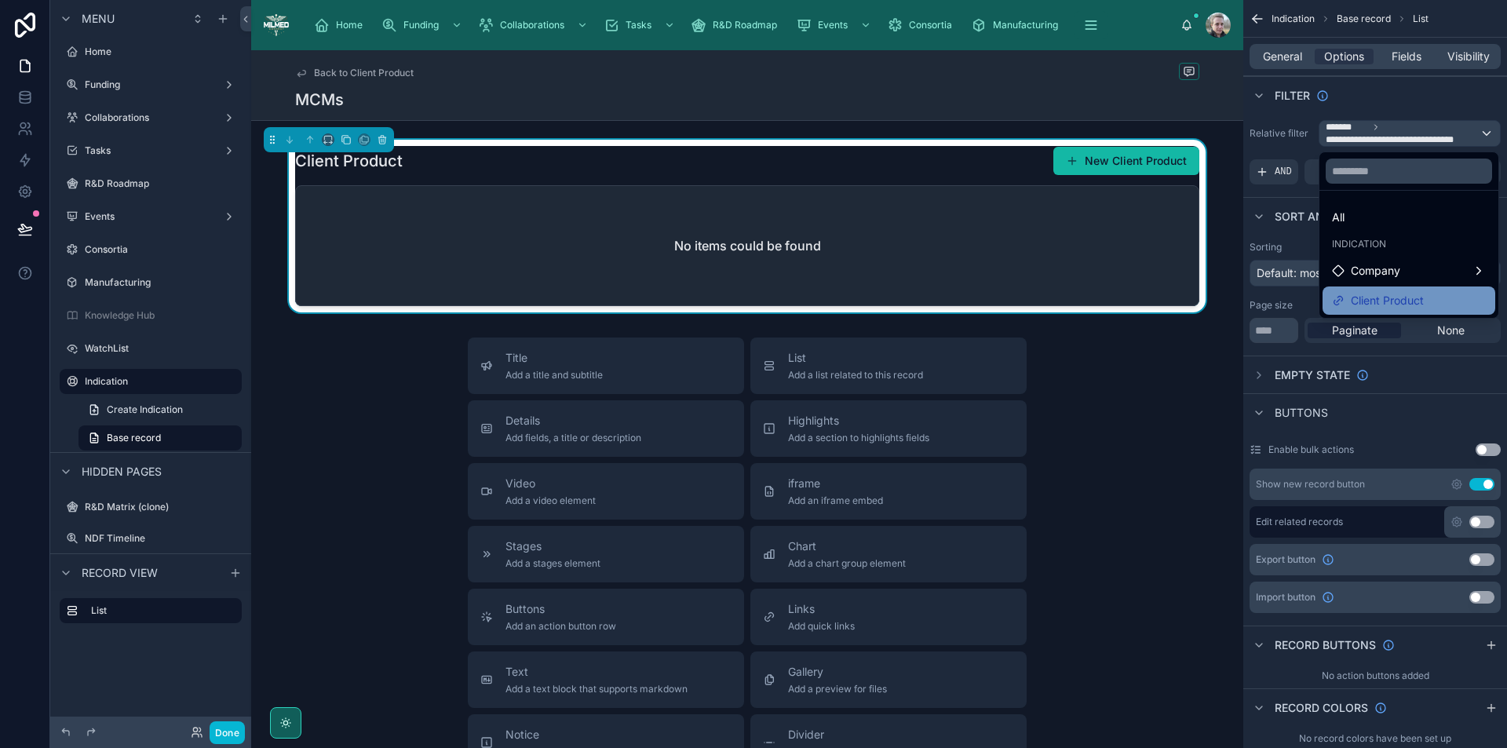
click at [1402, 292] on span "Client Product" at bounding box center [1387, 300] width 73 height 19
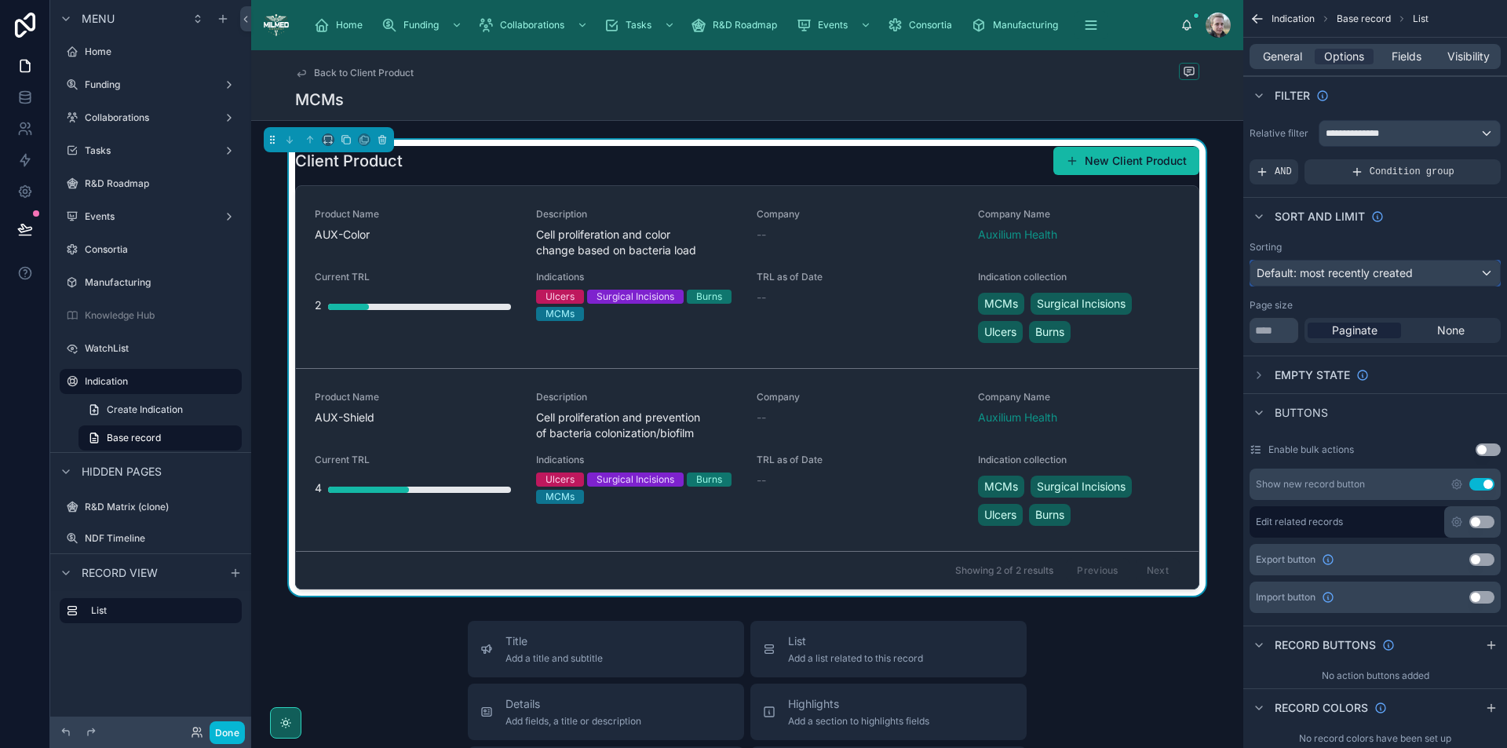
click at [1410, 276] on span "Default: most recently created" at bounding box center [1335, 272] width 156 height 13
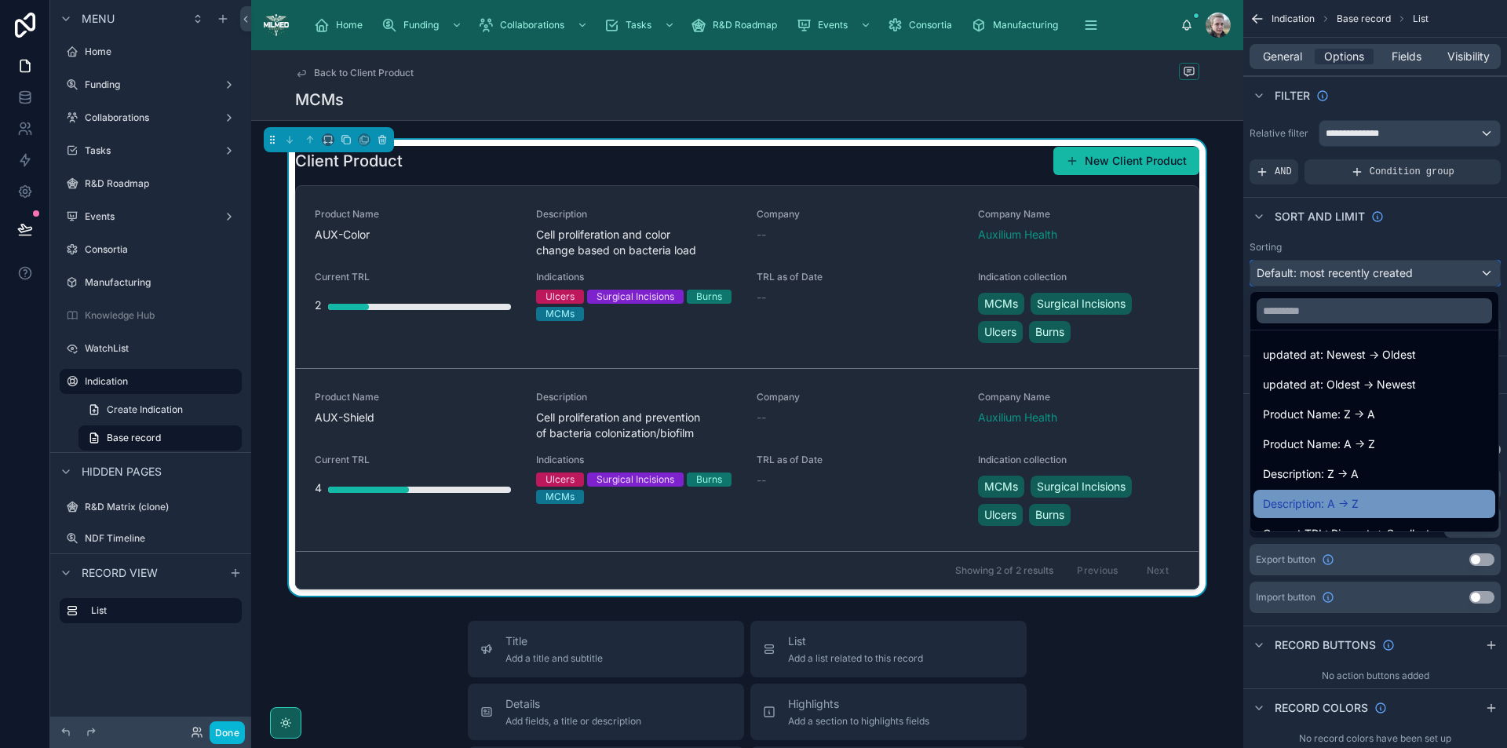
scroll to position [157, 0]
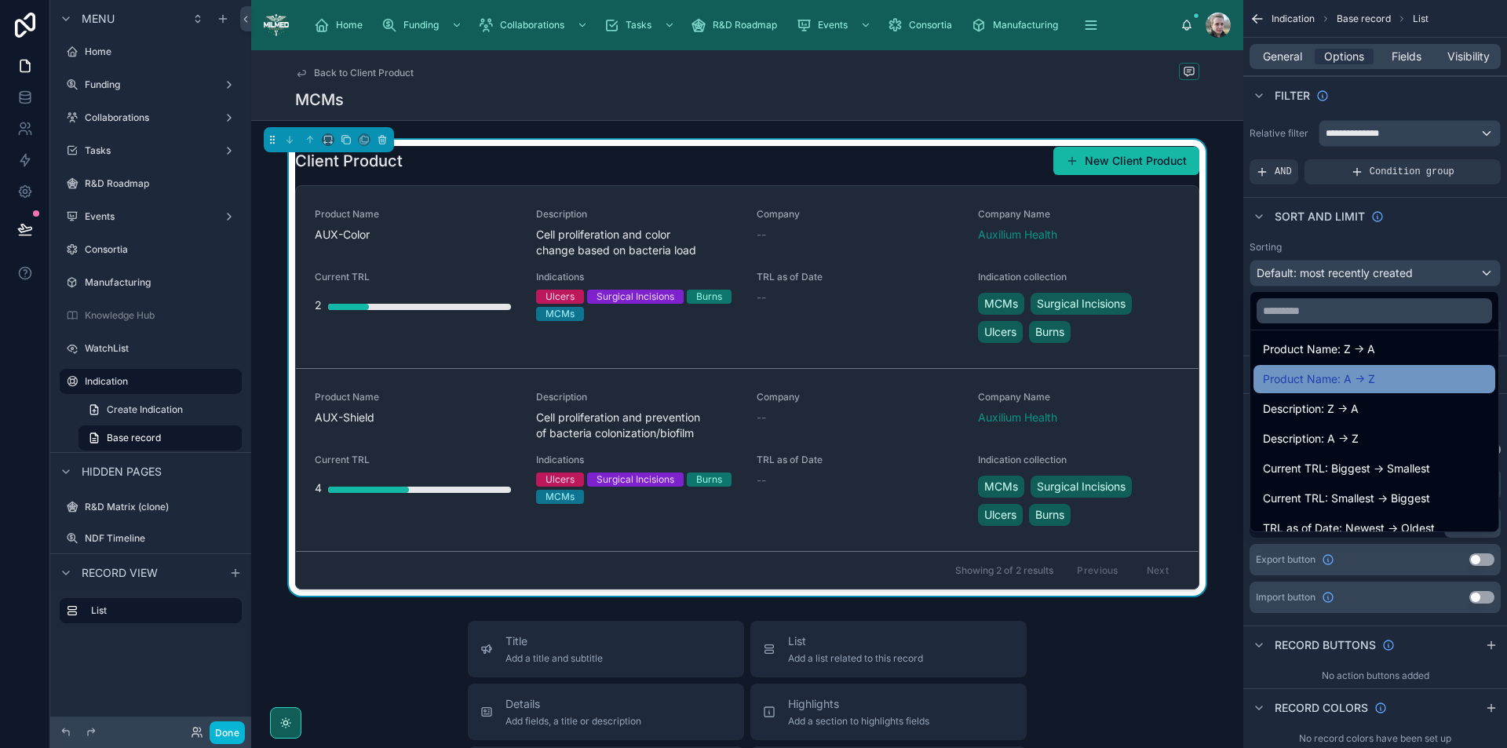
click at [1379, 377] on div "Product Name: A -> Z" at bounding box center [1374, 379] width 223 height 19
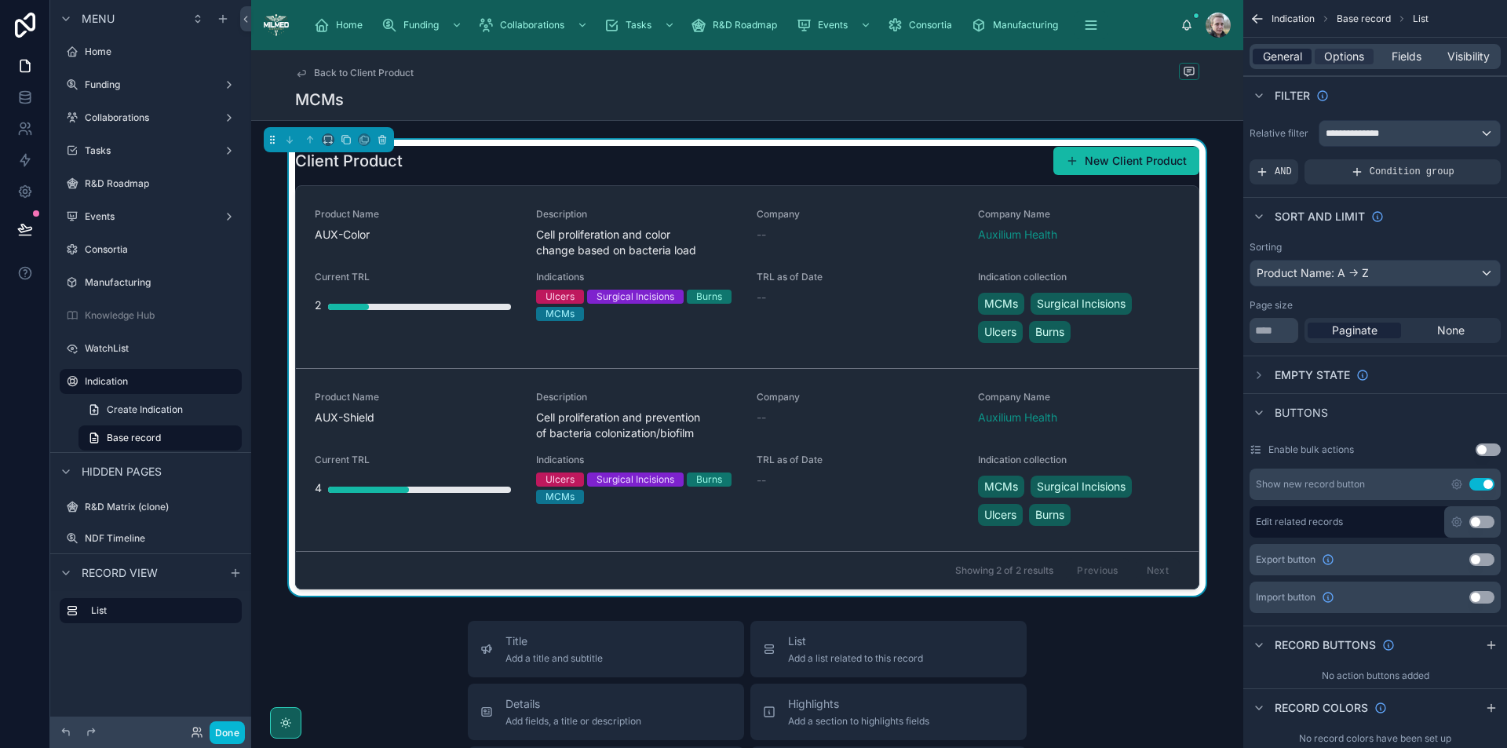
click at [1288, 59] on span "General" at bounding box center [1282, 57] width 39 height 16
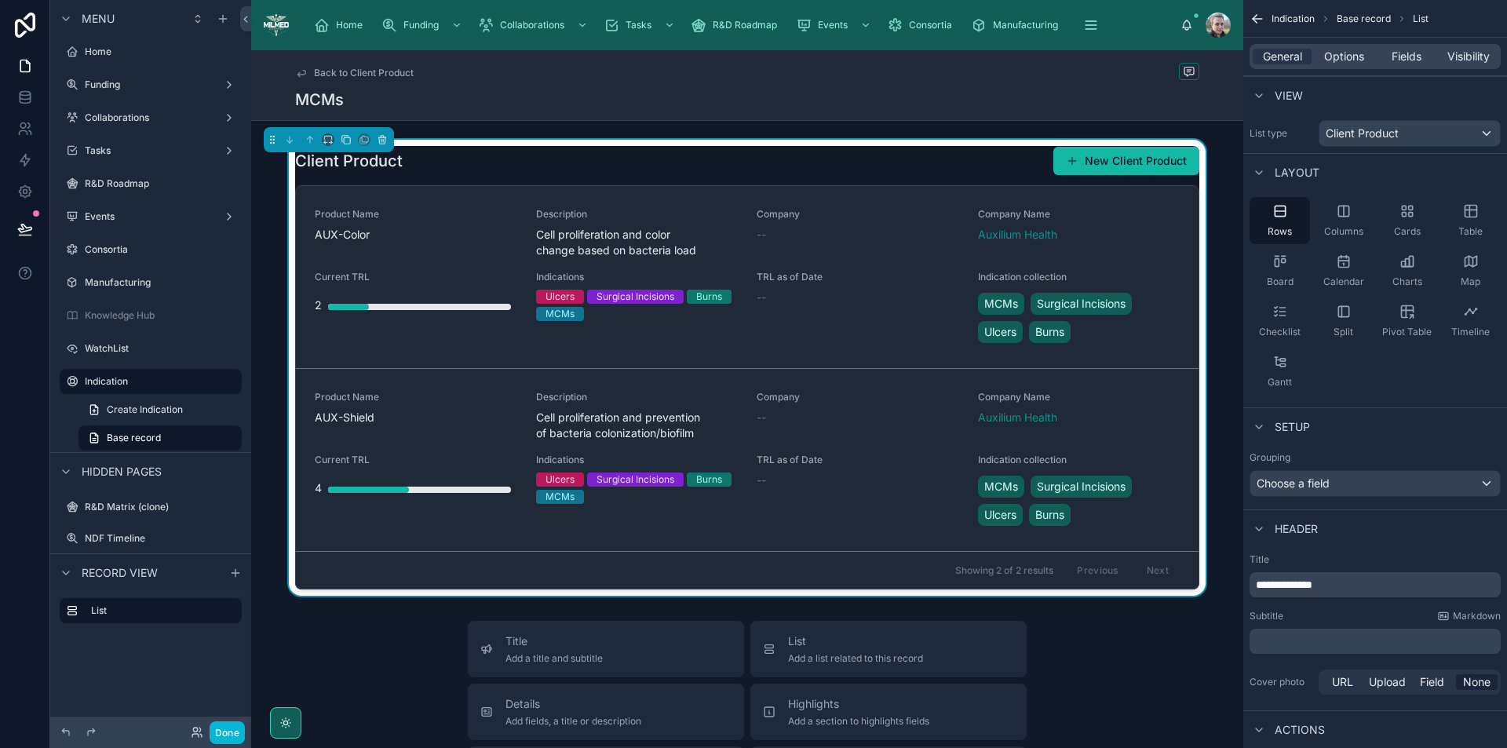
click at [1355, 585] on p "**********" at bounding box center [1377, 585] width 242 height 16
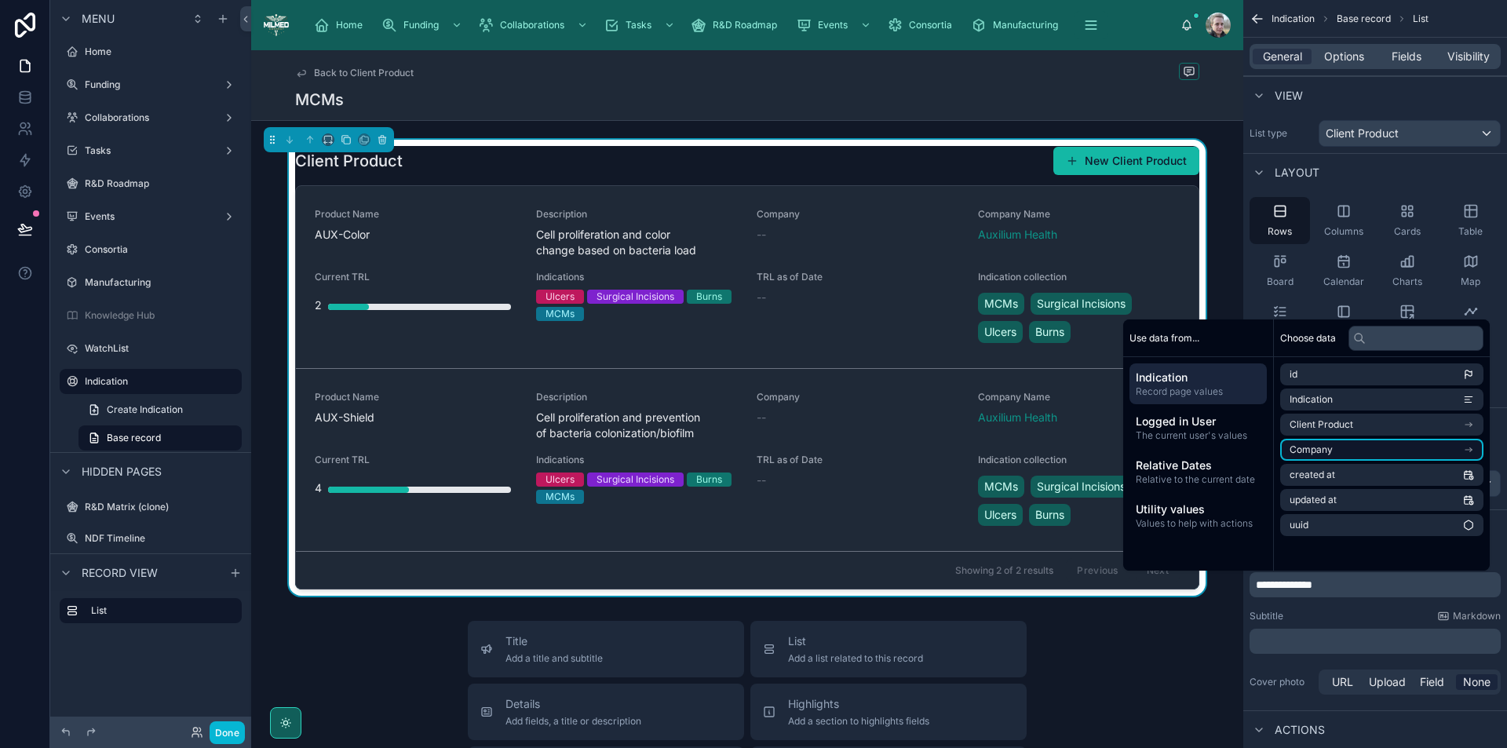
click at [1347, 440] on li "Company" at bounding box center [1382, 450] width 203 height 22
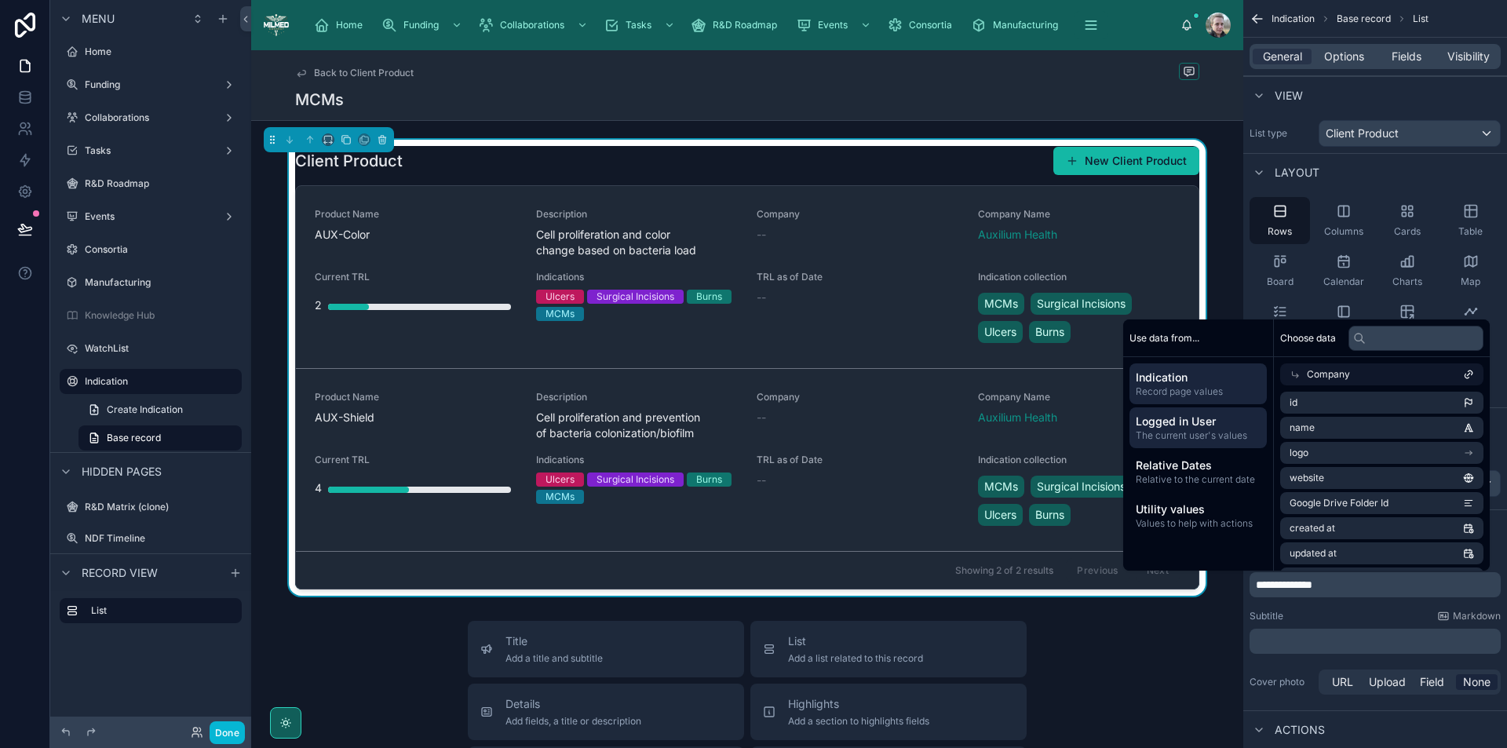
click at [1190, 426] on span "Logged in User" at bounding box center [1198, 422] width 125 height 16
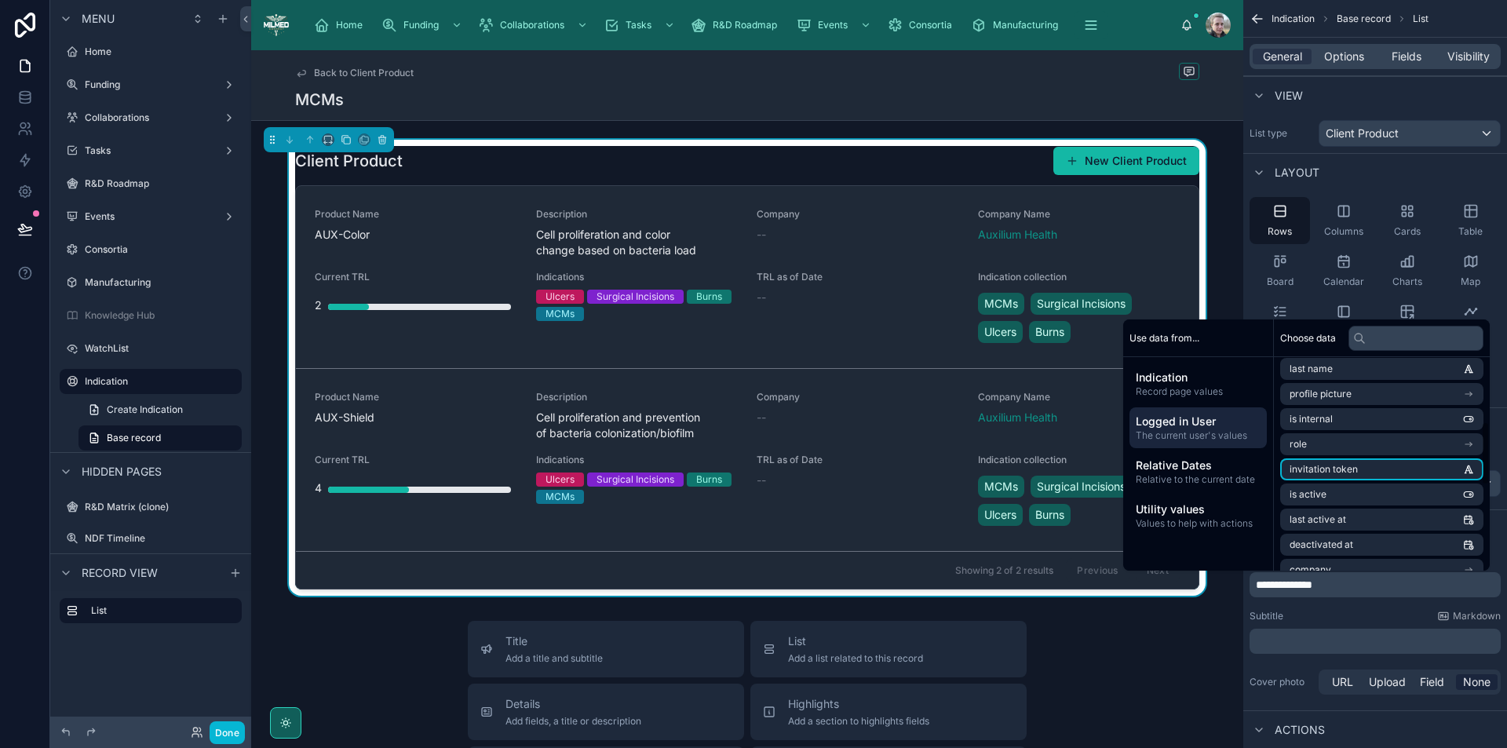
scroll to position [236, 0]
click at [1395, 468] on li "Company Name" at bounding box center [1382, 466] width 203 height 22
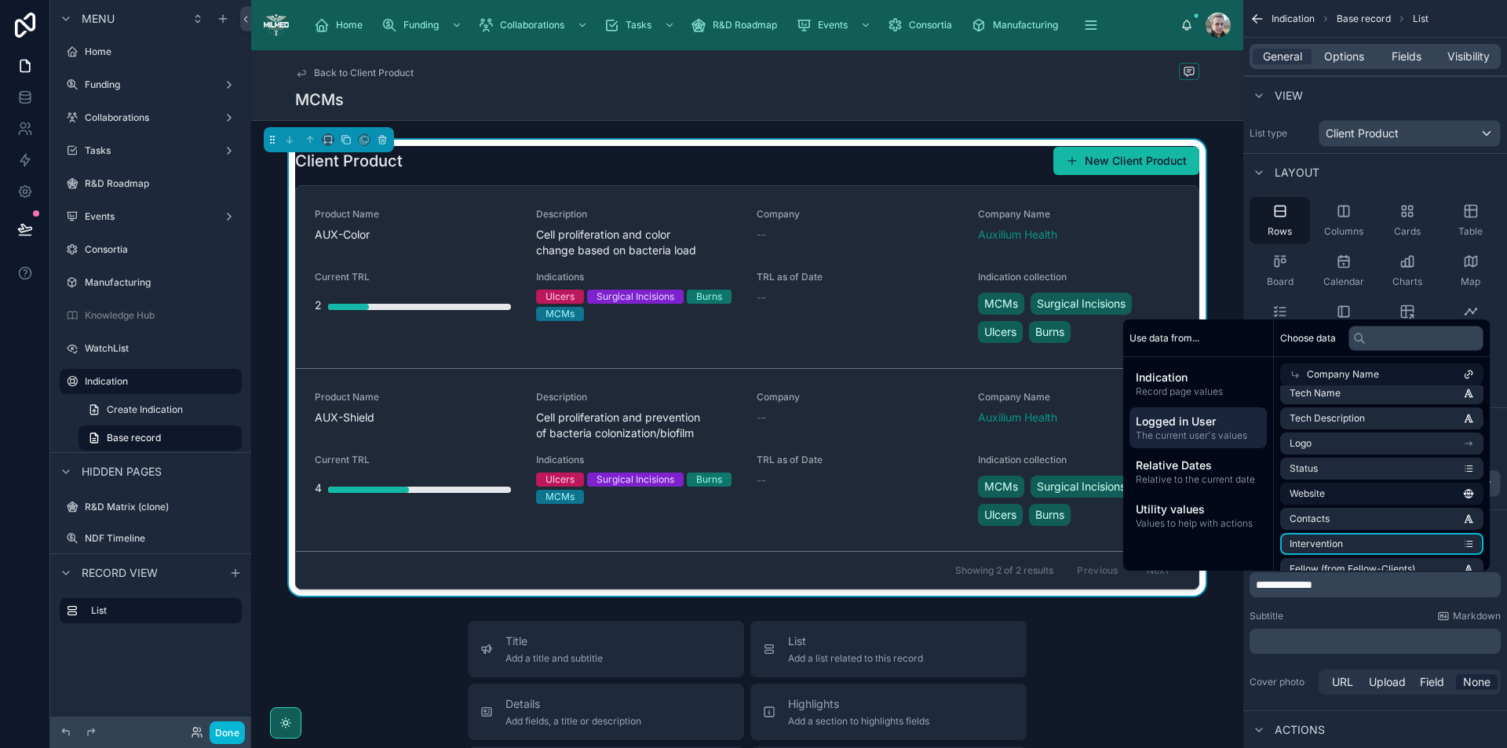
scroll to position [0, 0]
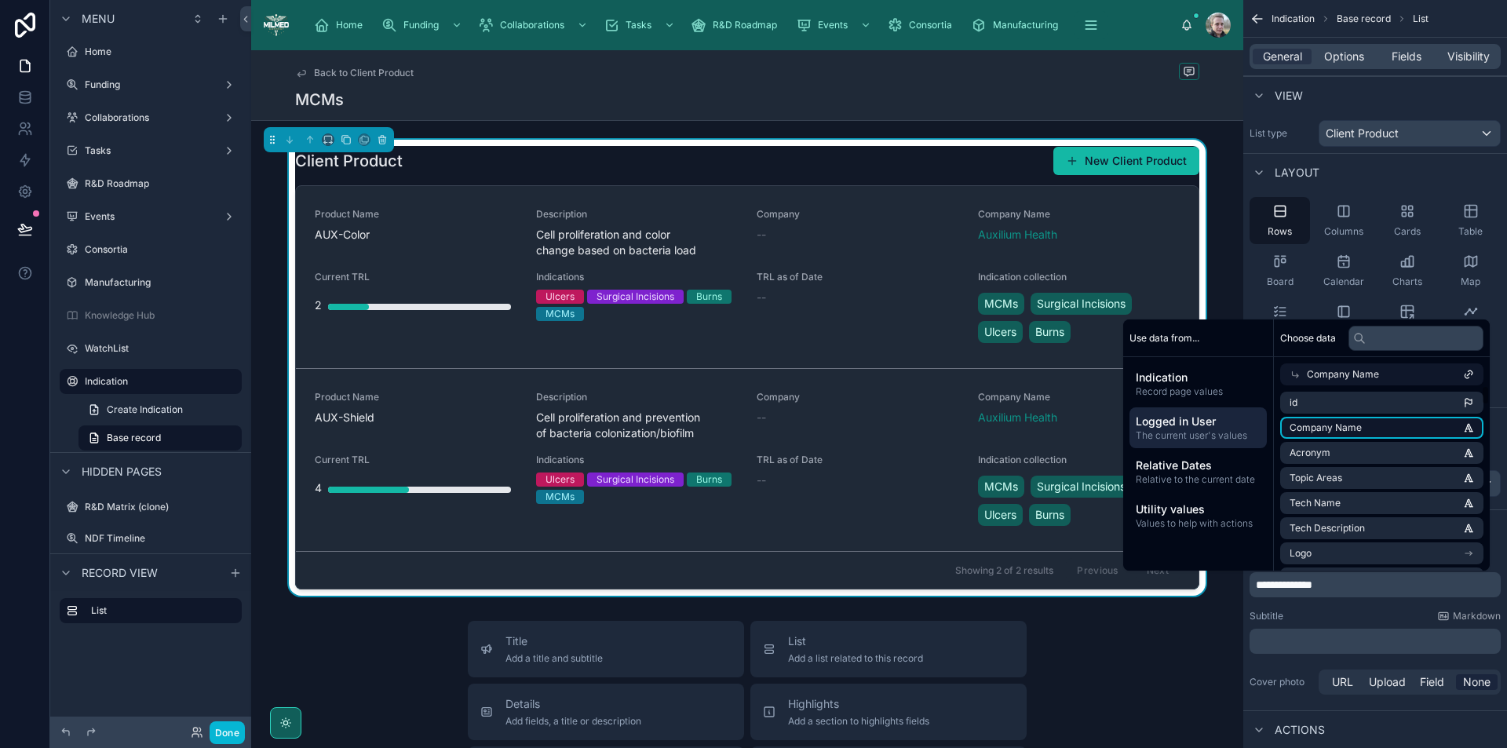
click at [1372, 422] on li "Company Name" at bounding box center [1382, 428] width 203 height 22
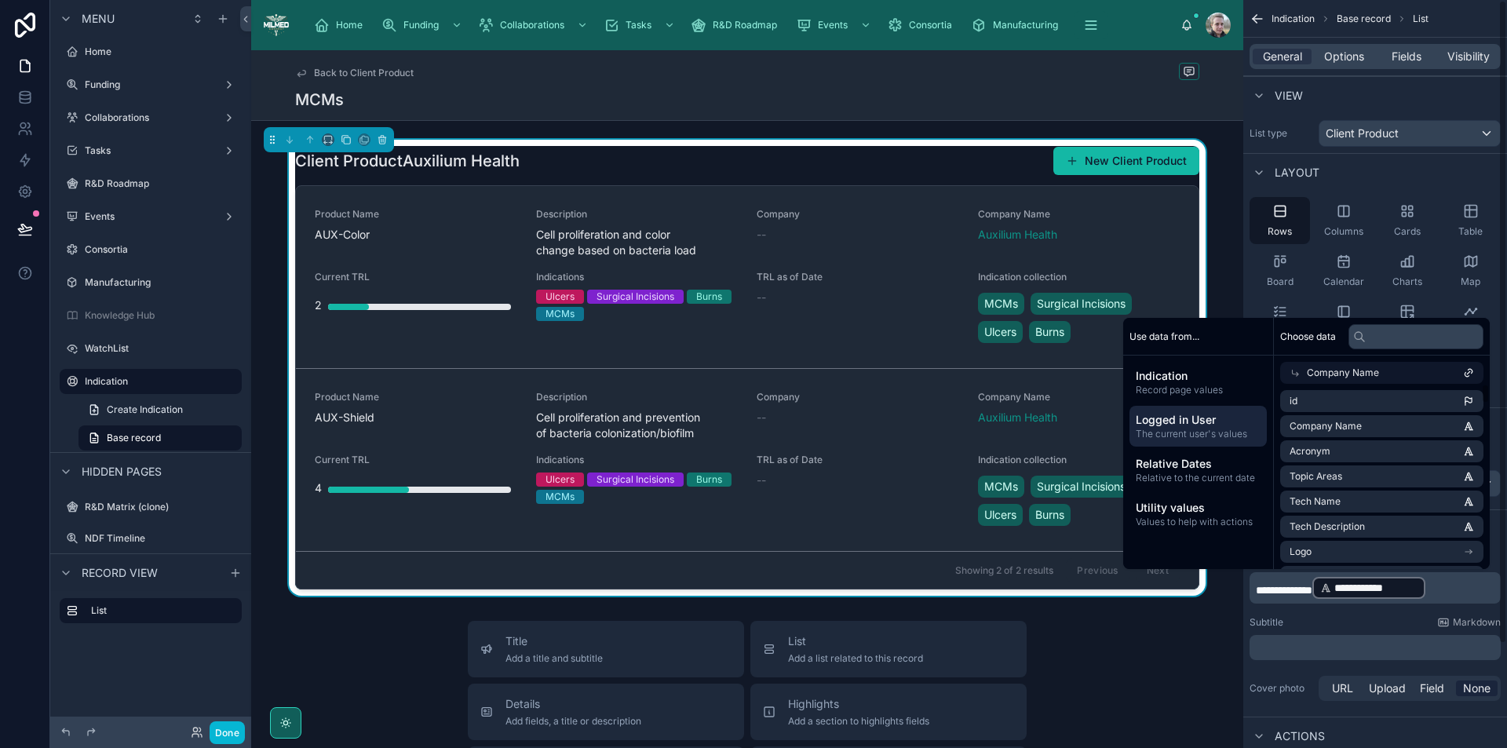
click at [1458, 587] on p "**********" at bounding box center [1377, 587] width 242 height 25
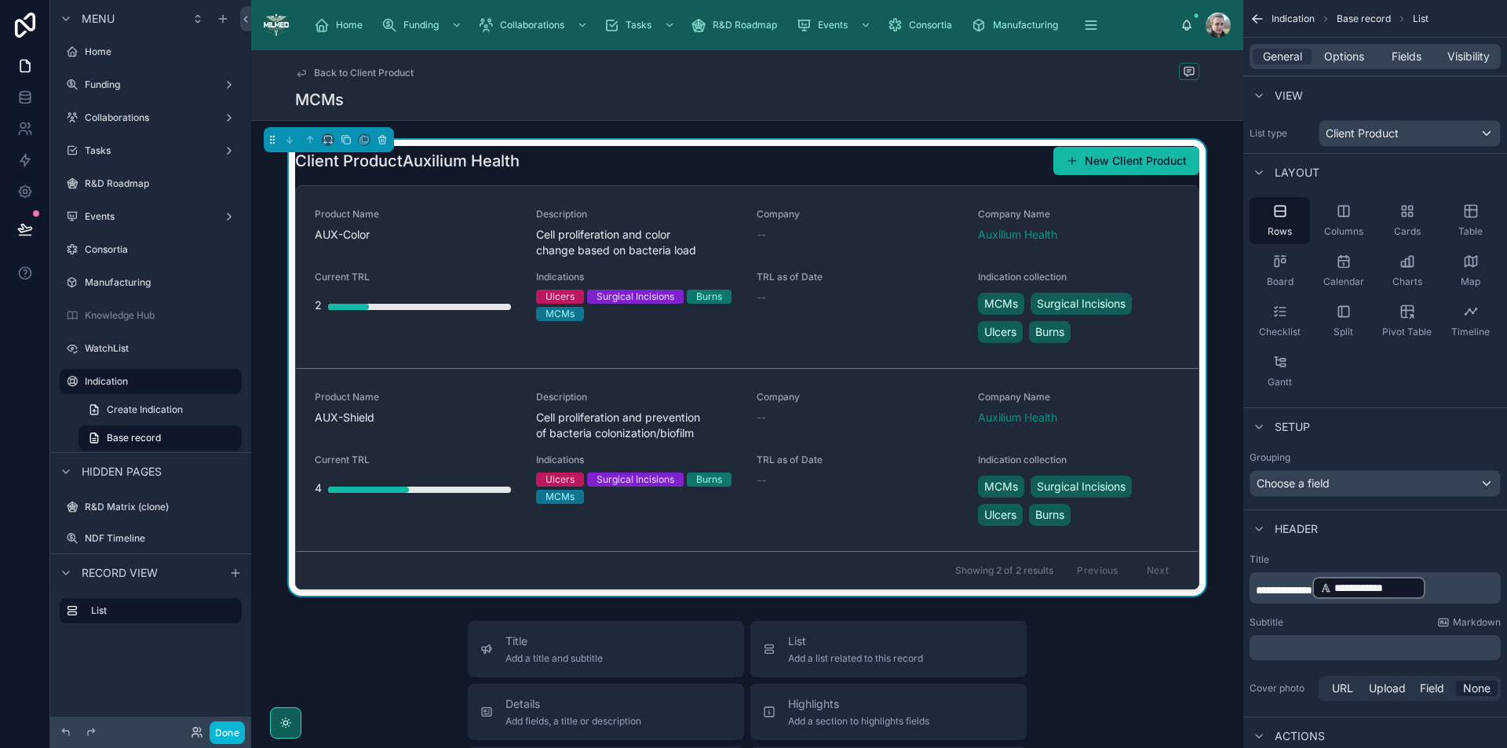
click at [1458, 587] on p "**********" at bounding box center [1377, 587] width 242 height 25
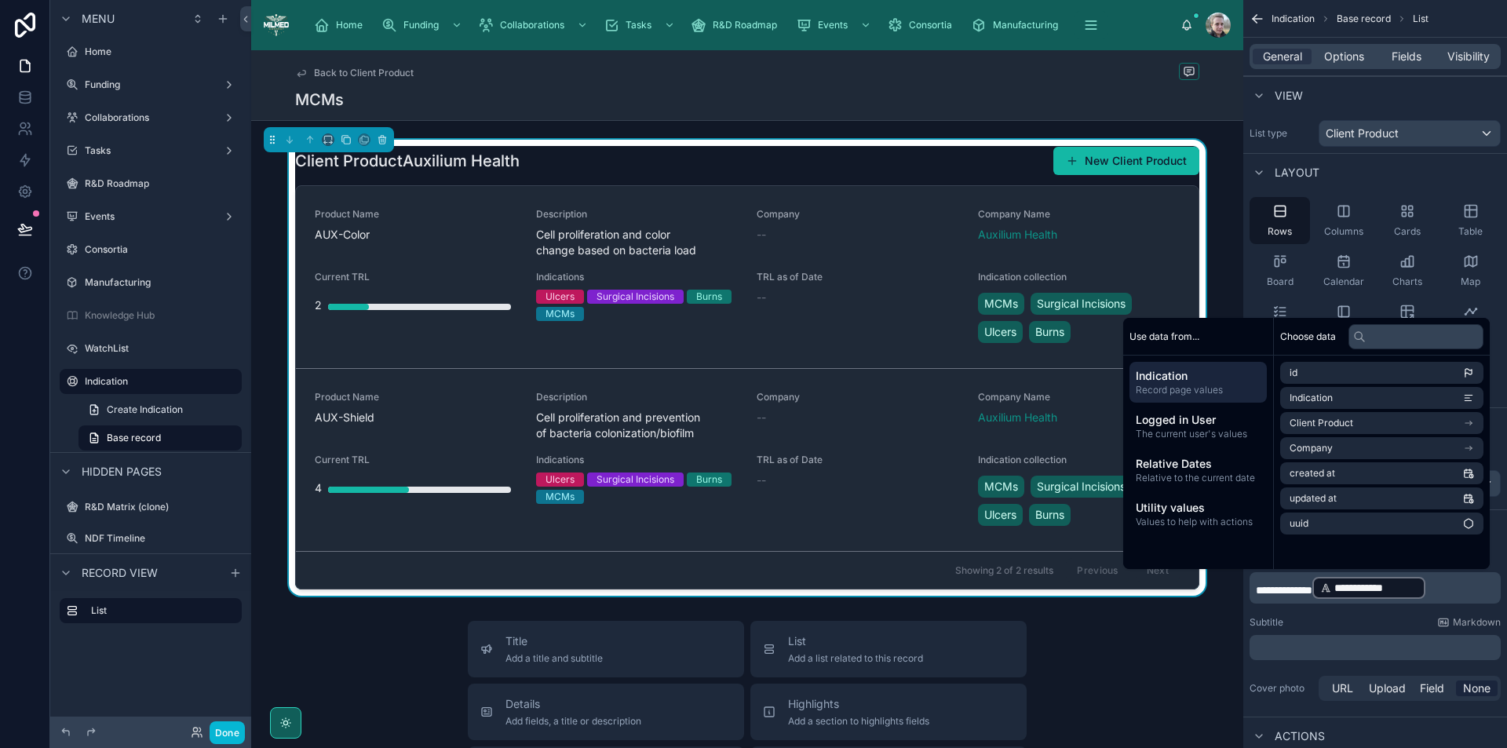
click at [1458, 587] on p "**********" at bounding box center [1377, 587] width 242 height 25
click at [1342, 374] on li "id" at bounding box center [1382, 373] width 203 height 22
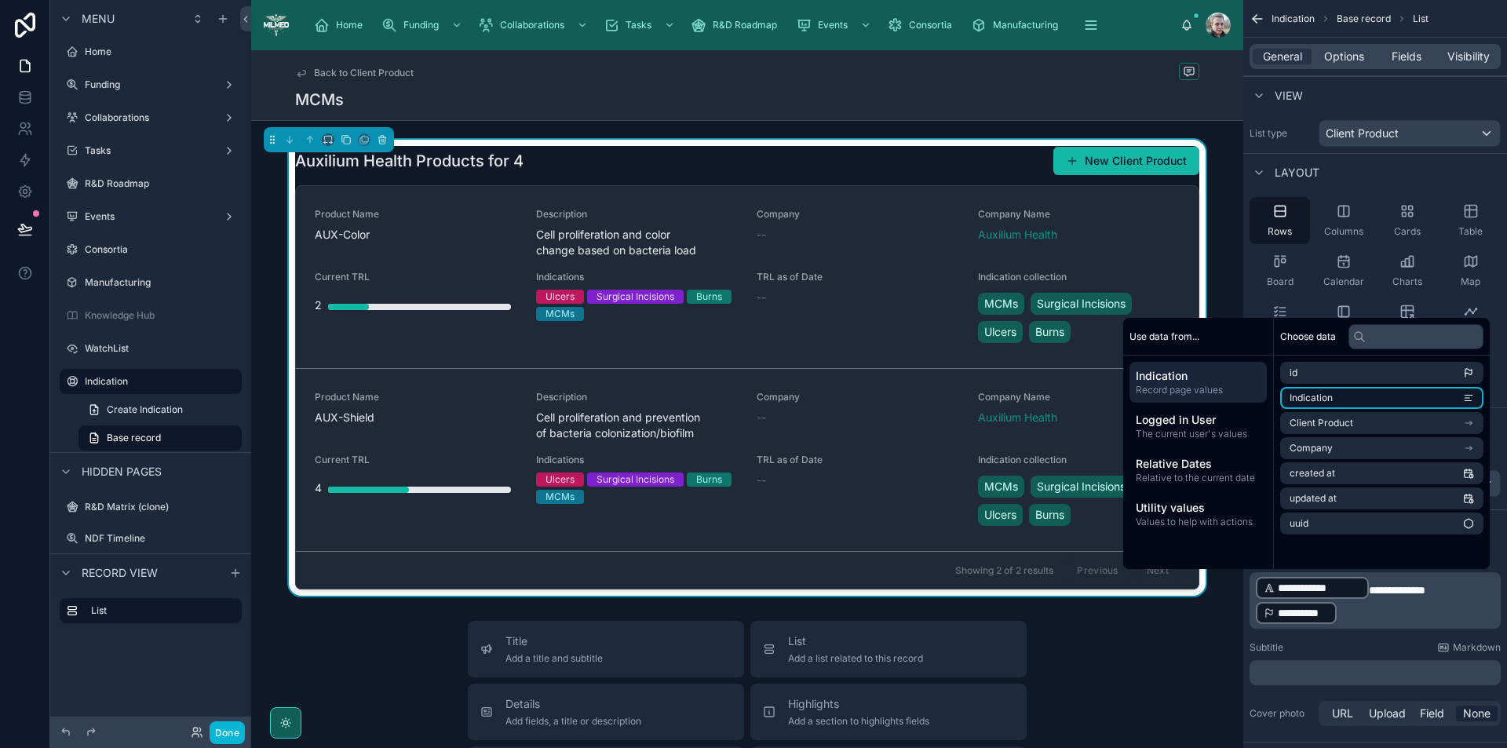
click at [1340, 397] on li "Indication" at bounding box center [1382, 398] width 203 height 22
click at [1466, 602] on p "**********" at bounding box center [1377, 600] width 242 height 50
click at [1438, 616] on p "**********" at bounding box center [1377, 600] width 242 height 50
click at [1408, 54] on span "Fields" at bounding box center [1407, 57] width 30 height 16
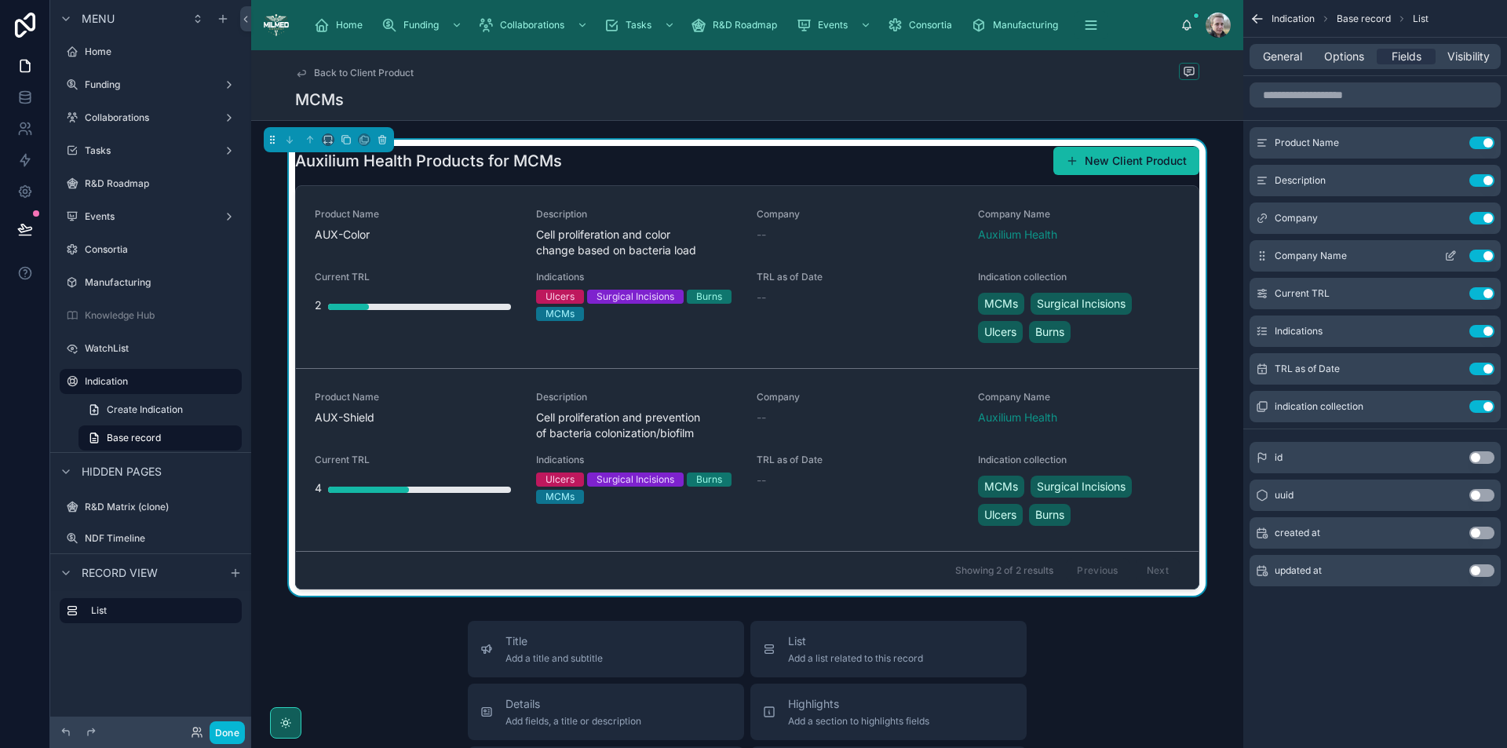
click at [1483, 253] on button "Use setting" at bounding box center [1482, 256] width 25 height 13
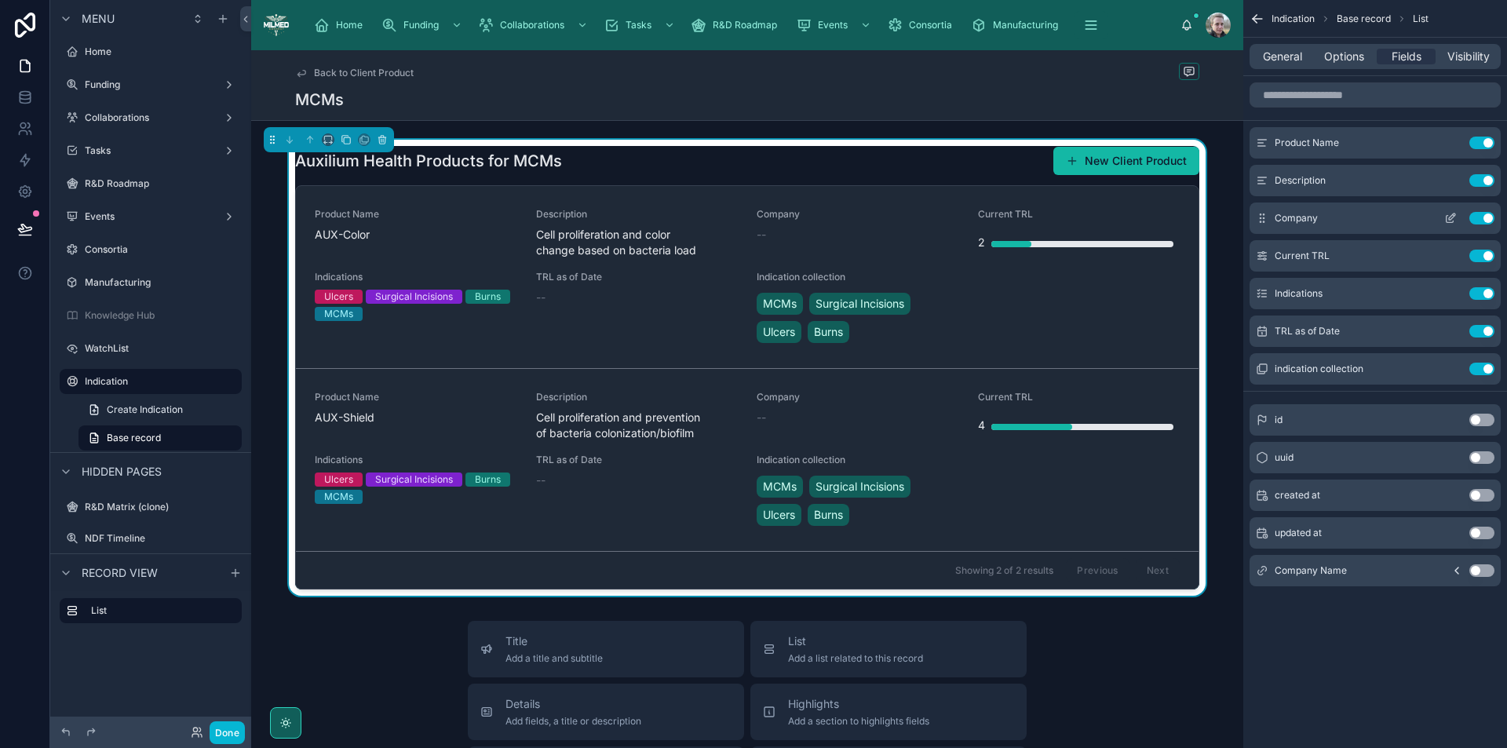
click at [1483, 215] on button "Use setting" at bounding box center [1482, 218] width 25 height 13
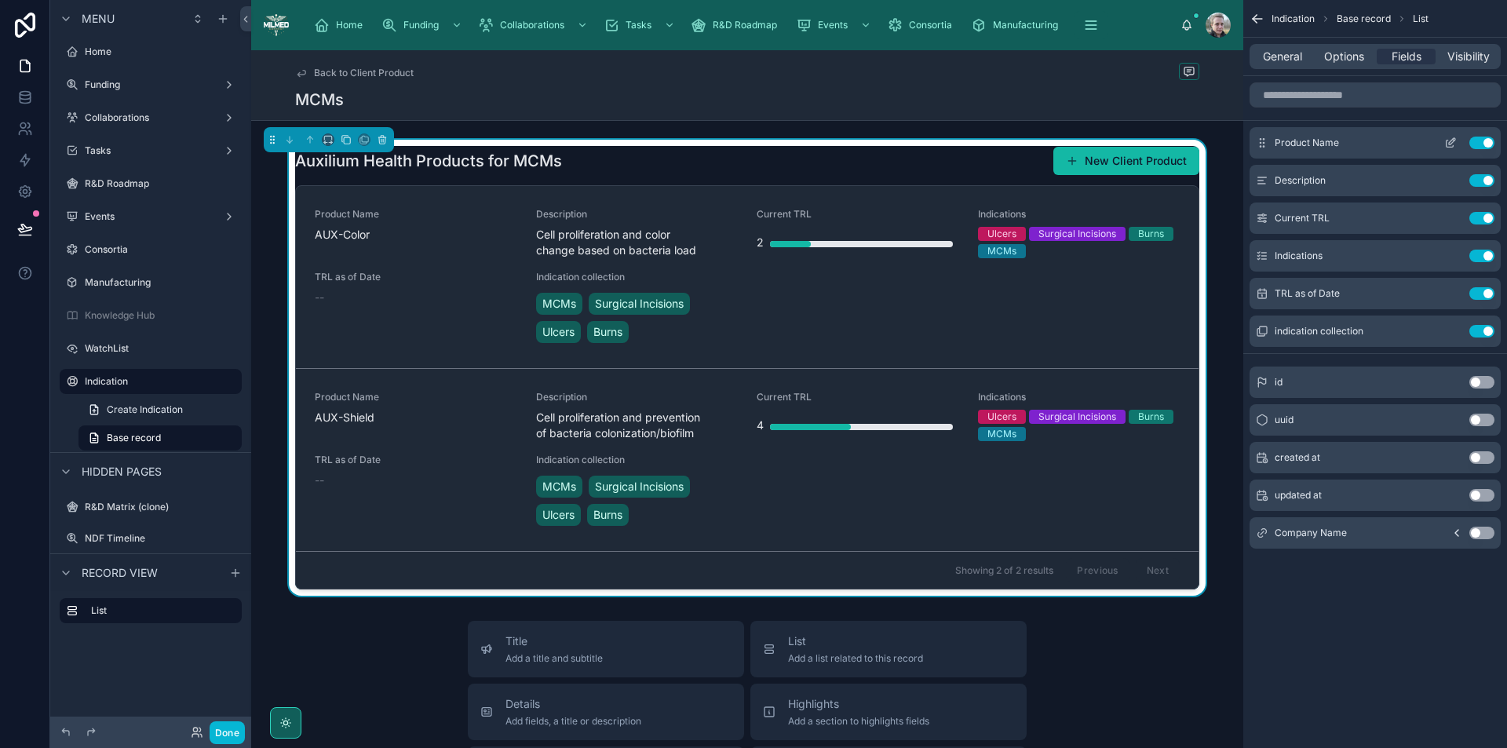
click at [1452, 140] on icon "scrollable content" at bounding box center [1452, 141] width 6 height 6
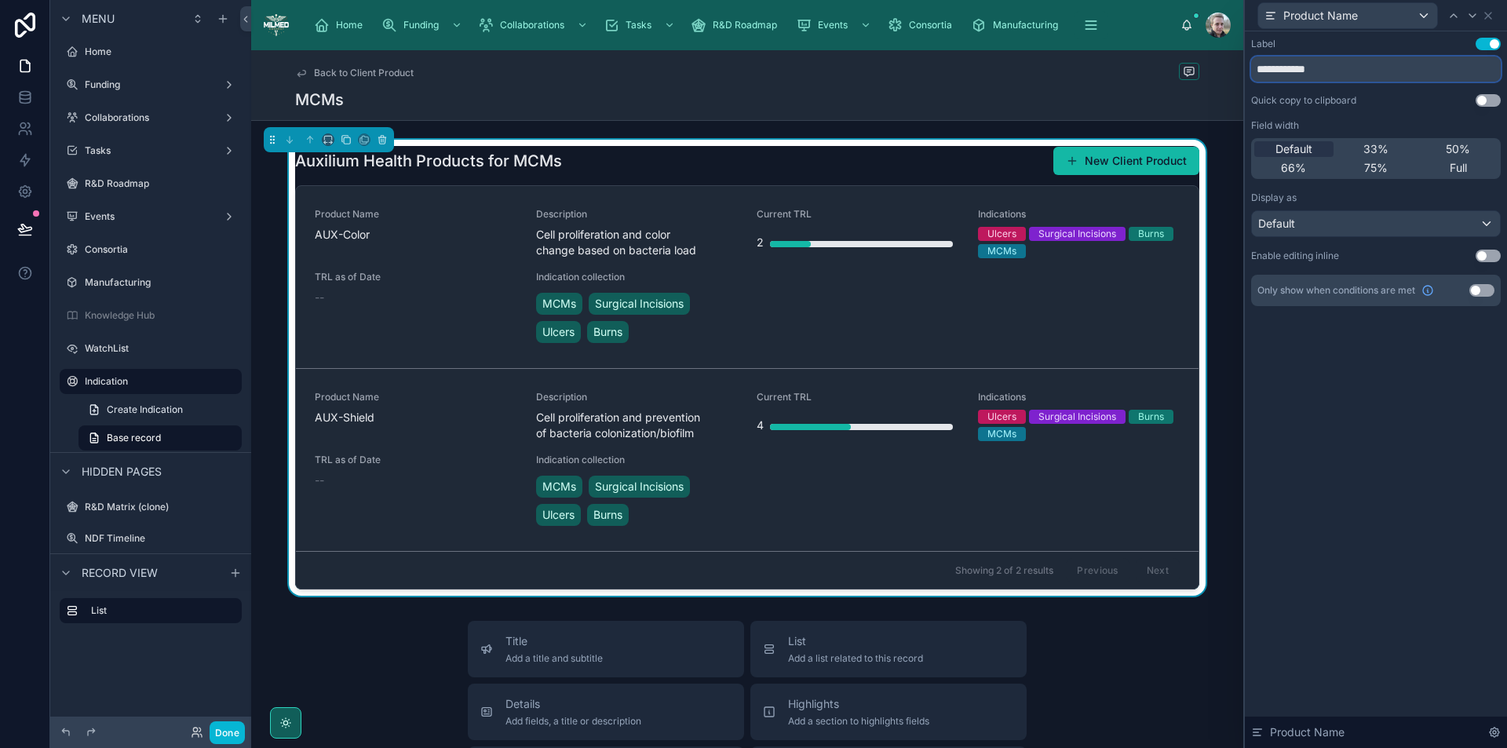
drag, startPoint x: 1338, startPoint y: 67, endPoint x: 1274, endPoint y: 67, distance: 63.6
click at [1274, 67] on input "**********" at bounding box center [1376, 69] width 250 height 25
click at [1486, 44] on button "Use setting" at bounding box center [1488, 44] width 25 height 13
click at [1451, 165] on span "Full" at bounding box center [1458, 168] width 17 height 16
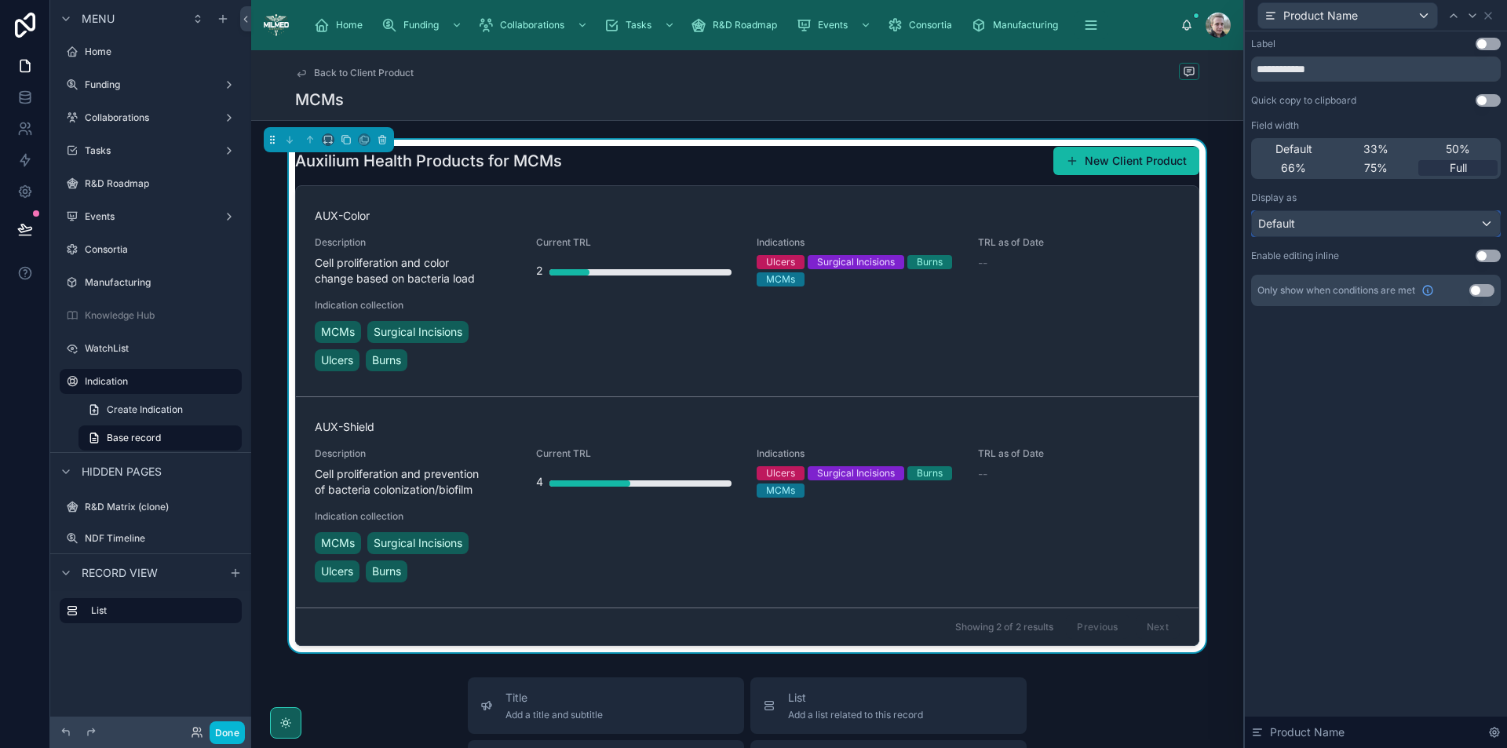
click at [1309, 225] on div "Default" at bounding box center [1376, 223] width 248 height 25
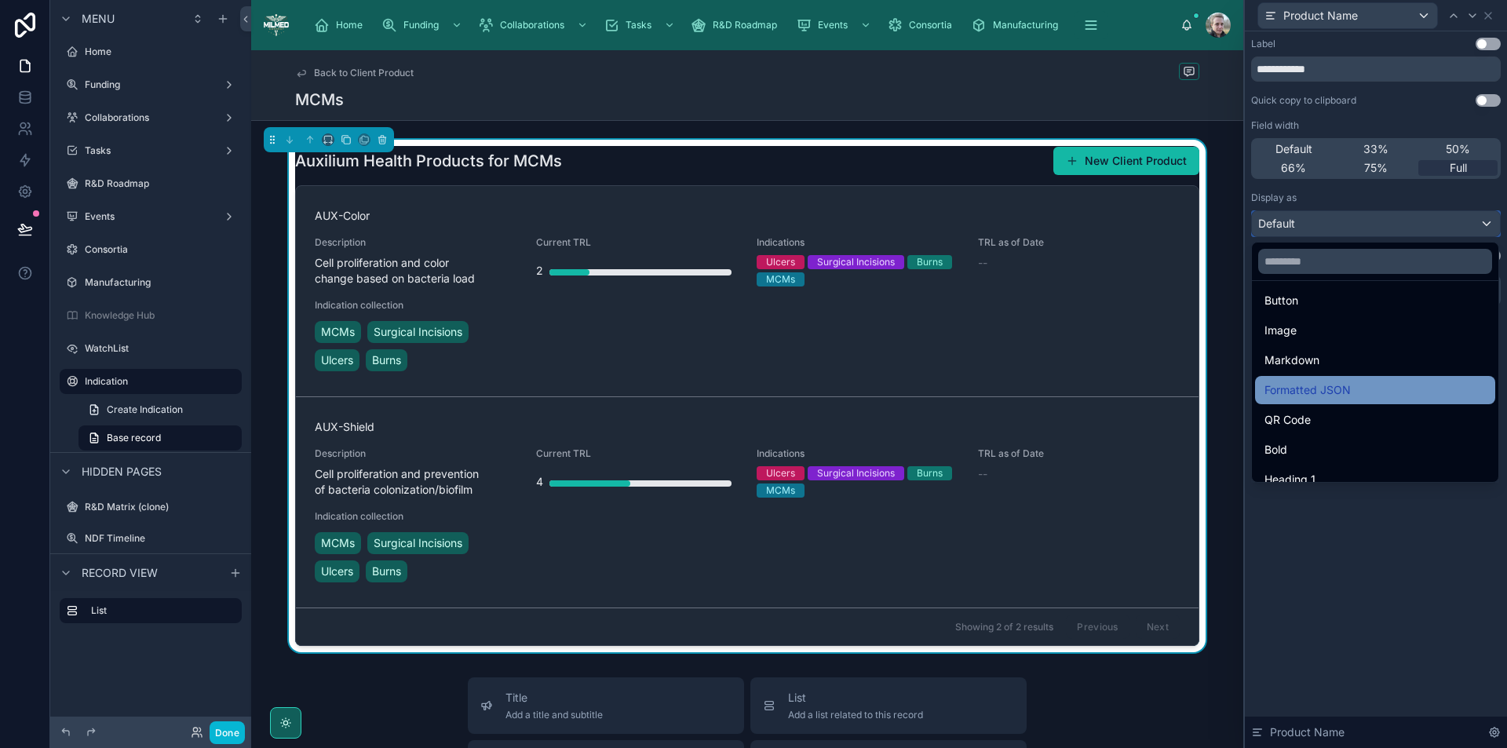
scroll to position [171, 0]
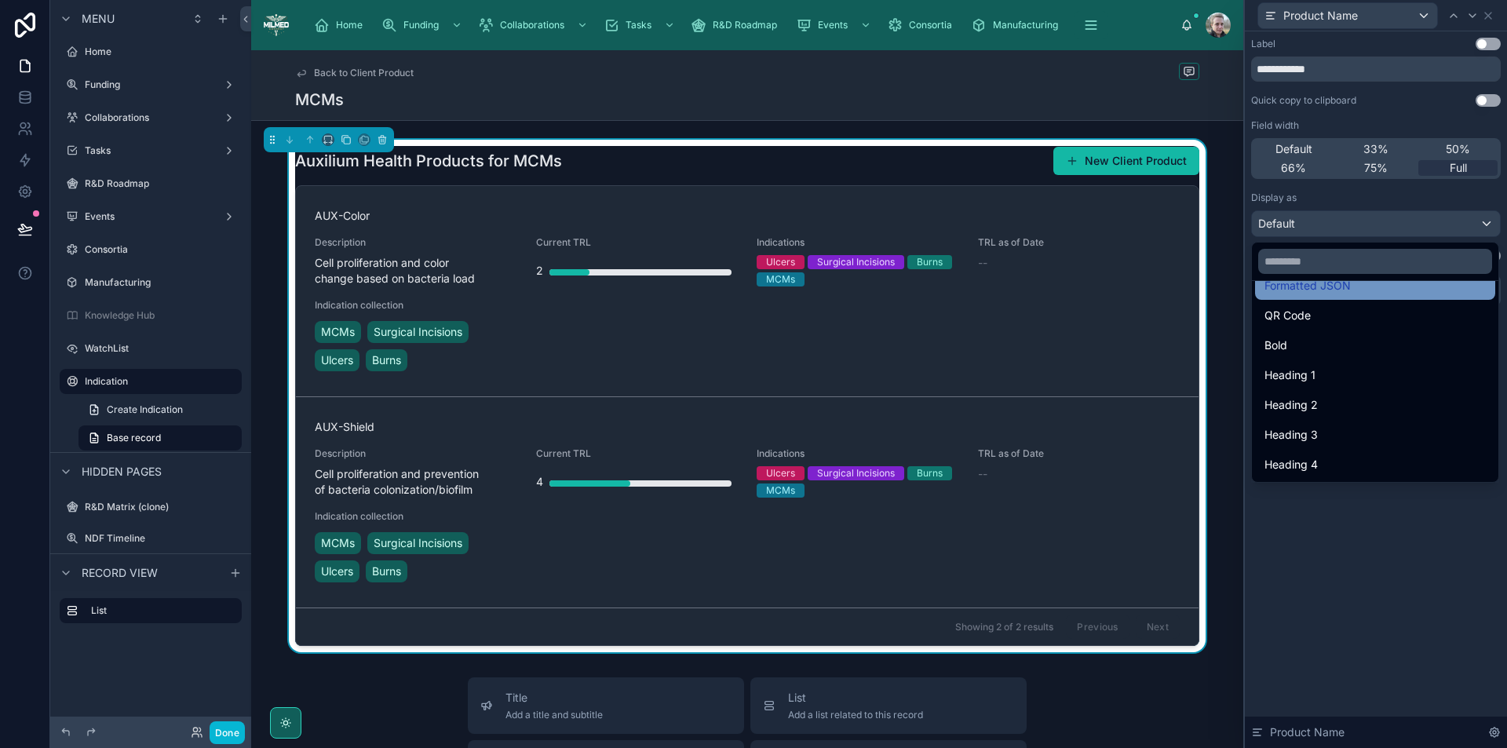
click at [1304, 407] on span "Heading 2" at bounding box center [1291, 405] width 53 height 19
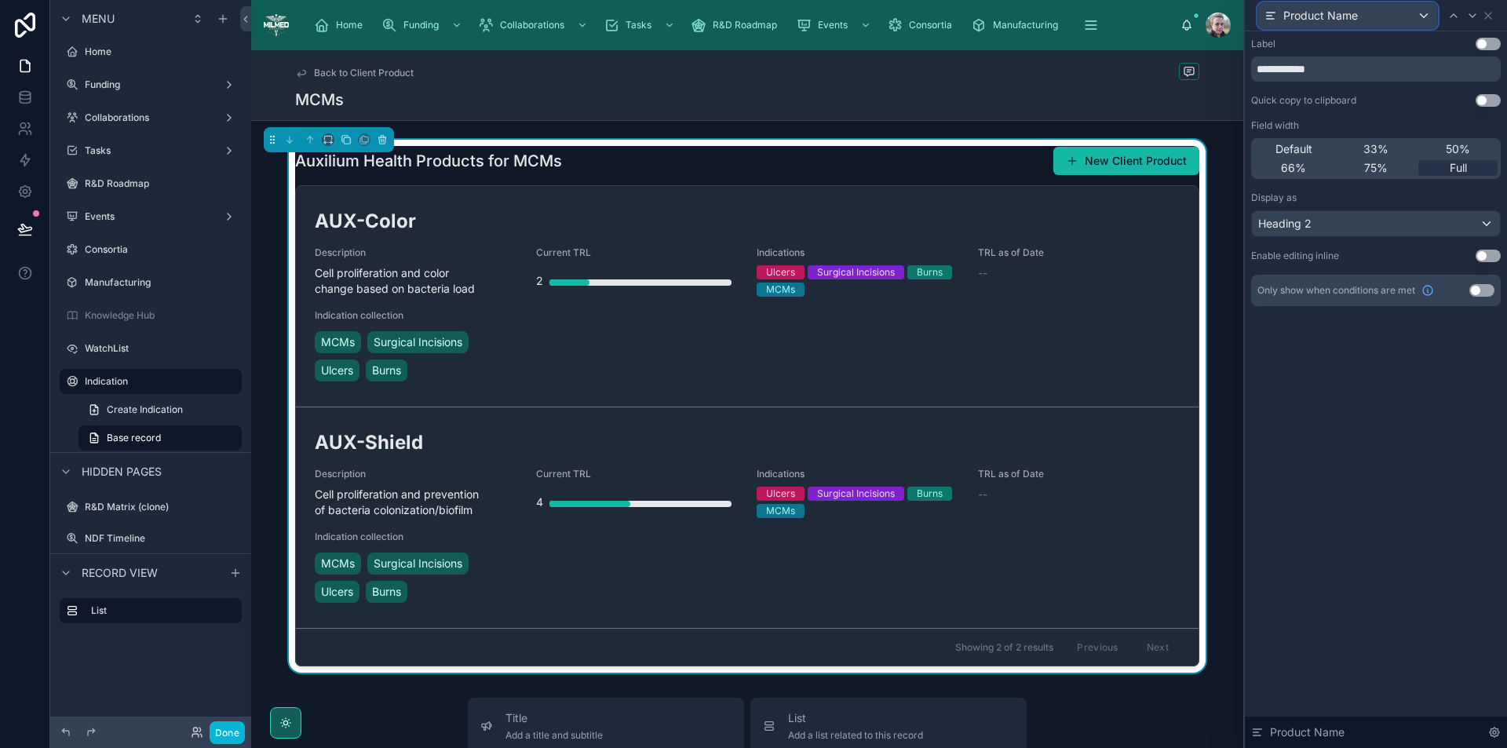
click at [1387, 14] on div "Product Name" at bounding box center [1348, 15] width 179 height 25
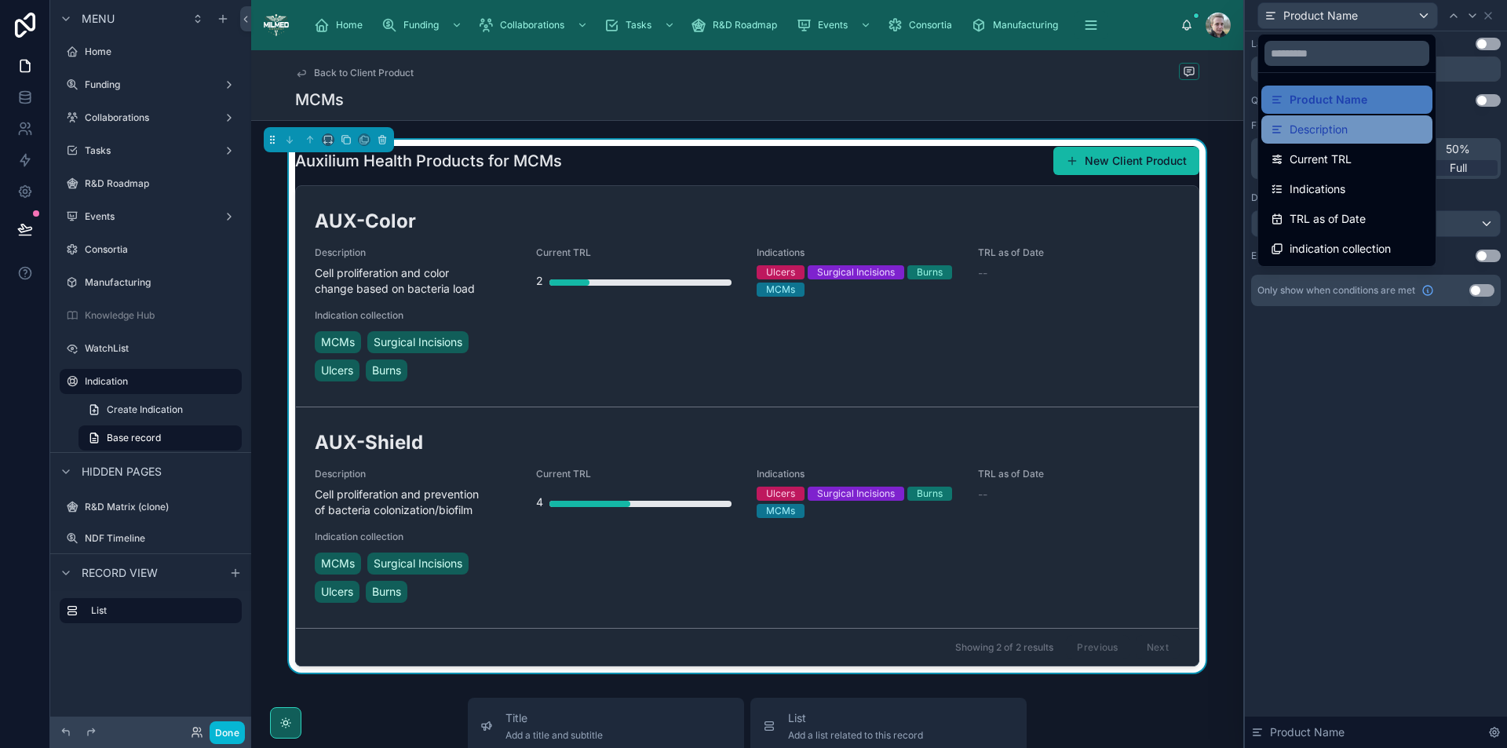
click at [1350, 122] on div "Description" at bounding box center [1347, 129] width 152 height 19
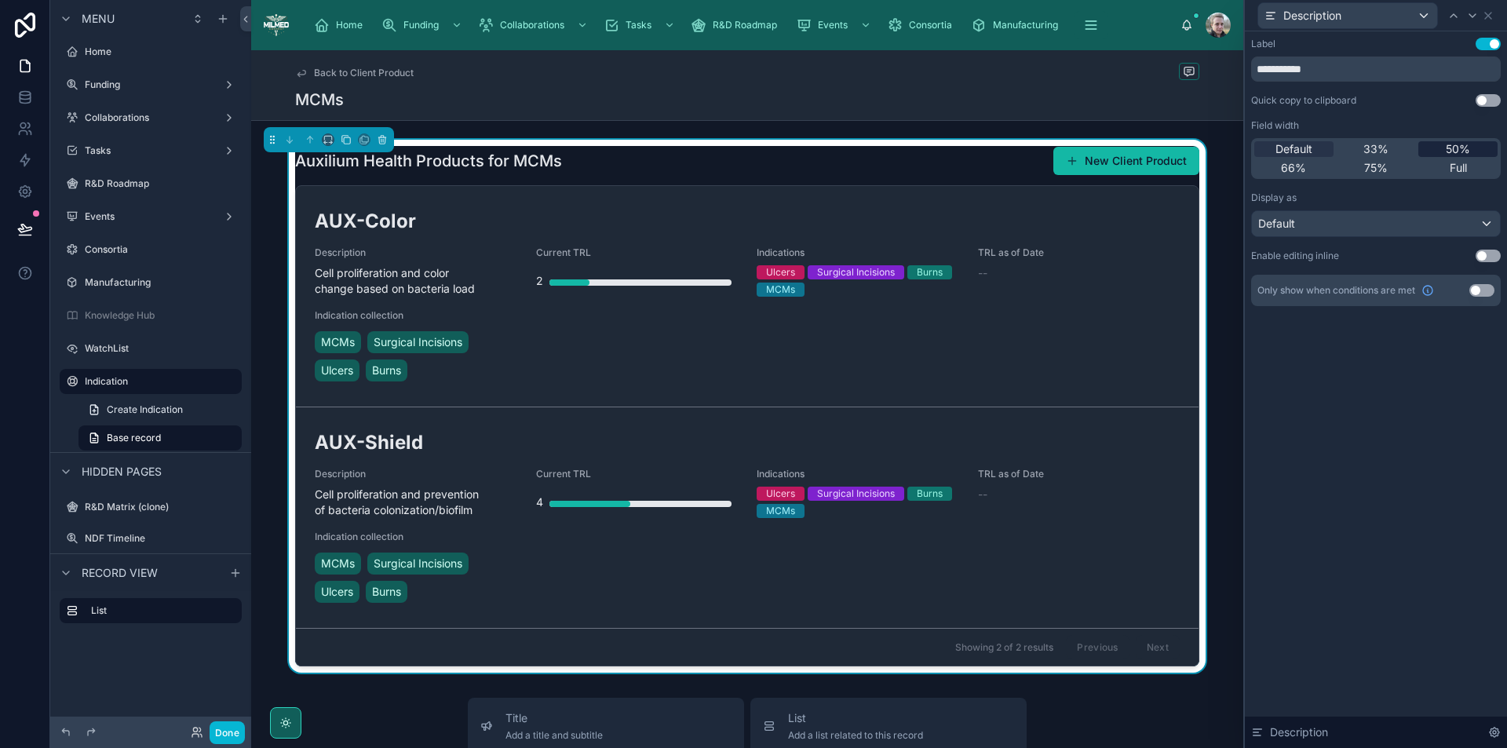
click at [1460, 142] on span "50%" at bounding box center [1458, 149] width 24 height 16
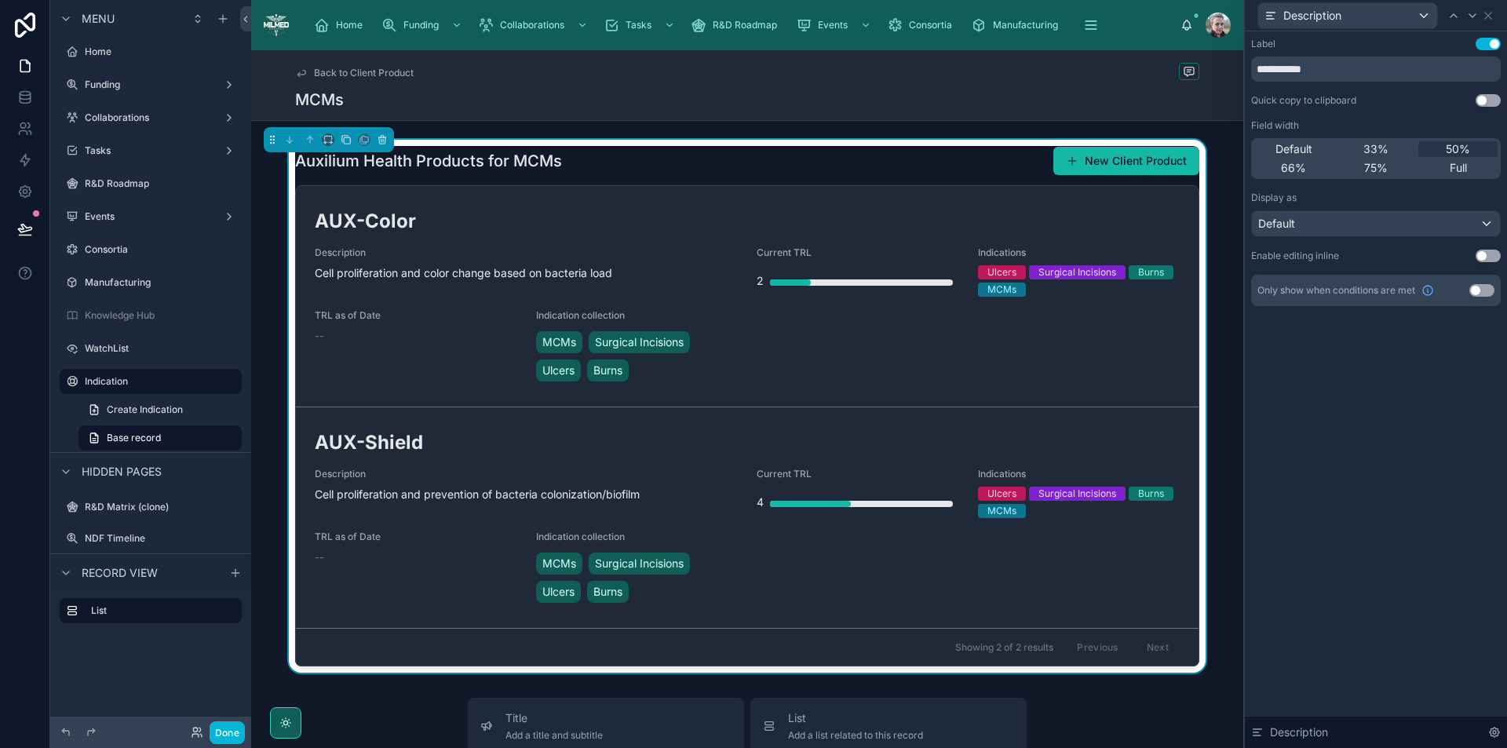
click at [1486, 40] on button "Use setting" at bounding box center [1488, 44] width 25 height 13
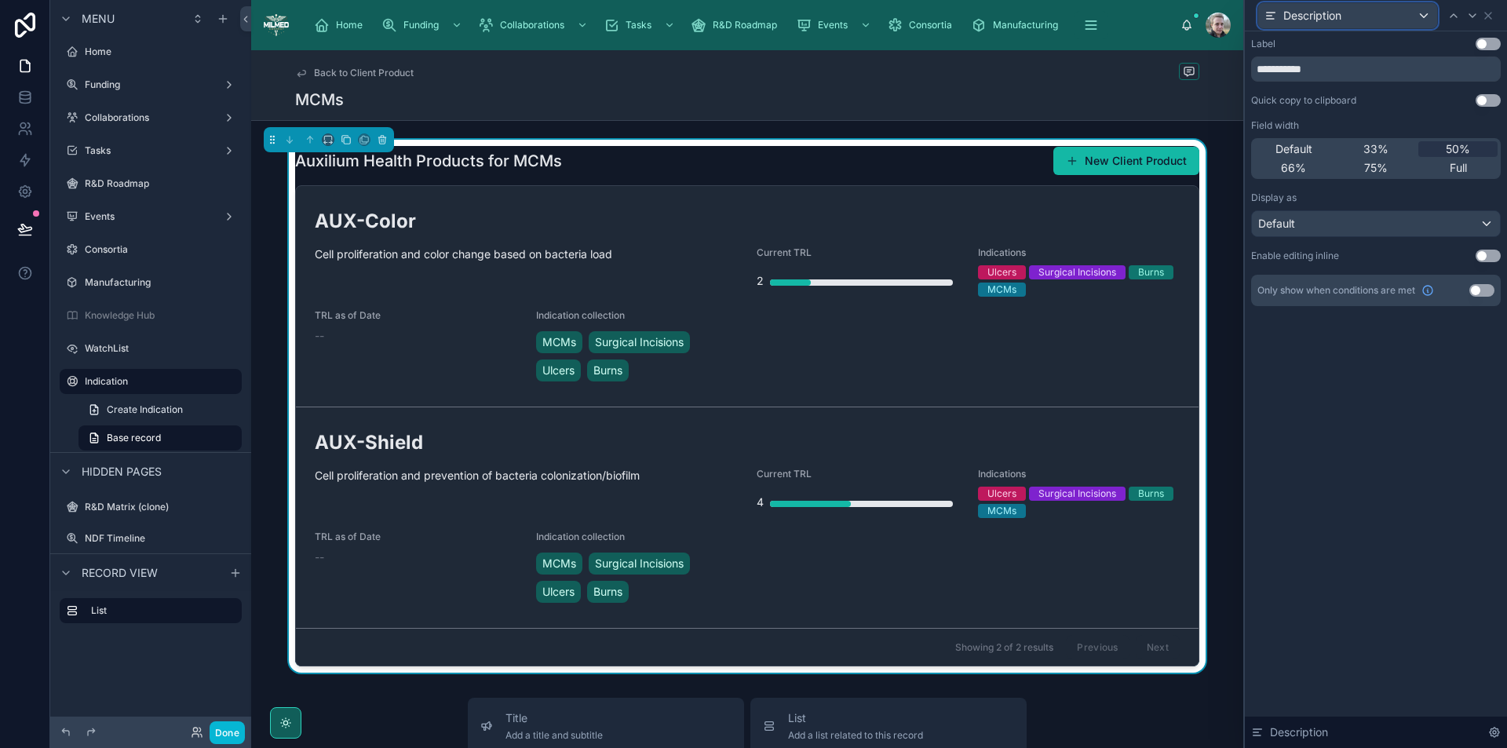
click at [1410, 16] on div "Description" at bounding box center [1348, 15] width 179 height 25
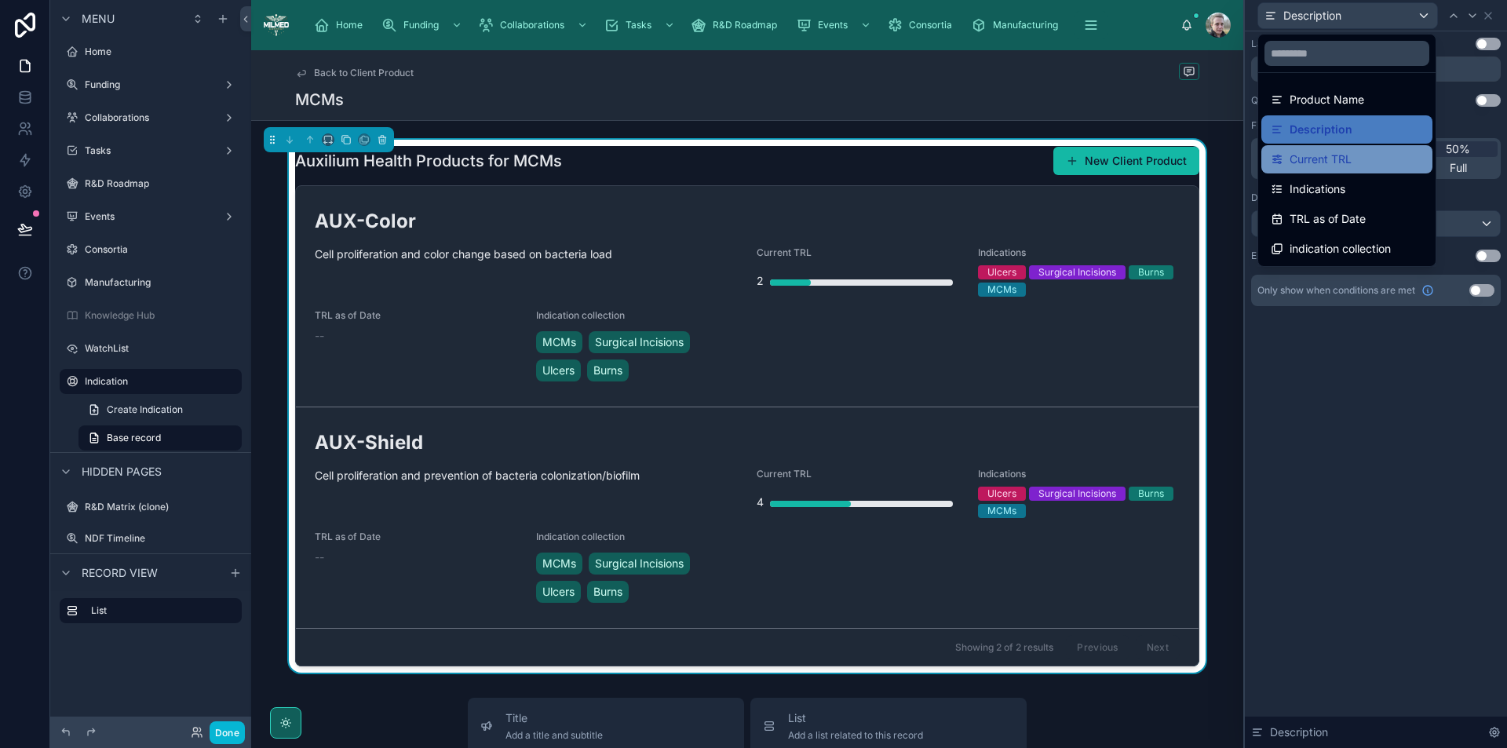
click at [1362, 148] on div "Current TRL" at bounding box center [1347, 159] width 171 height 28
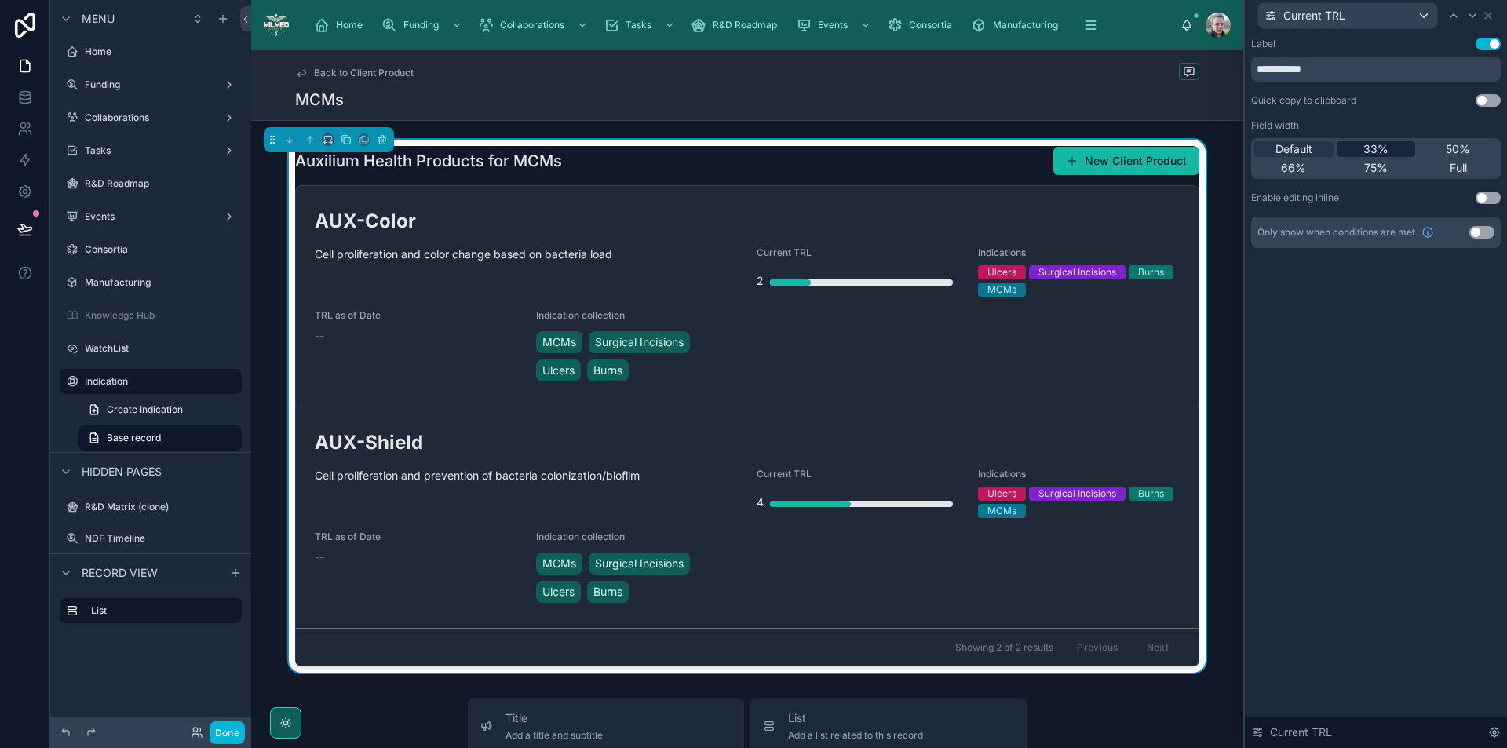
click at [1369, 154] on span "33%" at bounding box center [1376, 149] width 25 height 16
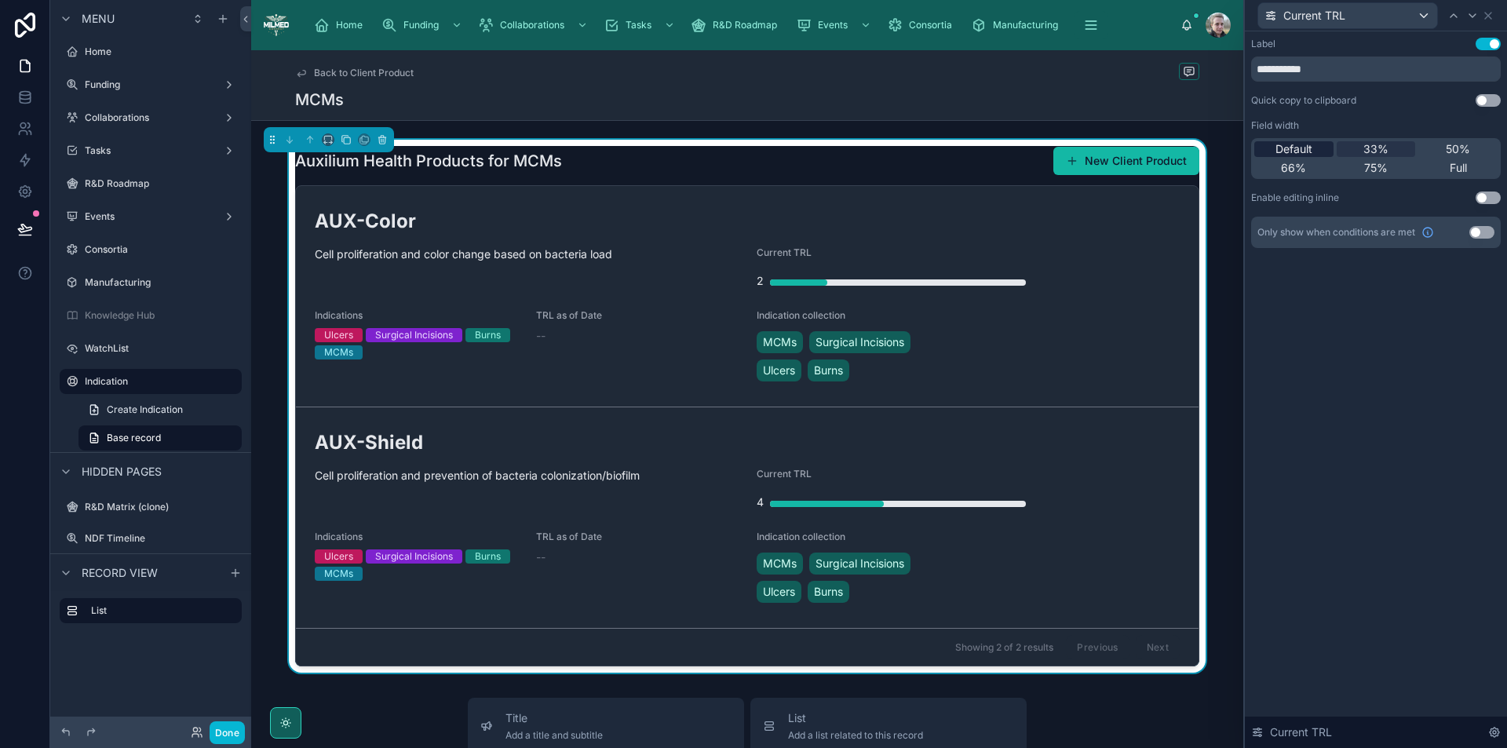
click at [1282, 144] on span "Default" at bounding box center [1294, 149] width 37 height 16
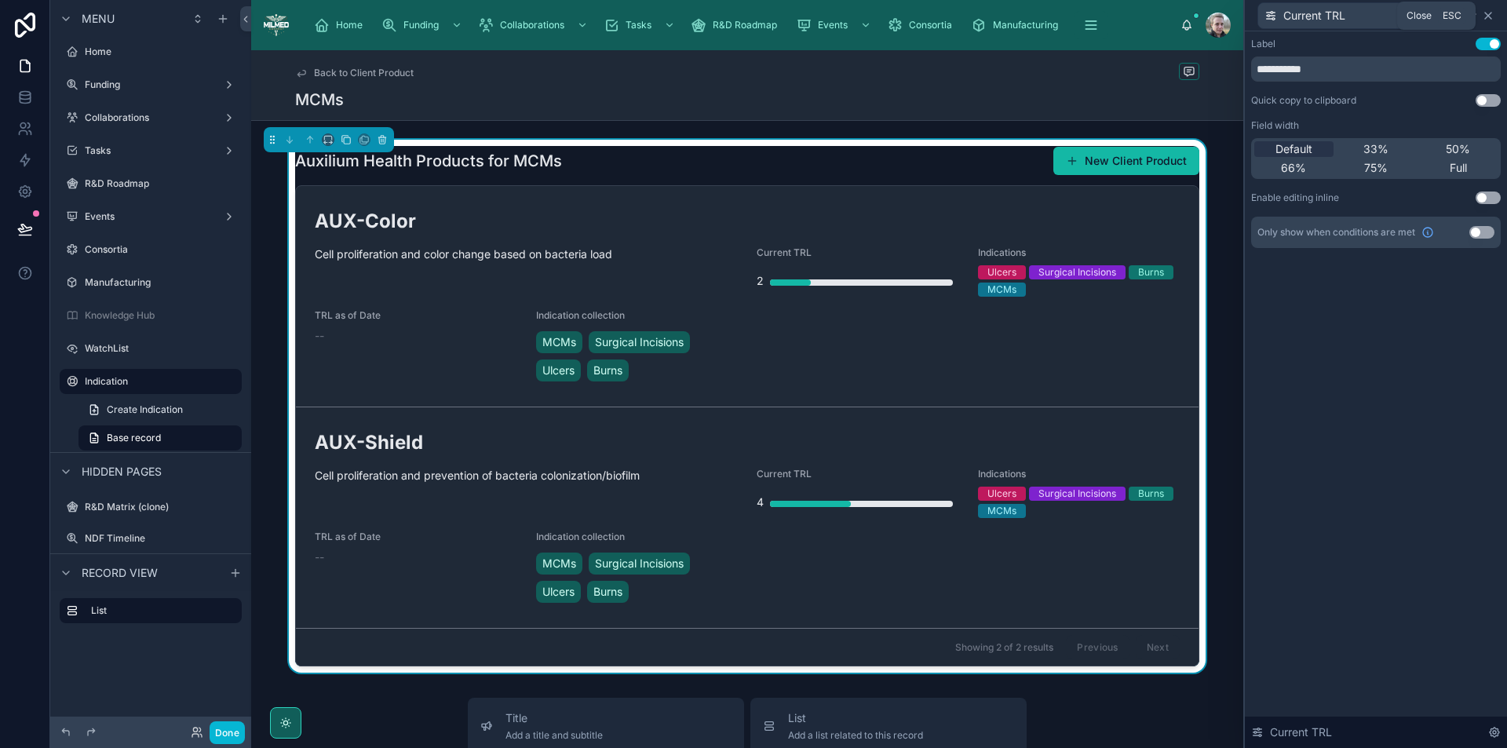
click at [1492, 16] on icon at bounding box center [1488, 15] width 13 height 13
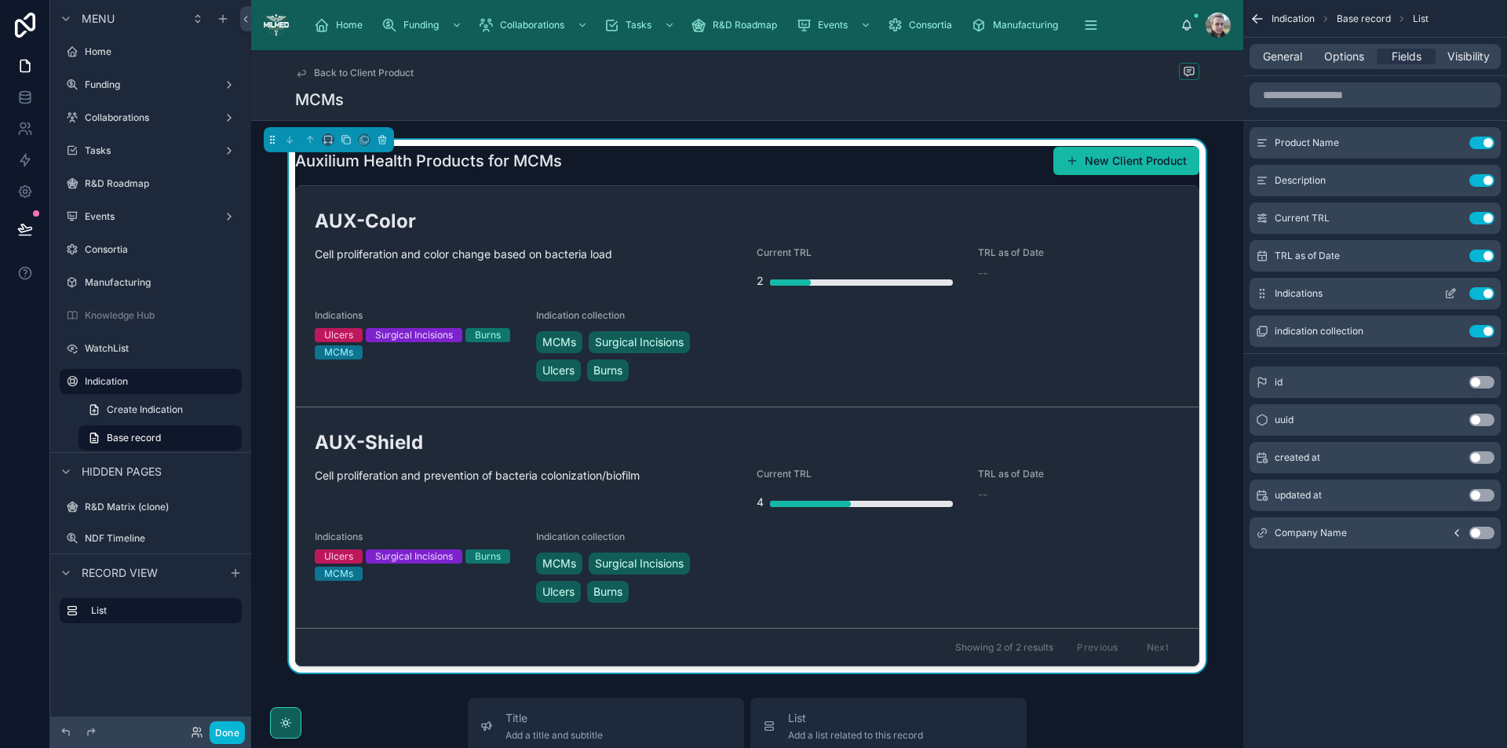
click at [1479, 294] on button "Use setting" at bounding box center [1482, 293] width 25 height 13
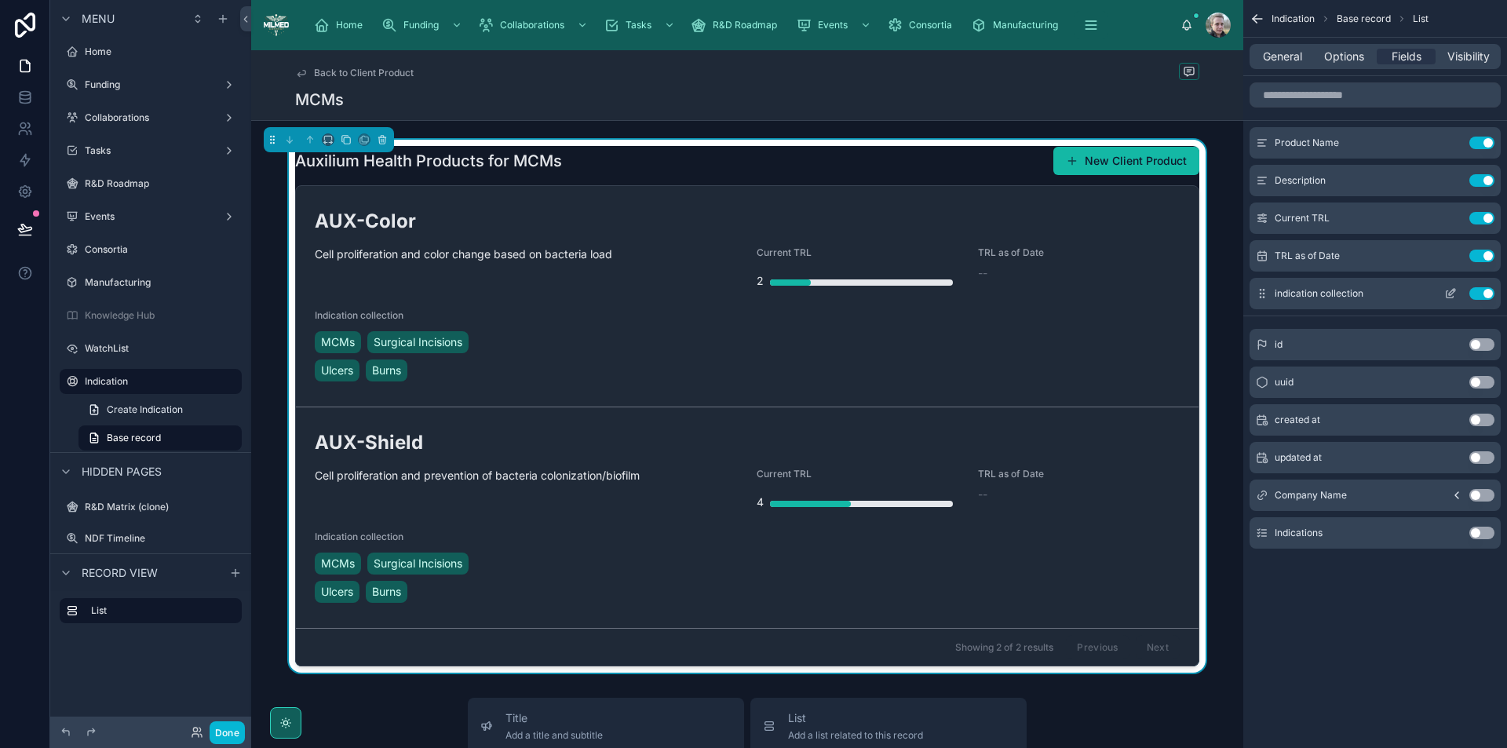
click at [1452, 290] on icon "scrollable content" at bounding box center [1451, 293] width 13 height 13
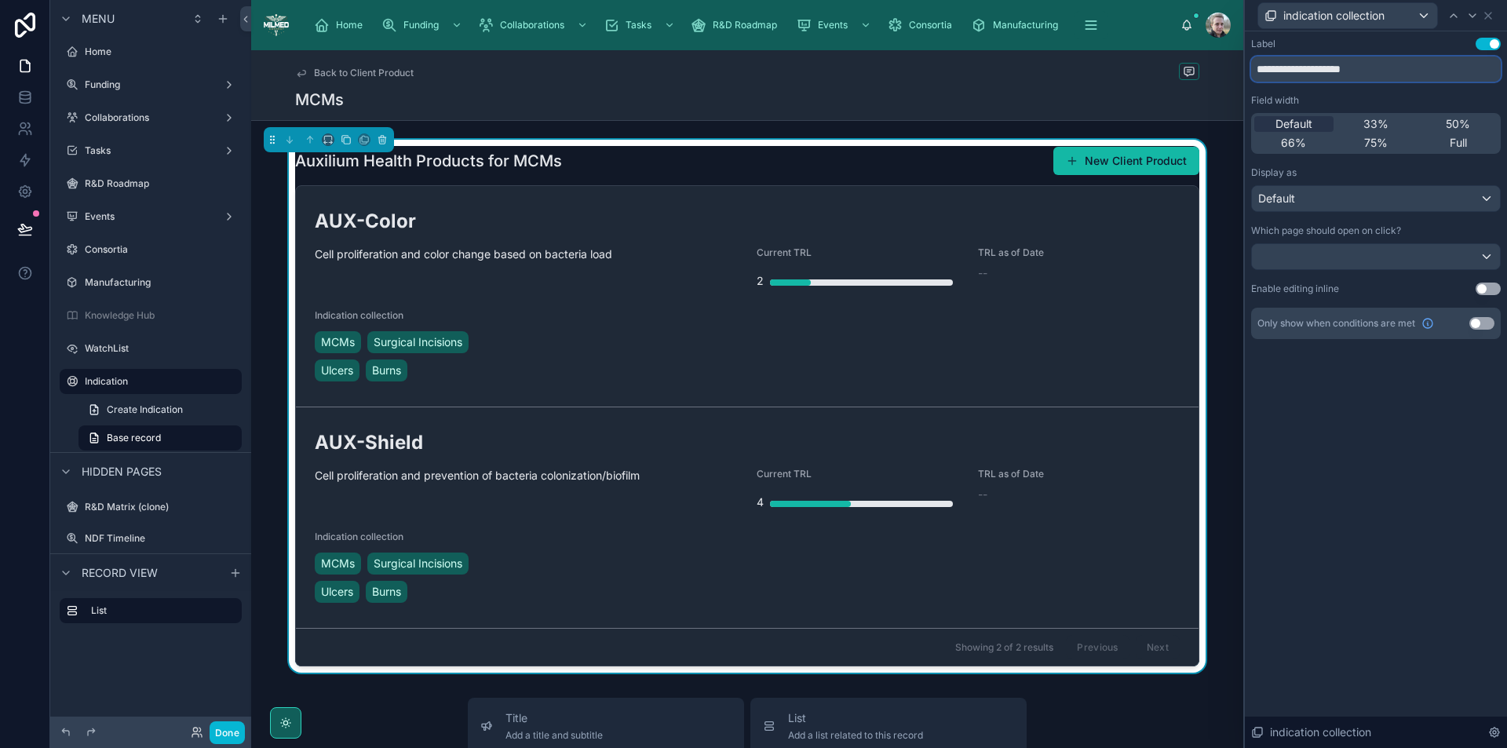
drag, startPoint x: 1383, startPoint y: 75, endPoint x: 1308, endPoint y: 69, distance: 74.8
click at [1308, 69] on input "**********" at bounding box center [1376, 69] width 250 height 25
type input "**********"
click at [1459, 146] on span "Full" at bounding box center [1458, 143] width 17 height 16
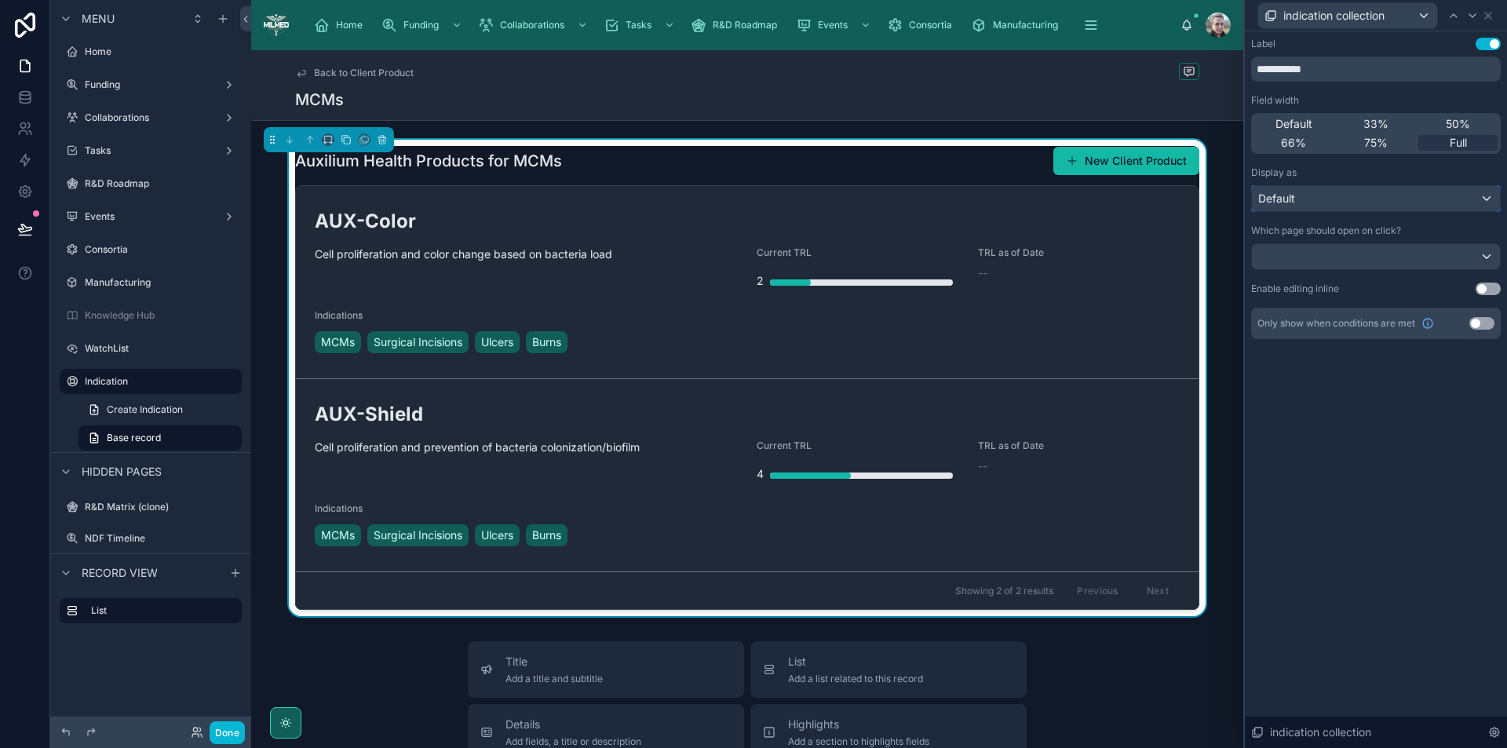
click at [1427, 195] on div "Default" at bounding box center [1376, 198] width 248 height 25
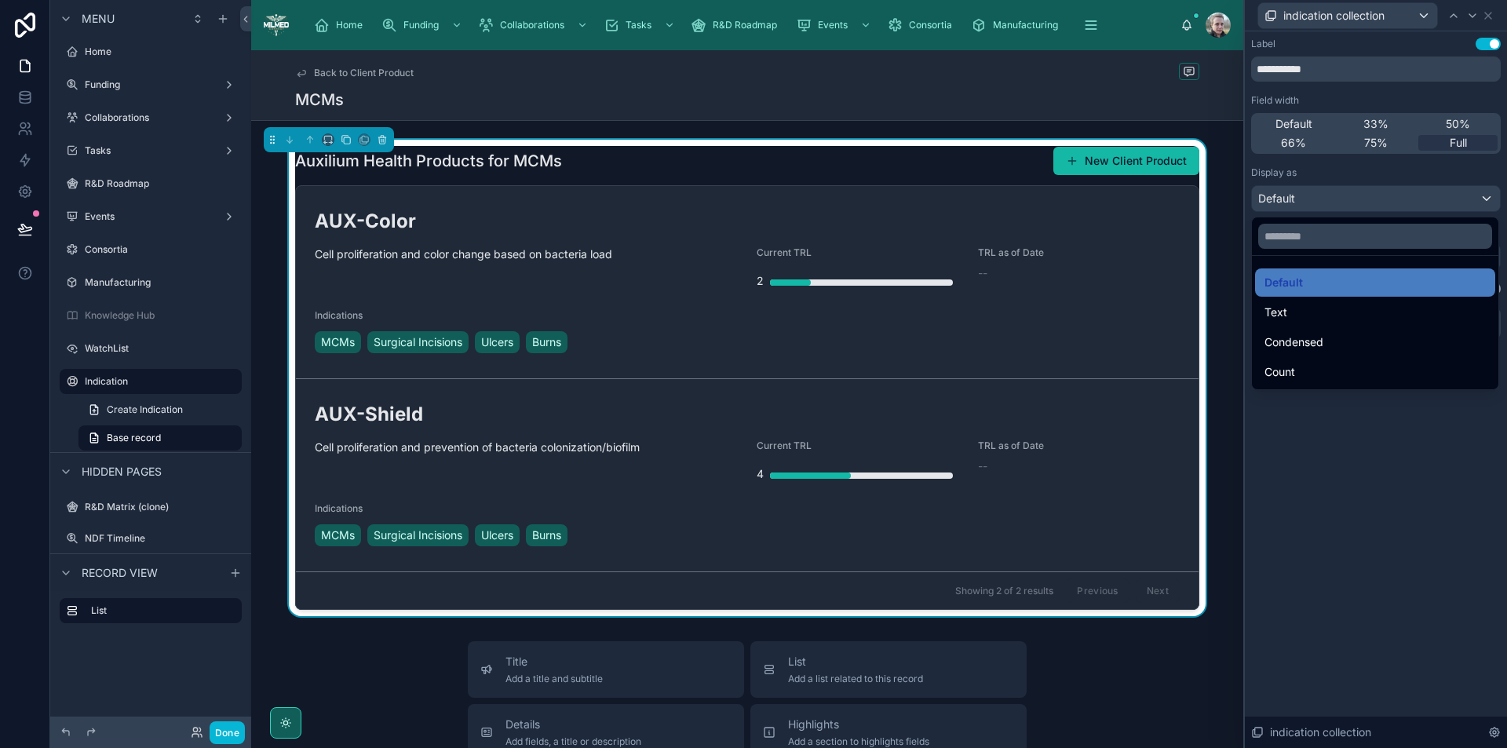
click at [1427, 195] on div at bounding box center [1376, 374] width 262 height 748
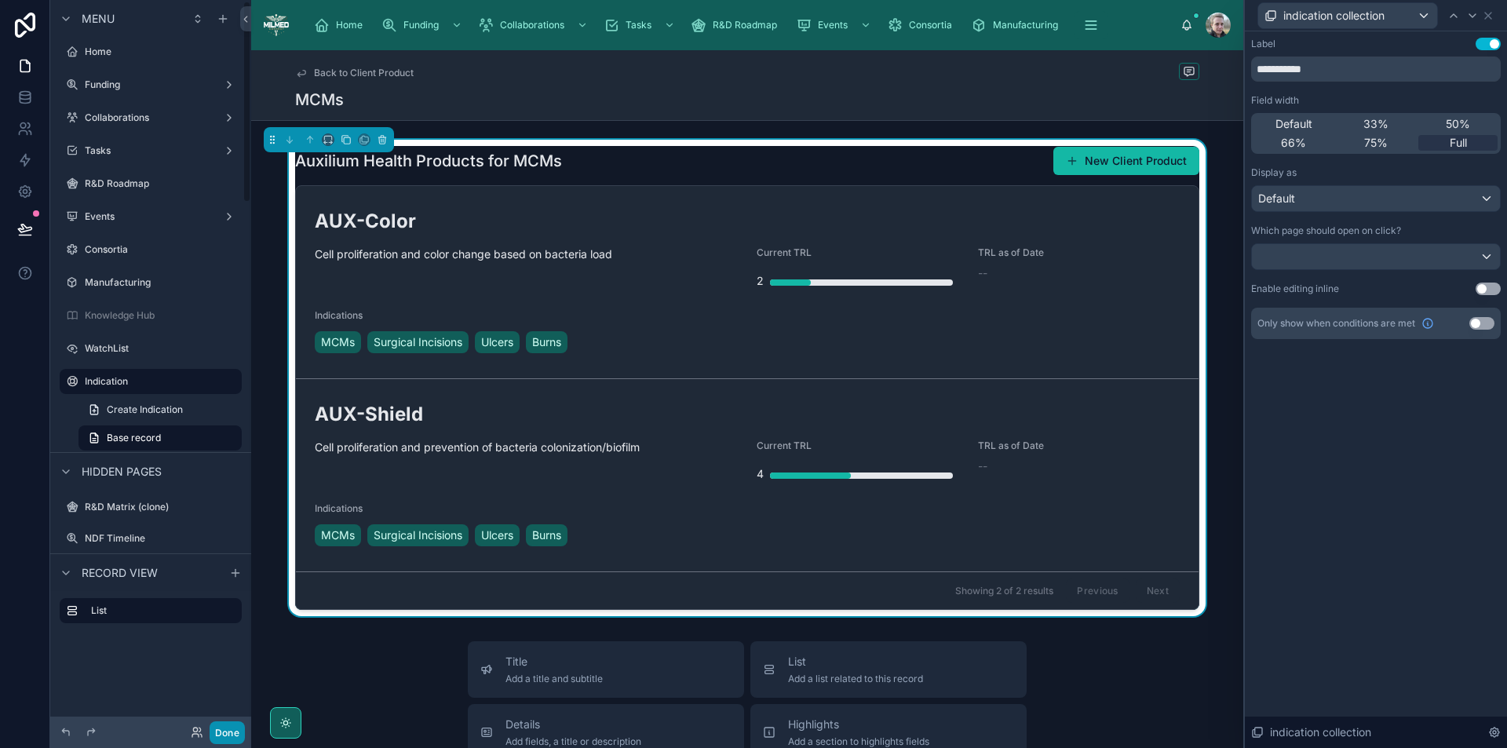
click at [234, 736] on button "Done" at bounding box center [227, 733] width 35 height 23
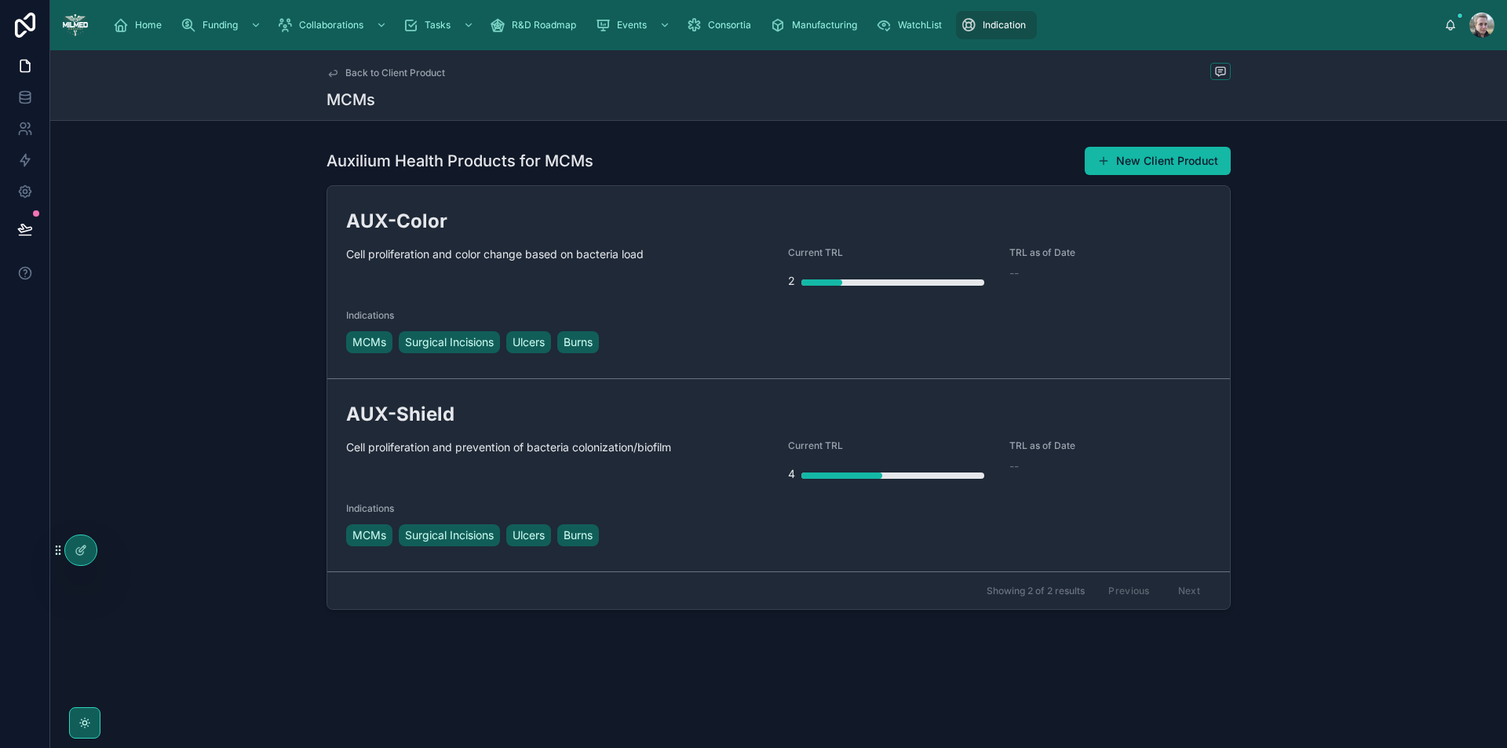
click at [419, 70] on span "Back to Client Product" at bounding box center [395, 73] width 100 height 13
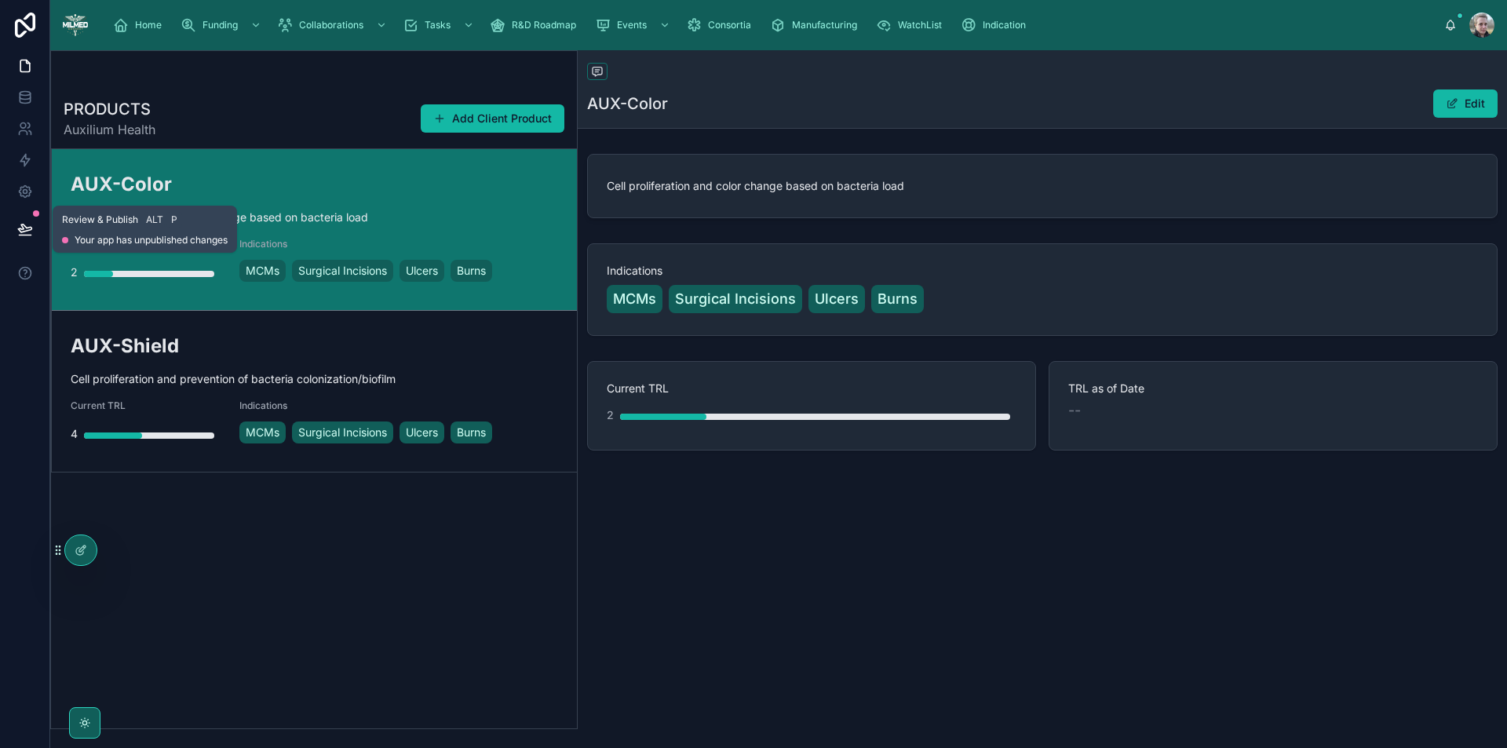
click at [27, 234] on icon at bounding box center [25, 229] width 16 height 16
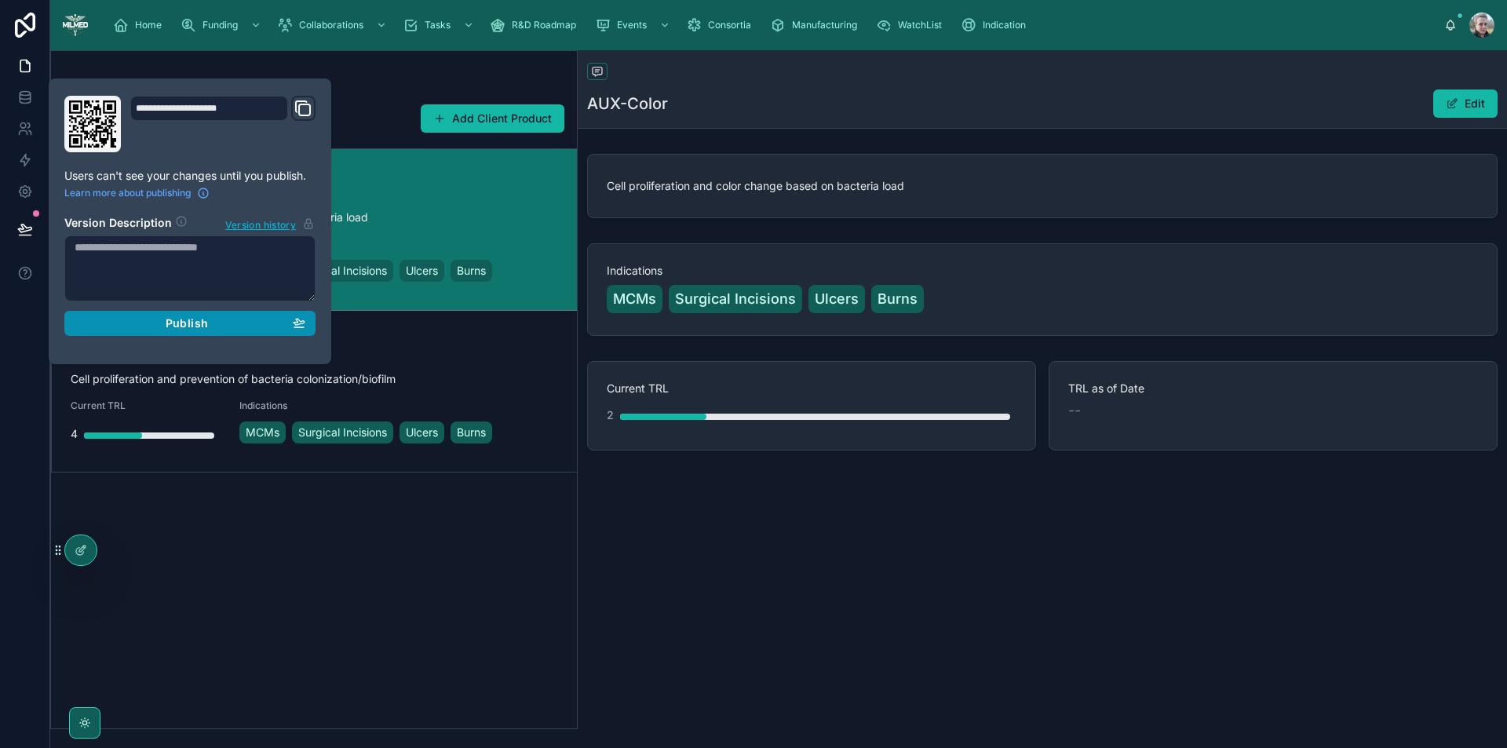
click at [201, 327] on span "Publish" at bounding box center [187, 323] width 42 height 14
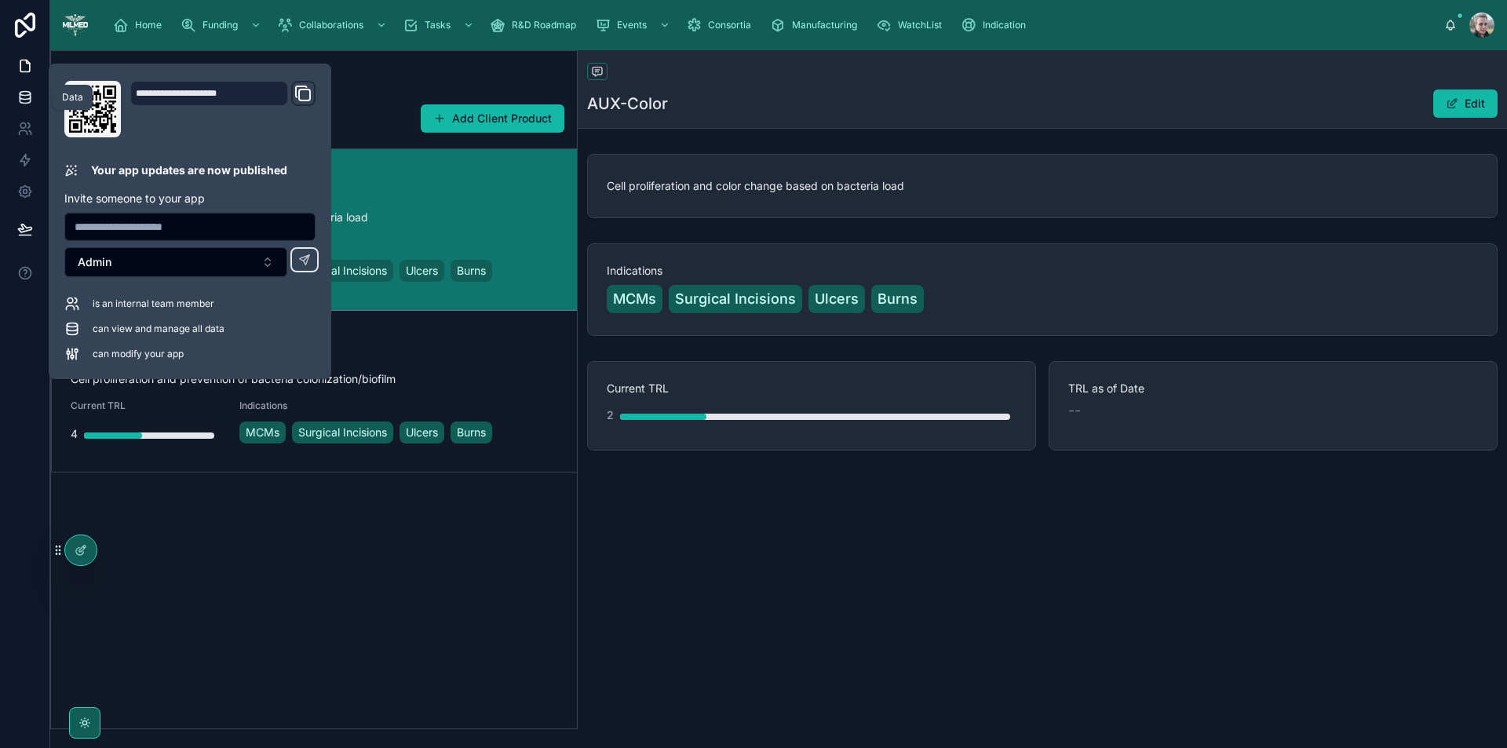
click at [28, 97] on icon at bounding box center [25, 98] width 16 height 16
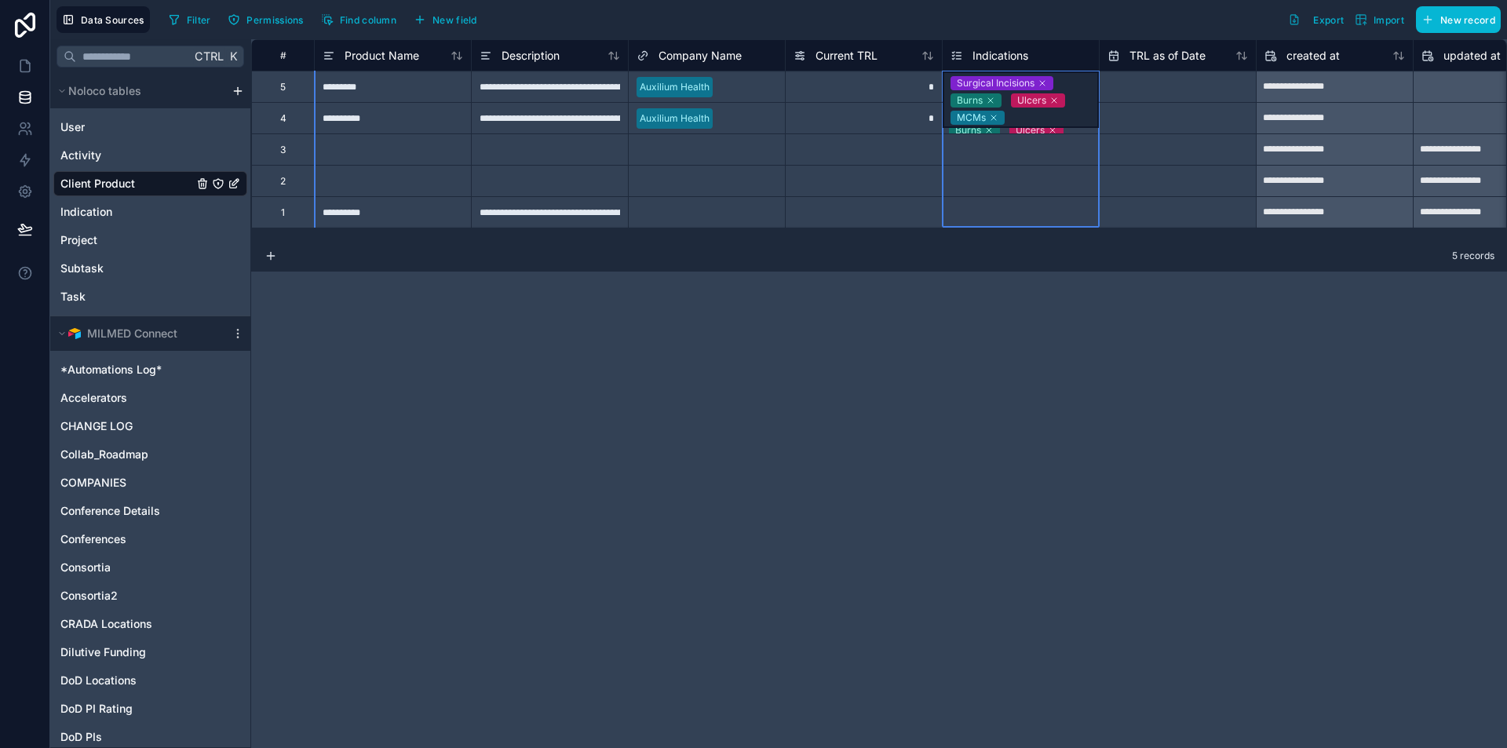
click at [994, 50] on span "Indications" at bounding box center [1001, 56] width 56 height 16
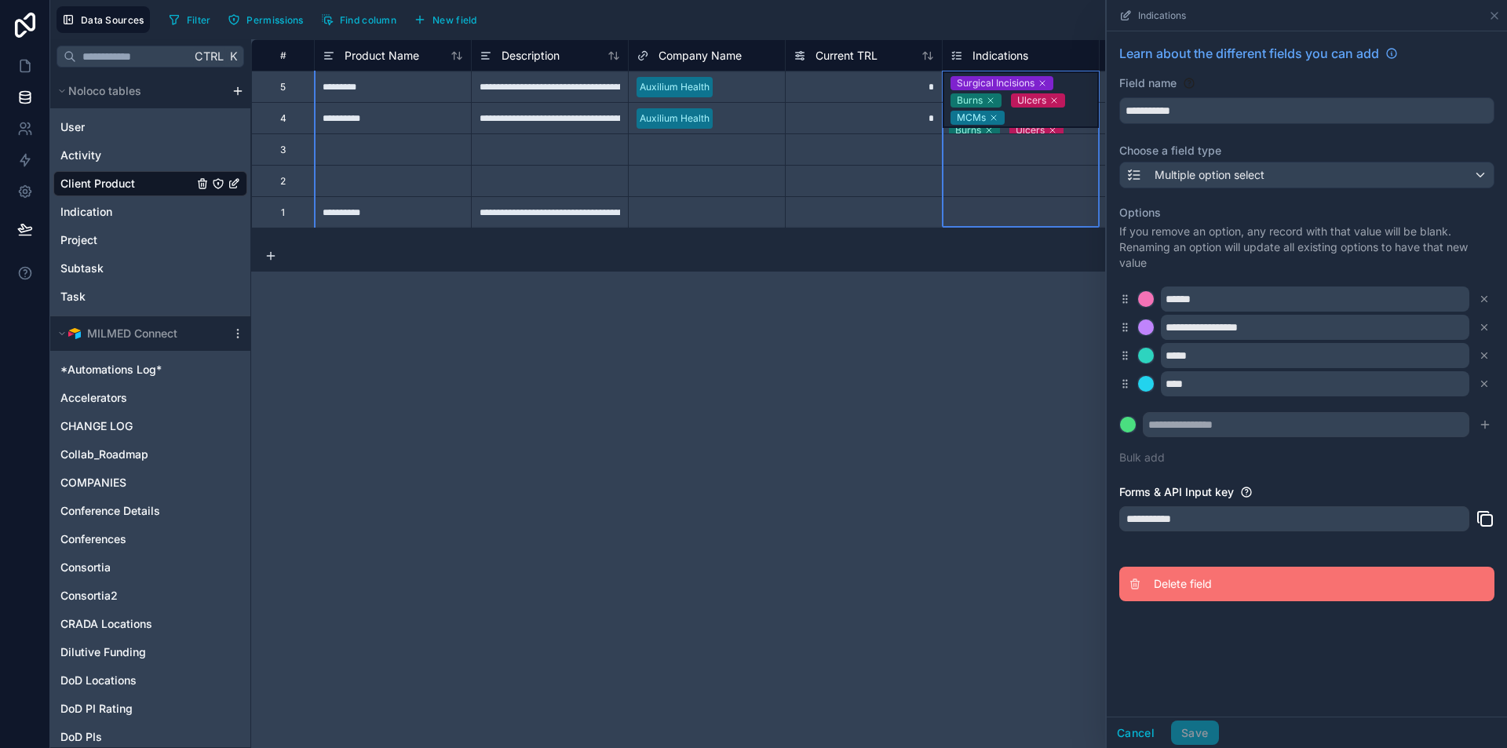
click at [1188, 582] on span "Delete field" at bounding box center [1267, 584] width 226 height 16
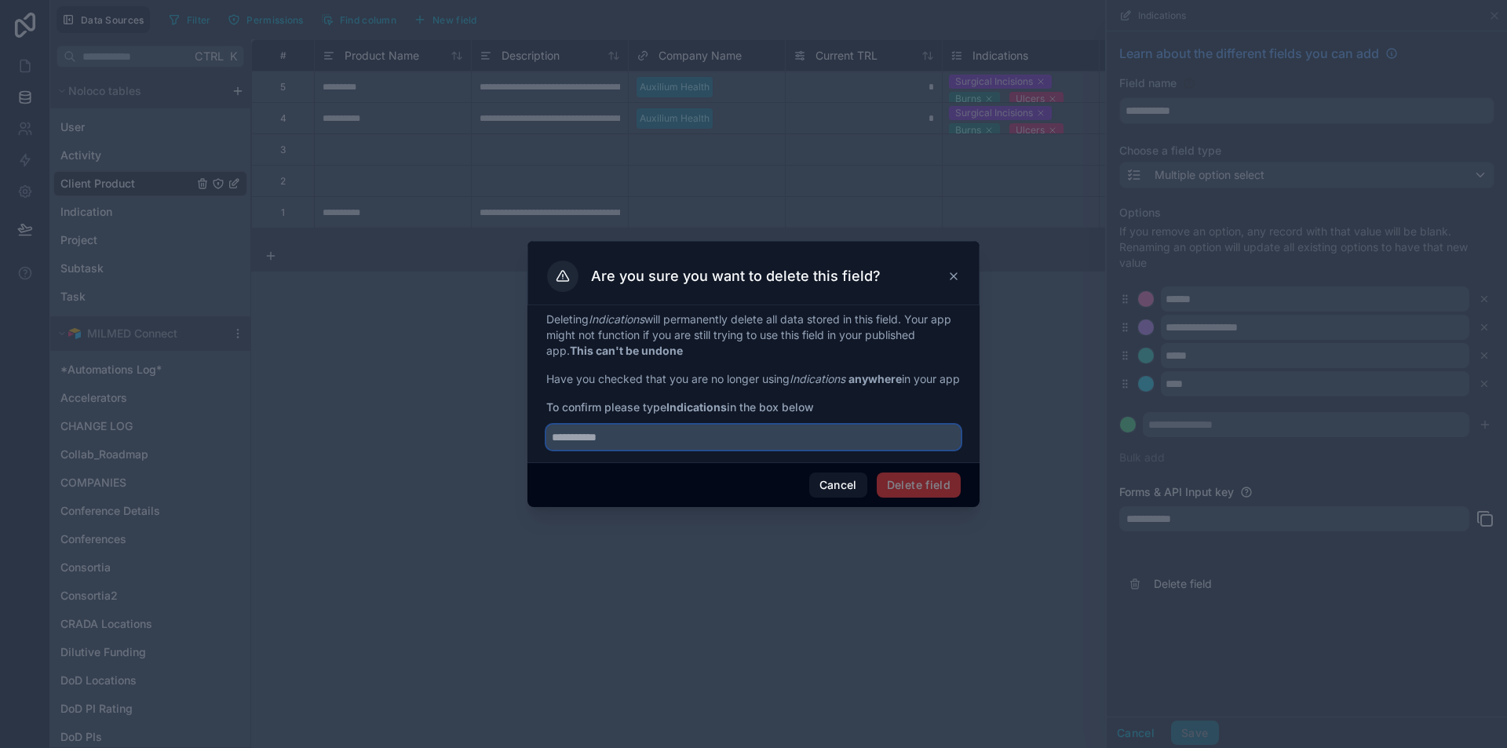
click at [802, 449] on input "text" at bounding box center [753, 437] width 415 height 25
type input "**********"
click at [902, 492] on button "Delete field" at bounding box center [919, 485] width 84 height 25
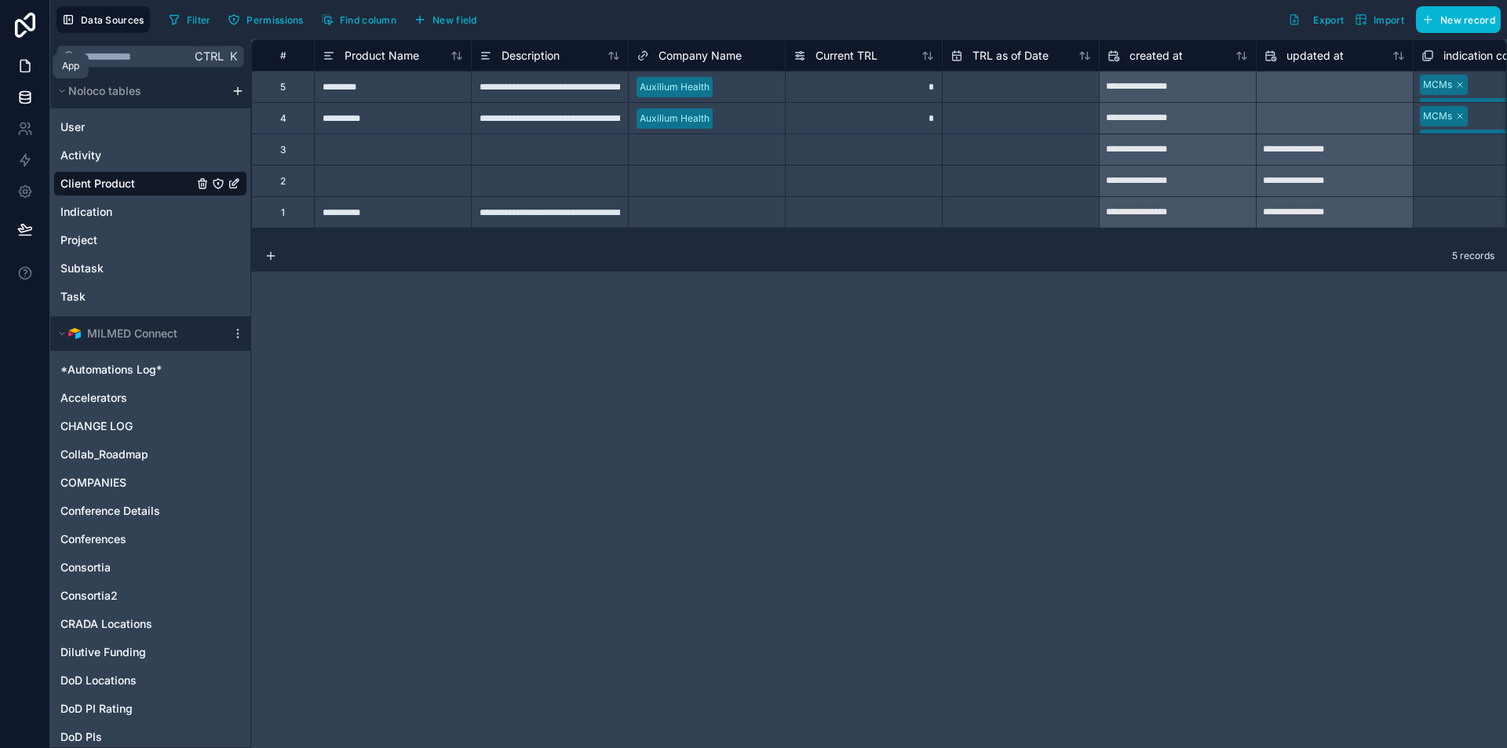
click at [27, 68] on icon at bounding box center [25, 66] width 16 height 16
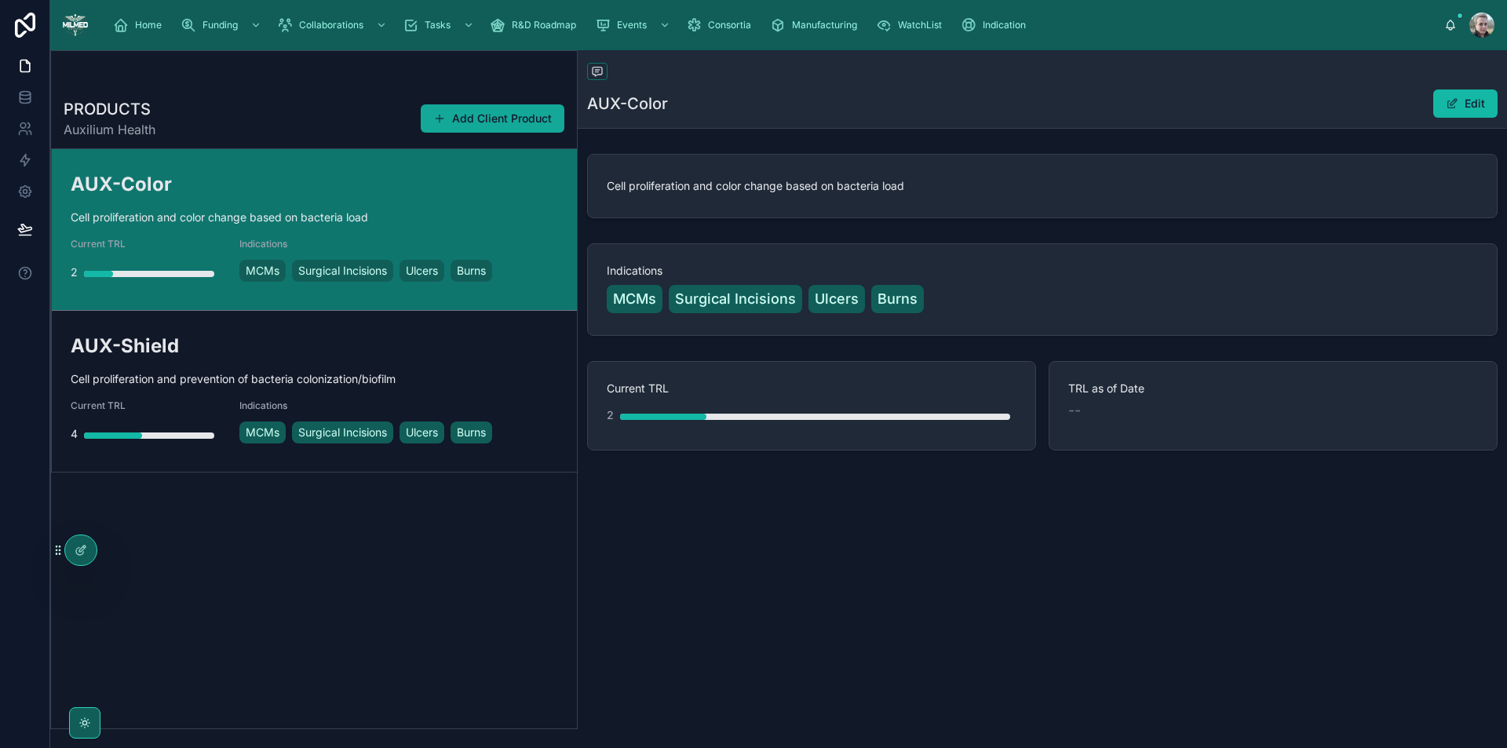
click at [451, 111] on button "Add Client Product" at bounding box center [493, 118] width 144 height 28
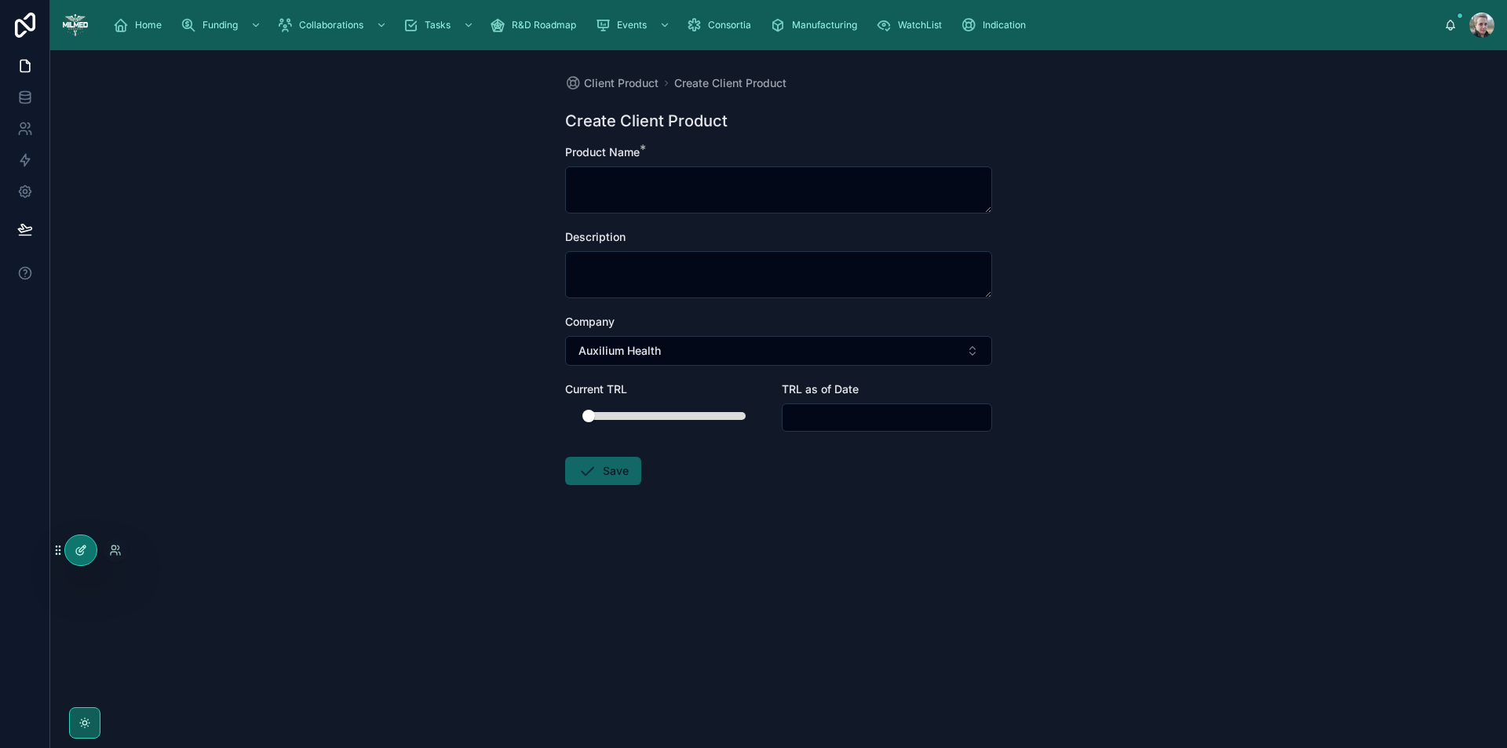
click at [86, 554] on icon at bounding box center [81, 550] width 13 height 13
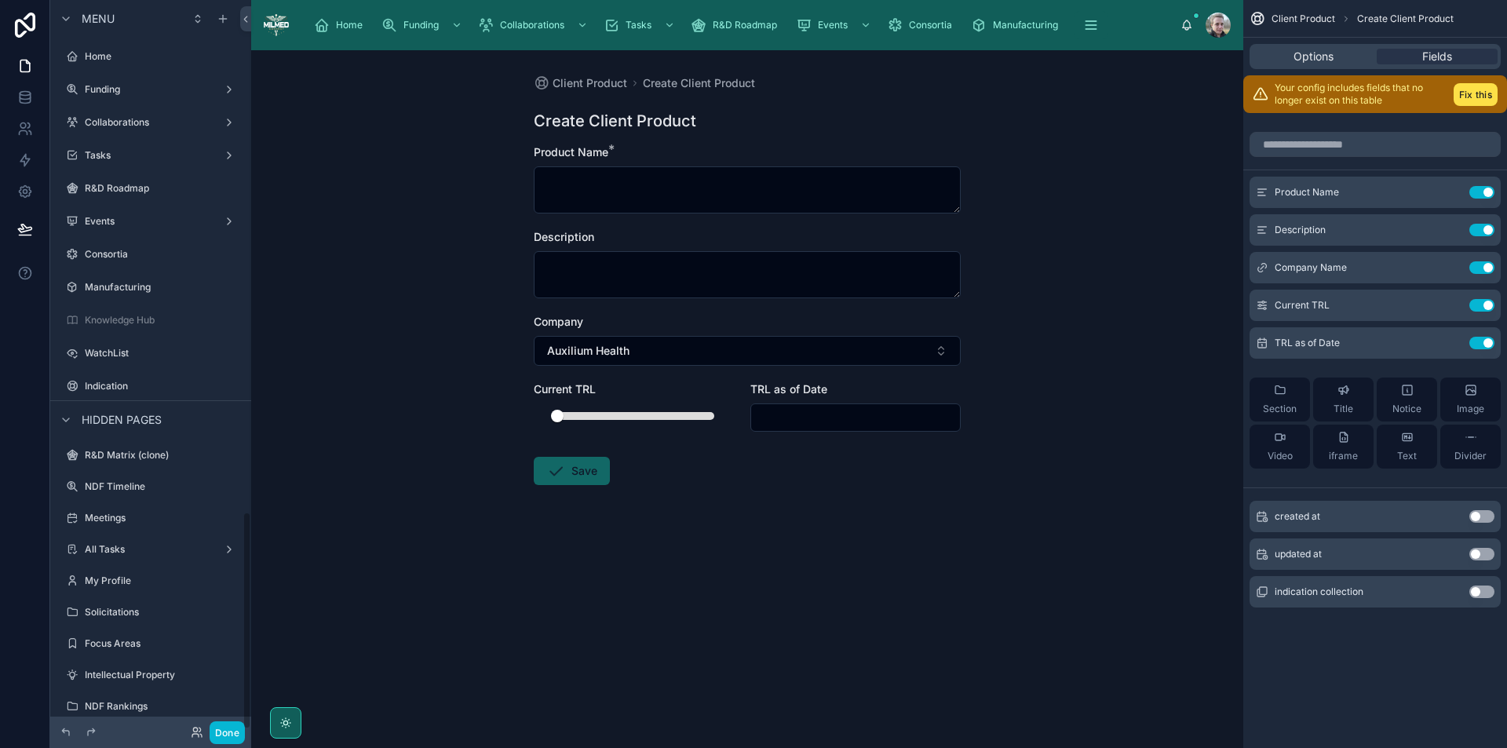
scroll to position [1709, 0]
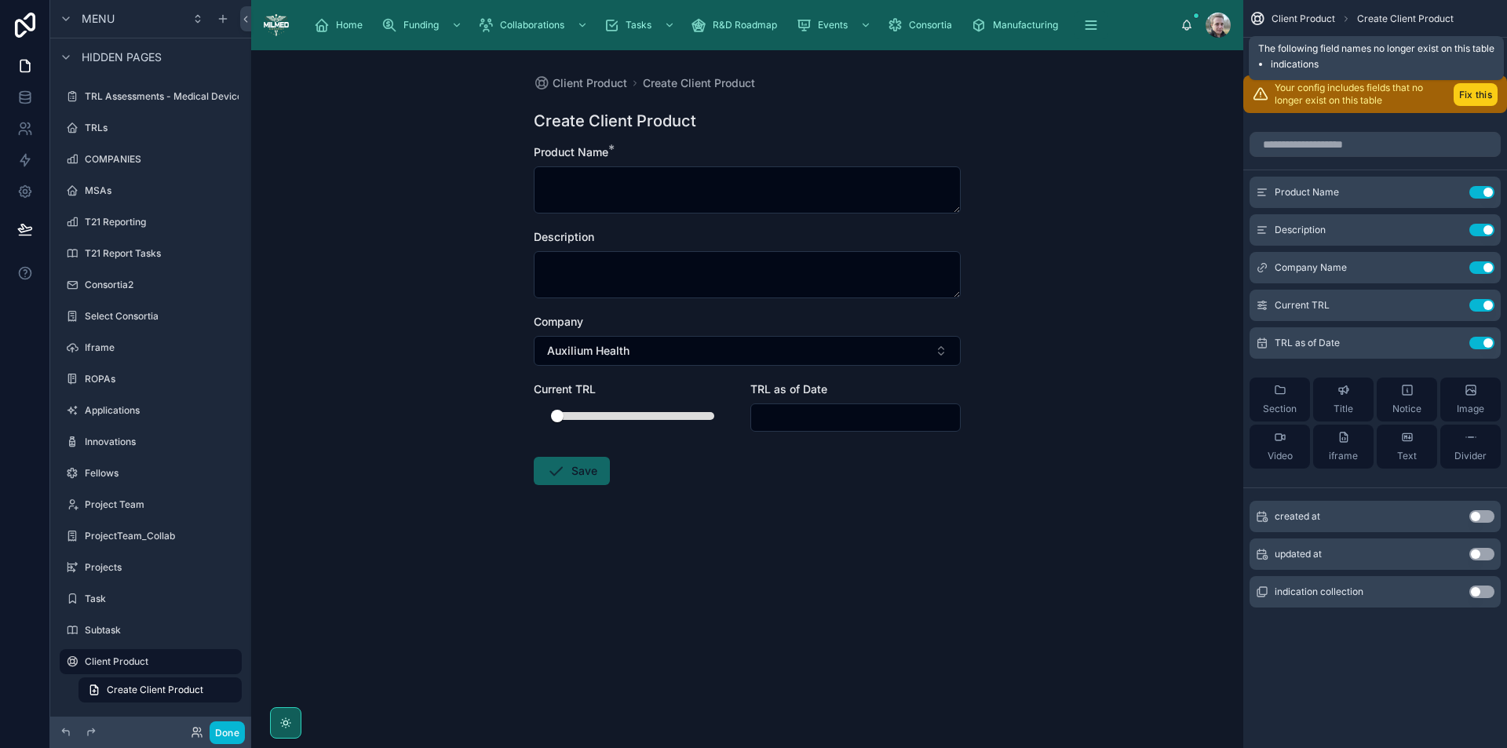
click at [1467, 104] on button "Fix this" at bounding box center [1476, 94] width 44 height 23
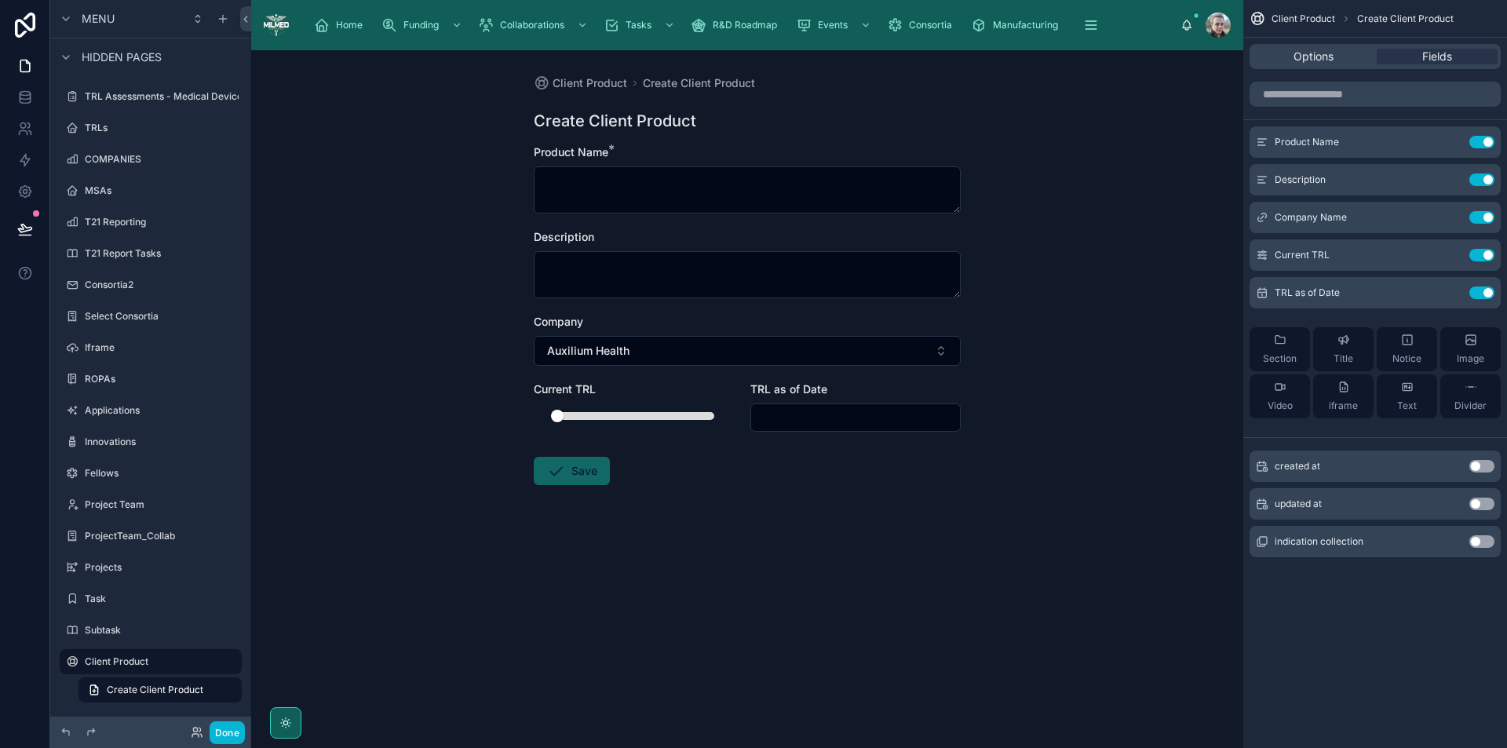
click at [1478, 543] on button "Use setting" at bounding box center [1482, 541] width 25 height 13
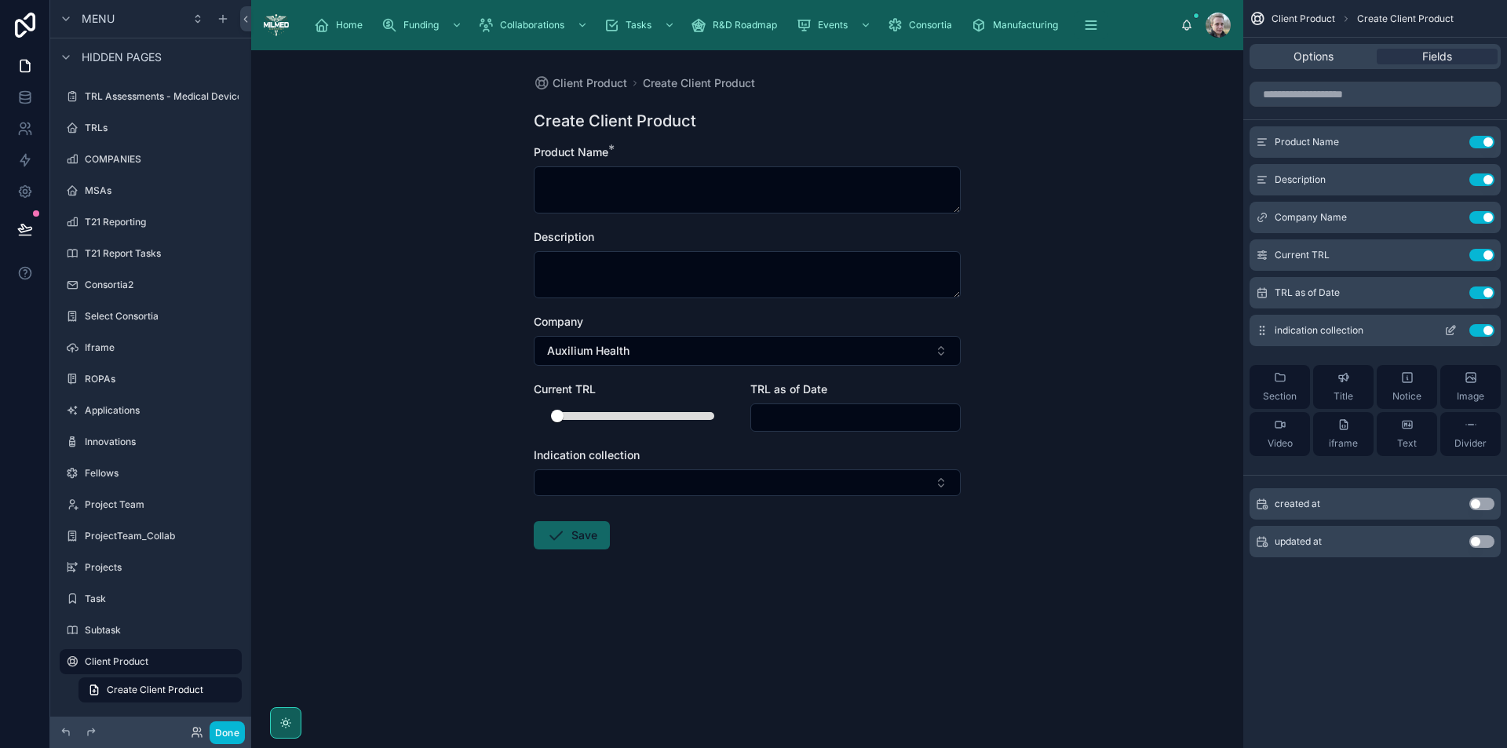
click at [1455, 329] on icon "scrollable content" at bounding box center [1451, 330] width 13 height 13
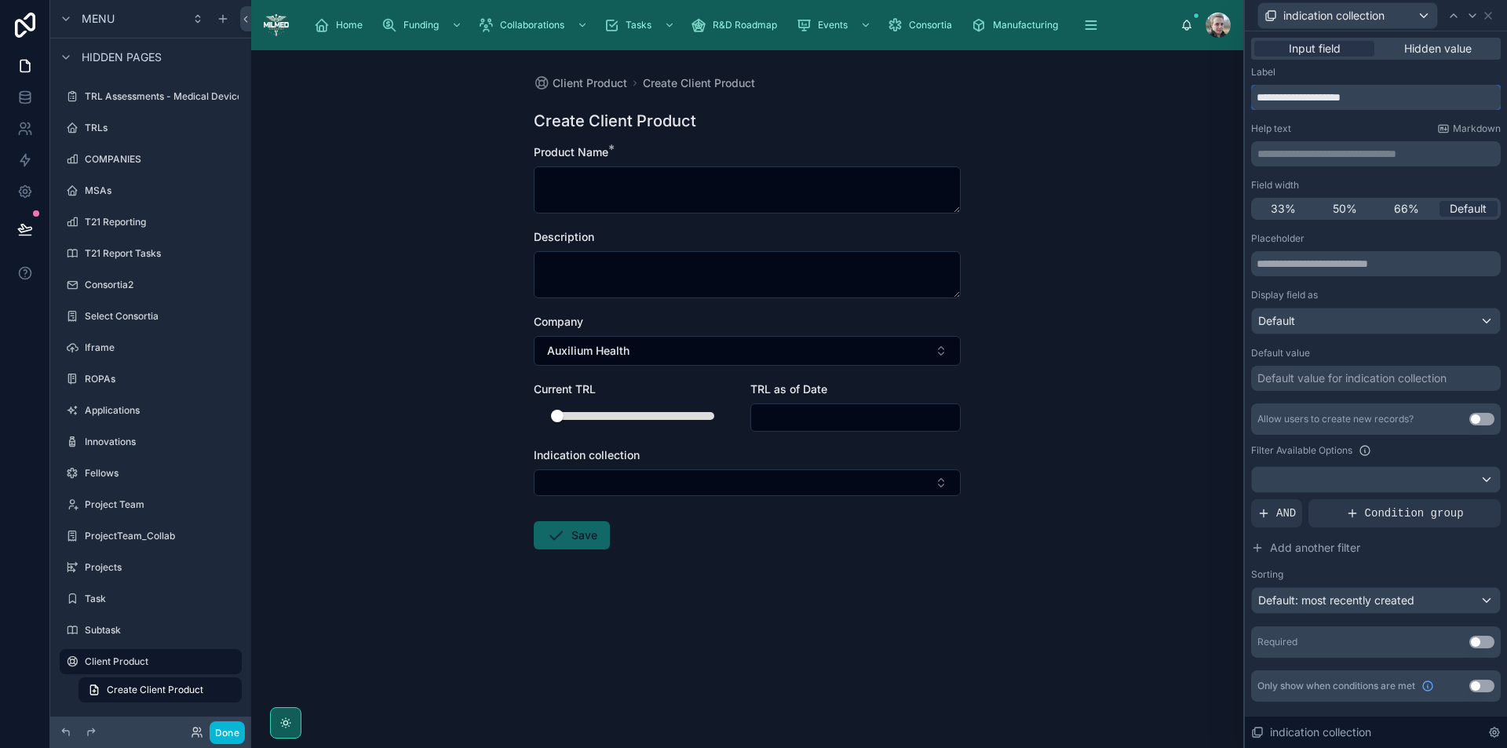
drag, startPoint x: 1382, startPoint y: 96, endPoint x: 1305, endPoint y: 96, distance: 76.9
click at [1305, 96] on input "**********" at bounding box center [1376, 97] width 250 height 25
type input "**********"
click at [1347, 269] on input "text" at bounding box center [1376, 263] width 250 height 25
type input "******"
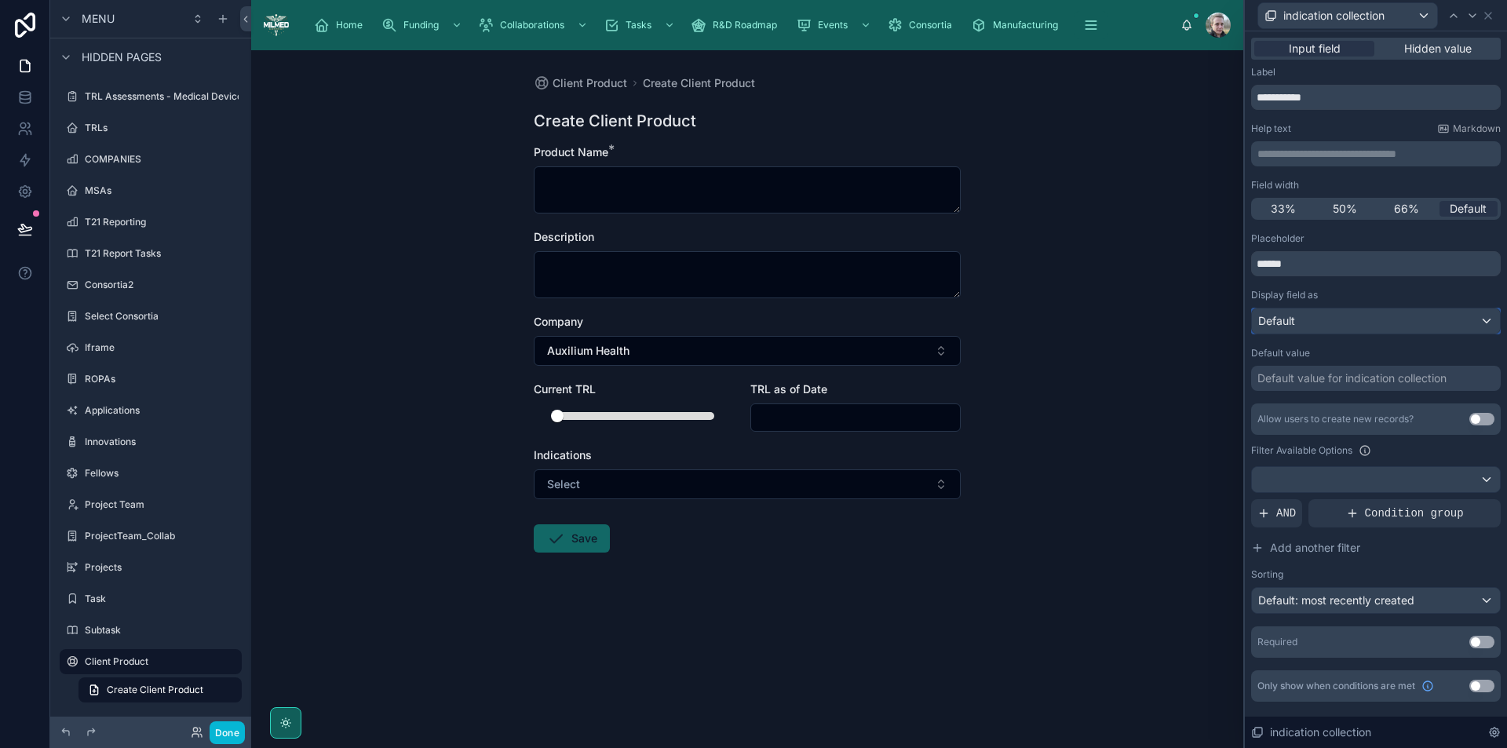
click at [1419, 326] on div "Default" at bounding box center [1376, 321] width 248 height 25
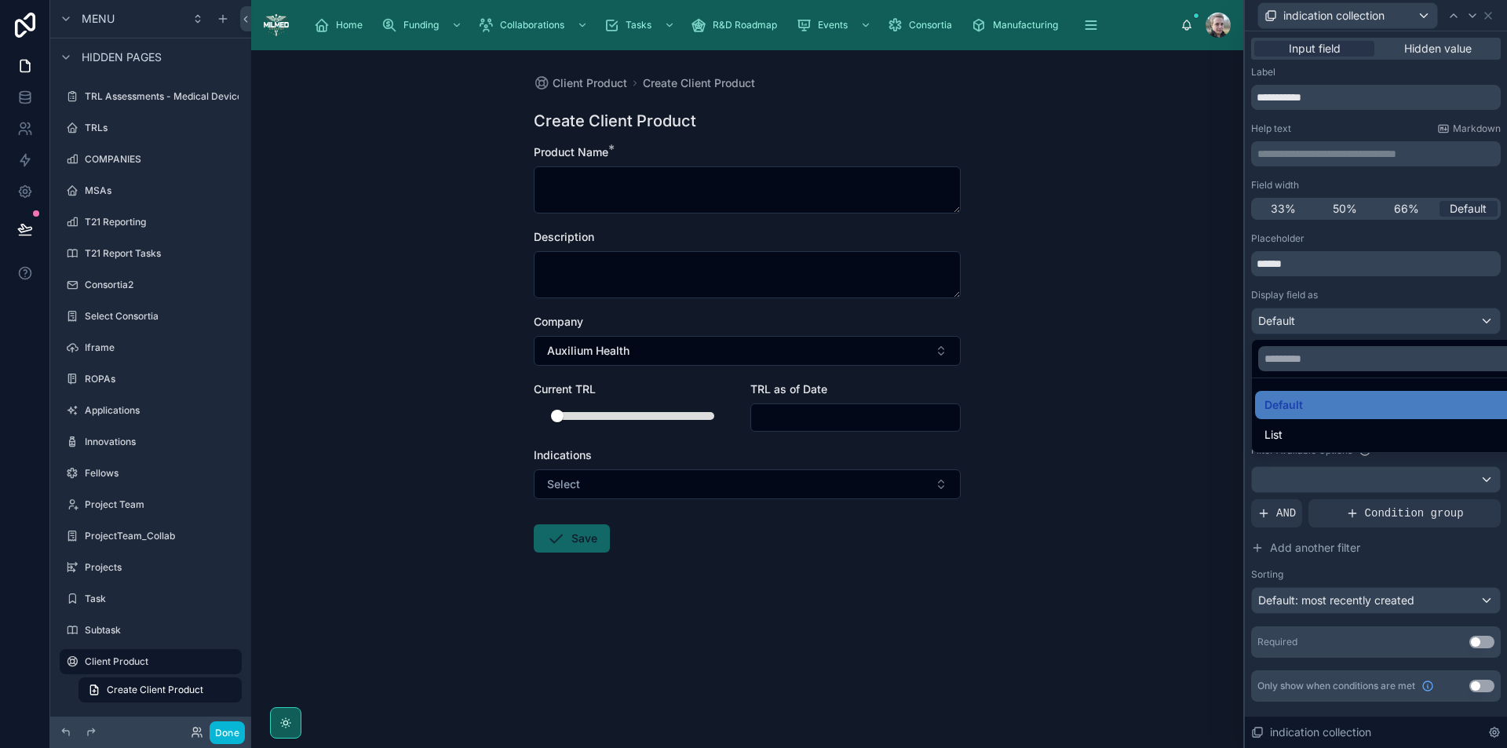
click at [1351, 432] on div "List" at bounding box center [1394, 435] width 259 height 19
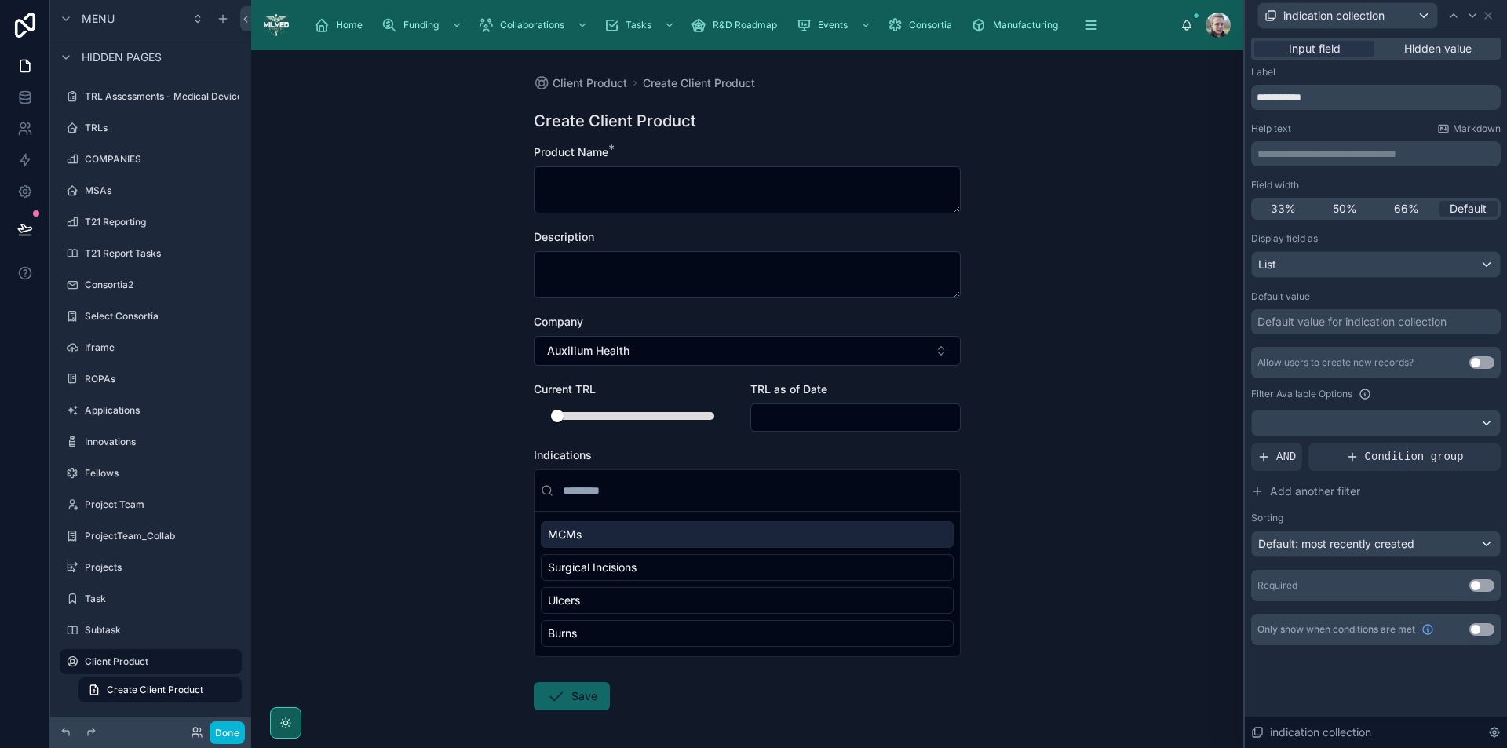
click at [644, 487] on input "text" at bounding box center [757, 491] width 394 height 28
click at [1475, 365] on button "Use setting" at bounding box center [1482, 362] width 25 height 13
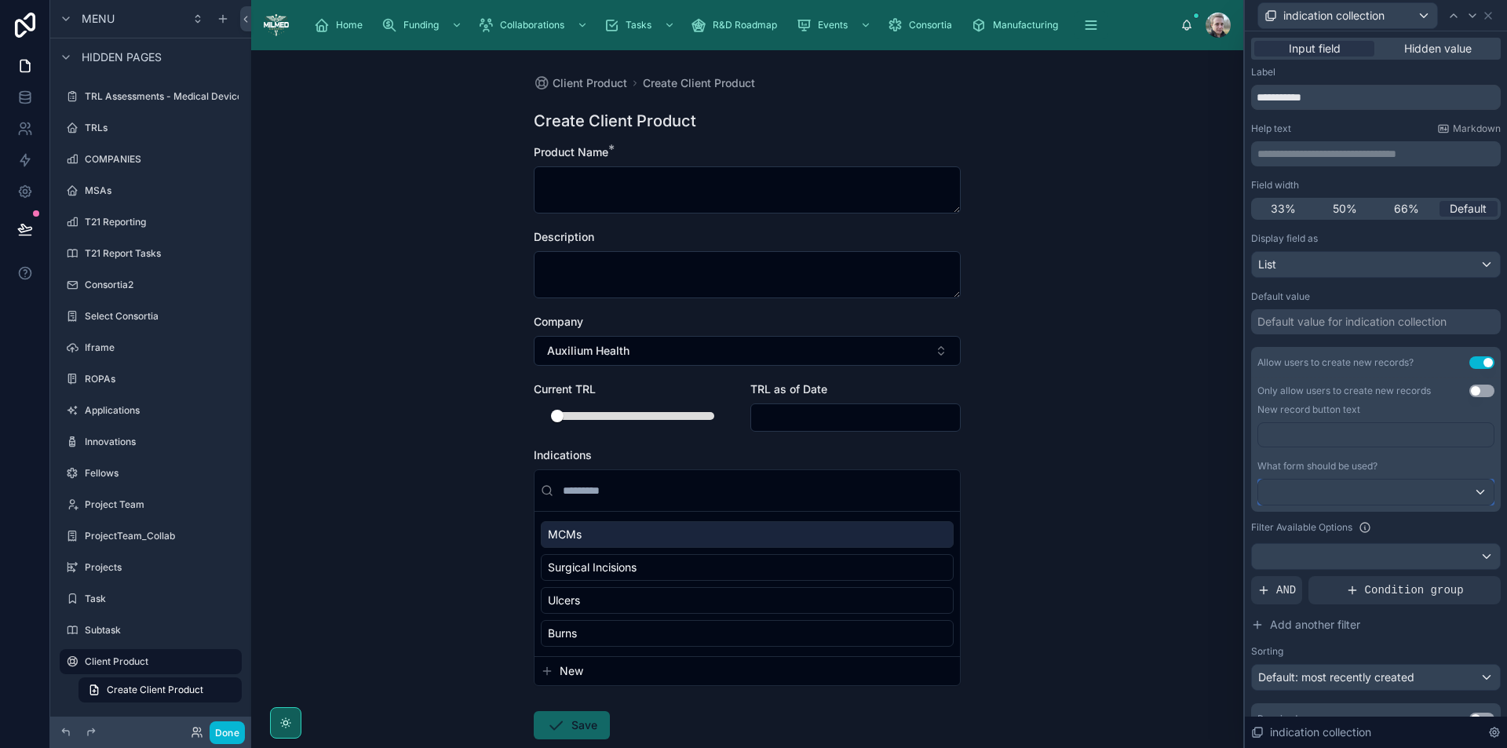
click at [1333, 495] on div at bounding box center [1377, 492] width 236 height 25
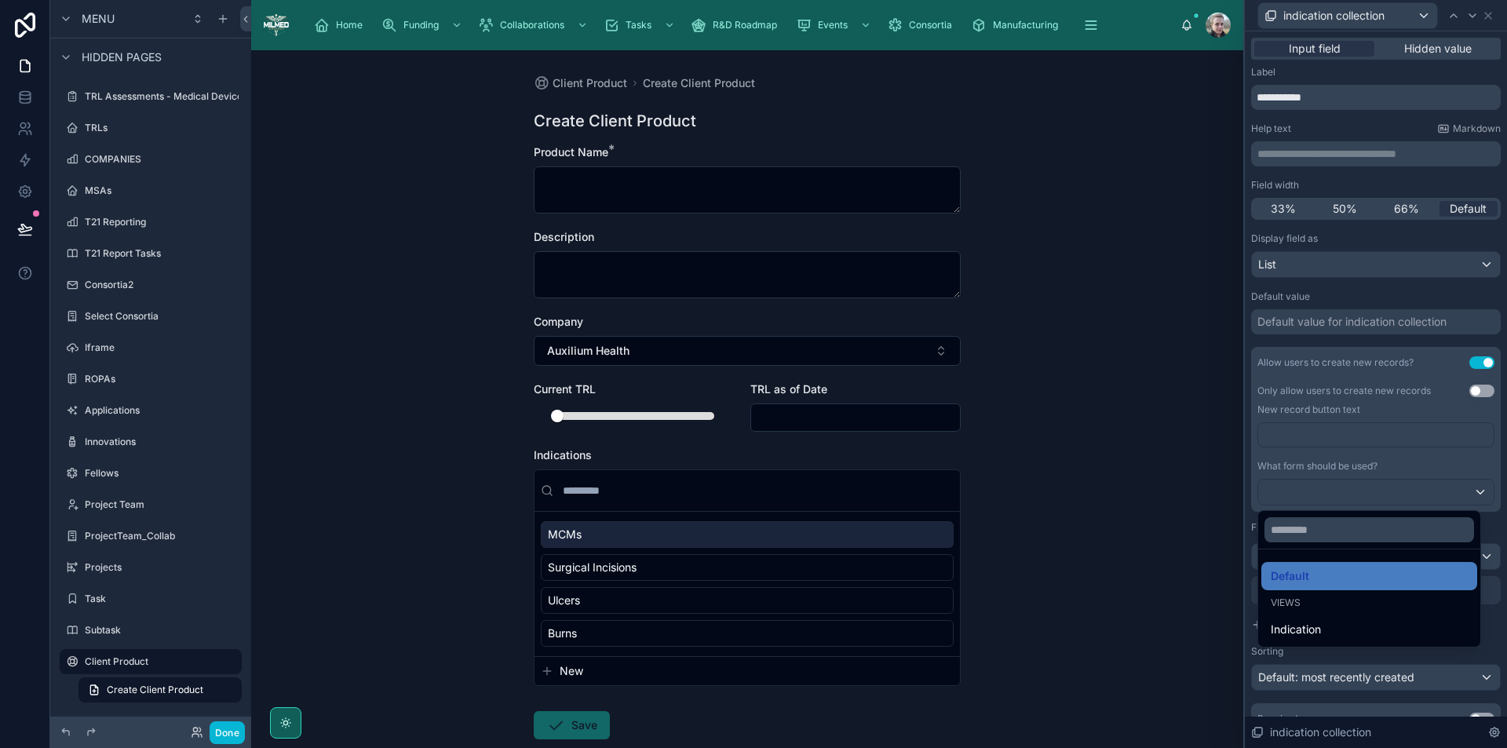
click at [1333, 495] on div at bounding box center [1376, 374] width 262 height 748
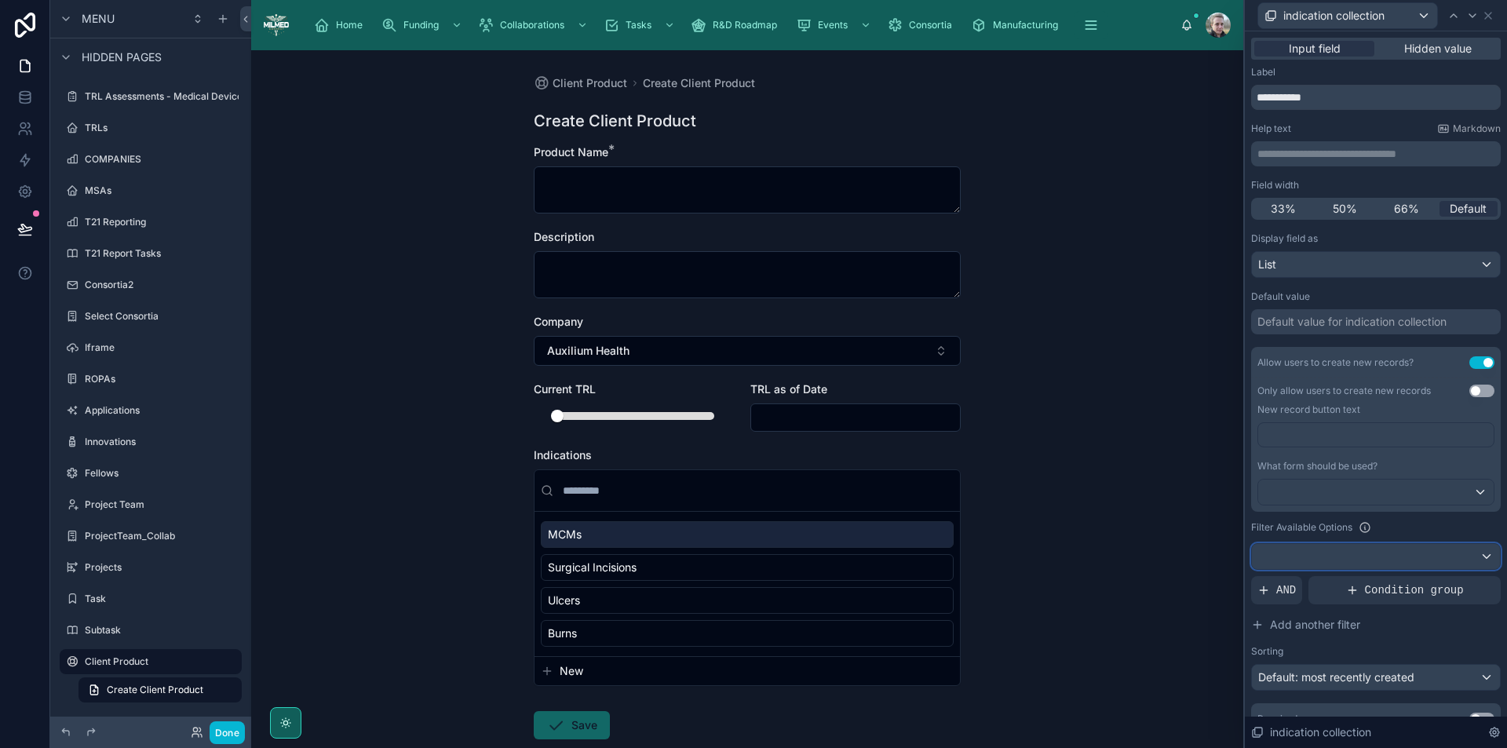
click at [1379, 557] on div at bounding box center [1376, 556] width 248 height 25
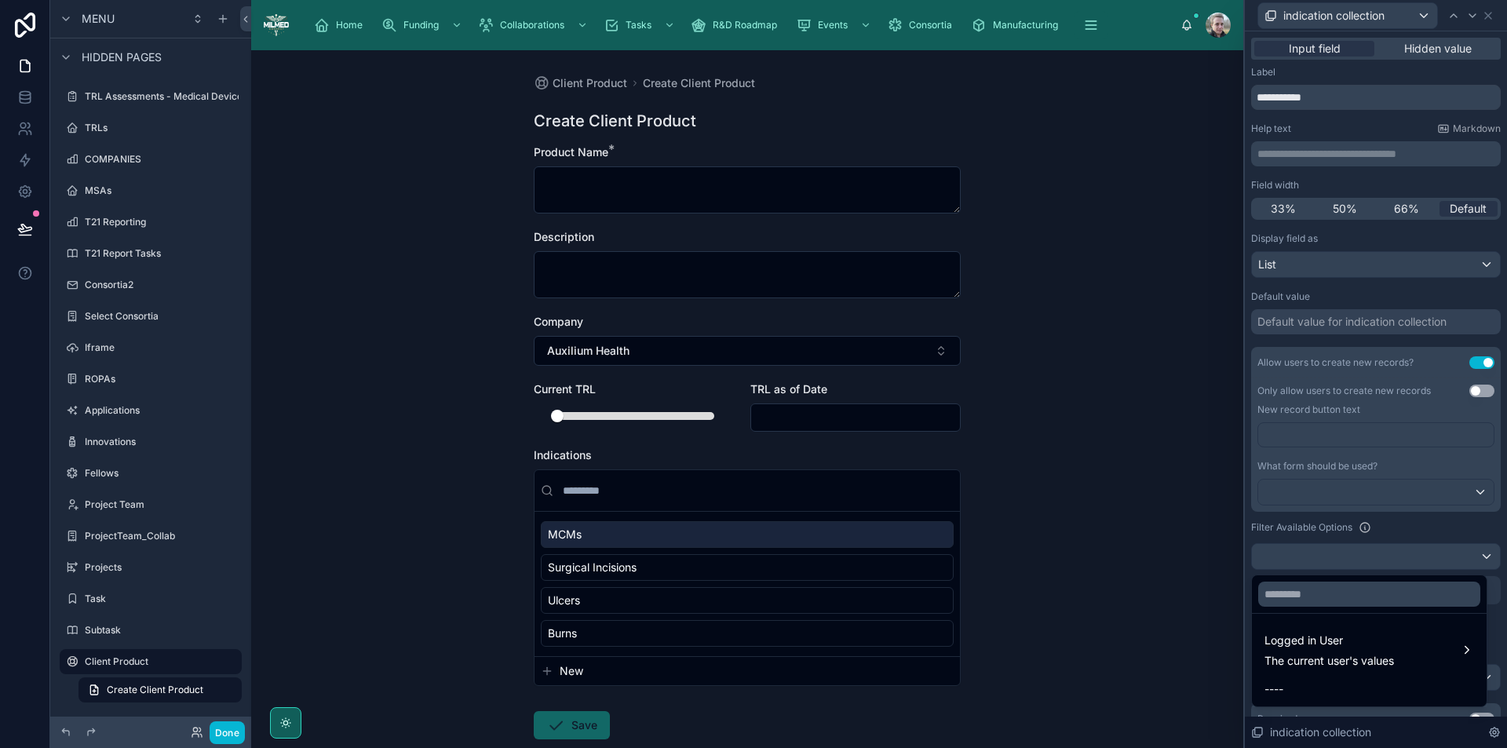
click at [1424, 521] on div at bounding box center [1376, 374] width 262 height 748
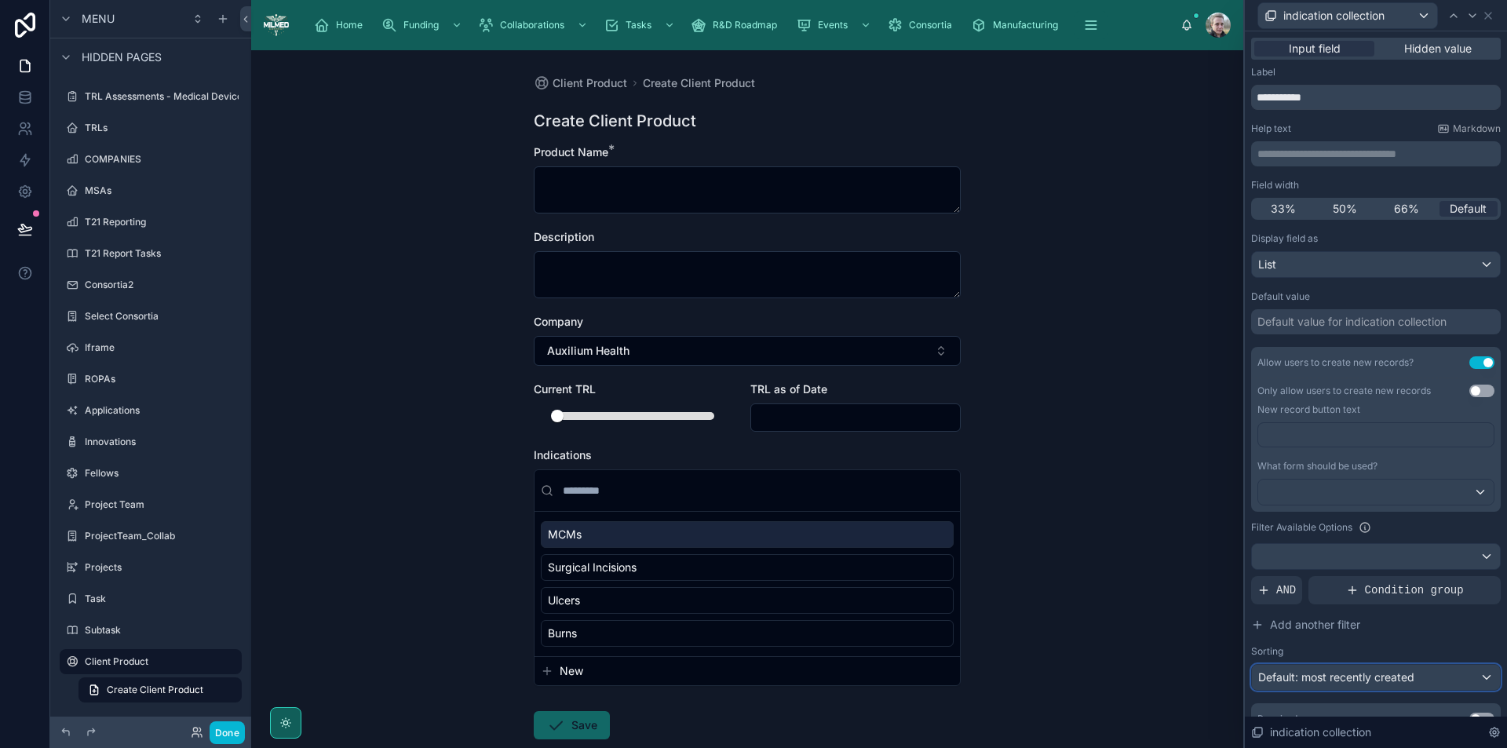
click at [1445, 676] on div "Default: most recently created" at bounding box center [1376, 677] width 248 height 25
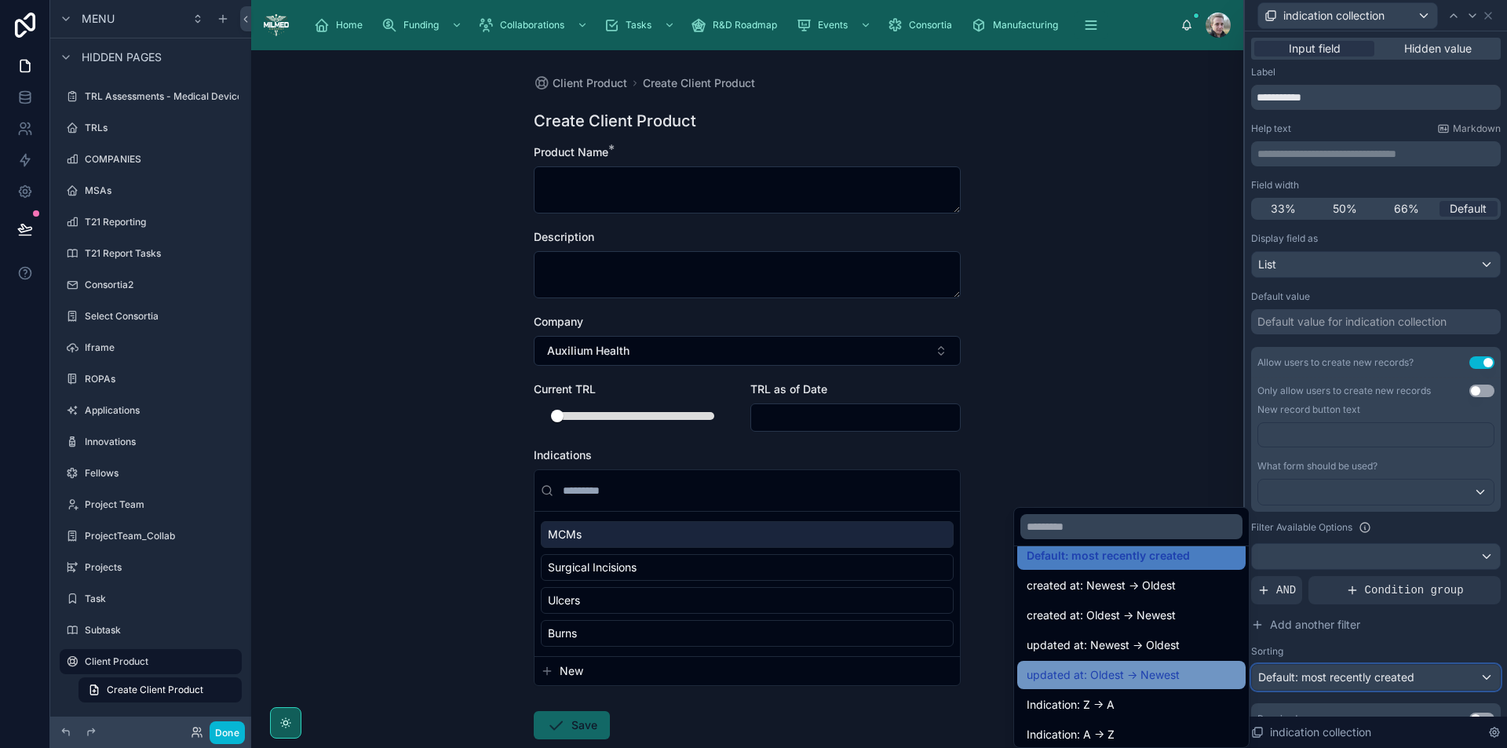
scroll to position [22, 0]
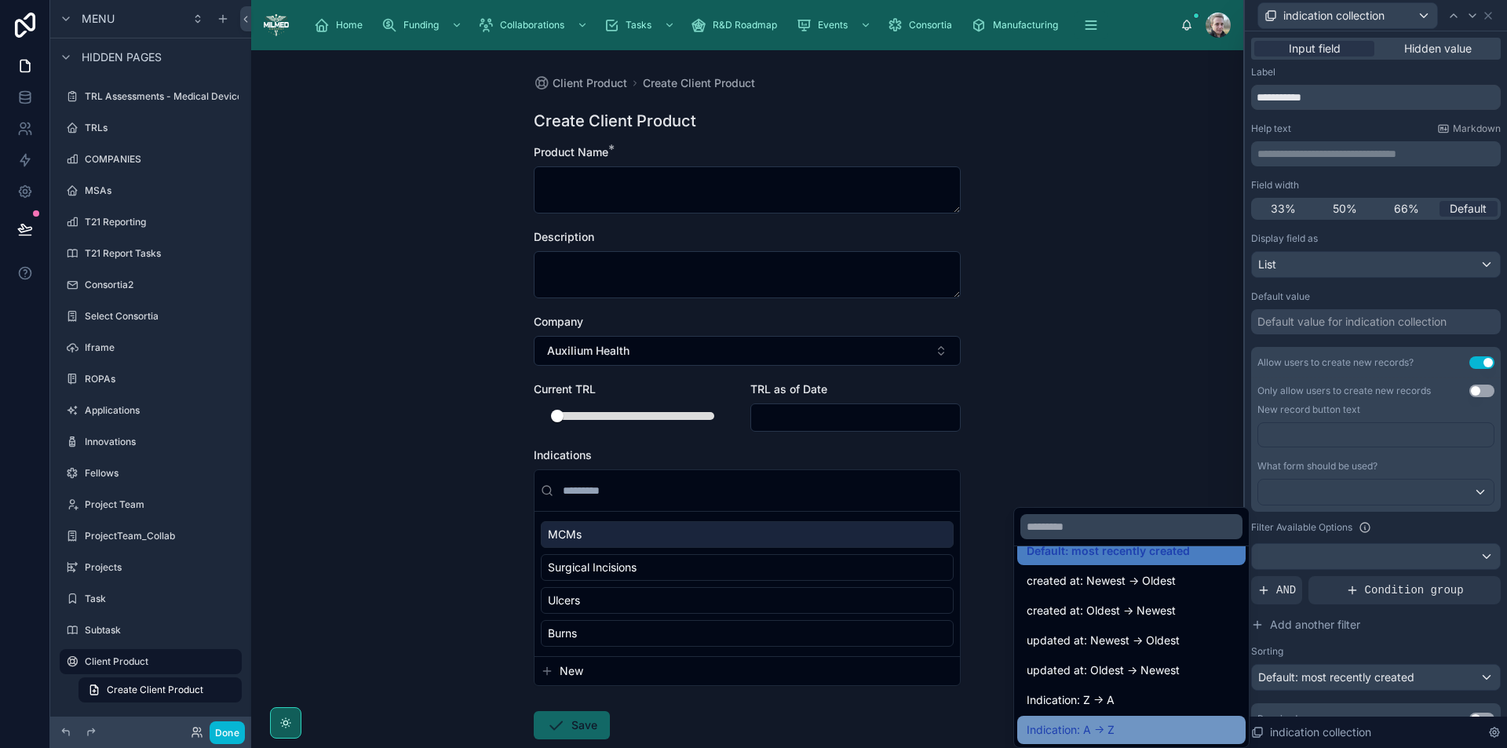
click at [1099, 725] on span "Indication: A -> Z" at bounding box center [1071, 730] width 88 height 19
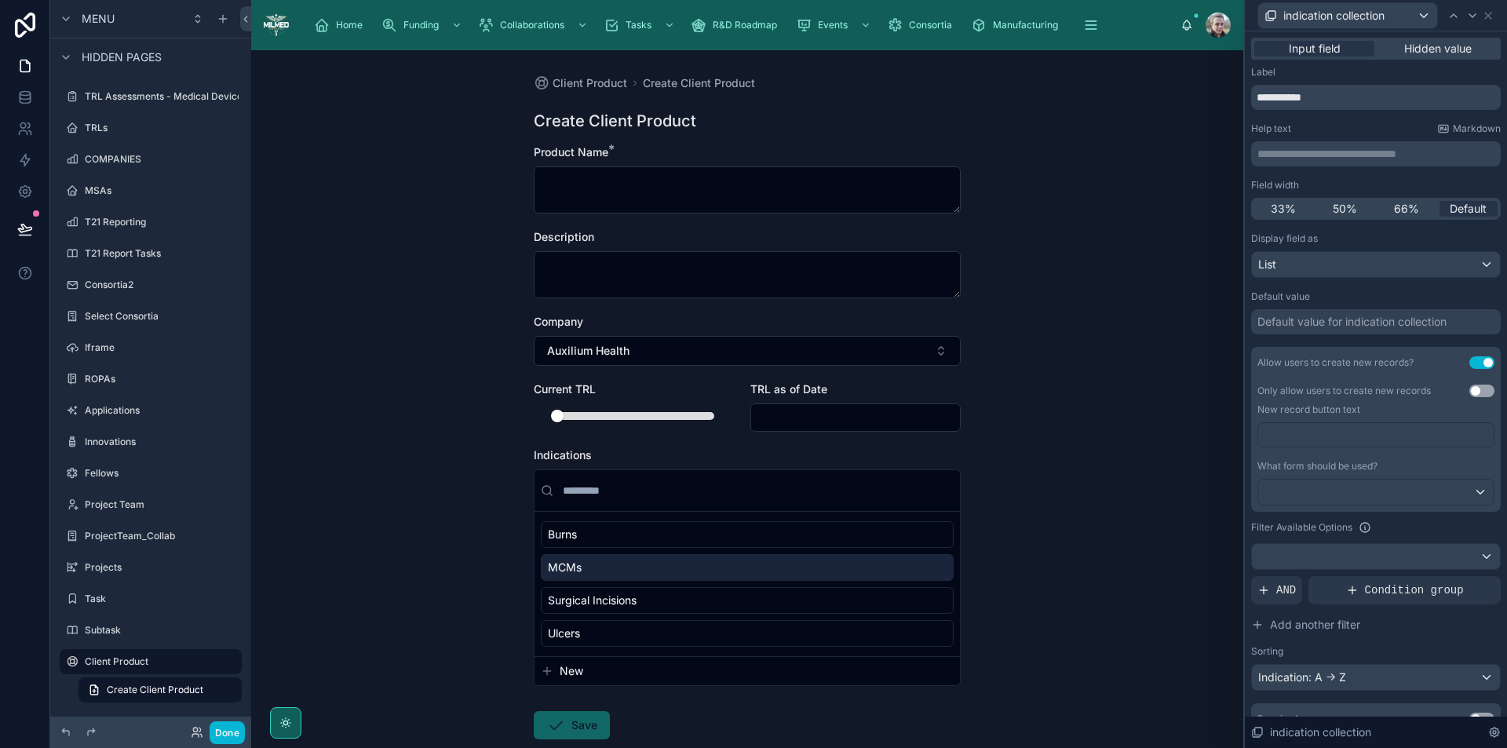
click at [1128, 415] on div "Client Product Create Client Product Create Client Product Product Name * Descr…" at bounding box center [747, 399] width 992 height 698
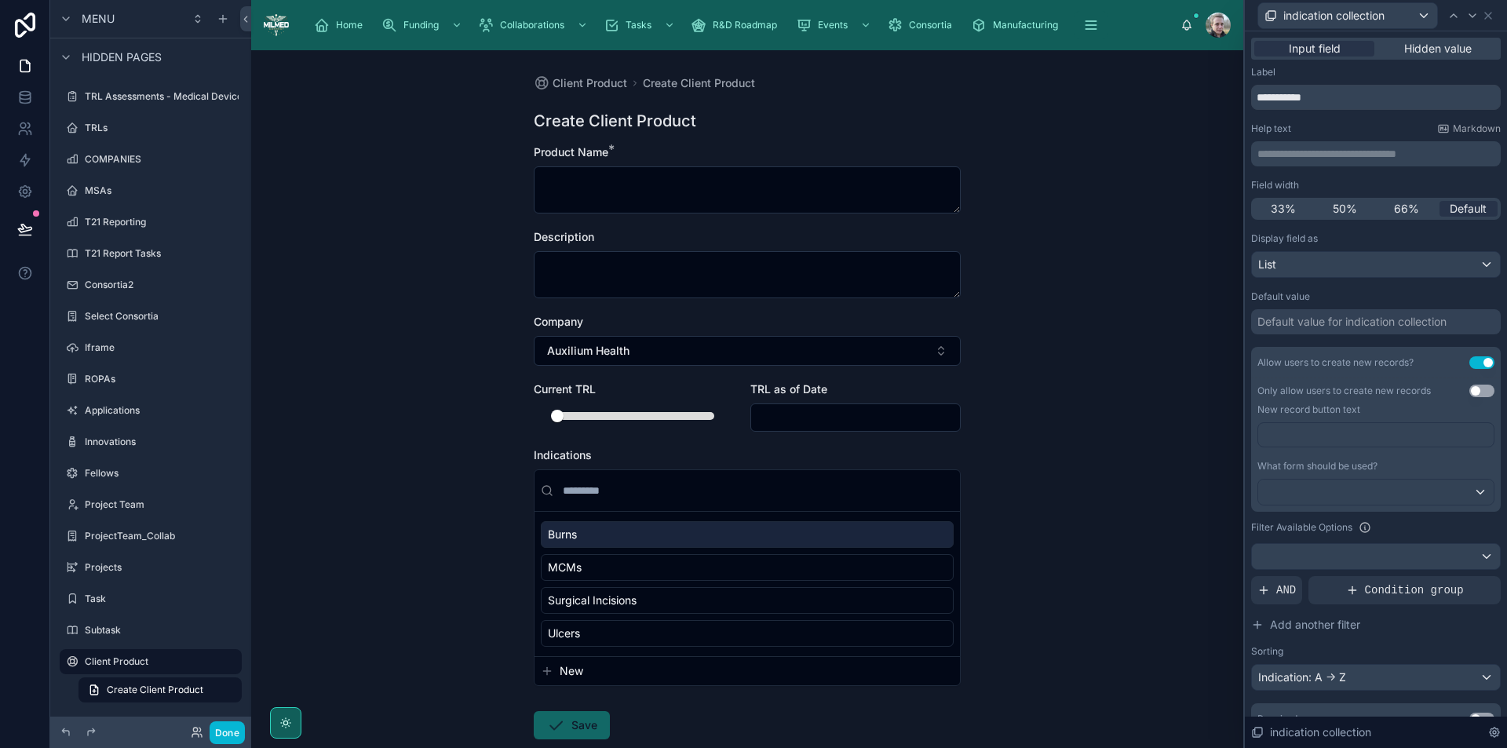
click at [607, 532] on div "Burns" at bounding box center [747, 534] width 413 height 27
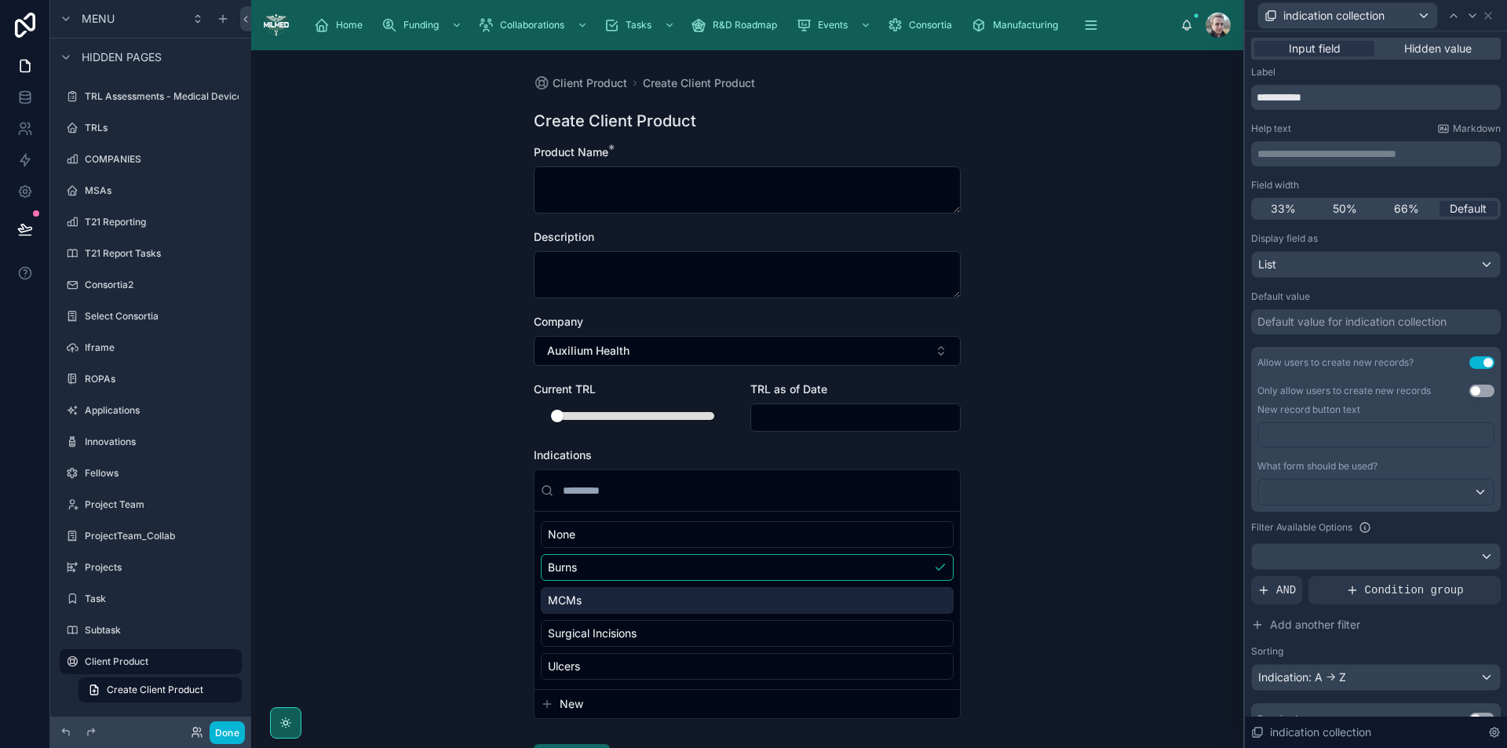
click at [606, 595] on div "MCMs" at bounding box center [747, 600] width 413 height 27
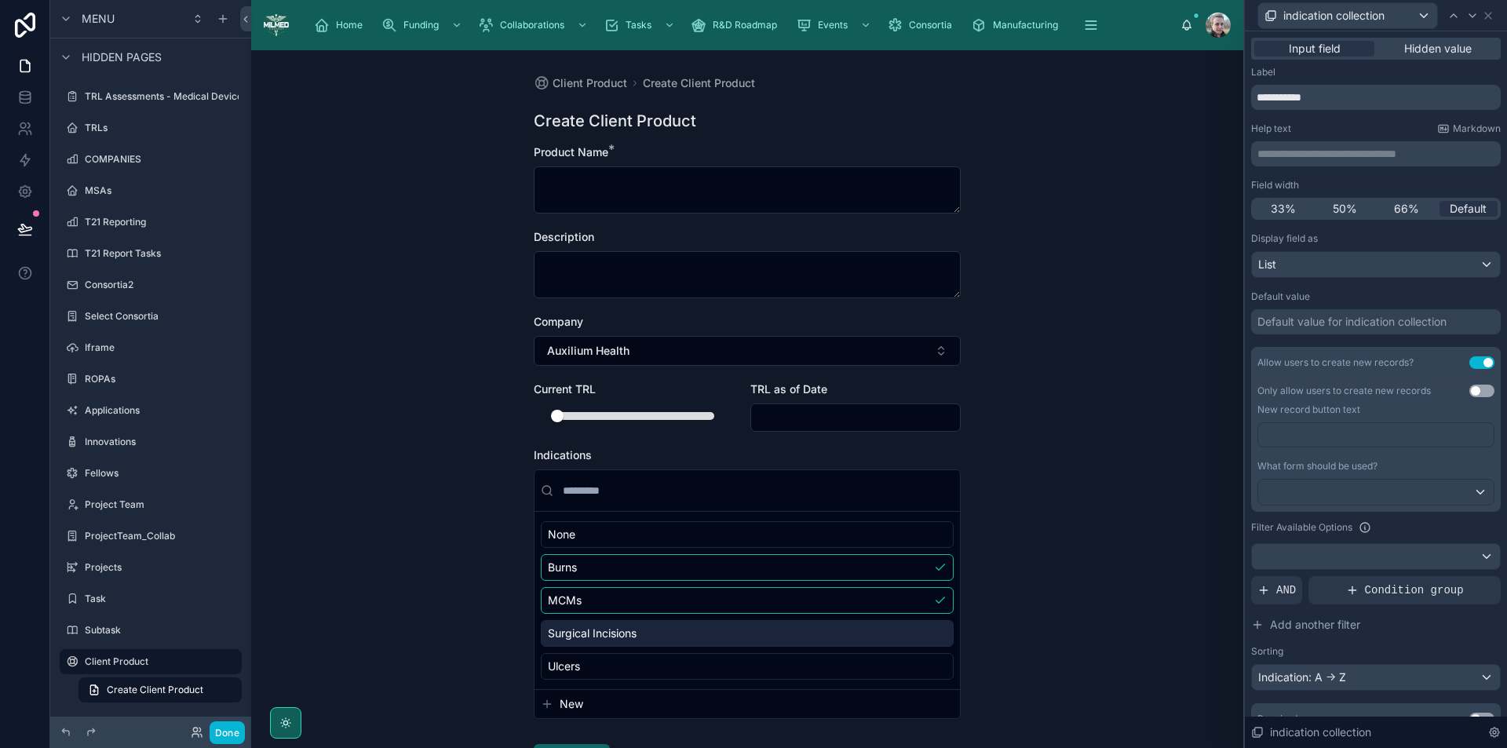
click at [608, 624] on div "Surgical Incisions" at bounding box center [747, 633] width 413 height 27
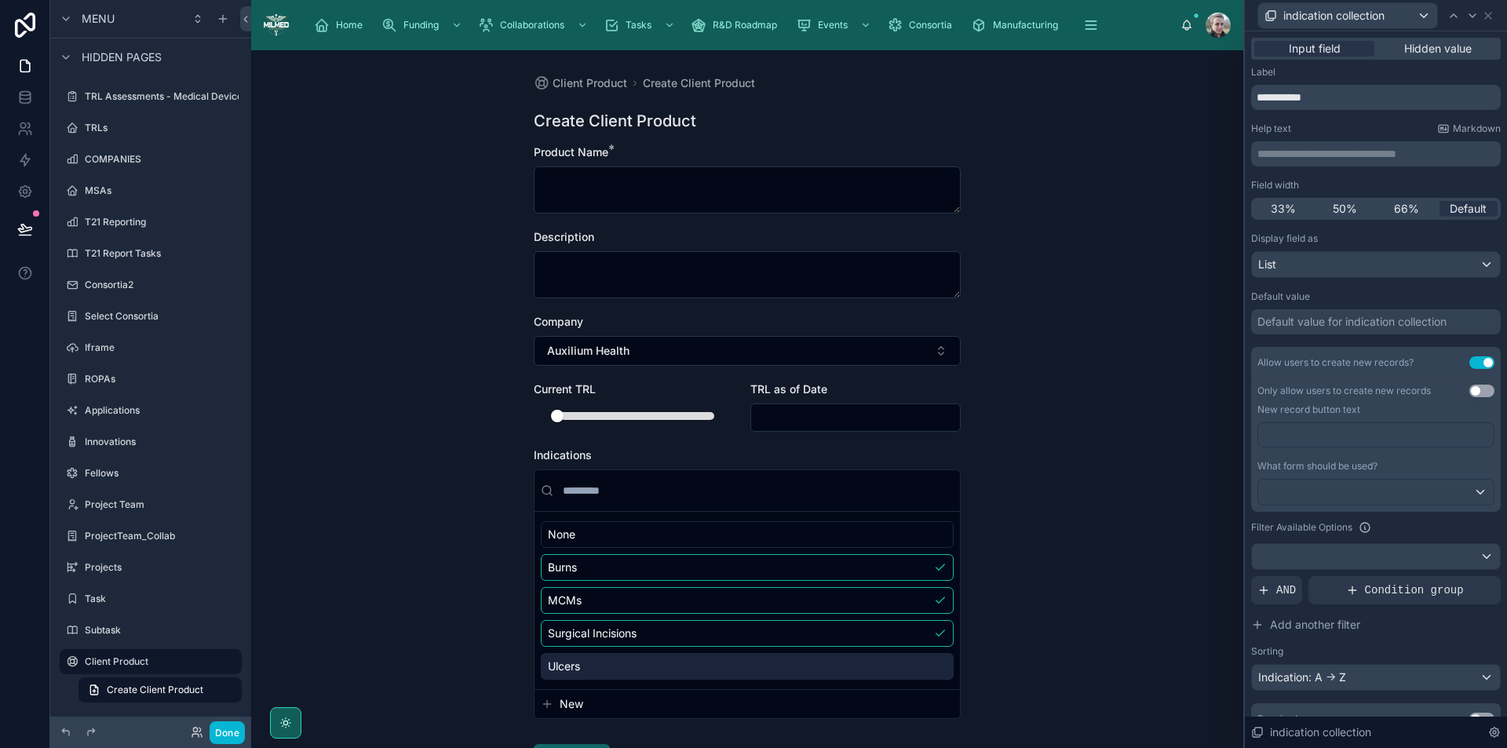
click at [607, 670] on div "Ulcers" at bounding box center [747, 666] width 413 height 27
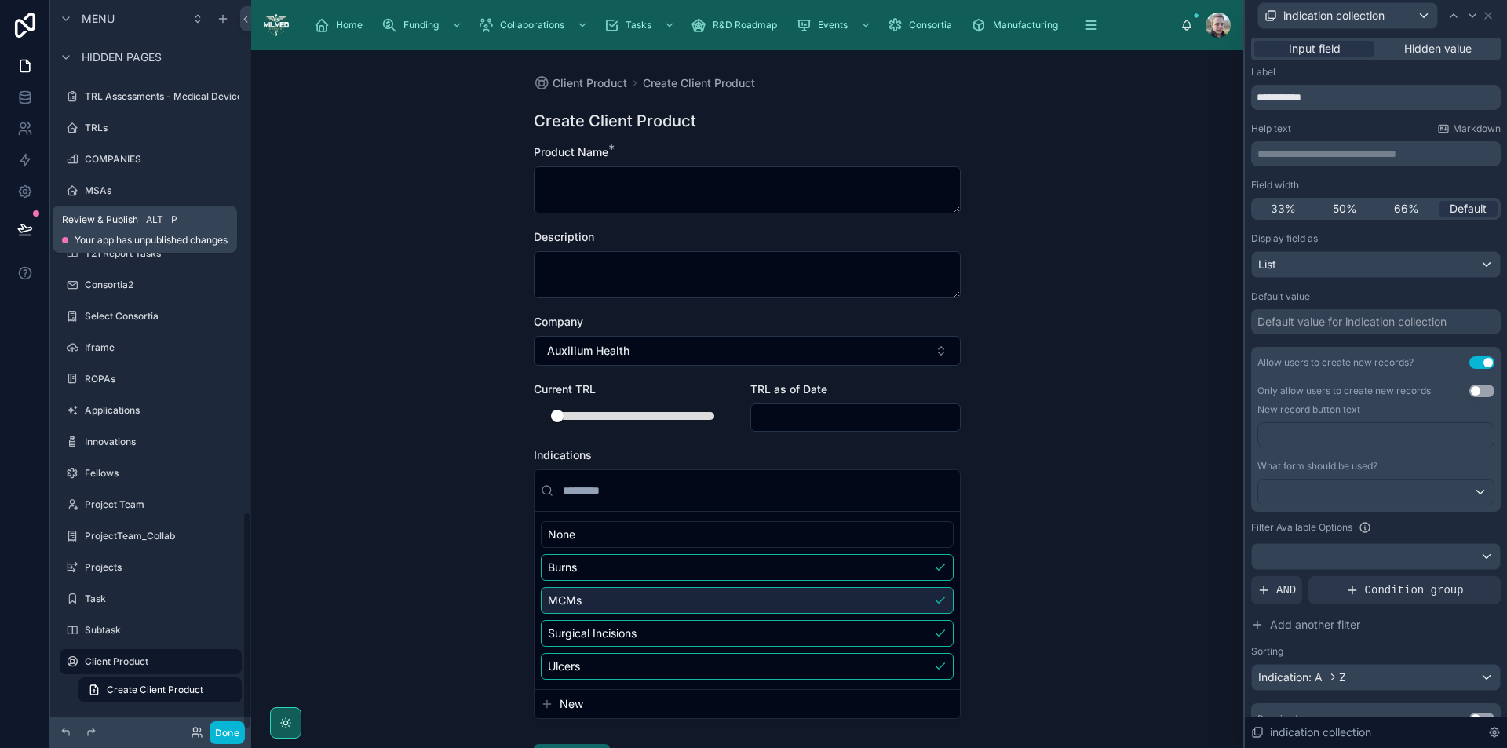
click at [23, 228] on icon at bounding box center [24, 229] width 13 height 8
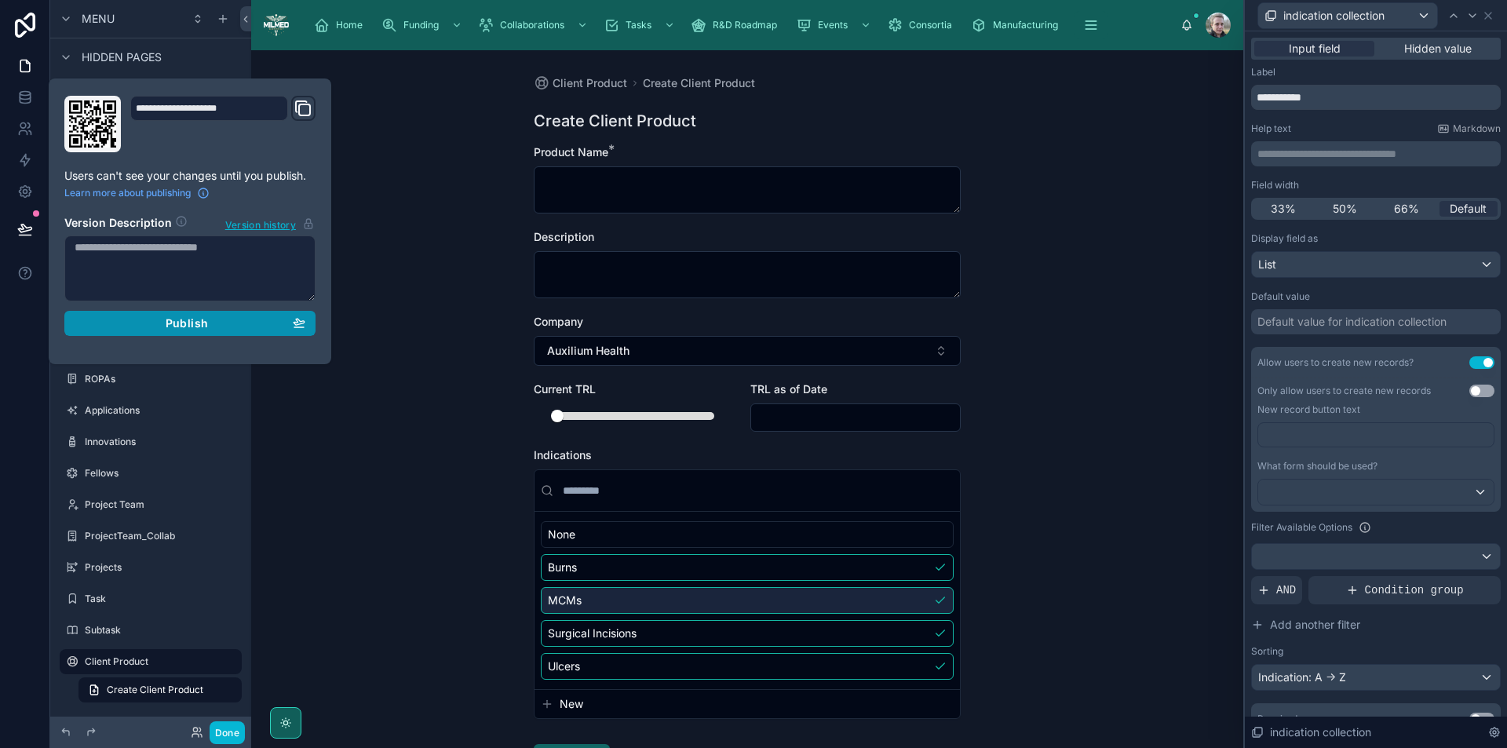
click at [141, 327] on div "Publish" at bounding box center [190, 323] width 231 height 14
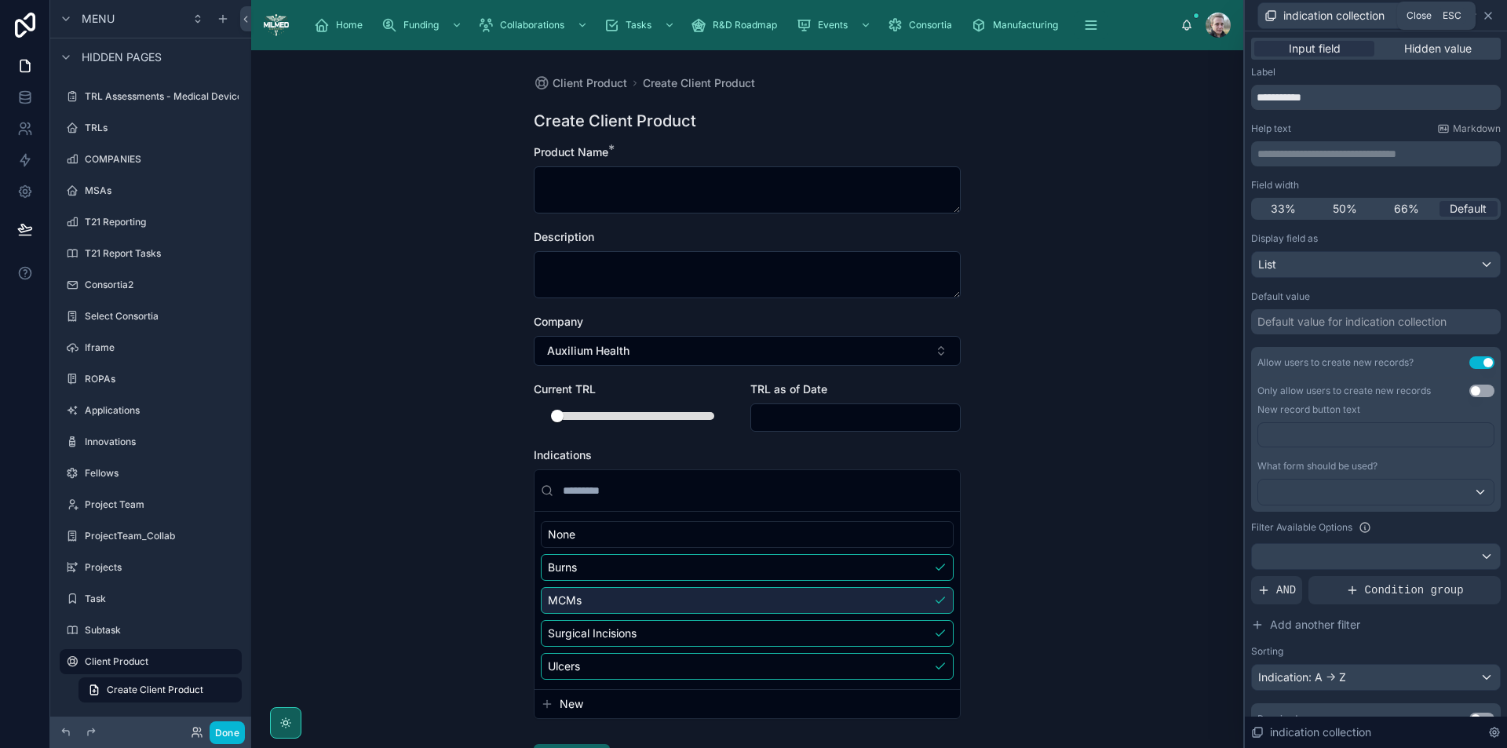
click at [1485, 13] on icon at bounding box center [1488, 15] width 13 height 13
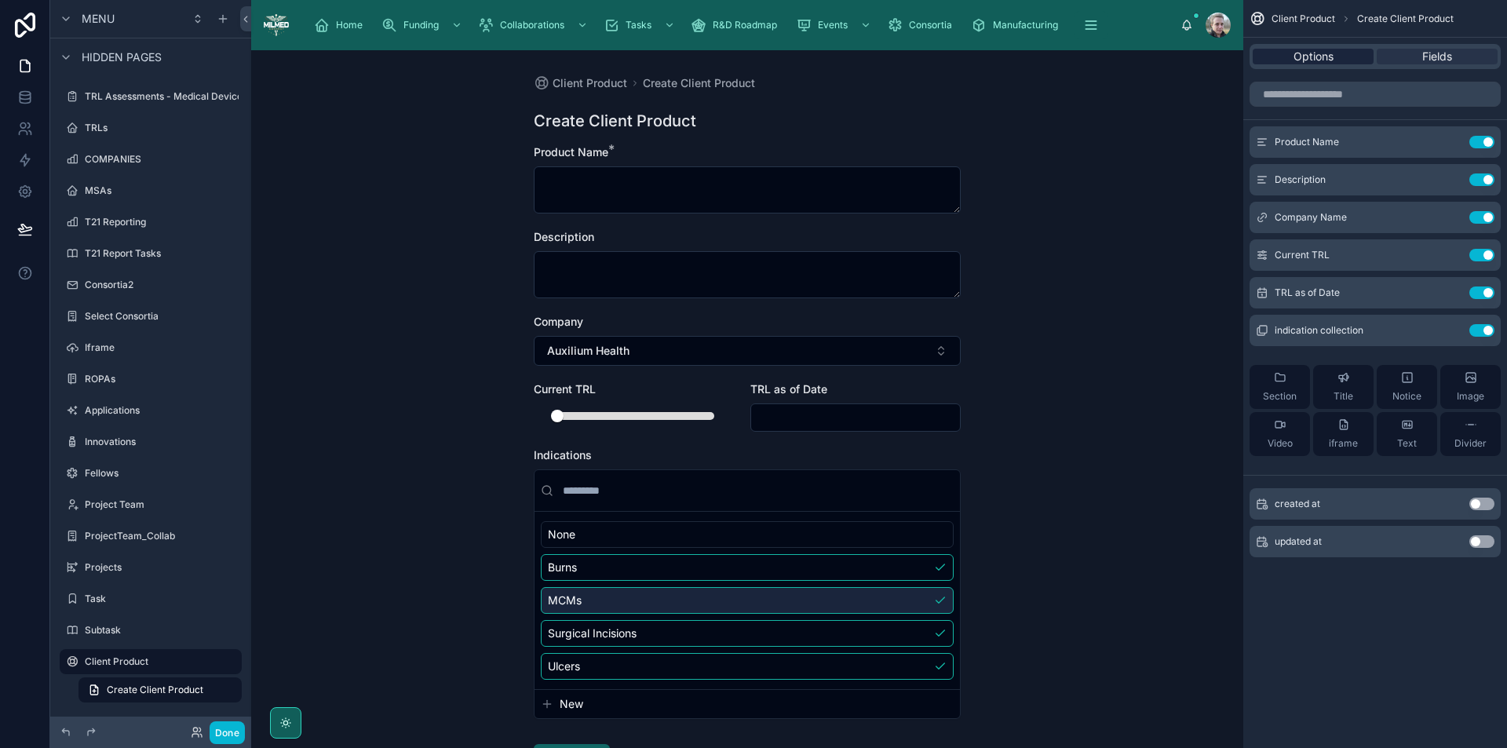
click at [1333, 64] on span "Options" at bounding box center [1314, 57] width 40 height 16
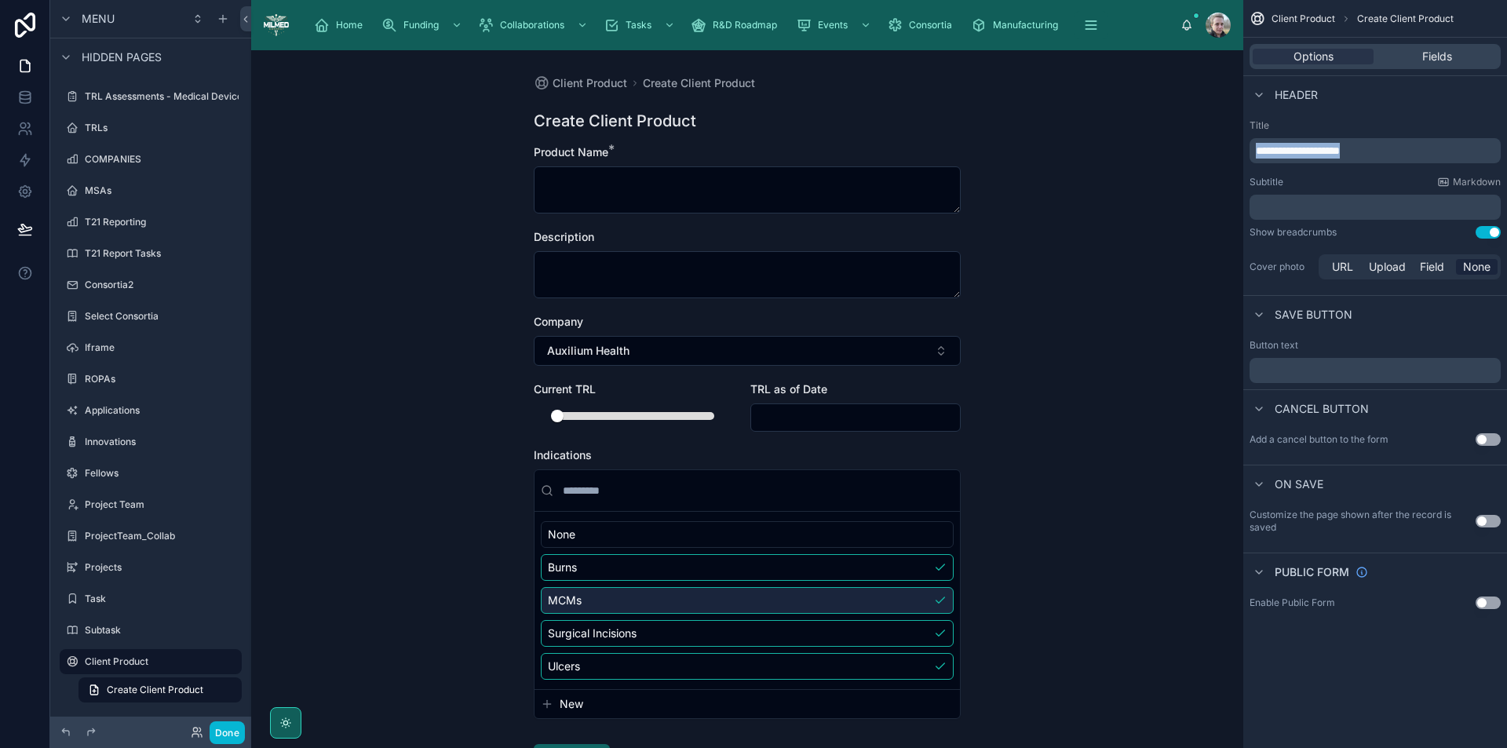
drag, startPoint x: 1392, startPoint y: 148, endPoint x: 1184, endPoint y: 137, distance: 208.4
click at [1184, 137] on div "**********" at bounding box center [879, 374] width 1256 height 748
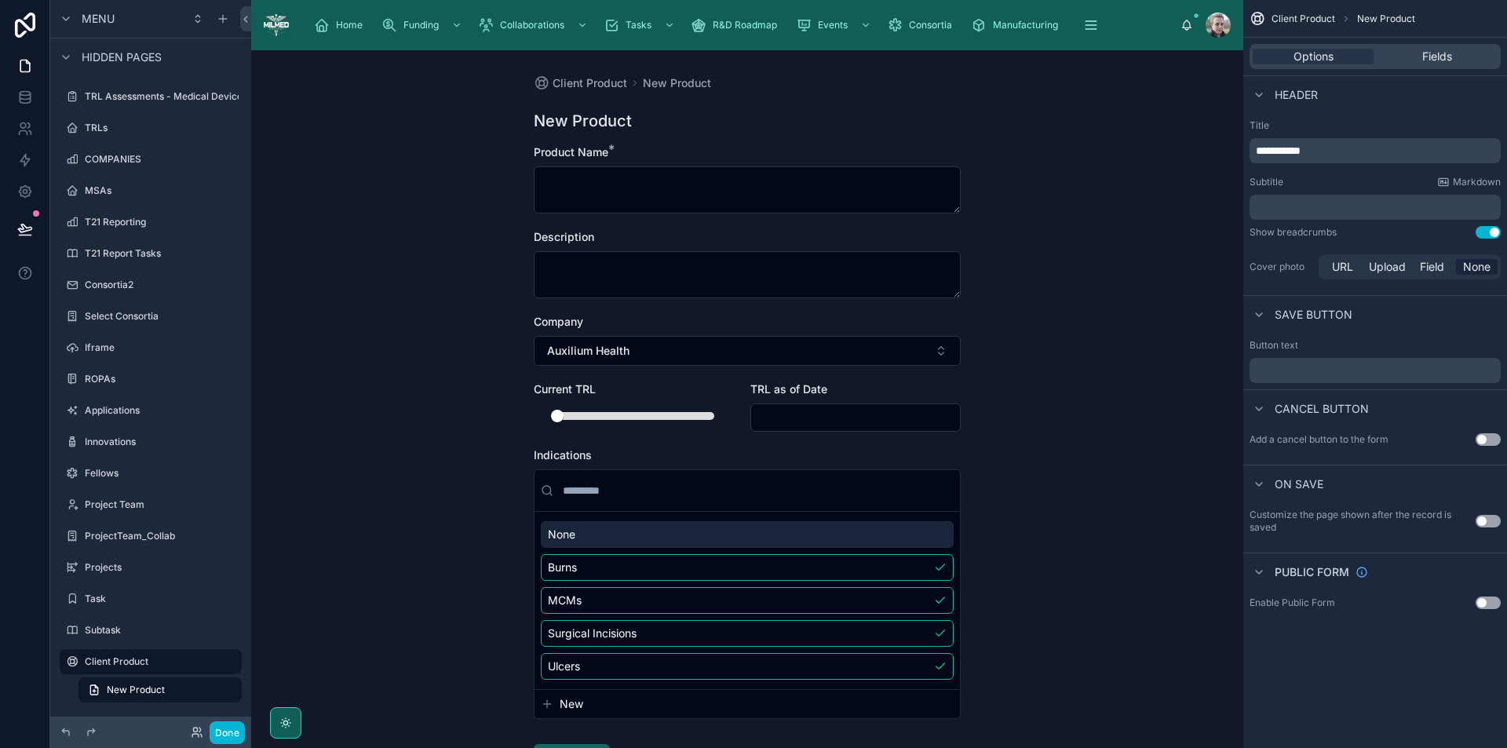
click at [1298, 213] on p "﻿" at bounding box center [1377, 207] width 242 height 16
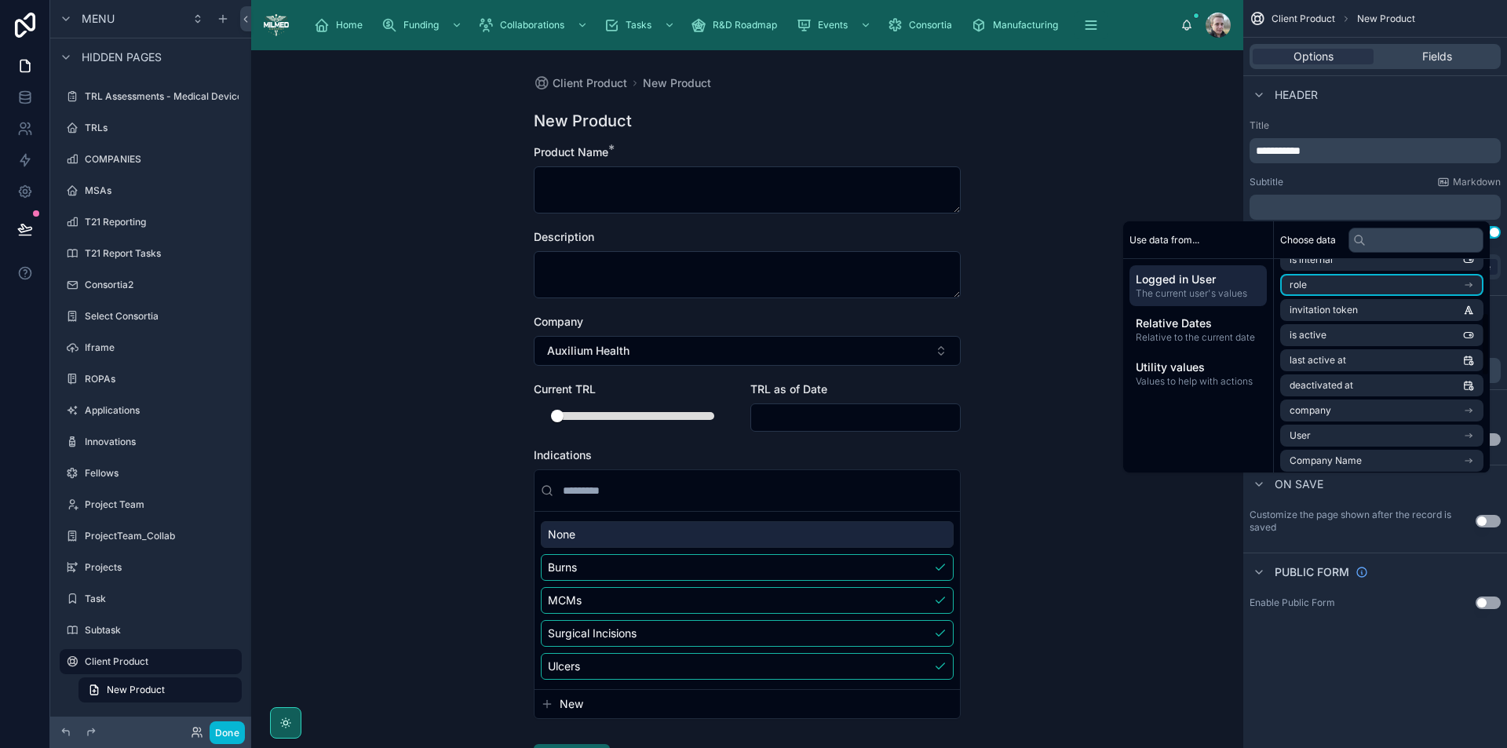
scroll to position [236, 0]
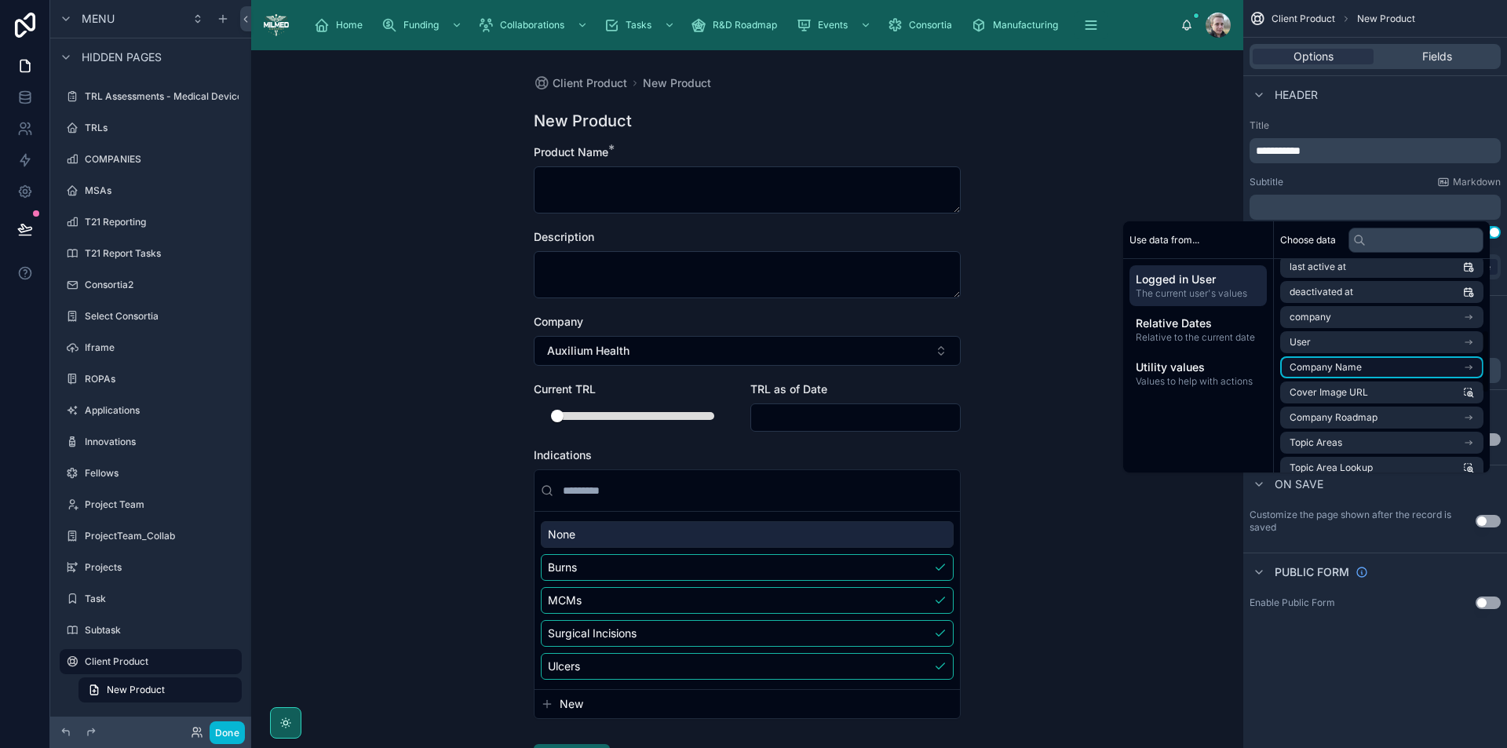
click at [1358, 371] on li "Company Name" at bounding box center [1382, 367] width 203 height 22
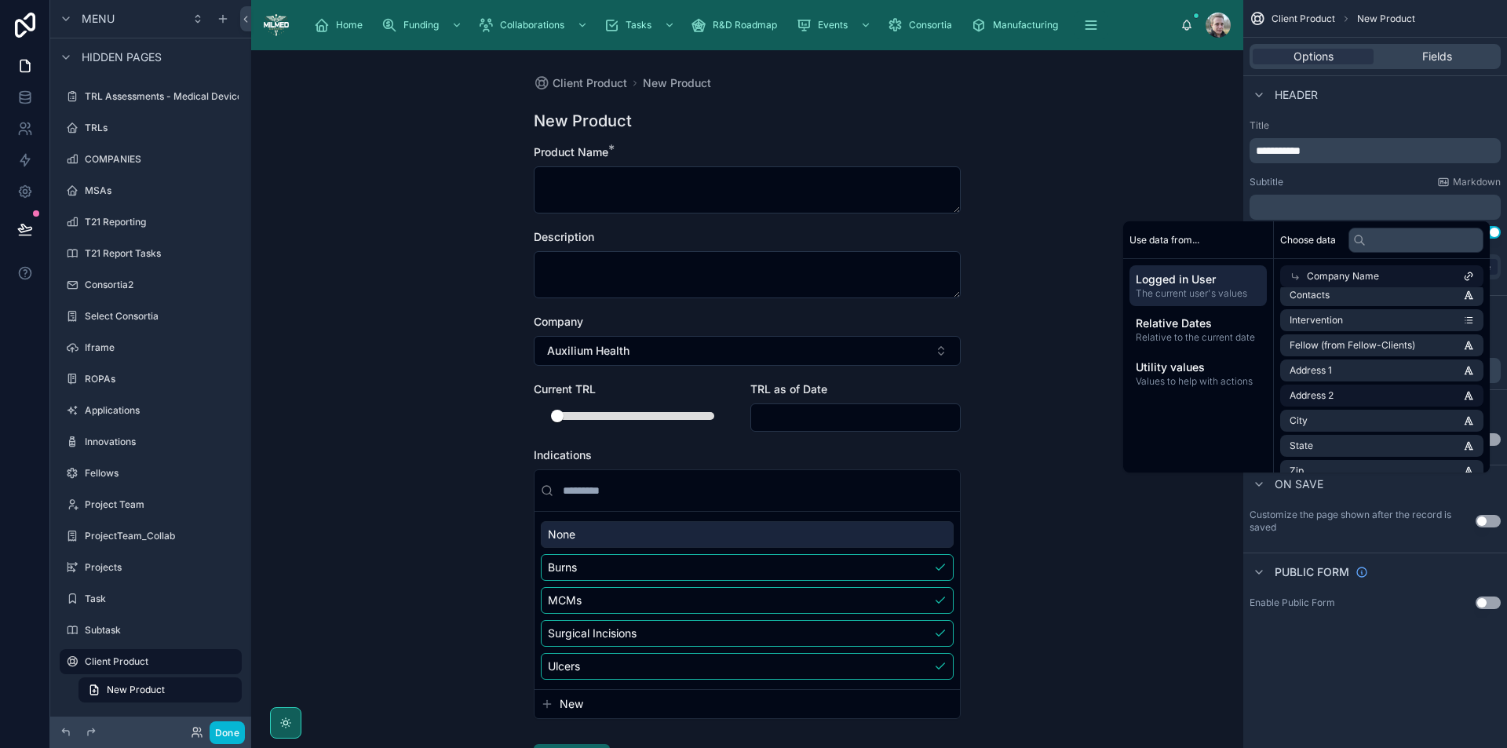
scroll to position [0, 0]
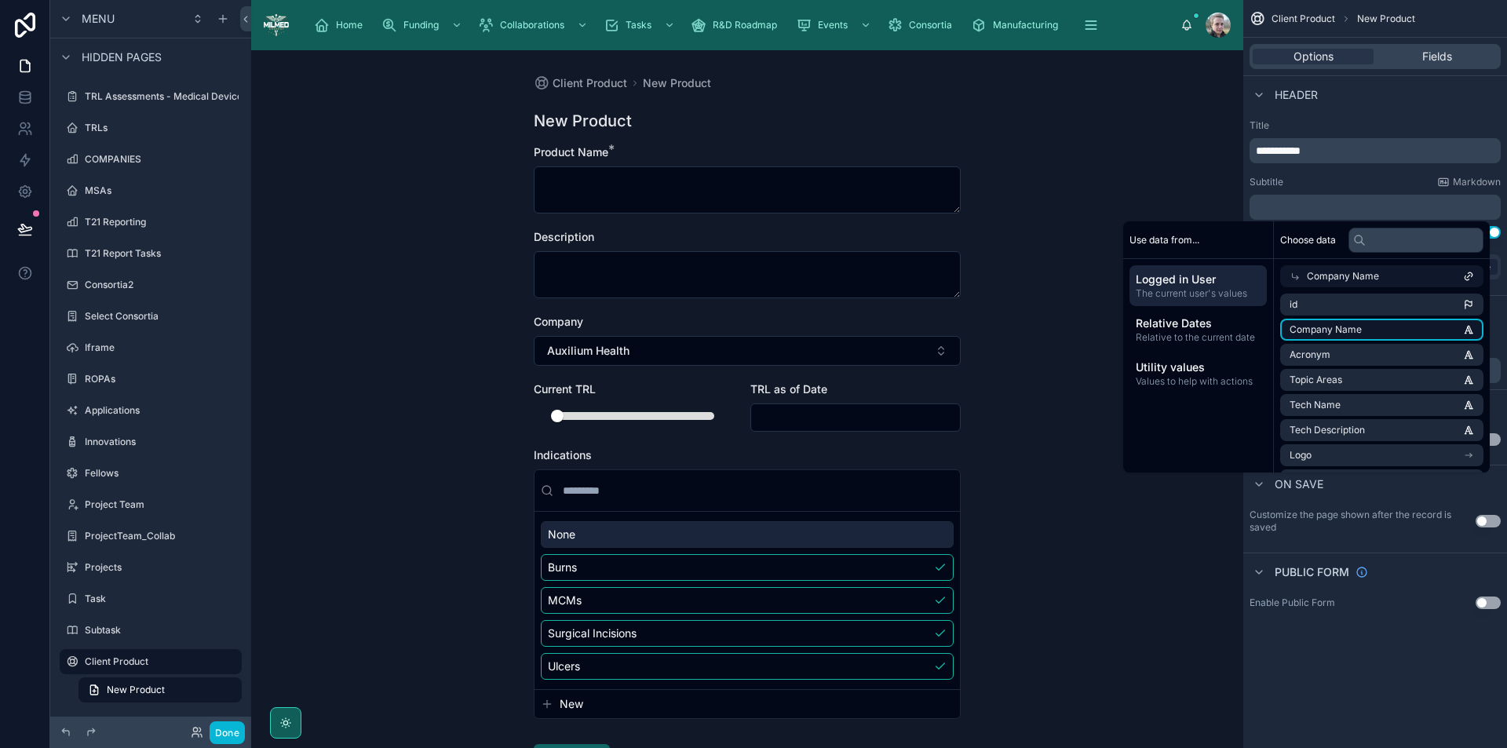
click at [1364, 325] on li "Company Name" at bounding box center [1382, 330] width 203 height 22
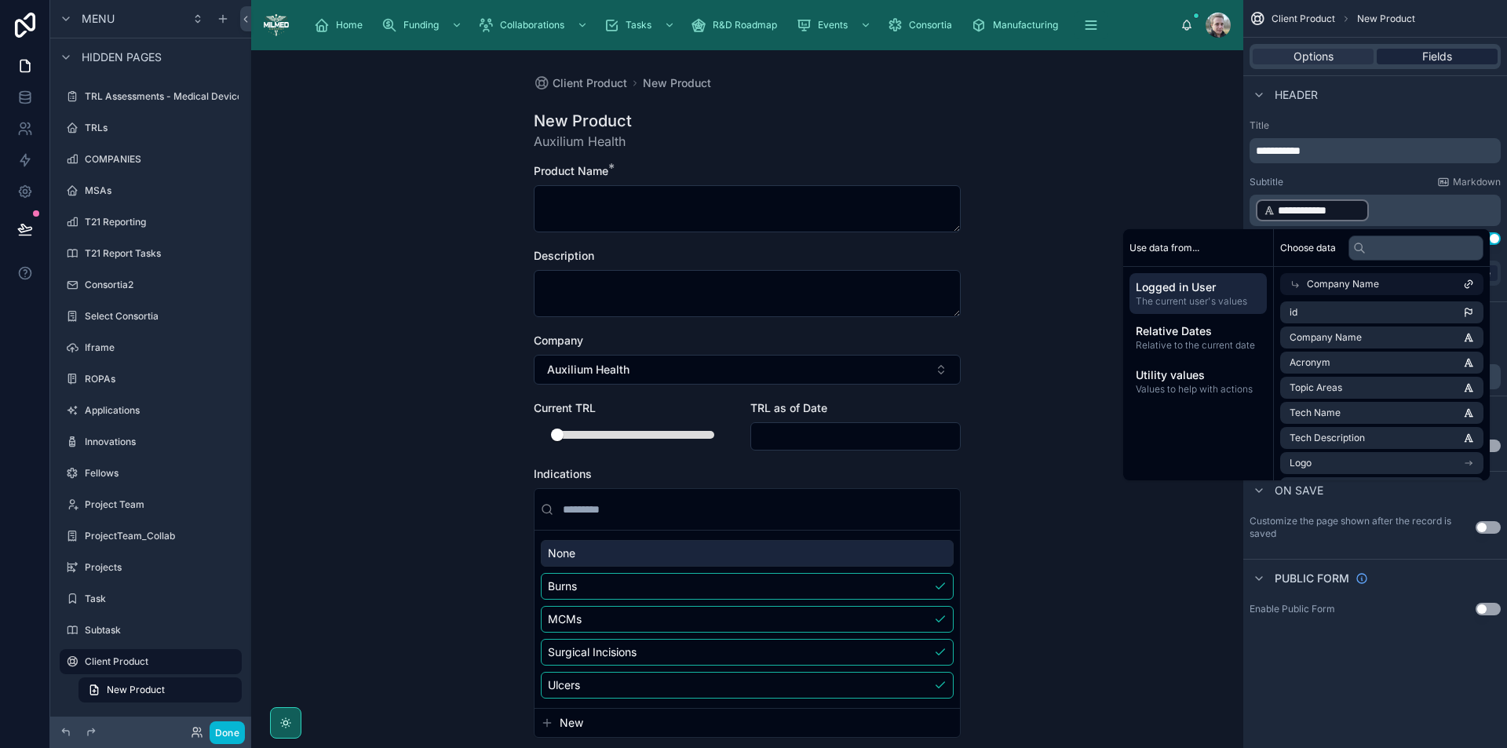
click at [1418, 50] on div "Fields" at bounding box center [1437, 57] width 121 height 16
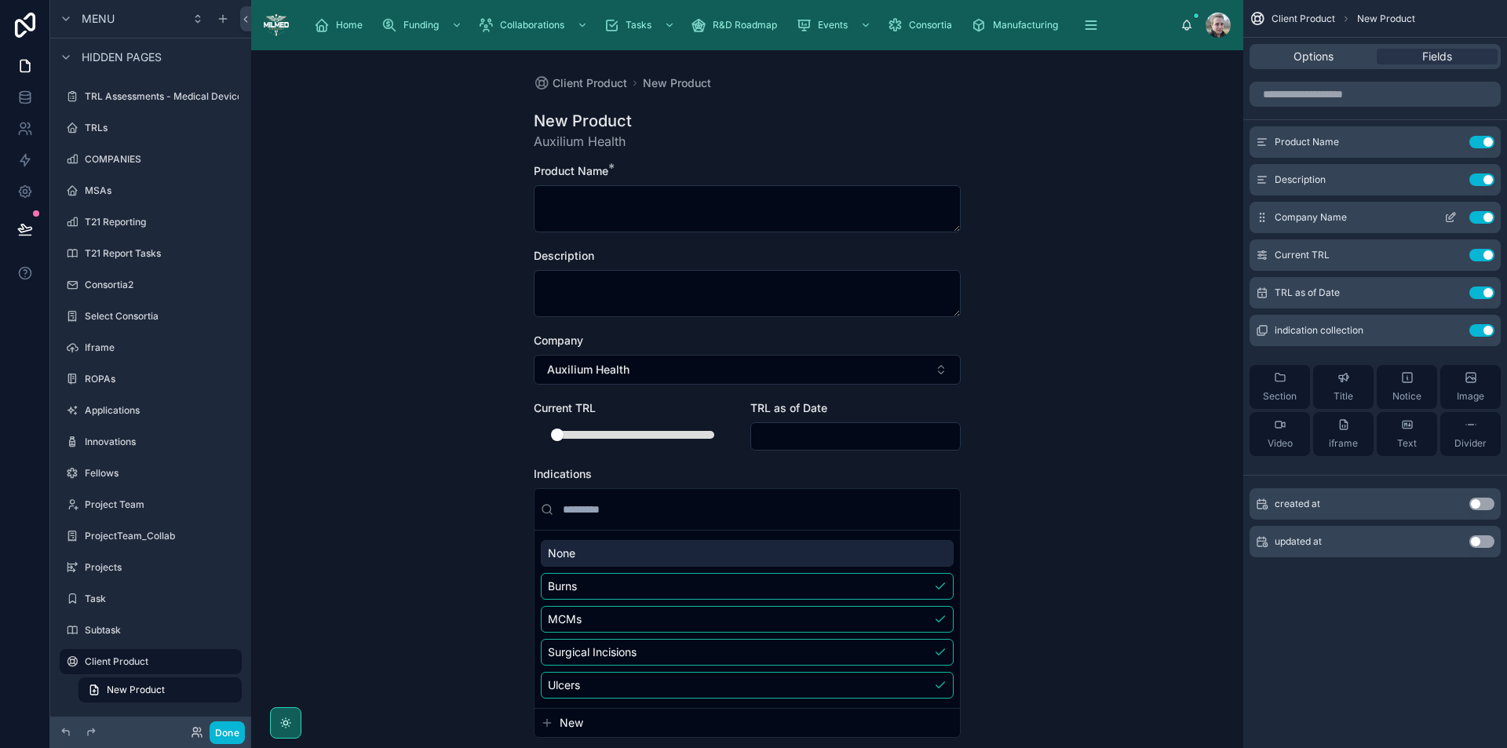
click at [1451, 220] on icon "scrollable content" at bounding box center [1451, 217] width 13 height 13
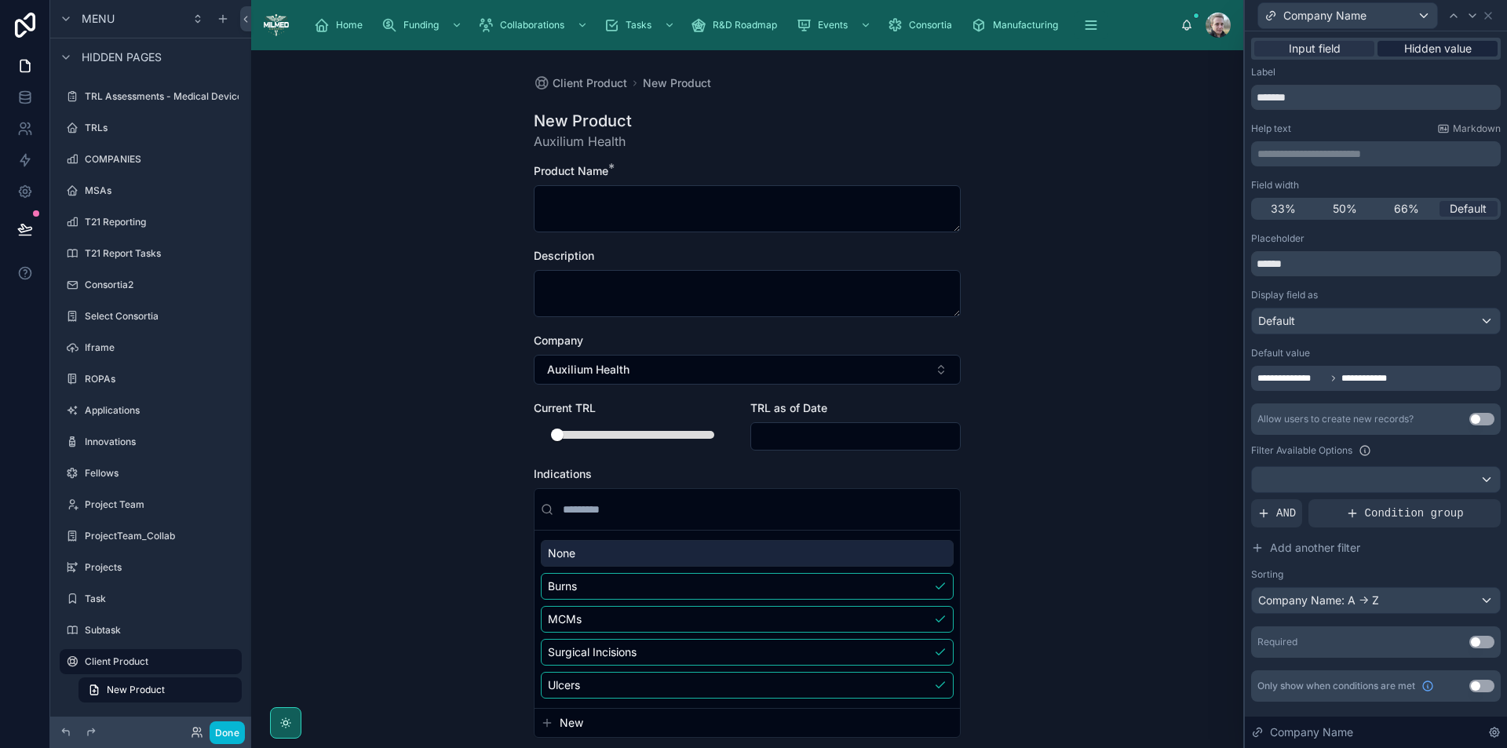
click at [1442, 46] on span "Hidden value" at bounding box center [1439, 49] width 68 height 16
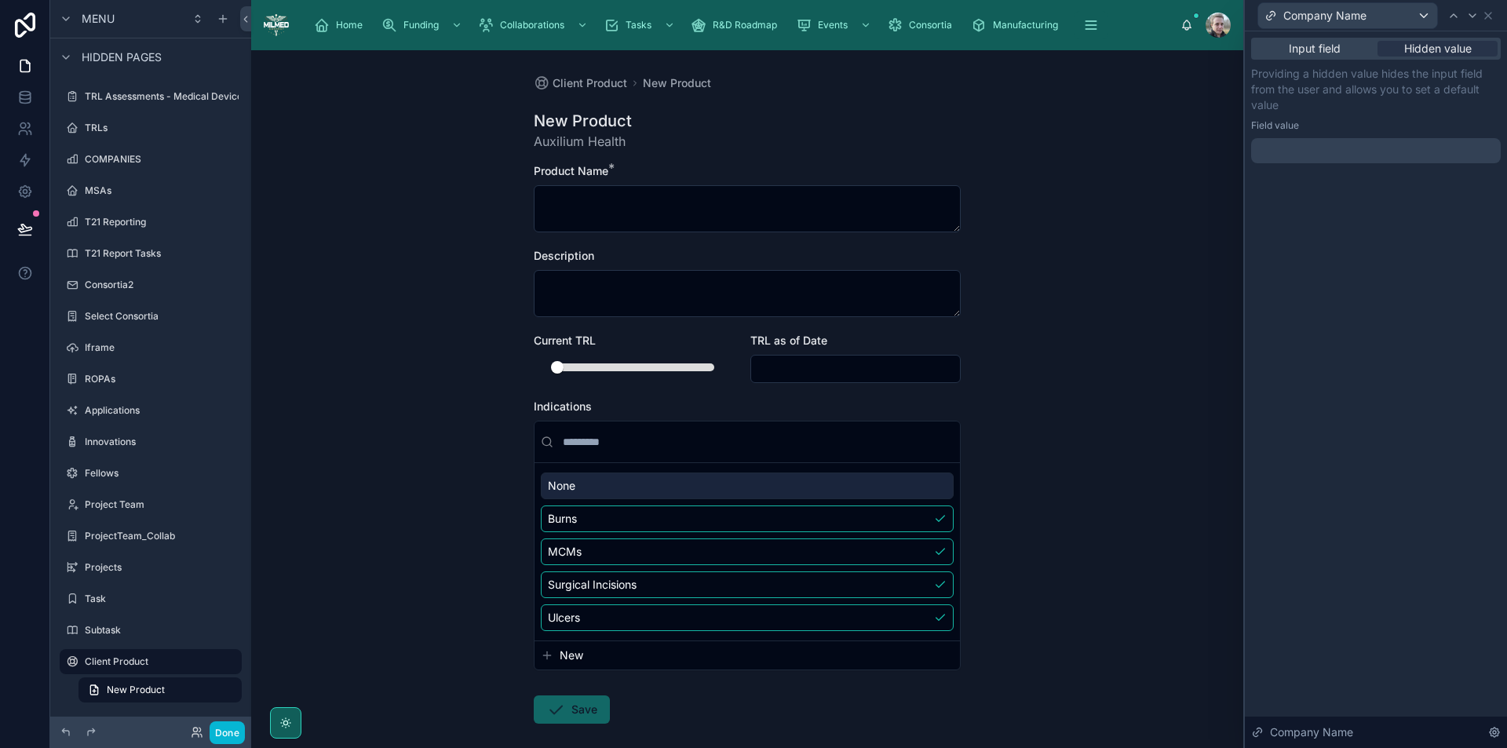
click at [1361, 148] on div at bounding box center [1376, 150] width 250 height 25
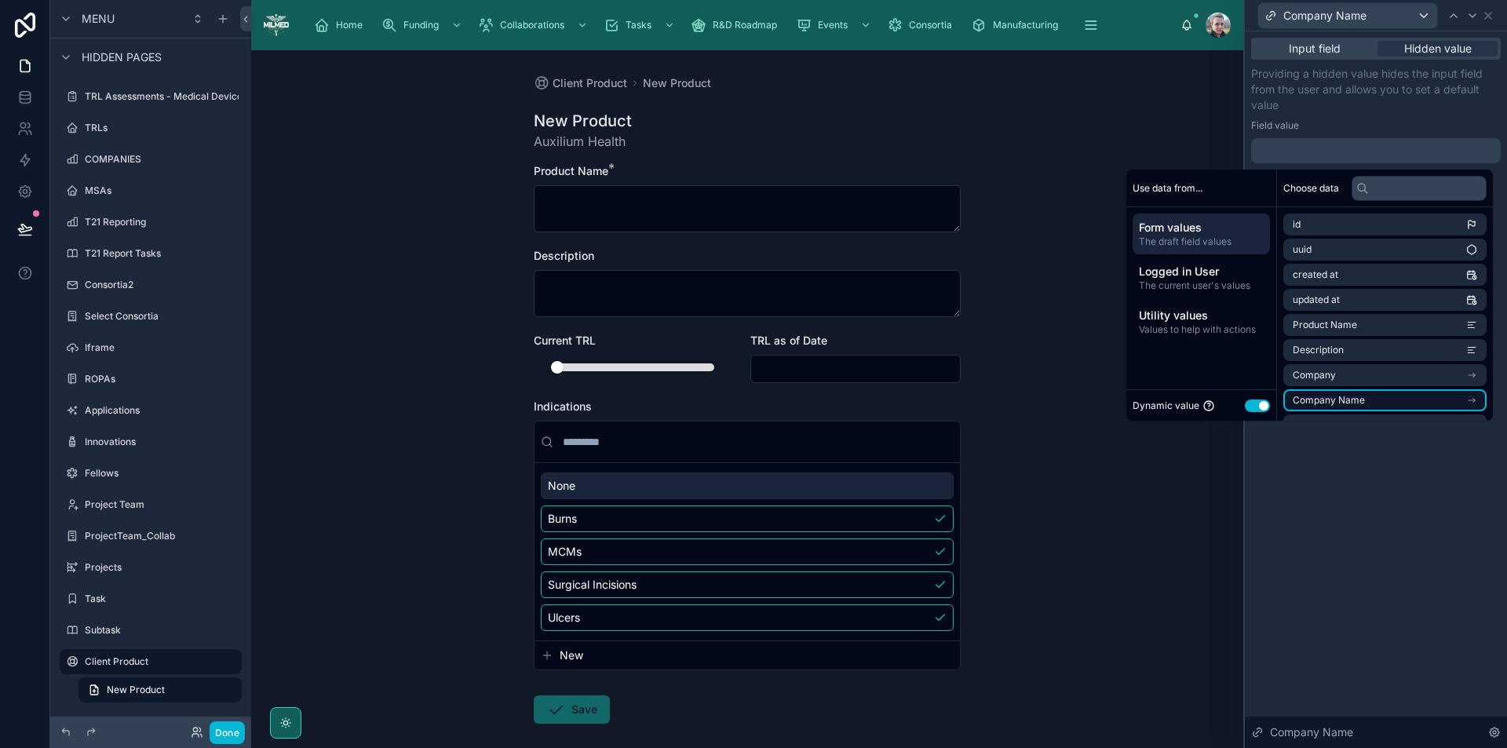
click at [1352, 404] on span "Company Name" at bounding box center [1329, 400] width 72 height 13
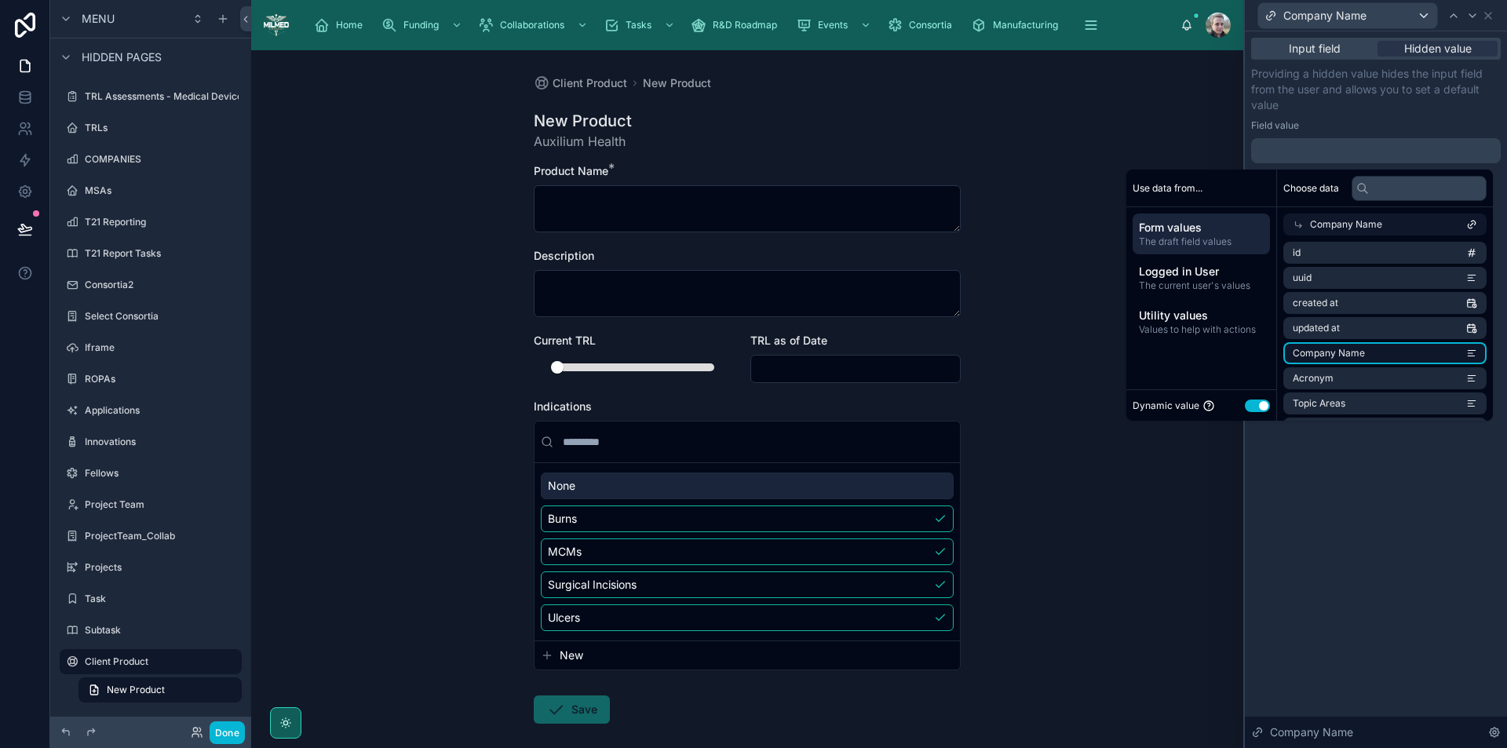
click at [1359, 349] on li "Company Name" at bounding box center [1385, 353] width 203 height 22
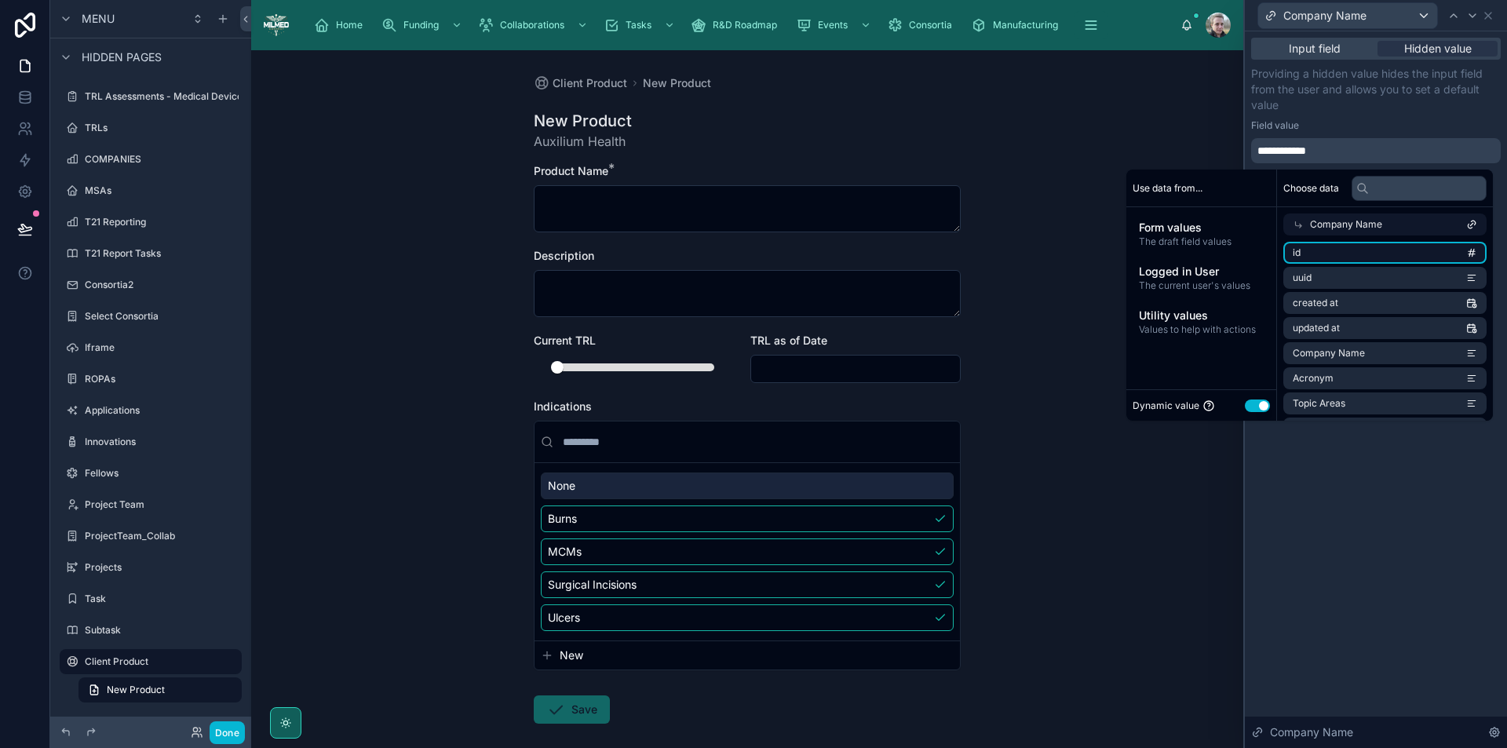
click at [1388, 249] on li "id" at bounding box center [1385, 253] width 203 height 22
click at [1366, 251] on li "id" at bounding box center [1385, 253] width 203 height 22
click at [1364, 228] on span "Company Name" at bounding box center [1346, 224] width 72 height 13
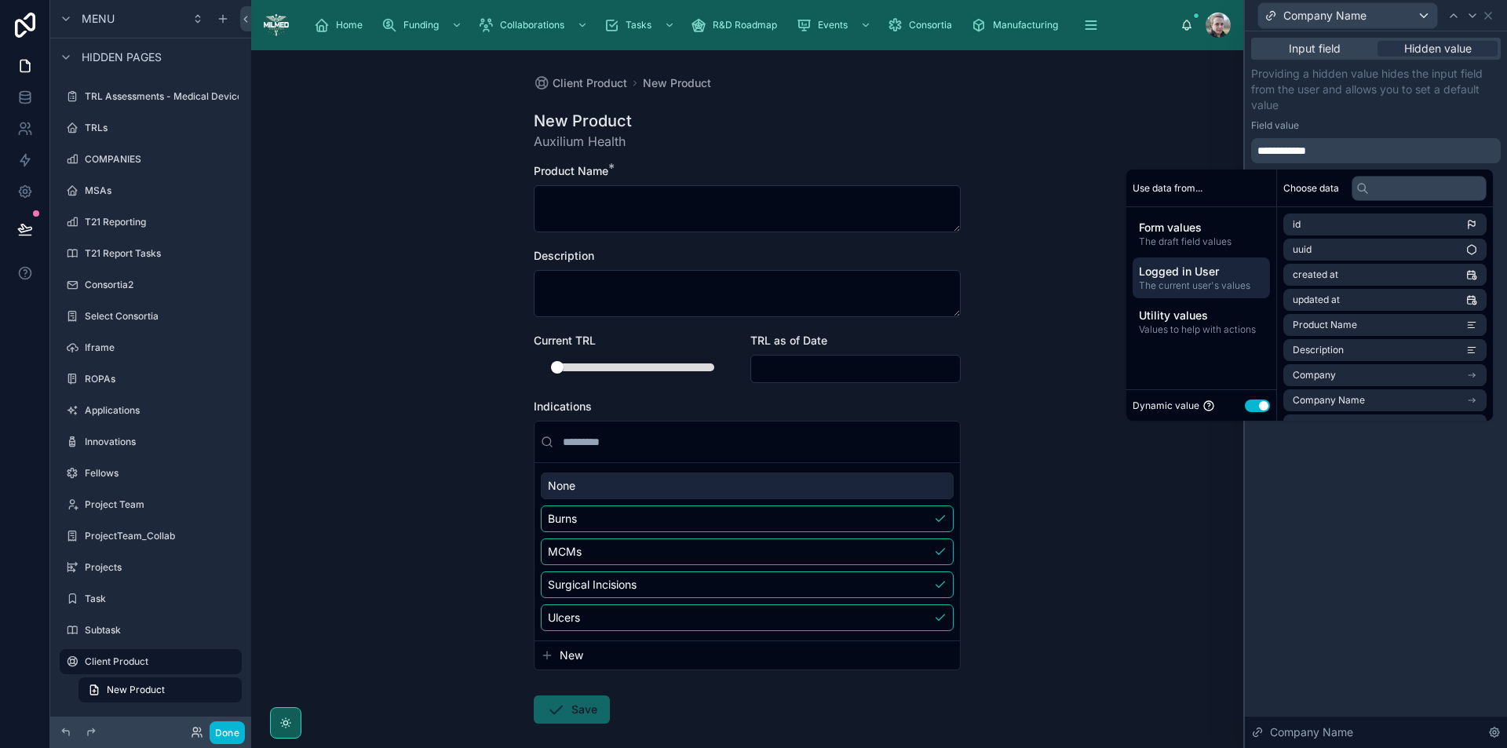
click at [1211, 269] on span "Logged in User" at bounding box center [1201, 272] width 125 height 16
click at [1309, 316] on li "Company Name" at bounding box center [1385, 325] width 203 height 22
click at [1320, 255] on span "Company Name" at bounding box center [1329, 253] width 72 height 13
click at [1392, 102] on p "Providing a hidden value hides the input field from the user and allows you to …" at bounding box center [1376, 89] width 250 height 47
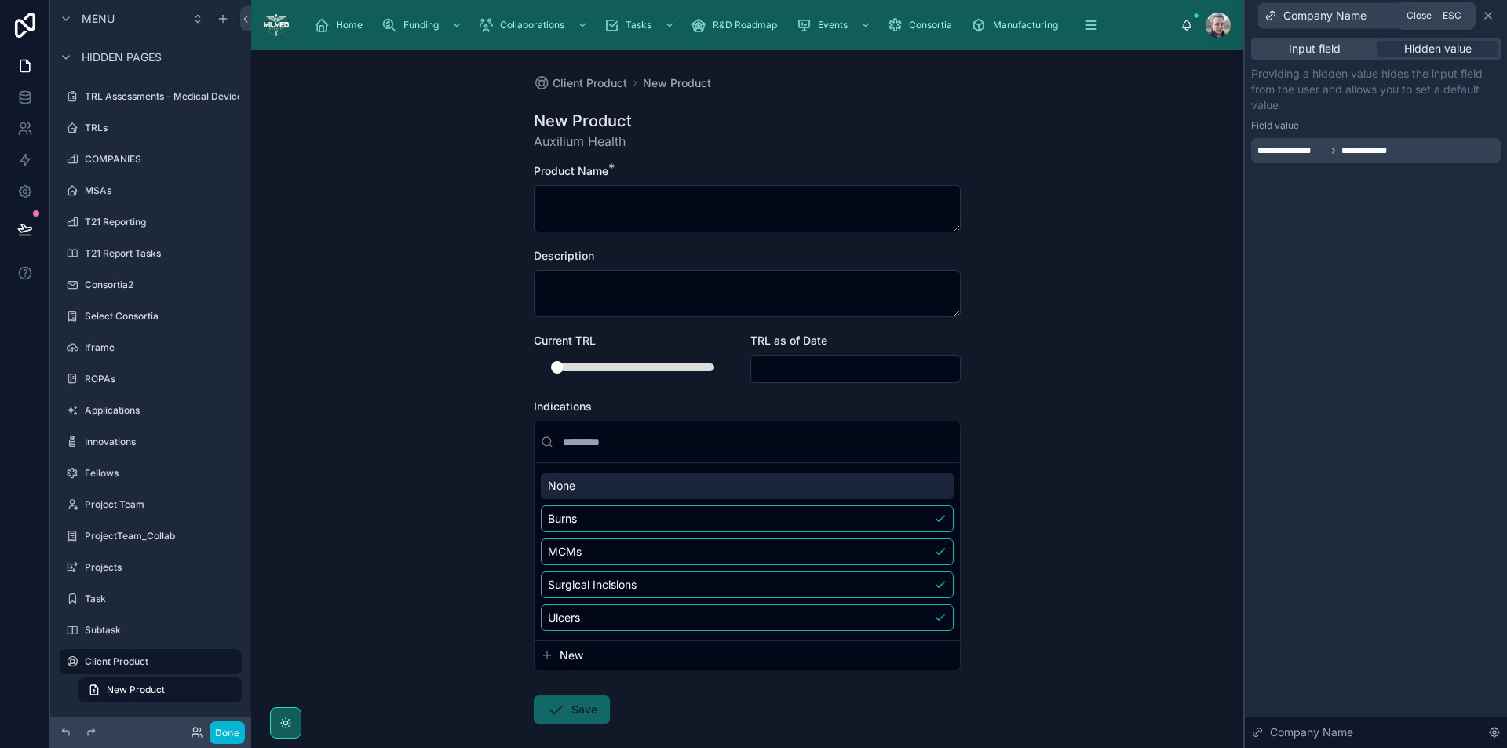
click at [1490, 13] on icon at bounding box center [1488, 16] width 6 height 6
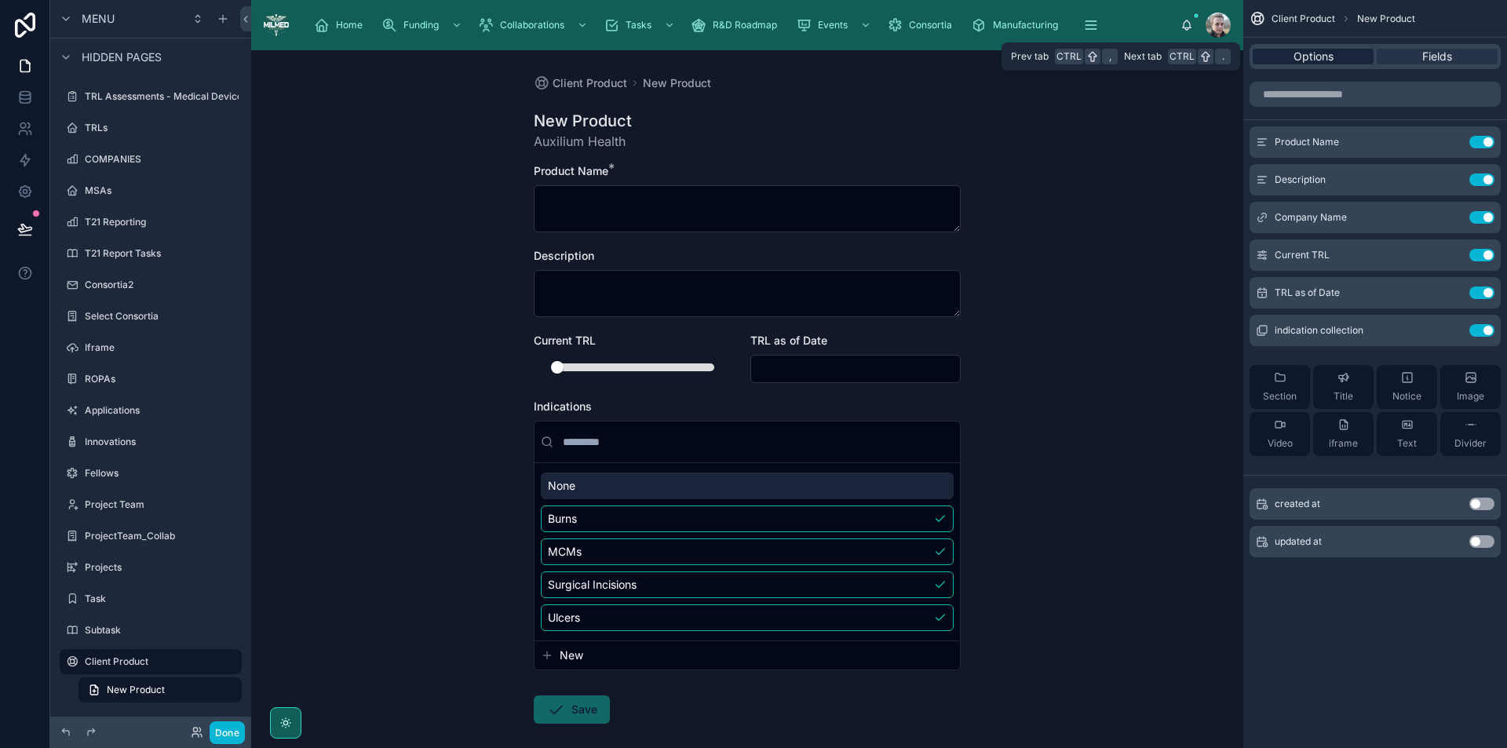
click at [1303, 52] on span "Options" at bounding box center [1314, 57] width 40 height 16
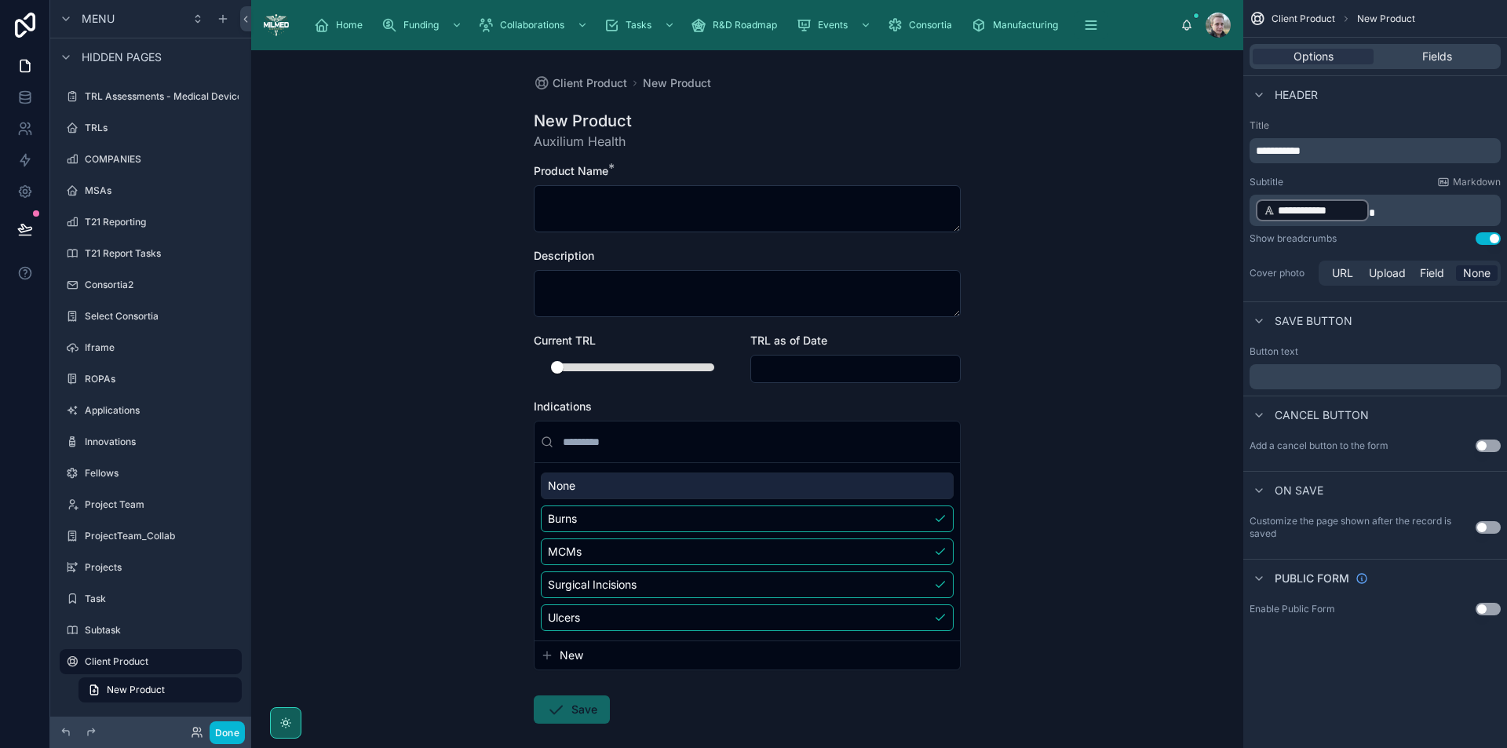
click at [1488, 236] on button "Use setting" at bounding box center [1488, 238] width 25 height 13
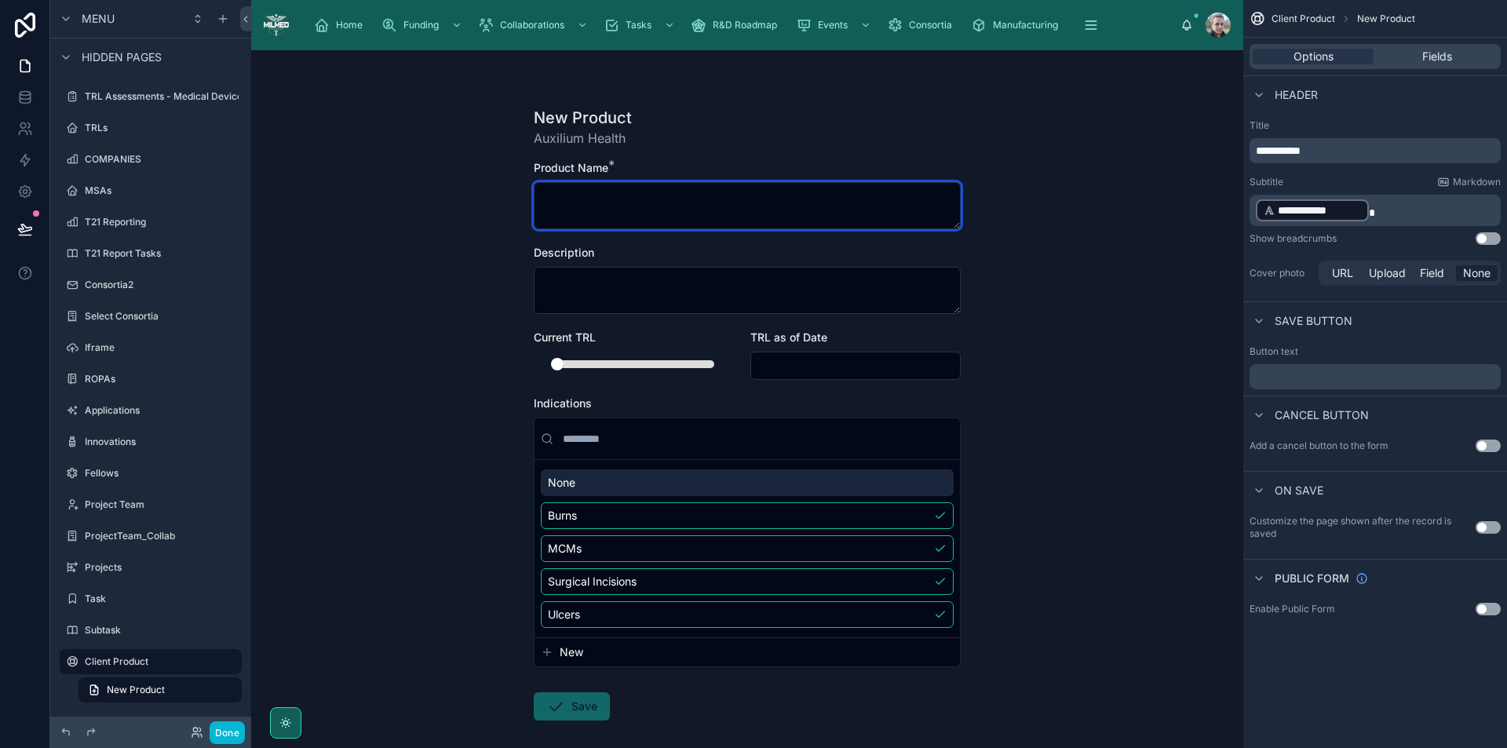
click at [668, 200] on textarea at bounding box center [747, 205] width 427 height 47
type textarea "**********"
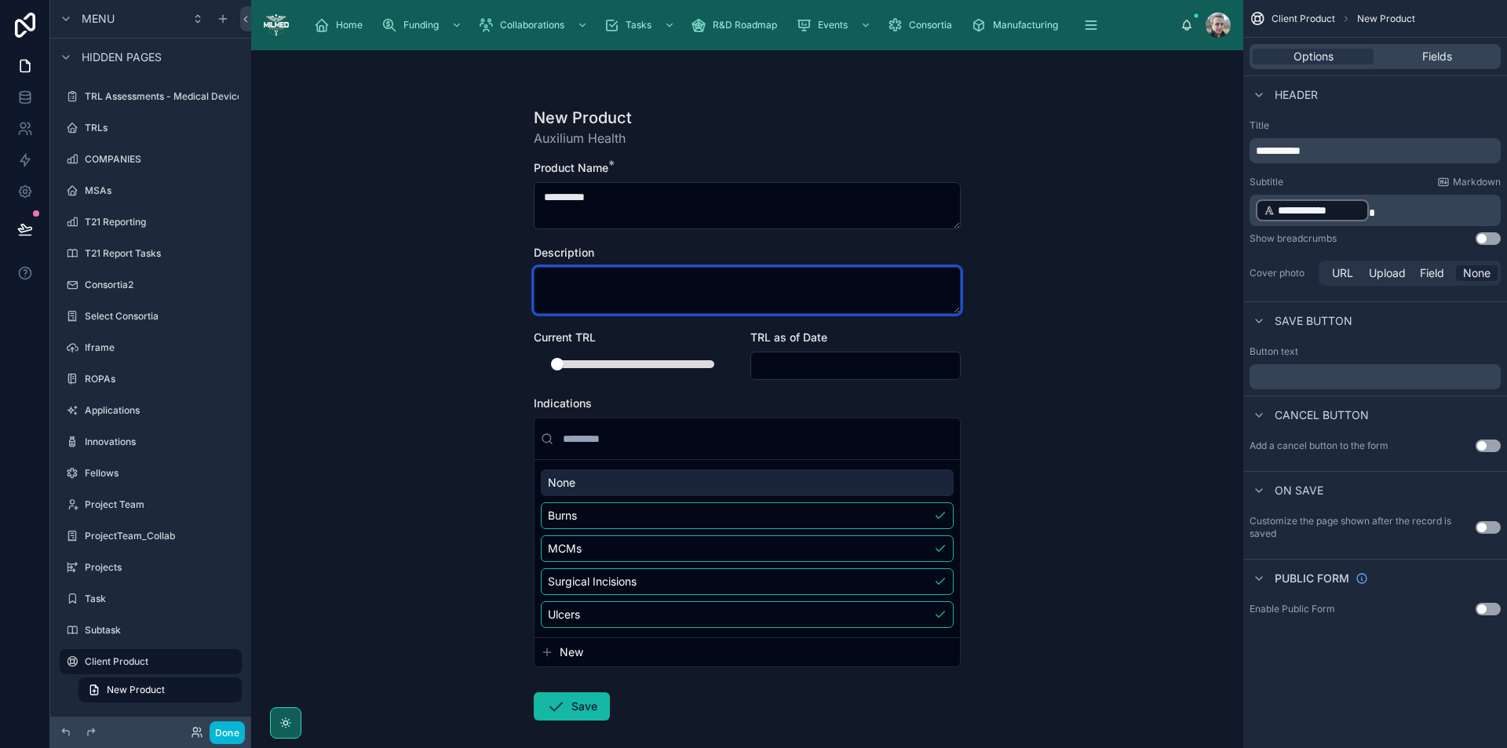
click at [740, 294] on textarea at bounding box center [747, 290] width 427 height 47
paste textarea "**********"
drag, startPoint x: 554, startPoint y: 367, endPoint x: 578, endPoint y: 368, distance: 23.6
click at [578, 368] on div "2" at bounding box center [639, 364] width 198 height 25
type textarea "**********"
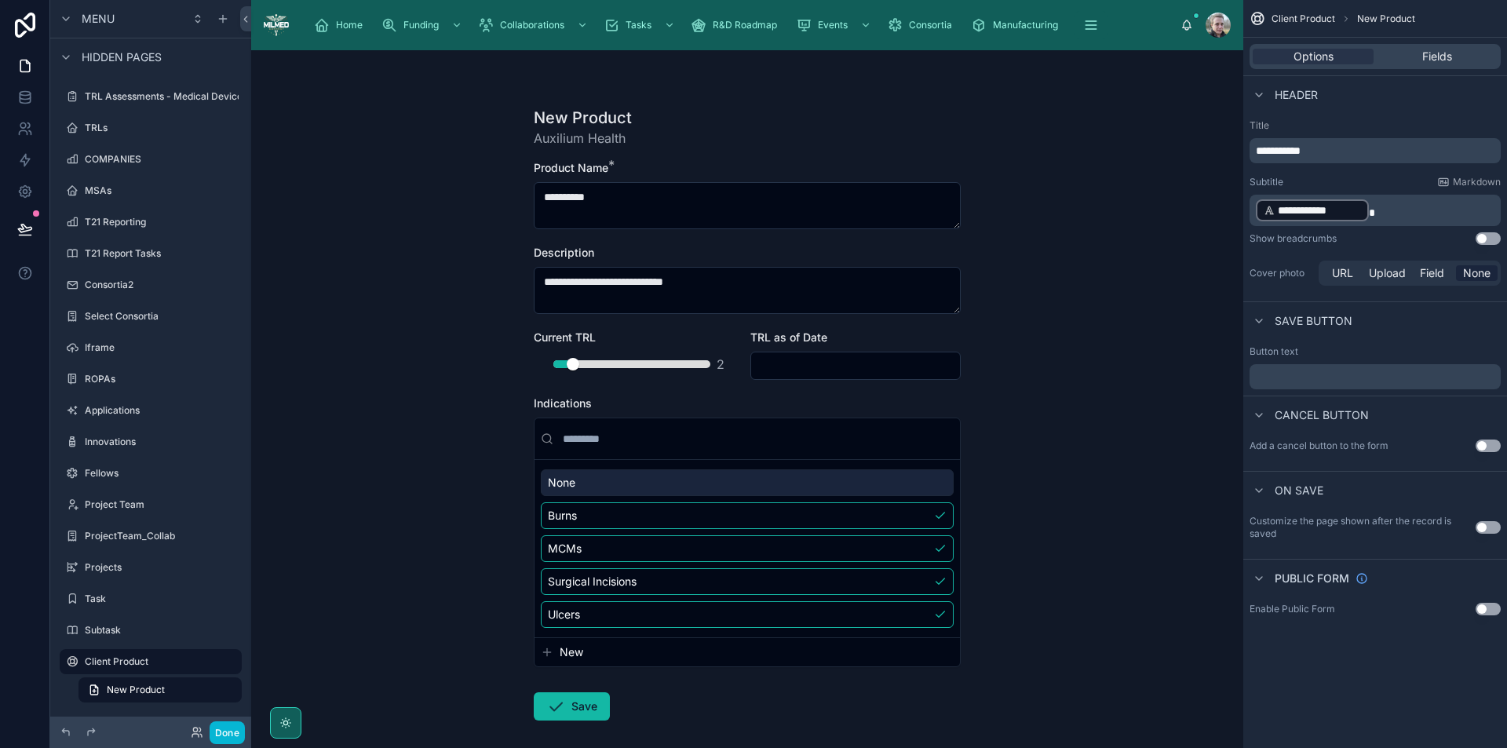
click at [1074, 438] on div "**********" at bounding box center [747, 399] width 992 height 698
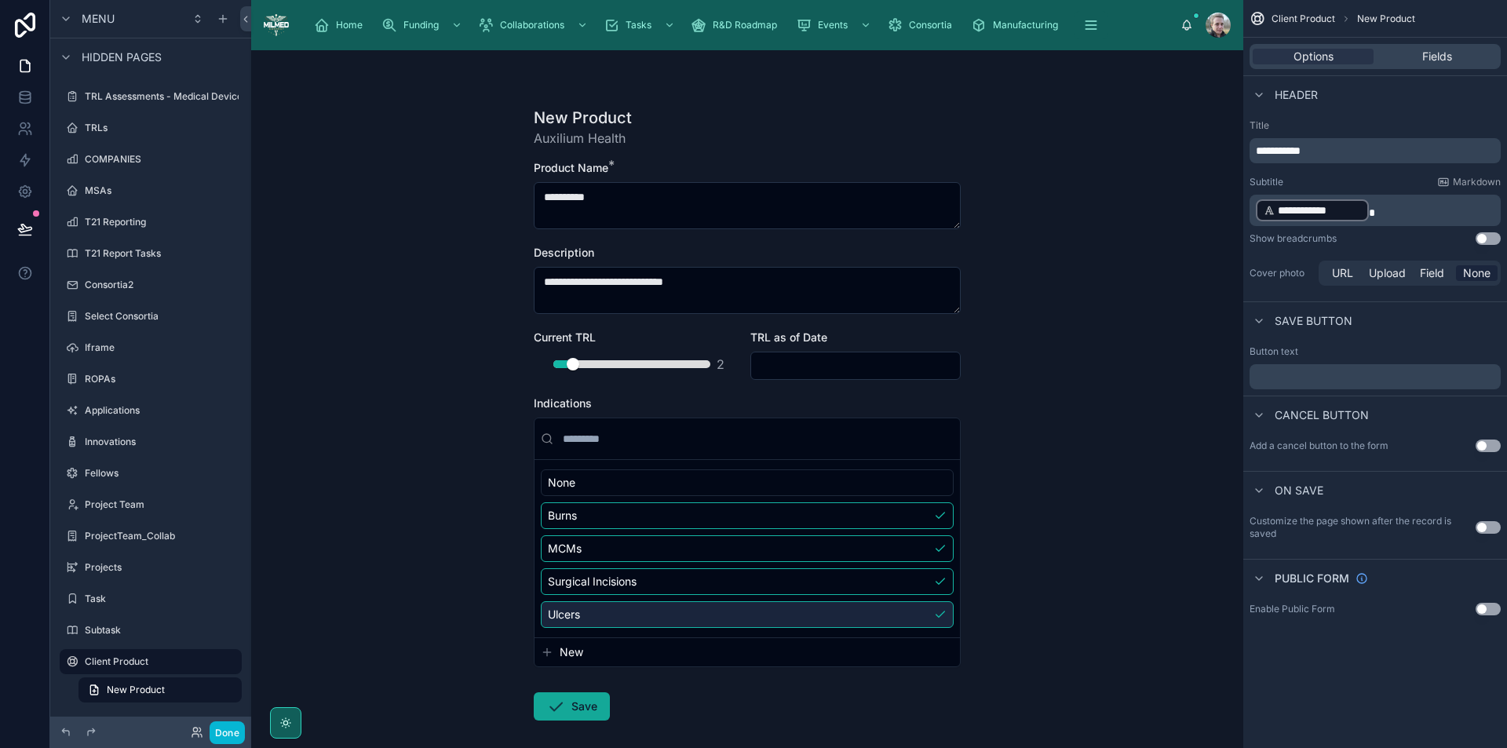
click at [568, 709] on button "Save" at bounding box center [572, 706] width 76 height 28
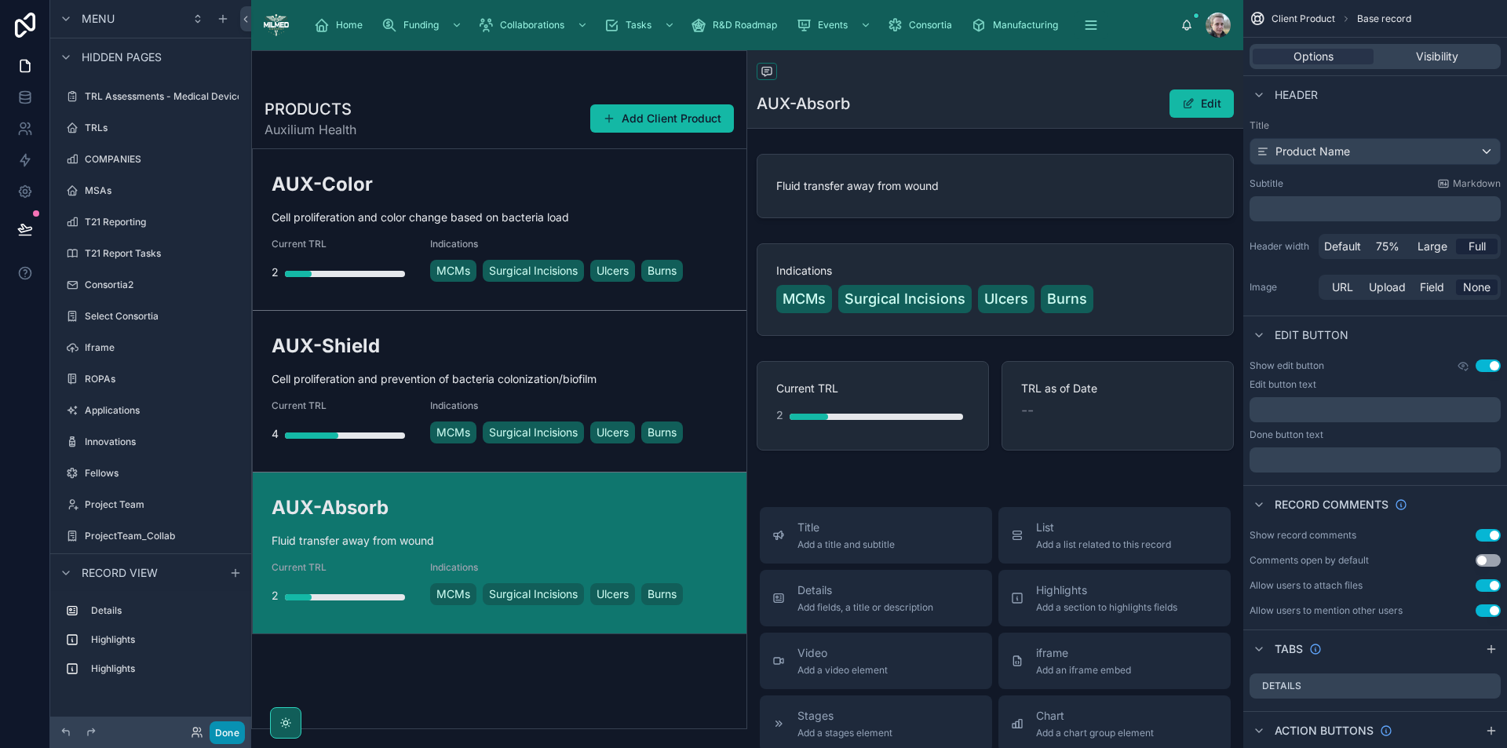
click at [232, 729] on button "Done" at bounding box center [227, 733] width 35 height 23
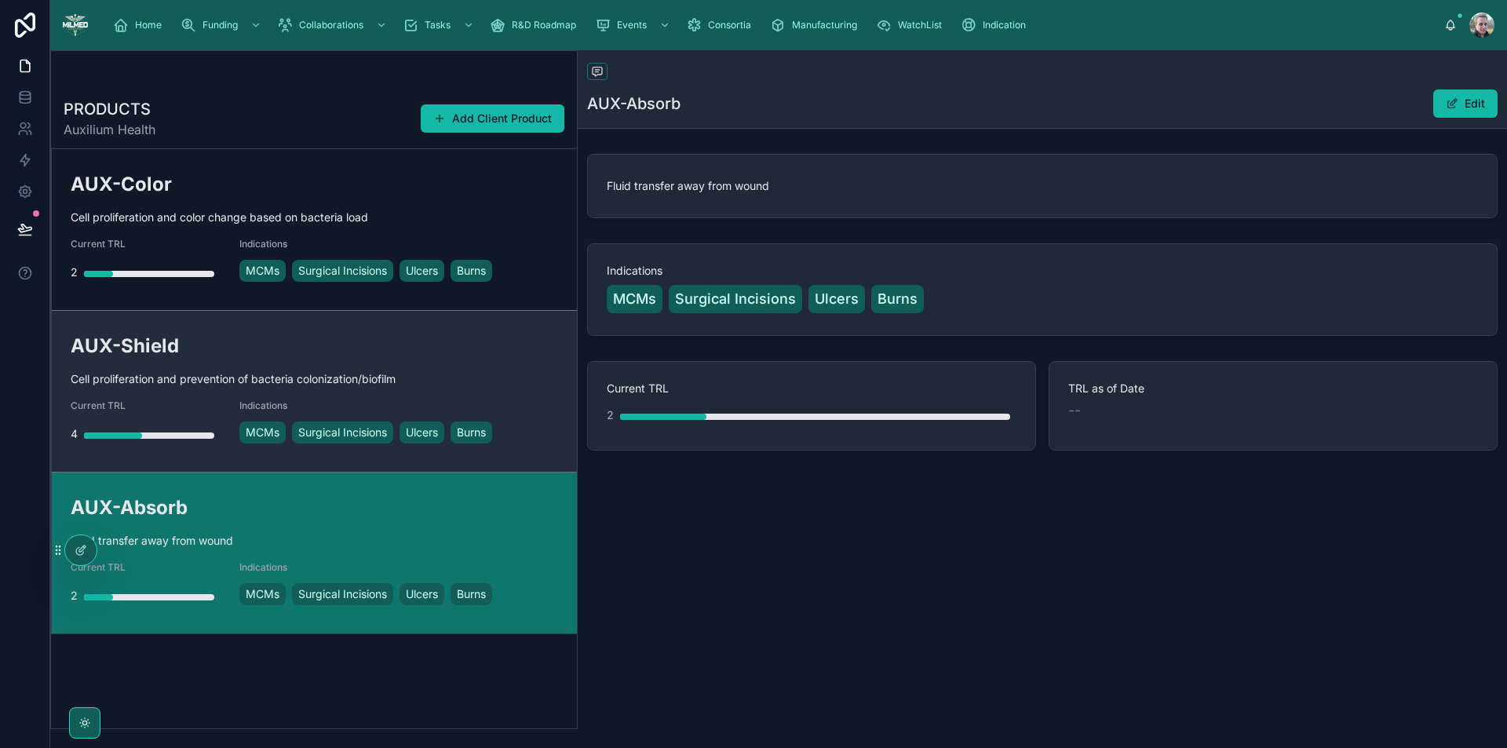
click at [530, 364] on div "AUX-Shield Cell proliferation and prevention of bacteria colonization/biofilm C…" at bounding box center [315, 391] width 488 height 117
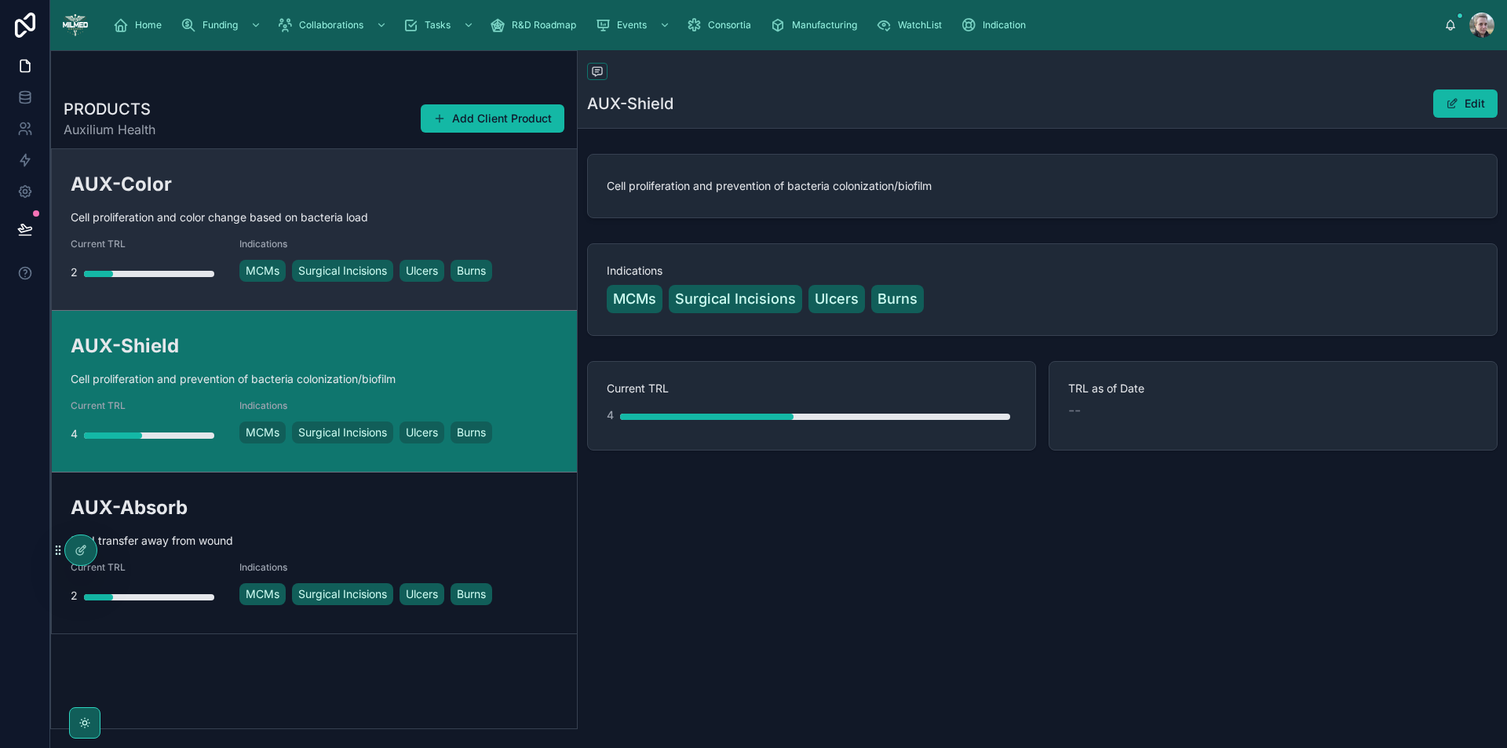
click at [509, 210] on span "Cell proliferation and color change based on bacteria load" at bounding box center [315, 218] width 488 height 16
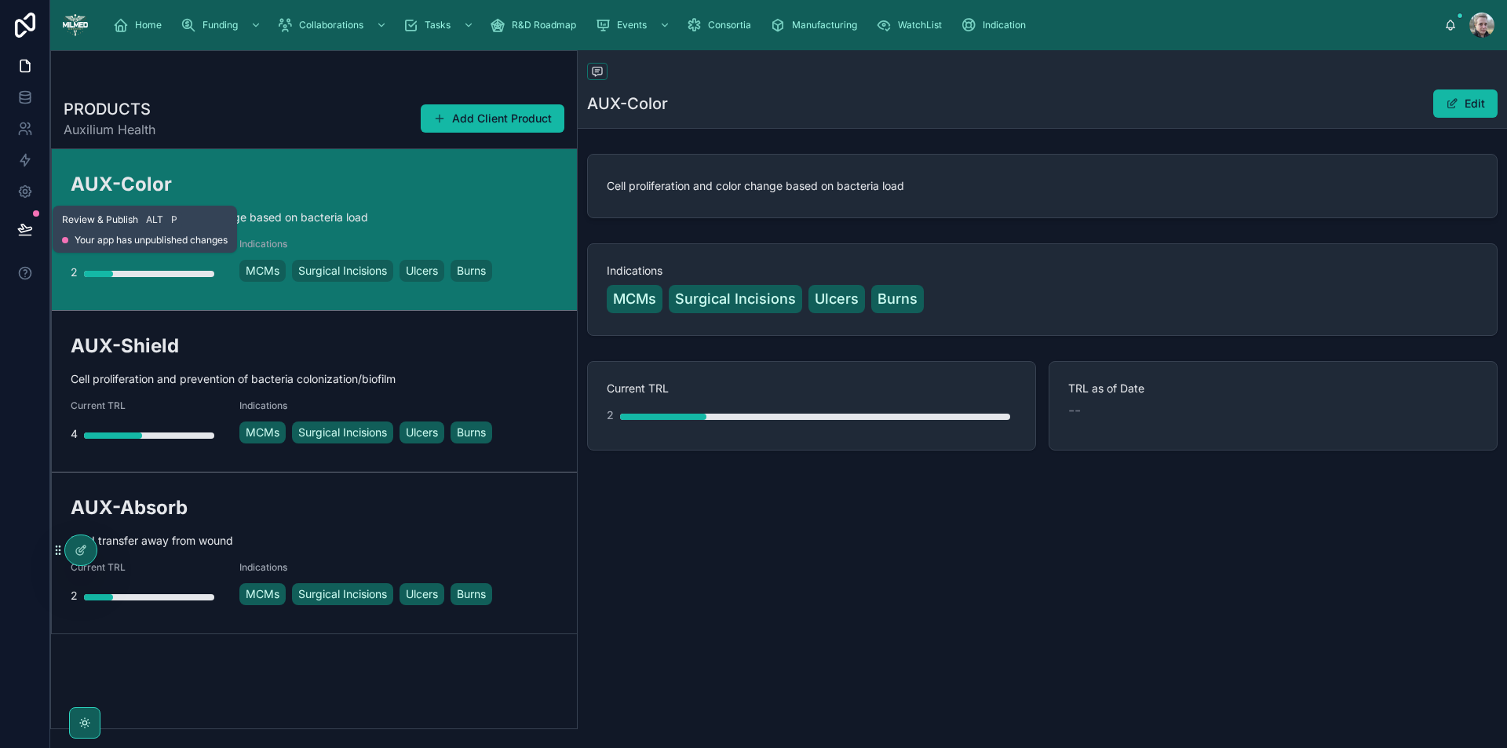
click at [35, 225] on button at bounding box center [25, 229] width 35 height 44
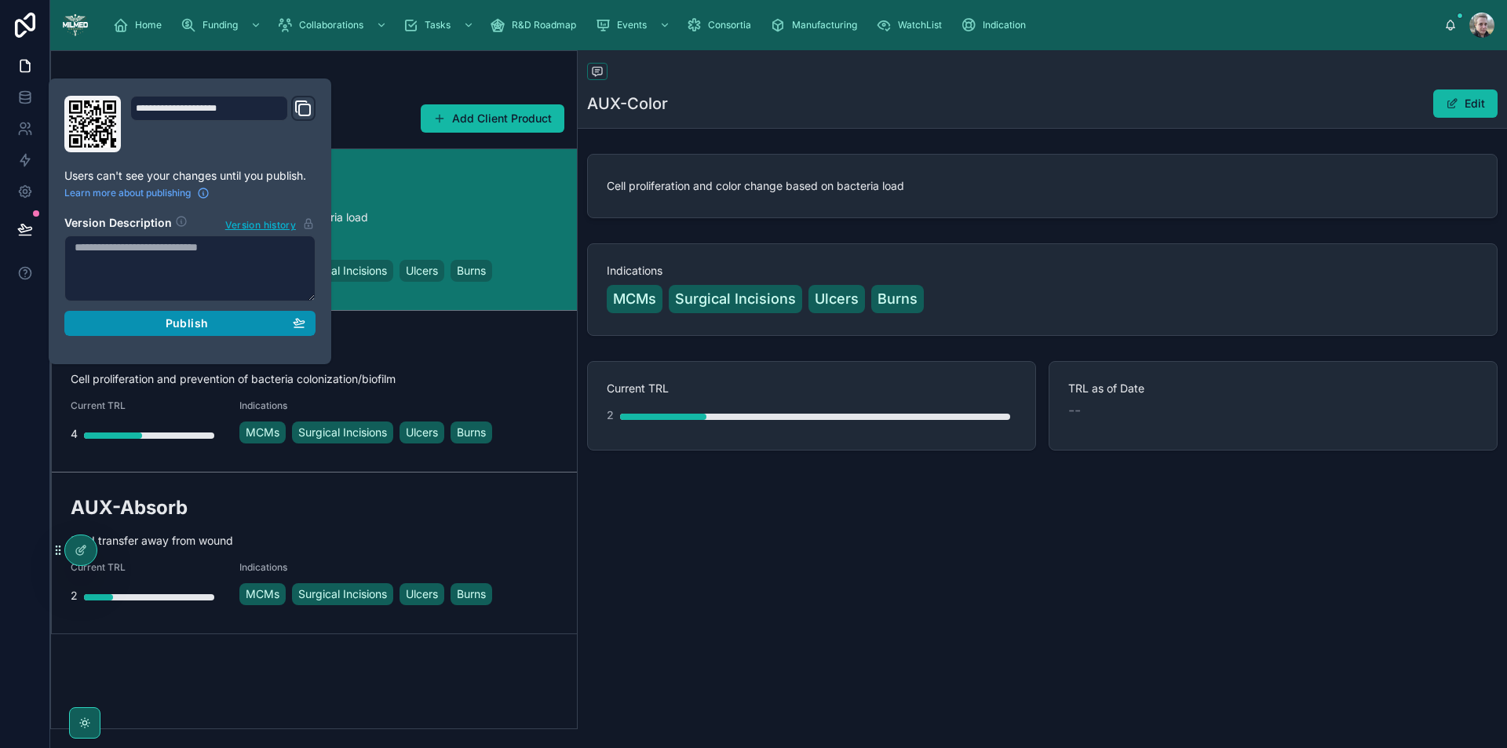
click at [150, 314] on button "Publish" at bounding box center [189, 323] width 251 height 25
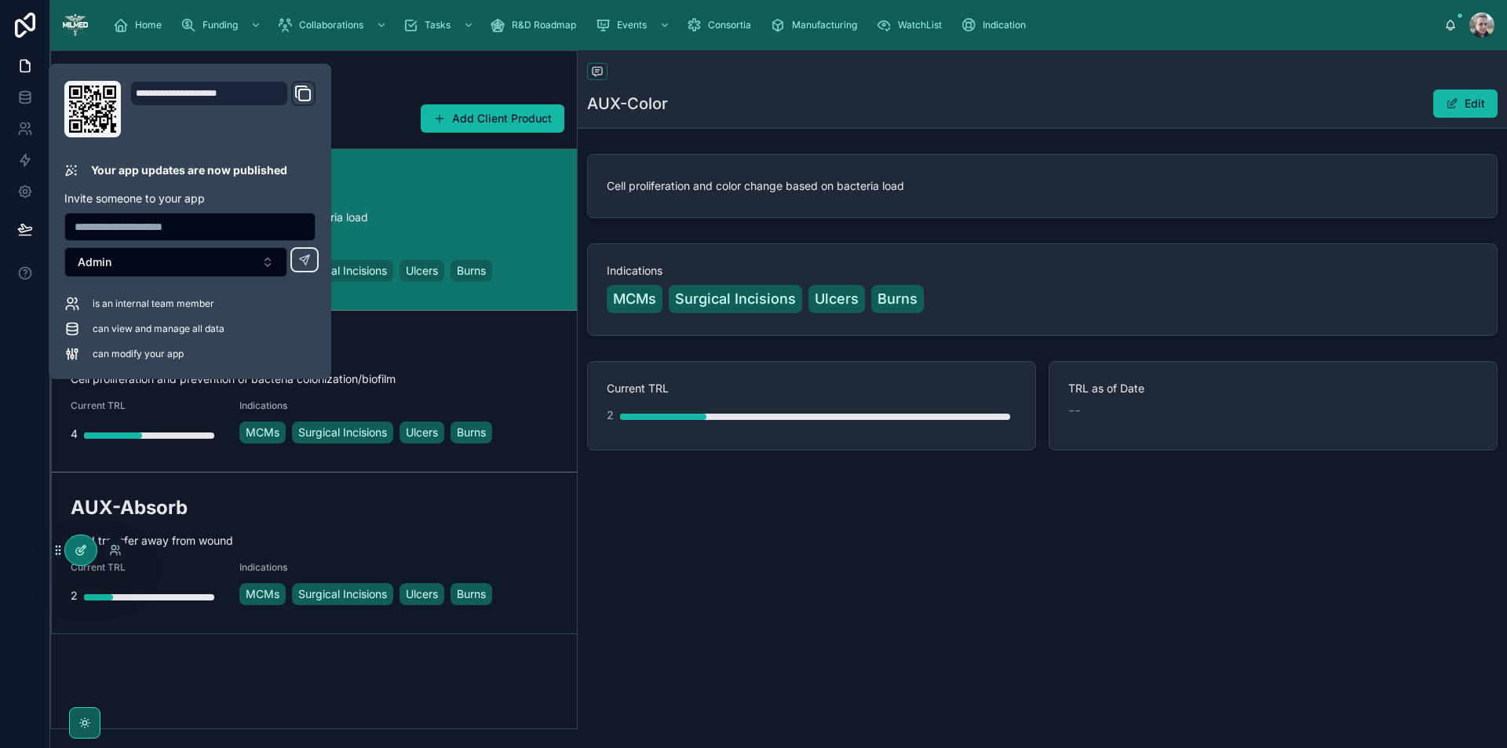
click at [75, 544] on icon at bounding box center [81, 550] width 13 height 13
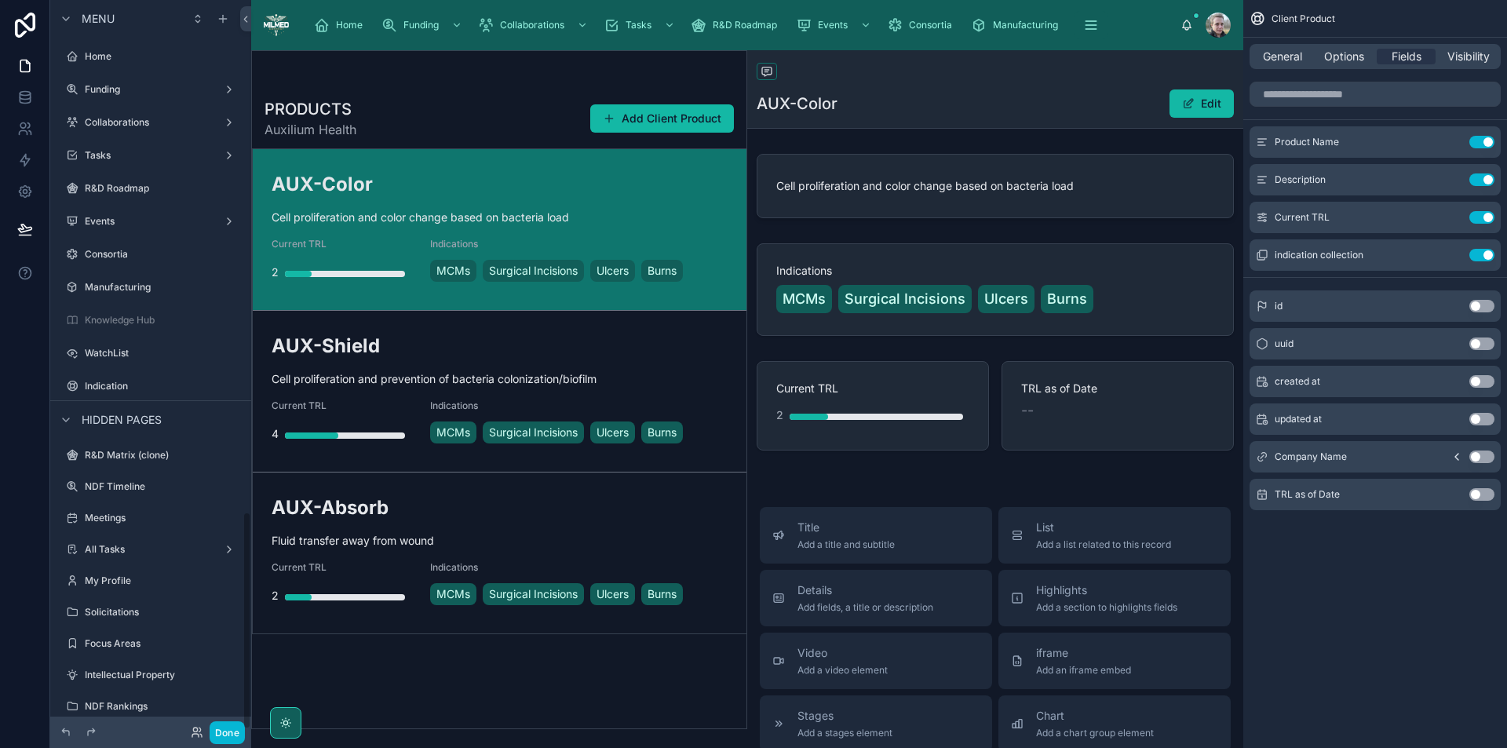
scroll to position [1709, 0]
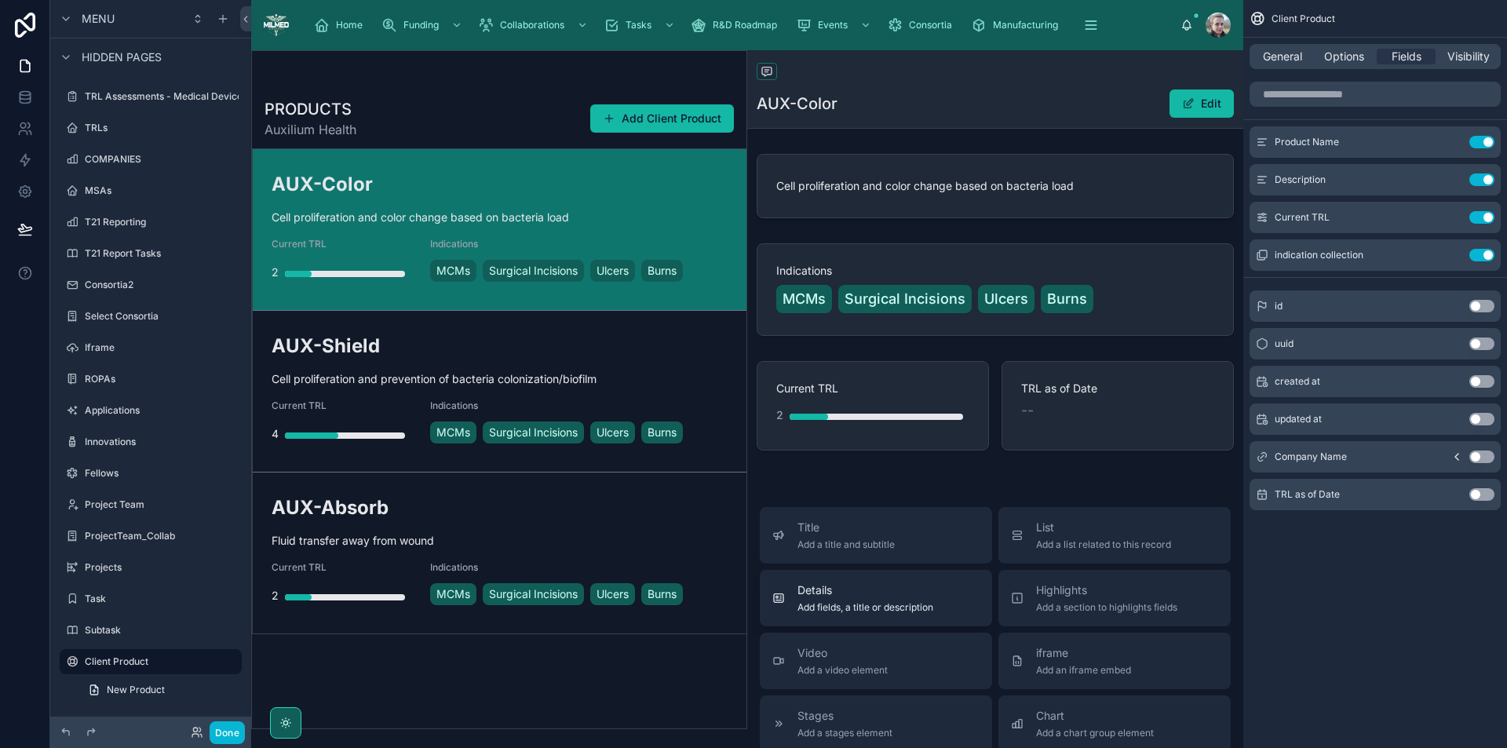
click at [889, 593] on span "Details" at bounding box center [866, 591] width 136 height 16
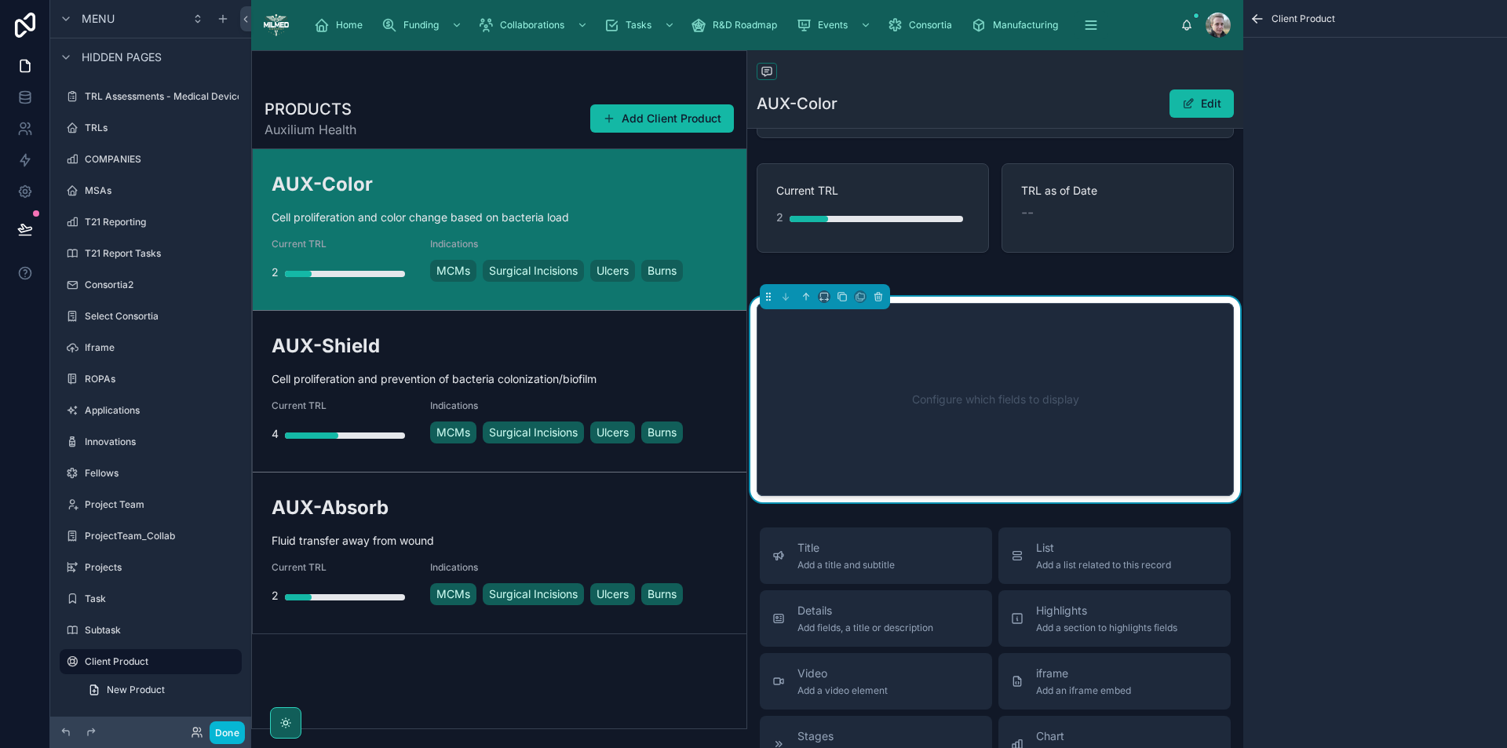
scroll to position [199, 0]
click at [1003, 355] on div "Configure which fields to display" at bounding box center [996, 398] width 426 height 141
click at [1257, 13] on icon "scrollable content" at bounding box center [1258, 19] width 16 height 16
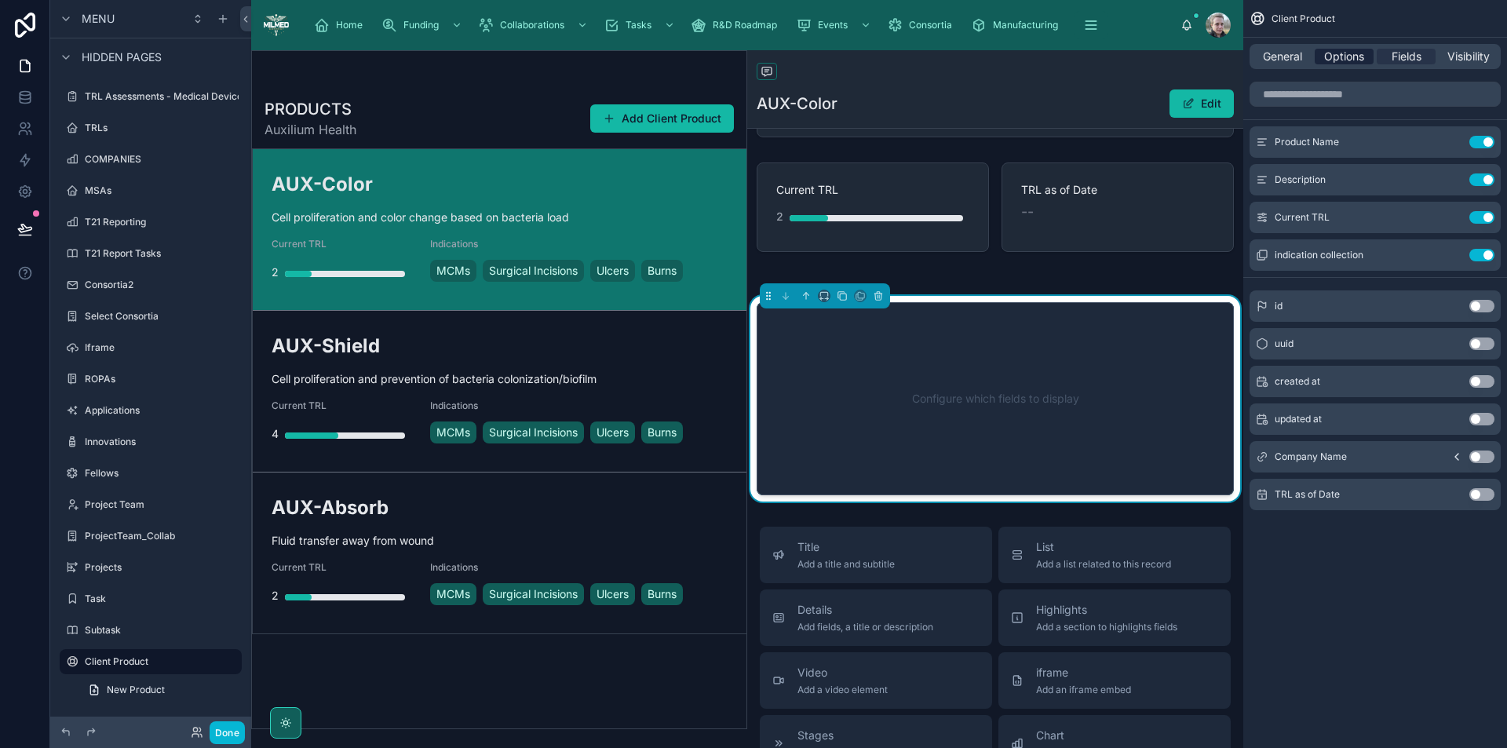
click at [1346, 60] on span "Options" at bounding box center [1344, 57] width 40 height 16
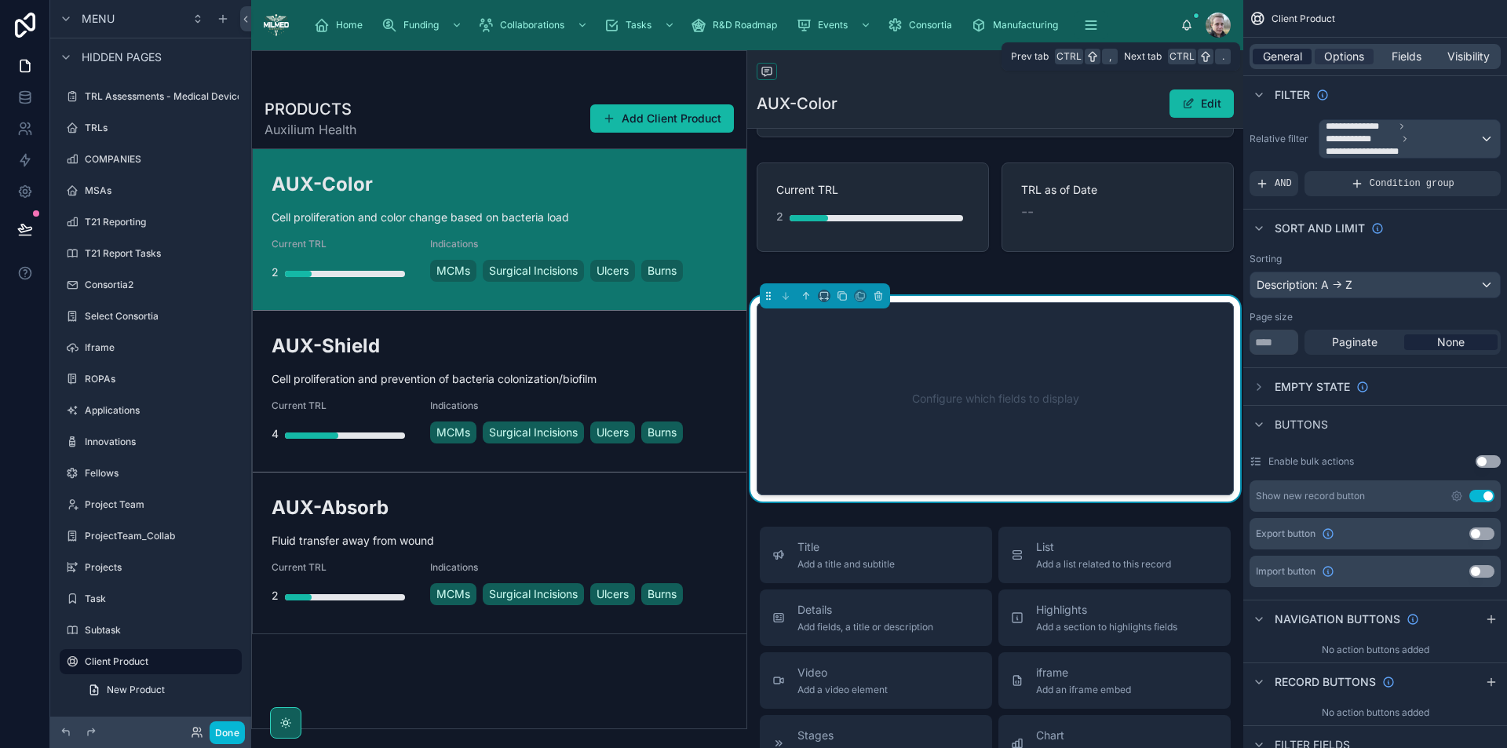
click at [1280, 55] on span "General" at bounding box center [1282, 57] width 39 height 16
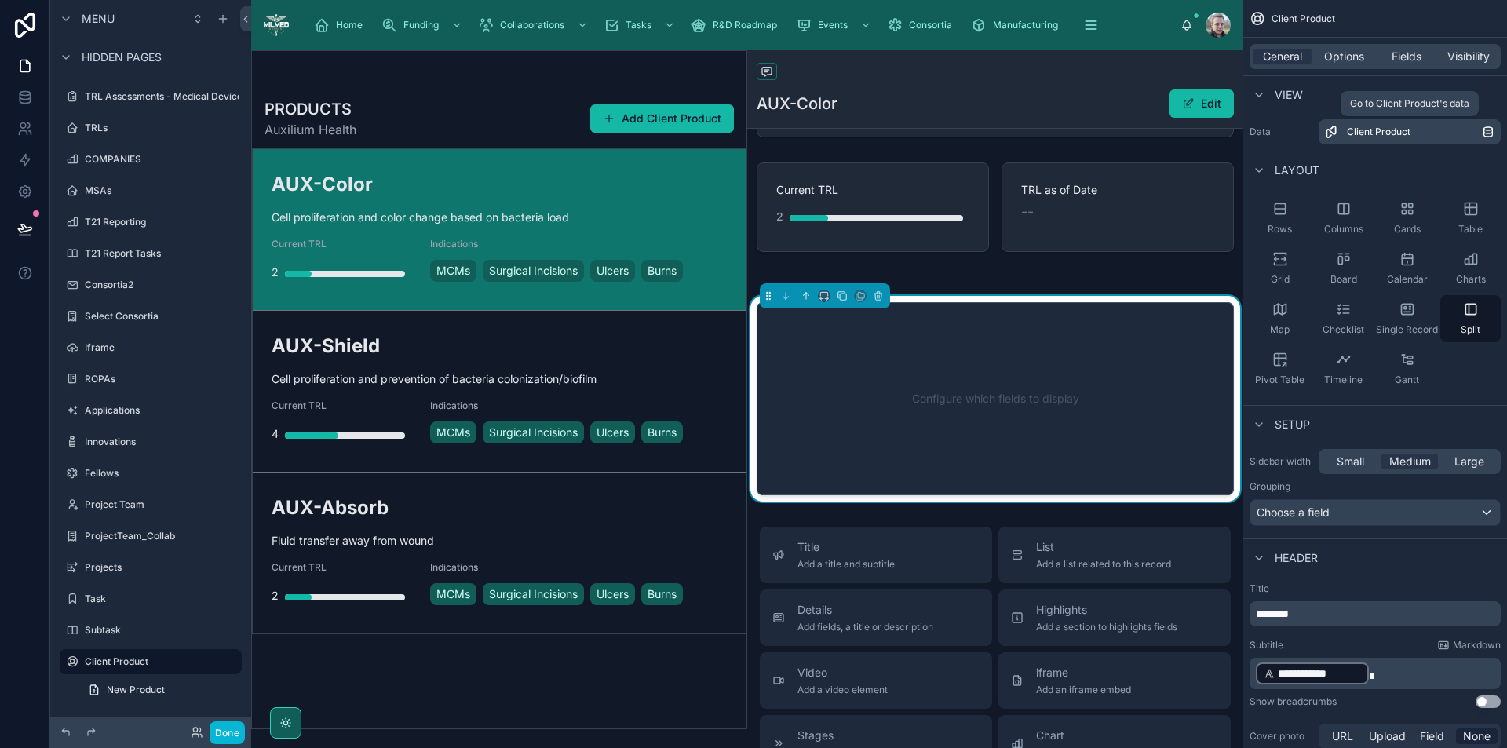
click at [1406, 130] on span "Client Product" at bounding box center [1379, 132] width 64 height 13
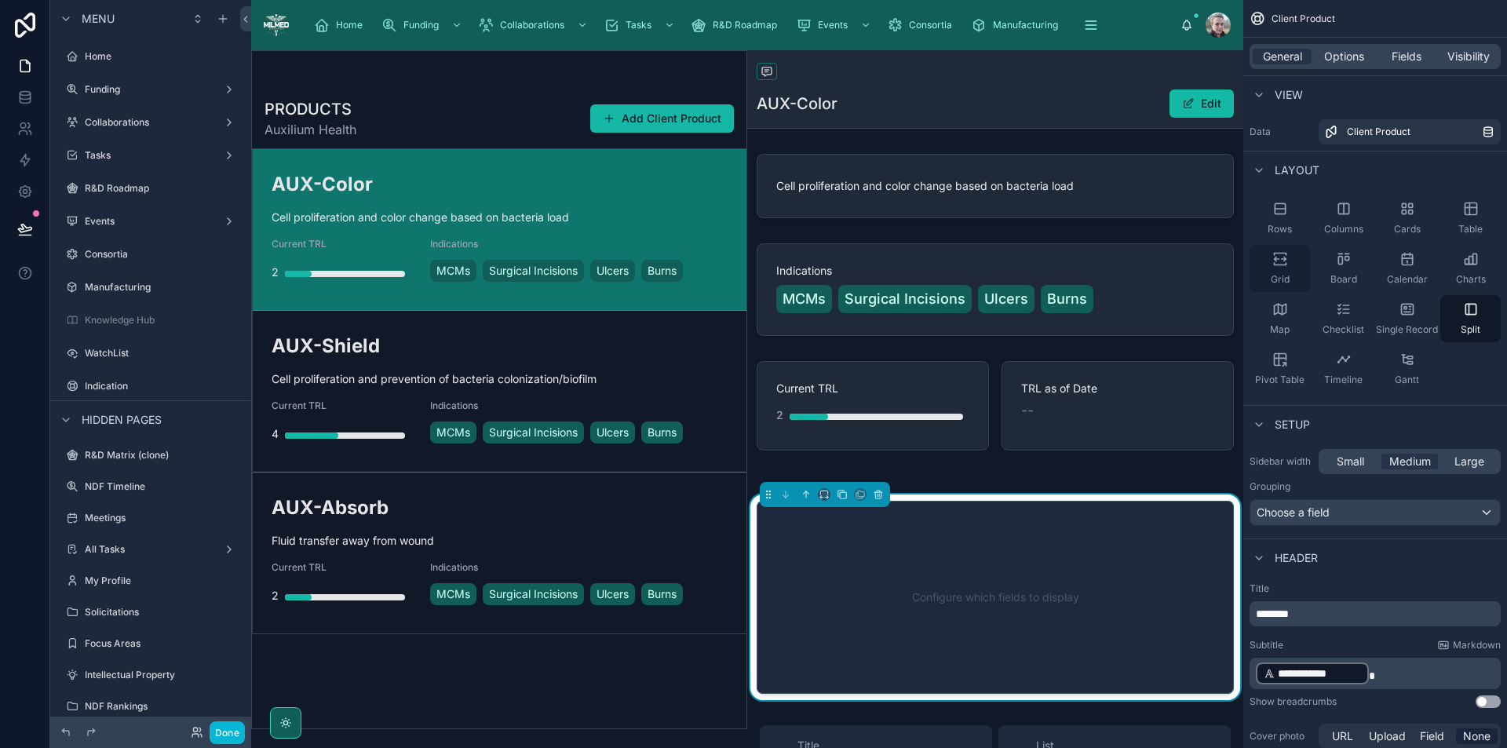
scroll to position [1709, 0]
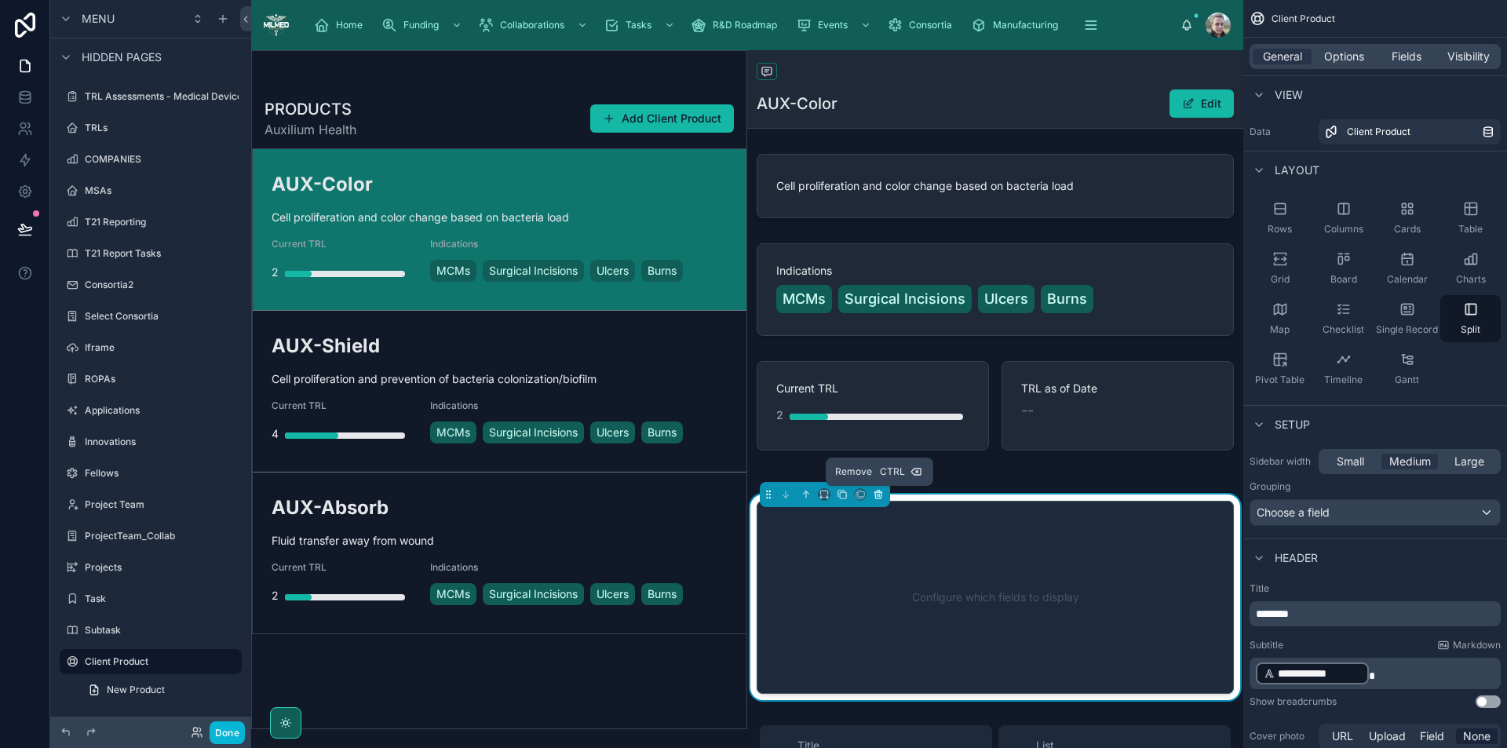
click at [880, 495] on icon at bounding box center [878, 494] width 11 height 11
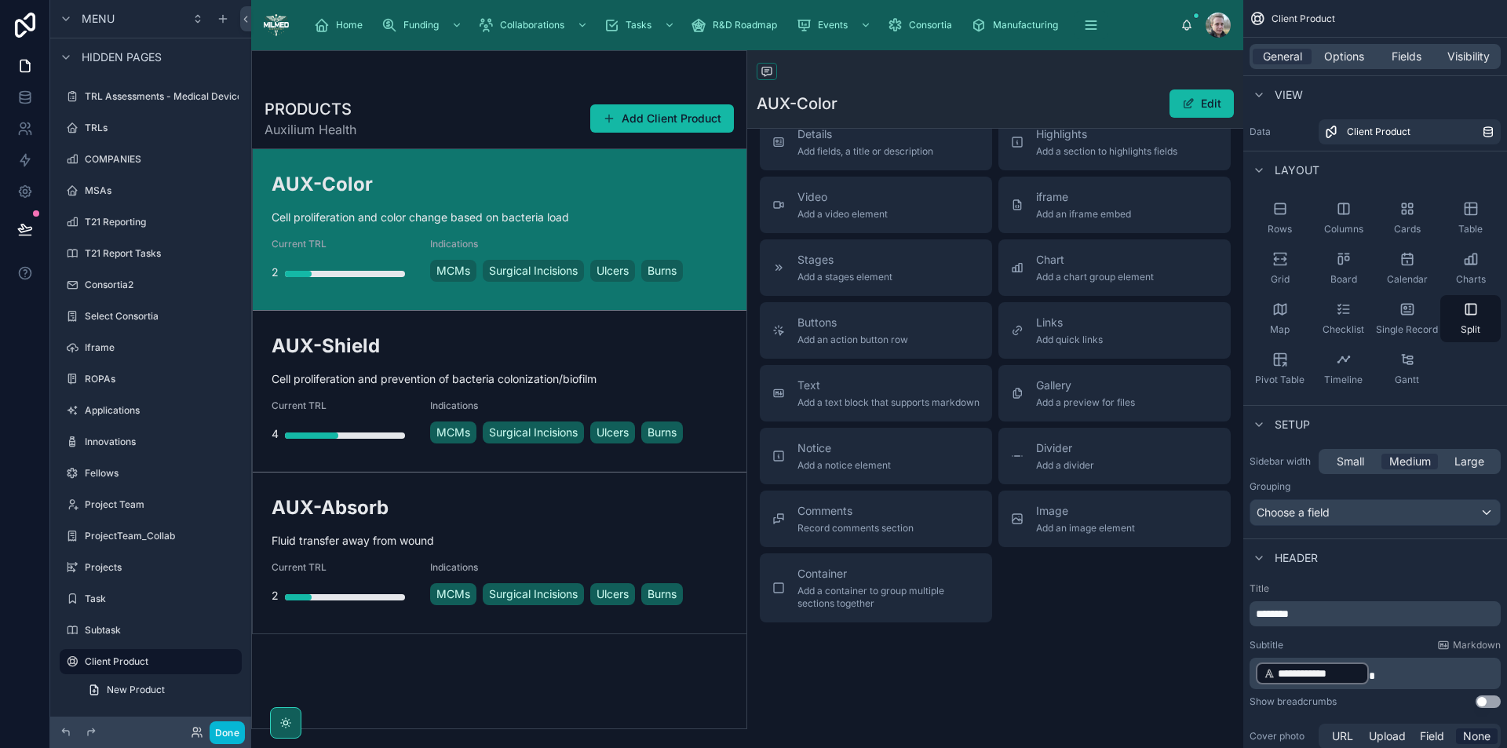
scroll to position [155, 0]
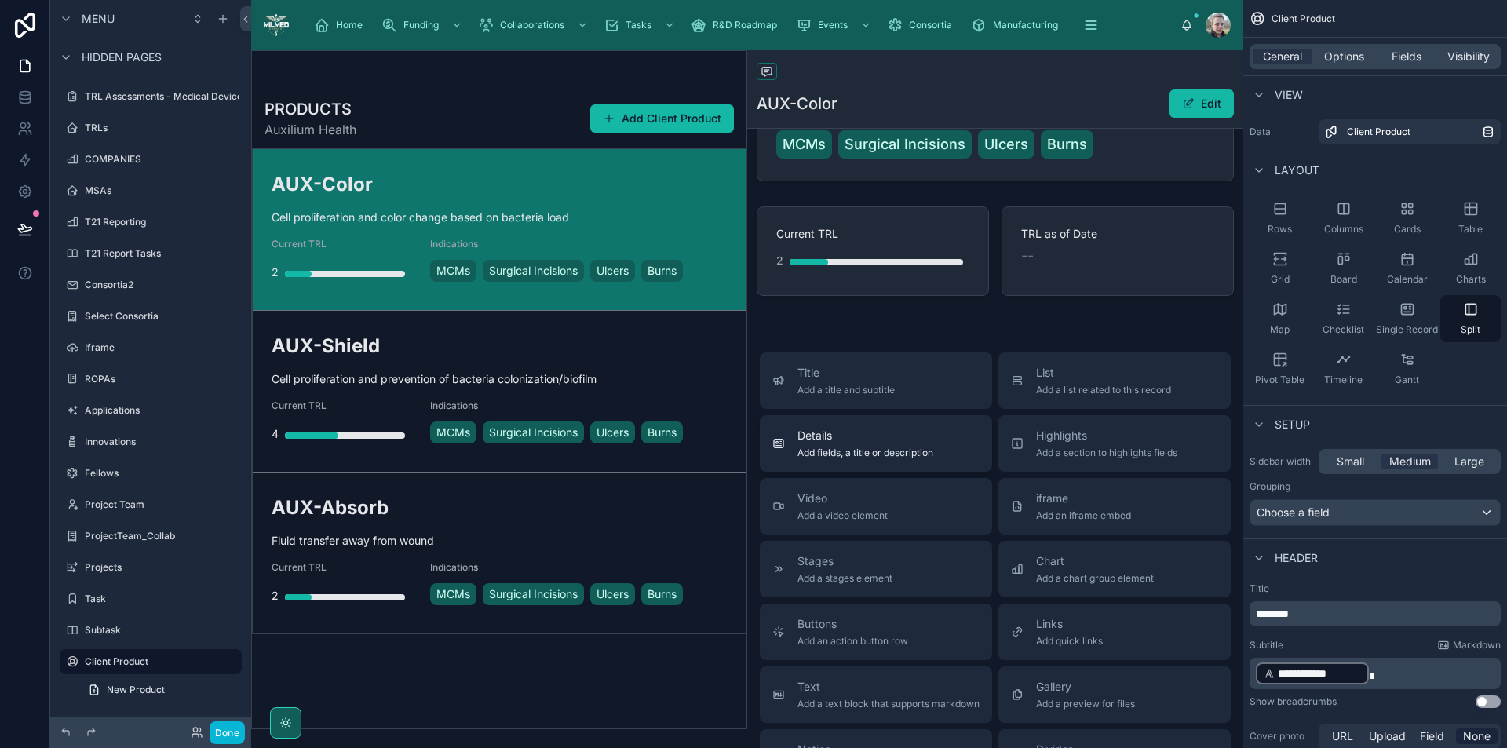
click at [910, 448] on span "Add fields, a title or description" at bounding box center [866, 453] width 136 height 13
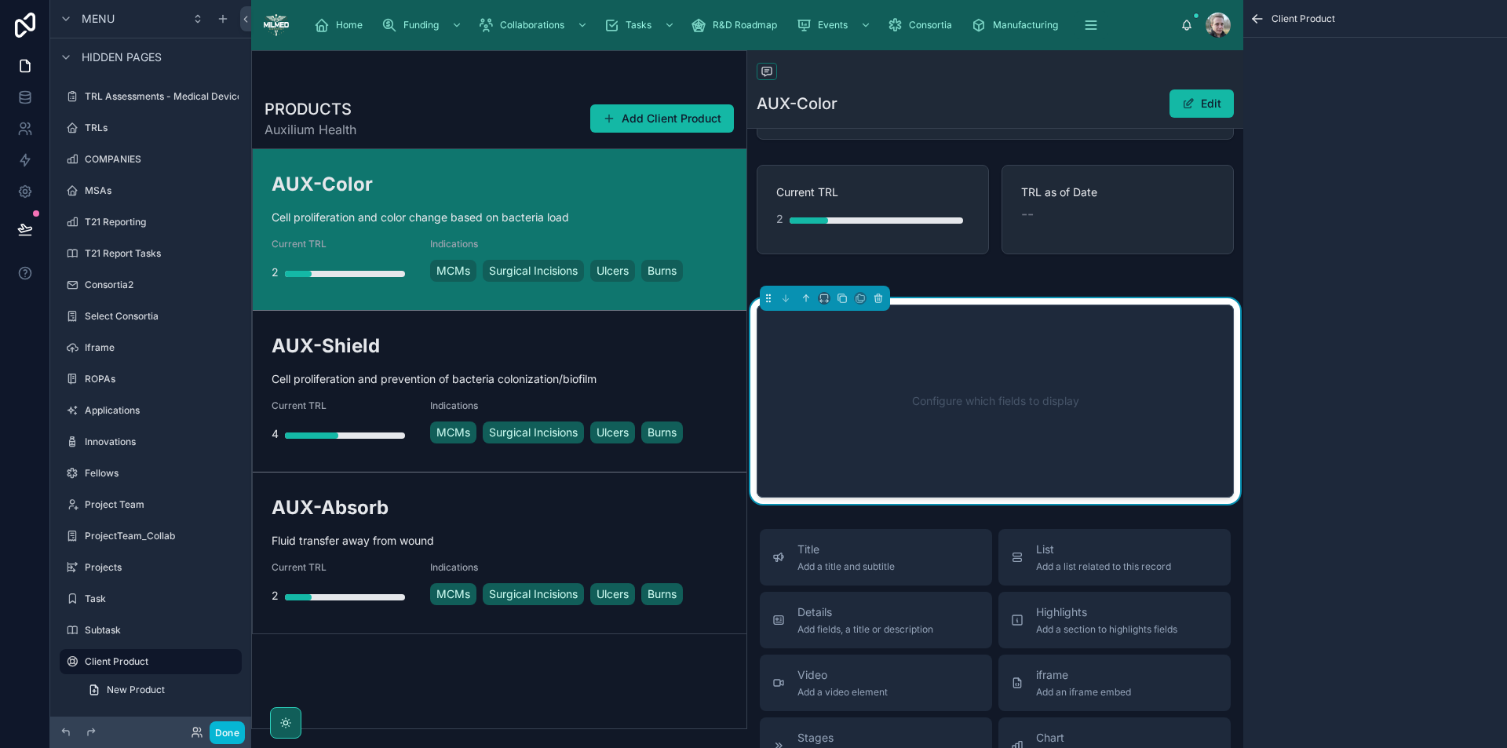
scroll to position [199, 0]
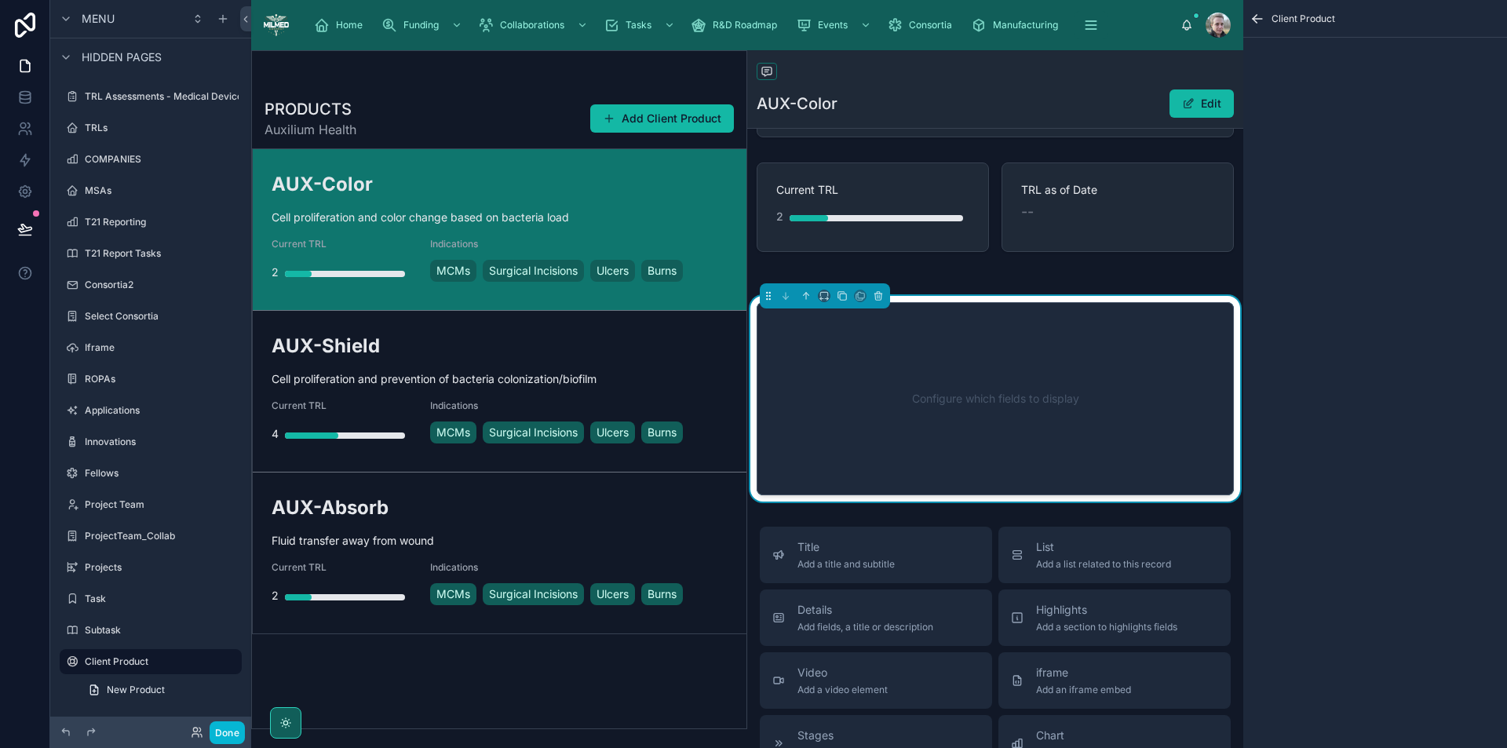
click at [996, 403] on div "Configure which fields to display" at bounding box center [996, 398] width 426 height 141
click at [998, 269] on div "Cell proliferation and color change based on bacteria load Indications MCMs Sur…" at bounding box center [995, 225] width 496 height 553
click at [996, 276] on div at bounding box center [995, 277] width 496 height 13
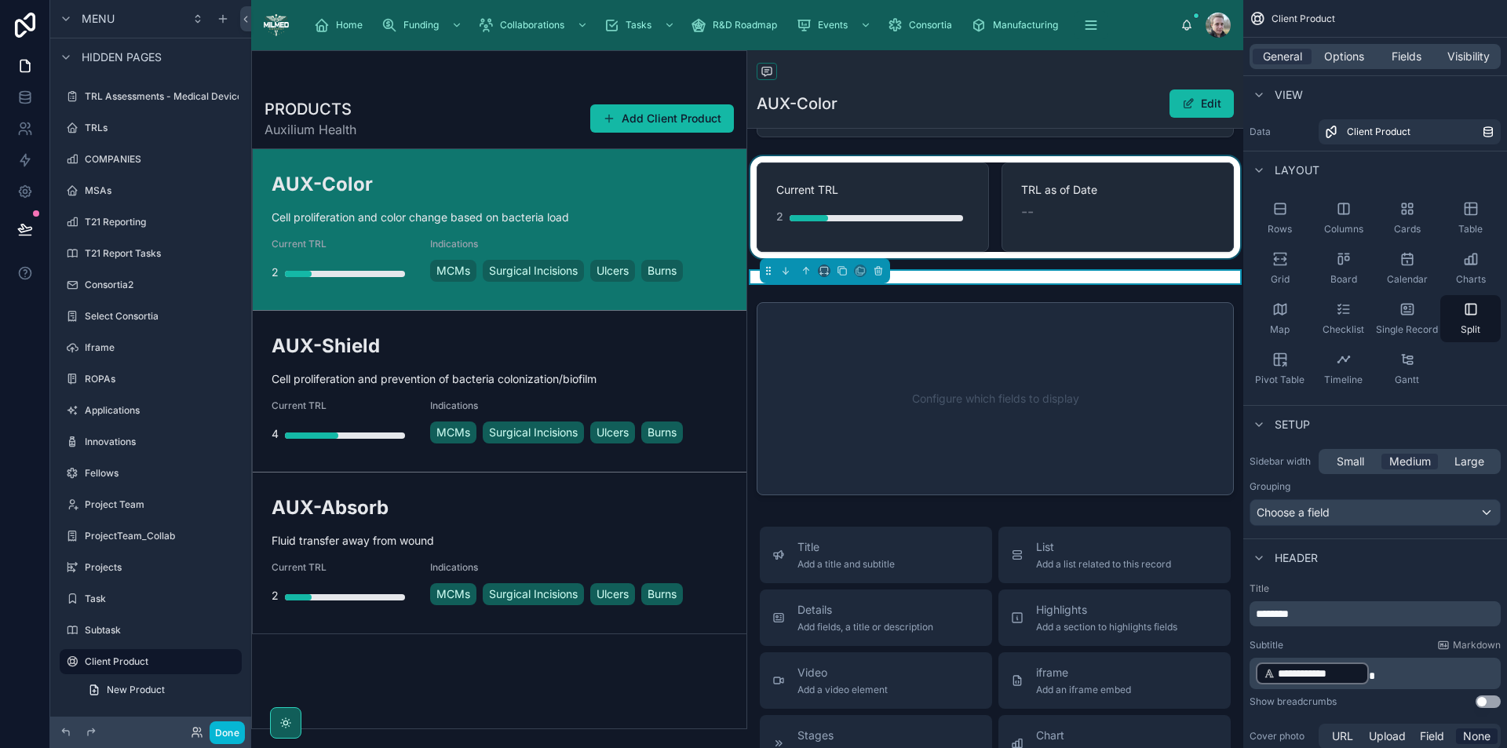
click at [1050, 243] on div at bounding box center [995, 207] width 496 height 102
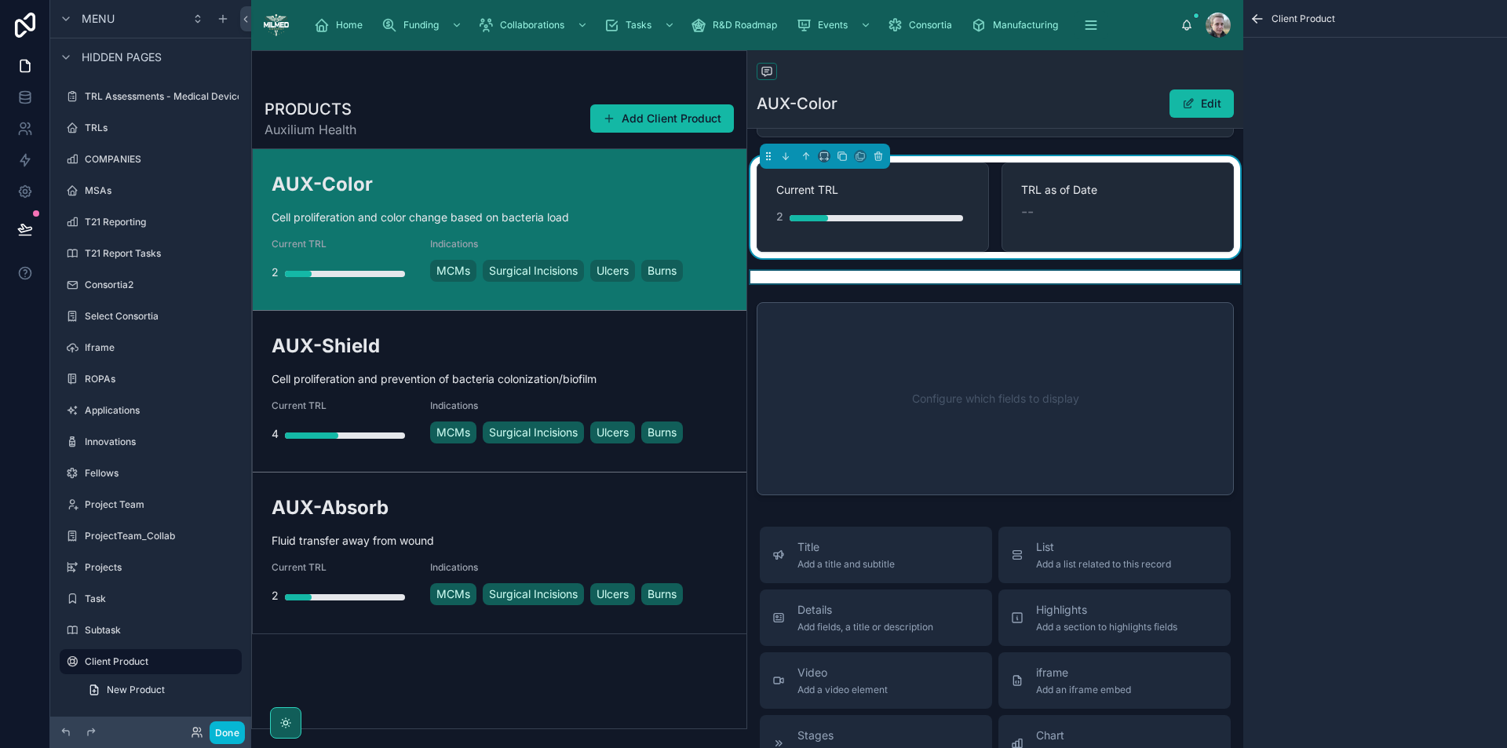
click at [1045, 276] on div at bounding box center [995, 277] width 496 height 13
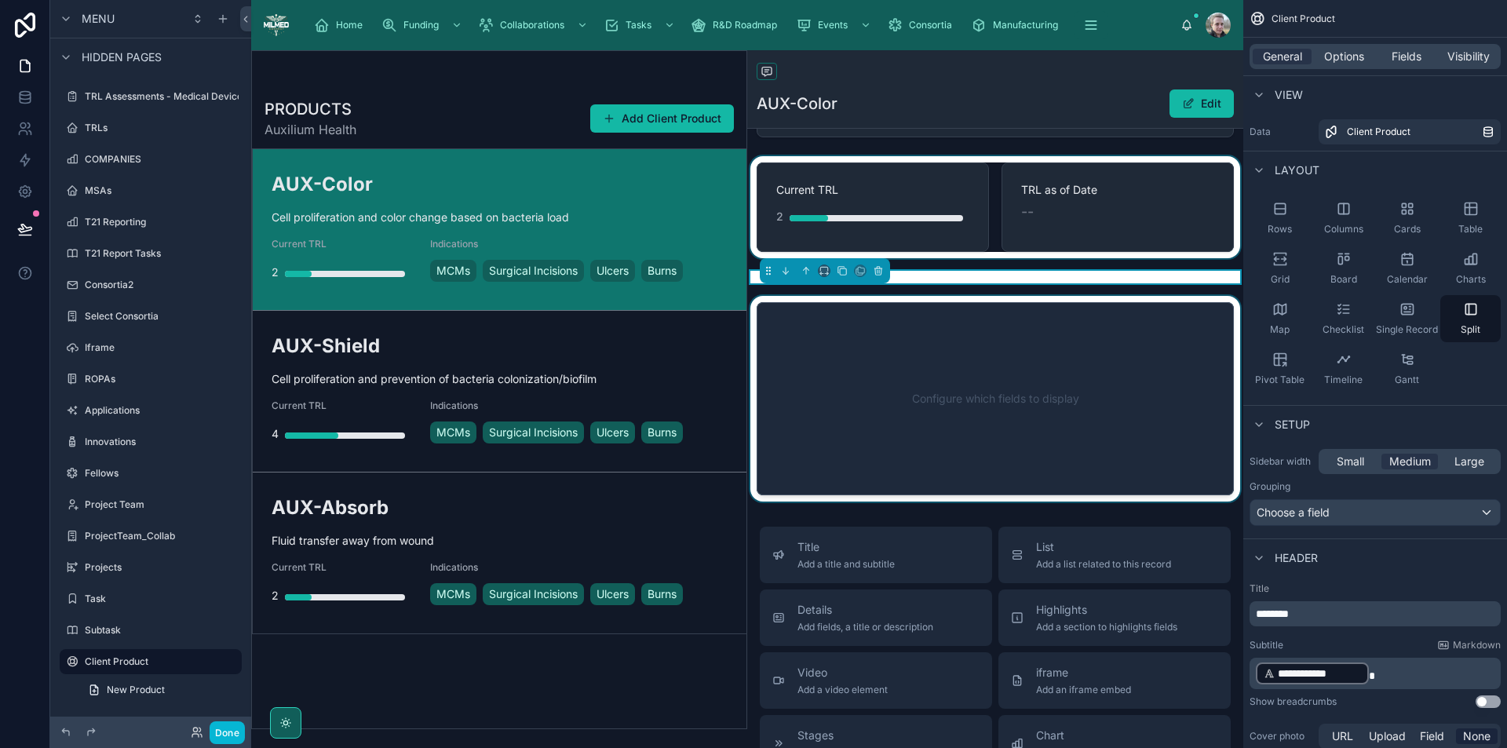
click at [1083, 352] on div at bounding box center [995, 399] width 496 height 206
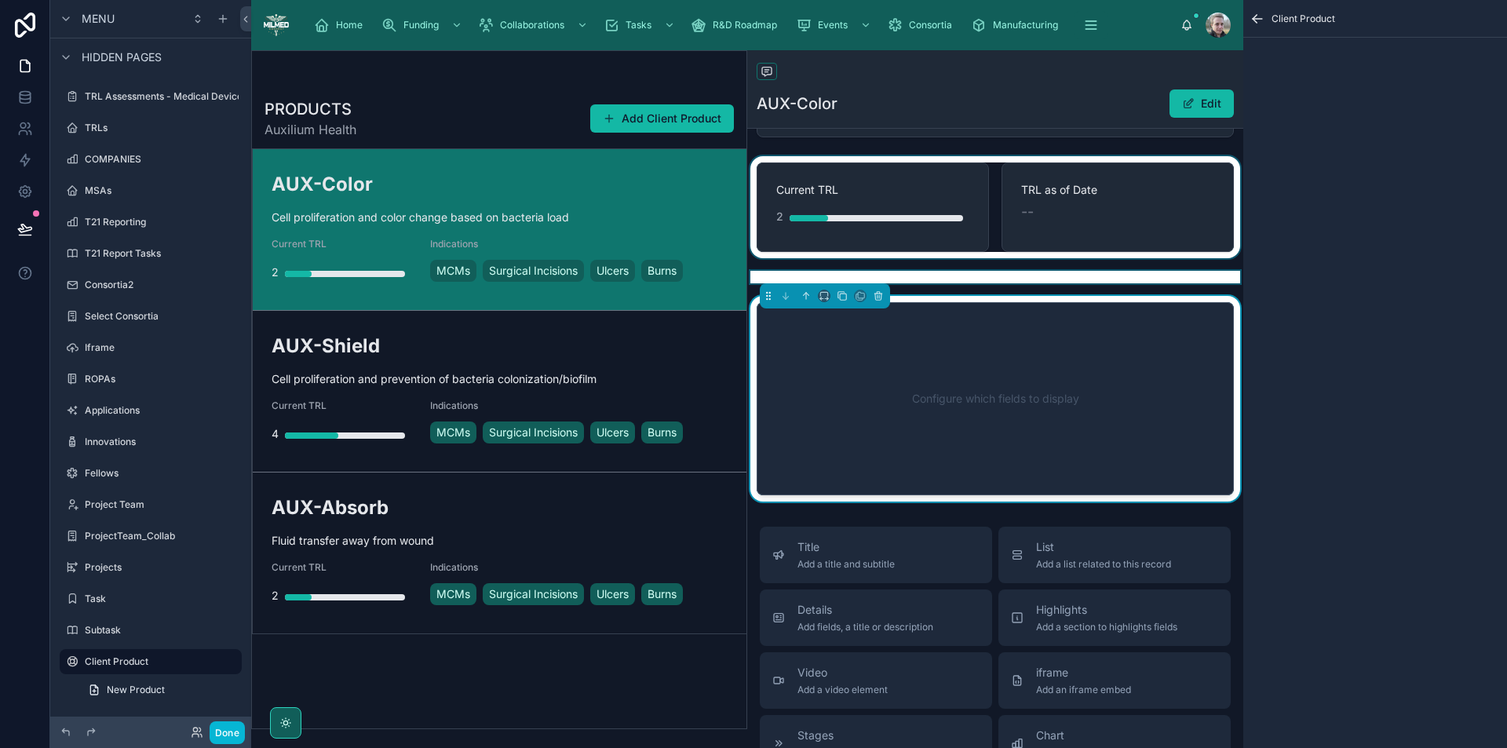
click at [1259, 19] on icon "scrollable content" at bounding box center [1257, 19] width 9 height 0
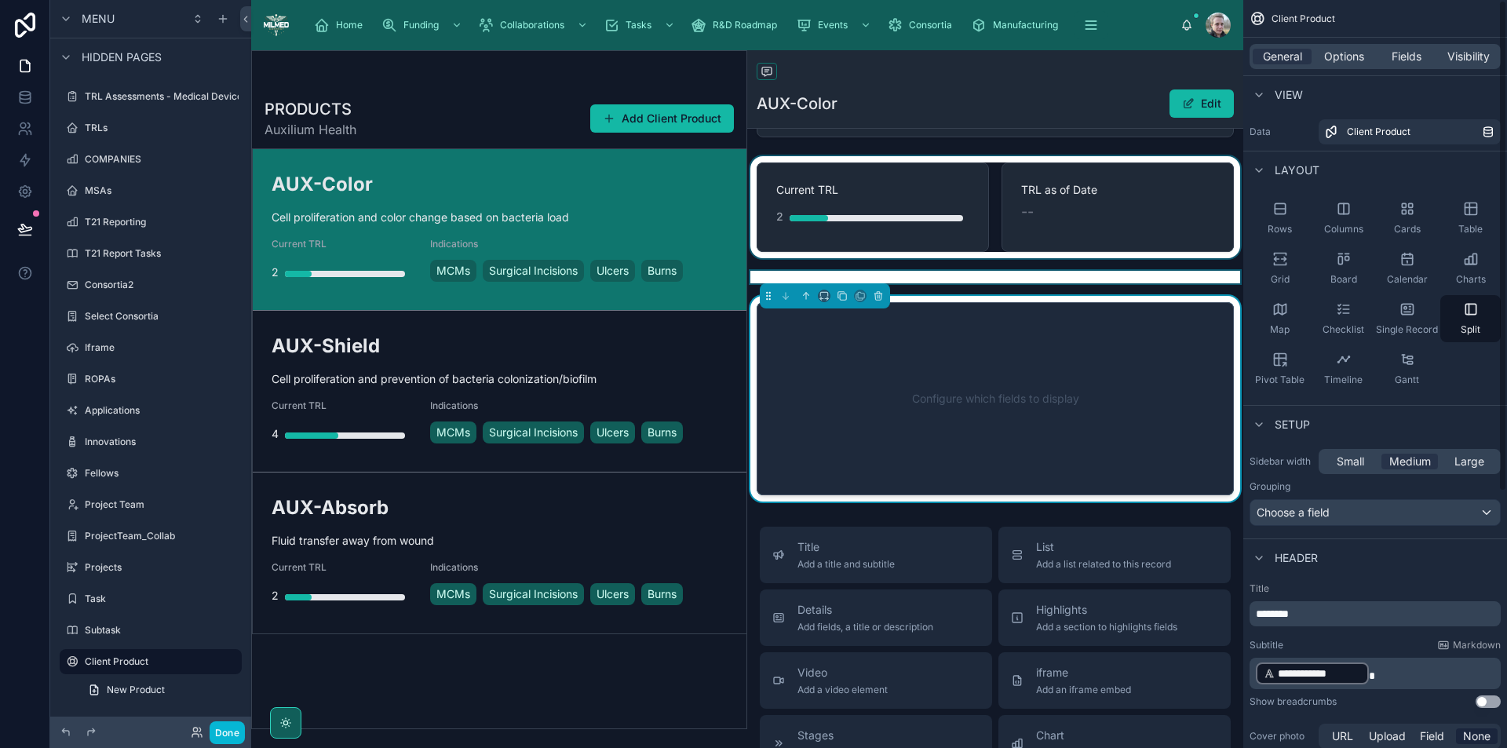
click at [1189, 221] on div at bounding box center [995, 207] width 496 height 102
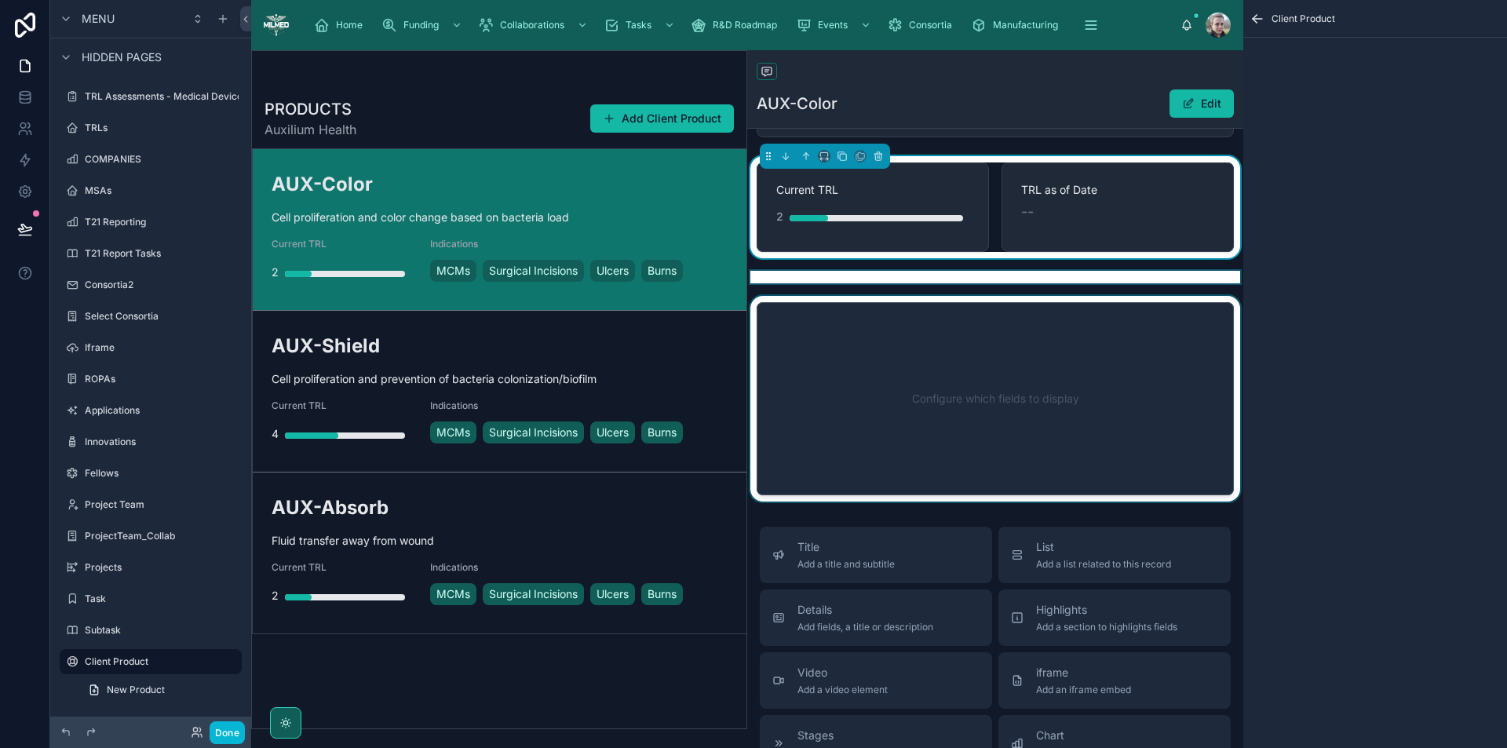
click at [1192, 218] on div "--" at bounding box center [1117, 212] width 193 height 22
click at [217, 736] on button "Done" at bounding box center [227, 733] width 35 height 23
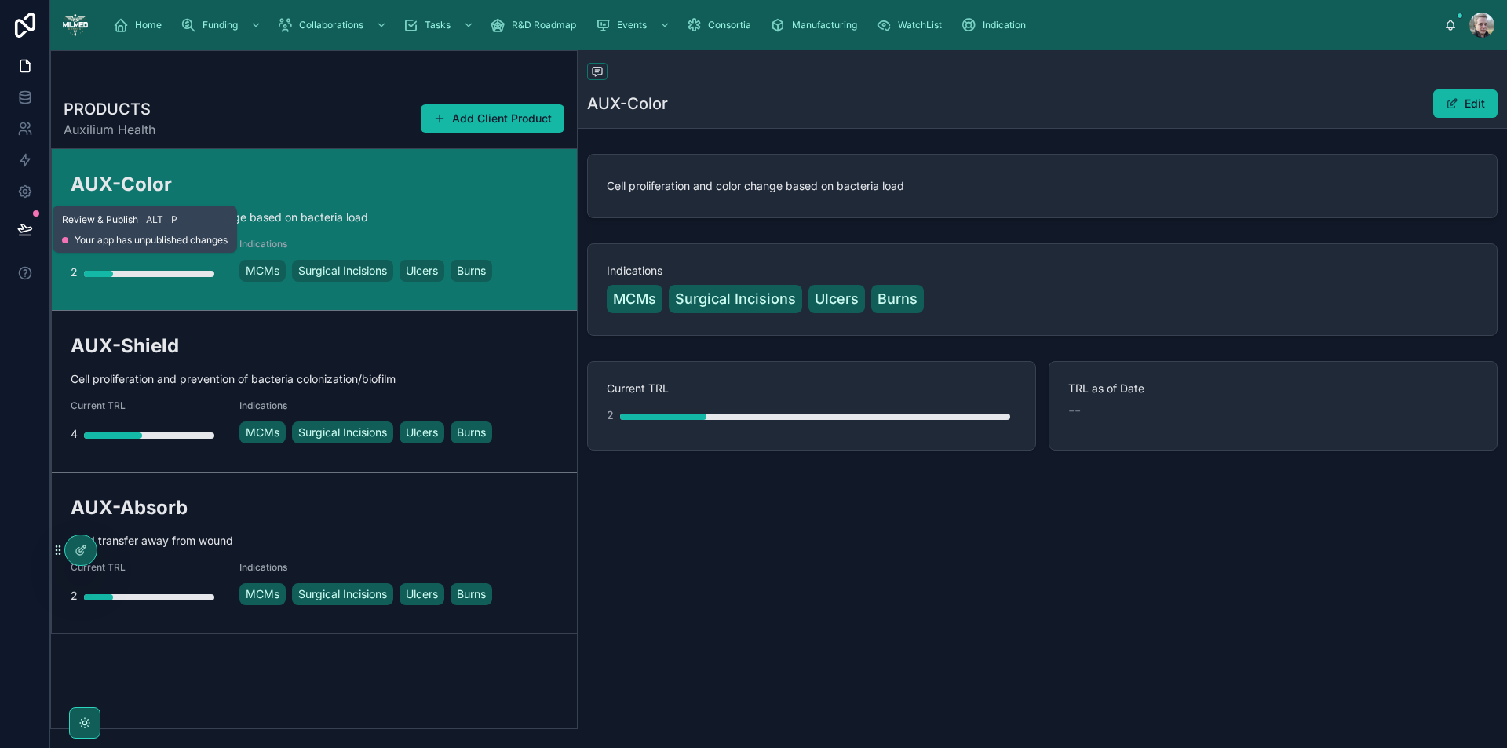
click at [27, 225] on icon at bounding box center [25, 229] width 16 height 16
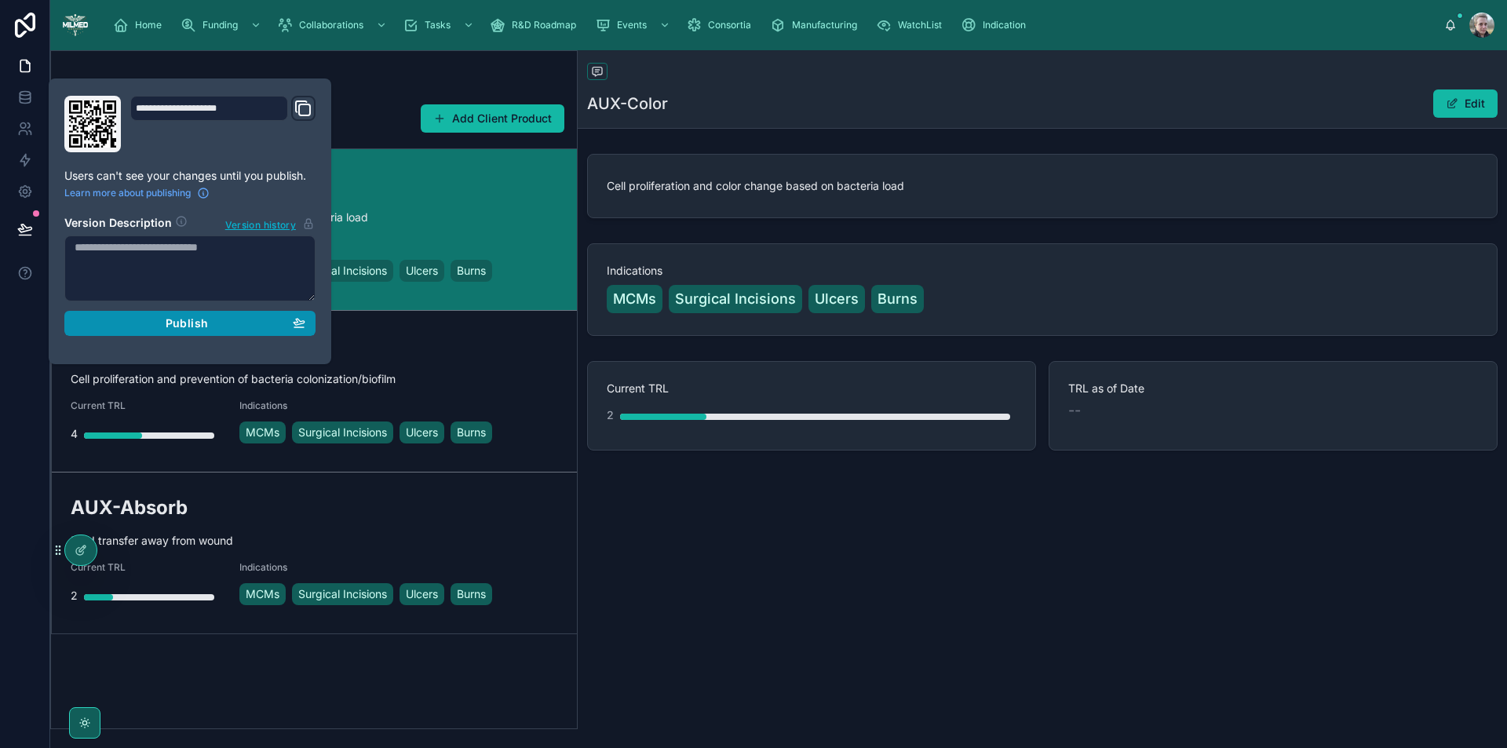
click at [154, 329] on div "Publish" at bounding box center [190, 323] width 231 height 14
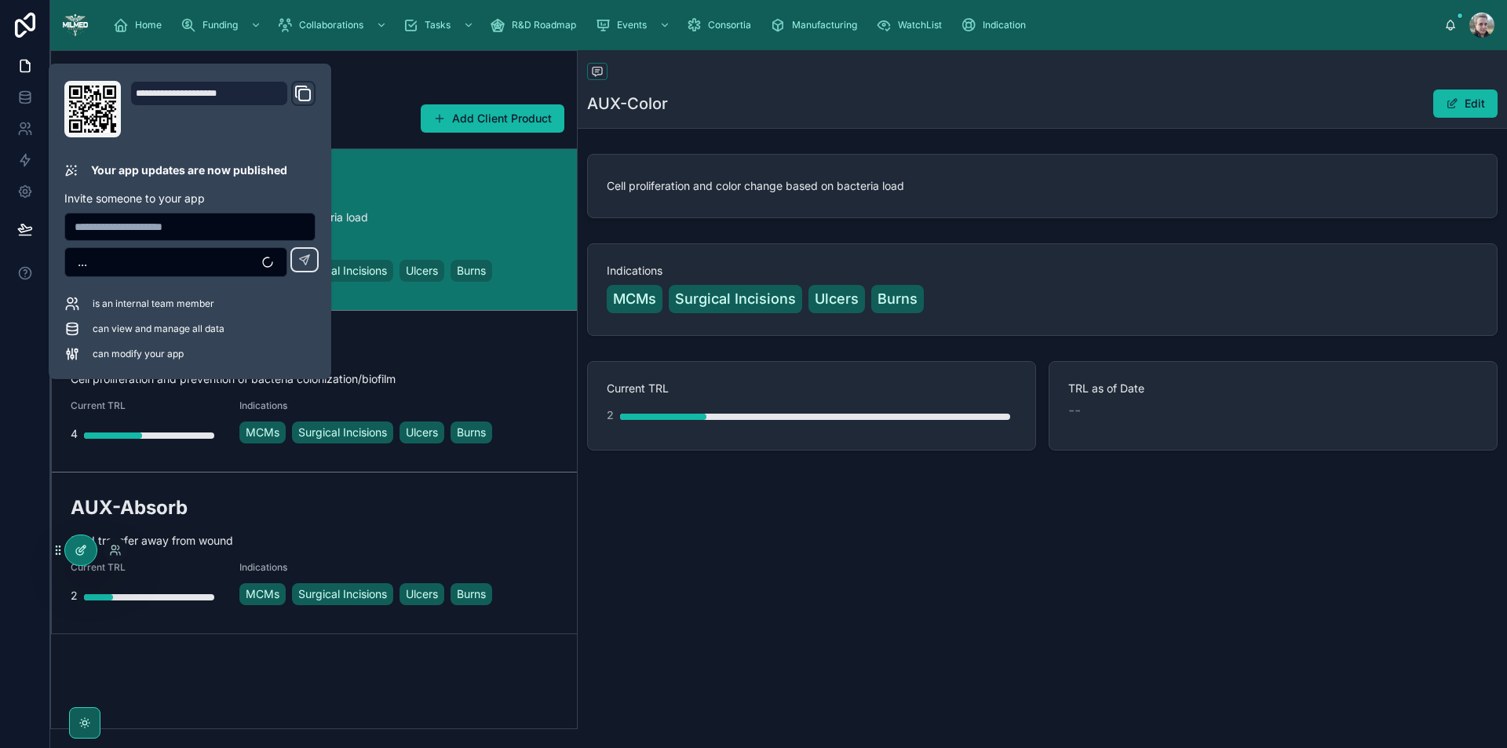
click at [75, 555] on icon at bounding box center [81, 550] width 13 height 13
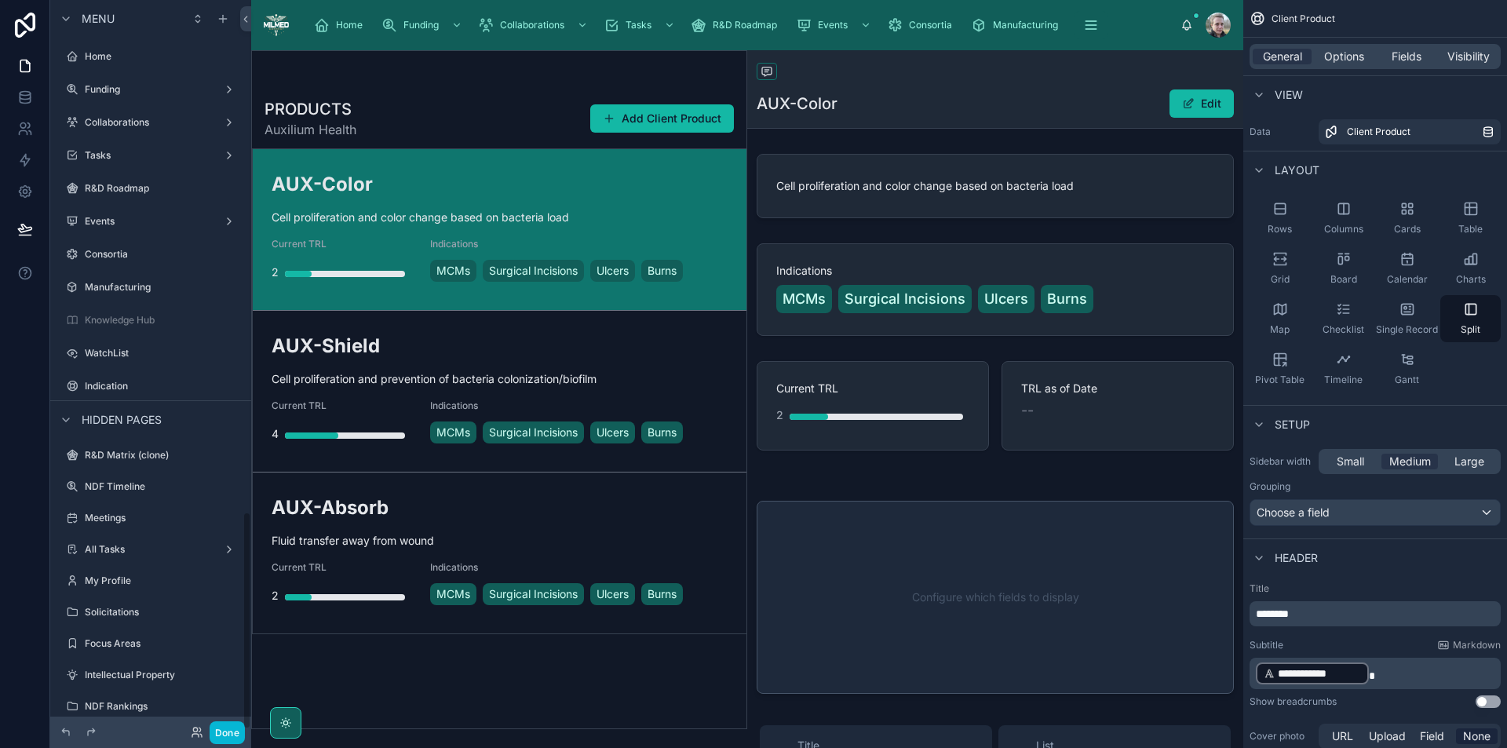
scroll to position [1709, 0]
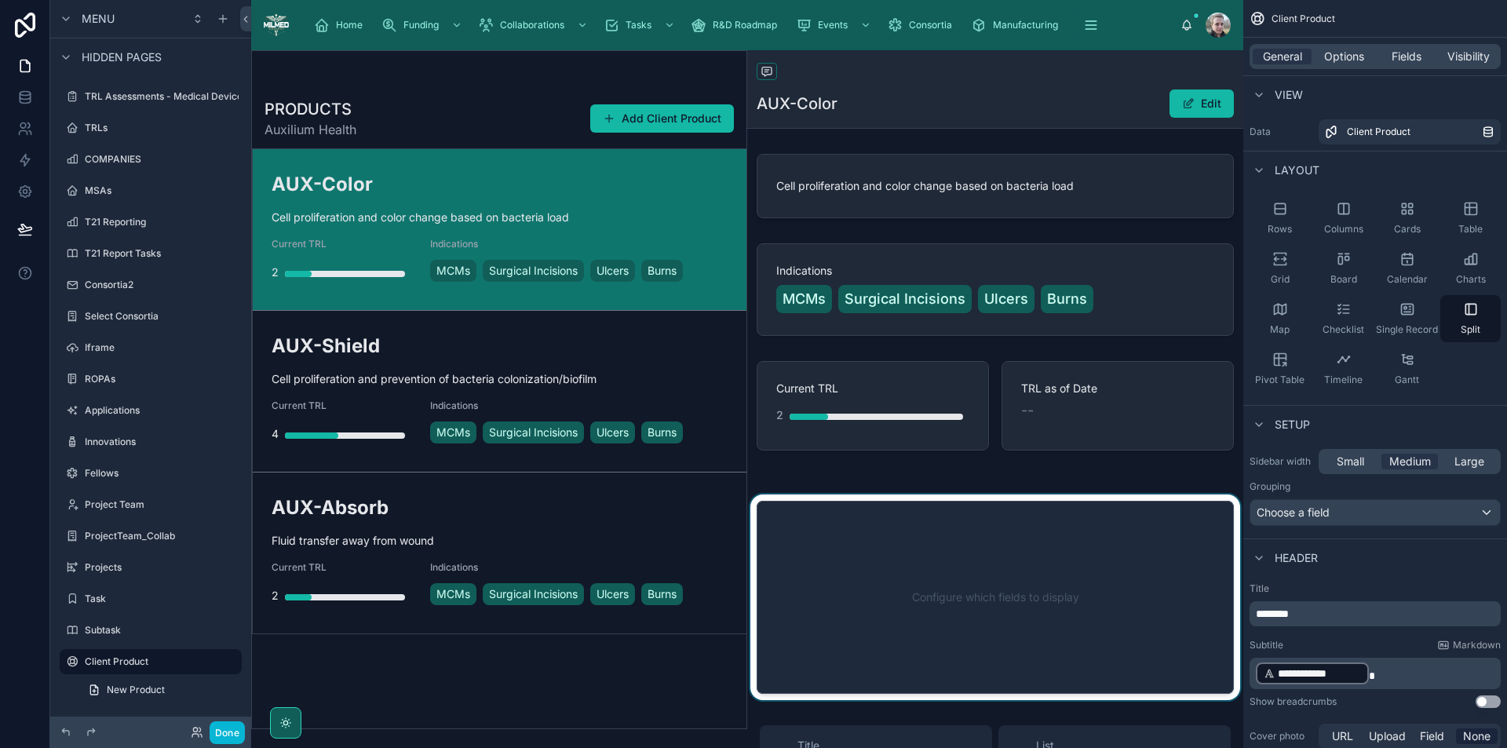
click at [1001, 623] on div at bounding box center [995, 598] width 496 height 206
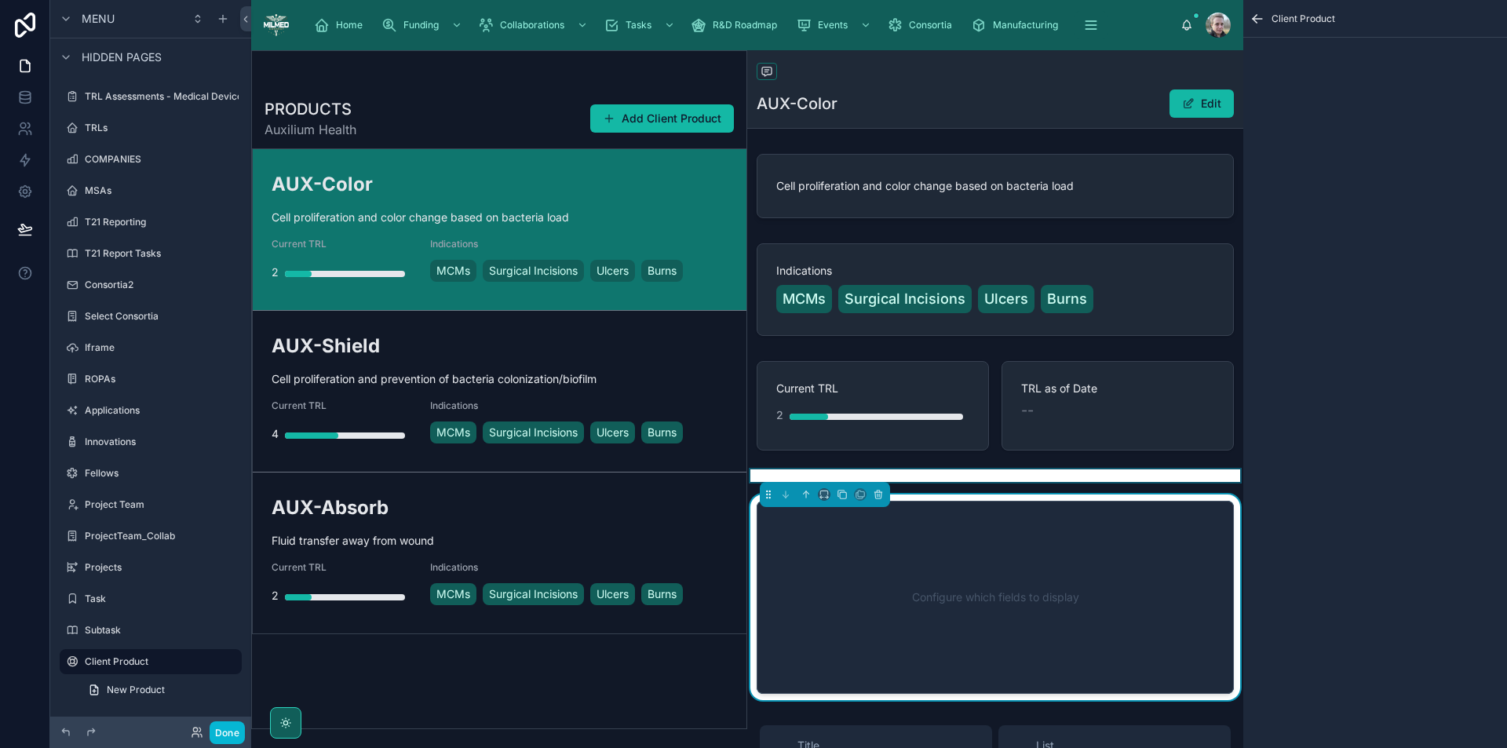
click at [992, 478] on div at bounding box center [995, 476] width 496 height 13
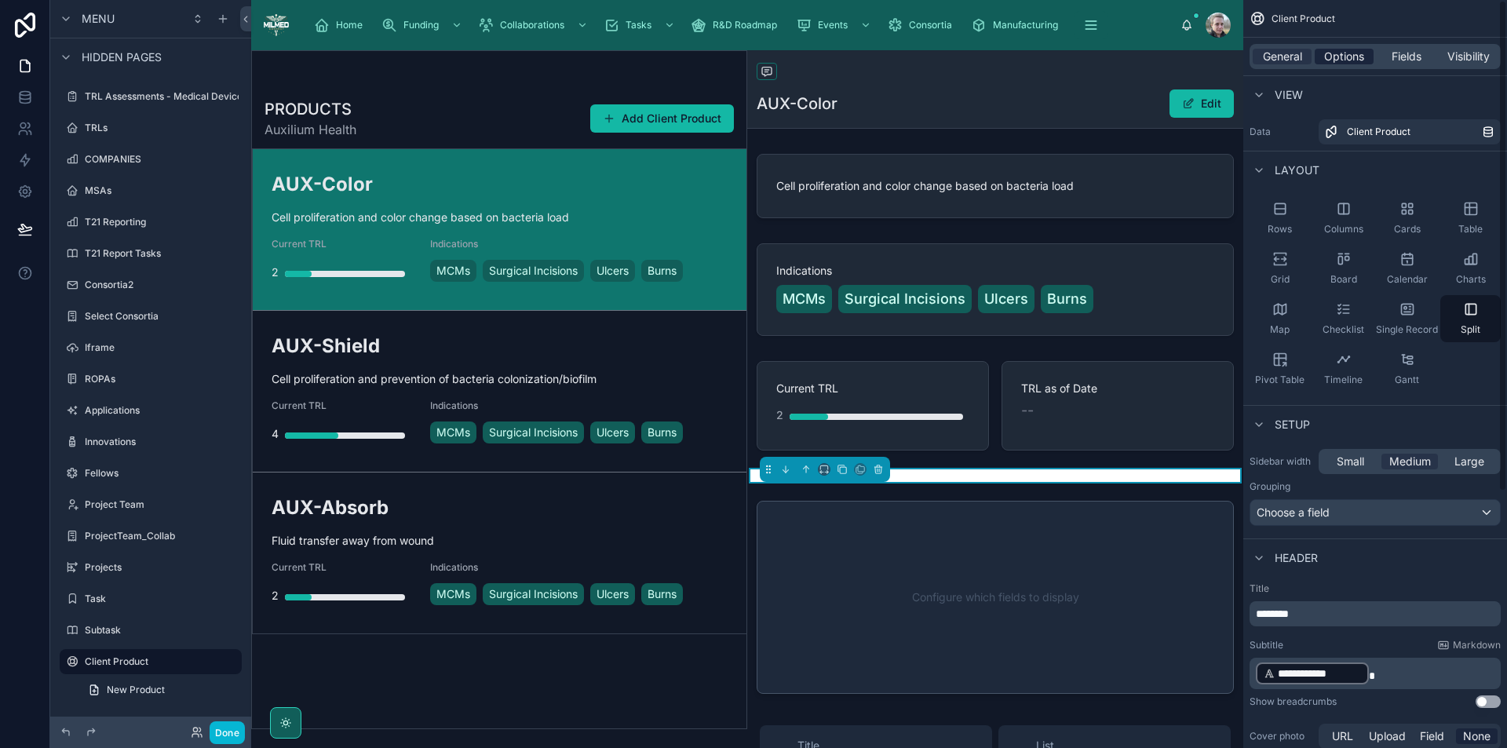
click at [1350, 60] on span "Options" at bounding box center [1344, 57] width 40 height 16
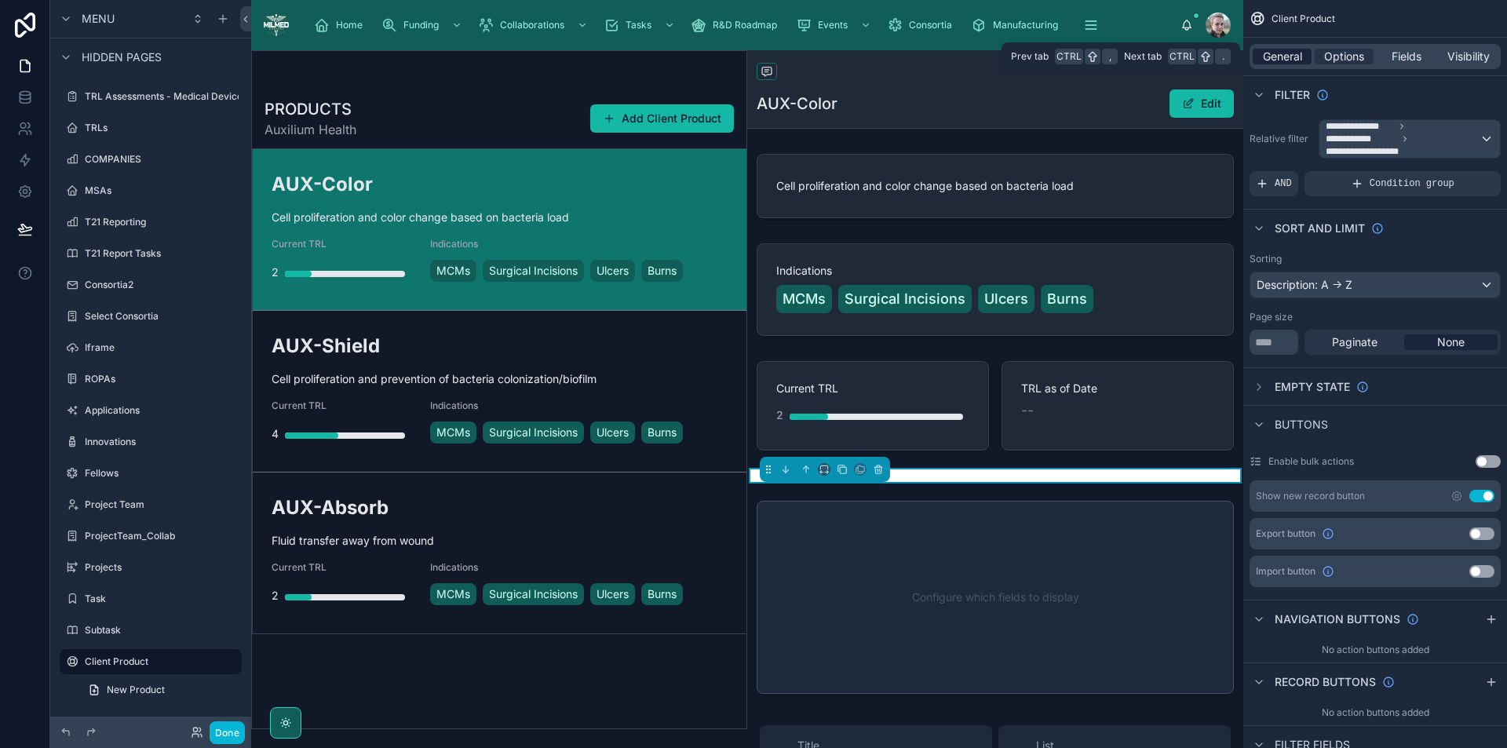
click at [1292, 56] on span "General" at bounding box center [1282, 57] width 39 height 16
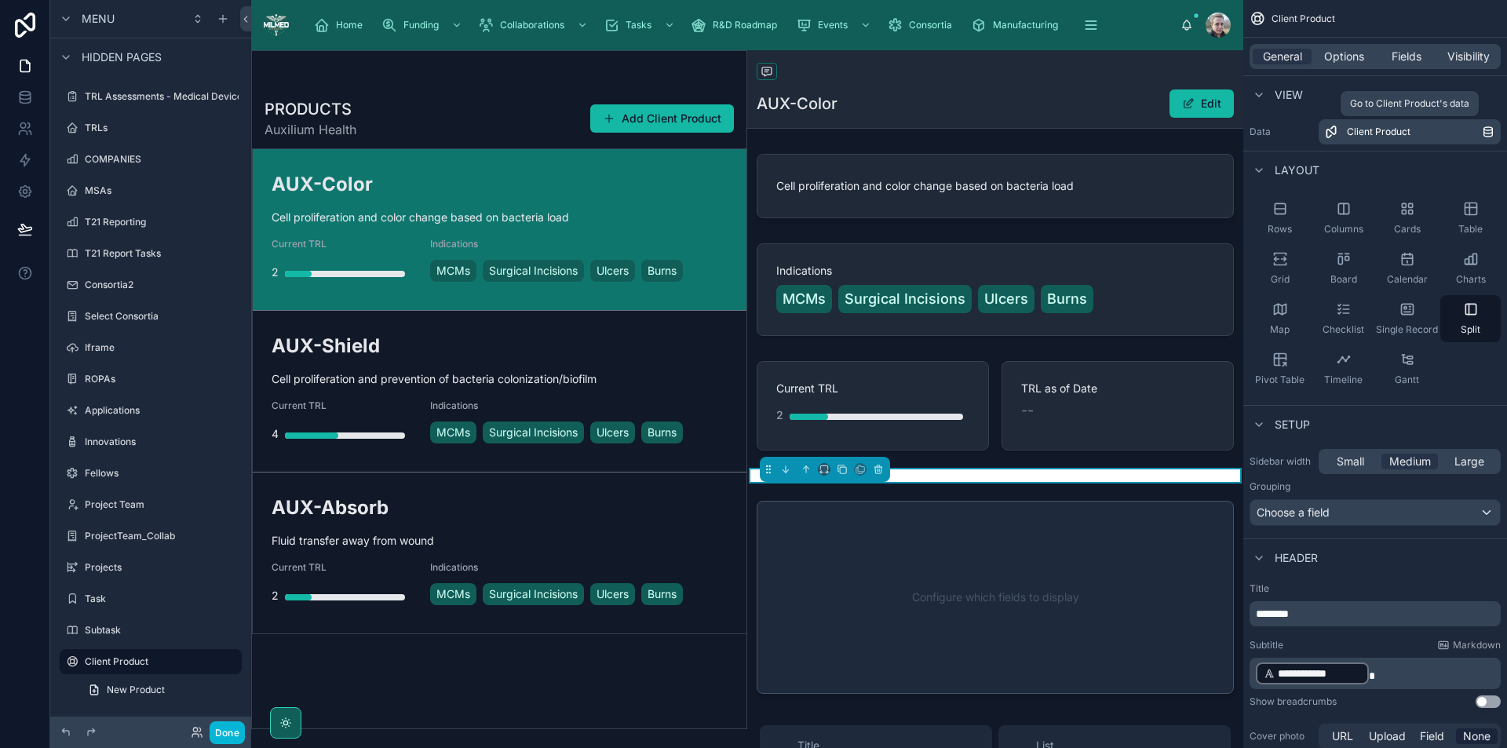
click at [1355, 130] on span "Client Product" at bounding box center [1379, 132] width 64 height 13
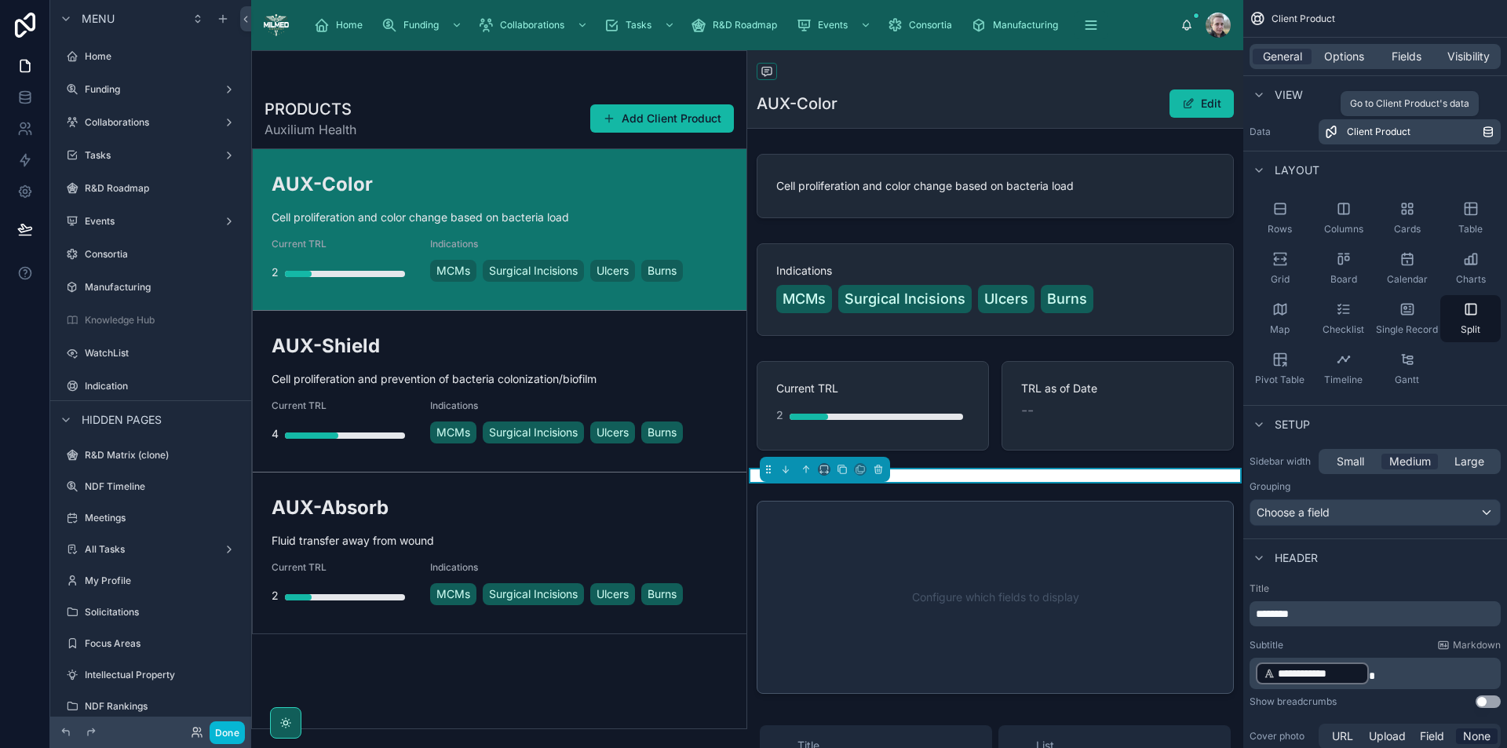
scroll to position [1709, 0]
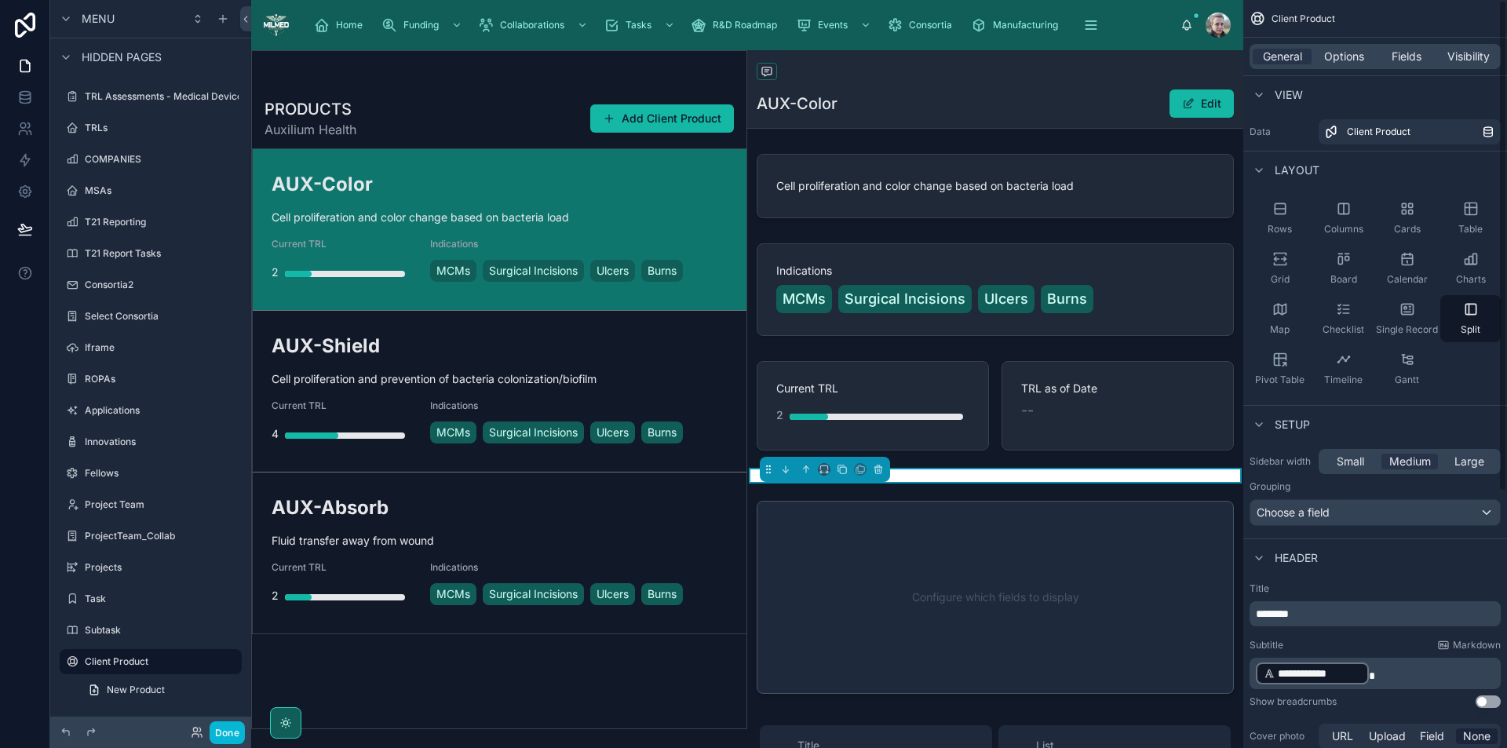
click at [1270, 90] on div "View" at bounding box center [1276, 95] width 53 height 19
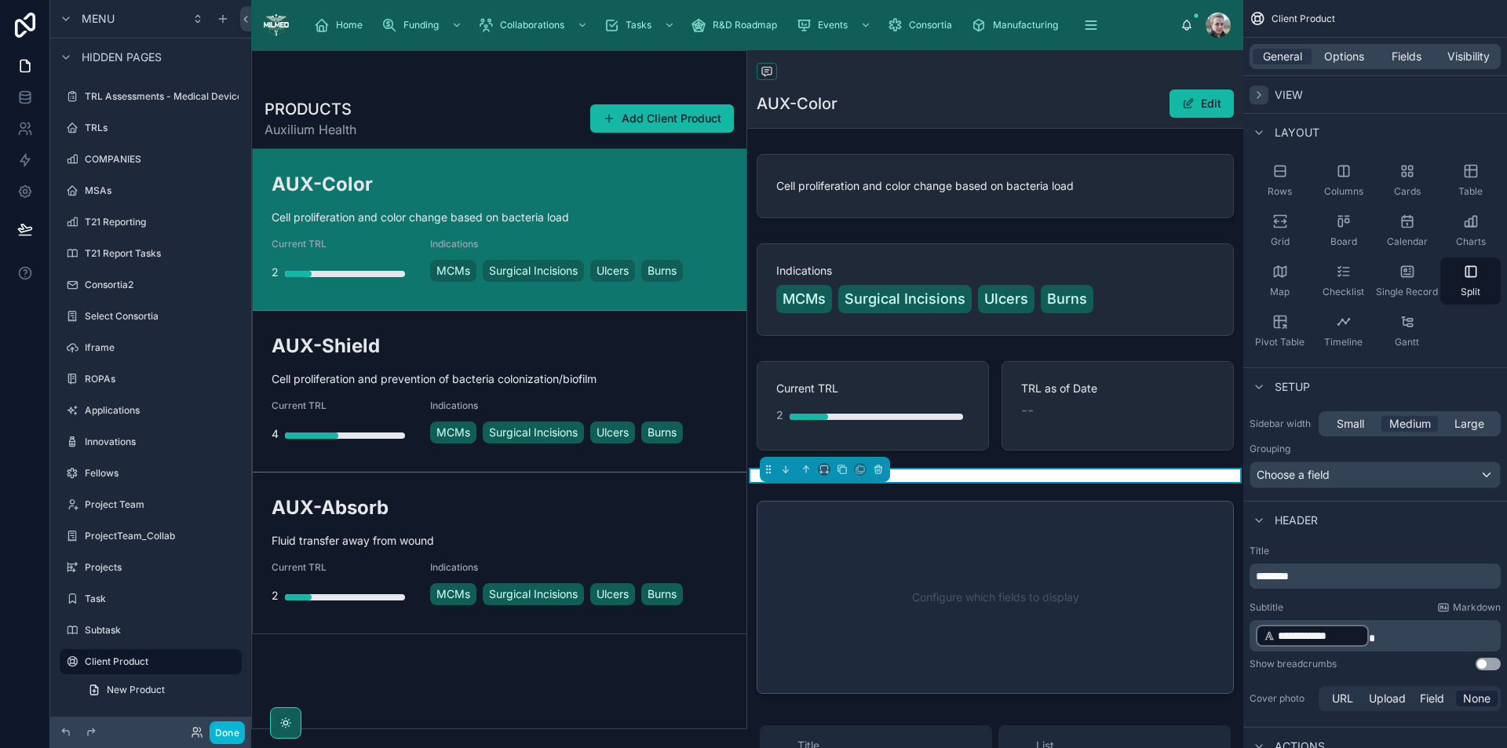
click at [1257, 90] on icon "scrollable content" at bounding box center [1259, 95] width 13 height 13
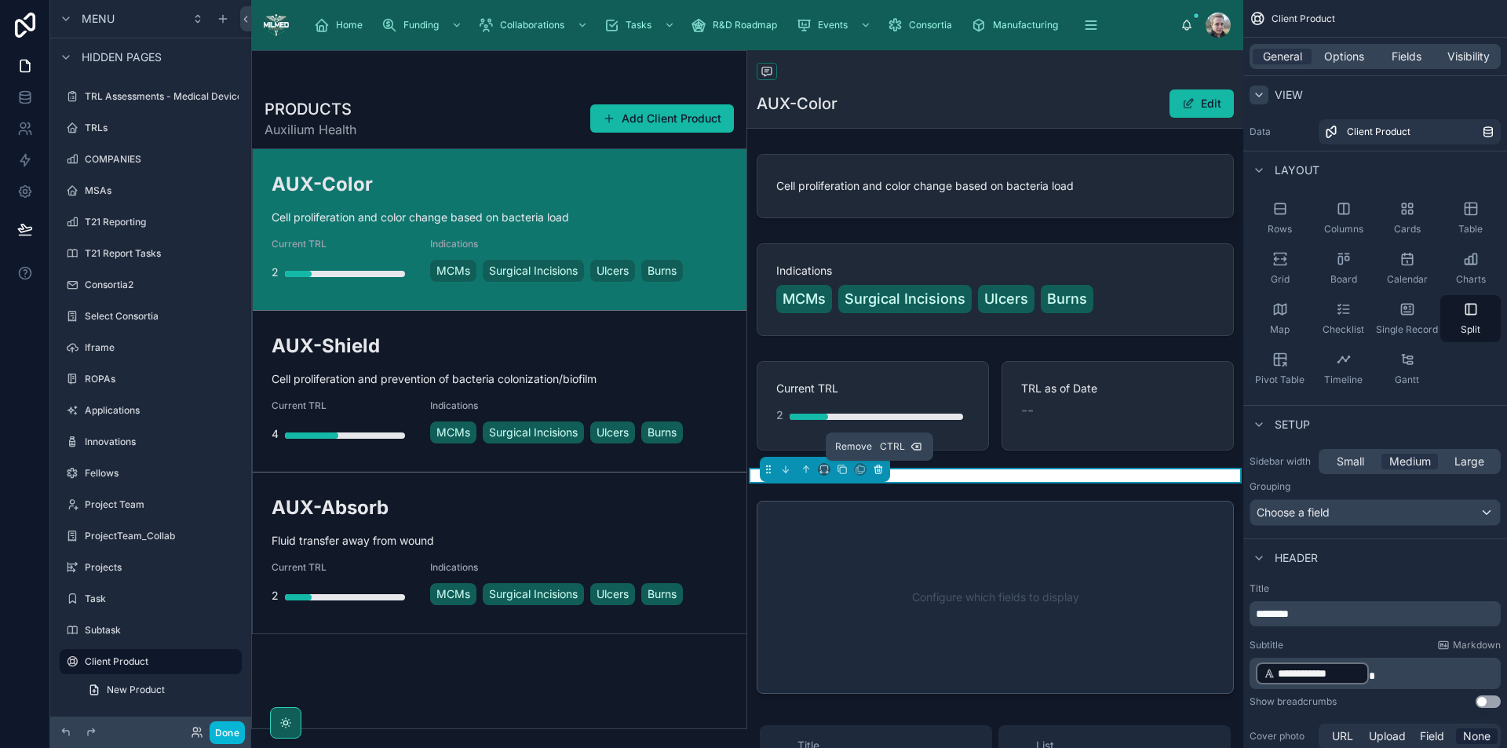
click at [882, 470] on icon at bounding box center [878, 470] width 6 height 6
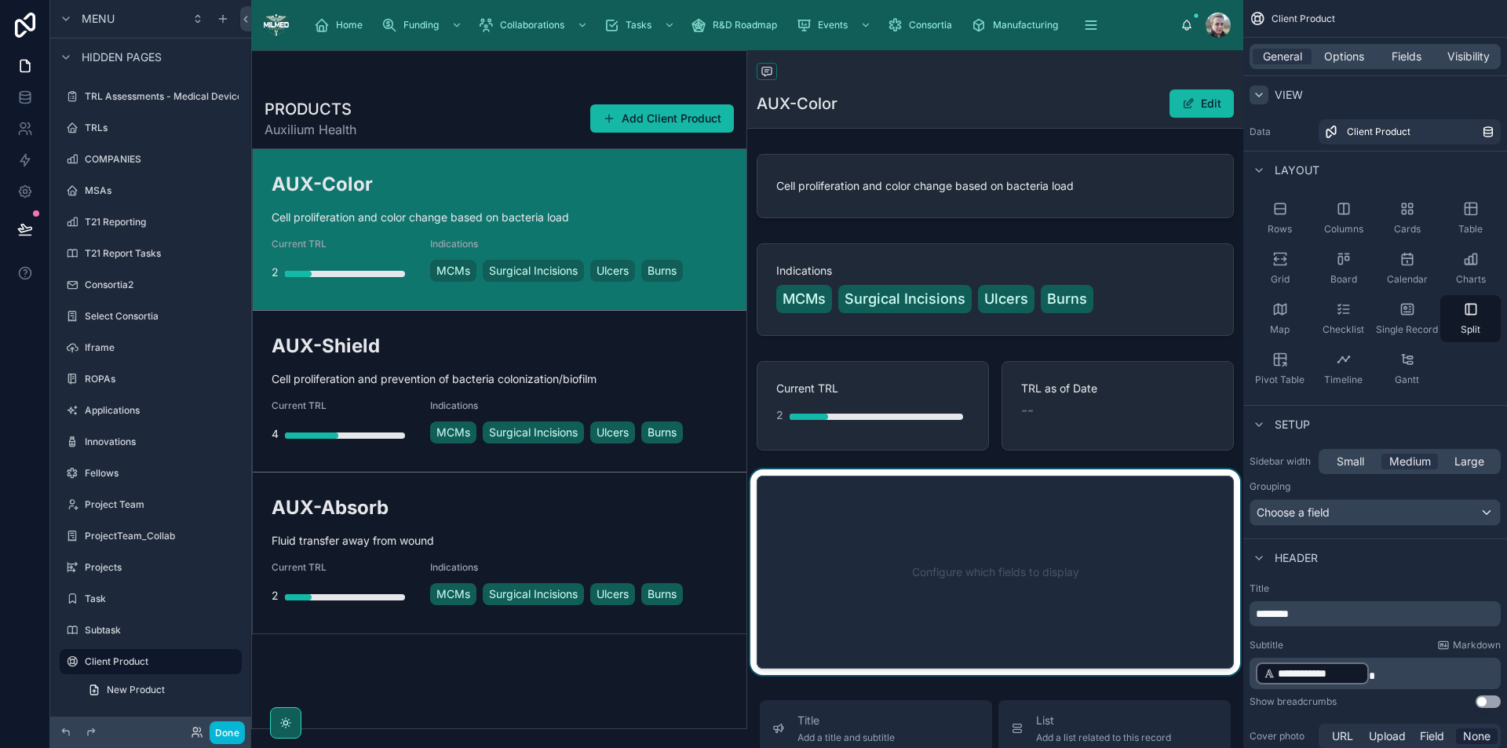
click at [931, 509] on div at bounding box center [995, 573] width 496 height 206
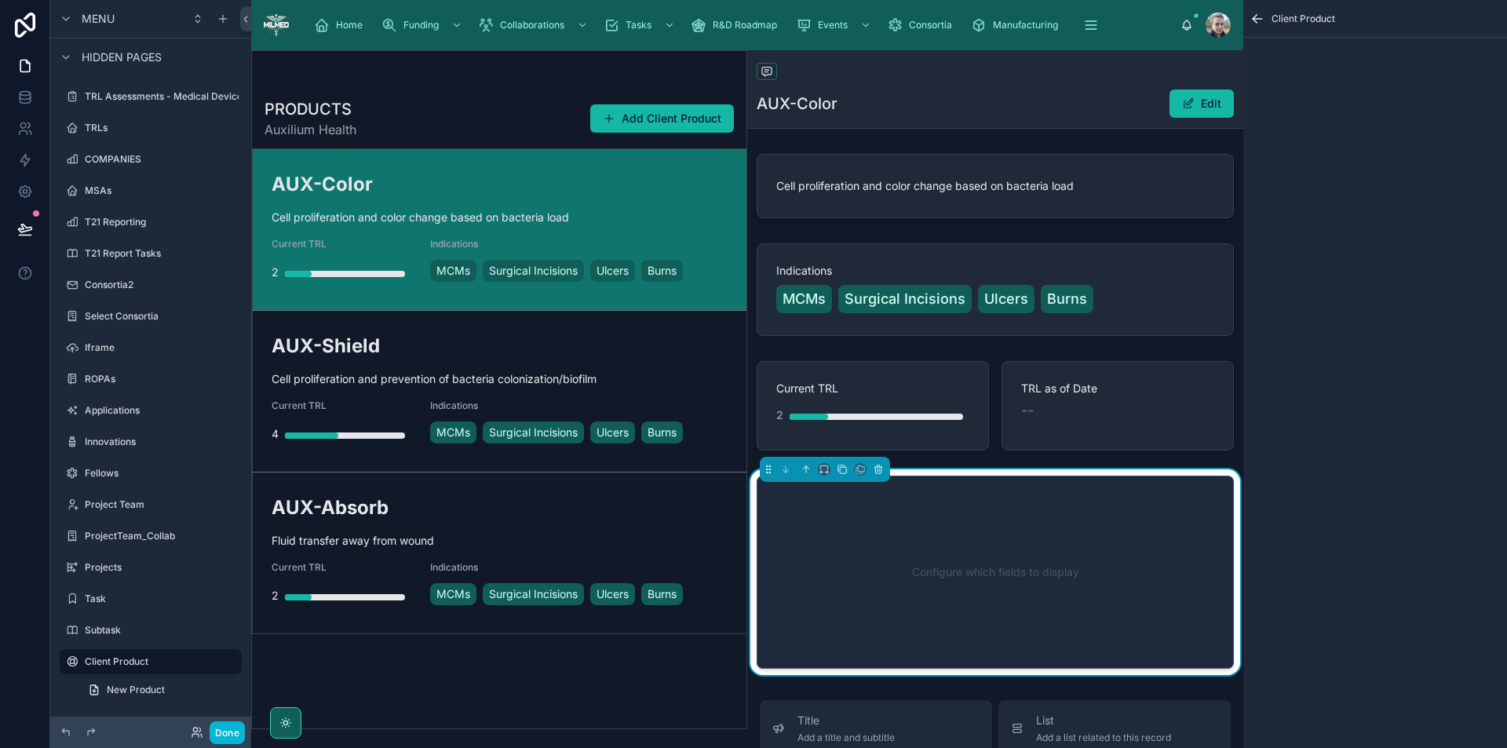
click at [931, 509] on div "Configure which fields to display" at bounding box center [996, 572] width 426 height 141
click at [879, 470] on icon at bounding box center [878, 469] width 11 height 11
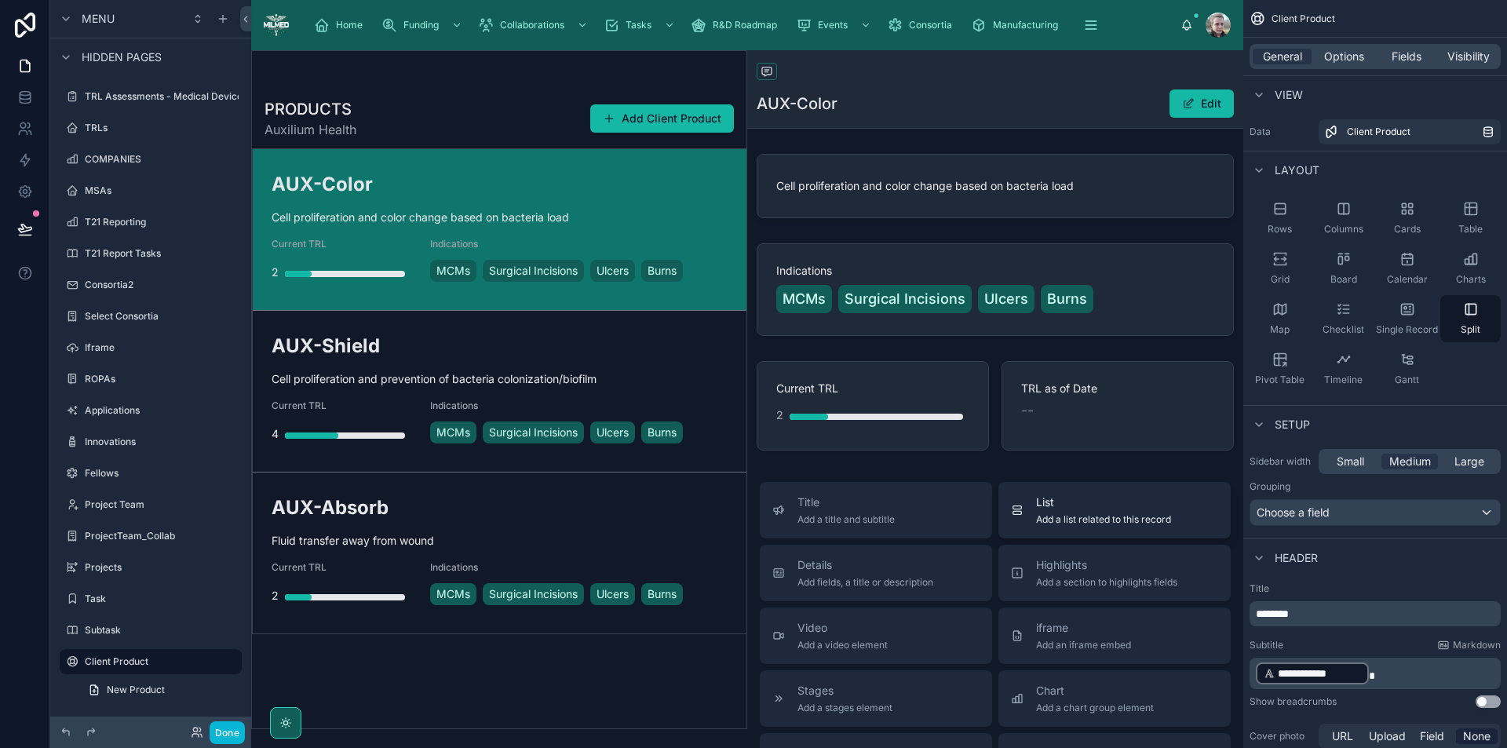
click at [1078, 529] on button "List Add a list related to this record" at bounding box center [1115, 510] width 232 height 57
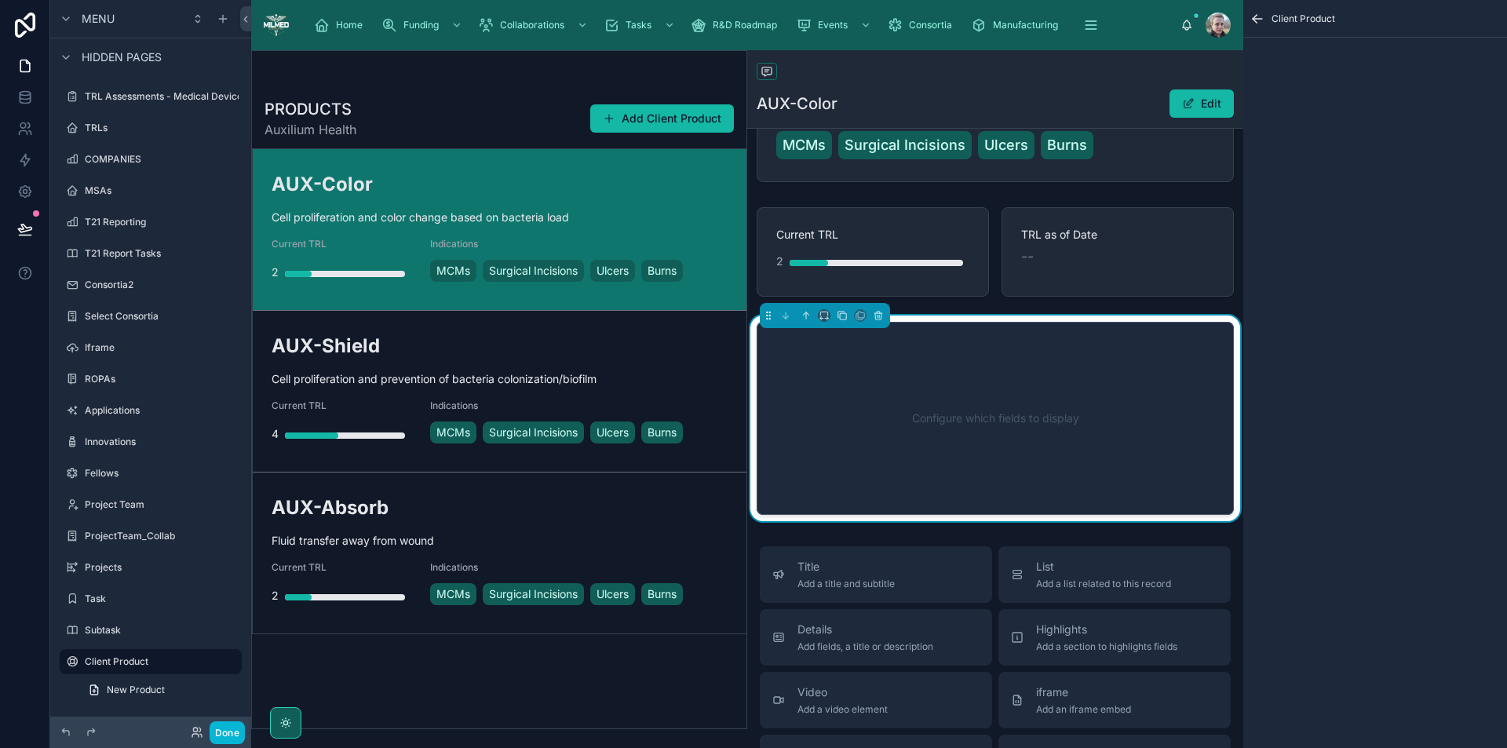
scroll to position [174, 0]
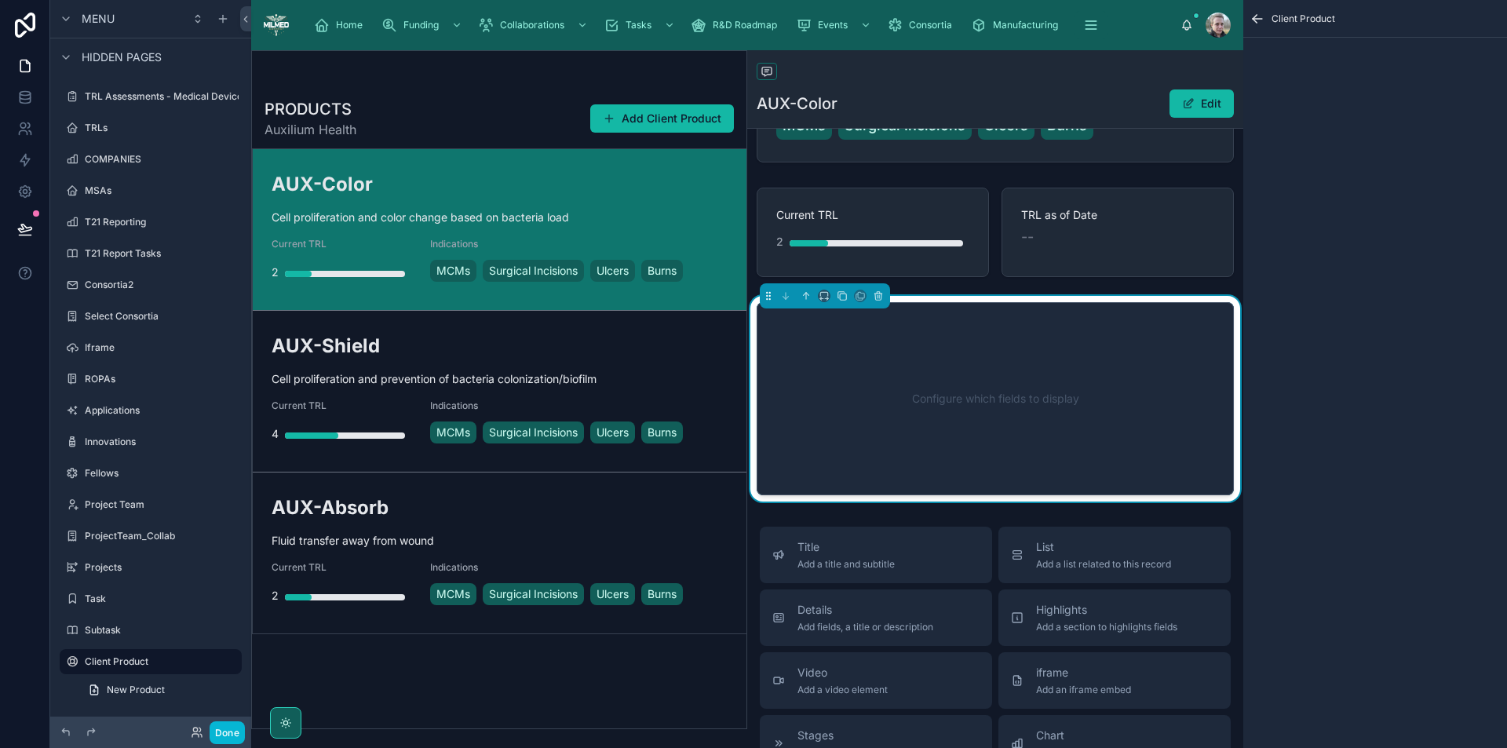
click at [1038, 375] on div "Configure which fields to display" at bounding box center [996, 398] width 426 height 141
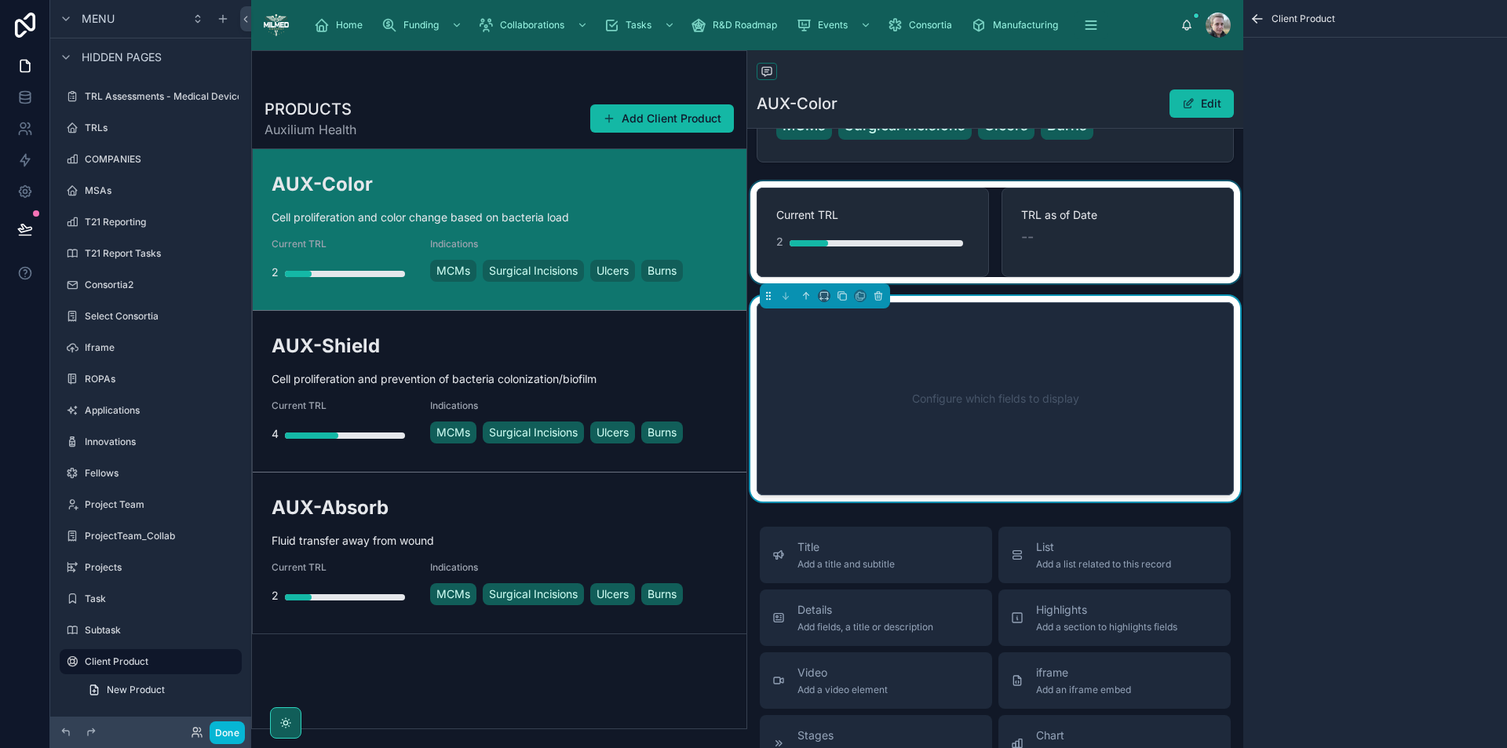
click at [1121, 217] on div at bounding box center [995, 232] width 496 height 102
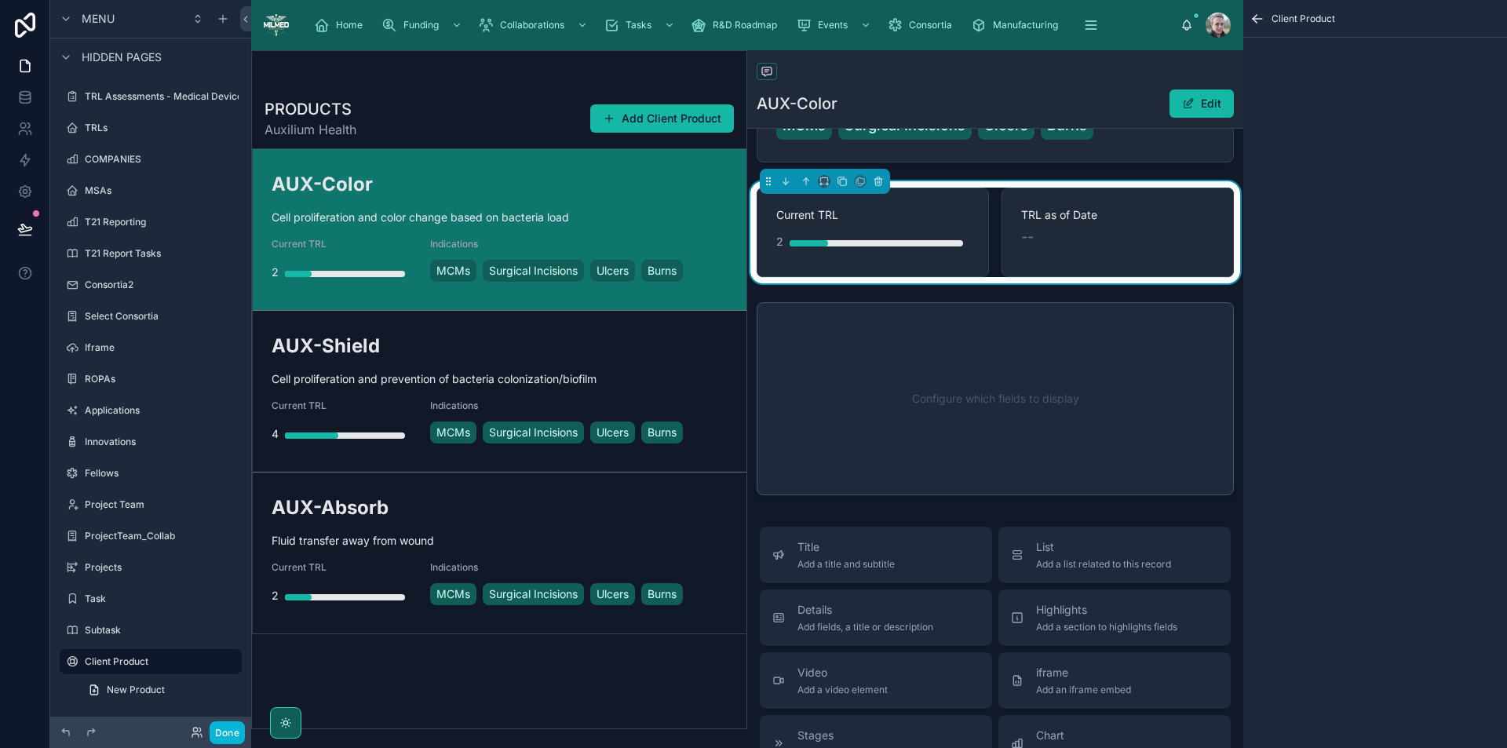
click at [1121, 221] on span "TRL as of Date" at bounding box center [1117, 215] width 193 height 16
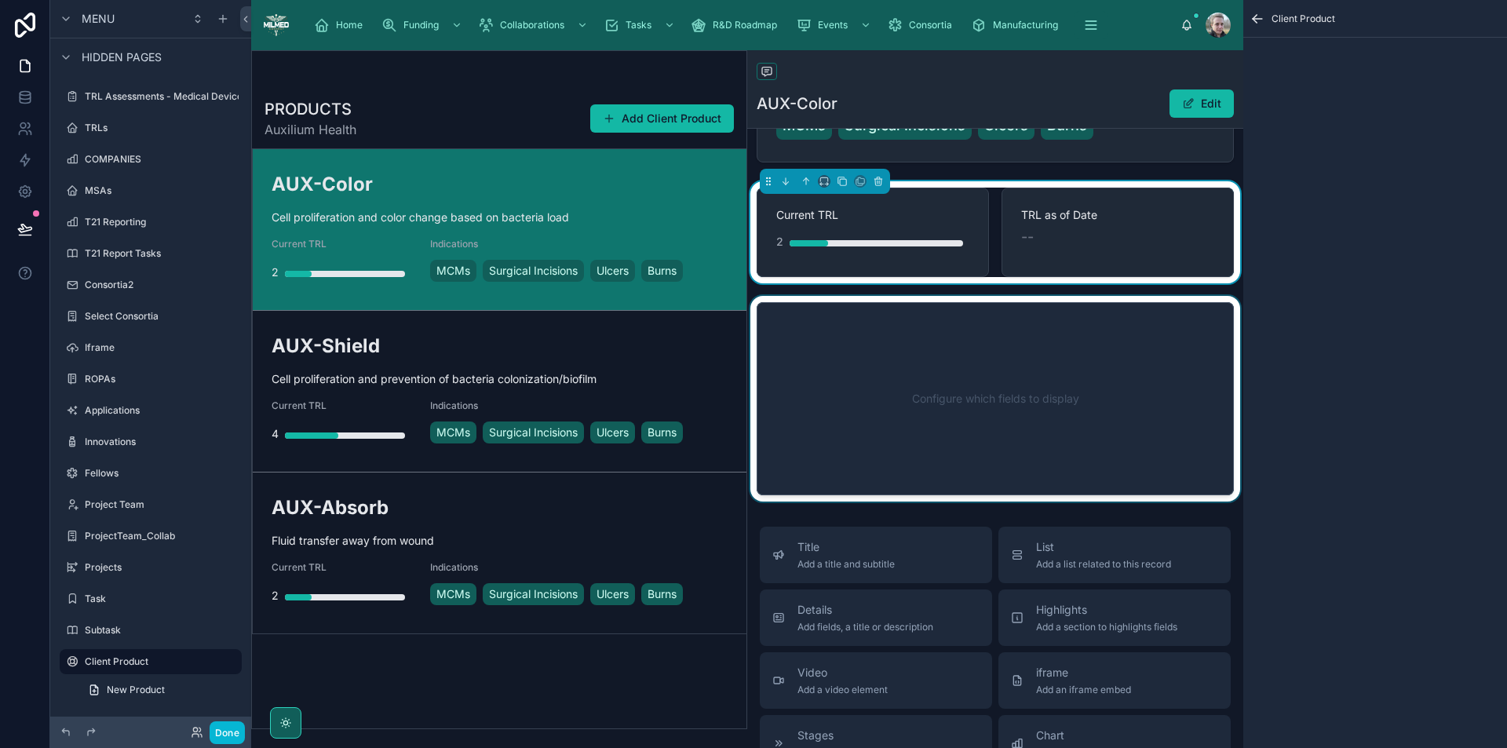
click at [931, 358] on div at bounding box center [995, 399] width 496 height 206
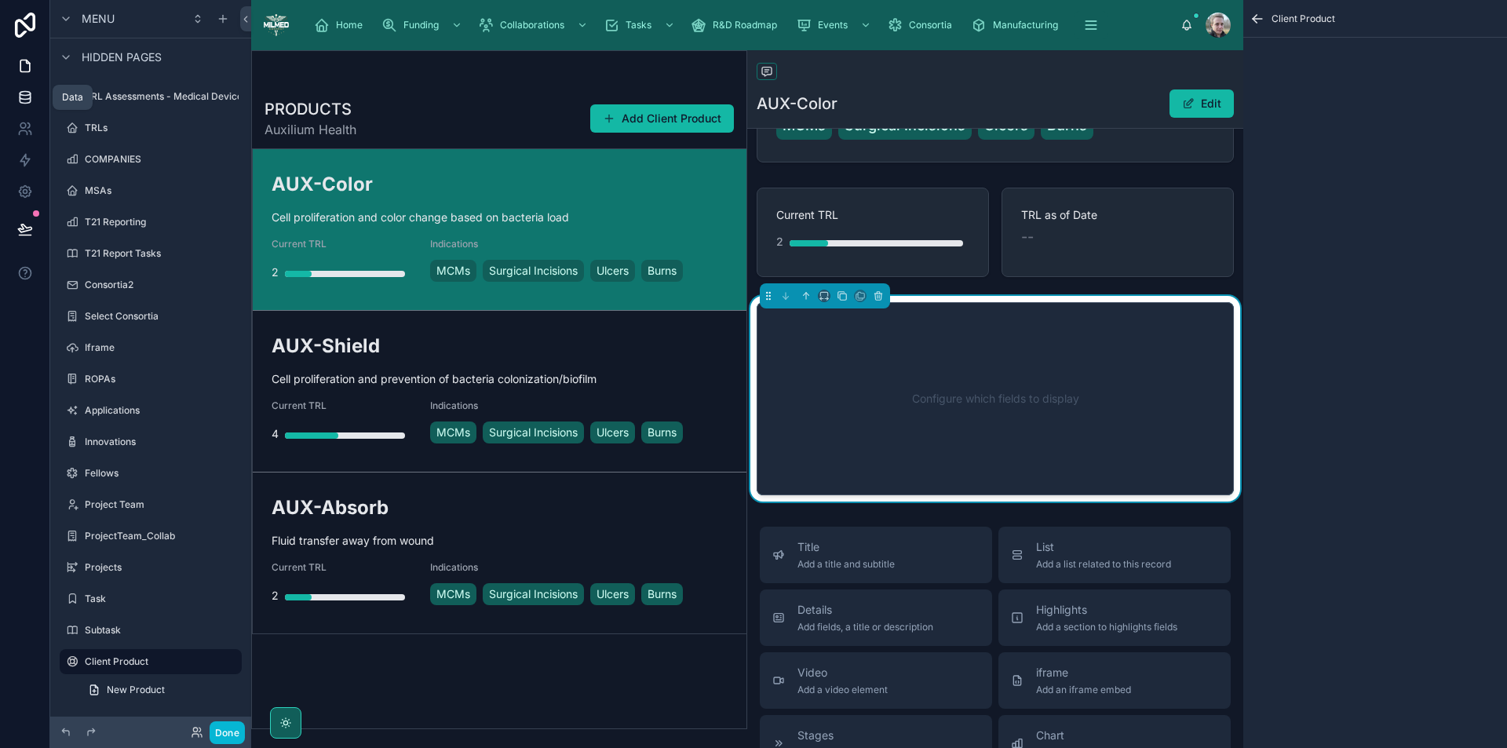
click at [25, 94] on icon at bounding box center [25, 98] width 16 height 16
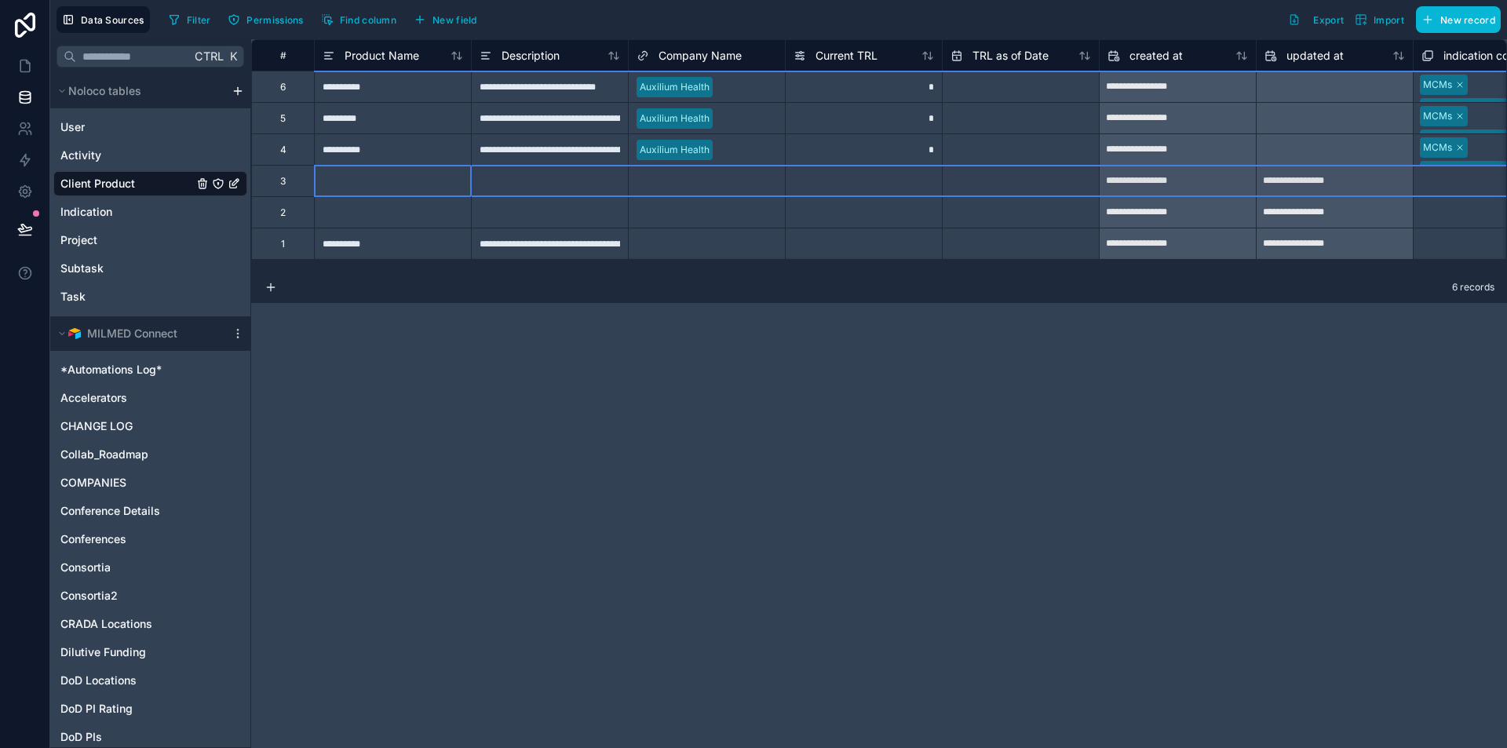
click at [279, 181] on div "3" at bounding box center [282, 180] width 63 height 31
click at [278, 242] on div "1" at bounding box center [282, 243] width 63 height 31
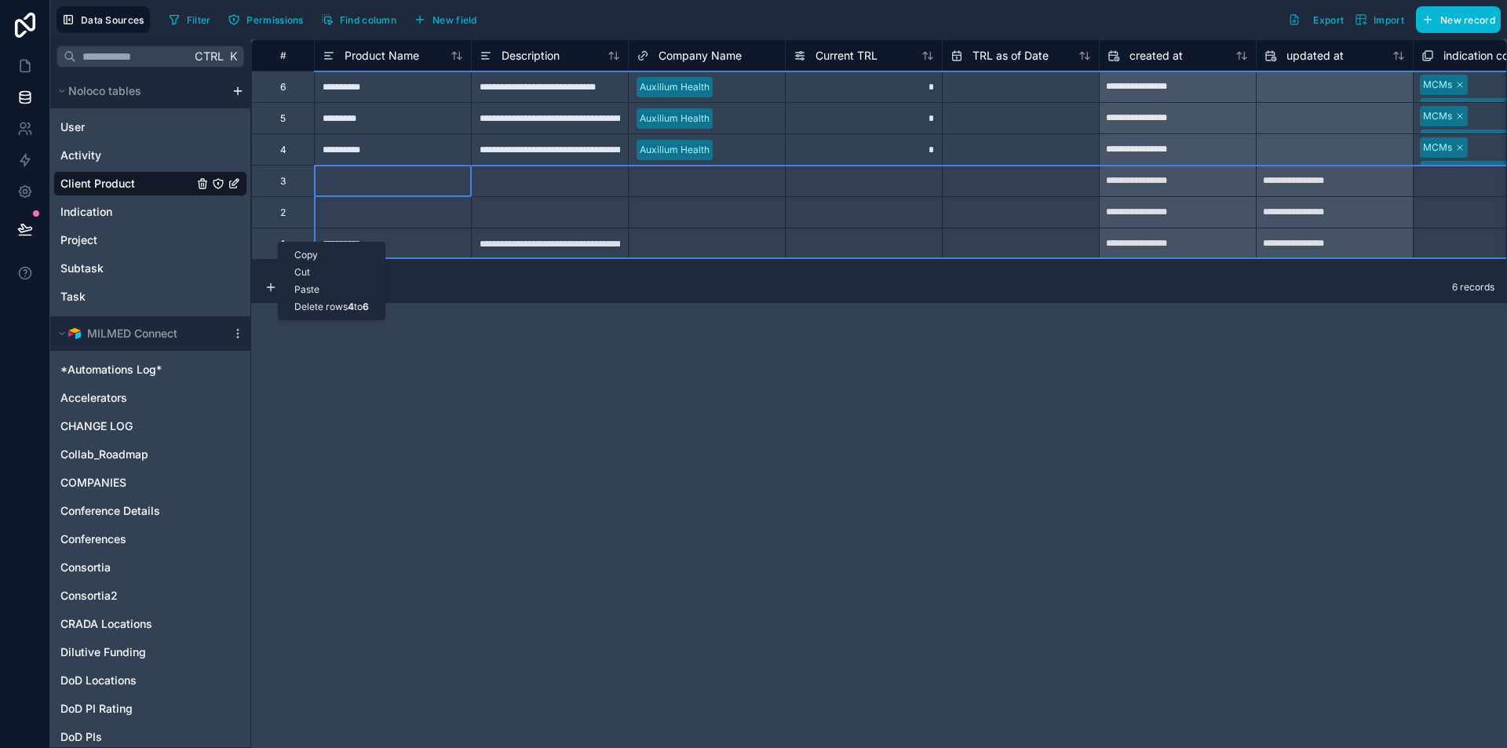
click at [309, 310] on div "Delete rows 4 to 6" at bounding box center [332, 306] width 106 height 17
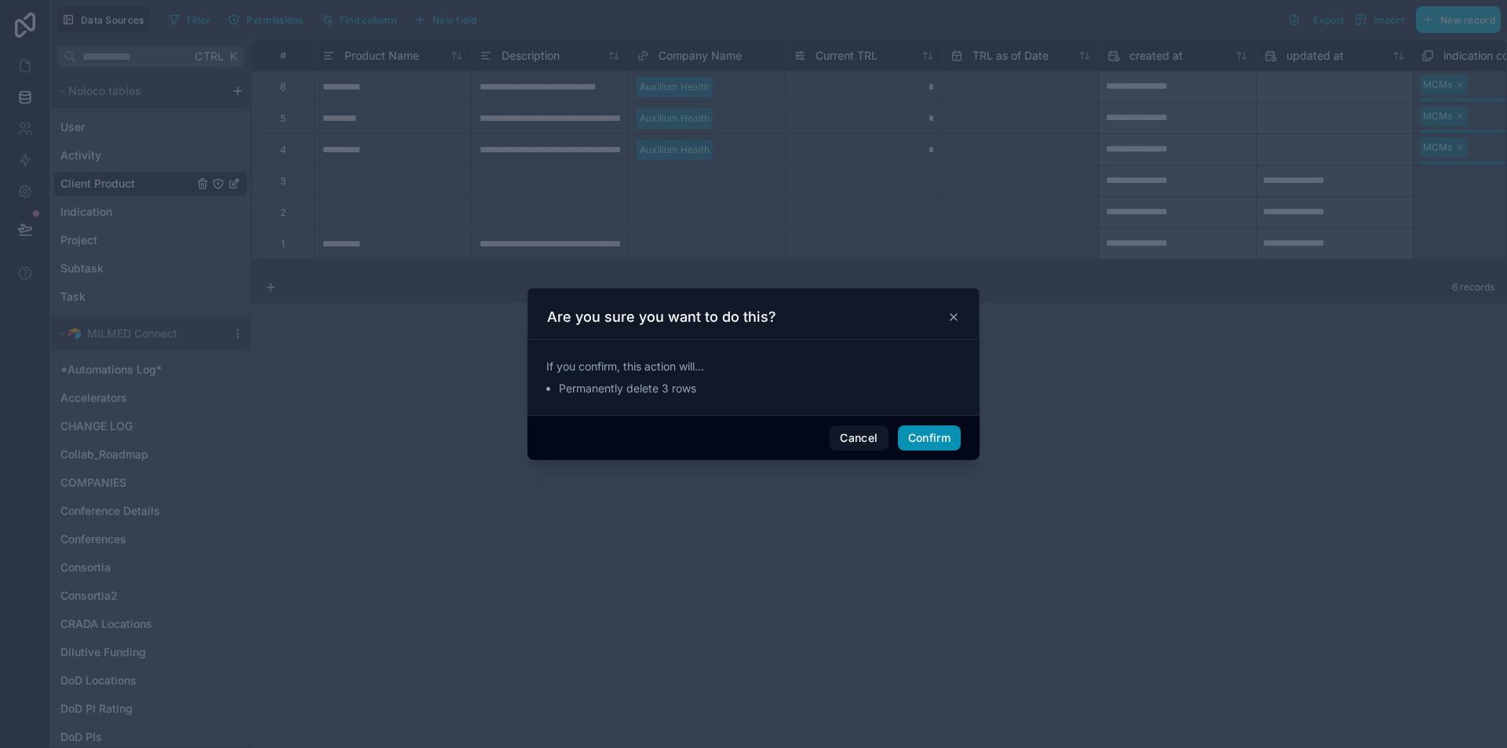
click at [919, 436] on button "Confirm" at bounding box center [929, 438] width 63 height 25
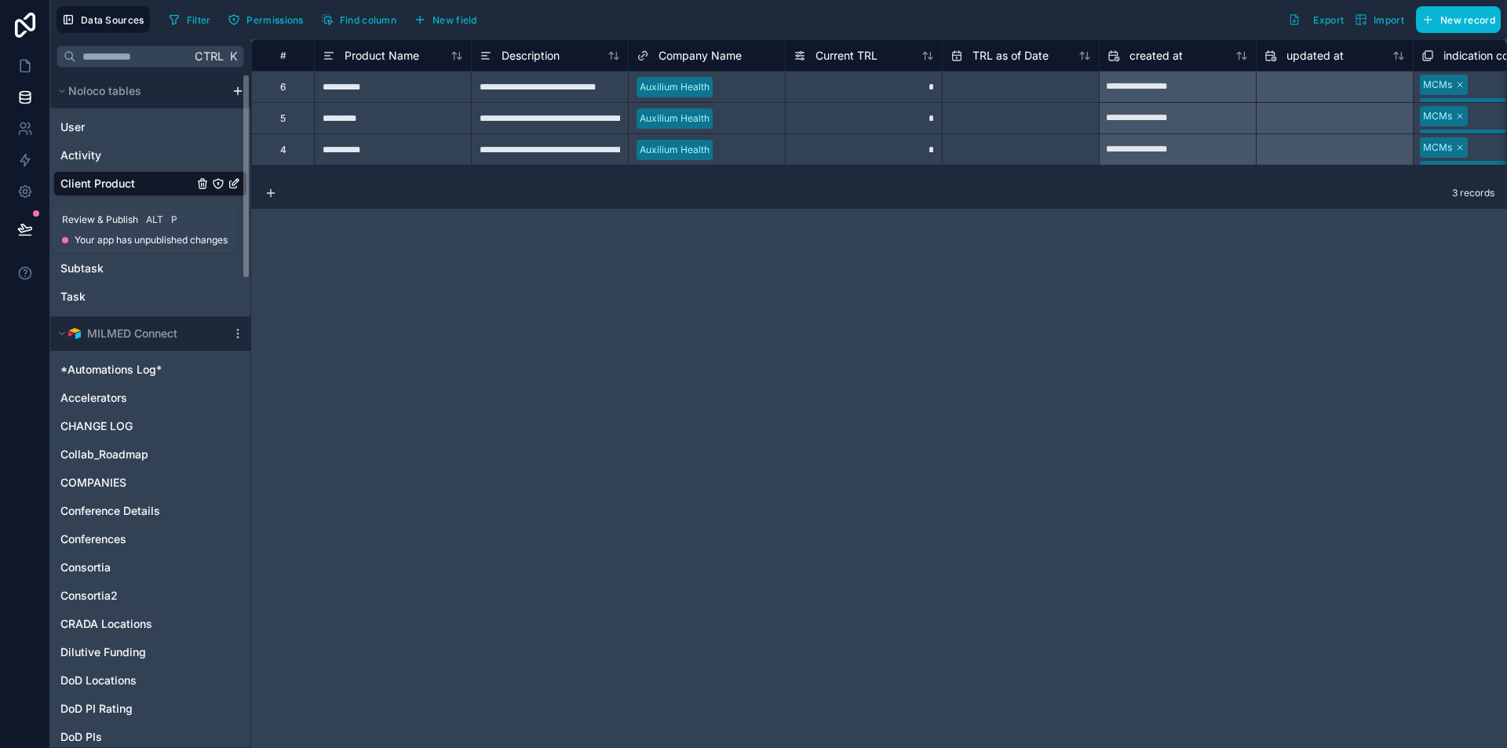
click at [30, 226] on icon at bounding box center [25, 229] width 16 height 16
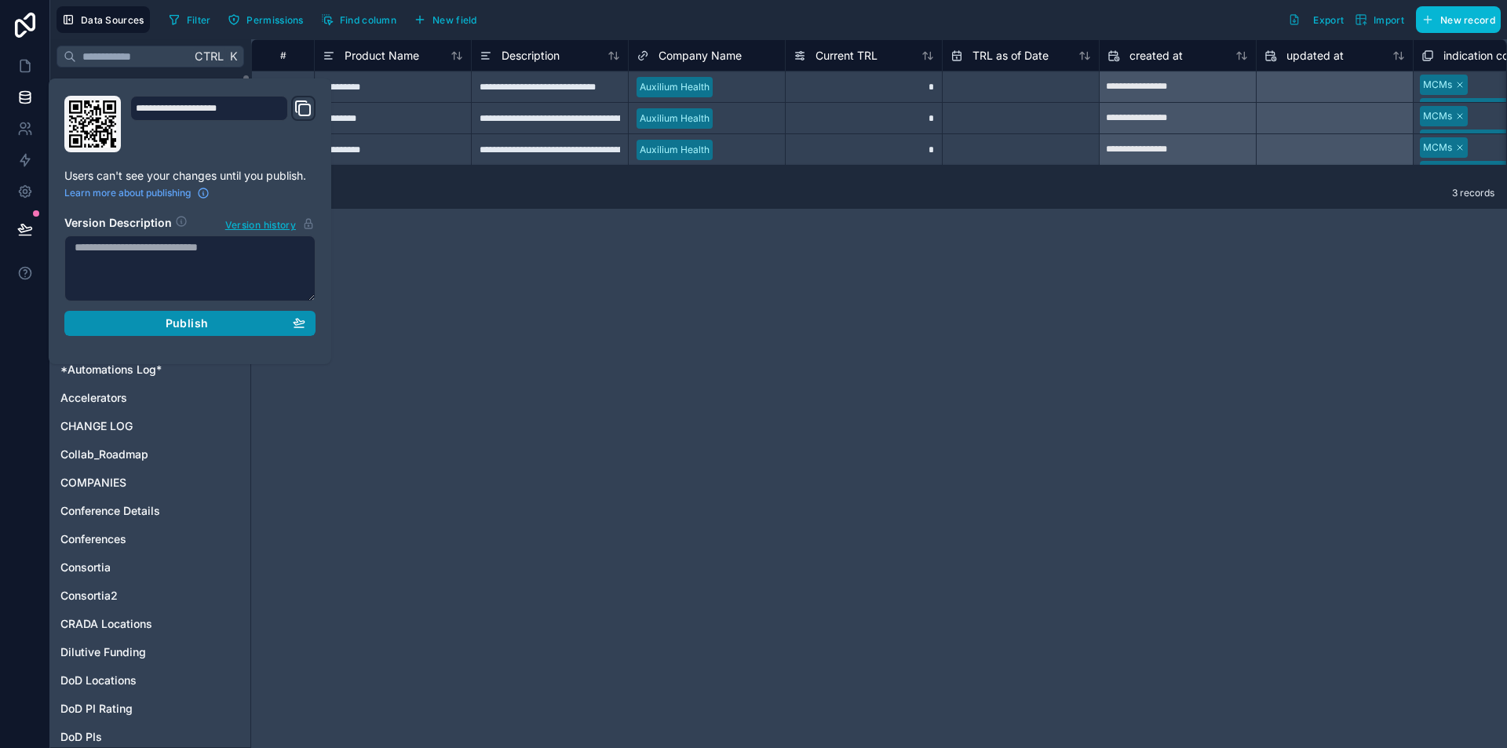
click at [163, 330] on div "Publish" at bounding box center [190, 323] width 231 height 14
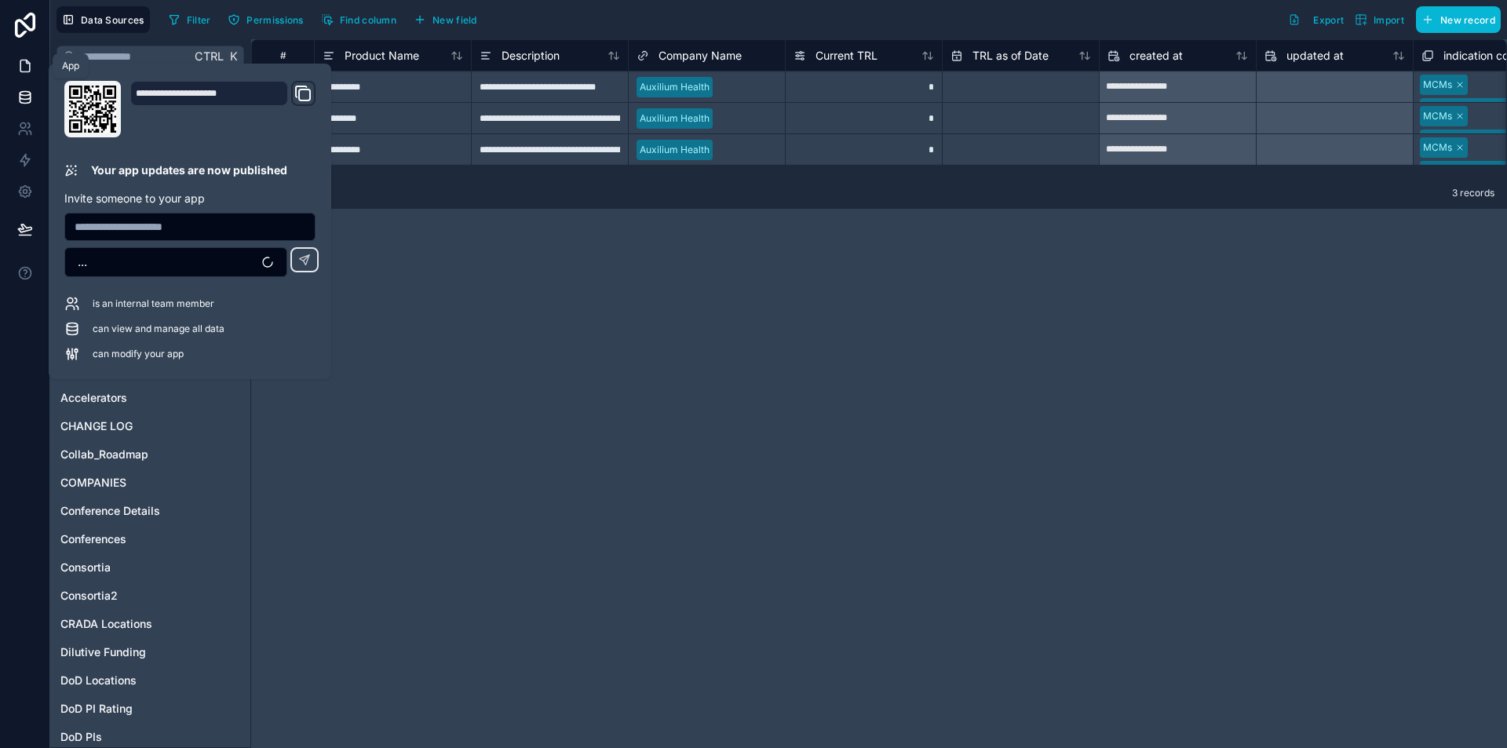
click at [22, 69] on icon at bounding box center [25, 66] width 16 height 16
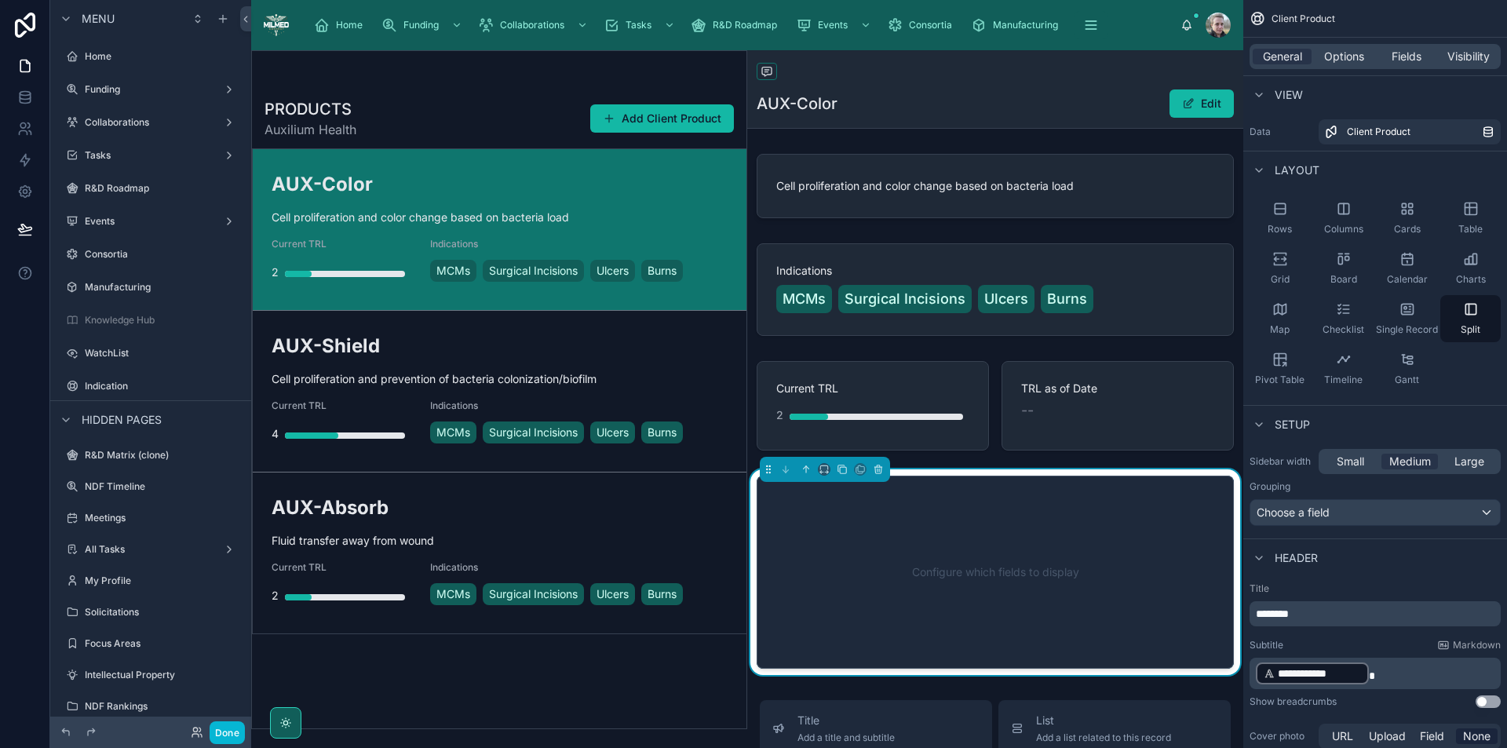
scroll to position [1709, 0]
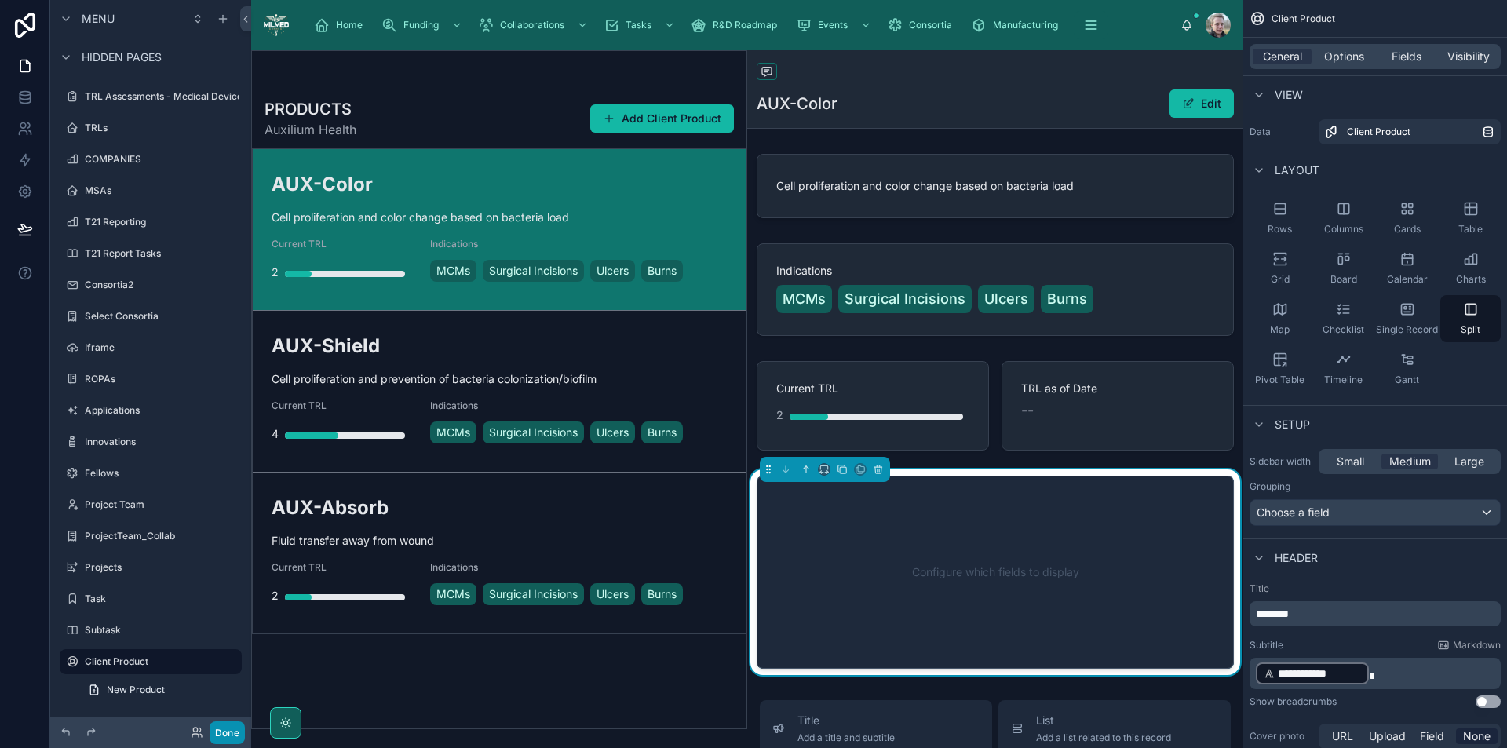
click at [224, 734] on button "Done" at bounding box center [227, 733] width 35 height 23
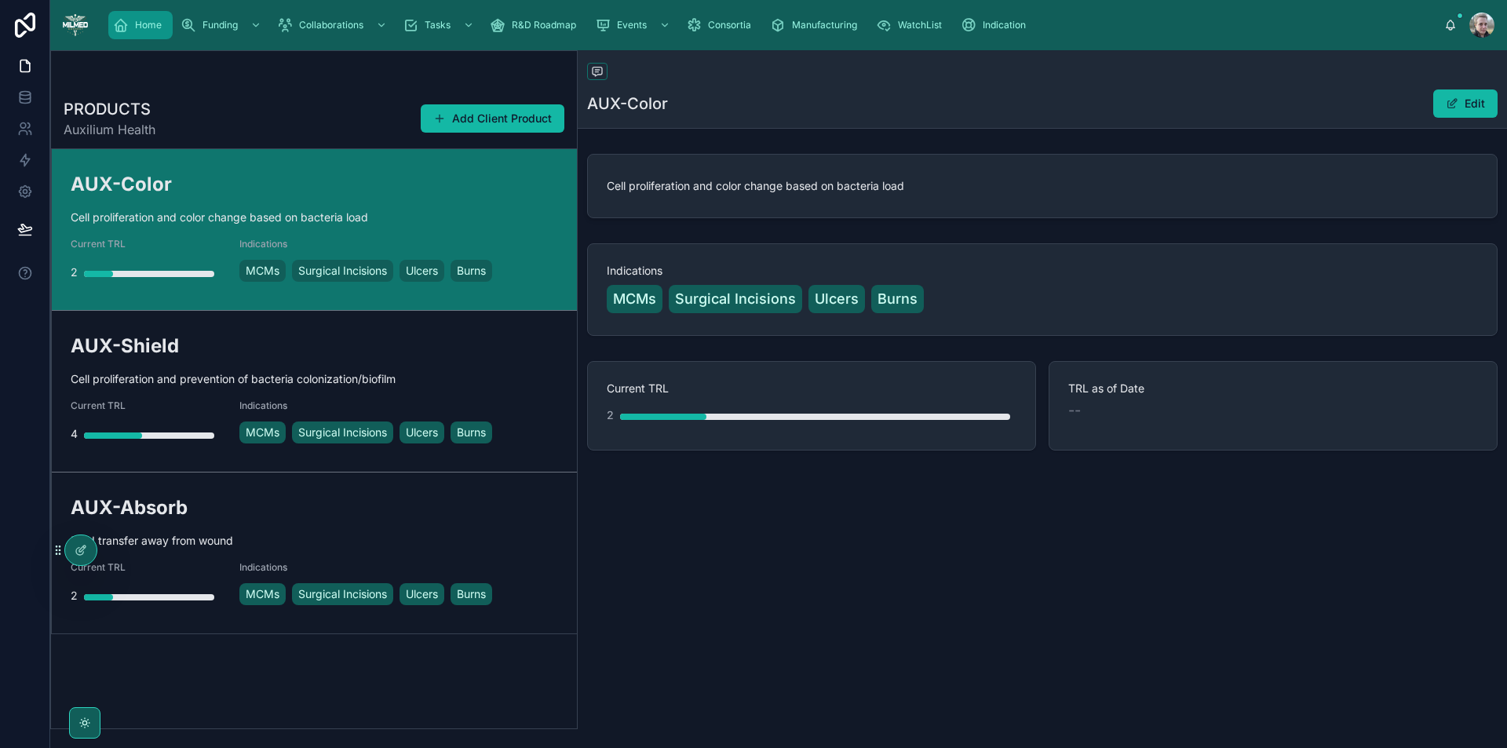
click at [148, 22] on span "Home" at bounding box center [148, 25] width 27 height 13
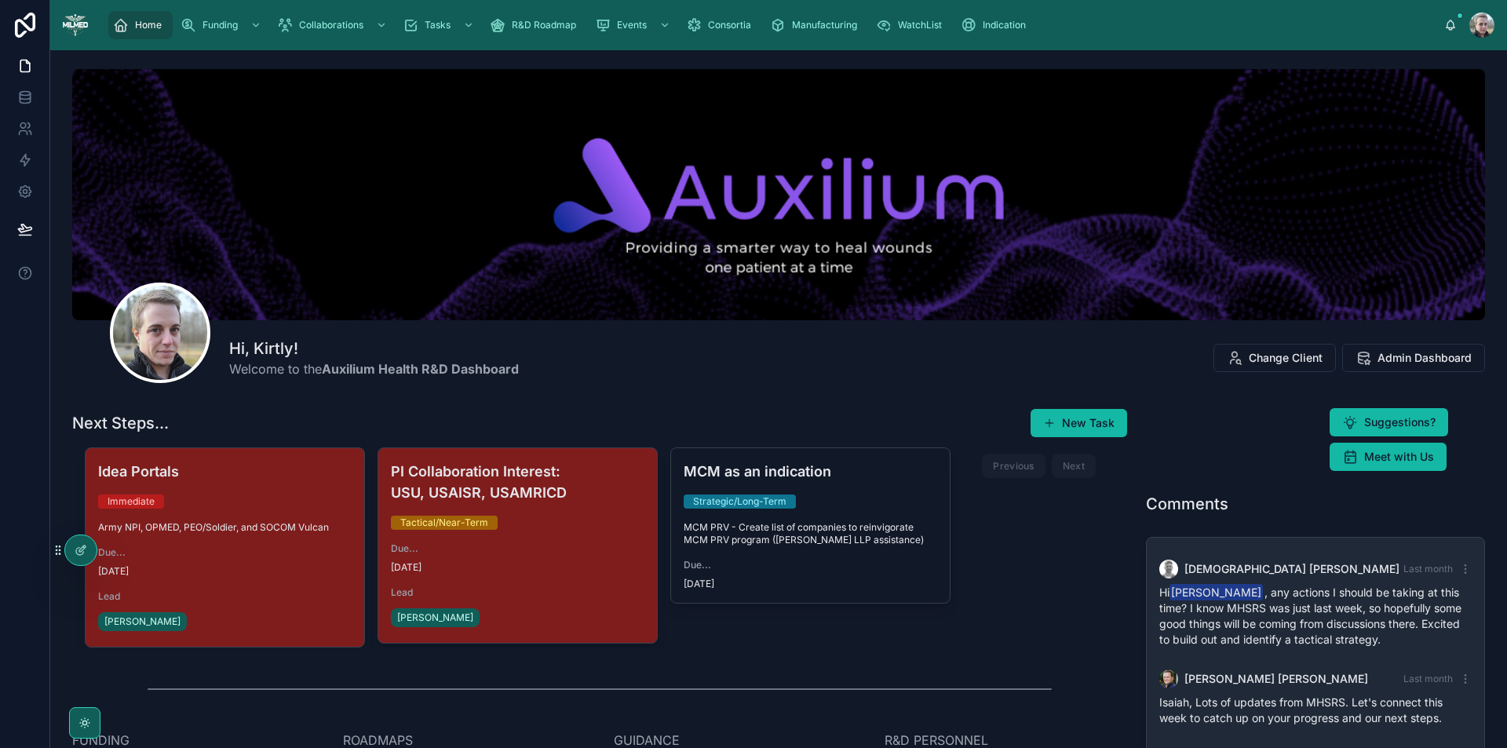
scroll to position [100, 0]
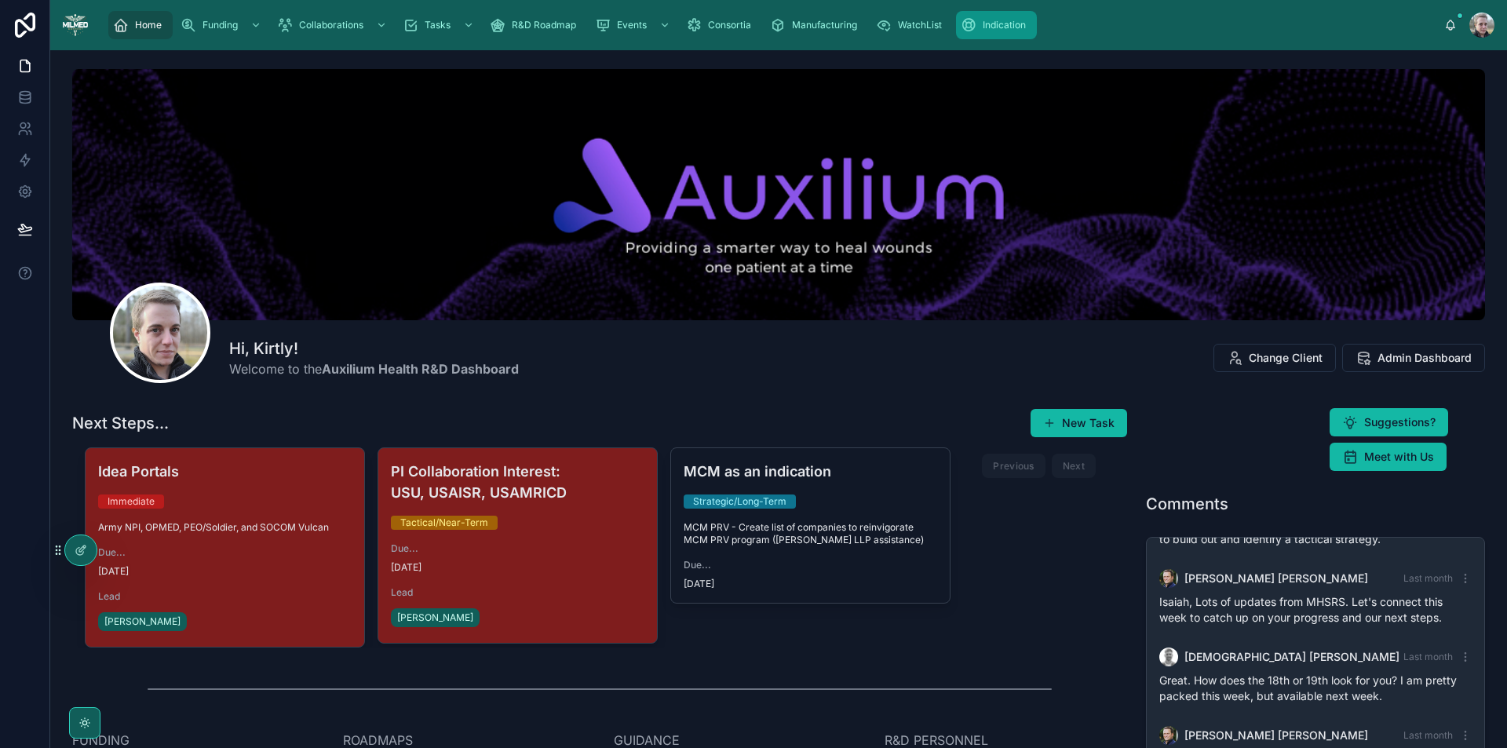
click at [1005, 30] on span "Indication" at bounding box center [1004, 25] width 43 height 13
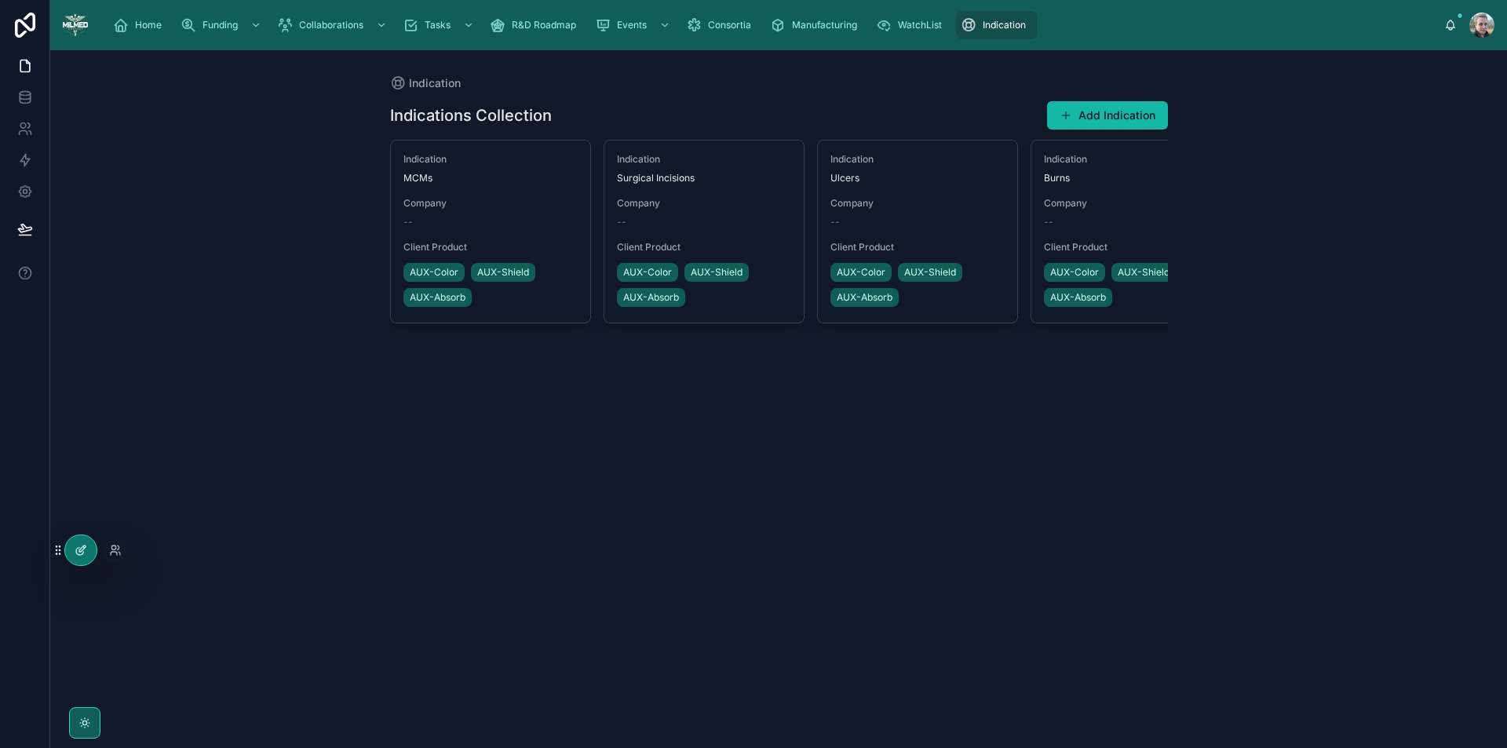
click at [84, 550] on icon at bounding box center [81, 550] width 13 height 13
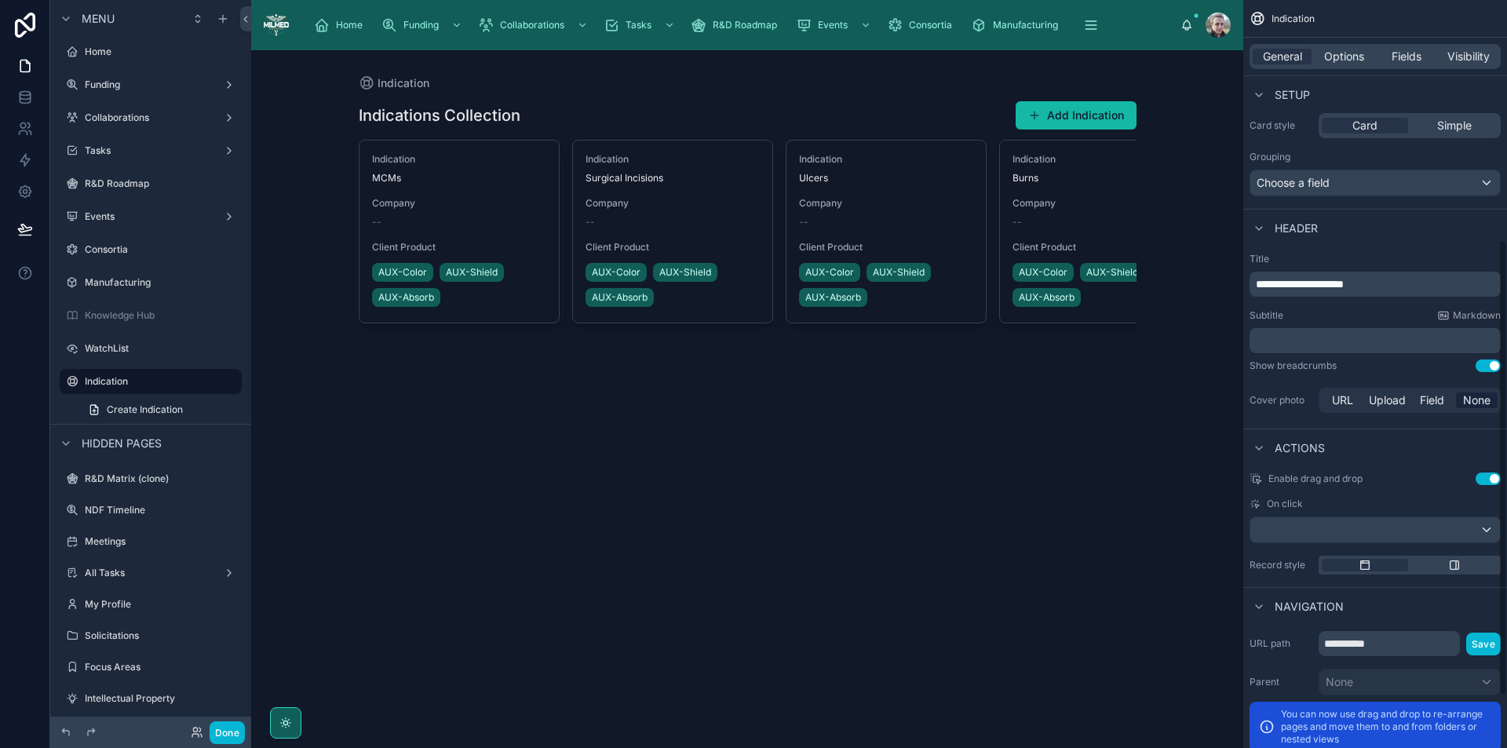
scroll to position [478, 0]
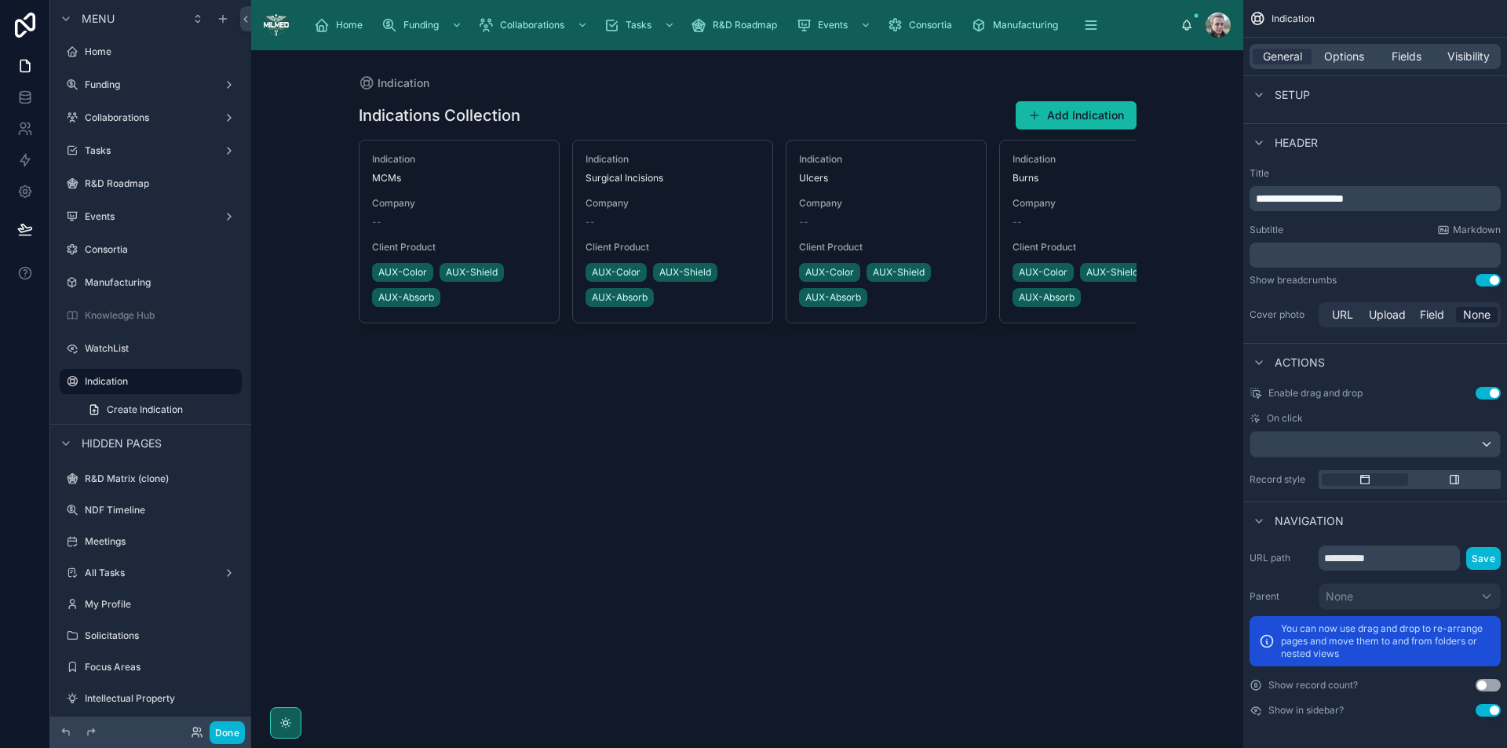
click at [1489, 713] on button "Use setting" at bounding box center [1488, 710] width 25 height 13
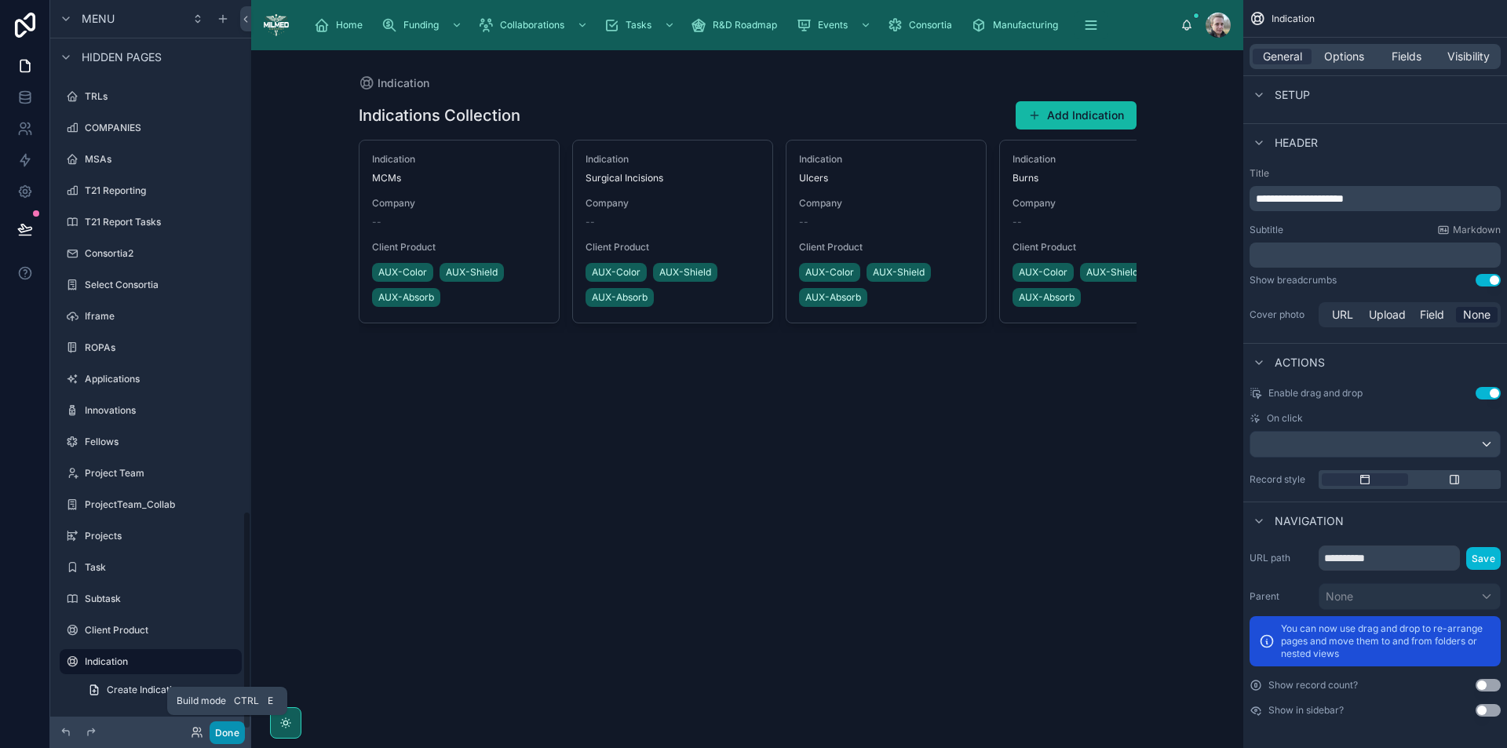
click at [227, 729] on button "Done" at bounding box center [227, 733] width 35 height 23
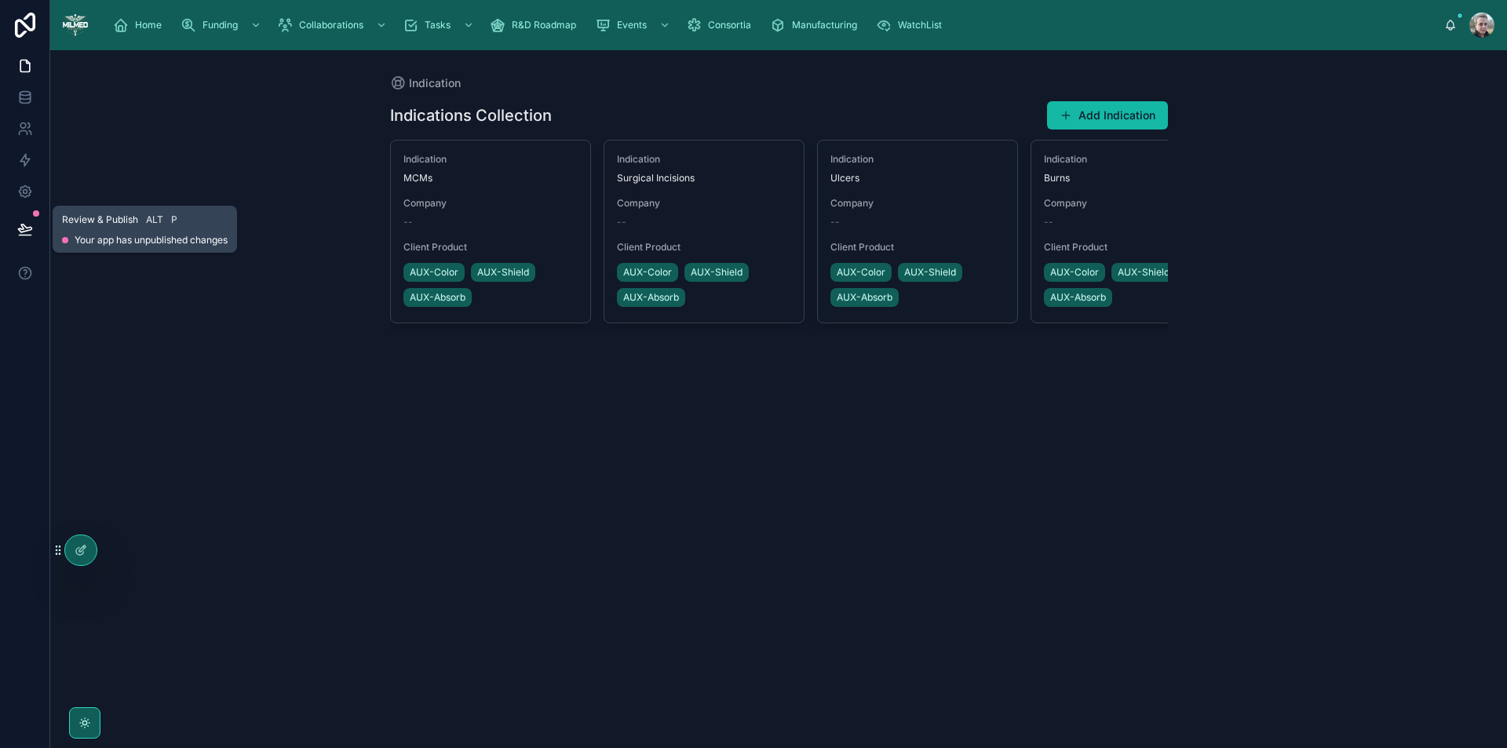
click at [25, 225] on icon at bounding box center [25, 229] width 16 height 16
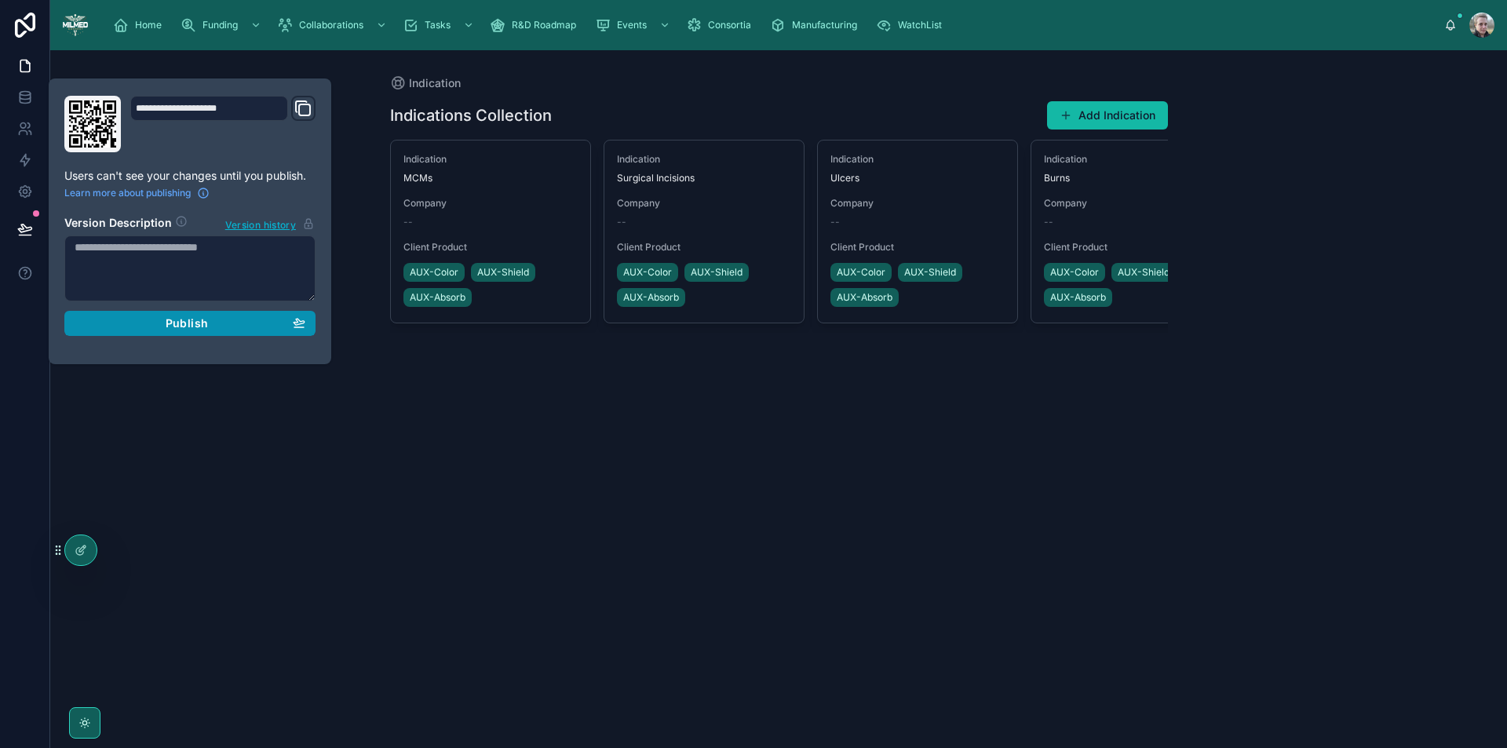
click at [218, 324] on div "Publish" at bounding box center [190, 323] width 231 height 14
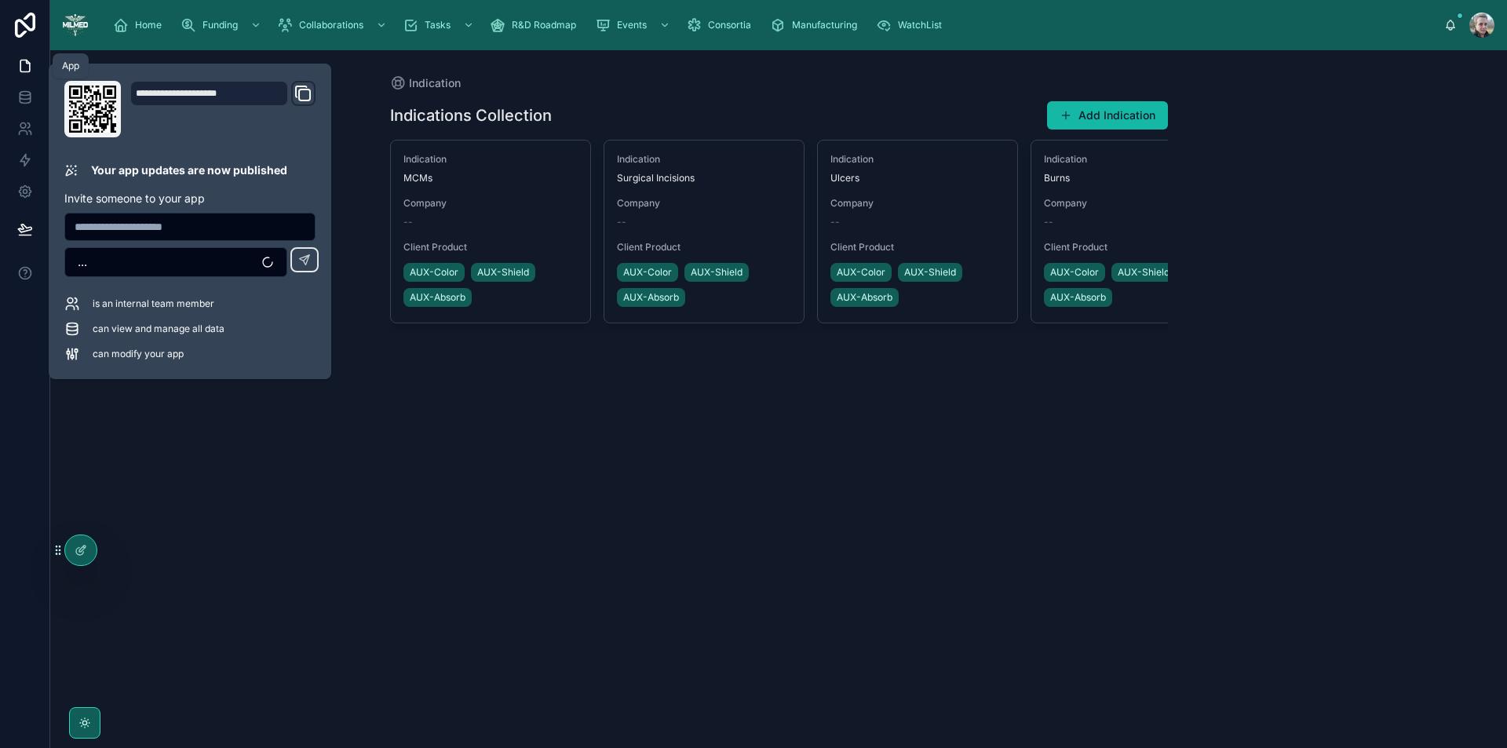
click at [27, 60] on icon at bounding box center [25, 66] width 16 height 16
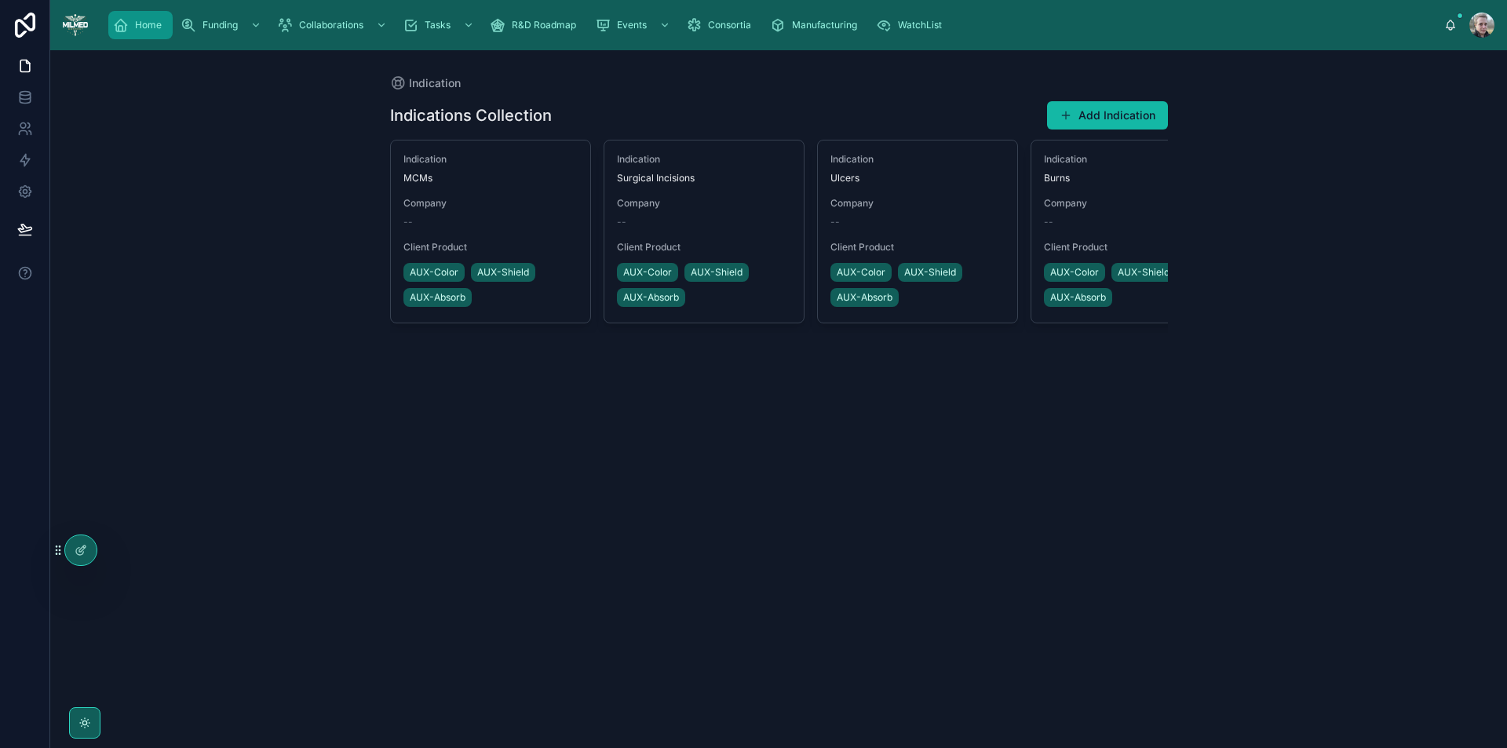
click at [143, 21] on span "Home" at bounding box center [148, 25] width 27 height 13
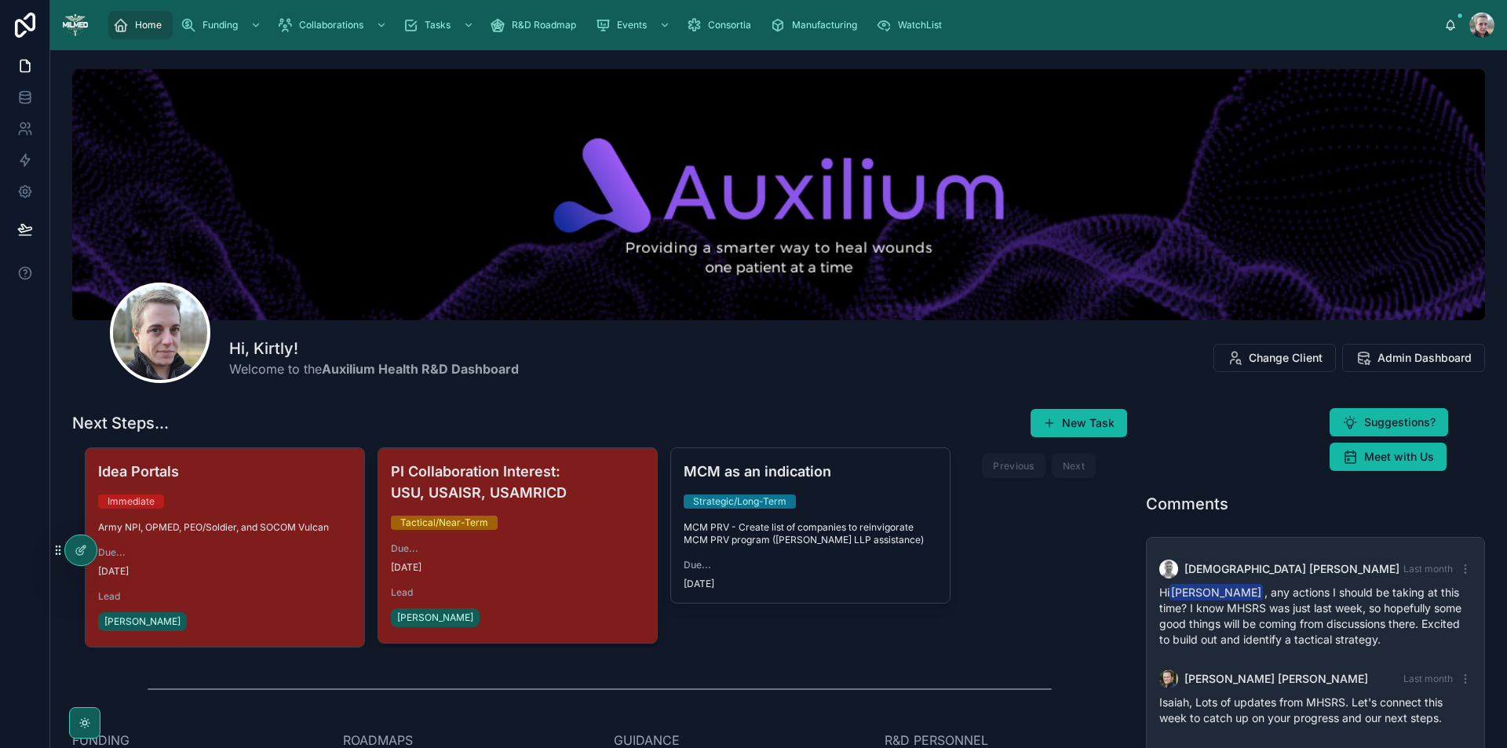
scroll to position [100, 0]
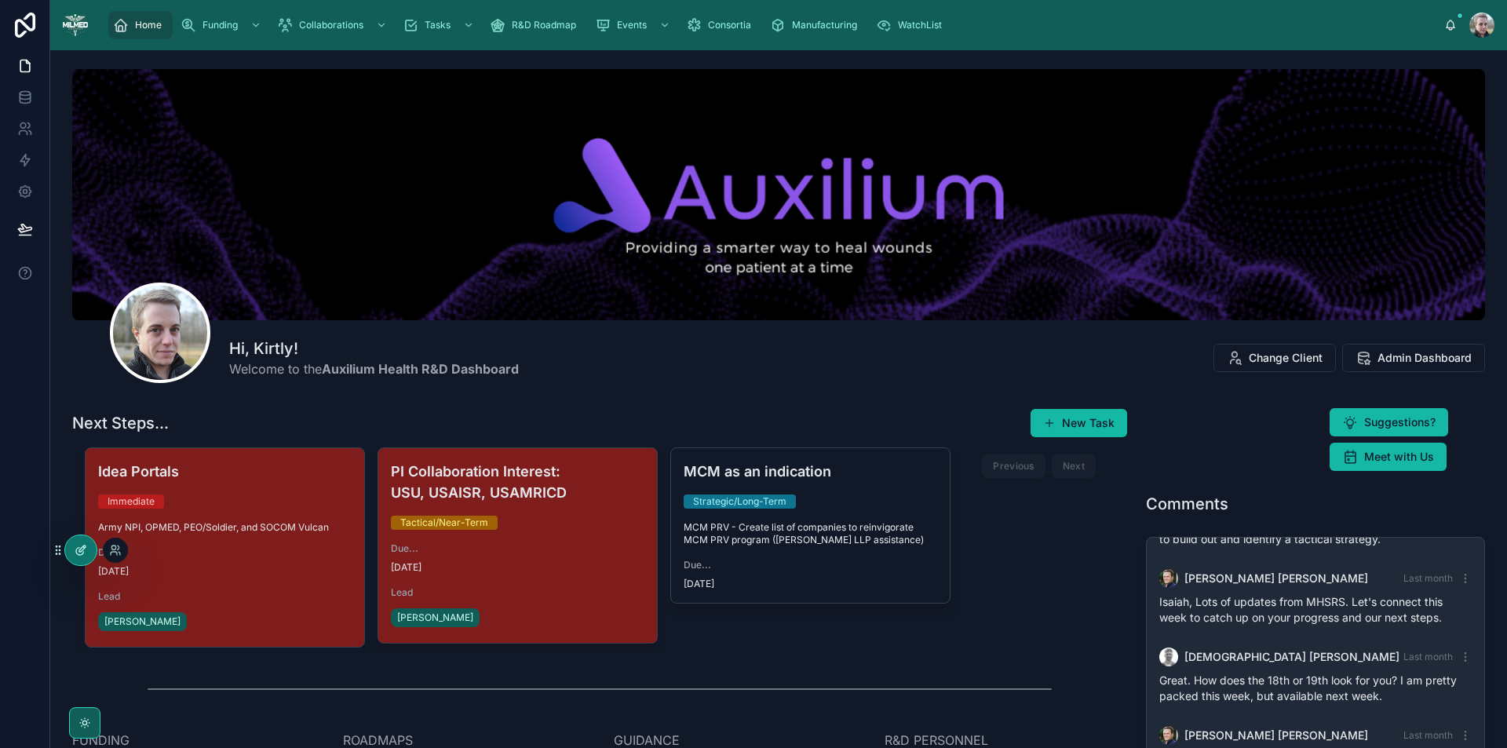
click at [82, 558] on div at bounding box center [80, 550] width 31 height 30
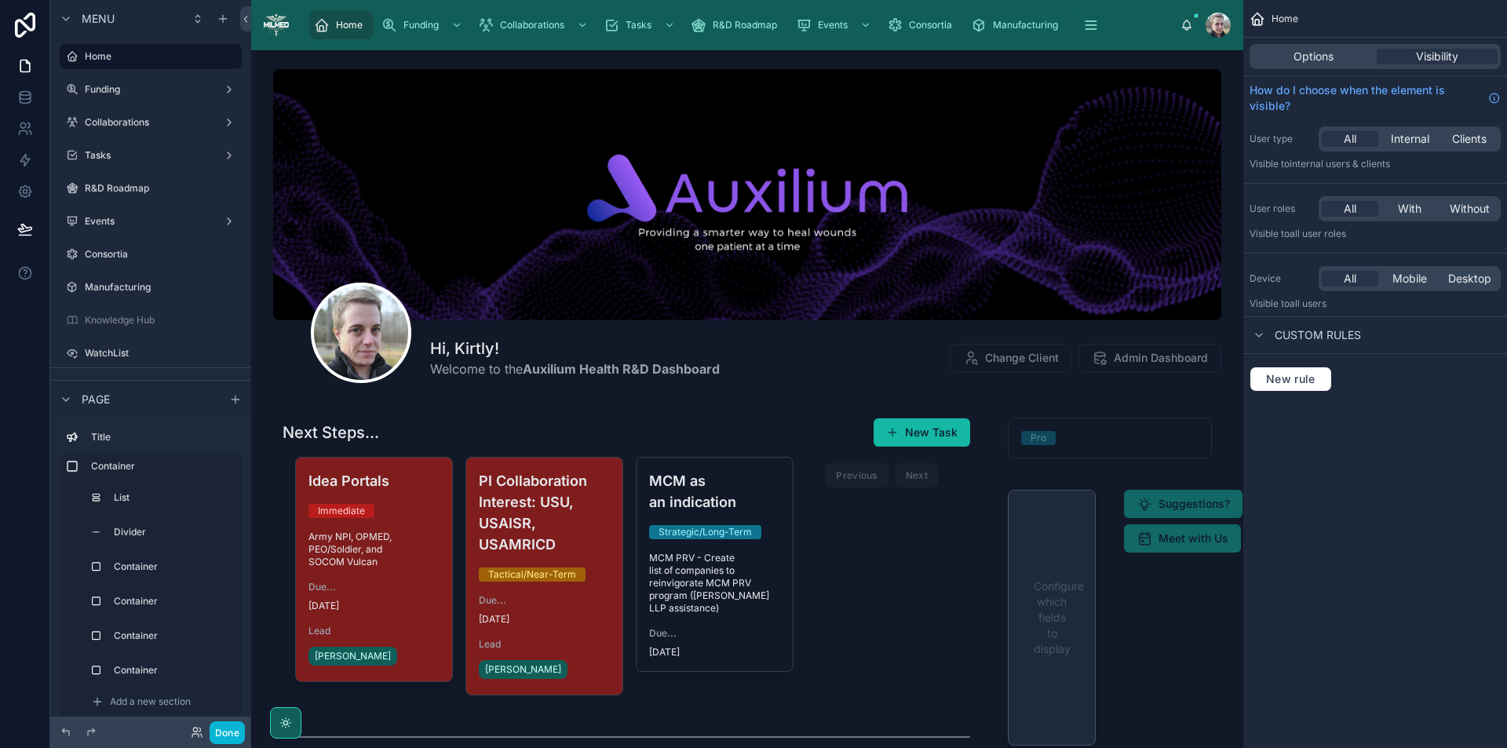
scroll to position [320, 0]
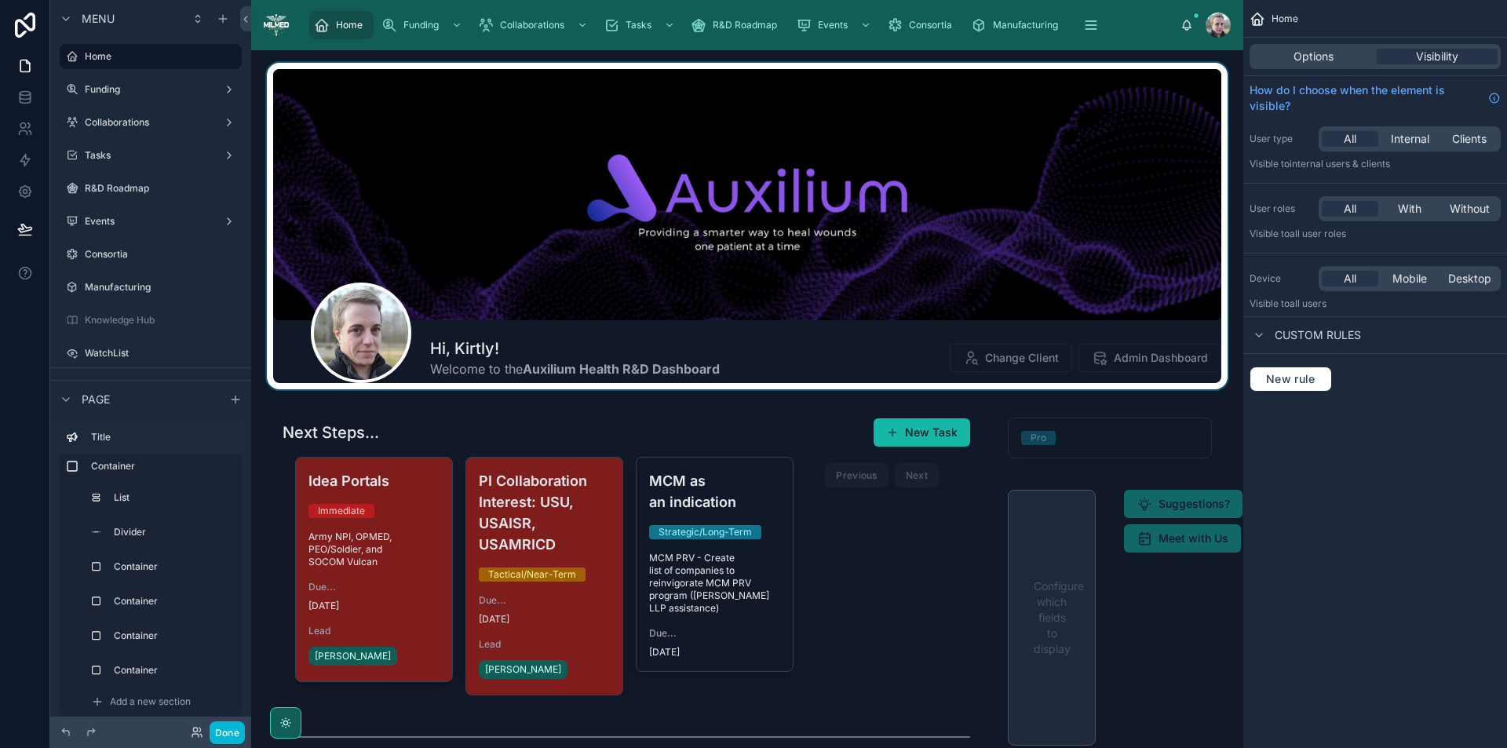
click at [853, 360] on div at bounding box center [747, 226] width 967 height 327
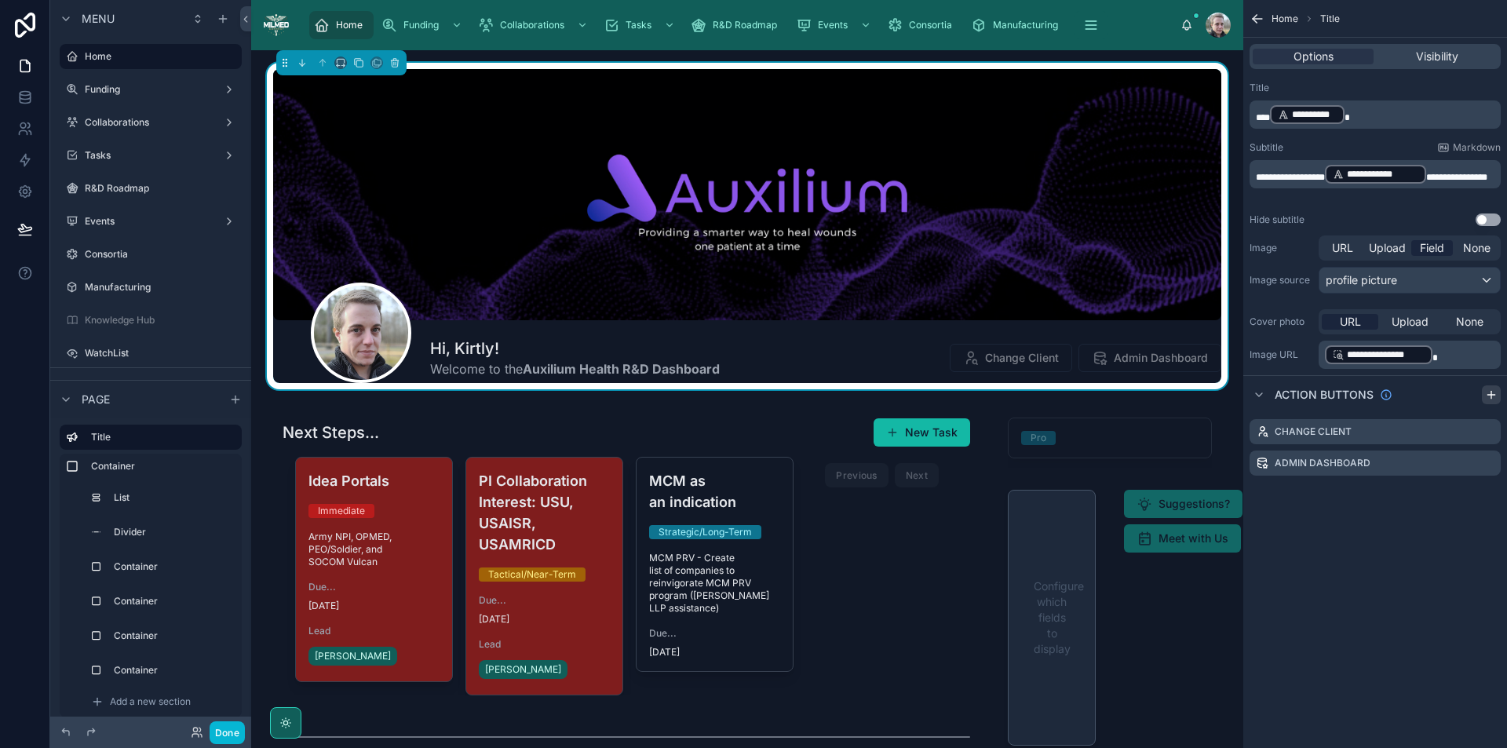
click at [1493, 393] on icon "scrollable content" at bounding box center [1491, 395] width 13 height 13
click at [1486, 493] on icon "scrollable content" at bounding box center [1488, 494] width 13 height 13
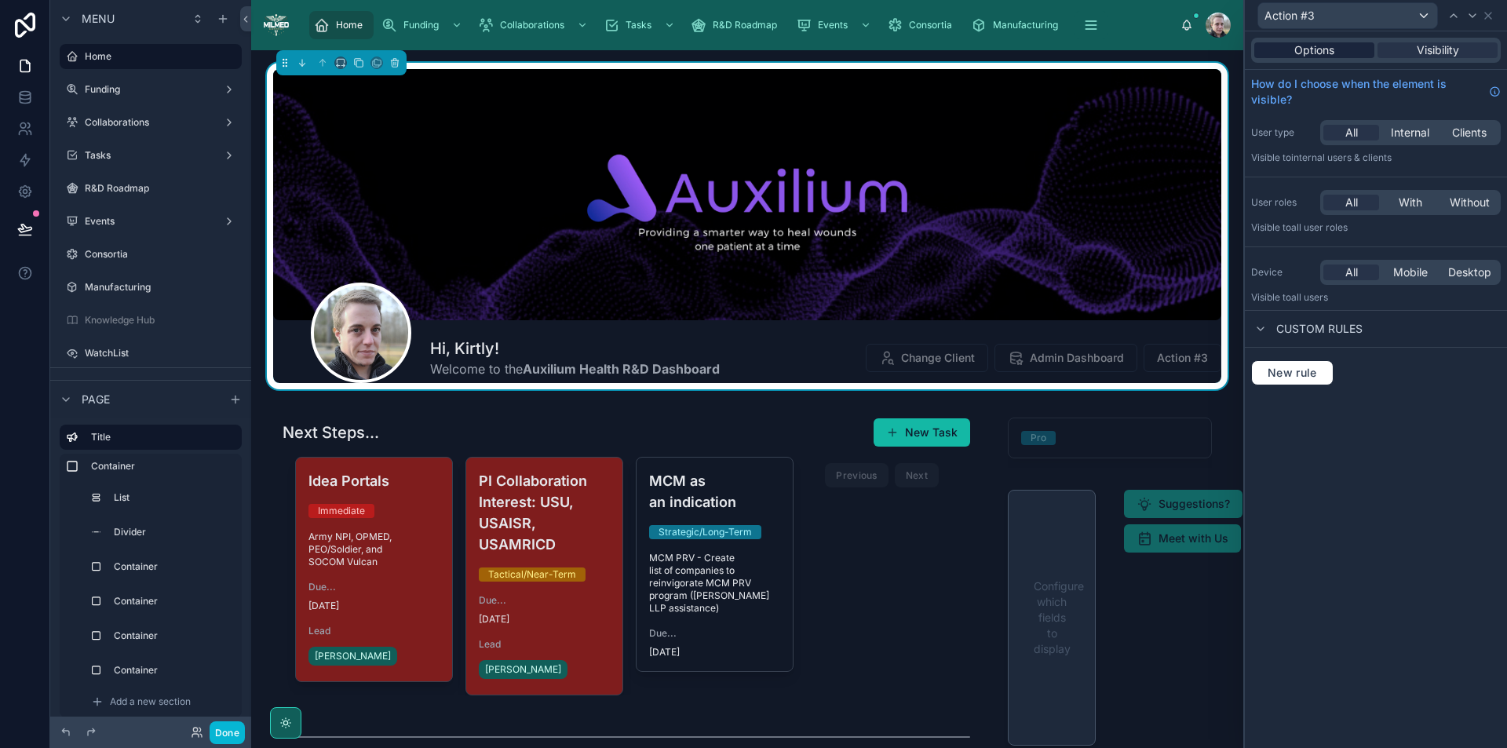
click at [1323, 51] on span "Options" at bounding box center [1315, 50] width 40 height 16
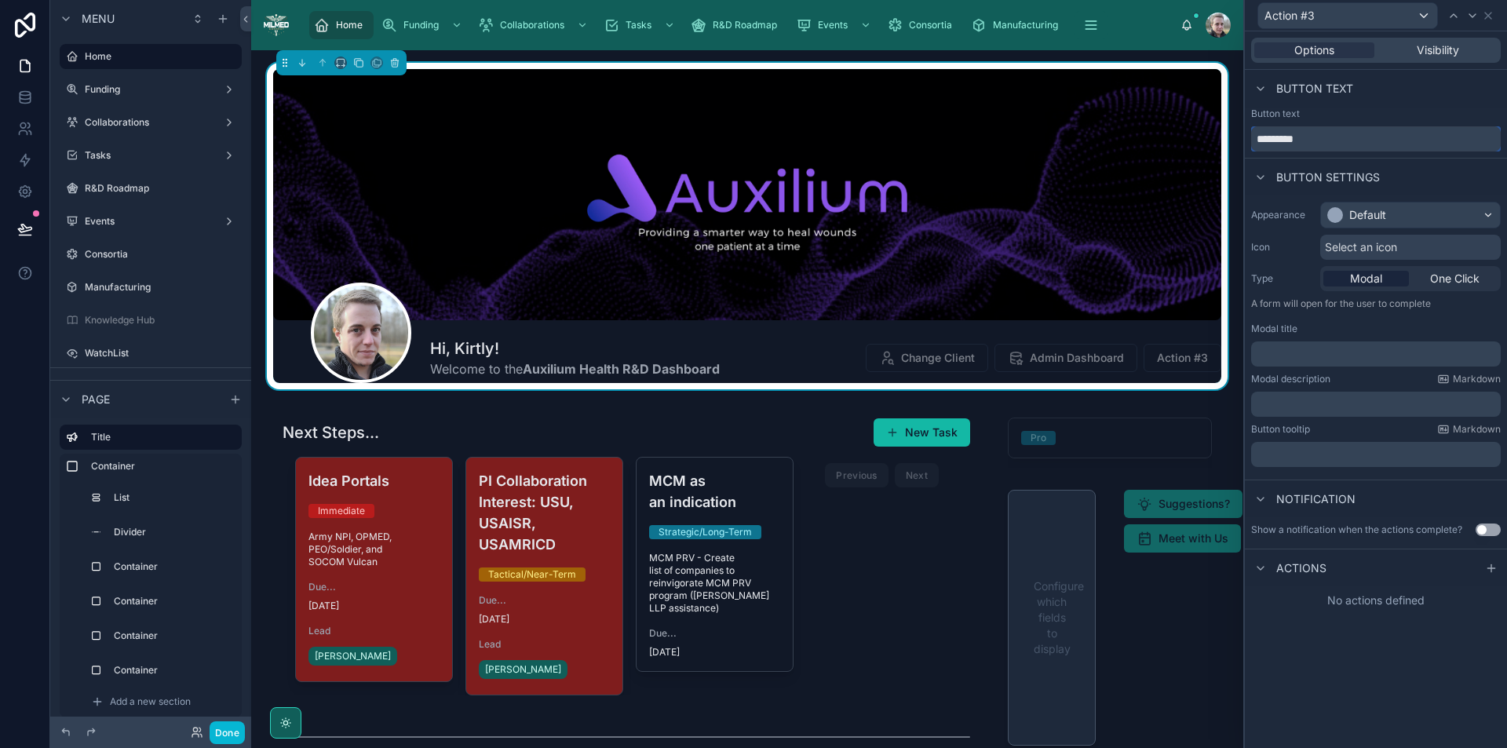
click at [1336, 133] on input "*********" at bounding box center [1376, 138] width 250 height 25
drag, startPoint x: 1344, startPoint y: 137, endPoint x: 1204, endPoint y: 144, distance: 139.9
click at [1204, 144] on div "Action #3 Options Visibility Button text Button text ********* Button settings …" at bounding box center [753, 374] width 1507 height 748
type input "**********"
click at [1360, 213] on div "Default" at bounding box center [1368, 215] width 37 height 16
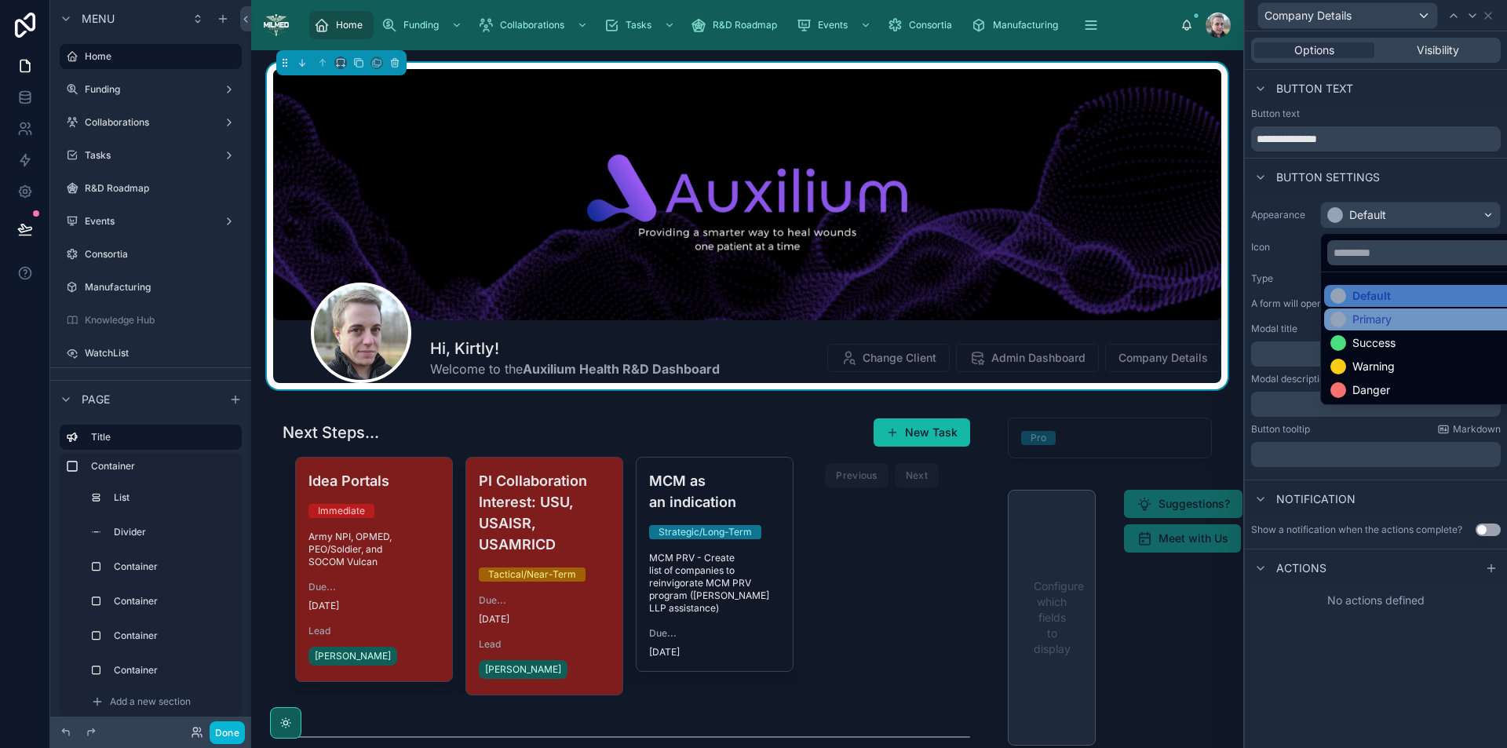
click at [1361, 313] on div "Primary" at bounding box center [1372, 320] width 39 height 16
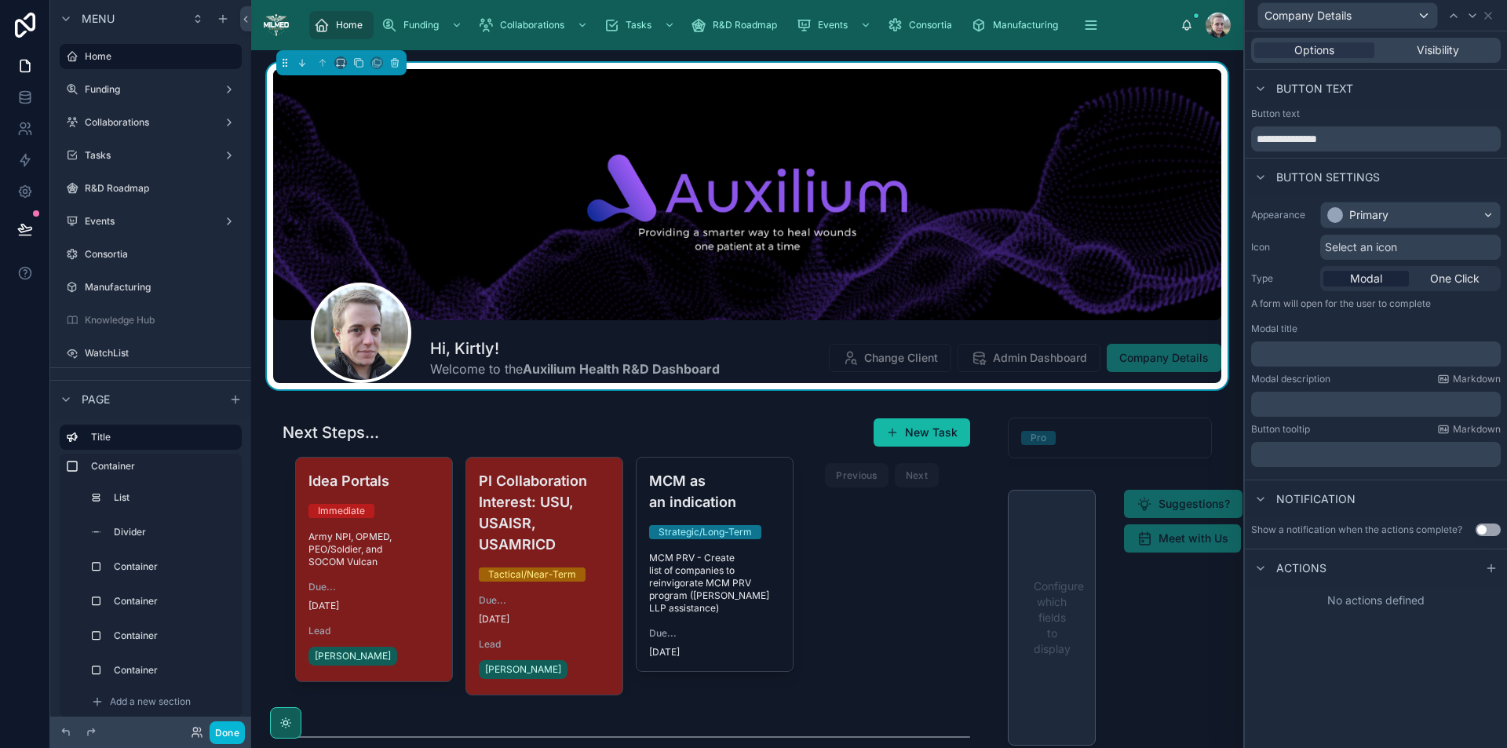
click at [1433, 252] on div "Select an icon" at bounding box center [1411, 247] width 181 height 25
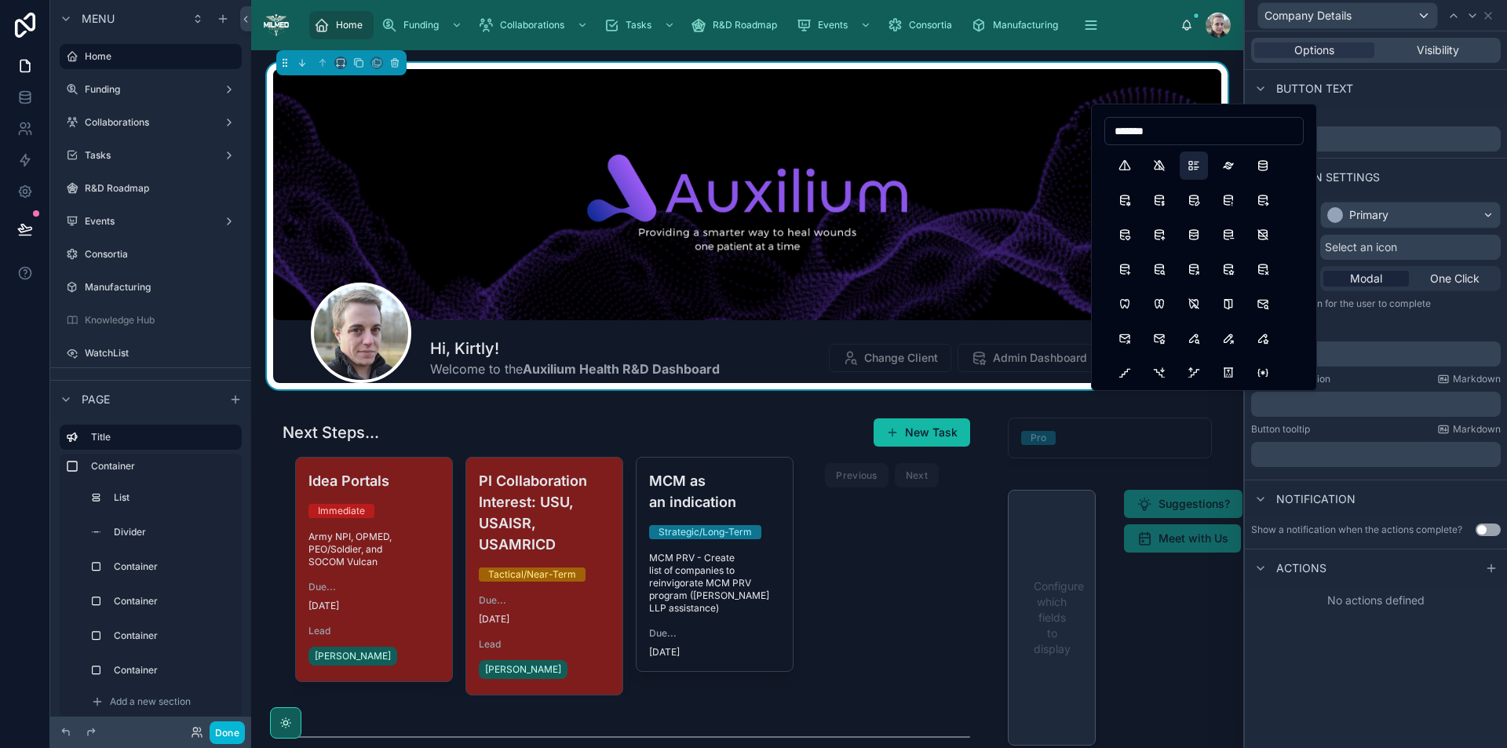
type input "*******"
click at [1199, 163] on button "ListDetails" at bounding box center [1194, 166] width 28 height 28
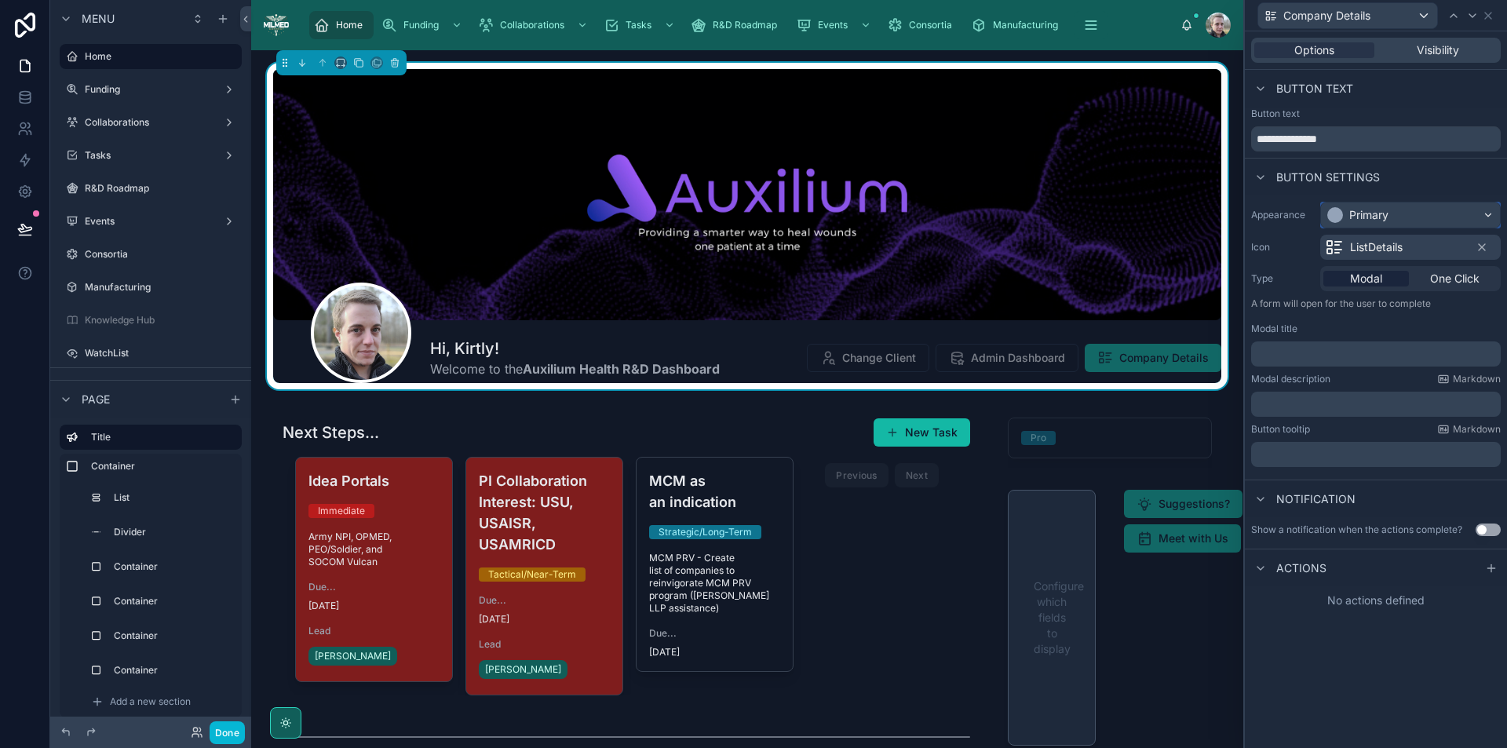
click at [1419, 211] on div "Primary" at bounding box center [1410, 215] width 179 height 25
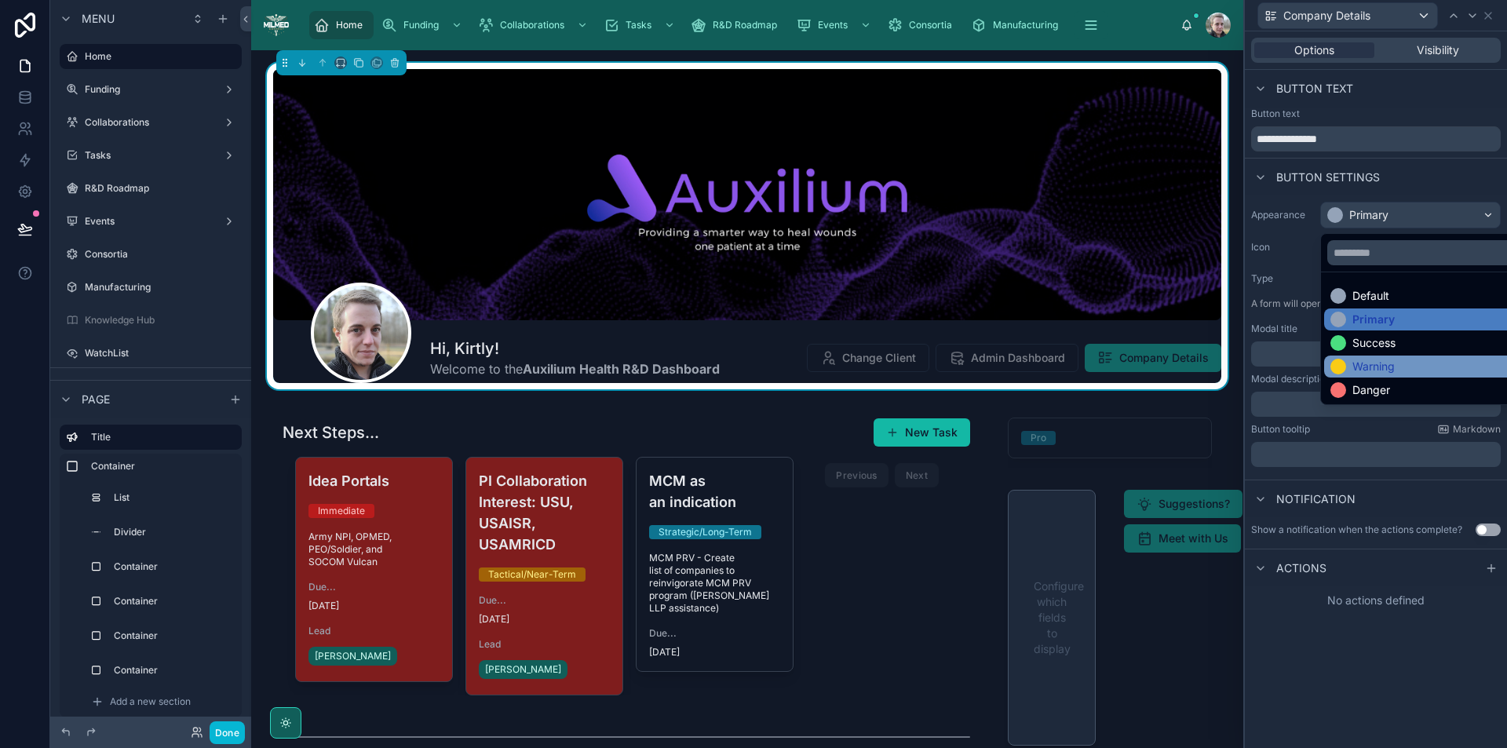
click at [1440, 363] on div "Warning" at bounding box center [1429, 367] width 196 height 16
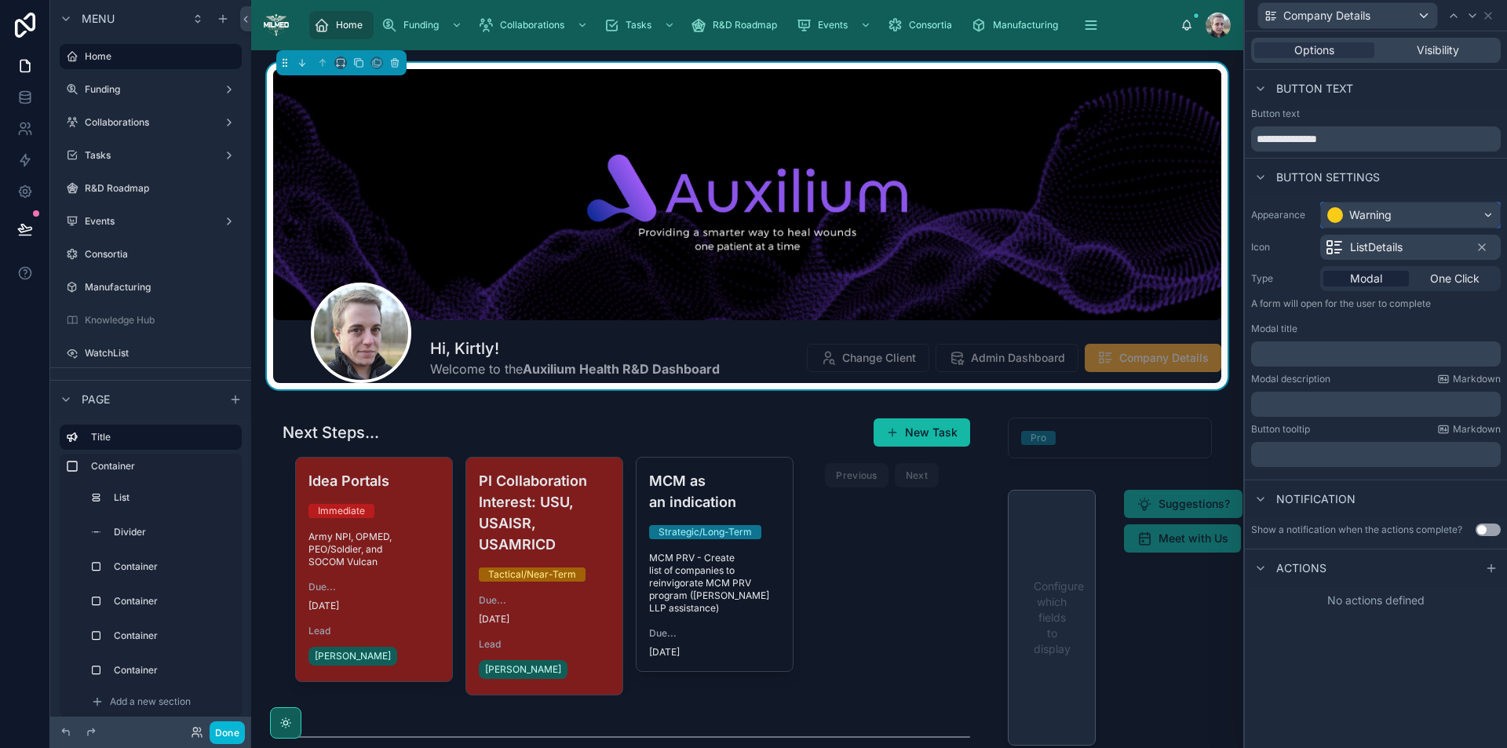
click at [1428, 210] on div "Warning" at bounding box center [1410, 215] width 179 height 25
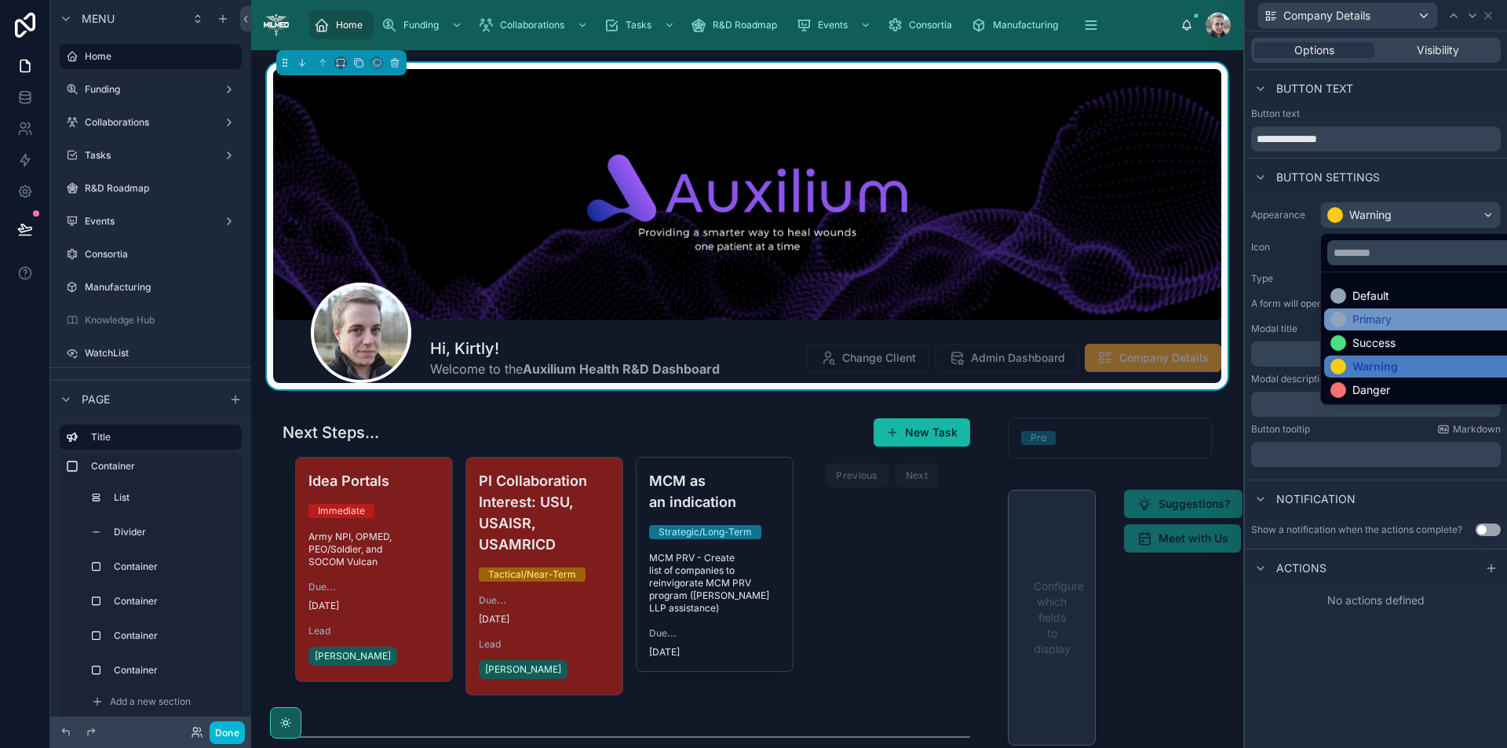
click at [1412, 324] on div "Primary" at bounding box center [1429, 320] width 196 height 16
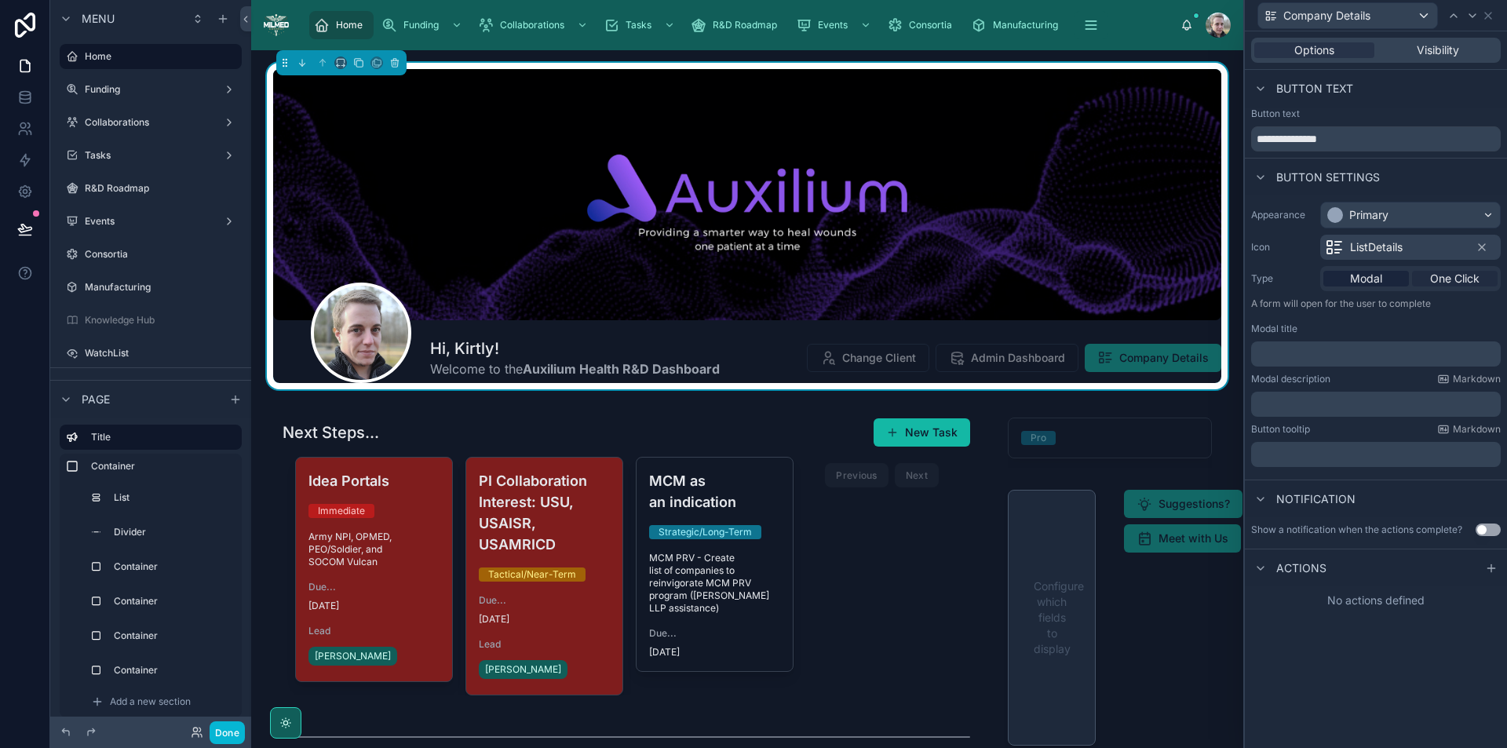
click at [1458, 277] on span "One Click" at bounding box center [1454, 279] width 49 height 16
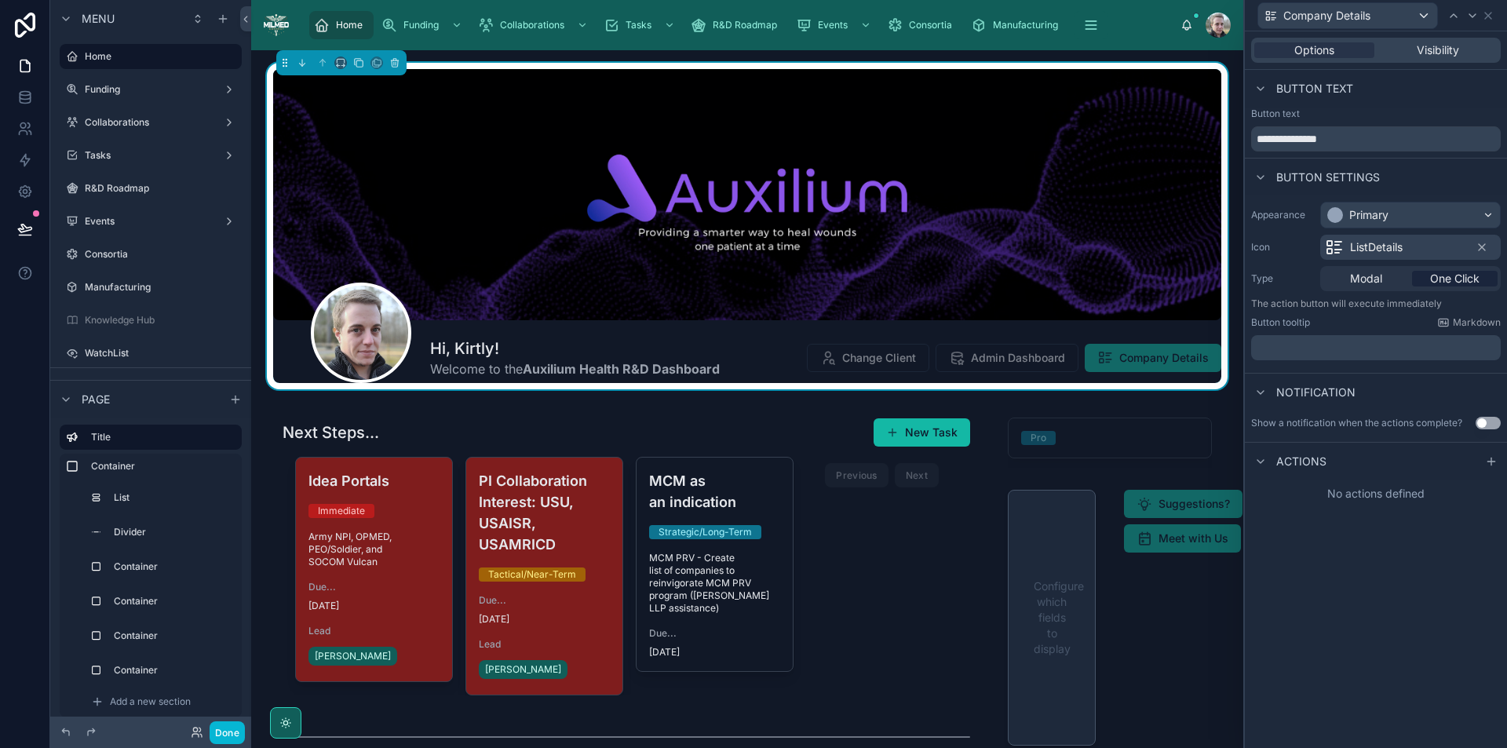
click at [1417, 342] on p "﻿" at bounding box center [1378, 348] width 240 height 16
click at [1418, 593] on div "**********" at bounding box center [1376, 389] width 262 height 717
click at [1489, 459] on icon at bounding box center [1491, 461] width 13 height 13
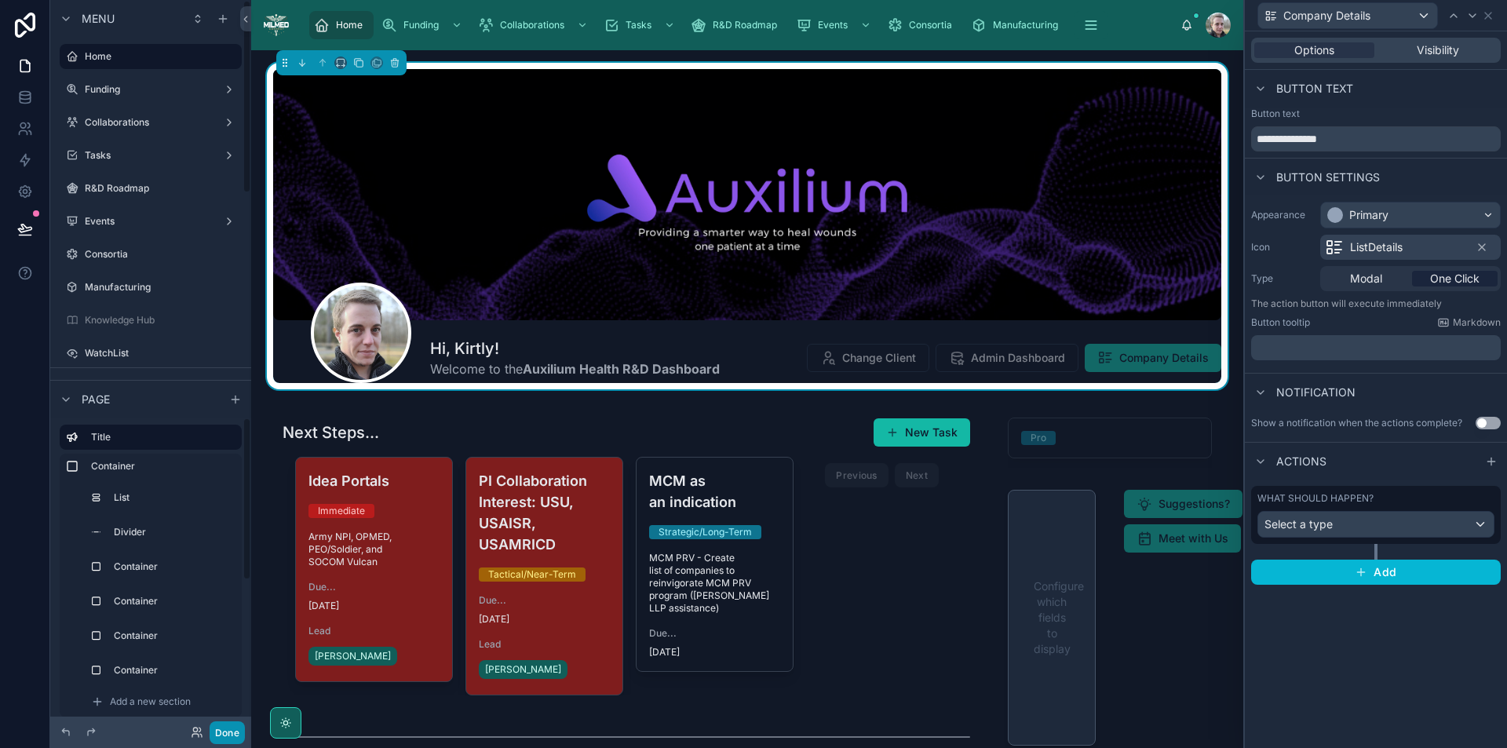
click at [230, 729] on button "Done" at bounding box center [227, 733] width 35 height 23
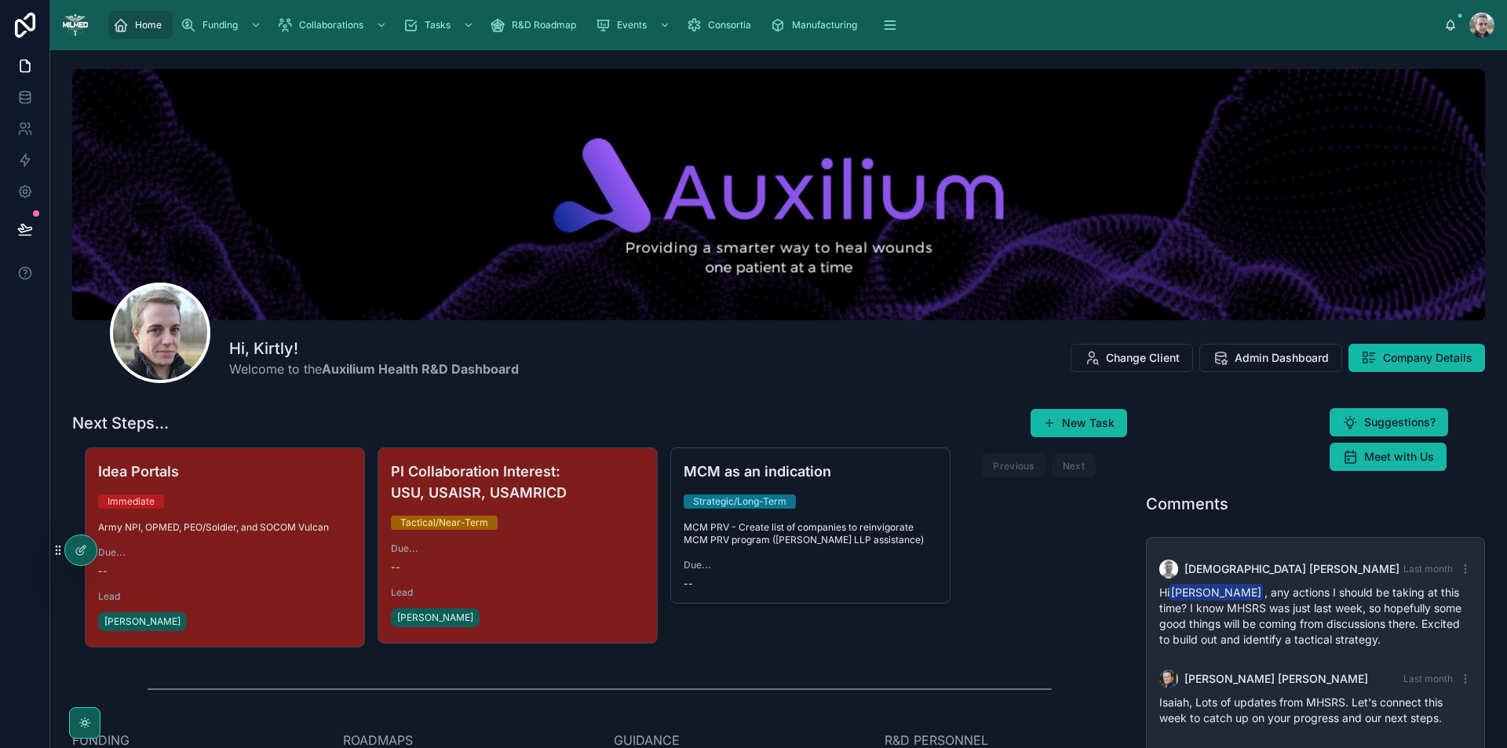
scroll to position [100, 0]
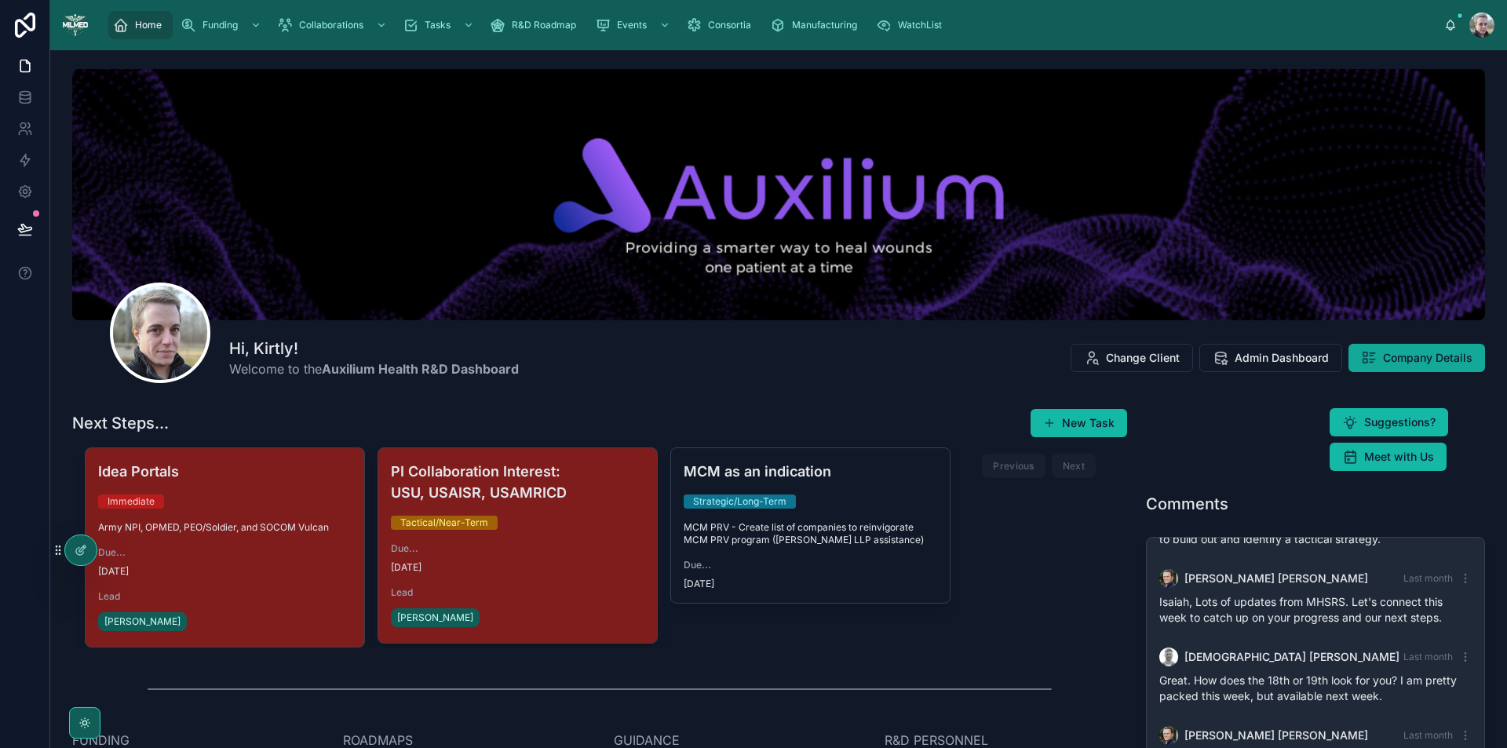
click at [1383, 358] on span "Company Details" at bounding box center [1428, 358] width 90 height 16
click at [26, 221] on button at bounding box center [25, 229] width 35 height 44
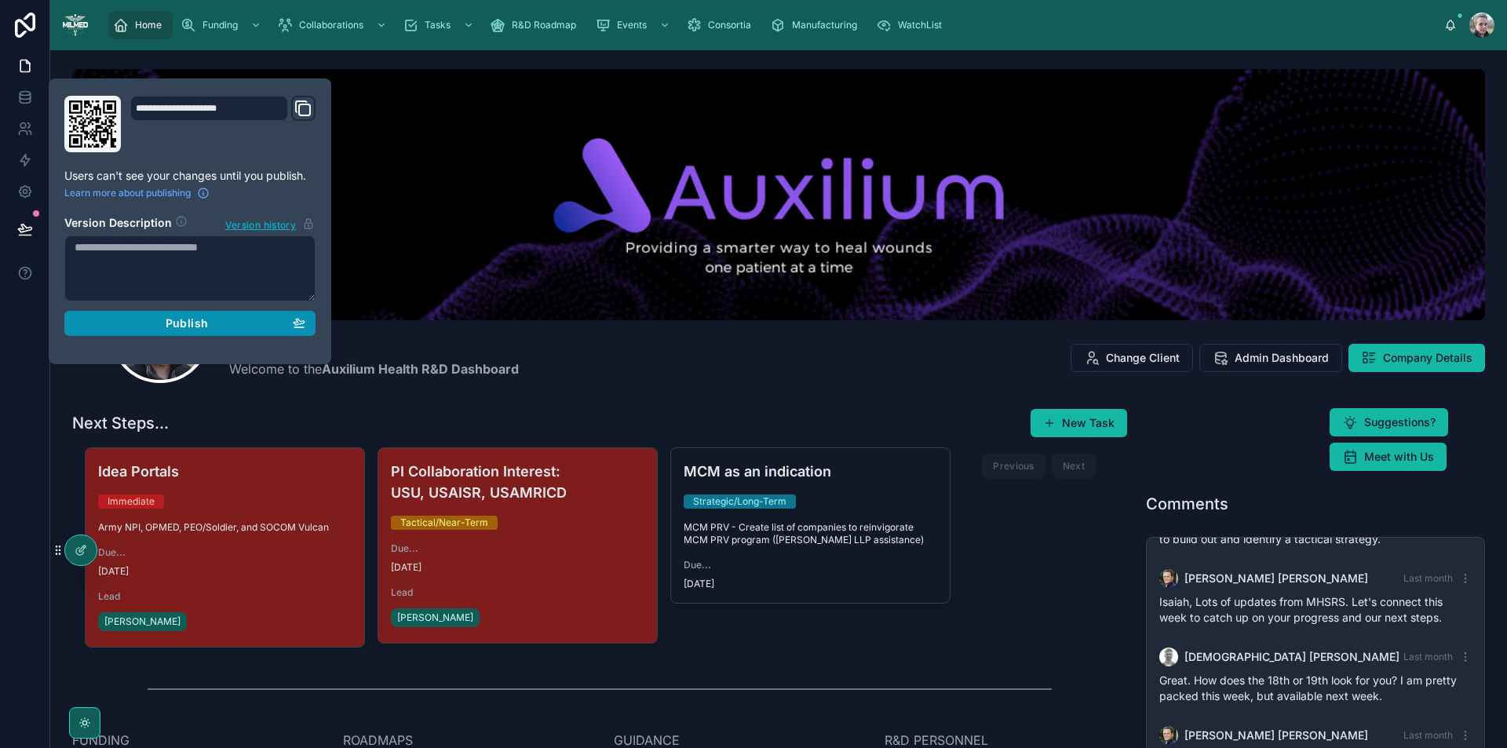
click at [140, 331] on button "Publish" at bounding box center [189, 323] width 251 height 25
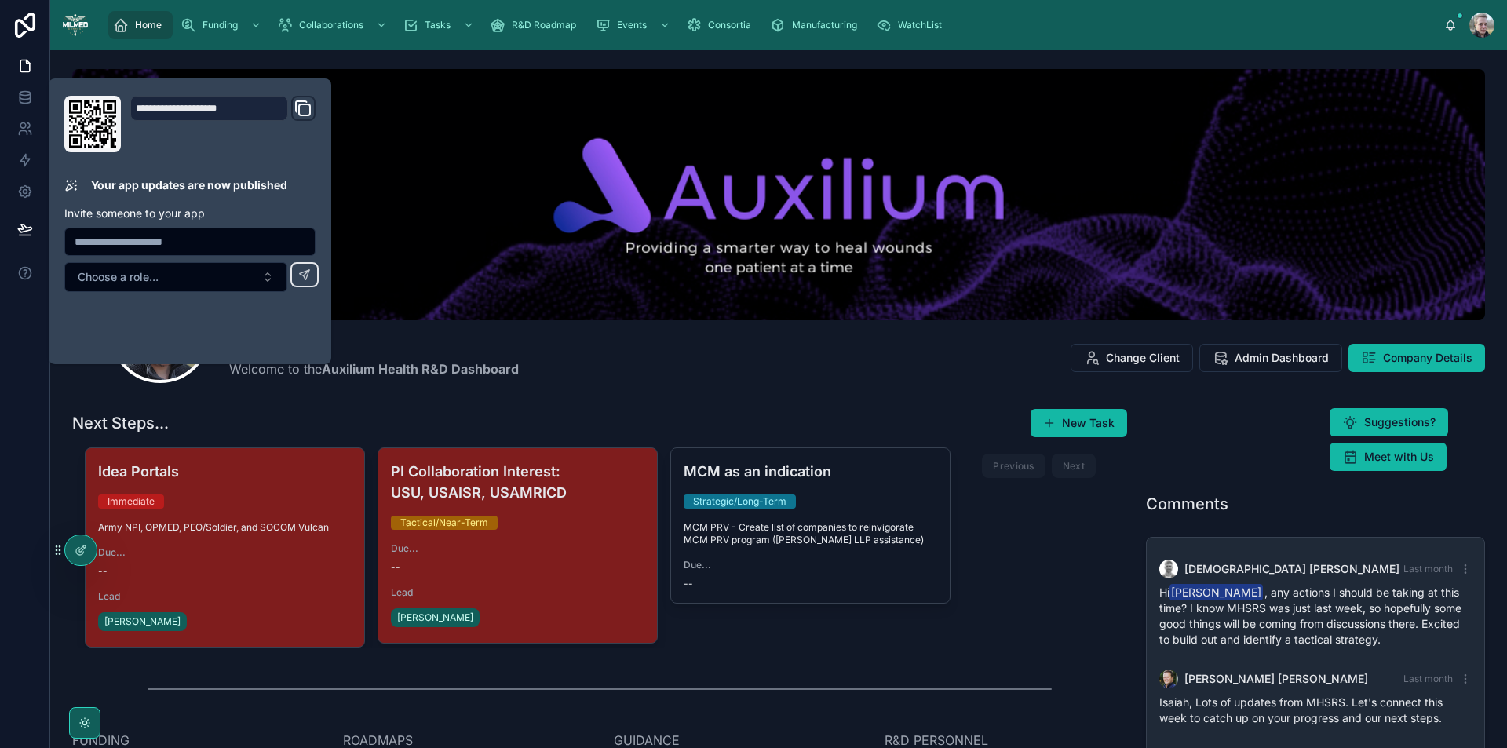
scroll to position [100, 0]
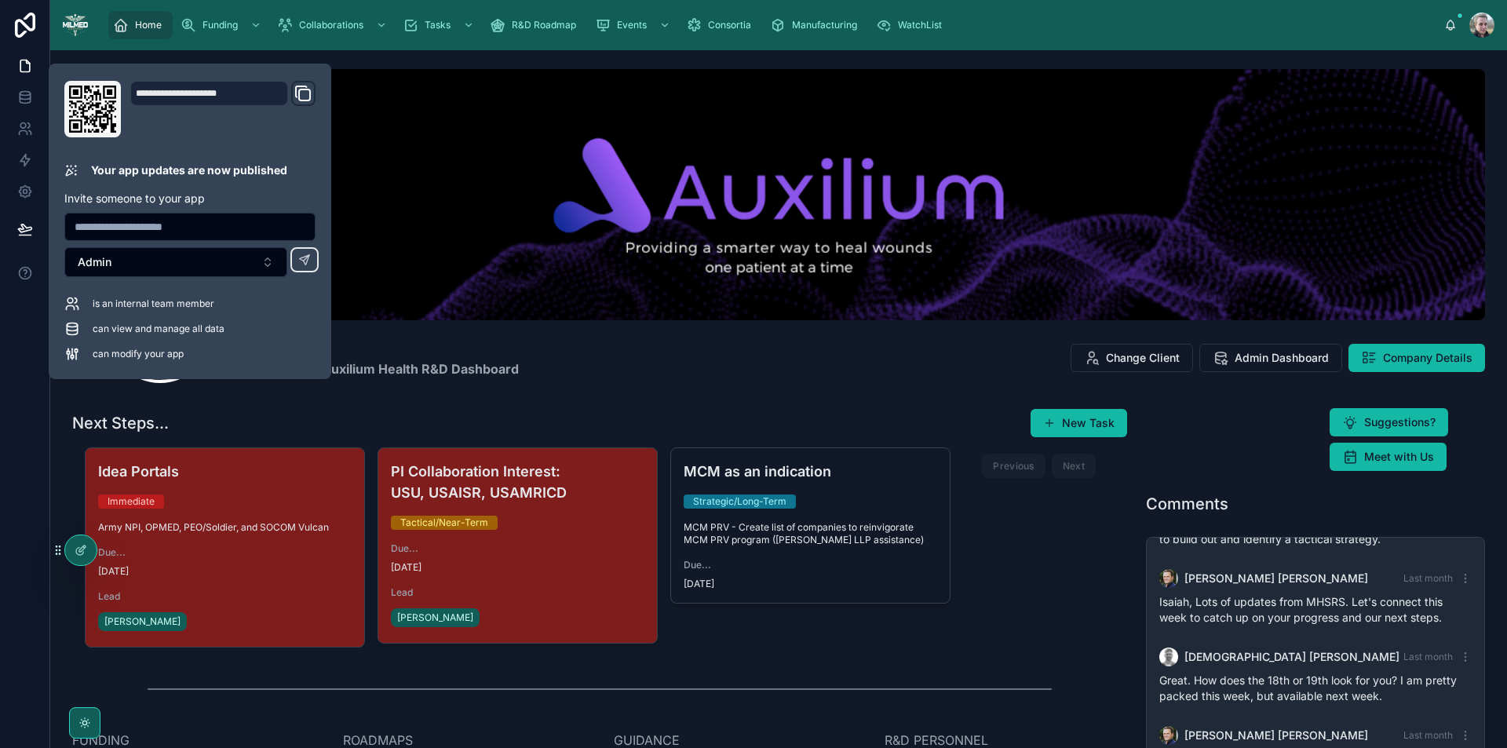
click at [821, 349] on div "Hi, Kirtly! Welcome to the Auxilium Health R&D Dashboard Change Client Admin Da…" at bounding box center [778, 351] width 1413 height 63
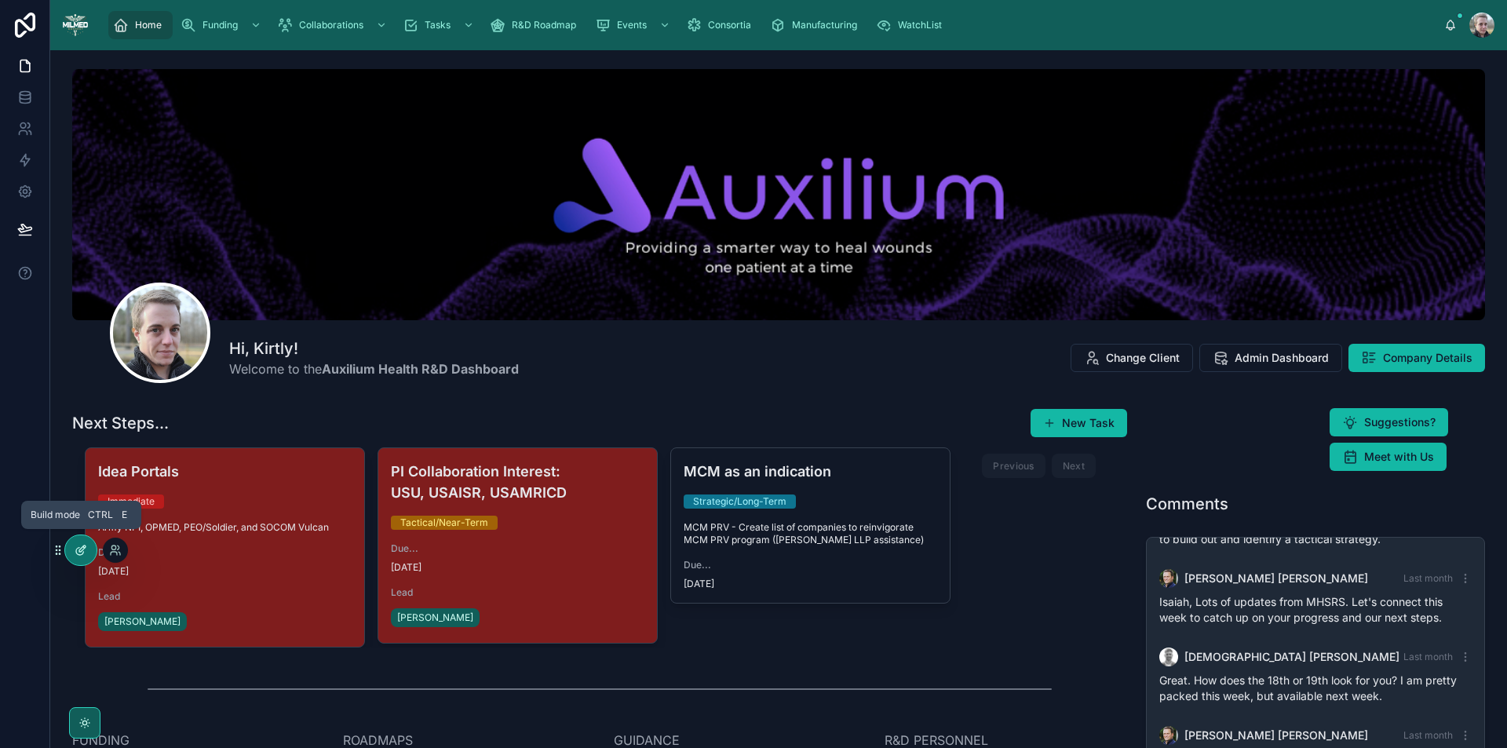
click at [81, 548] on icon at bounding box center [81, 550] width 13 height 13
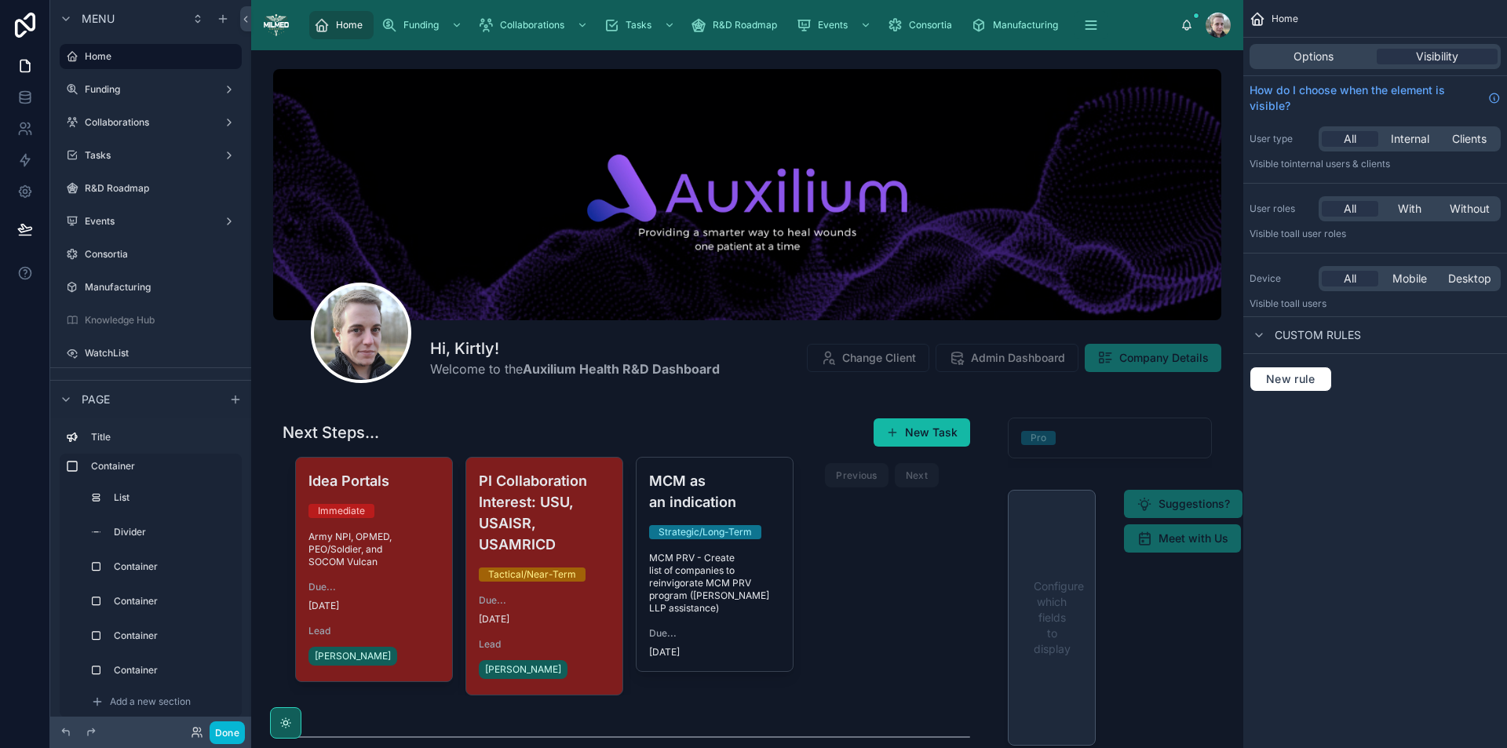
scroll to position [320, 0]
click at [28, 100] on icon at bounding box center [25, 98] width 16 height 16
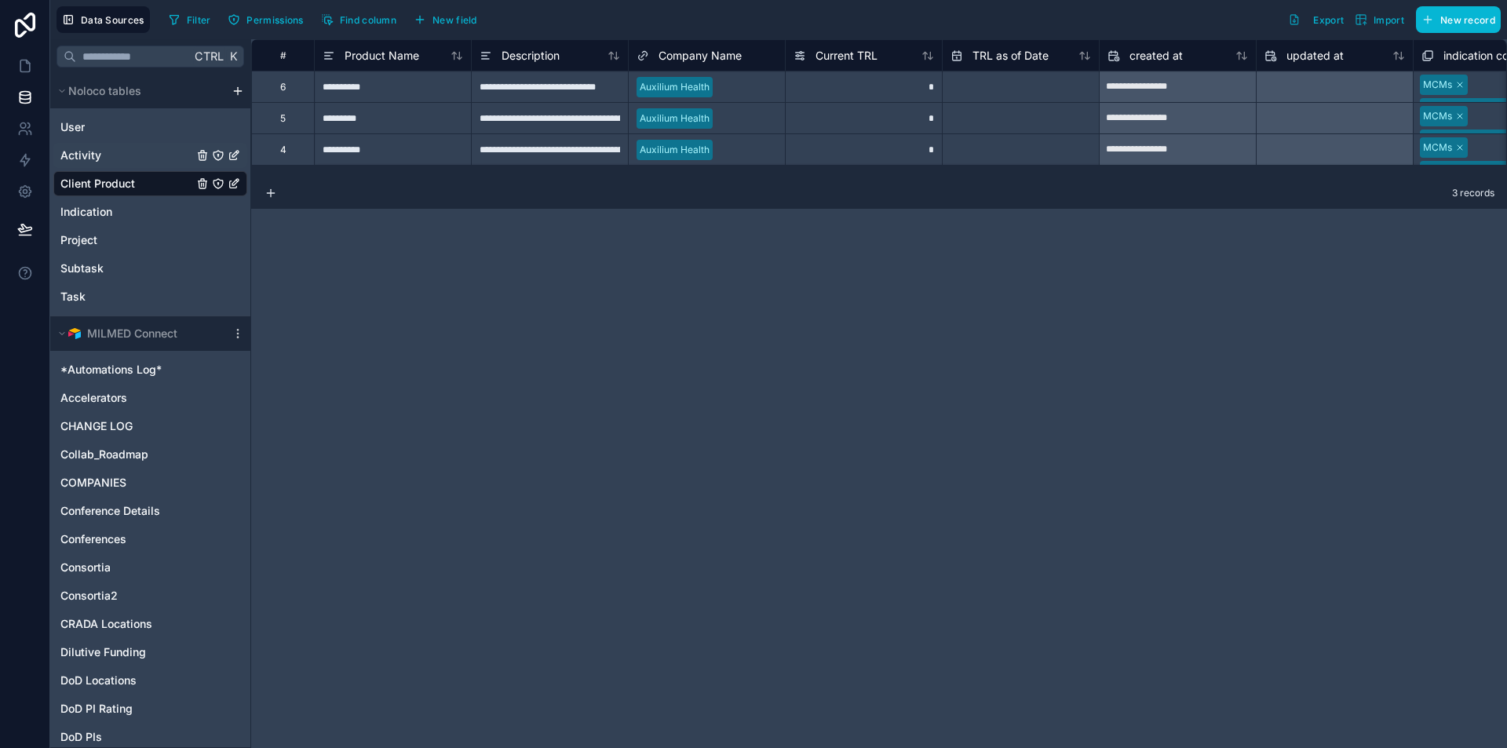
click at [79, 153] on span "Activity" at bounding box center [80, 156] width 41 height 16
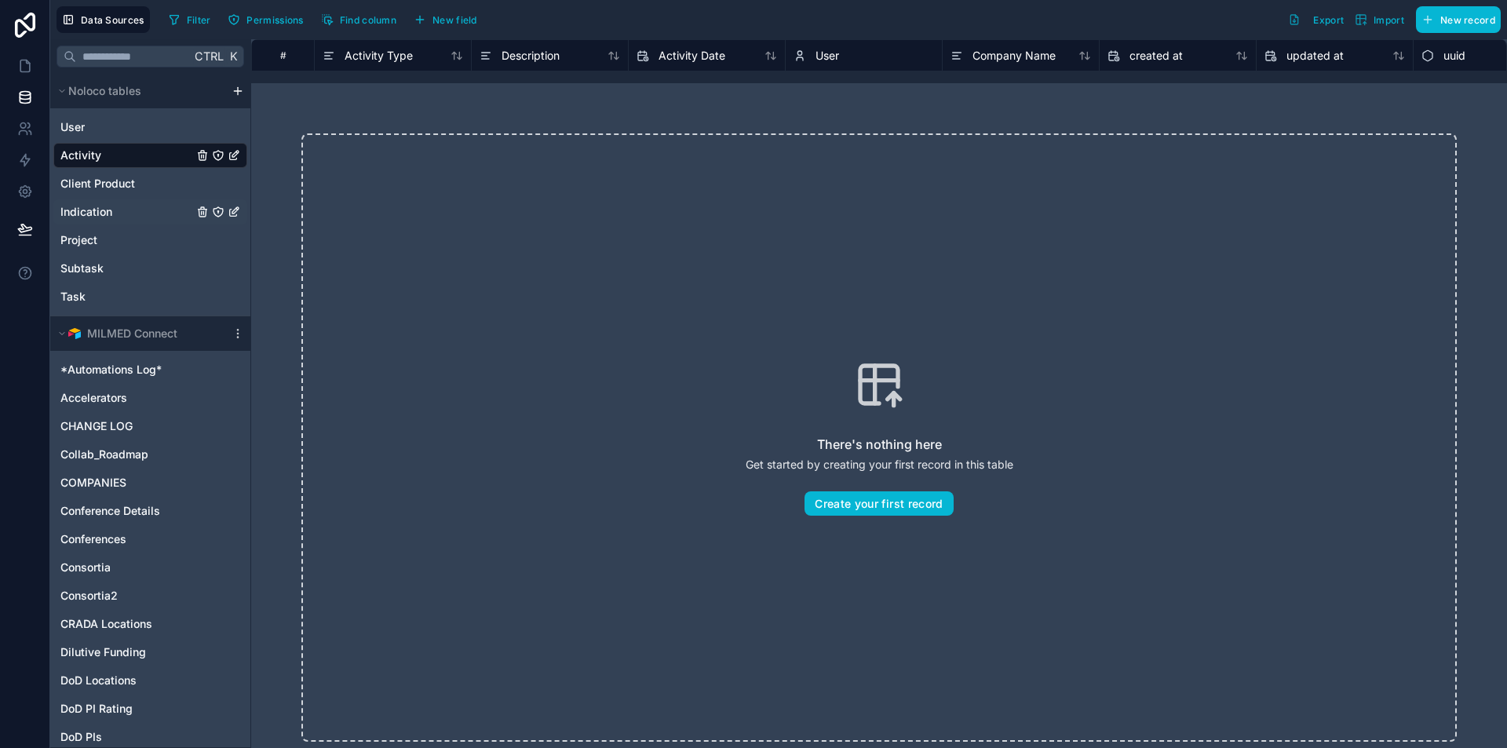
click at [110, 211] on span "Indication" at bounding box center [86, 212] width 52 height 16
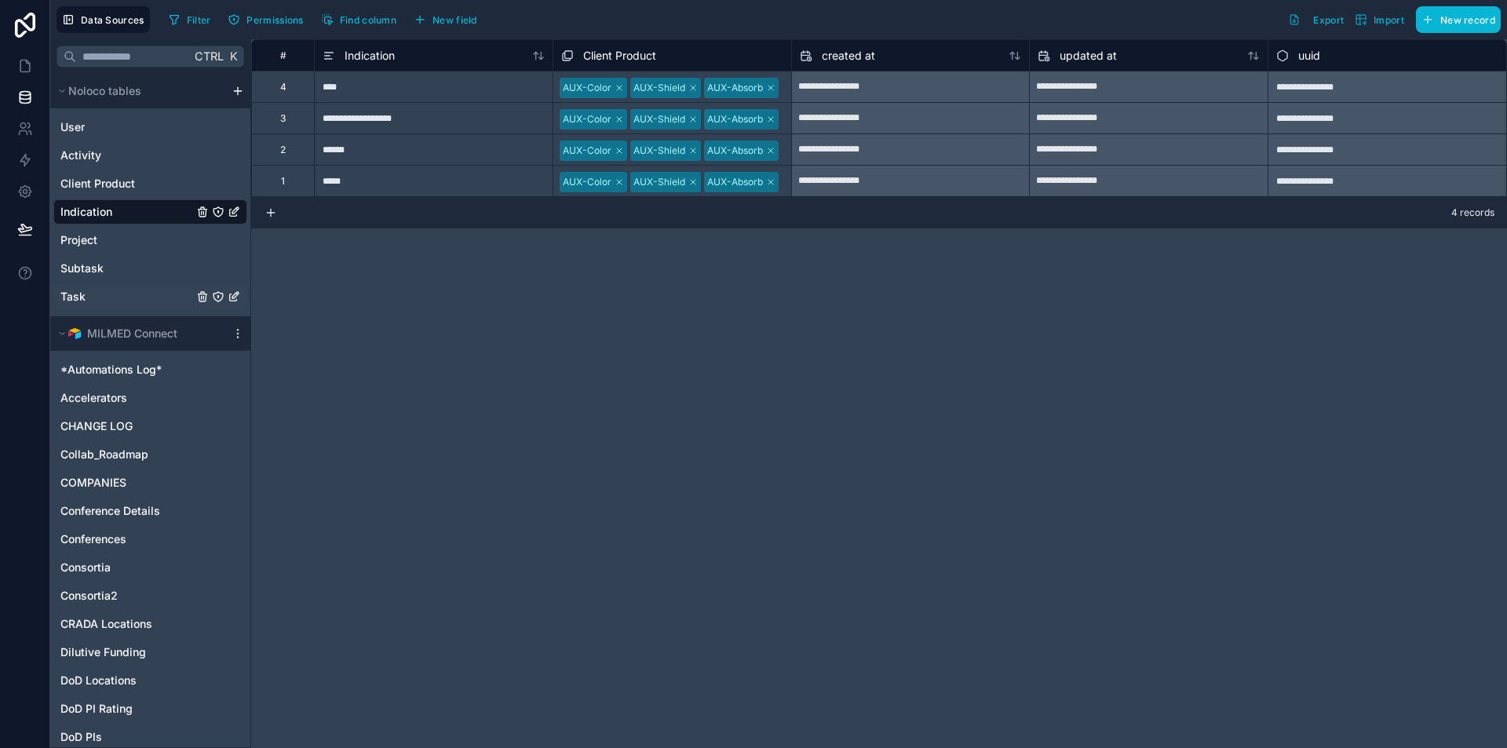
click at [74, 296] on span "Task" at bounding box center [72, 297] width 25 height 16
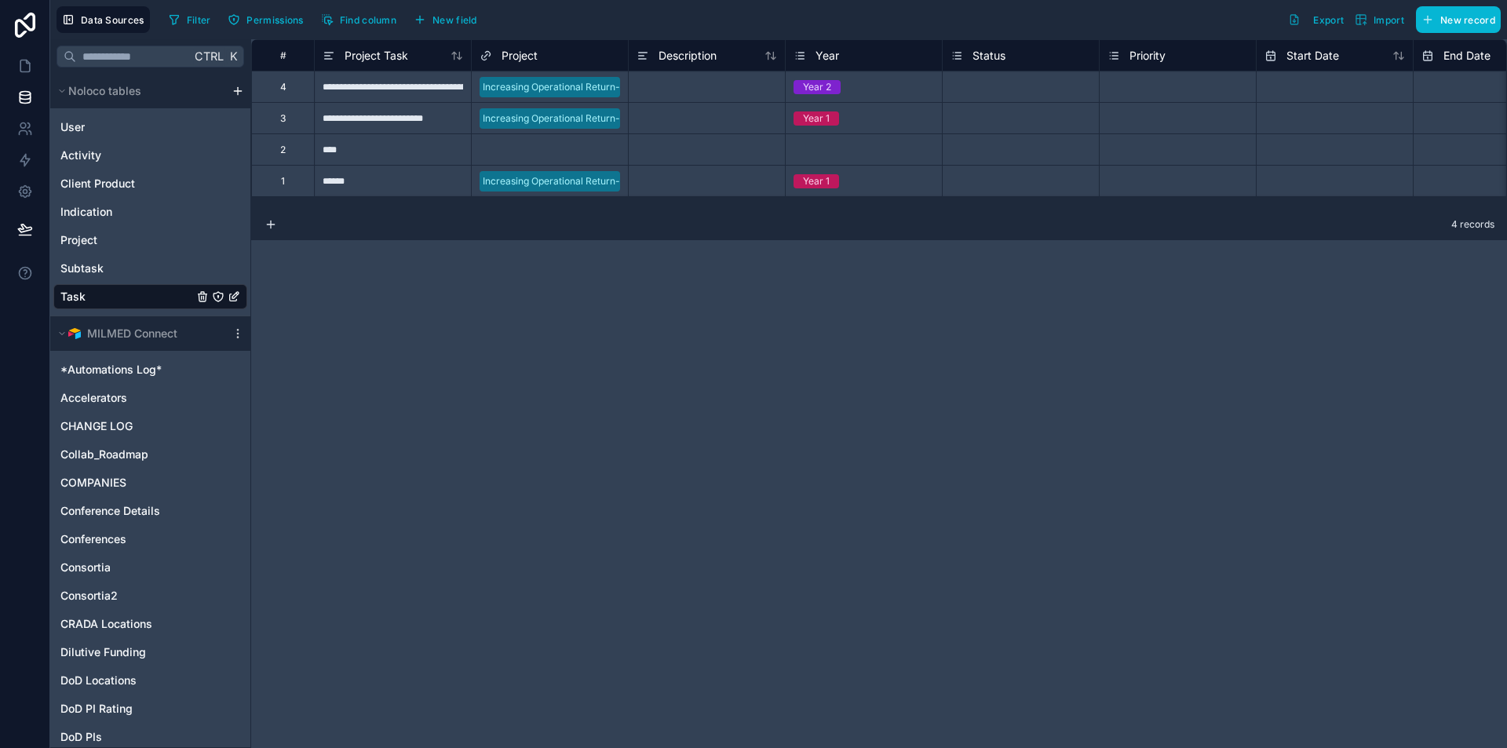
click at [236, 298] on icon "Task" at bounding box center [234, 296] width 13 height 13
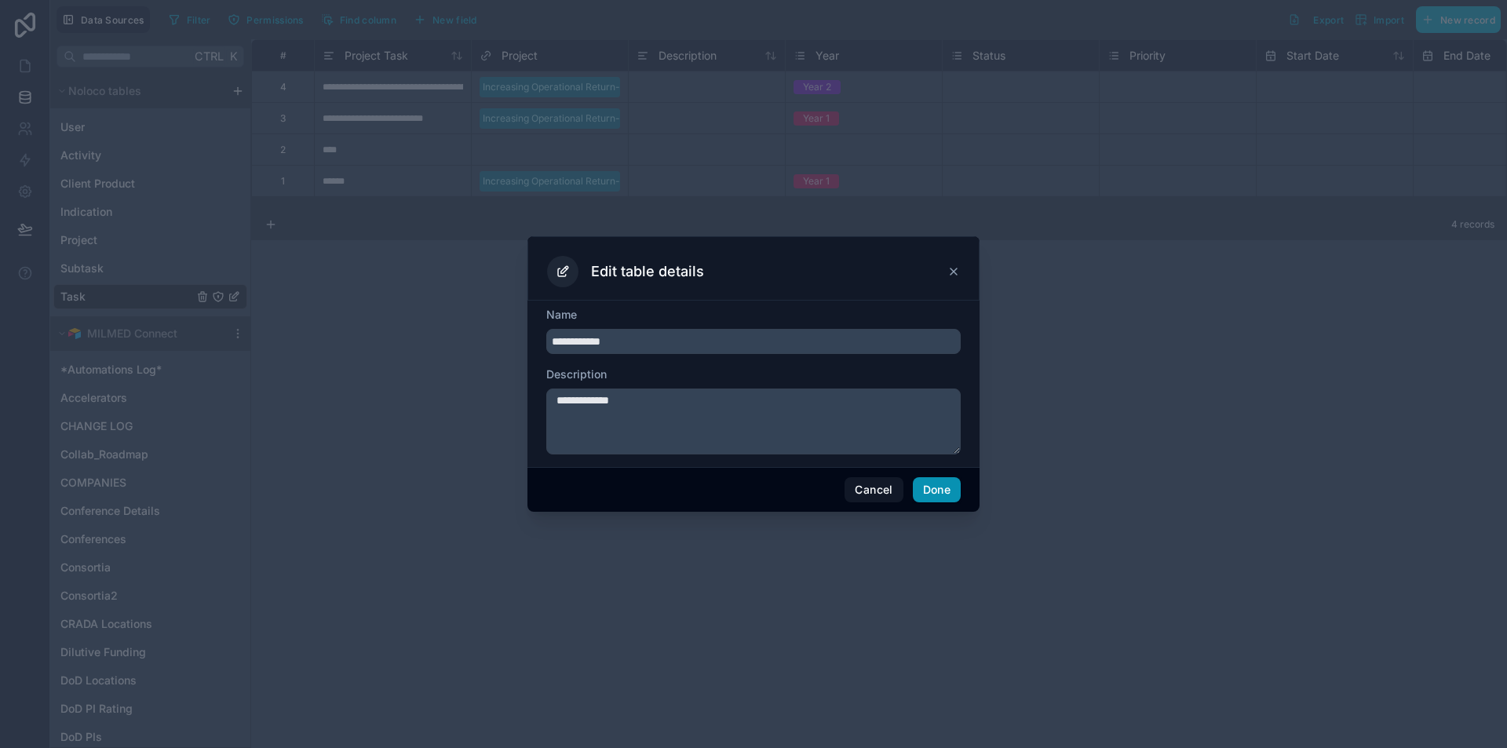
type input "**********"
click at [958, 488] on button "Done" at bounding box center [937, 489] width 48 height 25
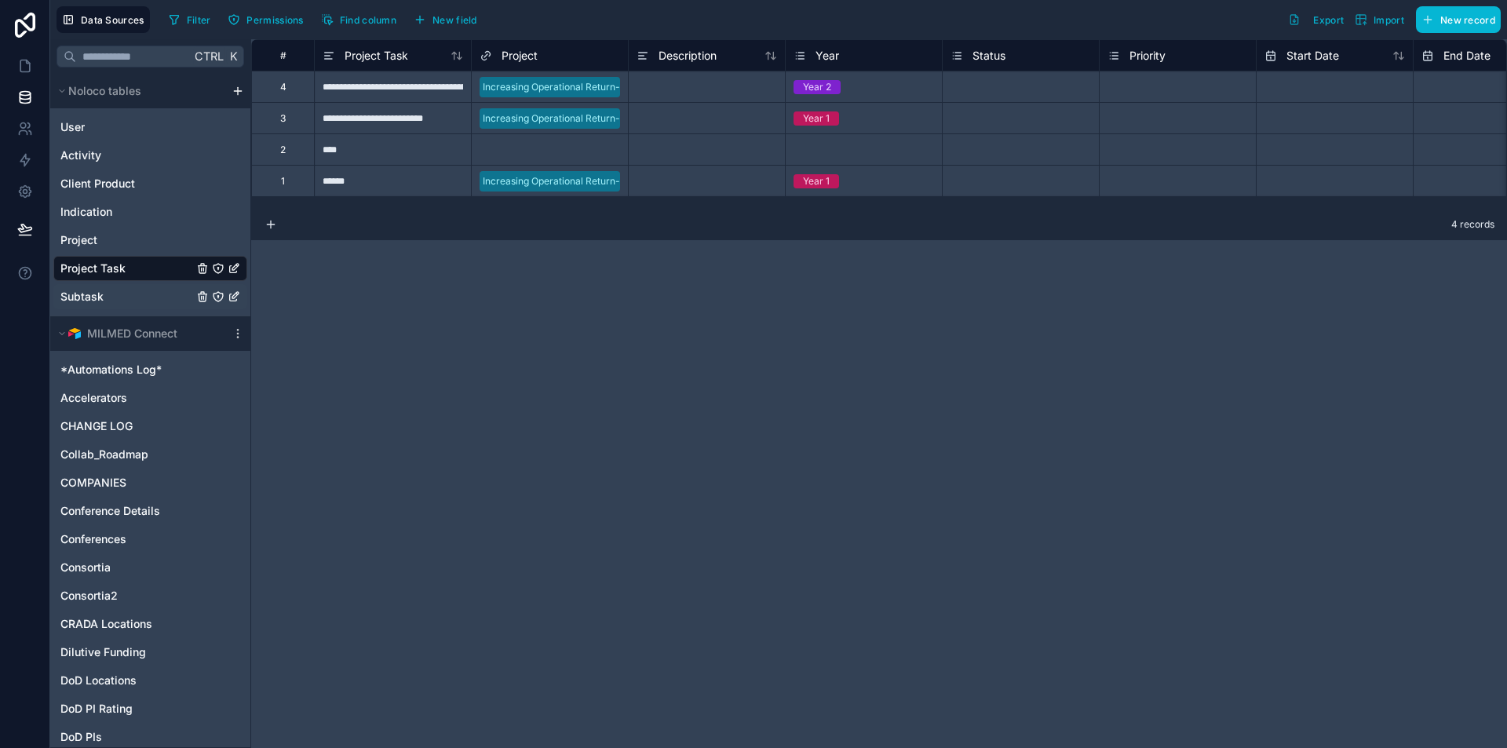
click at [232, 299] on icon "Subtask" at bounding box center [234, 296] width 13 height 13
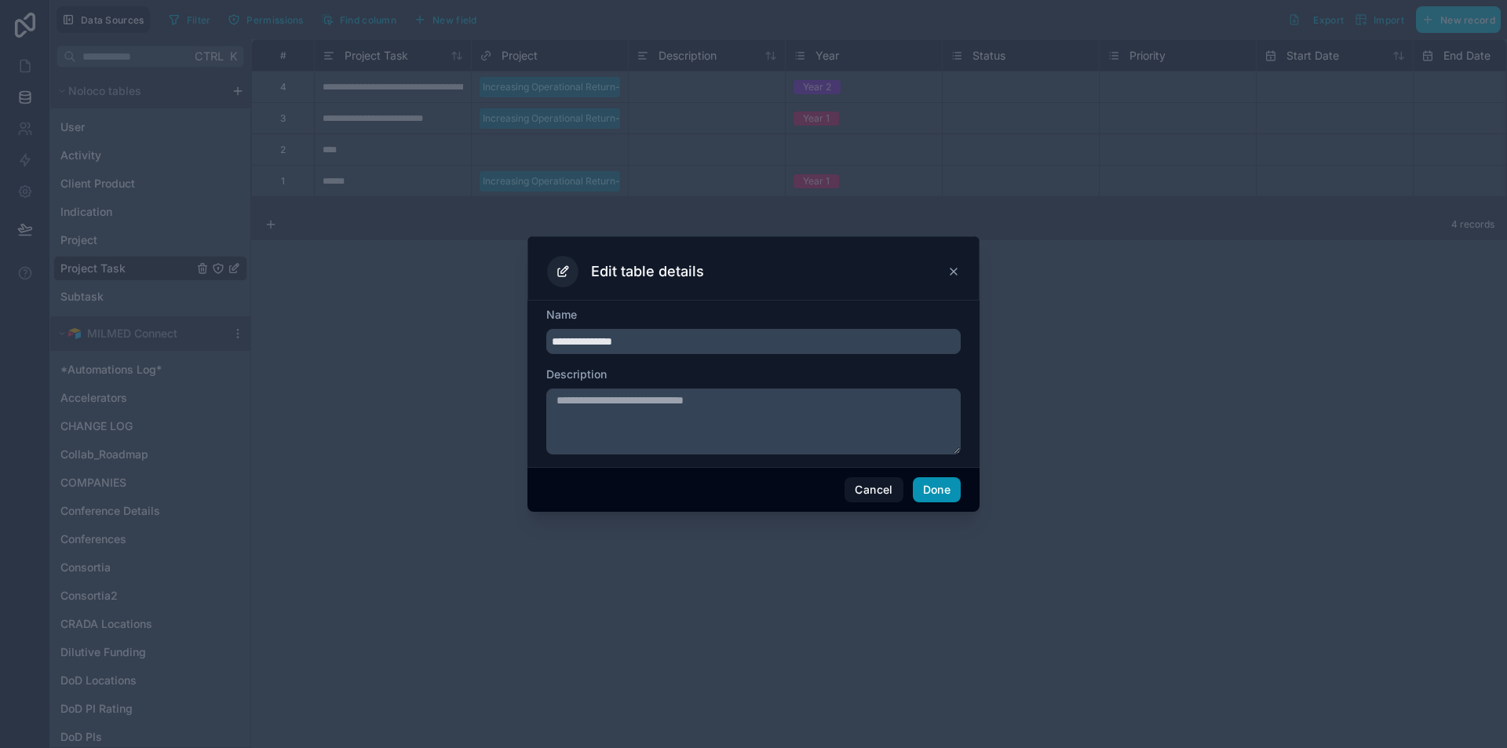
type input "**********"
click at [928, 488] on button "Done" at bounding box center [937, 489] width 48 height 25
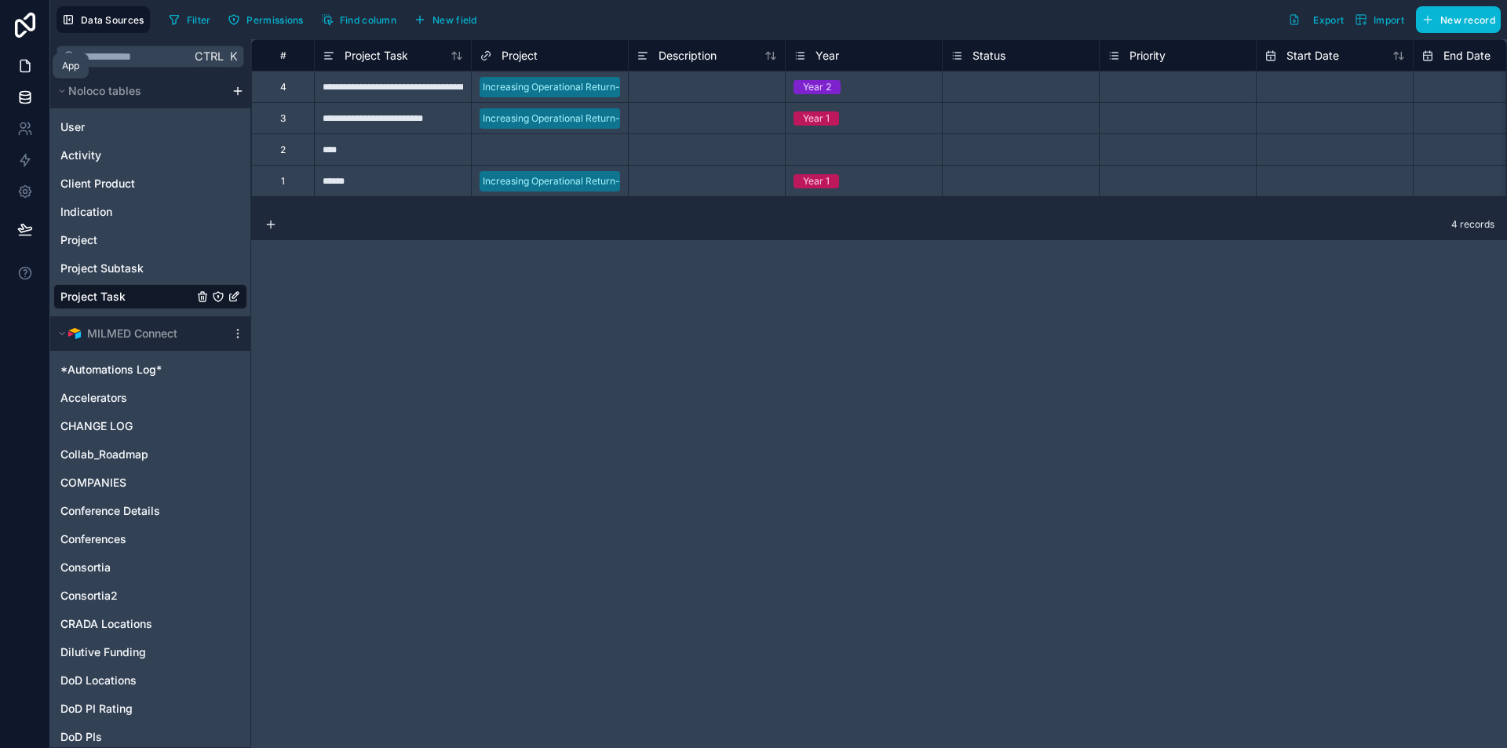
click at [30, 68] on icon at bounding box center [24, 66] width 9 height 12
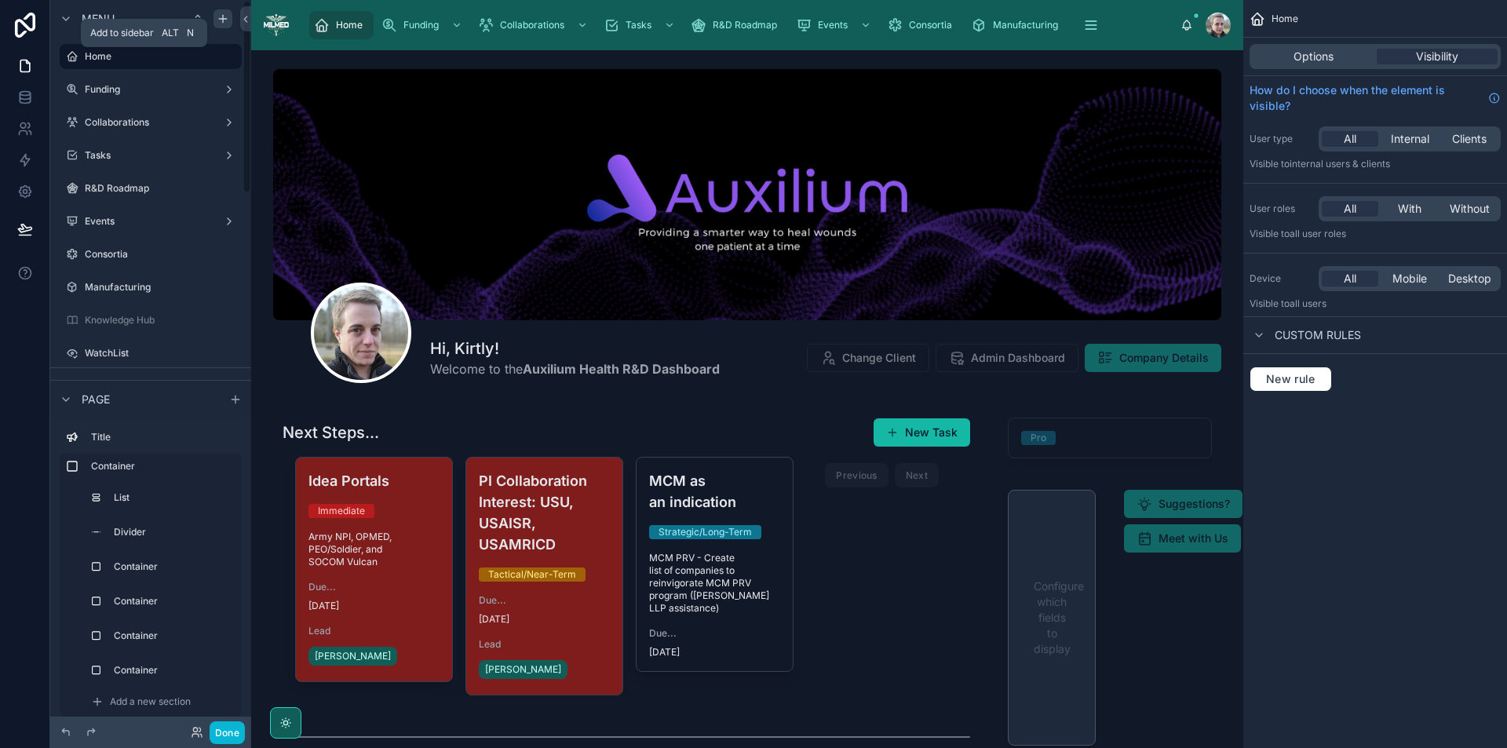
scroll to position [320, 0]
click at [225, 18] on icon "scrollable content" at bounding box center [223, 19] width 13 height 13
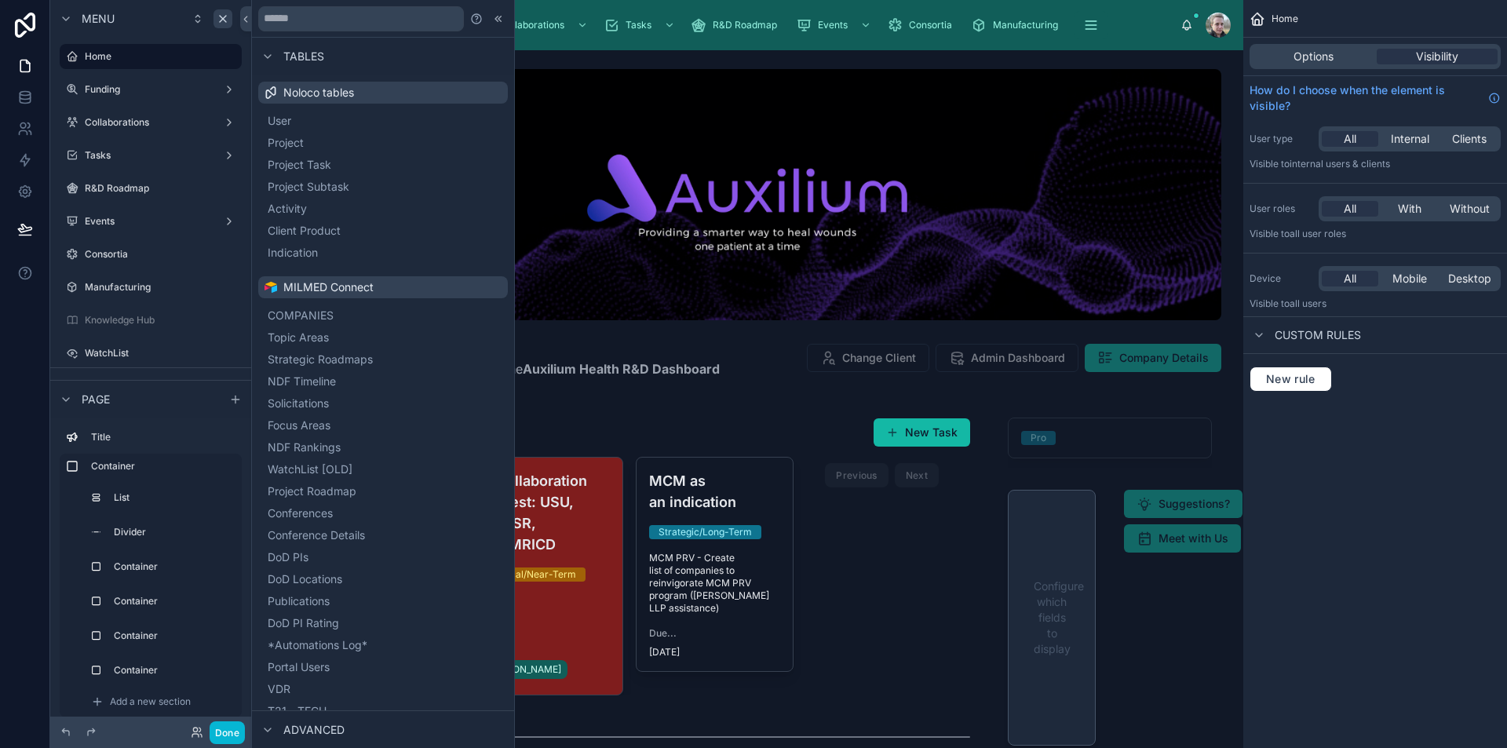
click at [334, 727] on span "Advanced" at bounding box center [313, 730] width 61 height 16
click at [272, 722] on div at bounding box center [267, 730] width 19 height 19
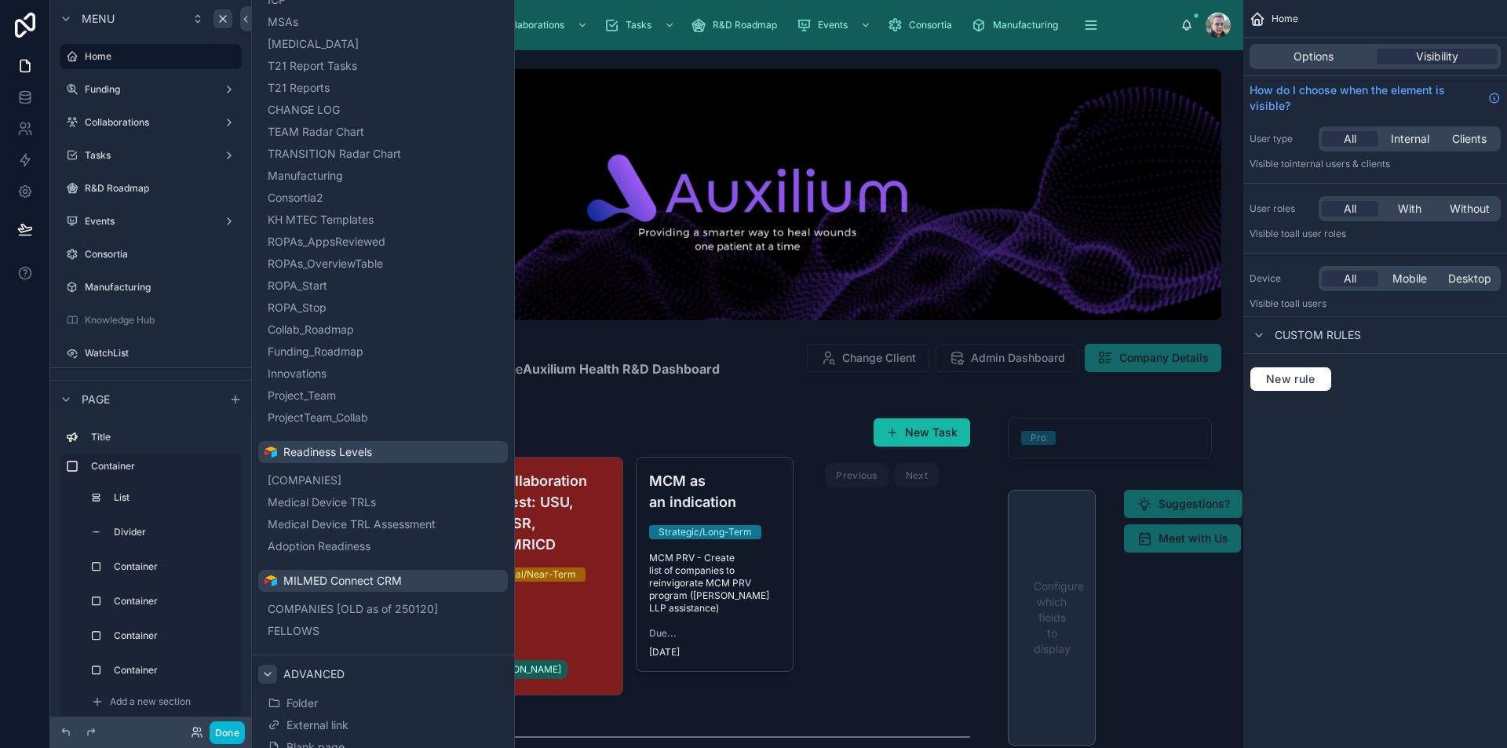
scroll to position [1227, 0]
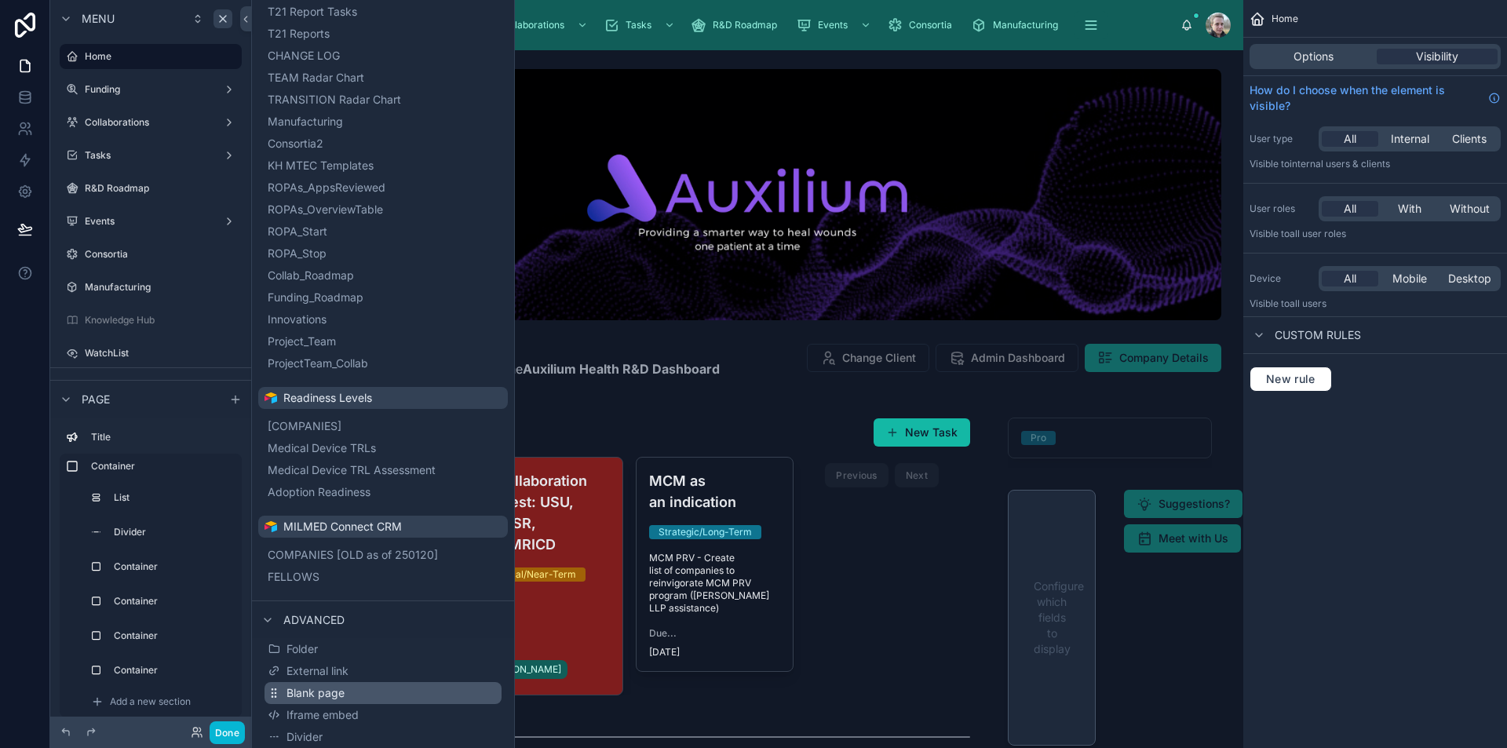
click at [349, 697] on button "Blank page" at bounding box center [383, 693] width 237 height 22
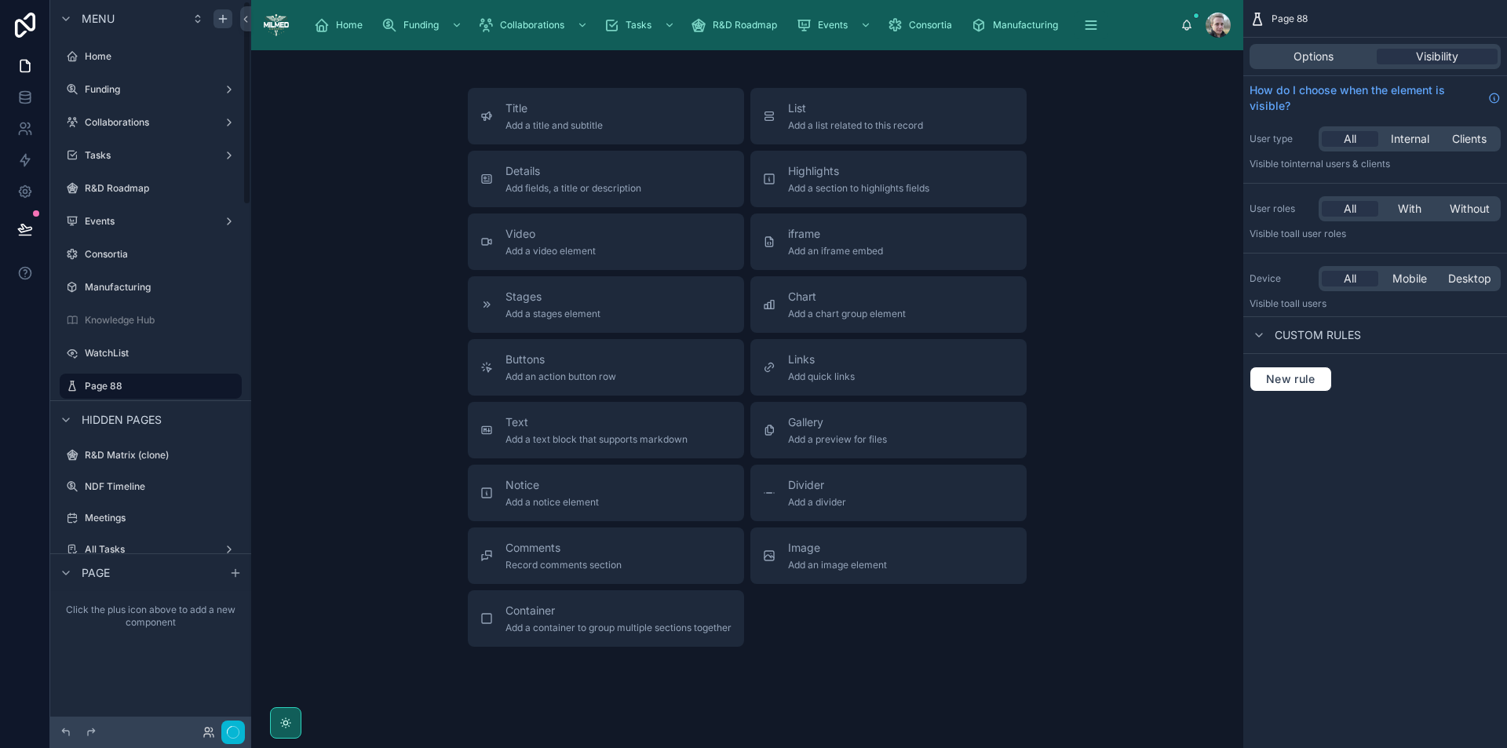
scroll to position [5, 0]
click at [1308, 53] on span "Options" at bounding box center [1314, 57] width 40 height 16
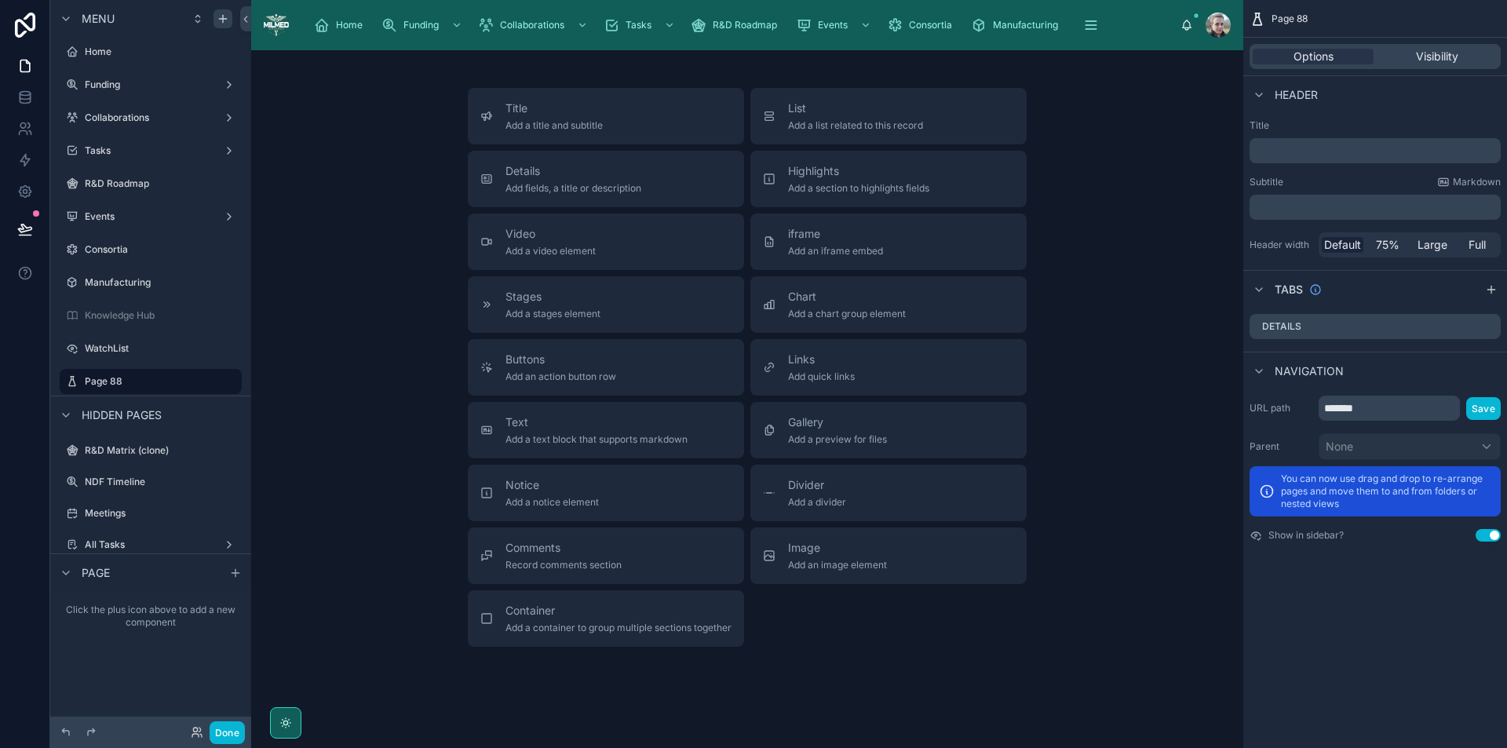
click at [1485, 532] on button "Use setting" at bounding box center [1488, 535] width 25 height 13
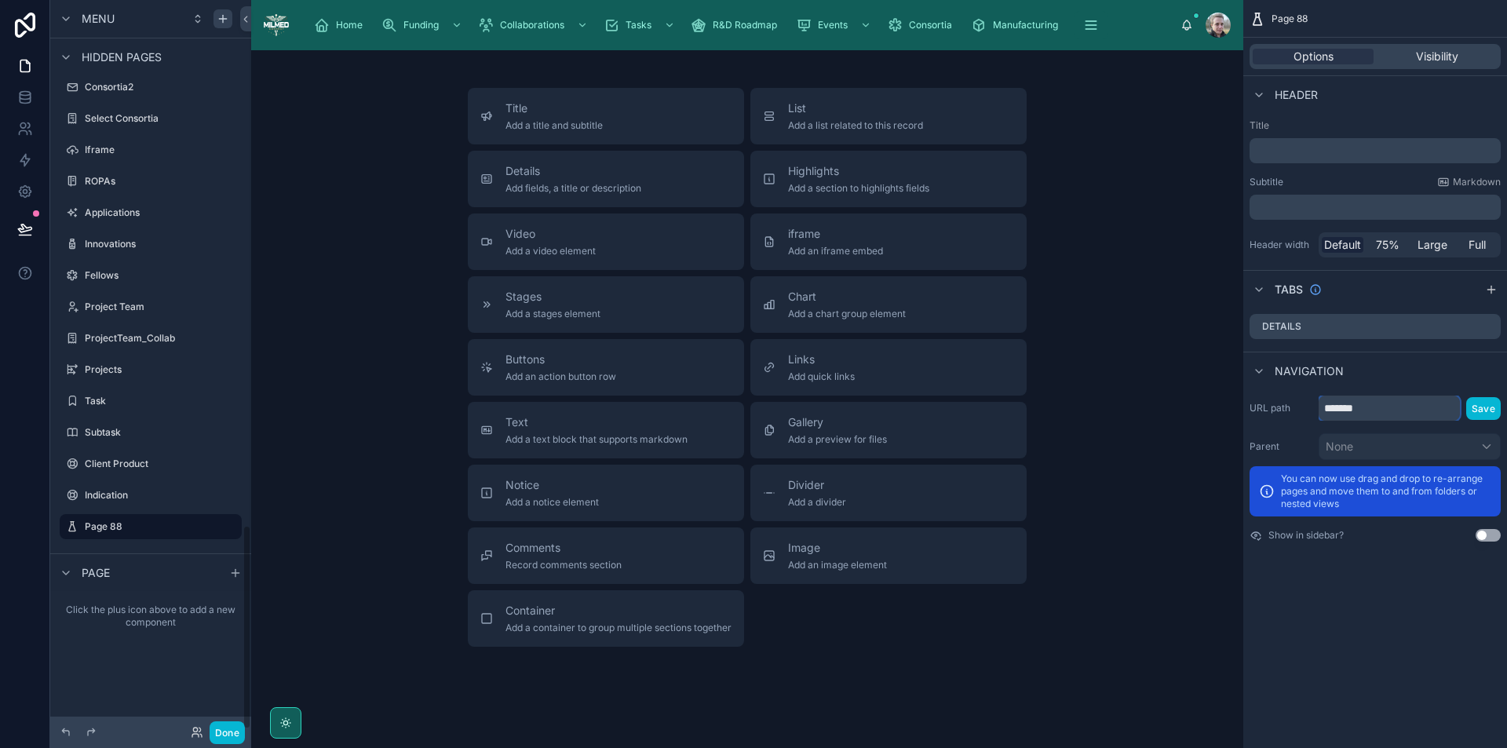
click at [1381, 407] on input "*******" at bounding box center [1389, 408] width 141 height 25
type input "**********"
click at [1486, 407] on button "Save" at bounding box center [1484, 408] width 35 height 23
click at [203, 526] on icon "scrollable content" at bounding box center [207, 527] width 13 height 13
click at [168, 526] on input "*******" at bounding box center [138, 526] width 107 height 19
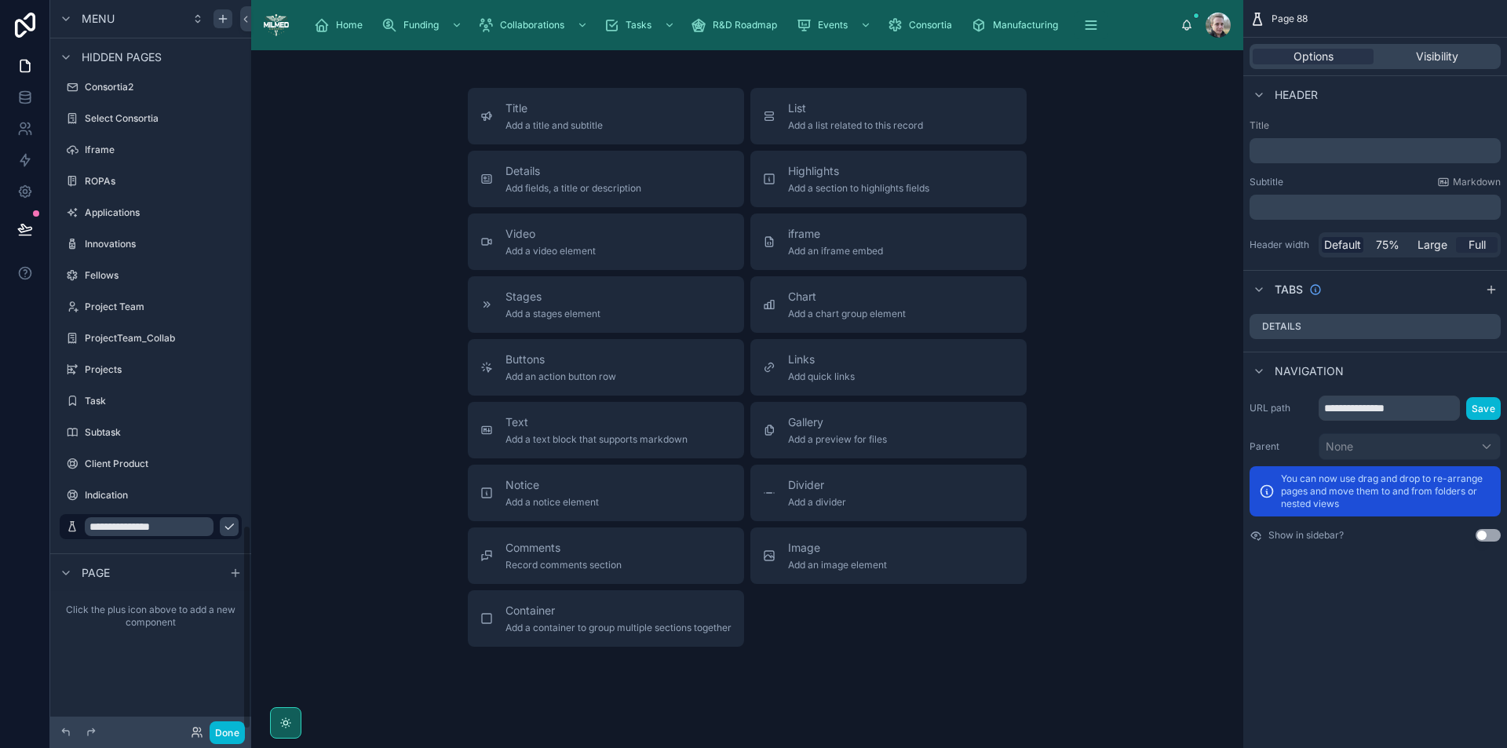
type input "**********"
click at [1485, 241] on span "Full" at bounding box center [1477, 245] width 17 height 16
click at [1375, 143] on p "﻿" at bounding box center [1377, 151] width 242 height 16
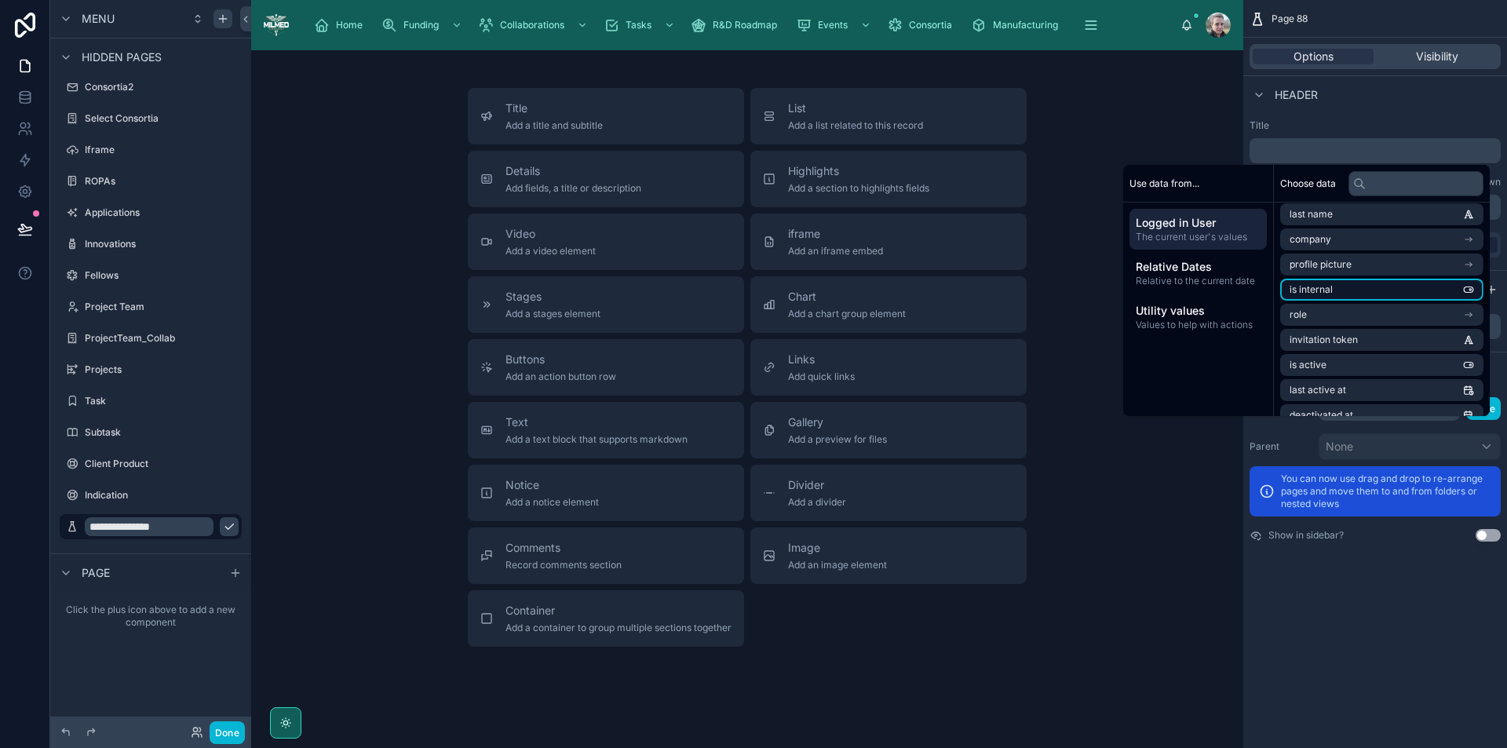
scroll to position [157, 0]
click at [1369, 385] on li "Company Name" at bounding box center [1382, 389] width 203 height 22
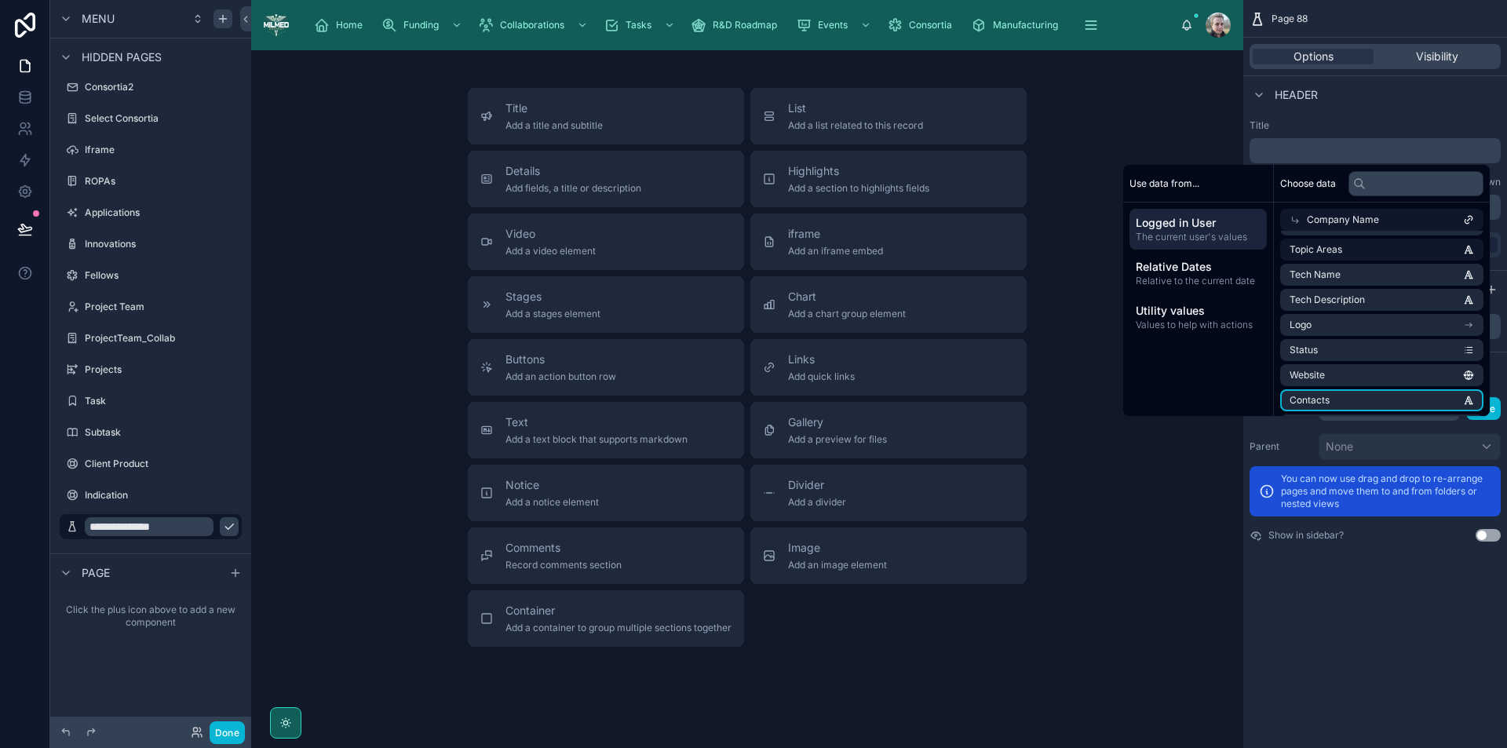
scroll to position [0, 0]
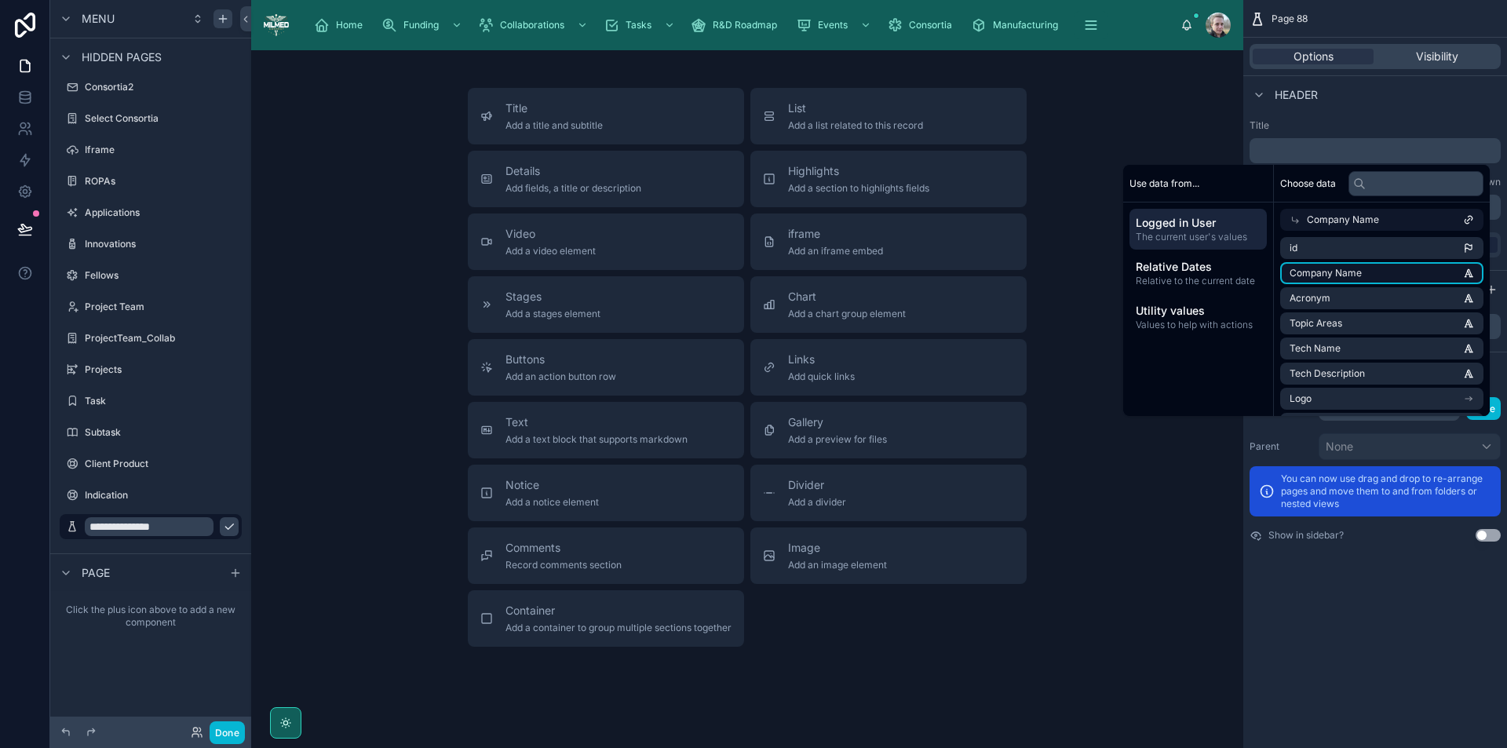
click at [1366, 271] on li "Company Name" at bounding box center [1382, 273] width 203 height 22
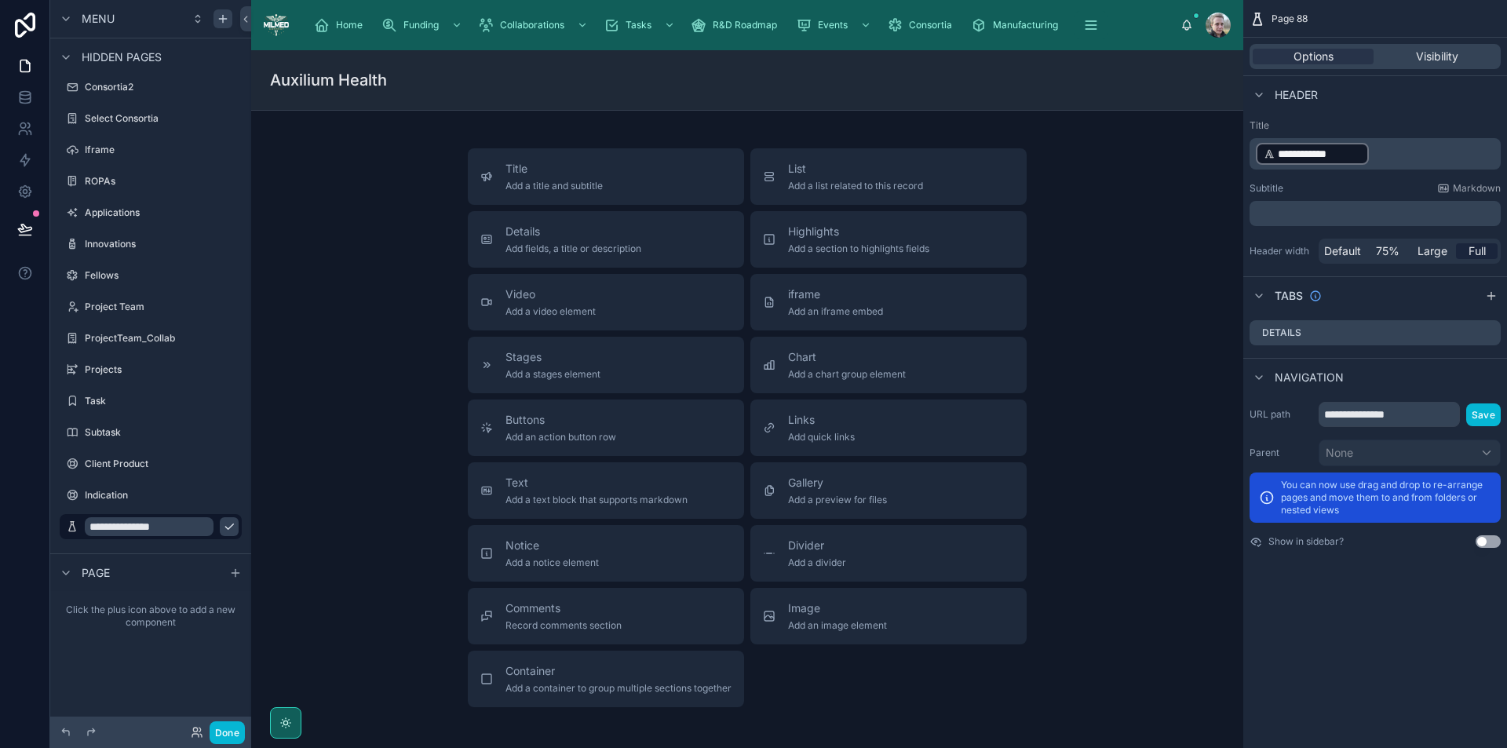
click at [1443, 159] on p "**********" at bounding box center [1377, 153] width 242 height 25
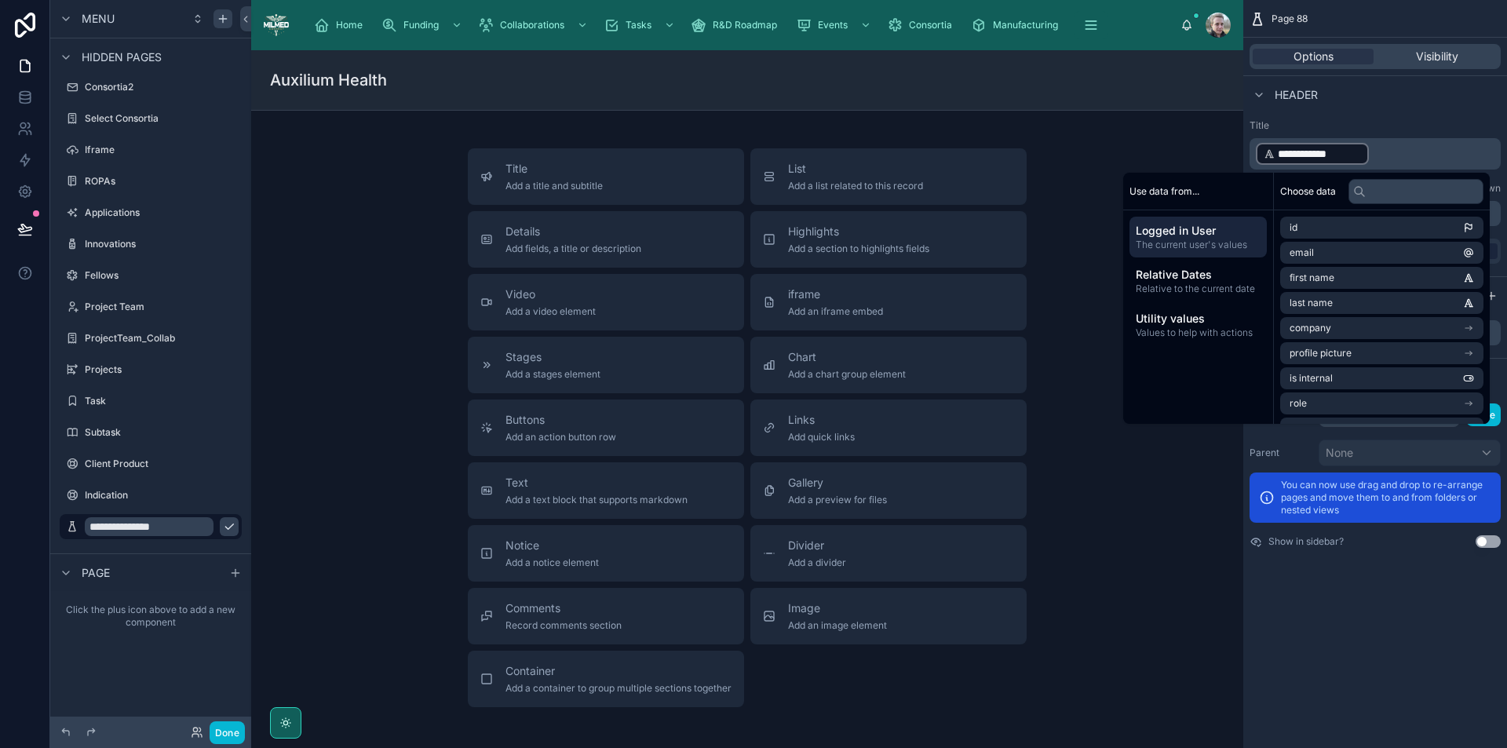
click at [1429, 122] on label "Title" at bounding box center [1375, 125] width 251 height 13
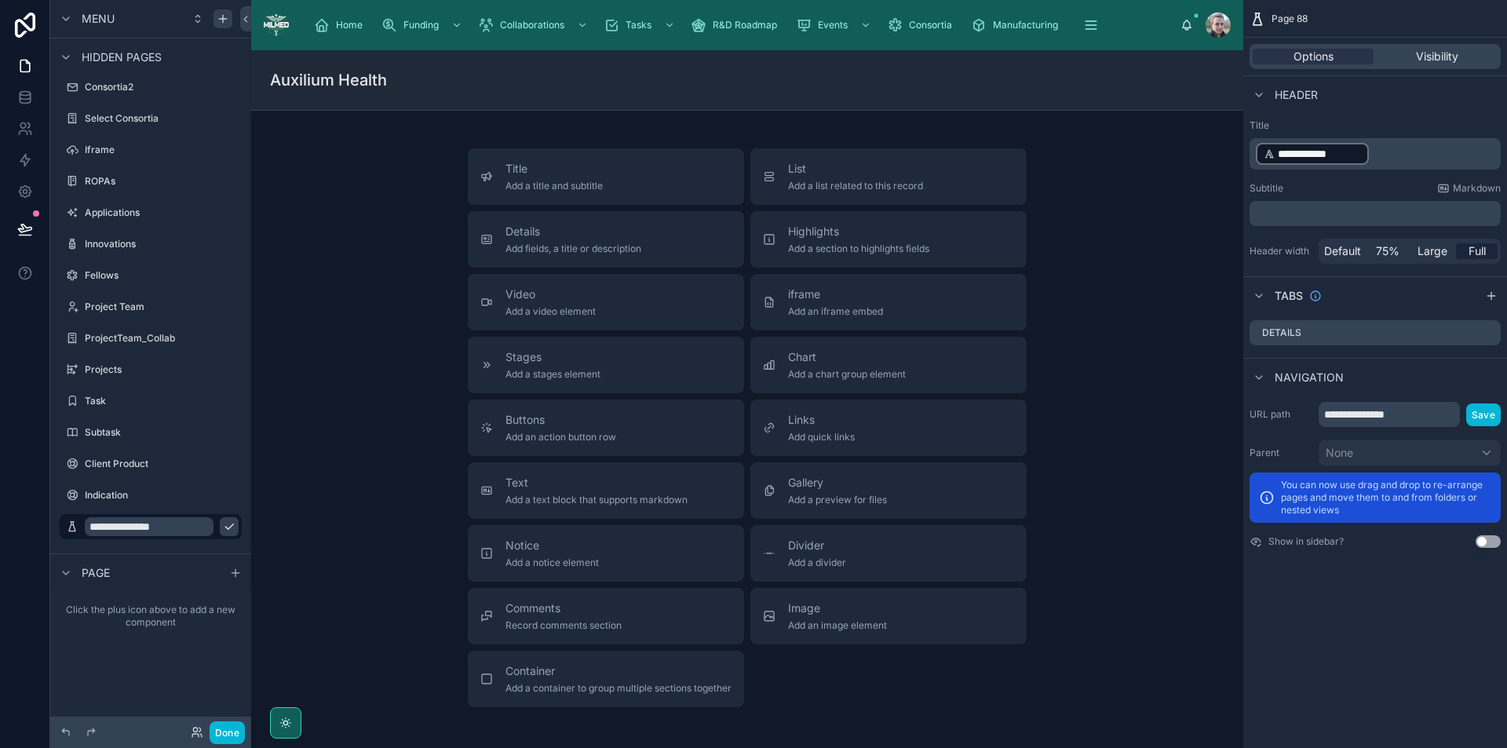
click at [1431, 209] on p "﻿" at bounding box center [1377, 214] width 242 height 16
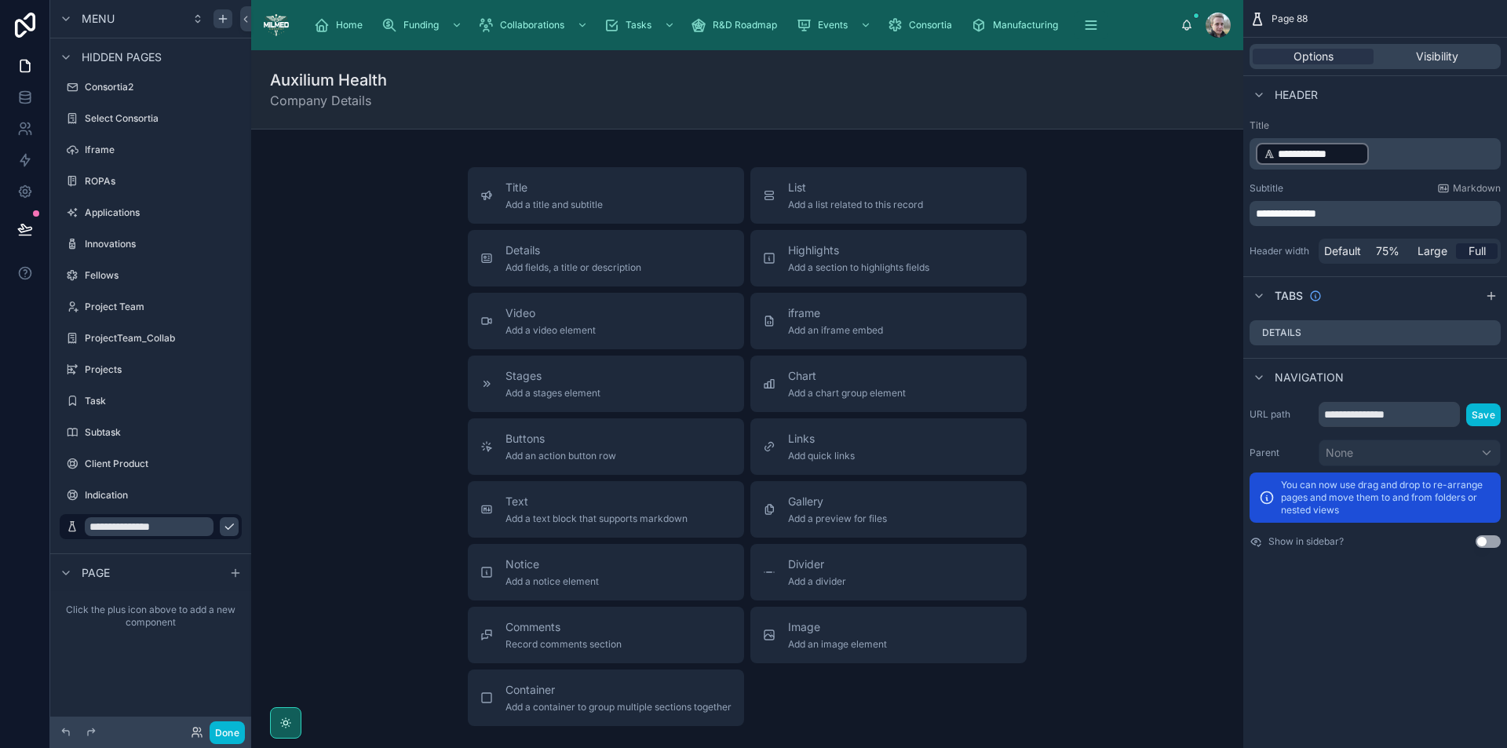
click at [1456, 112] on div "Header" at bounding box center [1376, 94] width 264 height 38
click at [229, 523] on icon "scrollable content" at bounding box center [228, 523] width 1 height 1
click at [216, 528] on button "scrollable content" at bounding box center [207, 526] width 19 height 19
click at [886, 207] on span "Add a list related to this record" at bounding box center [855, 205] width 135 height 13
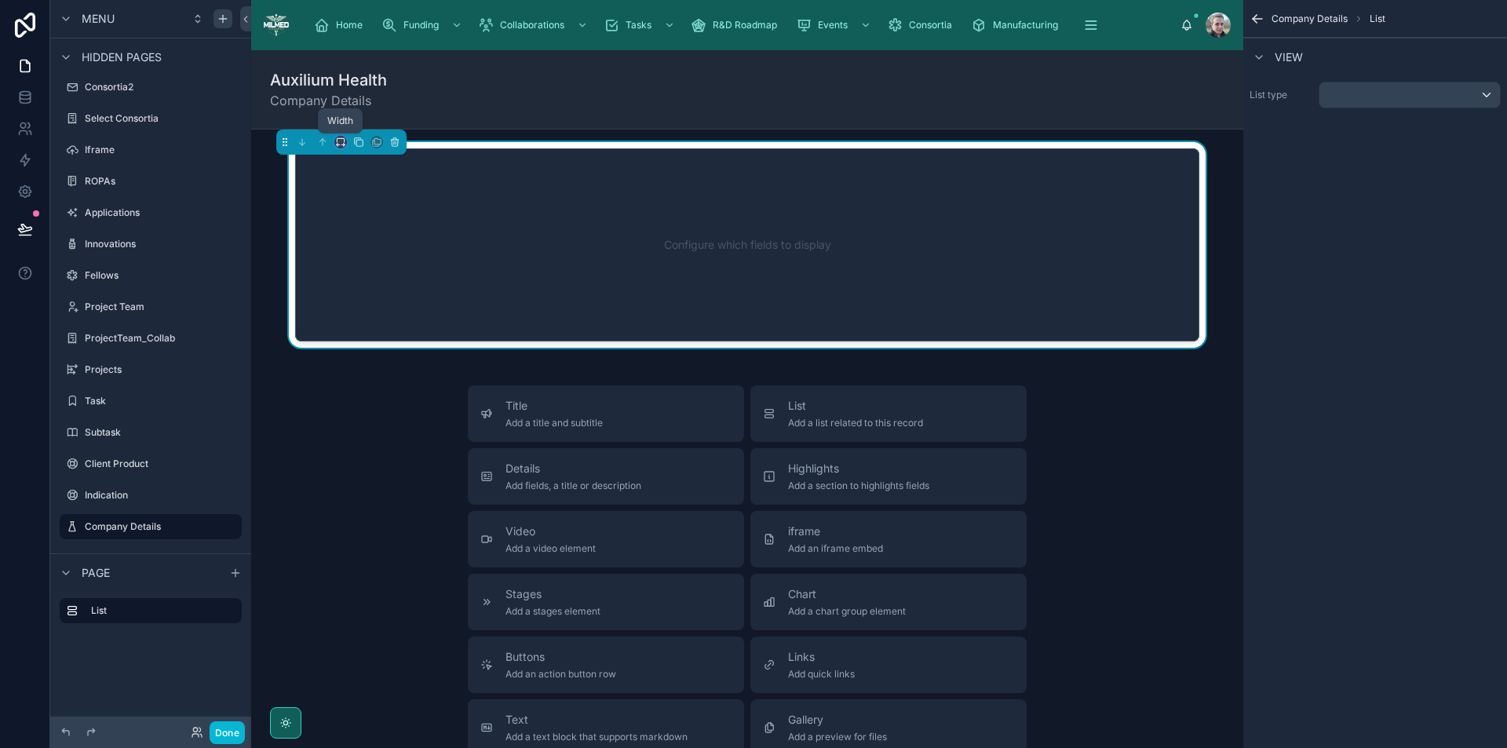
click at [342, 145] on icon at bounding box center [343, 145] width 3 height 0
click at [374, 269] on div "50%" at bounding box center [372, 260] width 49 height 19
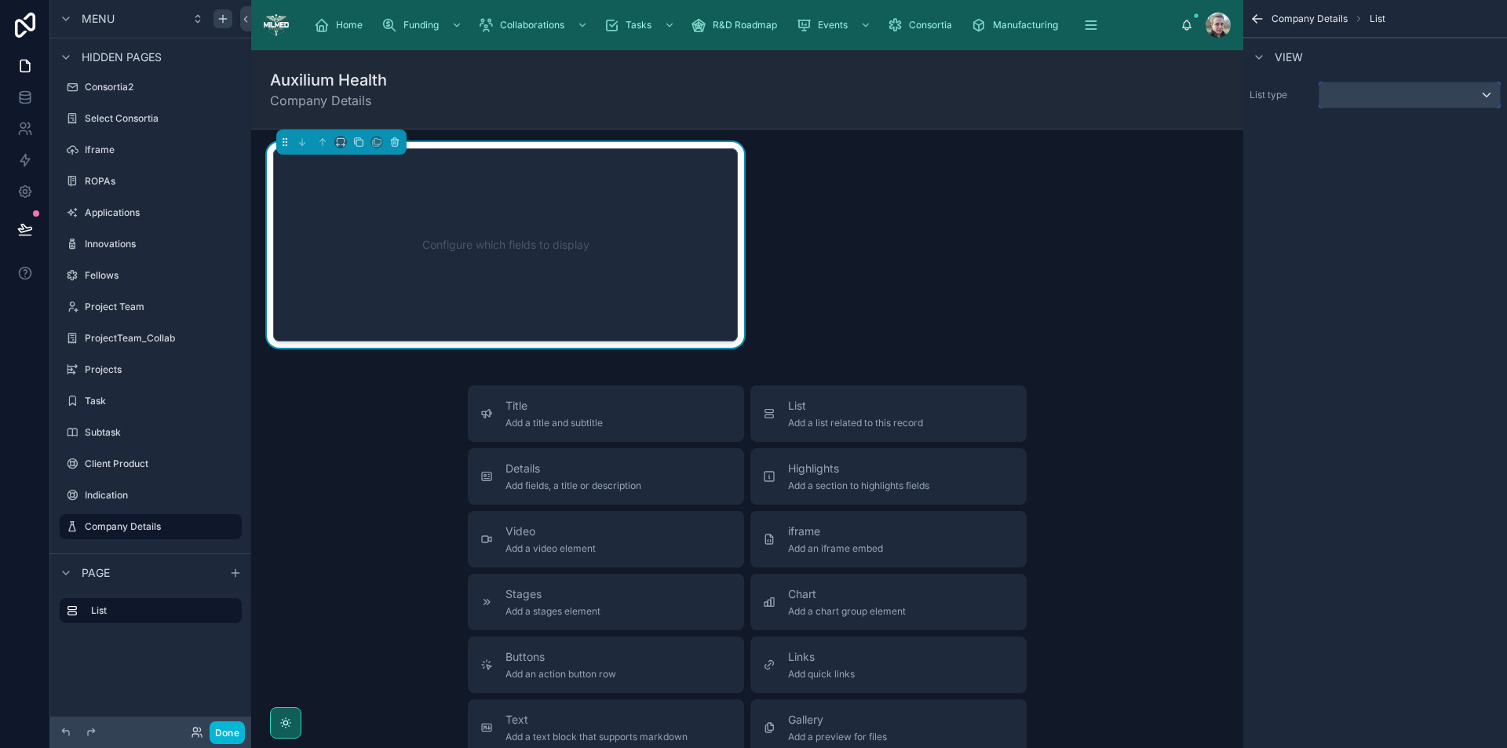
click at [1347, 102] on div "scrollable content" at bounding box center [1410, 94] width 181 height 25
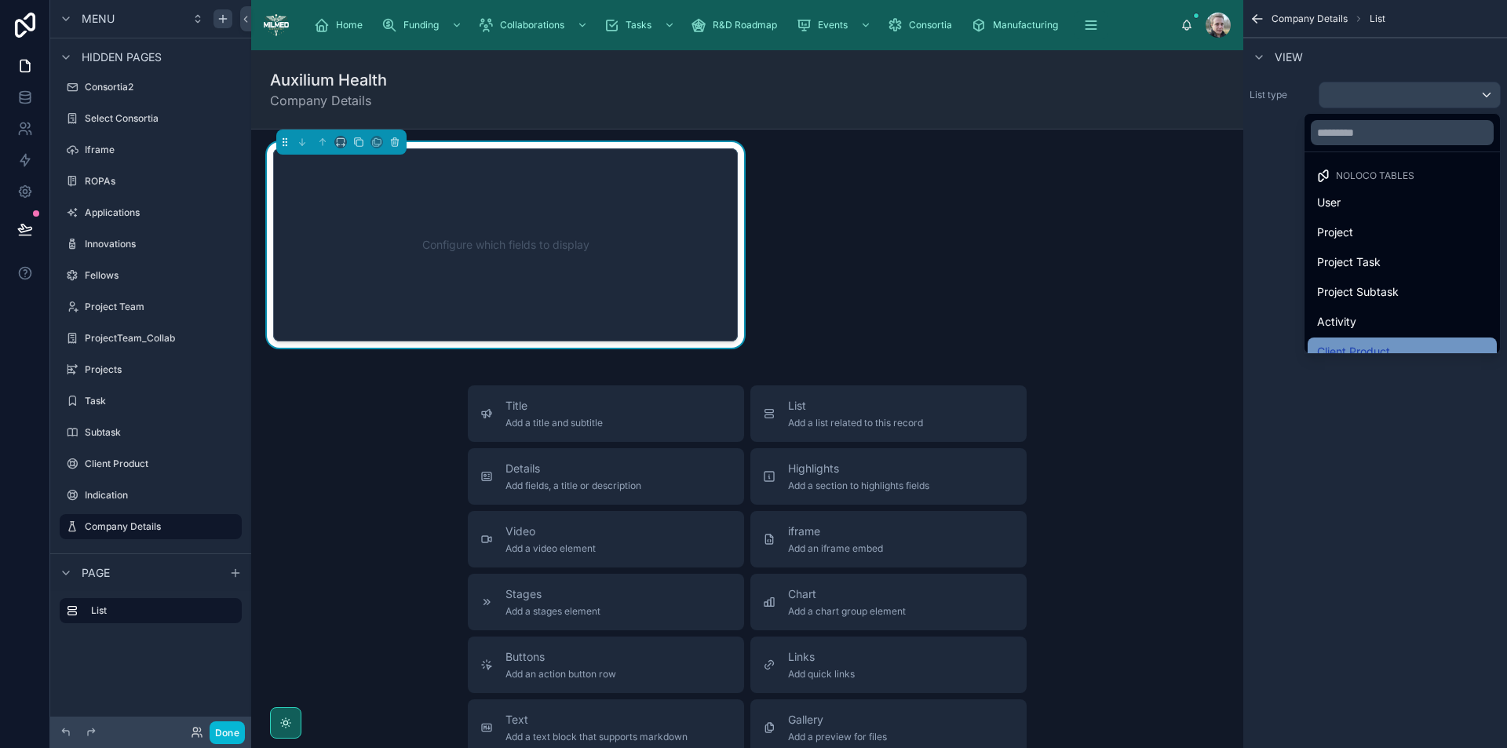
click at [1374, 348] on span "Client Product" at bounding box center [1353, 351] width 73 height 19
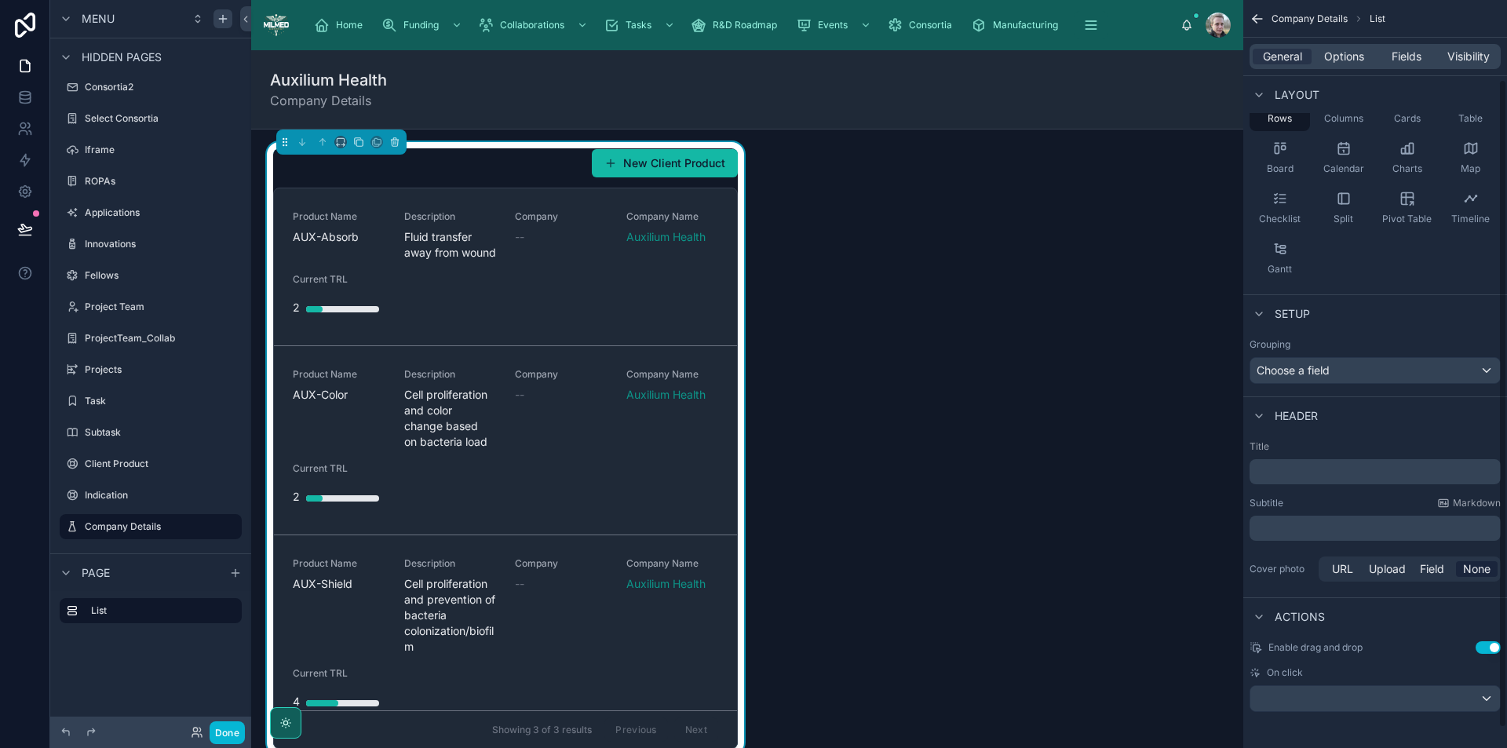
scroll to position [115, 0]
click at [1490, 646] on button "Use setting" at bounding box center [1488, 646] width 25 height 13
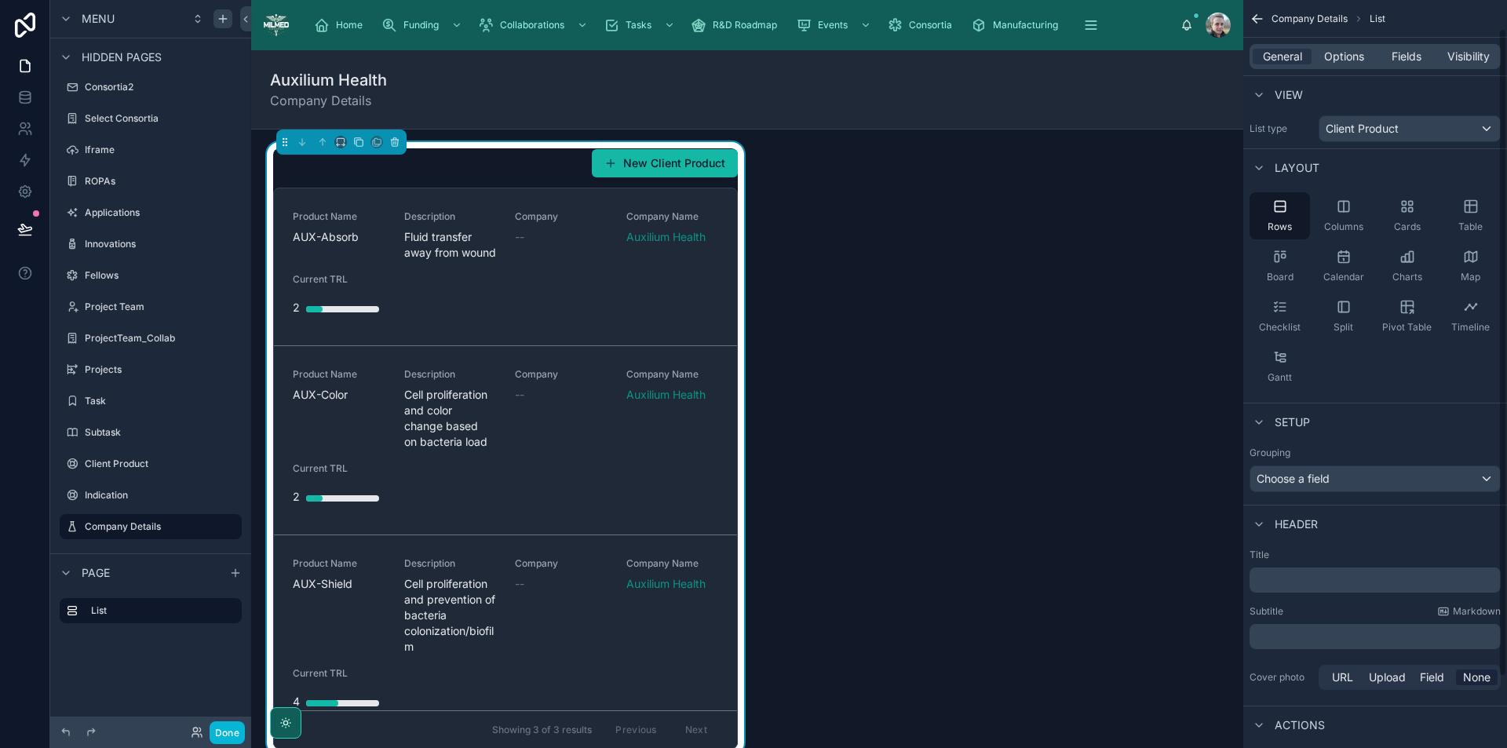
scroll to position [0, 0]
click at [1349, 63] on span "Options" at bounding box center [1344, 57] width 40 height 16
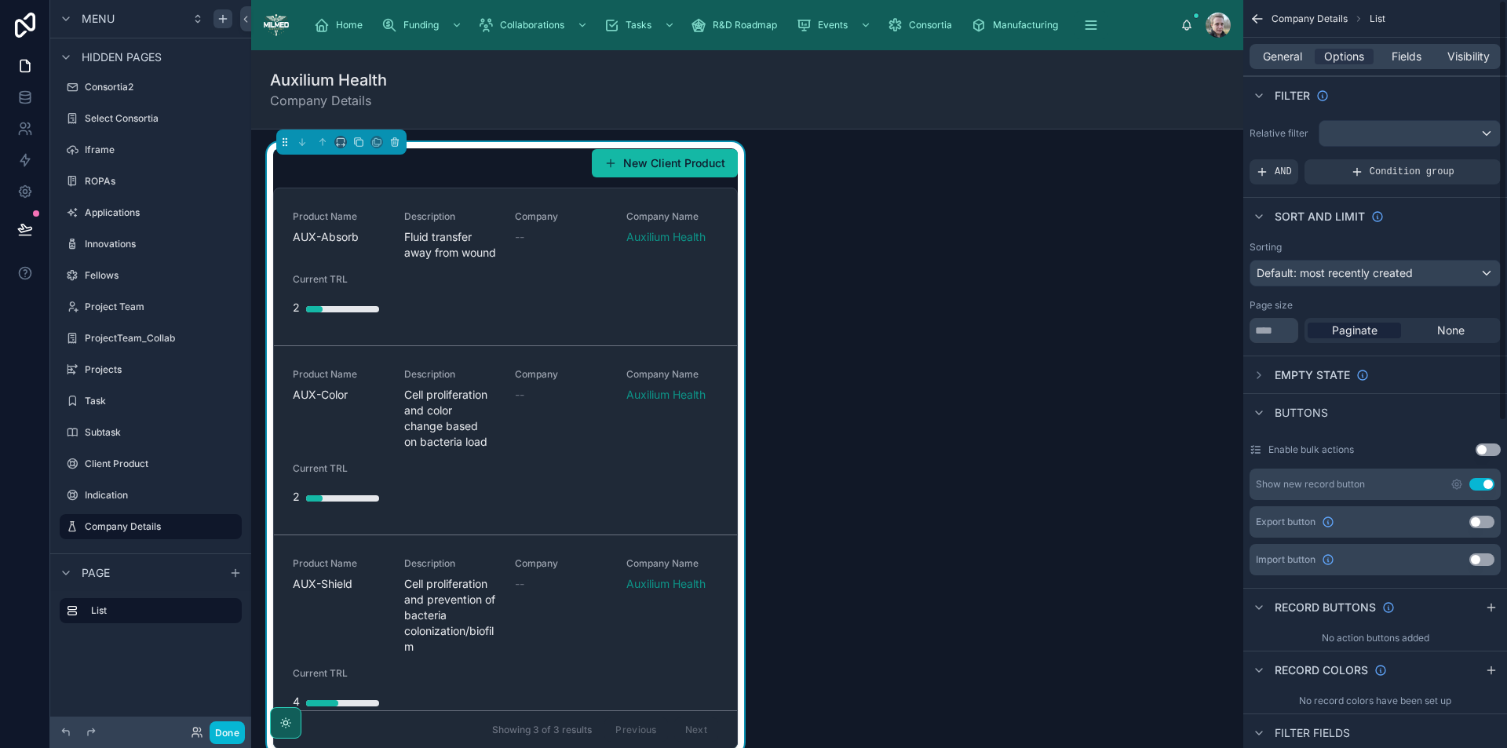
click at [1484, 491] on div "Show new record button Use setting" at bounding box center [1375, 484] width 251 height 31
click at [1484, 489] on button "Use setting" at bounding box center [1482, 484] width 25 height 13
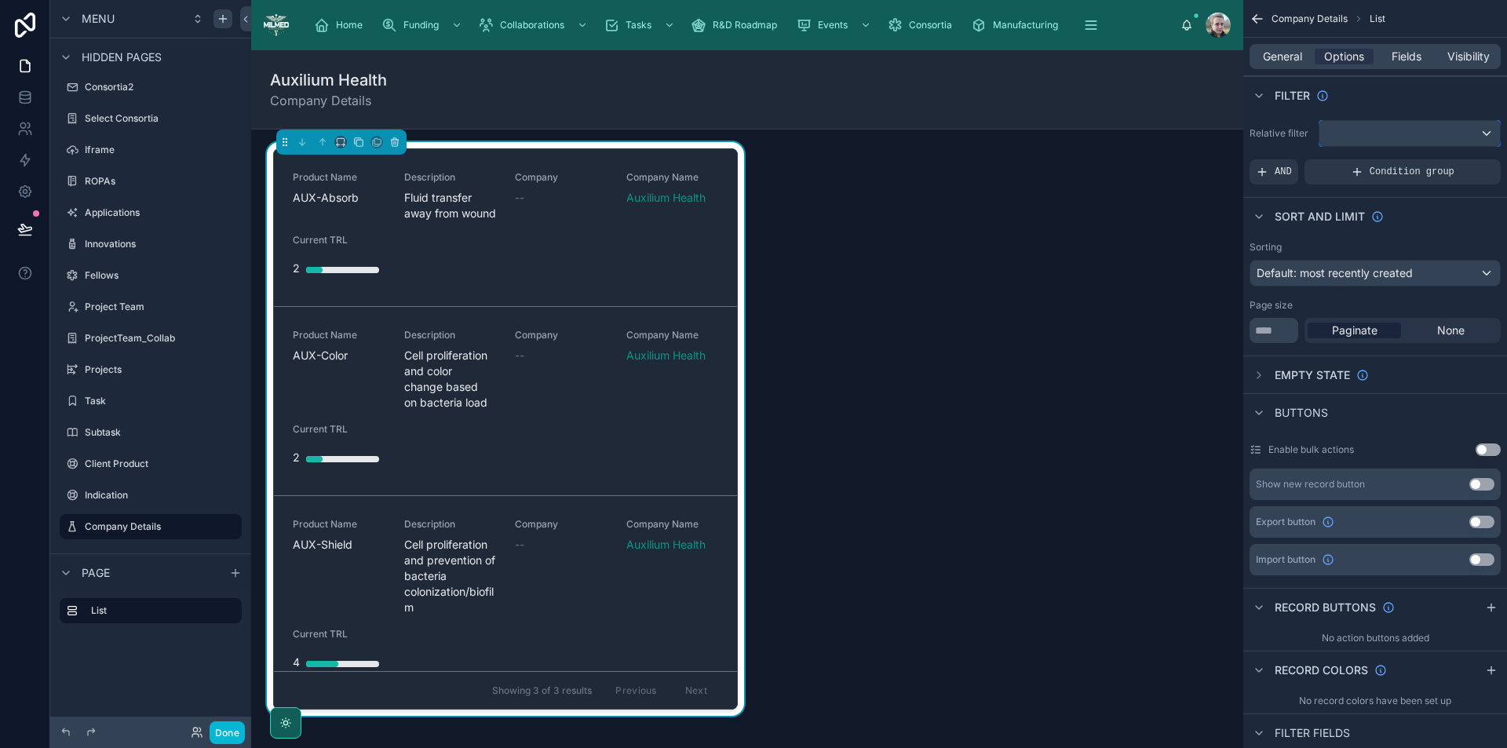
click at [1351, 129] on div "scrollable content" at bounding box center [1410, 133] width 181 height 25
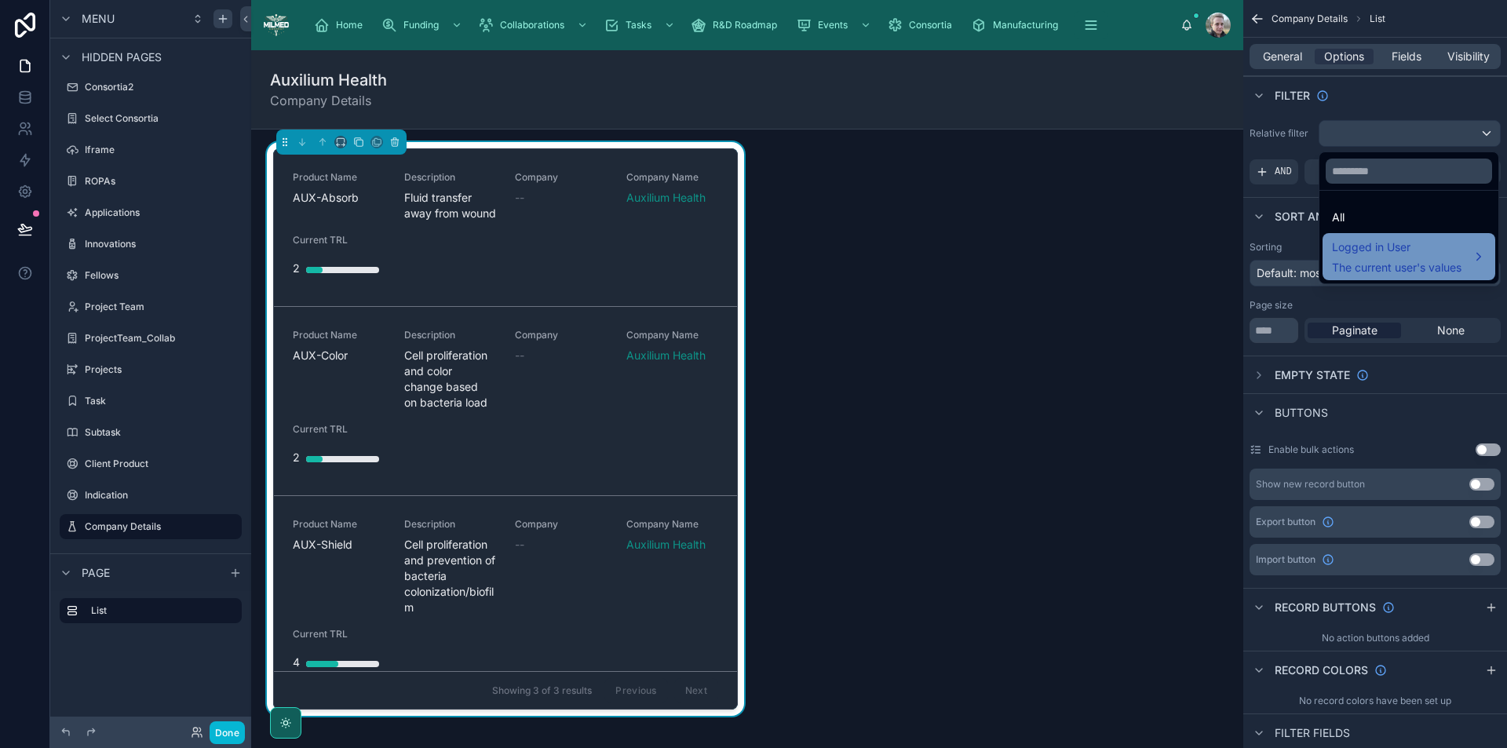
click at [1375, 238] on span "Logged in User" at bounding box center [1397, 247] width 130 height 19
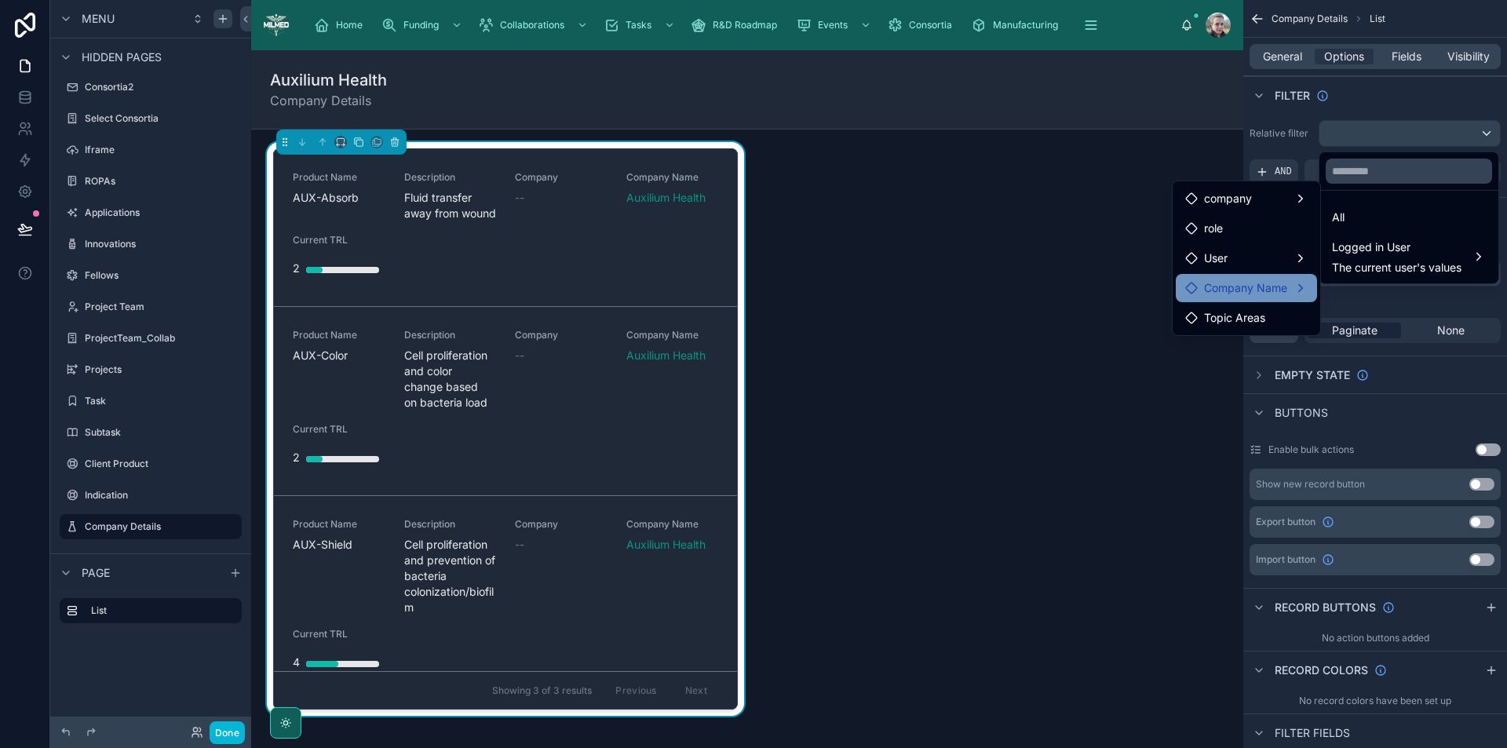
click at [1243, 280] on span "Company Name" at bounding box center [1245, 288] width 83 height 19
click at [1361, 288] on span "products collection" at bounding box center [1400, 289] width 98 height 19
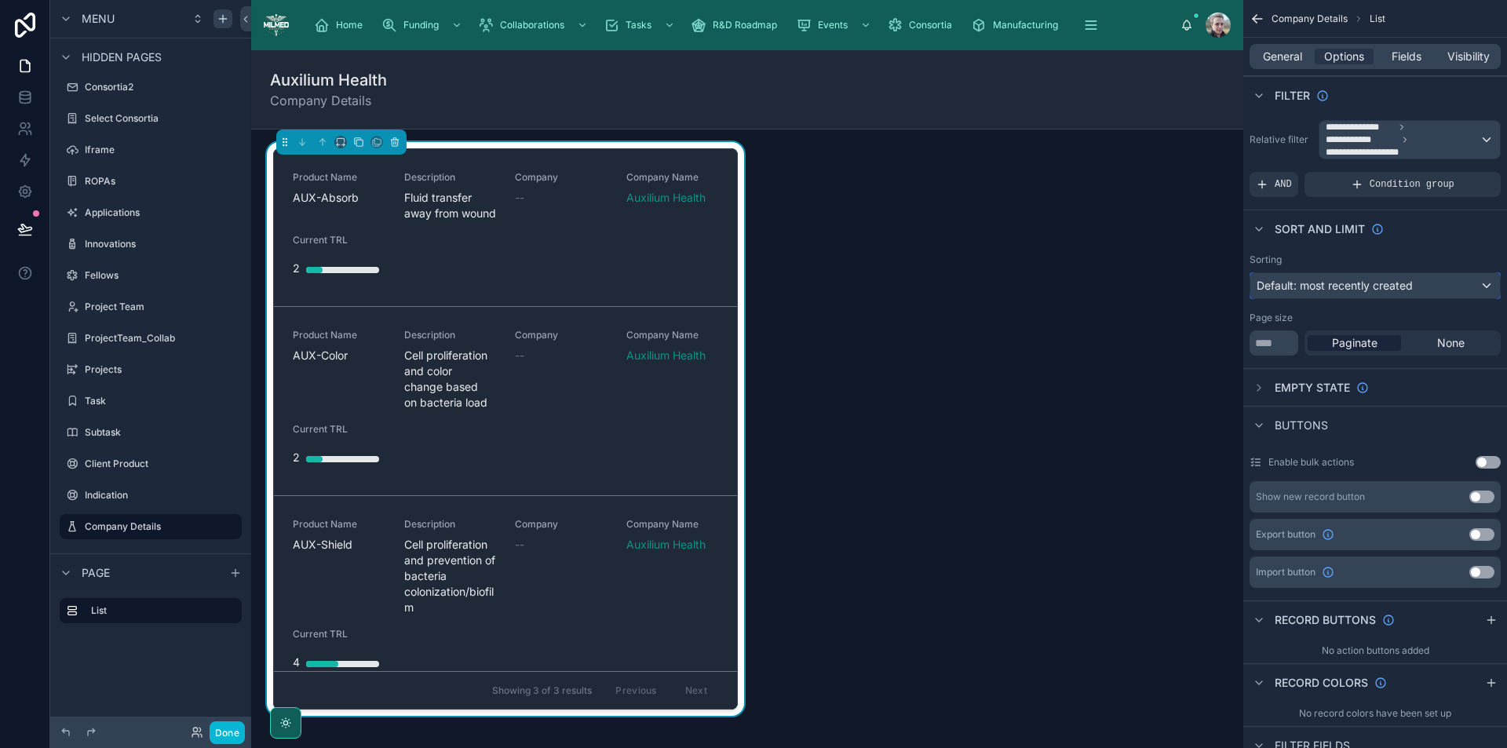
click at [1357, 288] on span "Default: most recently created" at bounding box center [1335, 285] width 156 height 13
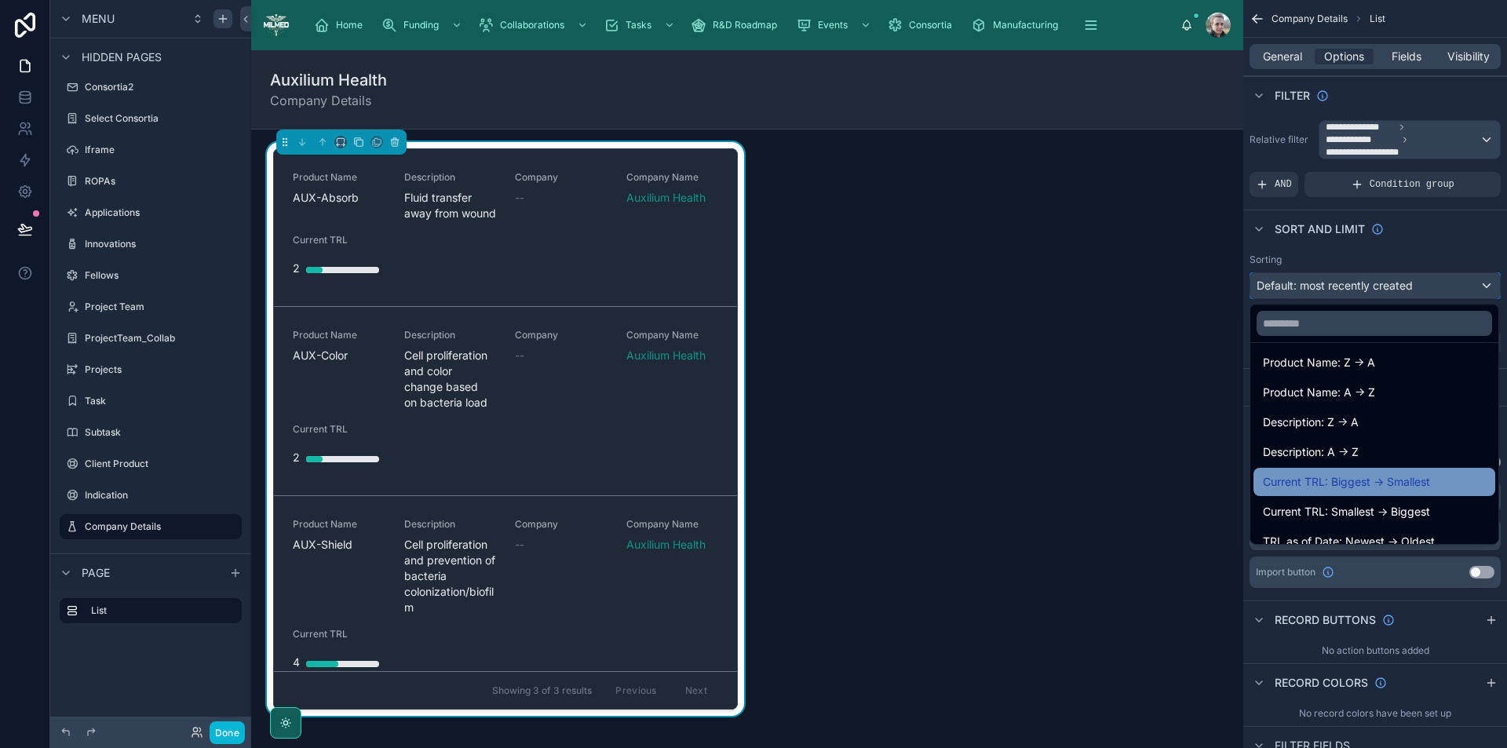
scroll to position [157, 0]
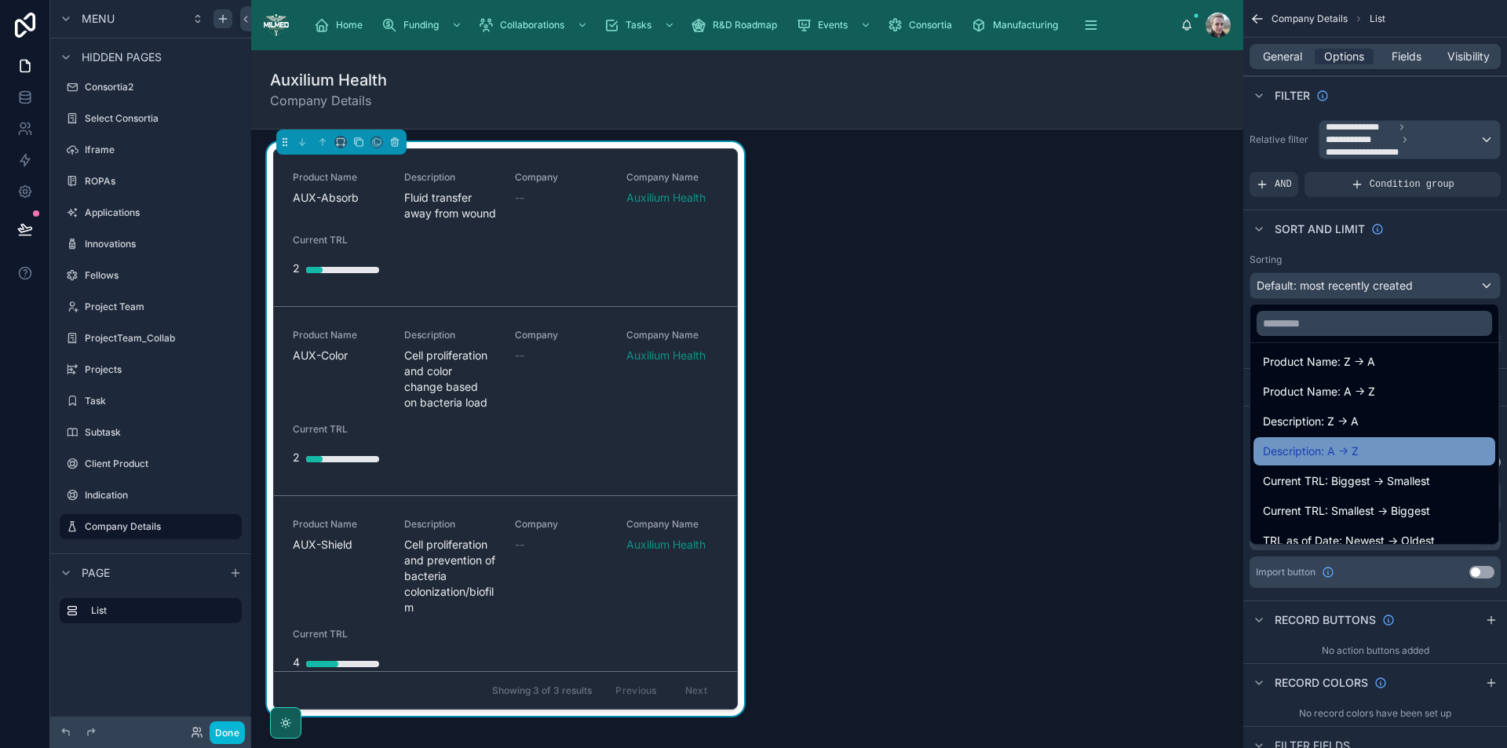
click at [1366, 455] on div "Description: A -> Z" at bounding box center [1374, 451] width 223 height 19
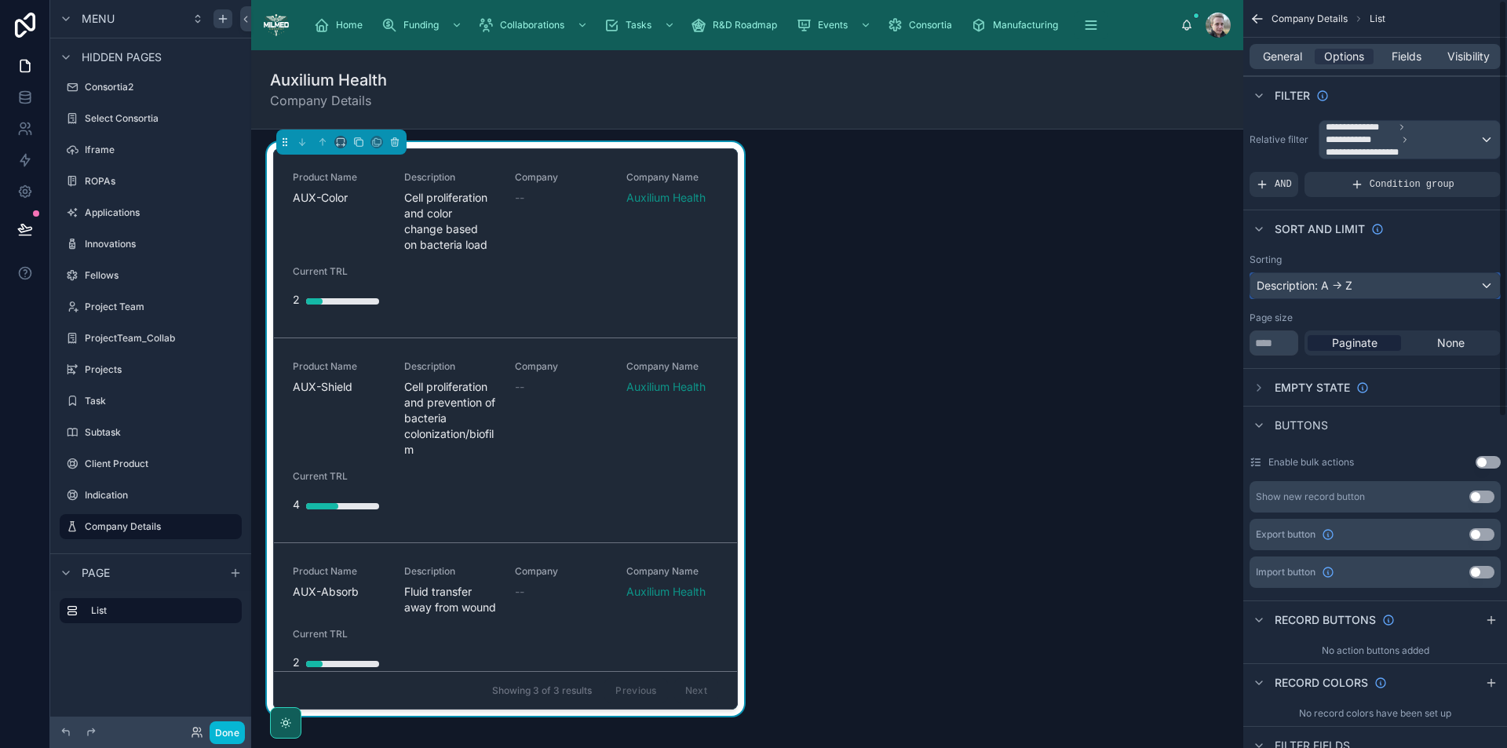
click at [1346, 285] on div "Description: A -> Z" at bounding box center [1376, 285] width 250 height 25
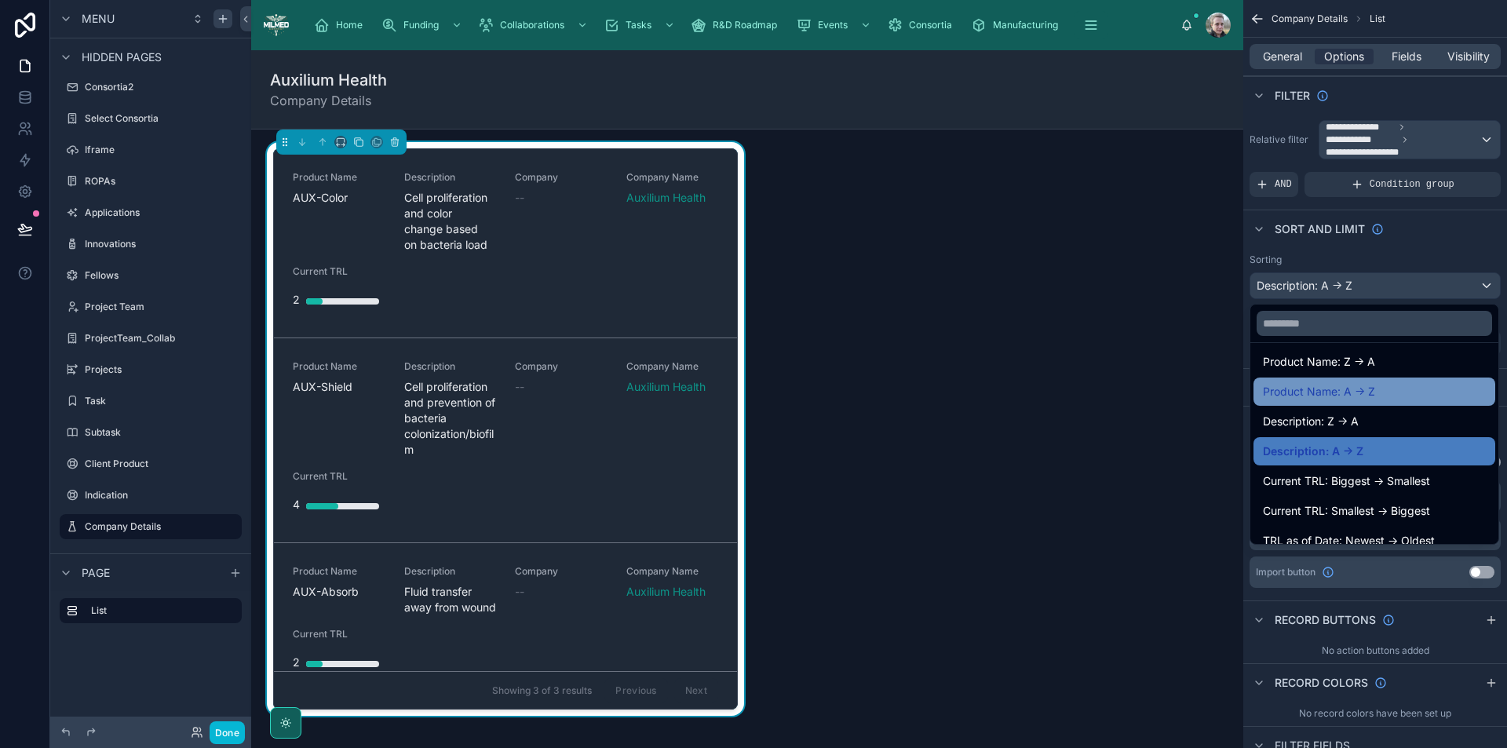
click at [1357, 386] on span "Product Name: A -> Z" at bounding box center [1319, 391] width 112 height 19
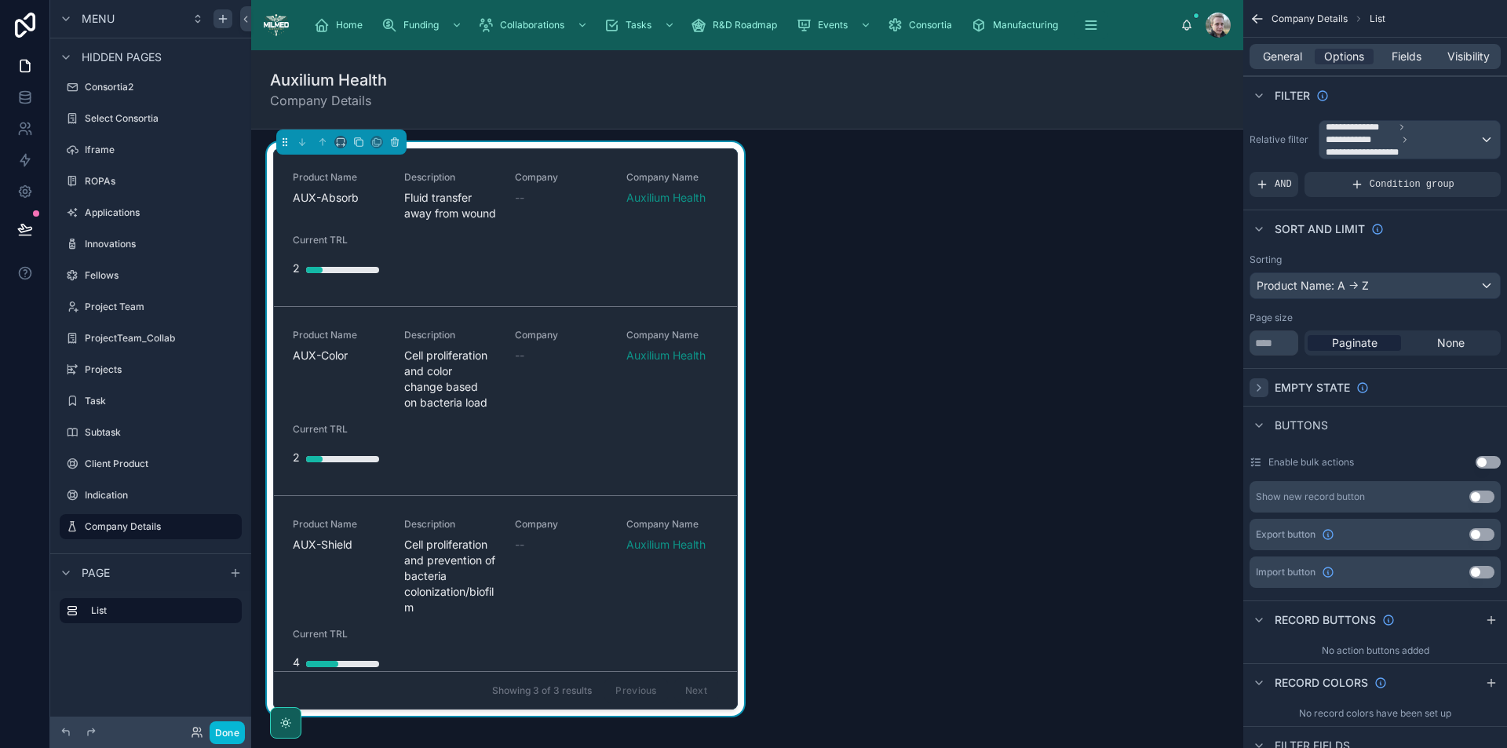
click at [1266, 387] on div "scrollable content" at bounding box center [1259, 387] width 19 height 19
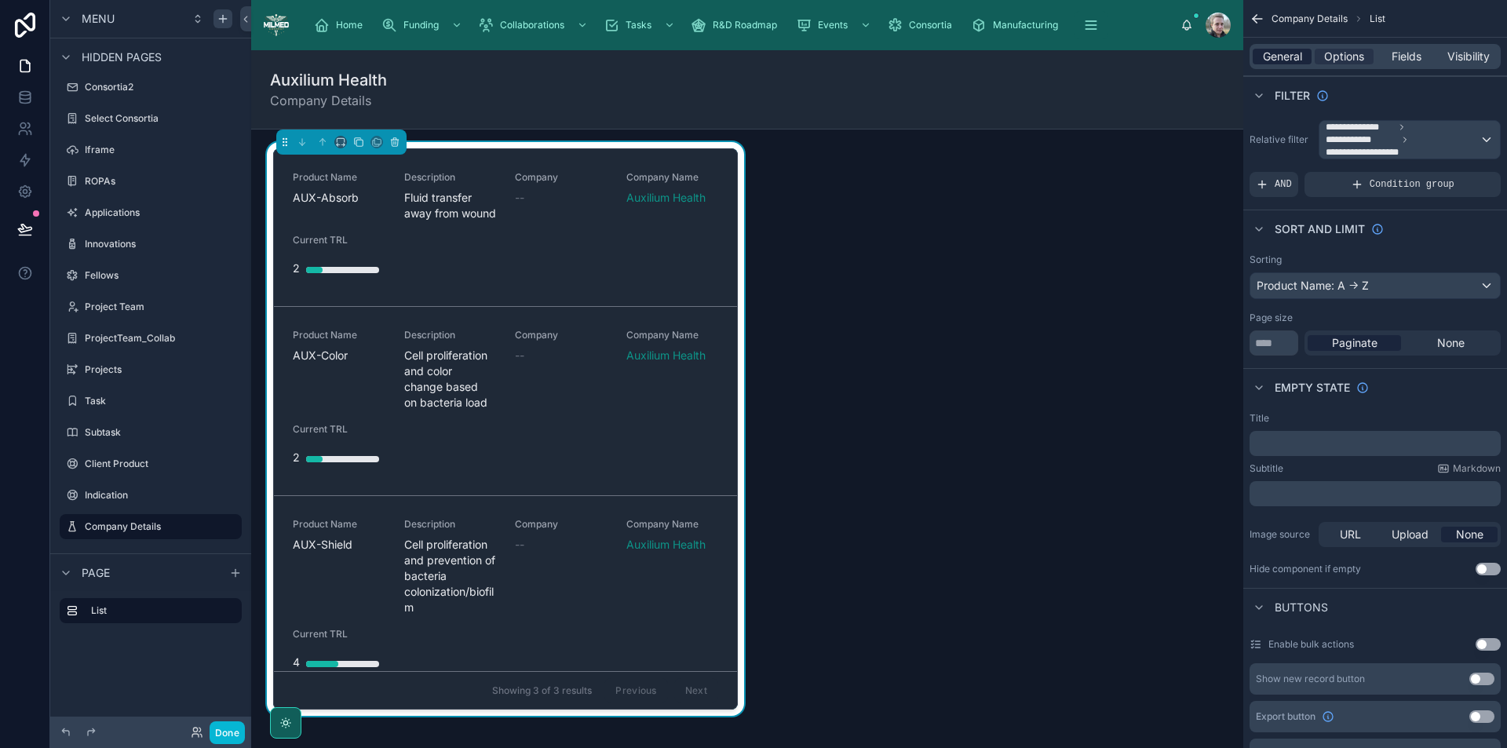
click at [1291, 57] on span "General" at bounding box center [1282, 57] width 39 height 16
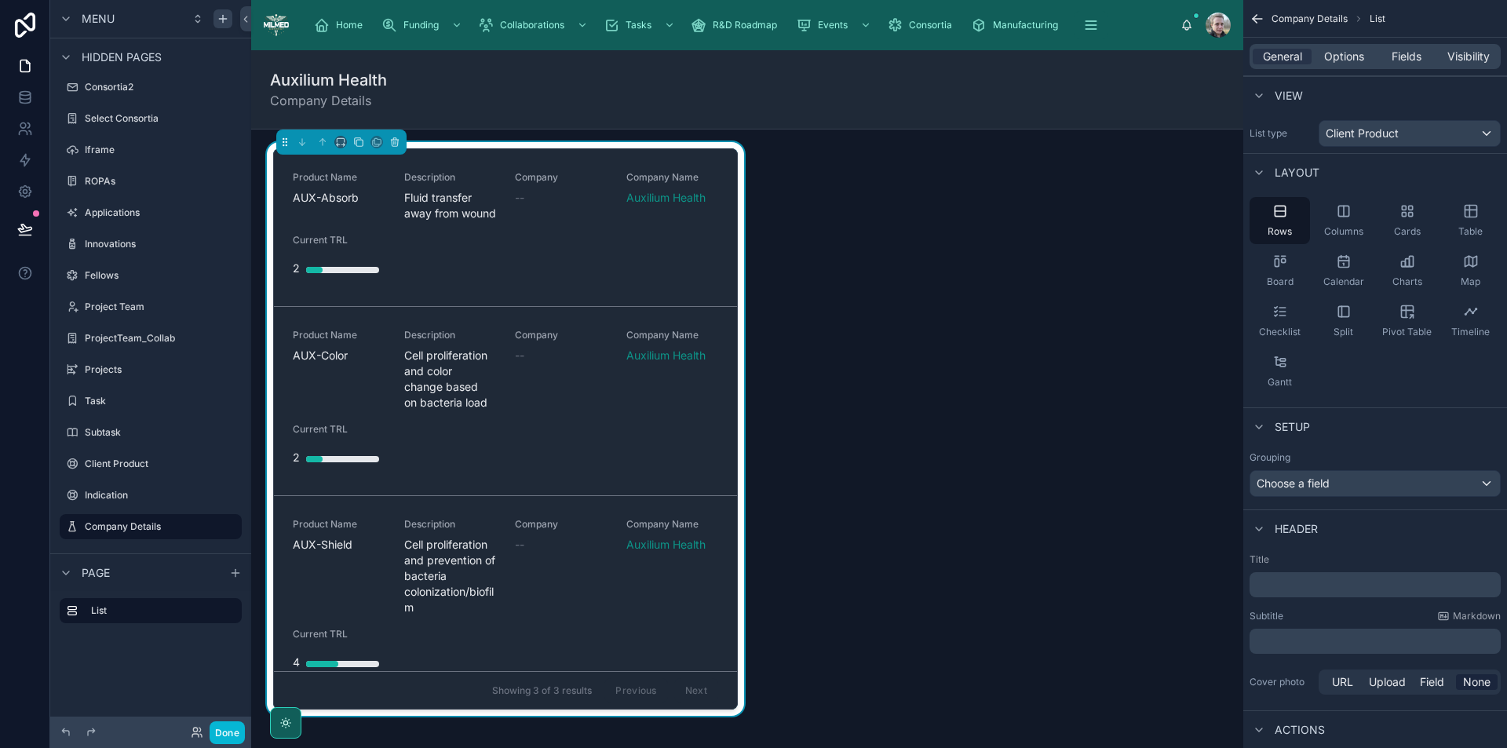
click at [1301, 587] on p "﻿" at bounding box center [1377, 585] width 242 height 16
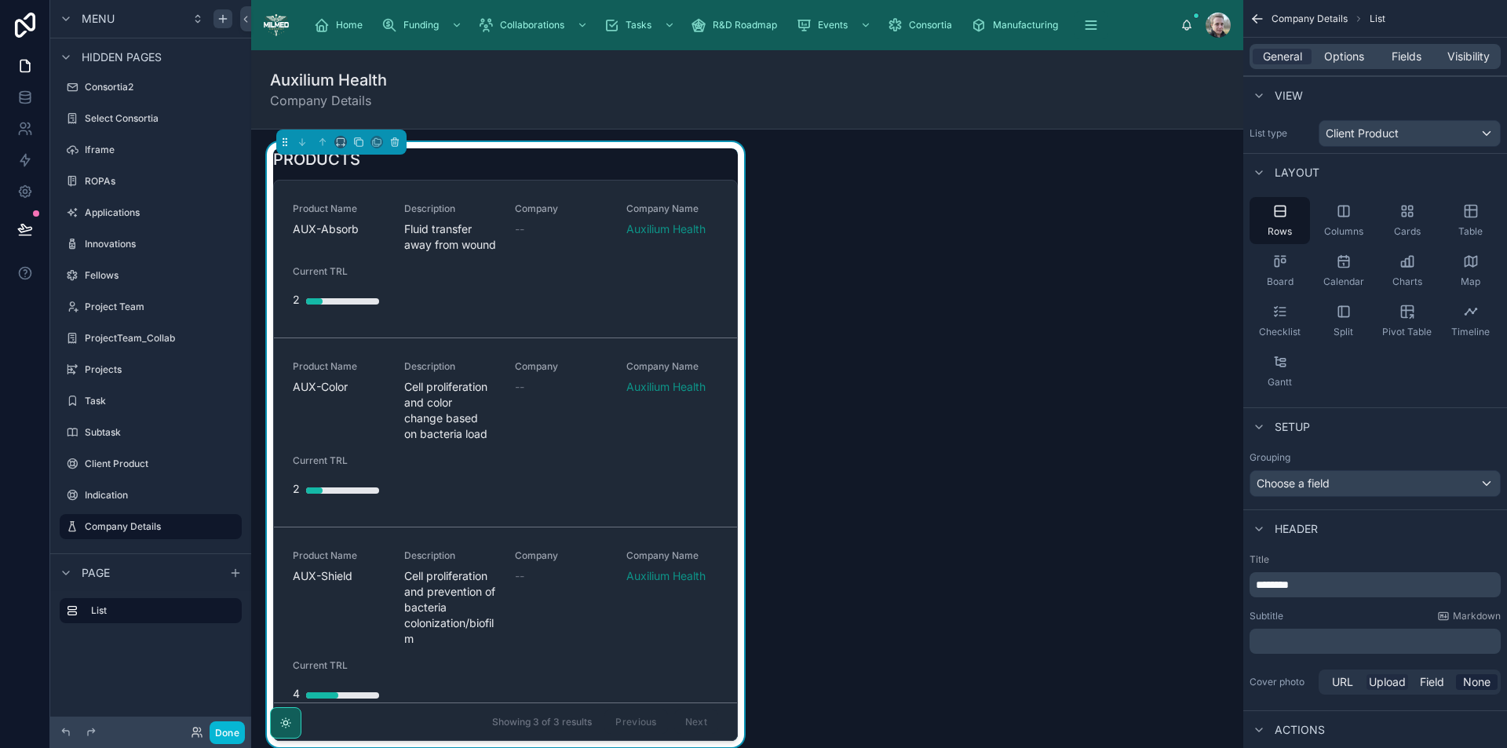
click at [1394, 678] on span "Upload" at bounding box center [1387, 682] width 37 height 16
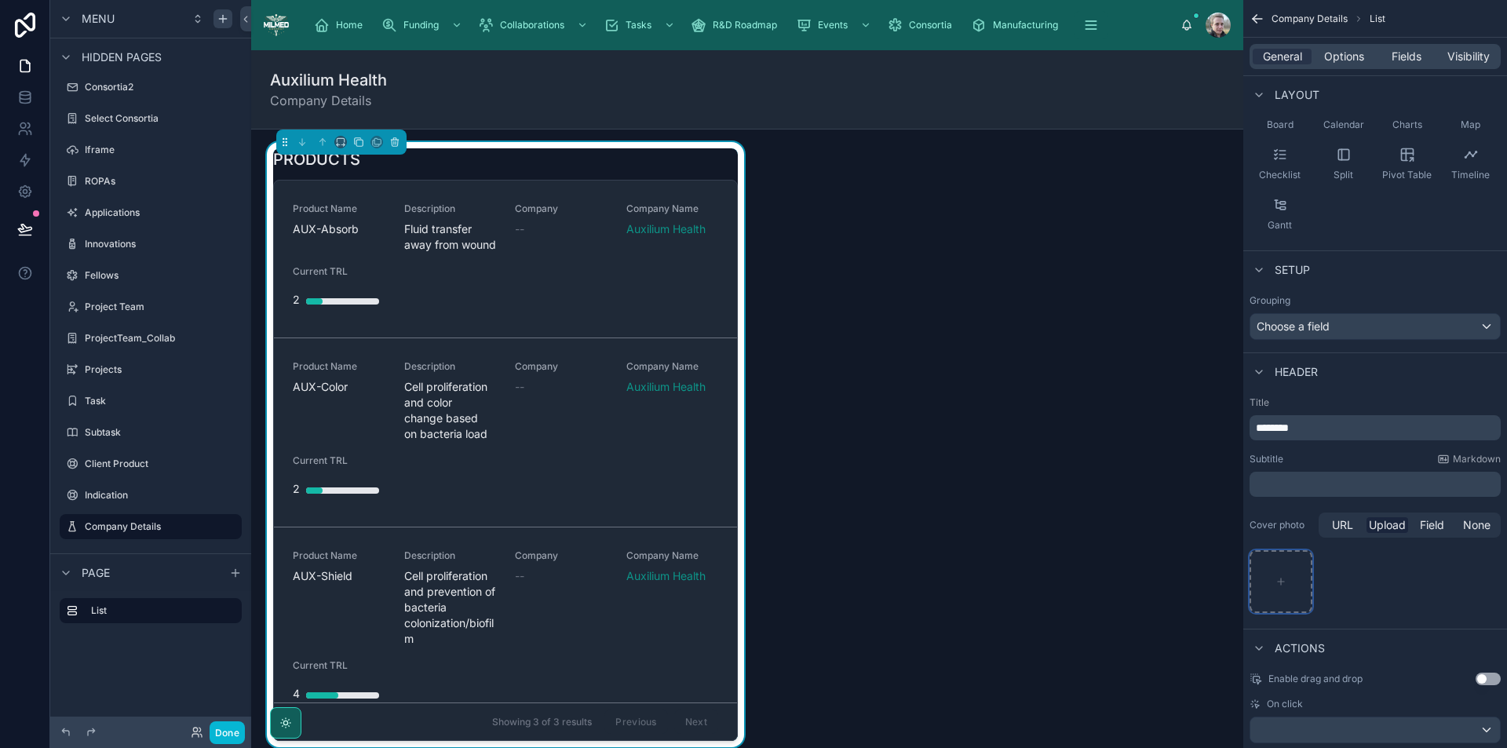
click at [1281, 571] on div "scrollable content" at bounding box center [1281, 581] width 63 height 63
type input "**********"
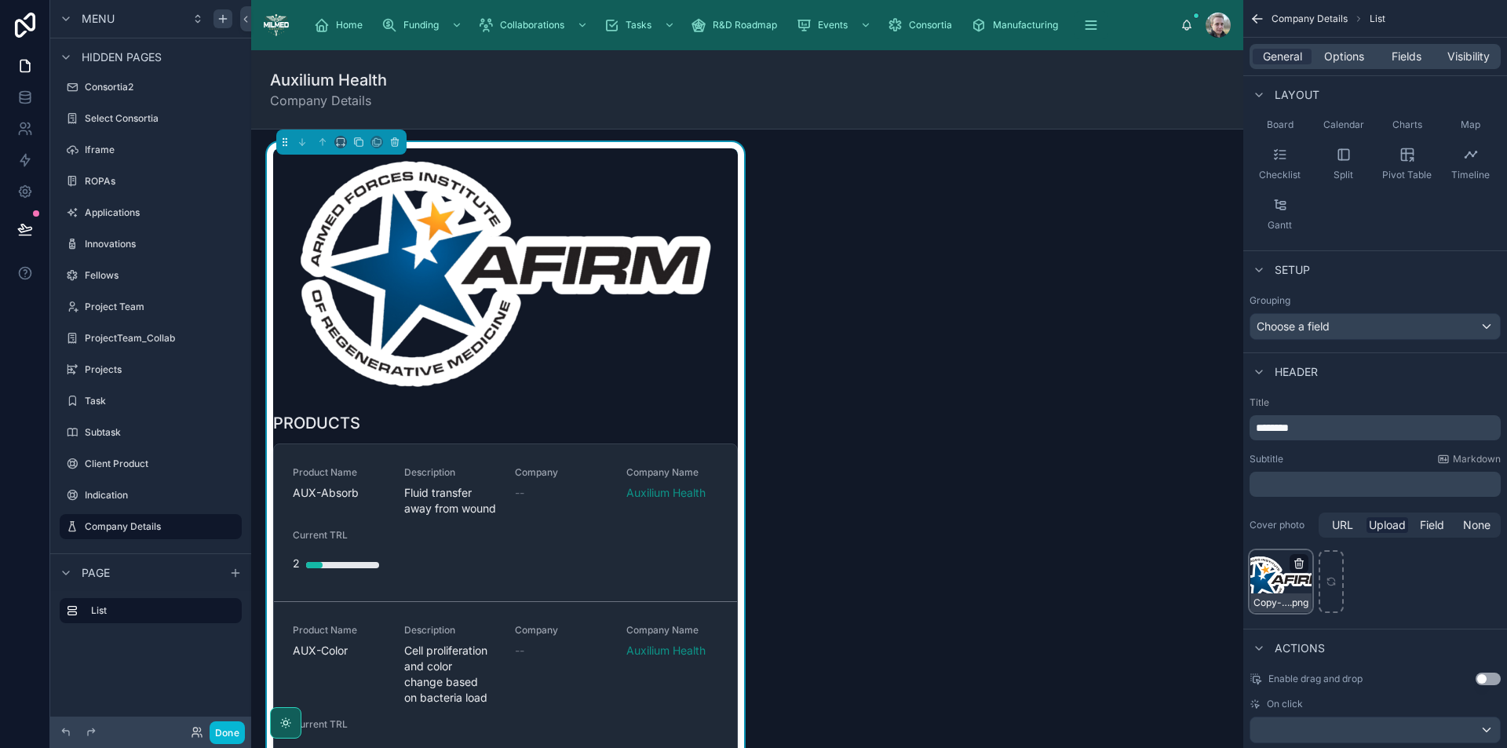
click at [1299, 561] on icon "scrollable content" at bounding box center [1299, 561] width 9 height 0
click at [1328, 534] on icon "button" at bounding box center [1332, 535] width 13 height 13
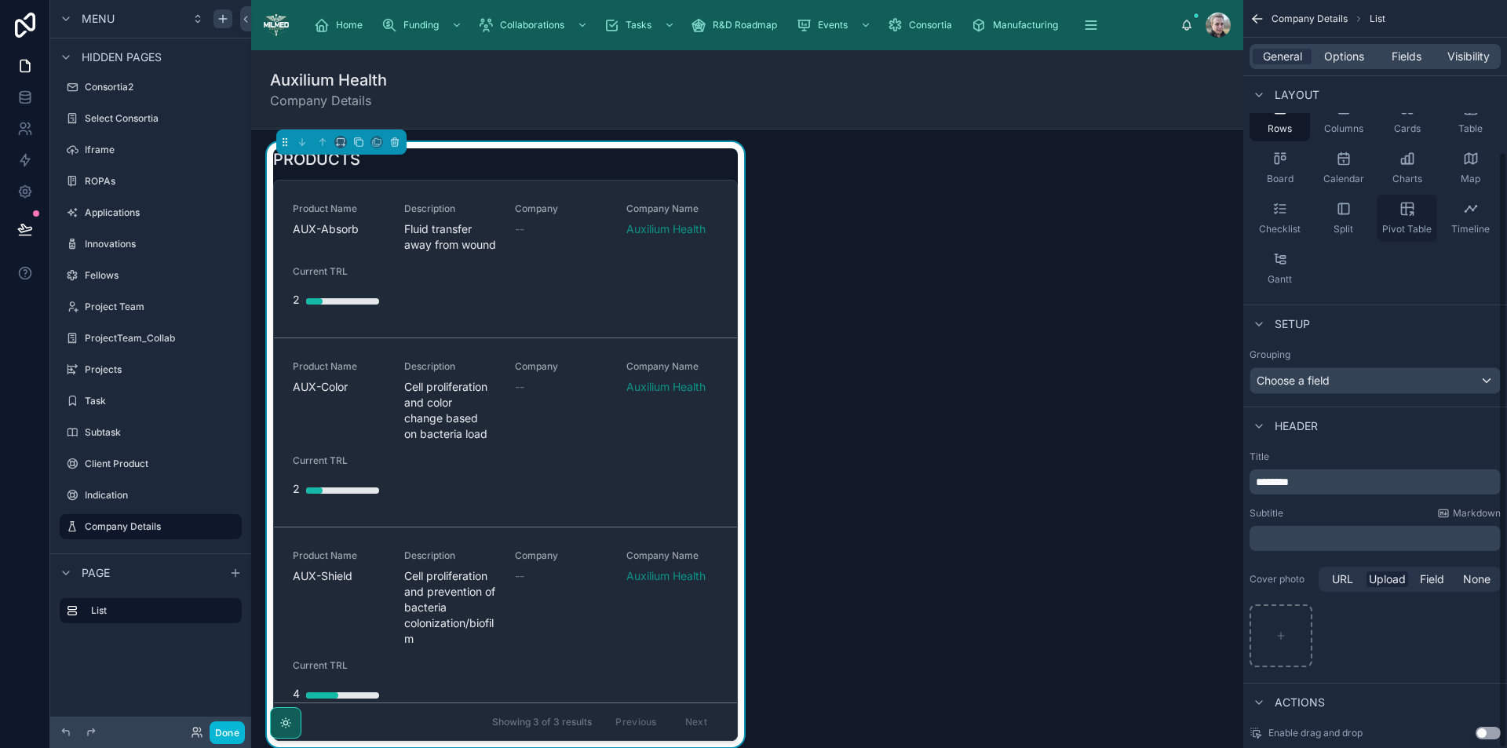
scroll to position [0, 0]
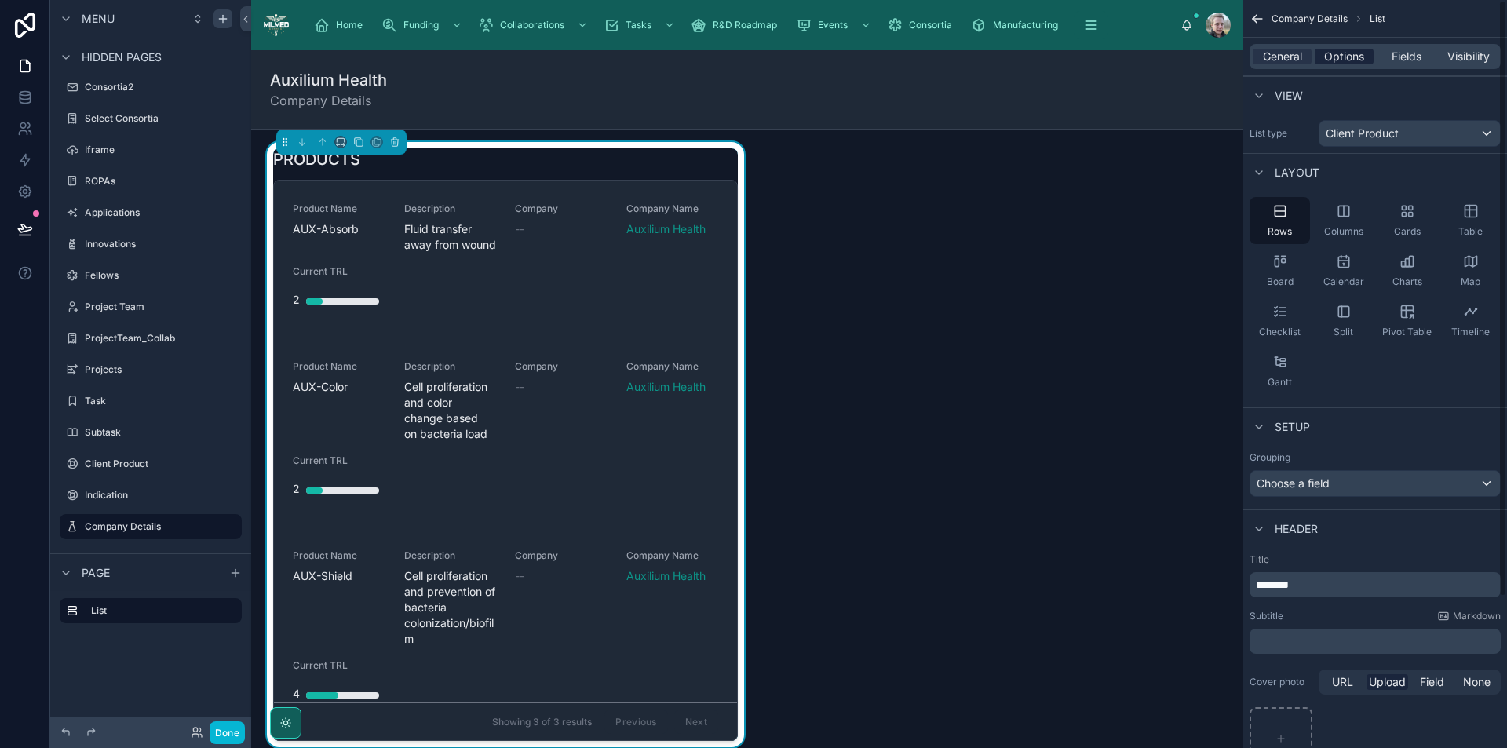
click at [1350, 53] on span "Options" at bounding box center [1344, 57] width 40 height 16
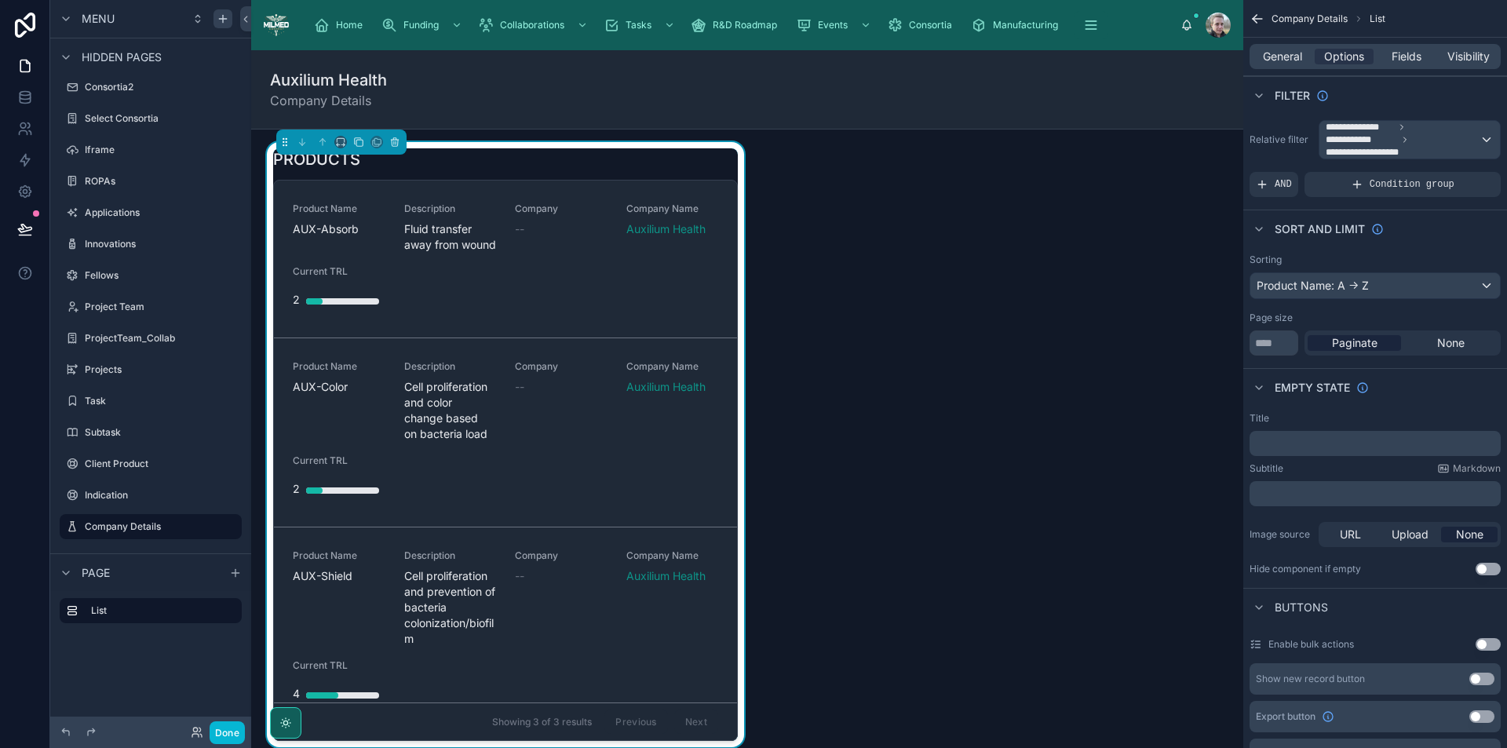
click at [1281, 48] on div "General Options Fields Visibility" at bounding box center [1375, 56] width 251 height 25
click at [1293, 60] on span "General" at bounding box center [1282, 57] width 39 height 16
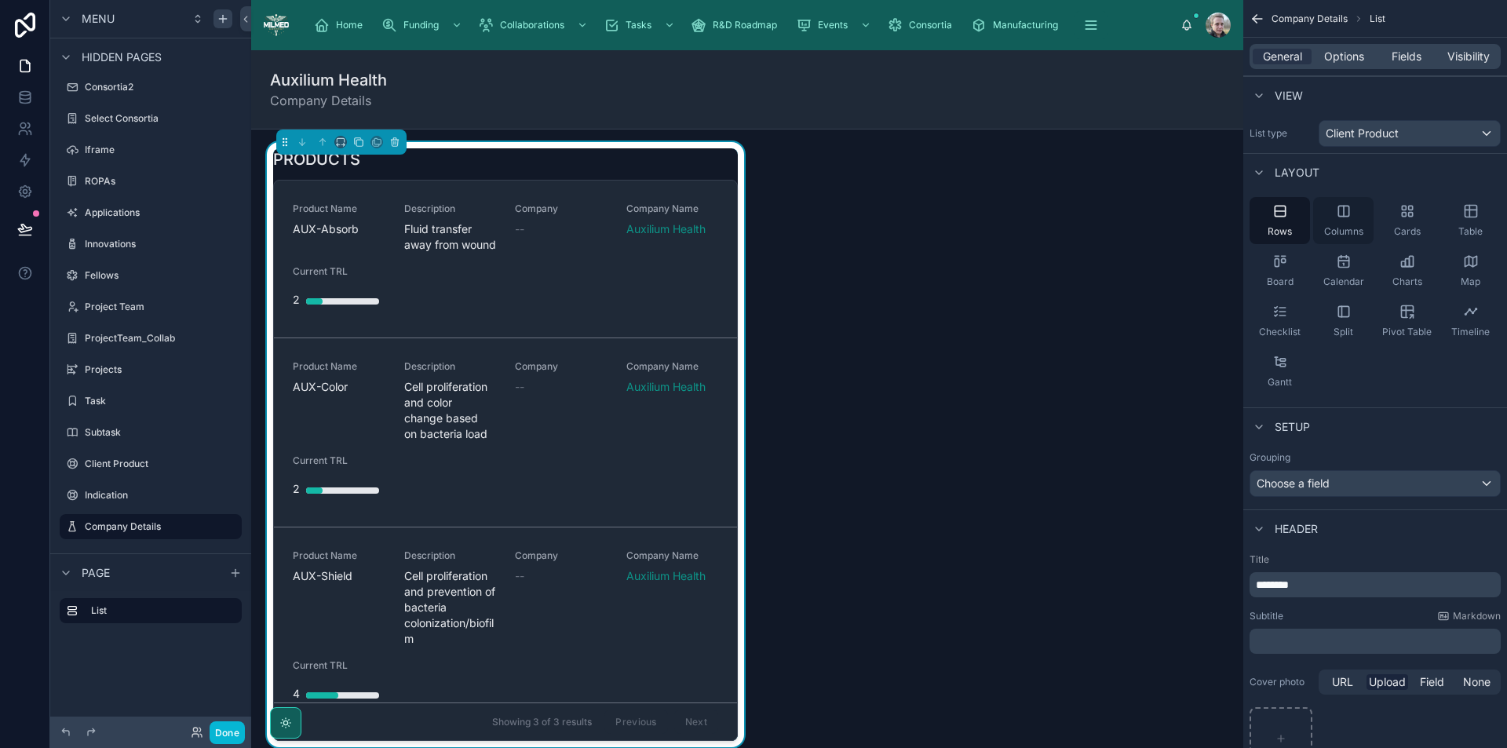
click at [1318, 200] on div "Columns" at bounding box center [1344, 220] width 60 height 47
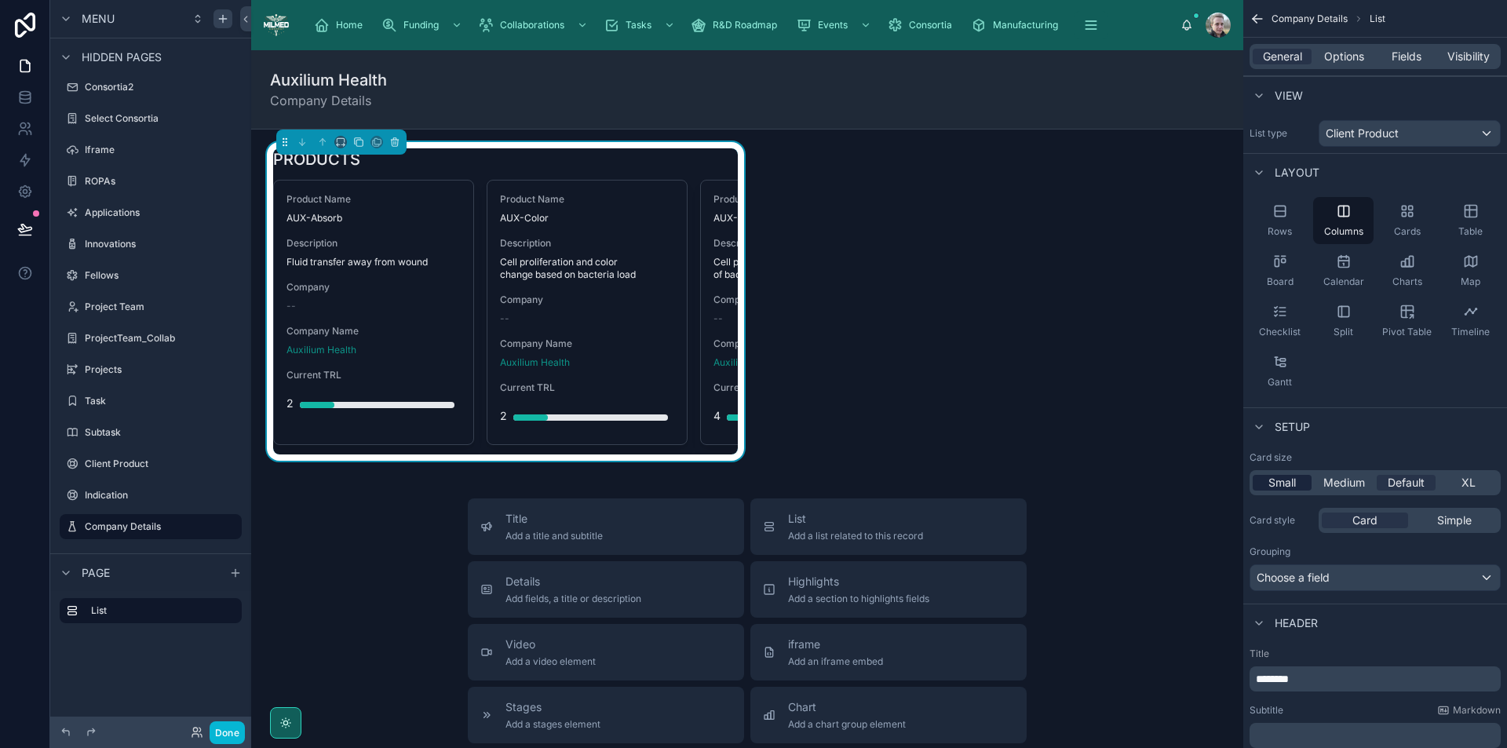
click at [1286, 484] on span "Small" at bounding box center [1282, 483] width 27 height 16
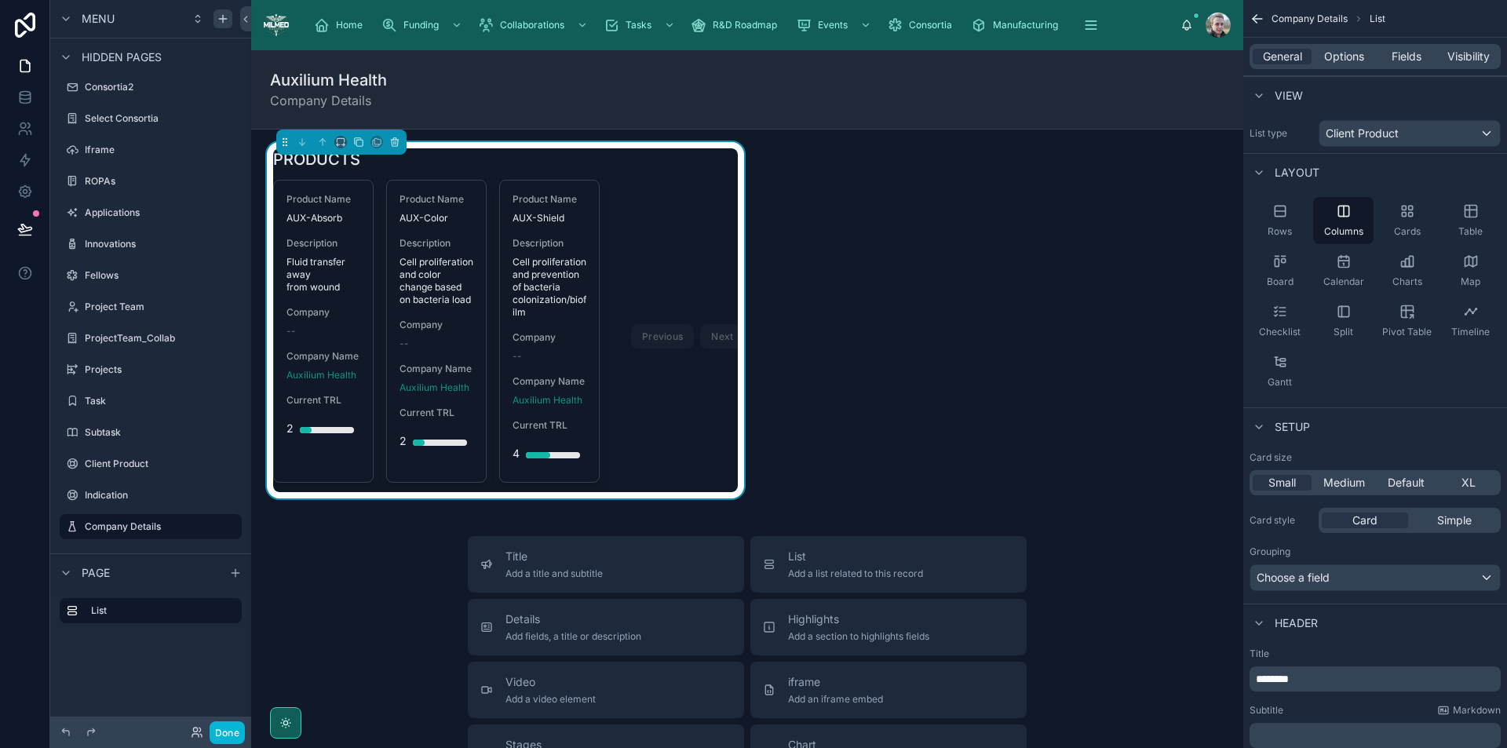
click at [917, 403] on div "PRODUCTS Product Name AUX-Absorb Description Fluid transfer away from wound Com…" at bounding box center [747, 675] width 992 height 1091
click at [1346, 60] on span "Options" at bounding box center [1344, 57] width 40 height 16
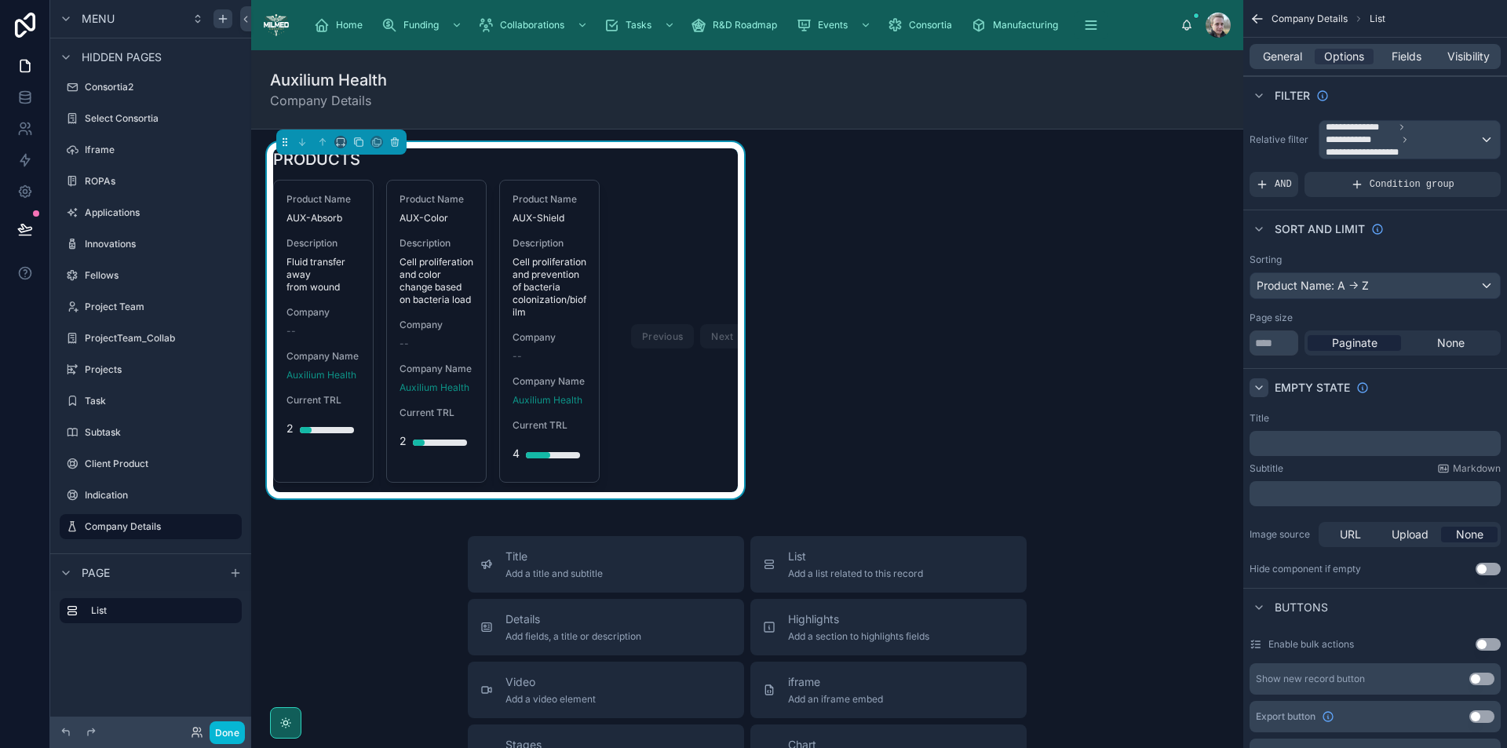
click at [1265, 387] on icon "scrollable content" at bounding box center [1259, 388] width 13 height 13
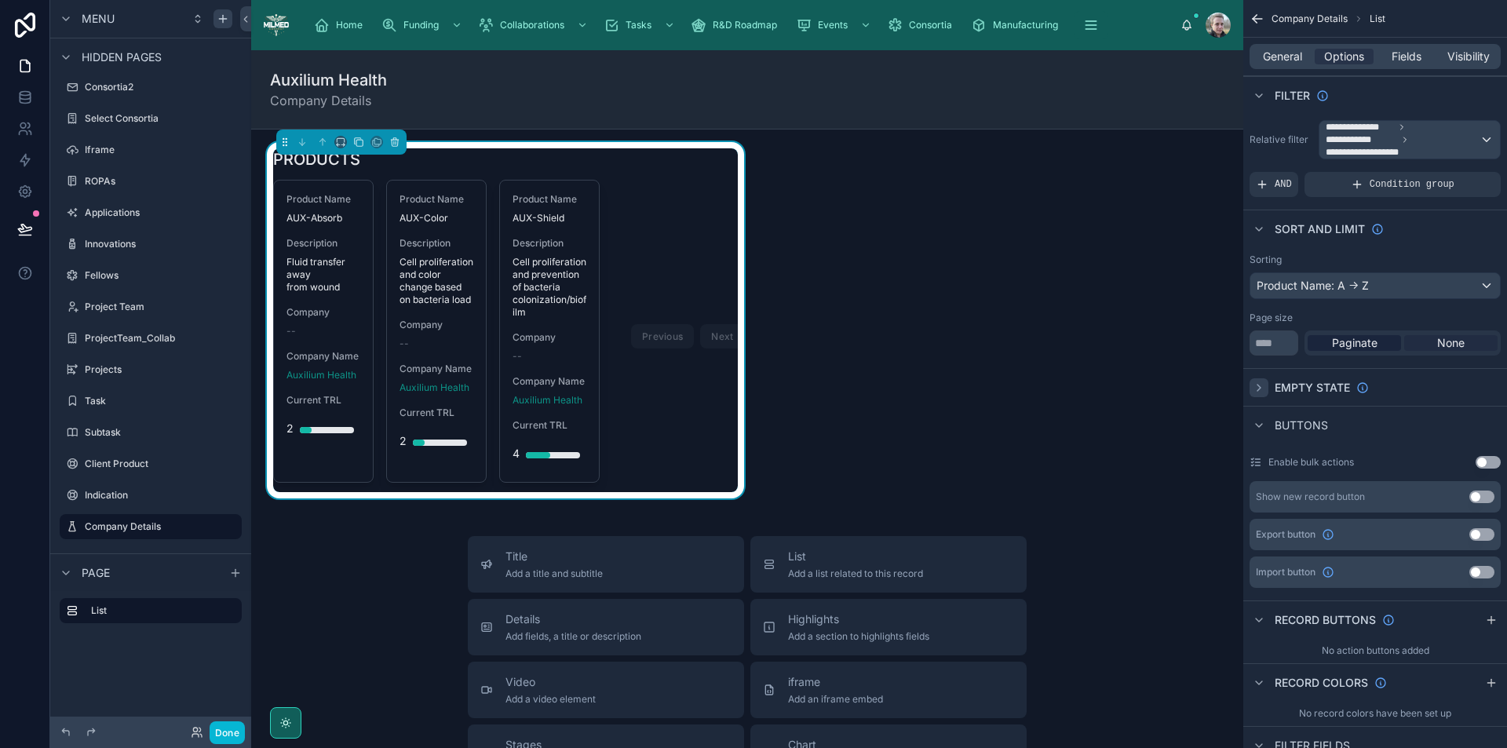
click at [1463, 346] on span "None" at bounding box center [1451, 343] width 27 height 16
click at [1409, 59] on span "Fields" at bounding box center [1407, 57] width 30 height 16
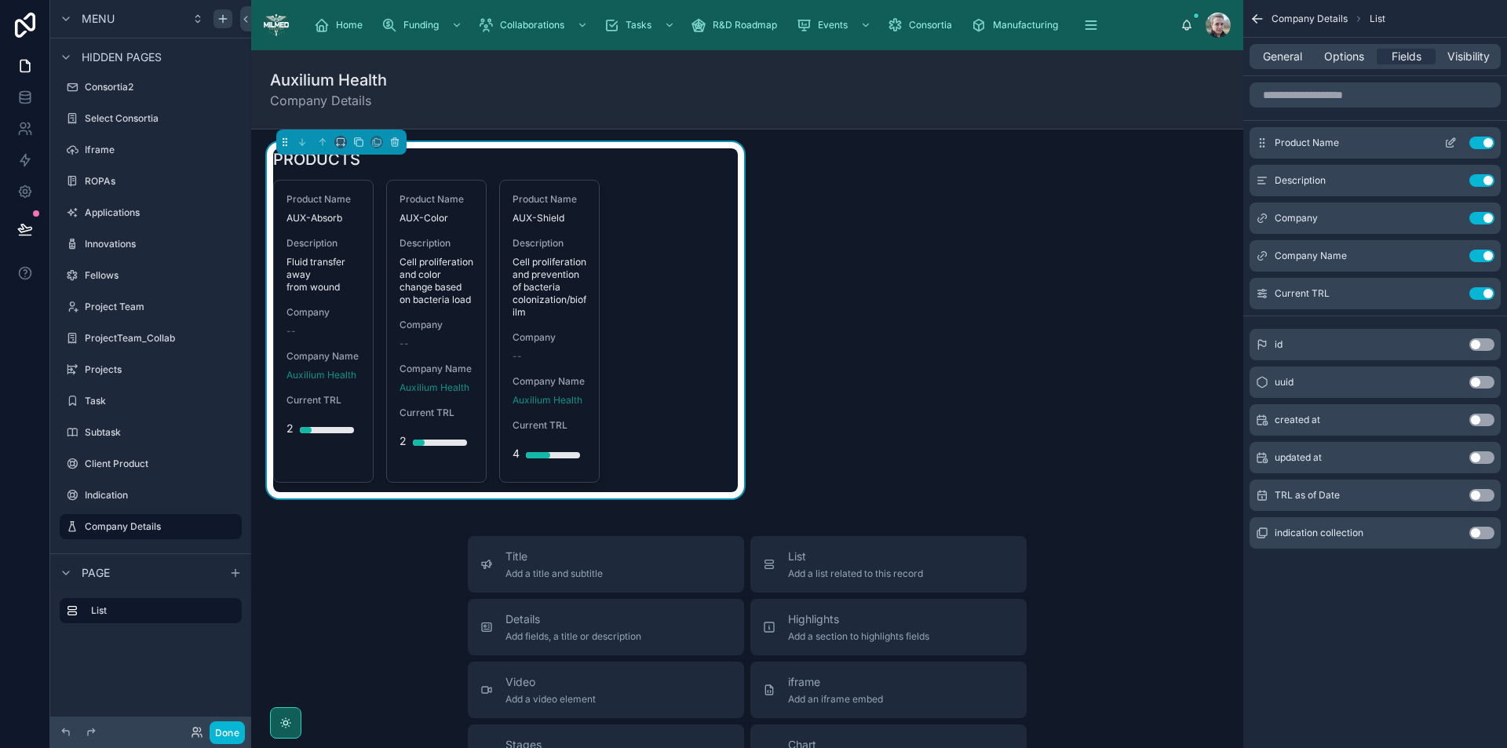
click at [1448, 141] on icon "scrollable content" at bounding box center [1451, 143] width 13 height 13
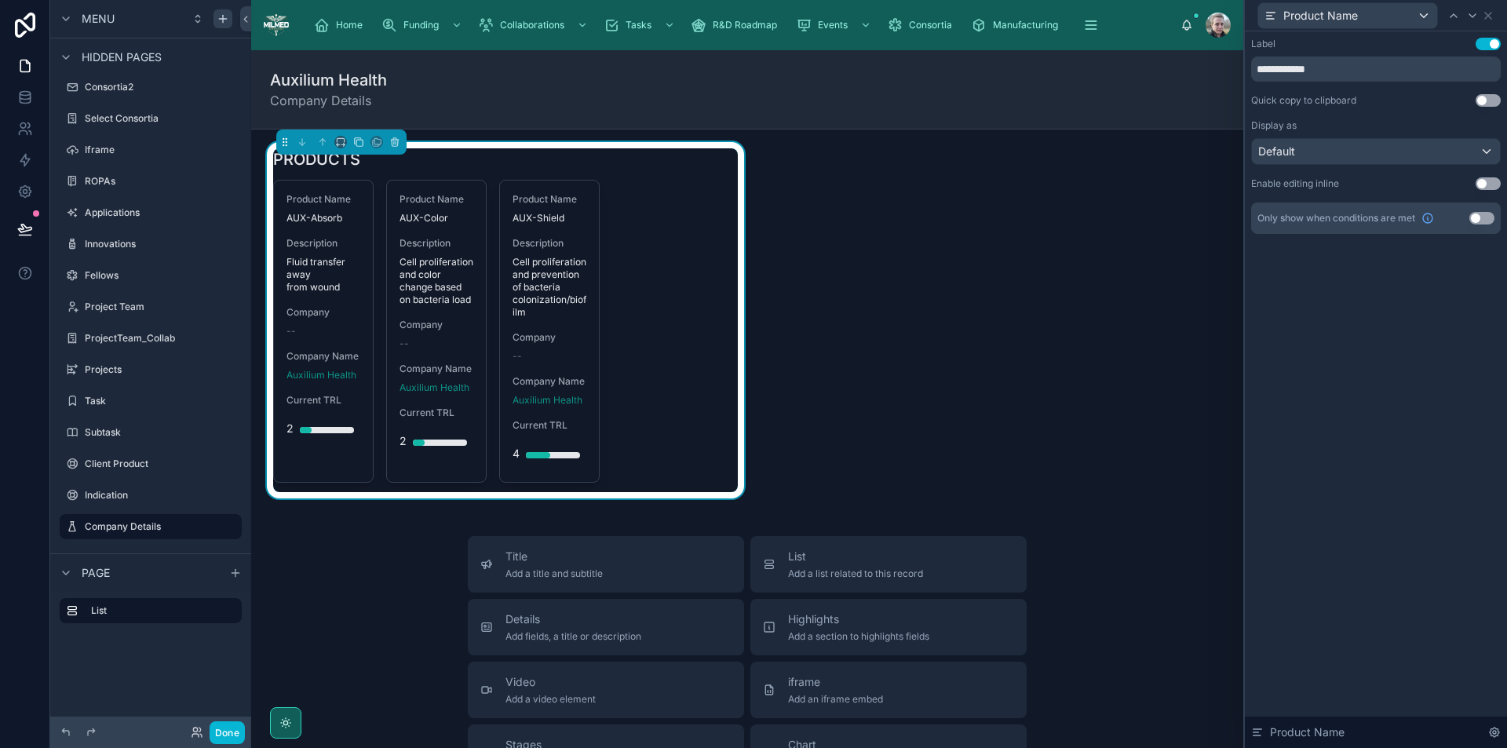
click at [1491, 42] on button "Use setting" at bounding box center [1488, 44] width 25 height 13
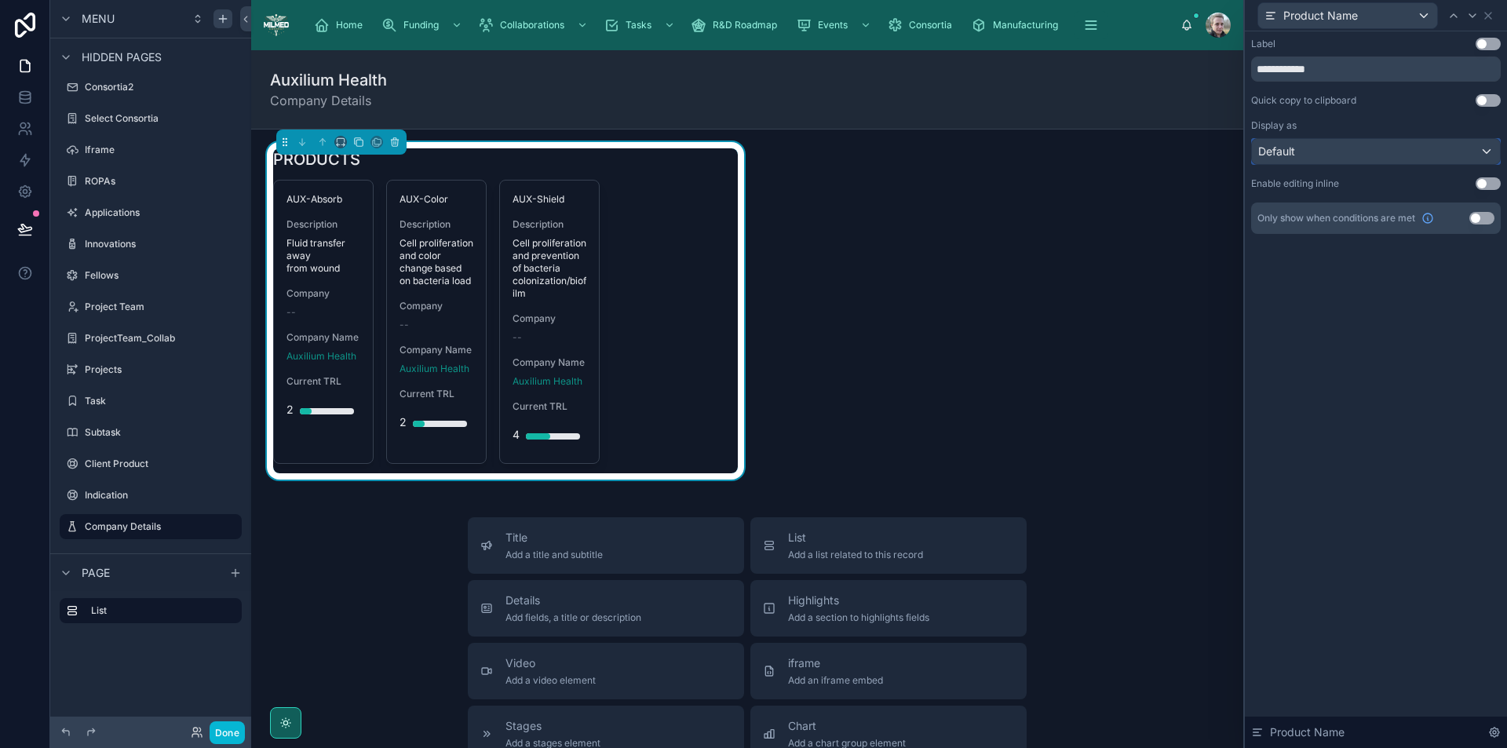
click at [1349, 144] on div "Default" at bounding box center [1376, 151] width 248 height 25
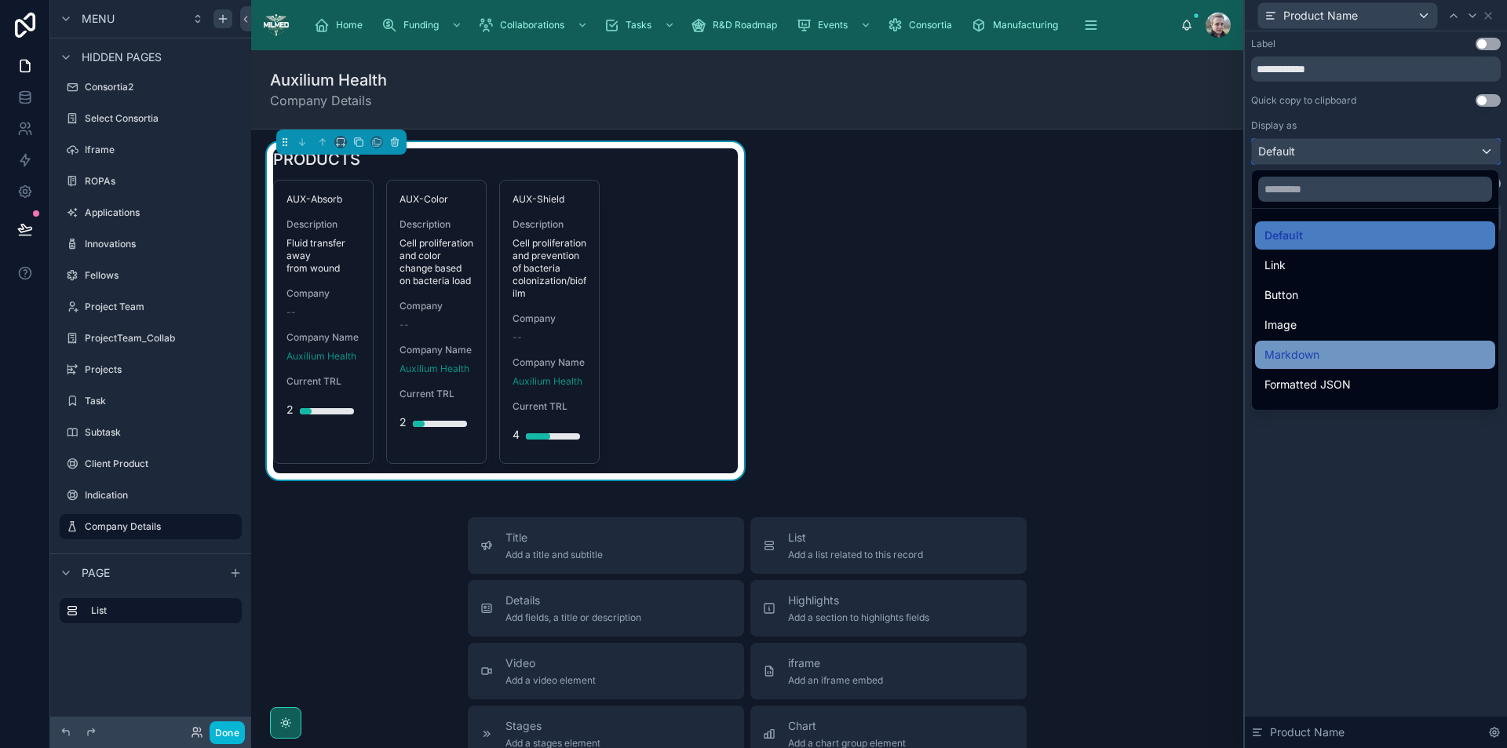
scroll to position [157, 0]
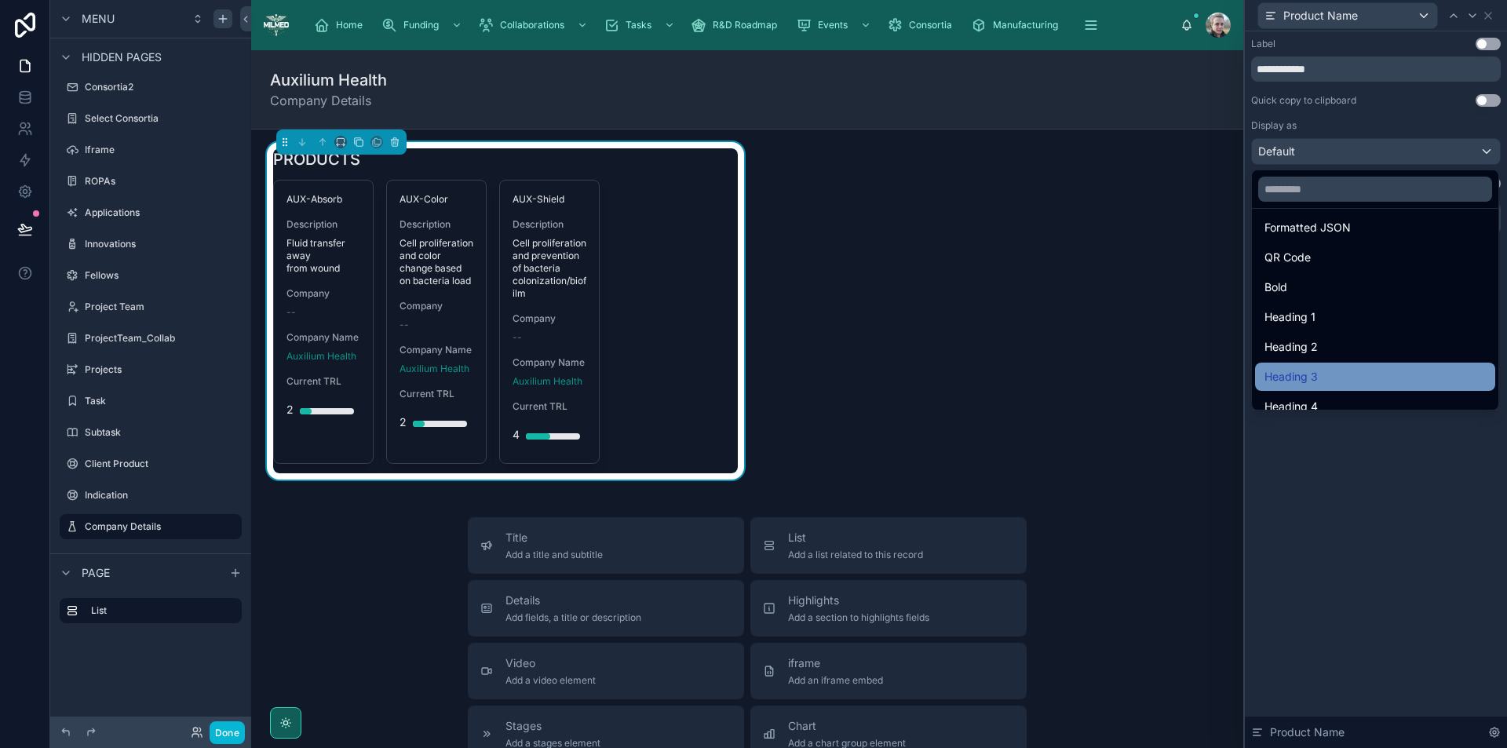
click at [1337, 372] on div "Heading 3" at bounding box center [1375, 376] width 221 height 19
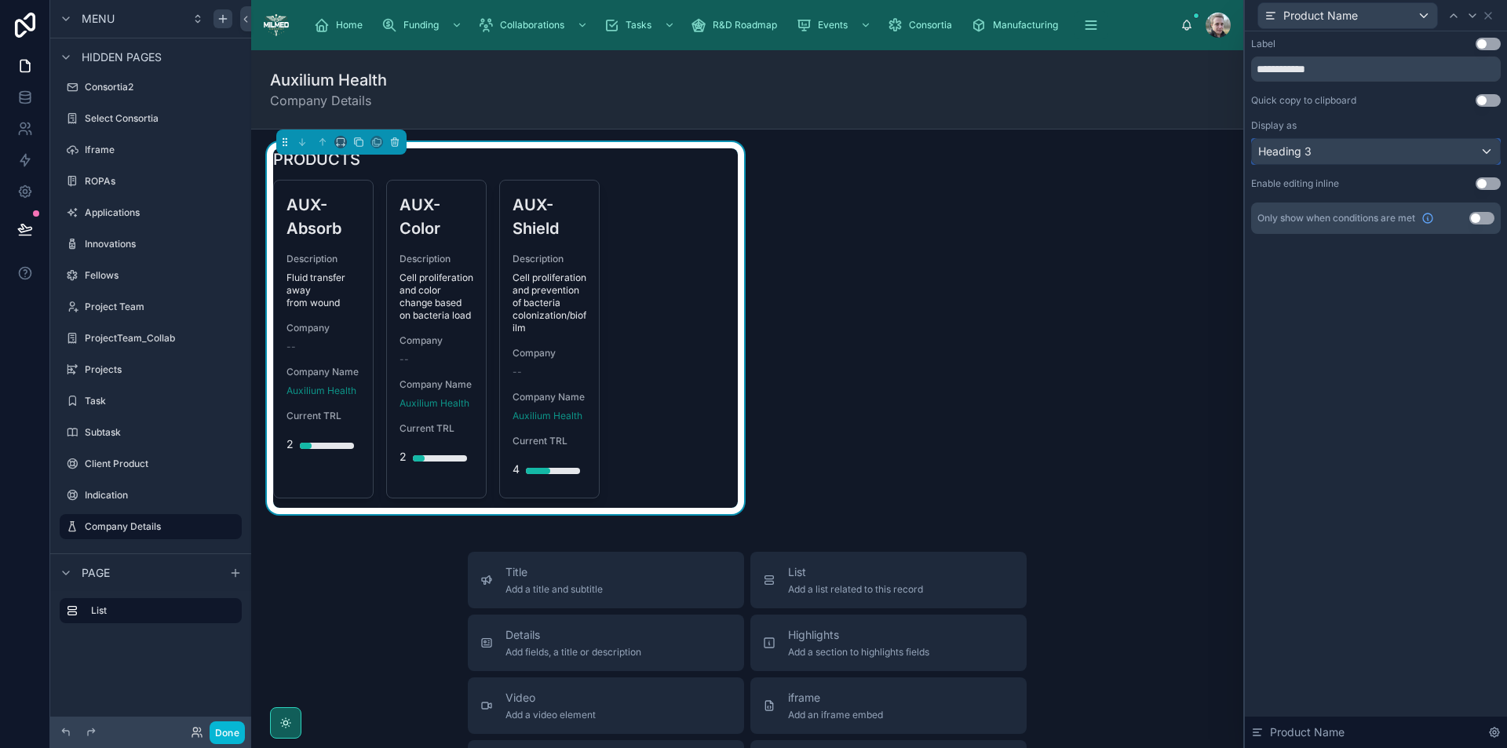
click at [1371, 155] on div "Heading 3" at bounding box center [1376, 151] width 248 height 25
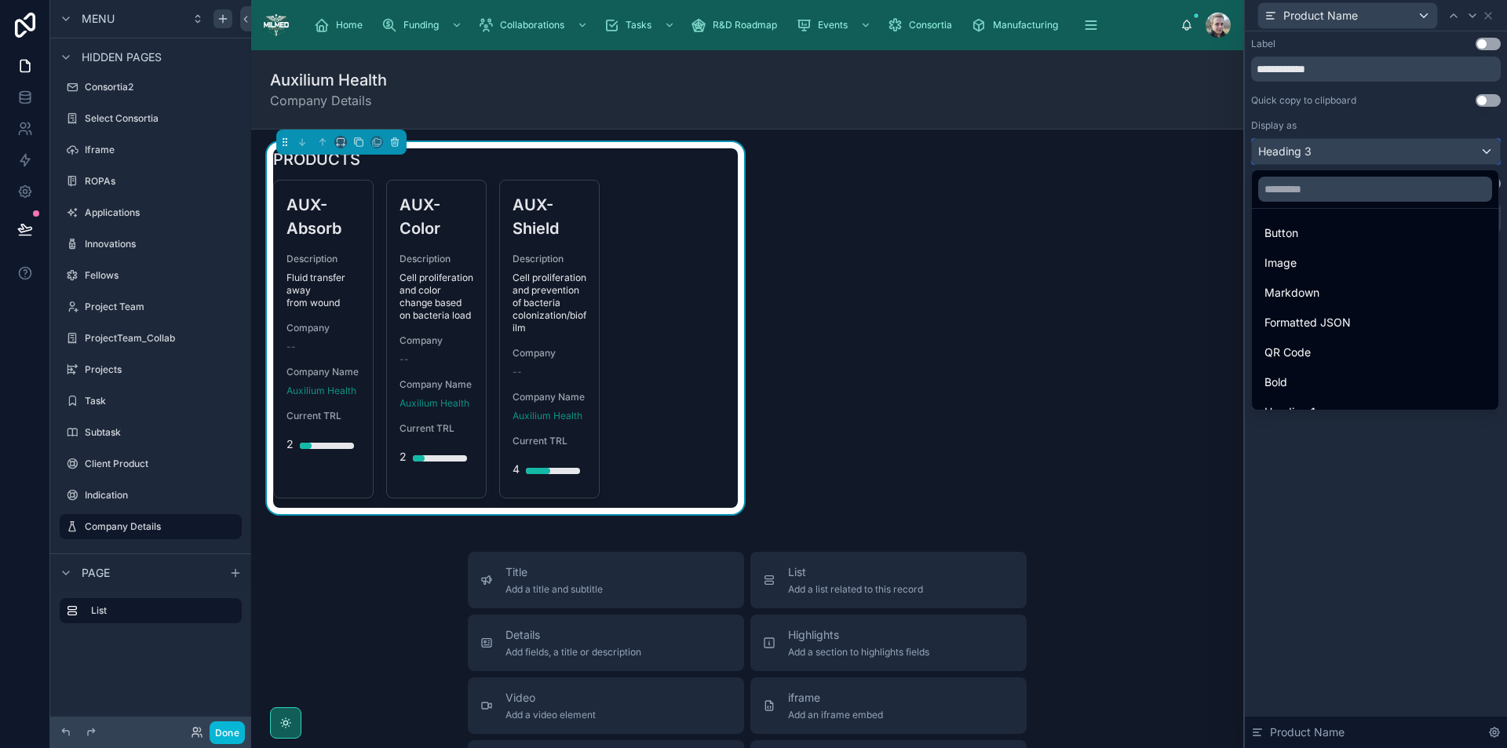
scroll to position [171, 0]
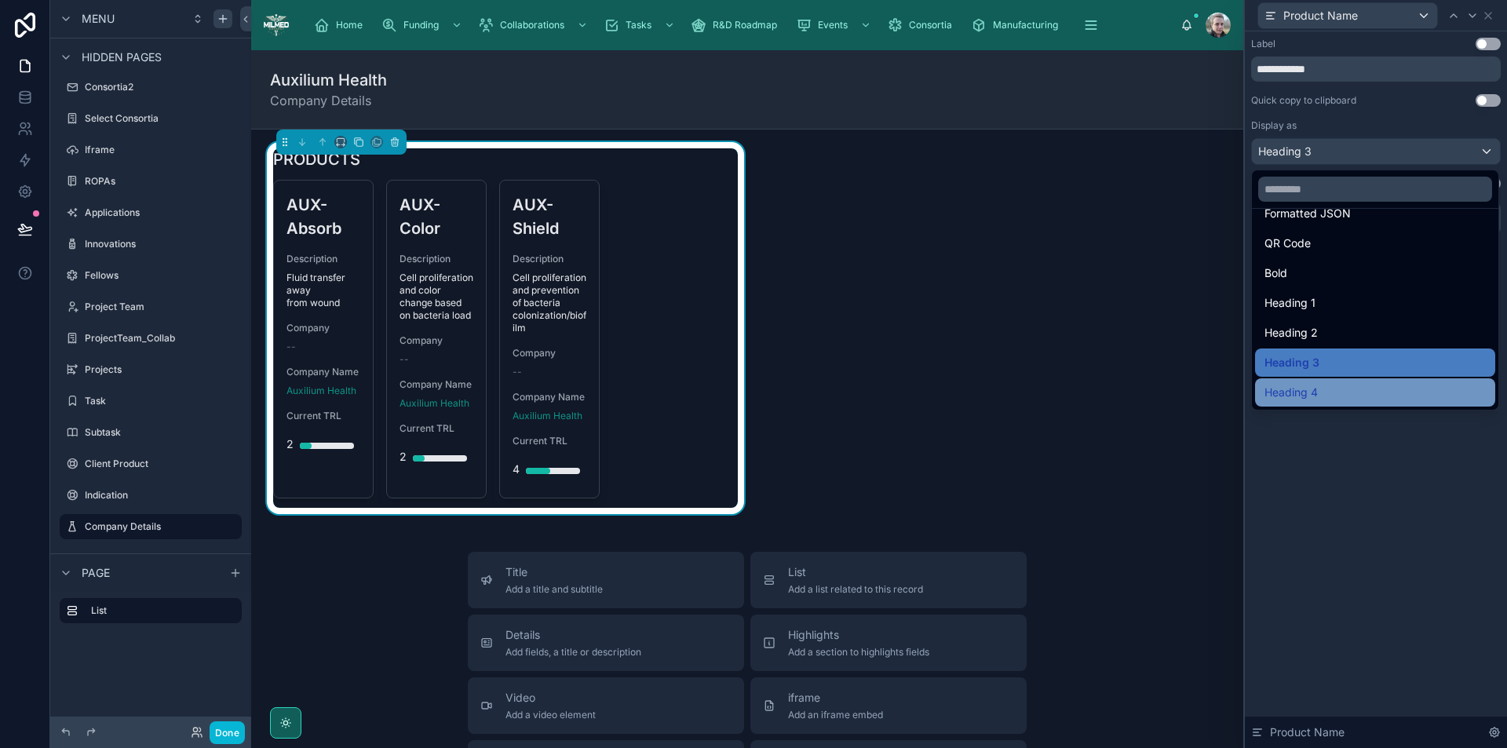
click at [1399, 393] on div "Heading 4" at bounding box center [1375, 392] width 221 height 19
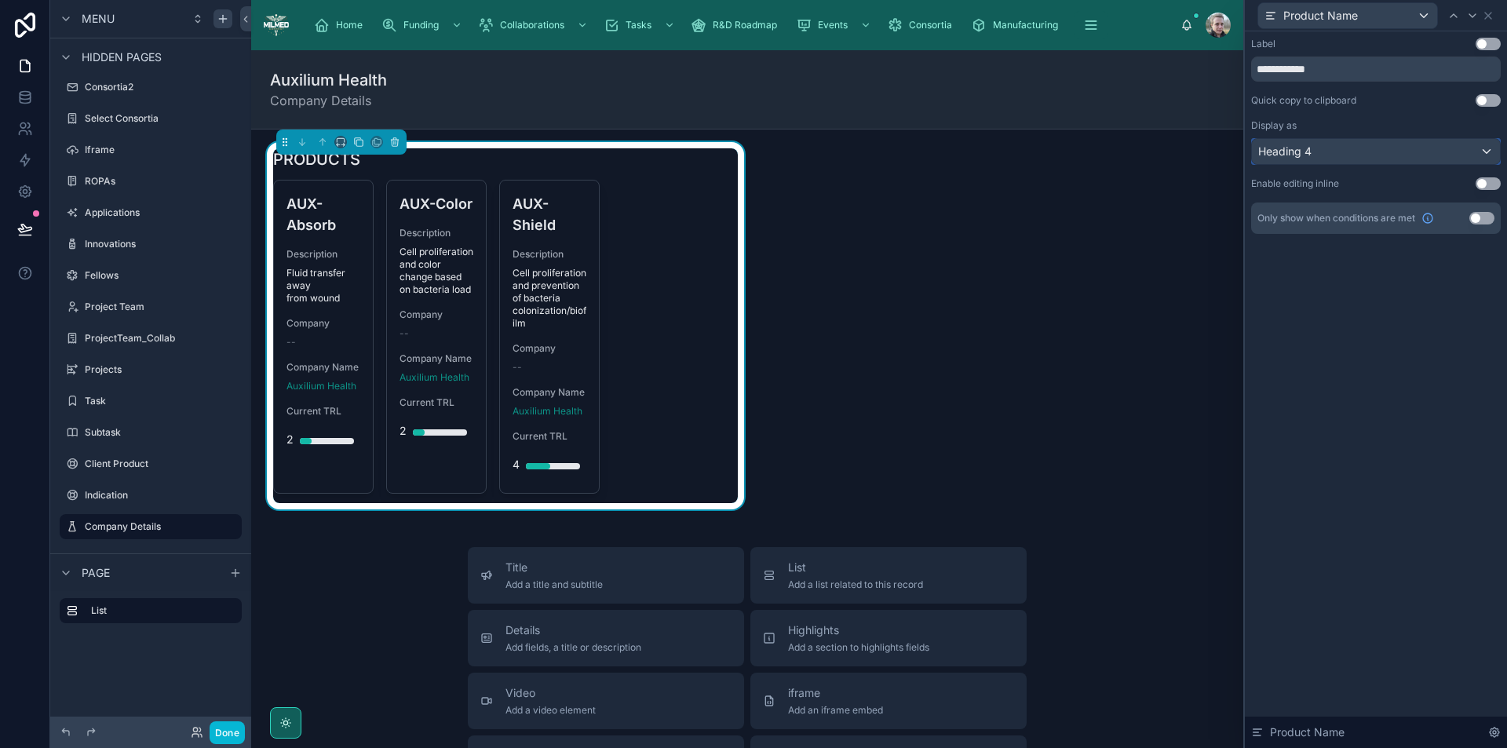
click at [1483, 154] on div "Heading 4" at bounding box center [1376, 151] width 248 height 25
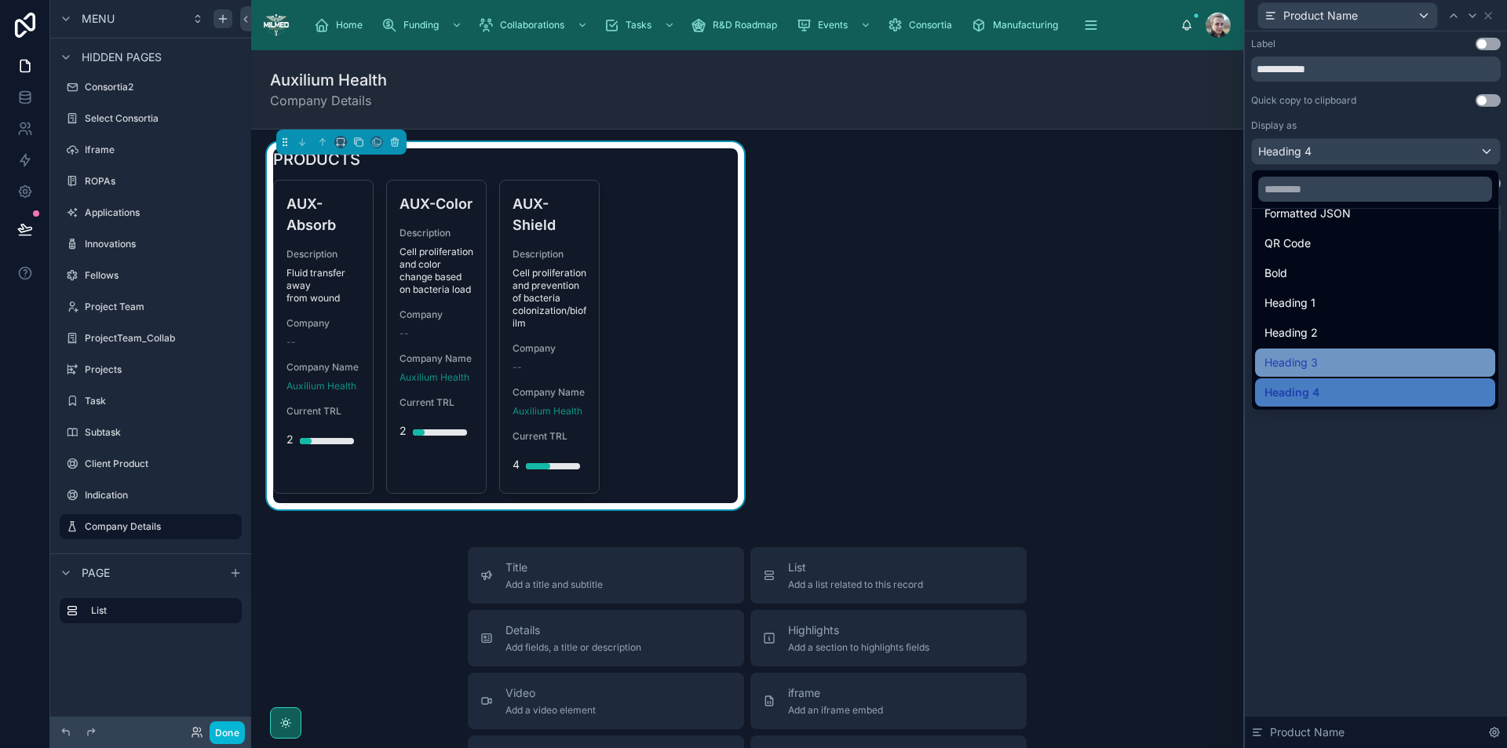
click at [1361, 367] on div "Heading 3" at bounding box center [1375, 362] width 221 height 19
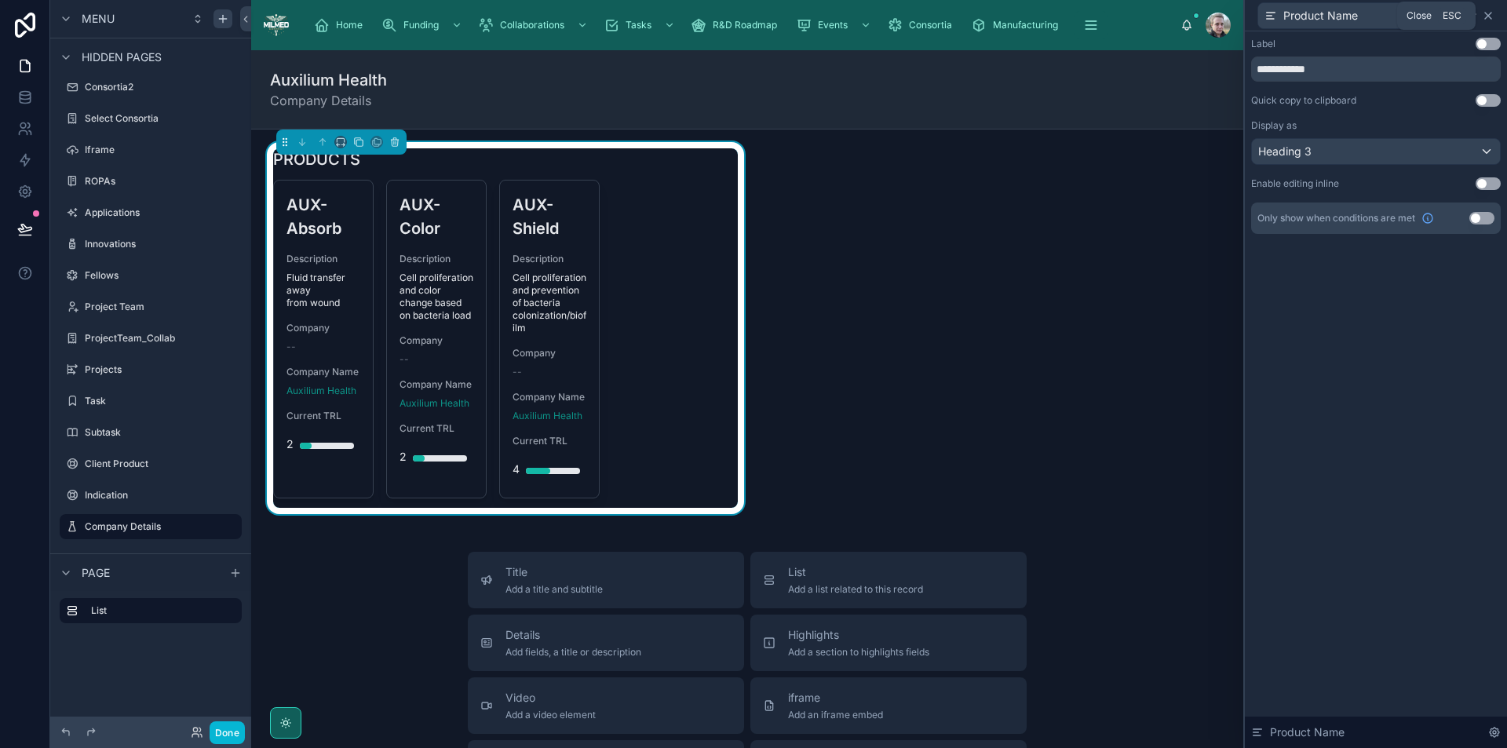
click at [1489, 13] on icon at bounding box center [1488, 15] width 13 height 13
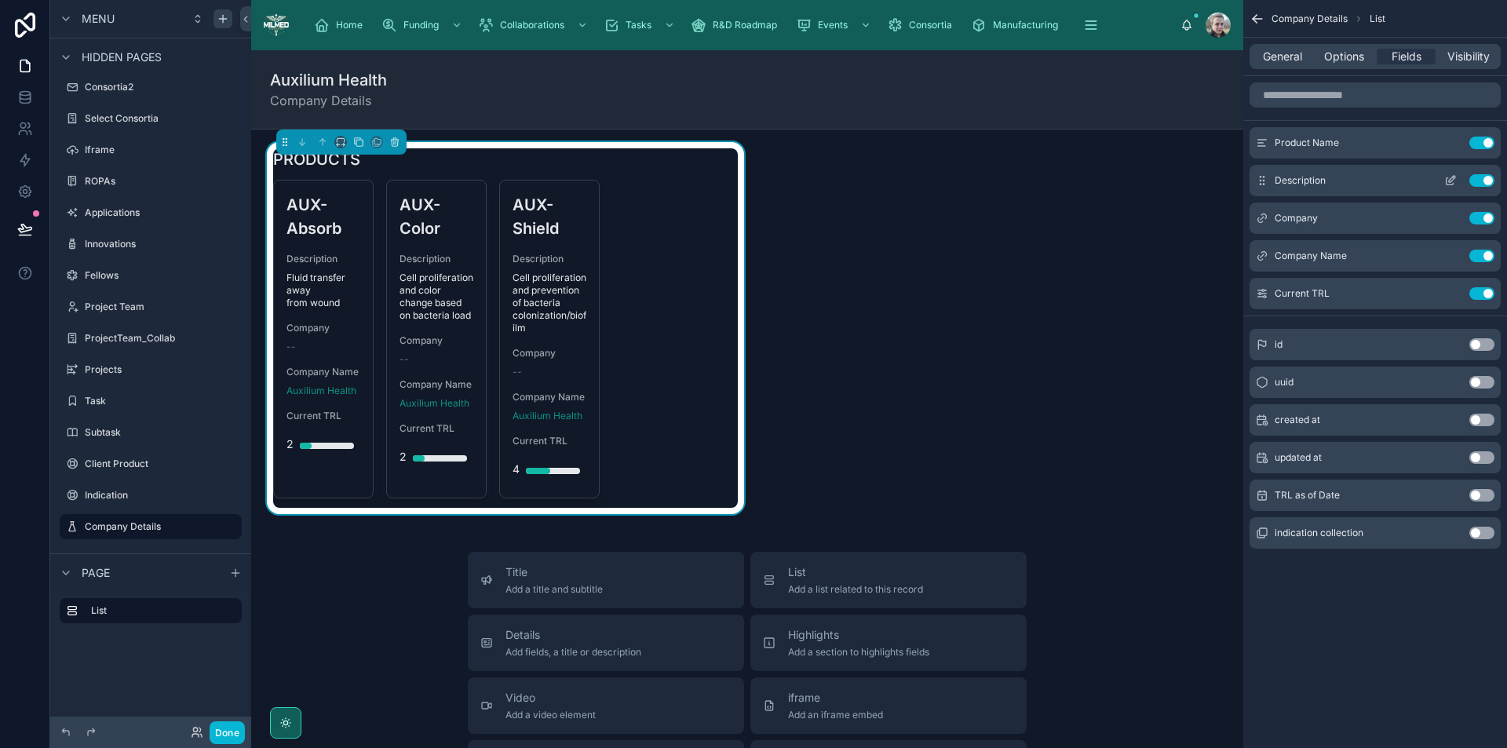
click at [1480, 181] on button "Use setting" at bounding box center [1482, 180] width 25 height 13
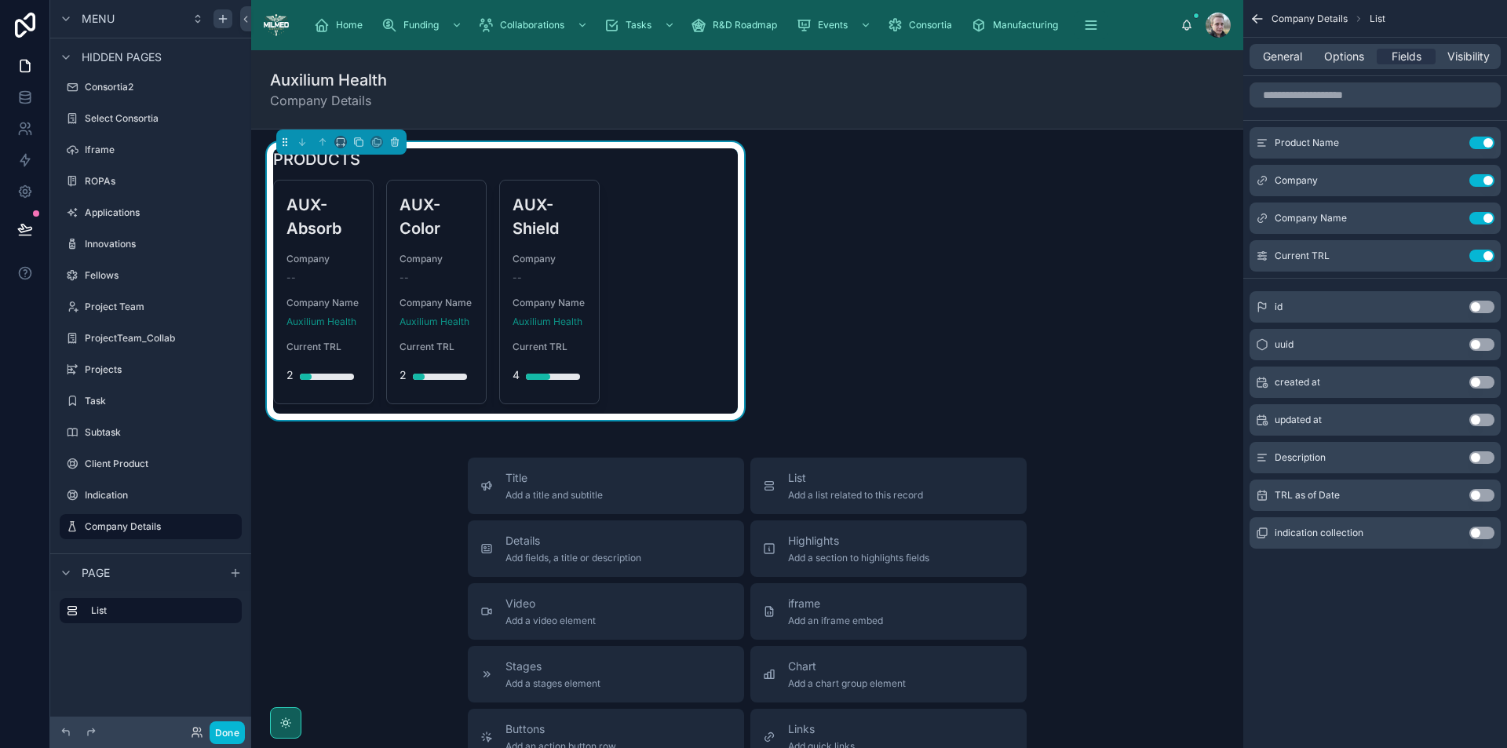
click at [1480, 181] on button "Use setting" at bounding box center [1482, 180] width 25 height 13
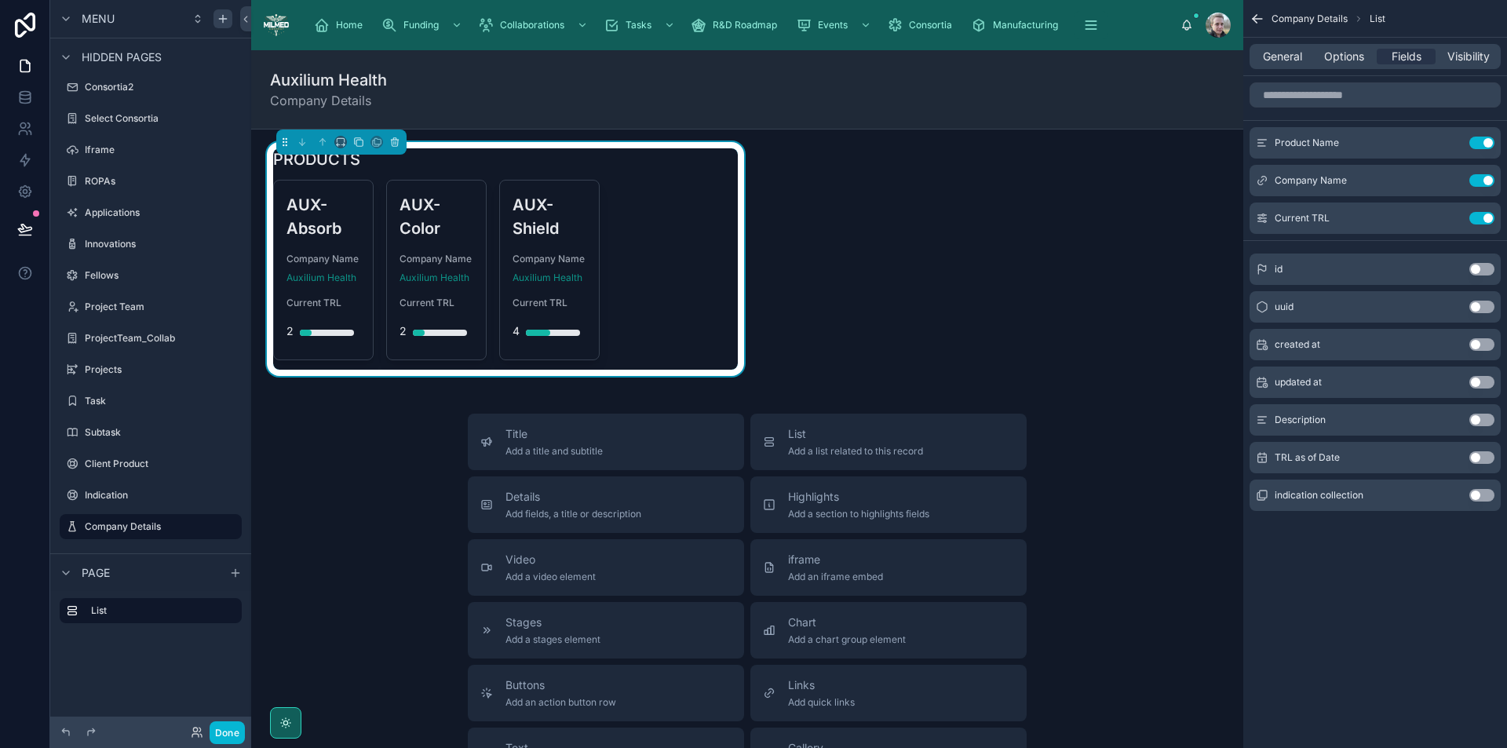
click at [1480, 181] on button "Use setting" at bounding box center [1482, 180] width 25 height 13
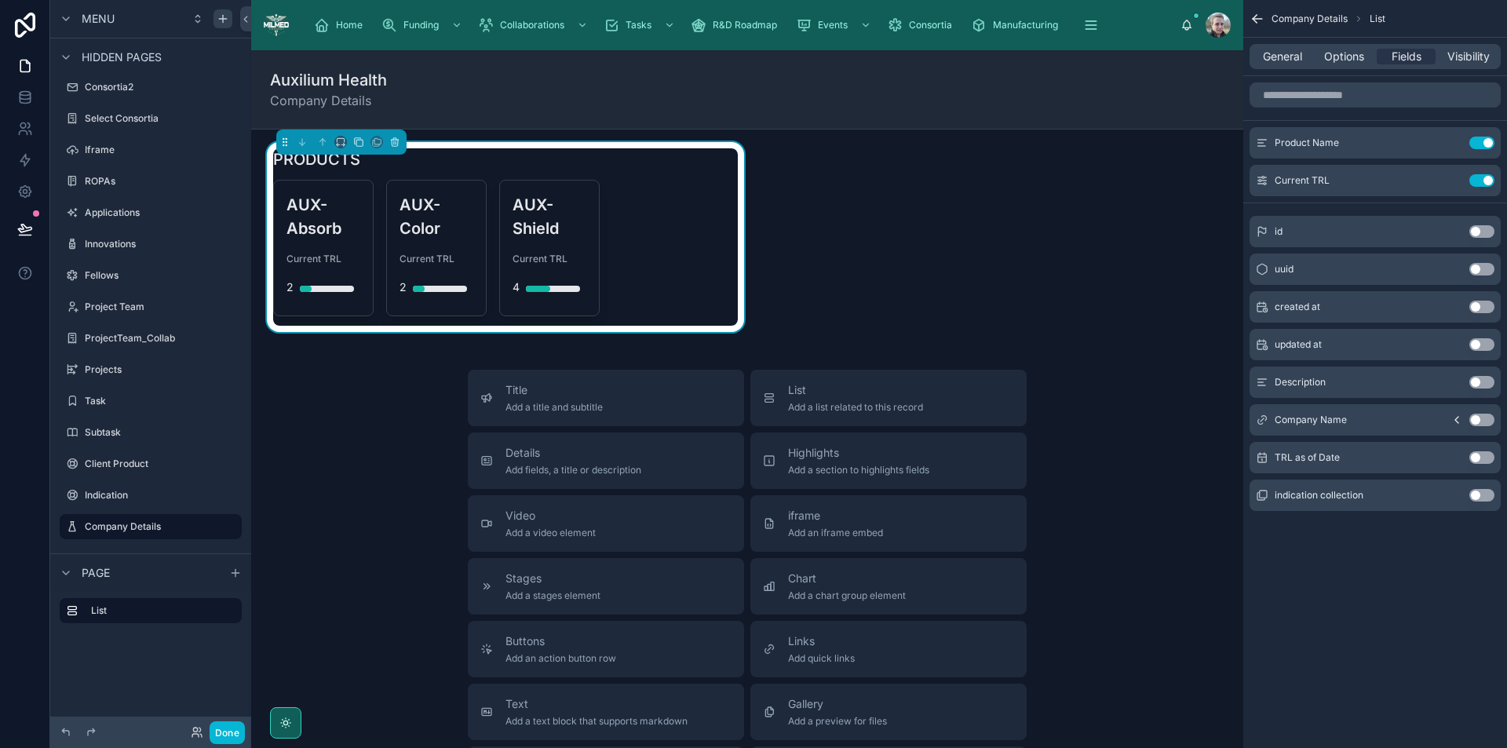
click at [1480, 181] on button "Use setting" at bounding box center [1482, 180] width 25 height 13
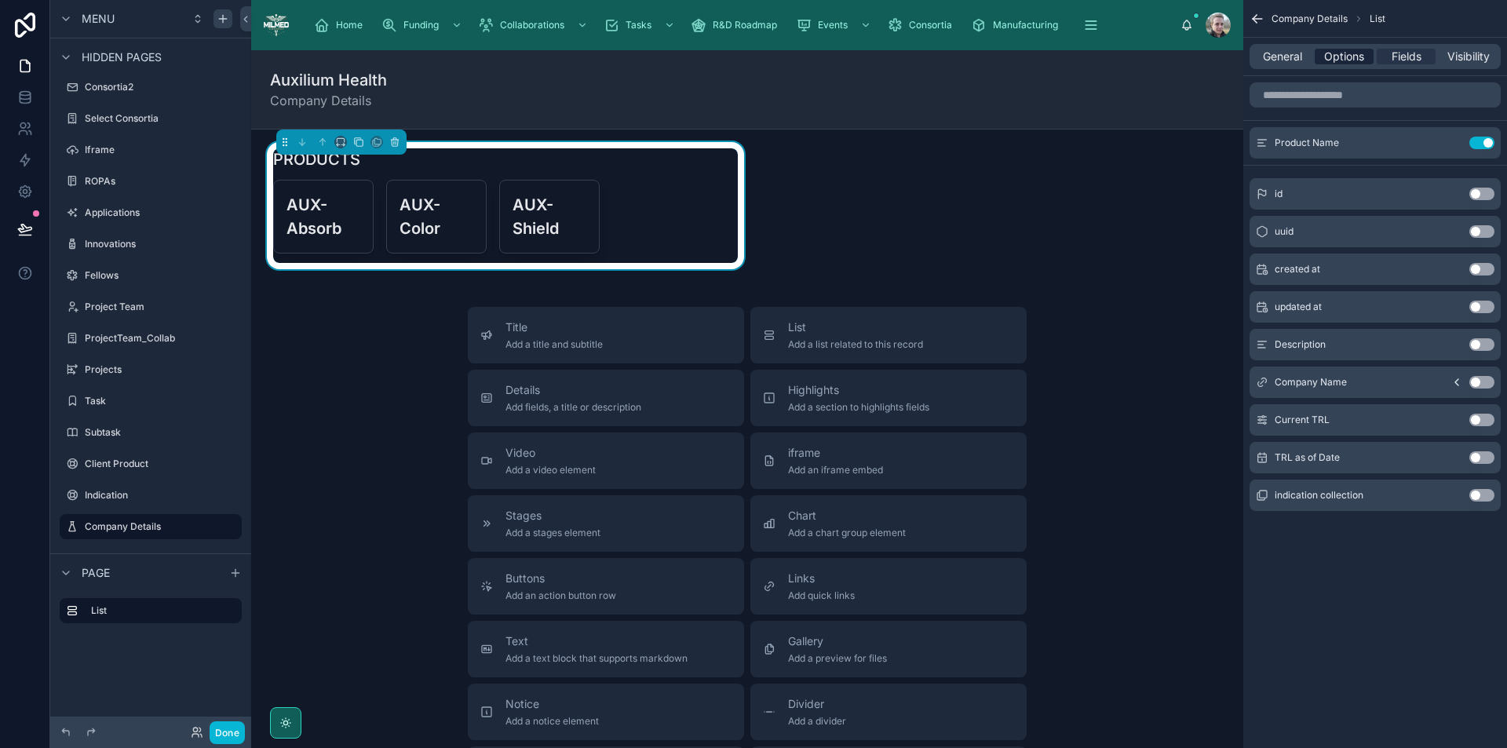
click at [1345, 49] on span "Options" at bounding box center [1344, 57] width 40 height 16
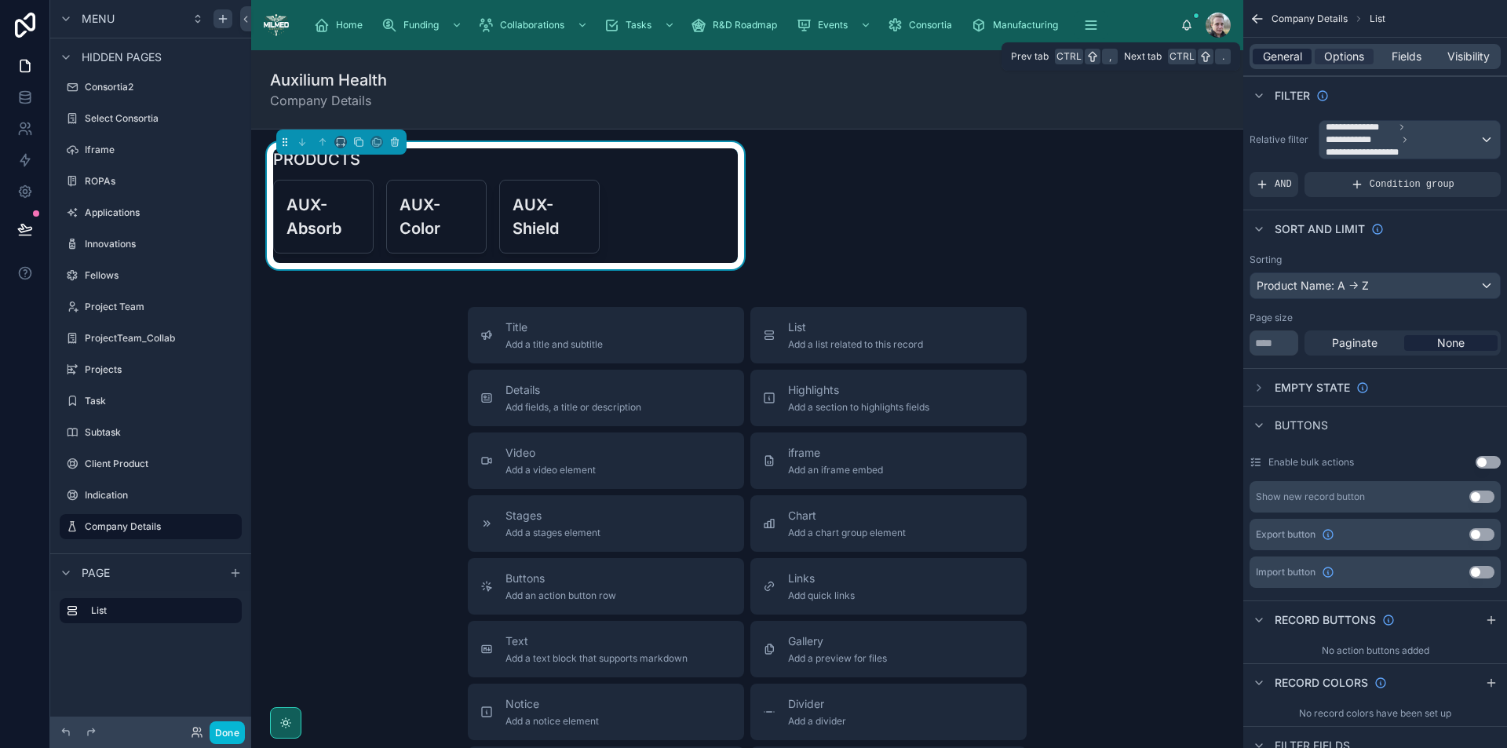
click at [1292, 53] on span "General" at bounding box center [1282, 57] width 39 height 16
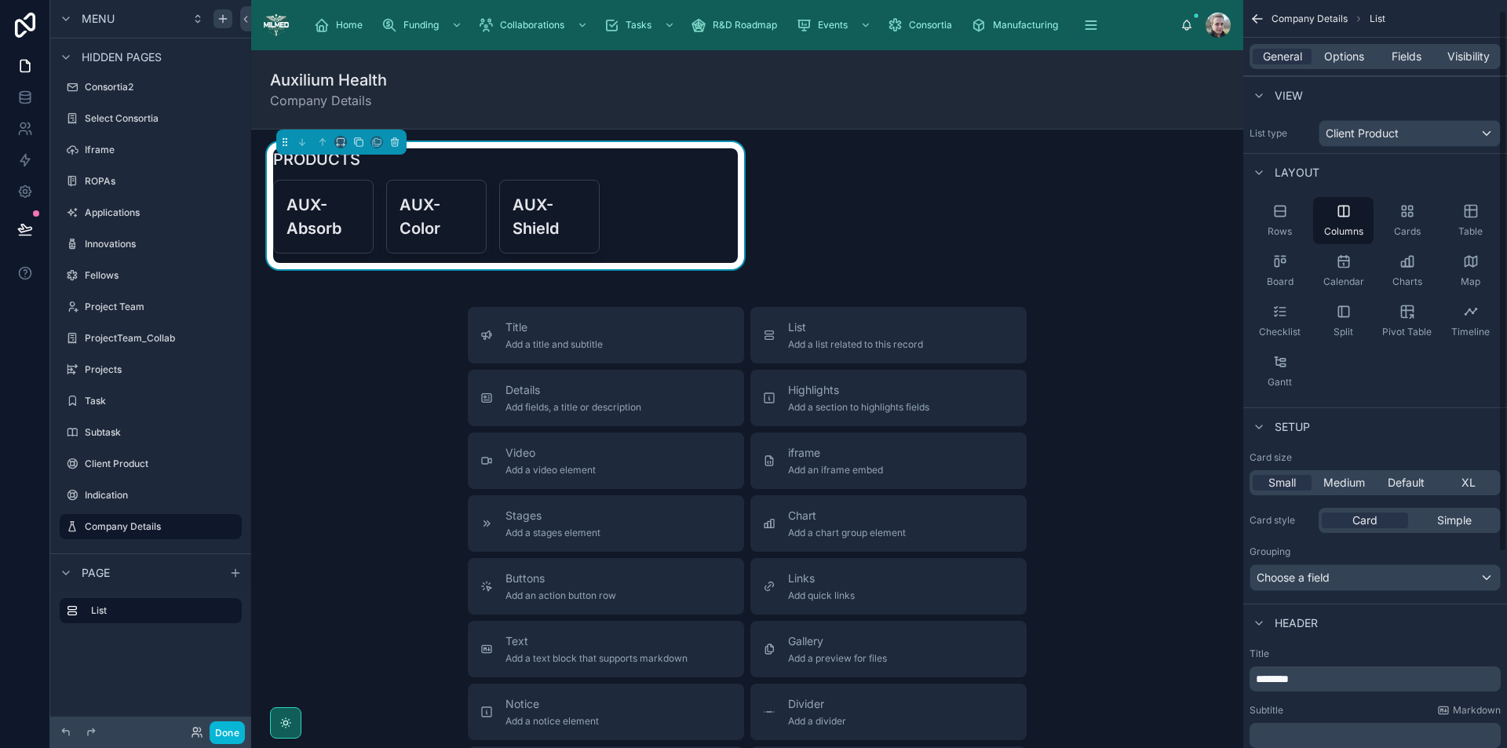
scroll to position [284, 0]
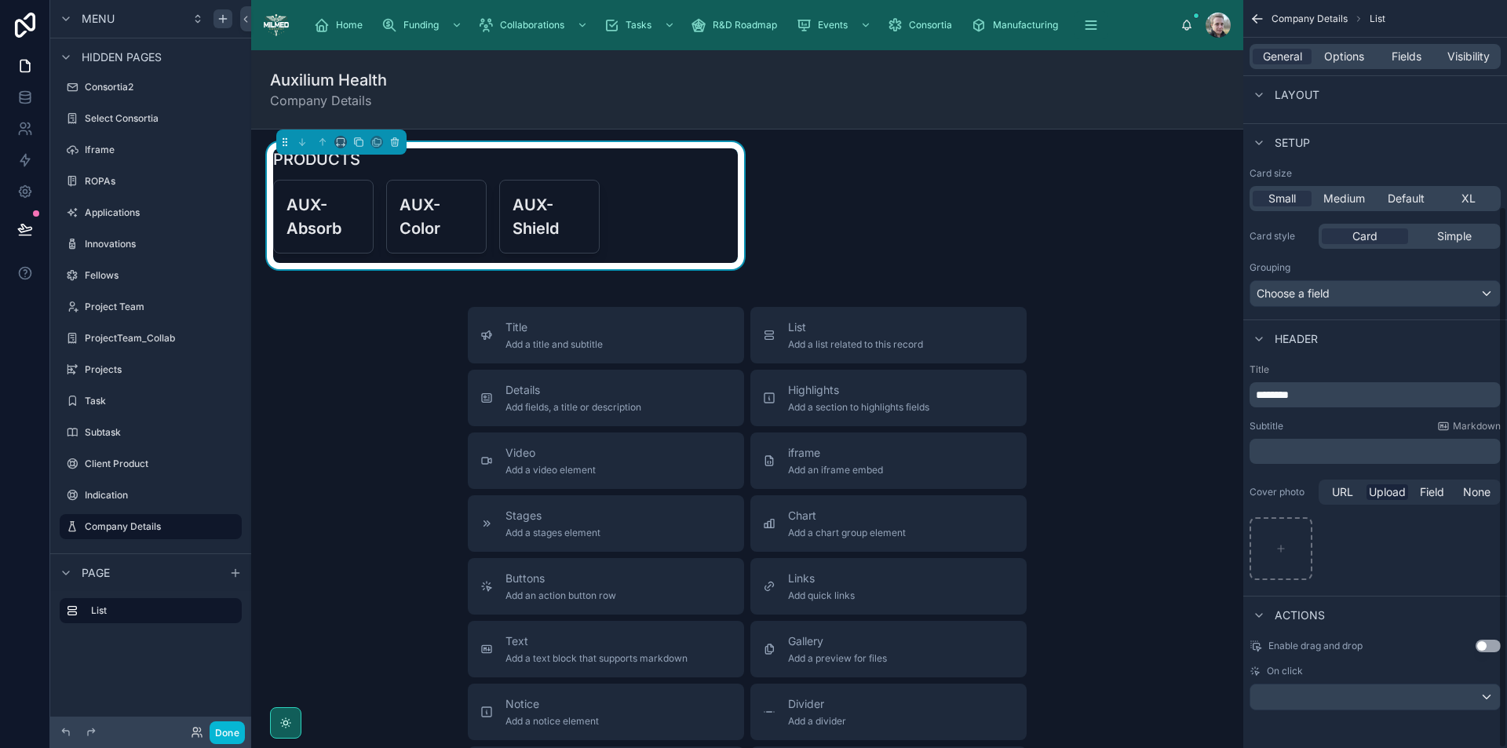
click at [1382, 454] on p "﻿" at bounding box center [1377, 452] width 242 height 16
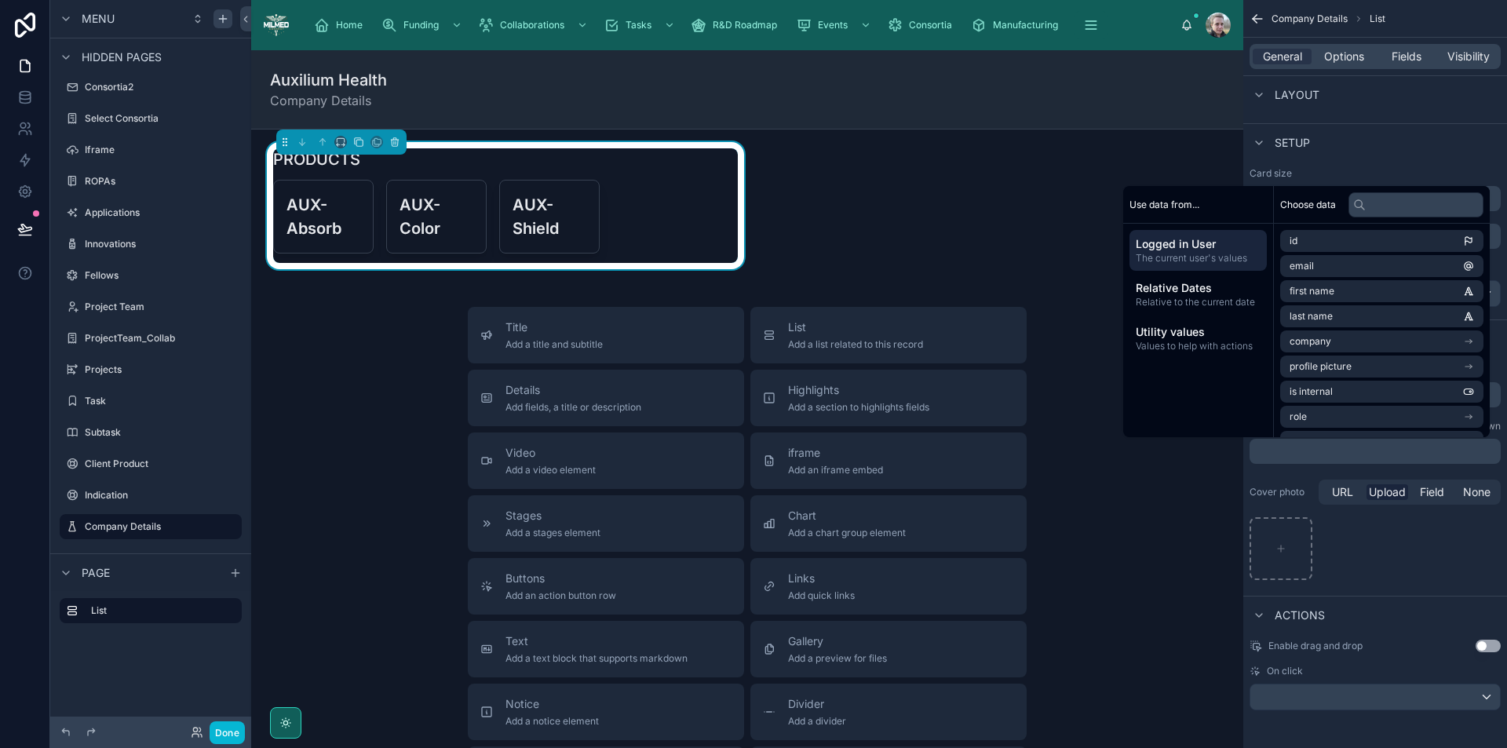
click at [1445, 551] on div "scrollable content" at bounding box center [1375, 548] width 251 height 63
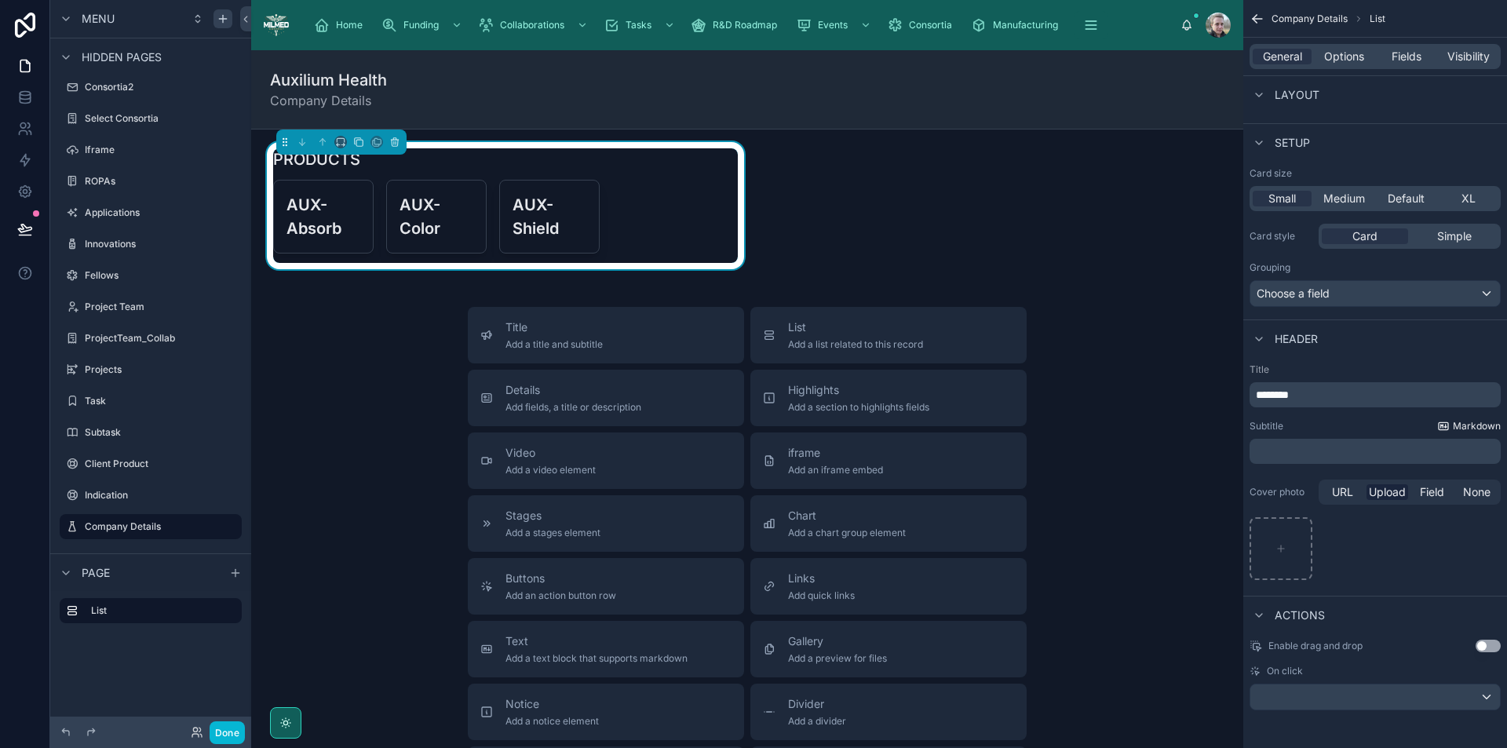
click at [1474, 421] on span "Markdown" at bounding box center [1477, 426] width 48 height 13
click at [1288, 449] on p "﻿" at bounding box center [1377, 452] width 242 height 16
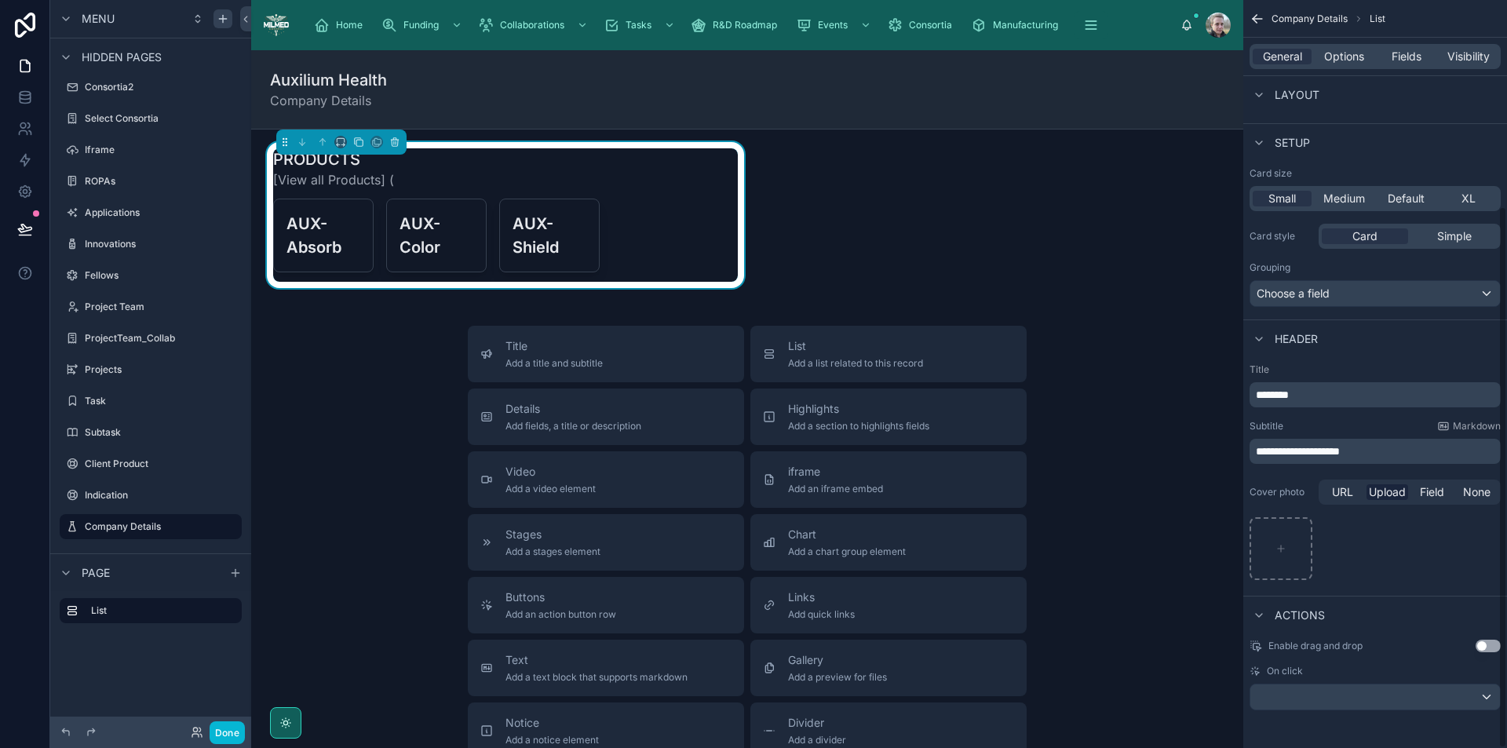
click at [1380, 448] on p "**********" at bounding box center [1377, 452] width 242 height 16
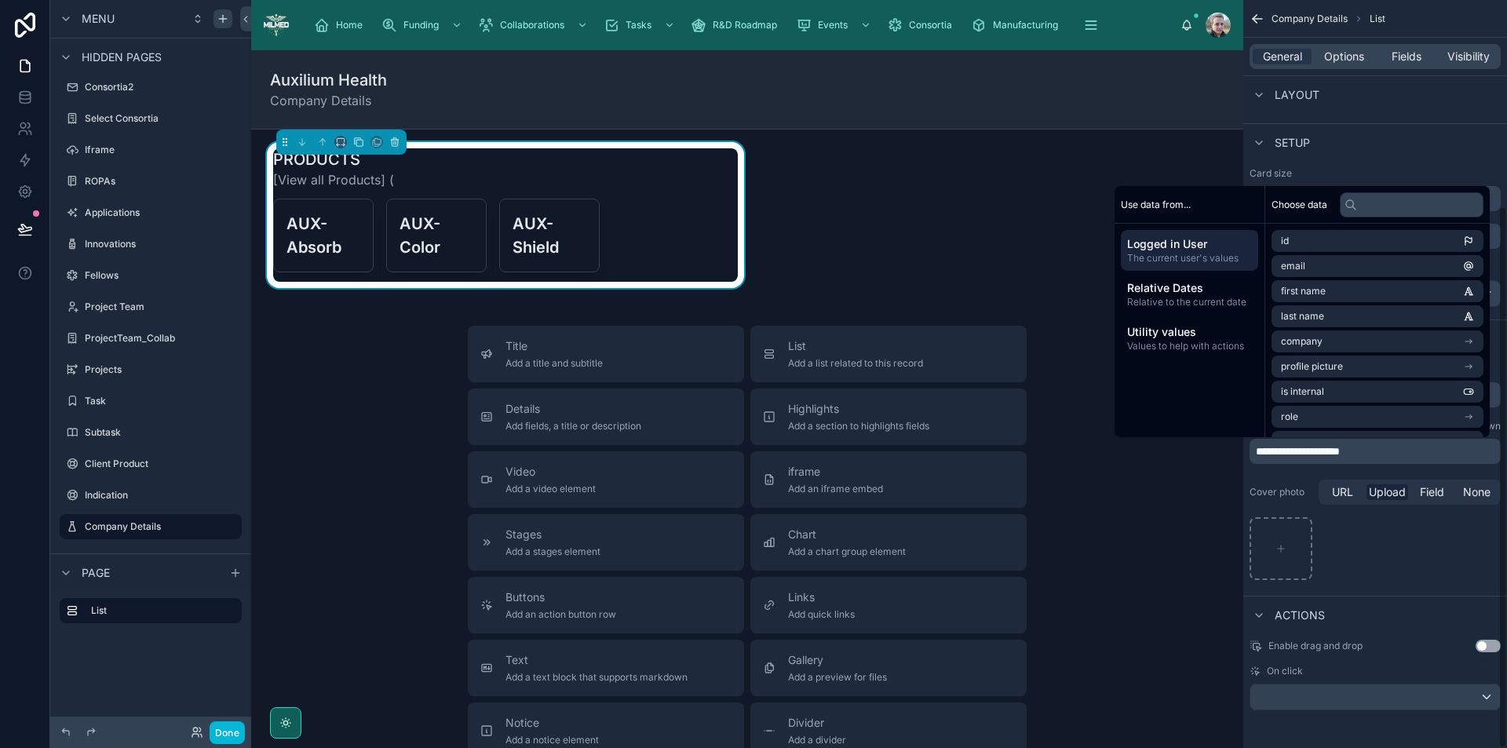
scroll to position [311, 0]
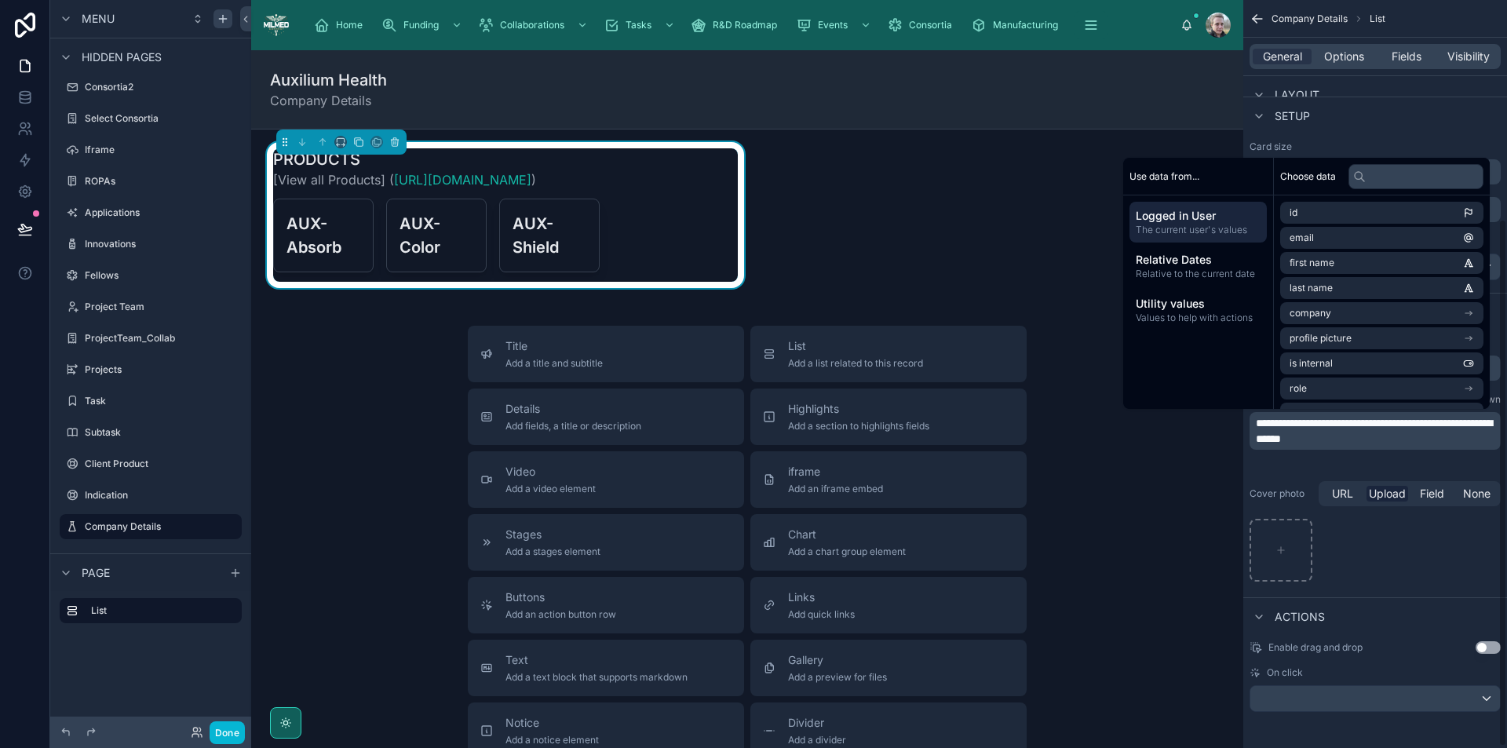
click at [1436, 522] on div "scrollable content" at bounding box center [1375, 550] width 251 height 63
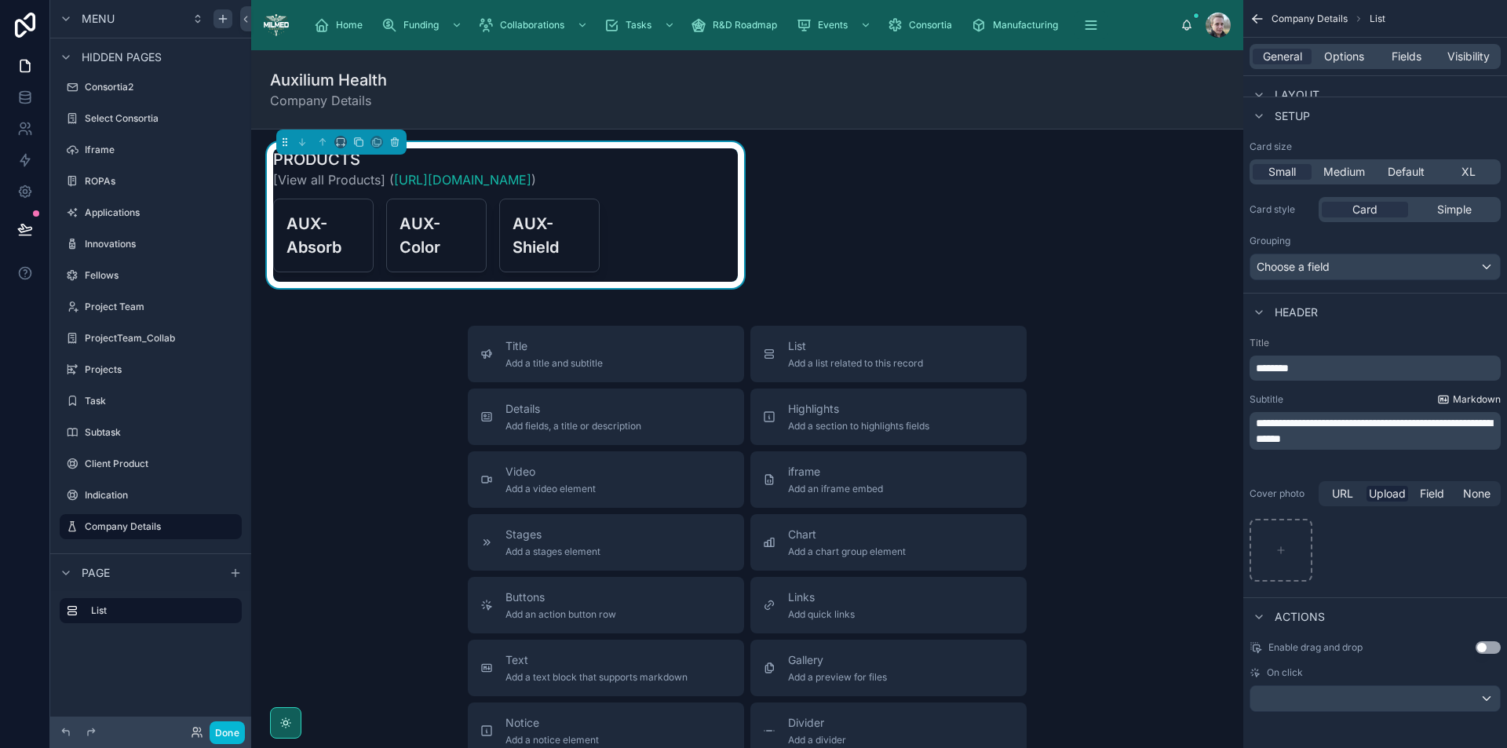
click at [1467, 395] on span "Markdown" at bounding box center [1477, 399] width 48 height 13
click at [1377, 418] on p "**********" at bounding box center [1377, 430] width 242 height 31
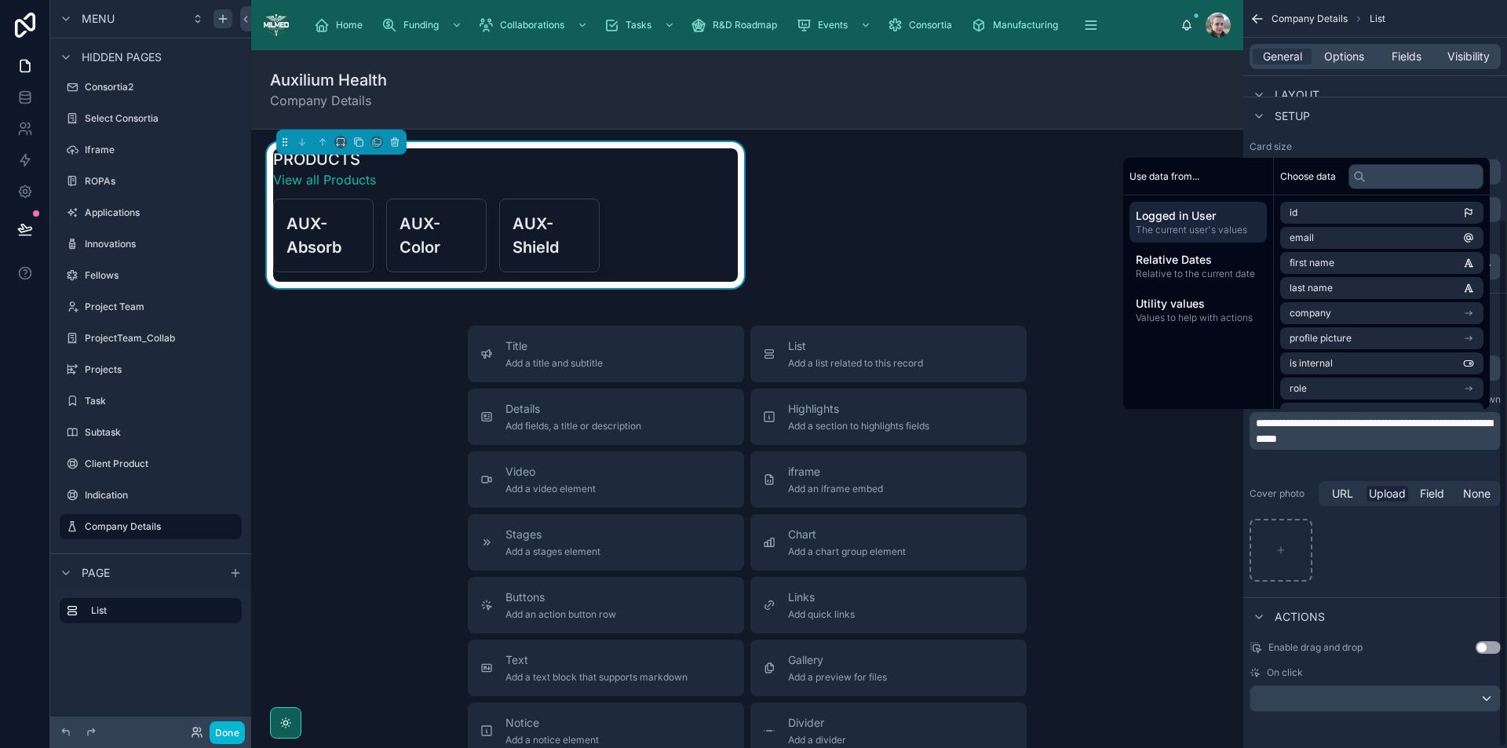
click at [1384, 108] on div "Setup" at bounding box center [1376, 116] width 264 height 38
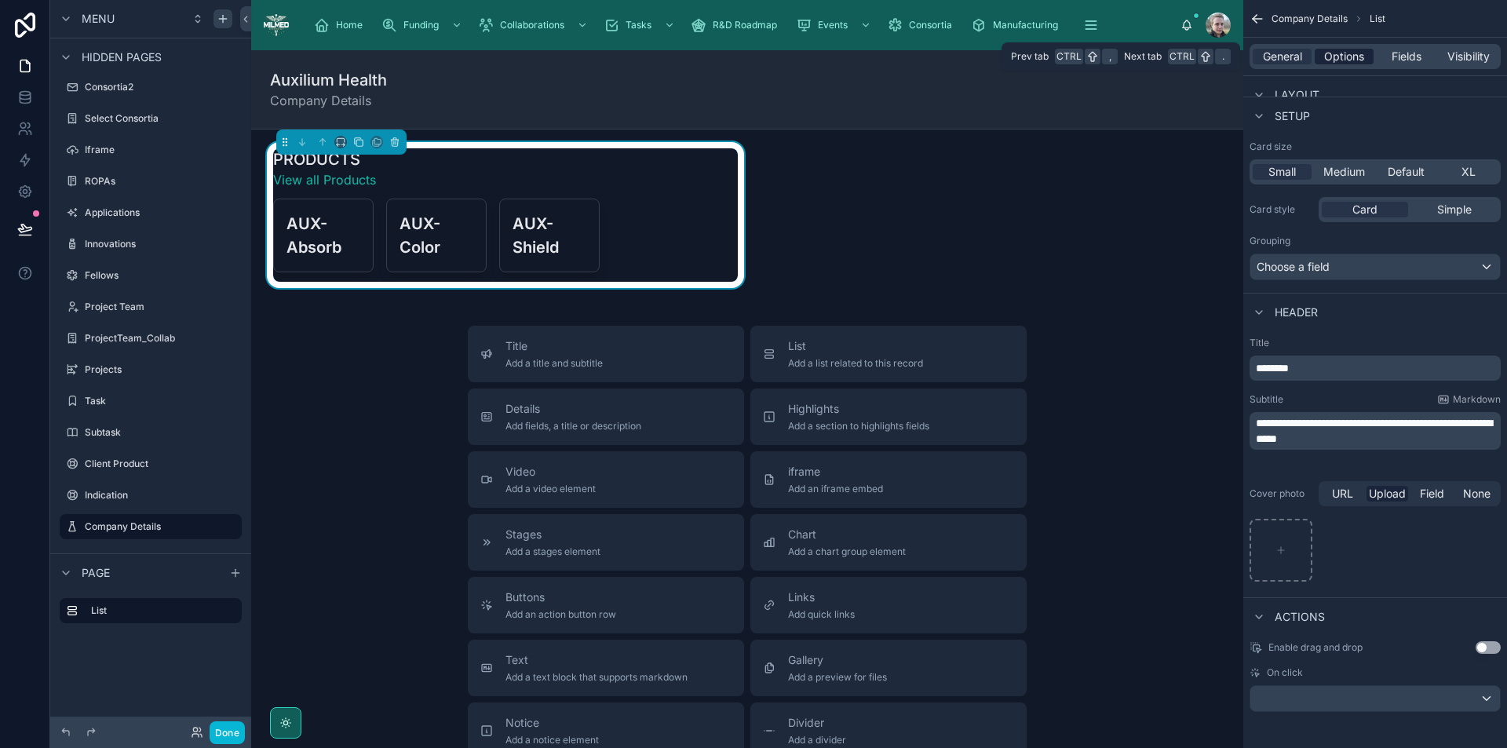
click at [1345, 56] on span "Options" at bounding box center [1344, 57] width 40 height 16
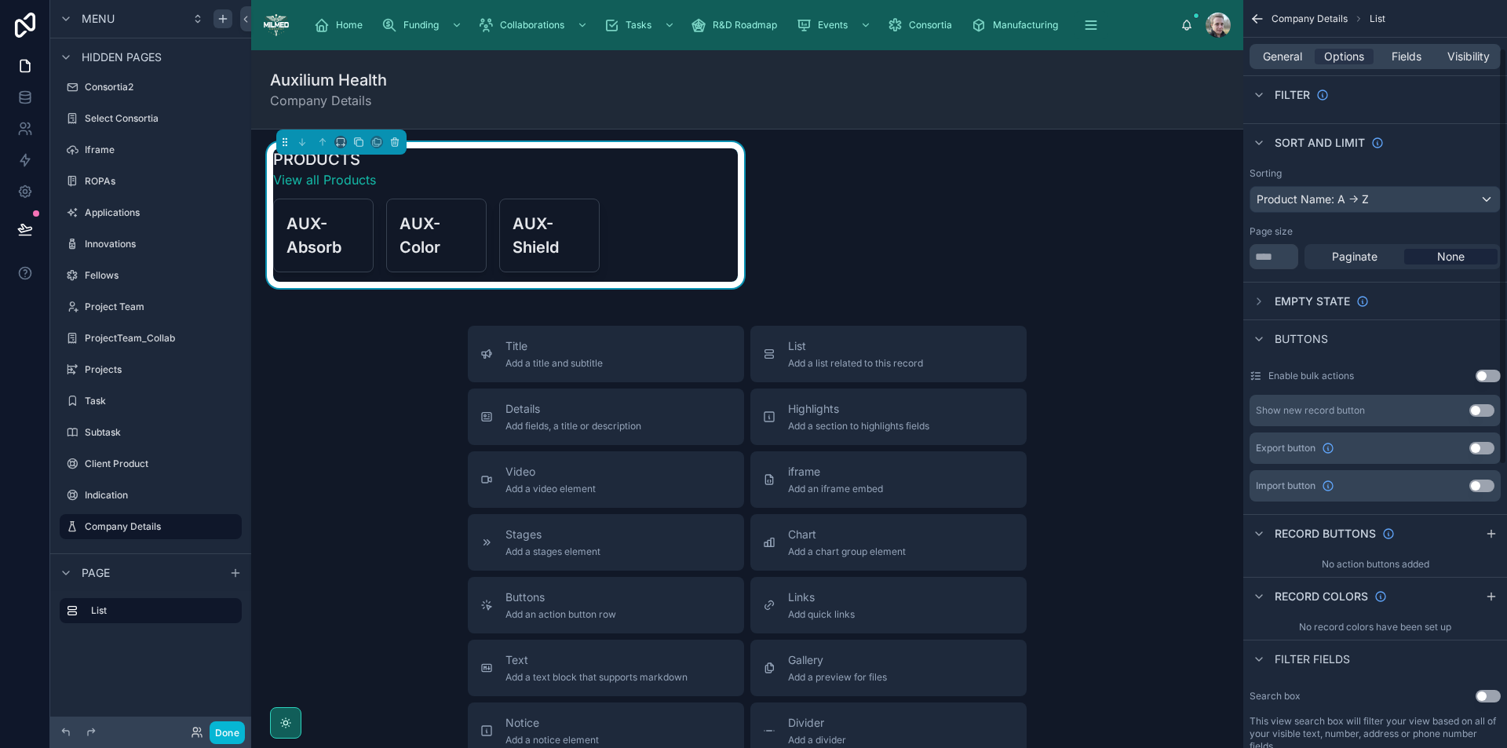
scroll to position [0, 0]
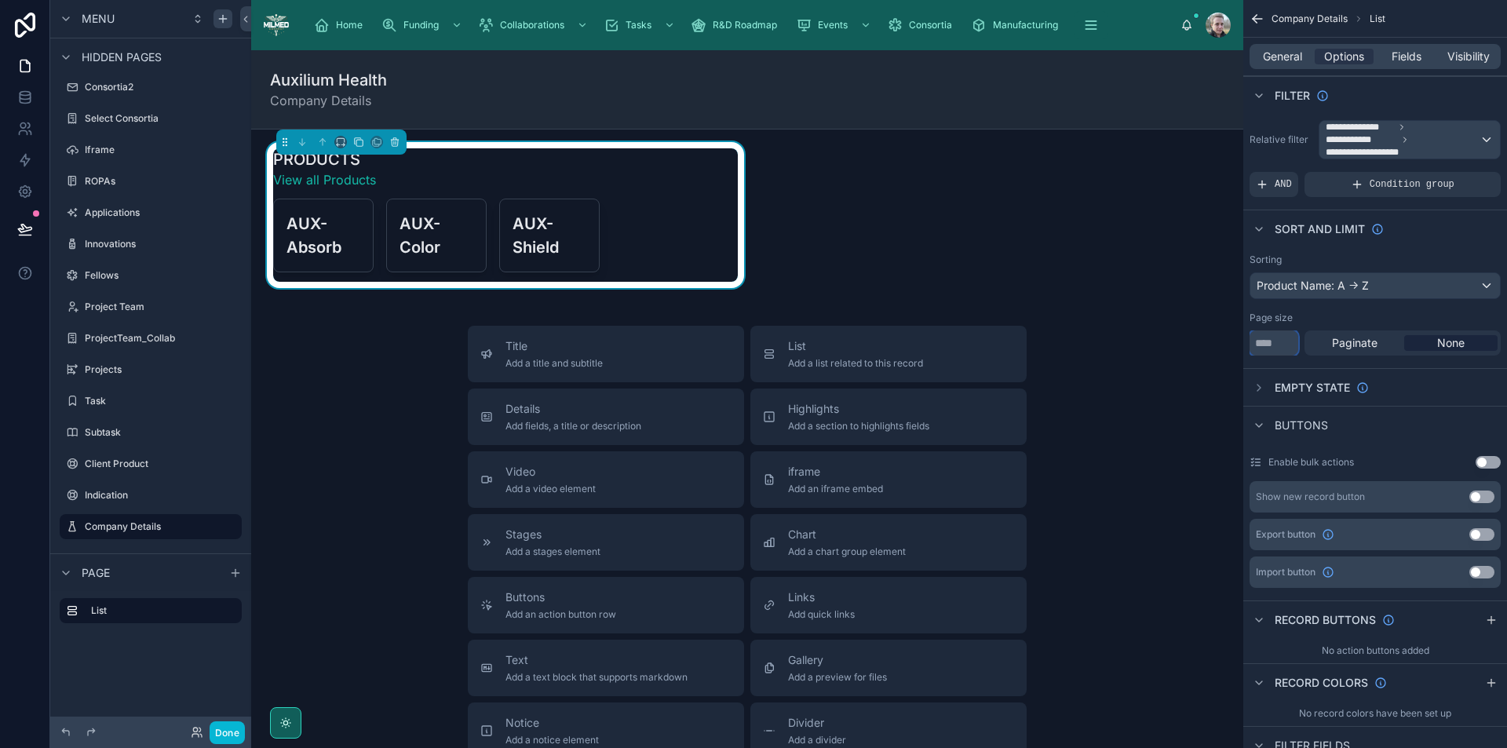
drag, startPoint x: 1282, startPoint y: 348, endPoint x: 1134, endPoint y: 319, distance: 150.4
click at [1137, 332] on div "**********" at bounding box center [879, 374] width 1256 height 748
type input "*"
click at [219, 734] on button "Done" at bounding box center [227, 733] width 35 height 23
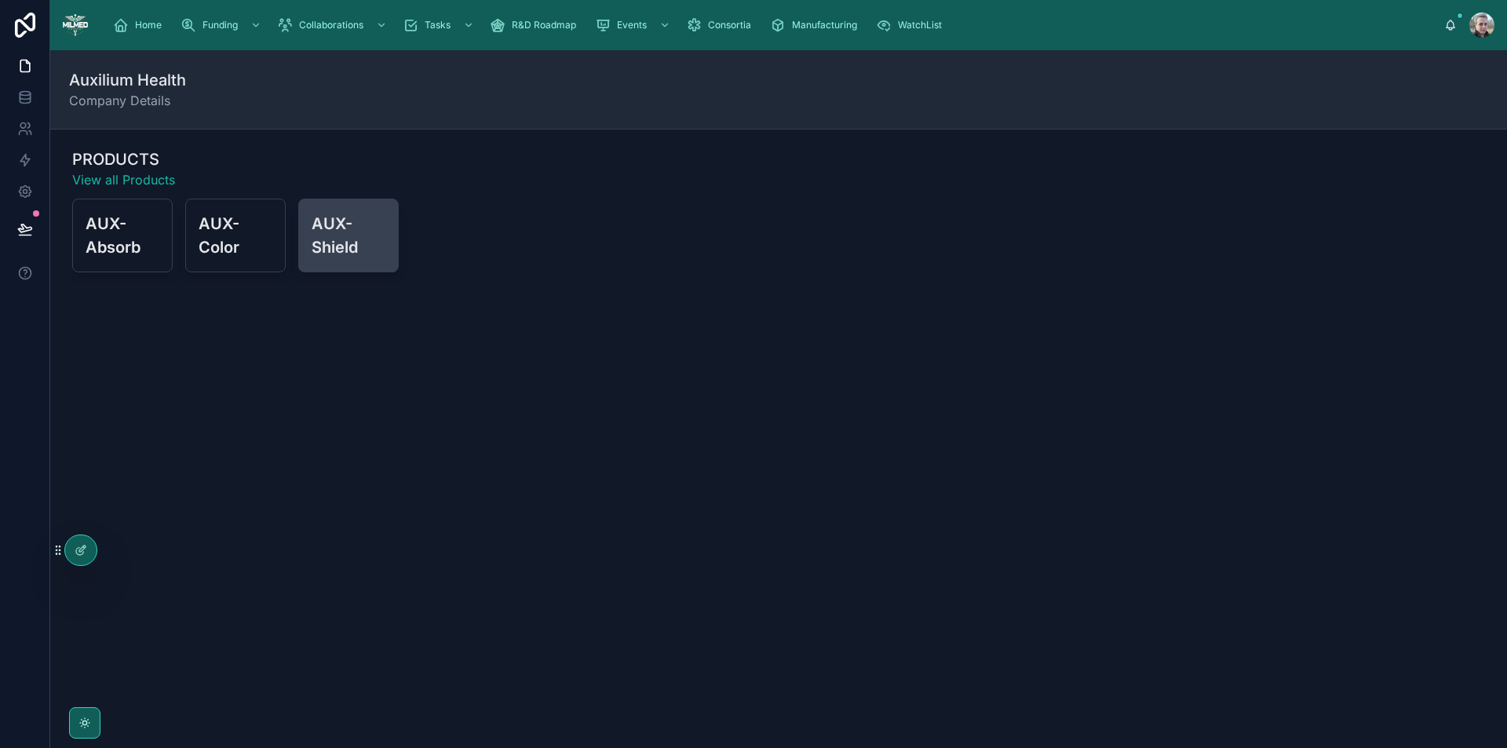
click at [317, 210] on div "AUX-Shield" at bounding box center [348, 235] width 99 height 72
click at [79, 551] on icon at bounding box center [82, 549] width 6 height 6
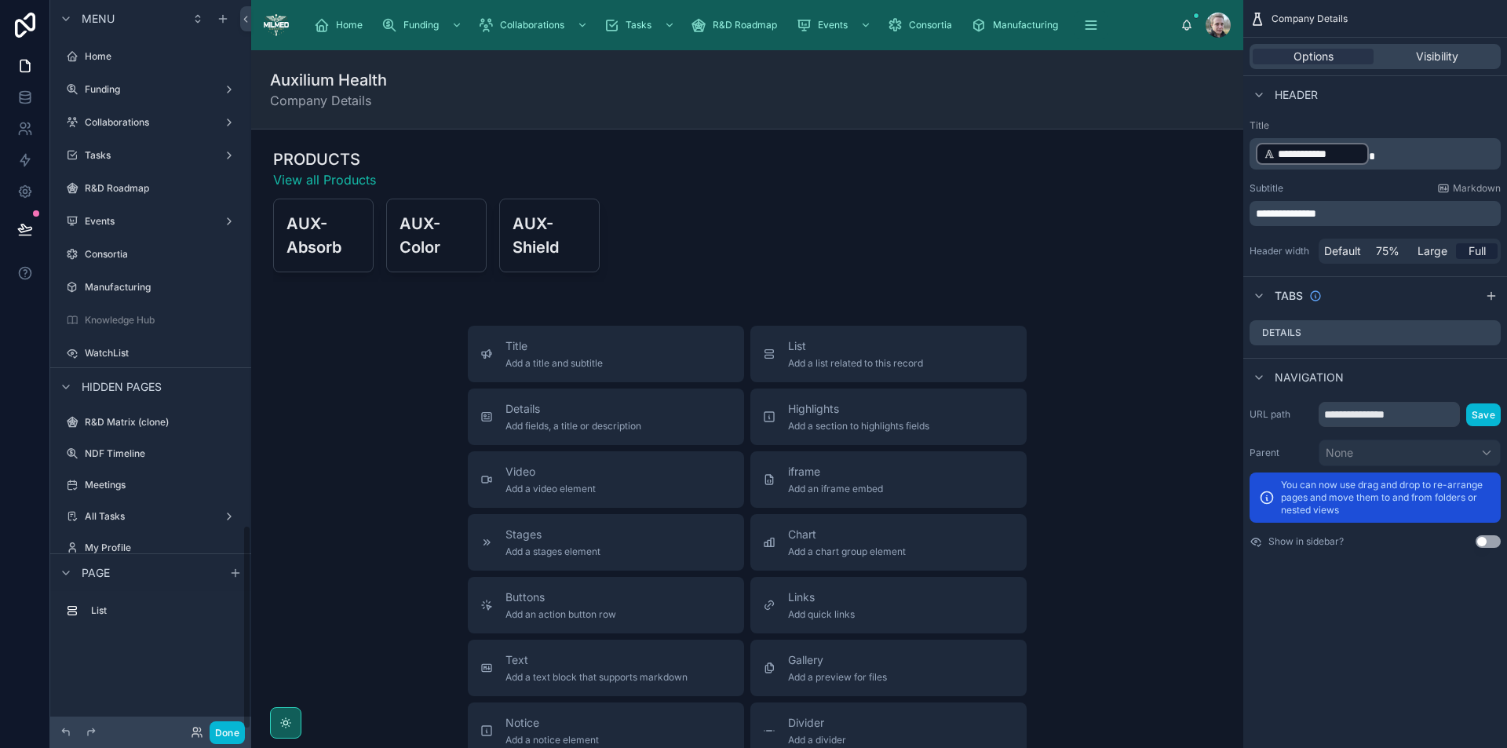
scroll to position [1874, 0]
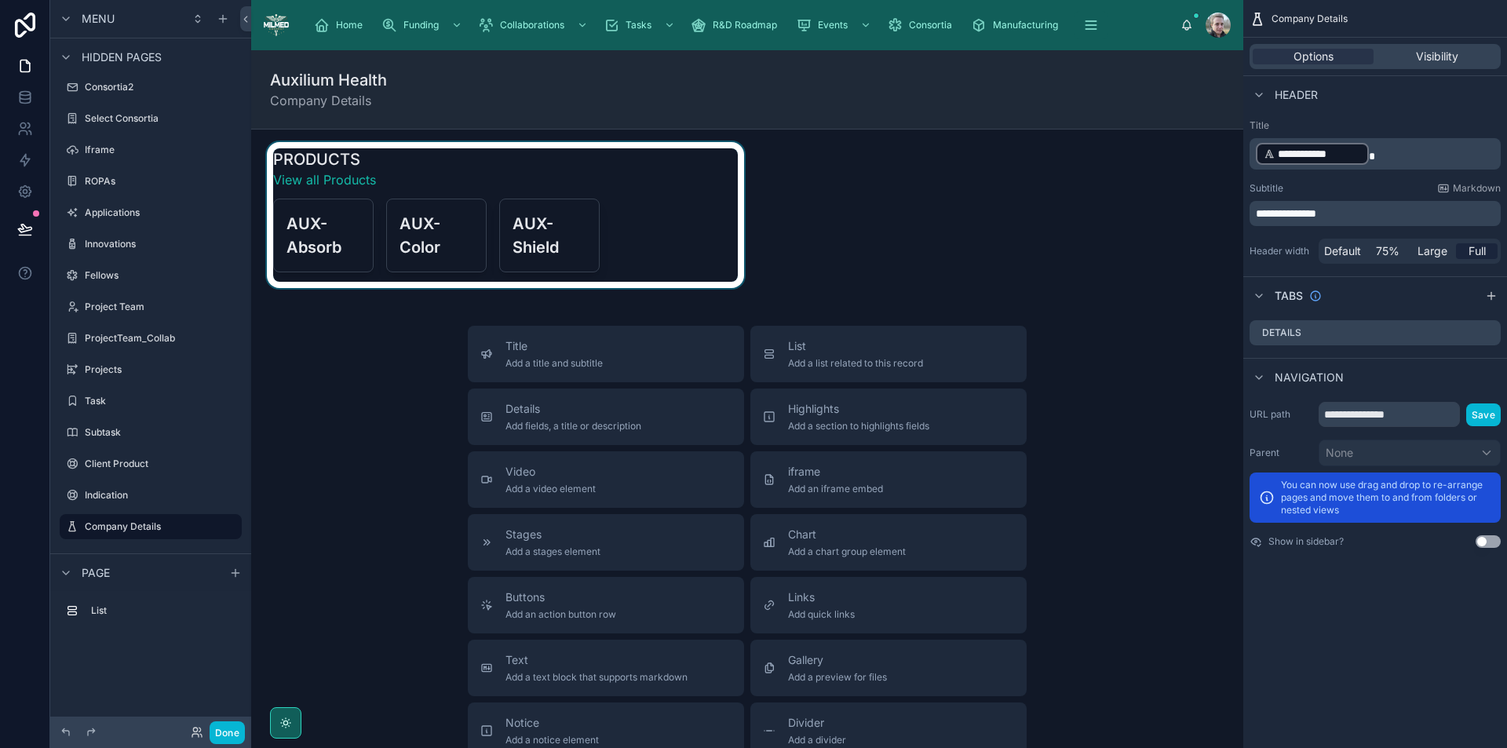
click at [442, 183] on div at bounding box center [506, 215] width 484 height 146
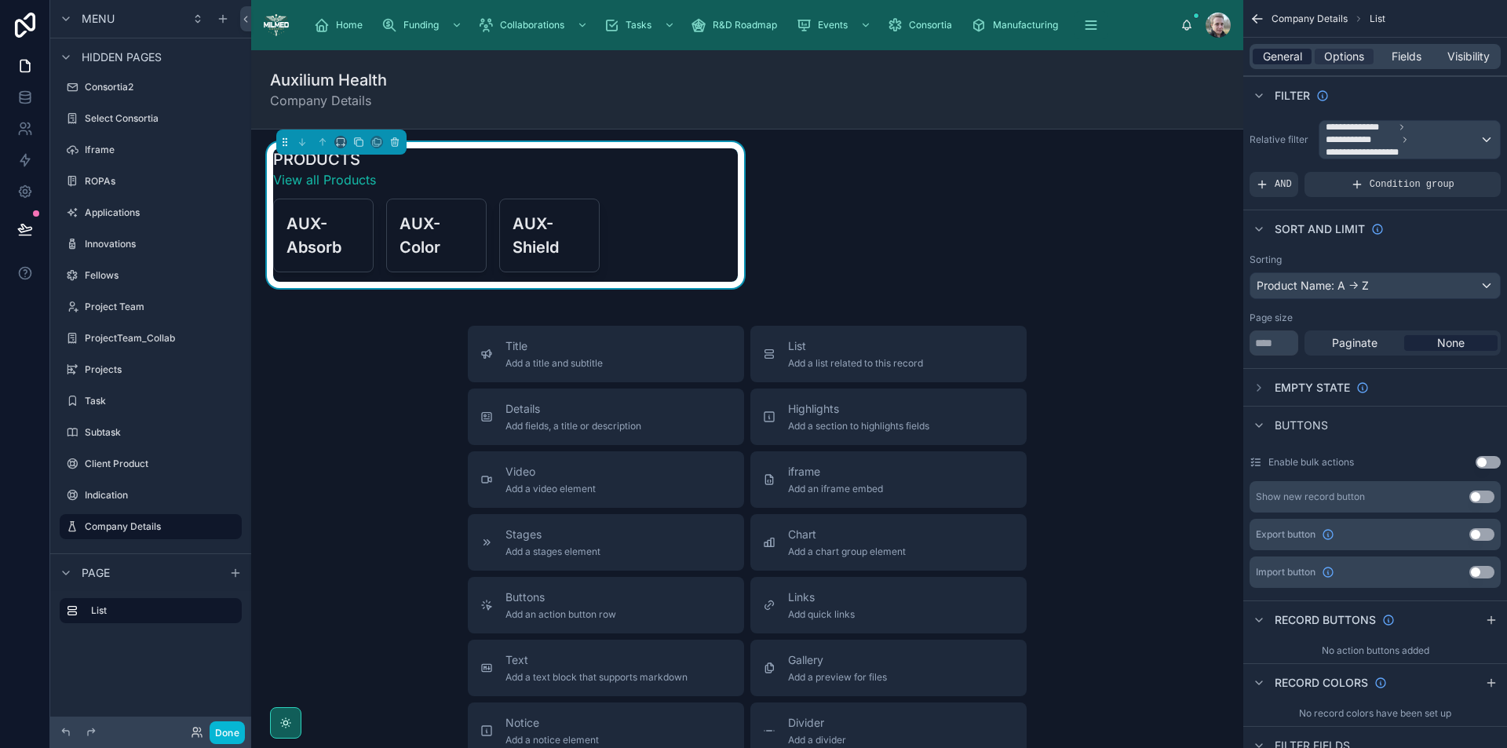
click at [1288, 57] on span "General" at bounding box center [1282, 57] width 39 height 16
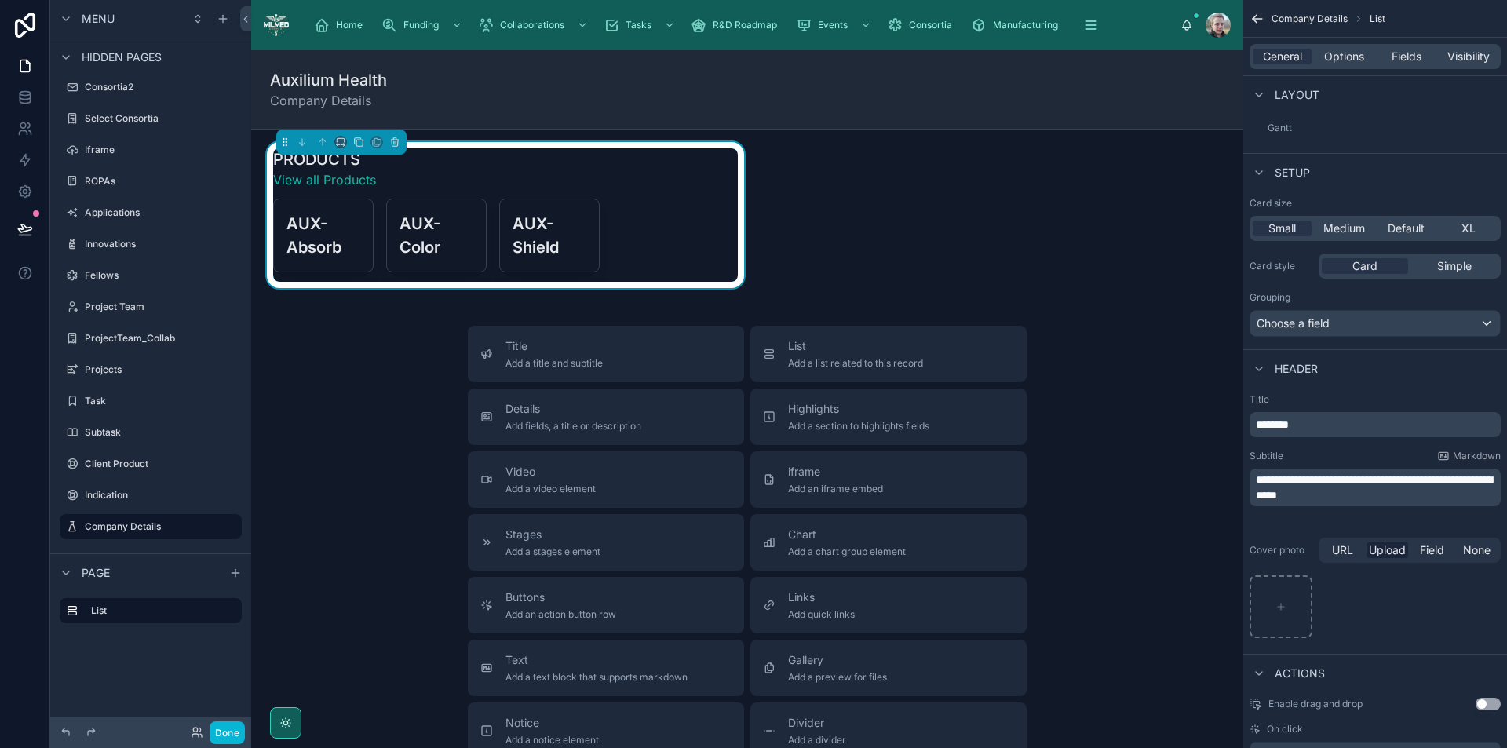
scroll to position [312, 0]
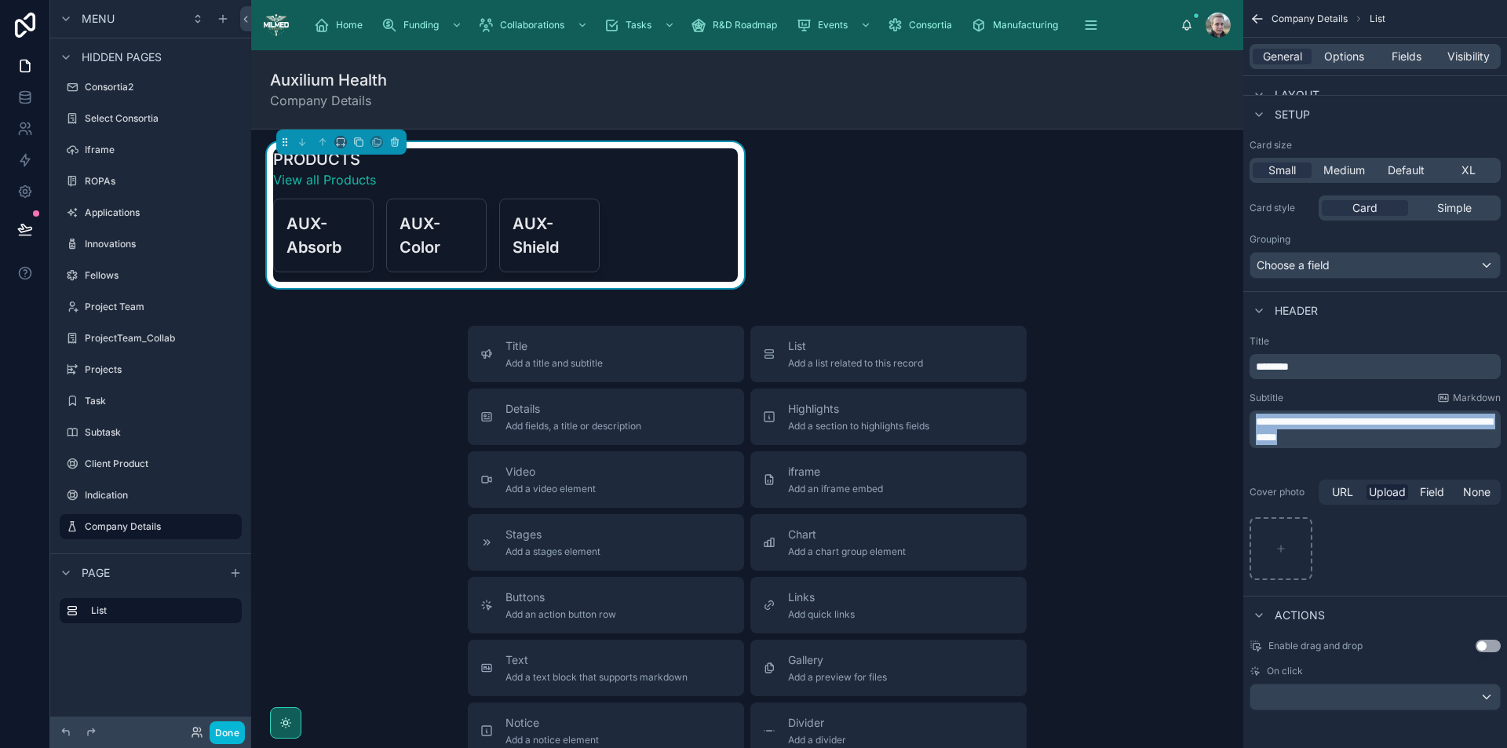
drag, startPoint x: 1338, startPoint y: 451, endPoint x: 1201, endPoint y: 418, distance: 140.5
click at [1201, 418] on div "Home Funding Collaborations Tasks R&D Roadmap Events Consortia Manufacturing Kn…" at bounding box center [879, 374] width 1256 height 748
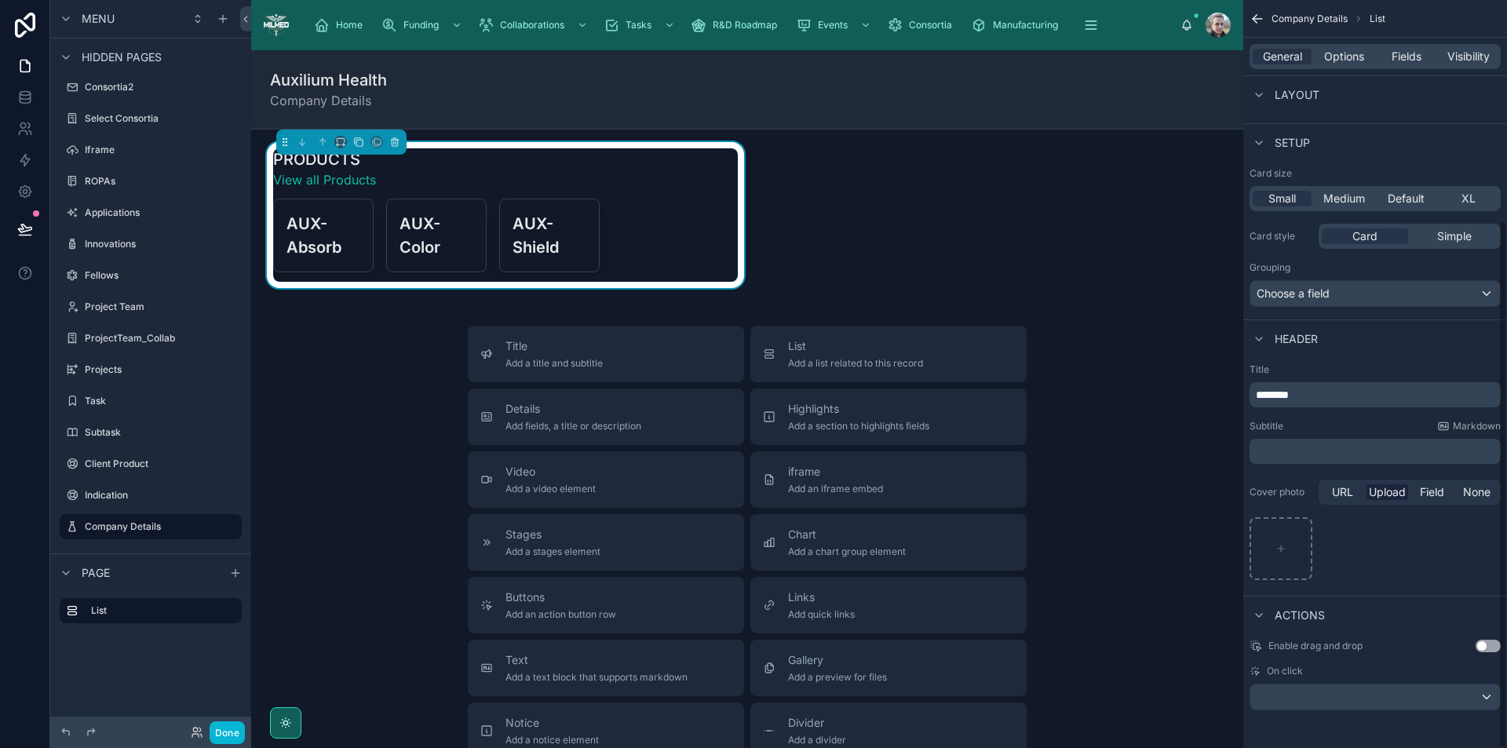
scroll to position [284, 0]
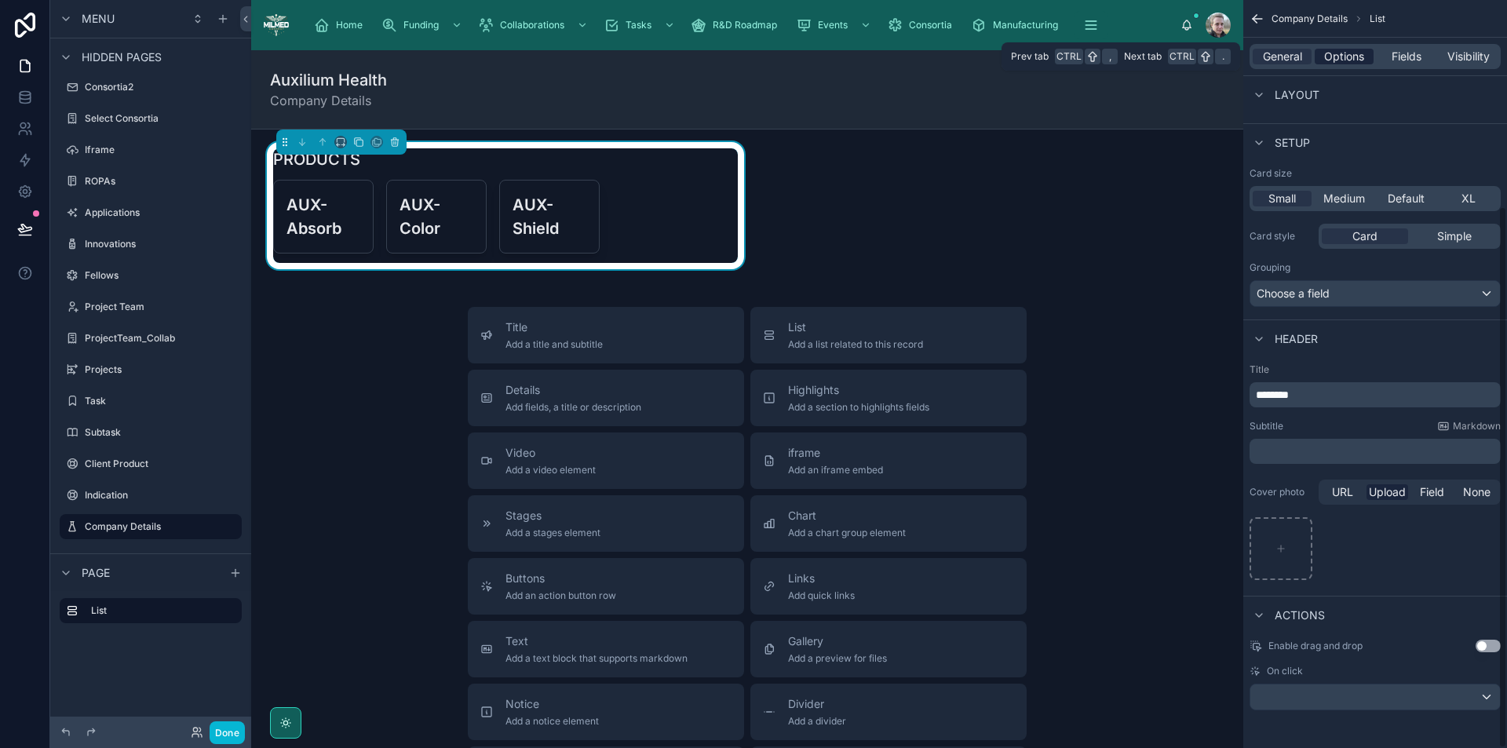
click at [1337, 55] on span "Options" at bounding box center [1344, 57] width 40 height 16
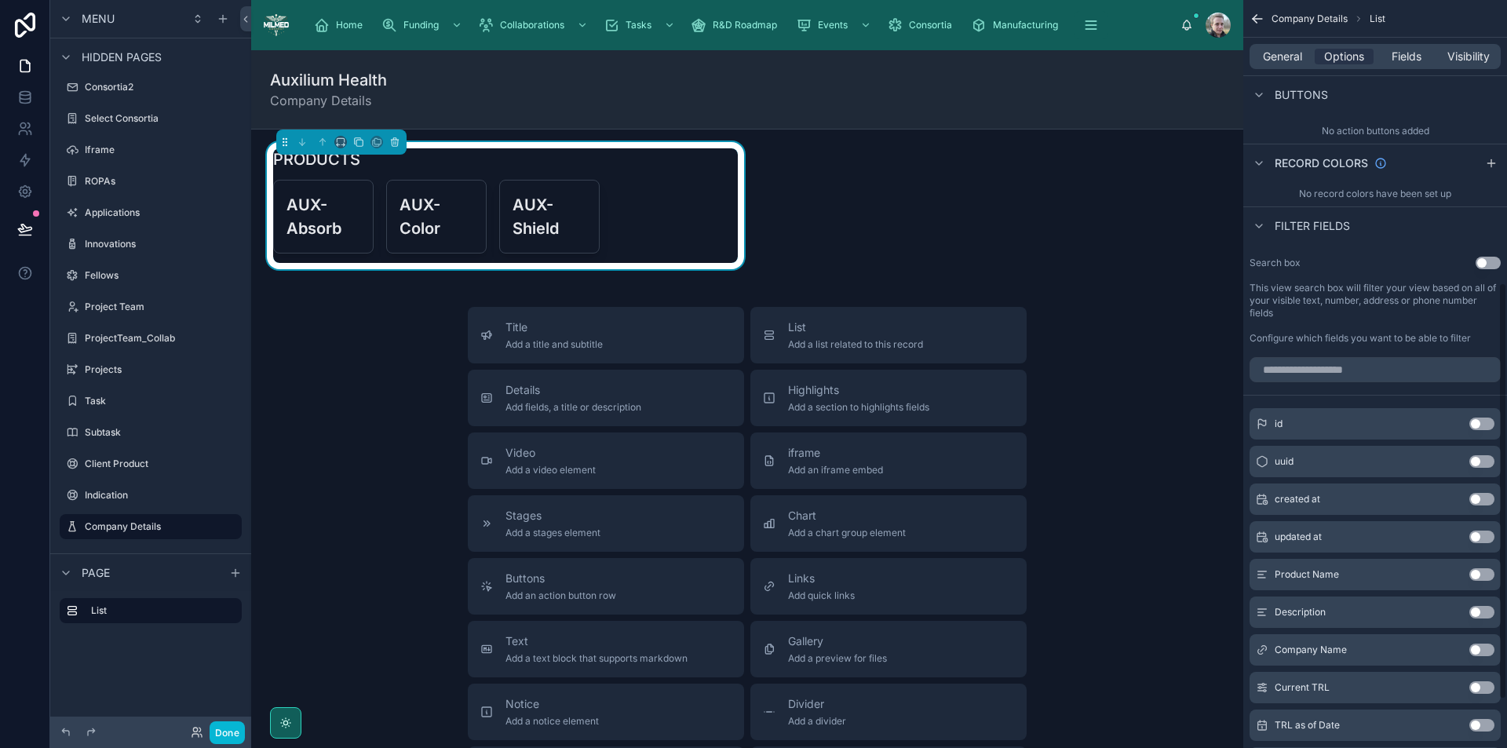
scroll to position [363, 0]
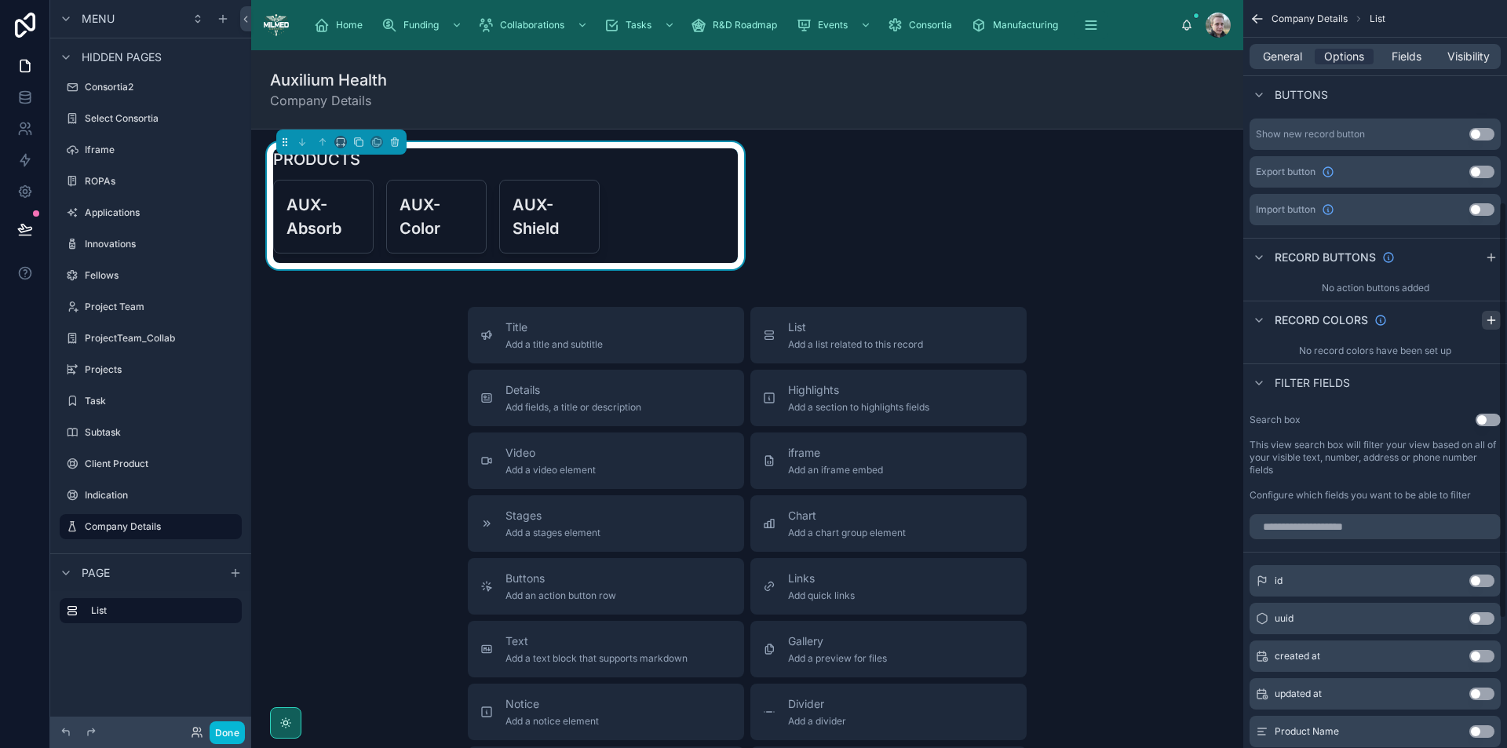
click at [1492, 320] on icon "scrollable content" at bounding box center [1491, 320] width 7 height 0
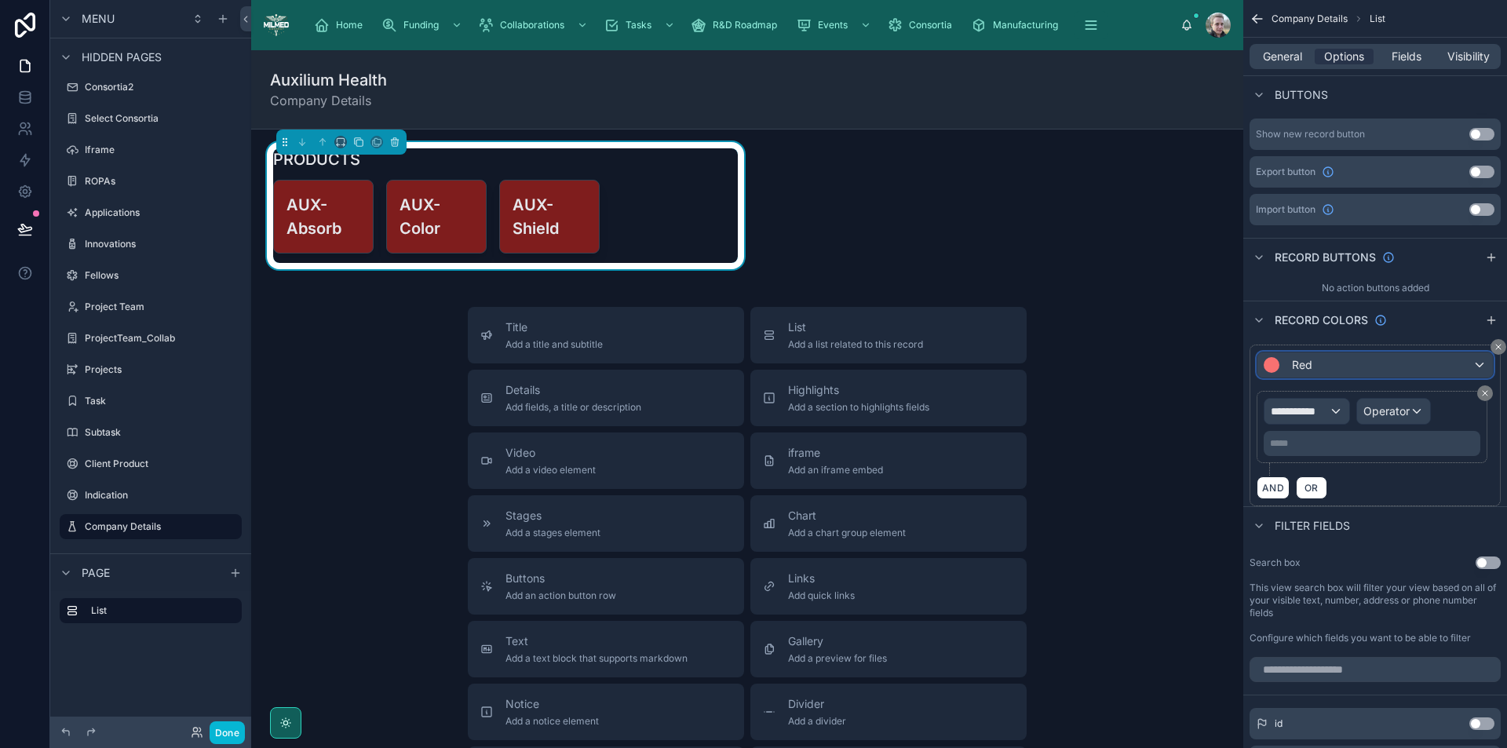
click at [1451, 362] on div "Red" at bounding box center [1376, 365] width 236 height 25
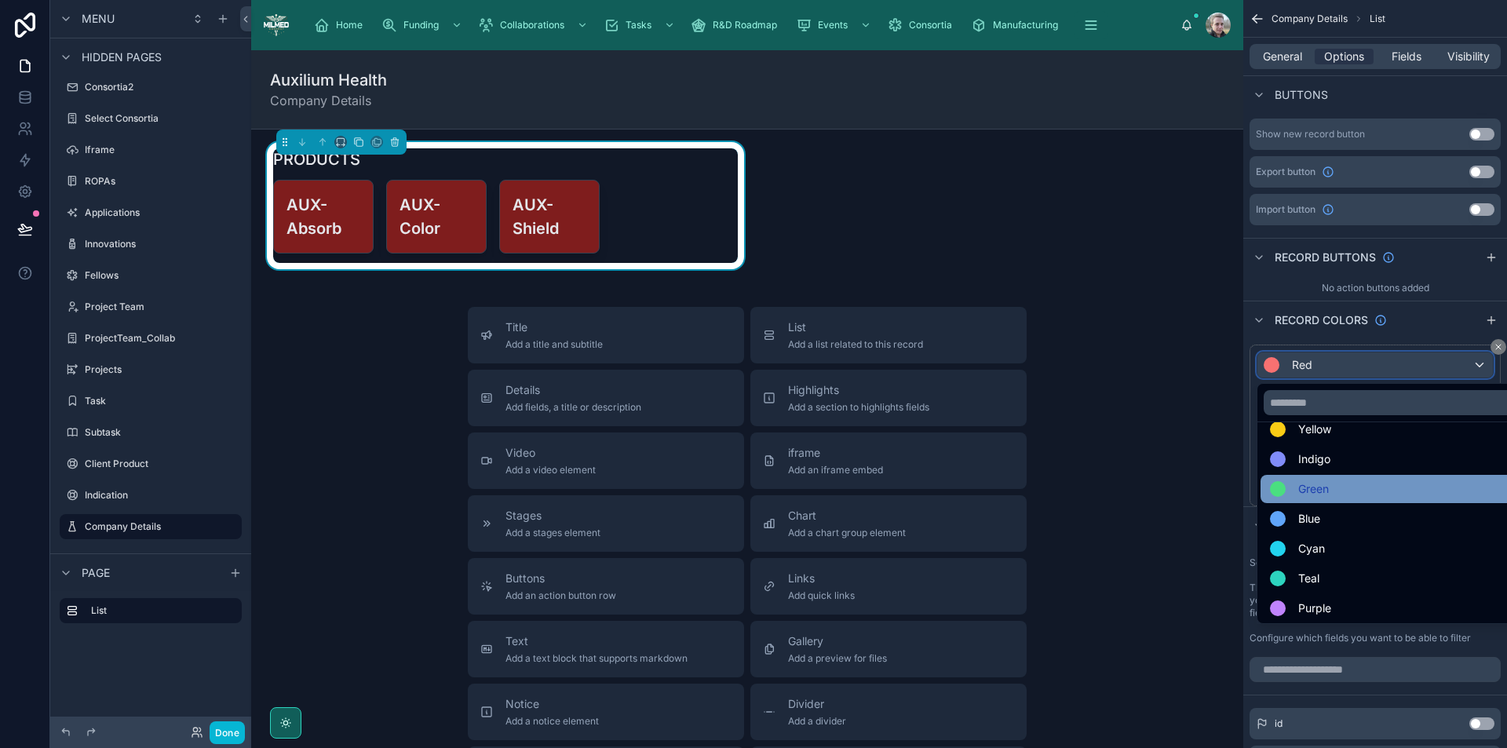
scroll to position [111, 0]
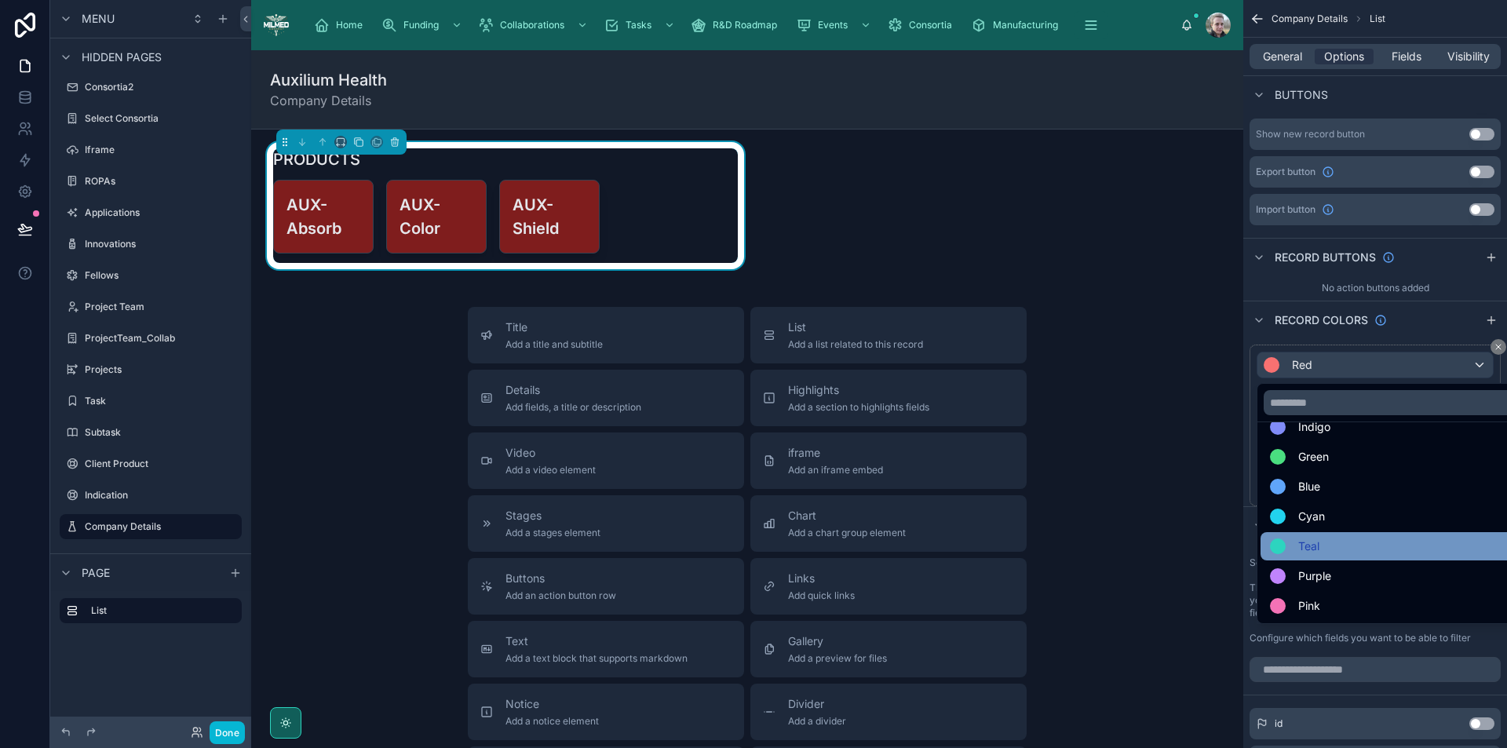
click at [1332, 550] on div "Teal" at bounding box center [1393, 546] width 247 height 19
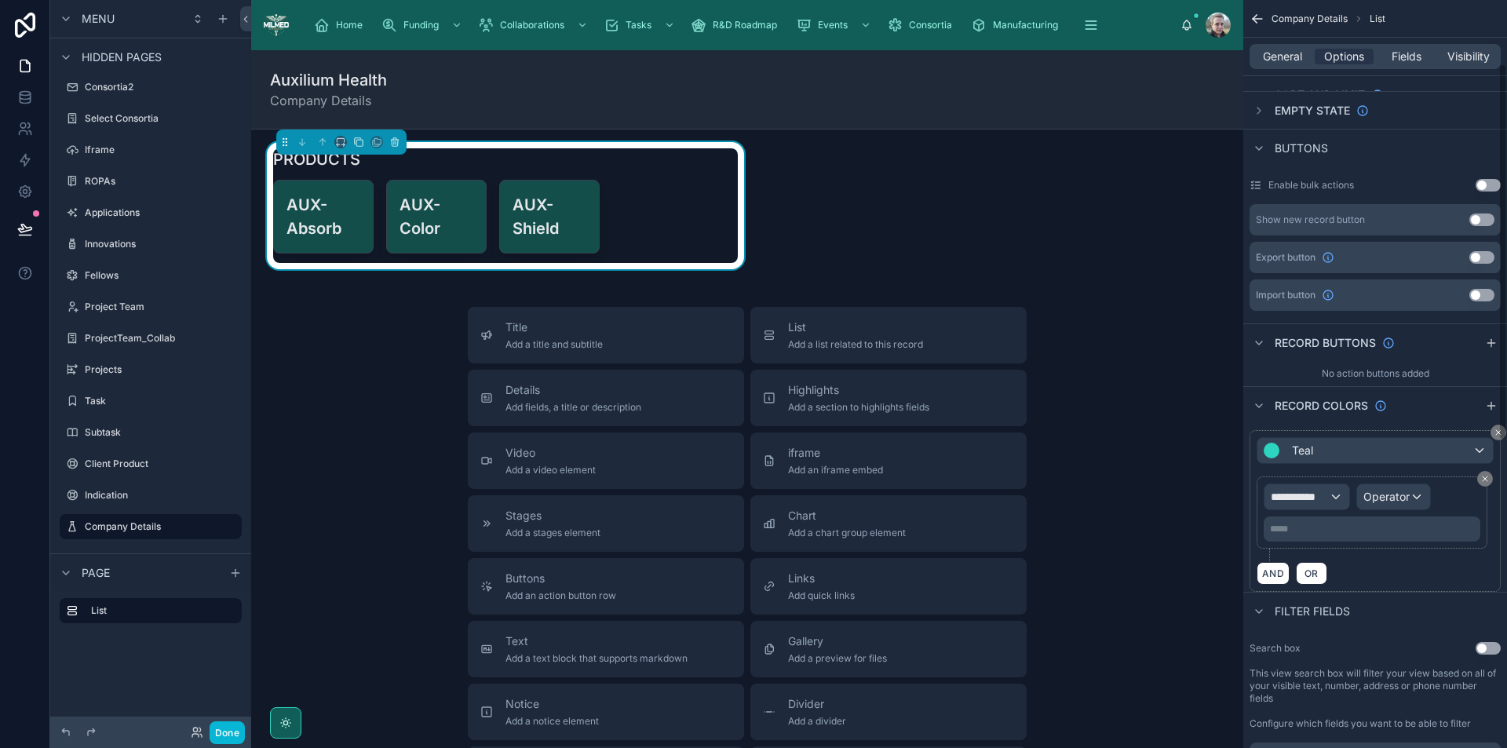
scroll to position [127, 0]
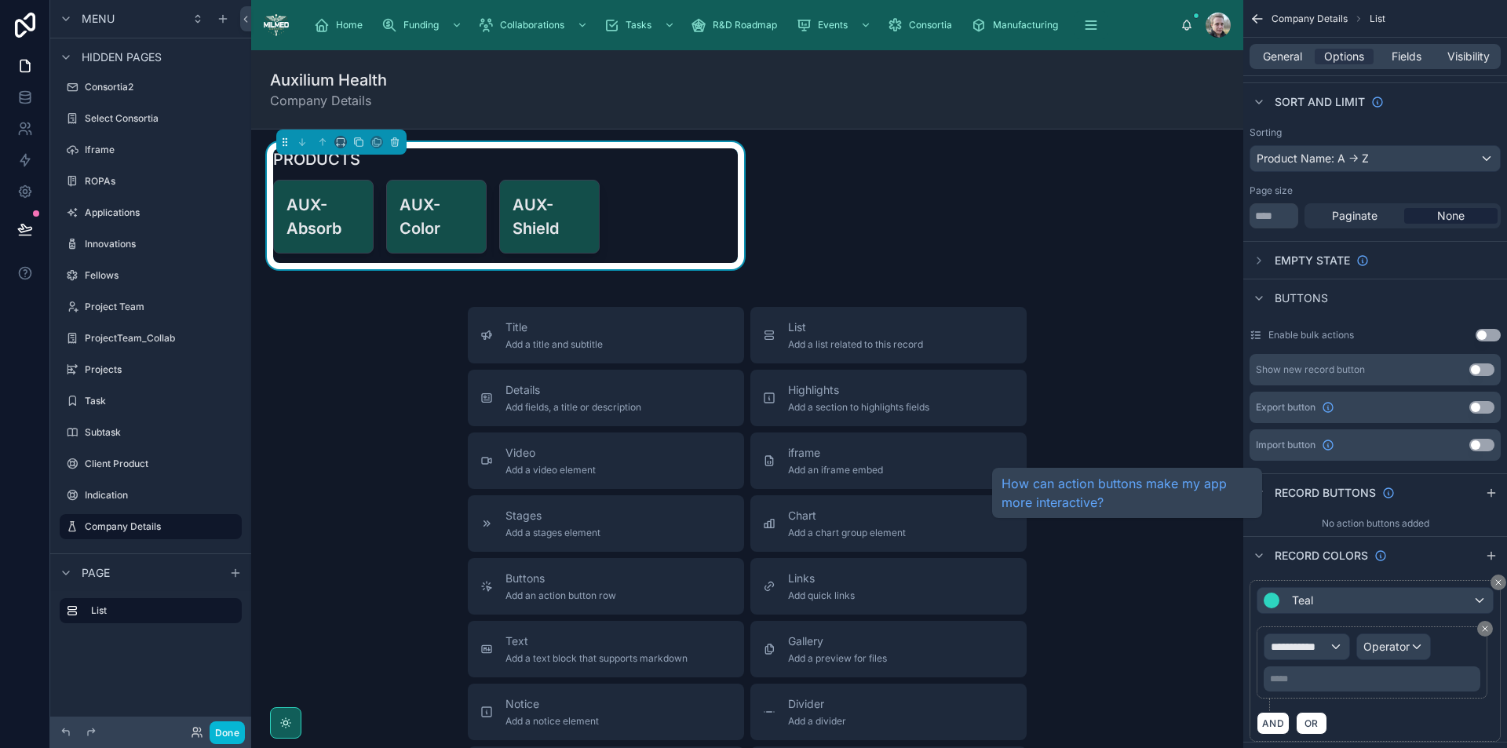
click at [1277, 488] on span "Record buttons" at bounding box center [1325, 493] width 101 height 16
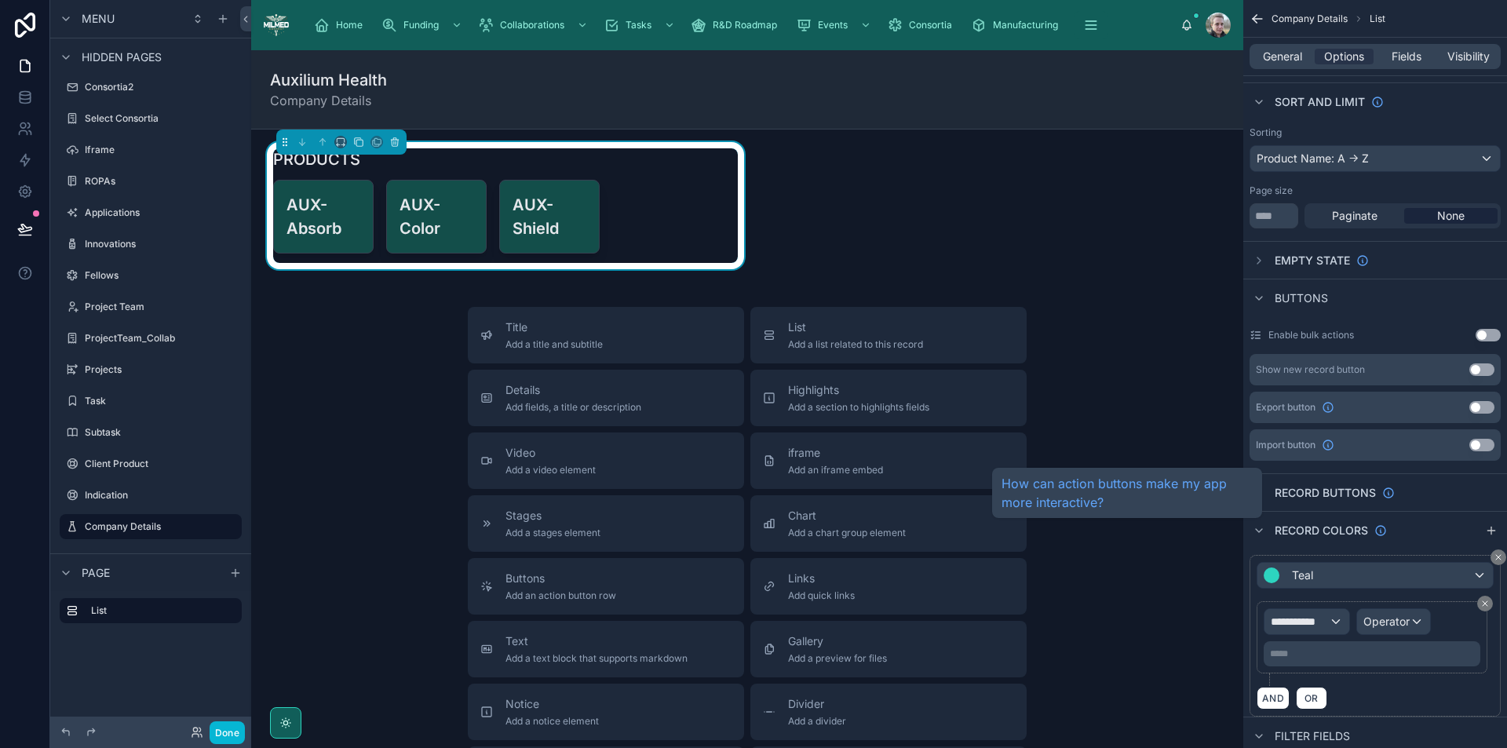
click at [1277, 488] on span "Record buttons" at bounding box center [1325, 493] width 101 height 16
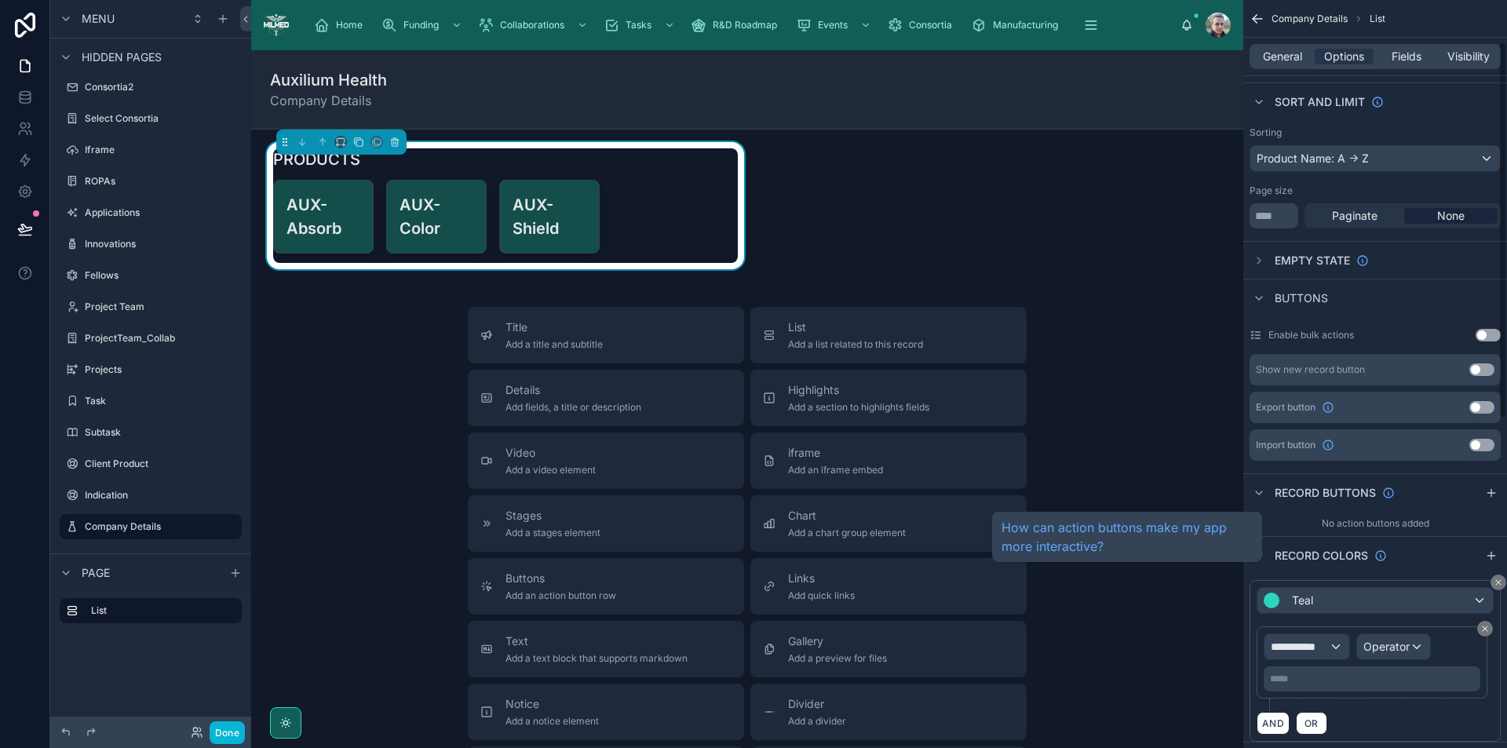
scroll to position [0, 0]
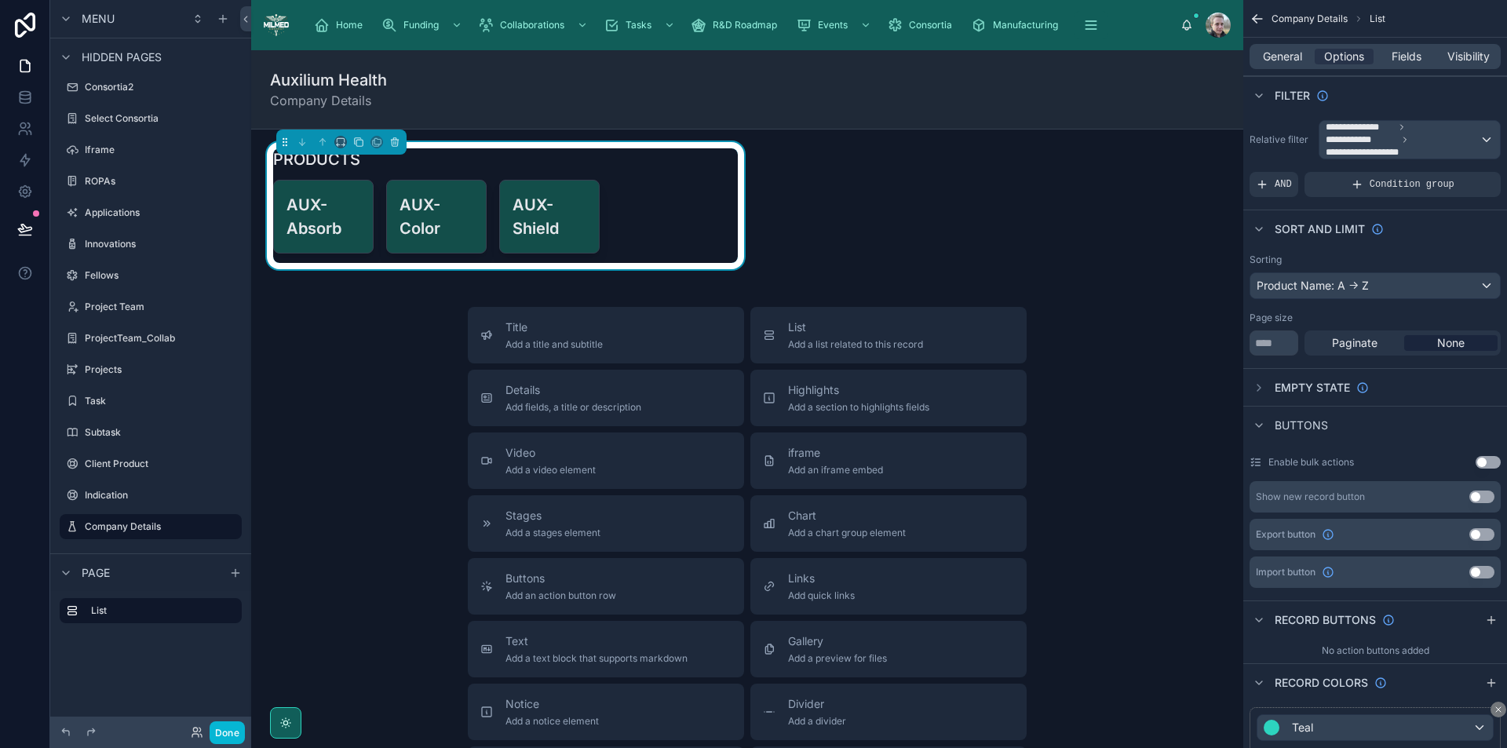
click at [1475, 495] on button "Use setting" at bounding box center [1482, 497] width 25 height 13
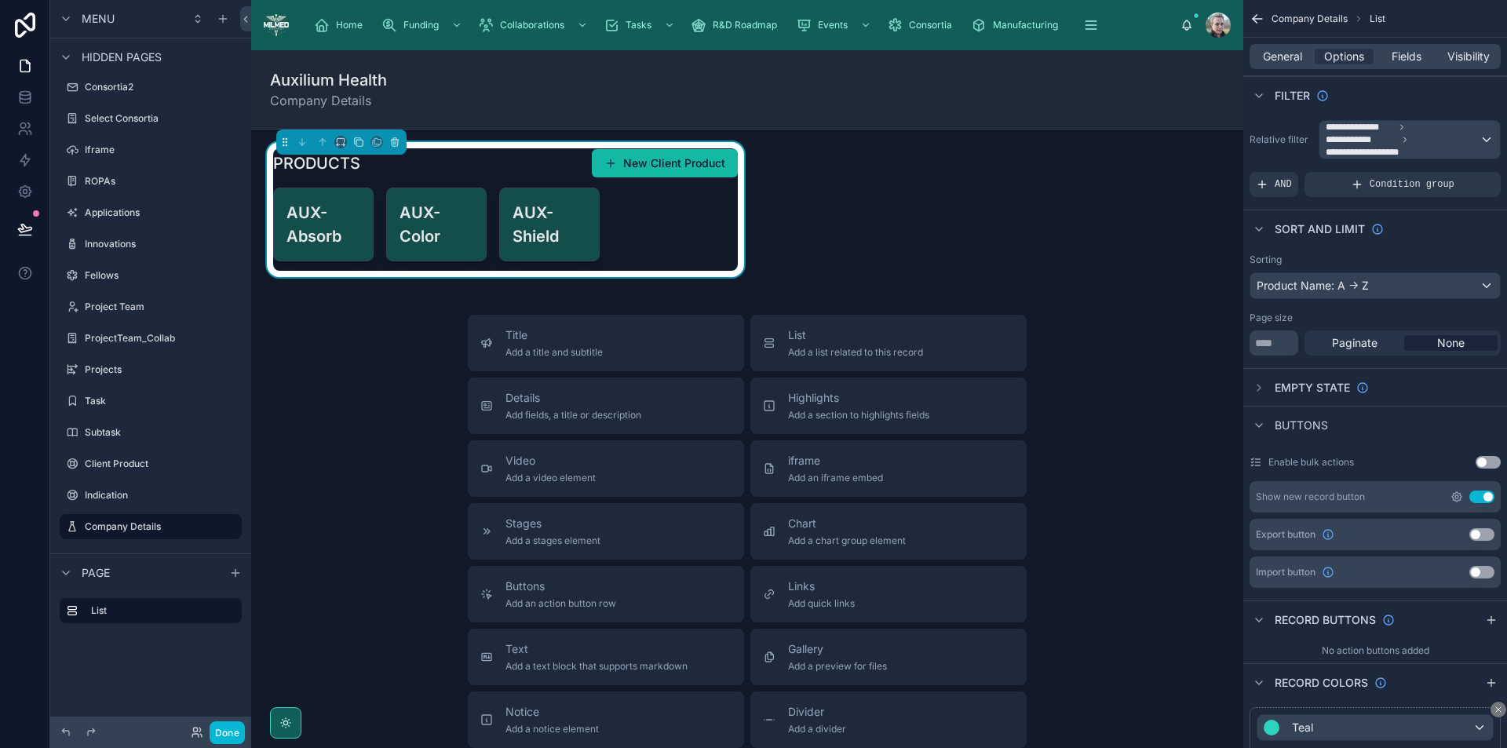
click at [1456, 497] on icon "scrollable content" at bounding box center [1457, 497] width 13 height 13
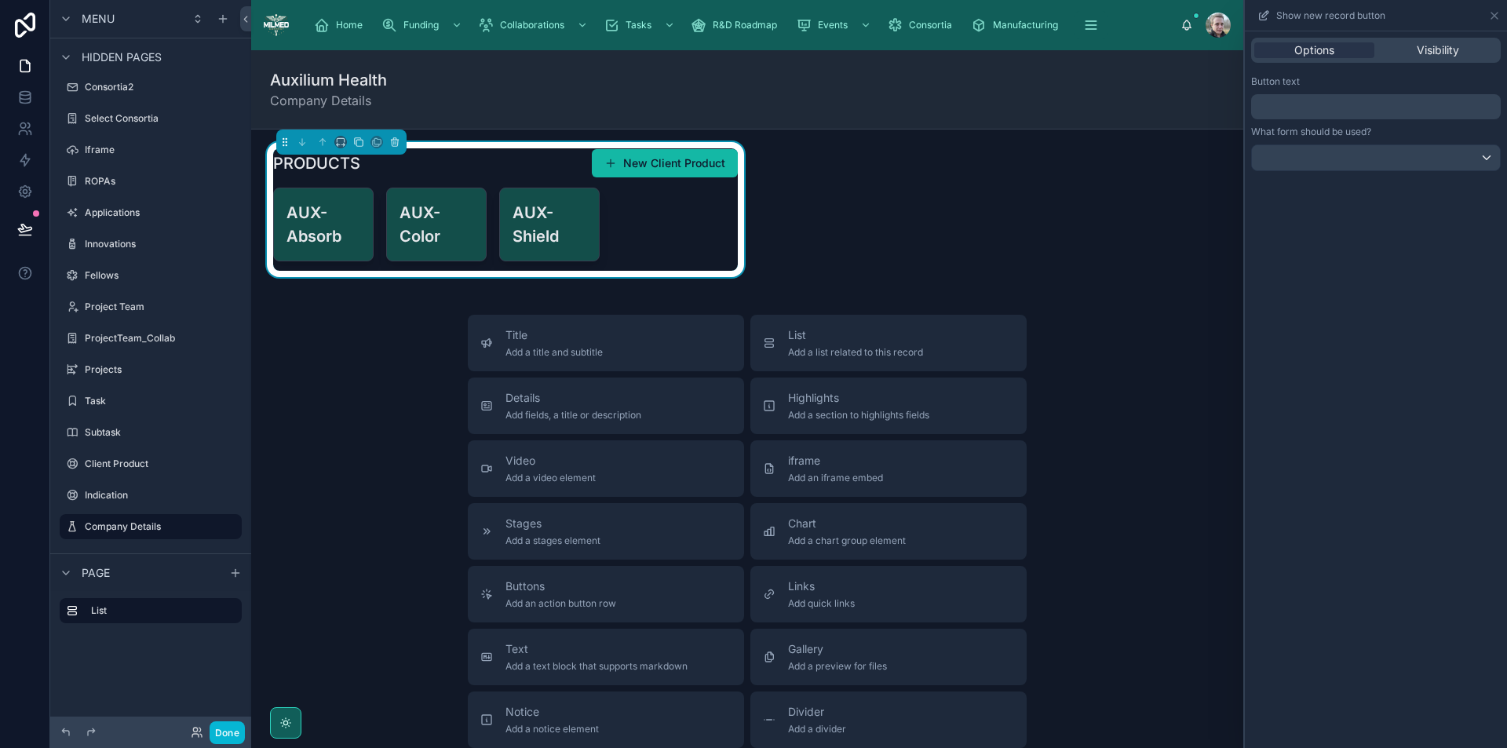
click at [1339, 106] on p "﻿" at bounding box center [1378, 106] width 240 height 19
drag, startPoint x: 1290, startPoint y: 109, endPoint x: 1183, endPoint y: 93, distance: 108.0
click at [1191, 97] on div "**********" at bounding box center [753, 374] width 1507 height 748
click at [1284, 155] on div at bounding box center [1376, 157] width 248 height 25
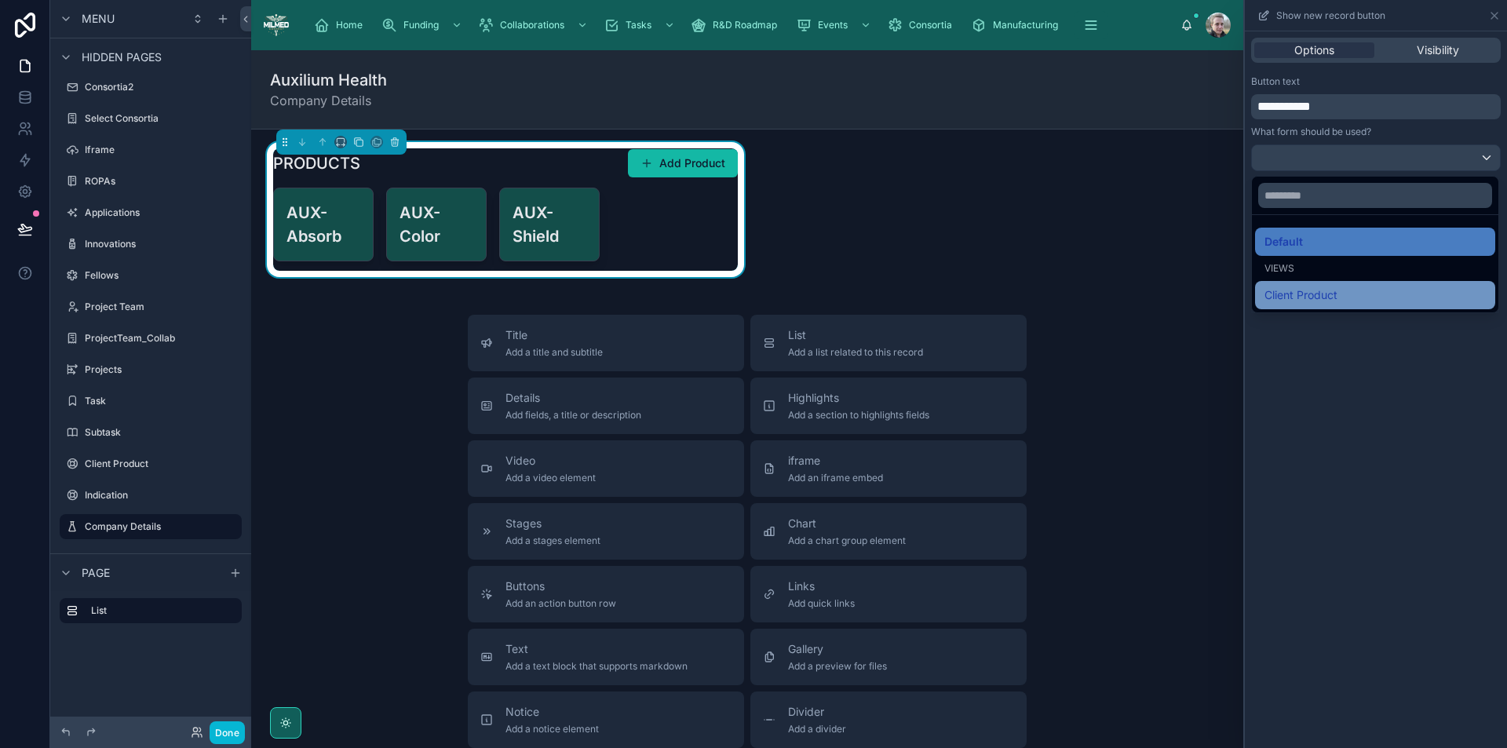
click at [1293, 286] on span "Client Product" at bounding box center [1301, 295] width 73 height 19
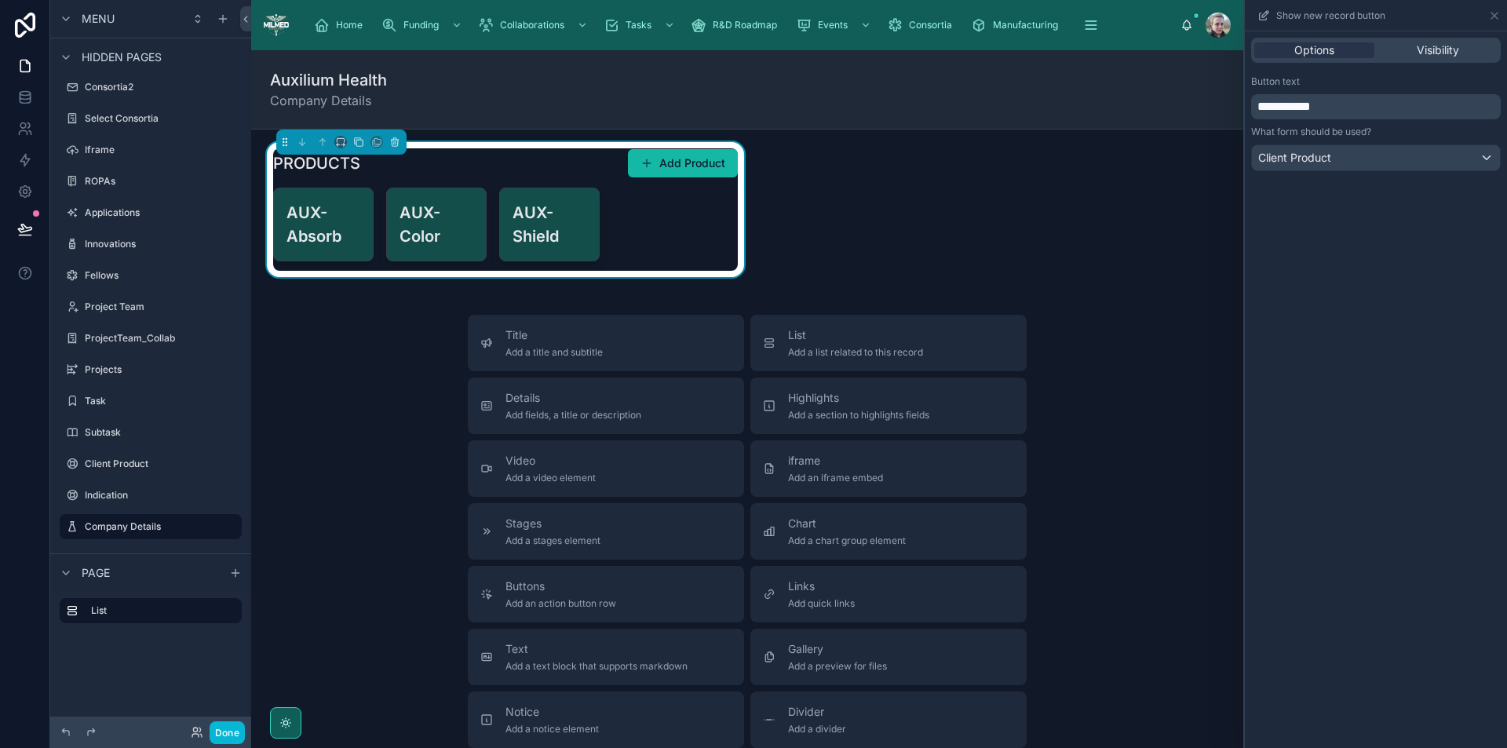
click at [1355, 407] on div "**********" at bounding box center [1376, 389] width 262 height 717
click at [224, 736] on button "Done" at bounding box center [227, 733] width 35 height 23
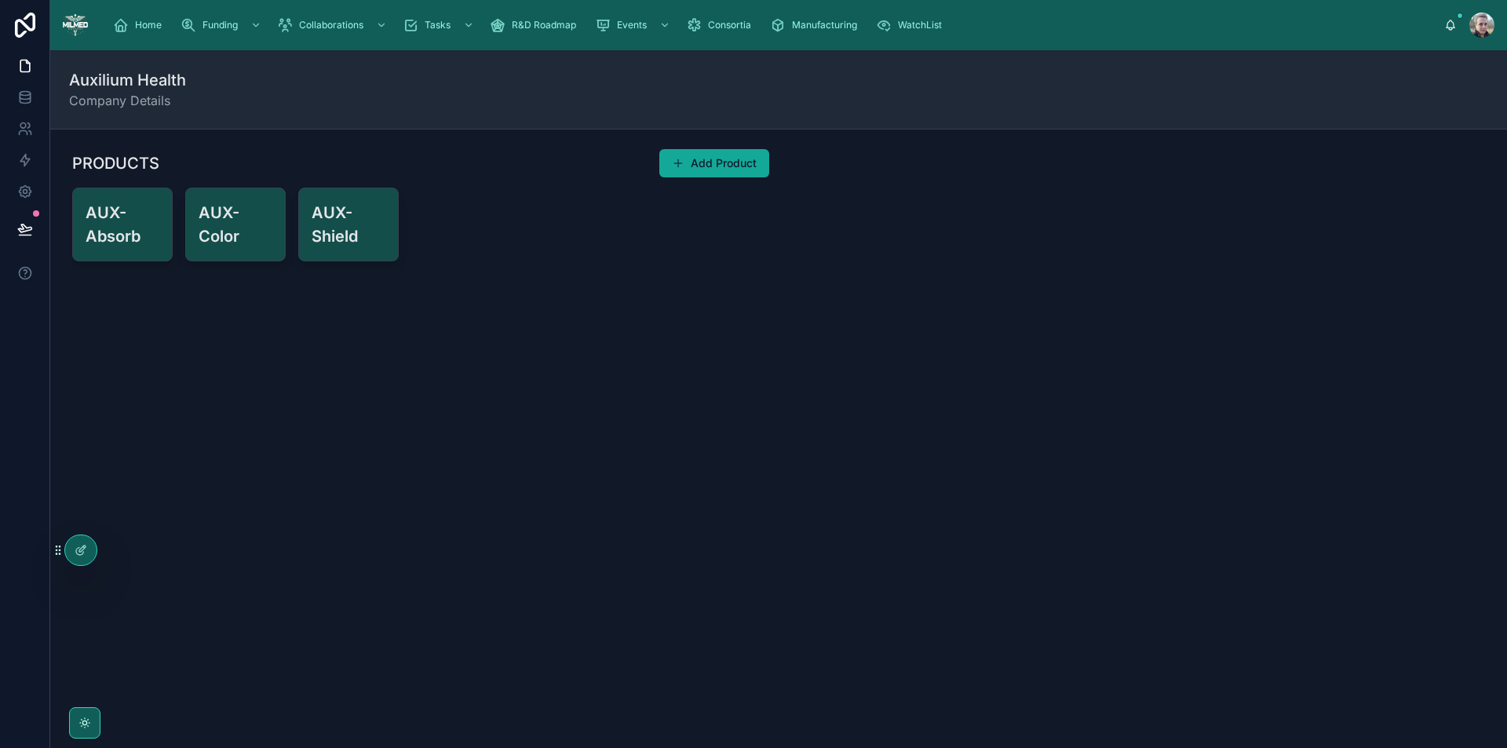
click at [700, 152] on button "Add Product" at bounding box center [715, 163] width 110 height 28
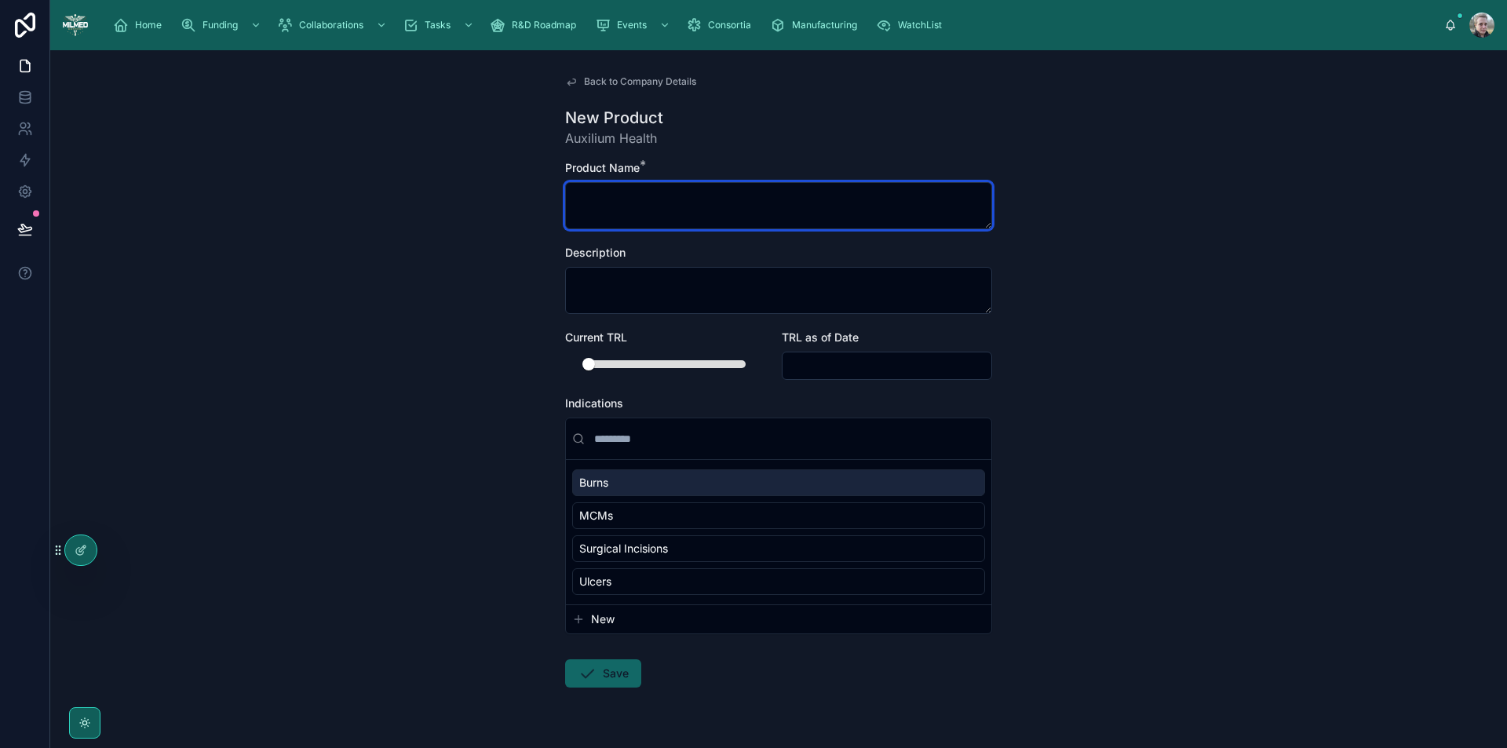
click at [682, 209] on textarea at bounding box center [778, 205] width 427 height 47
type textarea "**********"
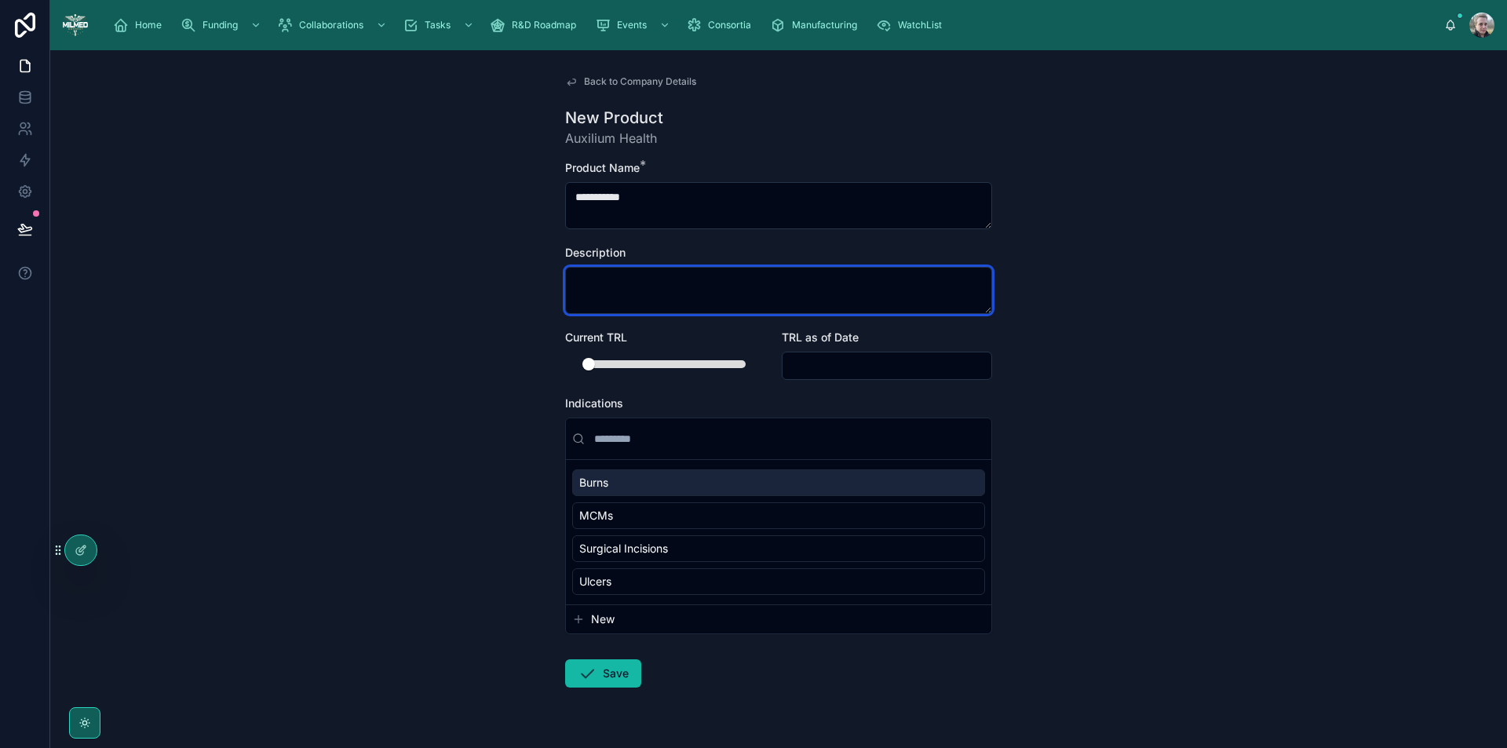
click at [758, 295] on textarea at bounding box center [778, 290] width 427 height 47
paste textarea "**********"
type textarea "**********"
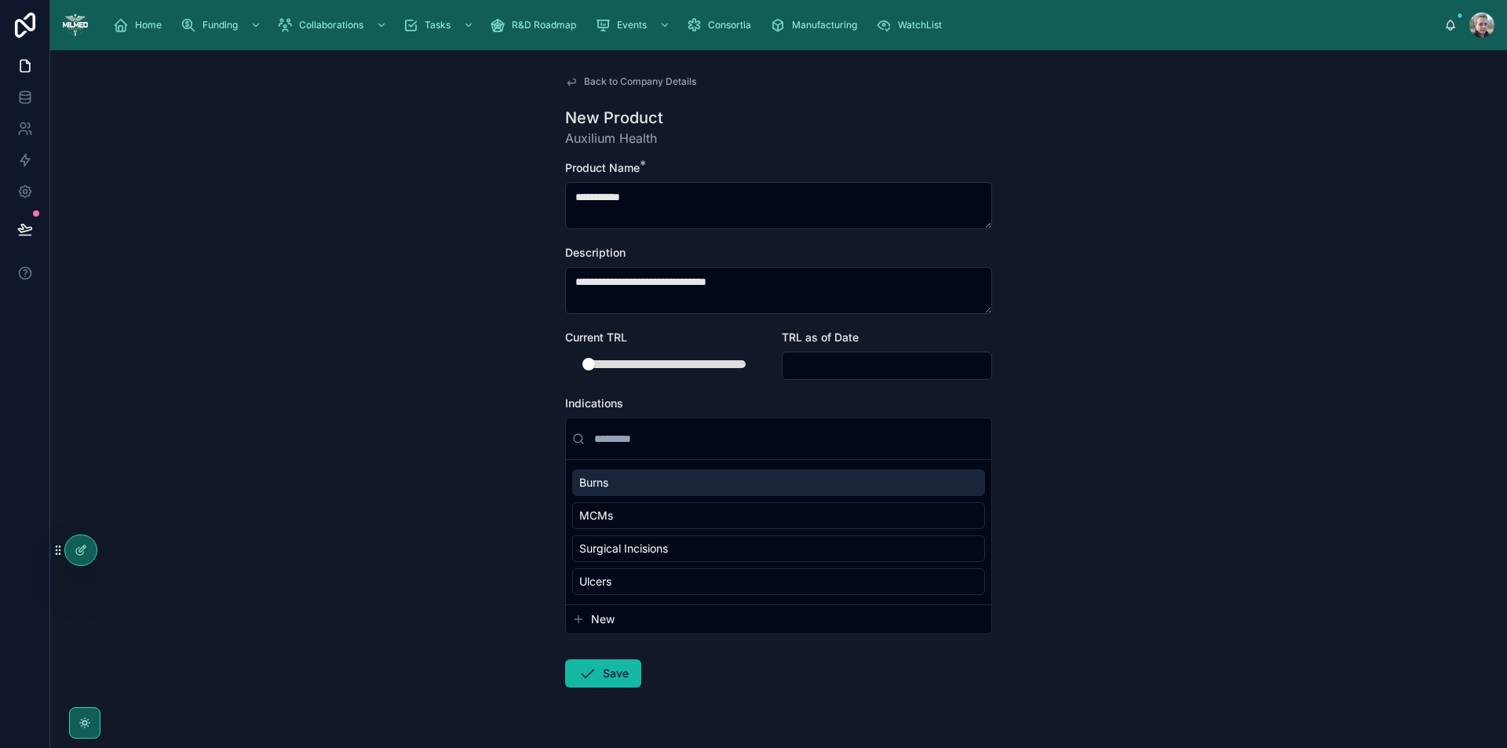
click at [612, 357] on div at bounding box center [671, 364] width 198 height 25
click at [612, 364] on div at bounding box center [663, 364] width 157 height 8
click at [652, 484] on div "Burns" at bounding box center [778, 483] width 413 height 27
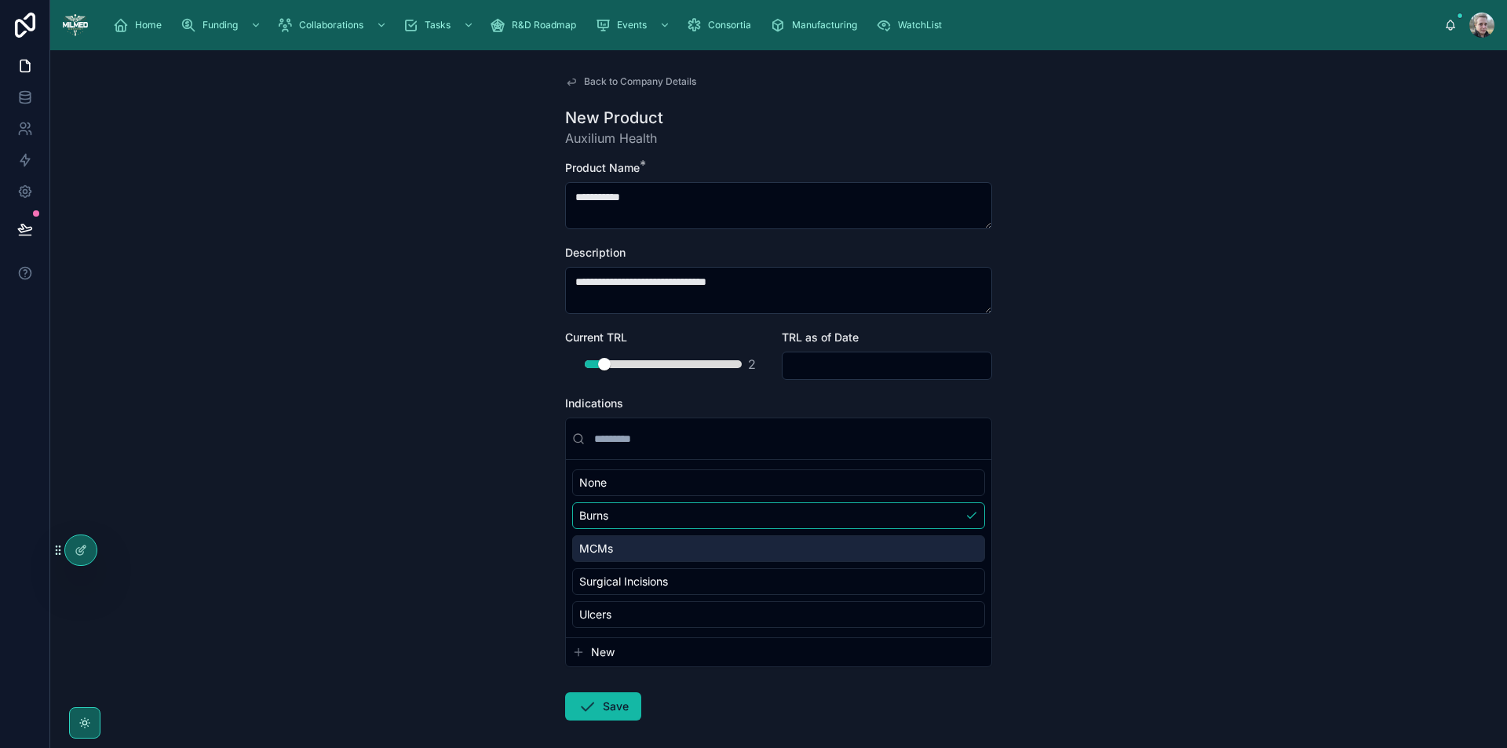
click at [641, 551] on div "MCMs" at bounding box center [778, 548] width 413 height 27
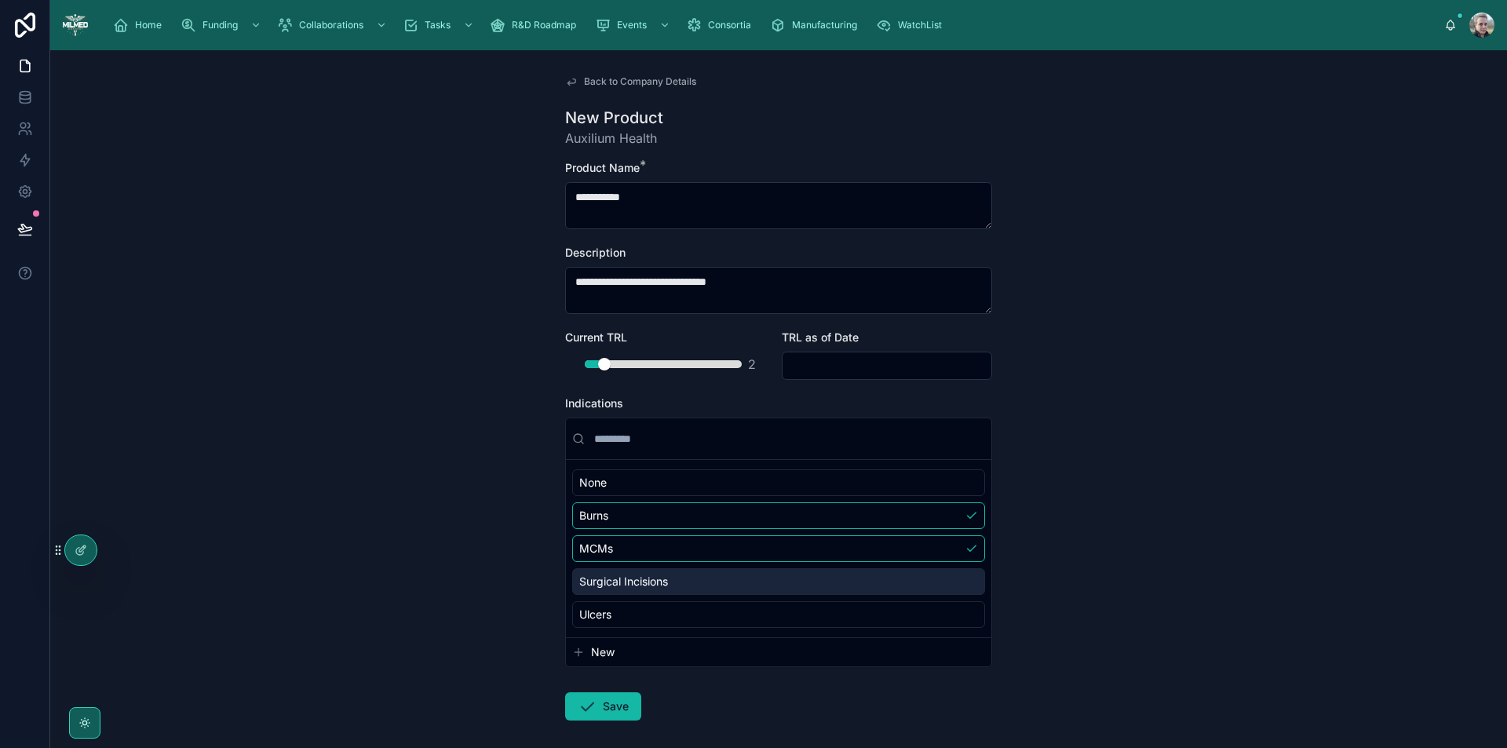
click at [641, 586] on span "Surgical Incisions" at bounding box center [623, 582] width 89 height 16
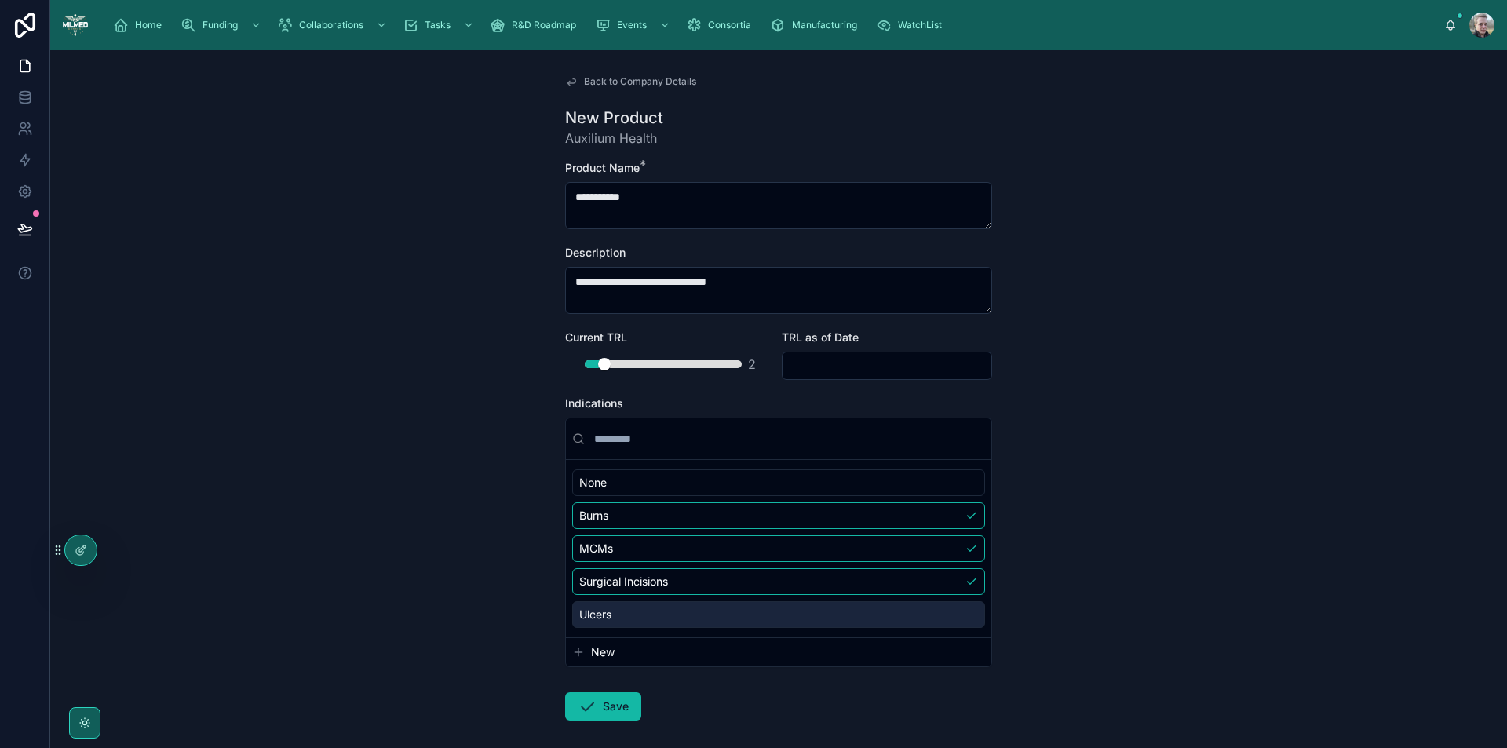
click at [638, 606] on div "Ulcers" at bounding box center [778, 614] width 413 height 27
click at [596, 707] on button "Save" at bounding box center [603, 706] width 76 height 28
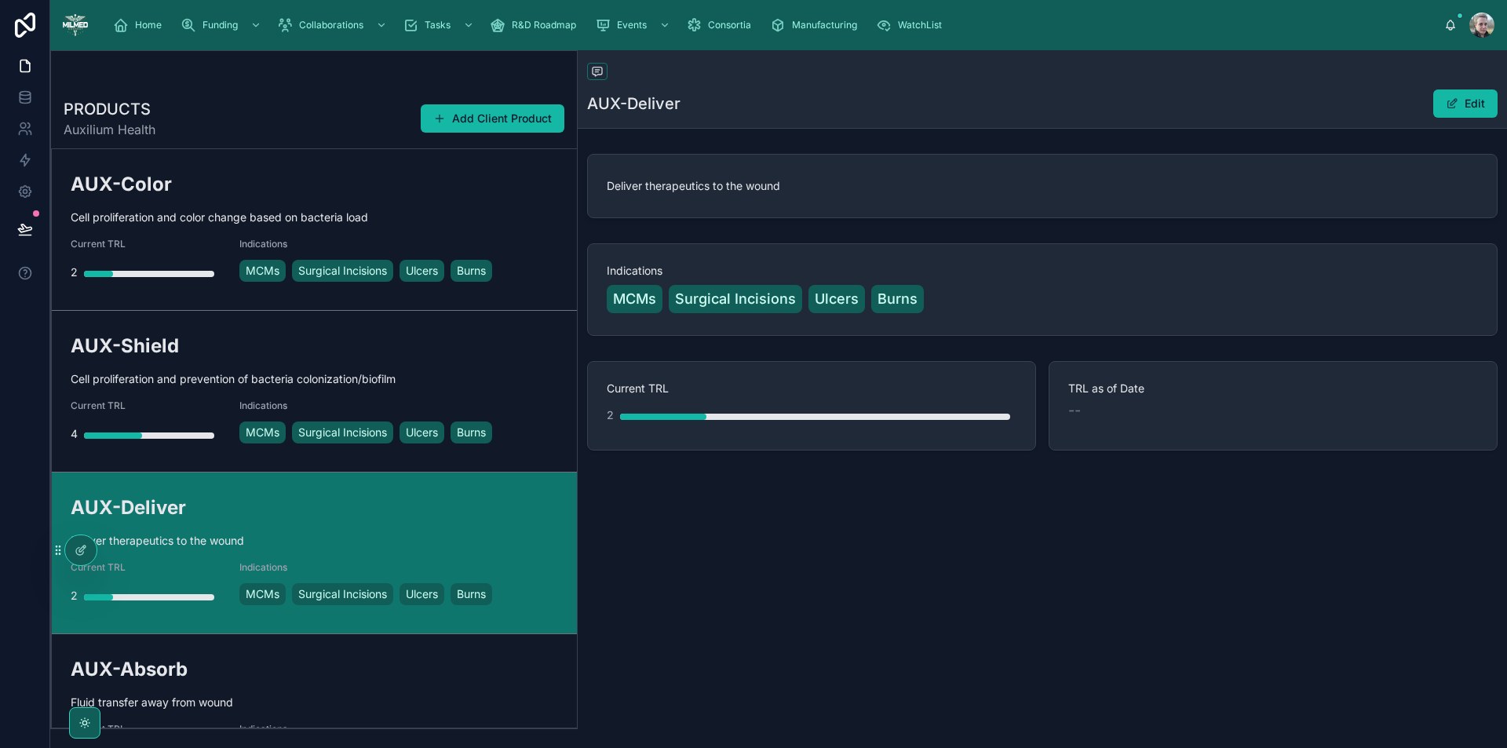
scroll to position [68, 0]
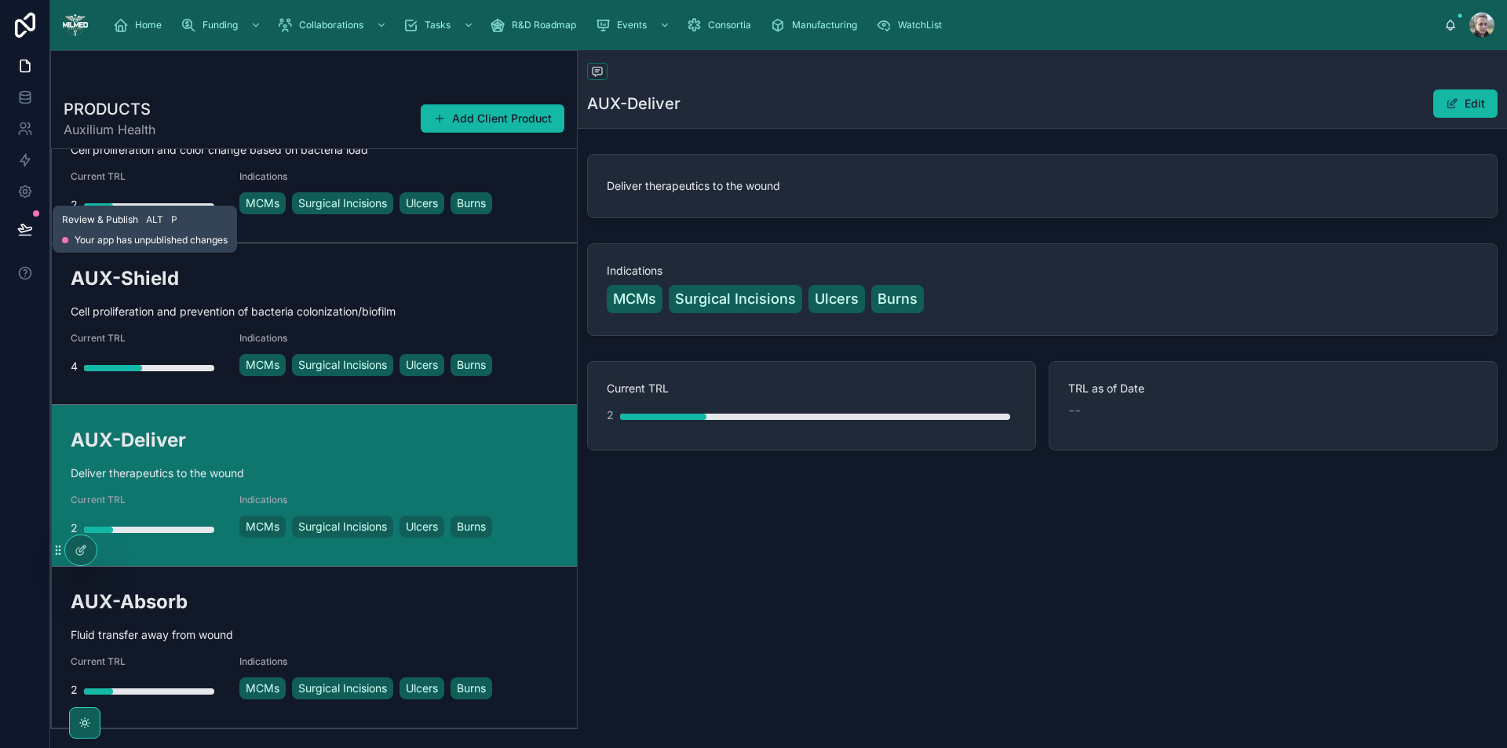
click at [27, 224] on icon at bounding box center [25, 229] width 16 height 16
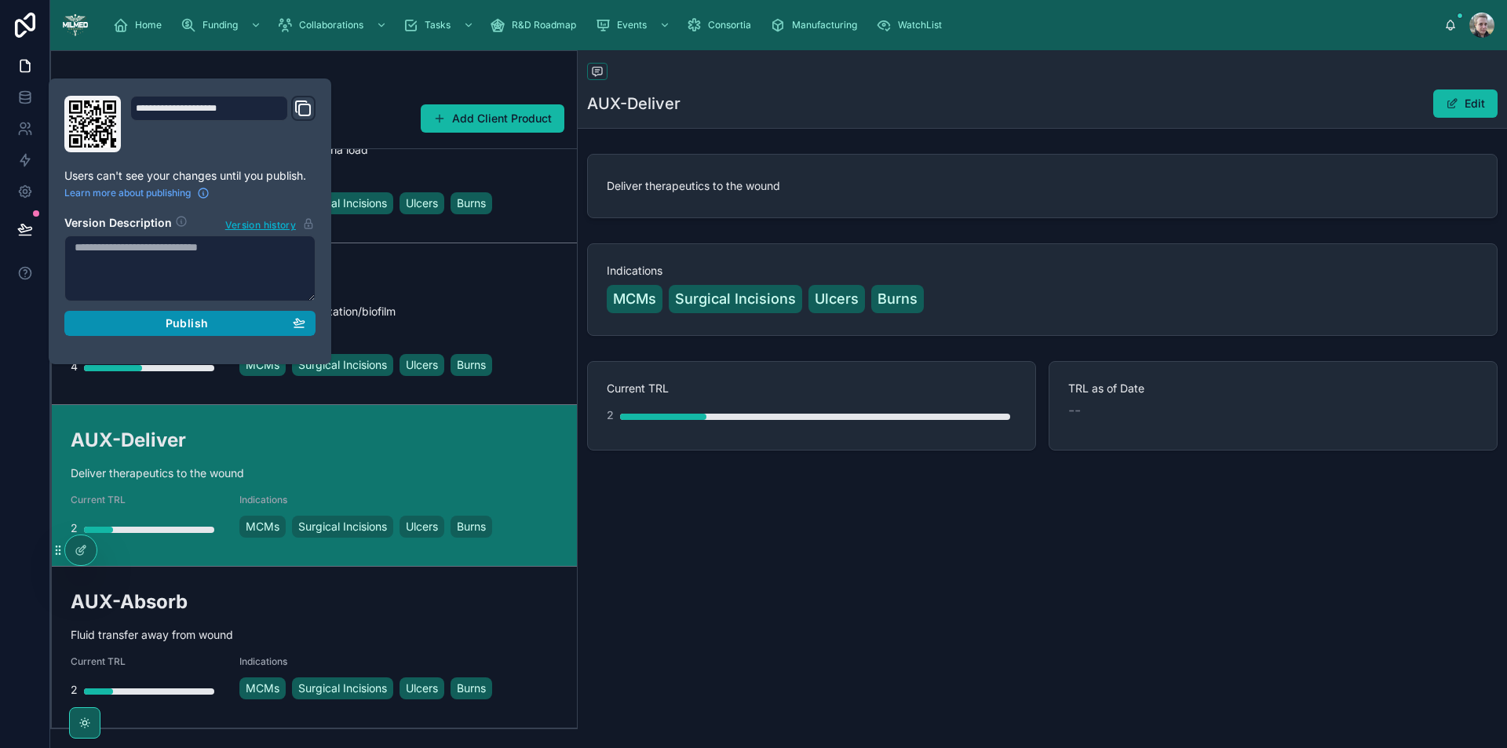
click at [121, 333] on button "Publish" at bounding box center [189, 323] width 251 height 25
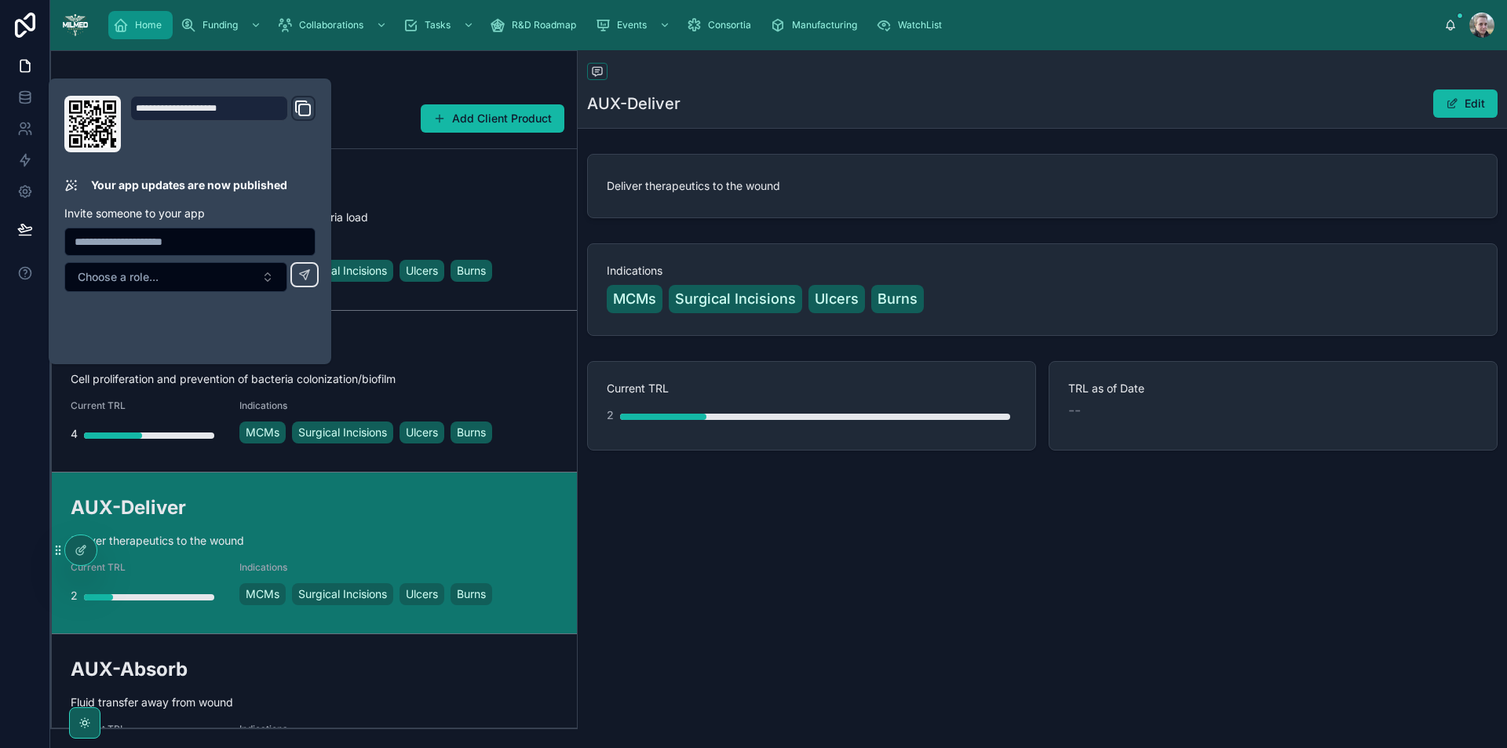
scroll to position [68, 0]
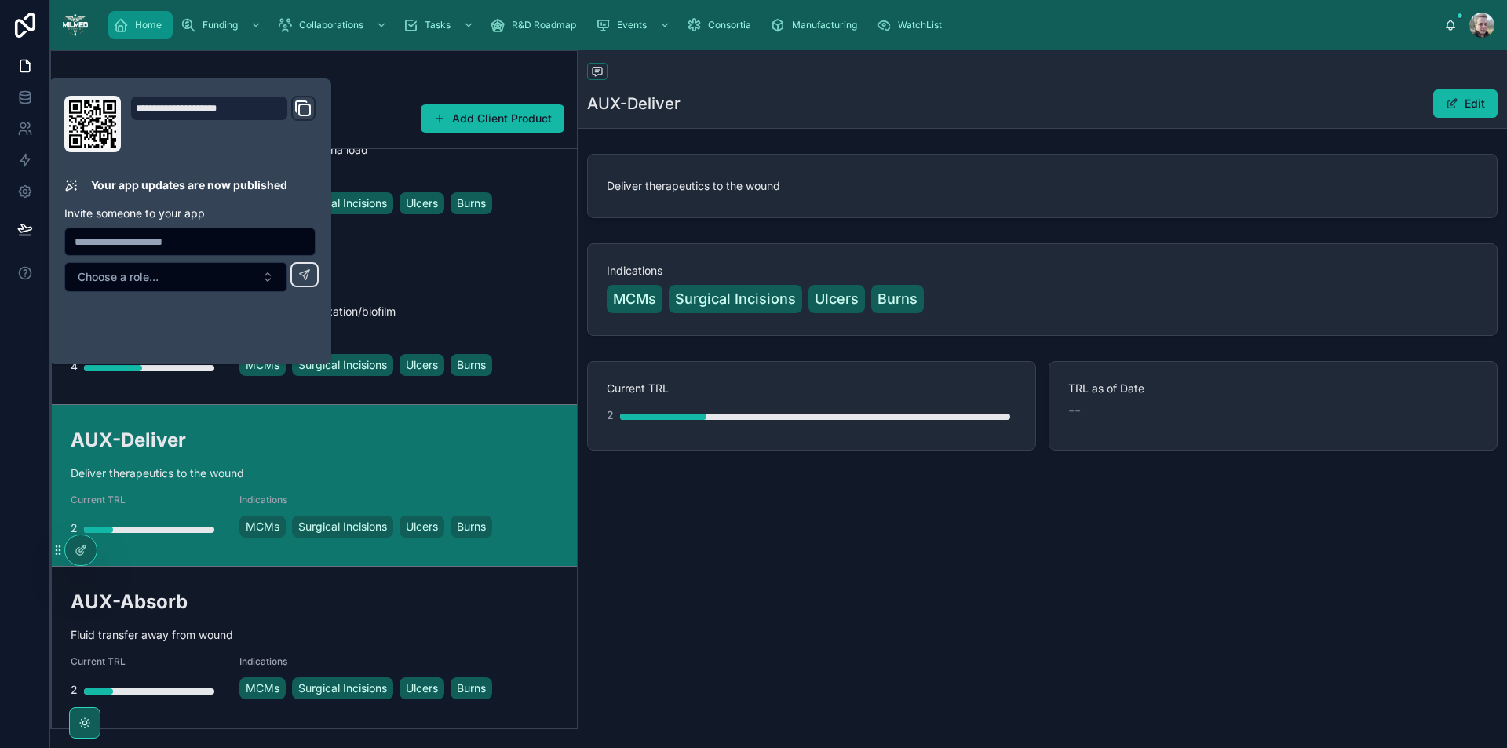
click at [147, 31] on div "Home" at bounding box center [140, 25] width 55 height 25
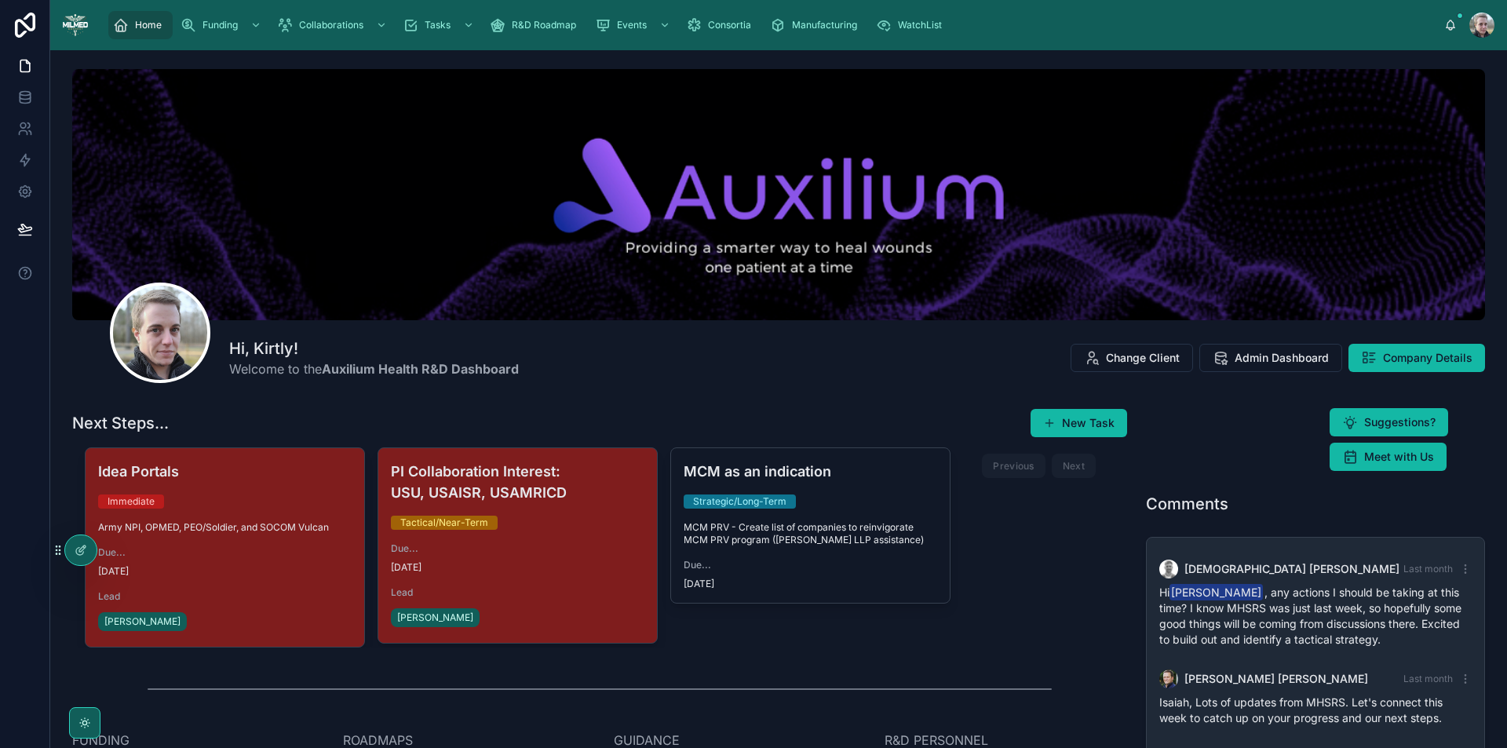
scroll to position [100, 0]
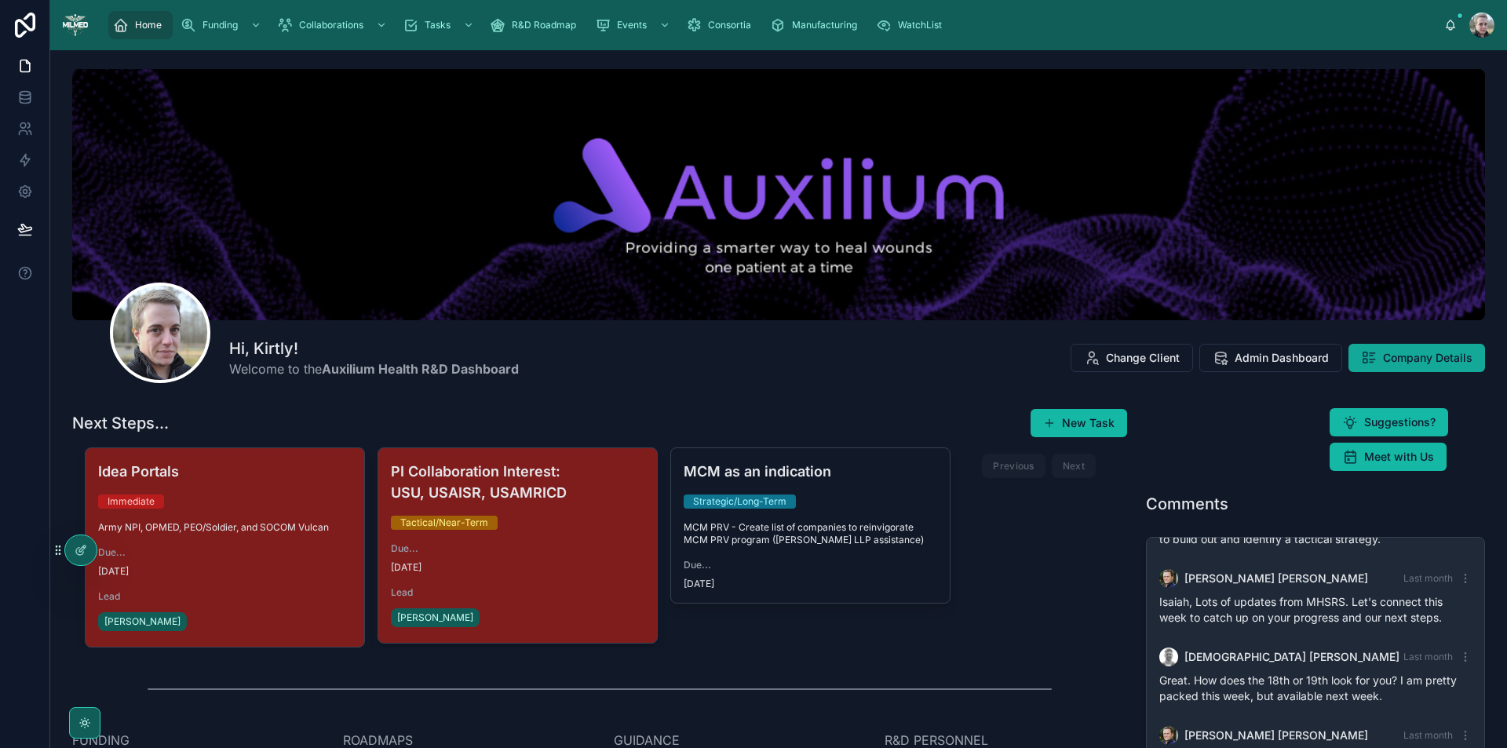
click at [1383, 360] on span "Company Details" at bounding box center [1428, 358] width 90 height 16
click at [1373, 362] on button "Company Details" at bounding box center [1417, 358] width 137 height 28
click at [91, 546] on div at bounding box center [80, 550] width 31 height 30
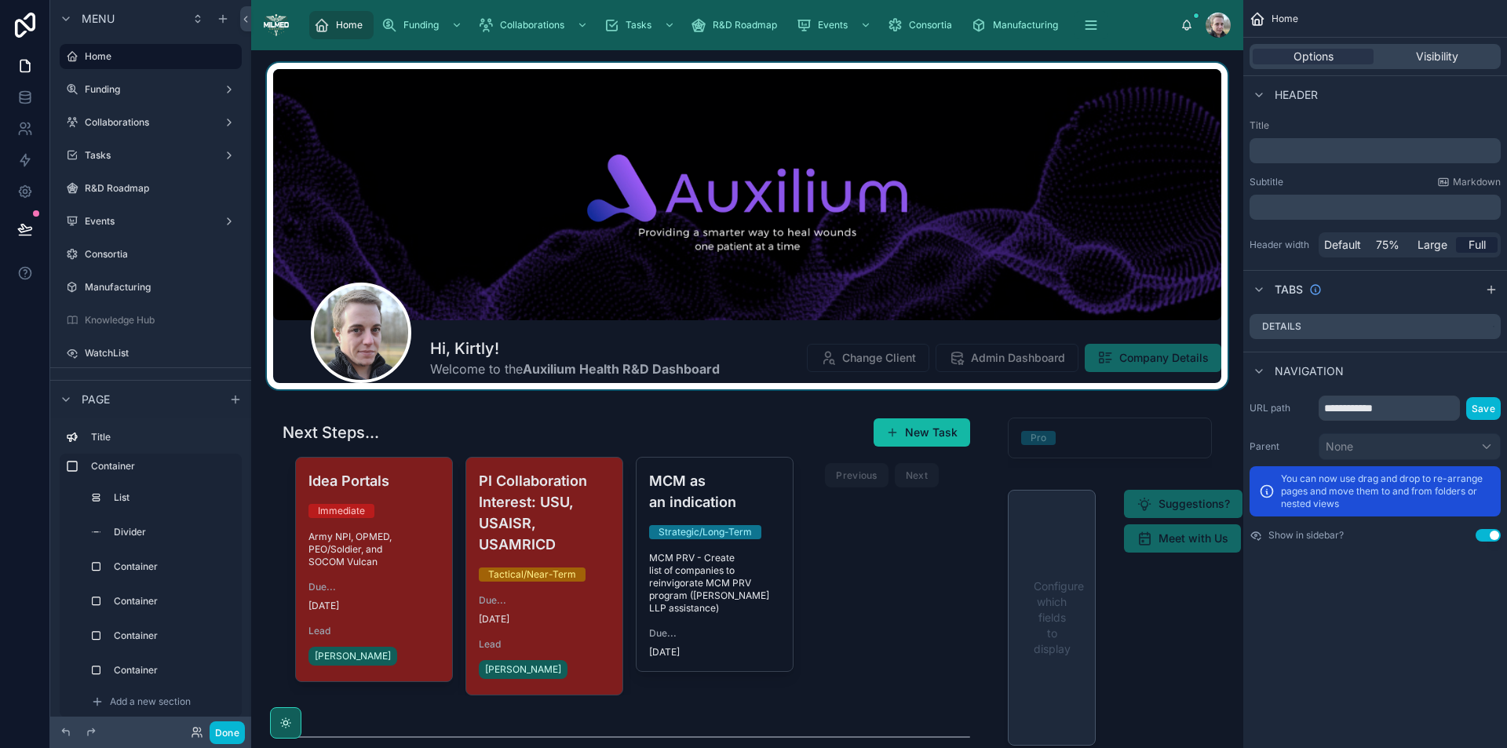
scroll to position [320, 0]
click at [1112, 356] on div at bounding box center [747, 226] width 967 height 327
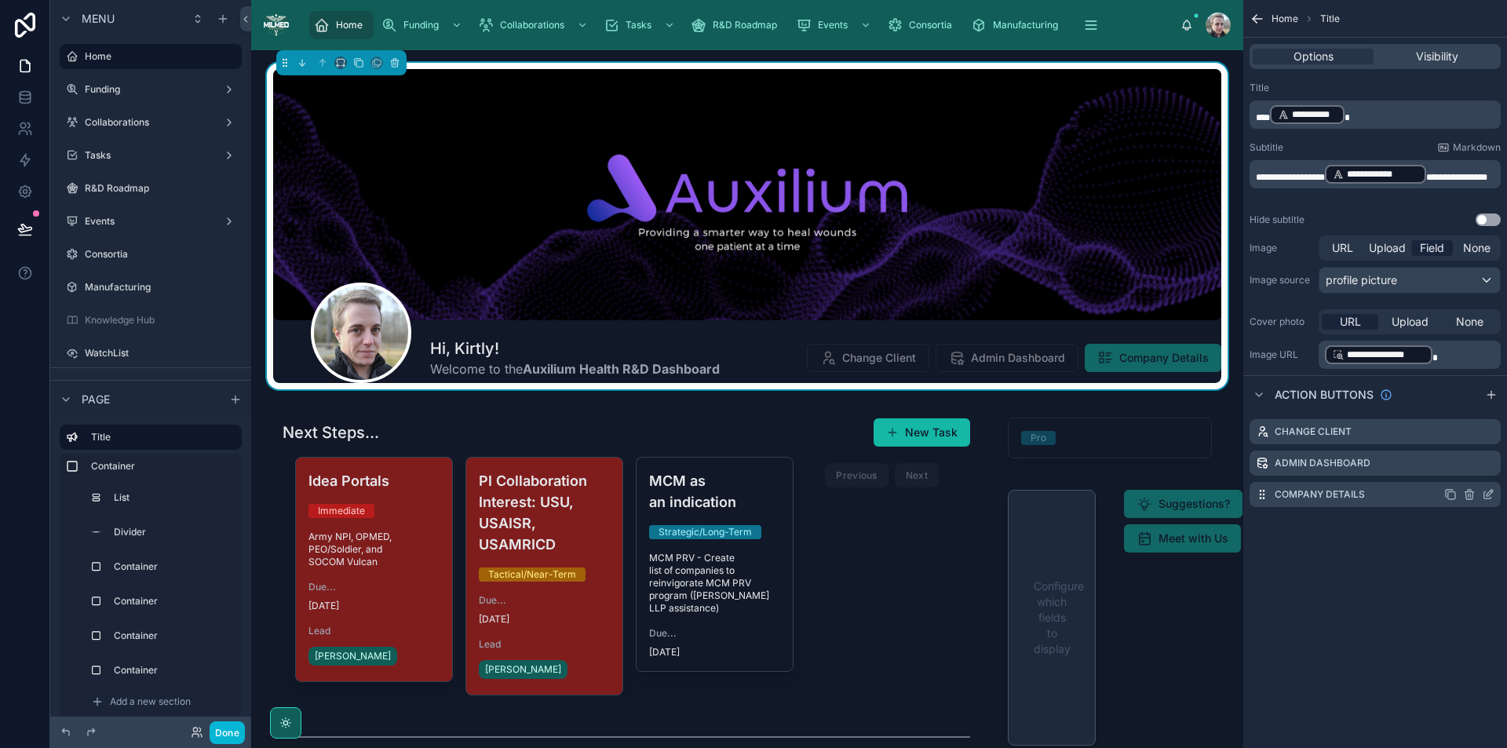
click at [1485, 495] on icon "scrollable content" at bounding box center [1488, 495] width 7 height 7
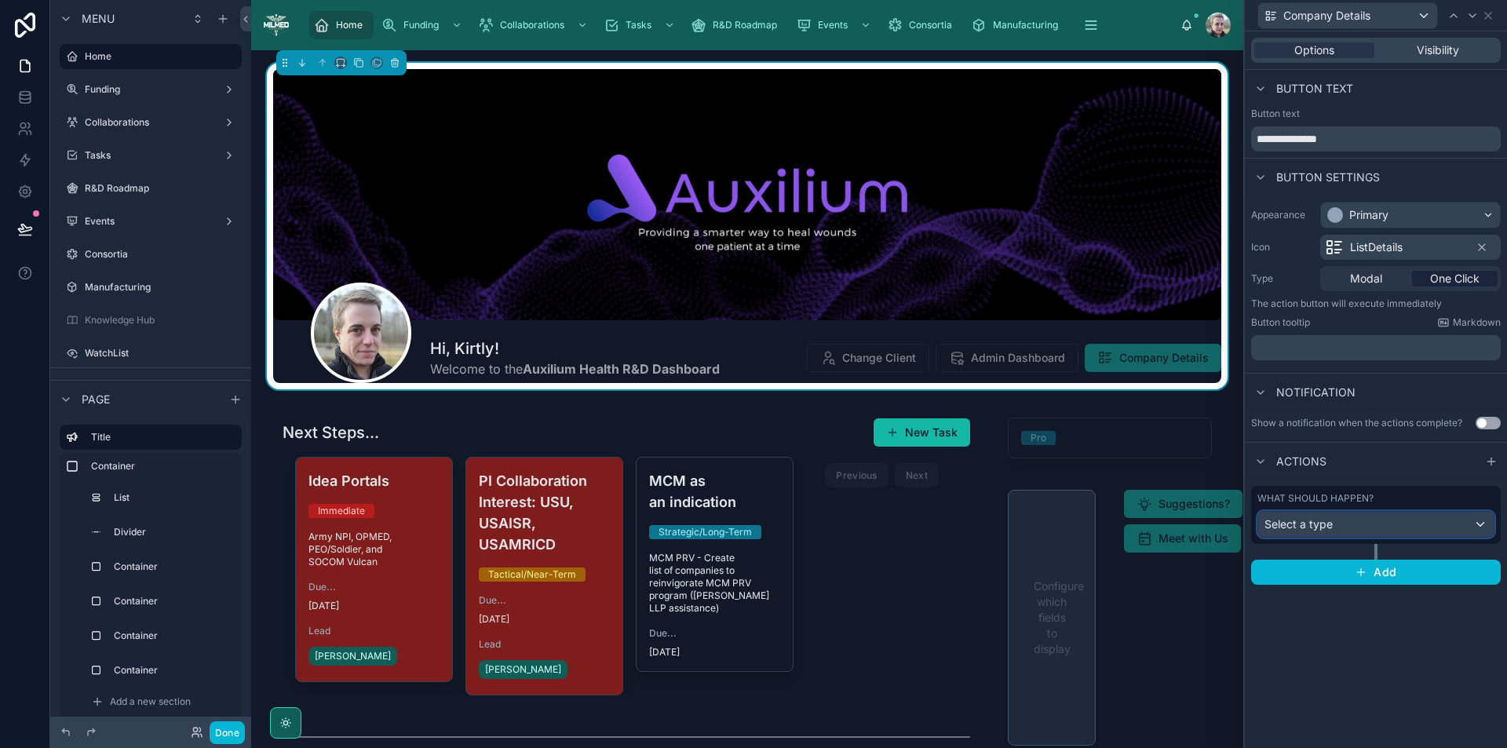
click at [1469, 526] on div "Select a type" at bounding box center [1377, 524] width 236 height 25
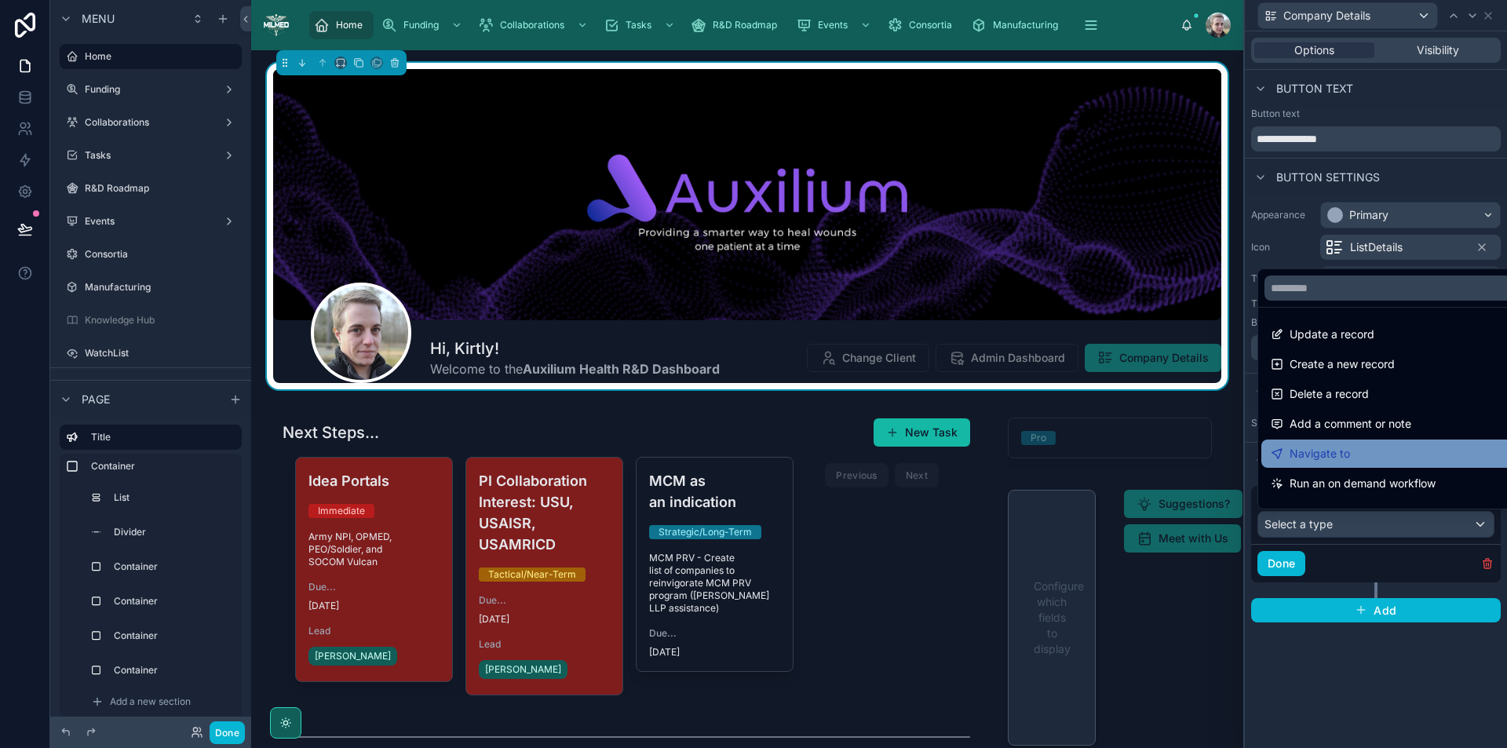
click at [1393, 455] on div "Navigate to" at bounding box center [1394, 453] width 247 height 19
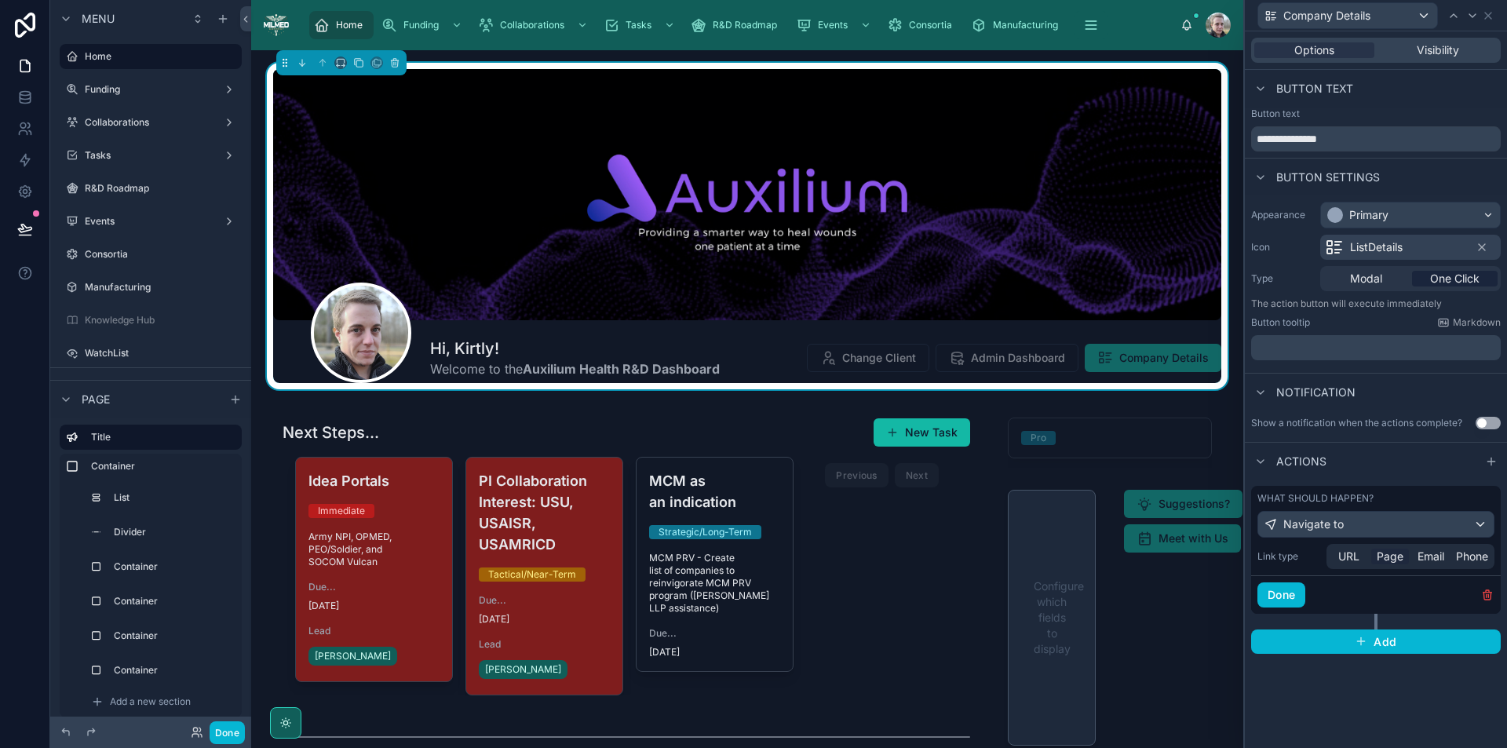
click at [1390, 556] on span "Page" at bounding box center [1390, 557] width 27 height 16
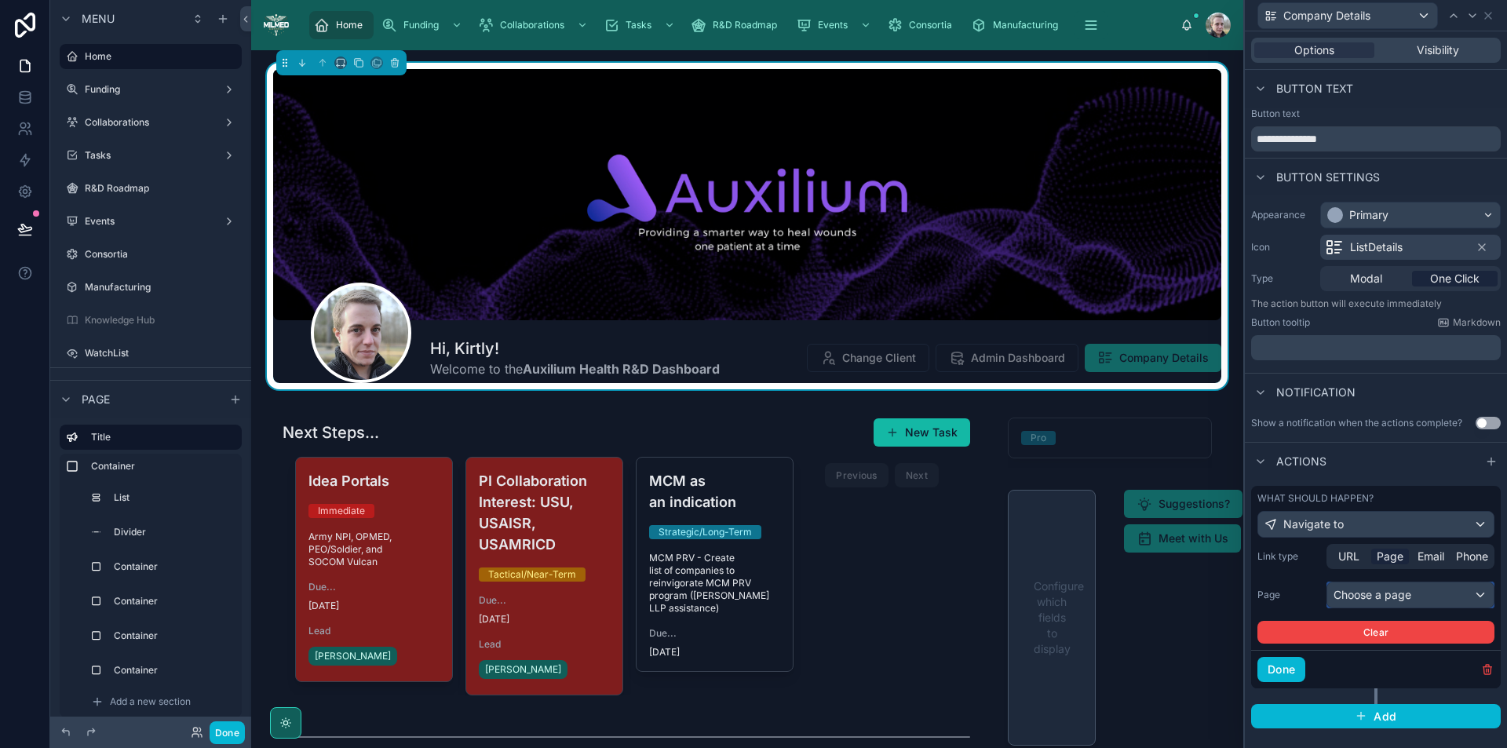
click at [1405, 594] on div "Choose a page" at bounding box center [1411, 595] width 166 height 25
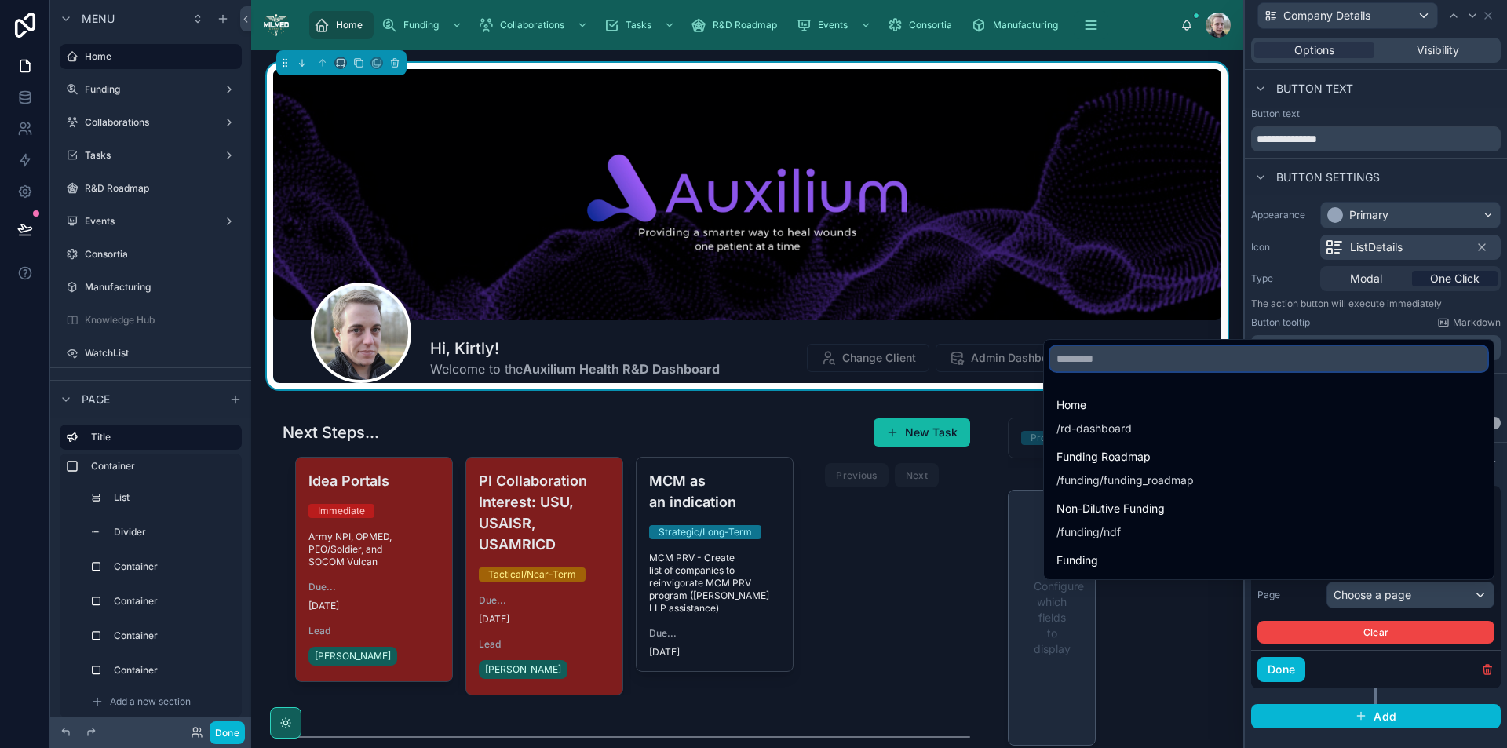
click at [1237, 362] on input "text" at bounding box center [1268, 358] width 437 height 25
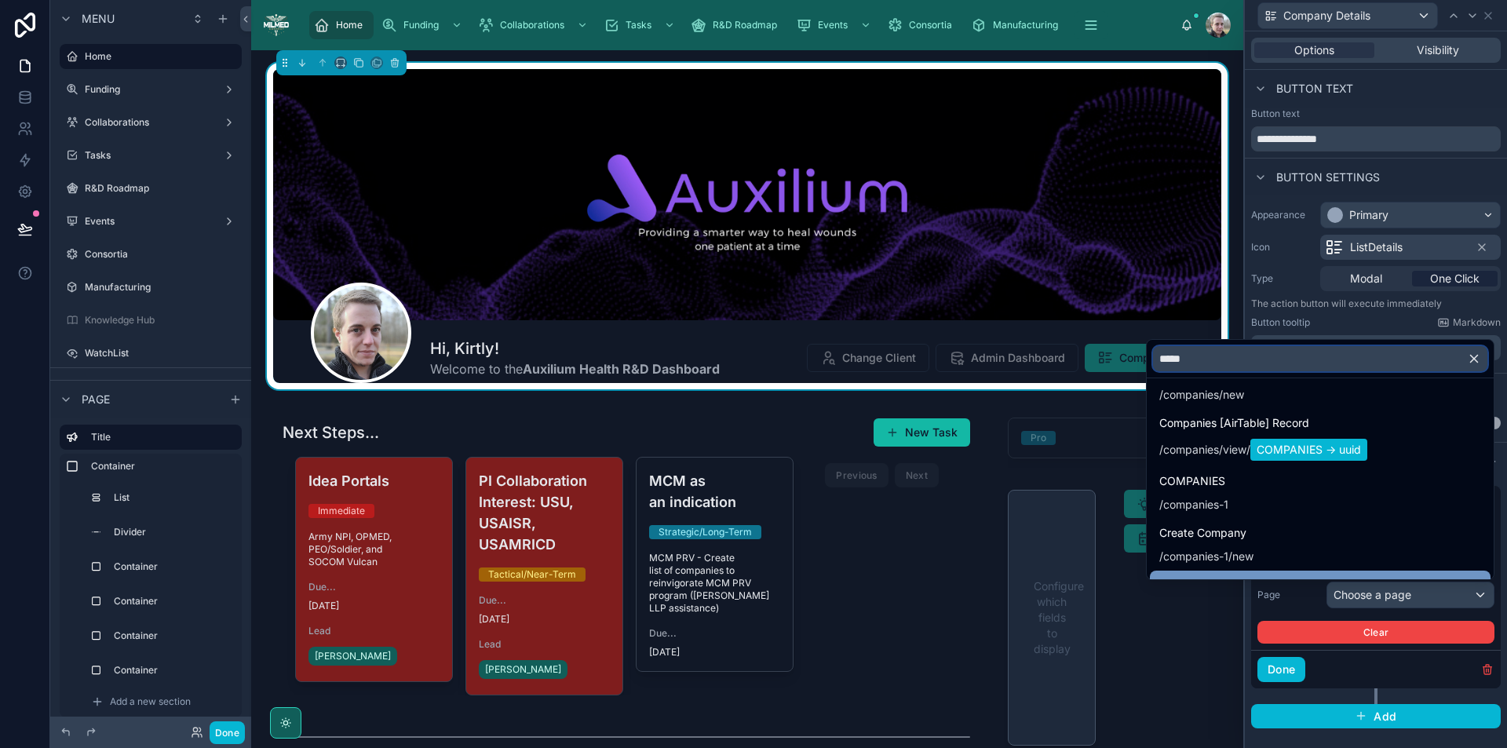
scroll to position [236, 0]
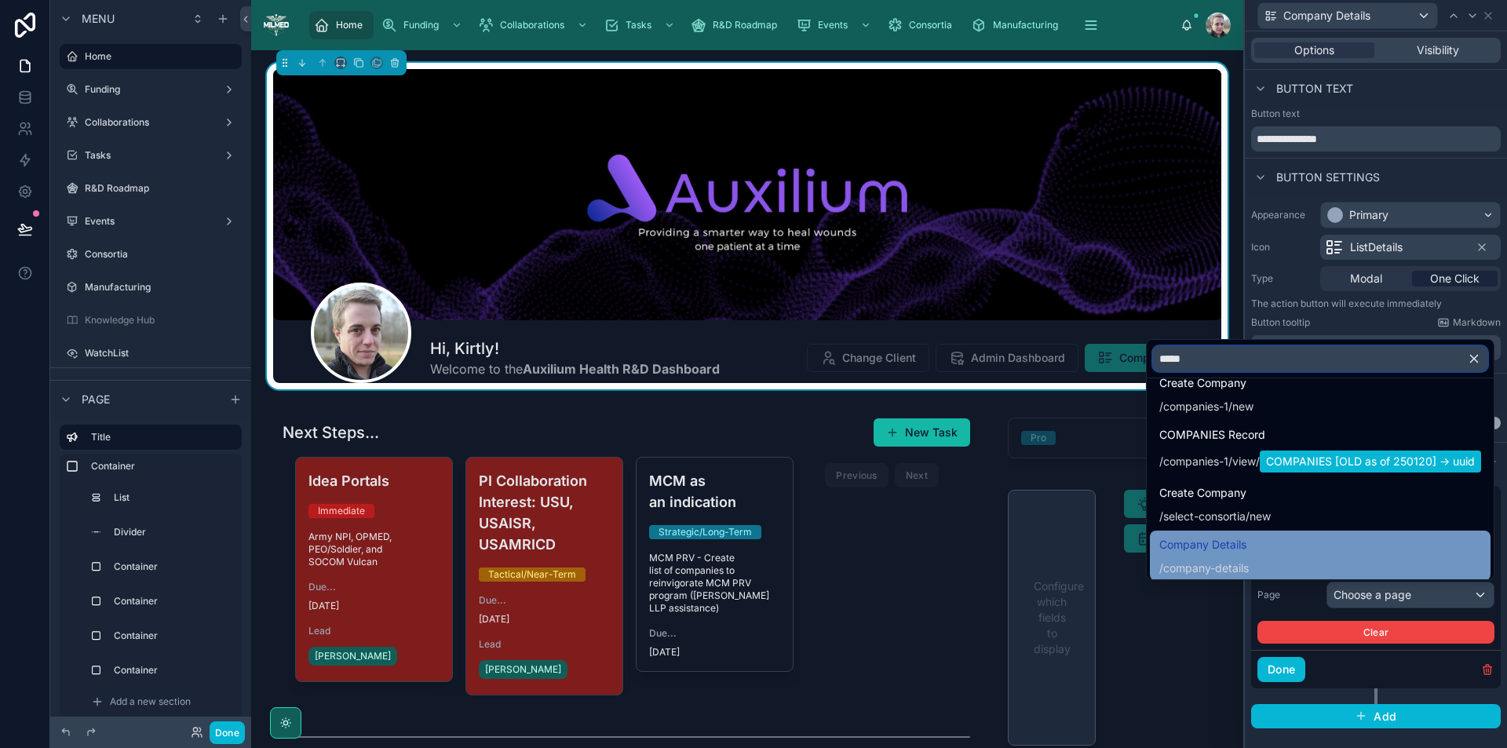
type input "*****"
click at [1237, 561] on span "company-details" at bounding box center [1207, 569] width 86 height 16
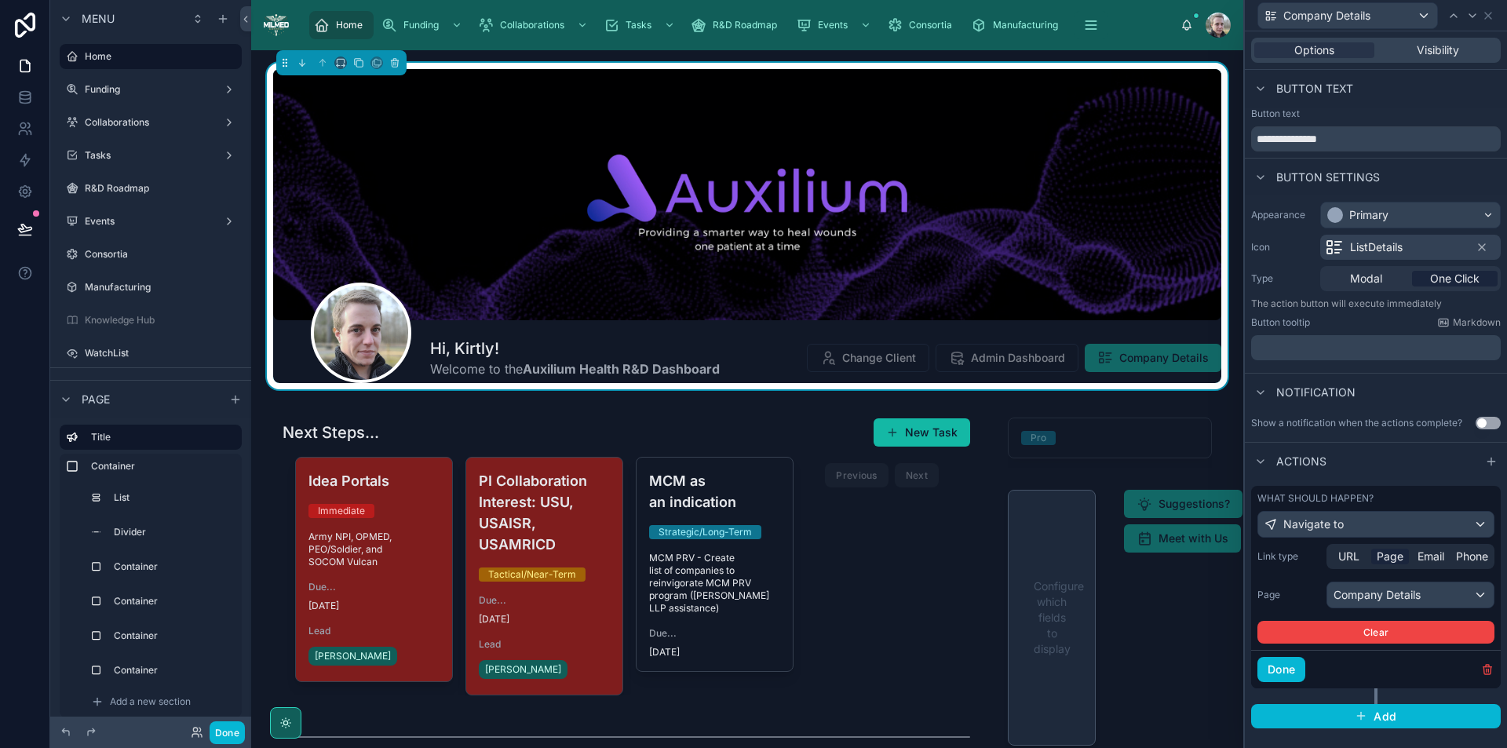
scroll to position [320, 0]
click at [1292, 671] on button "Done" at bounding box center [1282, 669] width 48 height 25
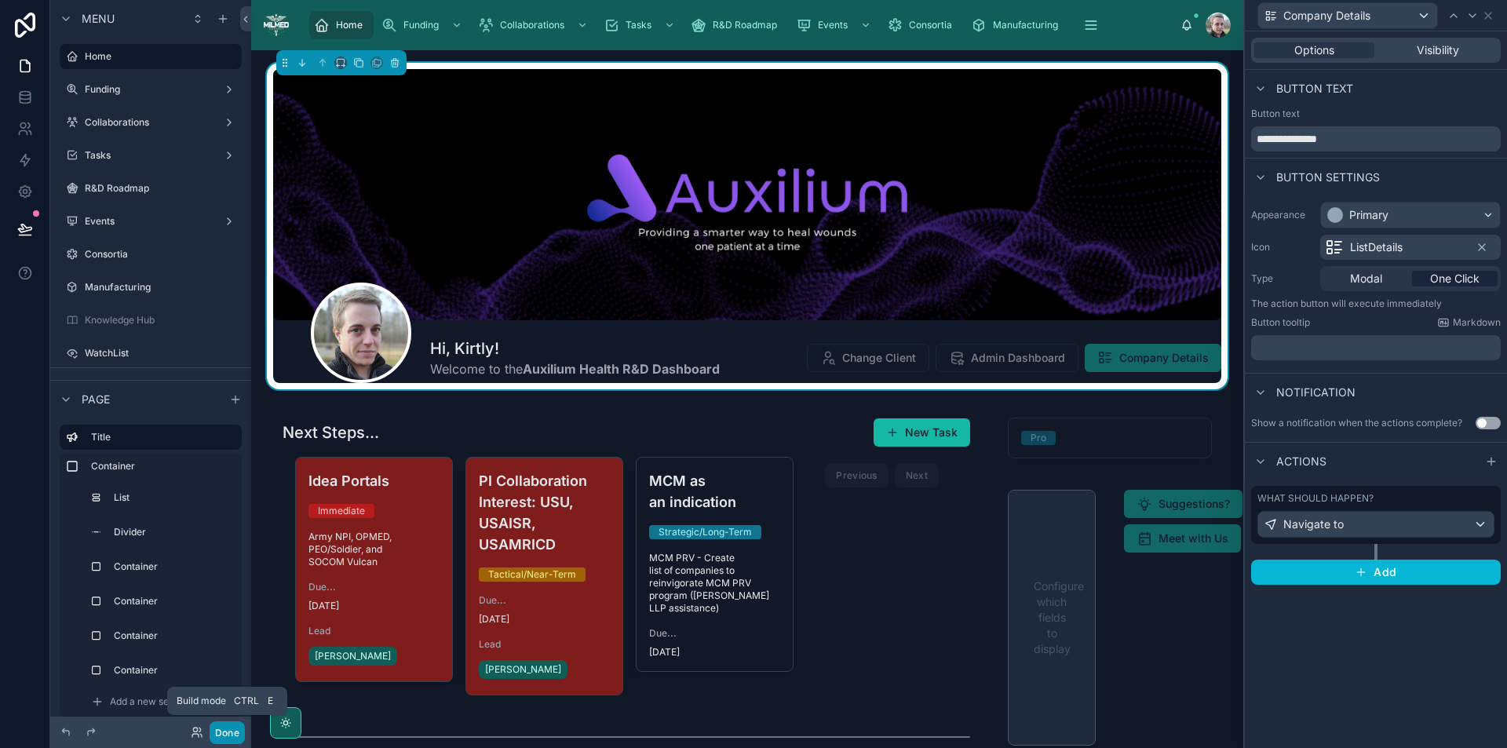
click at [227, 731] on button "Done" at bounding box center [227, 733] width 35 height 23
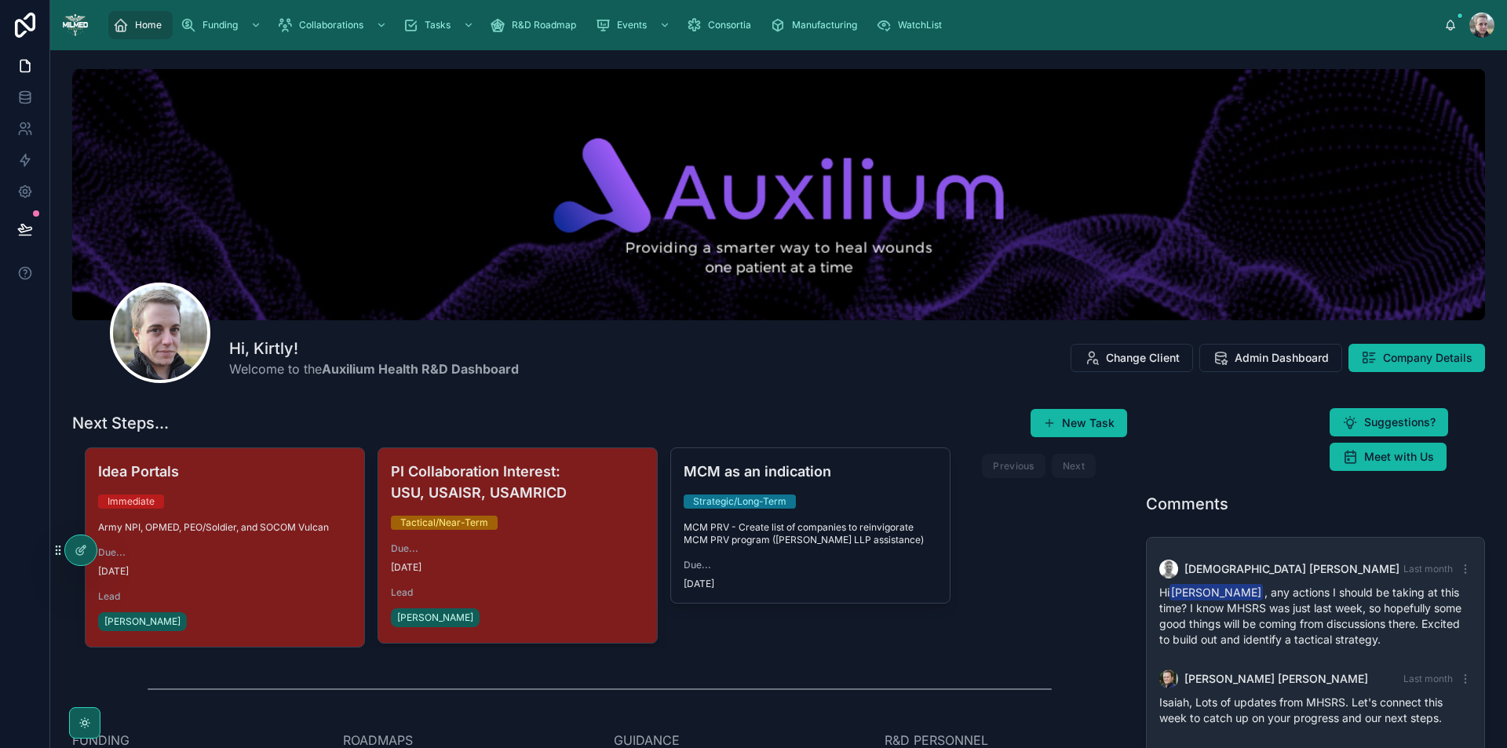
scroll to position [100, 0]
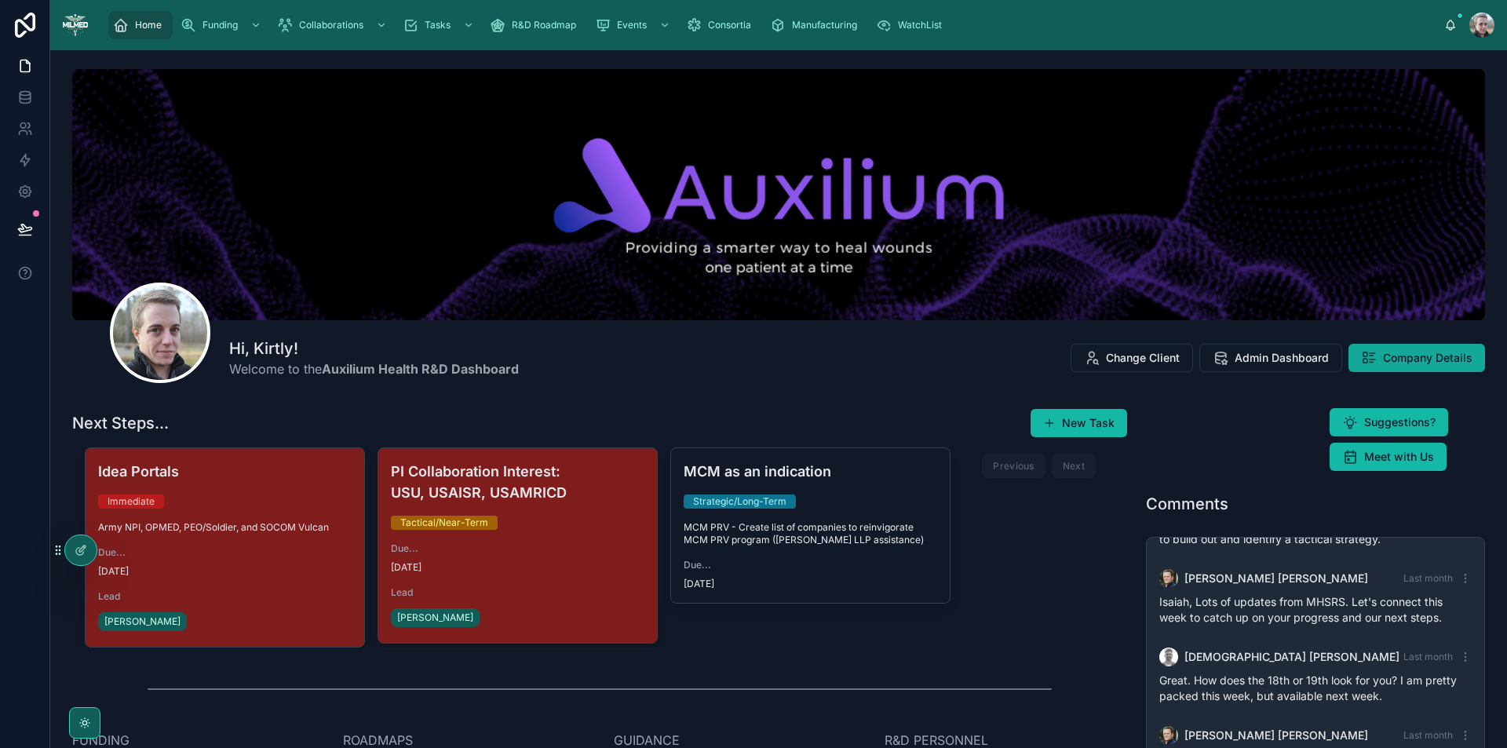
click at [1407, 347] on button "Company Details" at bounding box center [1417, 358] width 137 height 28
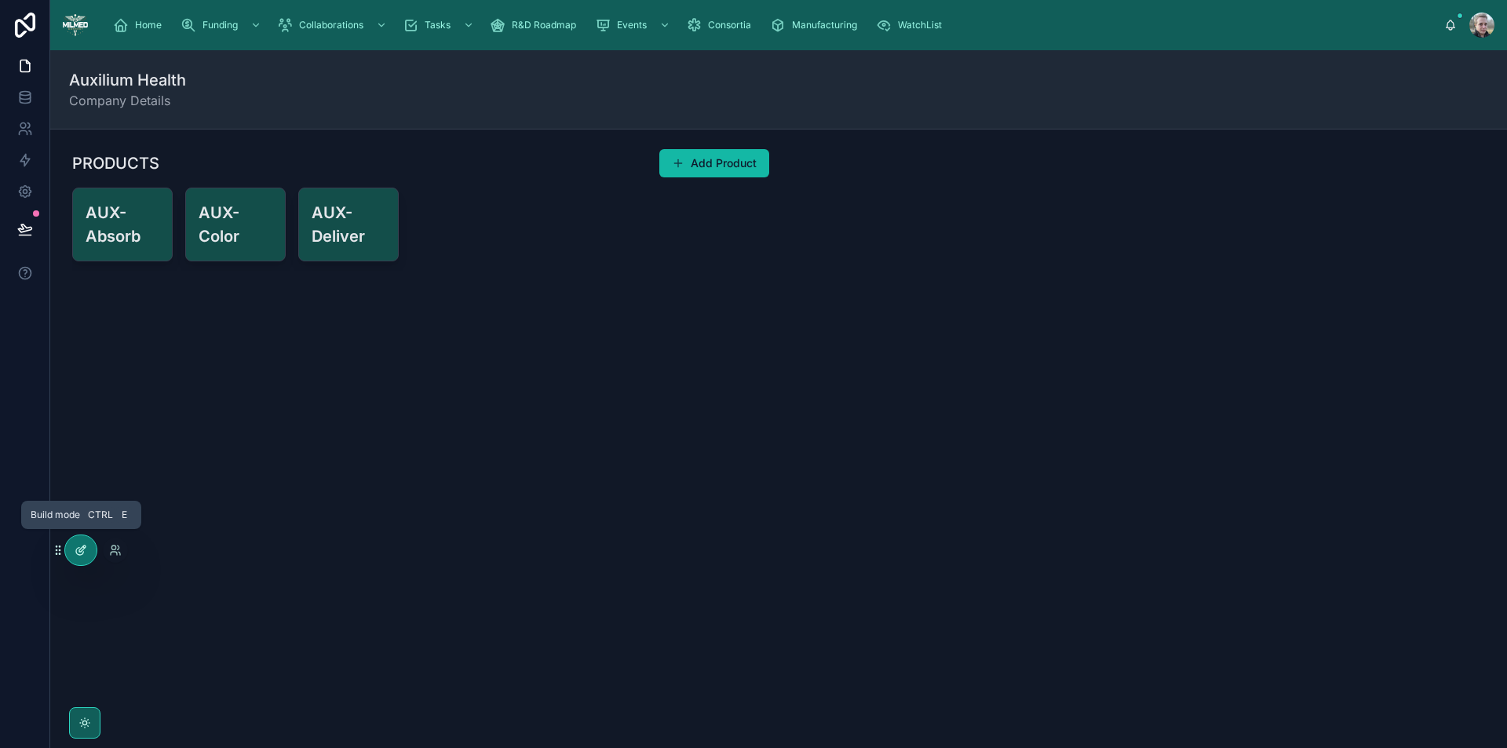
click at [83, 547] on icon at bounding box center [84, 547] width 2 height 2
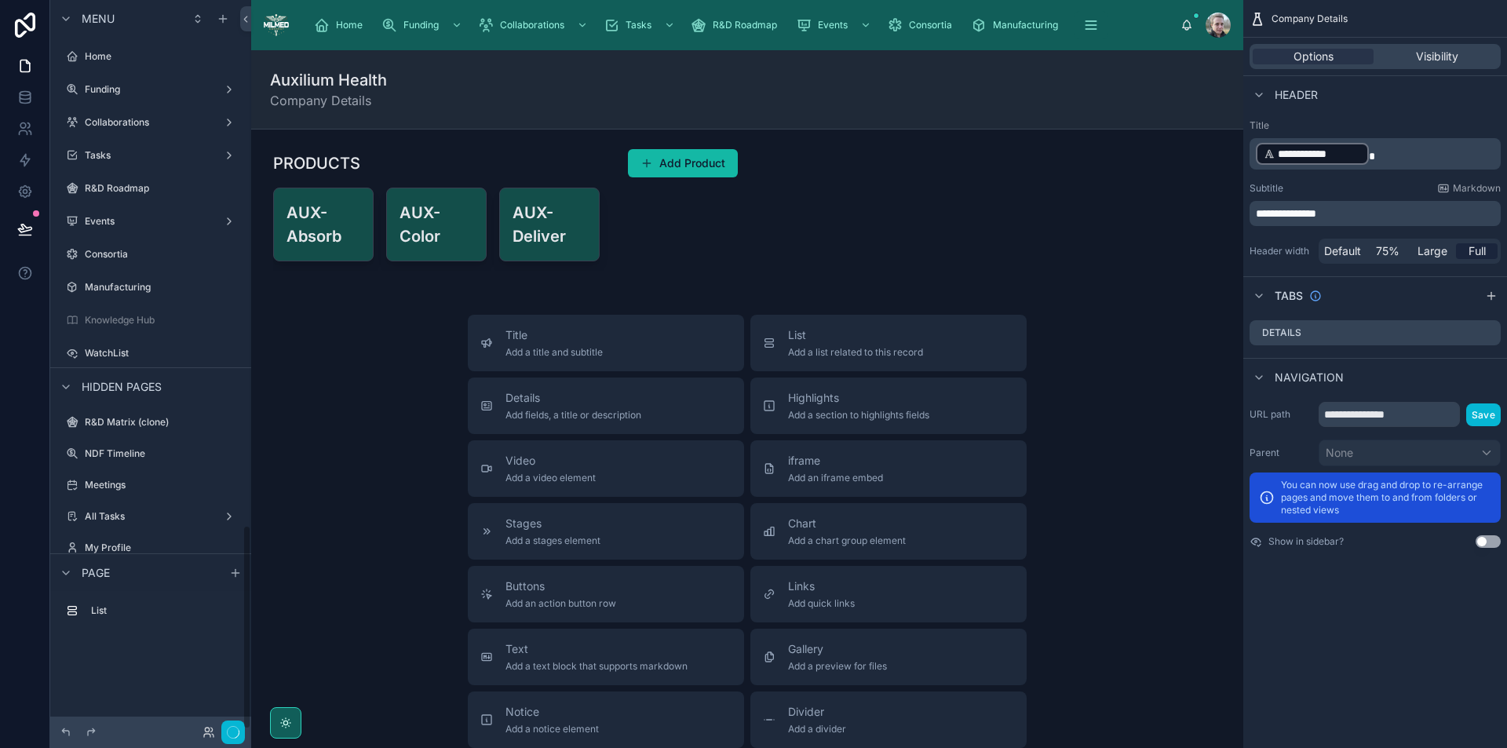
scroll to position [1874, 0]
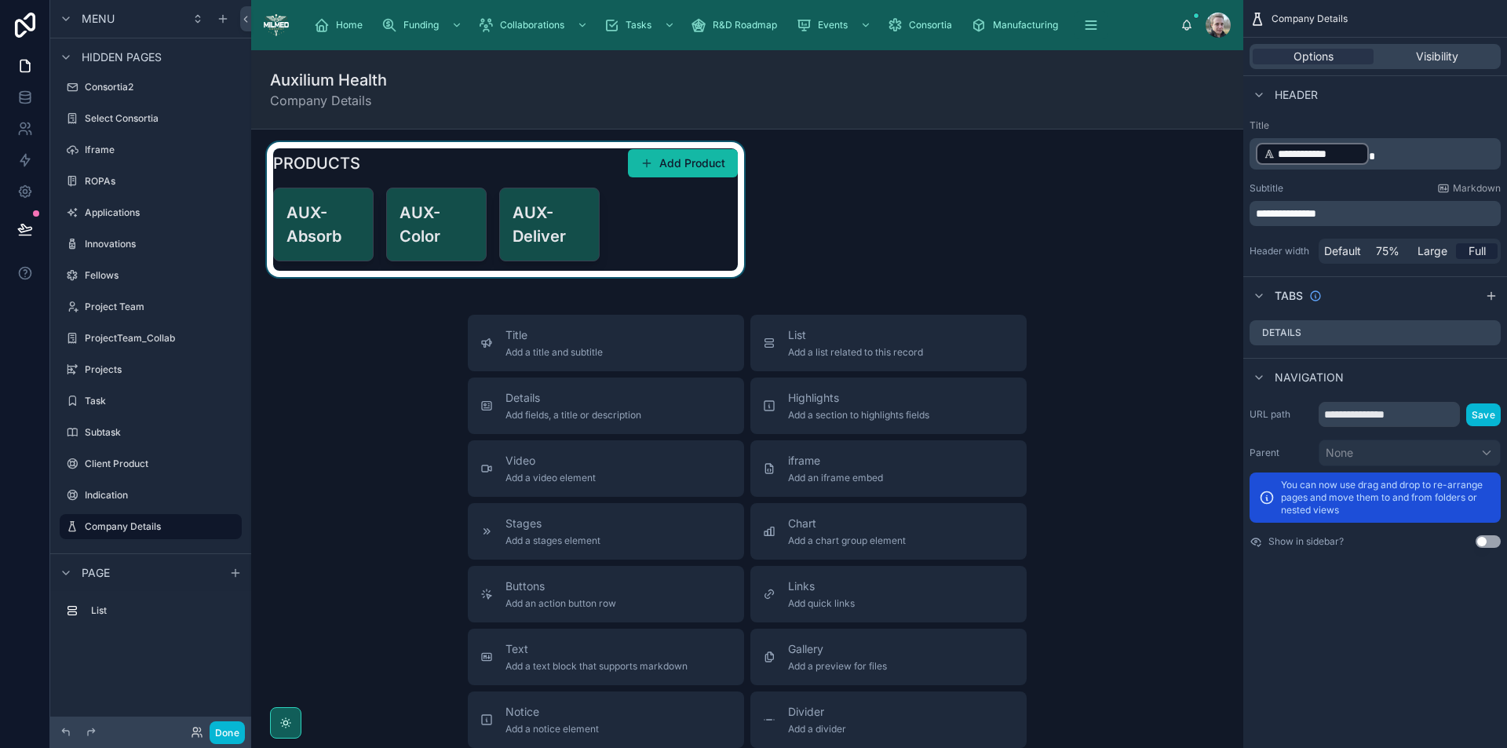
click at [668, 199] on div at bounding box center [506, 209] width 484 height 135
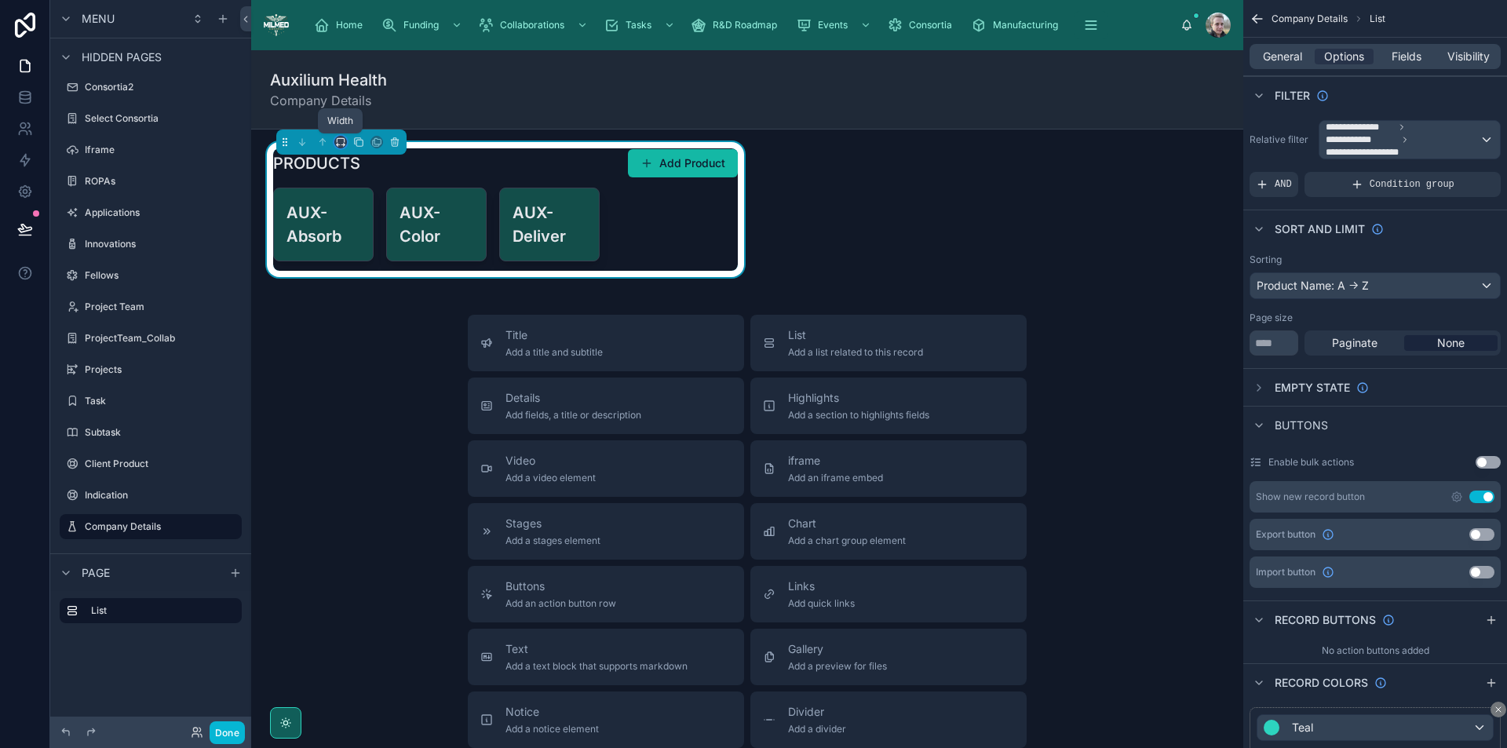
click at [343, 140] on icon at bounding box center [340, 142] width 11 height 11
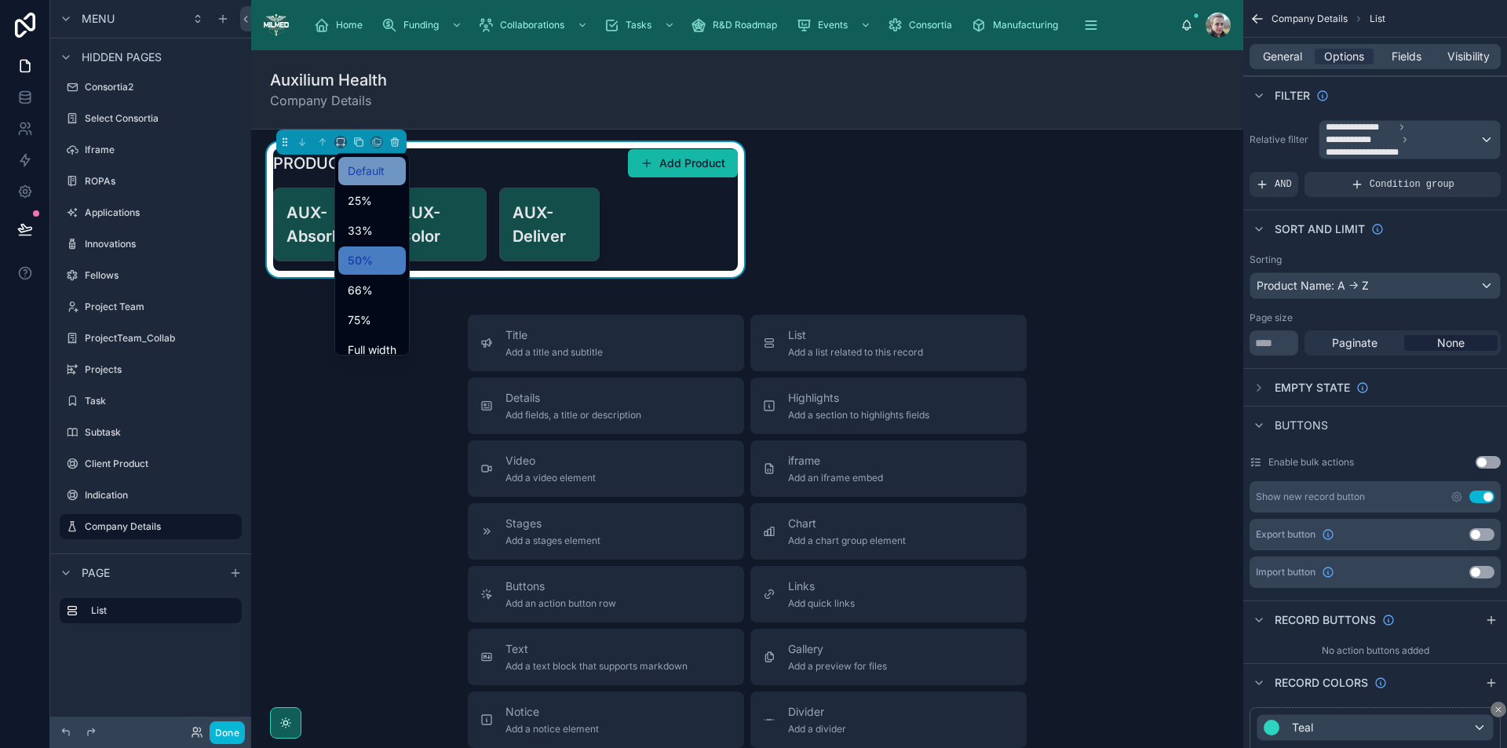
click at [355, 164] on span "Default" at bounding box center [366, 171] width 37 height 19
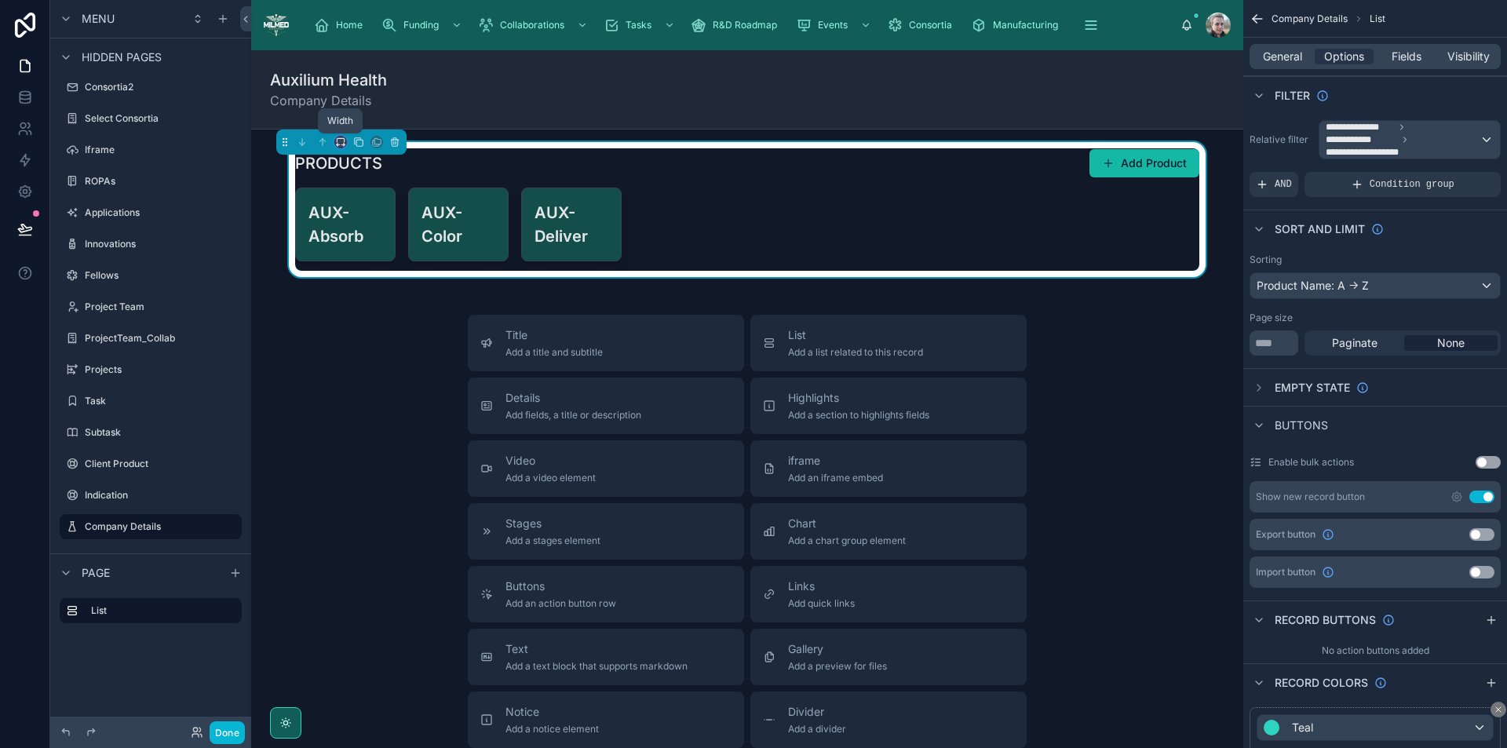
click at [337, 141] on icon at bounding box center [340, 140] width 7 height 4
click at [364, 230] on span "33%" at bounding box center [360, 230] width 25 height 19
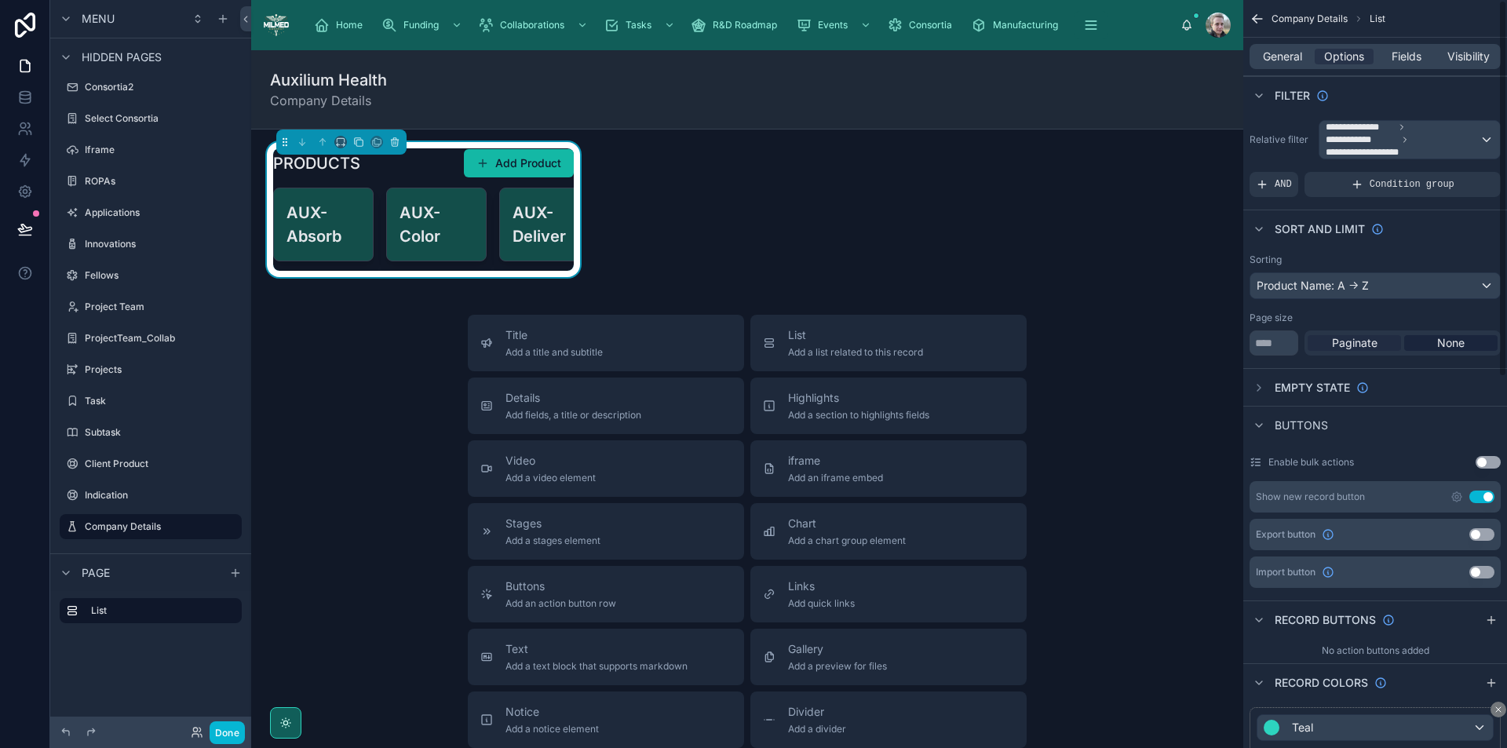
click at [1346, 347] on span "Paginate" at bounding box center [1355, 343] width 46 height 16
click at [1273, 341] on input "*" at bounding box center [1274, 343] width 49 height 25
click at [339, 143] on icon at bounding box center [340, 142] width 11 height 11
click at [361, 261] on span "50%" at bounding box center [360, 260] width 24 height 19
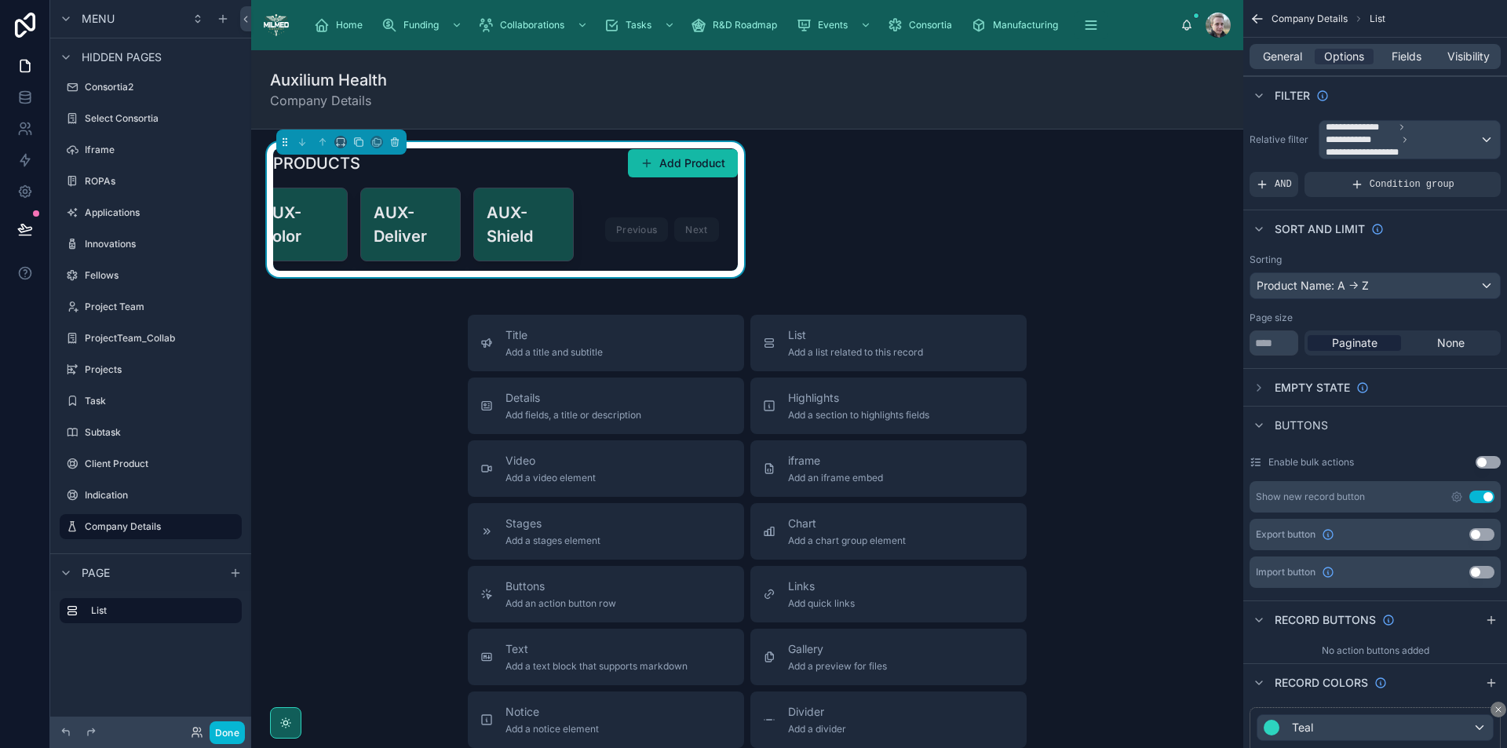
scroll to position [0, 0]
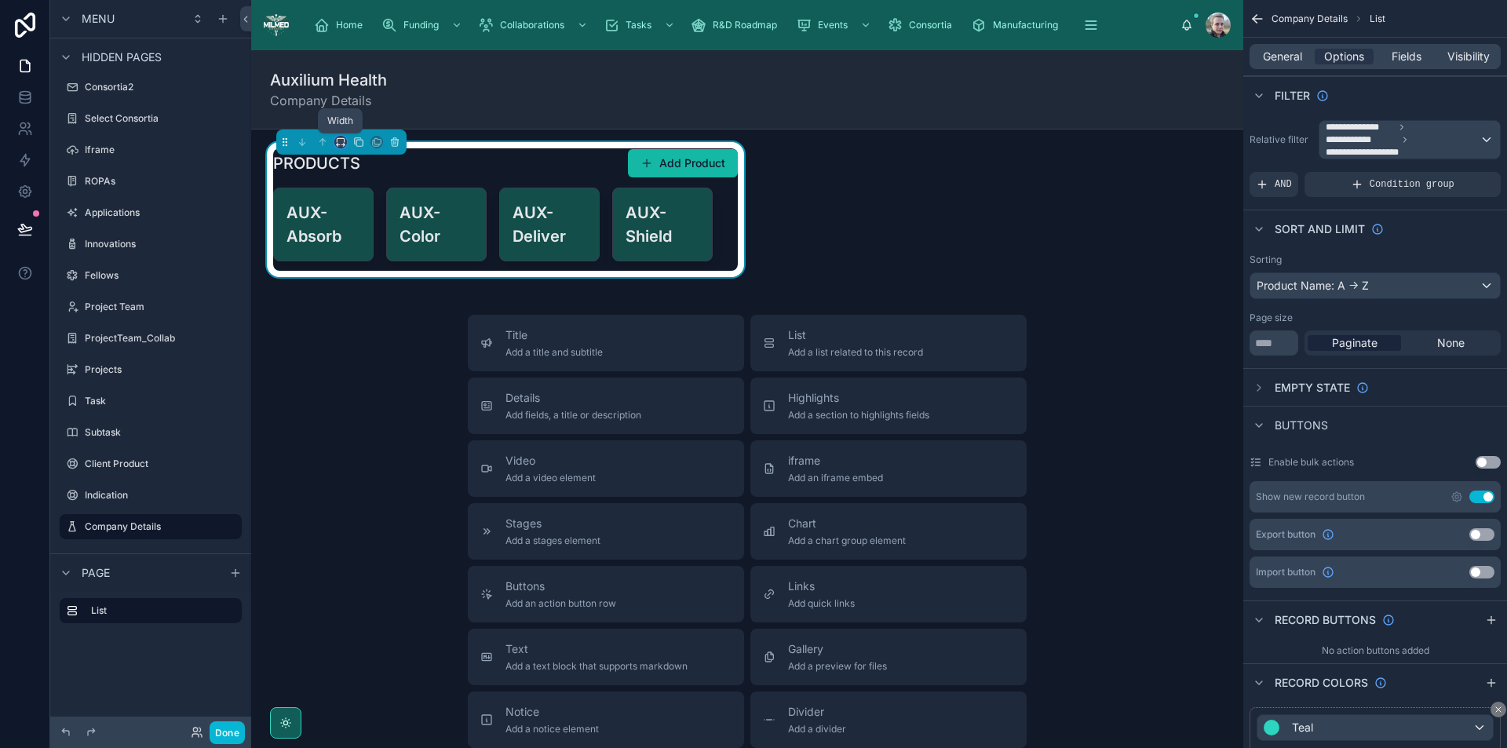
click at [341, 144] on icon at bounding box center [340, 142] width 11 height 11
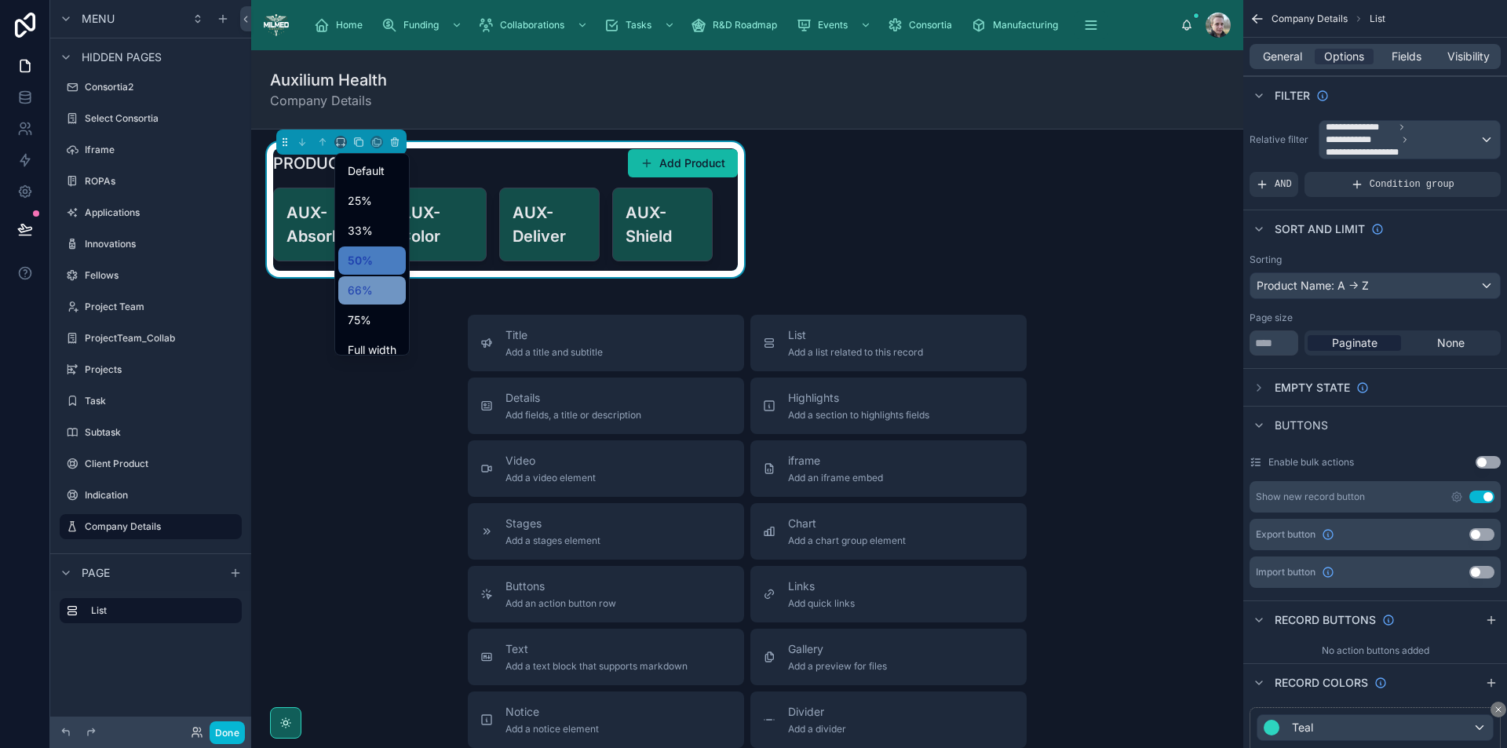
click at [360, 296] on span "66%" at bounding box center [360, 290] width 25 height 19
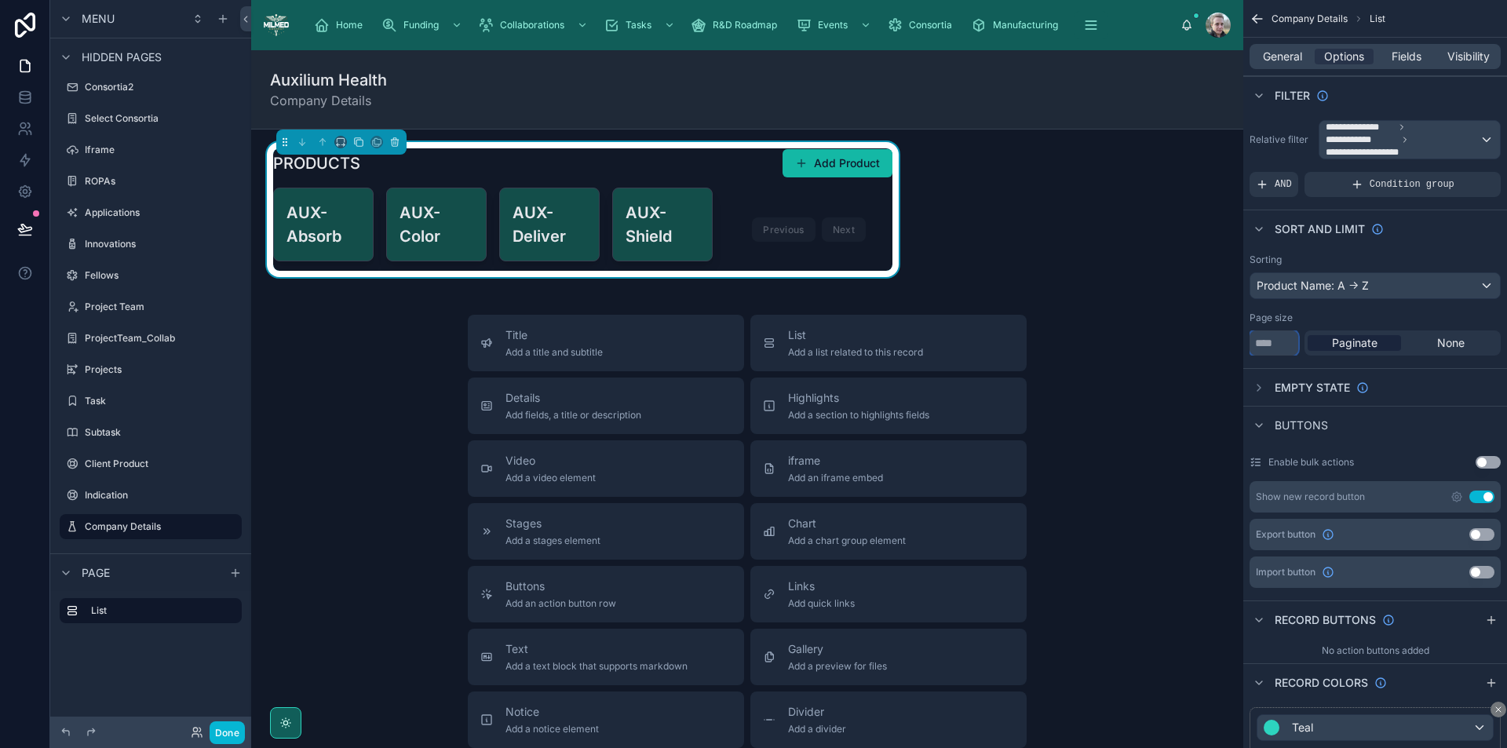
click at [1266, 345] on input "**" at bounding box center [1274, 343] width 49 height 25
type input "*"
click at [344, 144] on icon at bounding box center [345, 145] width 2 height 3
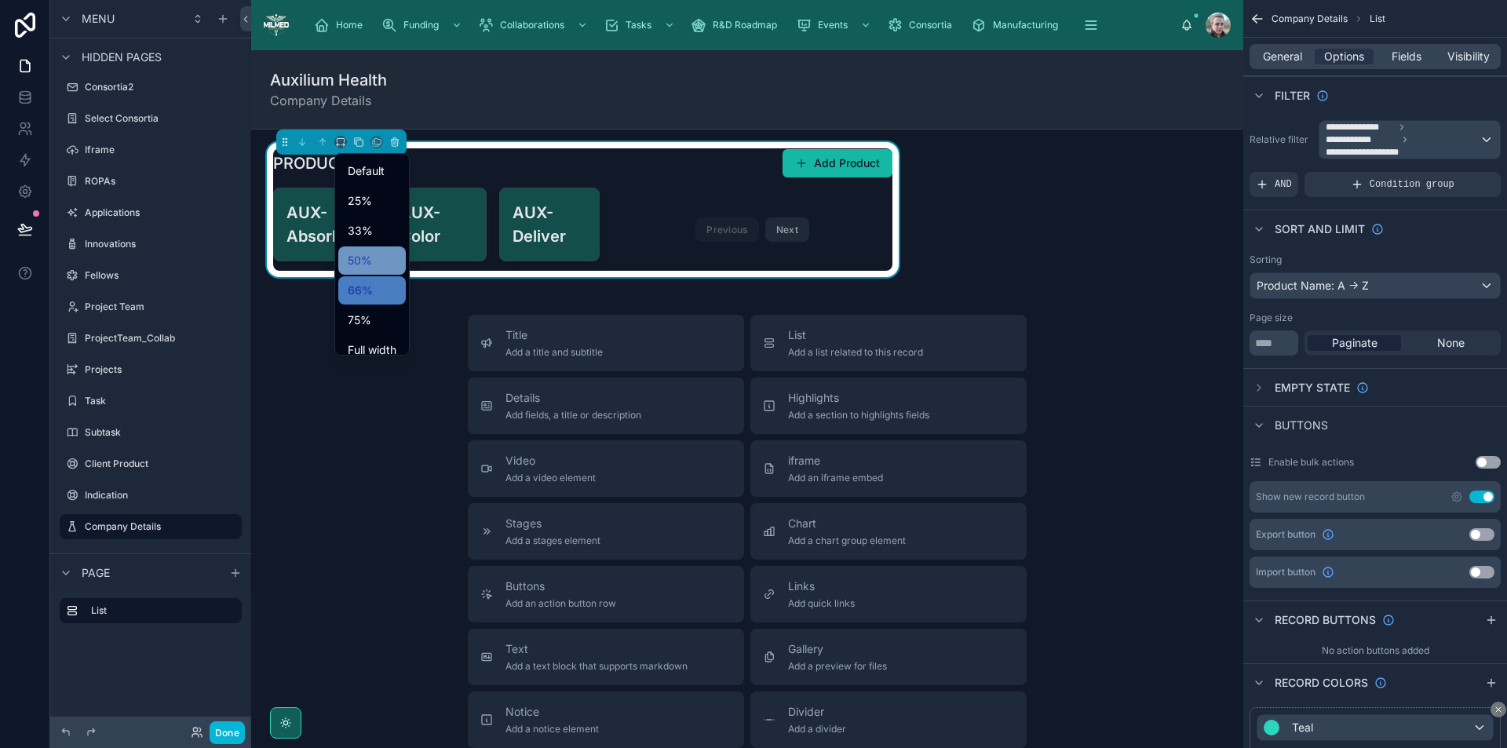
click at [349, 258] on span "50%" at bounding box center [360, 260] width 24 height 19
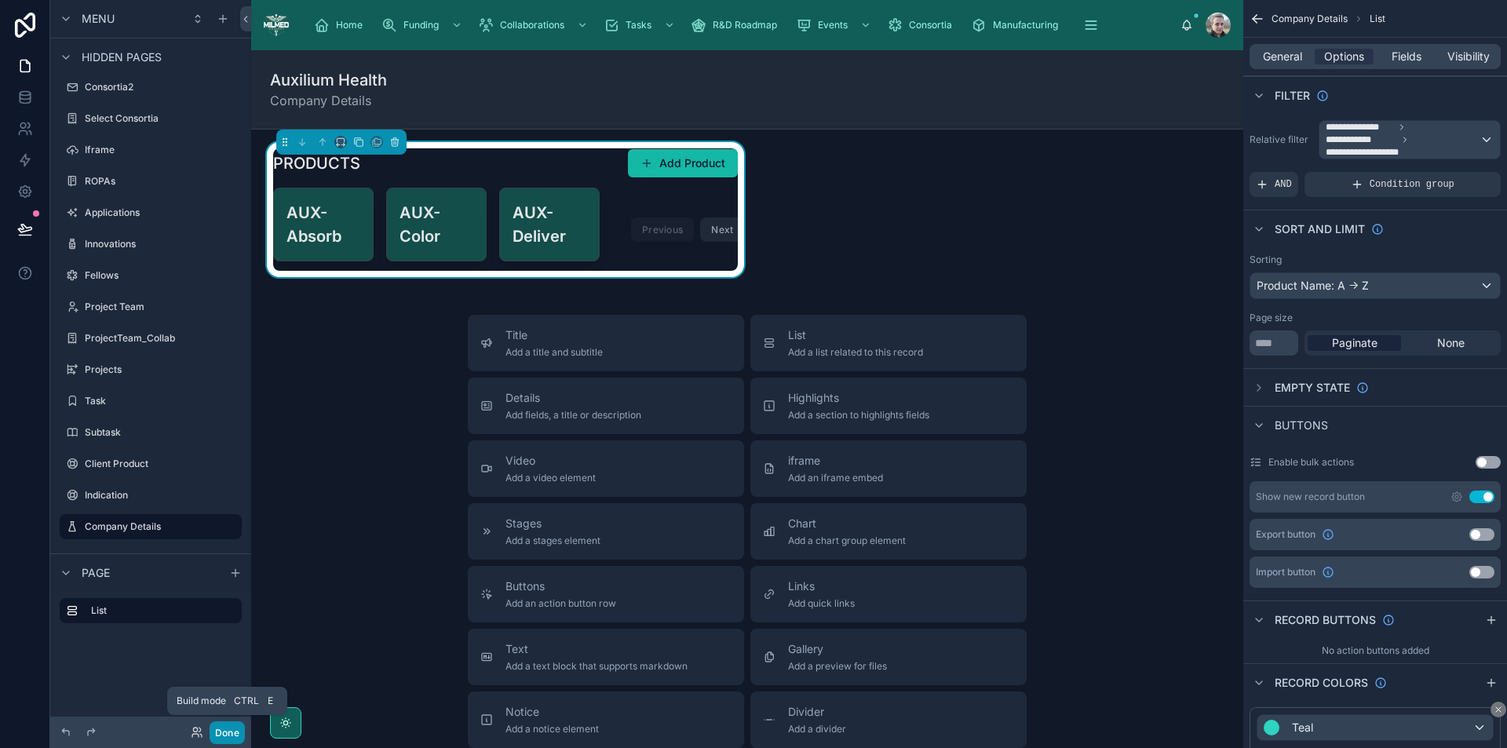
click at [221, 737] on button "Done" at bounding box center [227, 733] width 35 height 23
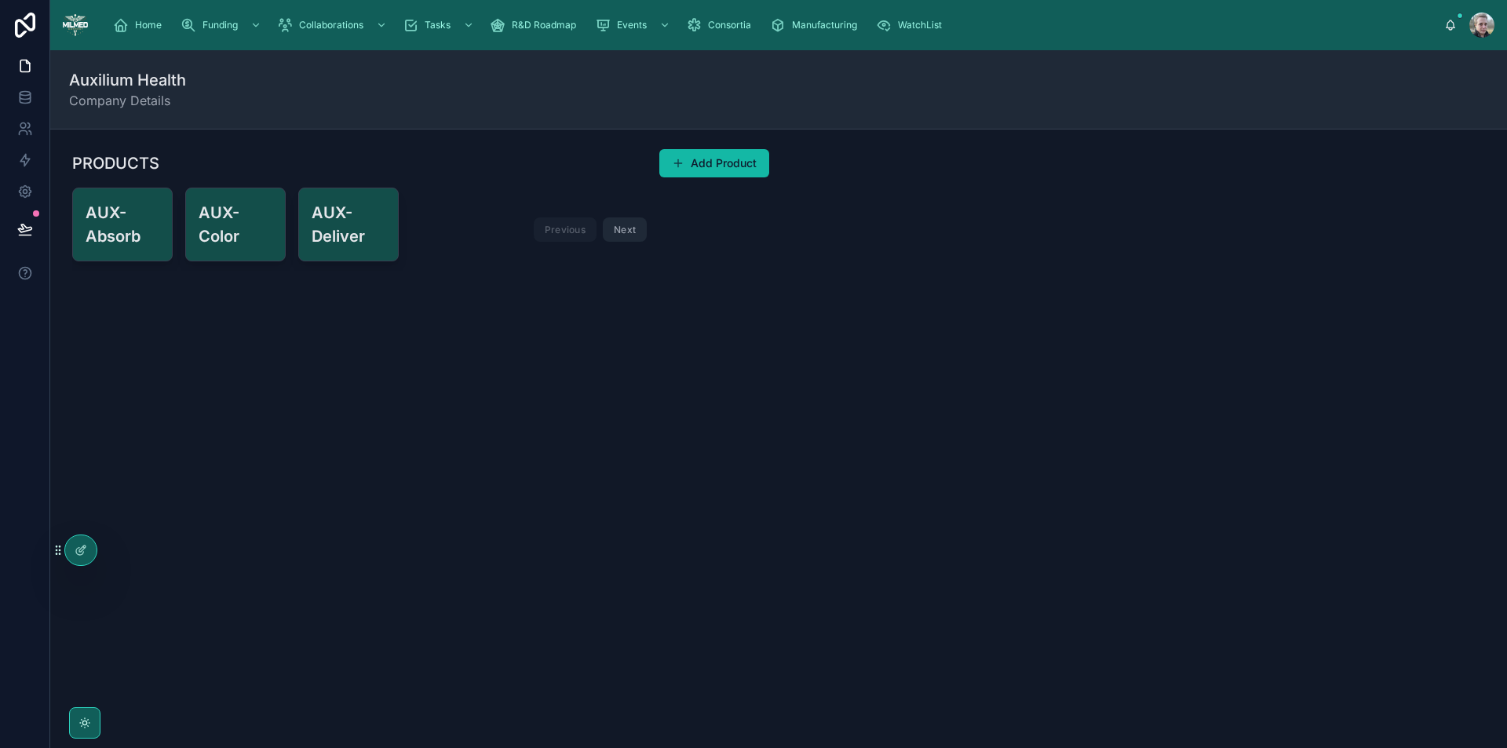
click at [632, 233] on button "Next" at bounding box center [625, 229] width 44 height 24
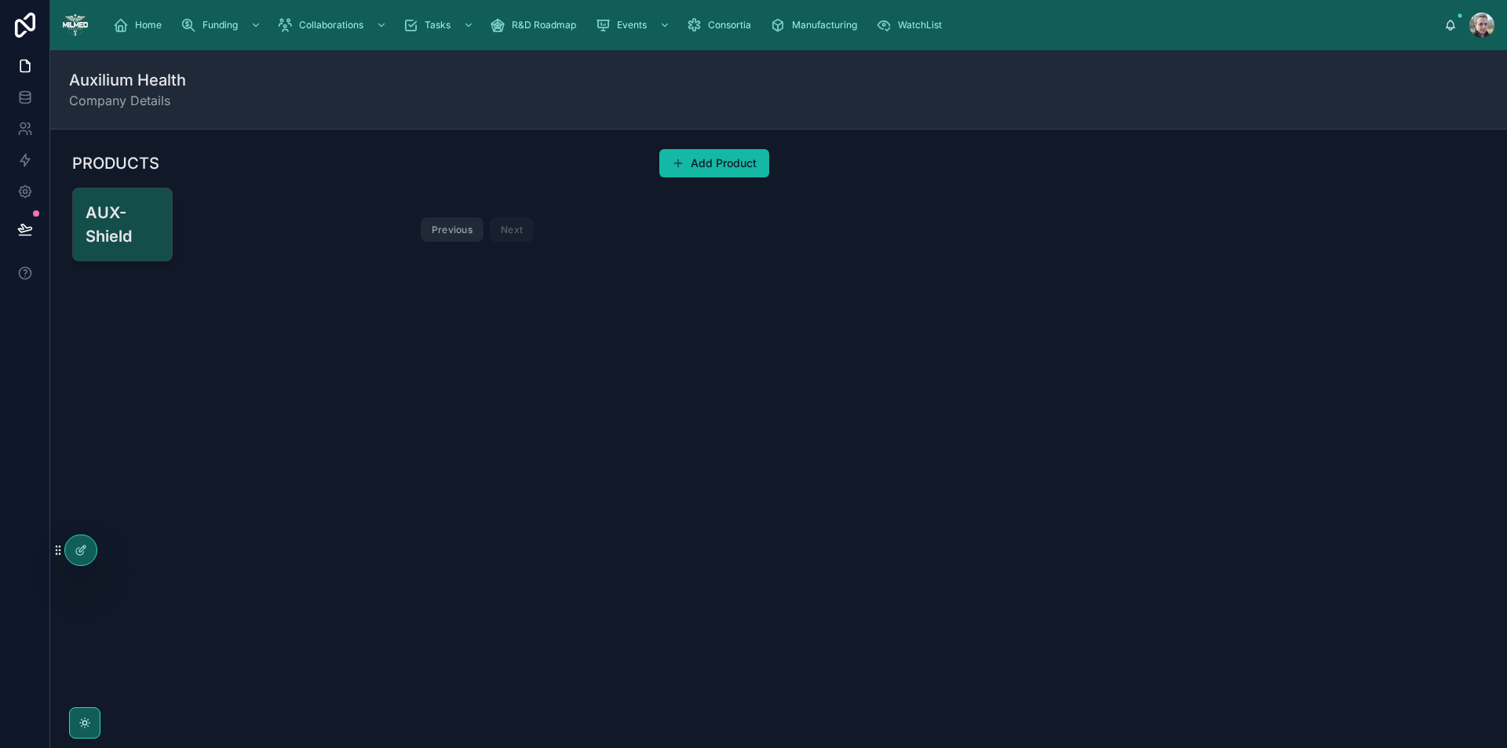
click at [439, 235] on button "Previous" at bounding box center [452, 229] width 63 height 24
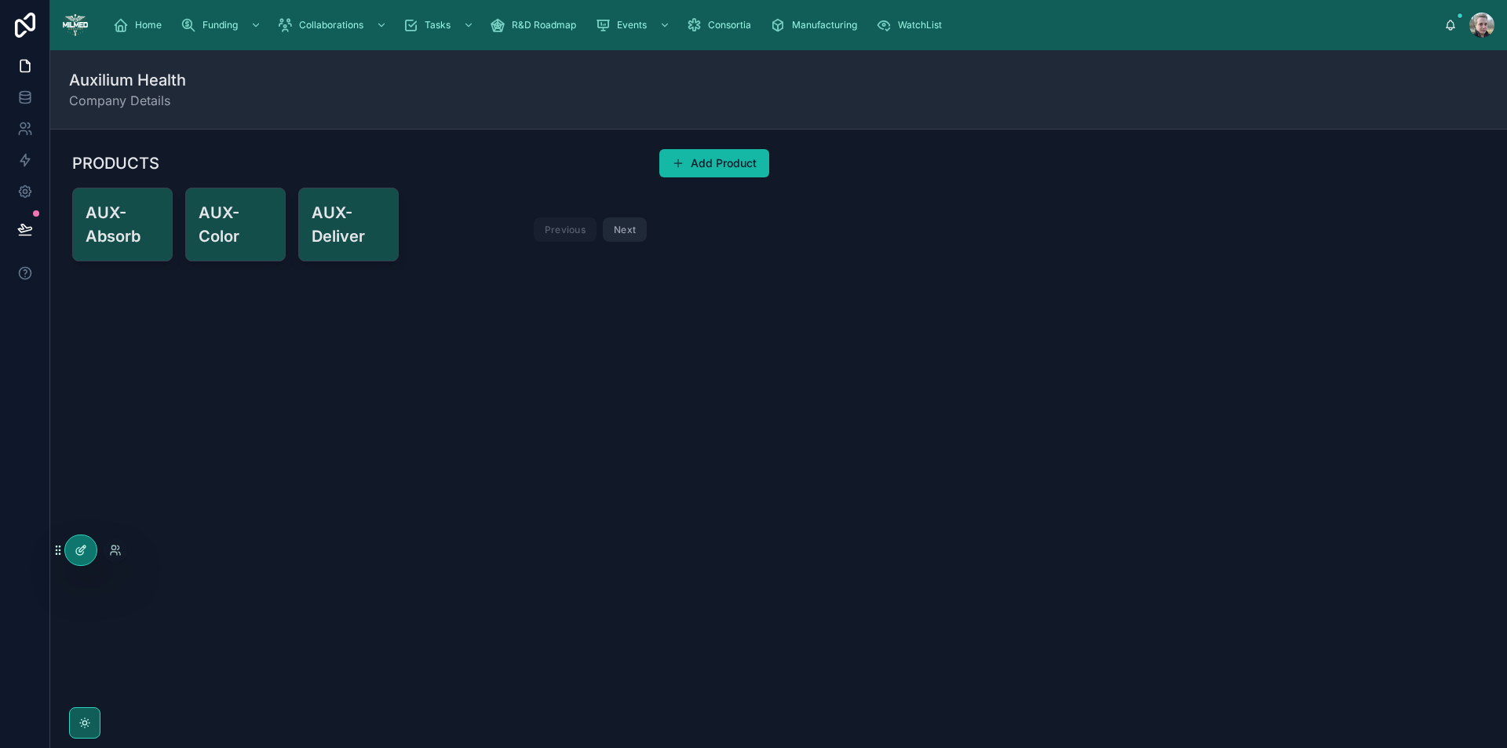
click at [85, 549] on icon at bounding box center [81, 550] width 13 height 13
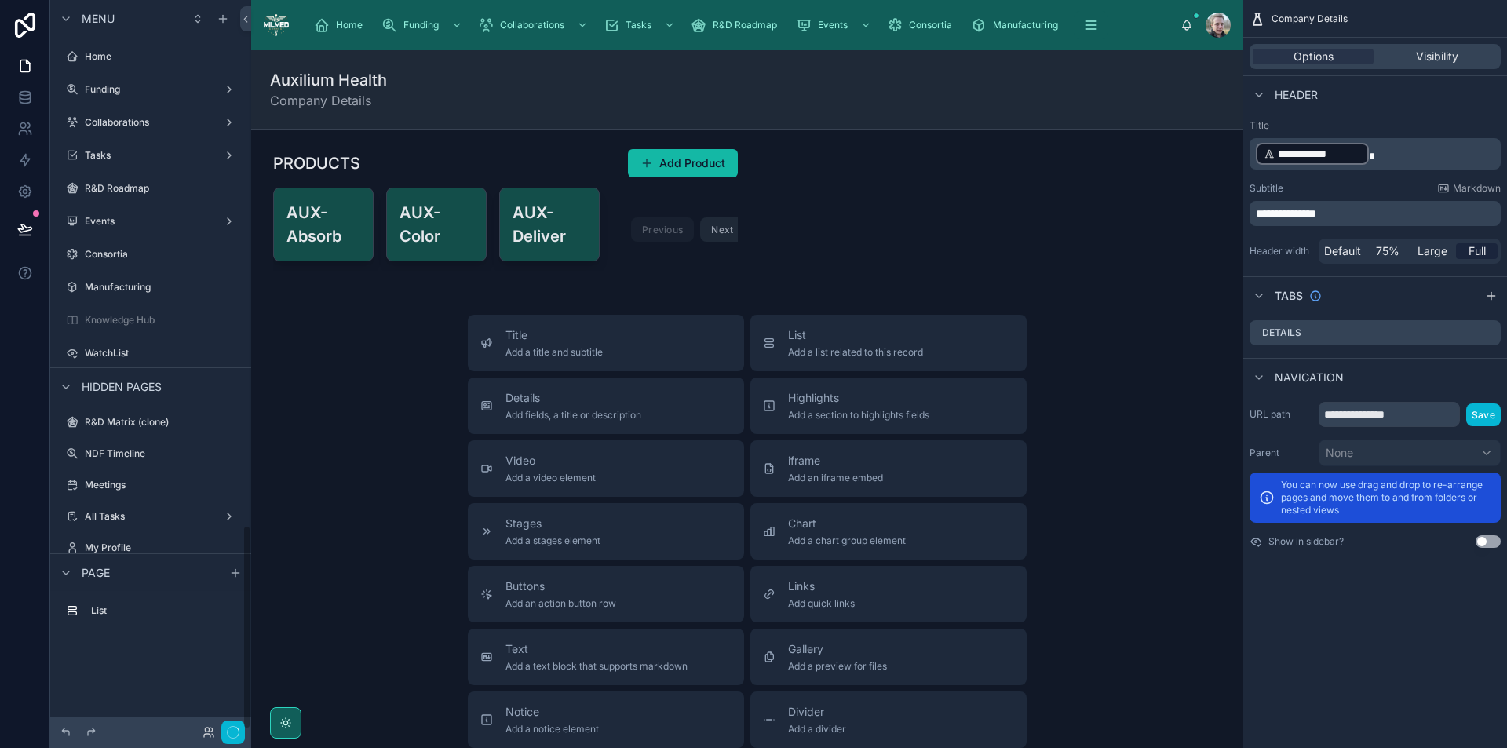
scroll to position [1874, 0]
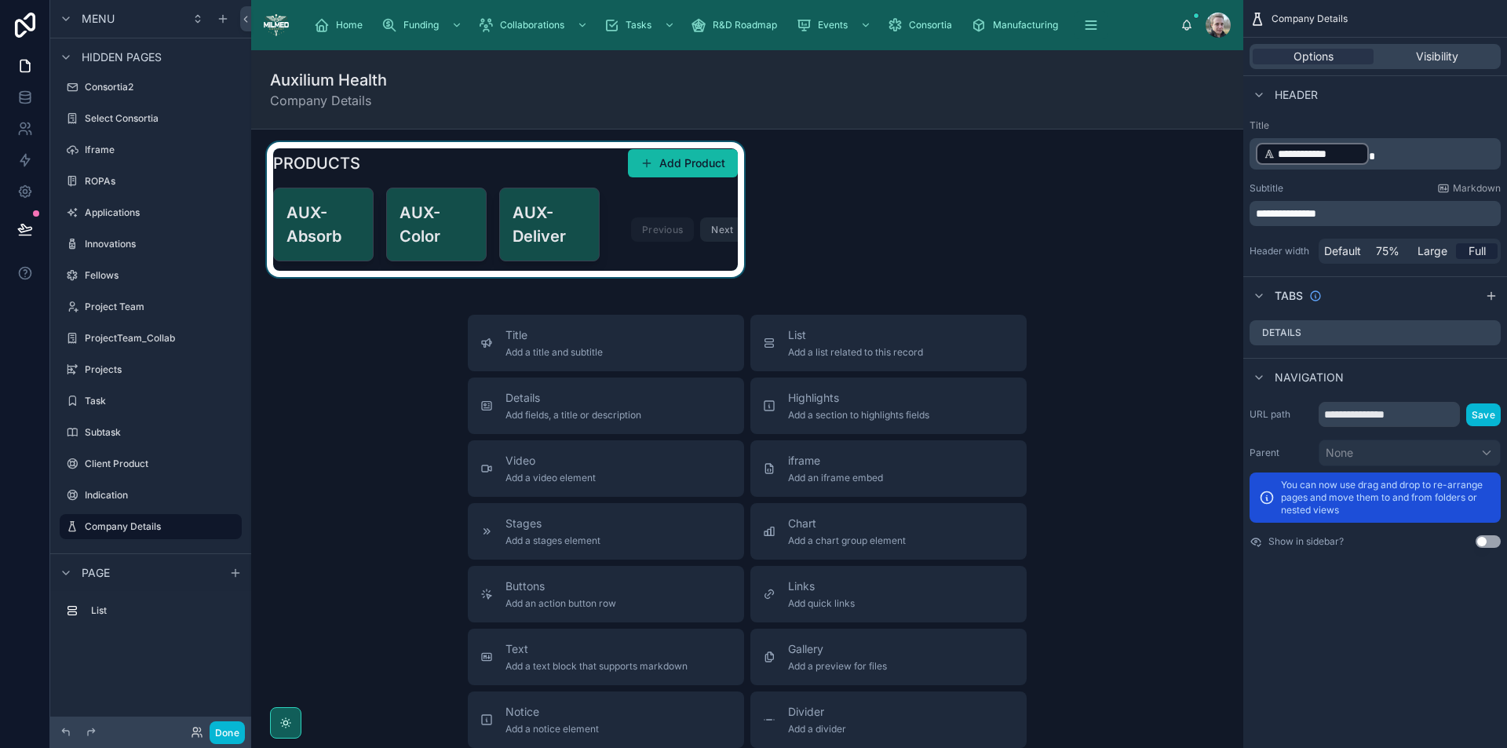
click at [466, 152] on div at bounding box center [506, 209] width 484 height 135
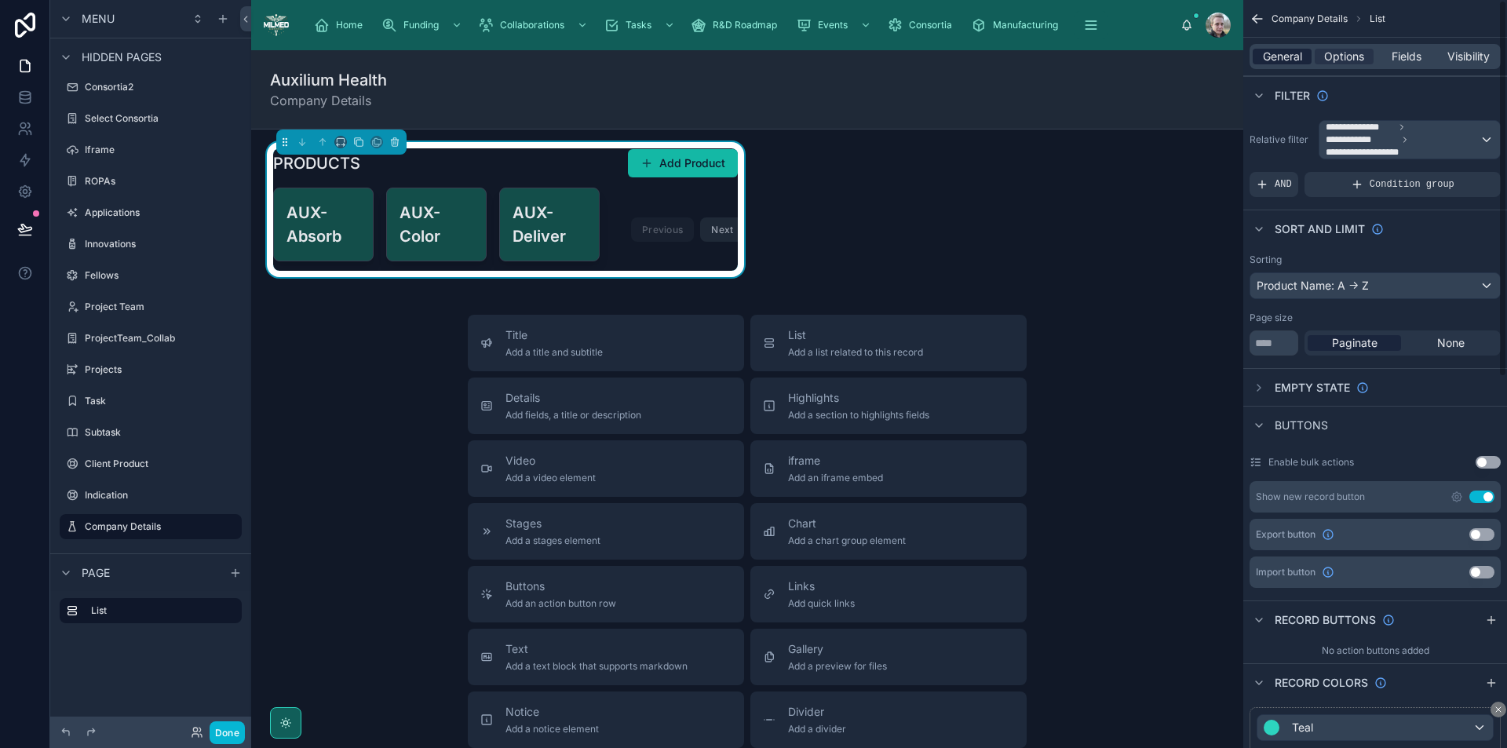
click at [1281, 56] on span "General" at bounding box center [1282, 57] width 39 height 16
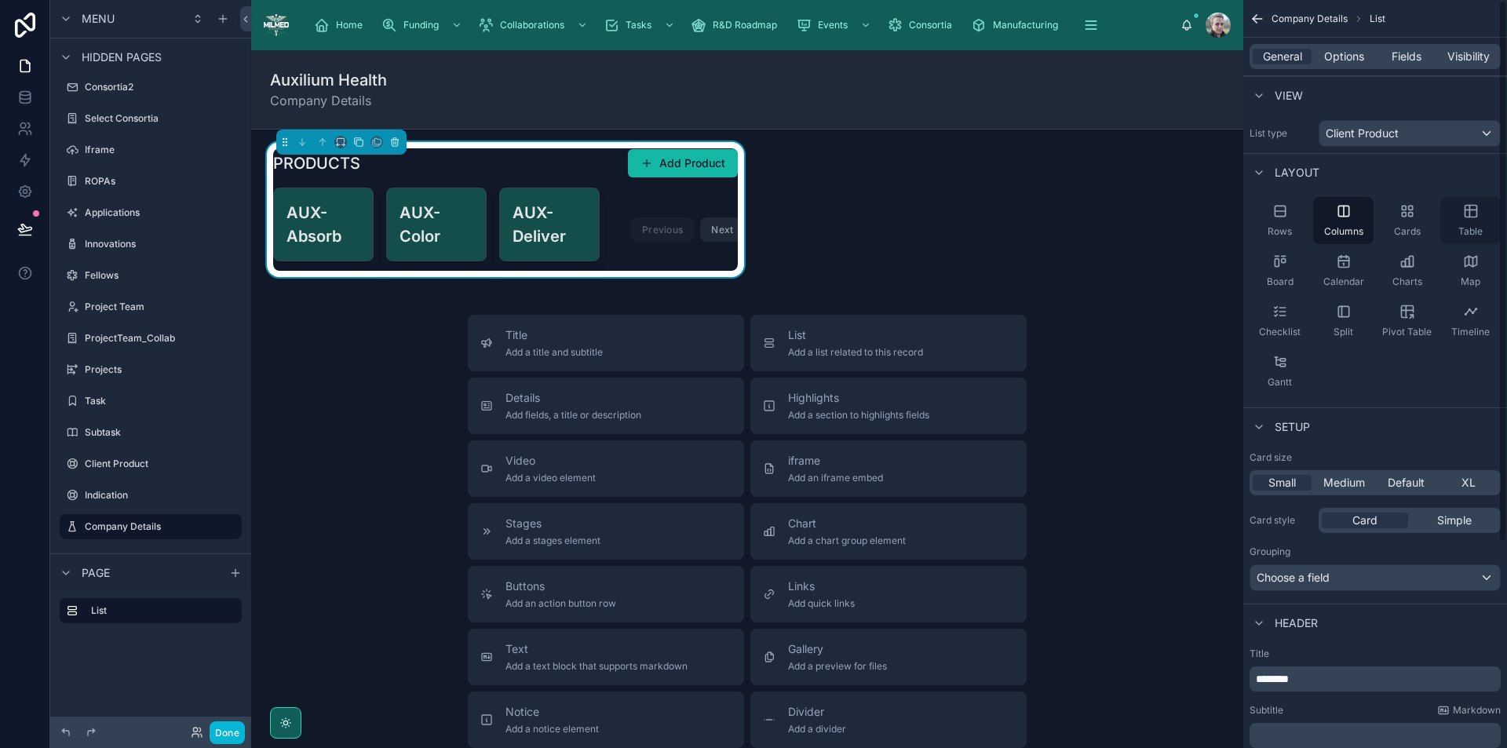
click at [1486, 227] on div "Table" at bounding box center [1471, 220] width 60 height 47
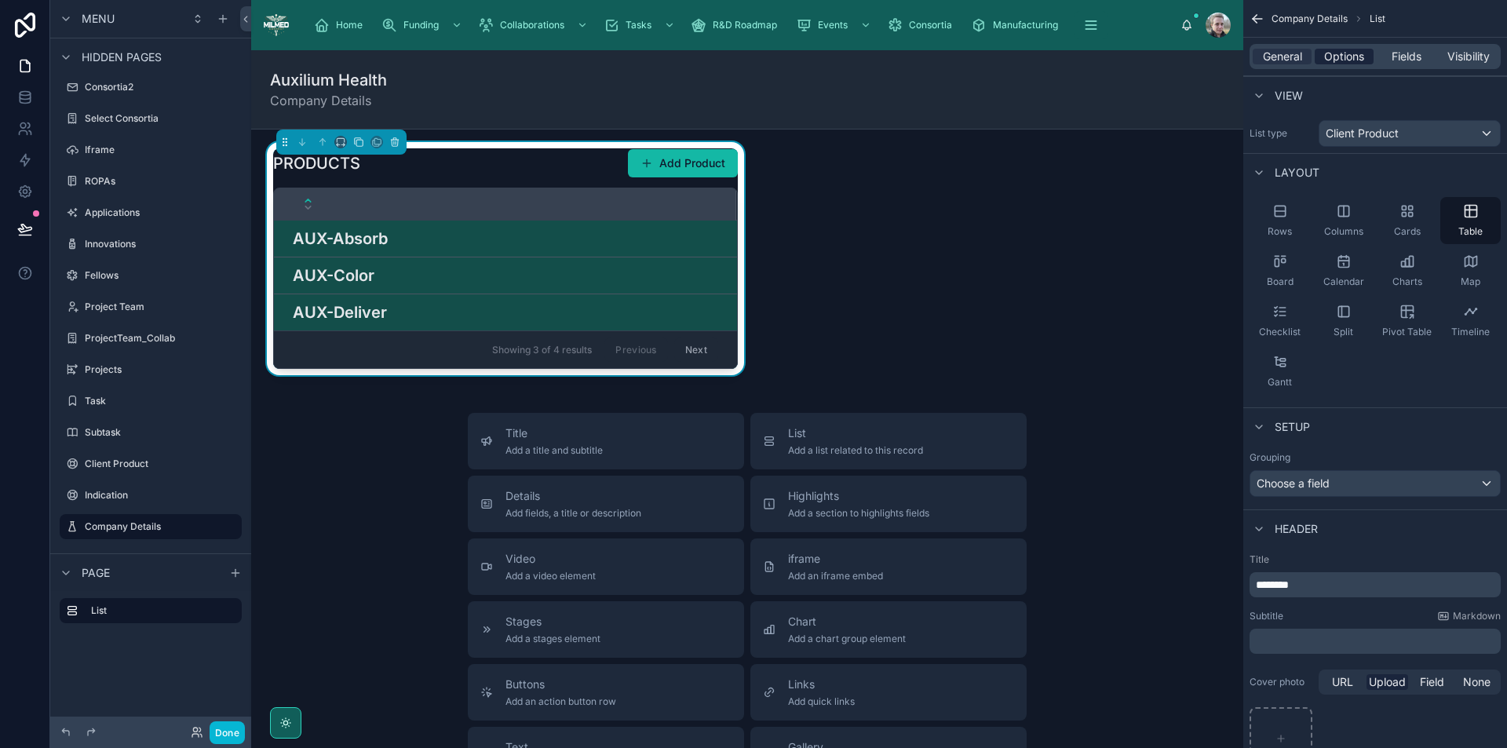
click at [1331, 57] on span "Options" at bounding box center [1344, 57] width 40 height 16
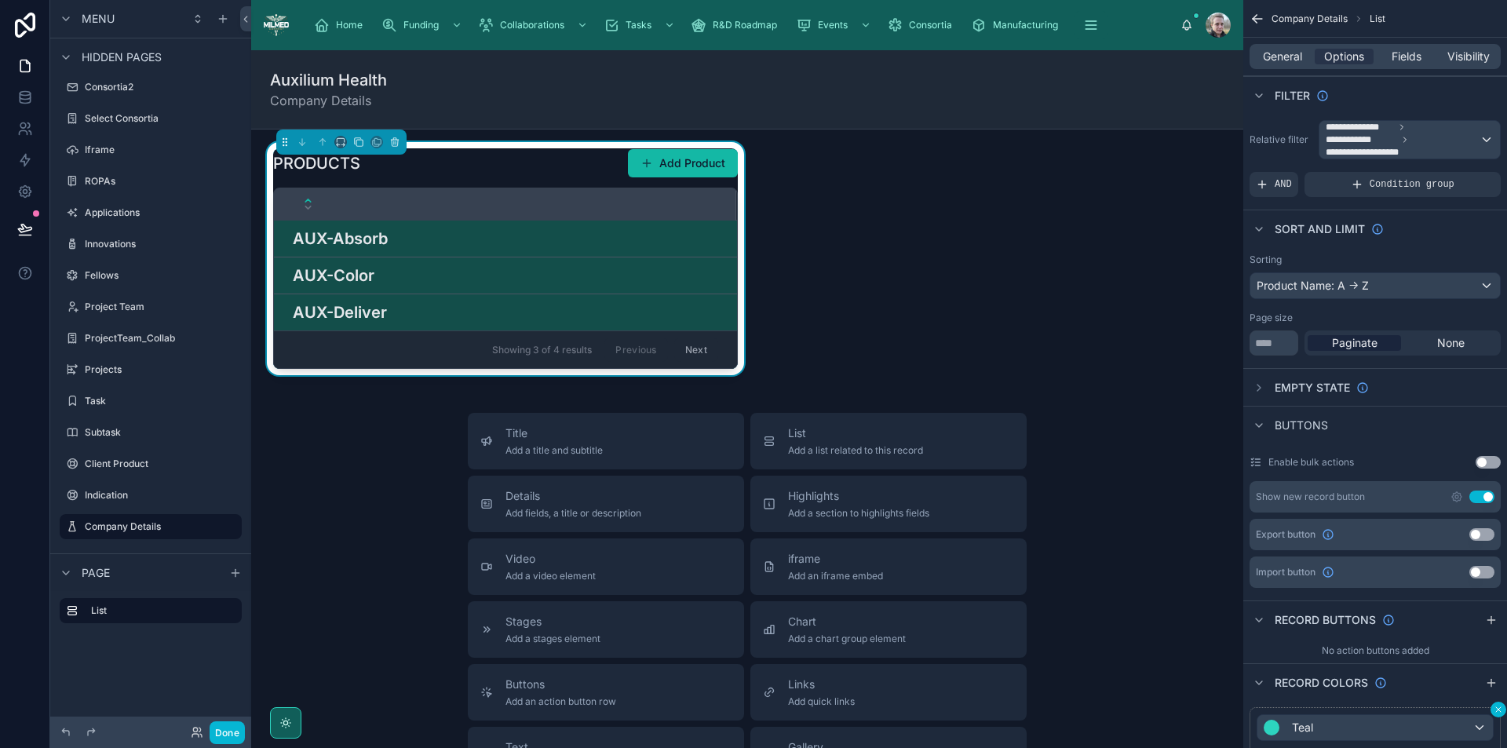
click at [1496, 709] on icon "scrollable content" at bounding box center [1498, 709] width 9 height 9
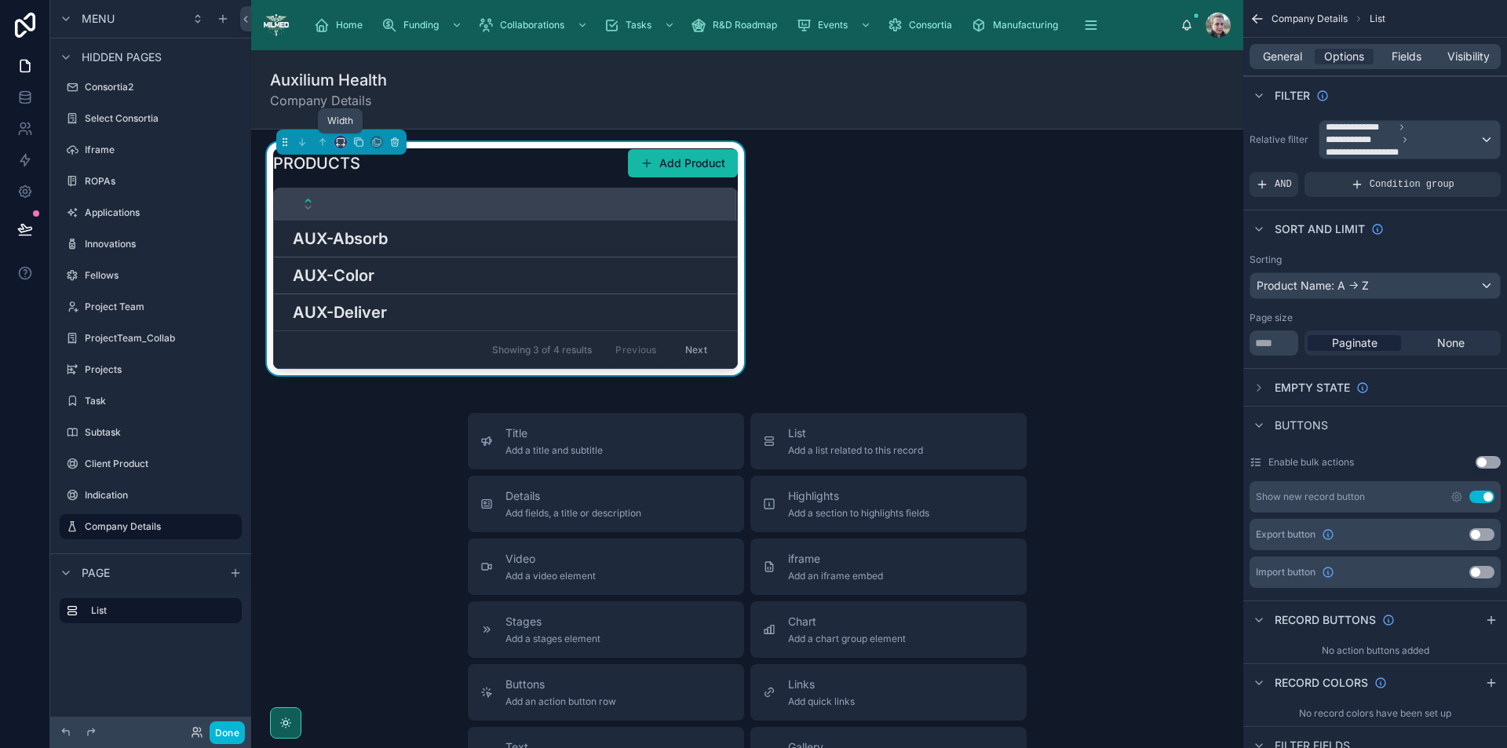
click at [338, 140] on icon at bounding box center [340, 142] width 11 height 11
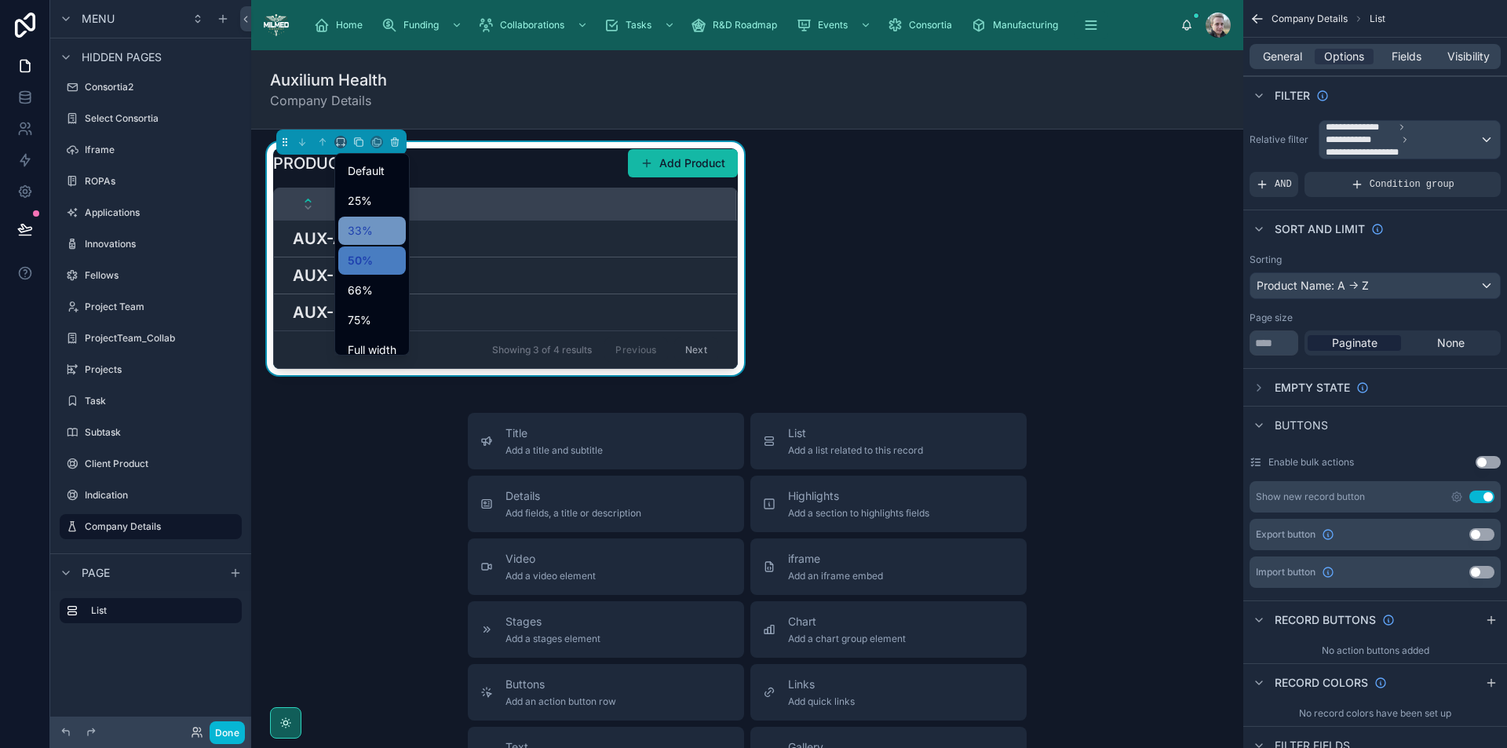
click at [367, 230] on span "33%" at bounding box center [360, 230] width 25 height 19
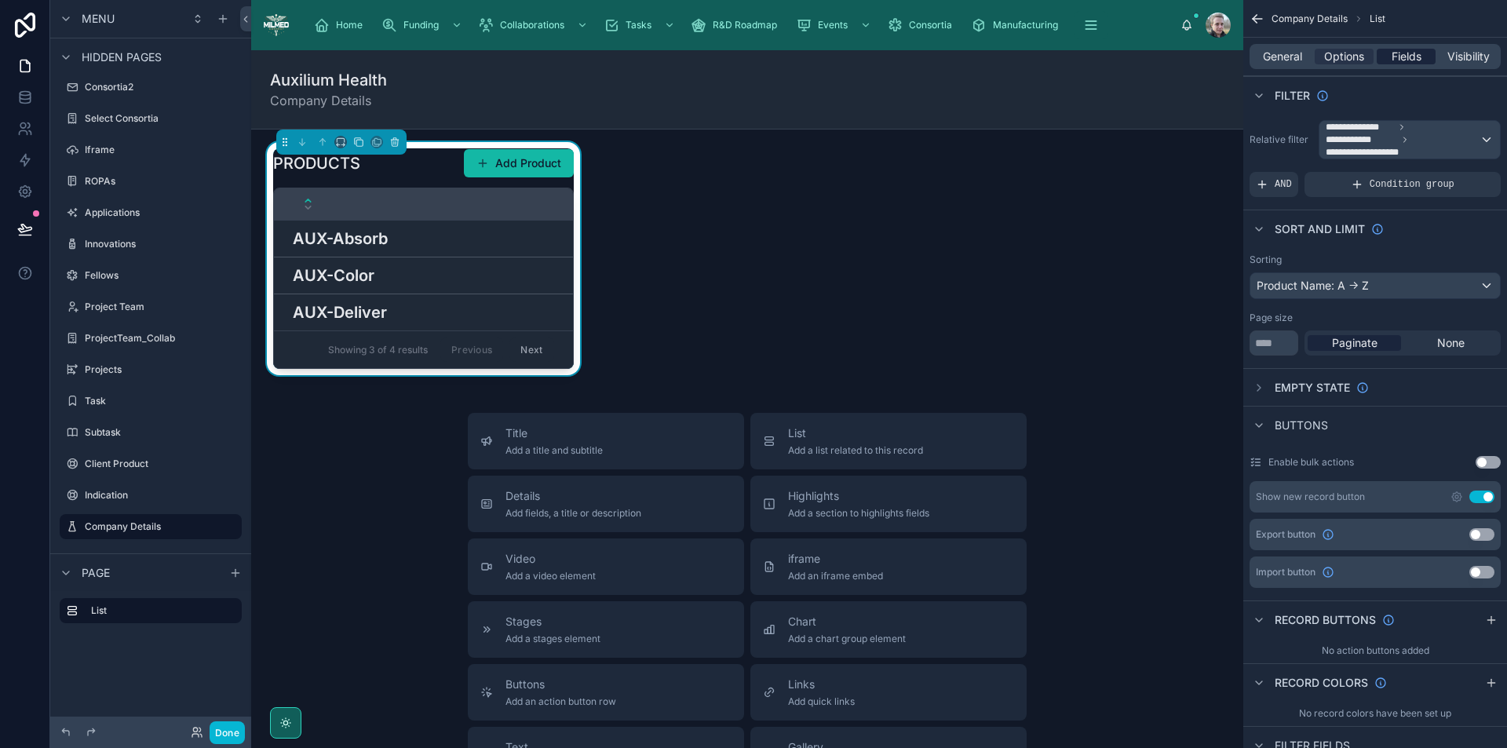
click at [1413, 52] on span "Fields" at bounding box center [1407, 57] width 30 height 16
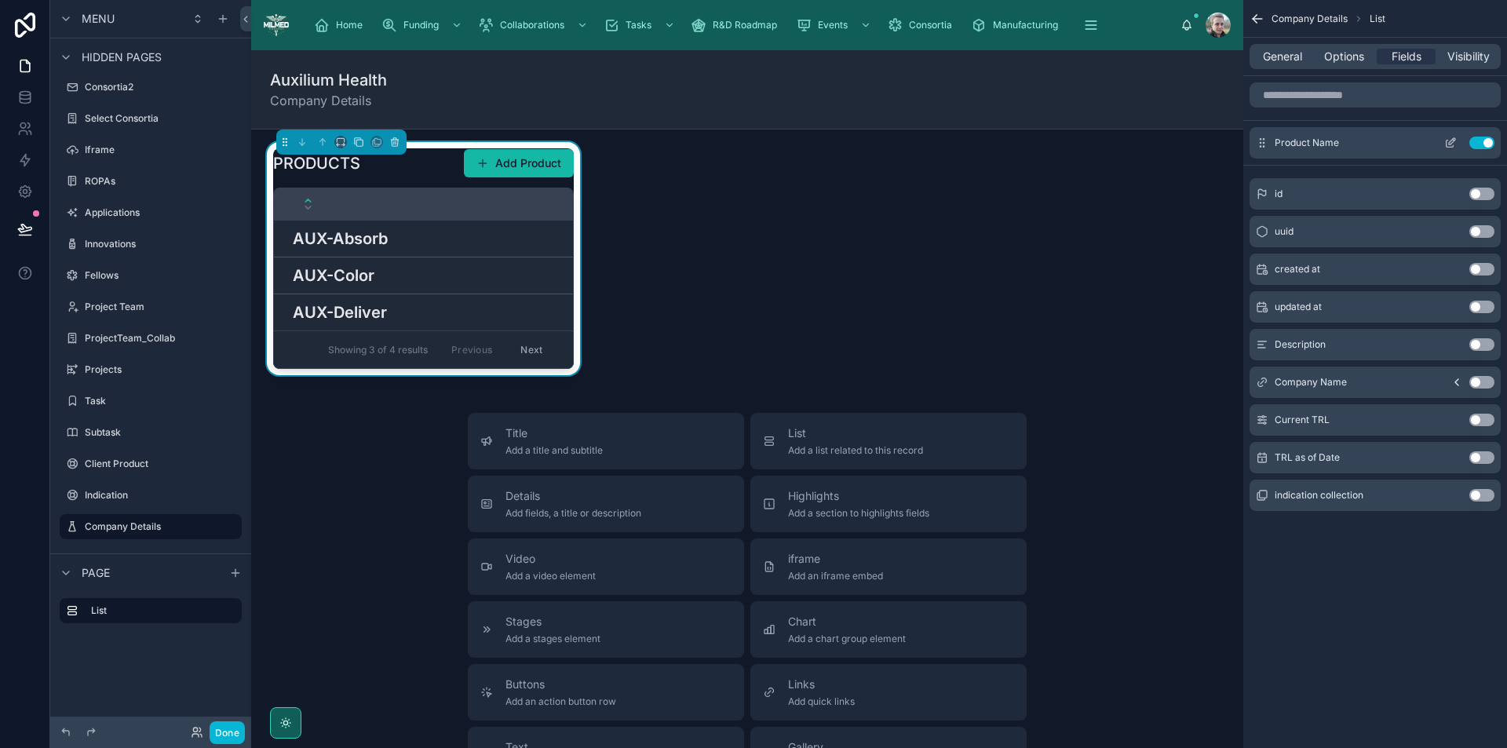
click at [1449, 141] on icon "scrollable content" at bounding box center [1451, 143] width 13 height 13
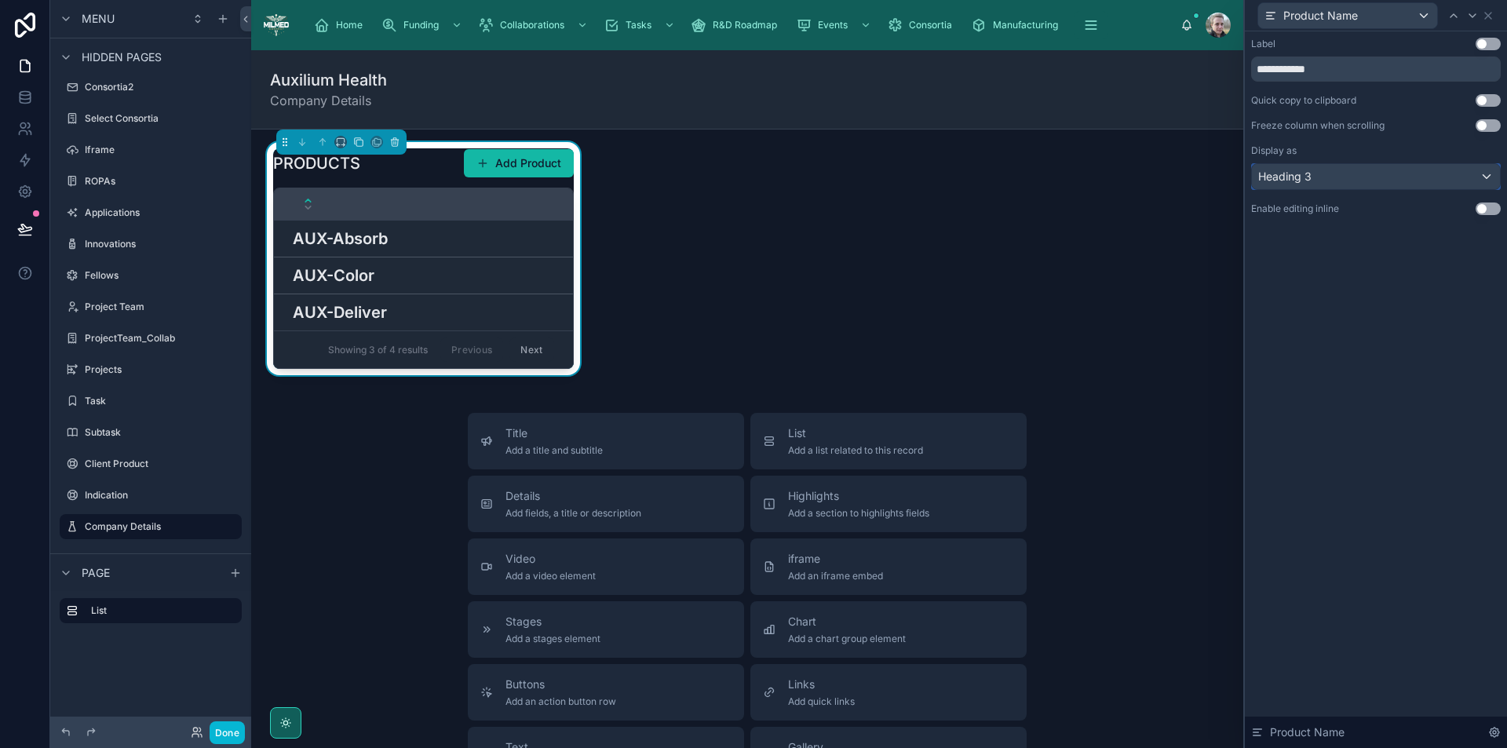
click at [1467, 182] on div "Heading 3" at bounding box center [1376, 176] width 248 height 25
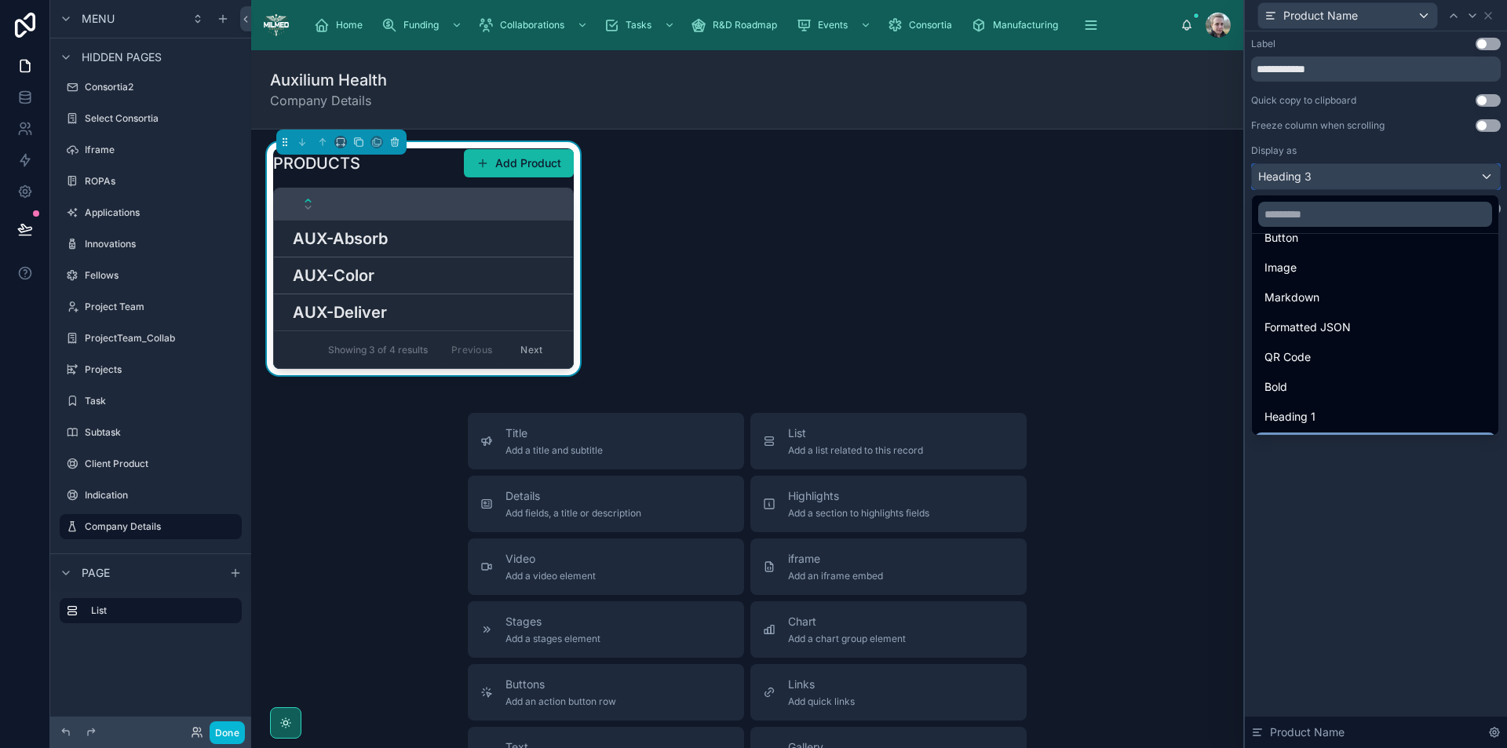
scroll to position [171, 0]
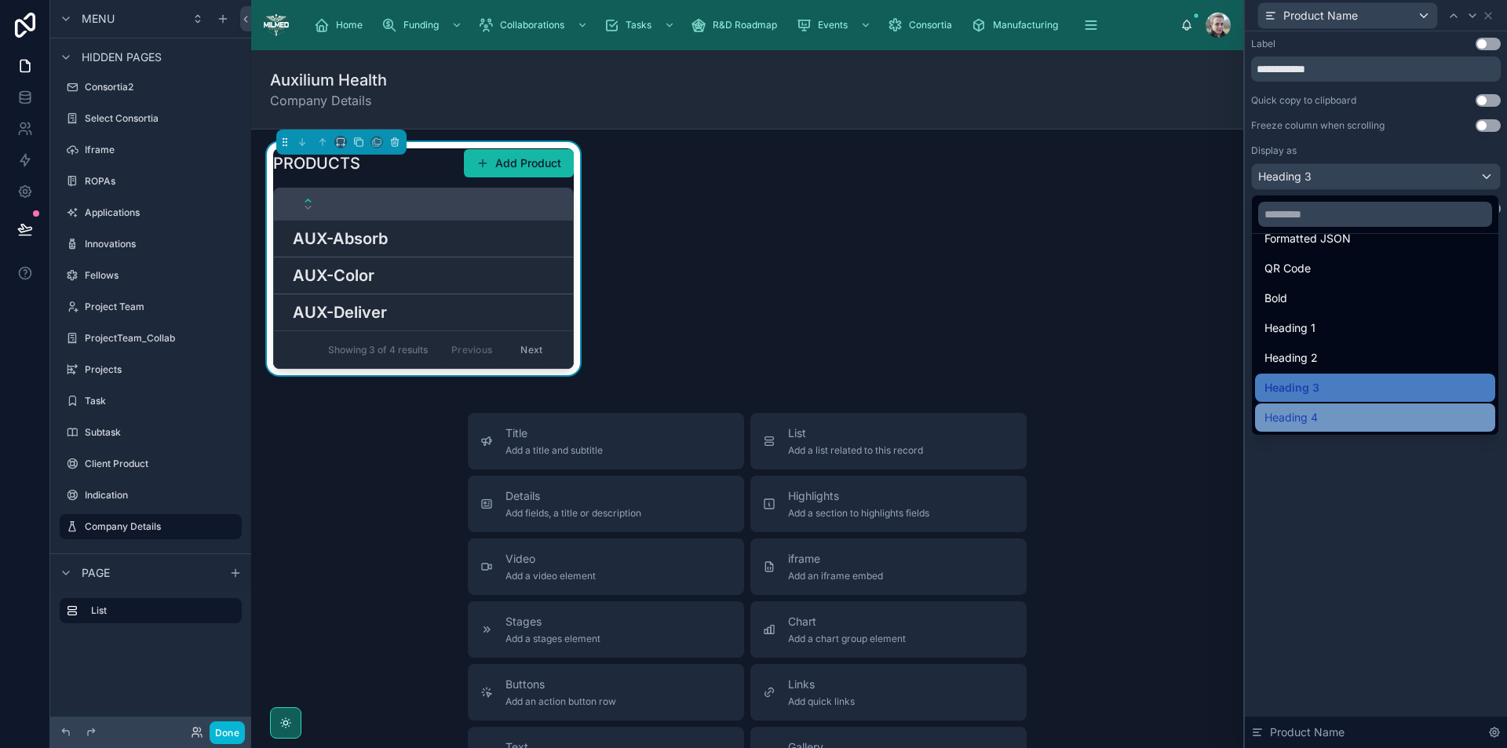
click at [1303, 411] on span "Heading 4" at bounding box center [1291, 417] width 53 height 19
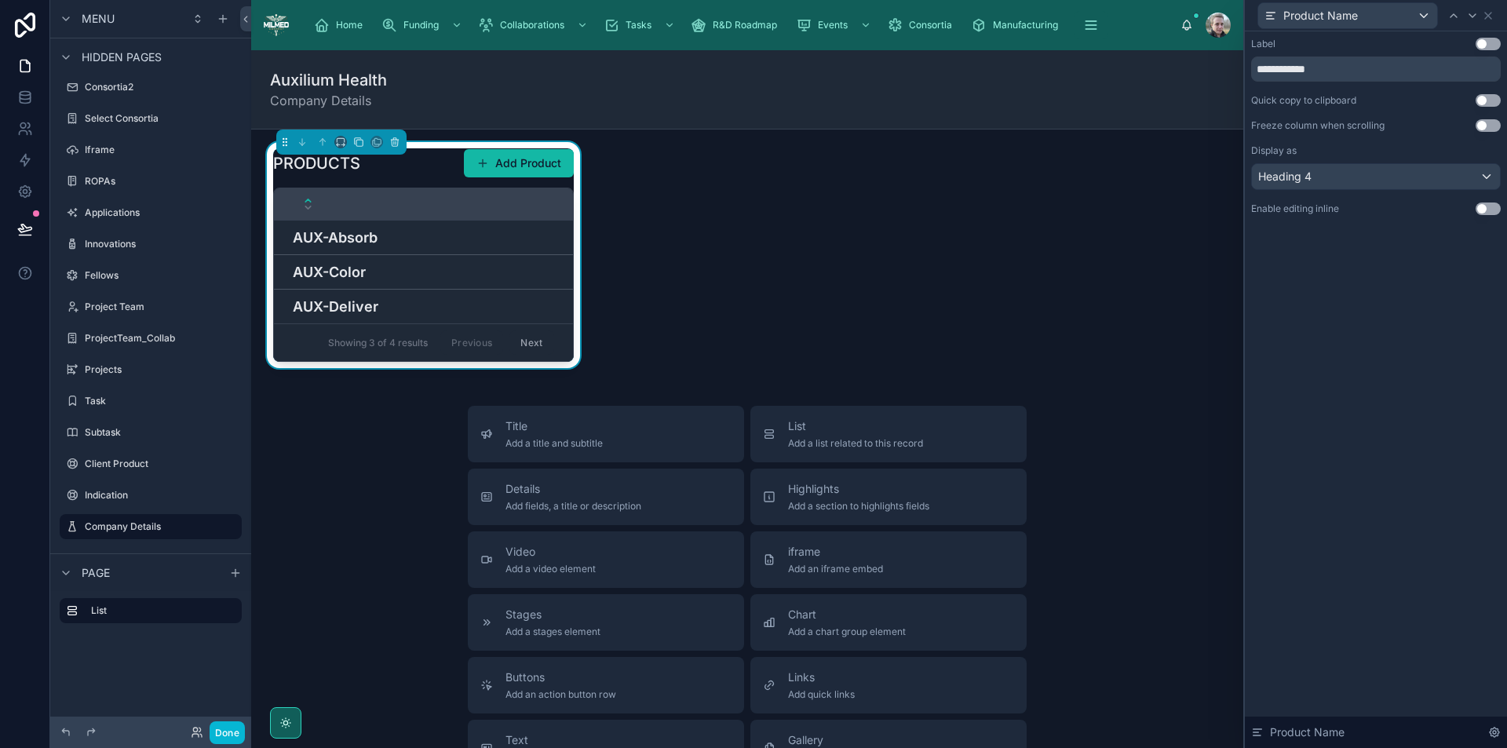
click at [1496, 14] on div "Product Name" at bounding box center [1376, 15] width 250 height 31
click at [1491, 11] on icon at bounding box center [1488, 15] width 13 height 13
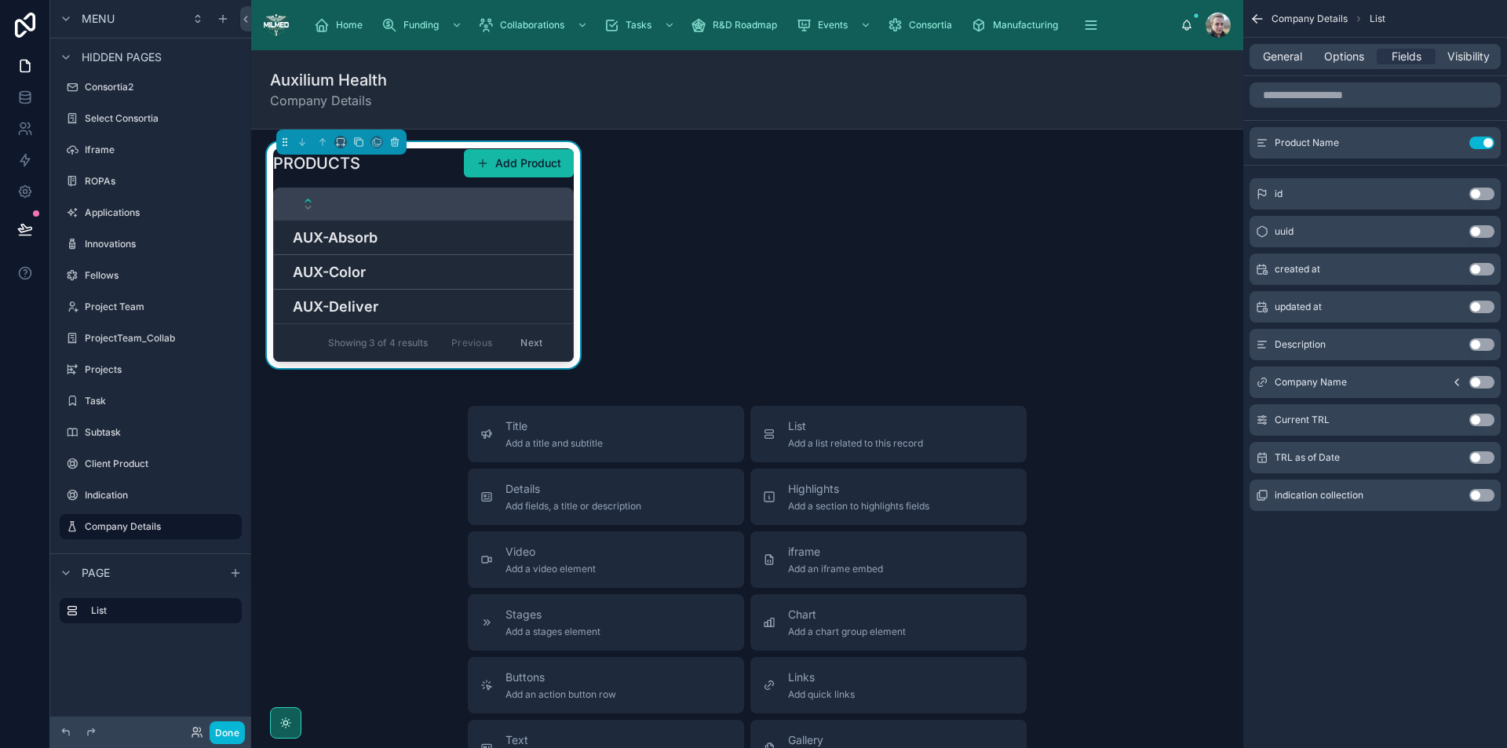
click at [1474, 419] on button "Use setting" at bounding box center [1482, 420] width 25 height 13
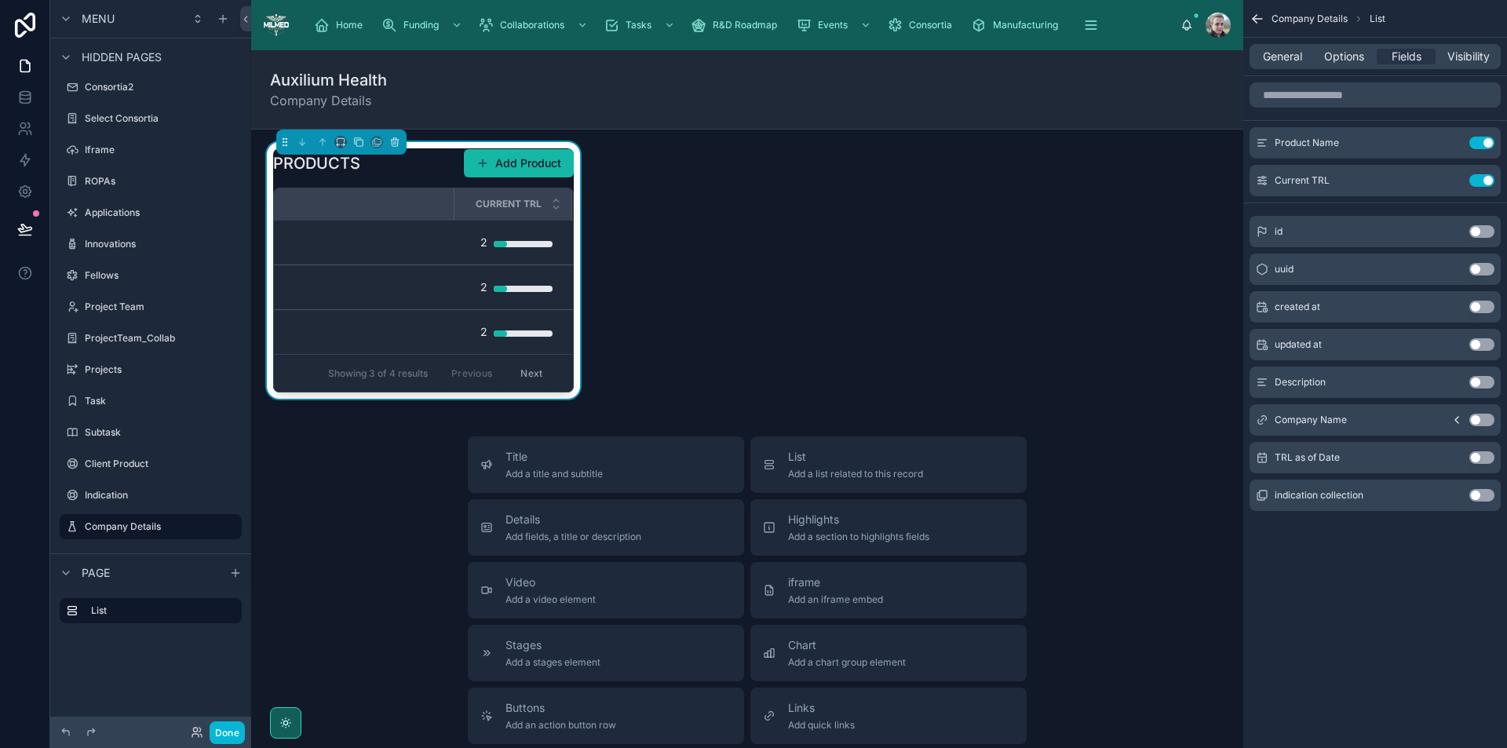
scroll to position [0, 0]
click at [1450, 144] on icon "scrollable content" at bounding box center [1451, 143] width 13 height 13
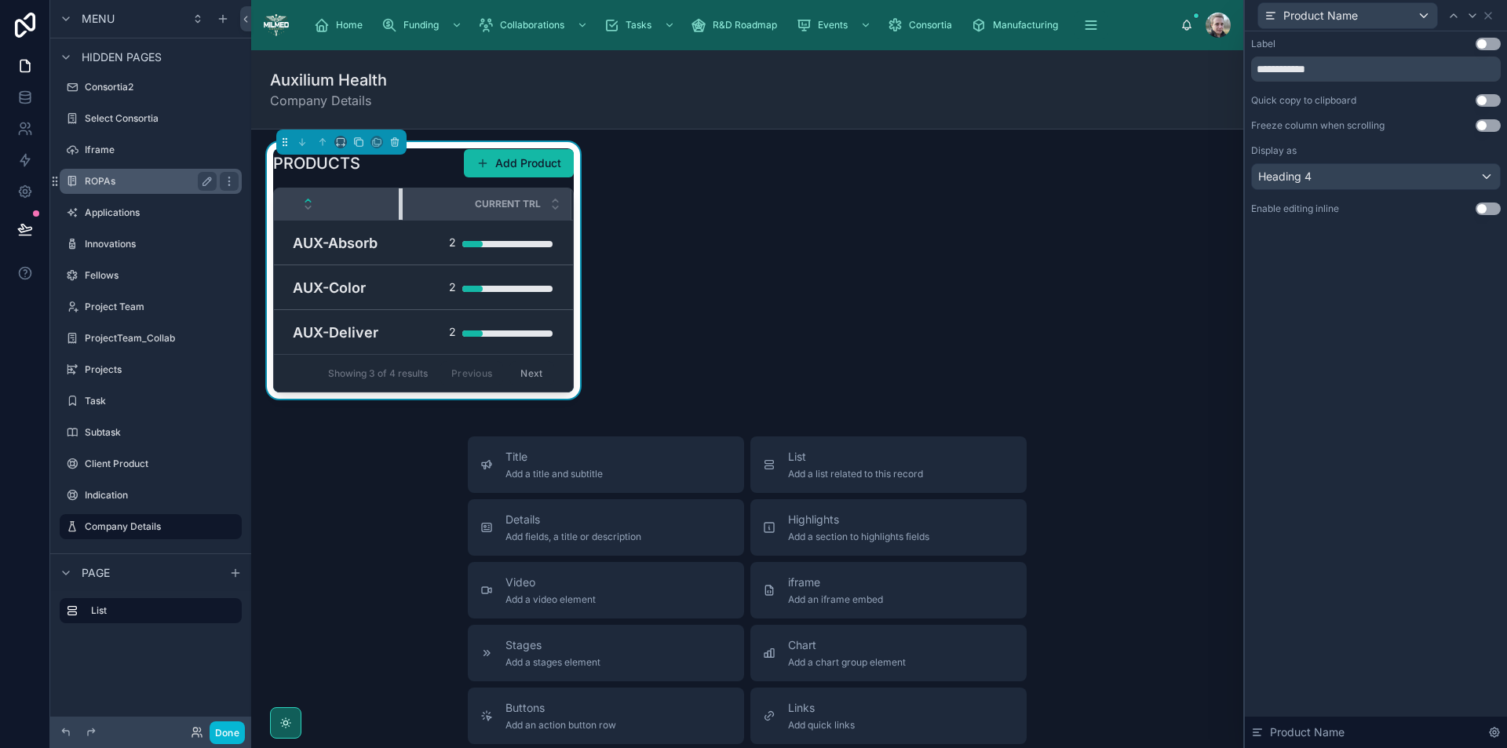
drag, startPoint x: 448, startPoint y: 201, endPoint x: 117, endPoint y: 174, distance: 332.4
click at [117, 174] on div "Menu Home Funding Collaborations Tasks R&D Roadmap Events Consortia Manufacturi…" at bounding box center [778, 374] width 1457 height 748
click at [1413, 20] on div "Product Name" at bounding box center [1348, 15] width 179 height 25
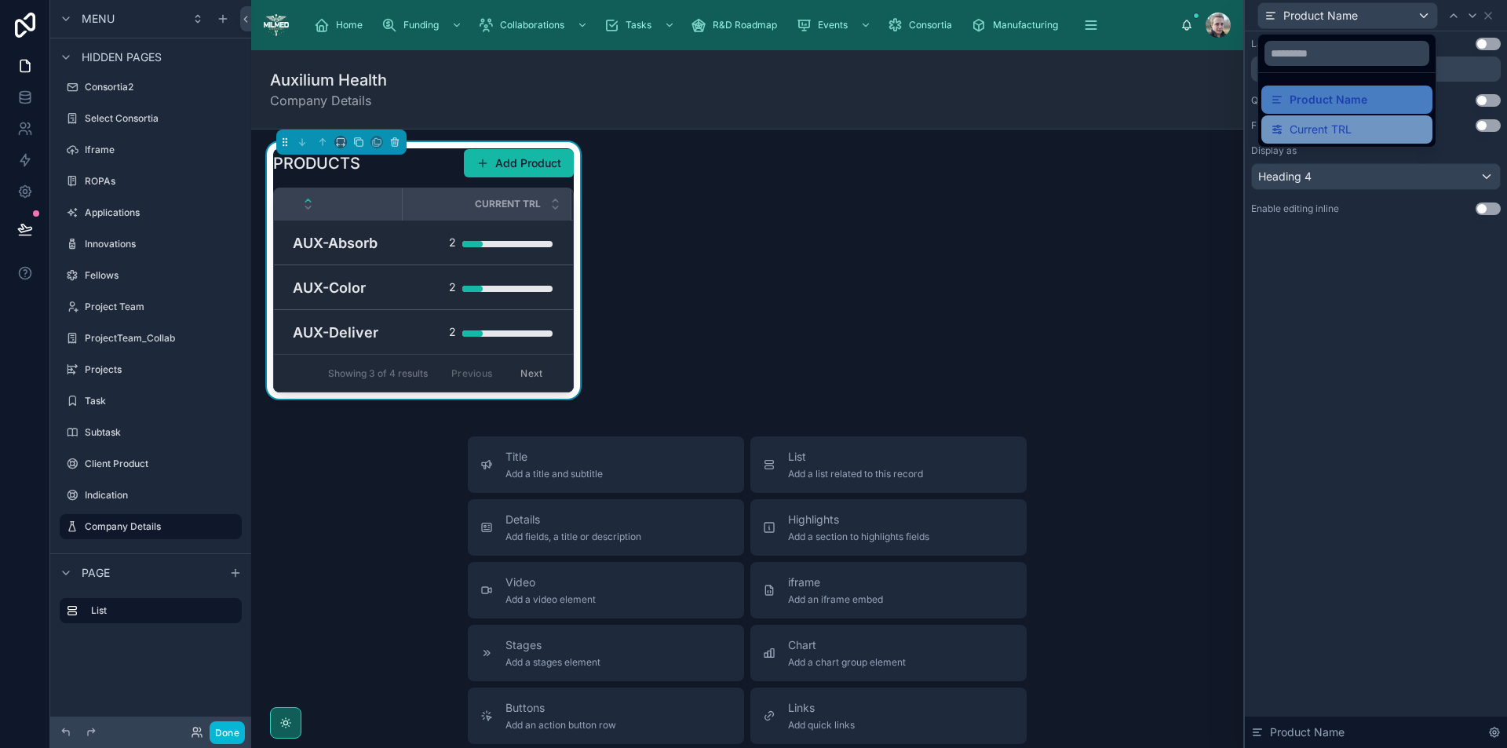
click at [1346, 124] on span "Current TRL" at bounding box center [1321, 129] width 62 height 19
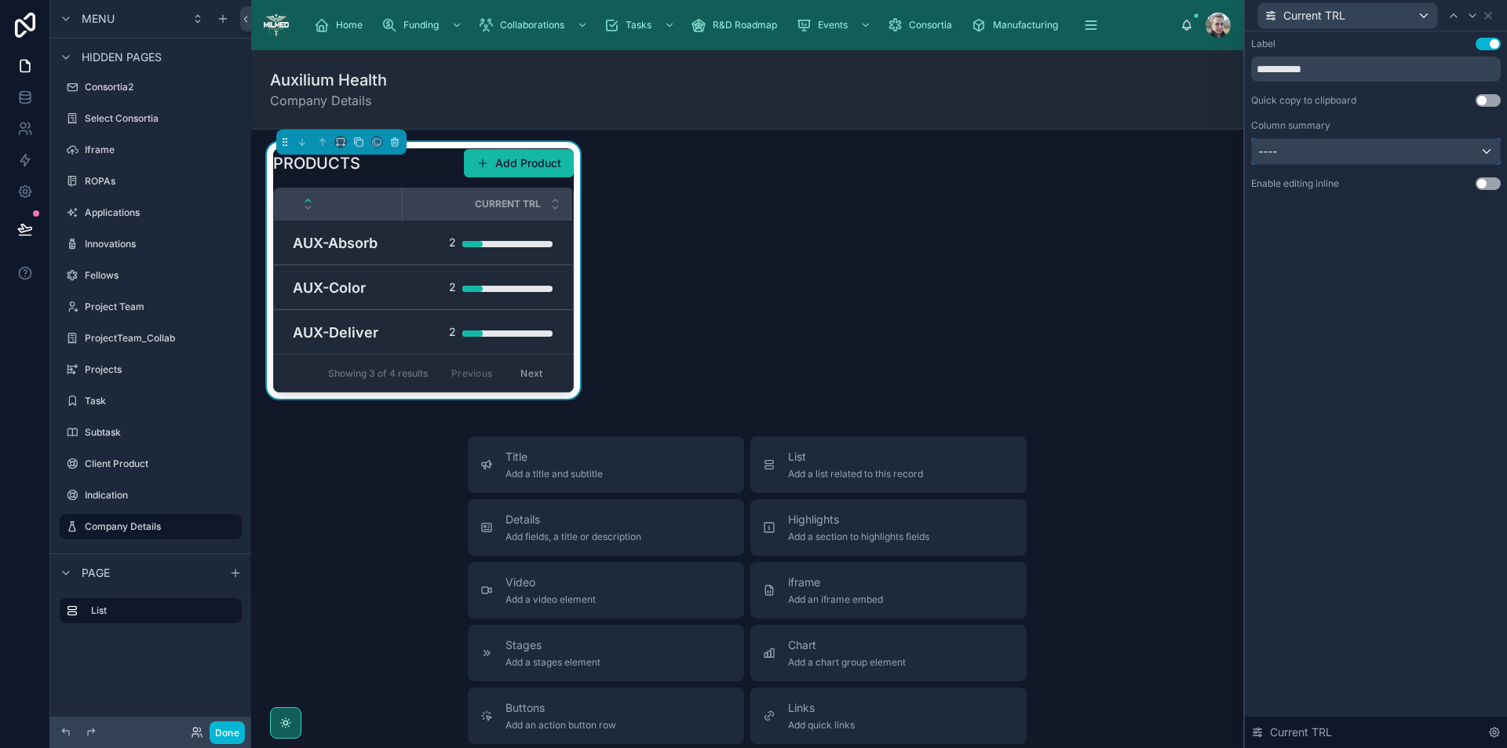
click at [1332, 153] on div "----" at bounding box center [1376, 151] width 248 height 25
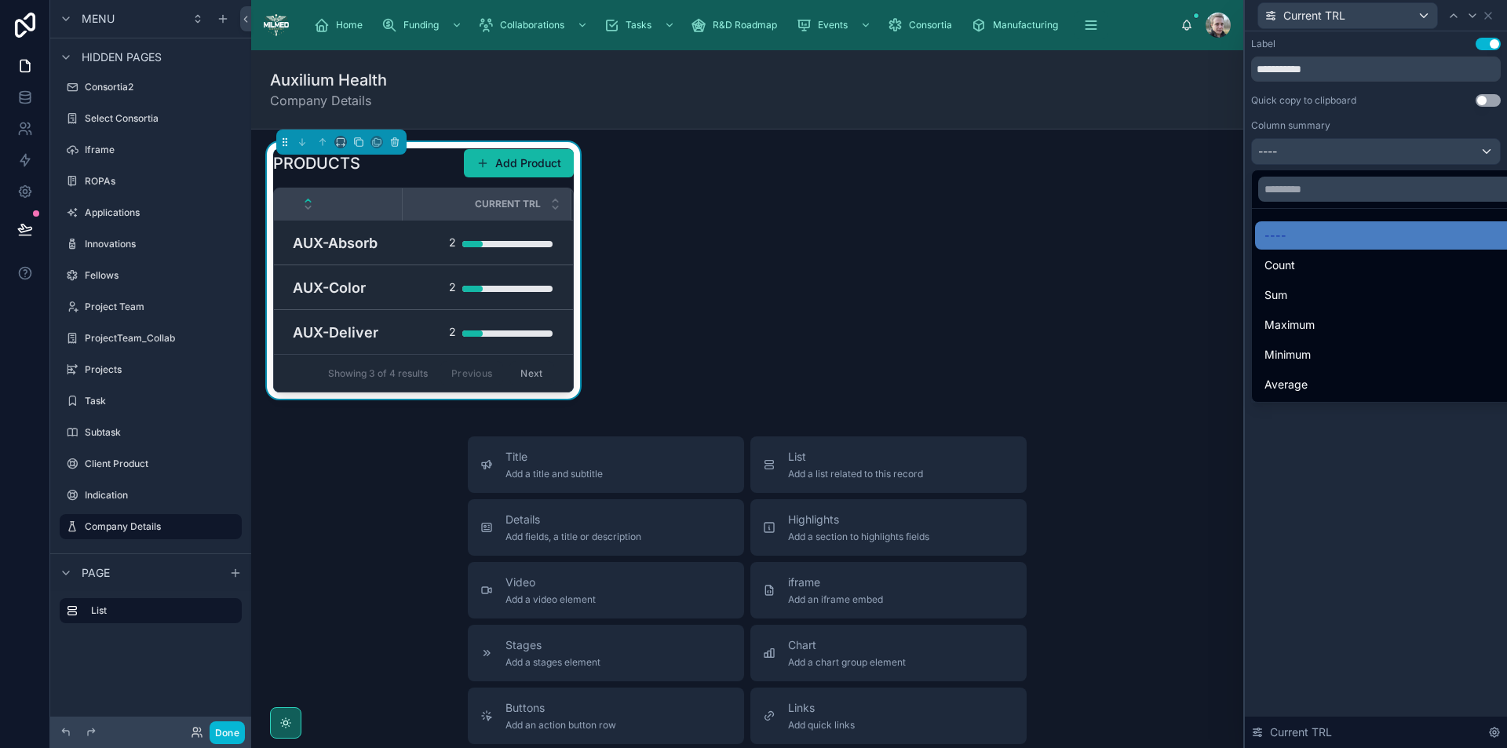
click at [1332, 153] on div at bounding box center [1376, 374] width 262 height 748
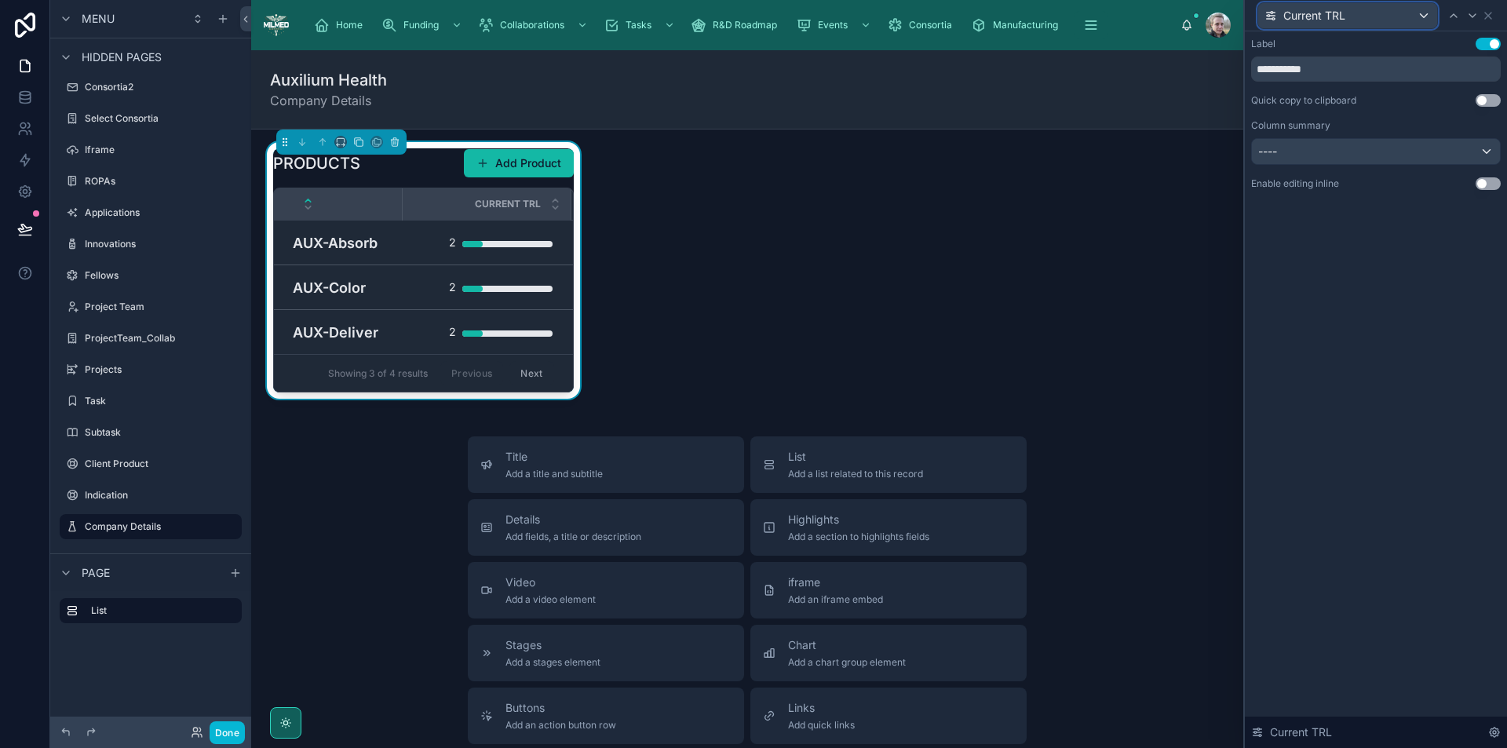
click at [1370, 6] on div "Current TRL" at bounding box center [1348, 15] width 179 height 25
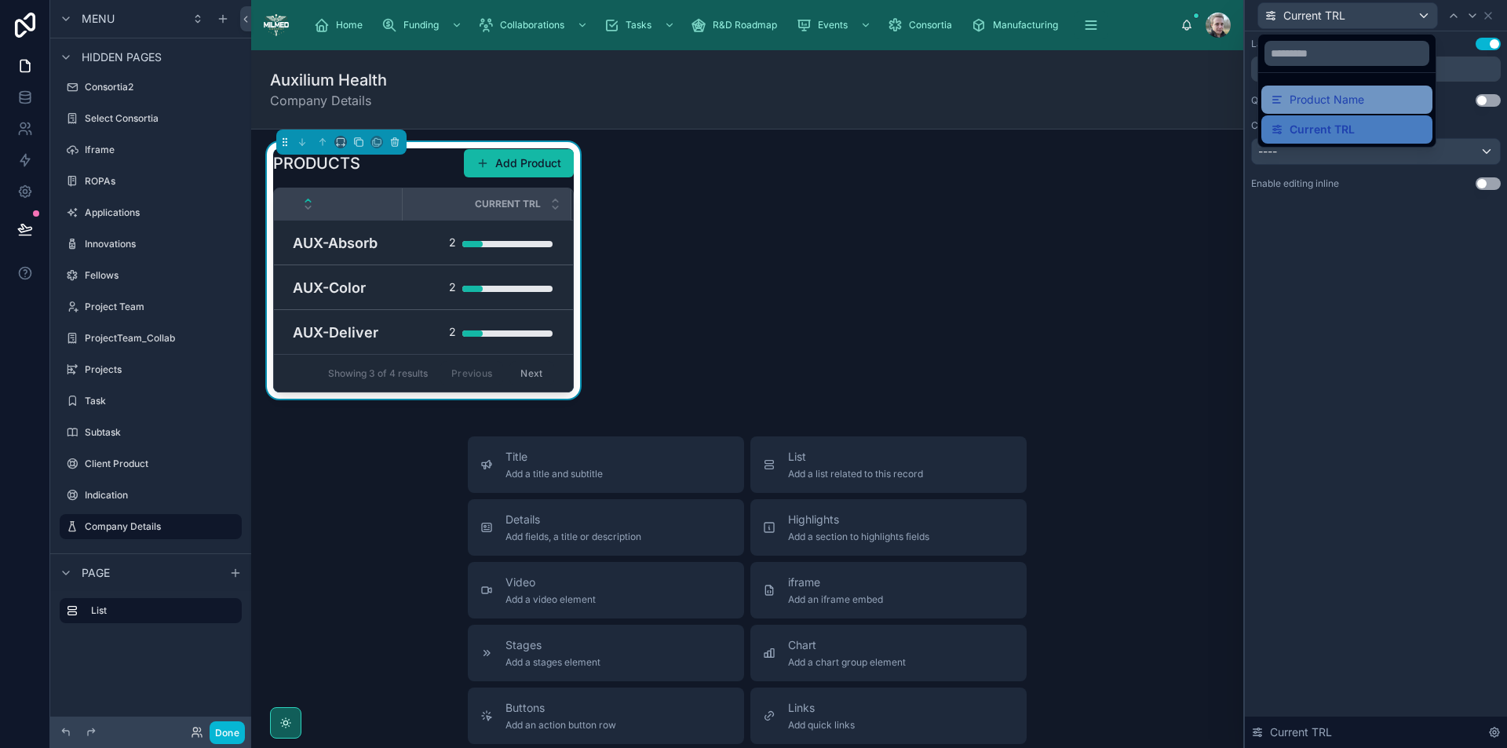
click at [1344, 101] on span "Product Name" at bounding box center [1327, 99] width 75 height 19
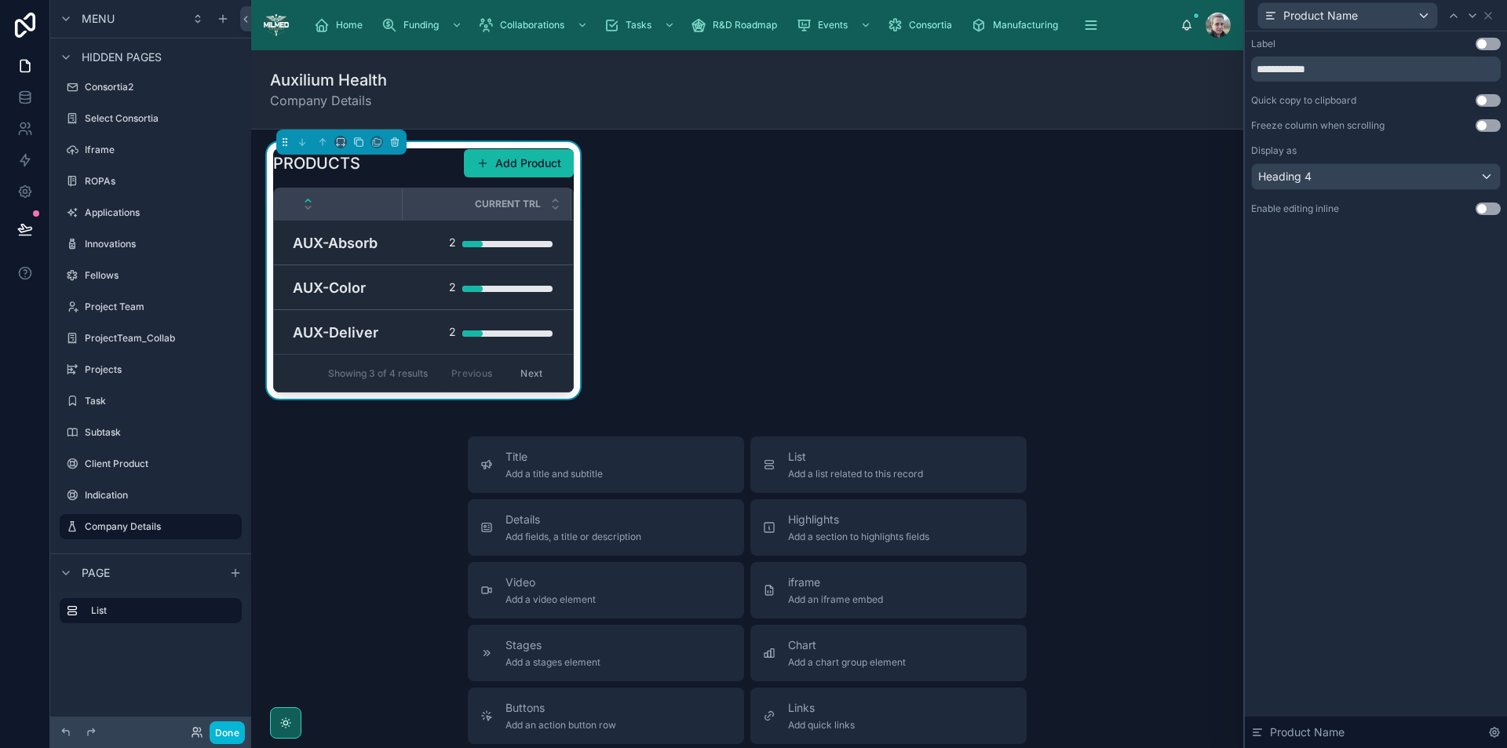
click at [1493, 43] on button "Use setting" at bounding box center [1488, 44] width 25 height 13
click at [1483, 13] on icon at bounding box center [1488, 15] width 13 height 13
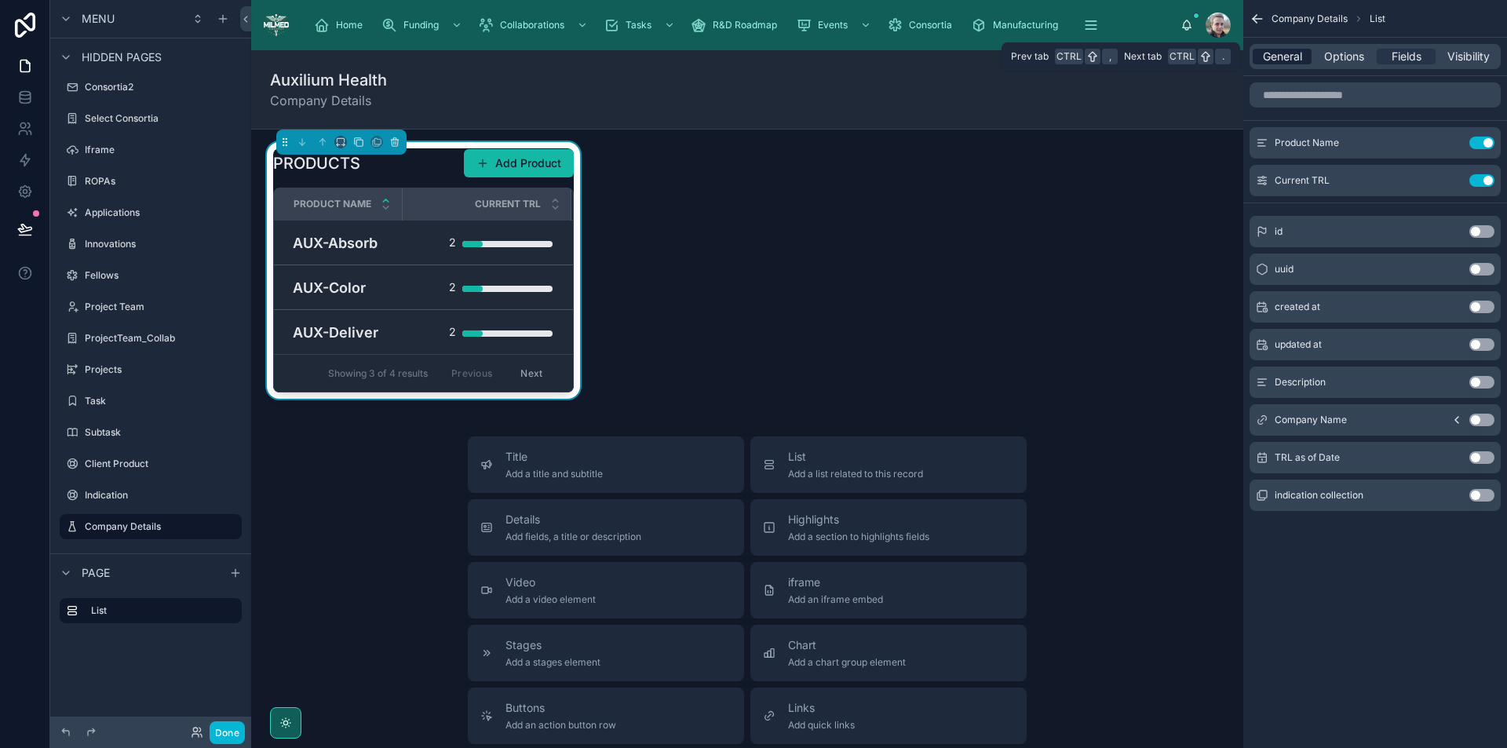
click at [1290, 58] on span "General" at bounding box center [1282, 57] width 39 height 16
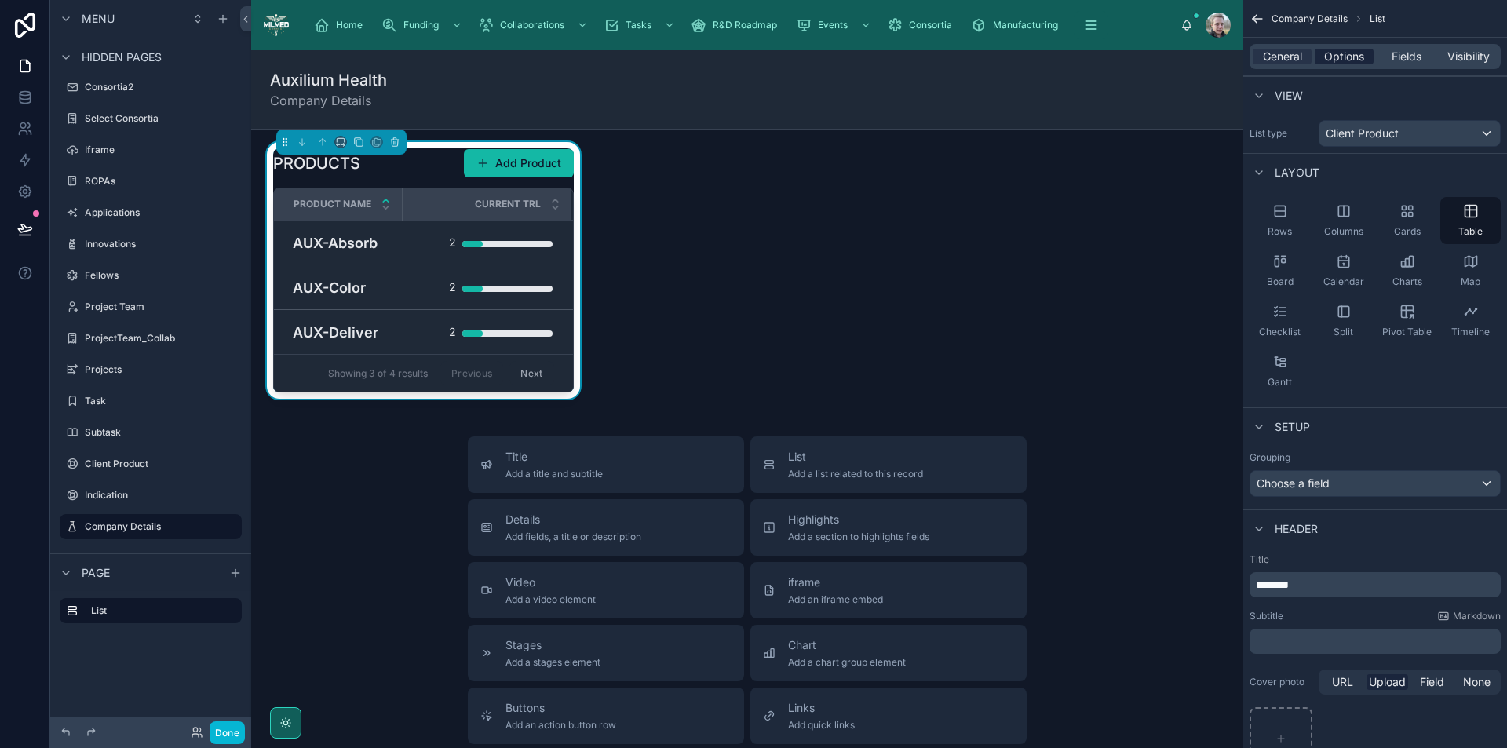
click at [1357, 53] on span "Options" at bounding box center [1344, 57] width 40 height 16
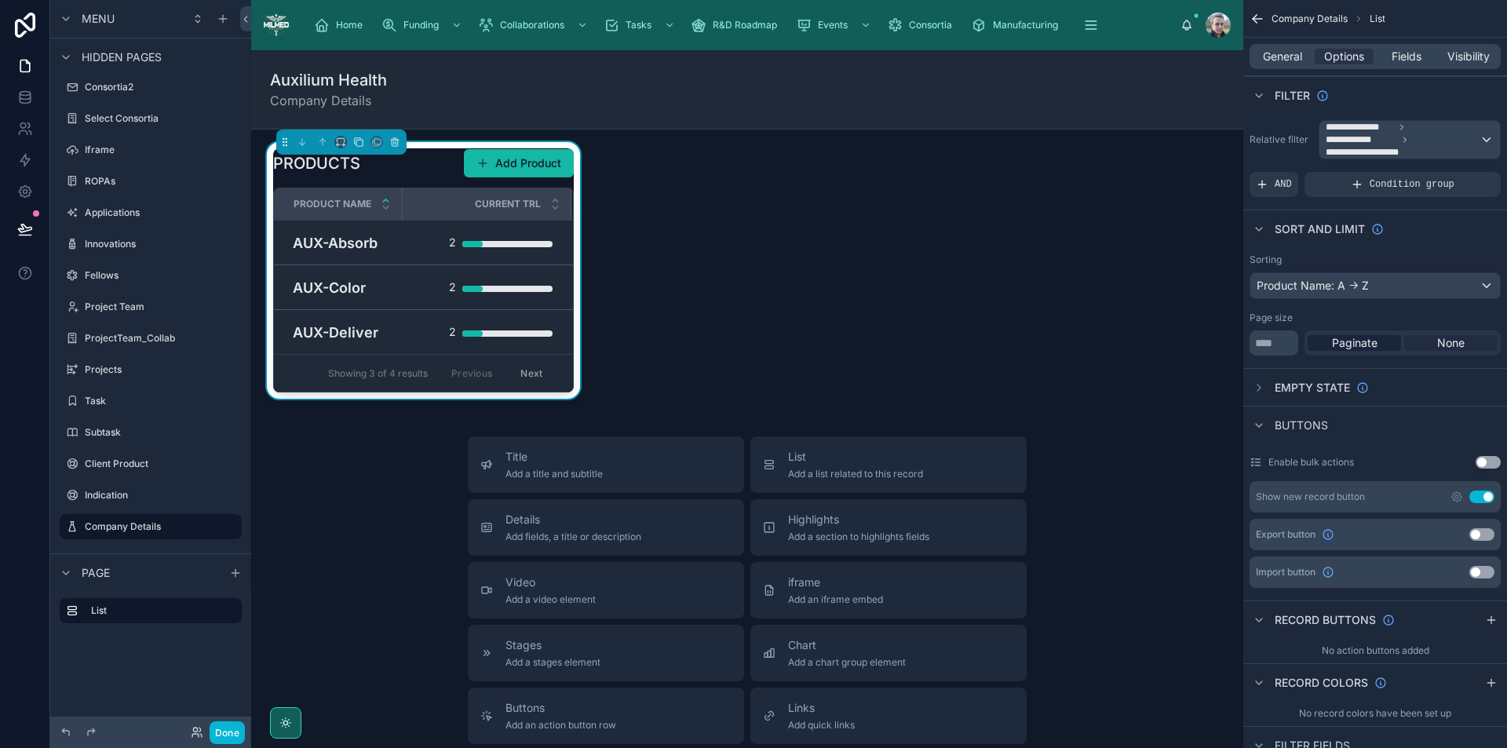
click at [1456, 342] on span "None" at bounding box center [1451, 343] width 27 height 16
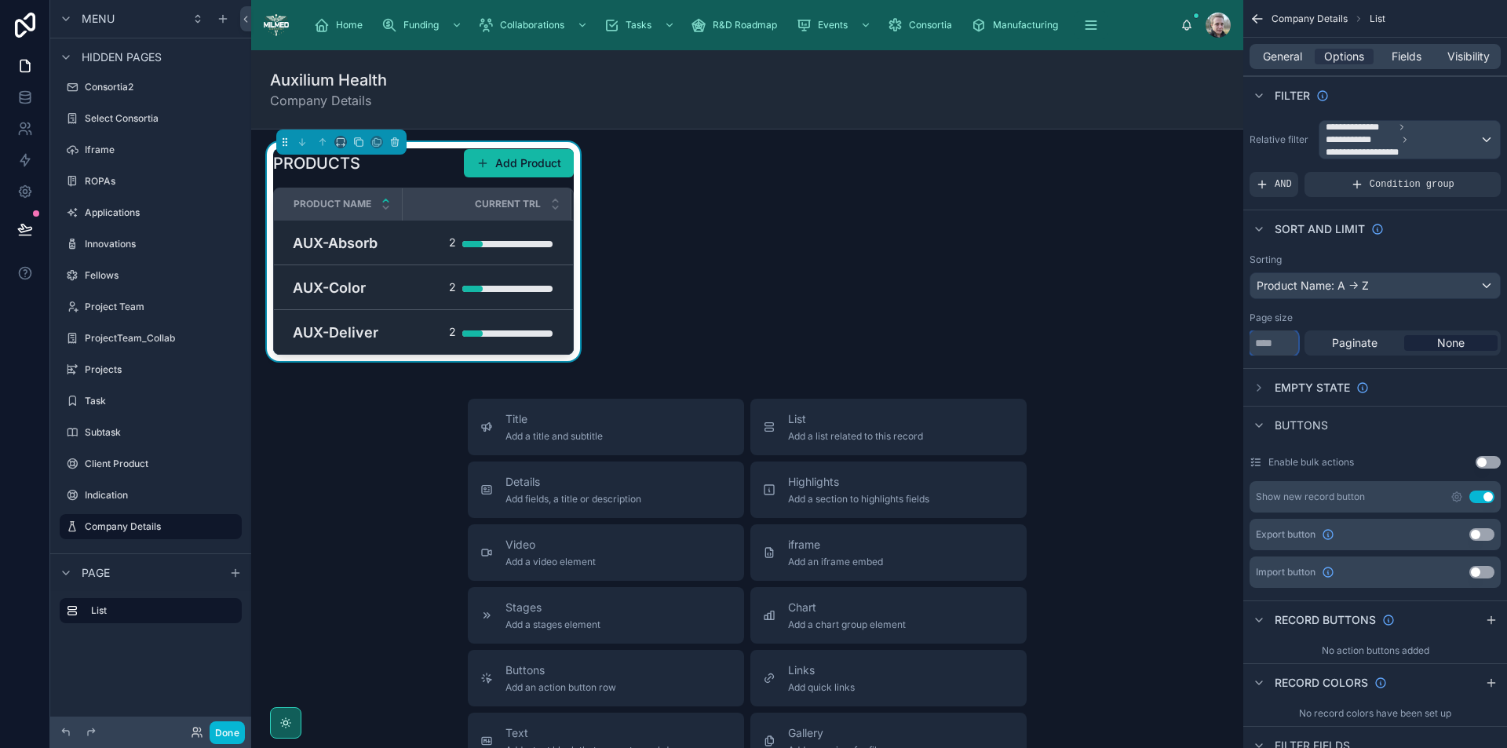
drag, startPoint x: 1286, startPoint y: 347, endPoint x: 1206, endPoint y: 342, distance: 80.3
click at [1206, 342] on div "**********" at bounding box center [879, 374] width 1256 height 748
type input "**"
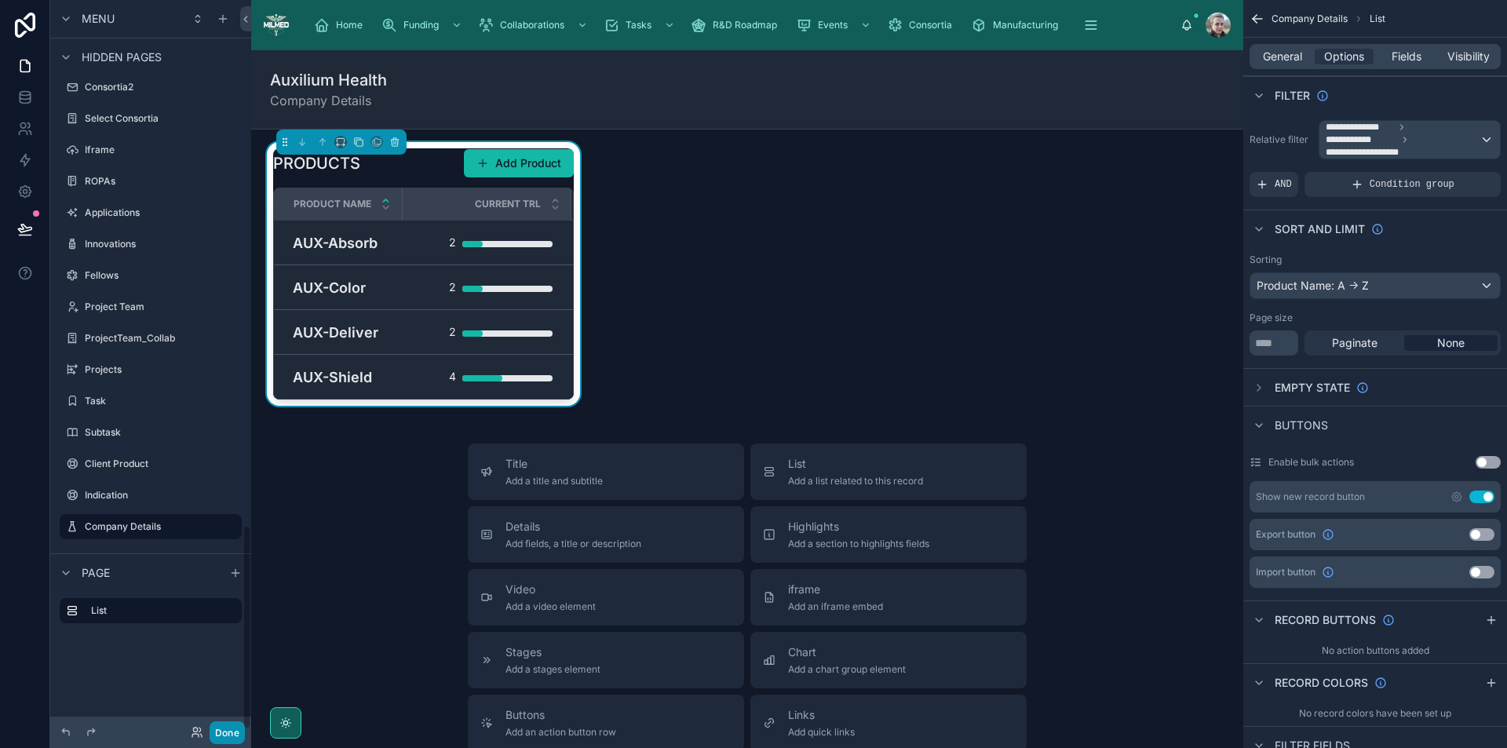
click at [232, 737] on button "Done" at bounding box center [227, 733] width 35 height 23
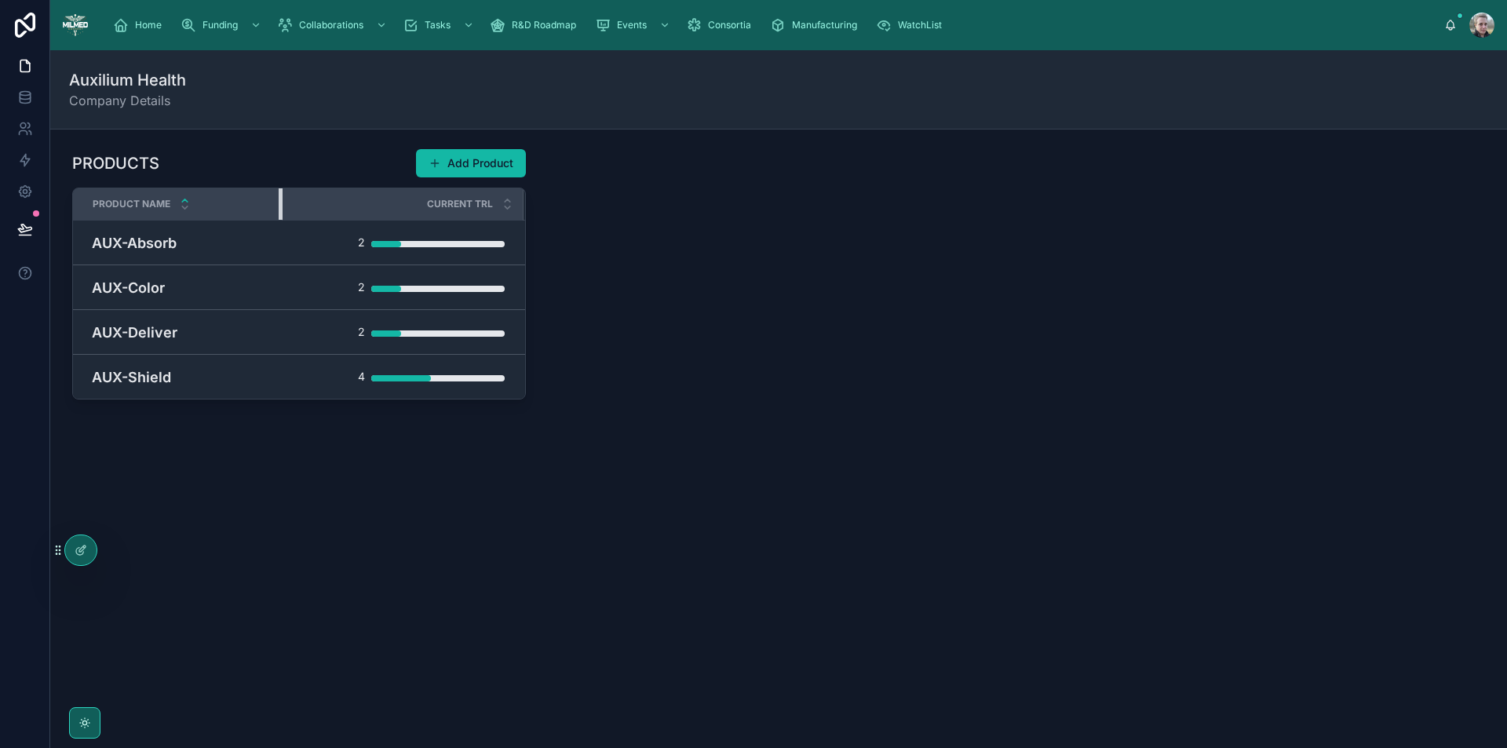
drag, startPoint x: 199, startPoint y: 210, endPoint x: 280, endPoint y: 202, distance: 81.2
click at [280, 202] on div at bounding box center [282, 203] width 6 height 31
click at [1029, 446] on div "PRODUCTS Add Product Product Name Current TRL AUX-Absorb 2 AUX-Color 2 AUX-Deli…" at bounding box center [778, 318] width 1457 height 377
click at [84, 544] on icon at bounding box center [81, 550] width 13 height 13
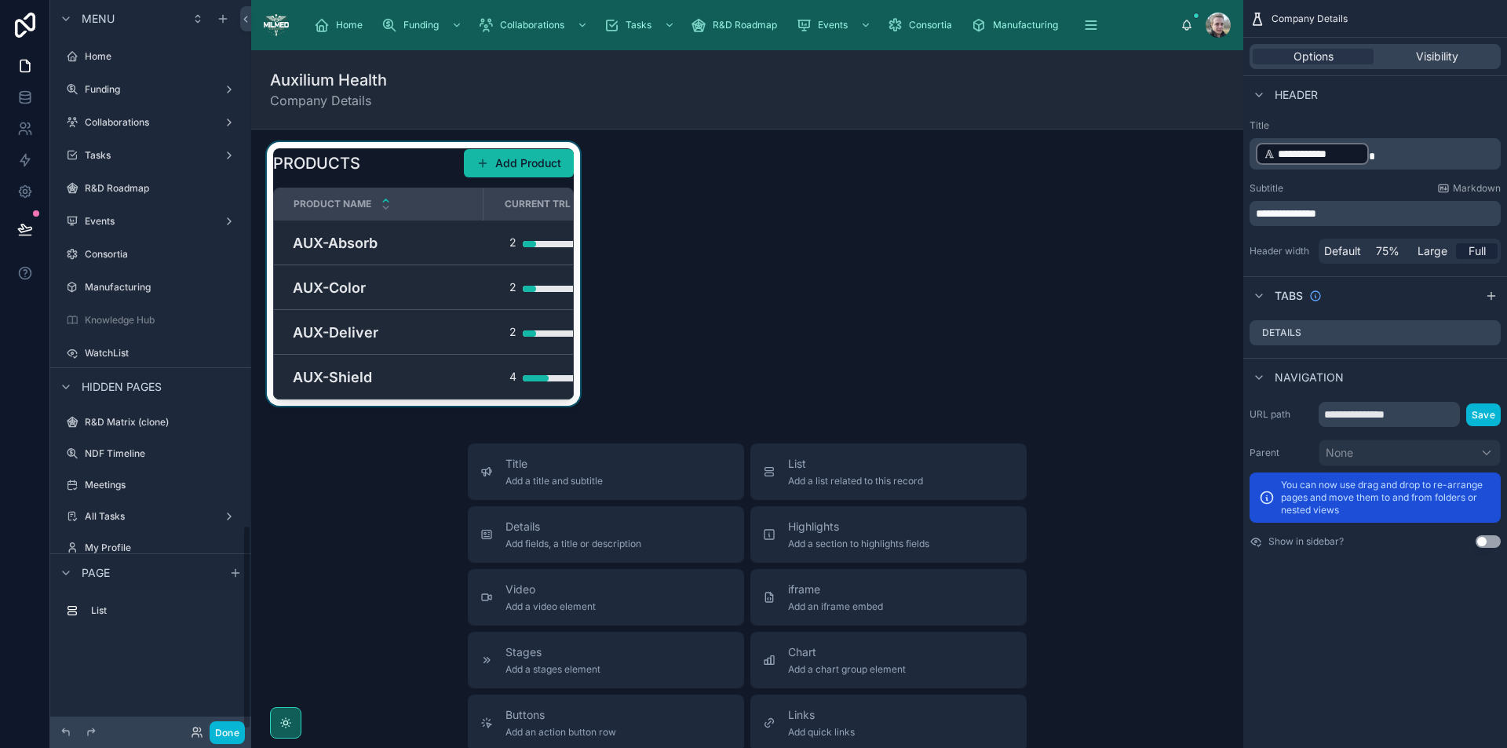
scroll to position [1874, 0]
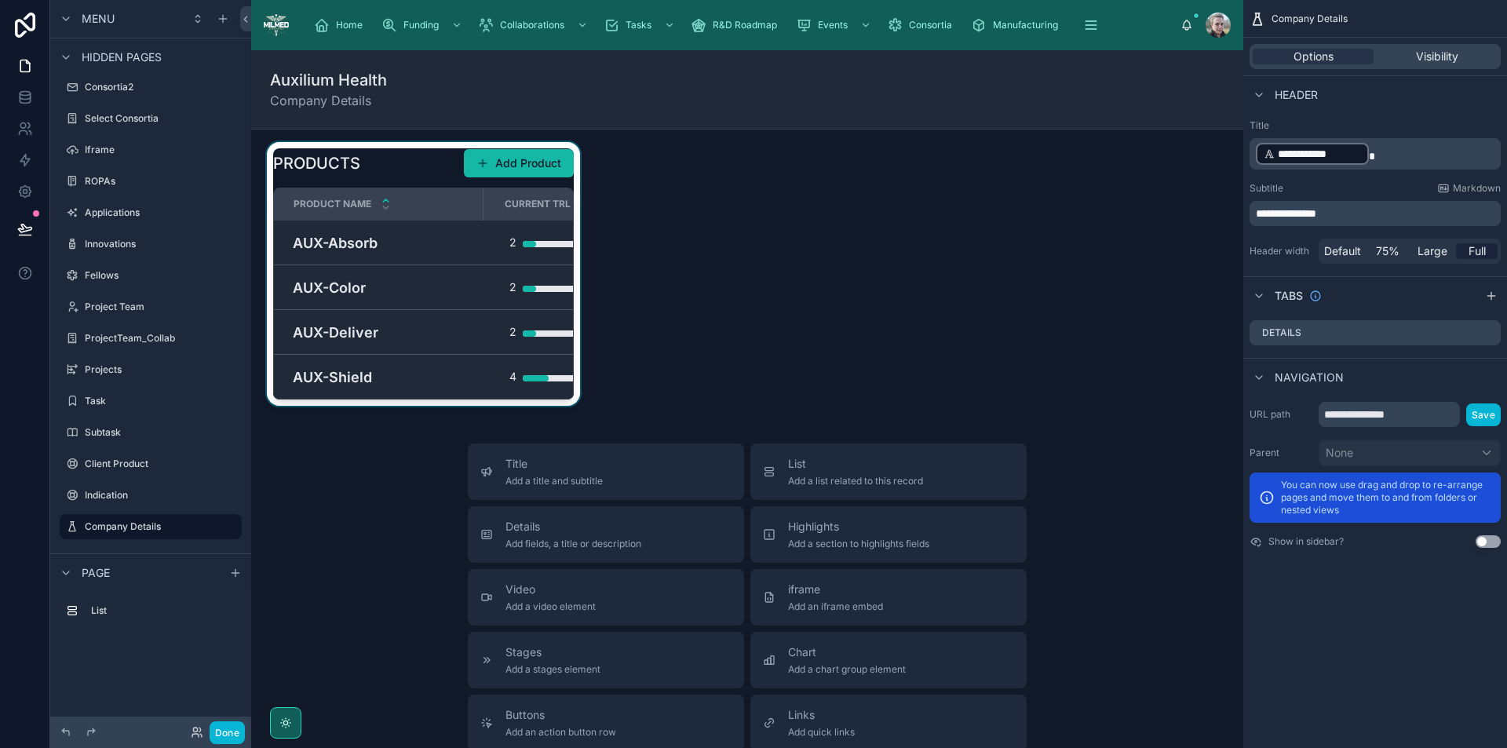
click at [441, 251] on div at bounding box center [424, 274] width 320 height 264
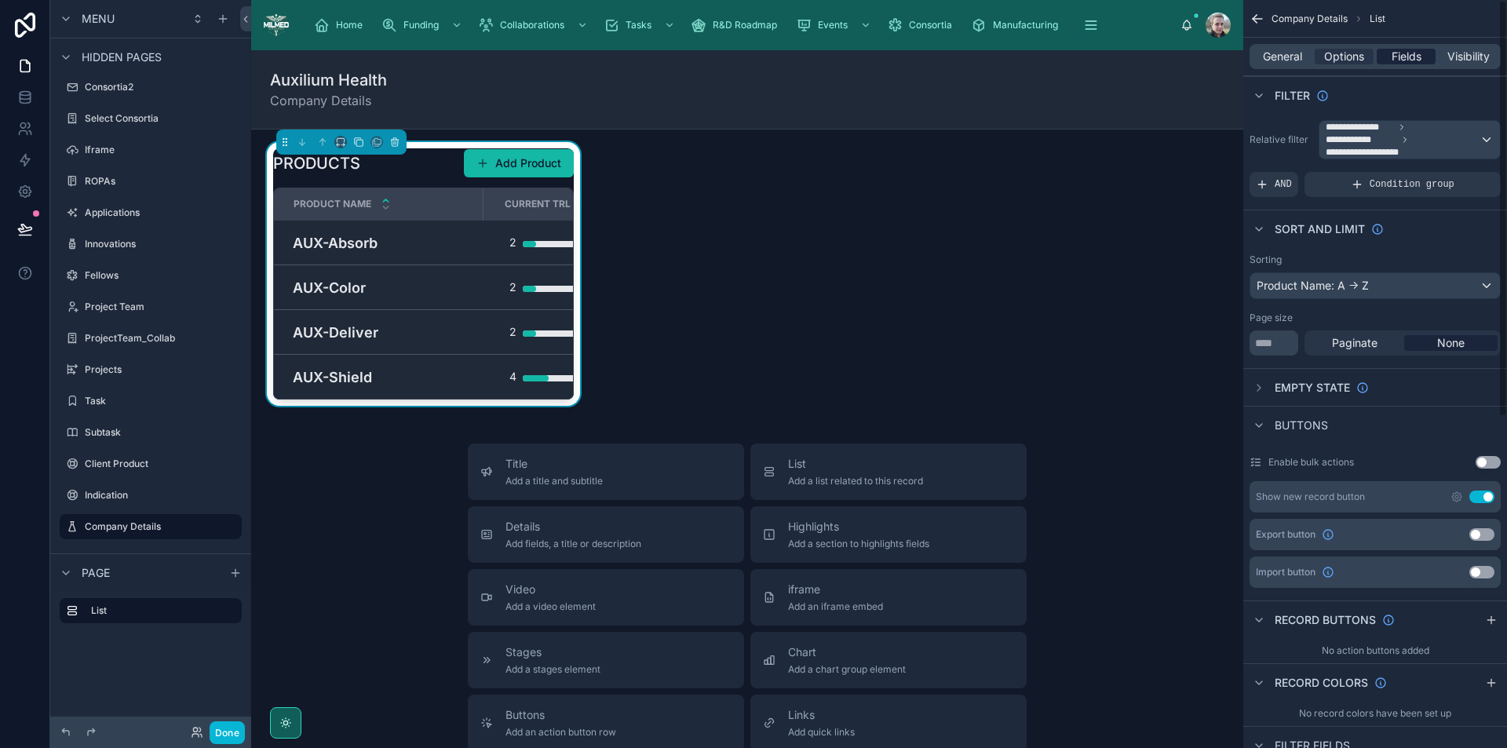
click at [1409, 56] on span "Fields" at bounding box center [1407, 57] width 30 height 16
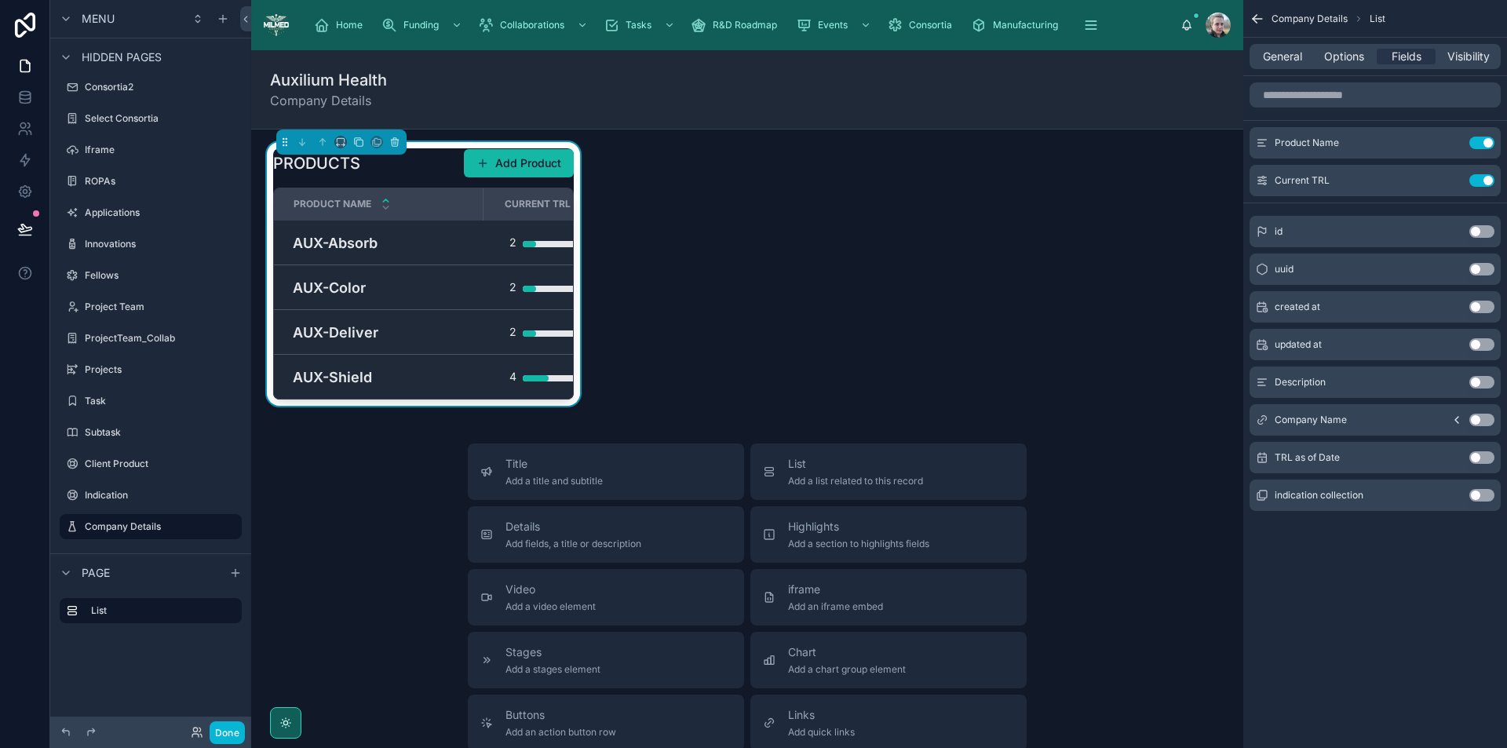
click at [1481, 497] on button "Use setting" at bounding box center [1482, 495] width 25 height 13
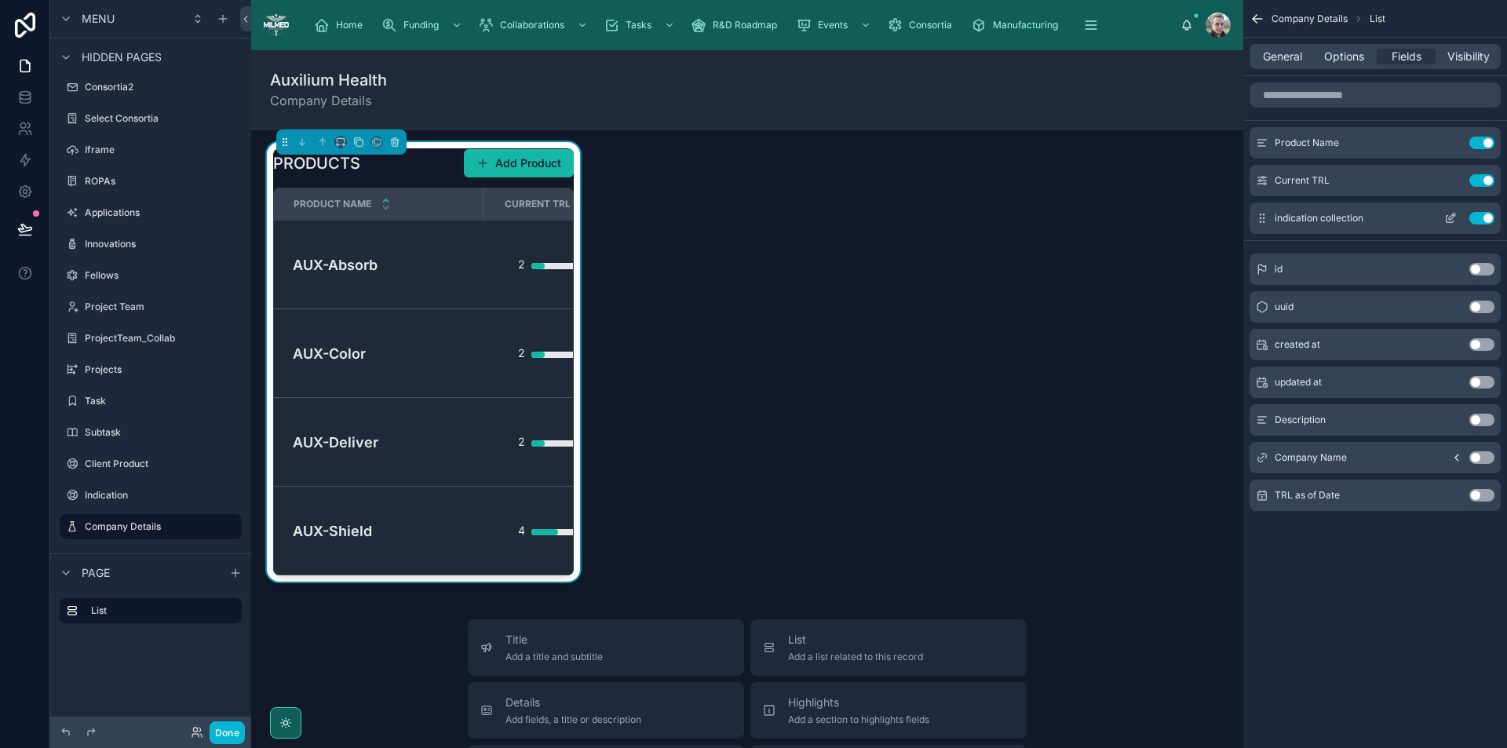
click at [1450, 218] on icon "scrollable content" at bounding box center [1451, 218] width 13 height 13
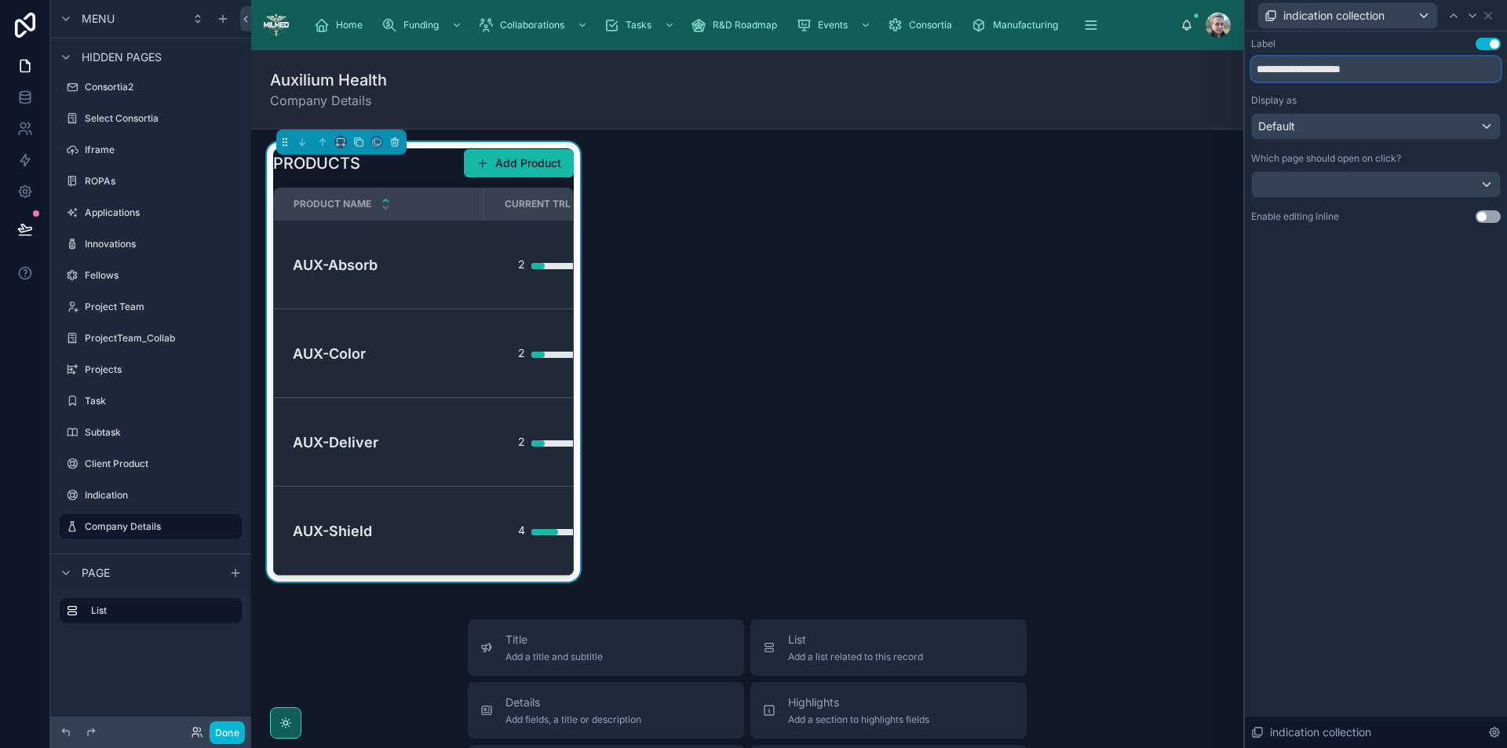
drag, startPoint x: 1379, startPoint y: 65, endPoint x: 1305, endPoint y: 68, distance: 74.6
click at [1305, 68] on input "**********" at bounding box center [1376, 69] width 250 height 25
type input "**********"
click at [1372, 122] on div "Default" at bounding box center [1376, 126] width 248 height 25
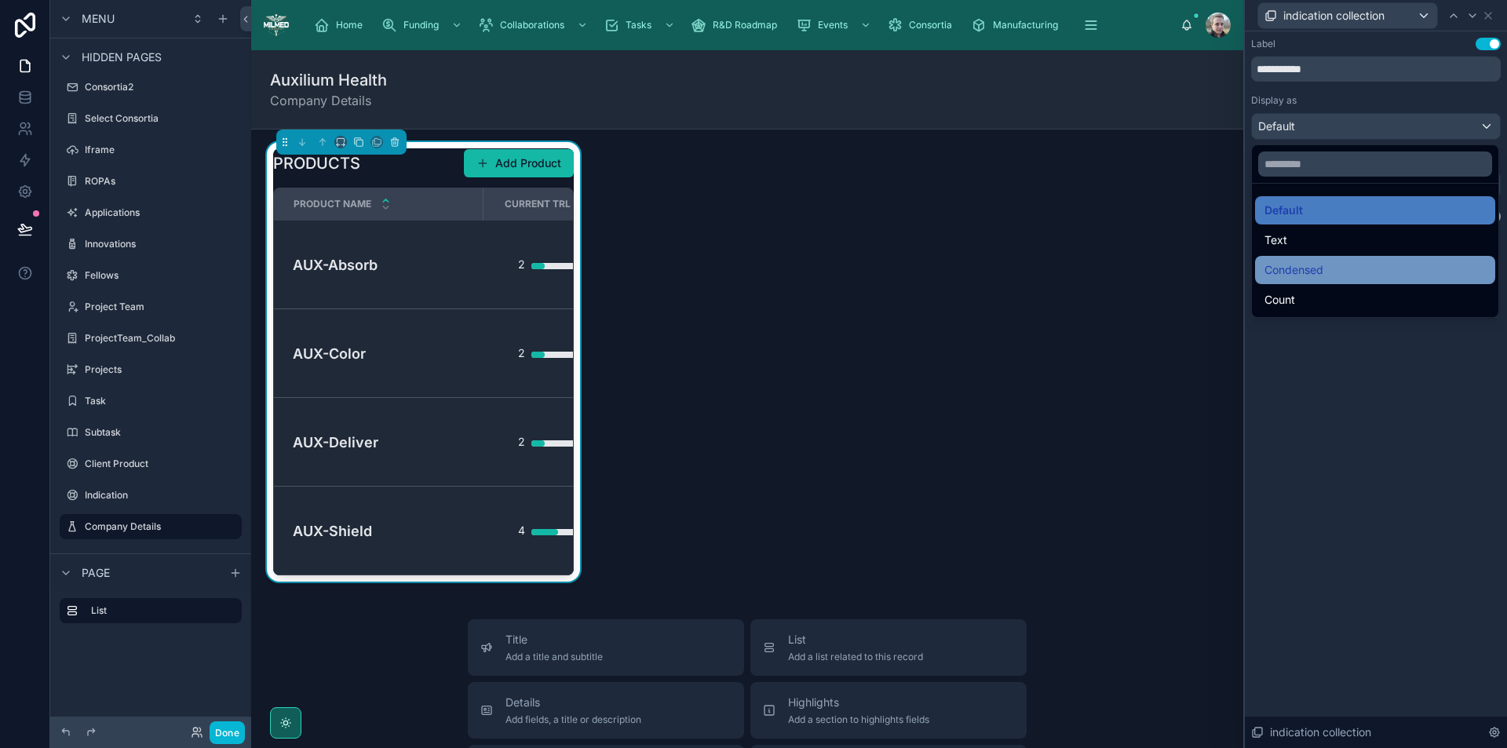
click at [1352, 275] on div "Condensed" at bounding box center [1375, 270] width 221 height 19
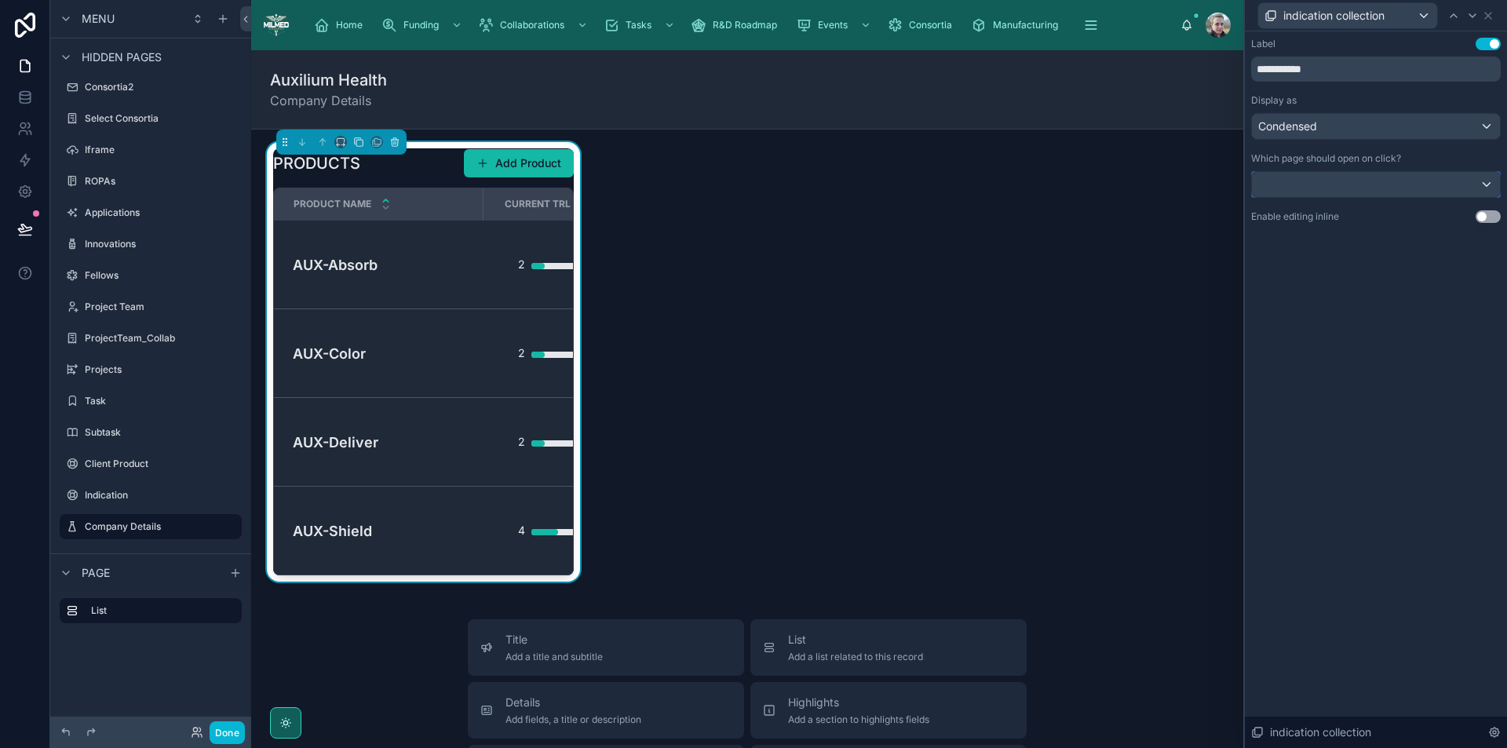
click at [1308, 172] on div at bounding box center [1376, 184] width 248 height 25
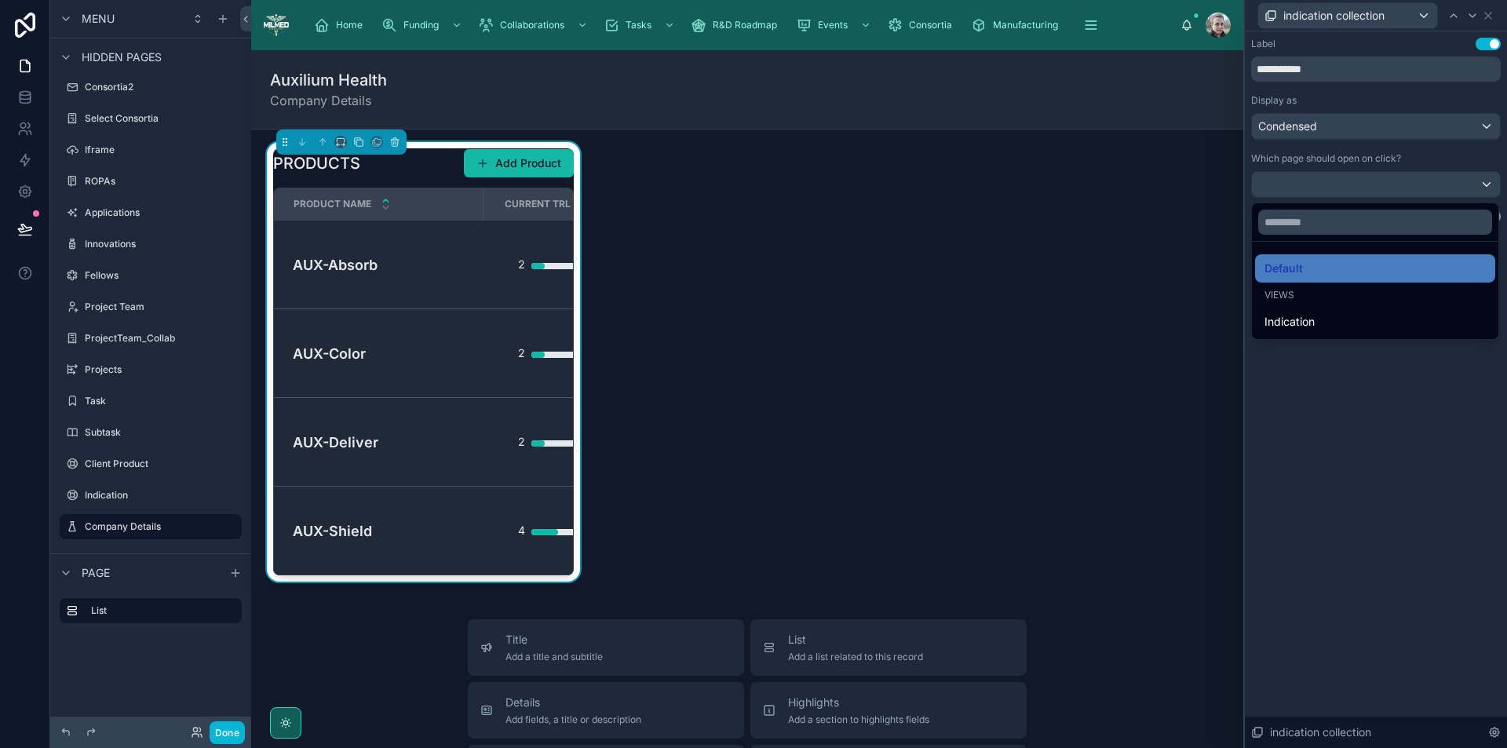
click at [1307, 180] on div at bounding box center [1376, 374] width 262 height 748
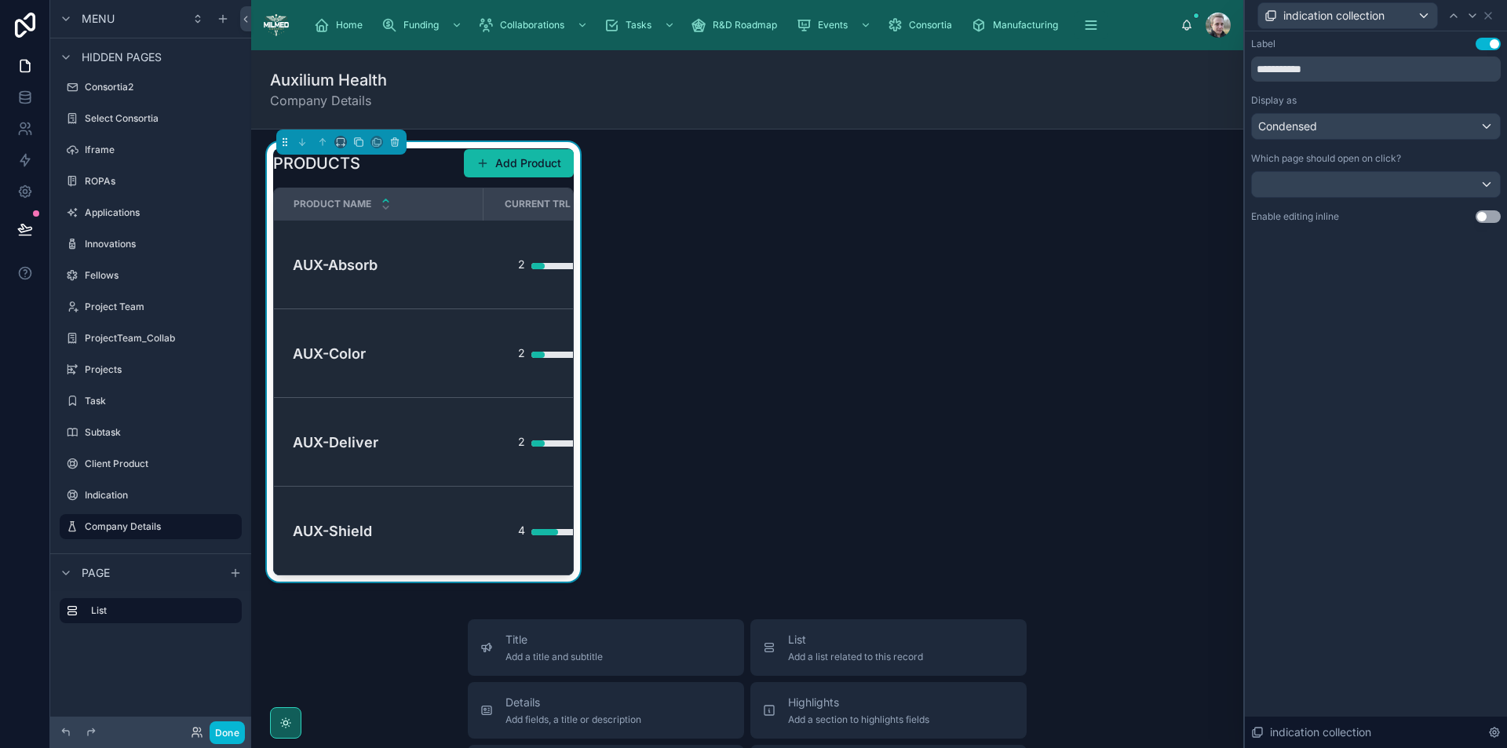
scroll to position [0, 150]
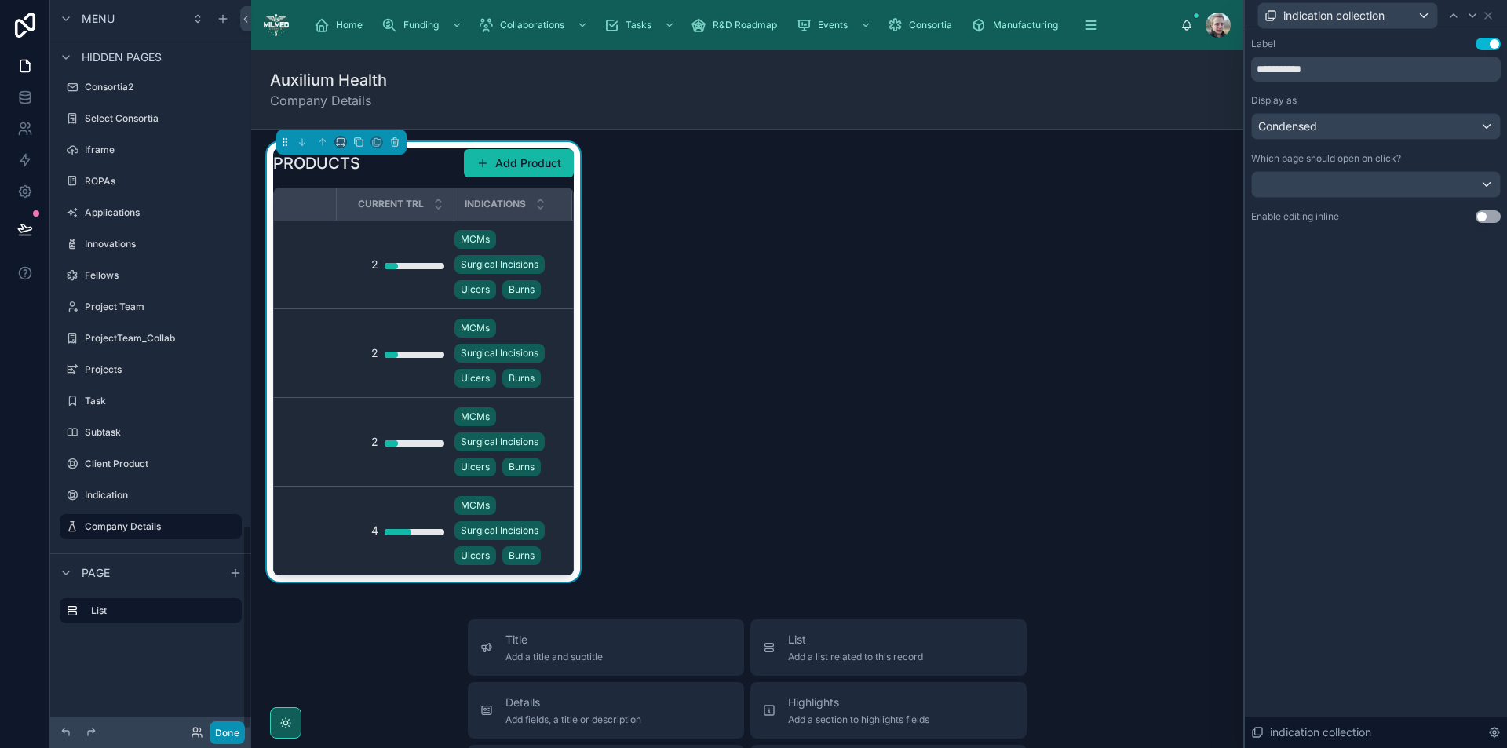
click at [228, 730] on button "Done" at bounding box center [227, 733] width 35 height 23
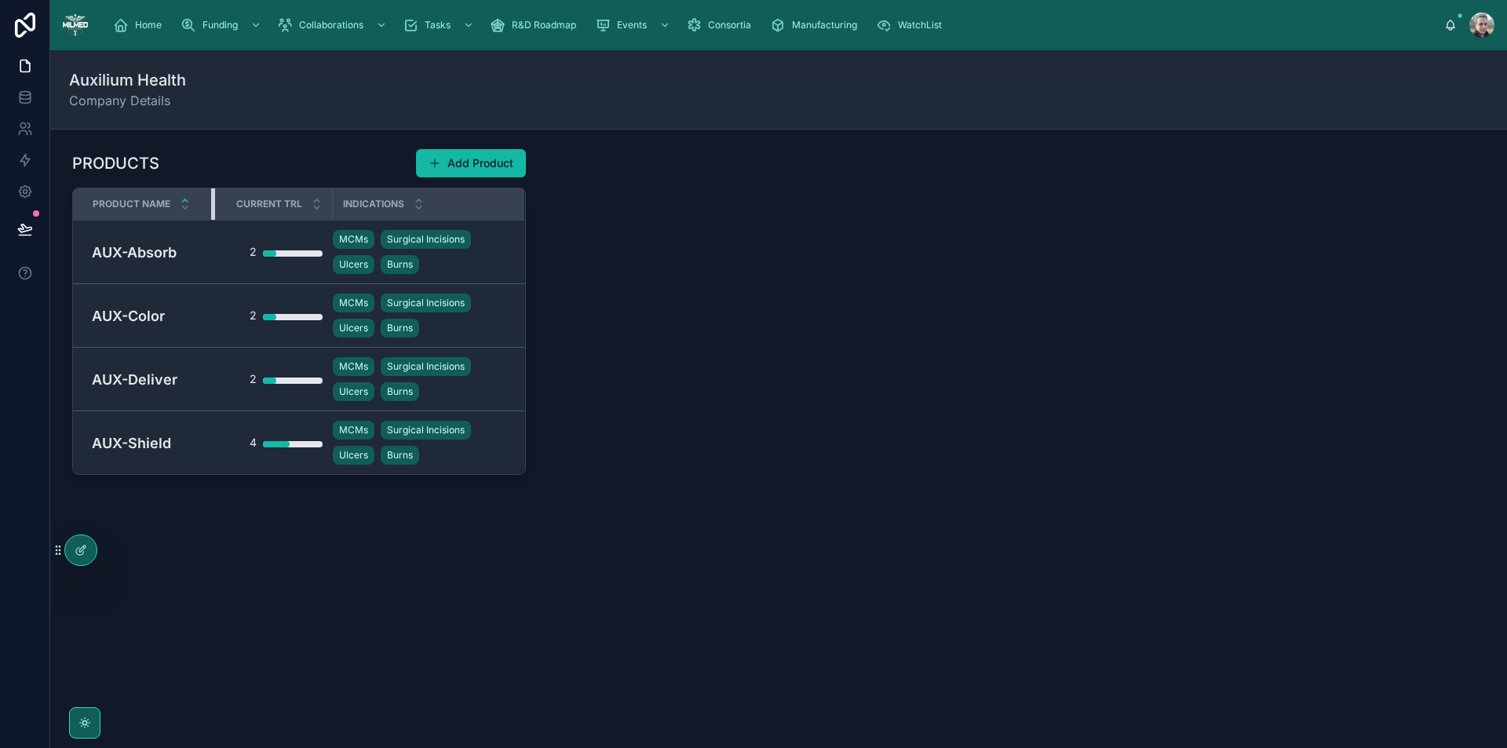
drag, startPoint x: 280, startPoint y: 211, endPoint x: 213, endPoint y: 208, distance: 67.6
click at [213, 208] on div at bounding box center [214, 203] width 6 height 31
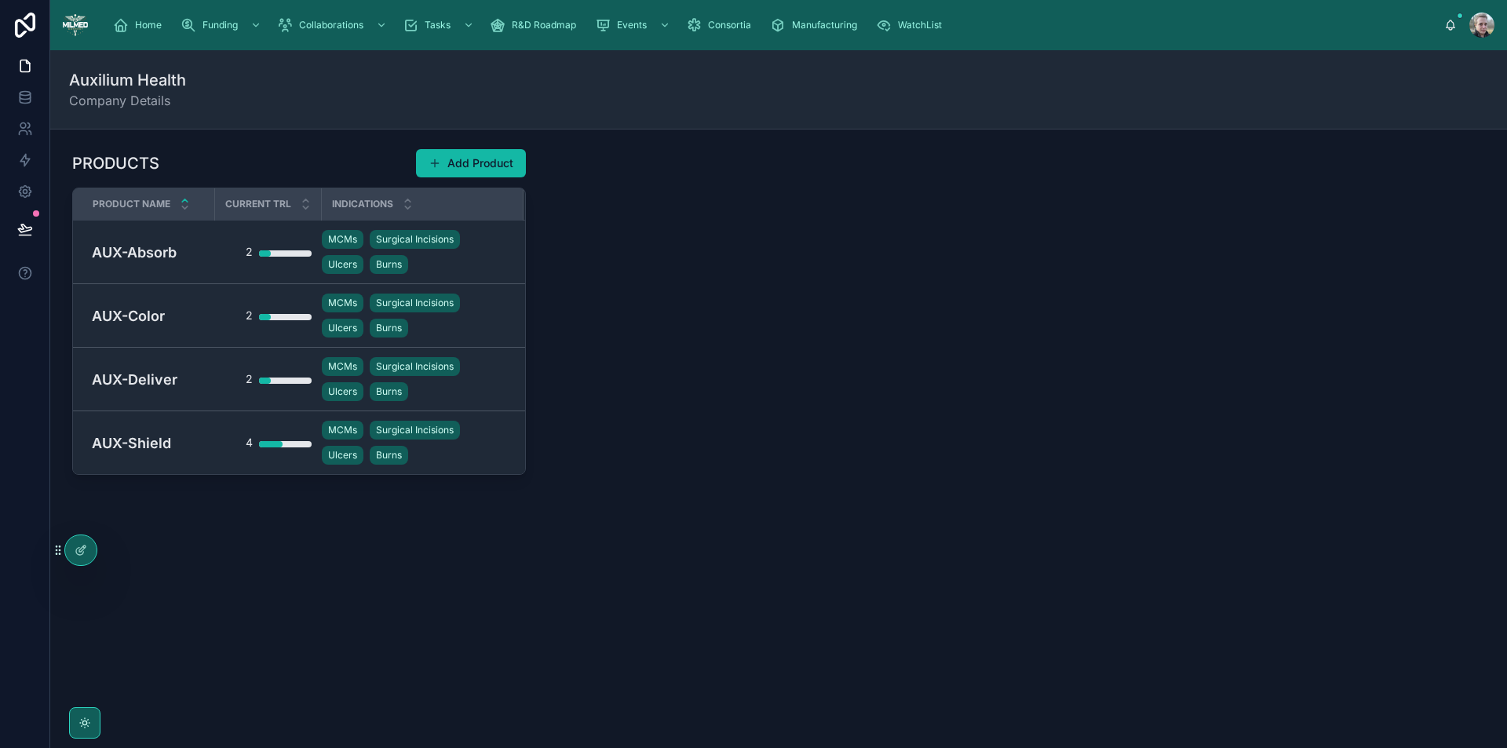
drag, startPoint x: 305, startPoint y: 206, endPoint x: 919, endPoint y: 252, distance: 615.7
click at [982, 272] on div "PRODUCTS Add Product Product Name Current TRL Indications AUX-Absorb 2 MCMs Sur…" at bounding box center [778, 356] width 1457 height 452
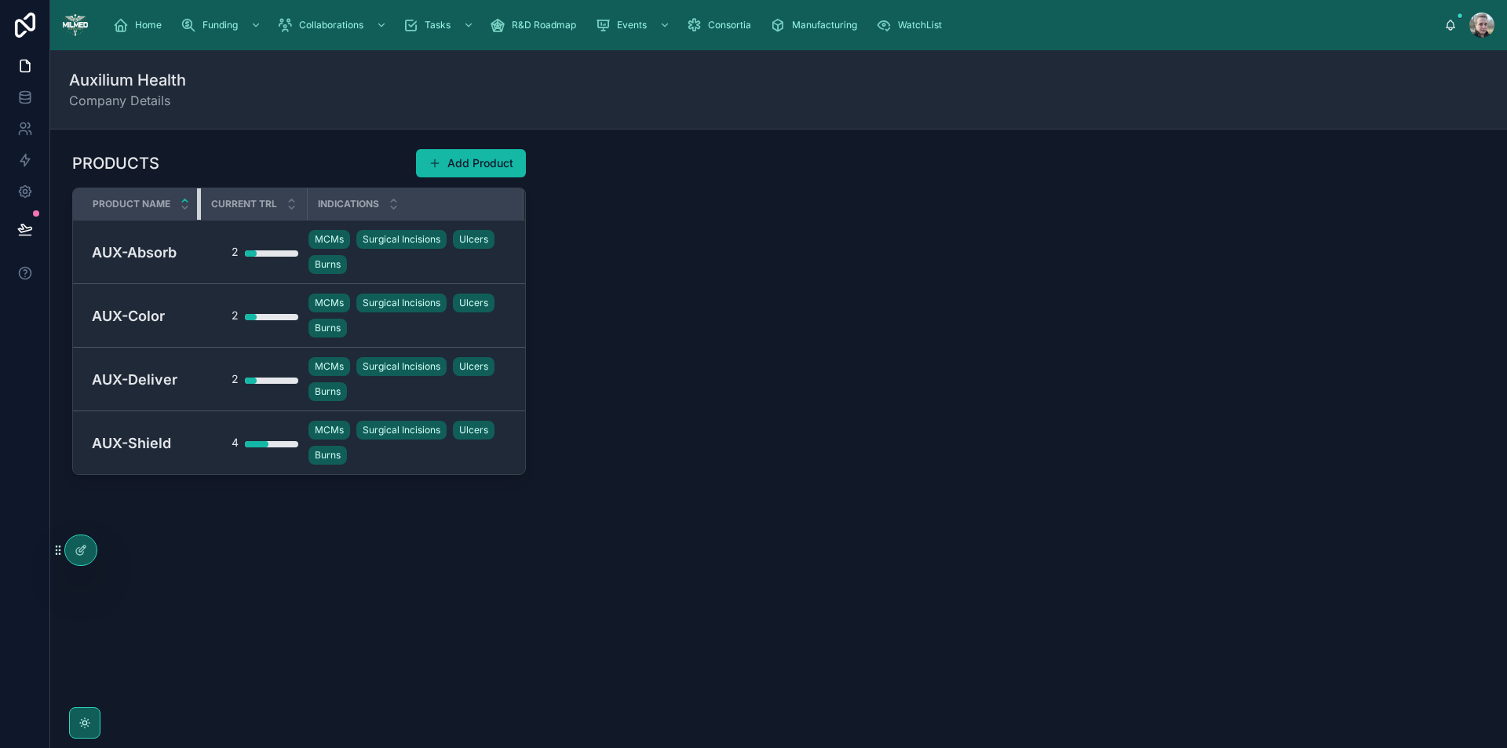
drag, startPoint x: 210, startPoint y: 203, endPoint x: 175, endPoint y: 204, distance: 35.3
click at [175, 204] on th "Product Name" at bounding box center [137, 204] width 128 height 32
drag, startPoint x: 303, startPoint y: 207, endPoint x: 255, endPoint y: 203, distance: 48.1
click at [255, 203] on th "Current TRL" at bounding box center [254, 204] width 107 height 32
click at [791, 329] on div "PRODUCTS Add Product Product Name Current TRL Indications AUX-Absorb 2 MCMs Sur…" at bounding box center [778, 356] width 1457 height 452
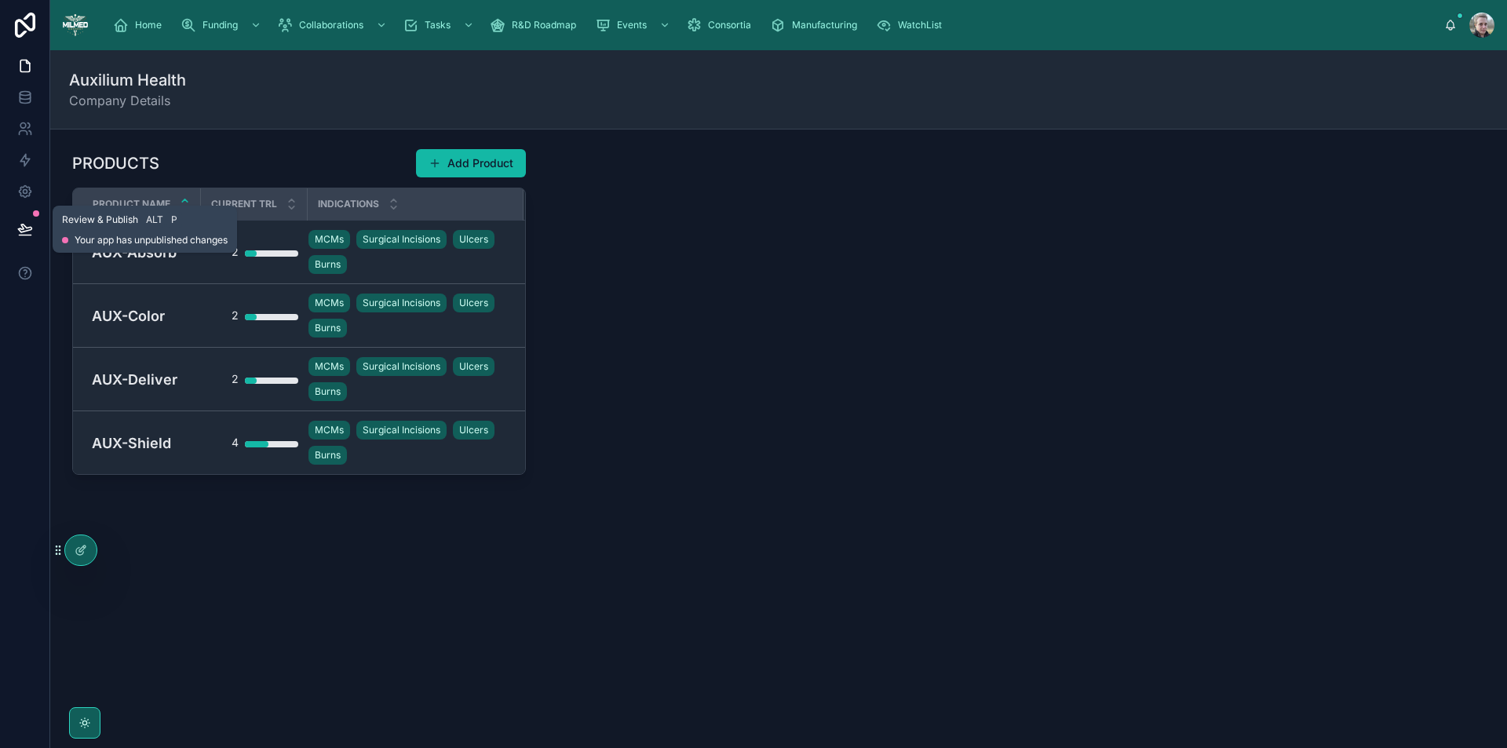
click at [21, 228] on icon at bounding box center [25, 229] width 16 height 16
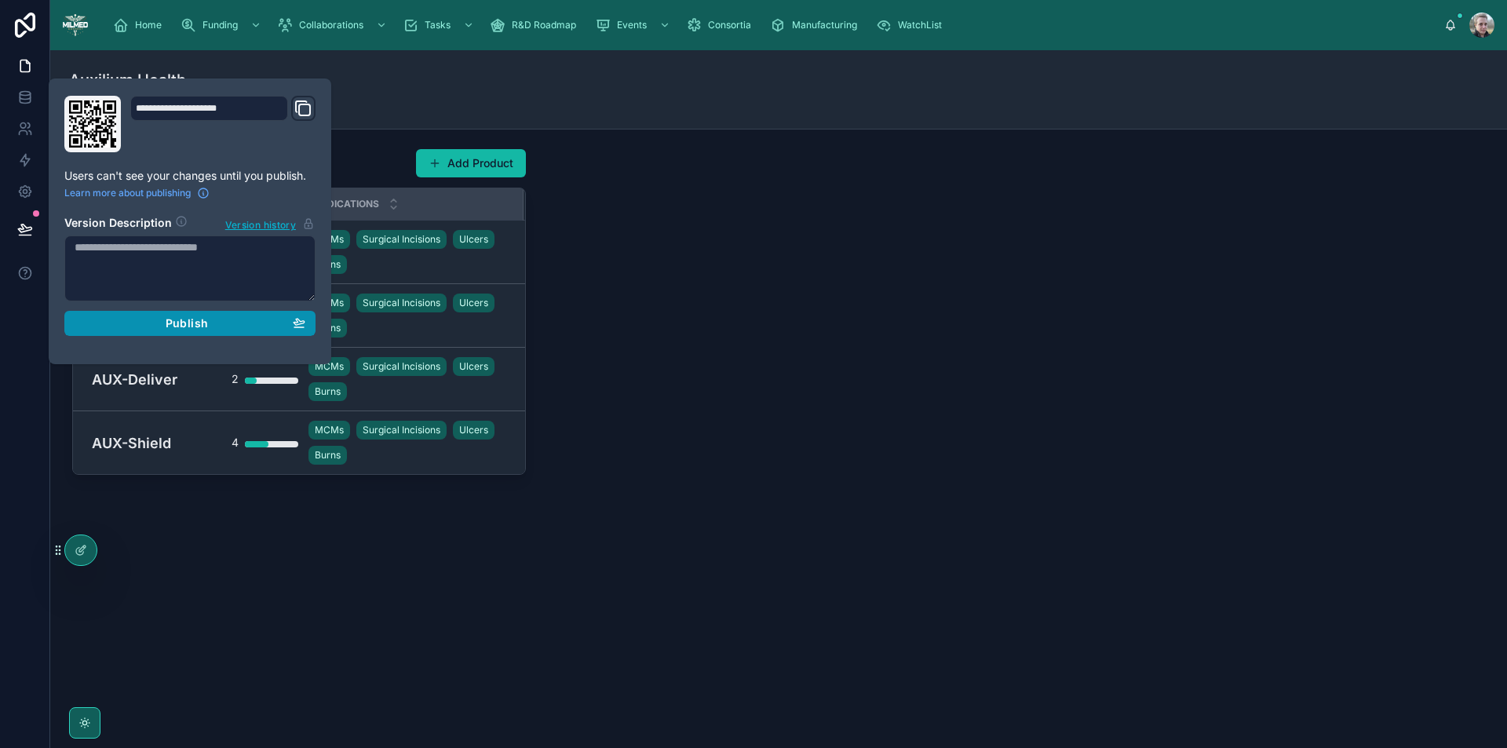
click at [125, 331] on button "Publish" at bounding box center [189, 323] width 251 height 25
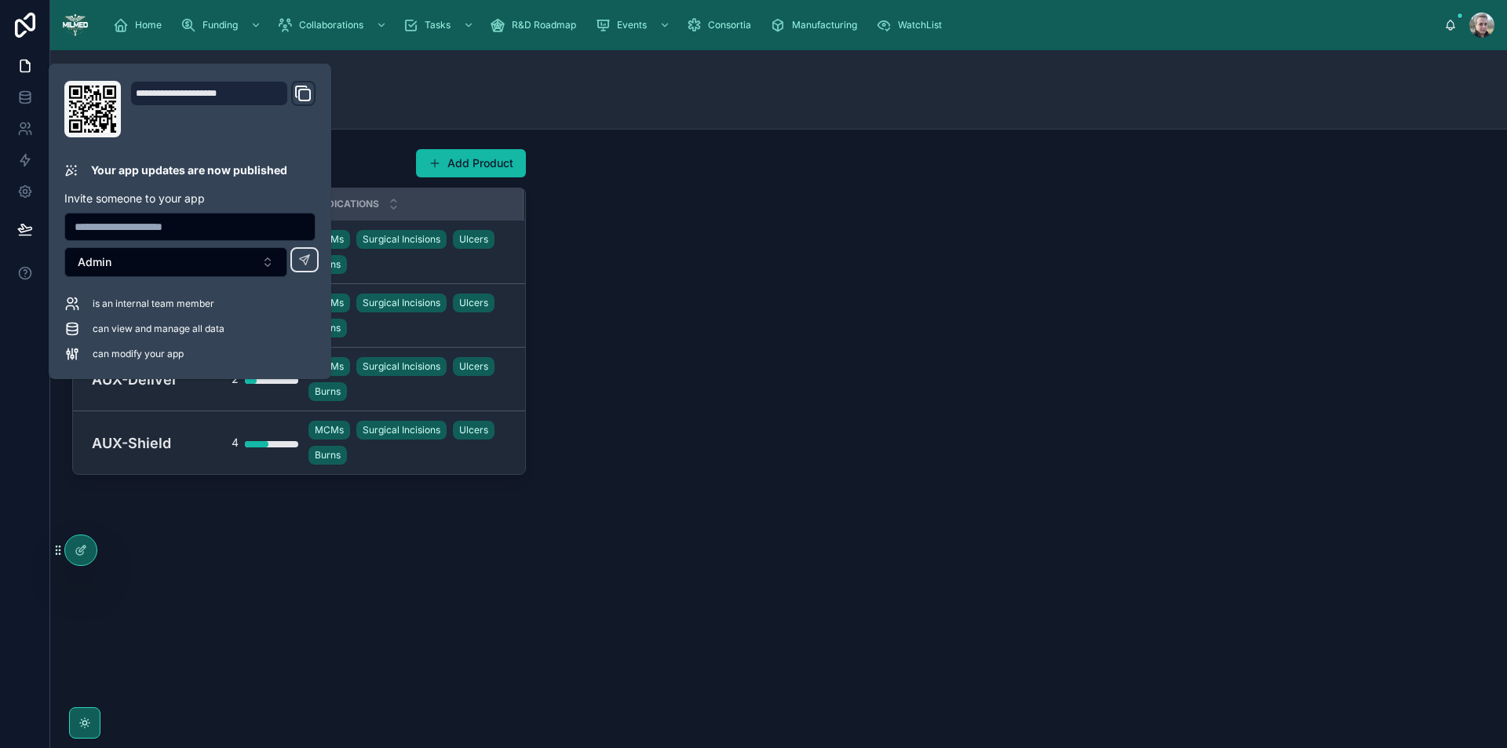
click at [753, 335] on div "PRODUCTS Add Product Product Name Current TRL Indications AUX-Absorb 2 MCMs Sur…" at bounding box center [778, 356] width 1457 height 452
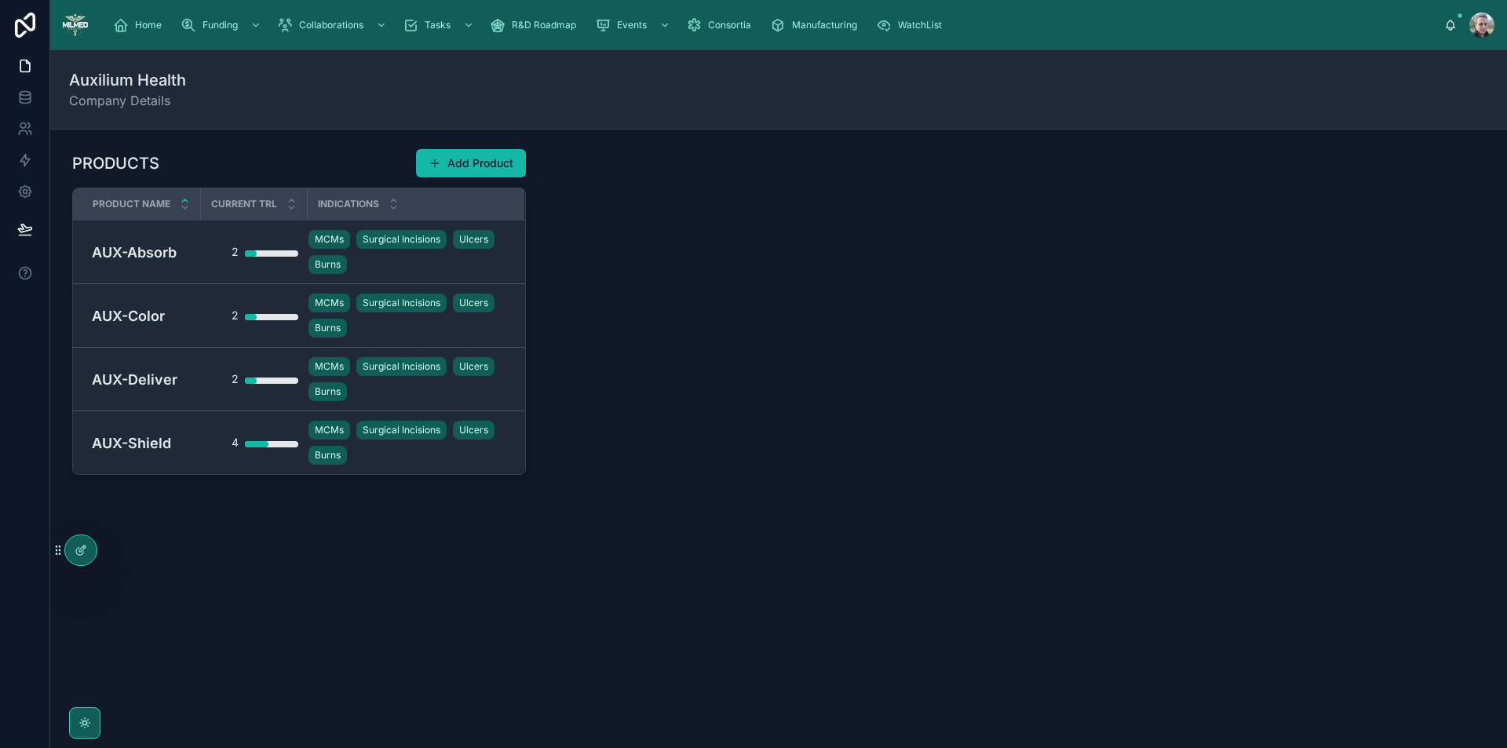
click at [906, 358] on div "PRODUCTS Add Product Product Name Current TRL Indications AUX-Absorb 2 MCMs Sur…" at bounding box center [778, 356] width 1457 height 452
